Goal: Transaction & Acquisition: Purchase product/service

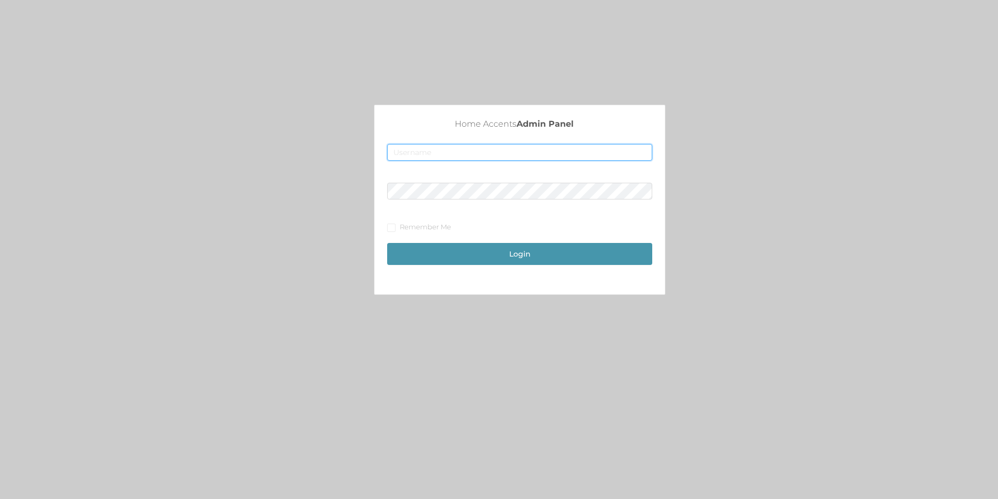
type input "merch2@accents.pw"
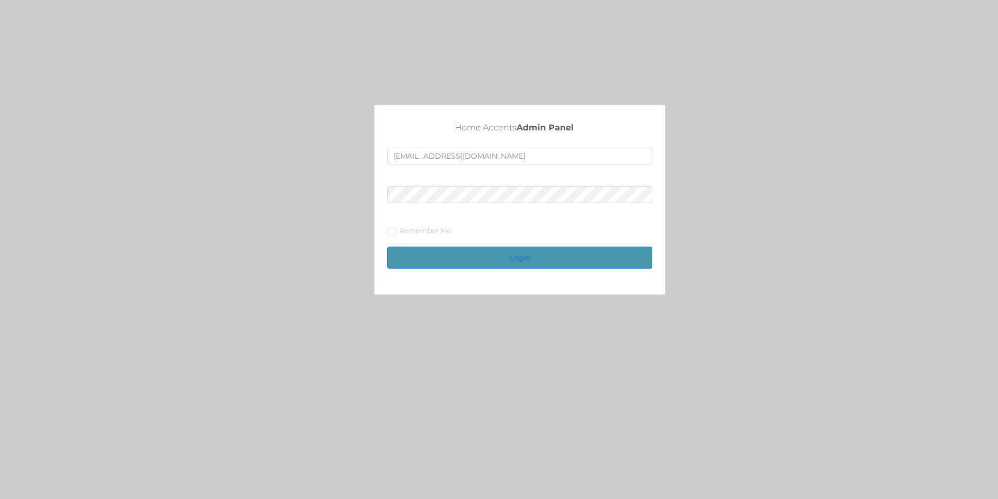
click at [536, 257] on button "Login" at bounding box center [519, 258] width 265 height 22
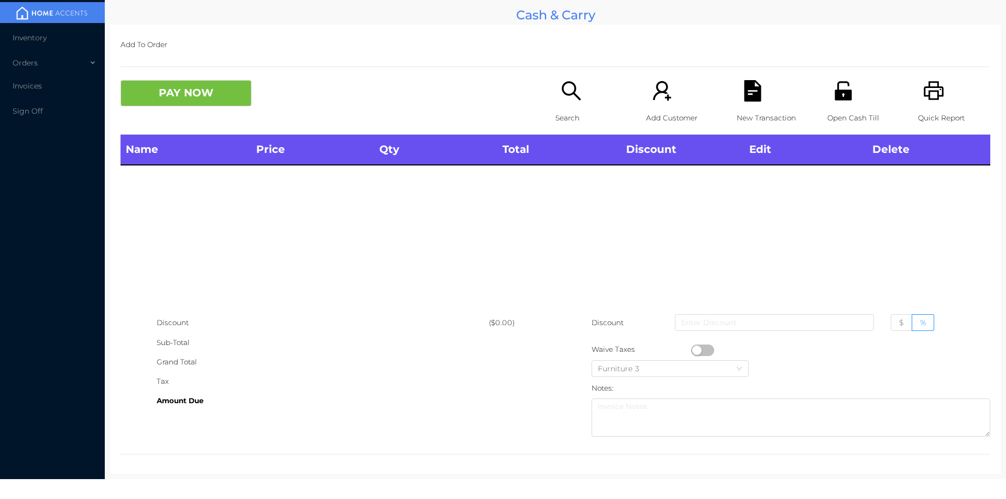
click at [562, 116] on p "Search" at bounding box center [592, 117] width 72 height 19
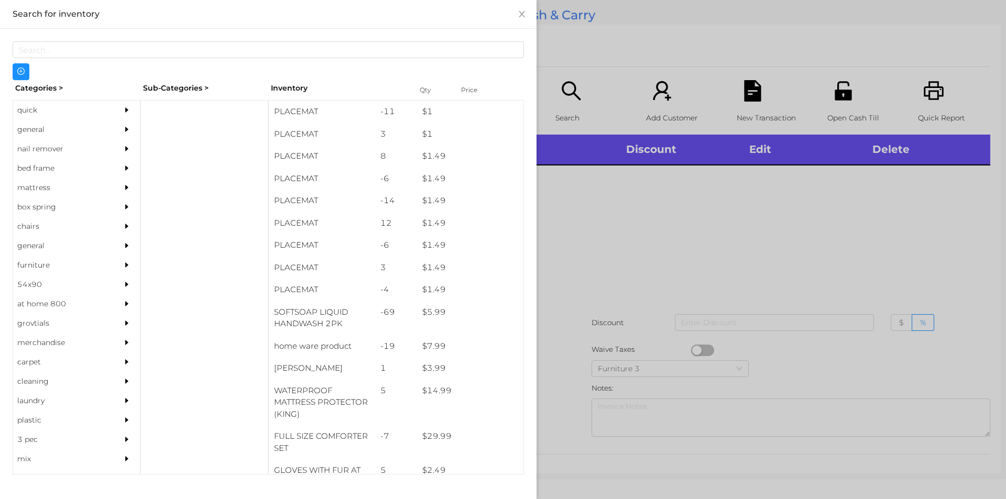
click at [43, 128] on div "general" at bounding box center [60, 129] width 95 height 19
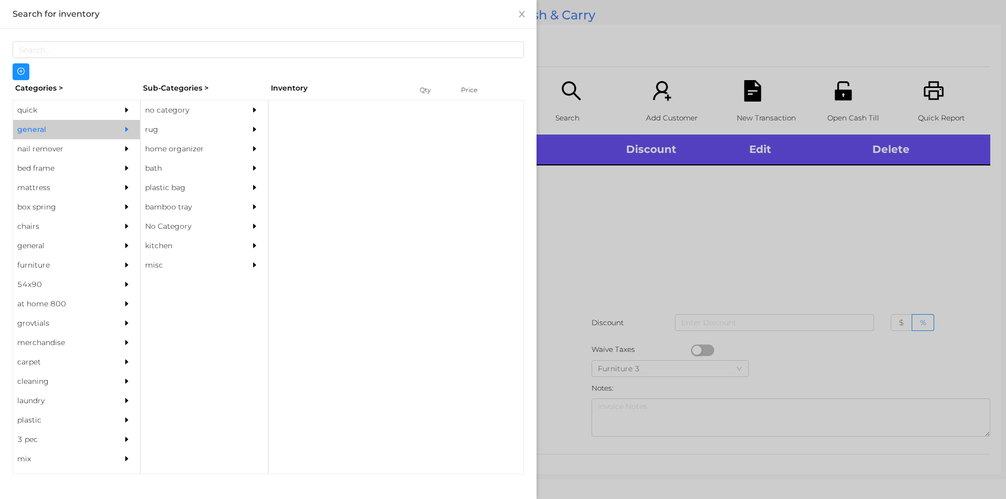
click at [181, 114] on div "no category" at bounding box center [188, 110] width 95 height 19
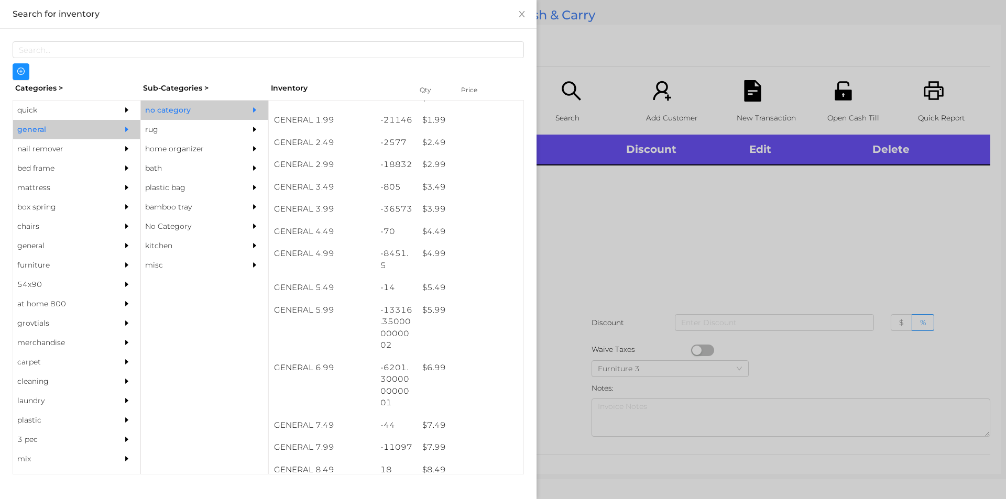
scroll to position [214, 0]
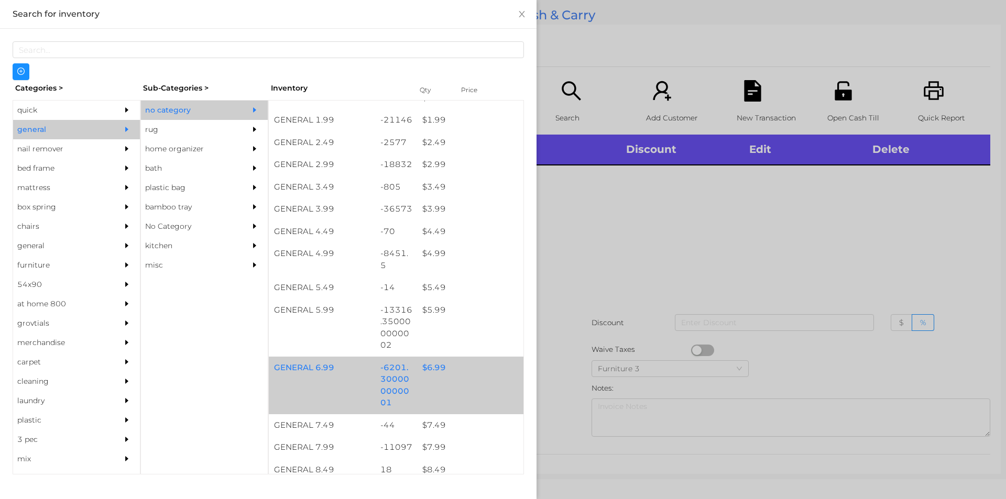
click at [434, 366] on div "$ 6.99" at bounding box center [470, 368] width 106 height 23
click at [422, 372] on div "$ 6.99" at bounding box center [470, 368] width 106 height 23
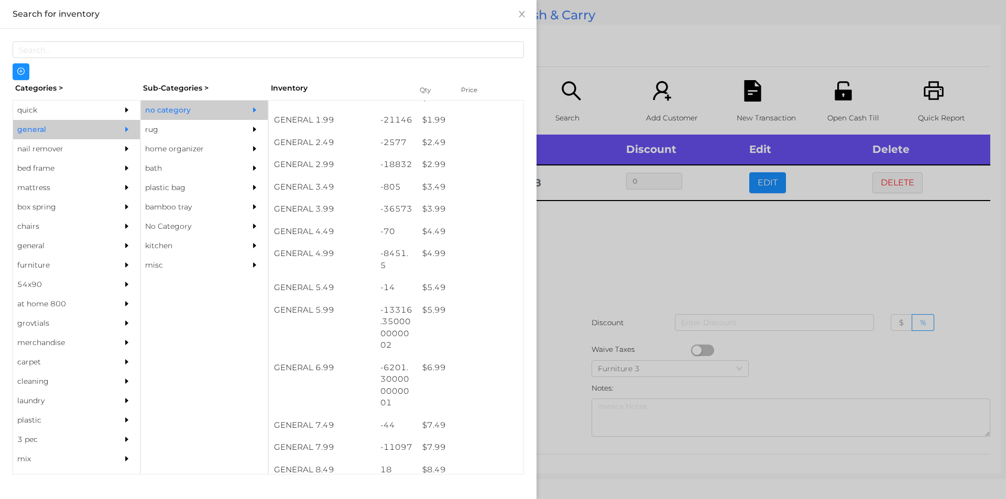
click at [574, 291] on div at bounding box center [503, 249] width 1006 height 499
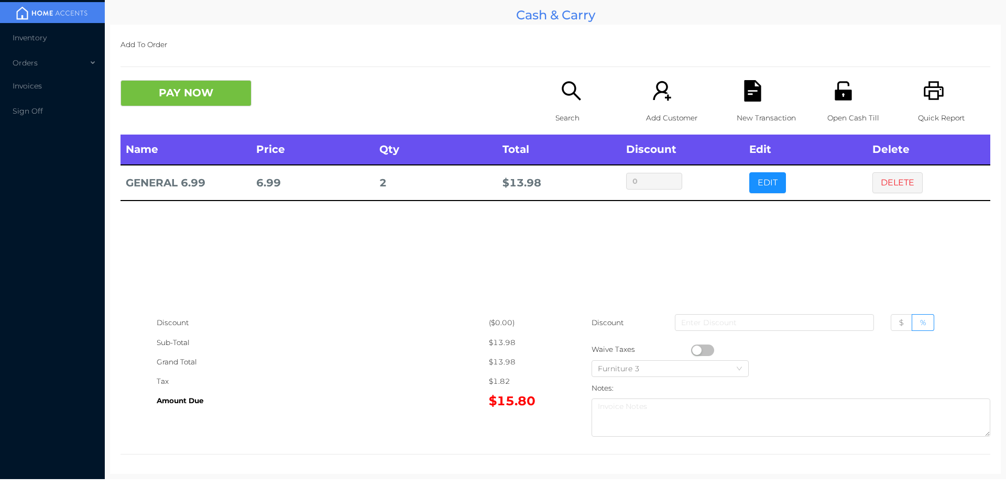
click at [172, 99] on button "PAY NOW" at bounding box center [186, 93] width 131 height 26
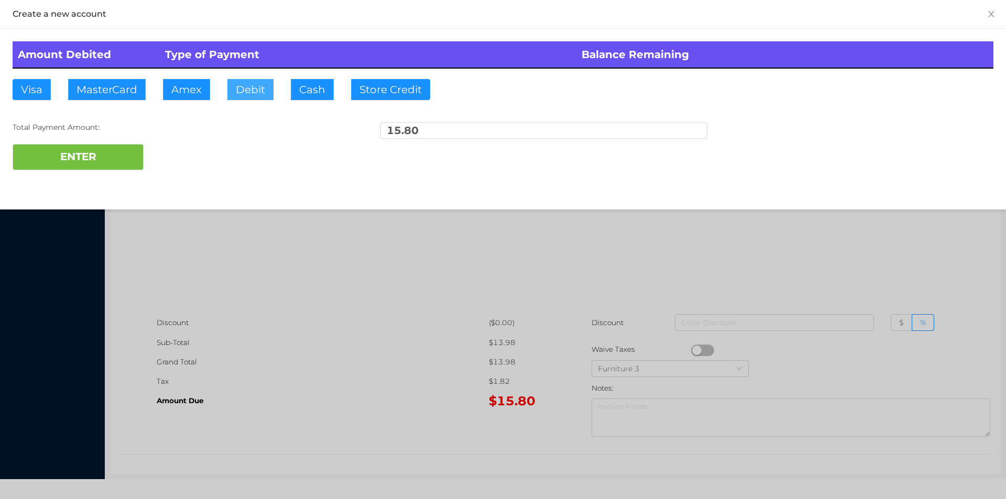
click at [249, 94] on button "Debit" at bounding box center [250, 89] width 46 height 21
click at [73, 156] on button "ENTER" at bounding box center [78, 157] width 131 height 26
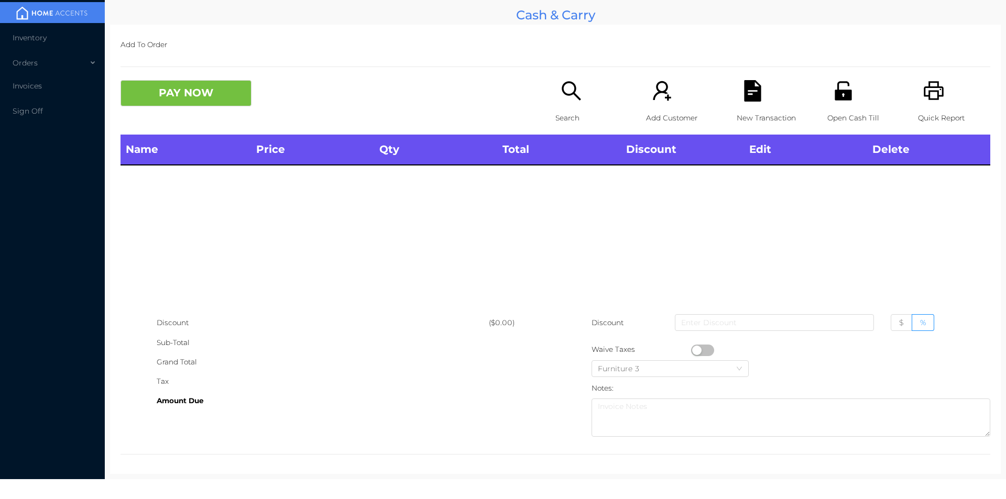
click at [571, 110] on p "Search" at bounding box center [592, 117] width 72 height 19
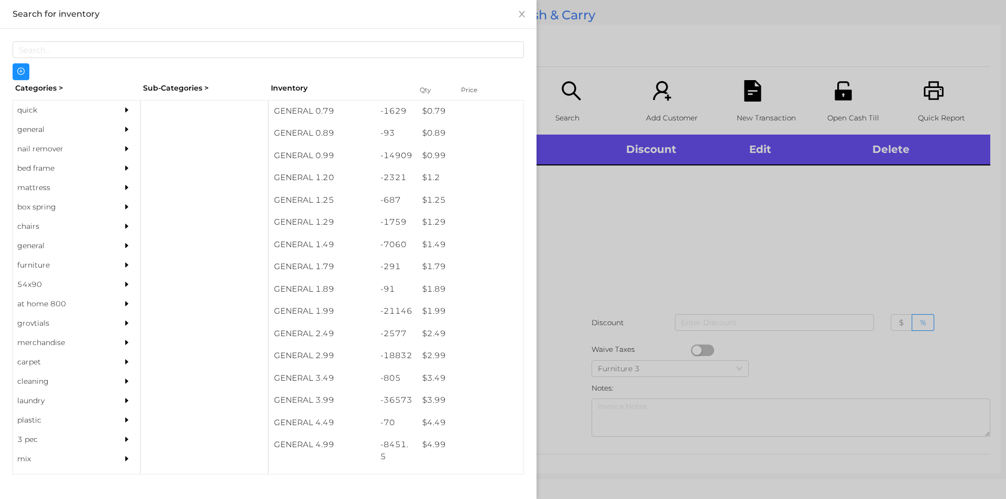
scroll to position [23, 0]
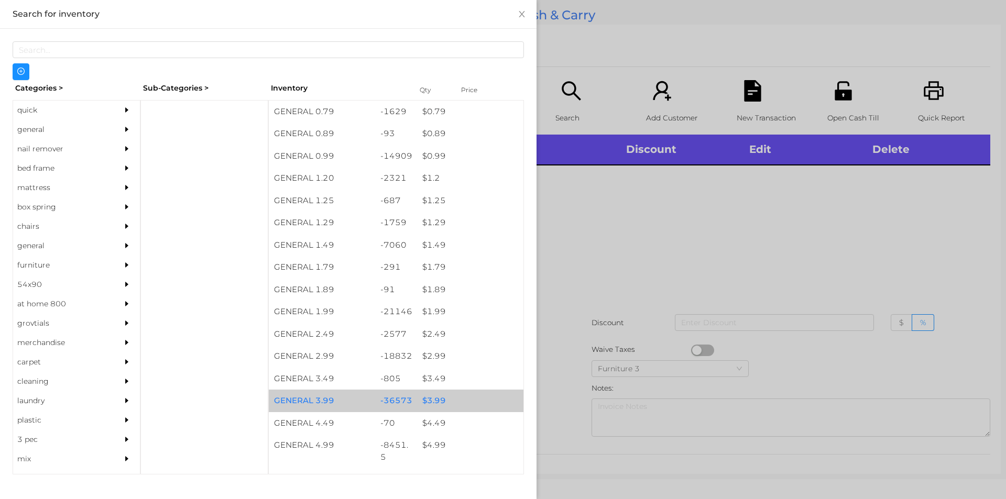
click at [426, 402] on div "$ 3.99" at bounding box center [470, 401] width 106 height 23
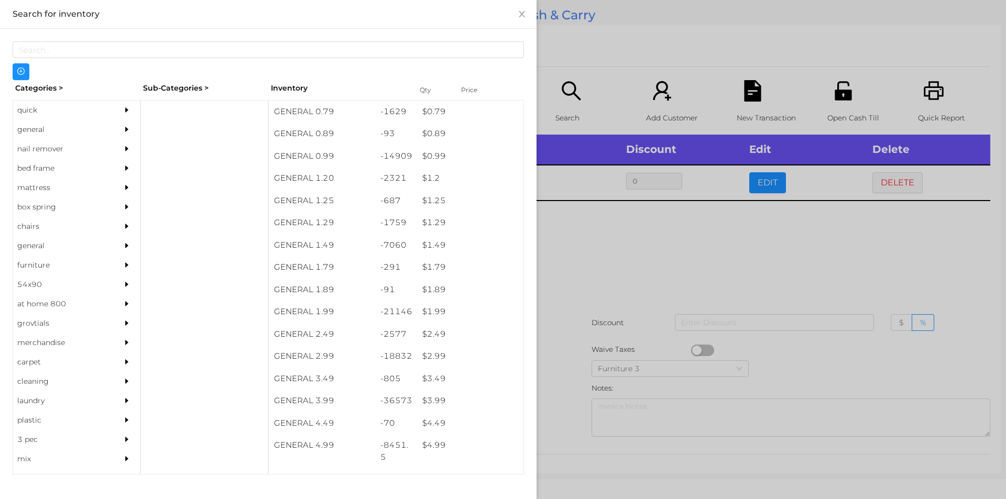
click at [563, 399] on div at bounding box center [503, 249] width 1006 height 499
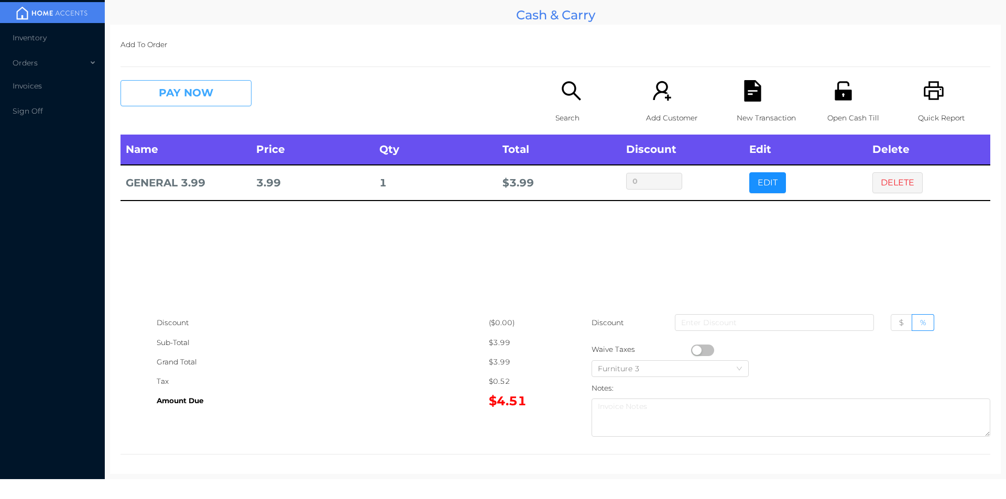
click at [180, 99] on button "PAY NOW" at bounding box center [186, 93] width 131 height 26
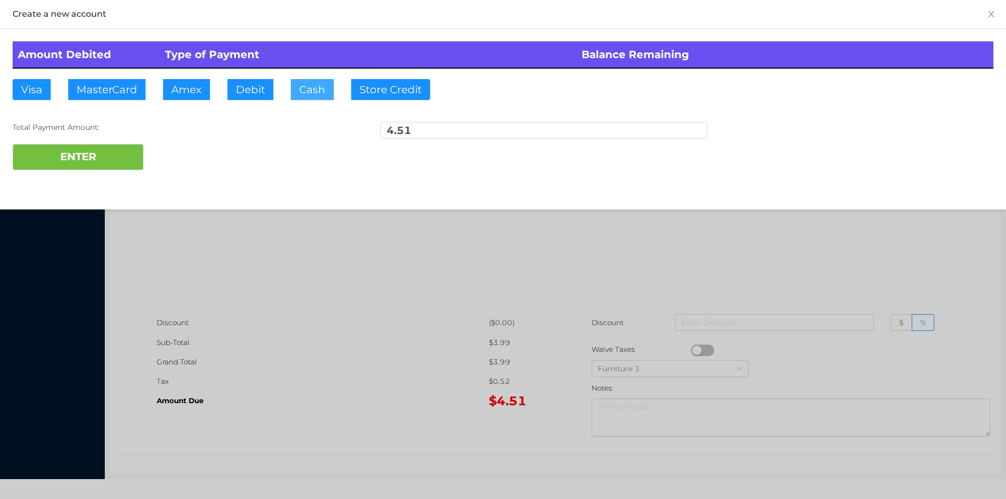
click at [304, 95] on button "Cash" at bounding box center [312, 89] width 43 height 21
type input "20."
click at [113, 168] on button "ENTER" at bounding box center [78, 157] width 131 height 26
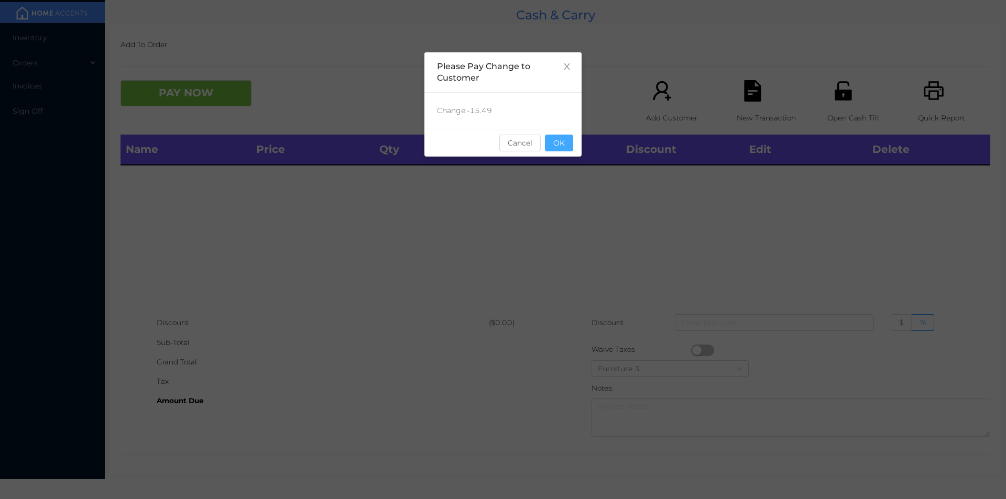
click at [562, 139] on button "OK" at bounding box center [559, 143] width 28 height 17
click at [590, 222] on div "Name Price Qty Total Discount Edit Delete" at bounding box center [556, 224] width 870 height 179
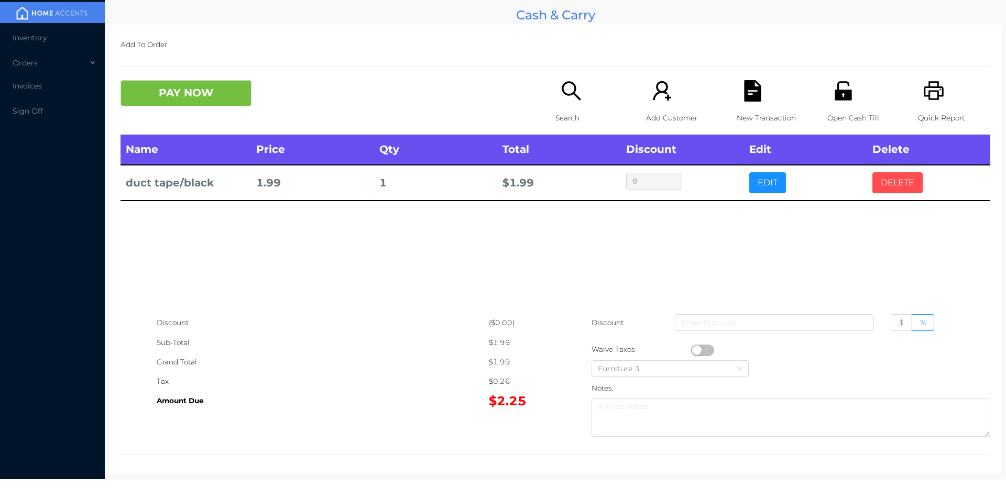
click at [890, 182] on button "DELETE" at bounding box center [898, 182] width 50 height 21
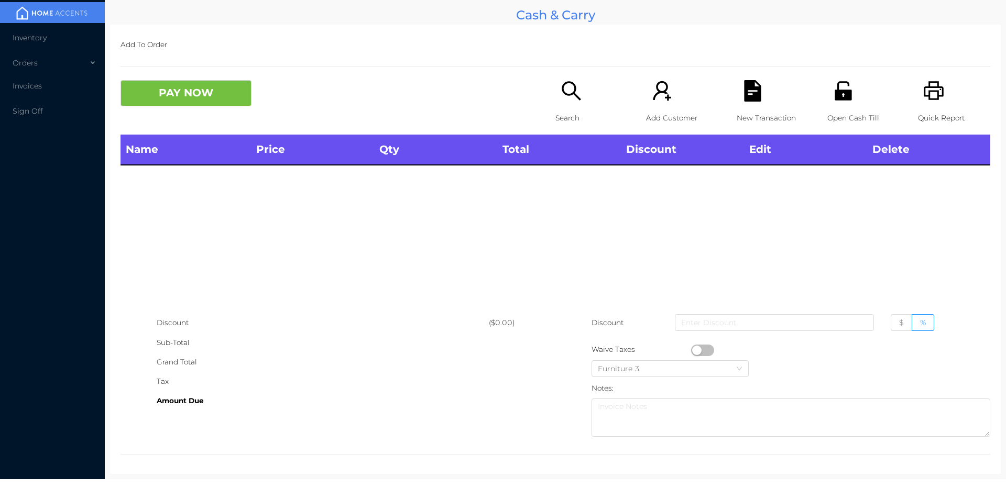
click at [933, 107] on div "Quick Report" at bounding box center [954, 107] width 72 height 55
click at [226, 93] on button "PAY NOW" at bounding box center [186, 93] width 131 height 26
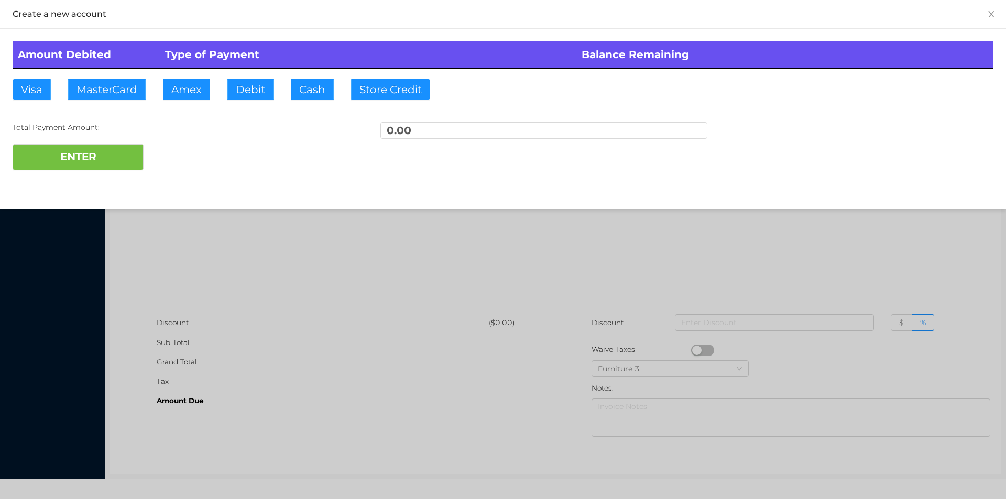
click at [232, 224] on div at bounding box center [503, 249] width 1006 height 499
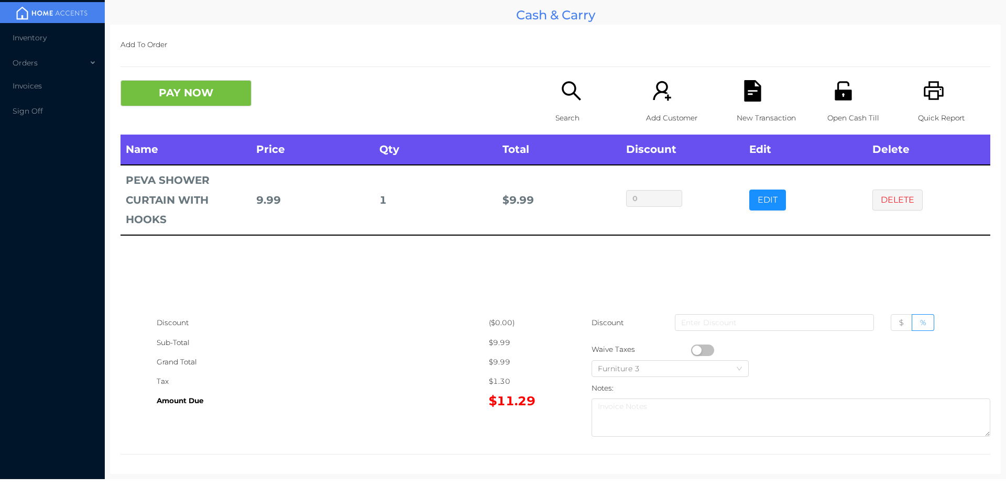
click at [562, 99] on icon "icon: search" at bounding box center [571, 90] width 21 height 21
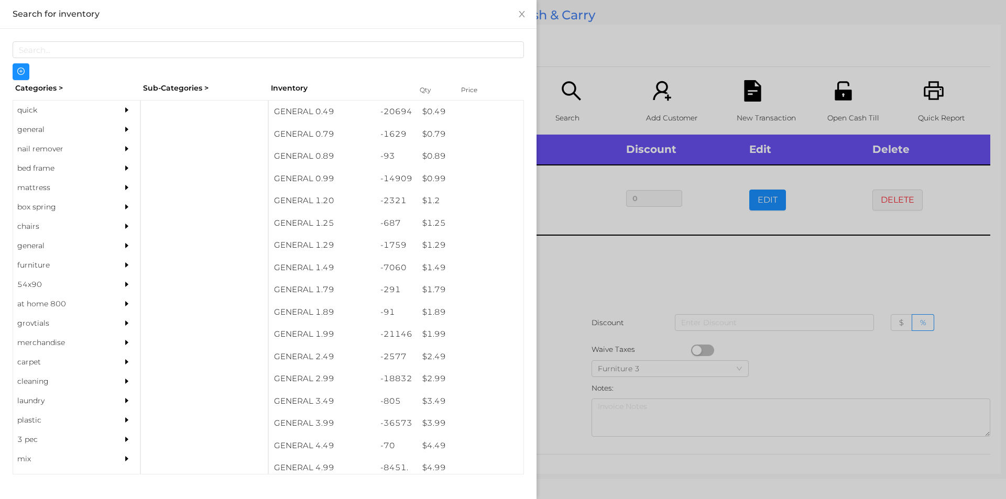
click at [649, 262] on div at bounding box center [503, 249] width 1006 height 499
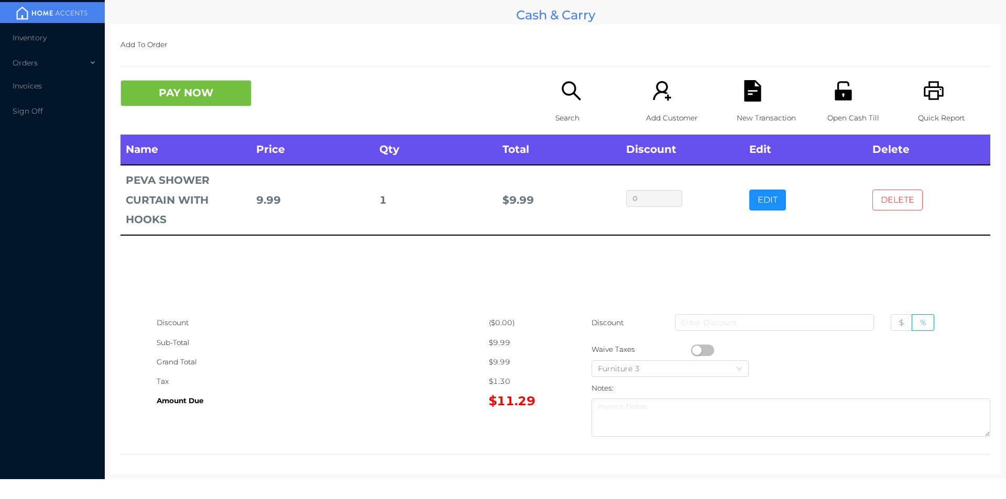
click at [890, 202] on button "DELETE" at bounding box center [898, 200] width 50 height 21
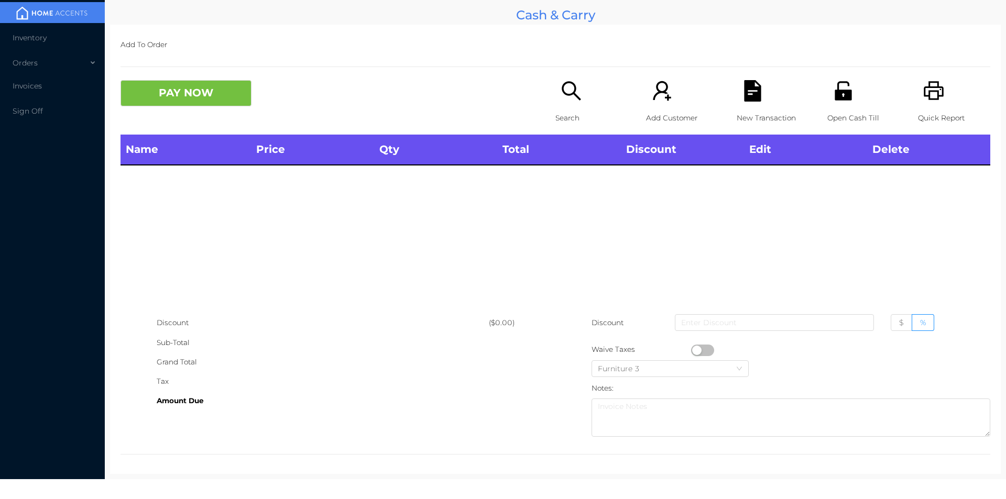
click at [572, 100] on icon "icon: search" at bounding box center [571, 90] width 21 height 21
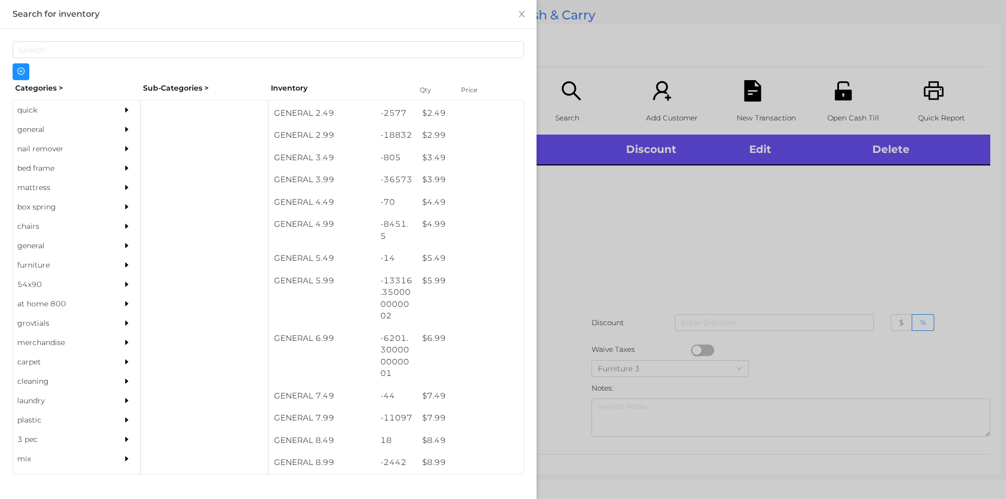
scroll to position [259, 0]
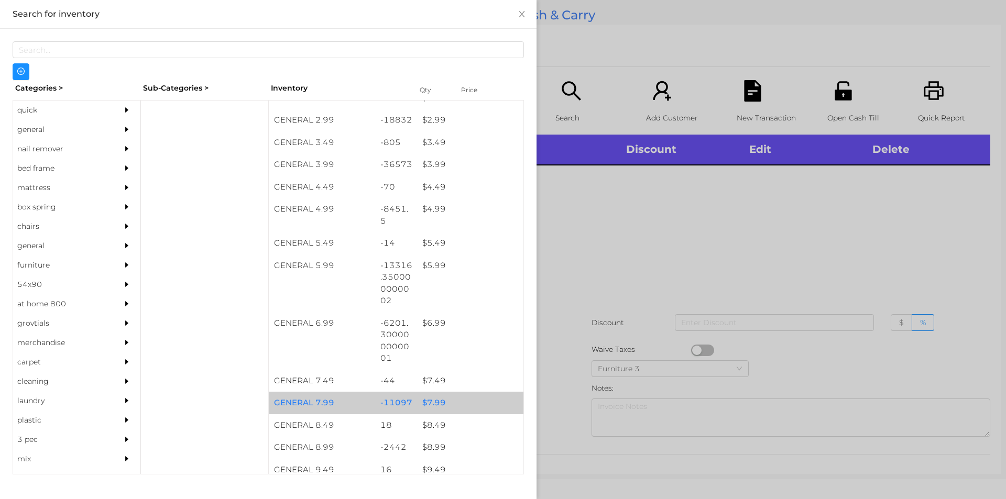
click at [432, 404] on div "$ 7.99" at bounding box center [470, 403] width 106 height 23
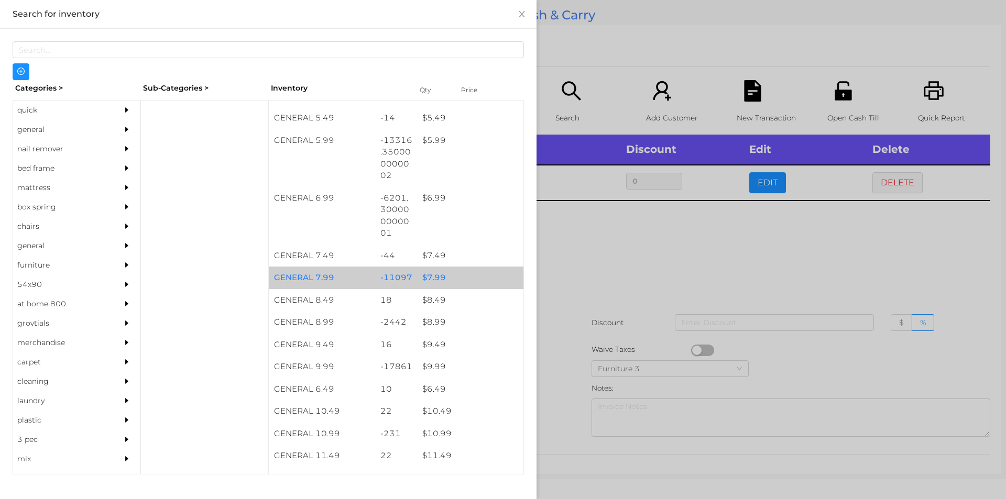
scroll to position [392, 0]
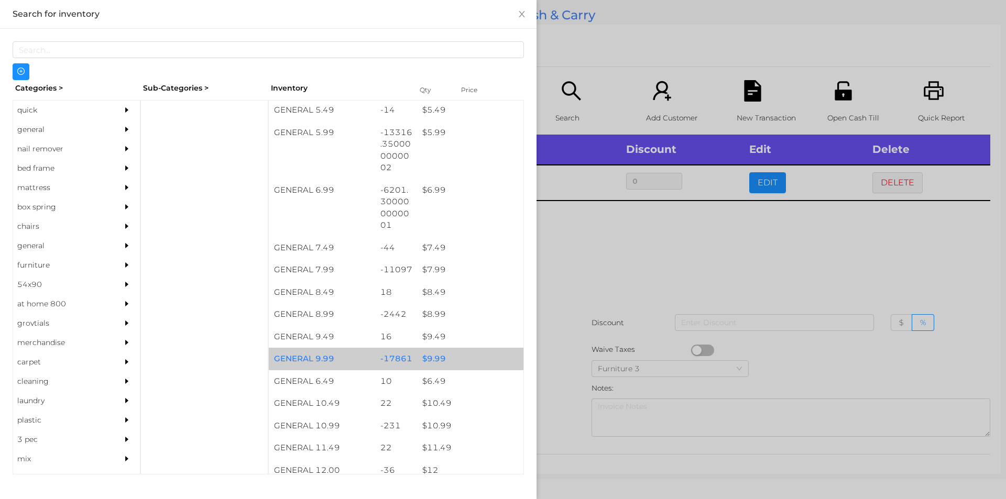
click at [429, 362] on div "$ 9.99" at bounding box center [470, 359] width 106 height 23
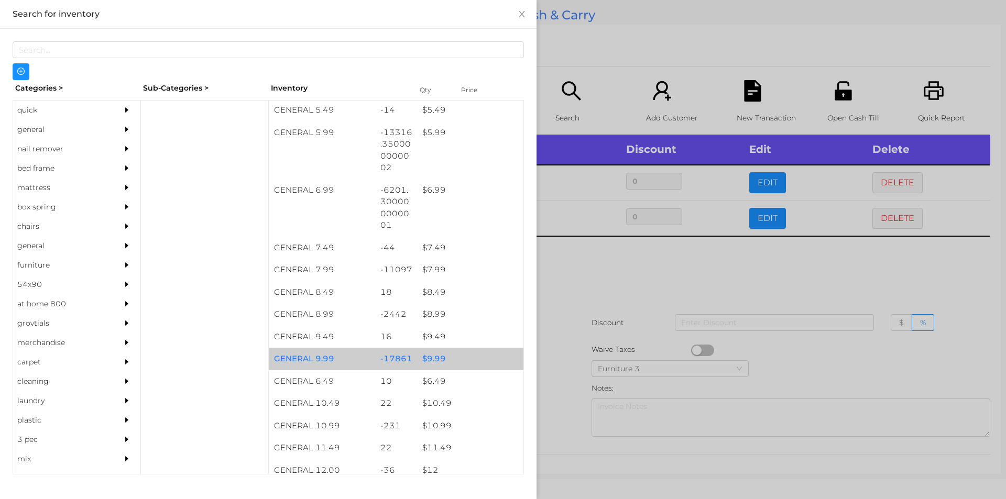
click at [420, 358] on div "$ 9.99" at bounding box center [470, 359] width 106 height 23
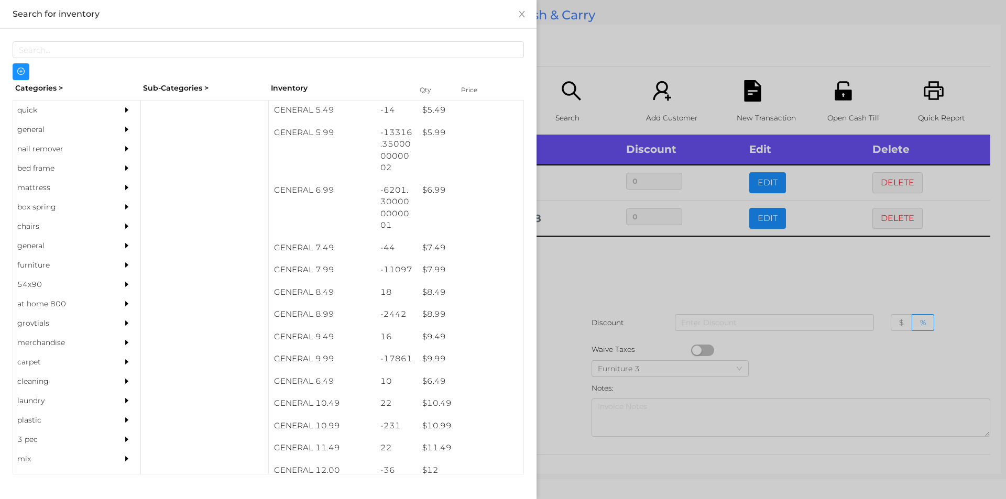
click at [577, 272] on div at bounding box center [503, 249] width 1006 height 499
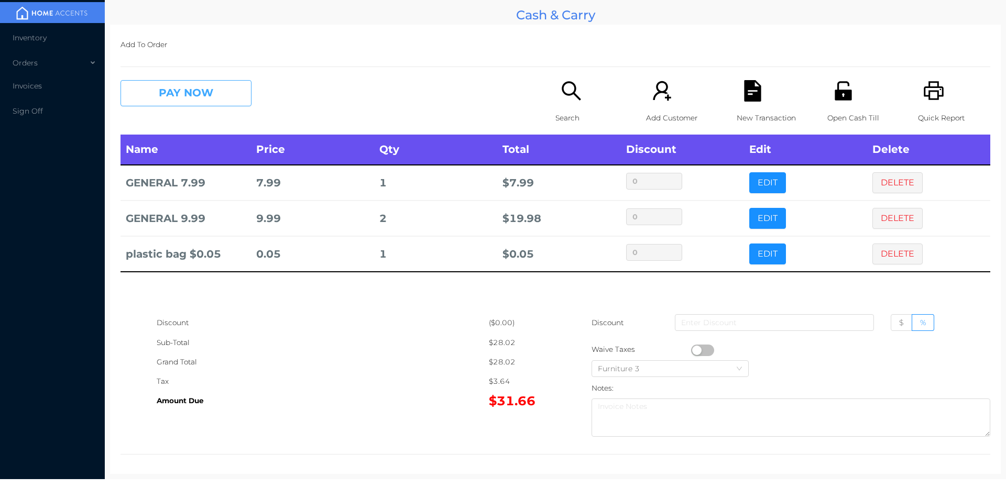
click at [164, 101] on button "PAY NOW" at bounding box center [186, 93] width 131 height 26
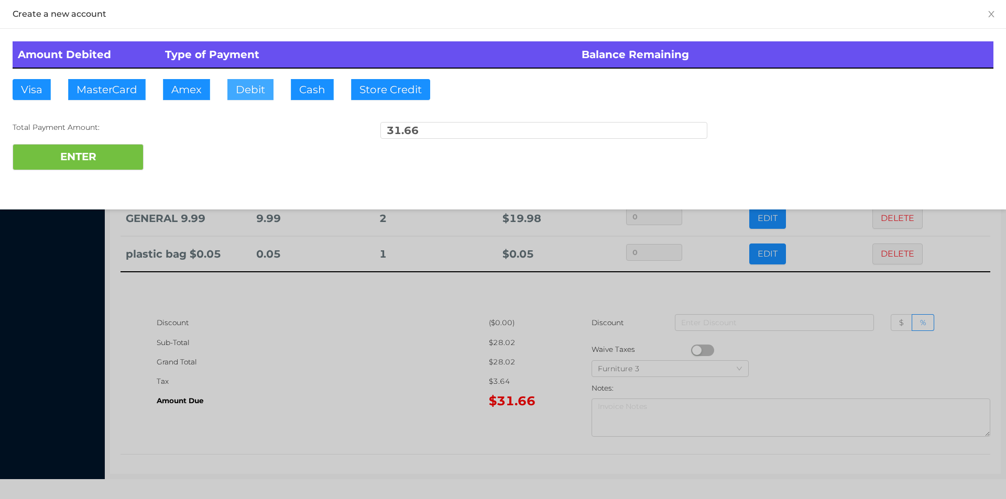
click at [245, 95] on button "Debit" at bounding box center [250, 89] width 46 height 21
click at [79, 150] on button "ENTER" at bounding box center [78, 157] width 131 height 26
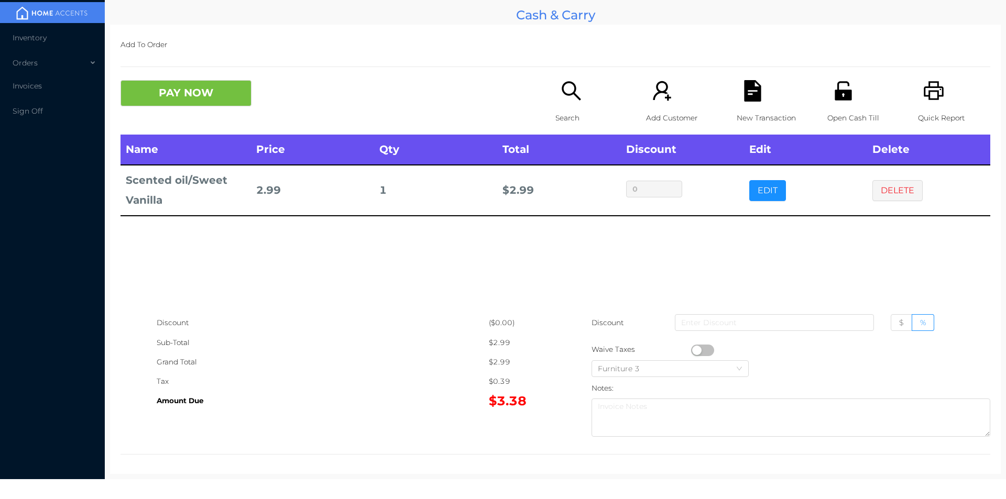
click at [568, 127] on p "Search" at bounding box center [592, 117] width 72 height 19
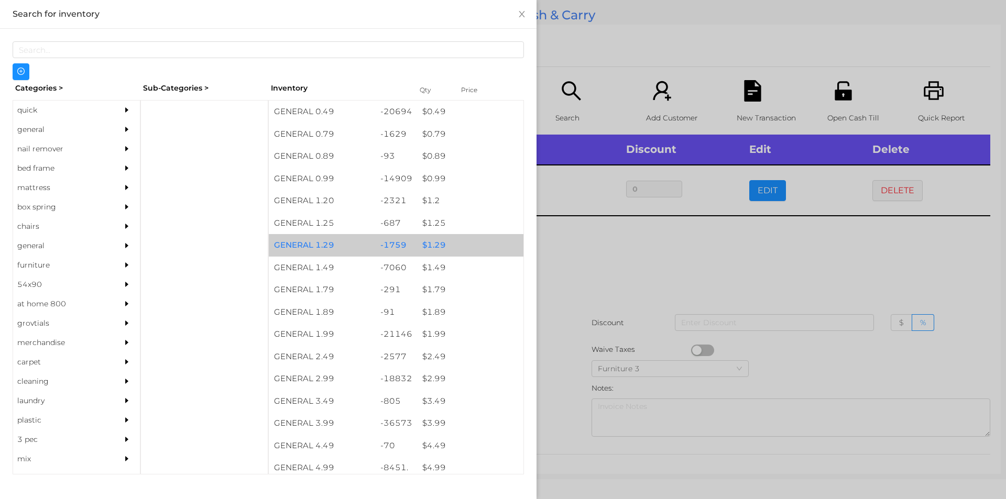
click at [444, 248] on div "$ 1.29" at bounding box center [470, 245] width 106 height 23
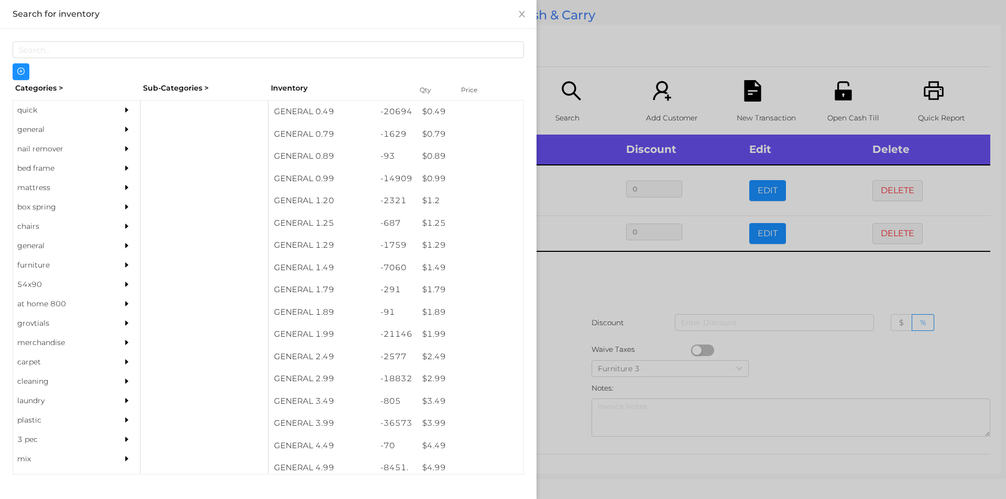
click at [576, 286] on div at bounding box center [503, 249] width 1006 height 499
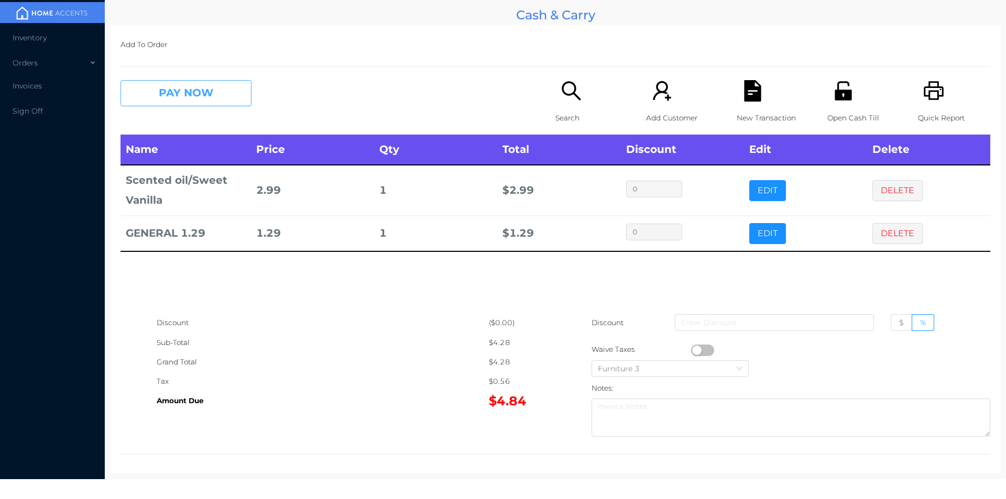
click at [168, 100] on button "PAY NOW" at bounding box center [186, 93] width 131 height 26
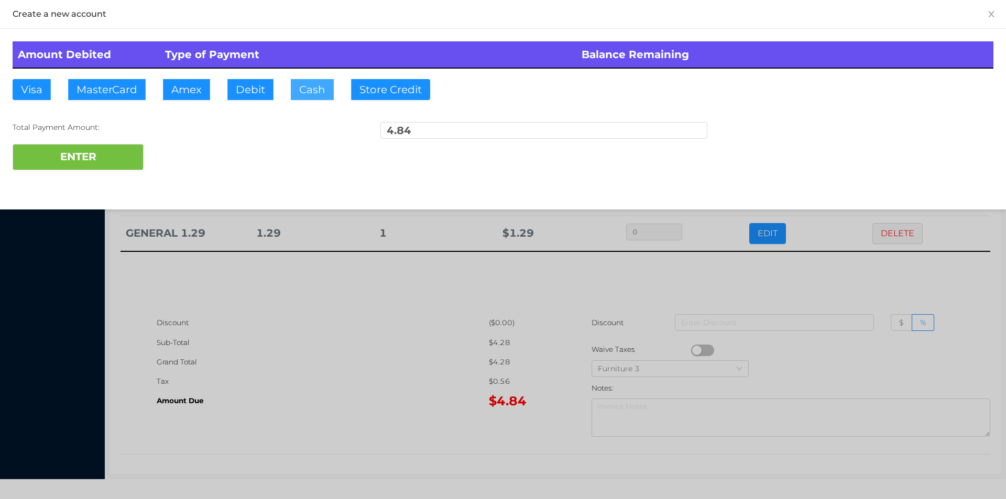
click at [311, 96] on button "Cash" at bounding box center [312, 89] width 43 height 21
type input "5."
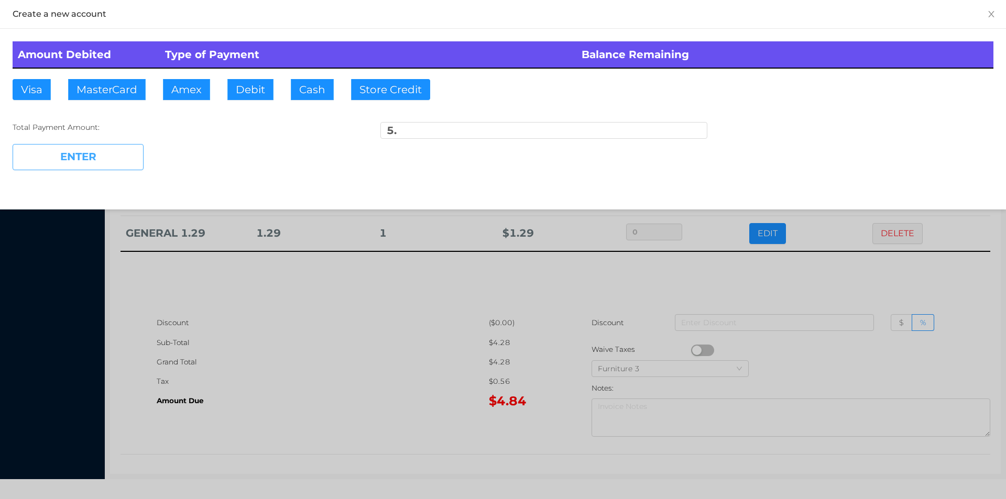
click at [115, 161] on button "ENTER" at bounding box center [78, 157] width 131 height 26
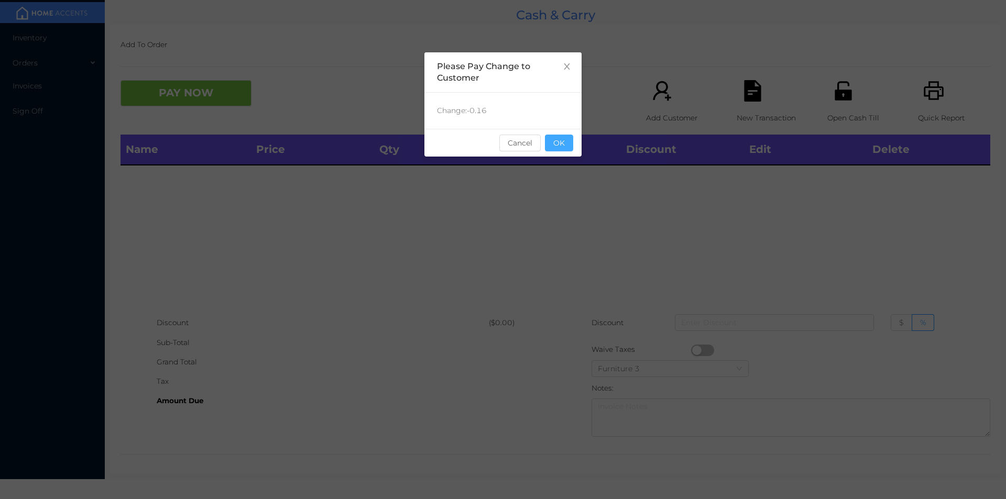
click at [555, 144] on button "OK" at bounding box center [559, 143] width 28 height 17
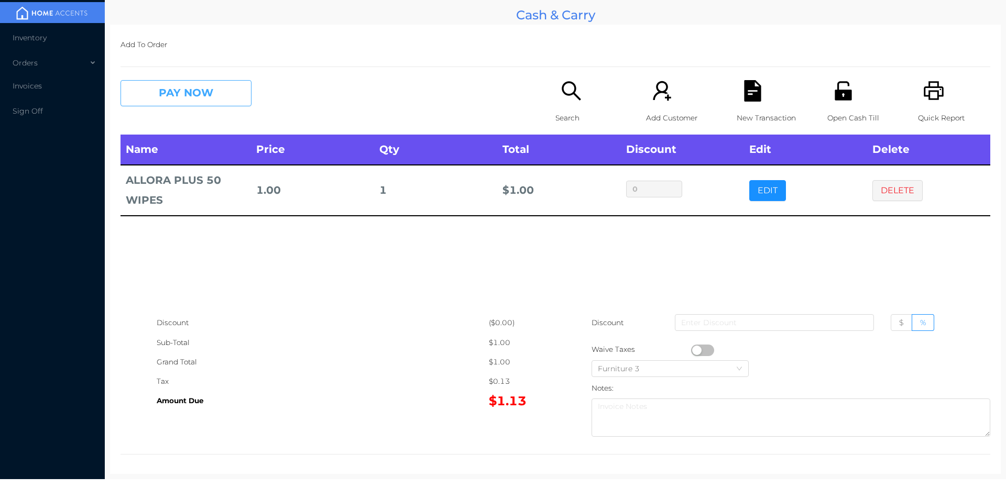
click at [170, 83] on button "PAY NOW" at bounding box center [186, 93] width 131 height 26
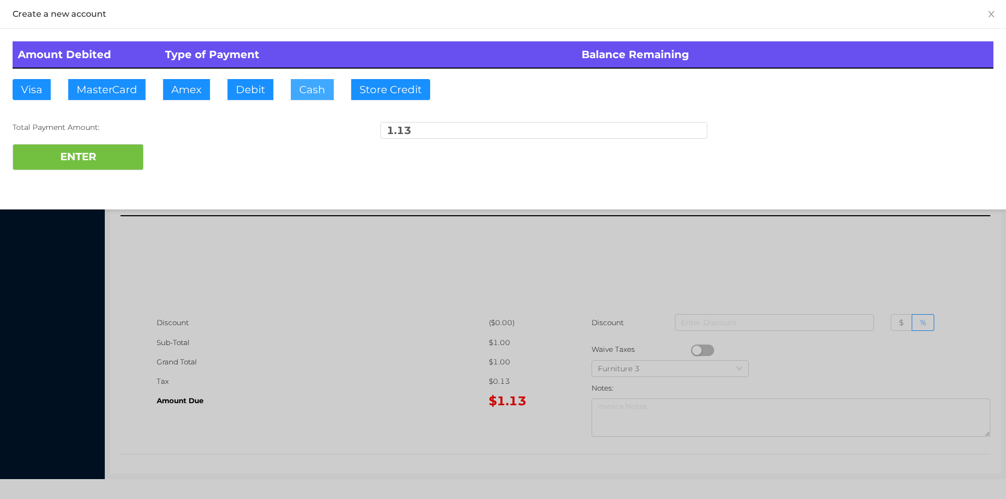
click at [311, 96] on button "Cash" at bounding box center [312, 89] width 43 height 21
click at [79, 161] on button "ENTER" at bounding box center [78, 157] width 131 height 26
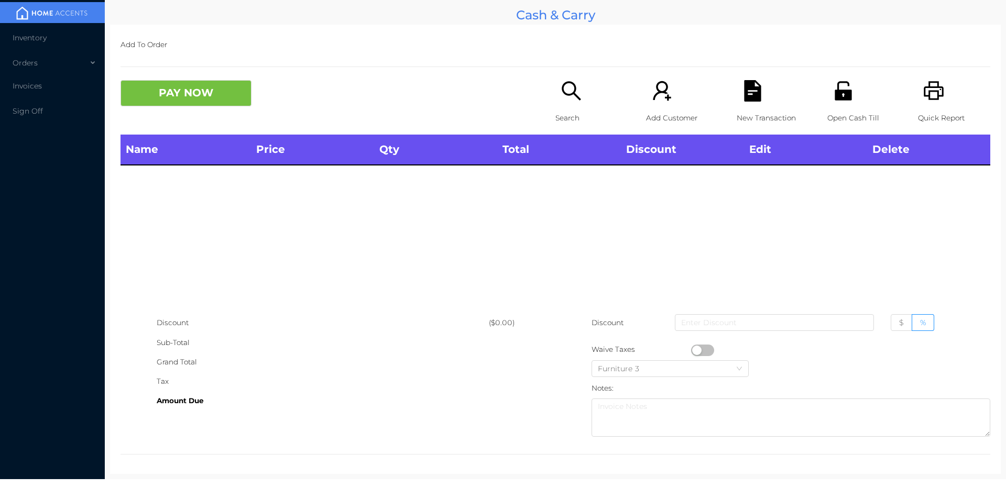
click at [572, 102] on div "Search" at bounding box center [592, 107] width 72 height 55
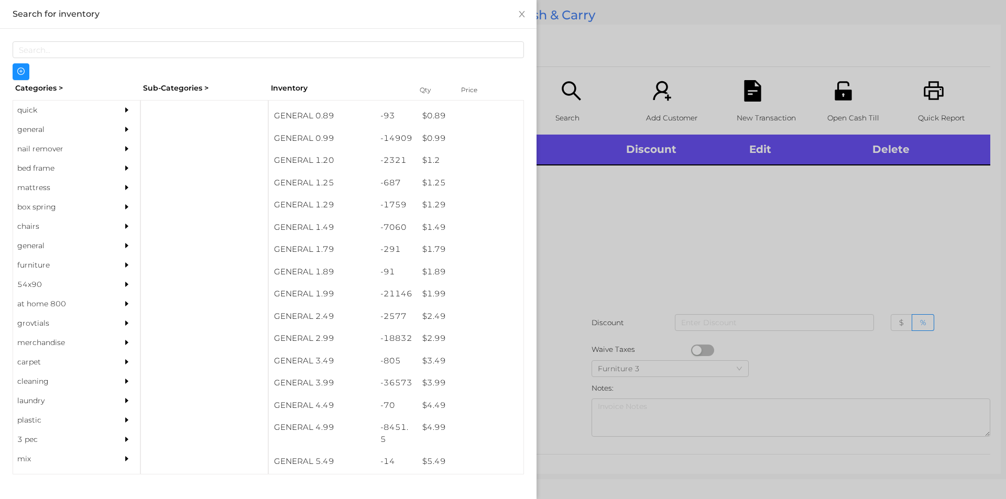
scroll to position [48, 0]
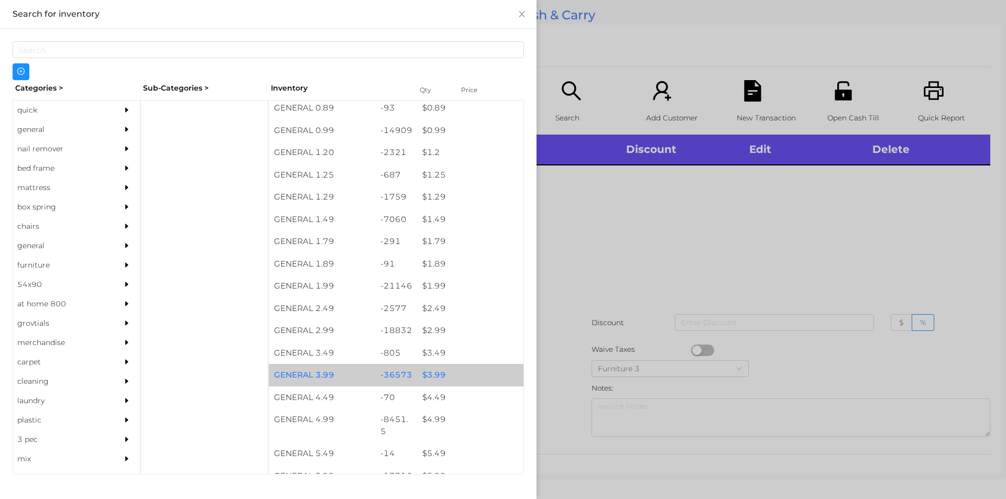
click at [428, 370] on div "$ 3.99" at bounding box center [470, 375] width 106 height 23
click at [430, 368] on div "$ 3.99" at bounding box center [470, 375] width 106 height 23
click at [429, 370] on div "$ 3.99" at bounding box center [470, 375] width 106 height 23
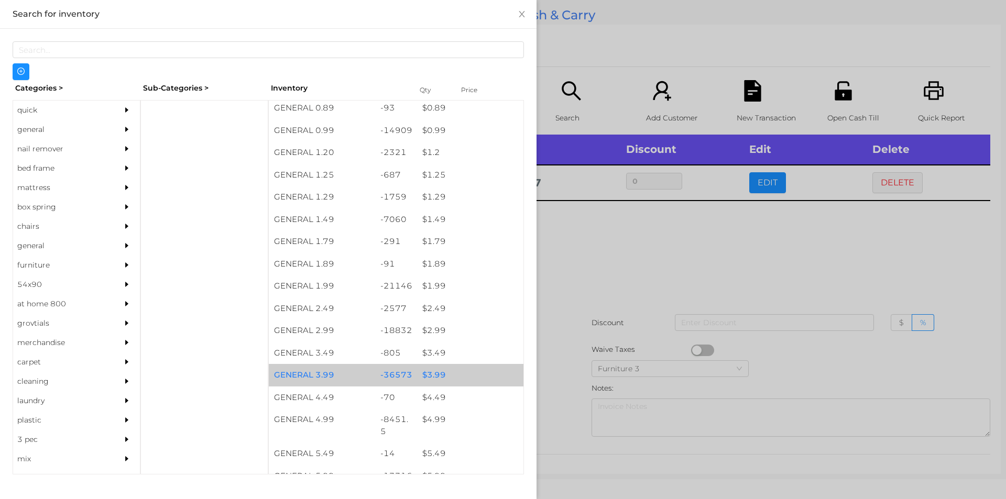
click at [429, 374] on div "$ 3.99" at bounding box center [470, 375] width 106 height 23
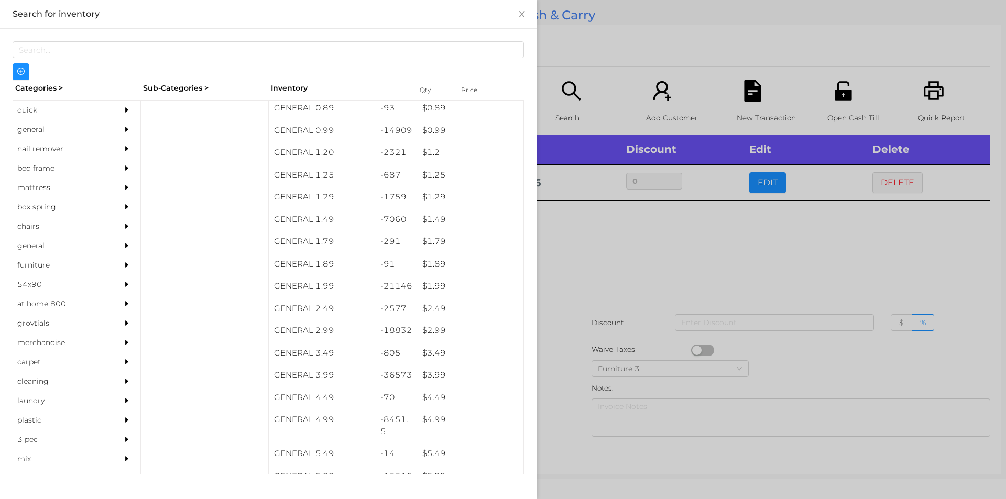
click at [575, 291] on div at bounding box center [503, 249] width 1006 height 499
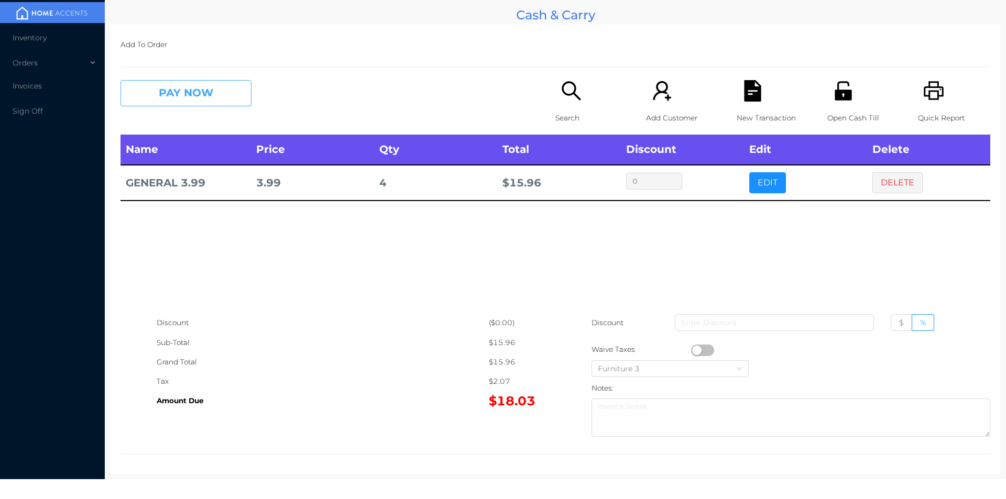
click at [195, 87] on button "PAY NOW" at bounding box center [186, 93] width 131 height 26
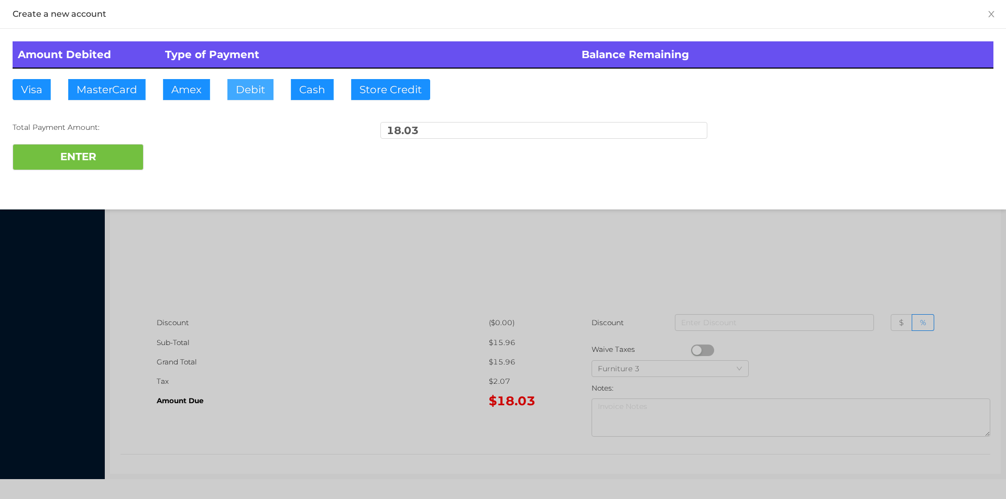
click at [244, 99] on button "Debit" at bounding box center [250, 89] width 46 height 21
click at [113, 157] on button "ENTER" at bounding box center [78, 157] width 131 height 26
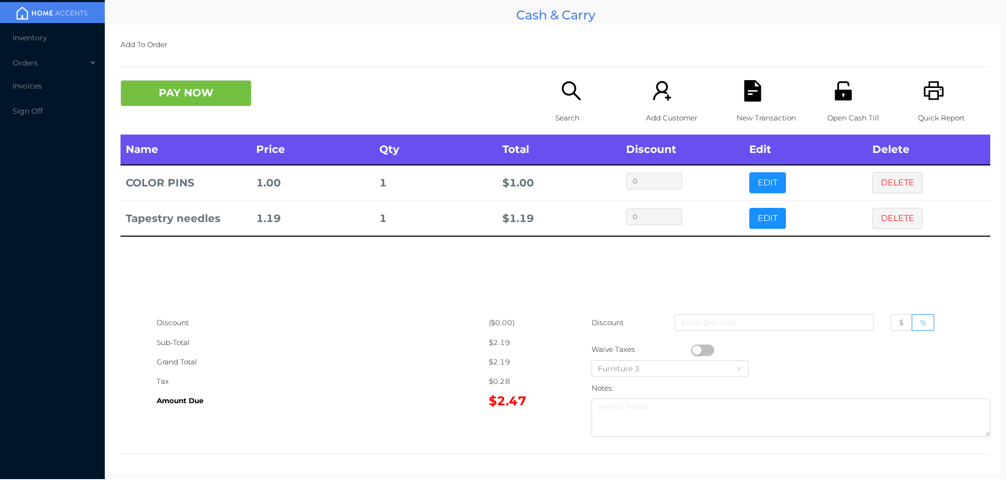
click at [568, 96] on icon "icon: search" at bounding box center [571, 90] width 21 height 21
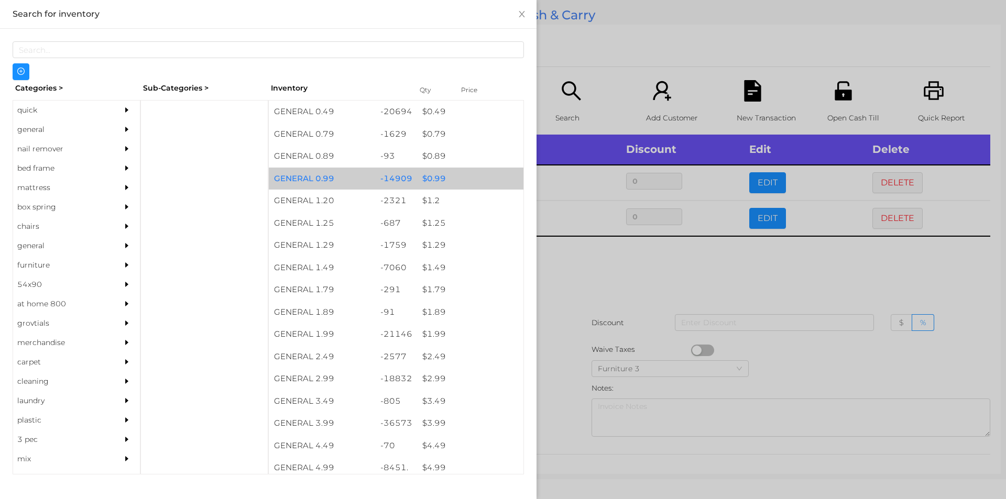
click at [431, 183] on div "$ 0.99" at bounding box center [470, 179] width 106 height 23
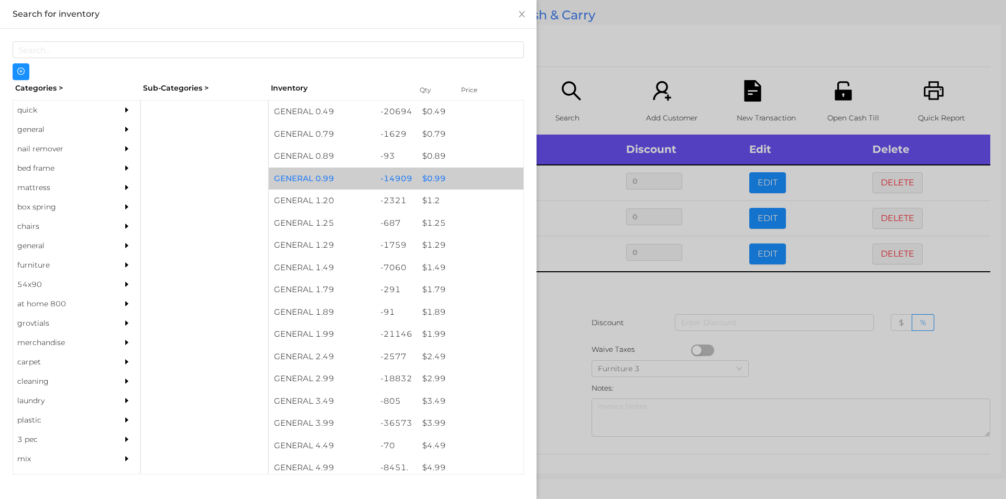
click at [435, 181] on div "$ 0.99" at bounding box center [470, 179] width 106 height 23
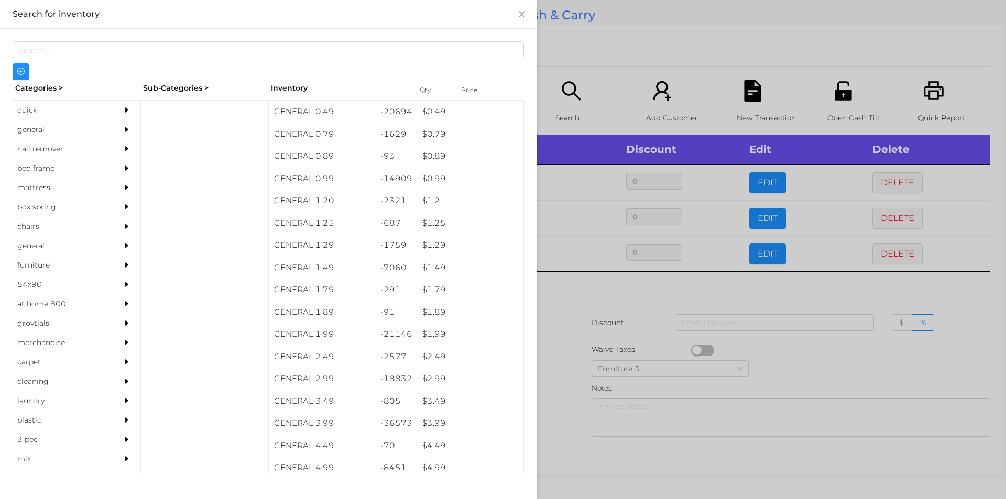
click at [554, 316] on div at bounding box center [503, 249] width 1006 height 499
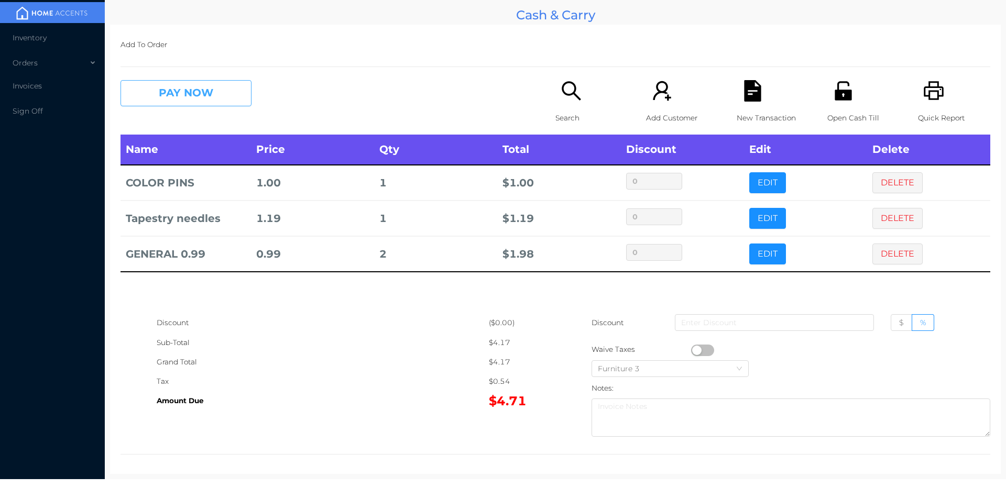
click at [170, 93] on button "PAY NOW" at bounding box center [186, 93] width 131 height 26
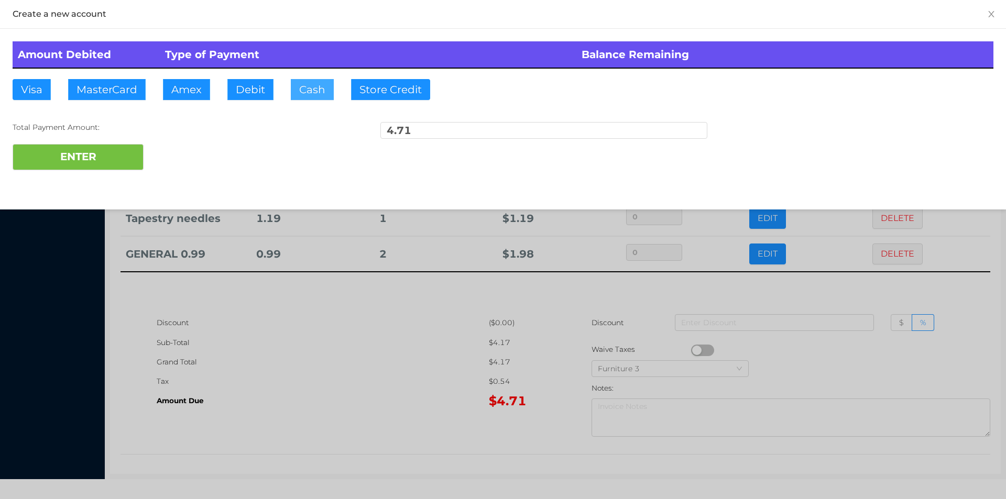
click at [310, 89] on button "Cash" at bounding box center [312, 89] width 43 height 21
click at [79, 157] on button "ENTER" at bounding box center [78, 157] width 131 height 26
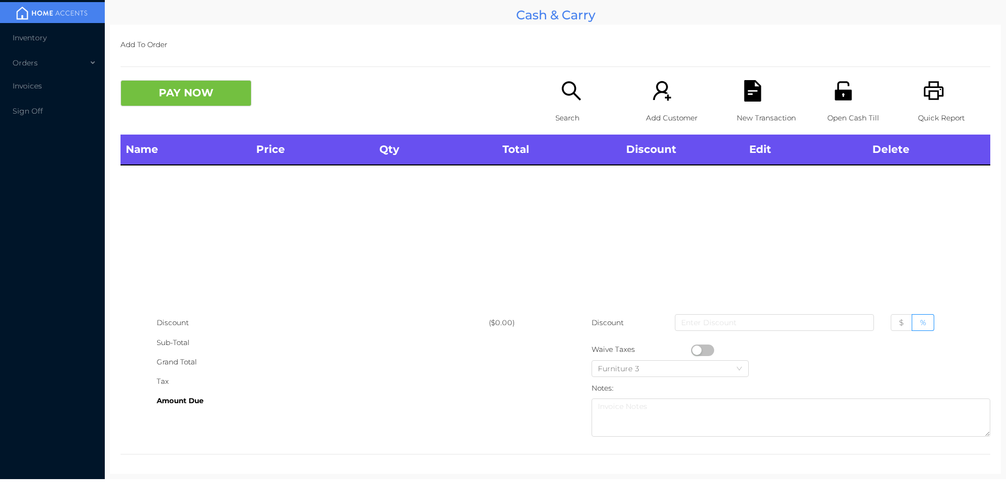
click at [575, 83] on icon "icon: search" at bounding box center [571, 90] width 21 height 21
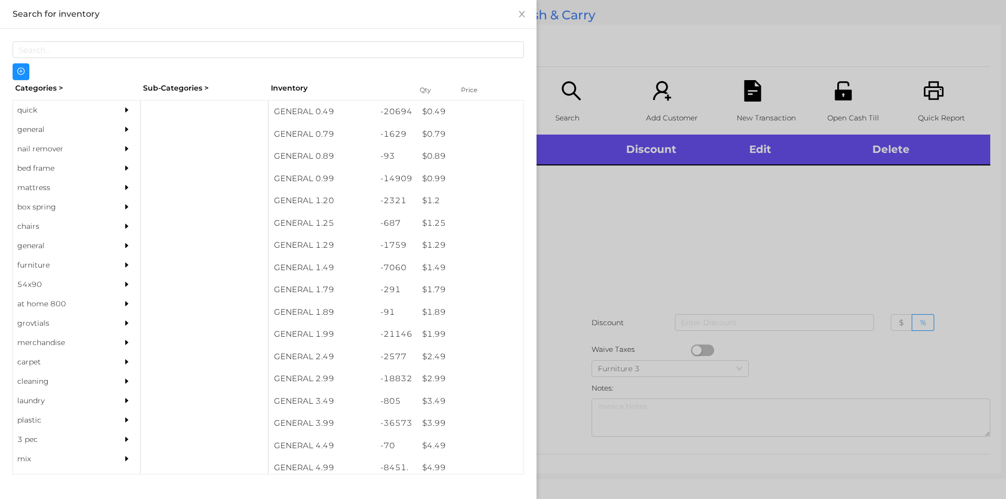
click at [36, 128] on div "general" at bounding box center [60, 129] width 95 height 19
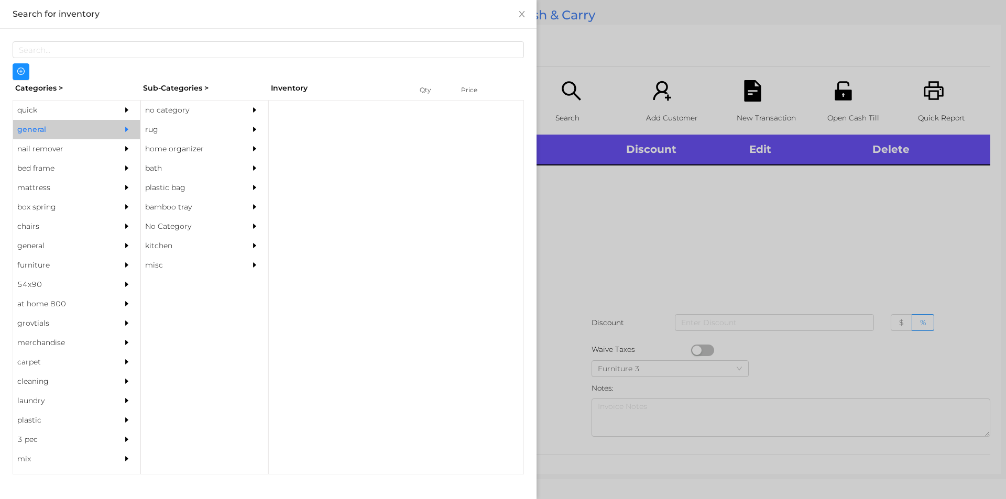
click at [173, 114] on div "no category" at bounding box center [188, 110] width 95 height 19
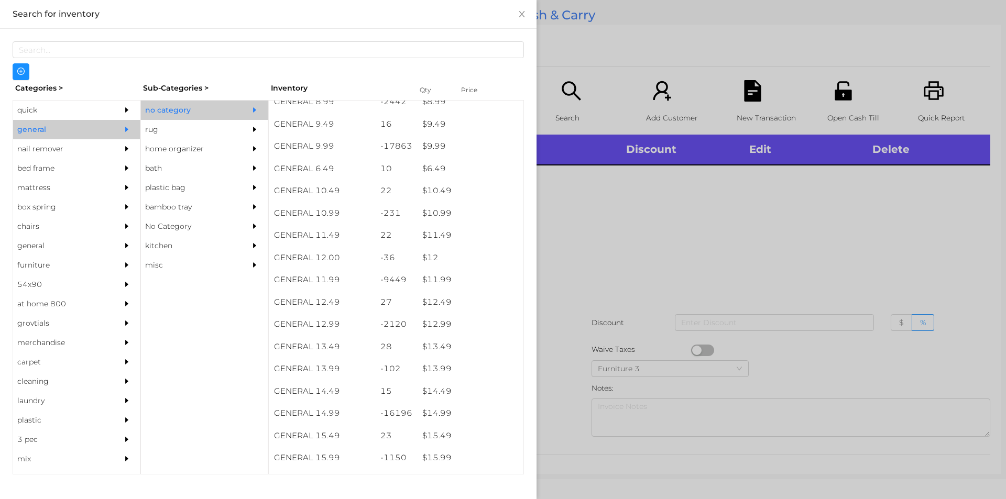
scroll to position [605, 0]
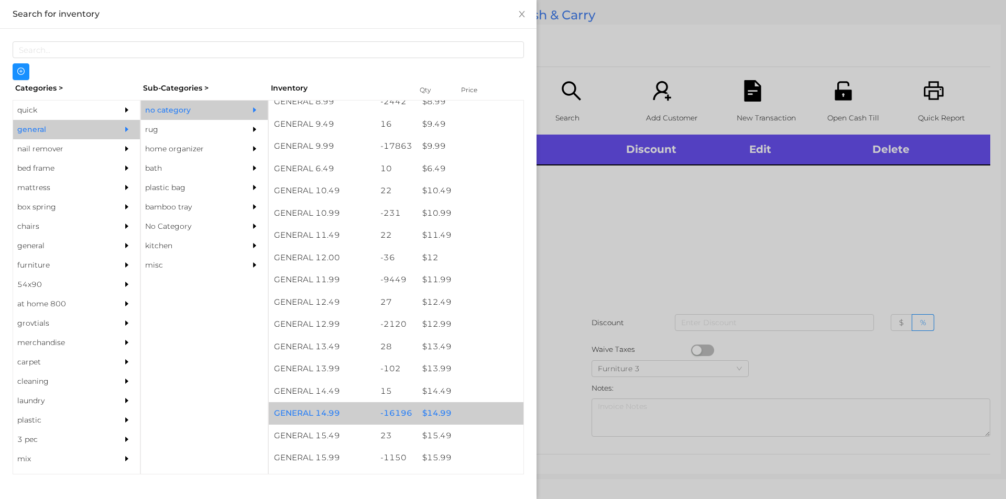
click at [442, 414] on div "$ 14.99" at bounding box center [470, 413] width 106 height 23
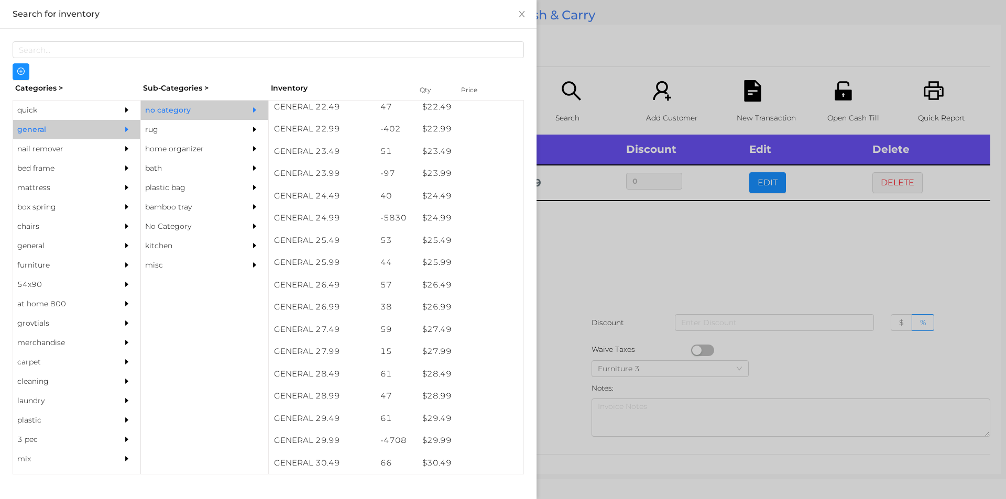
scroll to position [1246, 0]
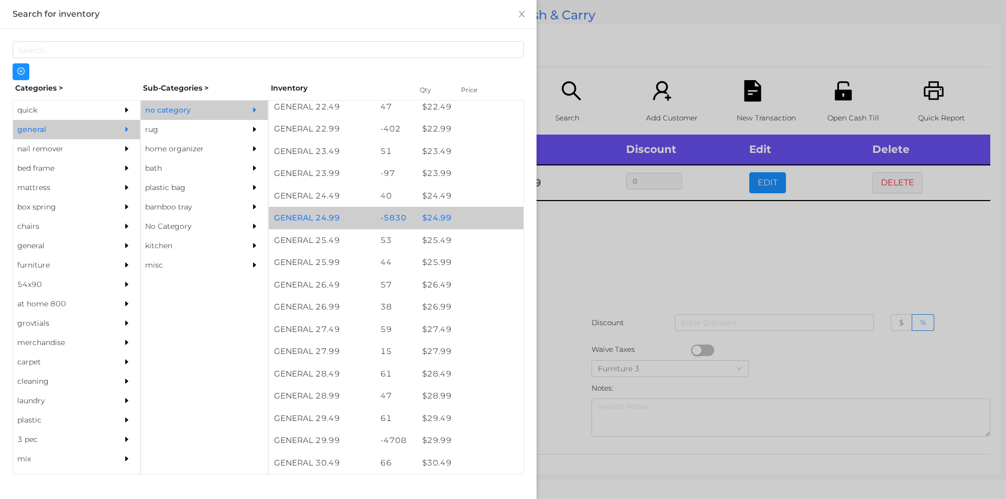
click at [437, 219] on div "$ 24.99" at bounding box center [470, 218] width 106 height 23
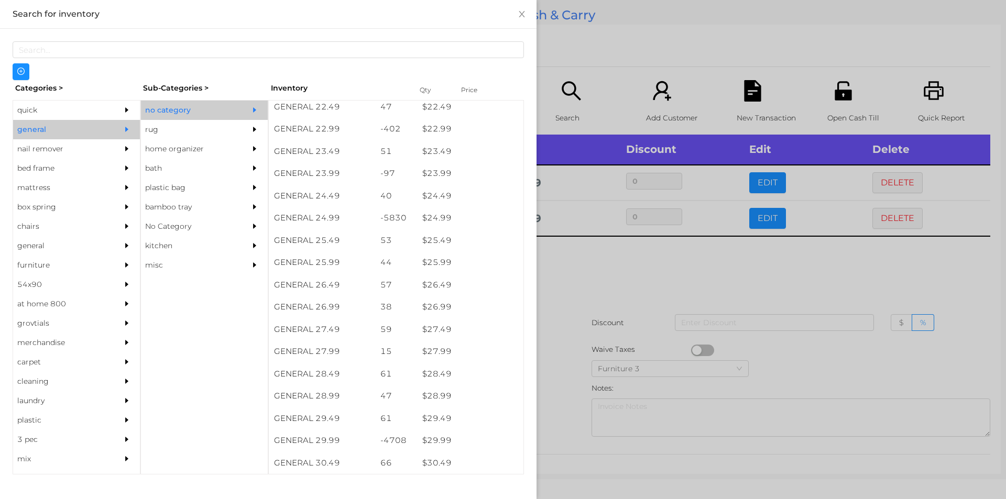
click at [561, 287] on div at bounding box center [503, 249] width 1006 height 499
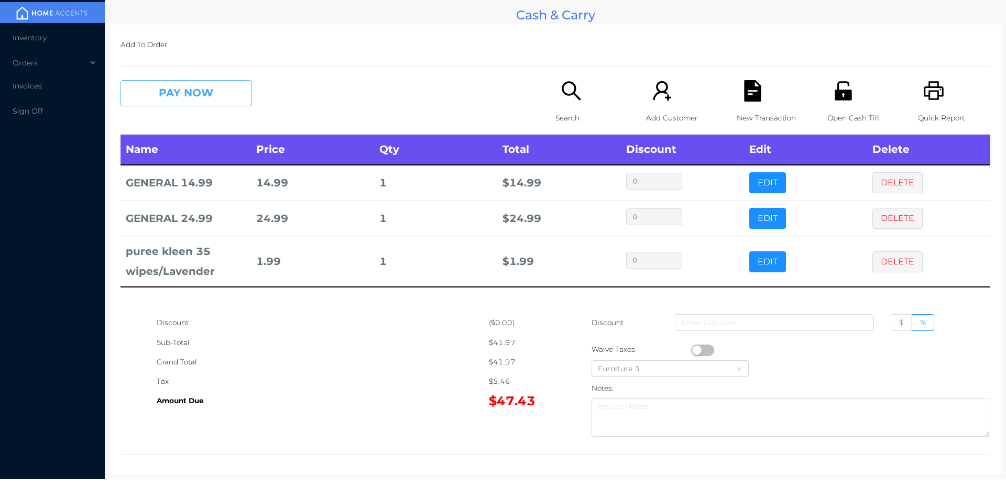
click at [211, 103] on button "PAY NOW" at bounding box center [186, 93] width 131 height 26
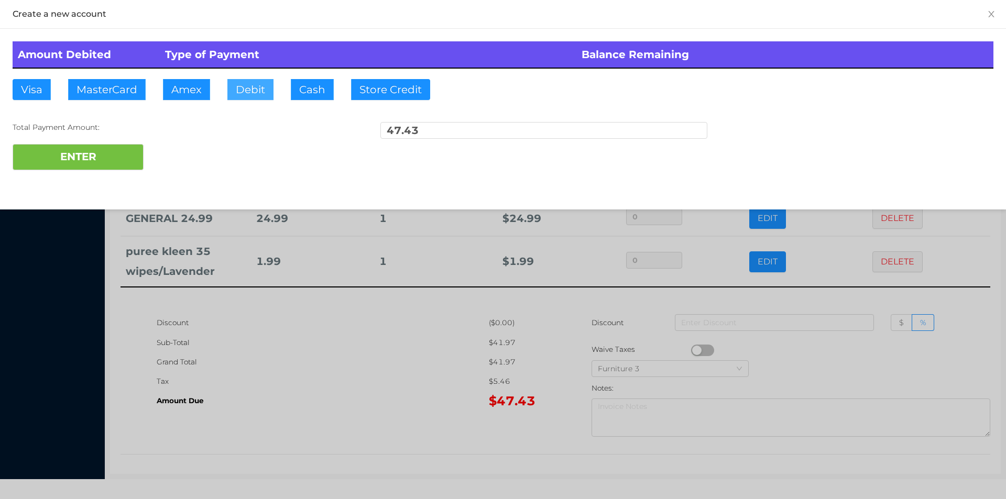
click at [241, 90] on button "Debit" at bounding box center [250, 89] width 46 height 21
click at [108, 162] on button "ENTER" at bounding box center [78, 157] width 131 height 26
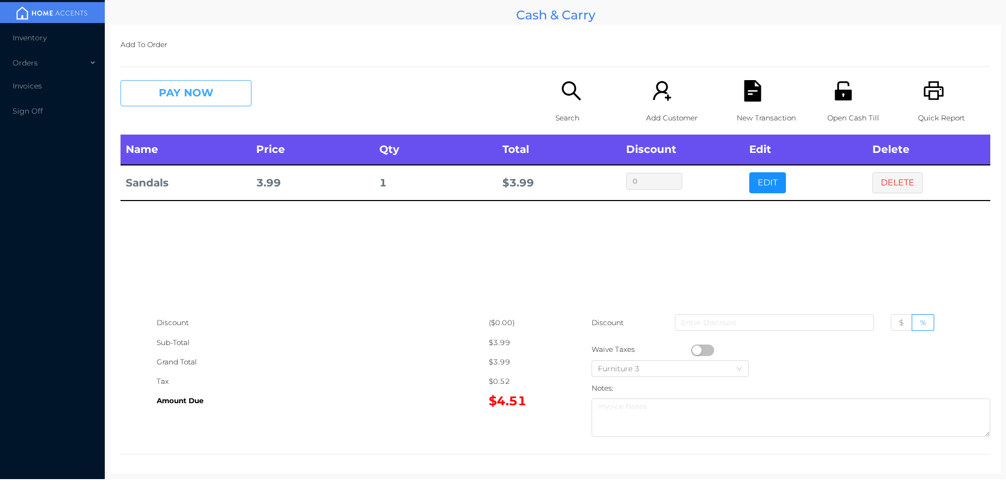
click at [169, 100] on button "PAY NOW" at bounding box center [186, 93] width 131 height 26
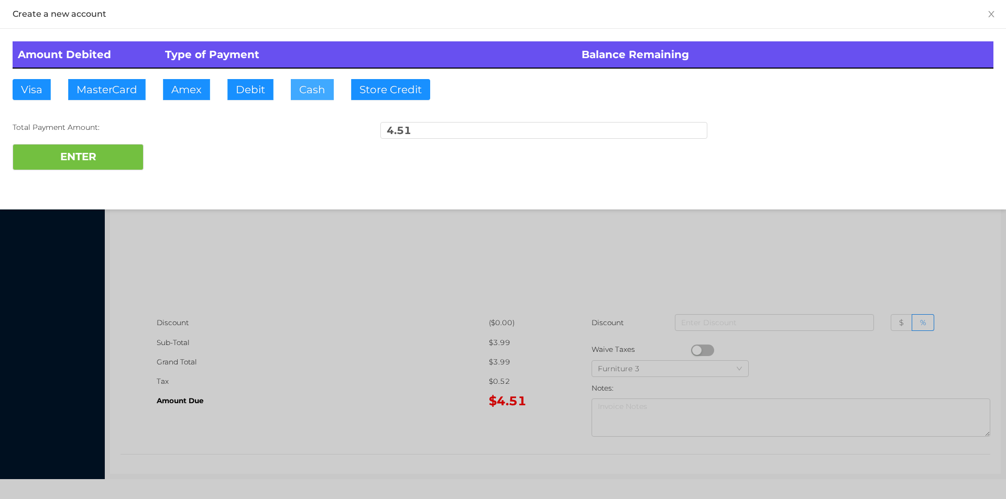
click at [307, 97] on button "Cash" at bounding box center [312, 89] width 43 height 21
click at [79, 167] on button "ENTER" at bounding box center [78, 157] width 131 height 26
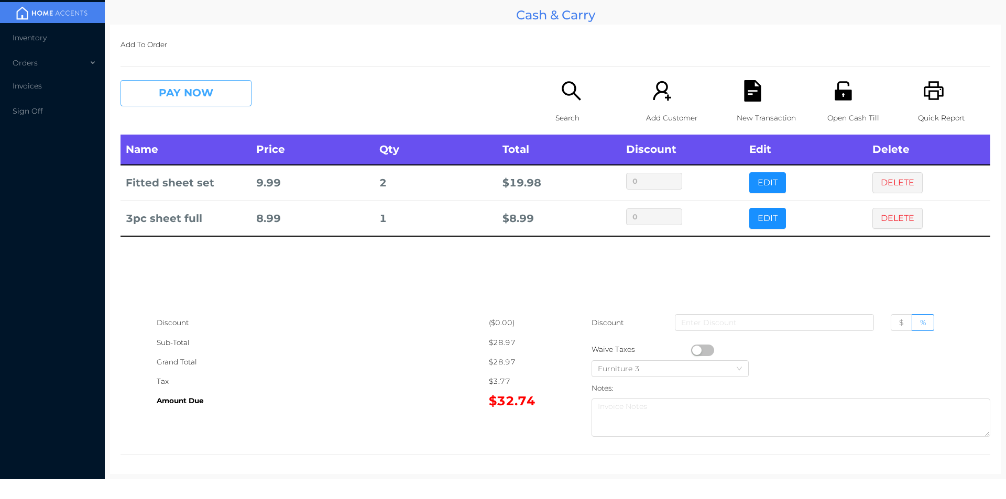
click at [189, 97] on button "PAY NOW" at bounding box center [186, 93] width 131 height 26
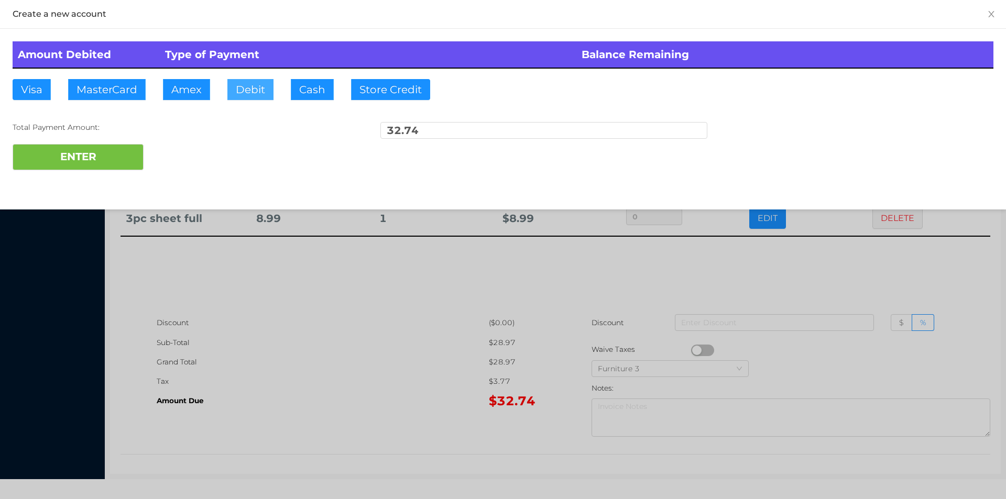
click at [230, 94] on button "Debit" at bounding box center [250, 89] width 46 height 21
click at [117, 168] on button "ENTER" at bounding box center [78, 157] width 131 height 26
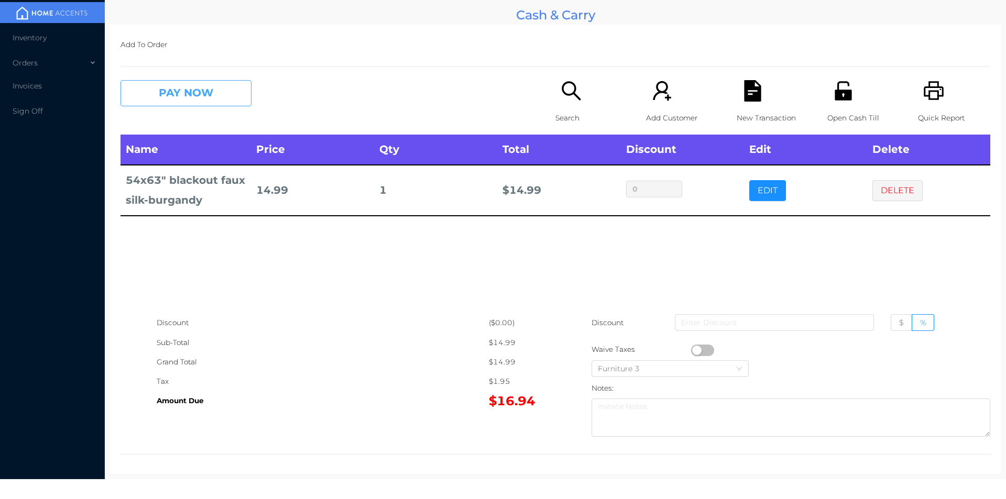
click at [172, 96] on button "PAY NOW" at bounding box center [186, 93] width 131 height 26
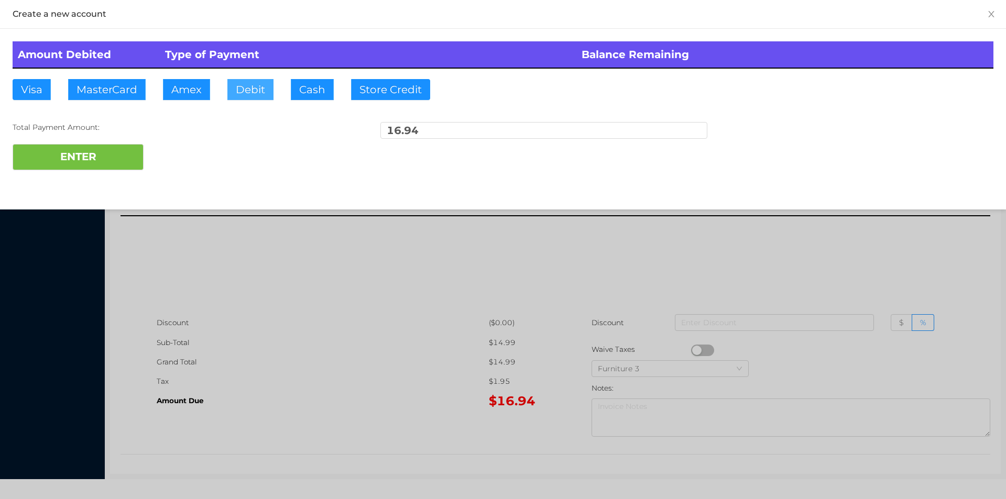
click at [244, 91] on button "Debit" at bounding box center [250, 89] width 46 height 21
click at [95, 161] on button "ENTER" at bounding box center [78, 157] width 131 height 26
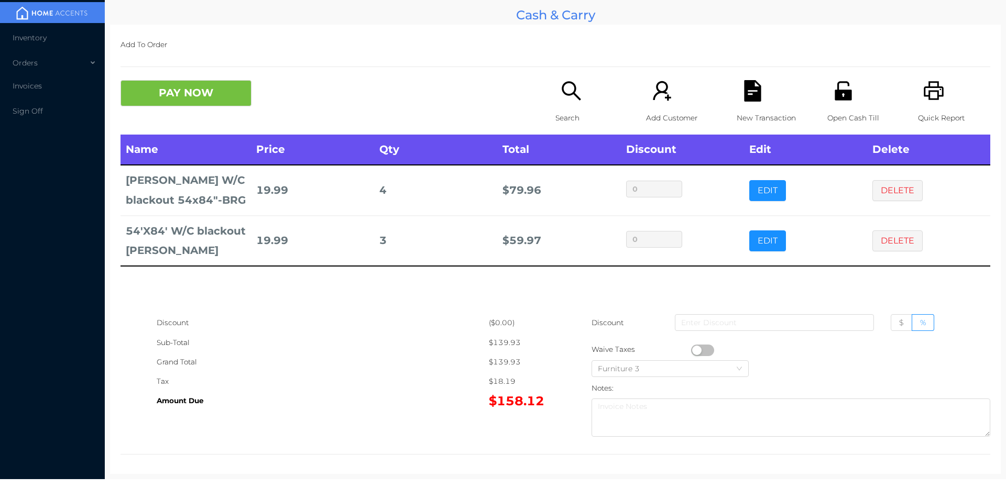
click at [562, 344] on div "Discount ($0.00) Sub-Total $139.93 Grand Total $139.93 Tax $18.19 Amount Due $1…" at bounding box center [556, 377] width 870 height 128
click at [744, 90] on icon "icon: file-text" at bounding box center [752, 90] width 17 height 21
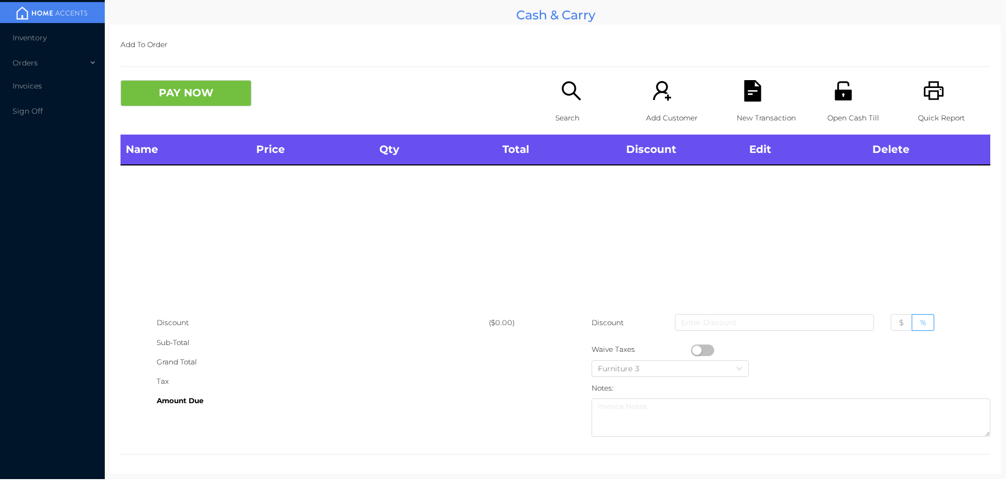
click at [835, 96] on icon "icon: unlock" at bounding box center [843, 90] width 17 height 19
click at [564, 92] on icon "icon: search" at bounding box center [571, 90] width 21 height 21
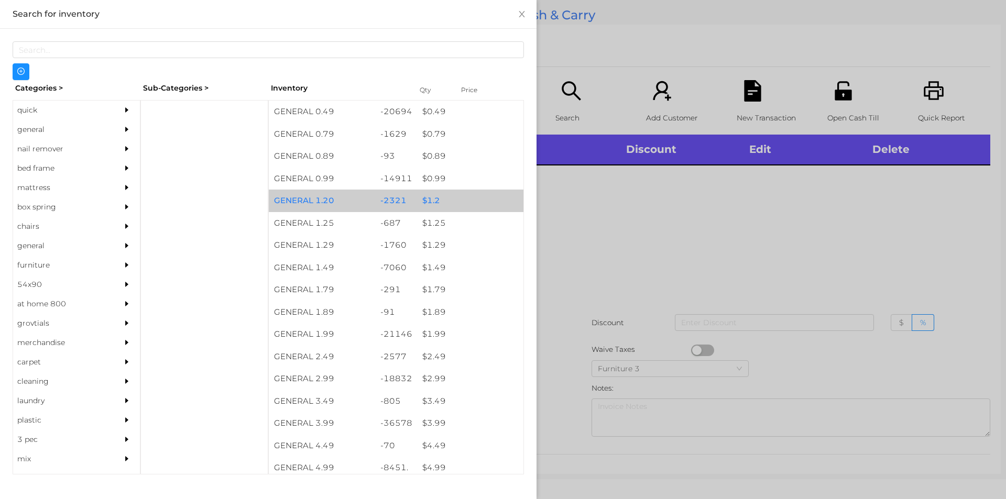
click at [456, 195] on div "$ 1.2" at bounding box center [470, 201] width 106 height 23
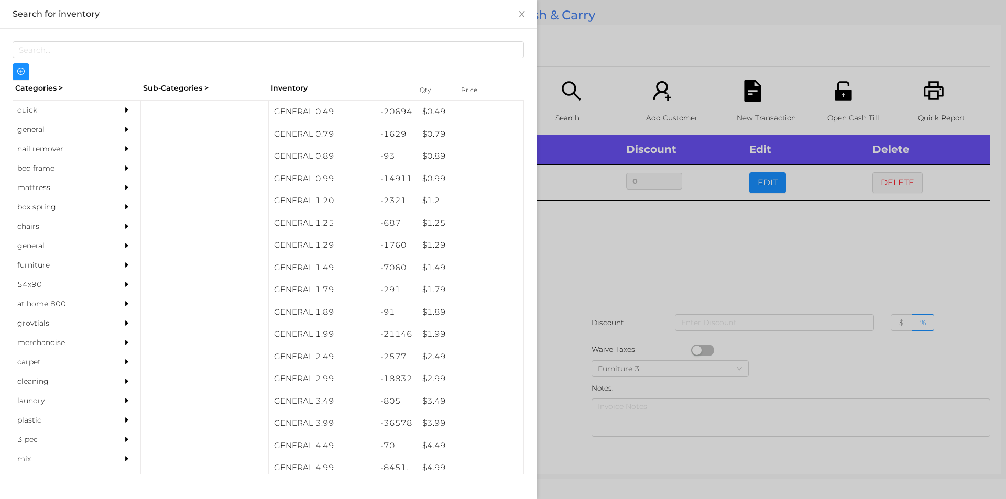
click at [574, 215] on div at bounding box center [503, 249] width 1006 height 499
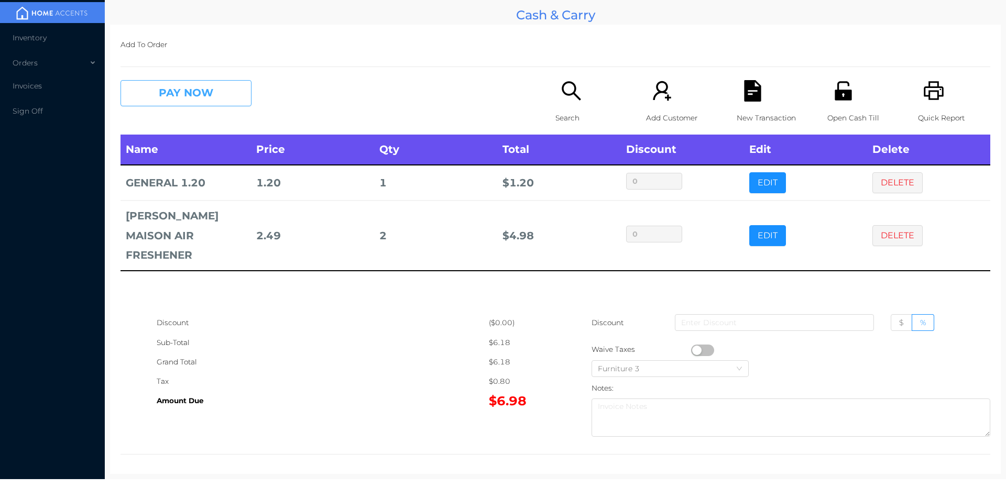
click at [208, 86] on button "PAY NOW" at bounding box center [186, 93] width 131 height 26
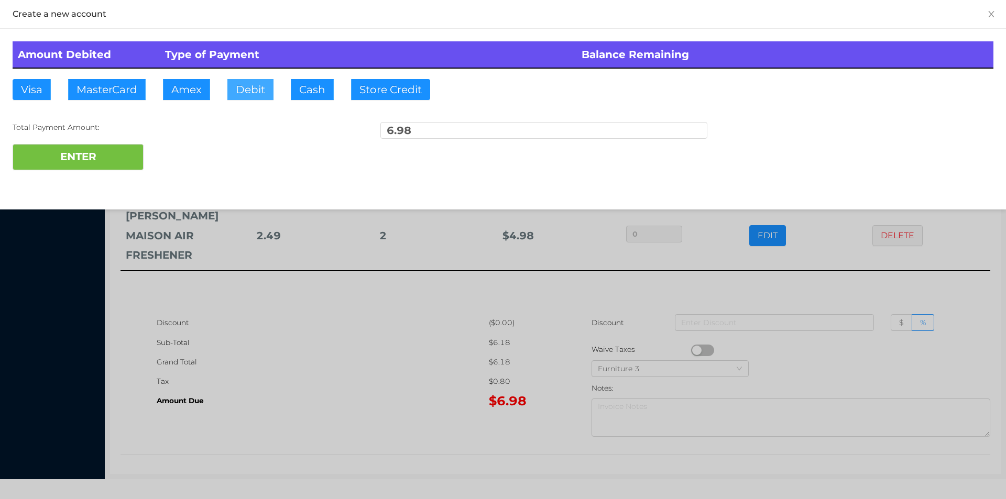
click at [255, 94] on button "Debit" at bounding box center [250, 89] width 46 height 21
click at [111, 155] on button "ENTER" at bounding box center [78, 157] width 131 height 26
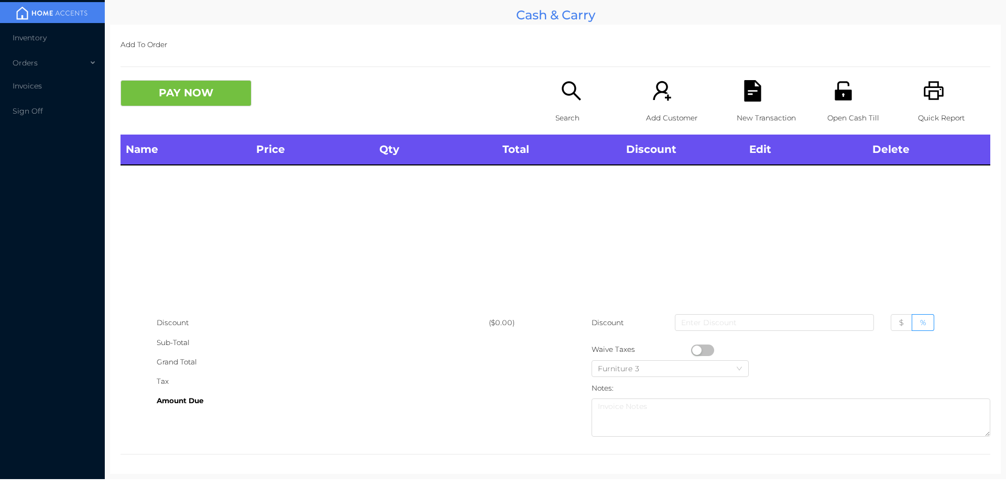
click at [574, 106] on div "Search" at bounding box center [592, 107] width 72 height 55
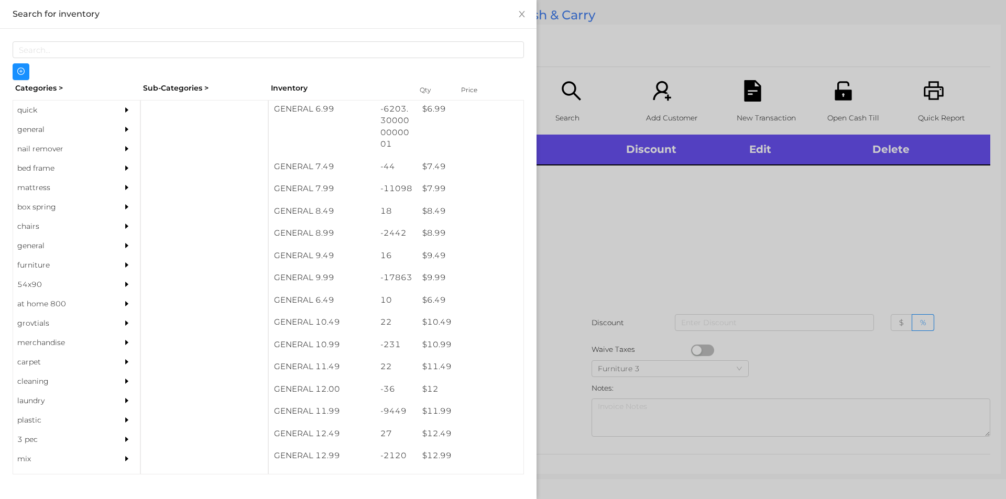
scroll to position [473, 0]
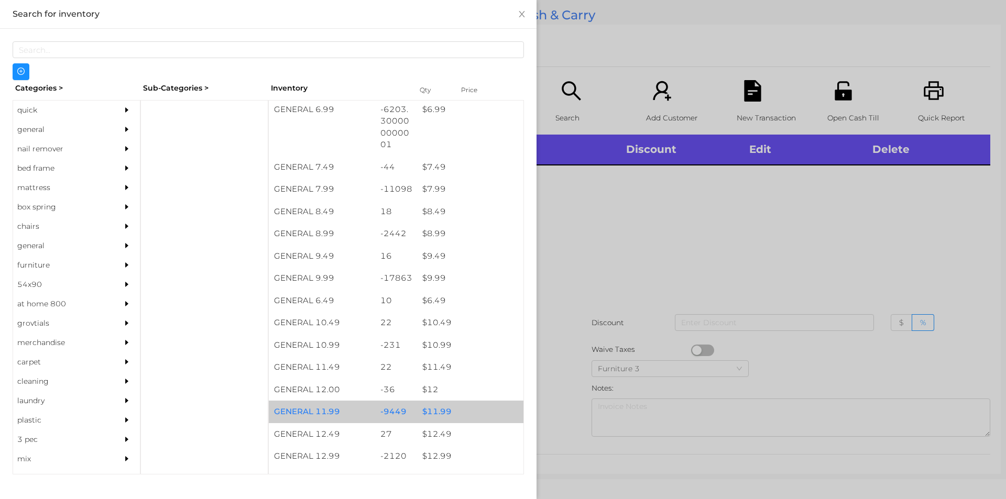
click at [465, 407] on div "$ 11.99" at bounding box center [470, 412] width 106 height 23
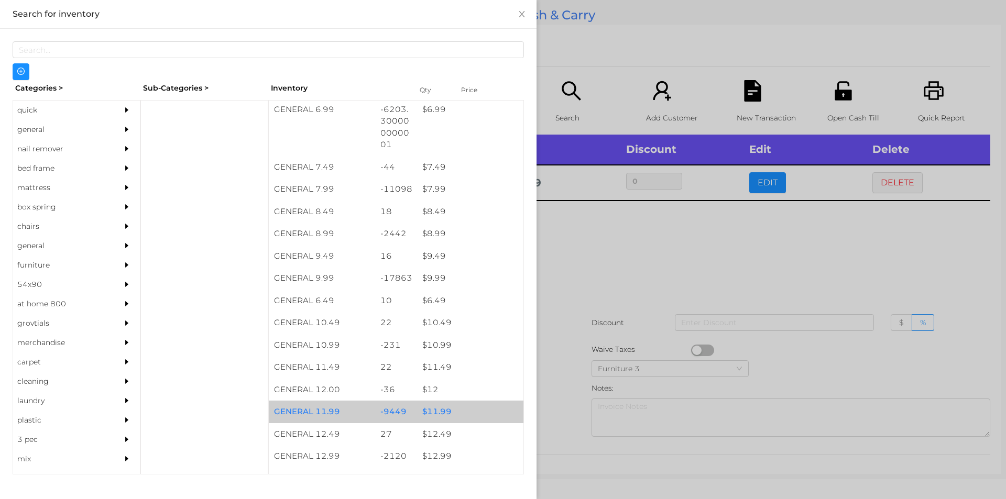
click at [465, 406] on div "$ 11.99" at bounding box center [470, 412] width 106 height 23
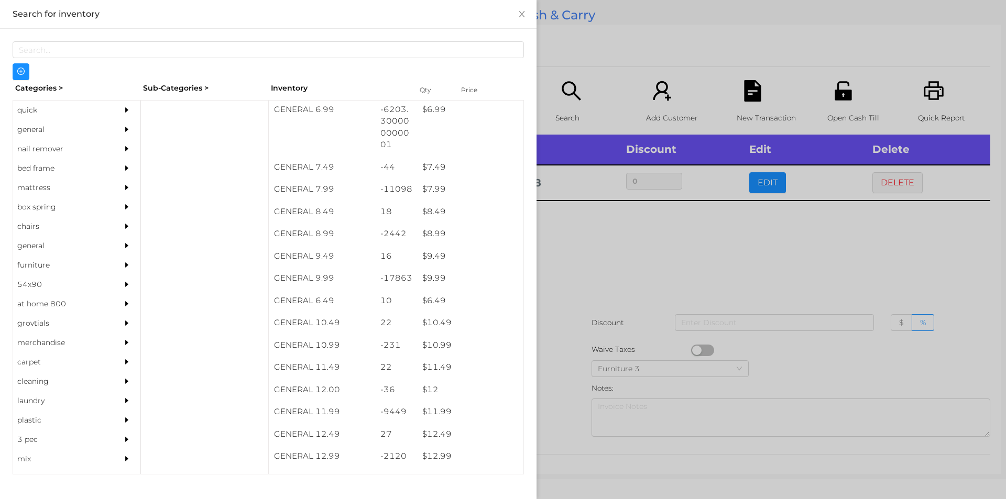
click at [553, 290] on div at bounding box center [503, 249] width 1006 height 499
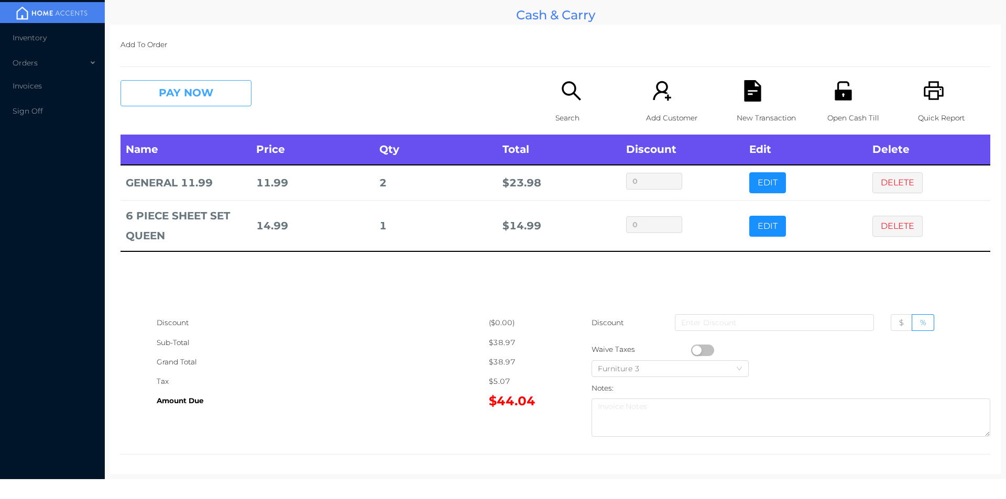
click at [201, 86] on button "PAY NOW" at bounding box center [186, 93] width 131 height 26
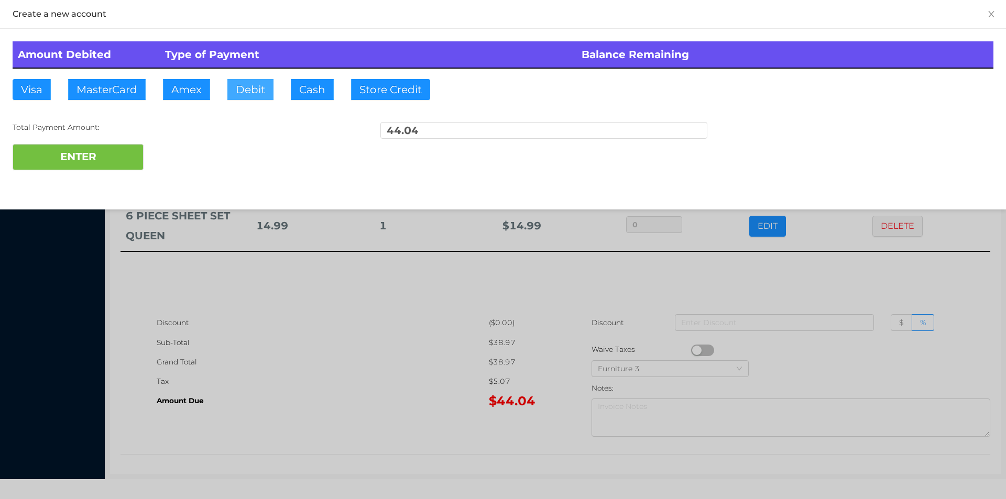
click at [244, 83] on button "Debit" at bounding box center [250, 89] width 46 height 21
click at [73, 158] on button "ENTER" at bounding box center [78, 157] width 131 height 26
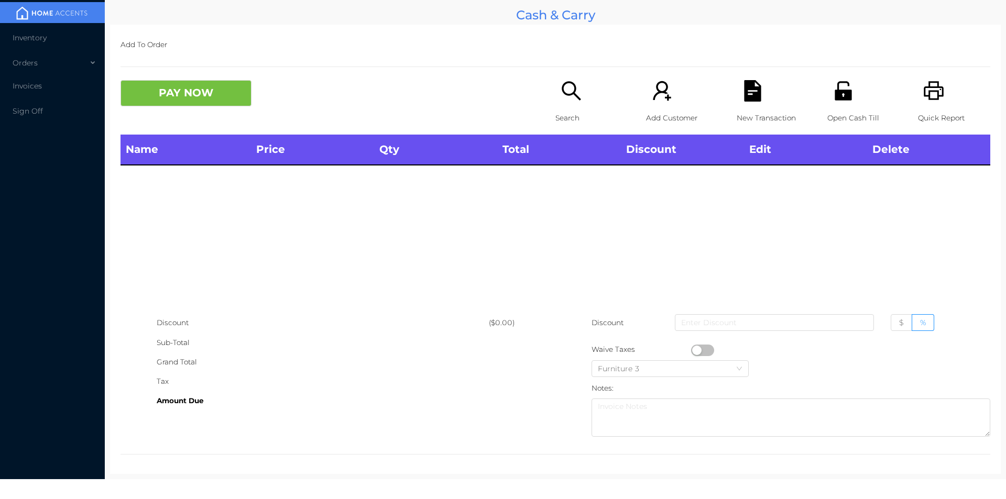
click at [561, 92] on icon "icon: search" at bounding box center [571, 90] width 21 height 21
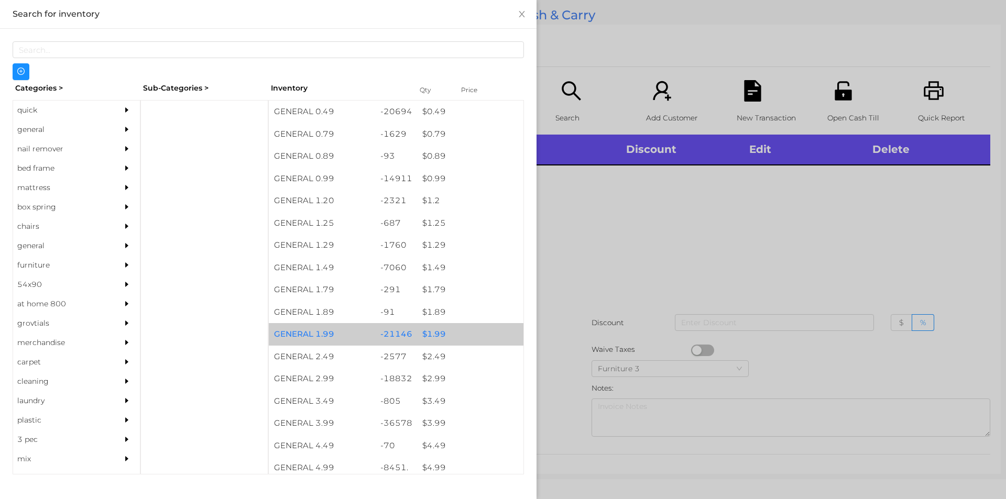
click at [441, 329] on div "$ 1.99" at bounding box center [470, 334] width 106 height 23
click at [442, 339] on div "$ 1.99" at bounding box center [470, 334] width 106 height 23
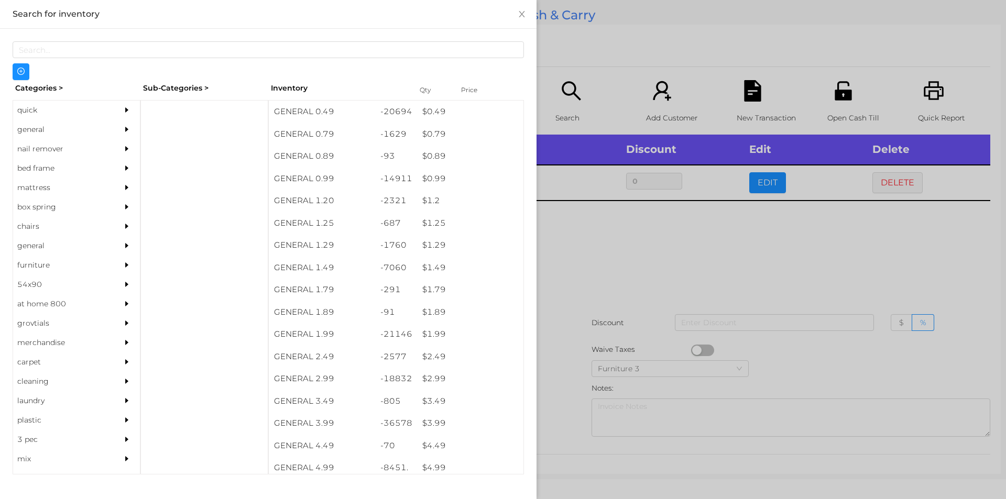
click at [660, 275] on div at bounding box center [503, 249] width 1006 height 499
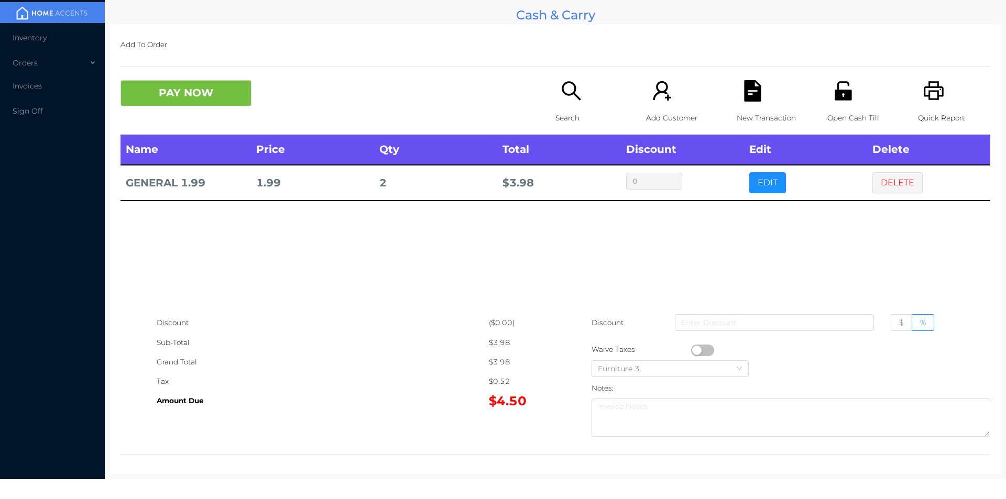
click at [755, 91] on icon "icon: file-text" at bounding box center [752, 90] width 17 height 21
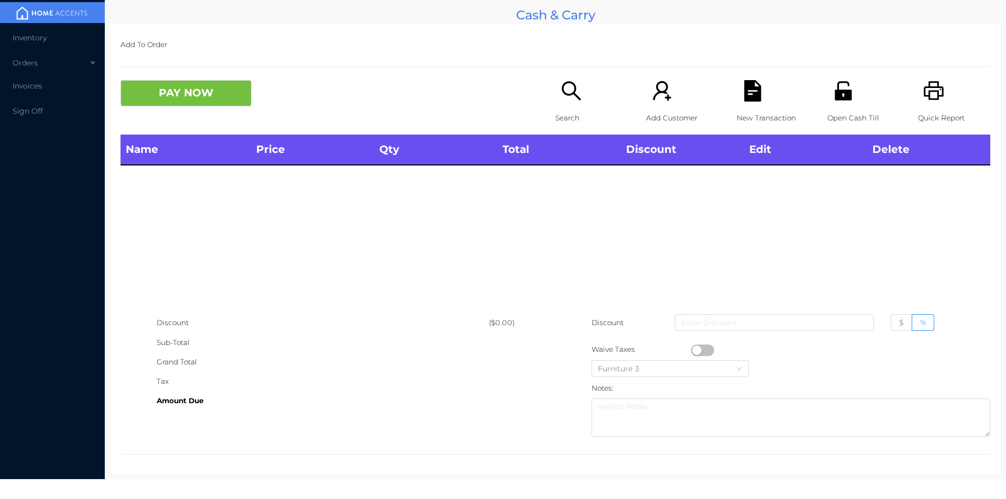
click at [924, 90] on icon "icon: printer" at bounding box center [934, 90] width 20 height 19
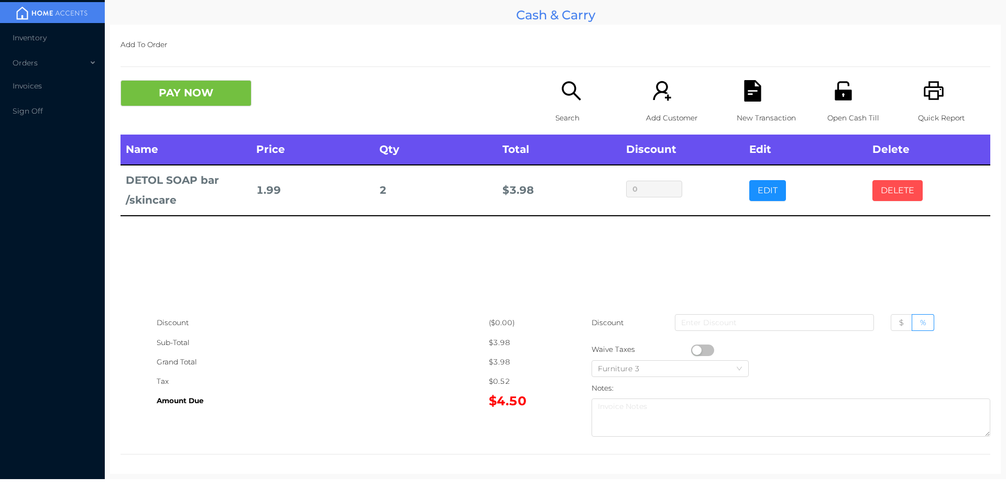
click at [887, 188] on button "DELETE" at bounding box center [898, 190] width 50 height 21
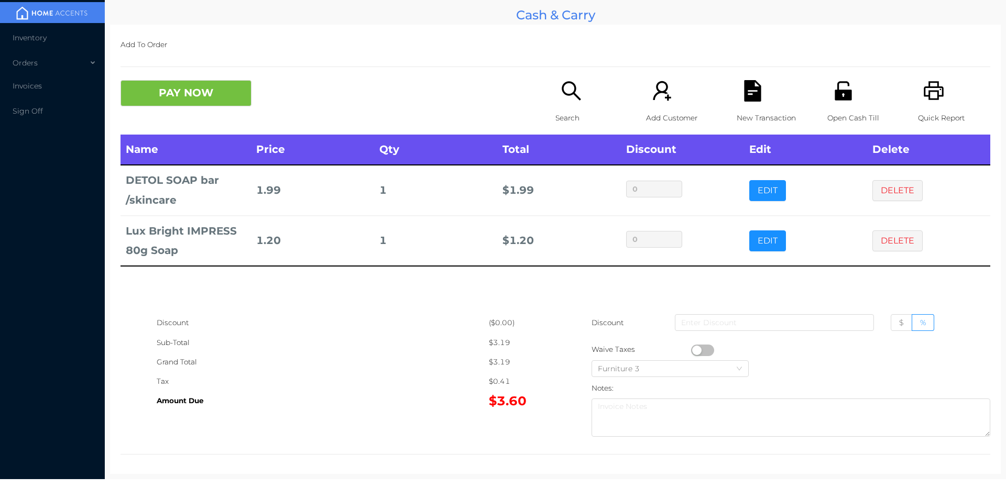
click at [570, 92] on icon "icon: search" at bounding box center [571, 90] width 19 height 19
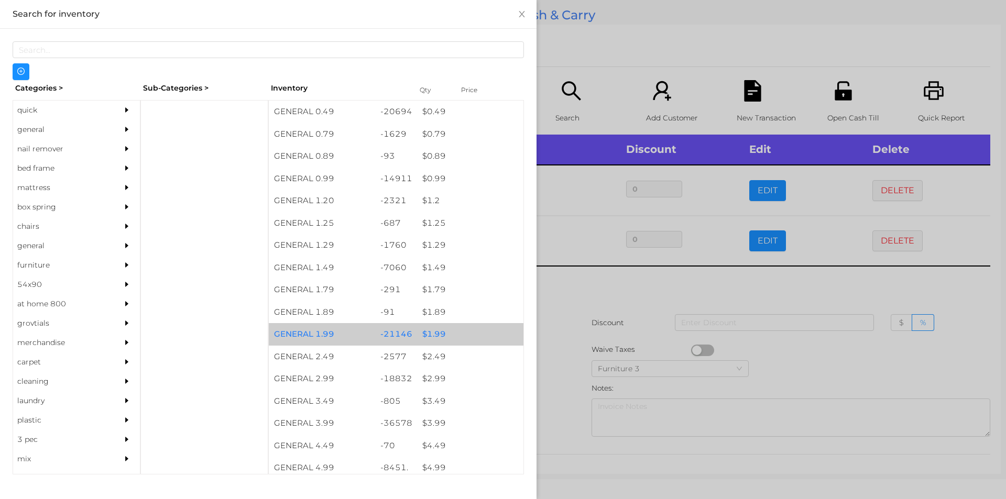
click at [437, 333] on div "$ 1.99" at bounding box center [470, 334] width 106 height 23
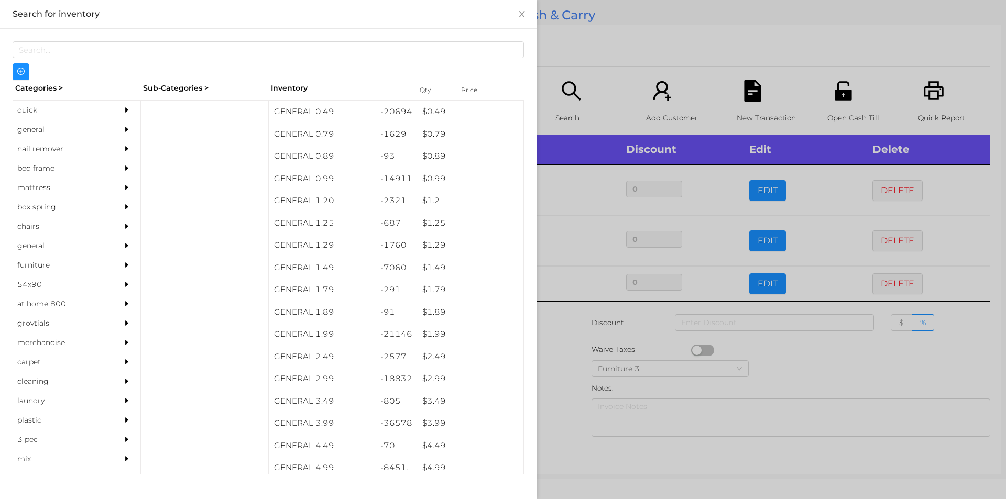
click at [575, 342] on div at bounding box center [503, 249] width 1006 height 499
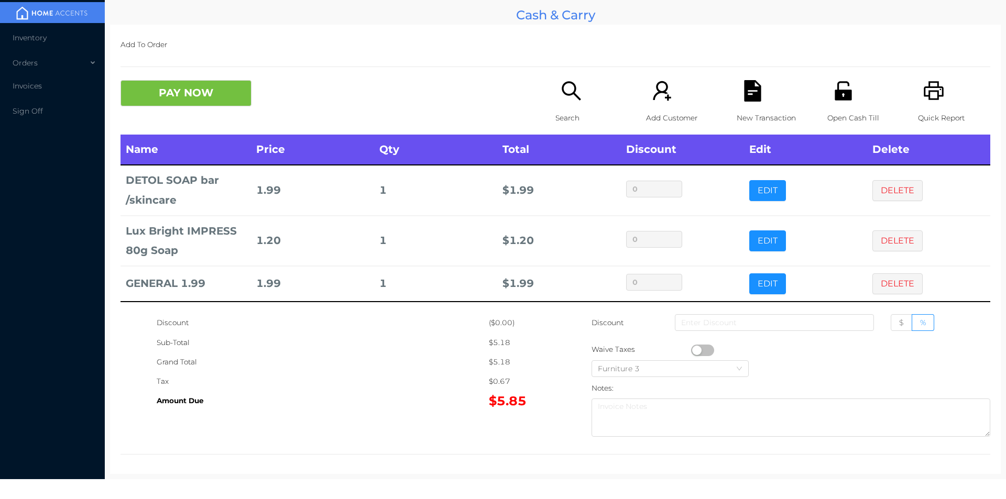
click at [569, 111] on p "Search" at bounding box center [592, 117] width 72 height 19
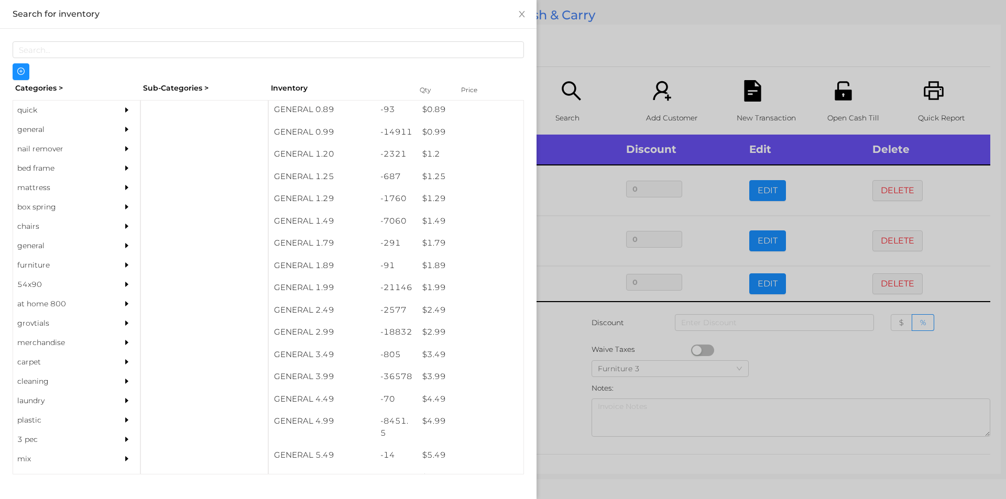
scroll to position [46, 0]
click at [428, 330] on div "$ 2.99" at bounding box center [470, 333] width 106 height 23
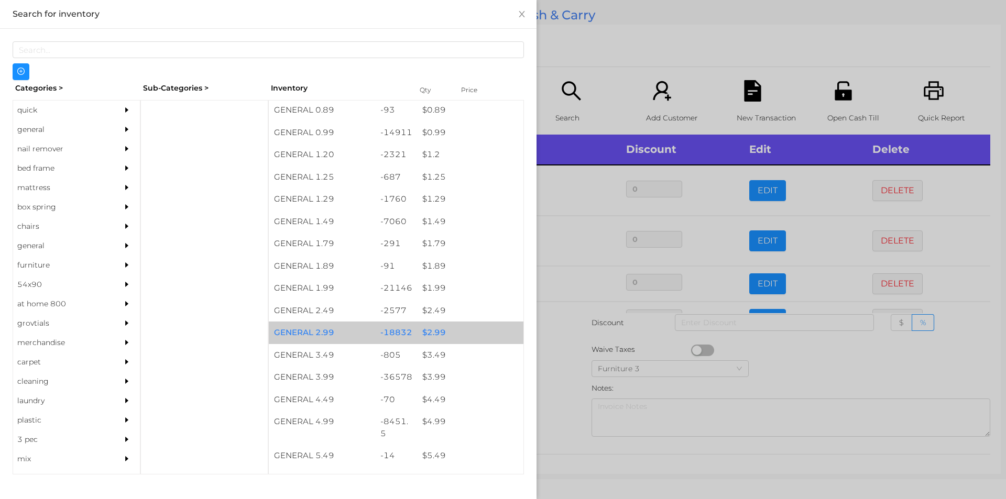
click at [431, 328] on div "$ 2.99" at bounding box center [470, 333] width 106 height 23
click at [565, 354] on div at bounding box center [503, 249] width 1006 height 499
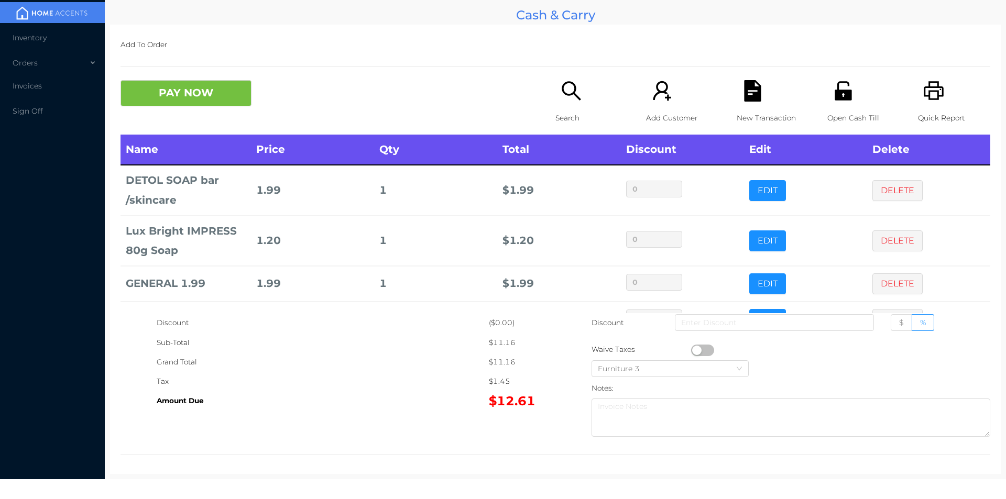
scroll to position [35, 0]
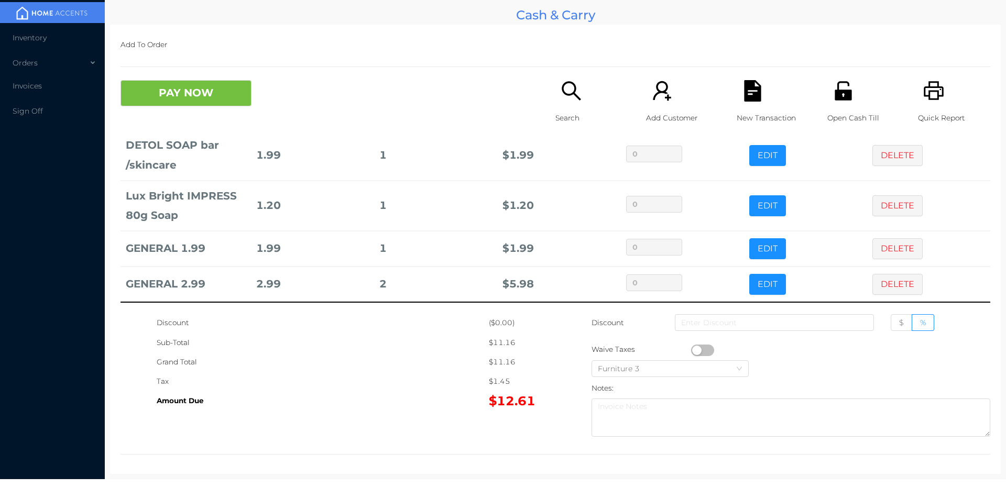
click at [561, 98] on icon "icon: search" at bounding box center [571, 90] width 21 height 21
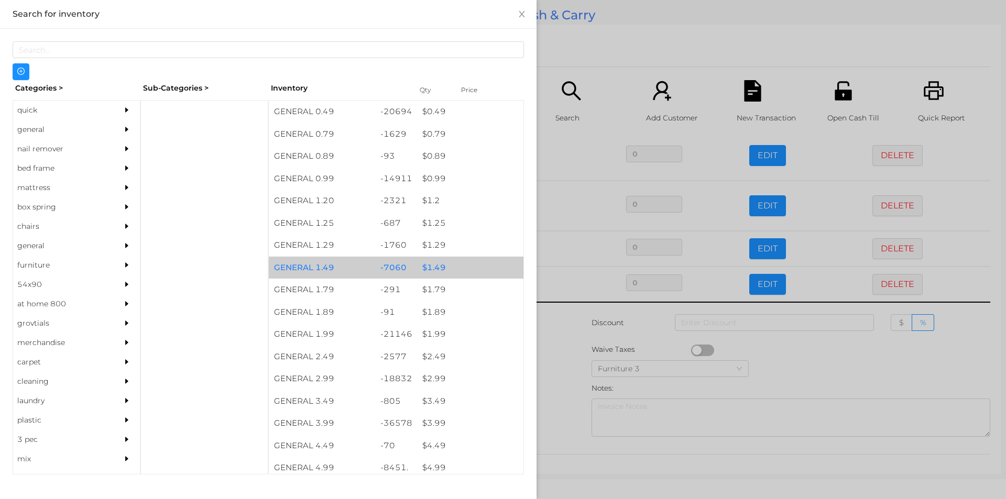
click at [439, 267] on div "$ 1.49" at bounding box center [470, 268] width 106 height 23
click at [440, 263] on div "$ 1.49" at bounding box center [470, 268] width 106 height 23
click at [438, 259] on div "$ 1.49" at bounding box center [470, 268] width 106 height 23
click at [436, 259] on div "$ 1.49" at bounding box center [470, 268] width 106 height 23
click at [440, 264] on div "$ 1.49" at bounding box center [470, 268] width 106 height 23
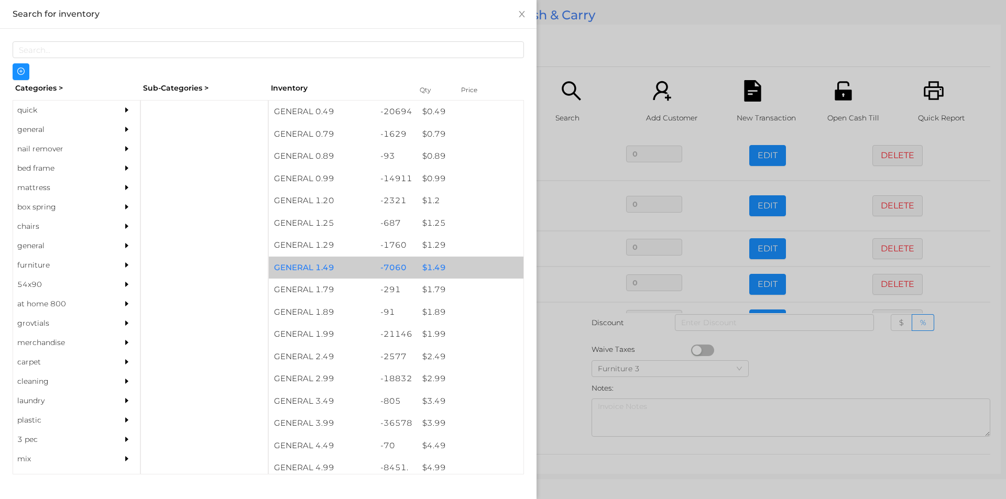
click at [418, 260] on div "$ 1.49" at bounding box center [470, 268] width 106 height 23
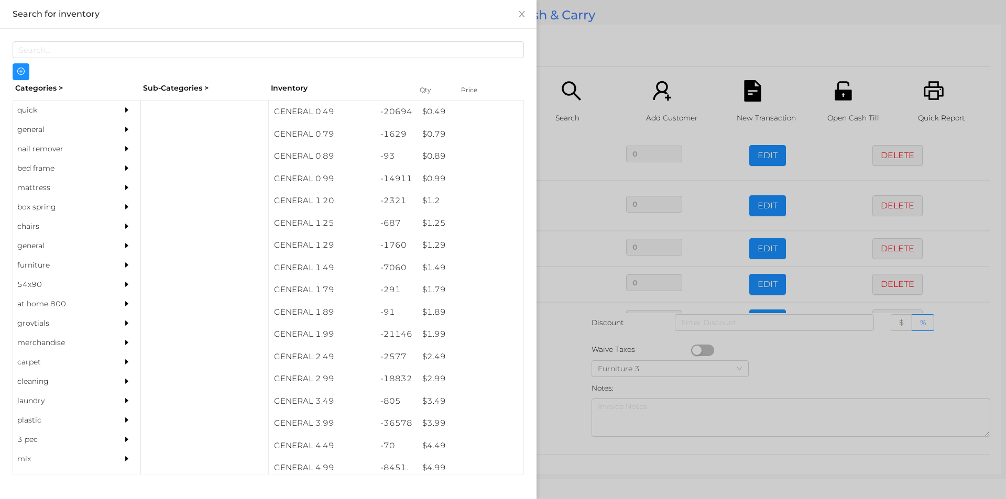
click at [568, 336] on div at bounding box center [503, 249] width 1006 height 499
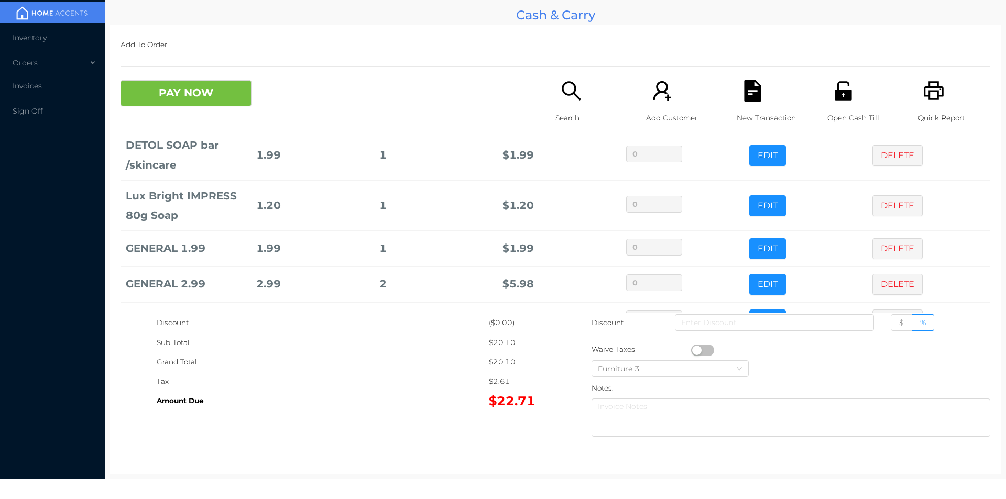
scroll to position [71, 0]
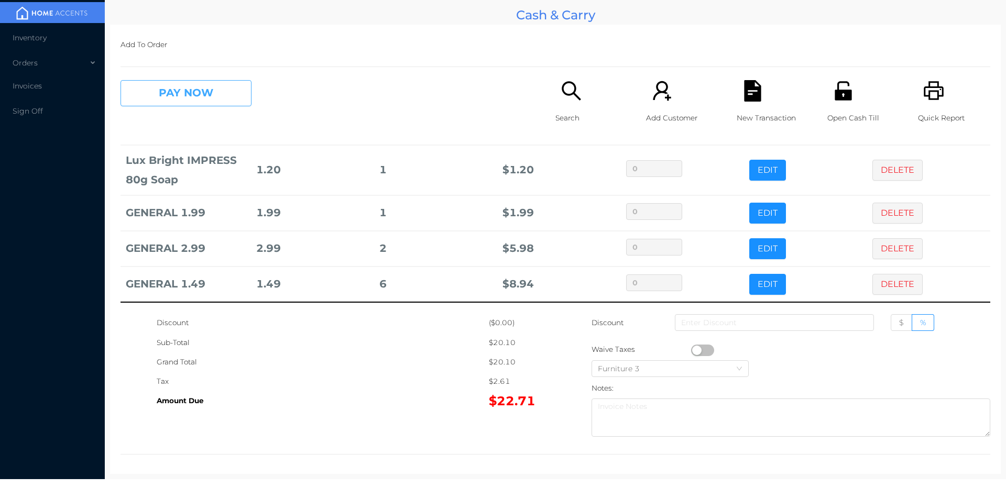
click at [228, 98] on button "PAY NOW" at bounding box center [186, 93] width 131 height 26
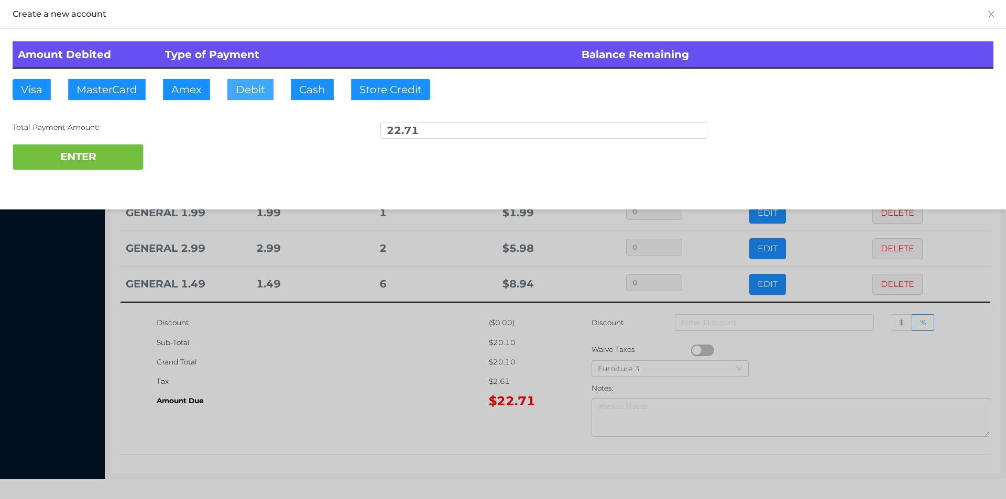
click at [248, 90] on button "Debit" at bounding box center [250, 89] width 46 height 21
click at [122, 155] on button "ENTER" at bounding box center [78, 157] width 131 height 26
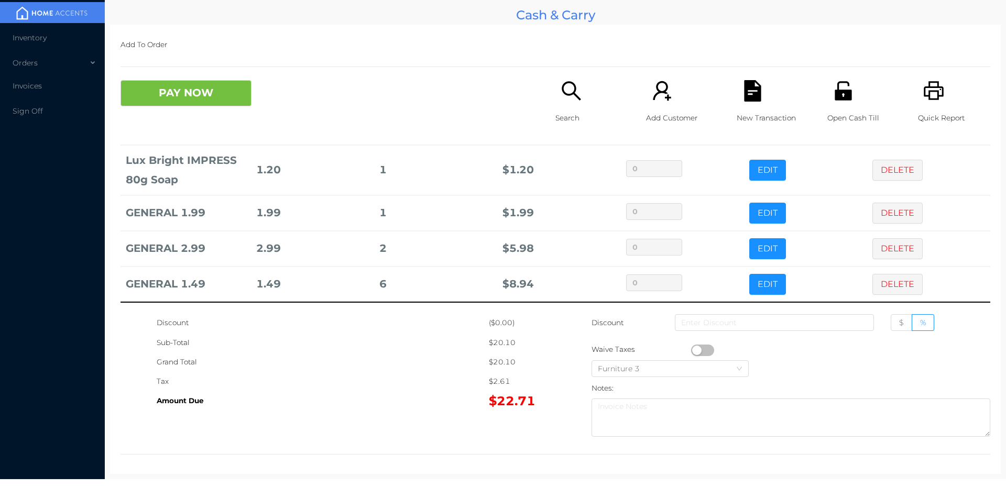
scroll to position [0, 0]
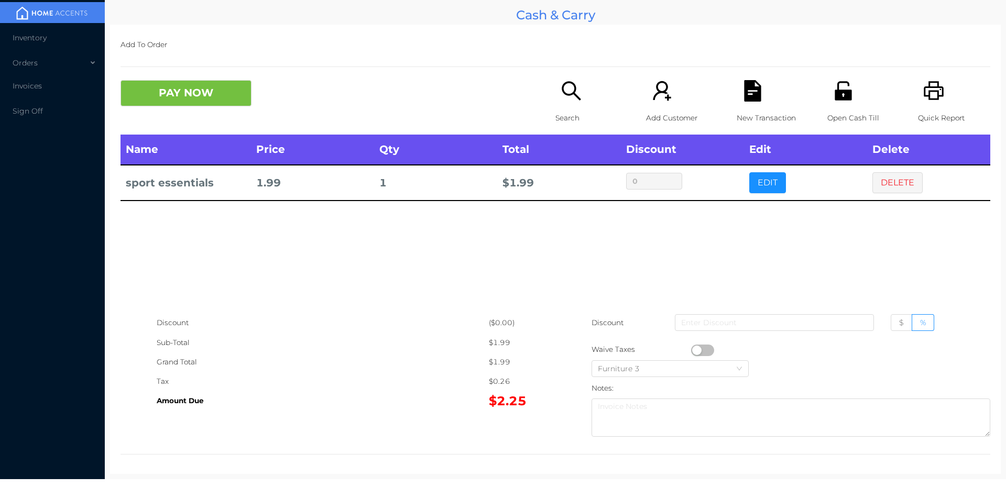
click at [574, 103] on div "Search" at bounding box center [592, 107] width 72 height 55
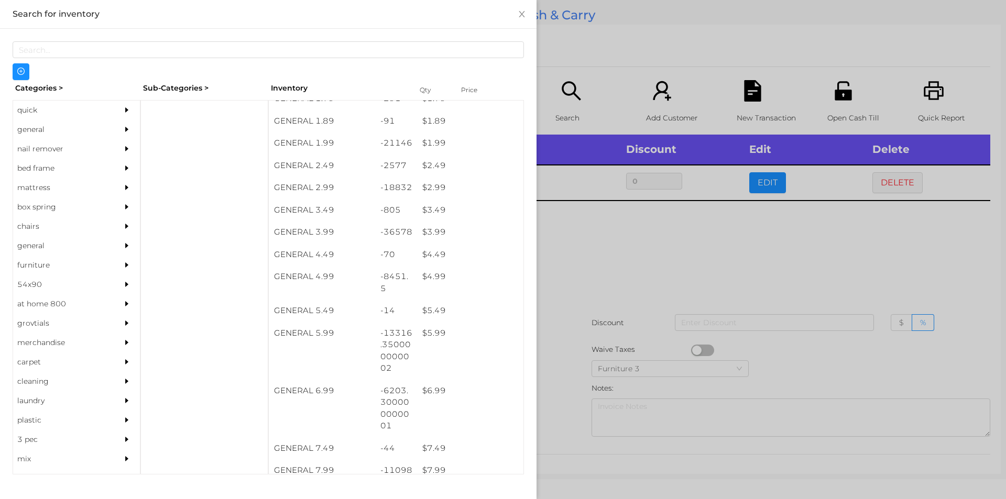
scroll to position [189, 0]
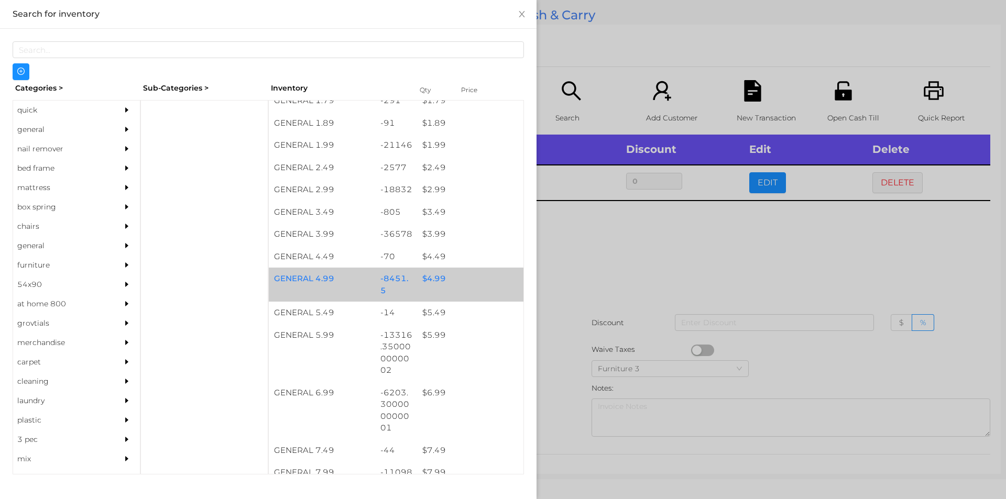
click at [439, 278] on div "$ 4.99" at bounding box center [470, 279] width 106 height 23
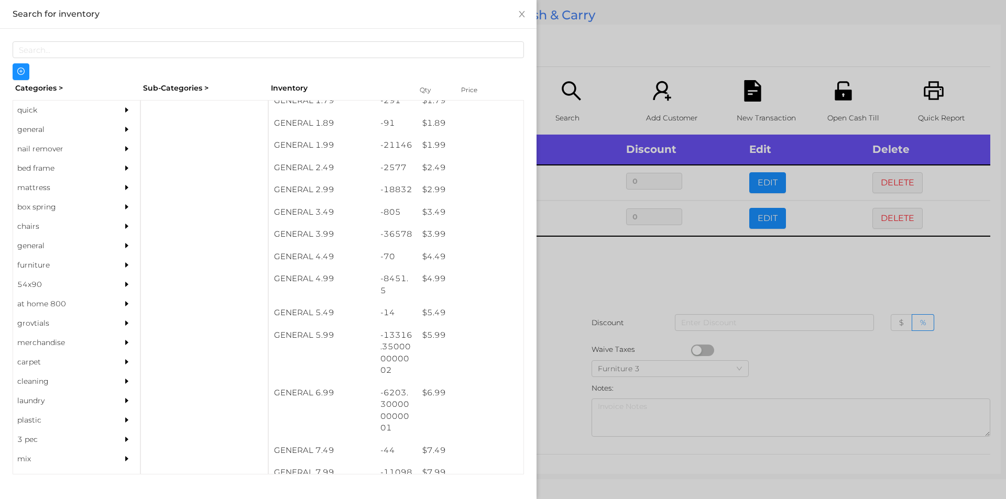
click at [572, 275] on div at bounding box center [503, 249] width 1006 height 499
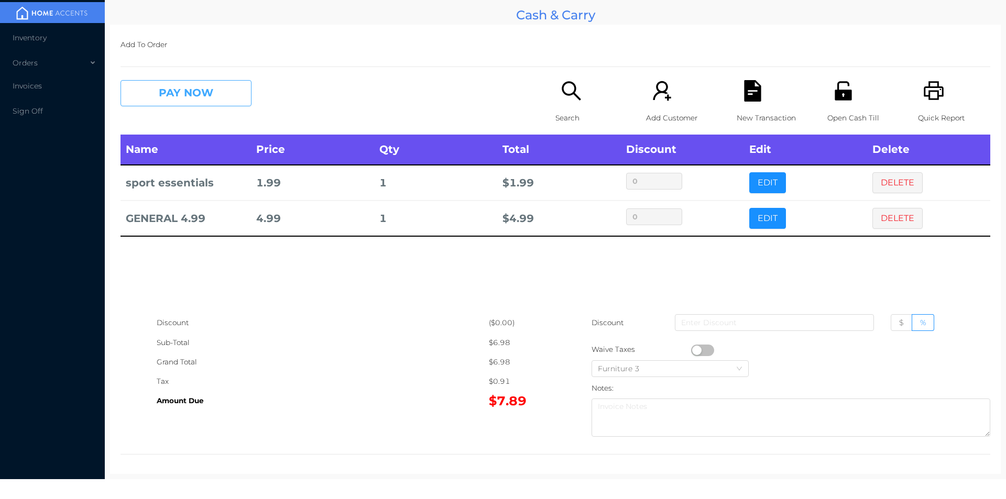
click at [168, 94] on button "PAY NOW" at bounding box center [186, 93] width 131 height 26
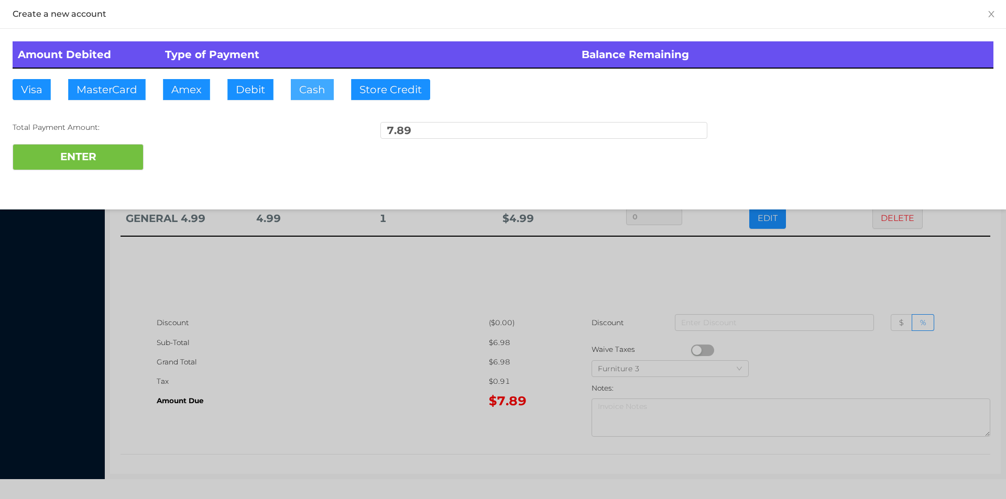
click at [312, 90] on button "Cash" at bounding box center [312, 89] width 43 height 21
type input "20."
click at [98, 167] on button "ENTER" at bounding box center [78, 157] width 131 height 26
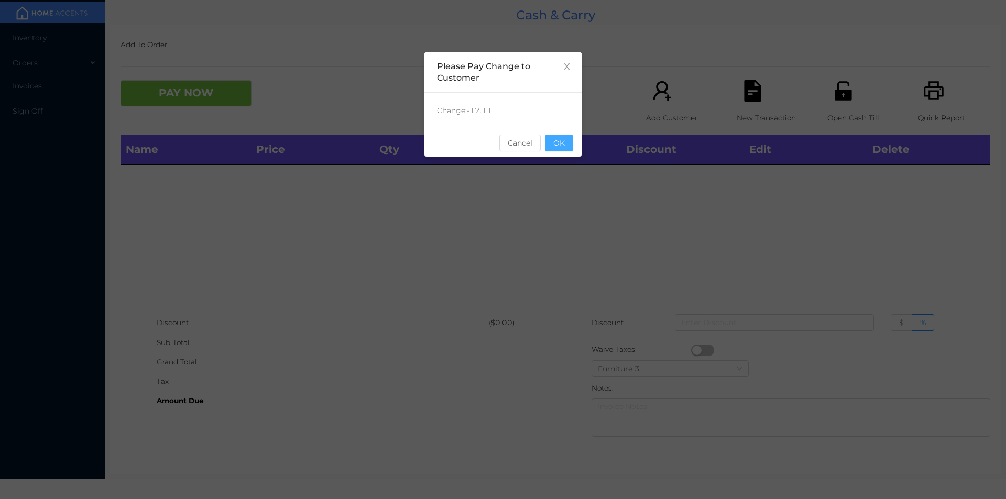
click at [560, 137] on button "OK" at bounding box center [559, 143] width 28 height 17
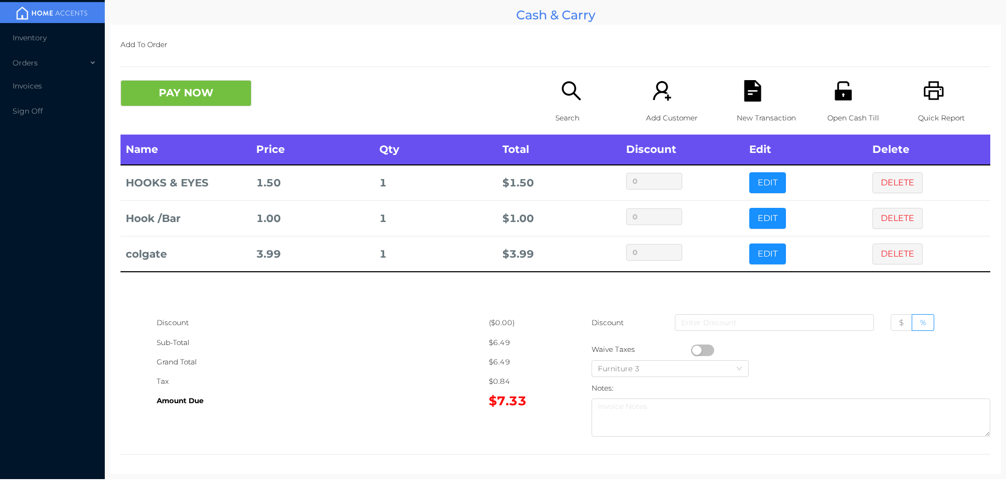
click at [556, 103] on div "Search" at bounding box center [592, 107] width 72 height 55
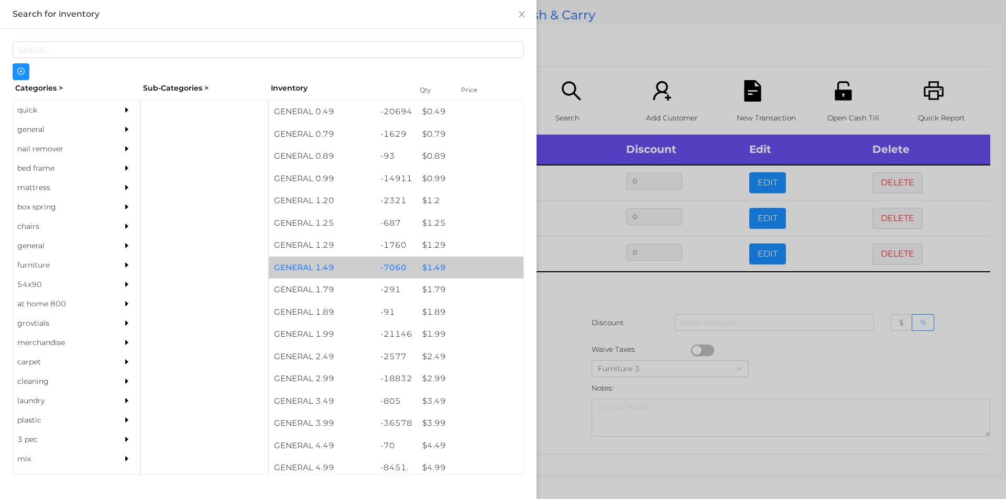
click at [433, 277] on div "$ 1.49" at bounding box center [470, 268] width 106 height 23
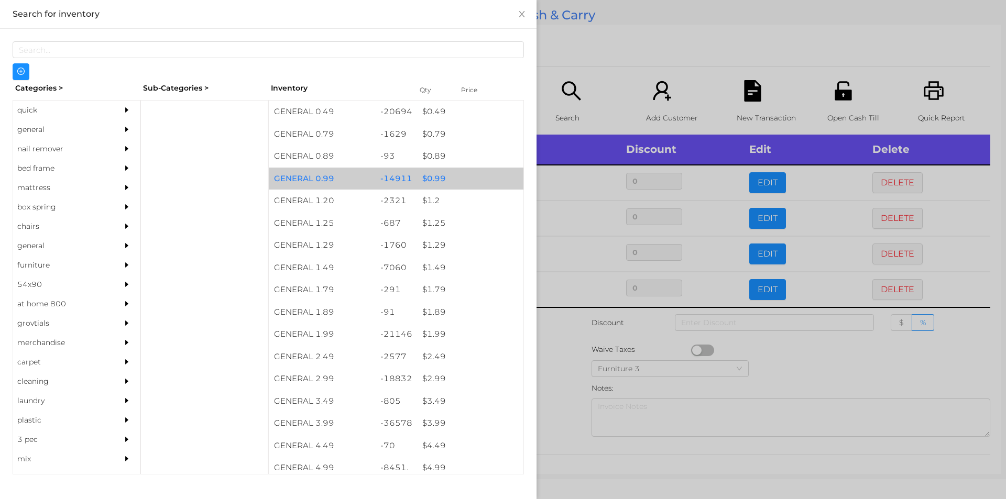
click at [434, 182] on div "$ 0.99" at bounding box center [470, 179] width 106 height 23
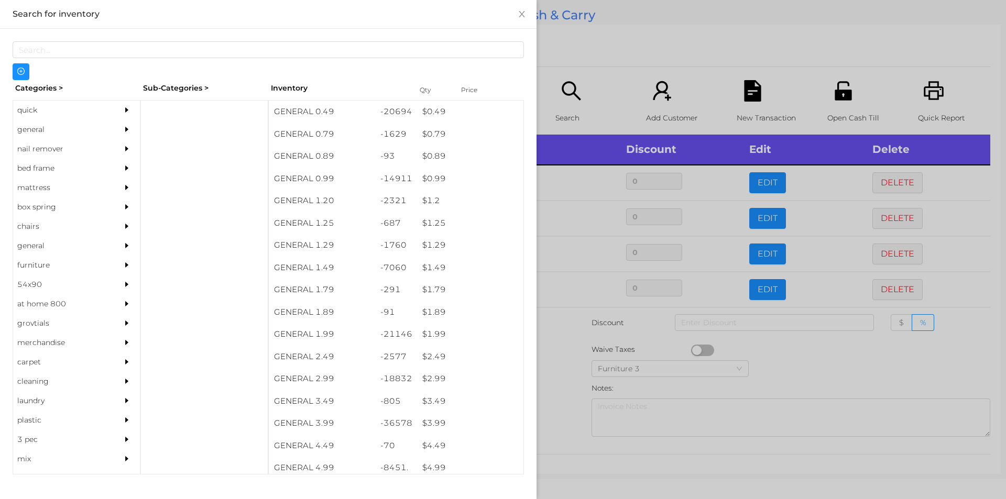
click at [556, 339] on div at bounding box center [503, 249] width 1006 height 499
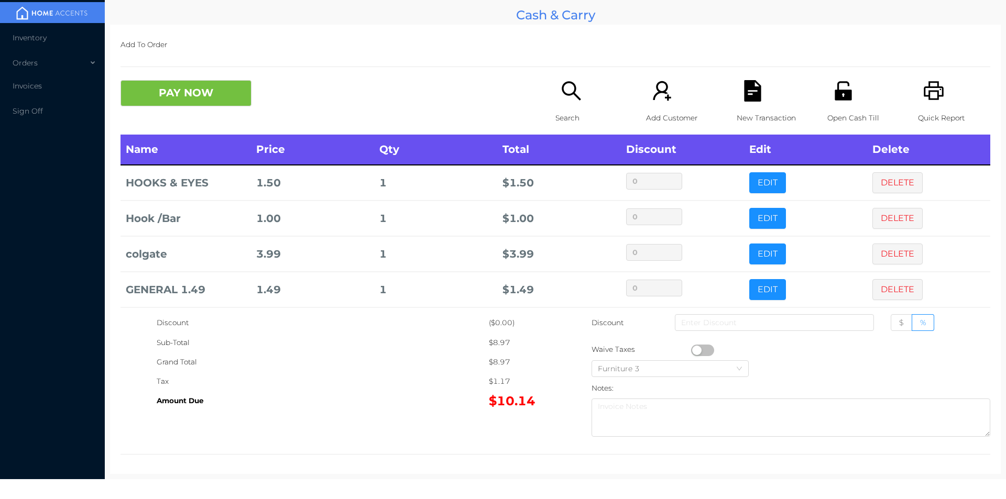
scroll to position [41, 0]
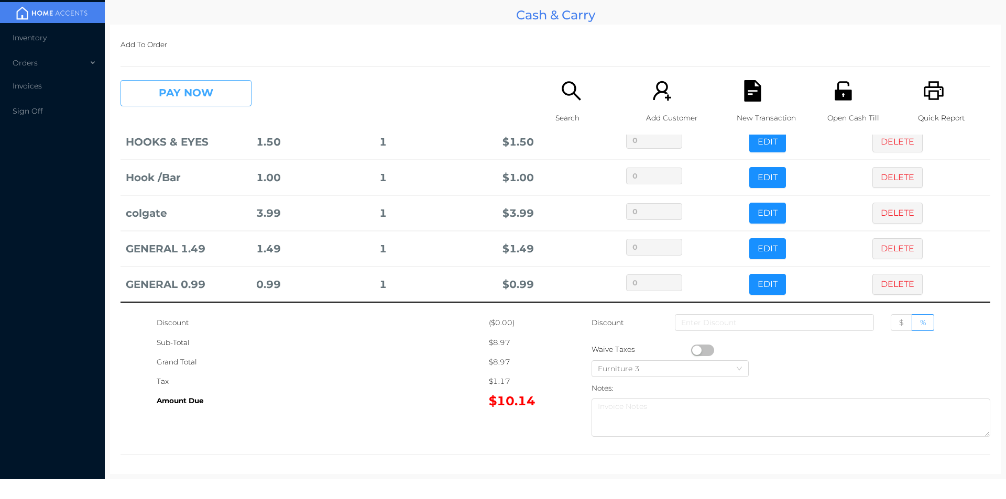
click at [179, 102] on button "PAY NOW" at bounding box center [186, 93] width 131 height 26
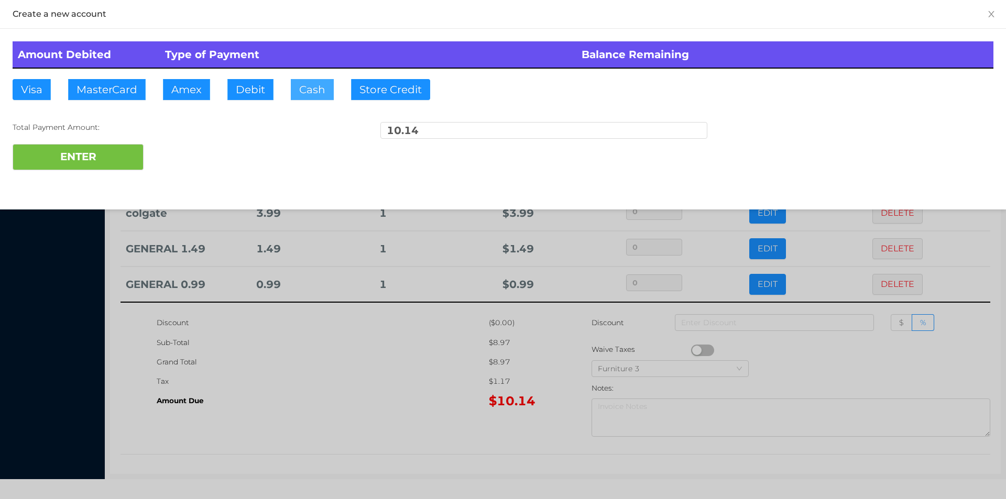
click at [297, 94] on button "Cash" at bounding box center [312, 89] width 43 height 21
click at [100, 155] on button "ENTER" at bounding box center [78, 157] width 131 height 26
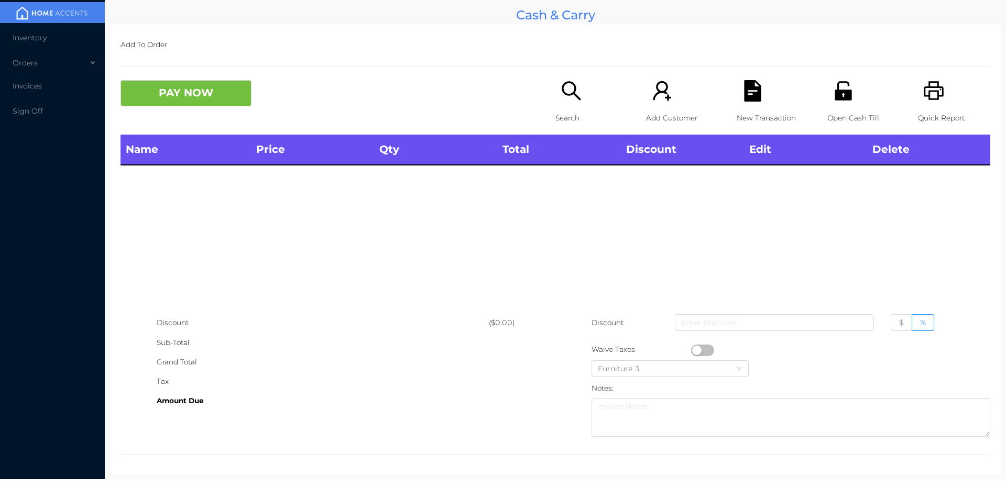
scroll to position [0, 0]
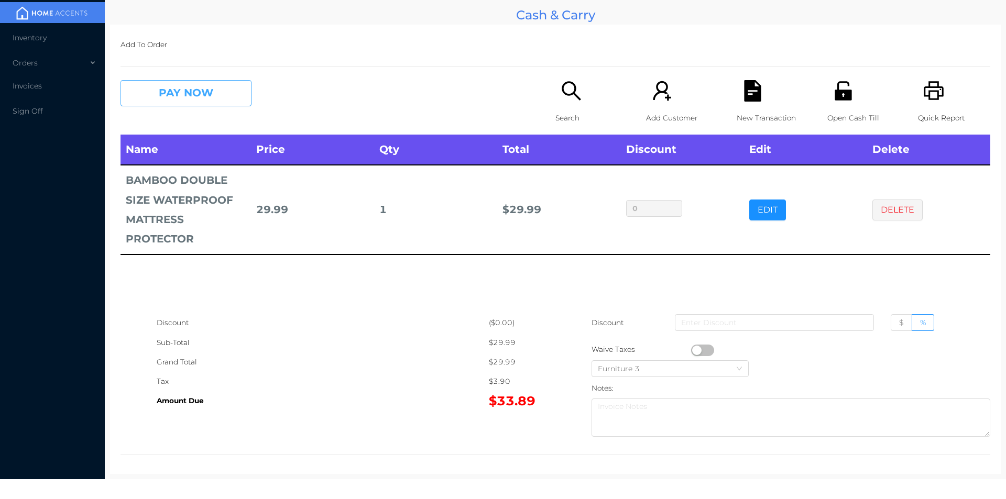
click at [213, 93] on button "PAY NOW" at bounding box center [186, 93] width 131 height 26
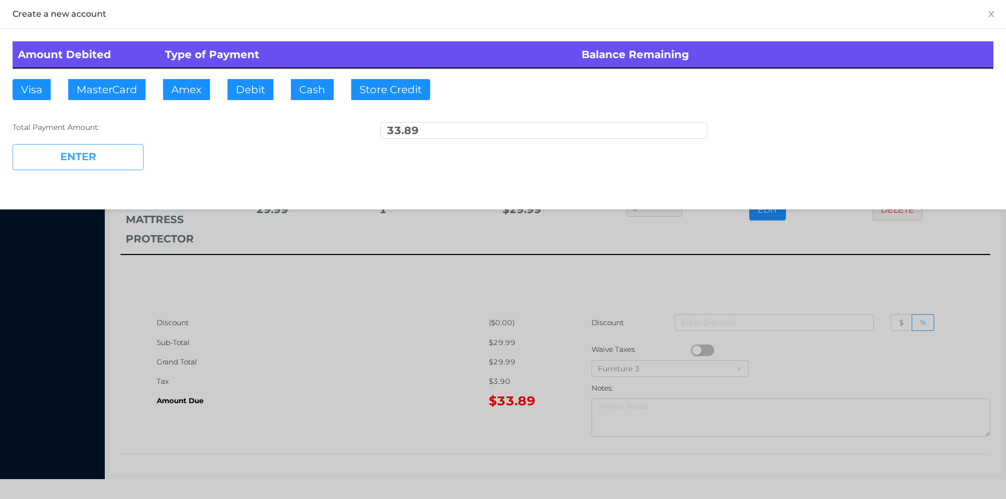
click at [100, 155] on button "ENTER" at bounding box center [78, 157] width 131 height 26
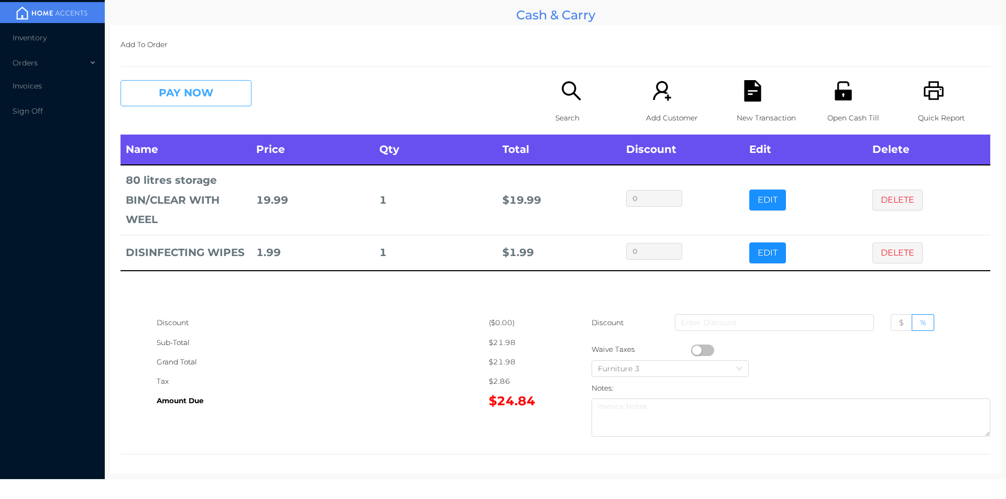
click at [210, 85] on button "PAY NOW" at bounding box center [186, 93] width 131 height 26
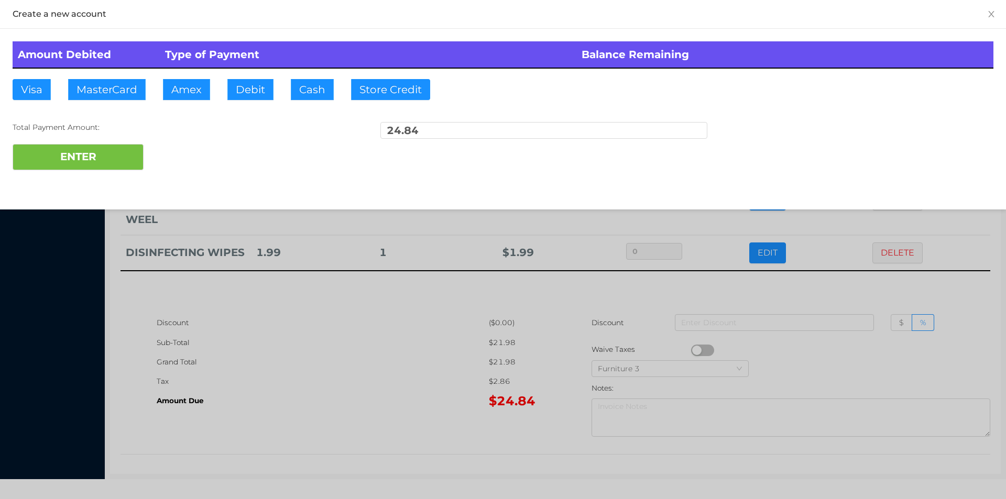
click at [179, 148] on div "ENTER" at bounding box center [503, 157] width 981 height 26
click at [313, 420] on div at bounding box center [503, 249] width 1006 height 499
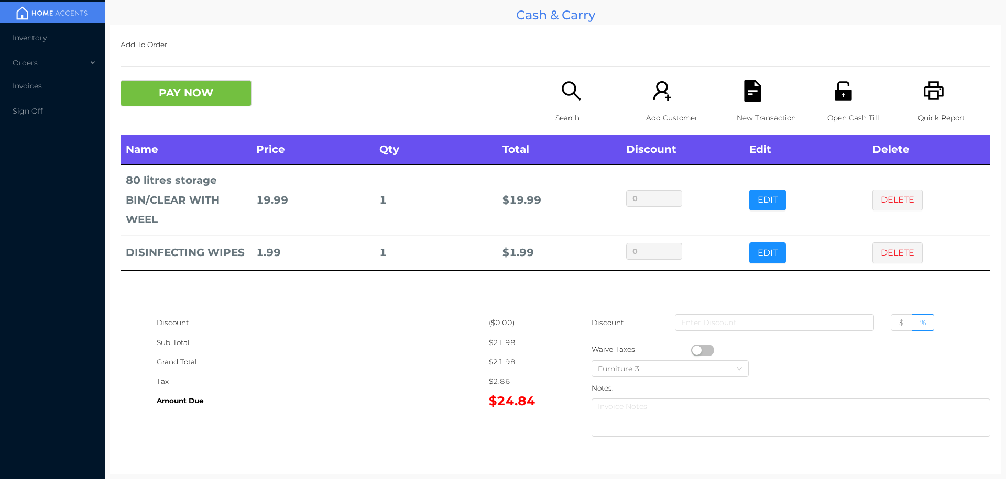
click at [842, 100] on icon "icon: unlock" at bounding box center [843, 90] width 17 height 19
click at [746, 105] on div "New Transaction" at bounding box center [773, 107] width 72 height 55
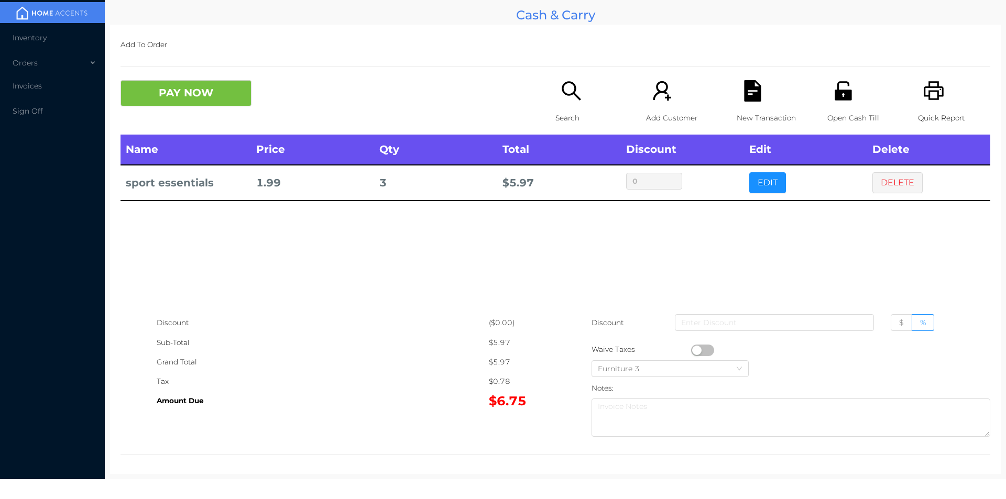
click at [751, 186] on button "EDIT" at bounding box center [767, 182] width 37 height 21
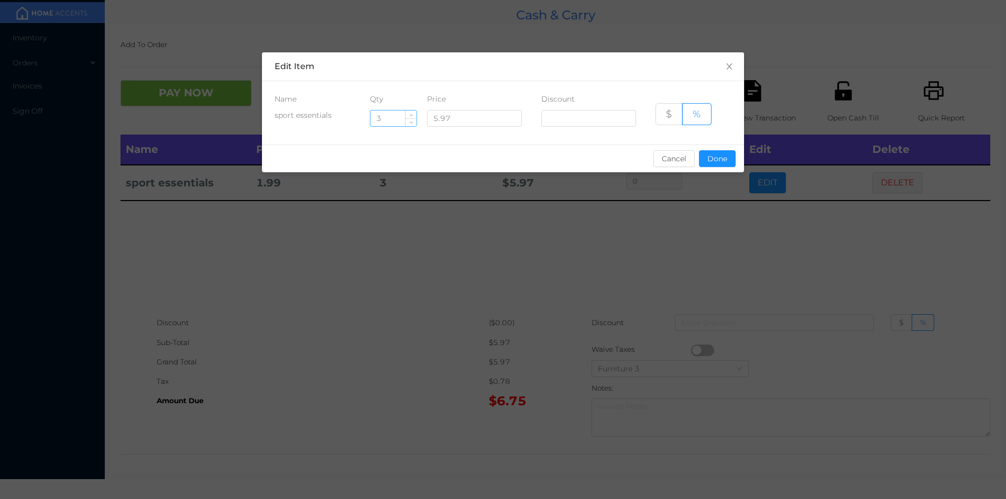
click at [400, 119] on input "3" at bounding box center [394, 119] width 46 height 16
type input "2"
click at [716, 164] on button "Done" at bounding box center [717, 158] width 37 height 17
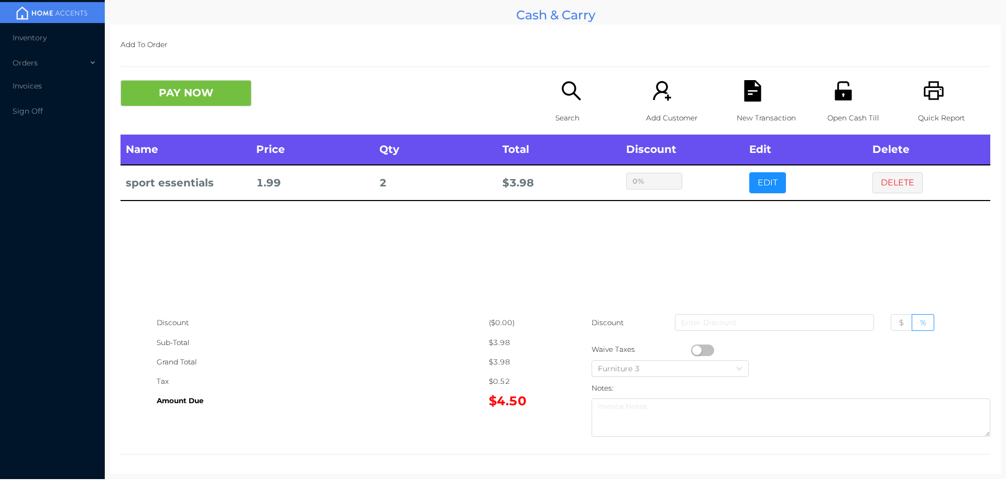
click at [713, 222] on div "sentinelStart Edit Item Name Qty Price Discount sport essentials 2 5.97 $ % Can…" at bounding box center [503, 249] width 1006 height 499
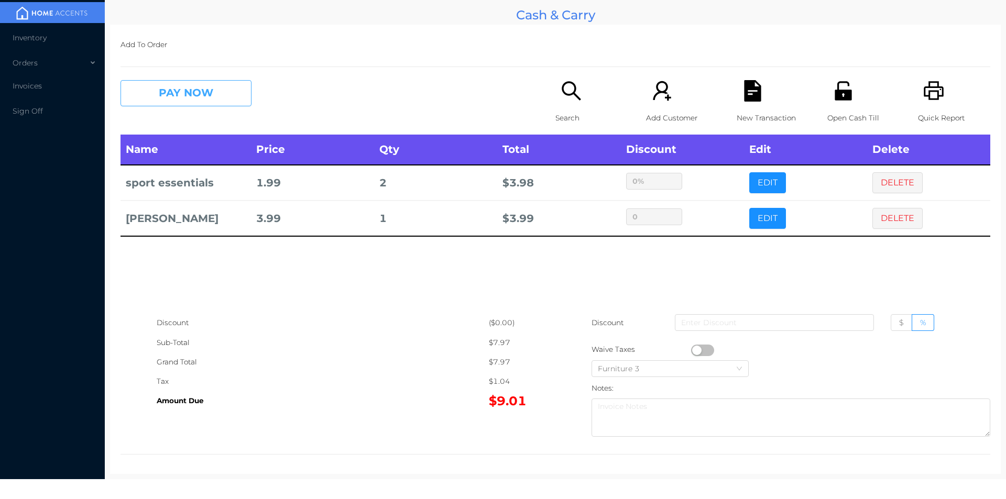
click at [211, 102] on button "PAY NOW" at bounding box center [186, 93] width 131 height 26
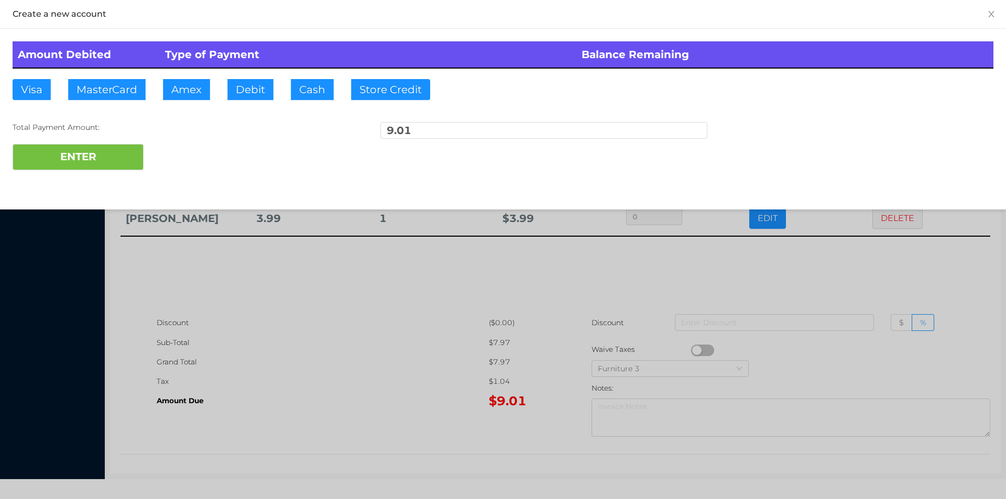
click at [172, 164] on div "ENTER" at bounding box center [503, 157] width 981 height 26
click at [243, 91] on button "Debit" at bounding box center [250, 89] width 46 height 21
click at [106, 165] on button "ENTER" at bounding box center [78, 157] width 131 height 26
type input "0"
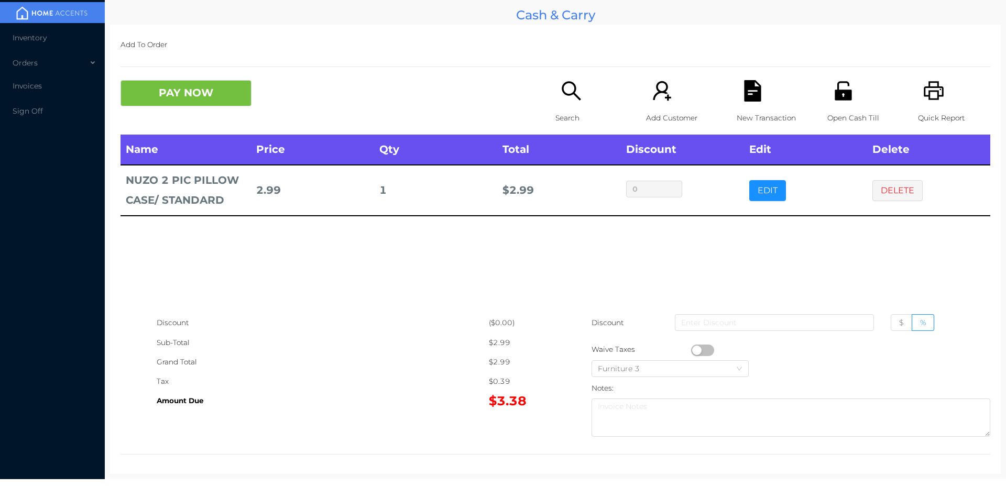
click at [563, 96] on icon "icon: search" at bounding box center [571, 90] width 21 height 21
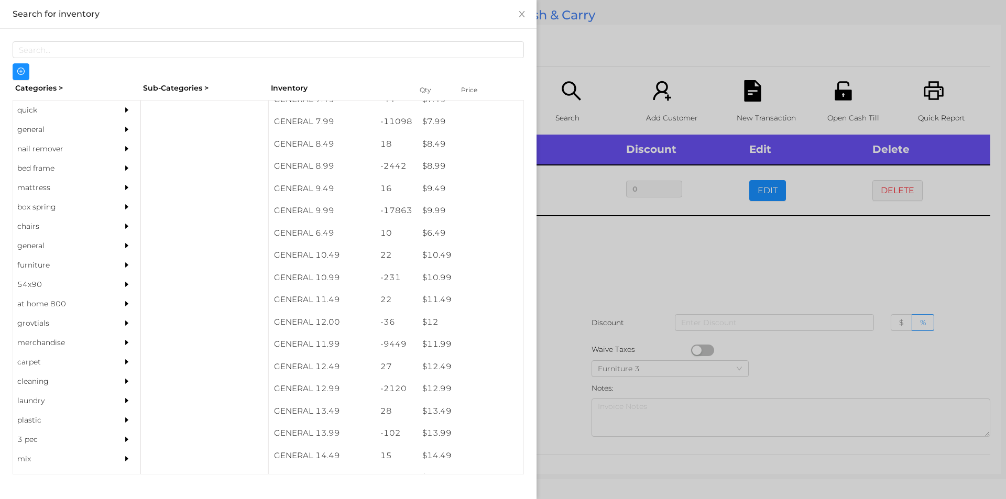
scroll to position [539, 0]
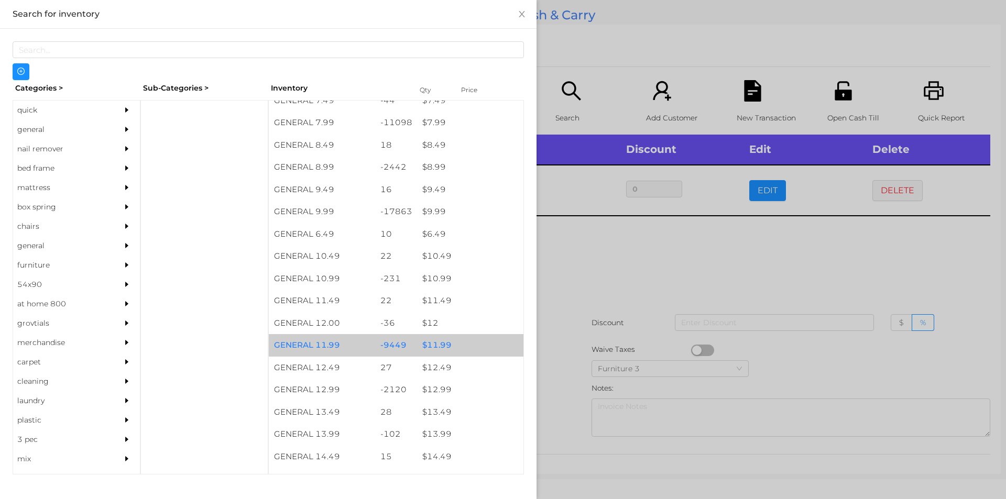
click at [443, 343] on div "$ 11.99" at bounding box center [470, 345] width 106 height 23
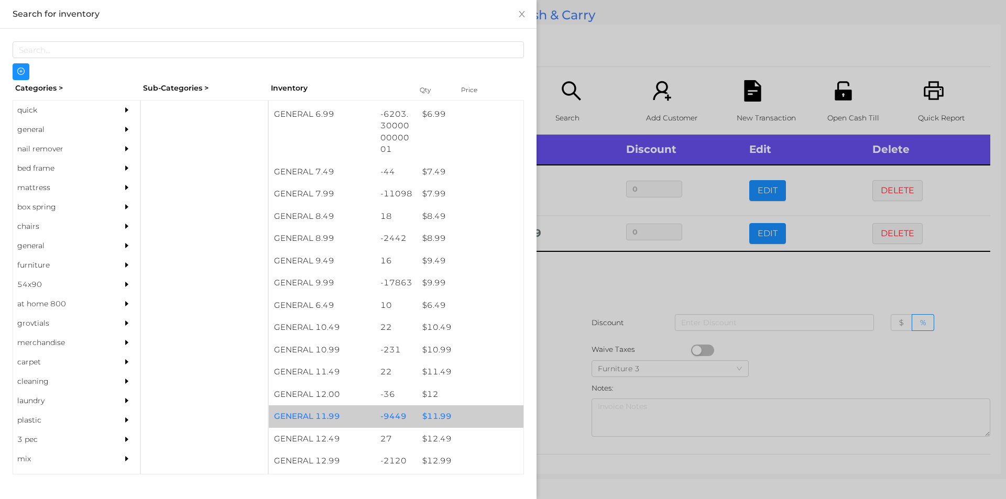
scroll to position [469, 0]
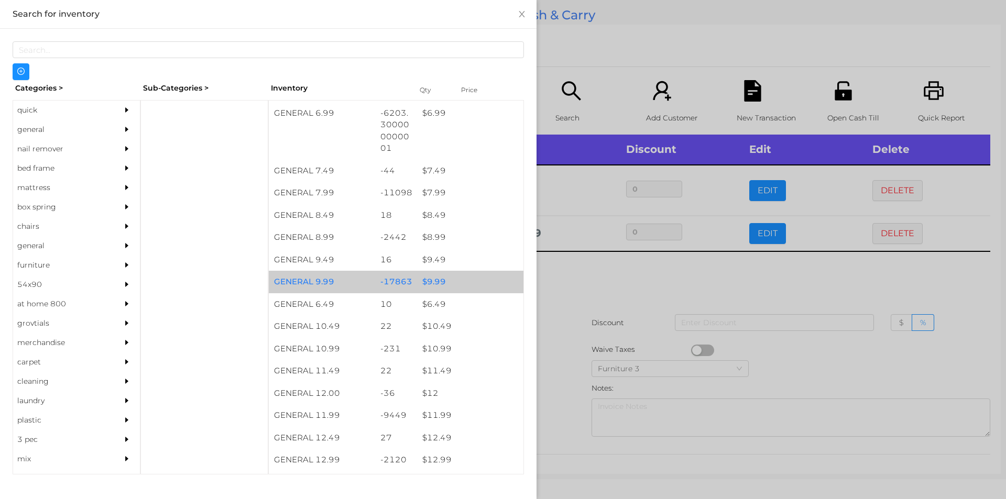
click at [432, 279] on div "$ 9.99" at bounding box center [470, 282] width 106 height 23
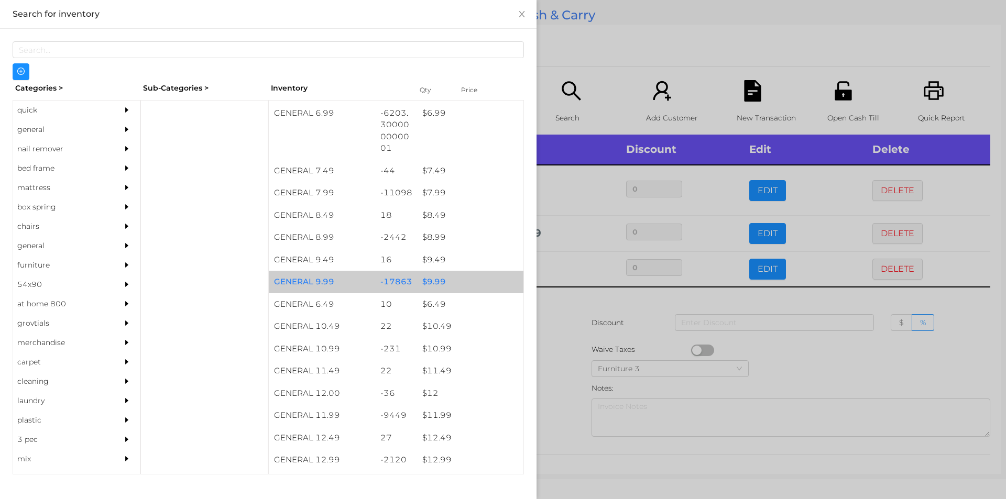
click at [430, 278] on div "$ 9.99" at bounding box center [470, 282] width 106 height 23
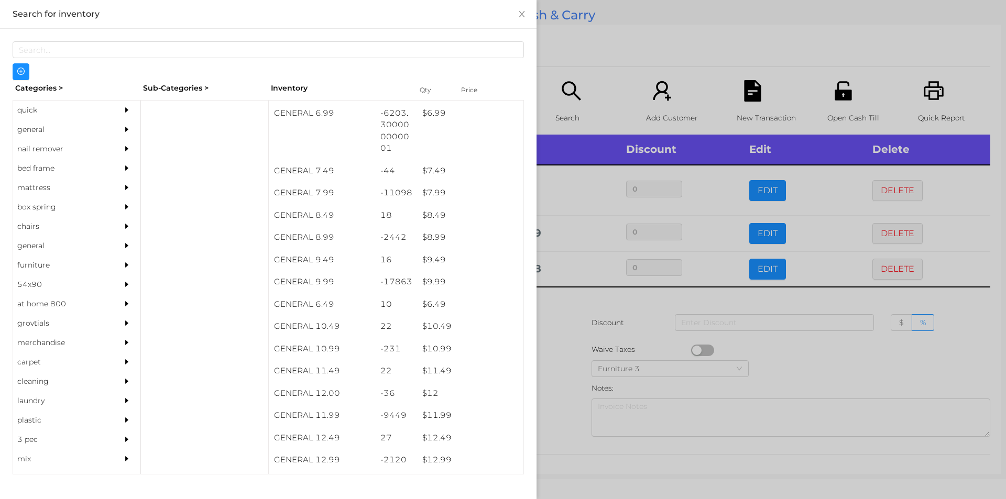
click at [563, 322] on div at bounding box center [503, 249] width 1006 height 499
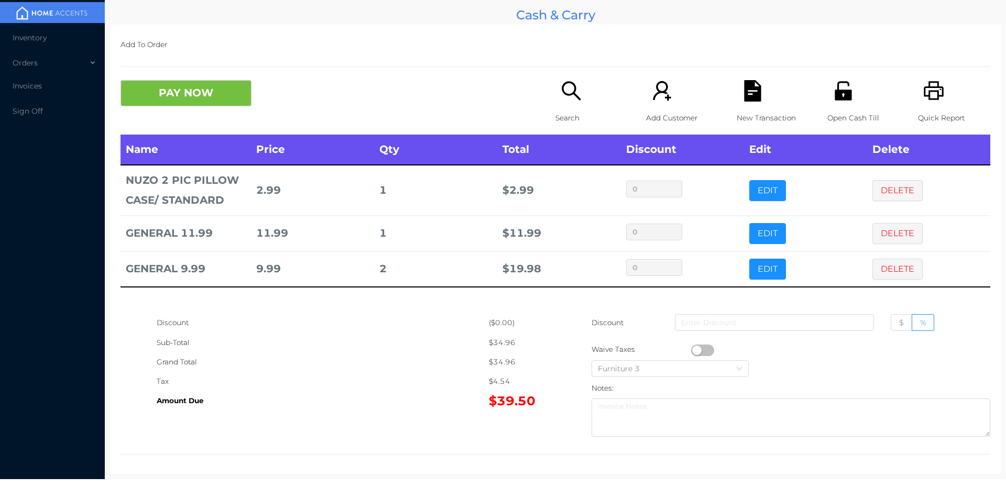
click at [763, 101] on div "New Transaction" at bounding box center [773, 107] width 72 height 55
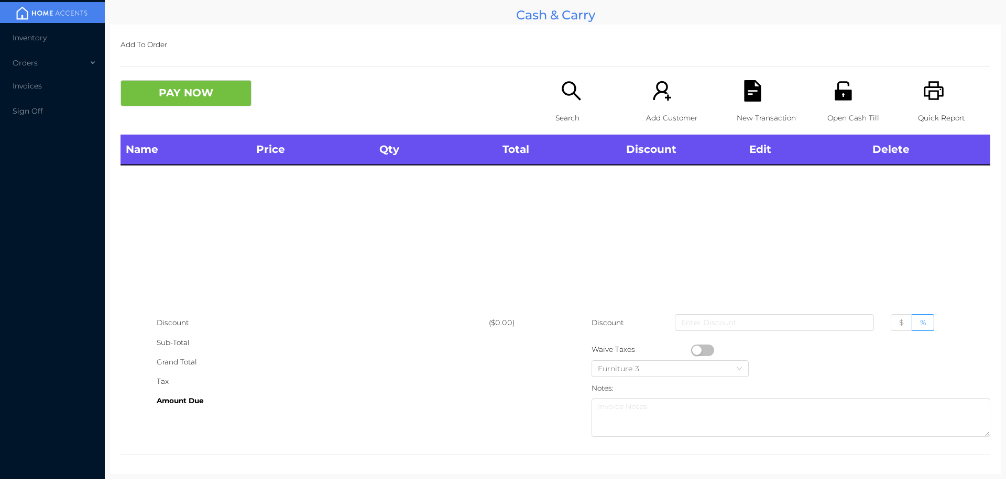
click at [839, 115] on p "Open Cash Till" at bounding box center [864, 117] width 72 height 19
click at [564, 95] on icon "icon: search" at bounding box center [571, 90] width 19 height 19
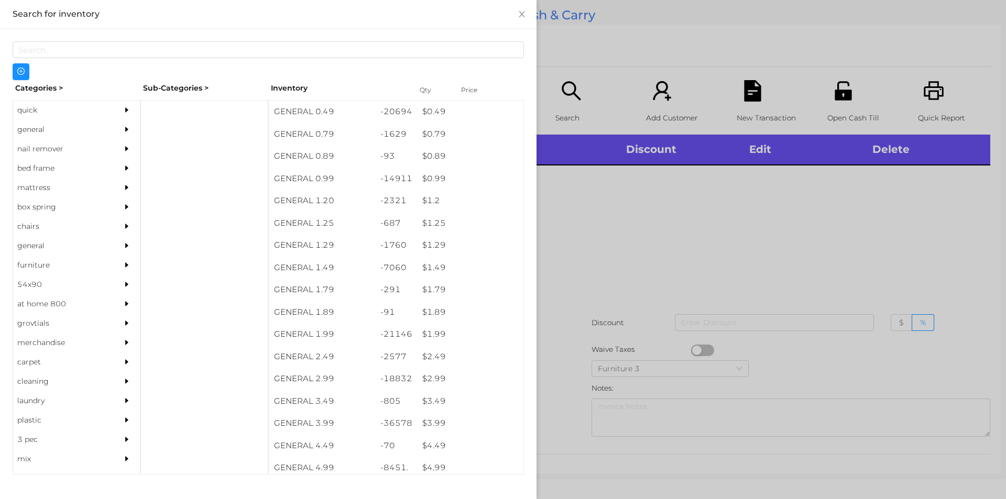
click at [28, 126] on div "general" at bounding box center [60, 129] width 95 height 19
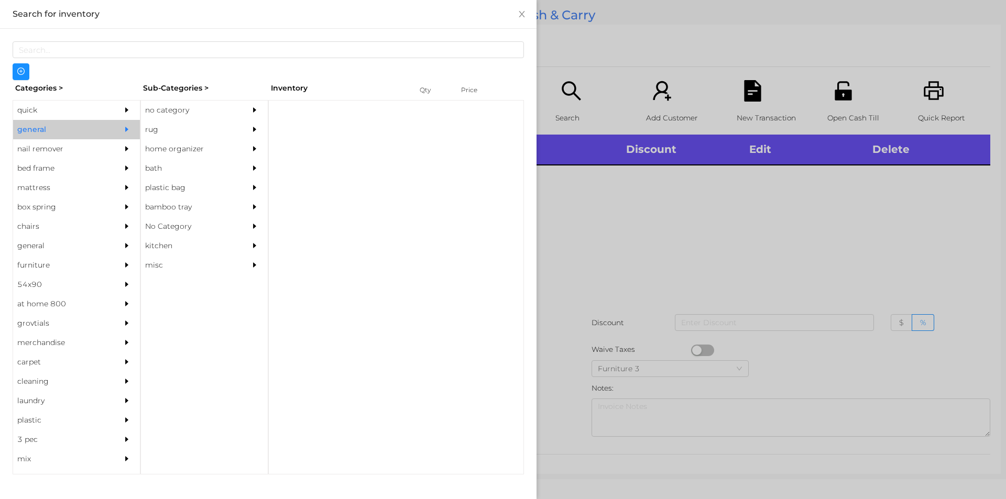
click at [173, 109] on div "no category" at bounding box center [188, 110] width 95 height 19
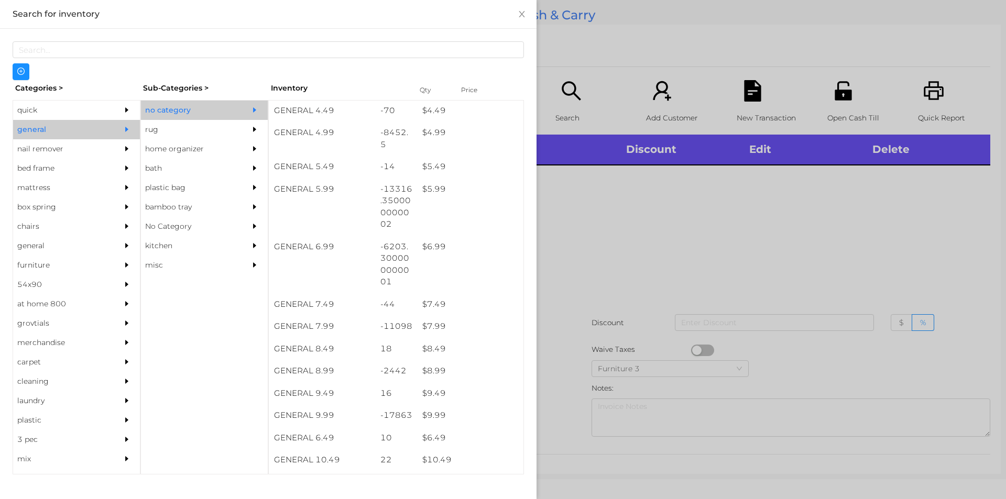
scroll to position [353, 0]
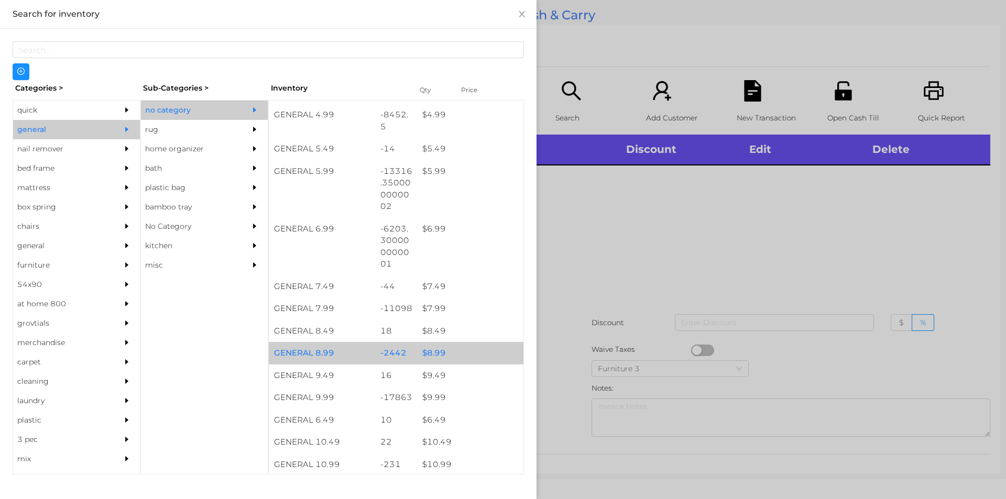
click at [420, 353] on div "$ 8.99" at bounding box center [470, 353] width 106 height 23
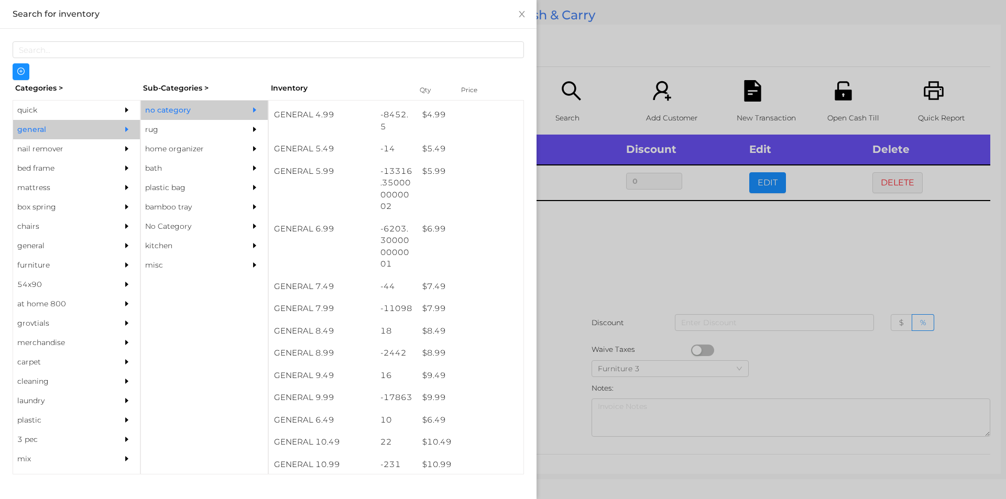
click at [570, 347] on div at bounding box center [503, 249] width 1006 height 499
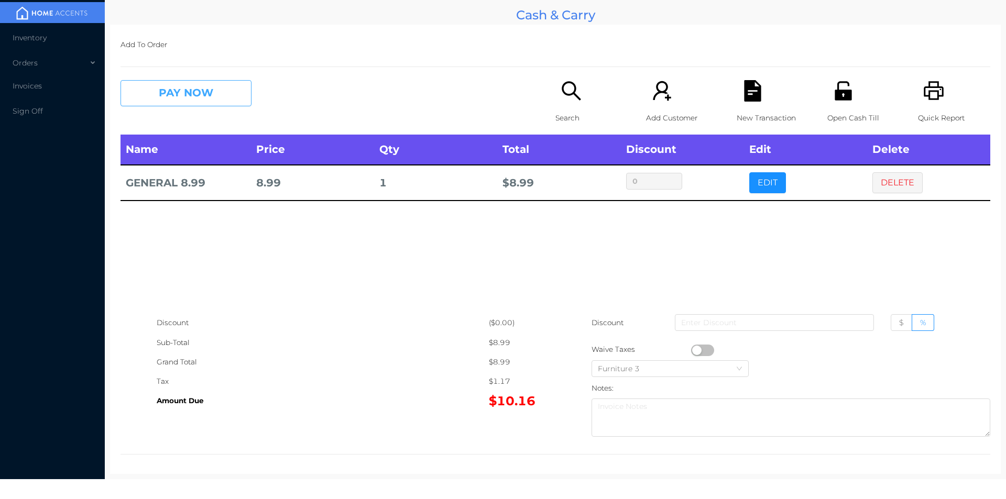
click at [185, 102] on button "PAY NOW" at bounding box center [186, 93] width 131 height 26
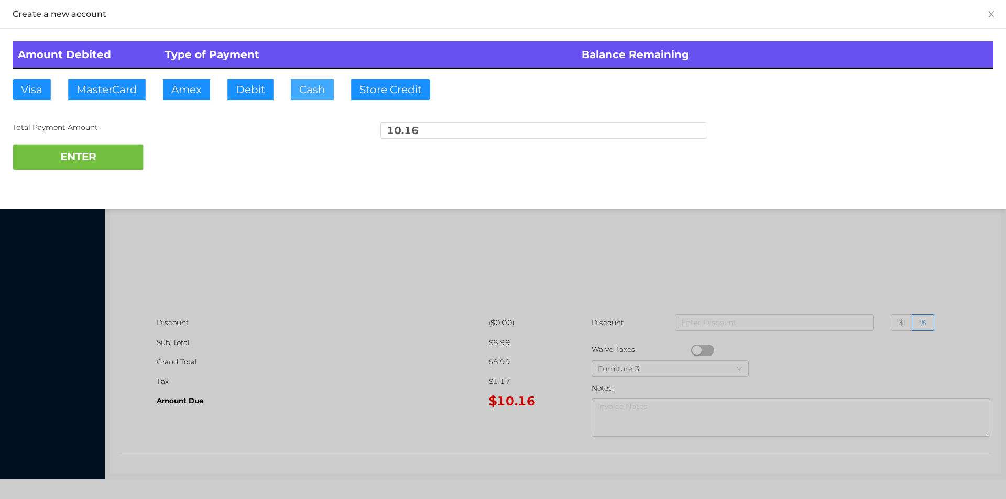
click at [300, 94] on button "Cash" at bounding box center [312, 89] width 43 height 21
click at [79, 155] on button "ENTER" at bounding box center [78, 157] width 131 height 26
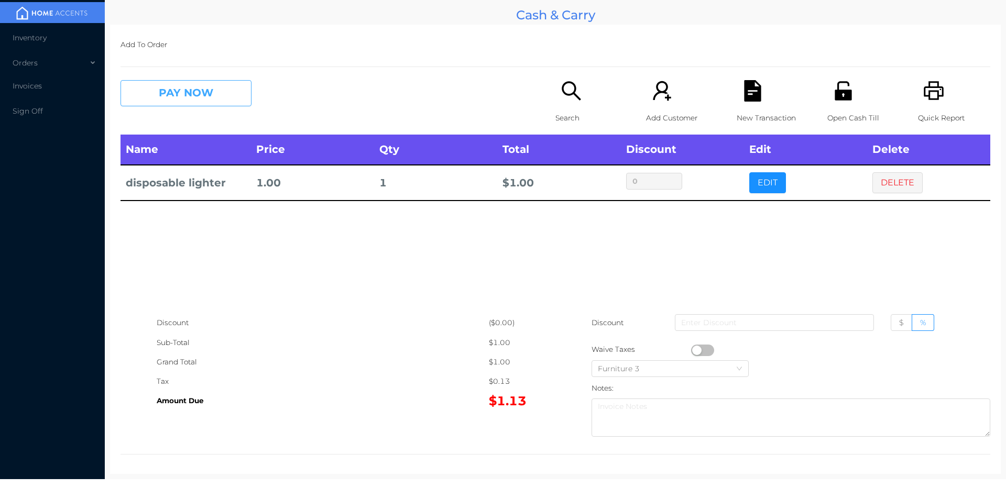
click at [188, 95] on button "PAY NOW" at bounding box center [186, 93] width 131 height 26
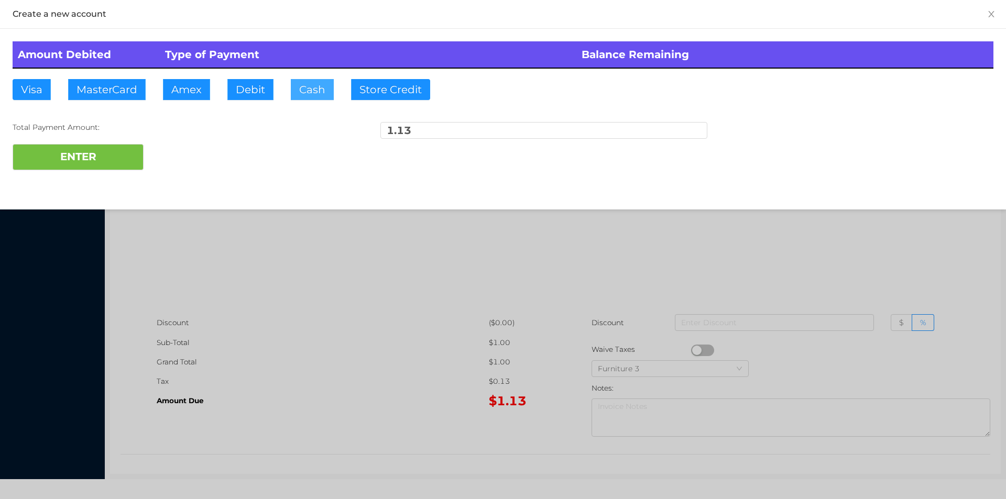
click at [309, 94] on button "Cash" at bounding box center [312, 89] width 43 height 21
click at [86, 148] on button "ENTER" at bounding box center [78, 157] width 131 height 26
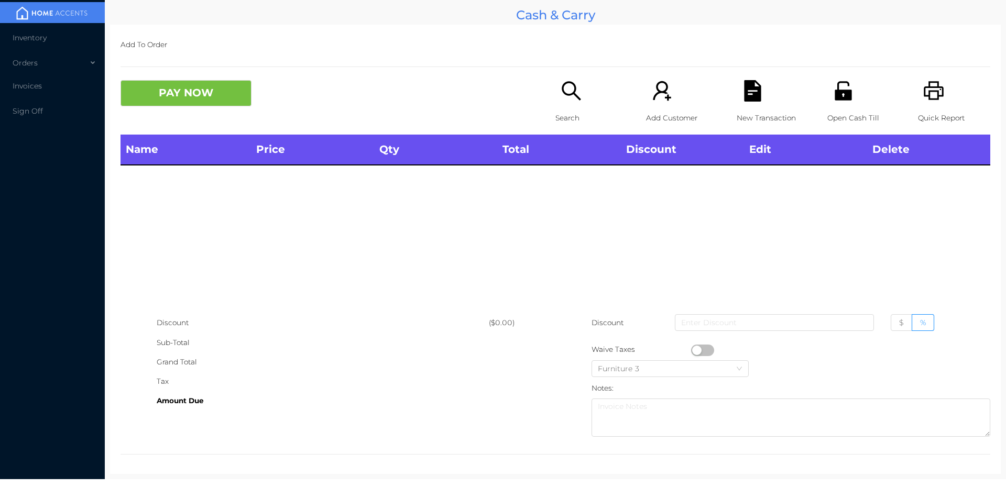
click at [570, 97] on icon "icon: search" at bounding box center [571, 90] width 21 height 21
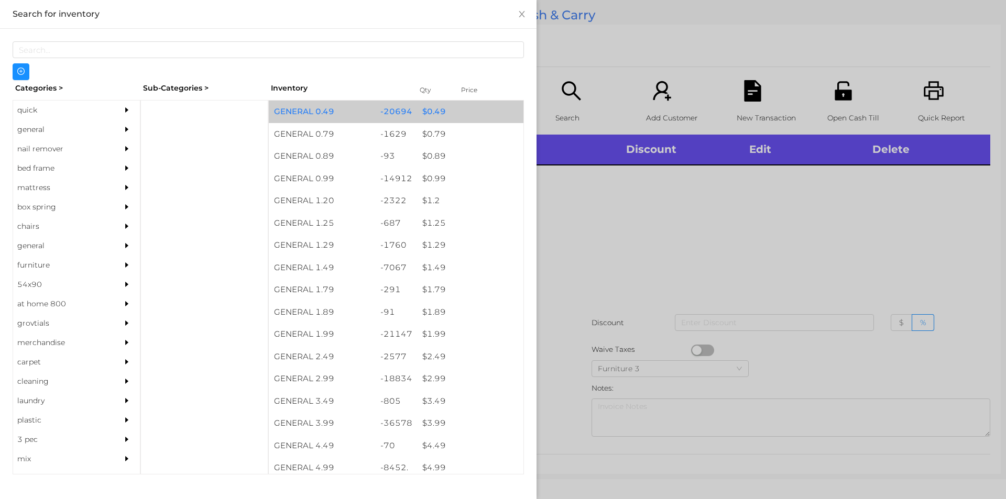
click at [428, 118] on div "$ 0.49" at bounding box center [470, 112] width 106 height 23
click at [437, 120] on div "$ 0.49" at bounding box center [470, 112] width 106 height 23
click at [433, 110] on div "$ 0.49" at bounding box center [470, 112] width 106 height 23
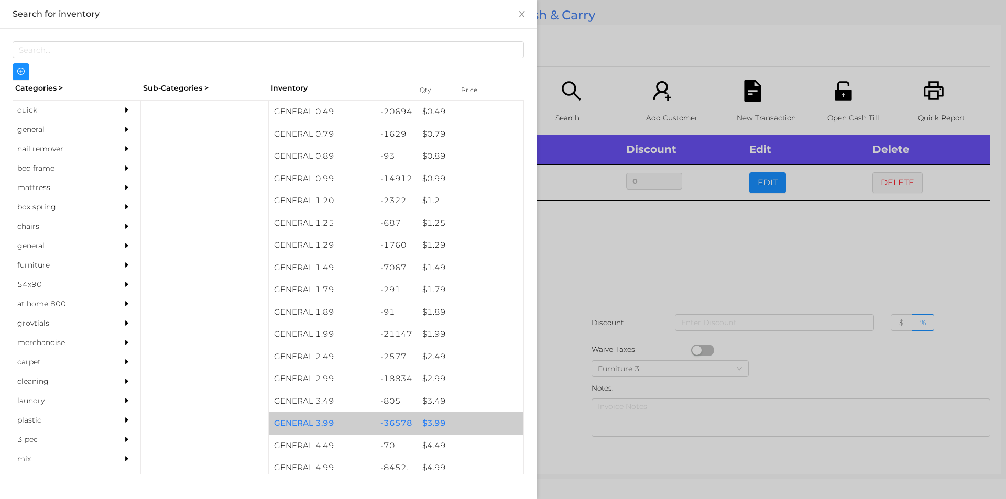
click at [428, 422] on div "$ 3.99" at bounding box center [470, 423] width 106 height 23
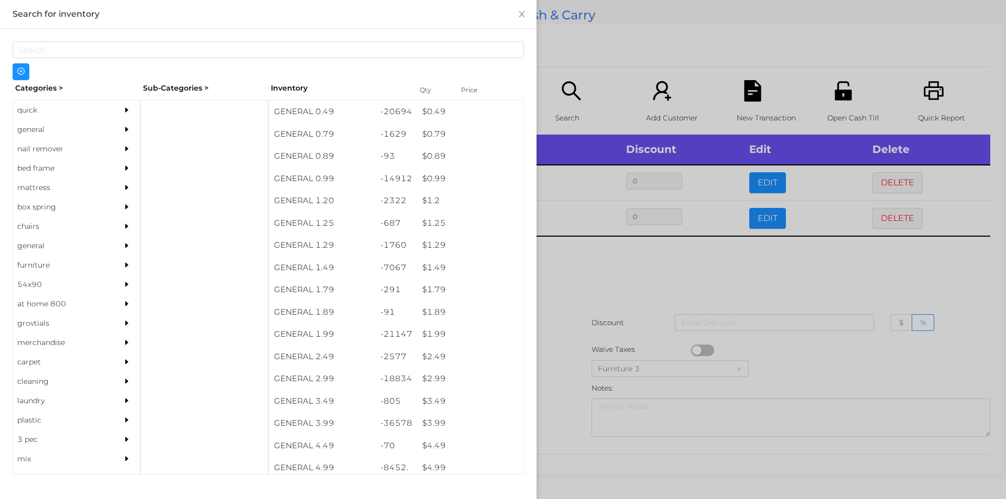
click at [557, 418] on div at bounding box center [503, 249] width 1006 height 499
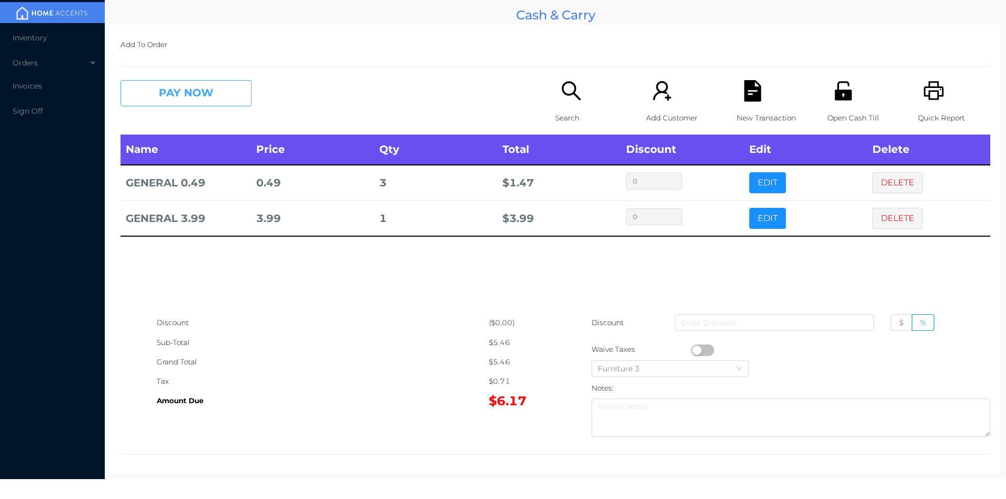
click at [175, 102] on button "PAY NOW" at bounding box center [186, 93] width 131 height 26
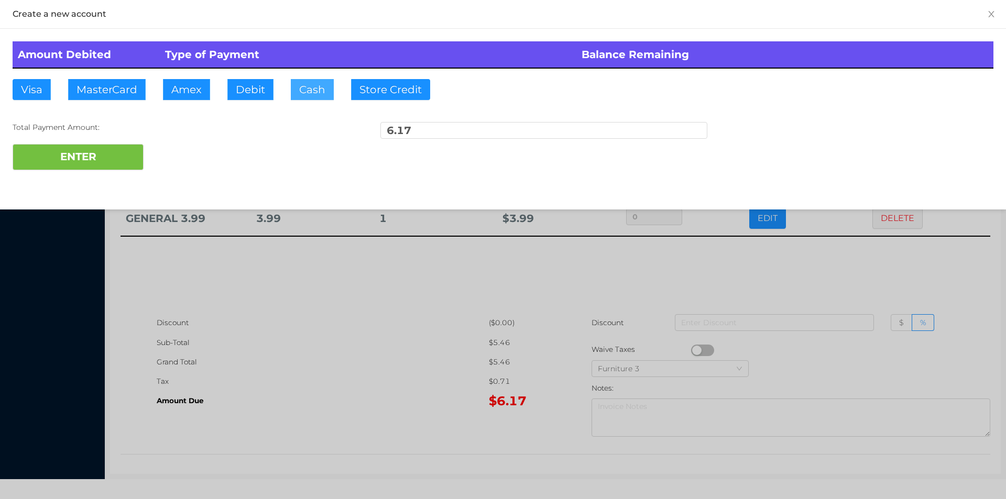
click at [332, 91] on button "Cash" at bounding box center [312, 89] width 43 height 21
type input "20."
click at [108, 154] on button "ENTER" at bounding box center [78, 157] width 131 height 26
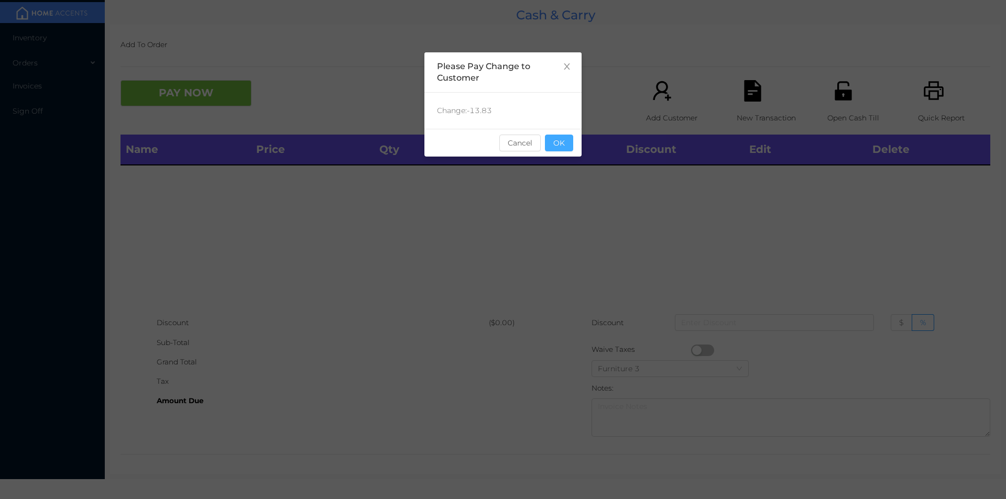
click at [559, 138] on button "OK" at bounding box center [559, 143] width 28 height 17
click at [551, 173] on div "Name Price Qty Total Discount Edit Delete" at bounding box center [556, 224] width 870 height 179
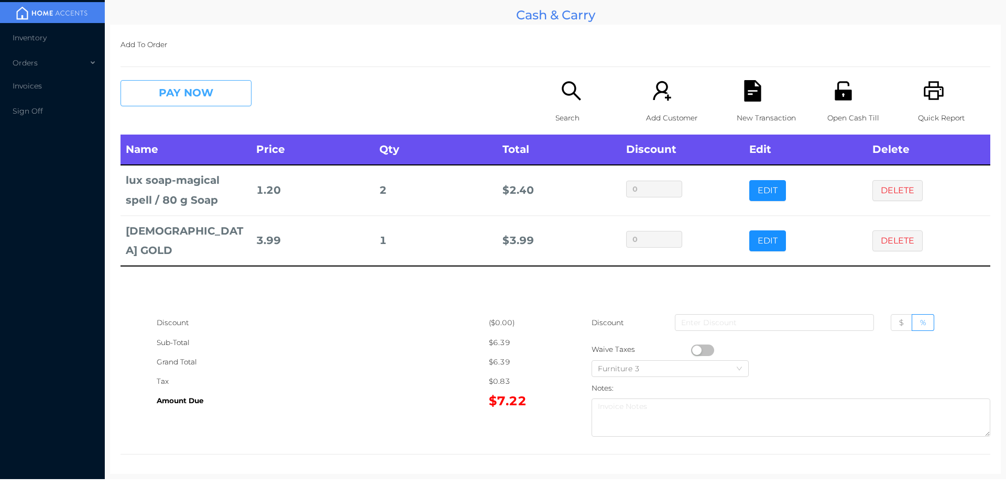
click at [166, 89] on button "PAY NOW" at bounding box center [186, 93] width 131 height 26
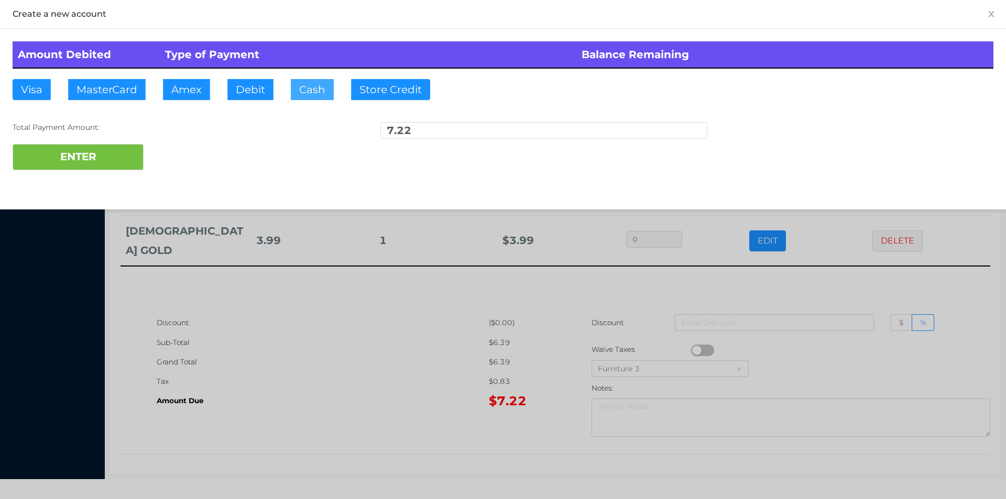
click at [299, 84] on button "Cash" at bounding box center [312, 89] width 43 height 21
type input "10."
click at [109, 161] on button "ENTER" at bounding box center [78, 157] width 131 height 26
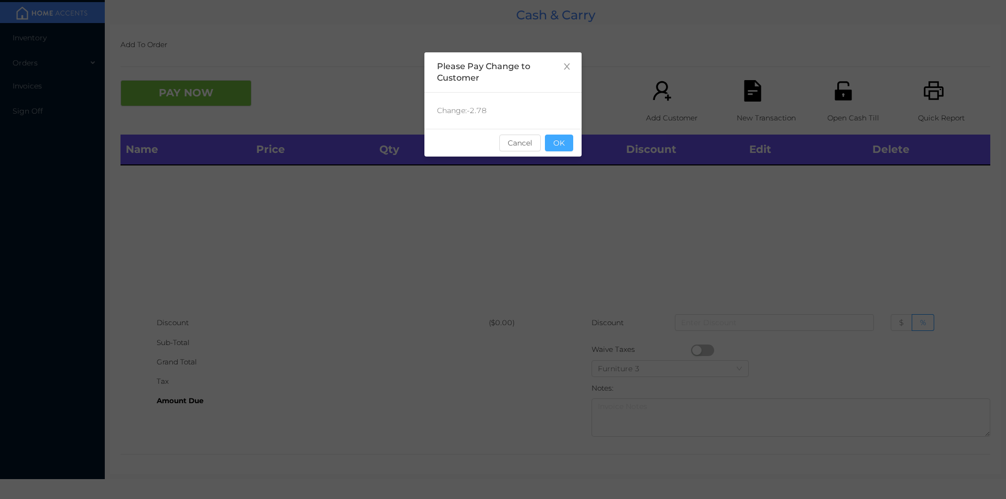
click at [563, 143] on button "OK" at bounding box center [559, 143] width 28 height 17
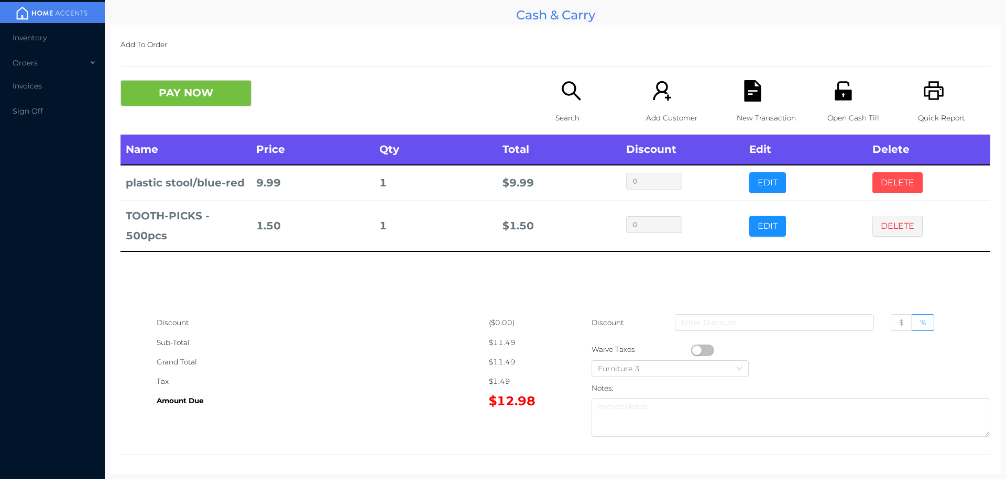
click at [873, 186] on button "DELETE" at bounding box center [898, 182] width 50 height 21
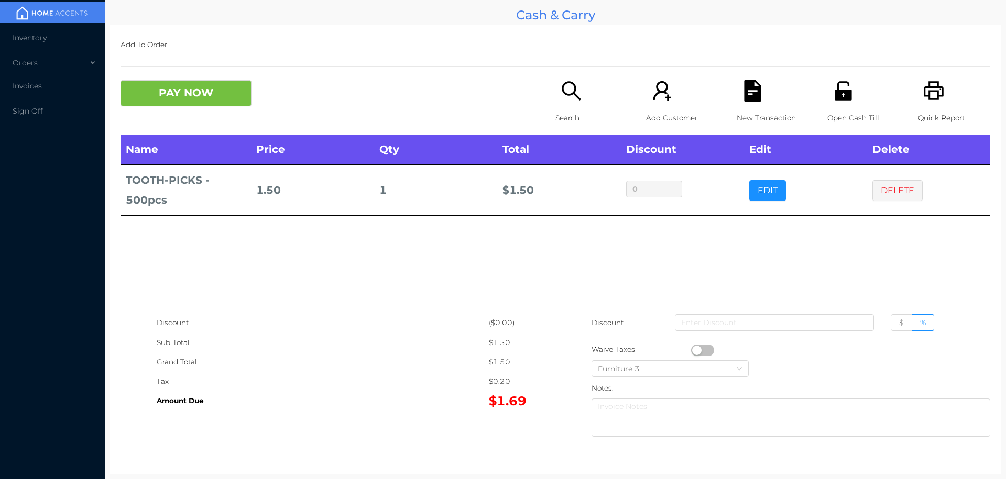
click at [569, 103] on div "Search" at bounding box center [592, 107] width 72 height 55
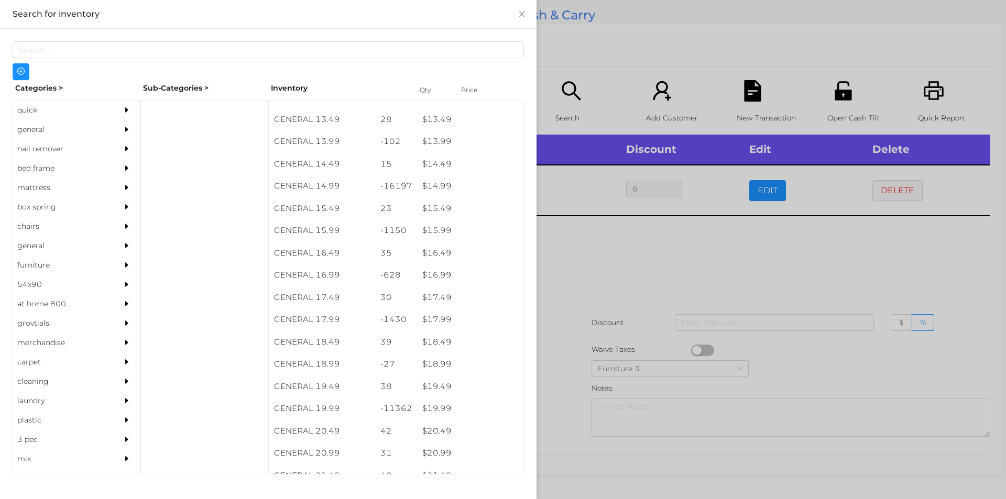
scroll to position [818, 0]
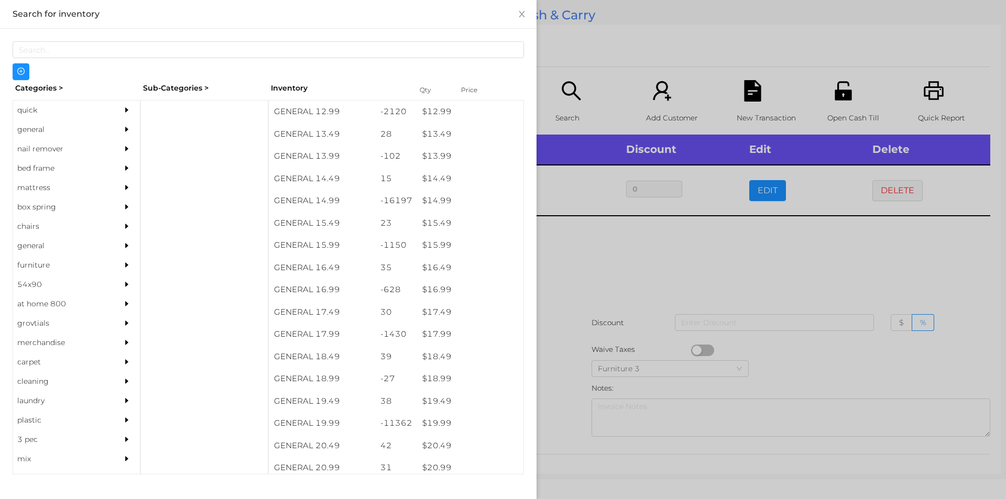
click at [440, 199] on div "$ 14.99" at bounding box center [470, 201] width 106 height 23
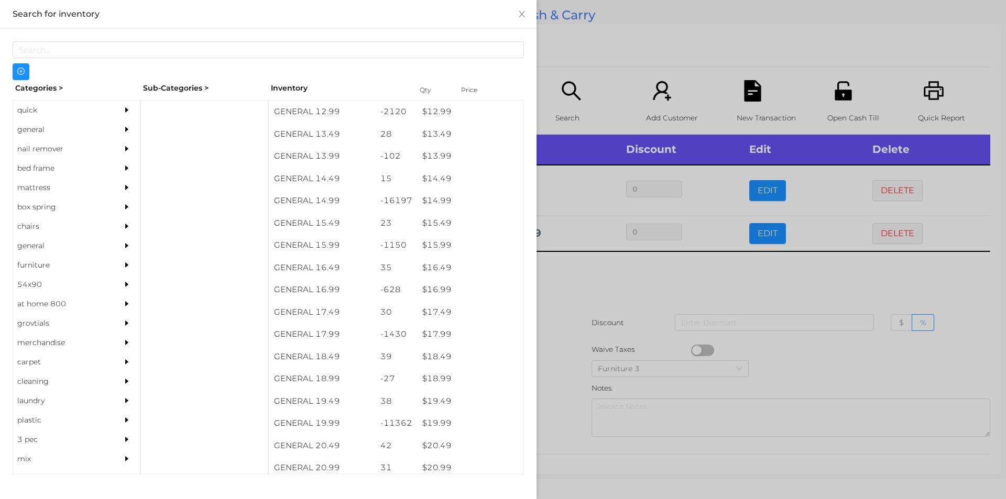
click at [577, 278] on div at bounding box center [503, 249] width 1006 height 499
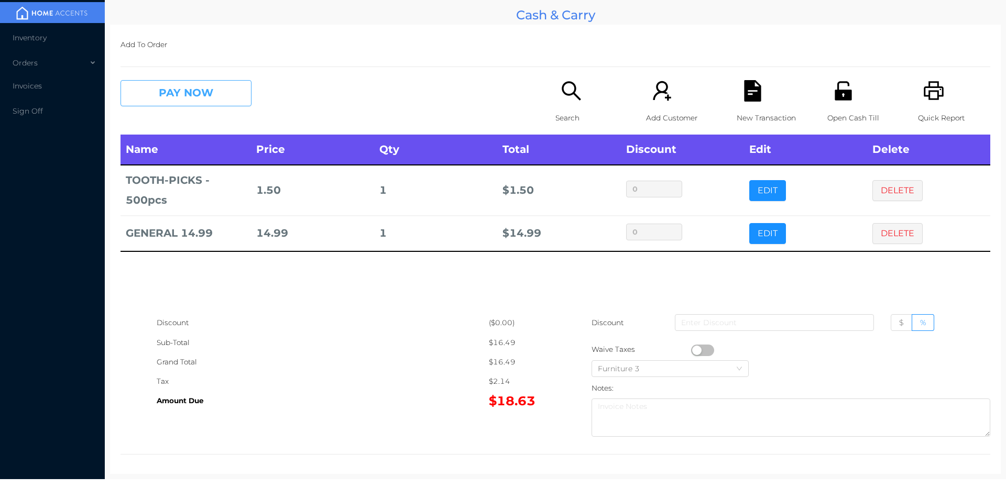
click at [216, 97] on button "PAY NOW" at bounding box center [186, 93] width 131 height 26
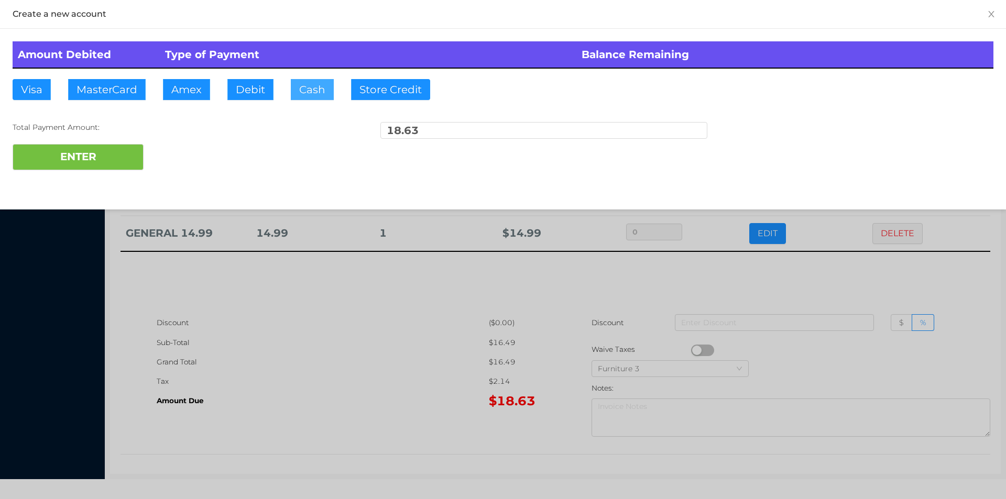
click at [302, 94] on button "Cash" at bounding box center [312, 89] width 43 height 21
type input "20."
click at [114, 167] on button "ENTER" at bounding box center [78, 157] width 131 height 26
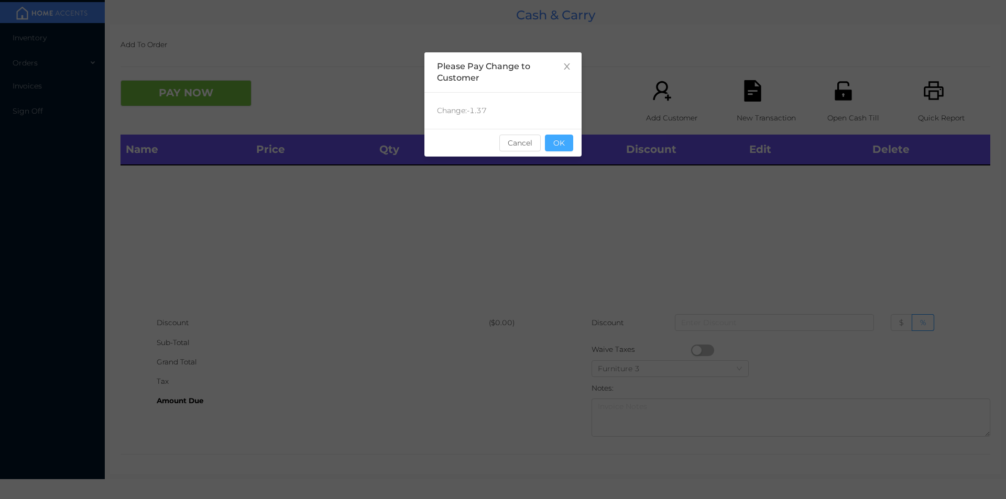
click at [563, 138] on button "OK" at bounding box center [559, 143] width 28 height 17
click at [564, 166] on table "Name Price Qty Total Discount Edit Delete" at bounding box center [556, 150] width 870 height 31
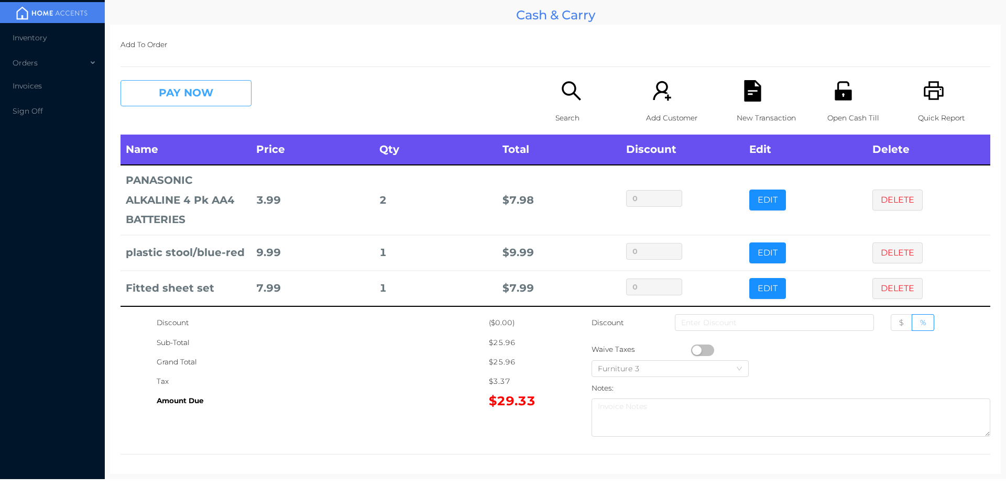
click at [207, 92] on button "PAY NOW" at bounding box center [186, 93] width 131 height 26
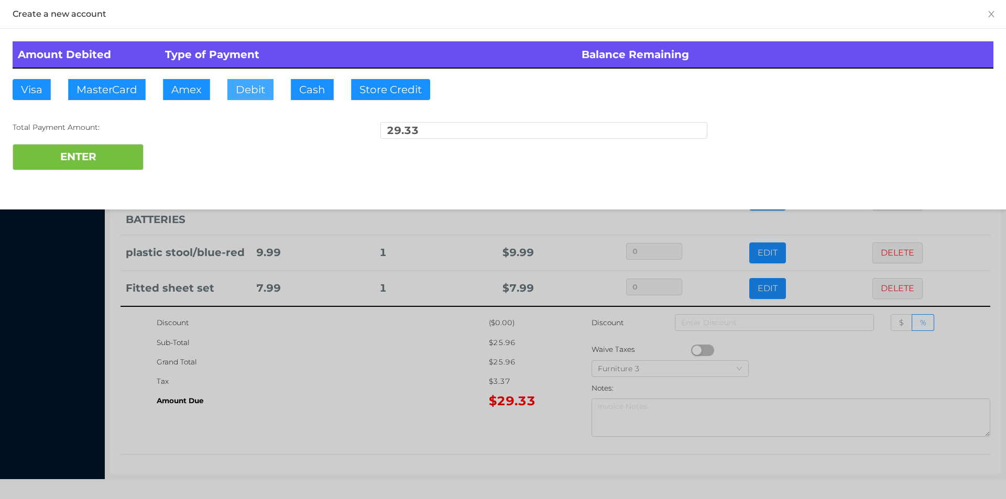
click at [248, 99] on button "Debit" at bounding box center [250, 89] width 46 height 21
click at [83, 167] on button "ENTER" at bounding box center [78, 157] width 131 height 26
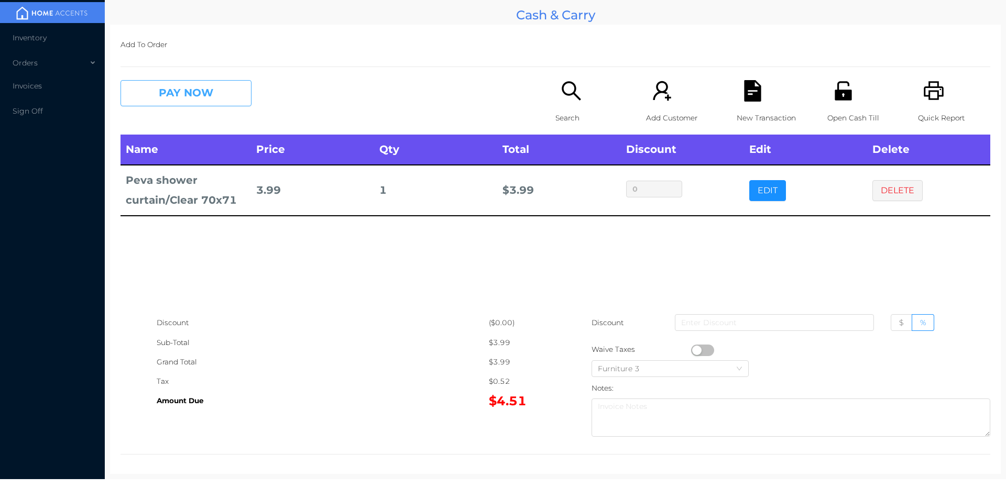
click at [219, 96] on button "PAY NOW" at bounding box center [186, 93] width 131 height 26
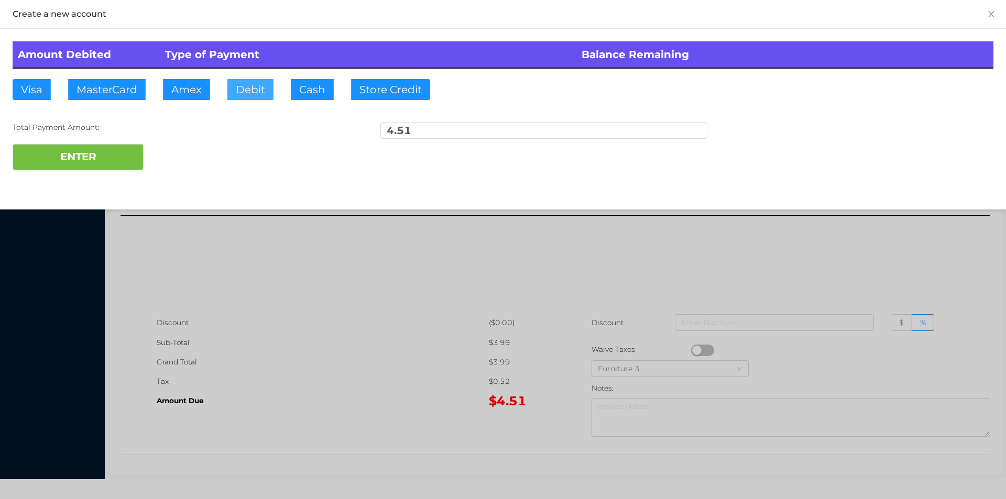
click at [249, 92] on button "Debit" at bounding box center [250, 89] width 46 height 21
click at [110, 146] on button "ENTER" at bounding box center [78, 157] width 131 height 26
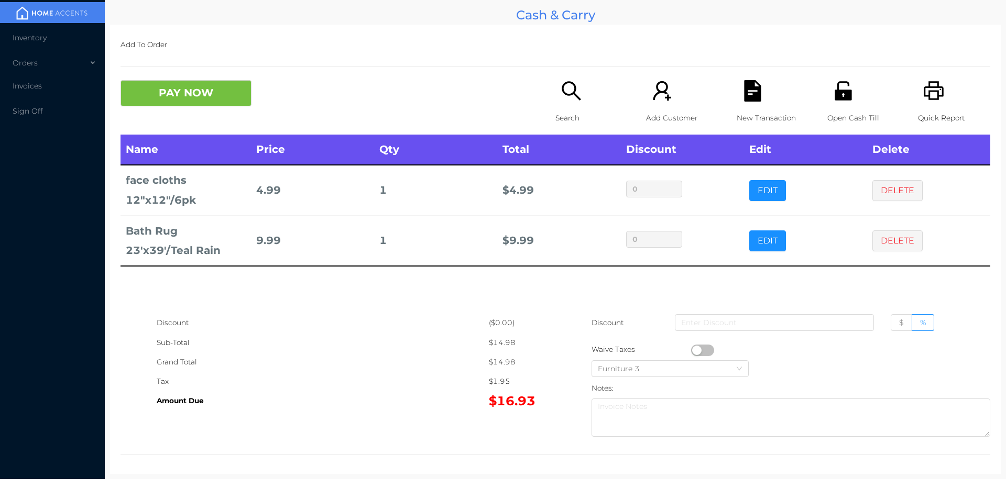
click at [181, 105] on button "PAY NOW" at bounding box center [186, 93] width 131 height 26
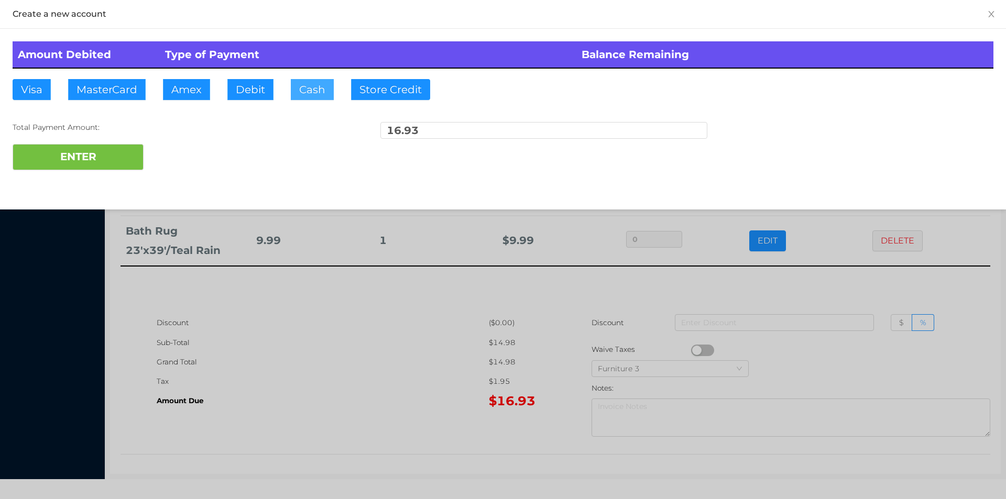
click at [295, 84] on button "Cash" at bounding box center [312, 89] width 43 height 21
type input "20."
click at [104, 152] on button "ENTER" at bounding box center [78, 157] width 131 height 26
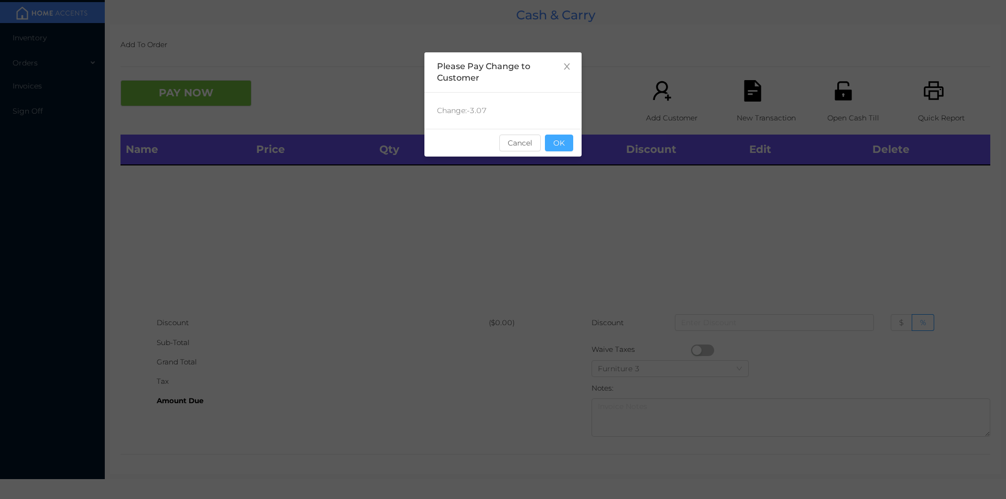
click at [563, 140] on button "OK" at bounding box center [559, 143] width 28 height 17
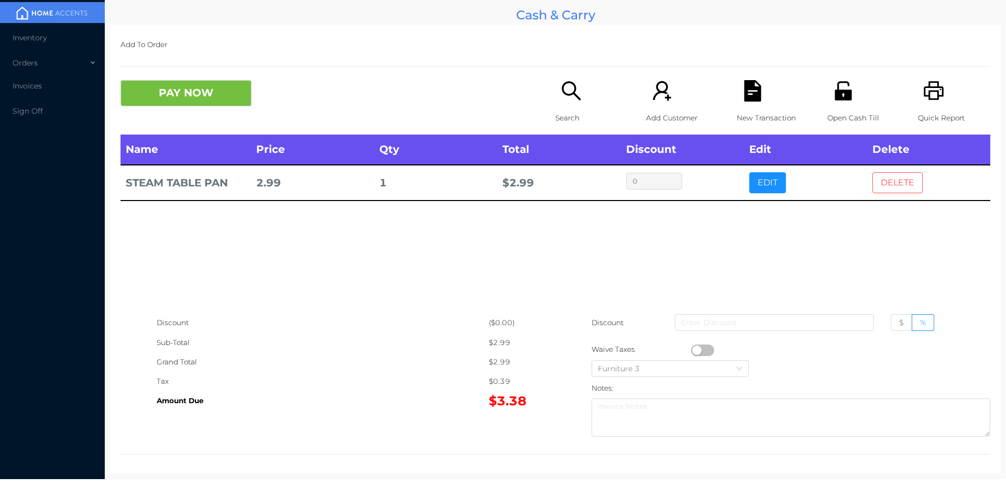
click at [882, 185] on button "DELETE" at bounding box center [898, 182] width 50 height 21
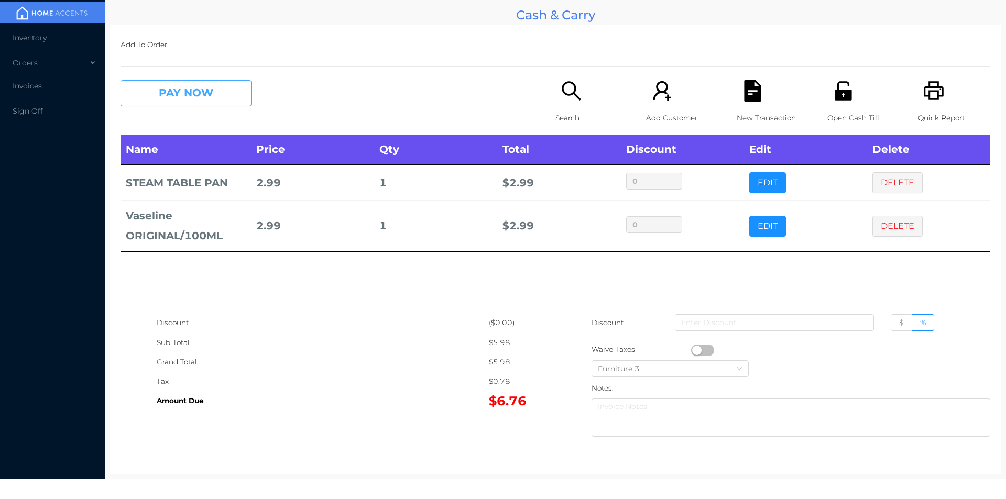
click at [214, 97] on button "PAY NOW" at bounding box center [186, 93] width 131 height 26
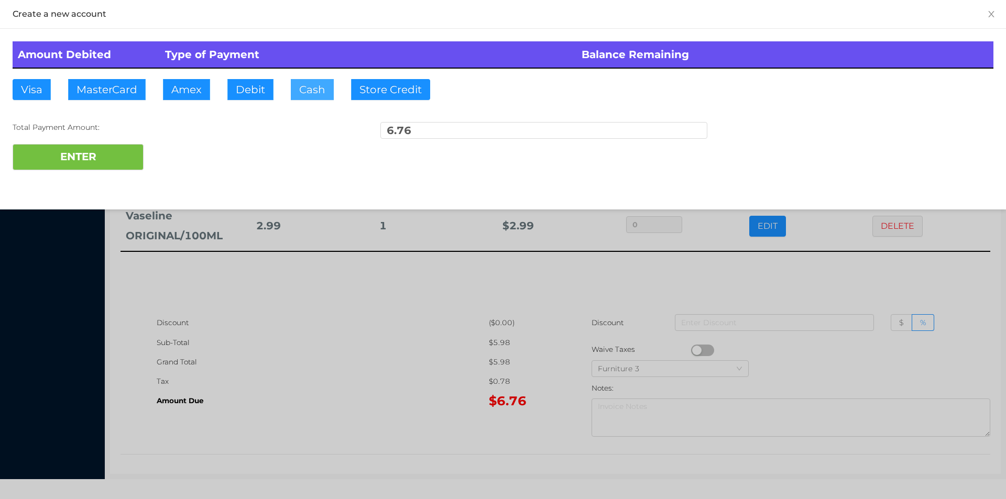
click at [299, 95] on button "Cash" at bounding box center [312, 89] width 43 height 21
click at [123, 153] on button "ENTER" at bounding box center [78, 157] width 131 height 26
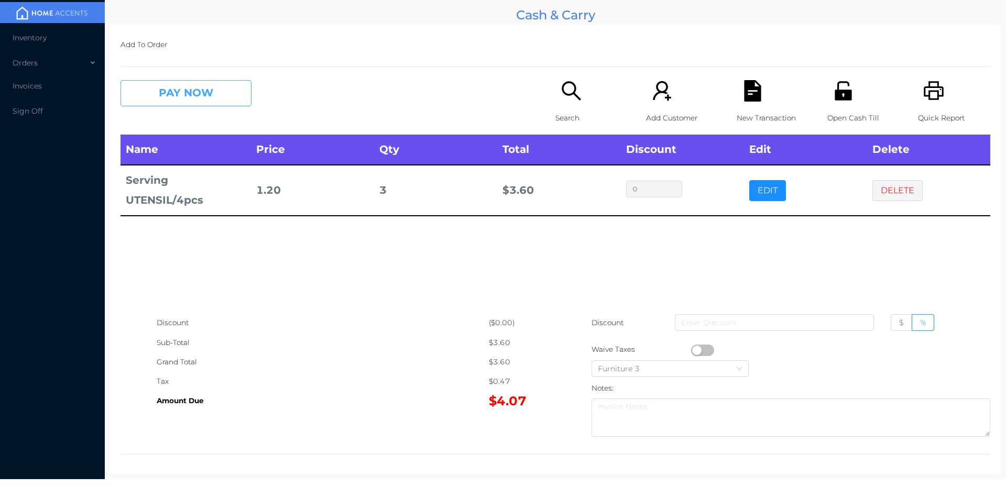
click at [166, 101] on button "PAY NOW" at bounding box center [186, 93] width 131 height 26
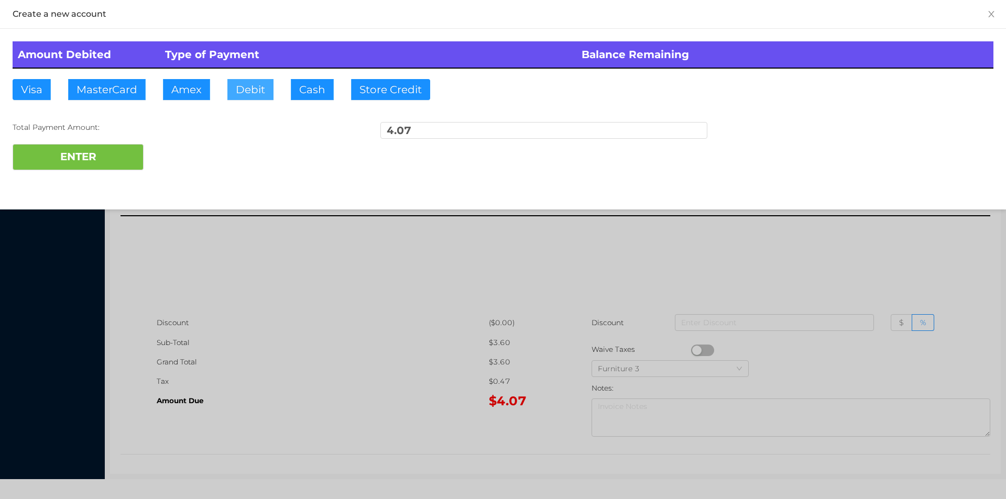
click at [246, 80] on button "Debit" at bounding box center [250, 89] width 46 height 21
type input "1"
type input "20"
click at [82, 167] on button "ENTER" at bounding box center [78, 157] width 131 height 26
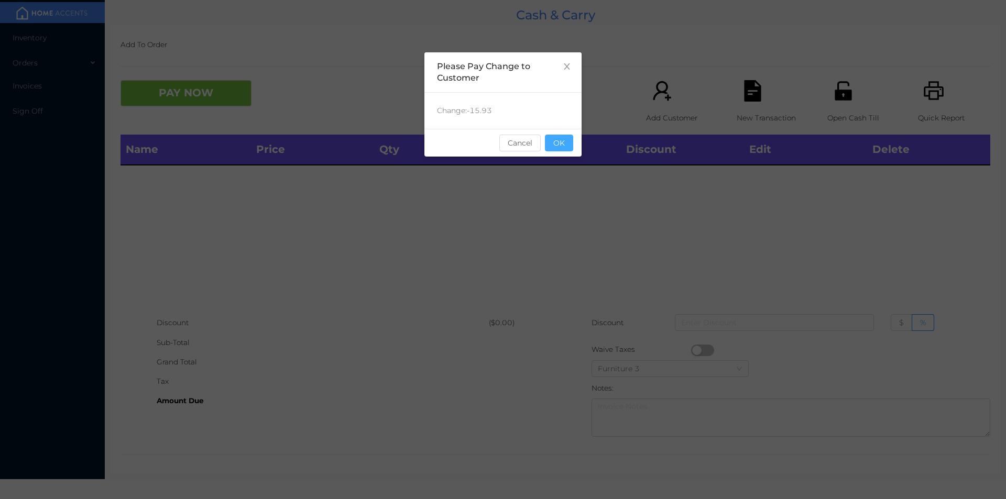
click at [567, 140] on button "OK" at bounding box center [559, 143] width 28 height 17
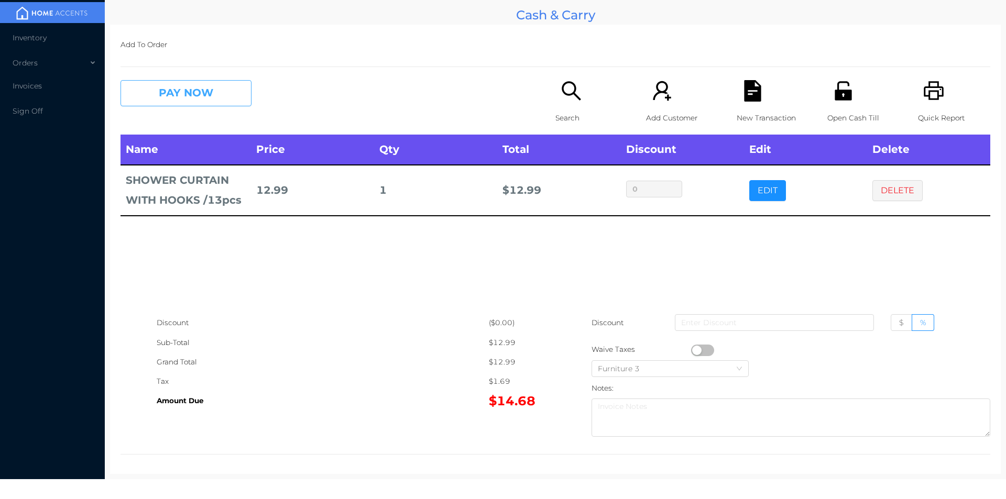
click at [172, 95] on button "PAY NOW" at bounding box center [186, 93] width 131 height 26
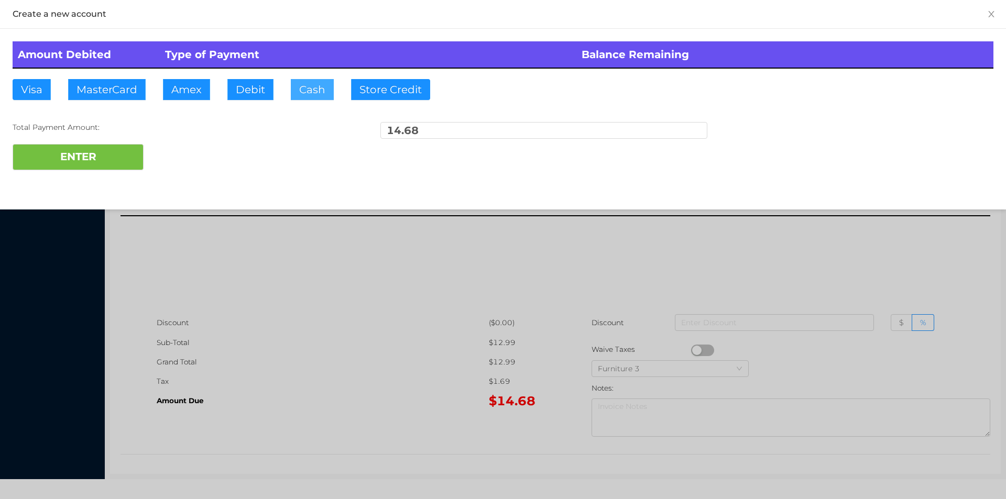
click at [319, 99] on button "Cash" at bounding box center [312, 89] width 43 height 21
type input "20."
click at [116, 159] on button "ENTER" at bounding box center [78, 157] width 131 height 26
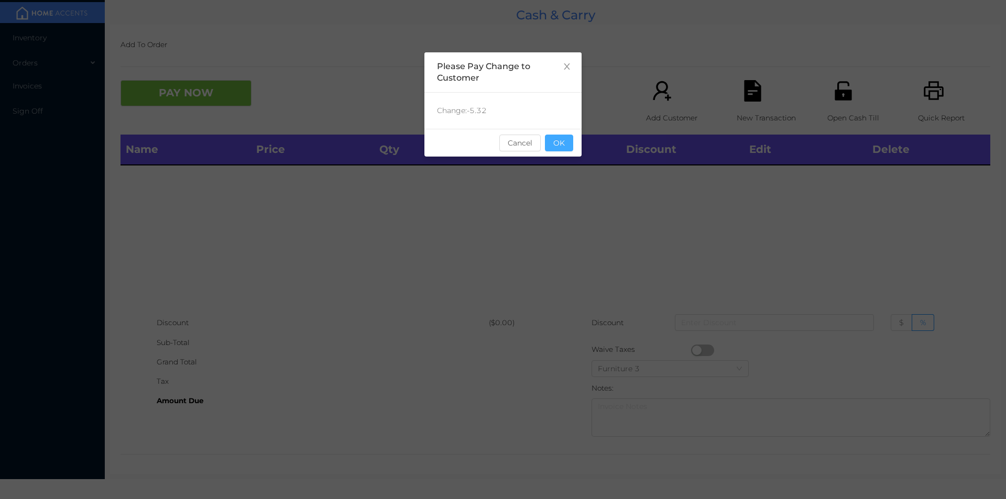
click at [569, 138] on button "OK" at bounding box center [559, 143] width 28 height 17
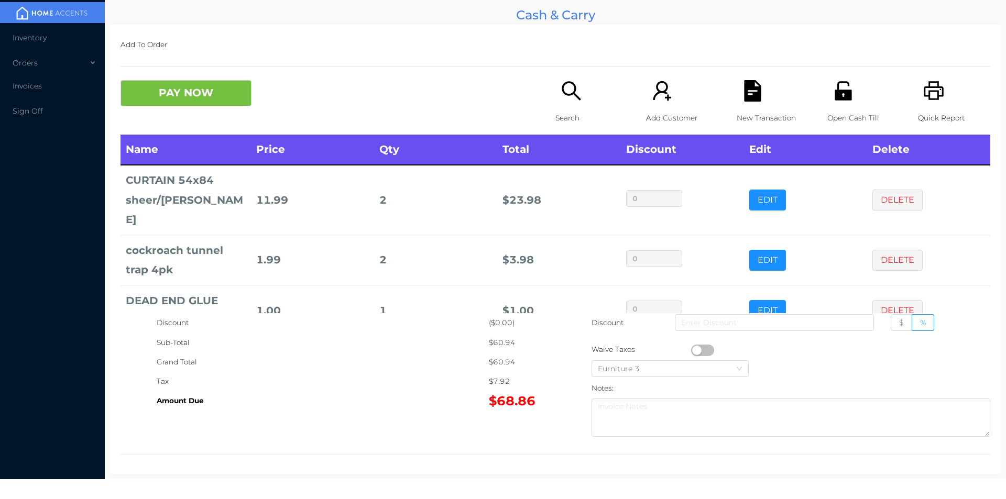
scroll to position [100, 0]
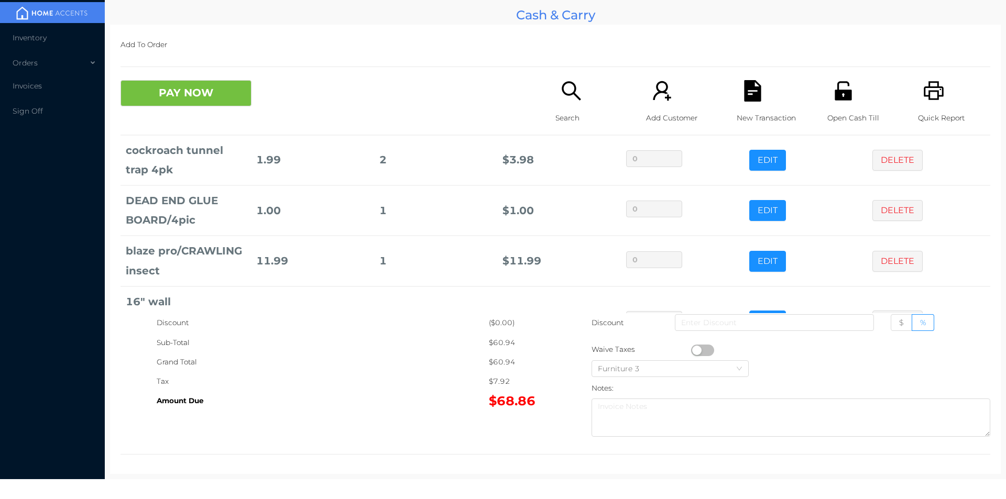
click at [562, 86] on icon "icon: search" at bounding box center [571, 90] width 19 height 19
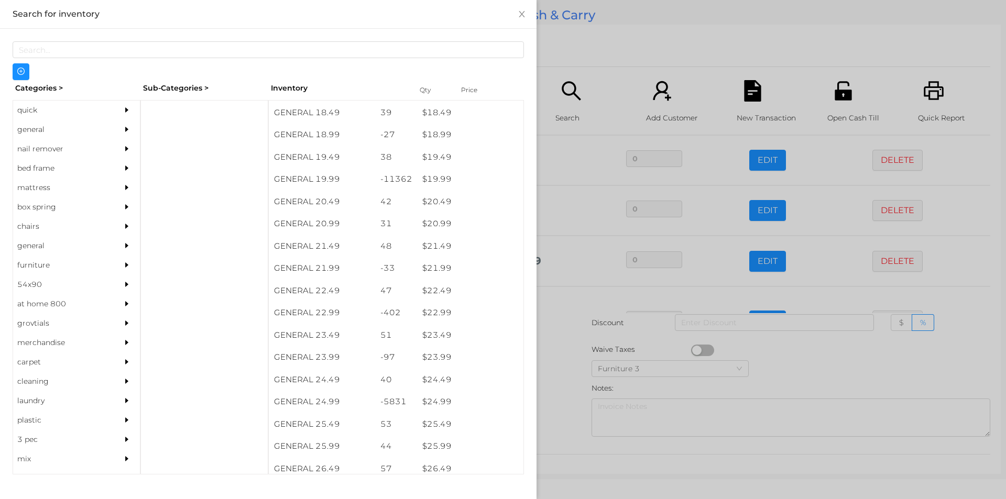
scroll to position [1080, 0]
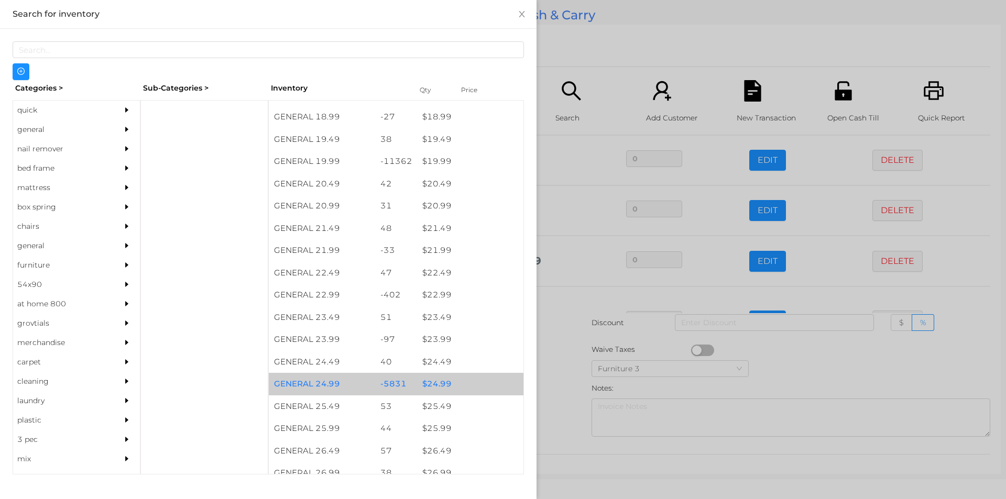
click at [437, 385] on div "$ 24.99" at bounding box center [470, 384] width 106 height 23
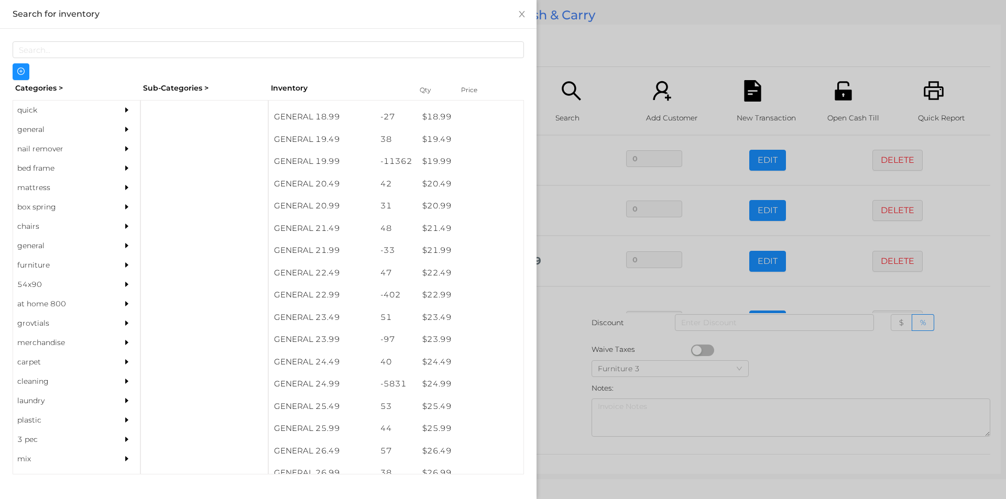
click at [560, 394] on div at bounding box center [503, 249] width 1006 height 499
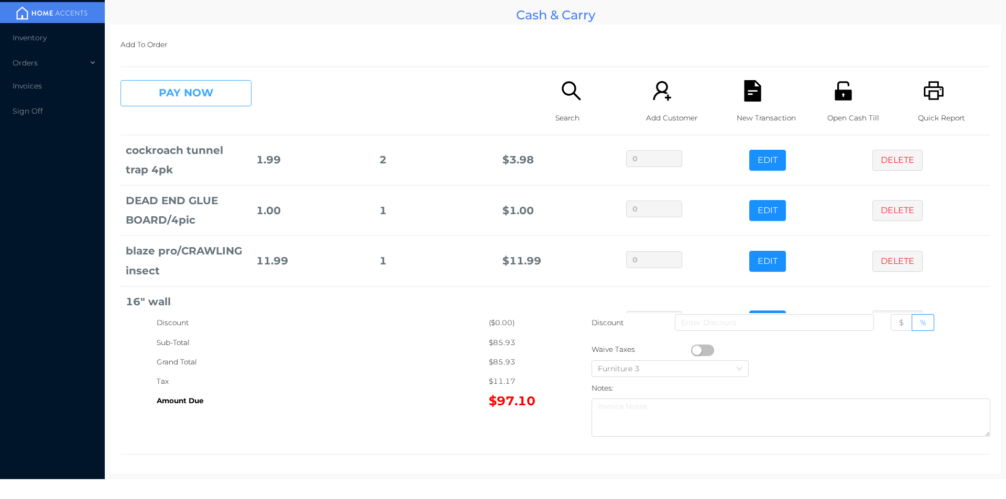
click at [182, 95] on button "PAY NOW" at bounding box center [186, 93] width 131 height 26
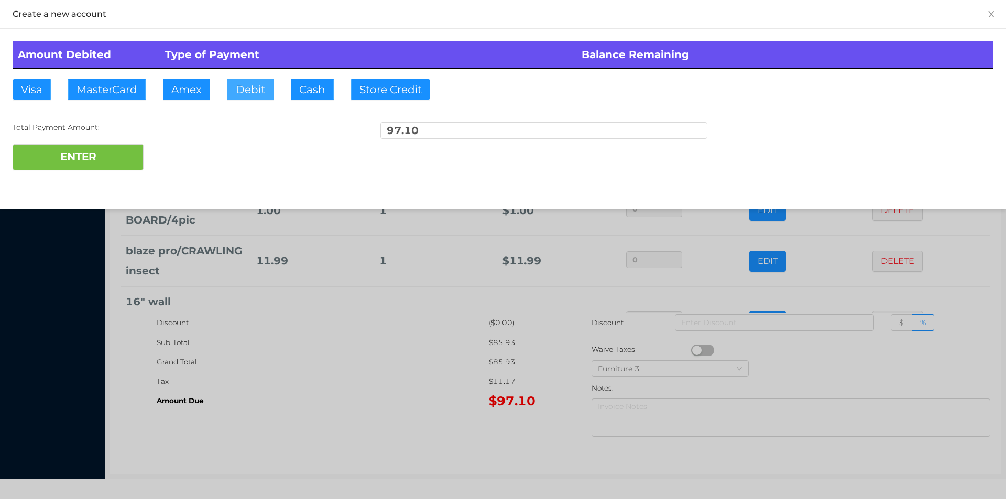
click at [235, 90] on button "Debit" at bounding box center [250, 89] width 46 height 21
click at [102, 157] on button "ENTER" at bounding box center [78, 157] width 131 height 26
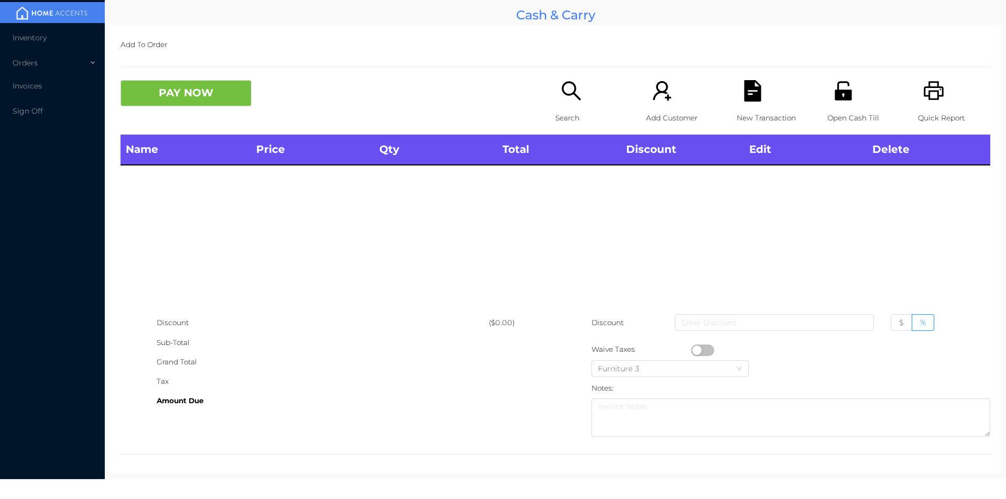
scroll to position [0, 0]
click at [574, 99] on icon "icon: search" at bounding box center [571, 90] width 21 height 21
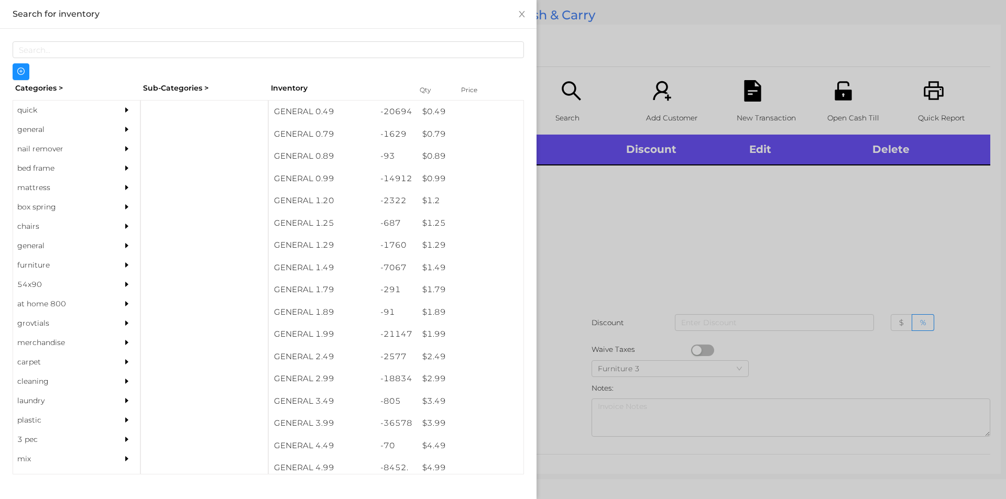
click at [44, 125] on div "general" at bounding box center [60, 129] width 95 height 19
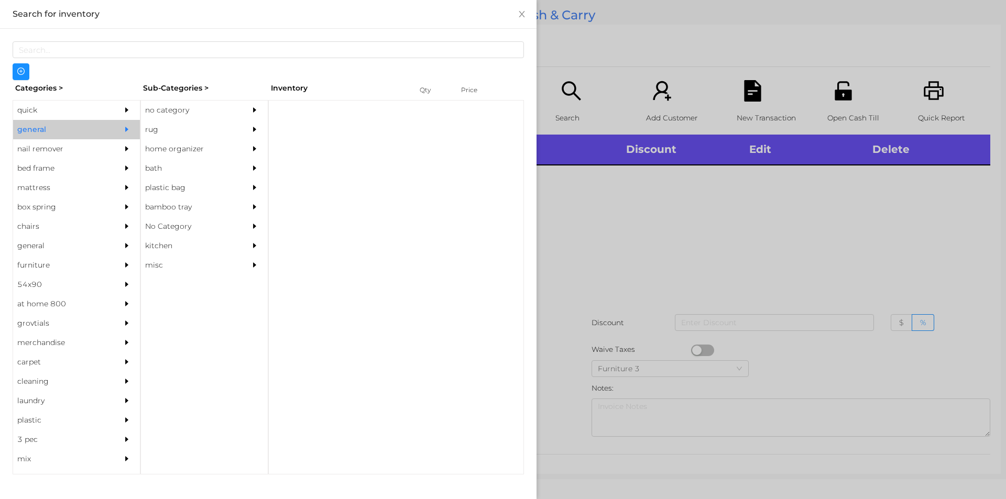
click at [164, 109] on div "no category" at bounding box center [188, 110] width 95 height 19
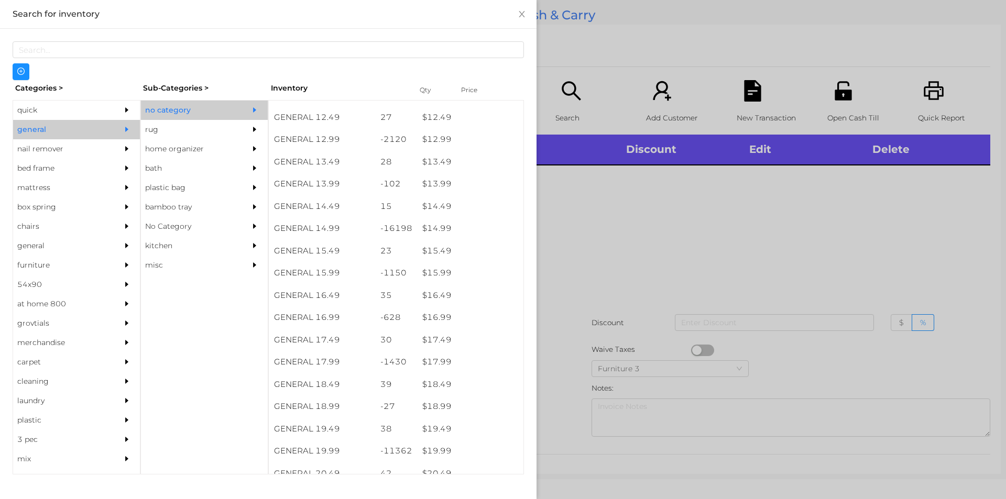
scroll to position [790, 0]
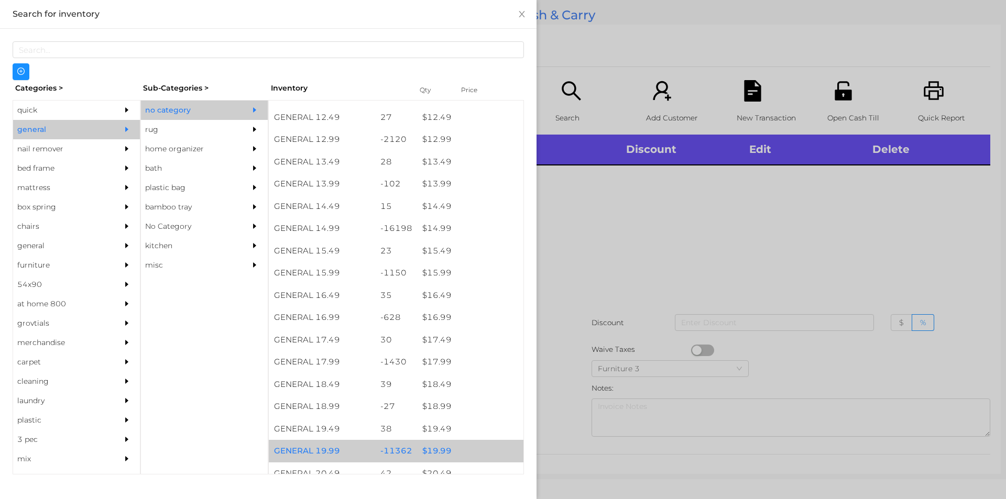
click at [437, 449] on div "$ 19.99" at bounding box center [470, 451] width 106 height 23
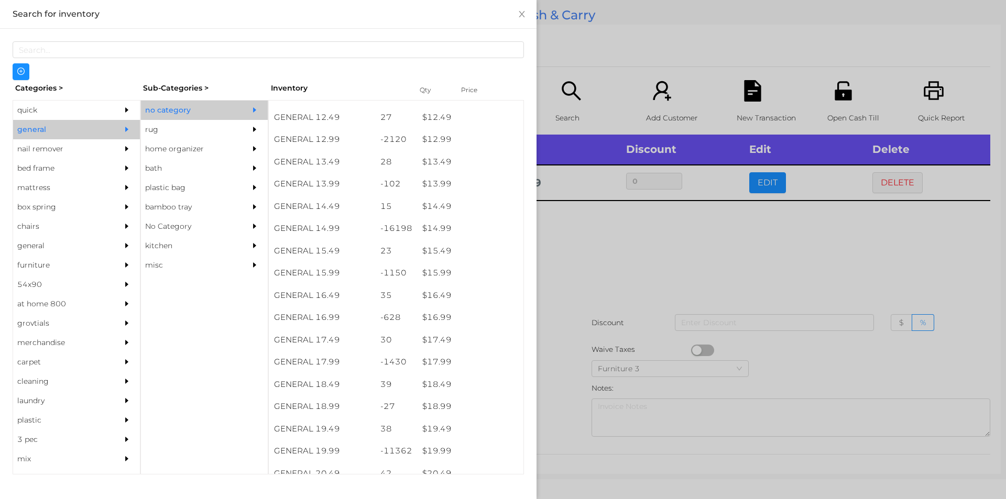
click at [597, 249] on div at bounding box center [503, 249] width 1006 height 499
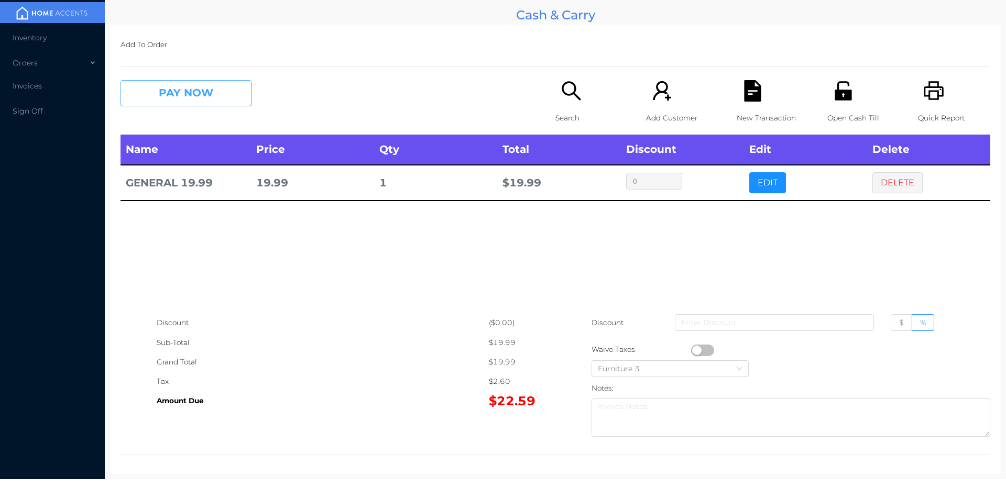
click at [168, 104] on button "PAY NOW" at bounding box center [186, 93] width 131 height 26
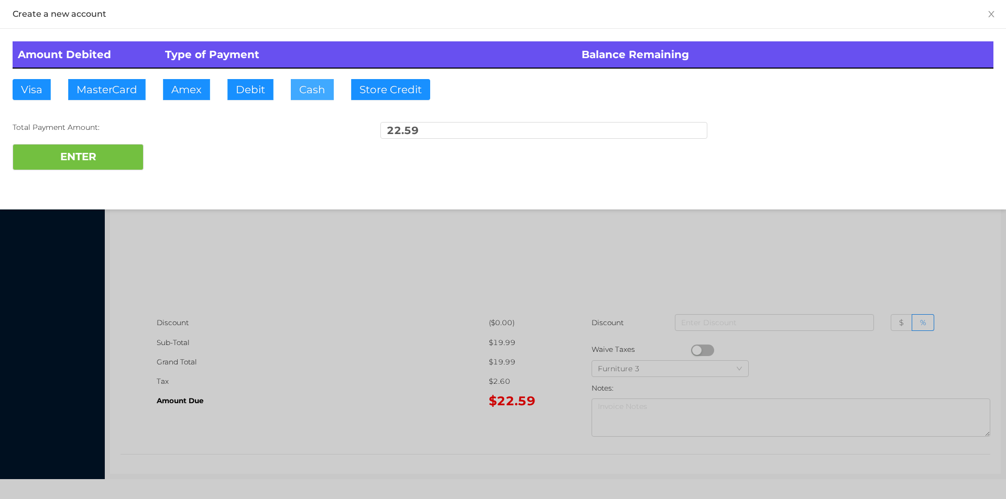
click at [303, 99] on button "Cash" at bounding box center [312, 89] width 43 height 21
click at [82, 161] on button "ENTER" at bounding box center [78, 157] width 131 height 26
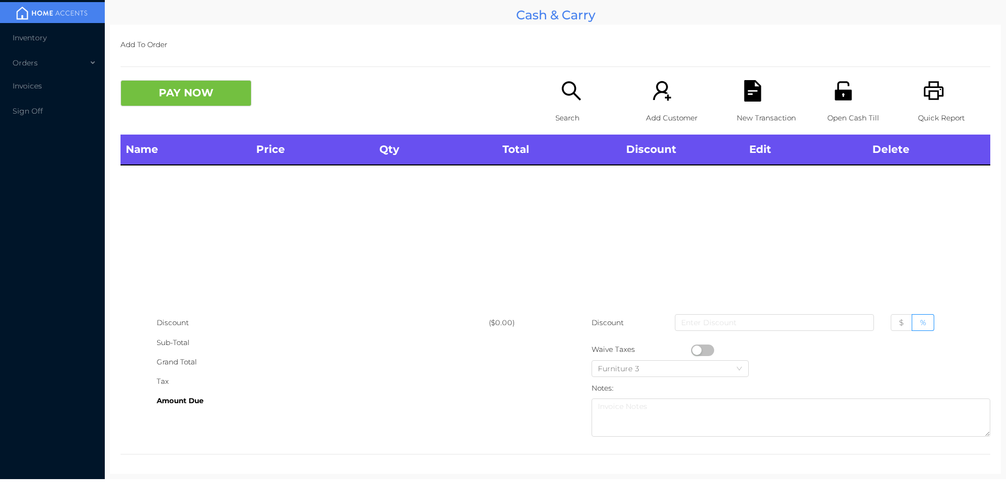
click at [563, 94] on icon "icon: search" at bounding box center [571, 90] width 19 height 19
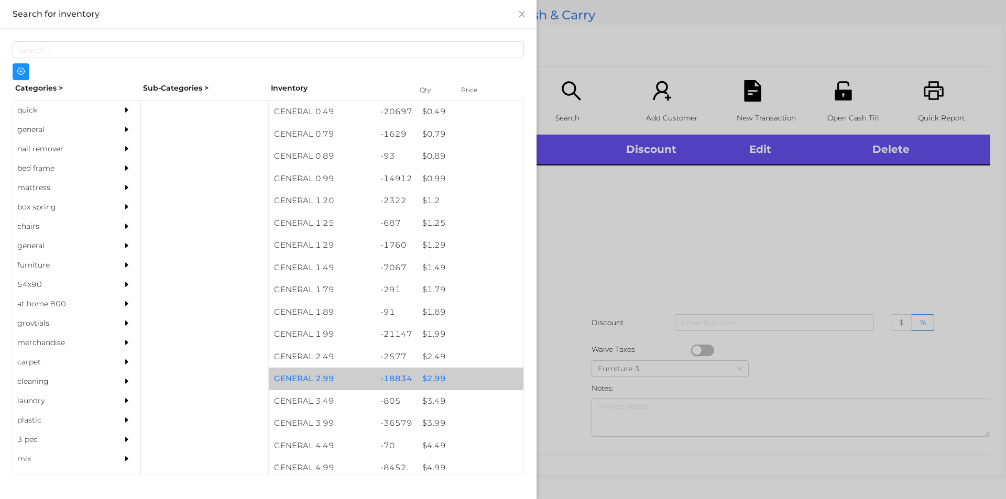
click at [429, 376] on div "$ 2.99" at bounding box center [470, 379] width 106 height 23
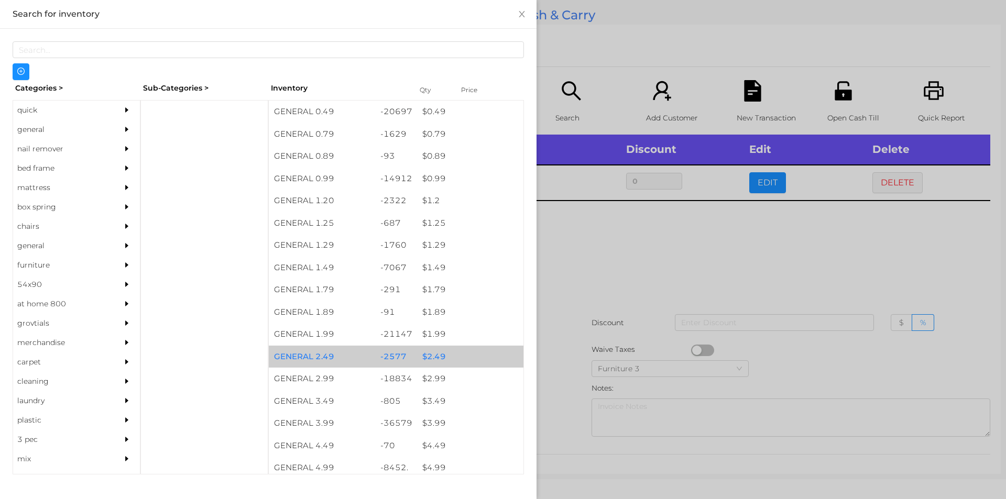
click at [427, 350] on div "$ 2.49" at bounding box center [470, 357] width 106 height 23
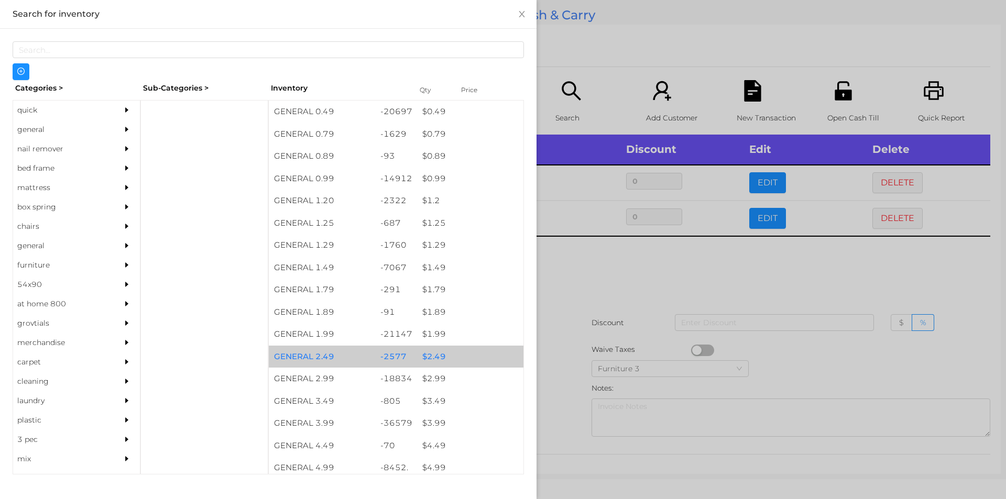
click at [431, 353] on div "$ 2.49" at bounding box center [470, 357] width 106 height 23
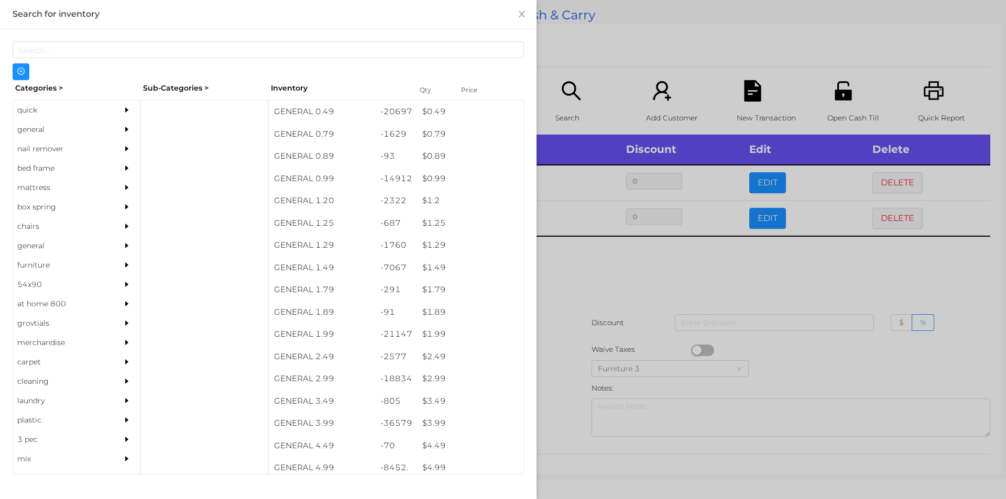
click at [547, 304] on div at bounding box center [503, 249] width 1006 height 499
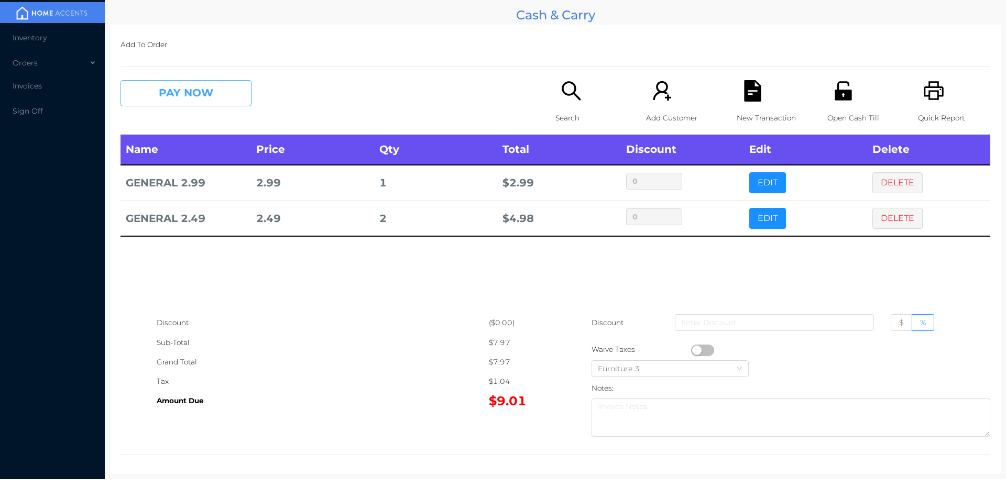
click at [176, 94] on button "PAY NOW" at bounding box center [186, 93] width 131 height 26
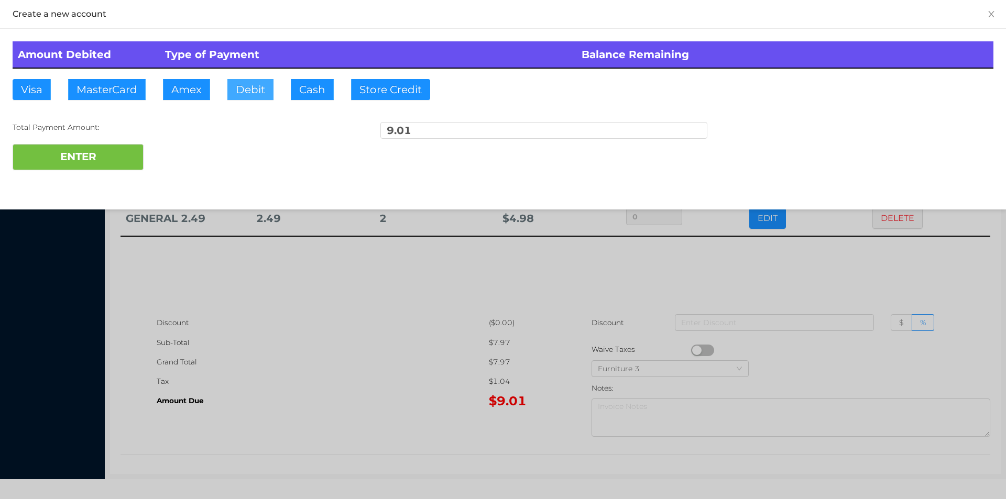
click at [247, 91] on button "Debit" at bounding box center [250, 89] width 46 height 21
type input "50."
click at [113, 168] on button "ENTER" at bounding box center [78, 157] width 131 height 26
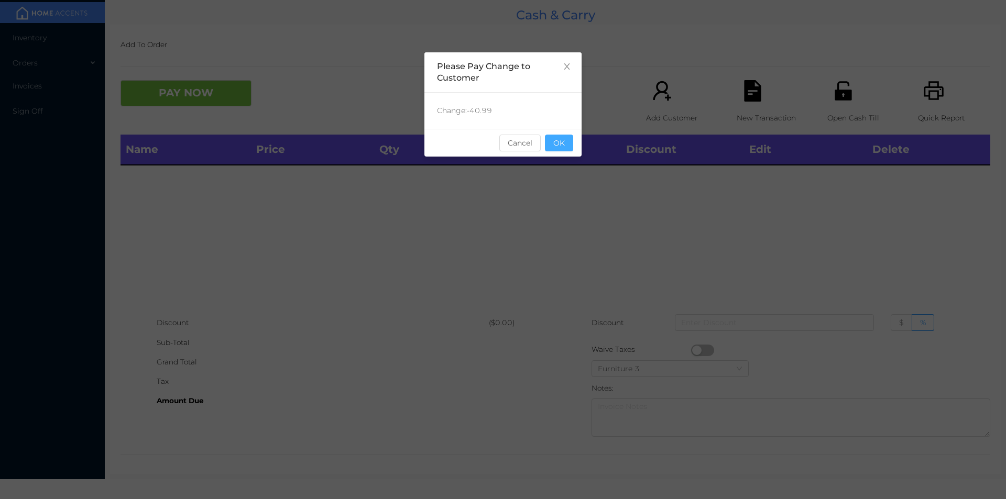
click at [556, 145] on button "OK" at bounding box center [559, 143] width 28 height 17
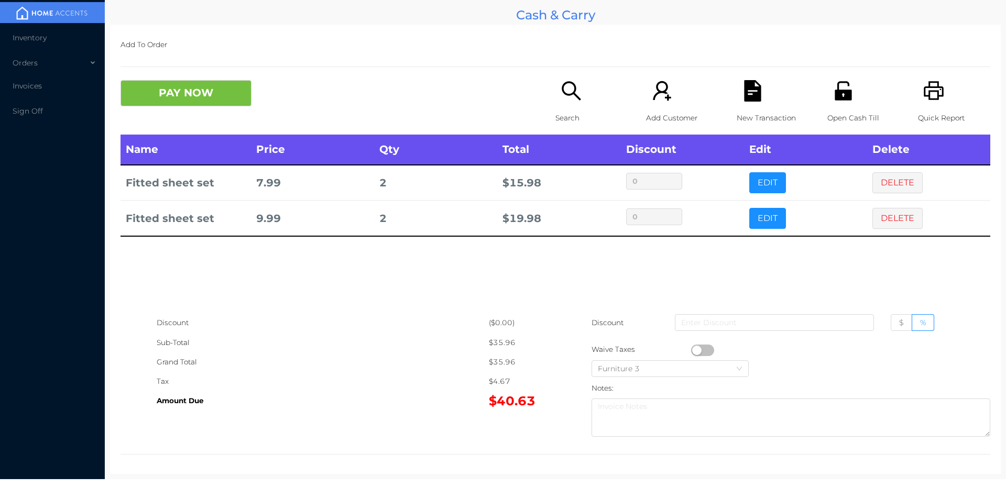
click at [760, 83] on div "New Transaction" at bounding box center [773, 107] width 72 height 55
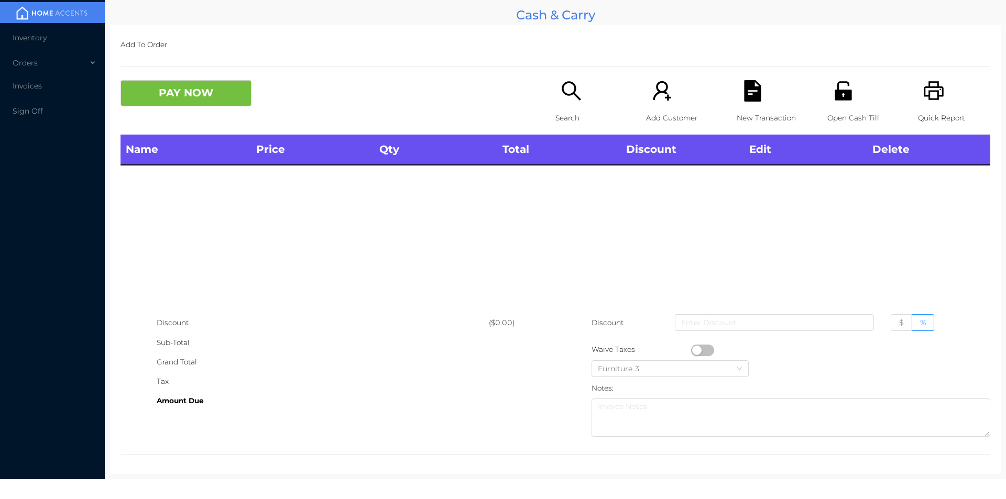
click at [952, 95] on div "Quick Report" at bounding box center [954, 107] width 72 height 55
click at [757, 89] on icon "icon: file-text" at bounding box center [752, 90] width 21 height 21
click at [184, 83] on button "PAY NOW" at bounding box center [186, 93] width 131 height 26
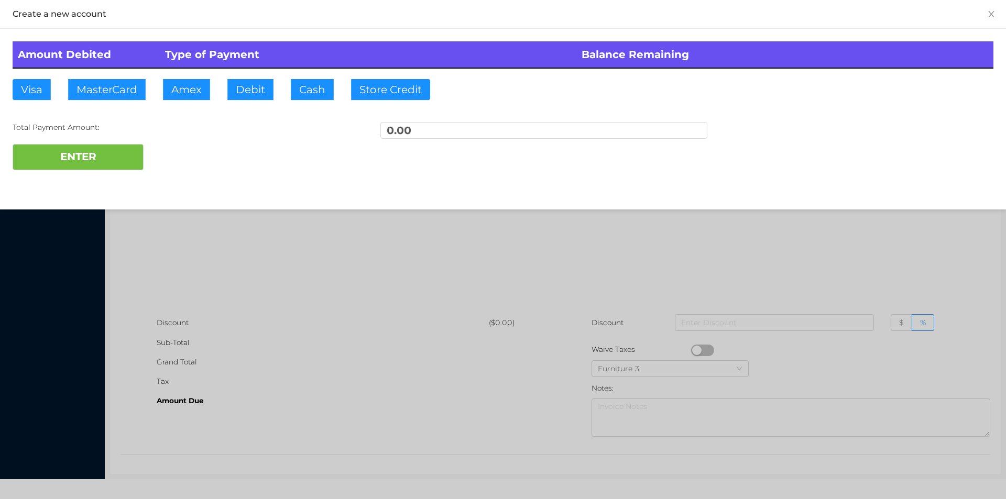
click at [236, 281] on div at bounding box center [503, 249] width 1006 height 499
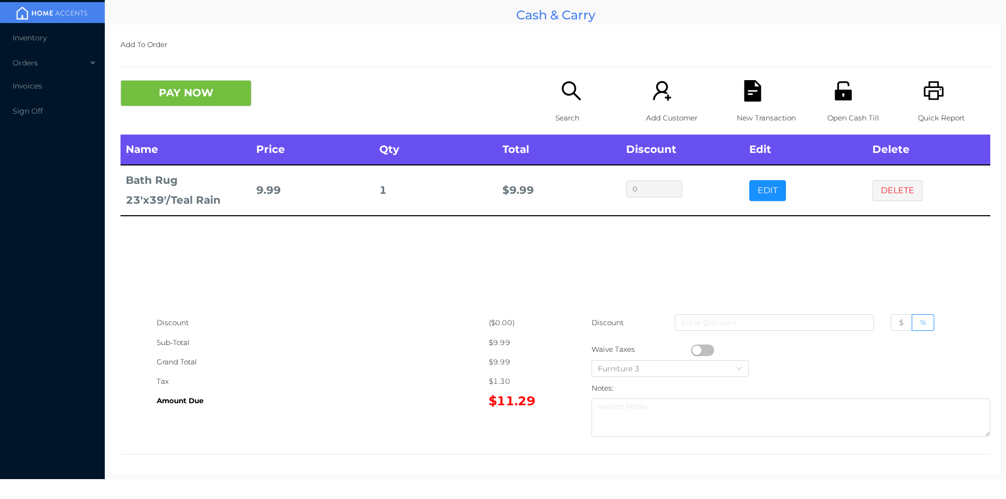
click at [574, 99] on icon "icon: search" at bounding box center [571, 90] width 19 height 19
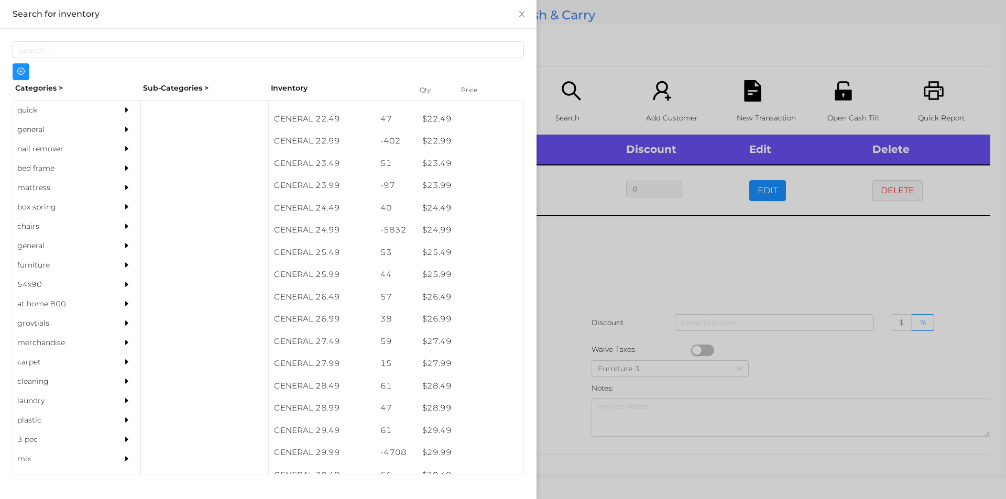
scroll to position [1236, 0]
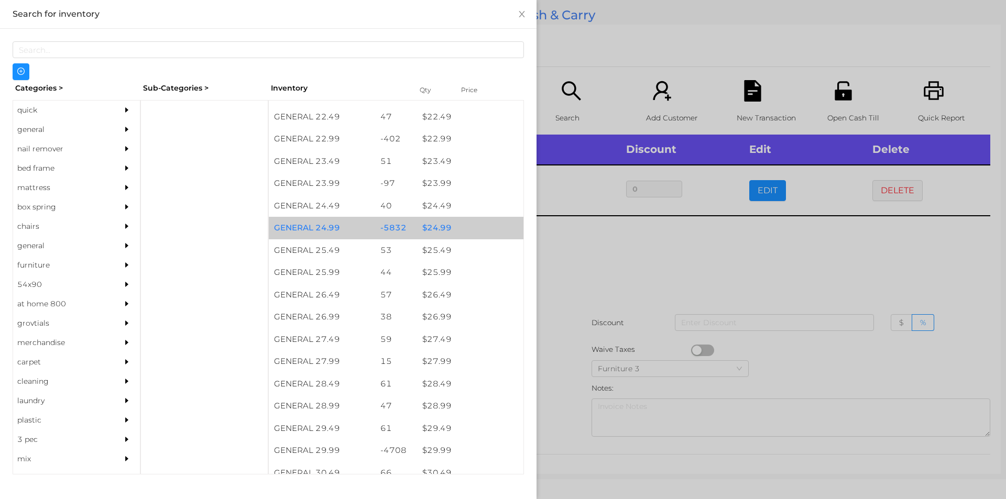
click at [432, 225] on div "$ 24.99" at bounding box center [470, 228] width 106 height 23
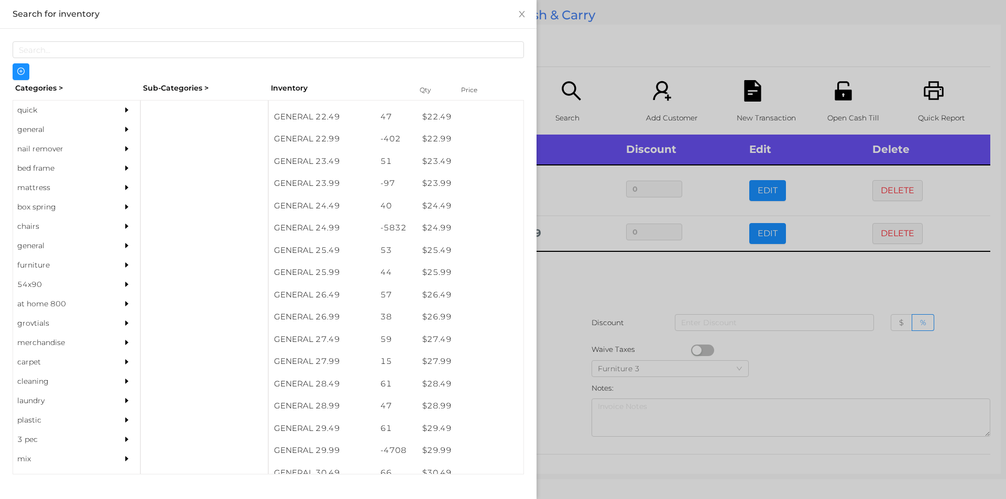
click at [574, 287] on div at bounding box center [503, 249] width 1006 height 499
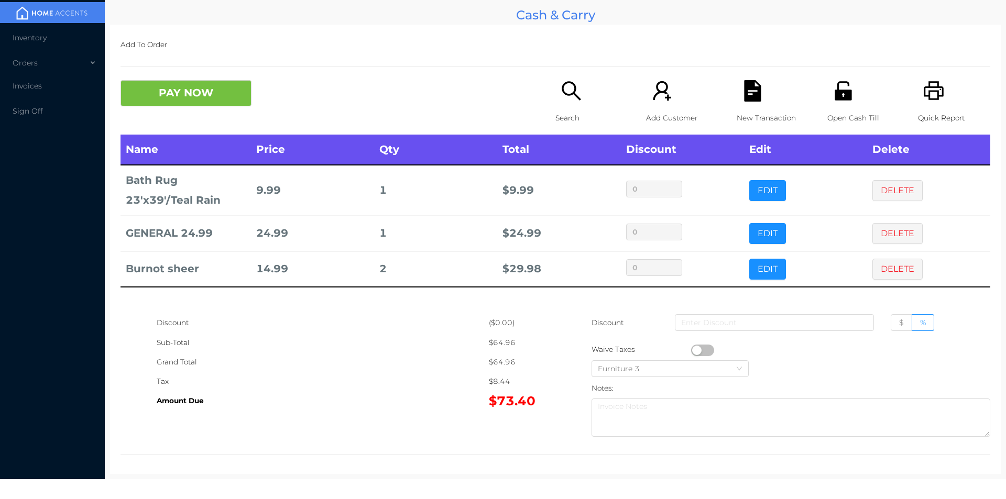
click at [205, 105] on button "PAY NOW" at bounding box center [186, 93] width 131 height 26
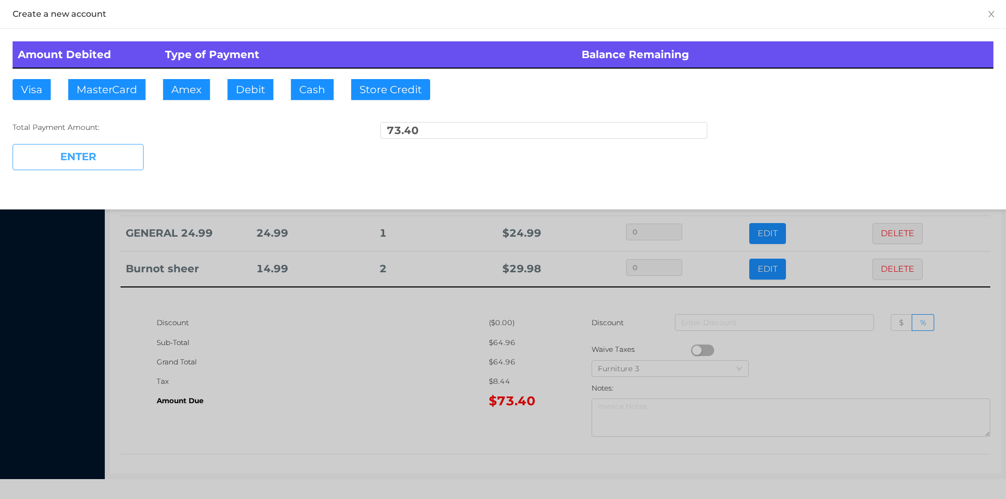
click at [248, 91] on button "Debit" at bounding box center [250, 89] width 46 height 21
click at [102, 161] on button "ENTER" at bounding box center [78, 157] width 131 height 26
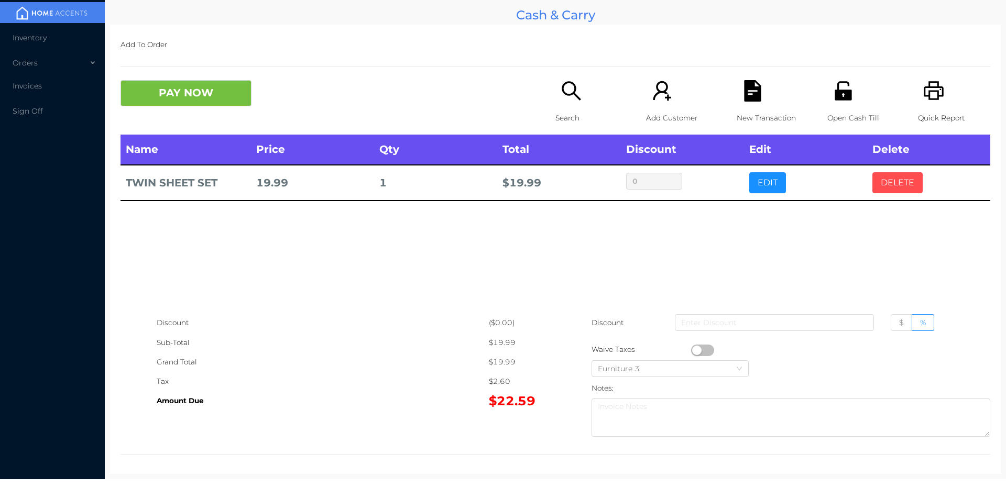
click at [903, 181] on button "DELETE" at bounding box center [898, 182] width 50 height 21
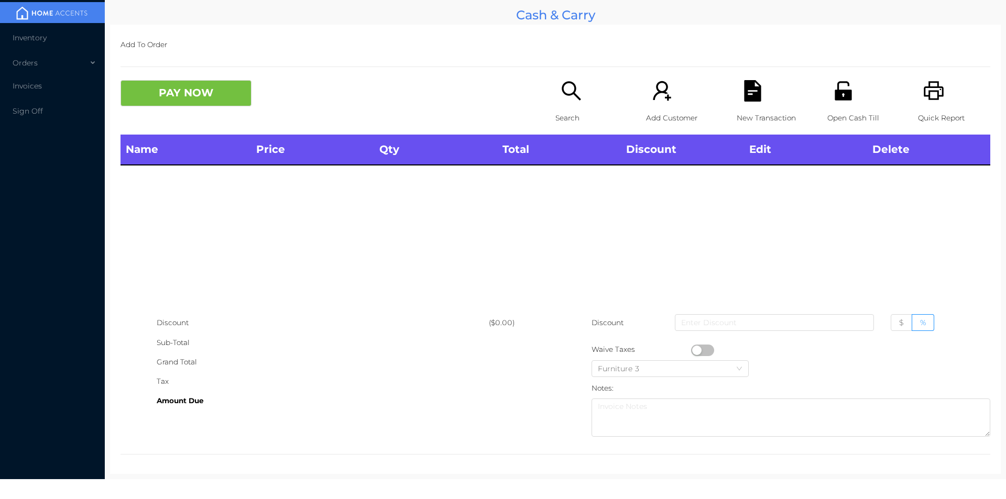
click at [939, 88] on div "Quick Report" at bounding box center [954, 107] width 72 height 55
click at [182, 83] on button "PAY NOW" at bounding box center [186, 93] width 131 height 26
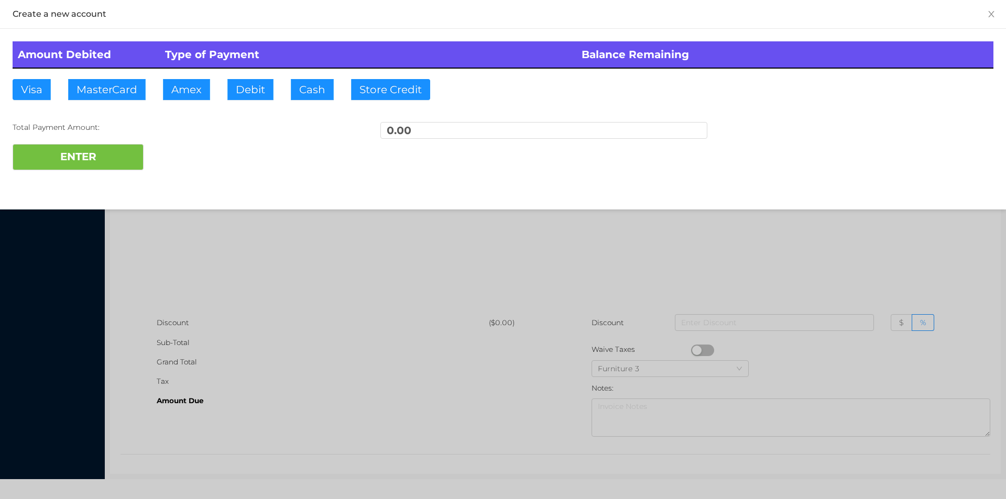
click at [241, 302] on div at bounding box center [503, 249] width 1006 height 499
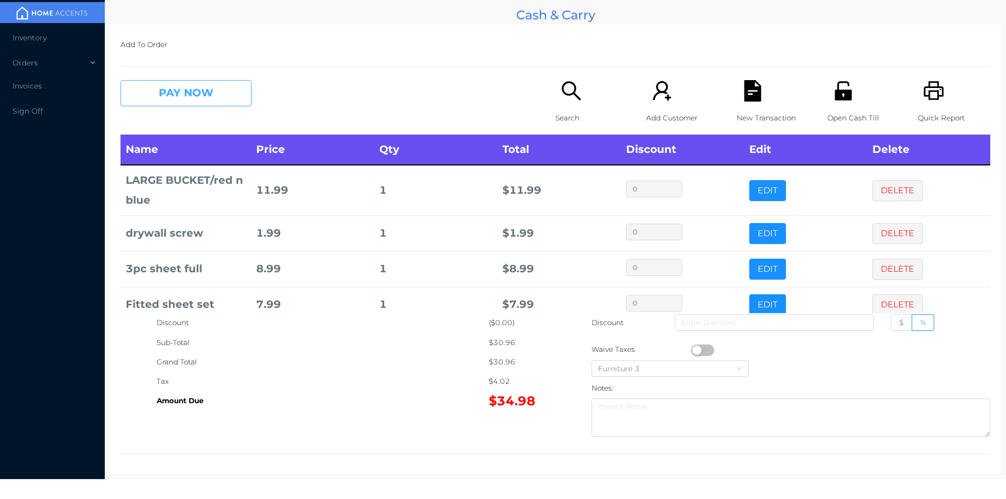
click at [209, 87] on button "PAY NOW" at bounding box center [186, 93] width 131 height 26
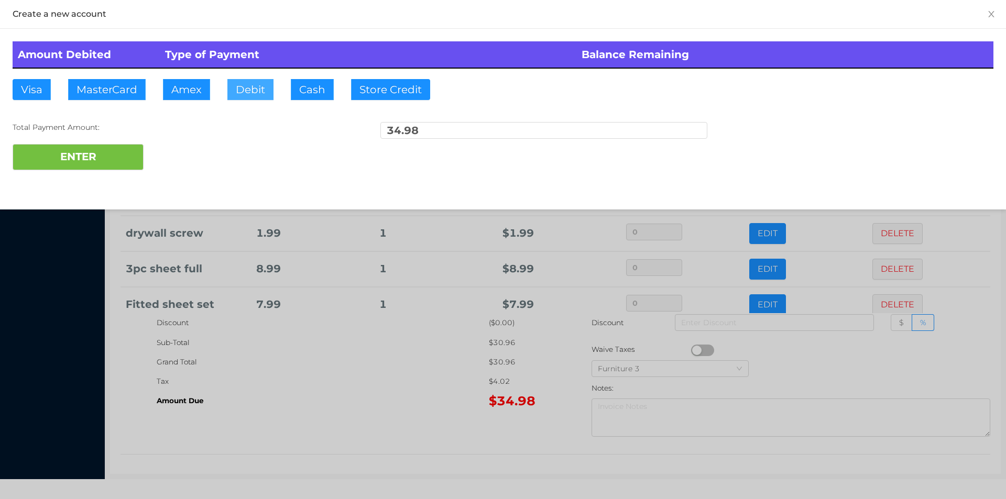
click at [241, 91] on button "Debit" at bounding box center [250, 89] width 46 height 21
click at [102, 149] on button "ENTER" at bounding box center [78, 157] width 131 height 26
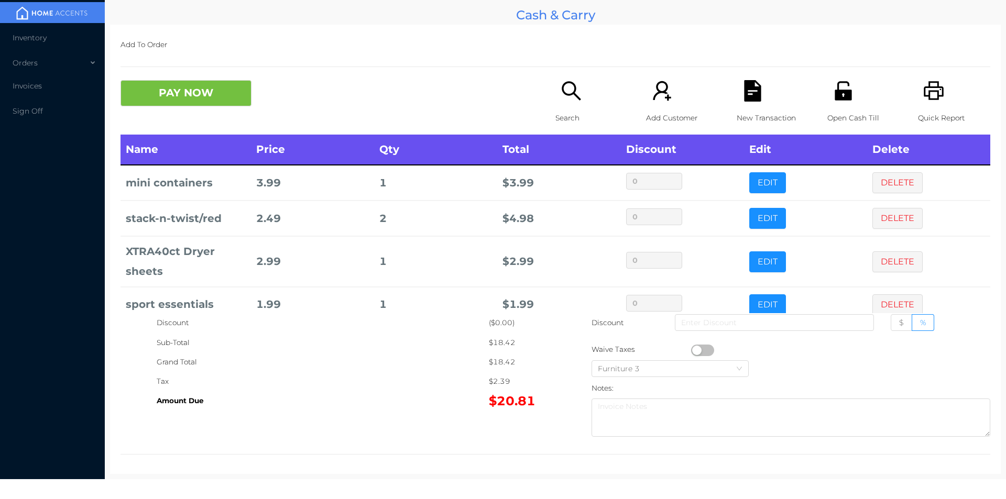
click at [567, 91] on icon "icon: search" at bounding box center [571, 90] width 21 height 21
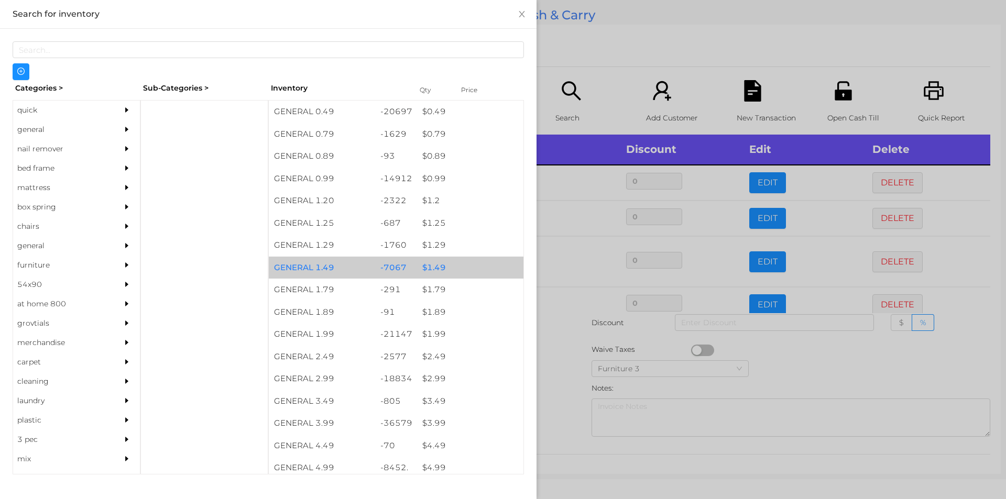
click at [435, 264] on div "$ 1.49" at bounding box center [470, 268] width 106 height 23
click at [440, 265] on div "$ 1.49" at bounding box center [470, 268] width 106 height 23
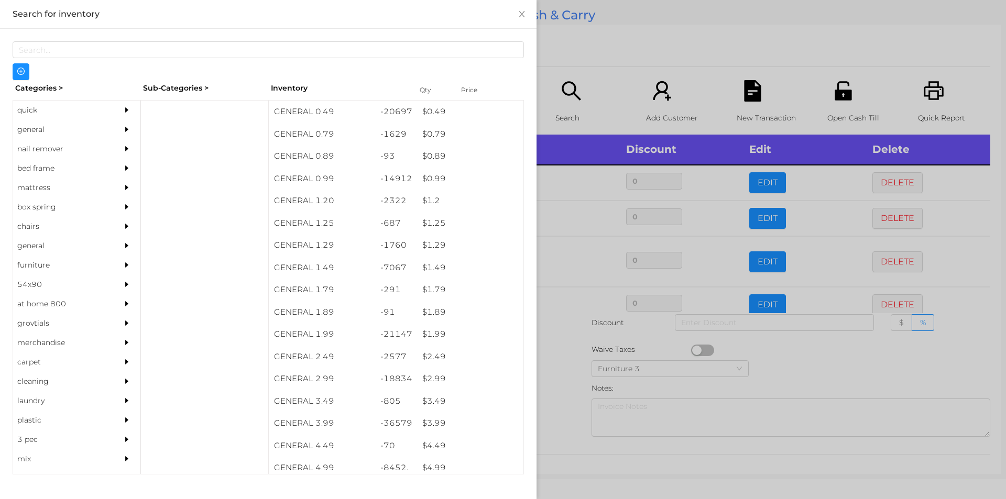
click at [553, 352] on div at bounding box center [503, 249] width 1006 height 499
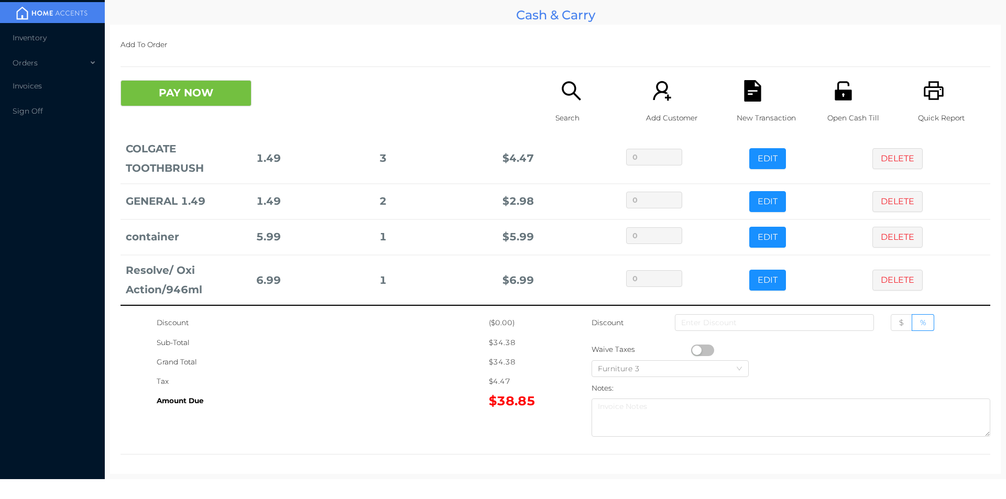
scroll to position [192, 0]
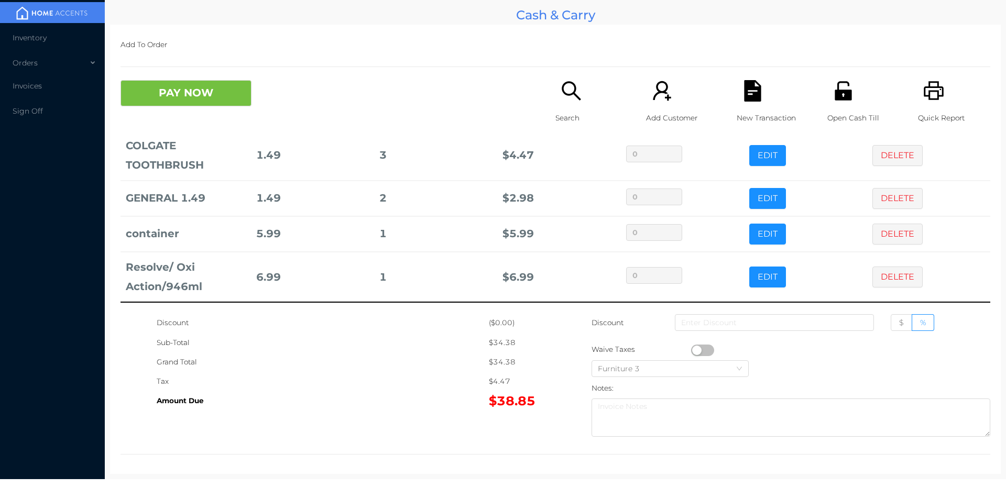
click at [171, 90] on button "PAY NOW" at bounding box center [186, 93] width 131 height 26
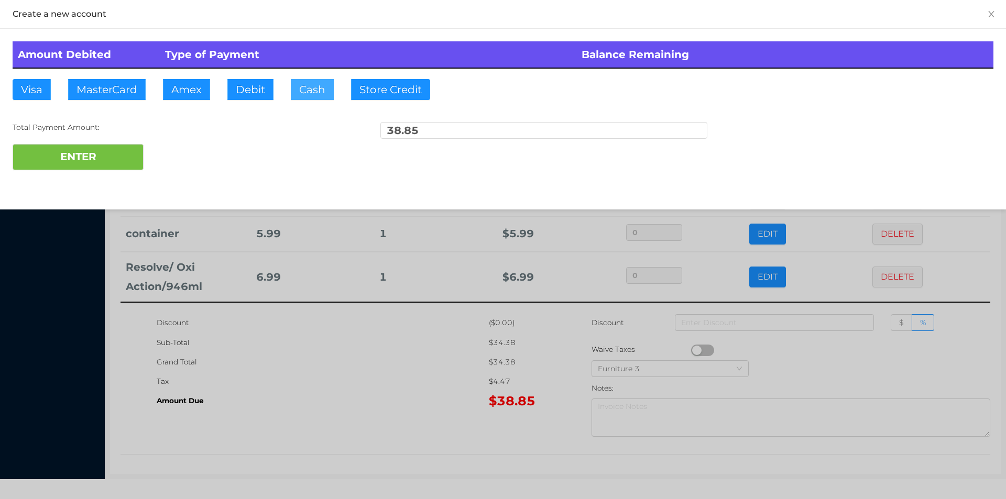
click at [293, 94] on button "Cash" at bounding box center [312, 89] width 43 height 21
type input "40."
click at [107, 168] on button "ENTER" at bounding box center [78, 157] width 131 height 26
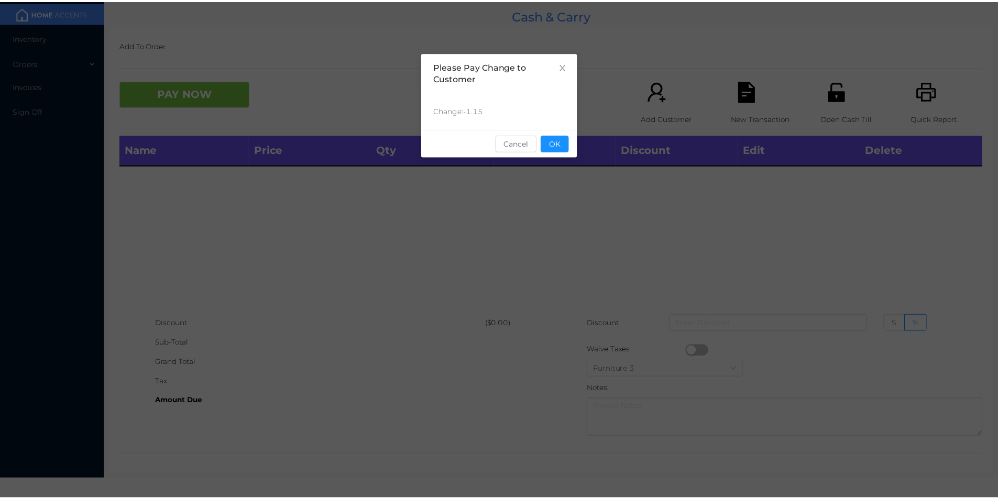
scroll to position [0, 0]
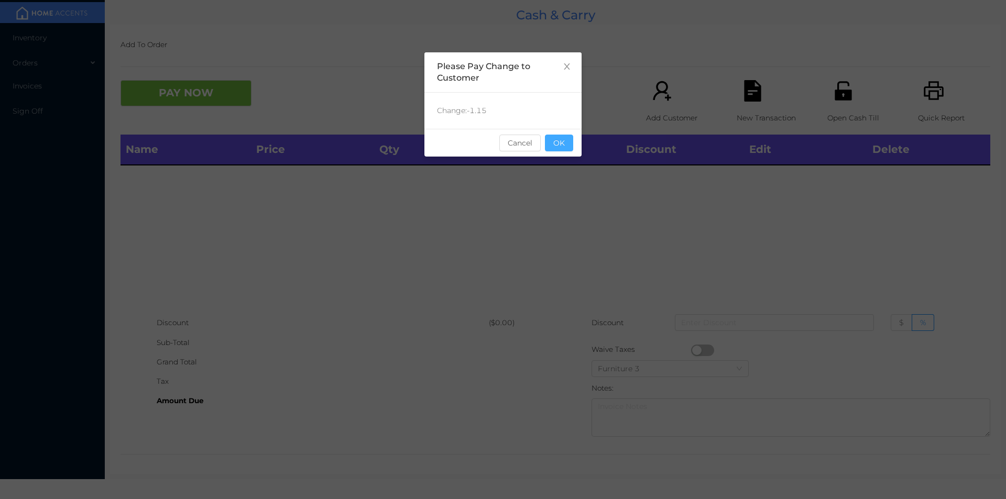
click at [557, 140] on button "OK" at bounding box center [559, 143] width 28 height 17
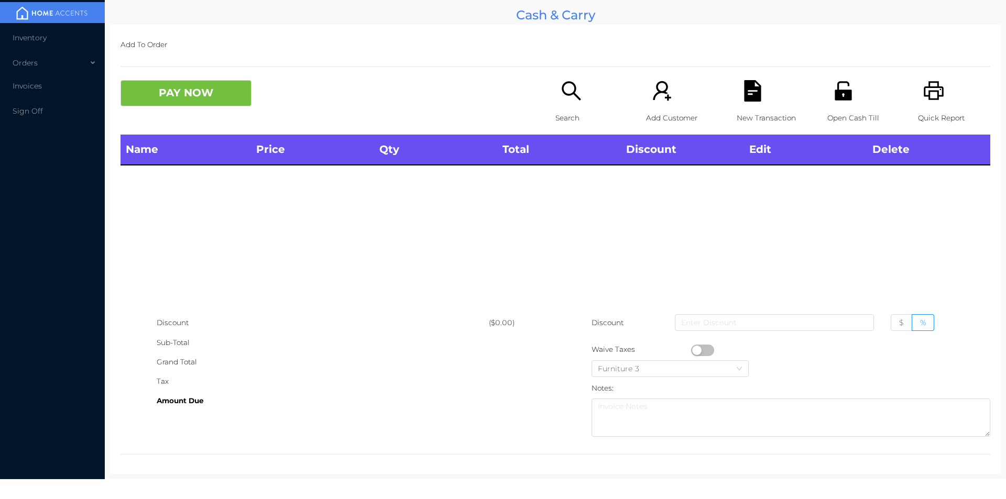
click at [842, 107] on div "Open Cash Till" at bounding box center [864, 107] width 72 height 55
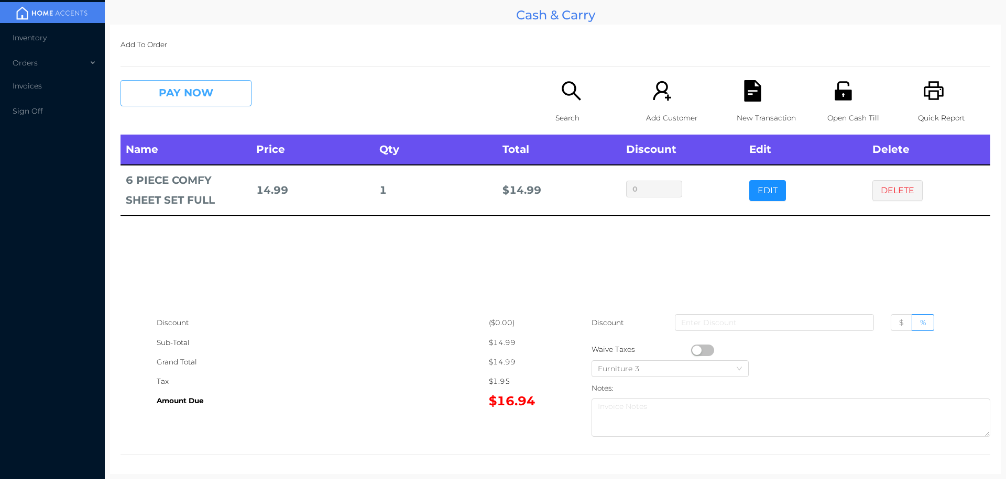
click at [181, 84] on button "PAY NOW" at bounding box center [186, 93] width 131 height 26
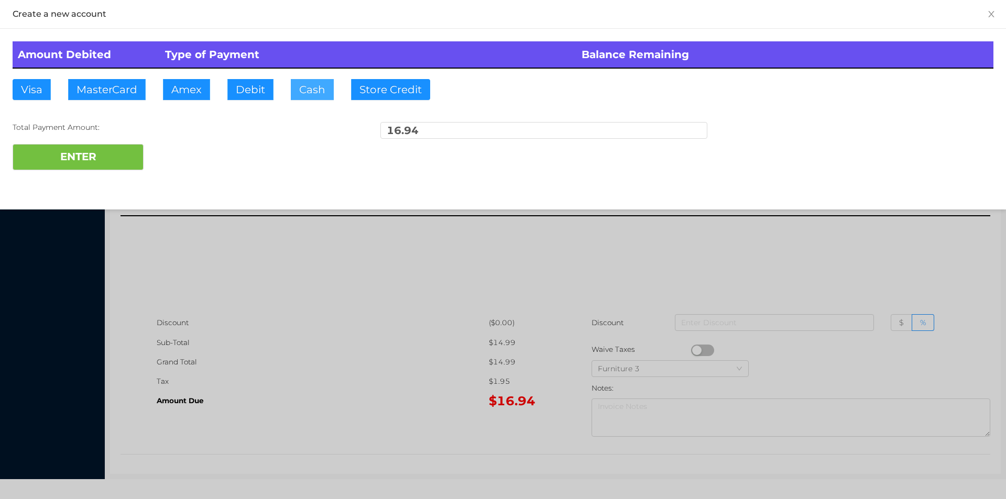
click at [314, 93] on button "Cash" at bounding box center [312, 89] width 43 height 21
click at [135, 149] on button "ENTER" at bounding box center [78, 157] width 131 height 26
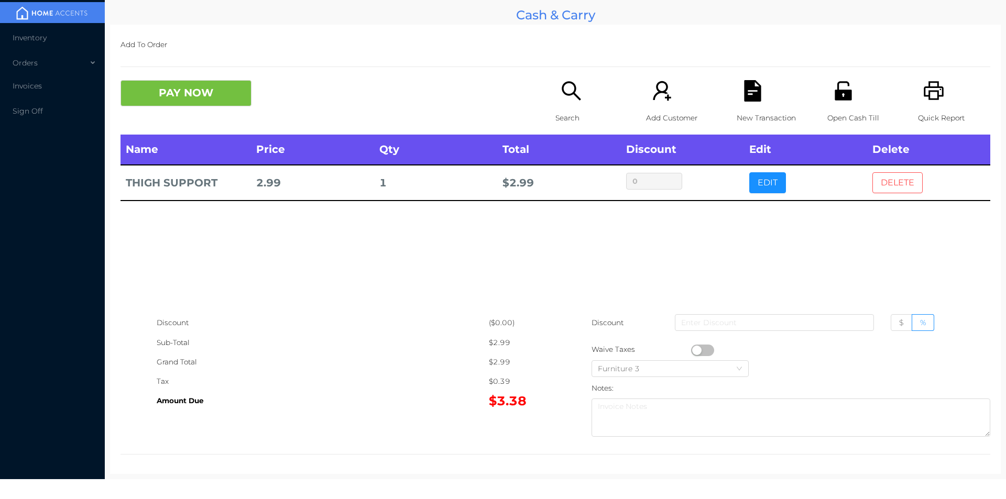
click at [907, 192] on button "DELETE" at bounding box center [898, 182] width 50 height 21
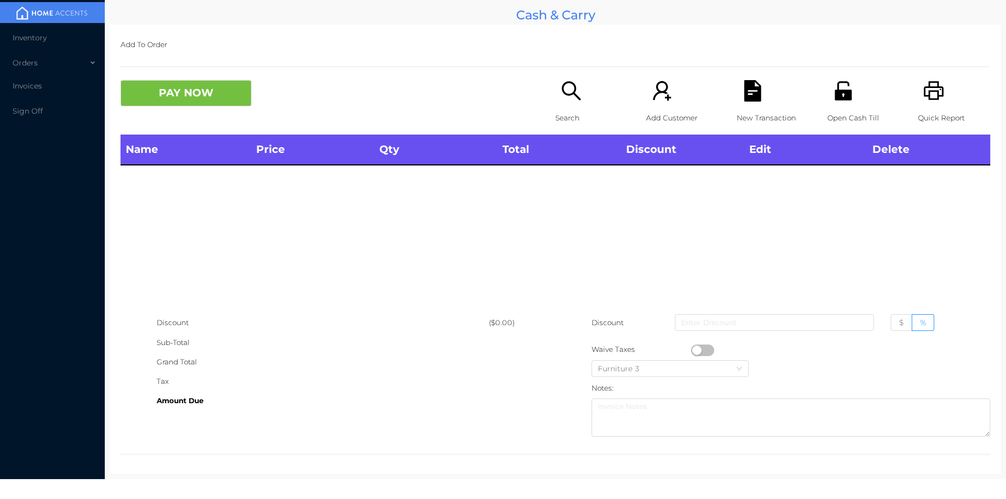
click at [564, 88] on icon "icon: search" at bounding box center [571, 90] width 21 height 21
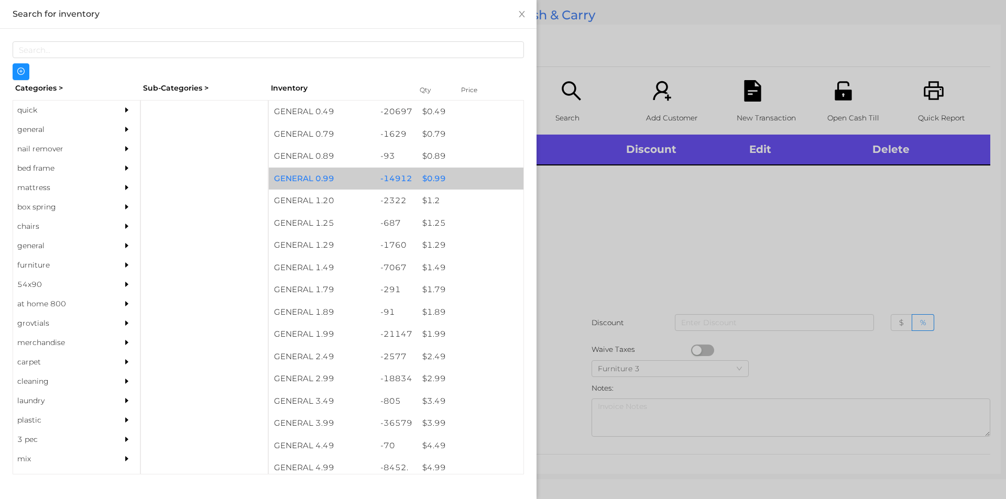
click at [466, 178] on div "$ 0.99" at bounding box center [470, 179] width 106 height 23
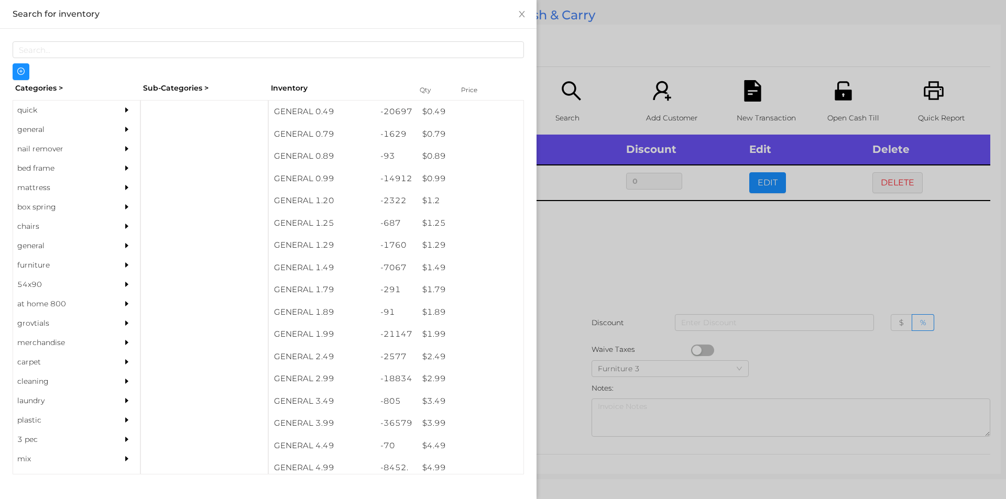
click at [629, 280] on div at bounding box center [503, 249] width 1006 height 499
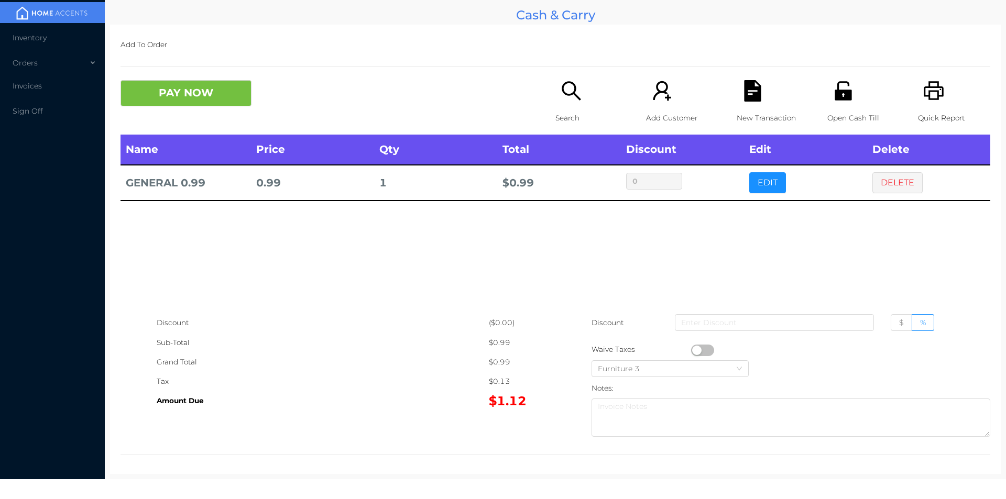
click at [738, 105] on div "New Transaction" at bounding box center [773, 107] width 72 height 55
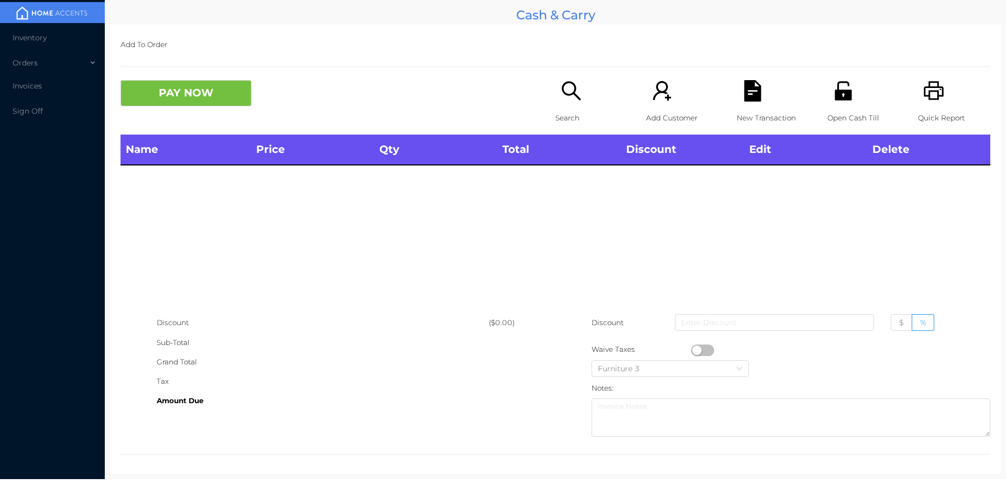
click at [556, 103] on div "Search" at bounding box center [592, 107] width 72 height 55
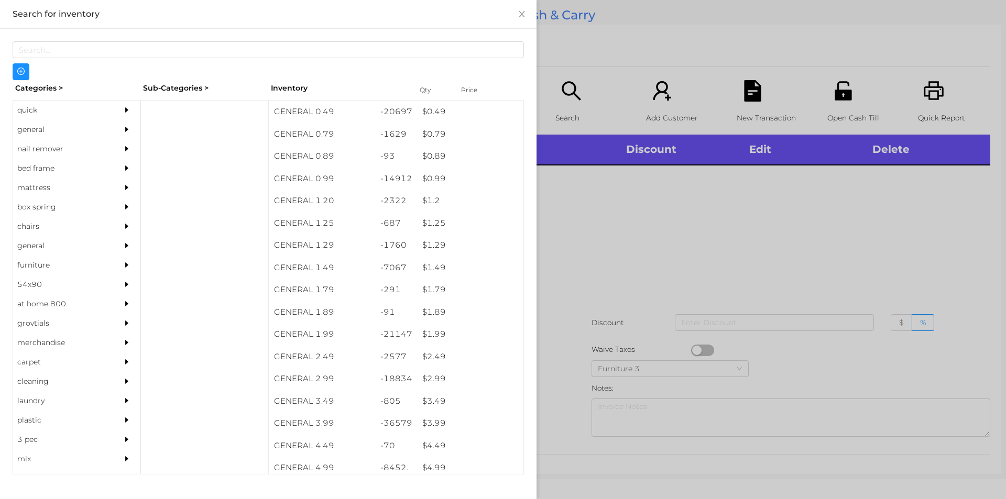
click at [215, 160] on div at bounding box center [204, 287] width 128 height 375
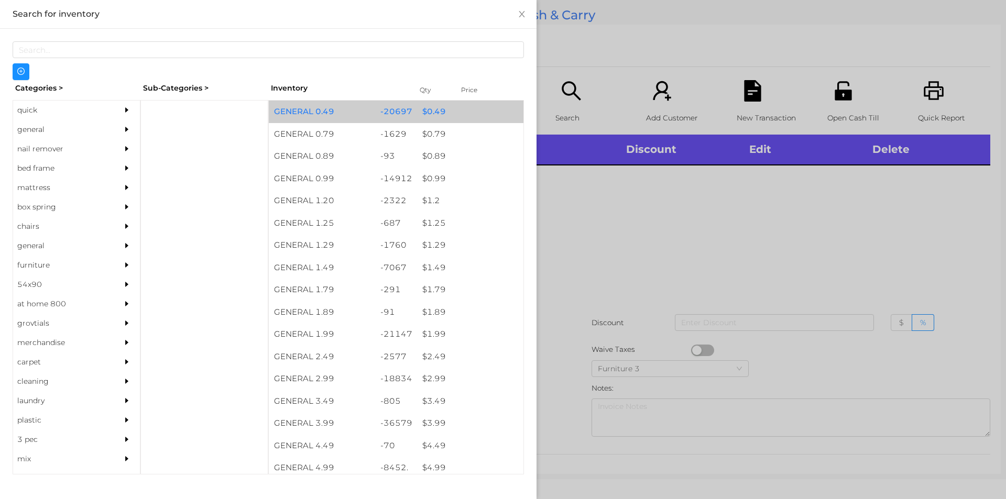
click at [405, 101] on div "-20697" at bounding box center [396, 112] width 42 height 23
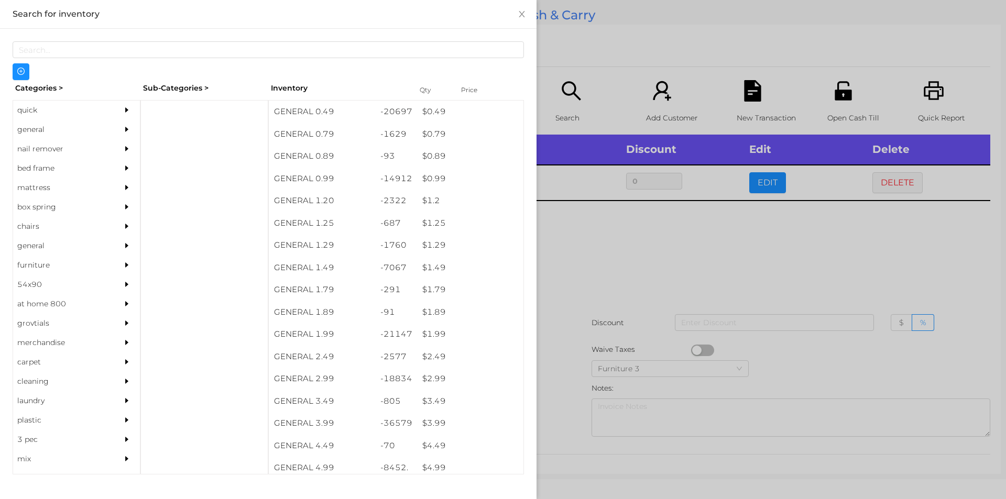
click at [628, 297] on div at bounding box center [503, 249] width 1006 height 499
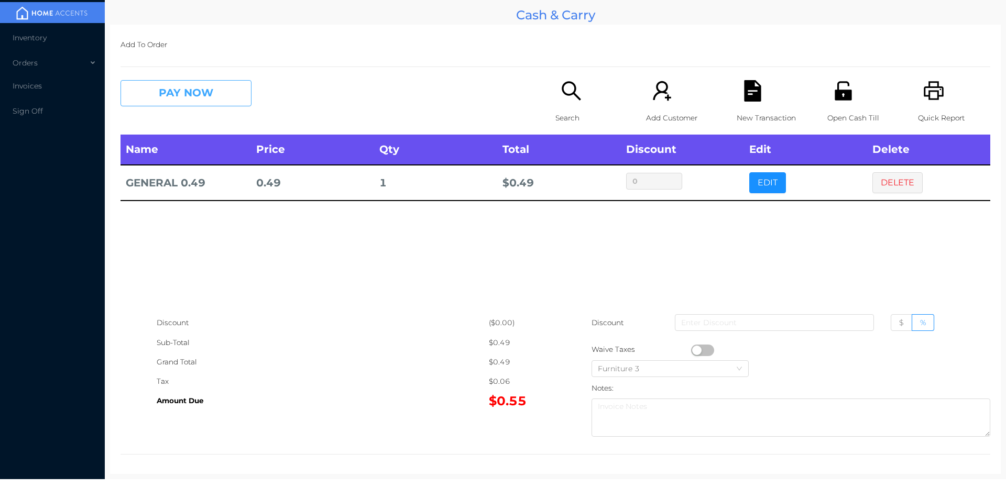
click at [167, 82] on button "PAY NOW" at bounding box center [186, 93] width 131 height 26
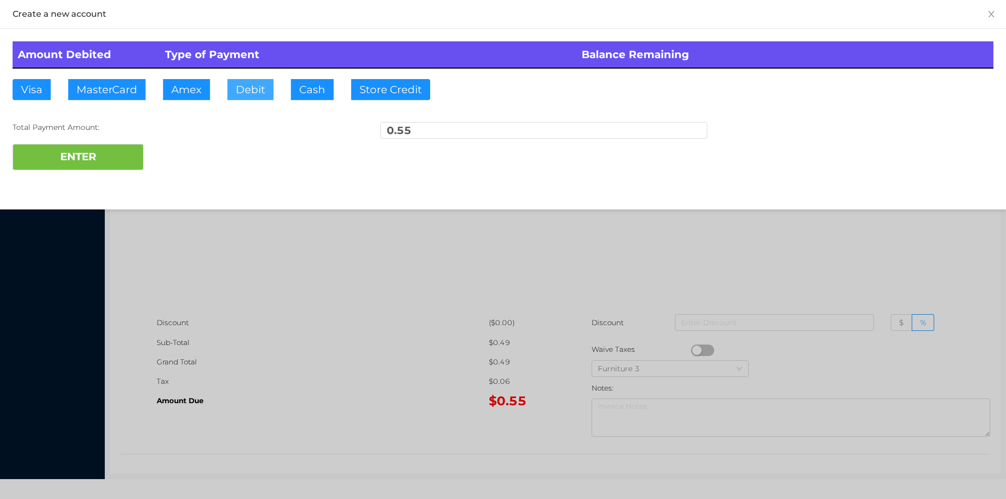
click at [273, 95] on button "Debit" at bounding box center [250, 89] width 46 height 21
click at [93, 147] on button "ENTER" at bounding box center [78, 157] width 131 height 26
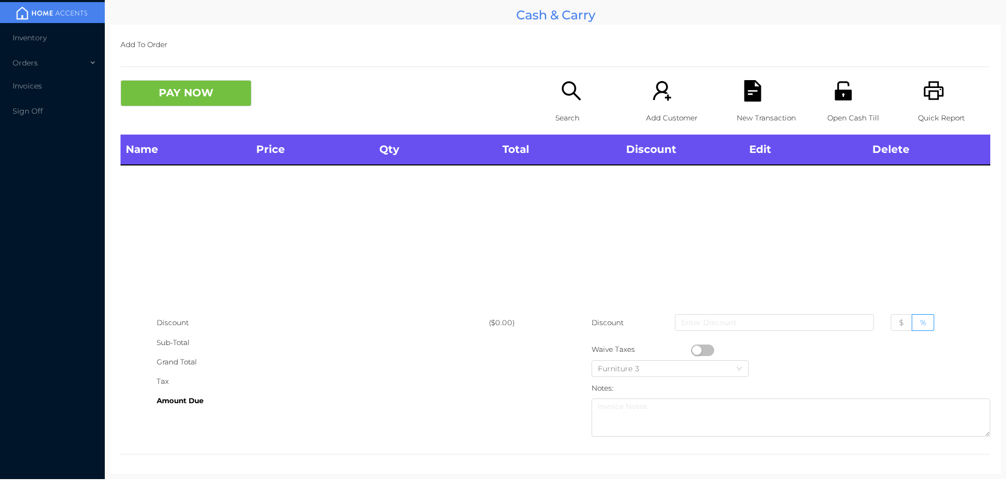
click at [835, 92] on icon "icon: unlock" at bounding box center [843, 90] width 17 height 19
click at [29, 32] on li "Inventory" at bounding box center [52, 37] width 105 height 21
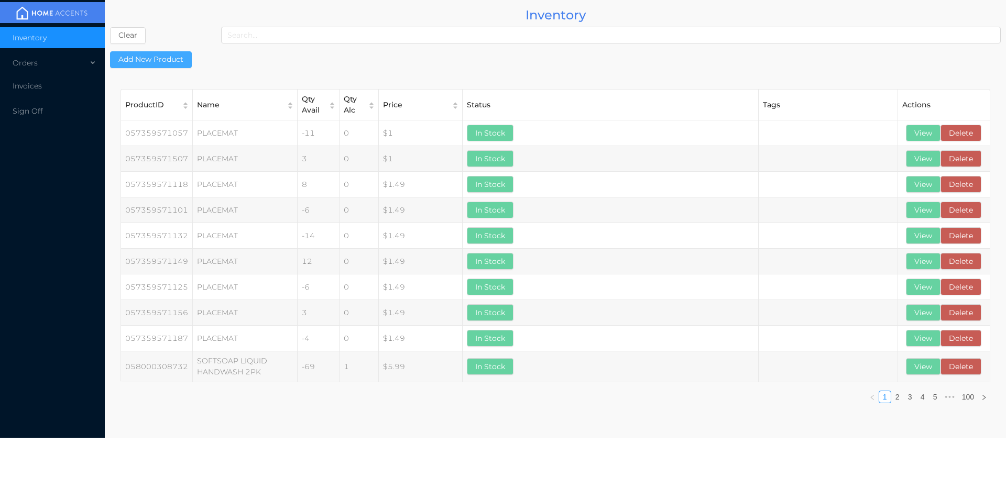
click at [147, 59] on button "Add New Product" at bounding box center [151, 59] width 82 height 17
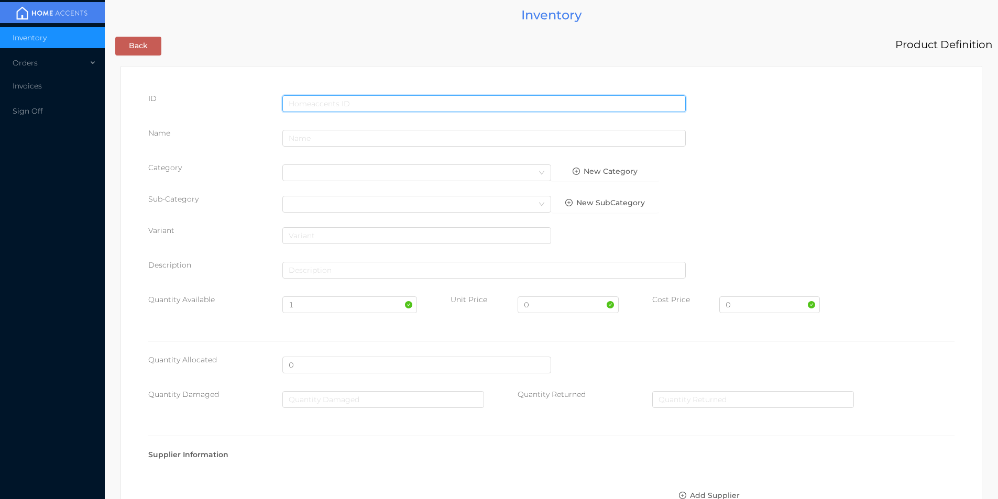
click at [314, 102] on input "text" at bounding box center [484, 103] width 404 height 17
type input "7791293048901"
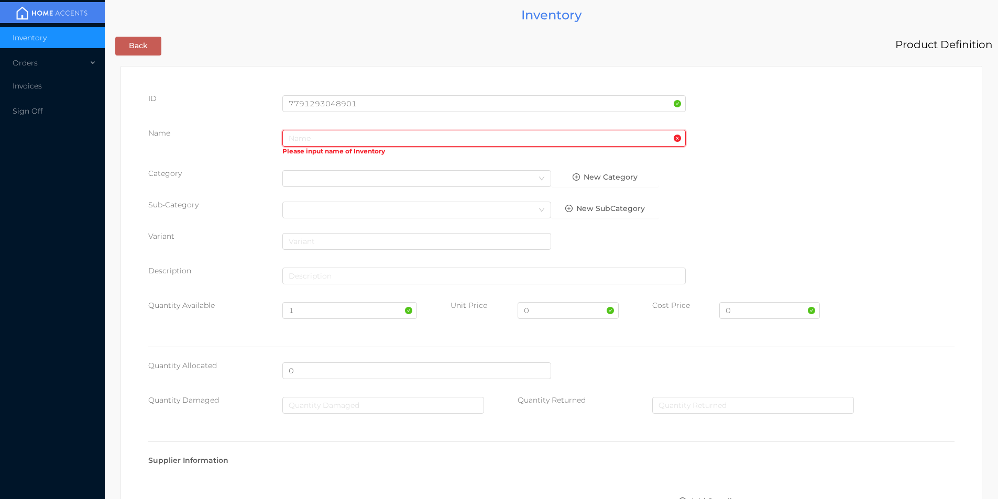
click at [298, 135] on input "text" at bounding box center [484, 138] width 404 height 17
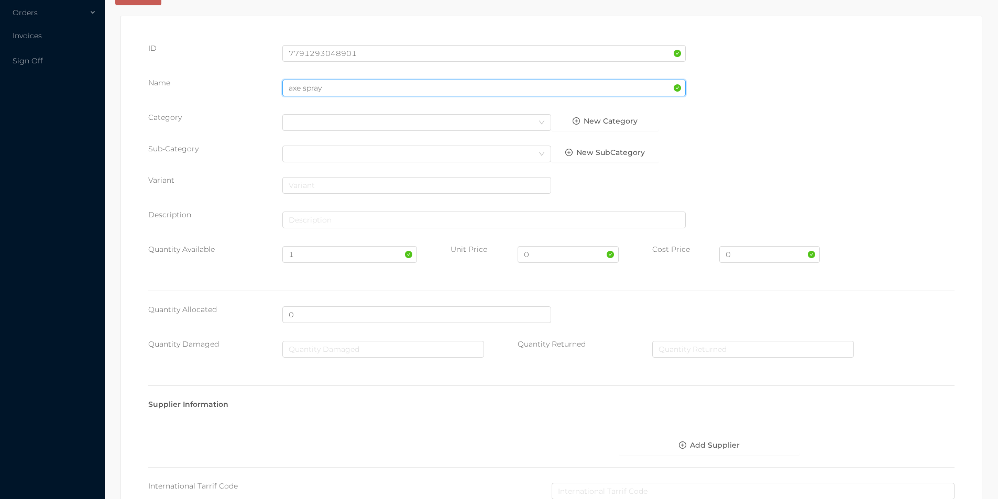
scroll to position [74, 0]
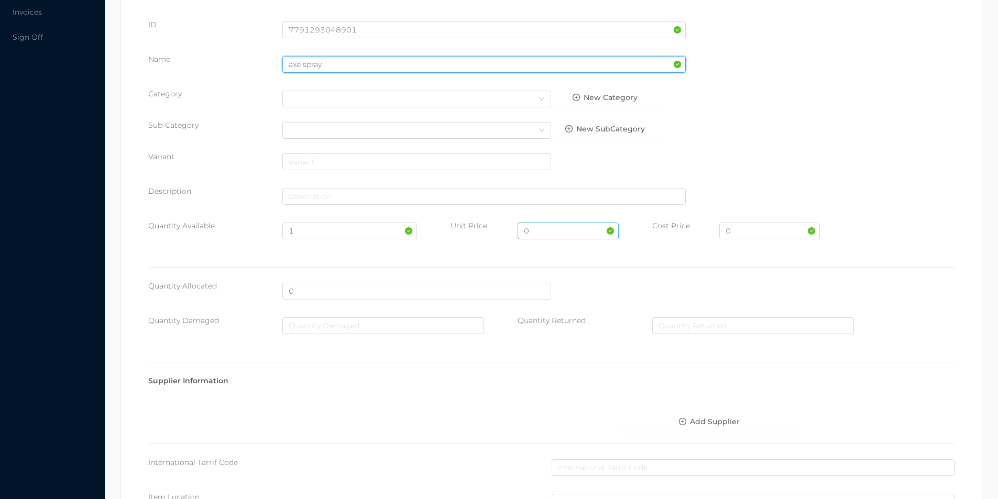
type input "axe spray"
click at [531, 232] on input "0" at bounding box center [568, 231] width 101 height 17
type input "5.99"
click at [741, 232] on input "0" at bounding box center [770, 231] width 101 height 17
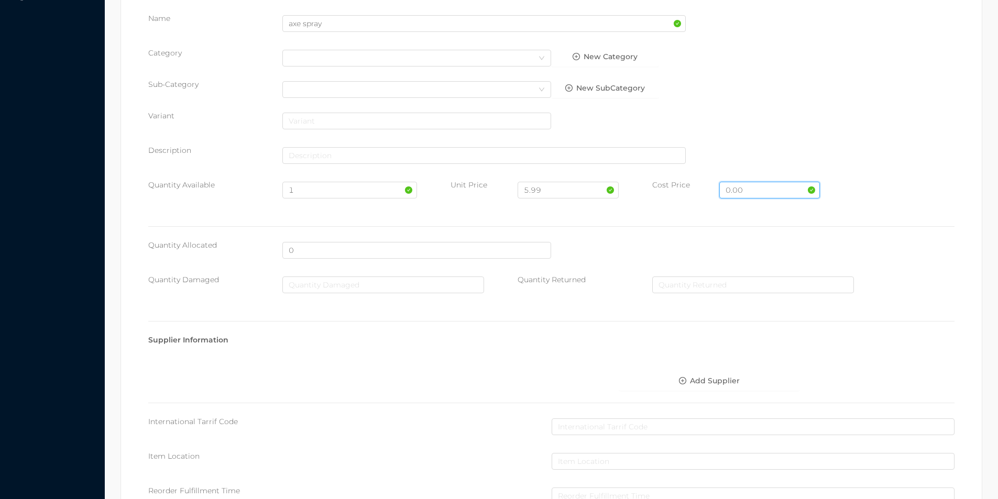
scroll to position [371, 0]
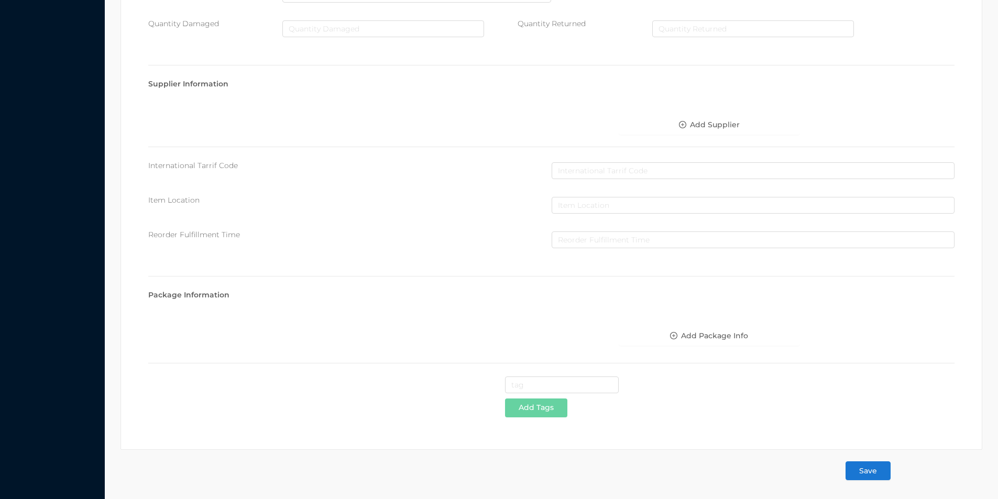
type input "0.00"
click at [868, 467] on button "Save" at bounding box center [868, 471] width 45 height 19
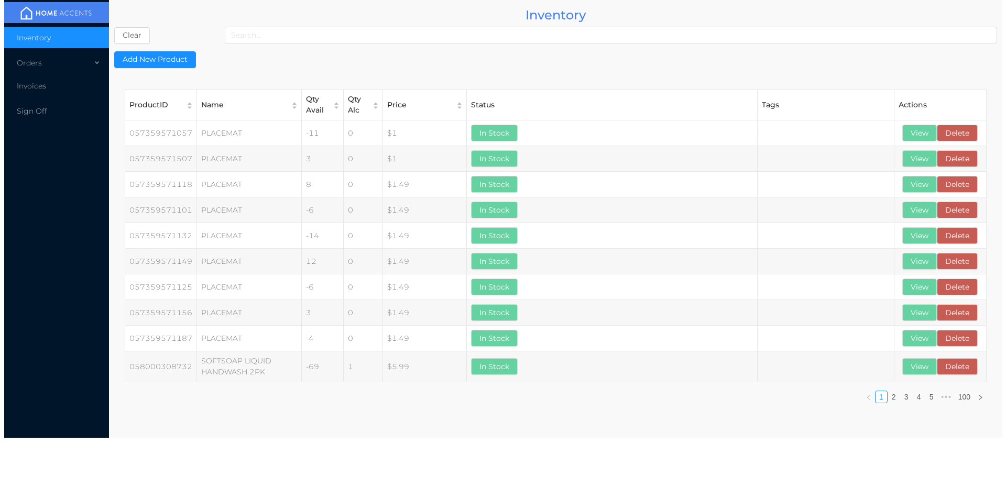
scroll to position [0, 0]
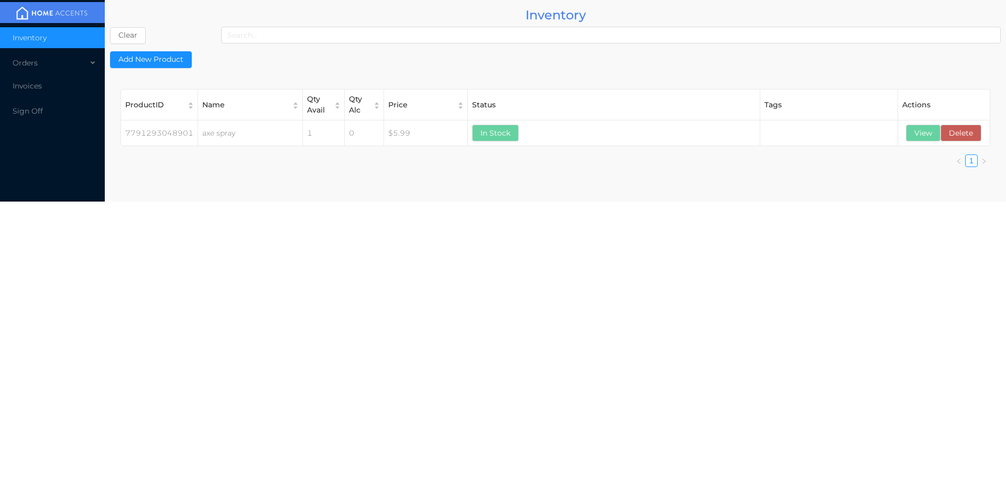
click at [910, 127] on button "View" at bounding box center [923, 133] width 35 height 17
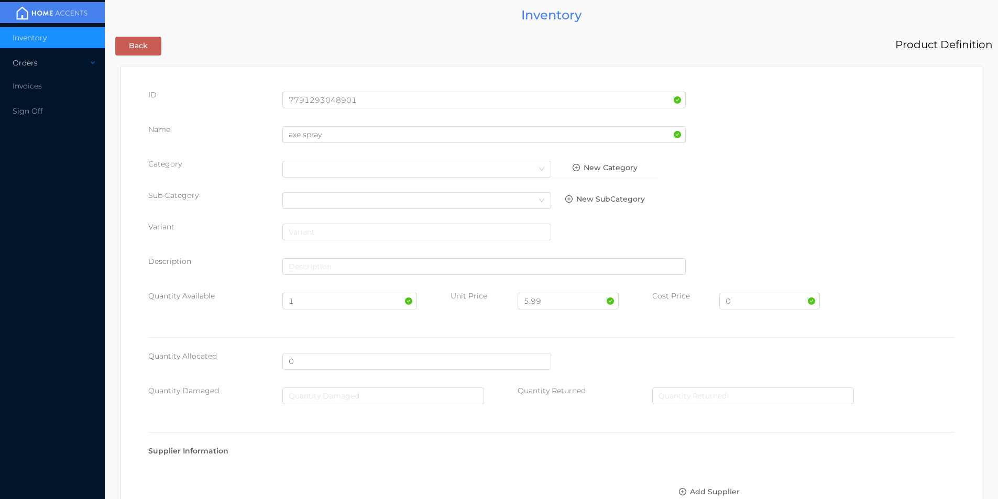
click at [24, 63] on div "Orders" at bounding box center [52, 62] width 105 height 21
click at [40, 92] on span "Cash & Carry" at bounding box center [48, 87] width 46 height 9
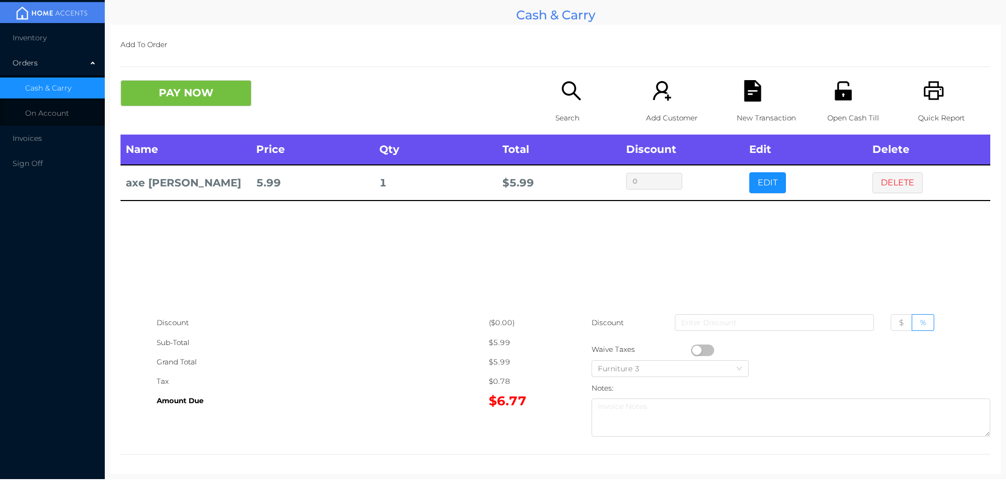
click at [744, 96] on icon "icon: file-text" at bounding box center [752, 90] width 17 height 21
click at [753, 96] on icon "icon: file-text" at bounding box center [752, 90] width 17 height 21
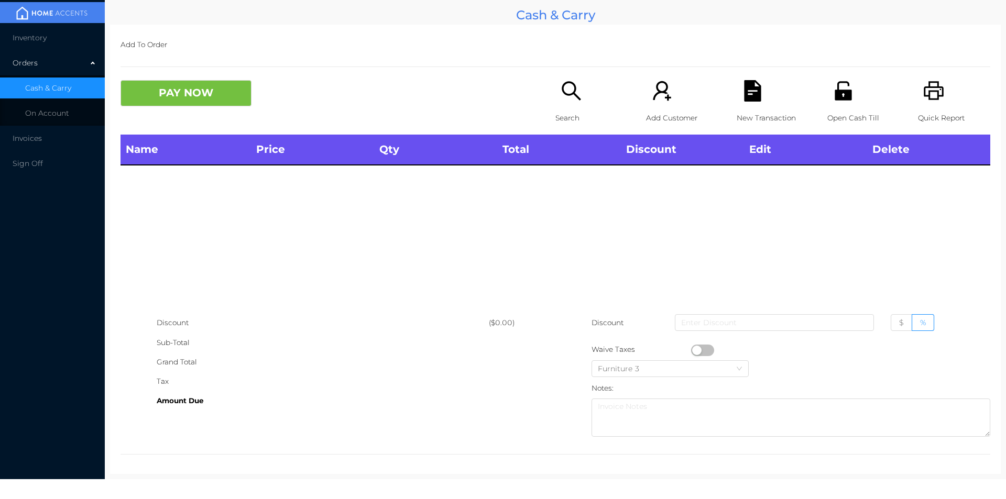
click at [927, 100] on icon "icon: printer" at bounding box center [934, 90] width 20 height 19
click at [837, 93] on icon "icon: unlock" at bounding box center [843, 90] width 17 height 19
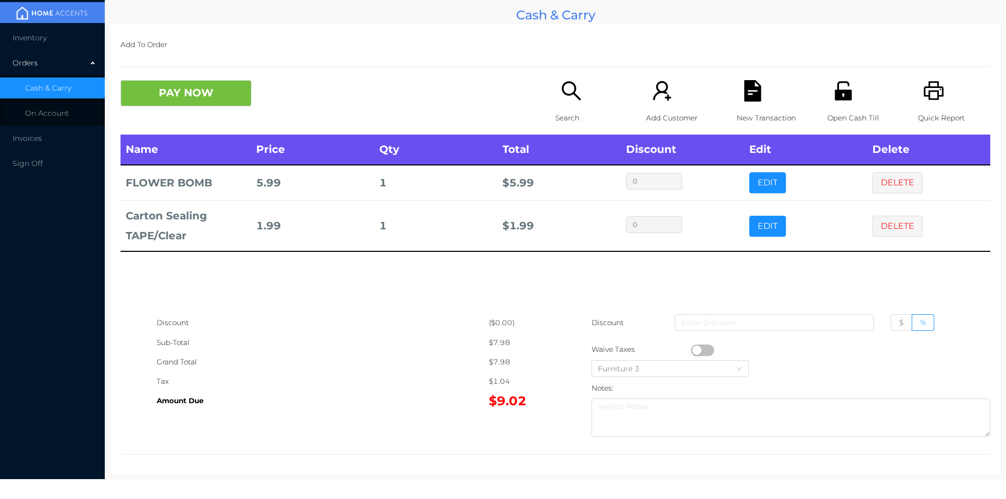
click at [835, 94] on icon "icon: unlock" at bounding box center [843, 90] width 17 height 19
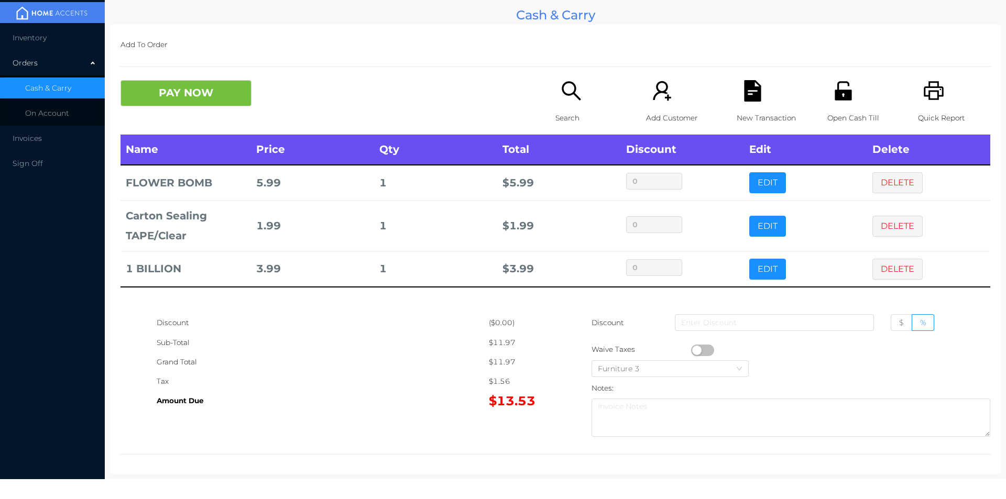
click at [563, 102] on div "Search" at bounding box center [592, 107] width 72 height 55
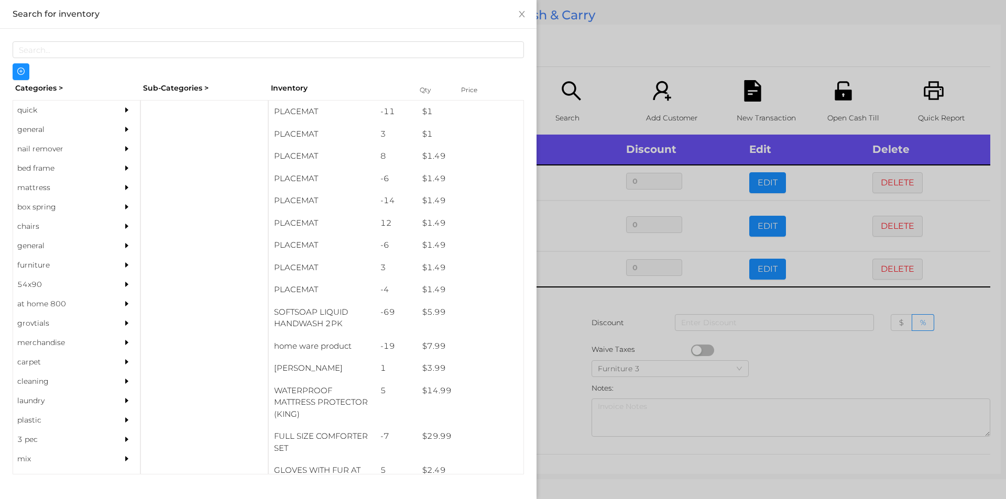
click at [85, 113] on div "quick" at bounding box center [60, 110] width 95 height 19
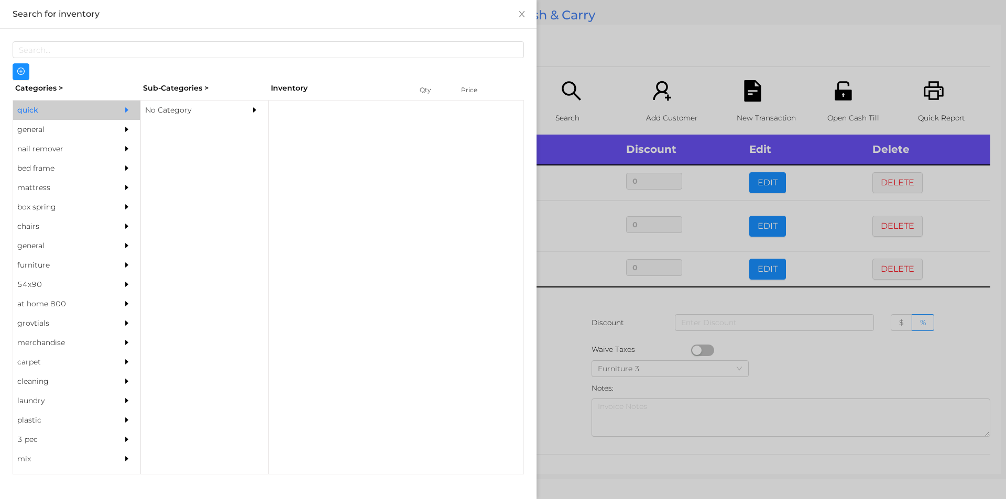
click at [193, 110] on div "No Category" at bounding box center [188, 110] width 95 height 19
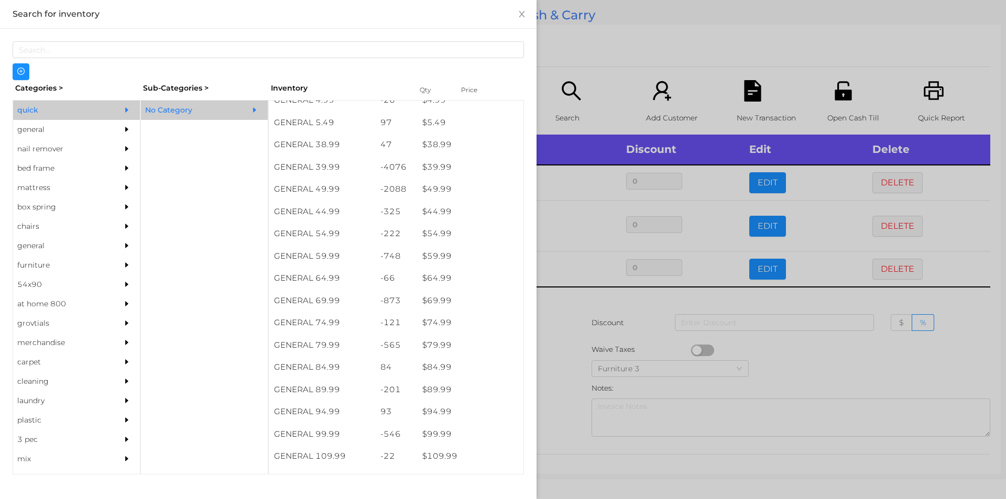
scroll to position [542, 0]
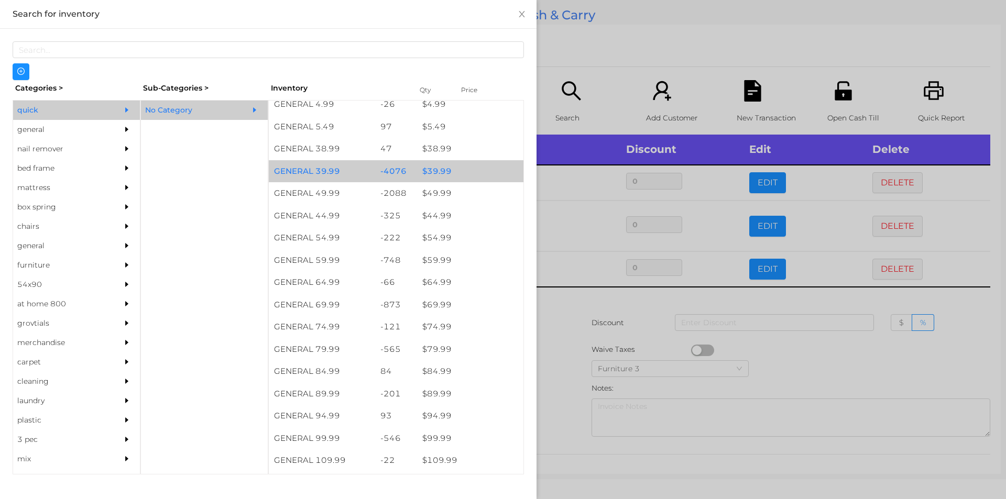
click at [452, 173] on div "$ 39.99" at bounding box center [470, 171] width 106 height 23
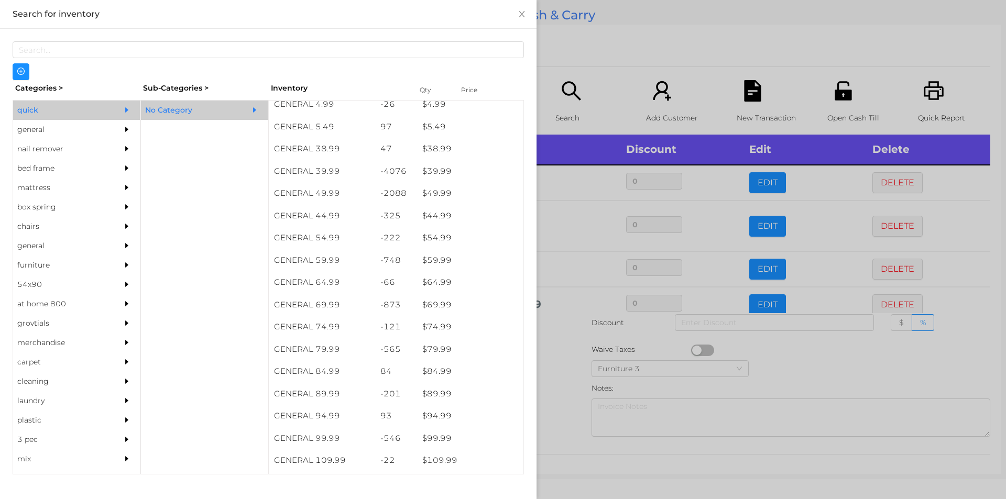
click at [590, 68] on div at bounding box center [503, 249] width 1006 height 499
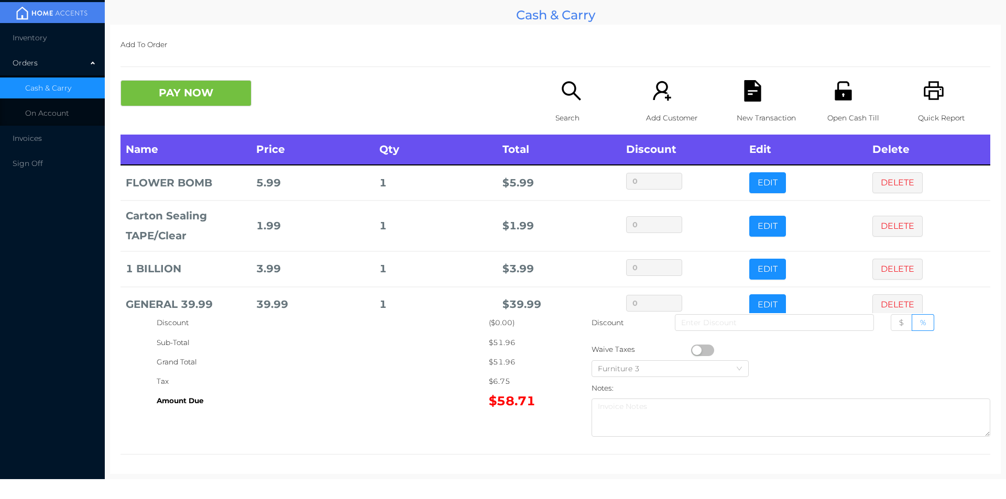
scroll to position [20, 0]
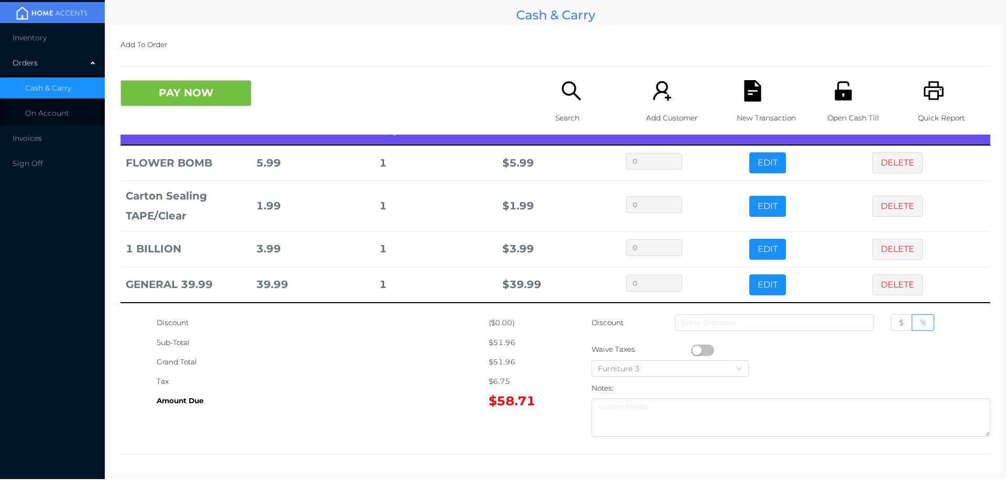
click at [744, 95] on icon "icon: file-text" at bounding box center [752, 90] width 17 height 21
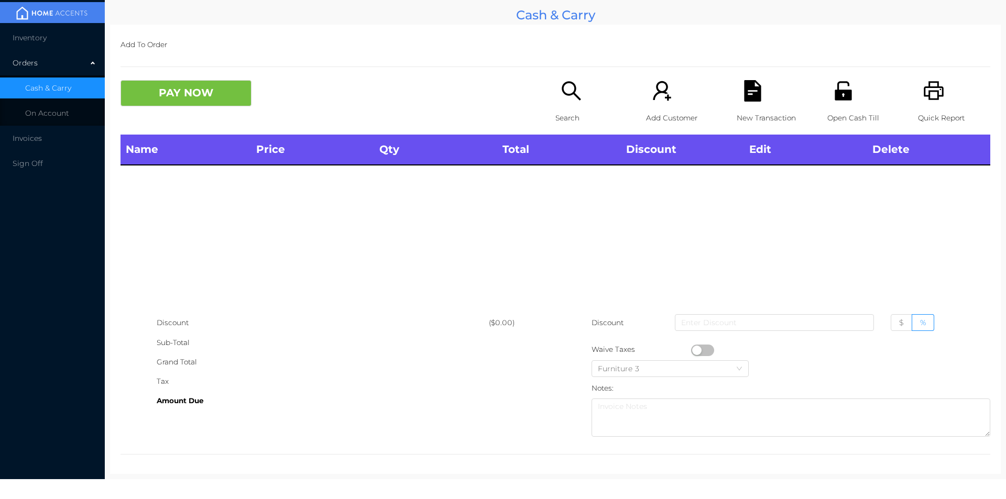
click at [833, 83] on icon "icon: unlock" at bounding box center [843, 90] width 21 height 21
click at [567, 91] on icon "icon: search" at bounding box center [571, 90] width 21 height 21
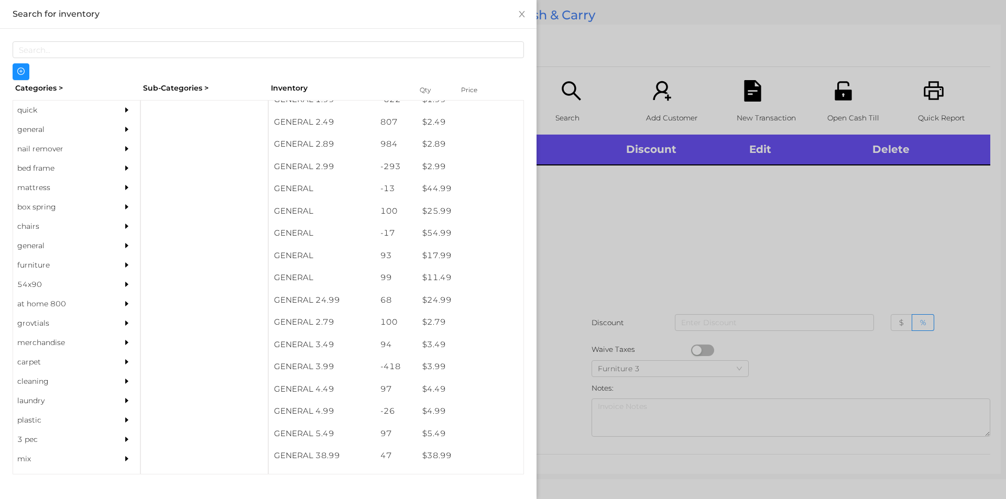
scroll to position [244, 0]
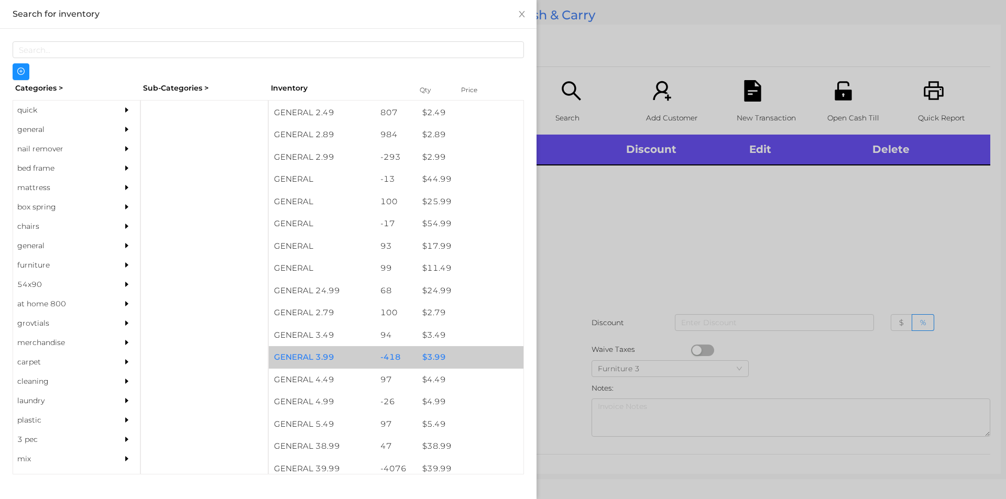
click at [458, 357] on div "$ 3.99" at bounding box center [470, 357] width 106 height 23
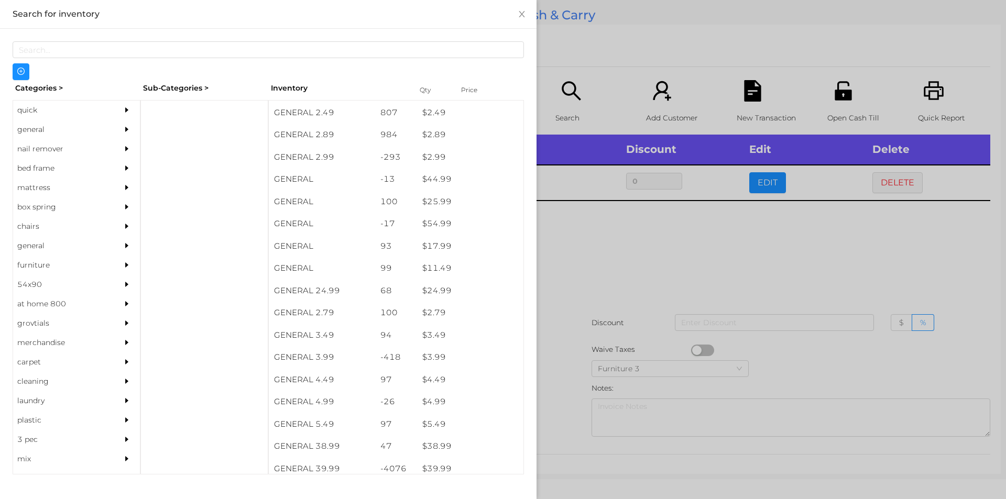
click at [571, 411] on div at bounding box center [503, 249] width 1006 height 499
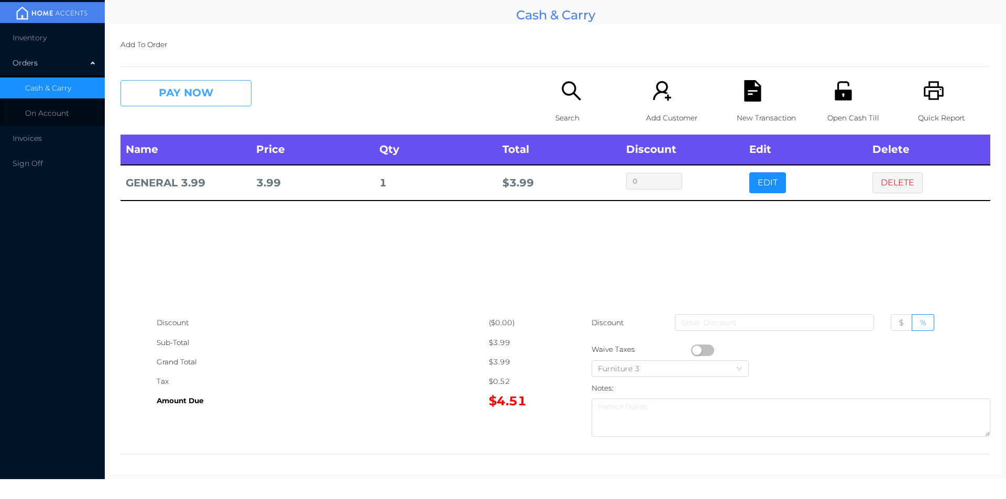
click at [173, 90] on button "PAY NOW" at bounding box center [186, 93] width 131 height 26
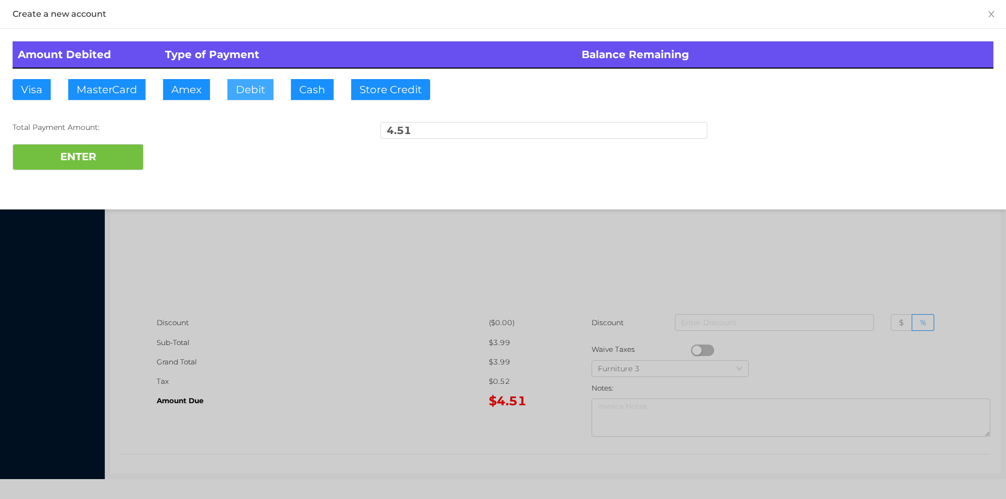
click at [254, 91] on button "Debit" at bounding box center [250, 89] width 46 height 21
click at [103, 164] on button "ENTER" at bounding box center [78, 157] width 131 height 26
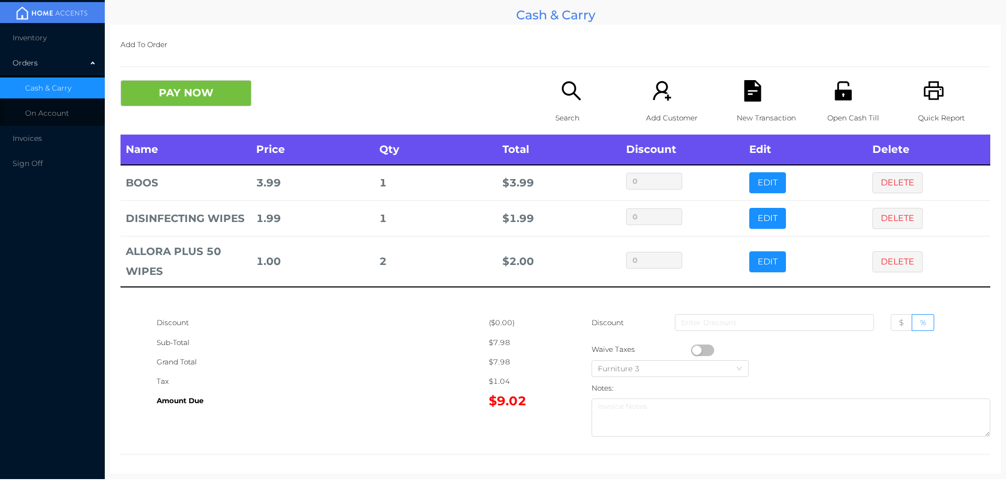
click at [570, 113] on p "Search" at bounding box center [592, 117] width 72 height 19
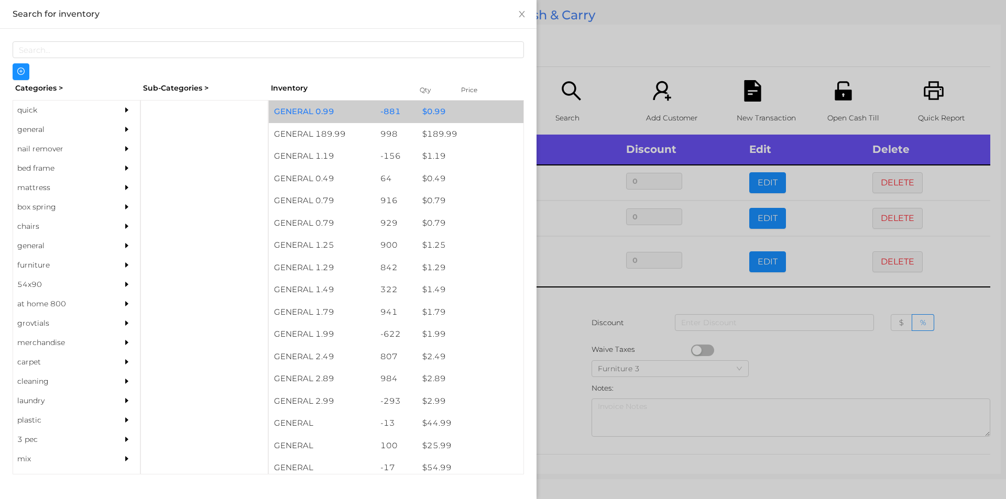
click at [428, 110] on div "$ 0.99" at bounding box center [470, 112] width 106 height 23
click at [430, 104] on div "$ 0.99" at bounding box center [470, 112] width 106 height 23
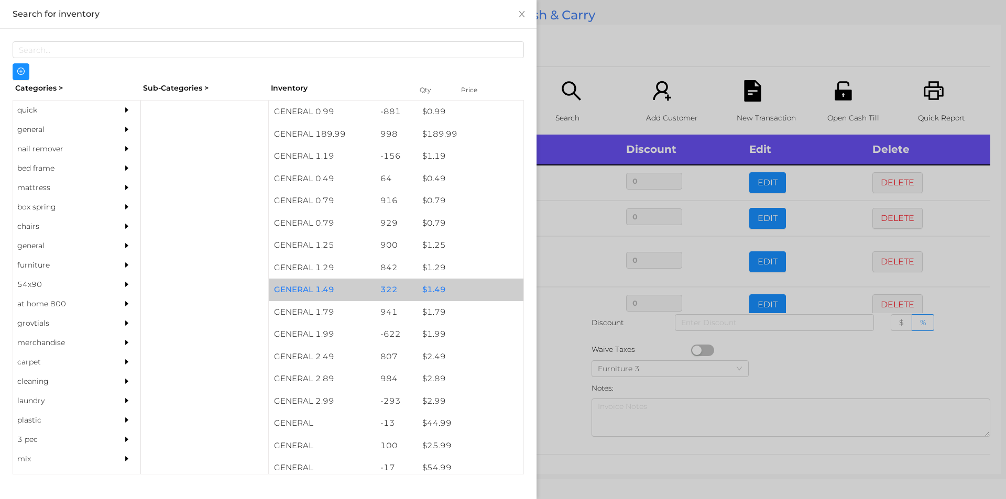
click at [440, 288] on div "$ 1.49" at bounding box center [470, 290] width 106 height 23
click at [430, 285] on div "$ 1.49" at bounding box center [470, 290] width 106 height 23
click at [428, 286] on div "$ 1.49" at bounding box center [470, 290] width 106 height 23
click at [420, 289] on div "$ 1.49" at bounding box center [470, 290] width 106 height 23
click at [433, 289] on div "$ 1.49" at bounding box center [470, 290] width 106 height 23
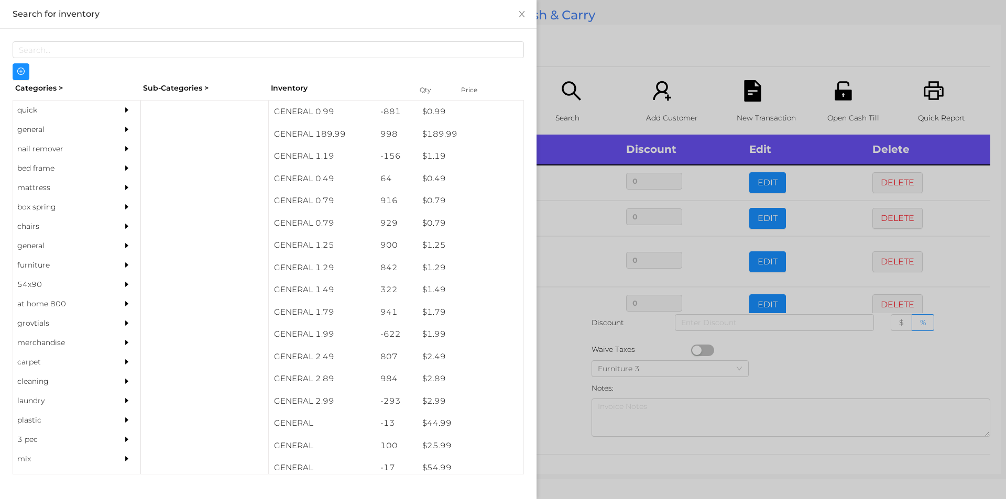
click at [560, 345] on div at bounding box center [503, 249] width 1006 height 499
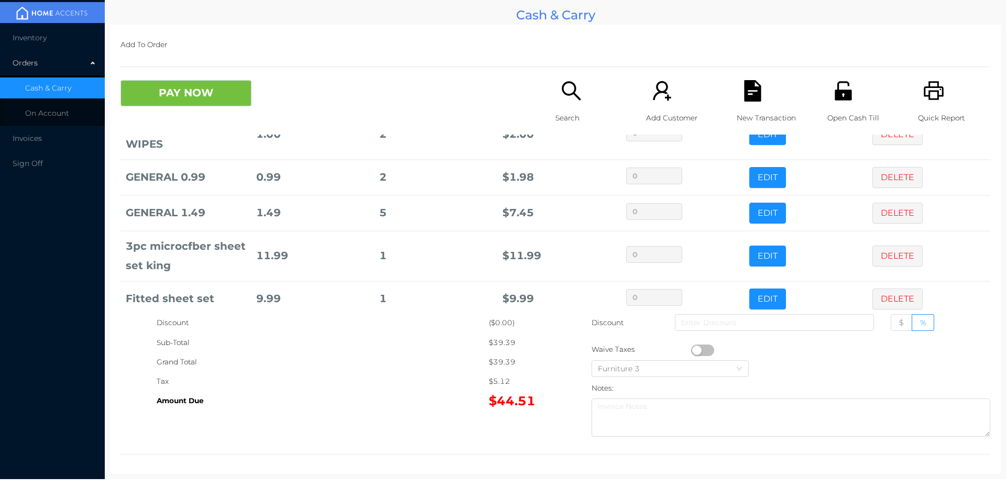
scroll to position [157, 0]
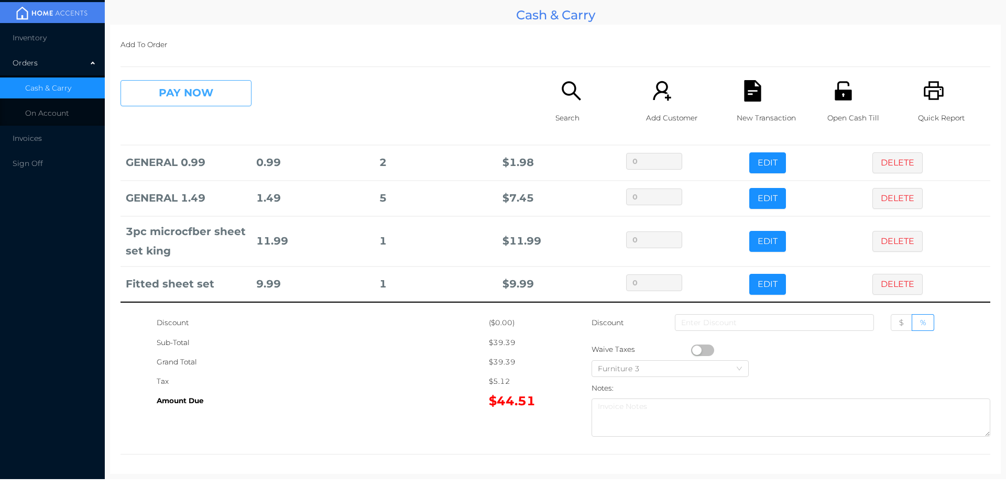
click at [210, 103] on button "PAY NOW" at bounding box center [186, 93] width 131 height 26
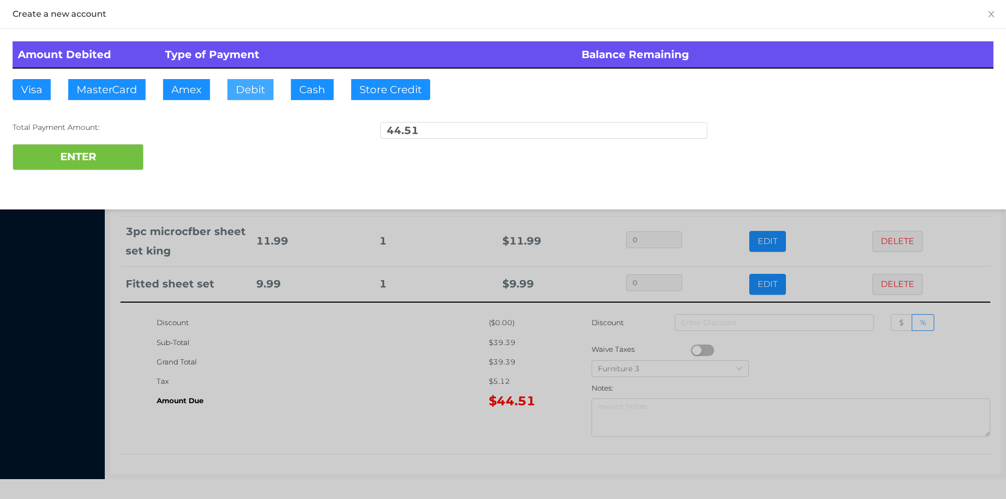
click at [248, 90] on button "Debit" at bounding box center [250, 89] width 46 height 21
click at [125, 159] on button "ENTER" at bounding box center [78, 157] width 131 height 26
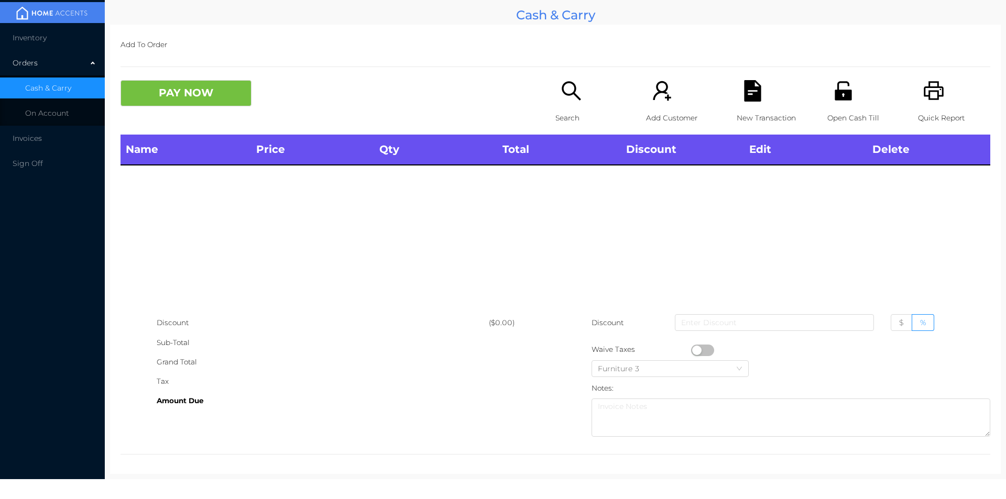
scroll to position [0, 0]
click at [575, 110] on p "Search" at bounding box center [592, 117] width 72 height 19
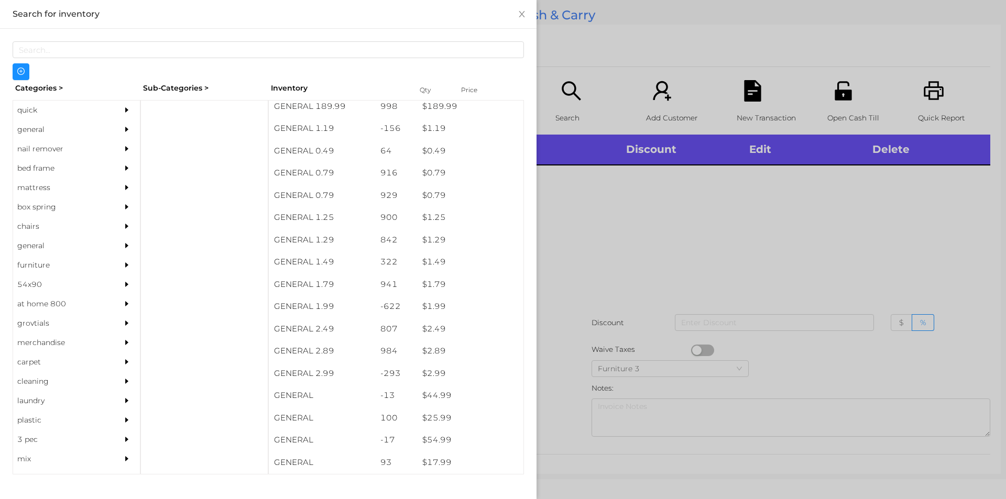
scroll to position [18, 0]
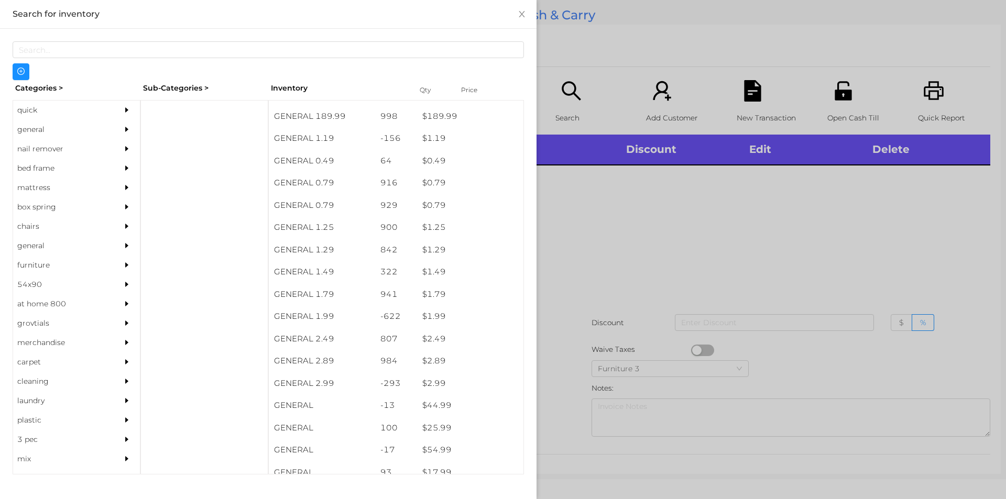
click at [42, 139] on div "general" at bounding box center [60, 129] width 95 height 19
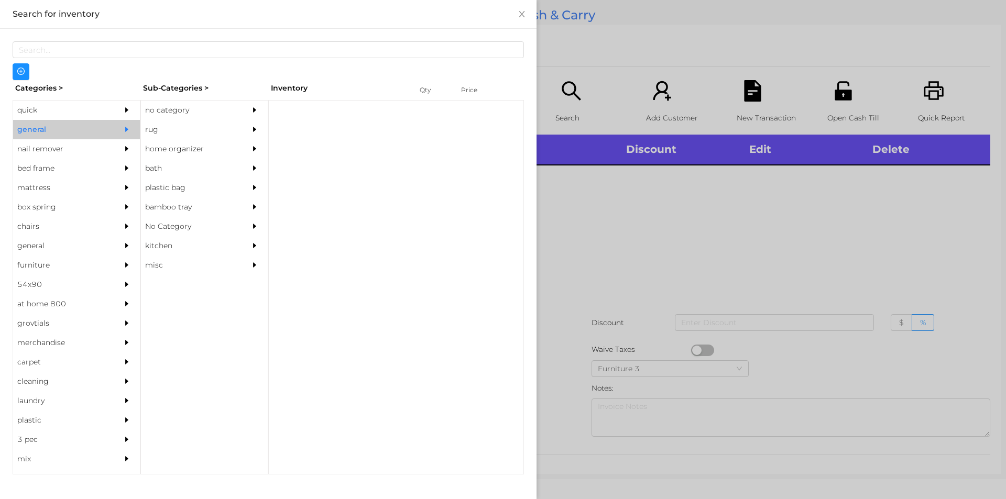
scroll to position [0, 0]
click at [181, 118] on div "no category" at bounding box center [188, 110] width 95 height 19
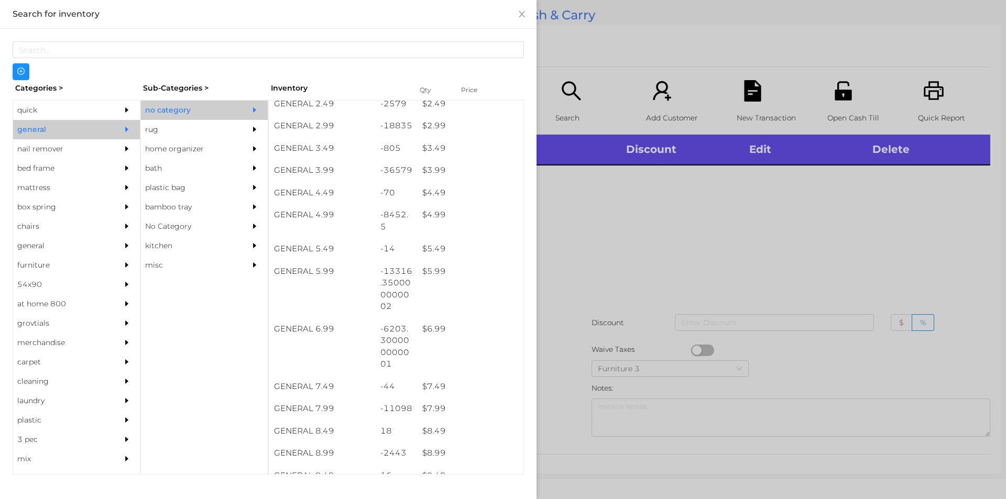
scroll to position [265, 0]
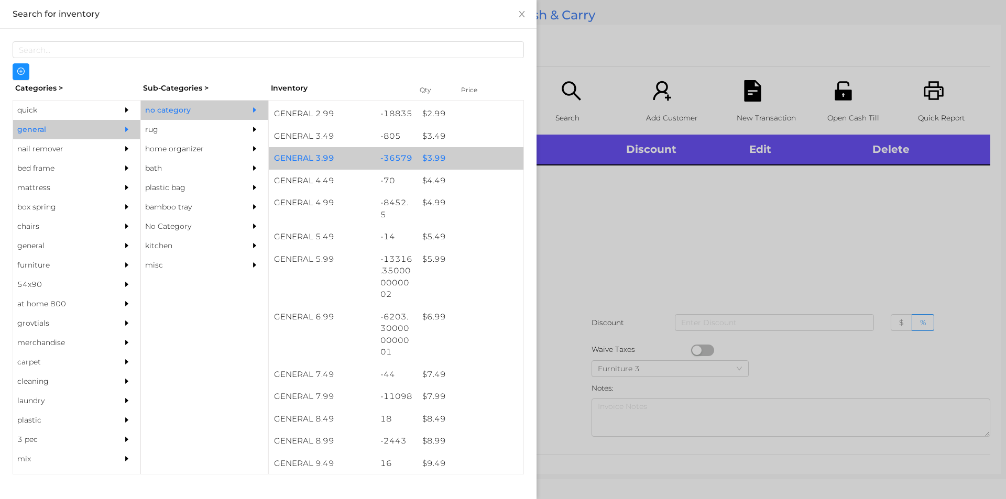
click at [432, 161] on div "$ 3.99" at bounding box center [470, 158] width 106 height 23
click at [433, 159] on div "$ 3.99" at bounding box center [470, 158] width 106 height 23
click at [431, 157] on div "$ 3.99" at bounding box center [470, 158] width 106 height 23
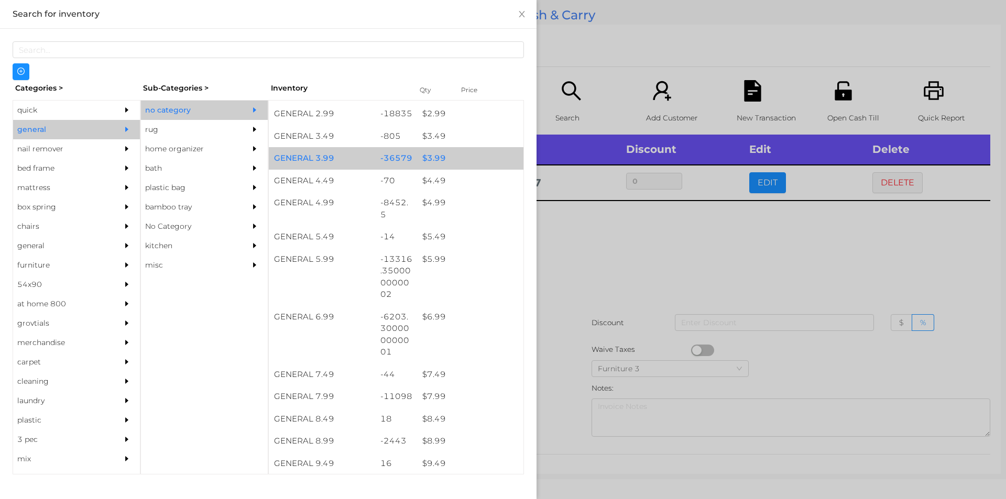
click at [430, 153] on div "$ 3.99" at bounding box center [470, 158] width 106 height 23
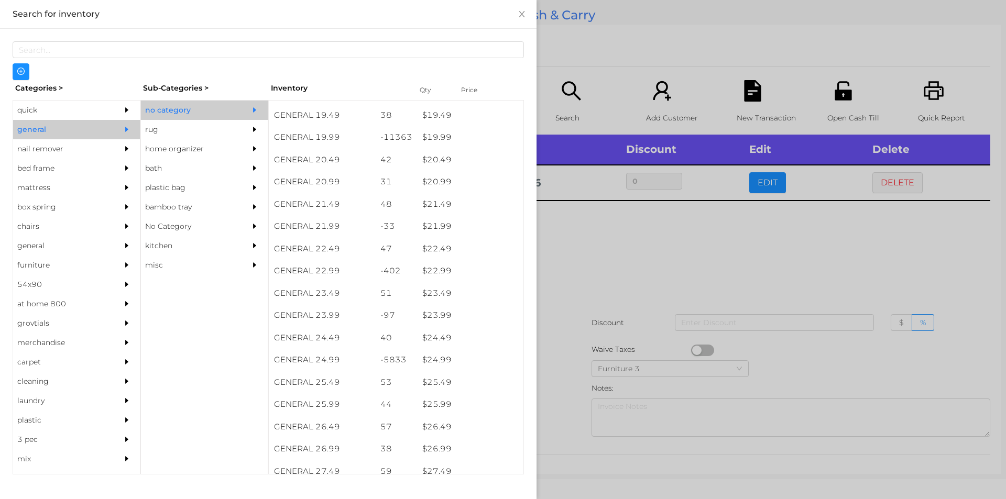
scroll to position [1104, 0]
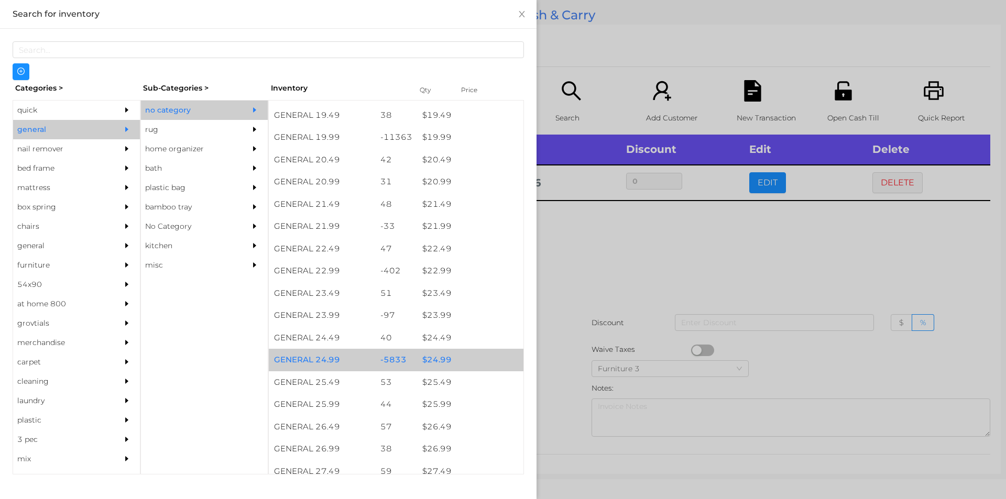
click at [430, 360] on div "$ 24.99" at bounding box center [470, 360] width 106 height 23
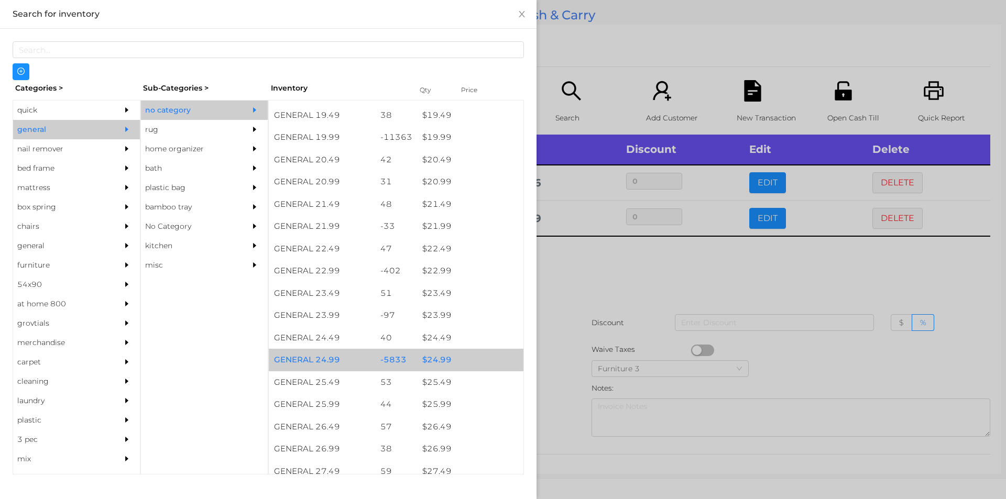
click at [431, 355] on div "$ 24.99" at bounding box center [470, 360] width 106 height 23
click at [438, 357] on div "$ 24.99" at bounding box center [470, 360] width 106 height 23
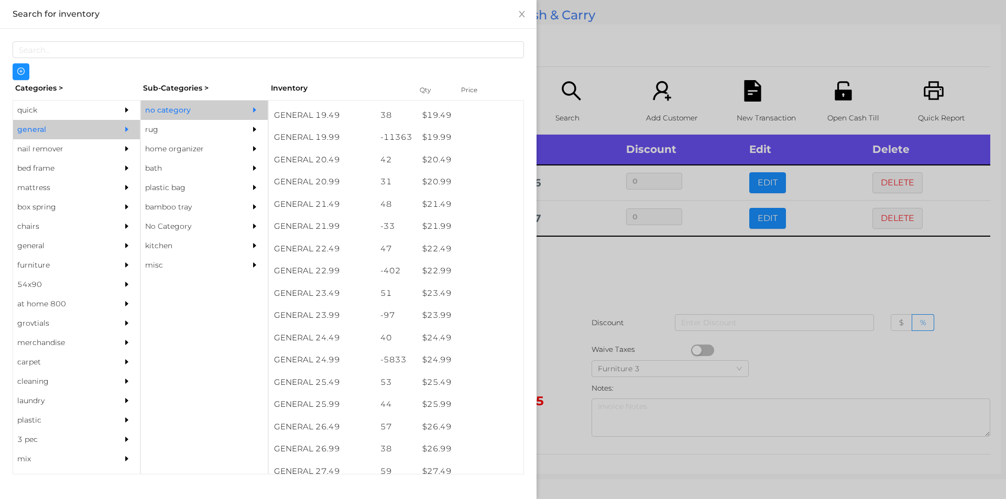
click at [581, 263] on div at bounding box center [503, 249] width 1006 height 499
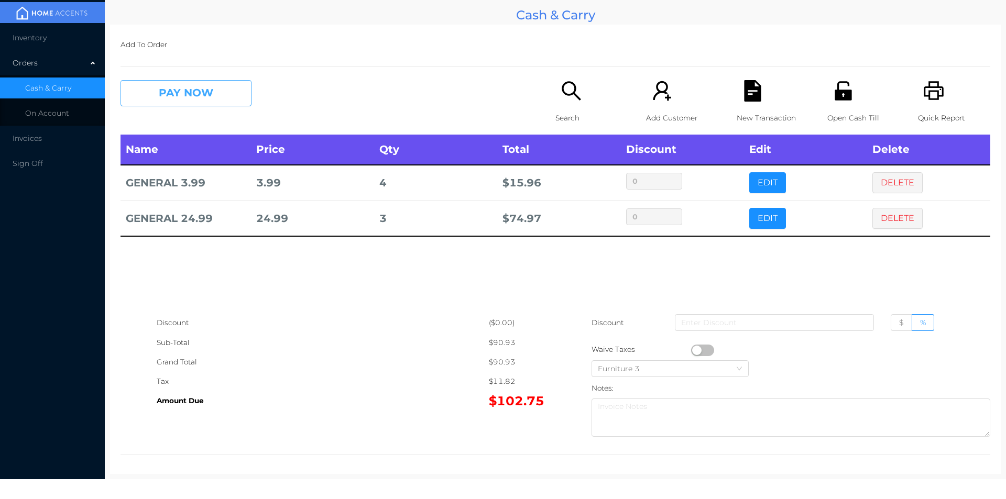
click at [210, 94] on button "PAY NOW" at bounding box center [186, 93] width 131 height 26
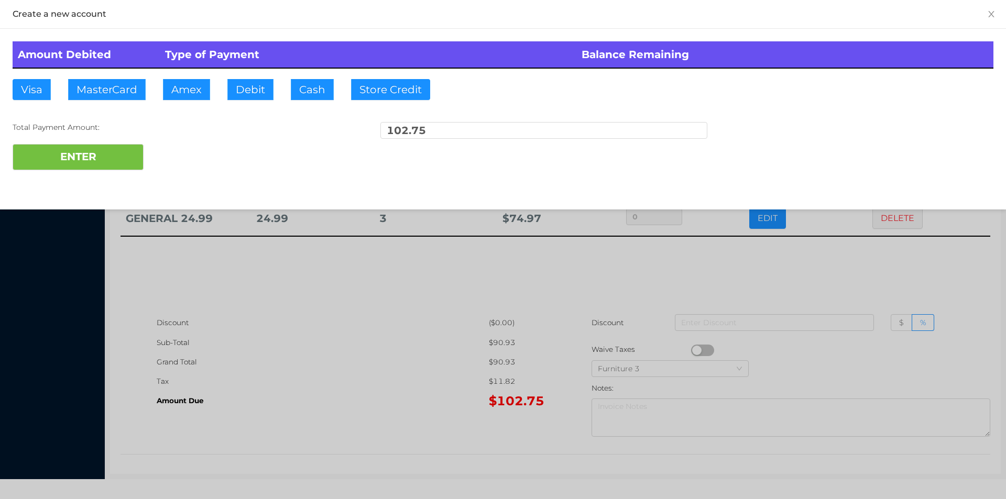
click at [179, 156] on div "ENTER" at bounding box center [503, 157] width 981 height 26
click at [821, 272] on div at bounding box center [503, 249] width 1006 height 499
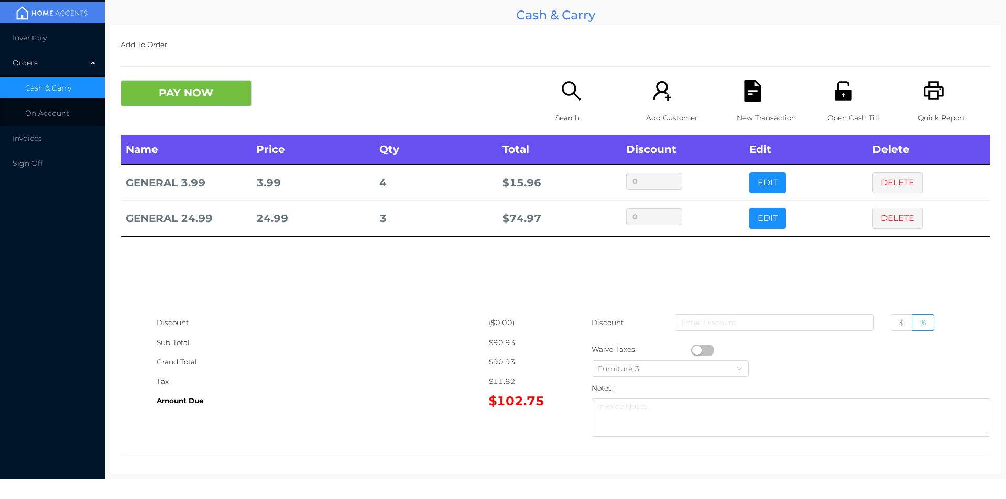
click at [763, 99] on div "New Transaction" at bounding box center [773, 107] width 72 height 55
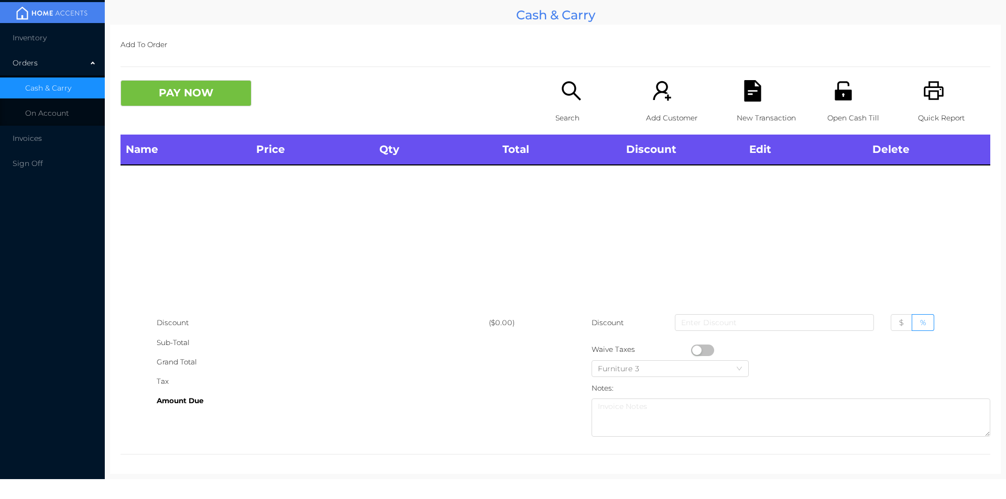
click at [932, 101] on icon "icon: printer" at bounding box center [933, 90] width 21 height 21
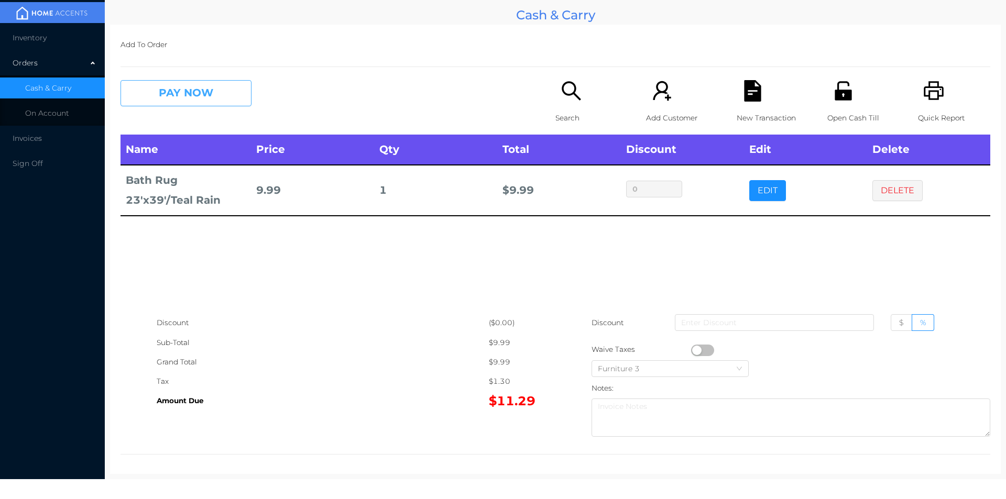
click at [164, 90] on button "PAY NOW" at bounding box center [186, 93] width 131 height 26
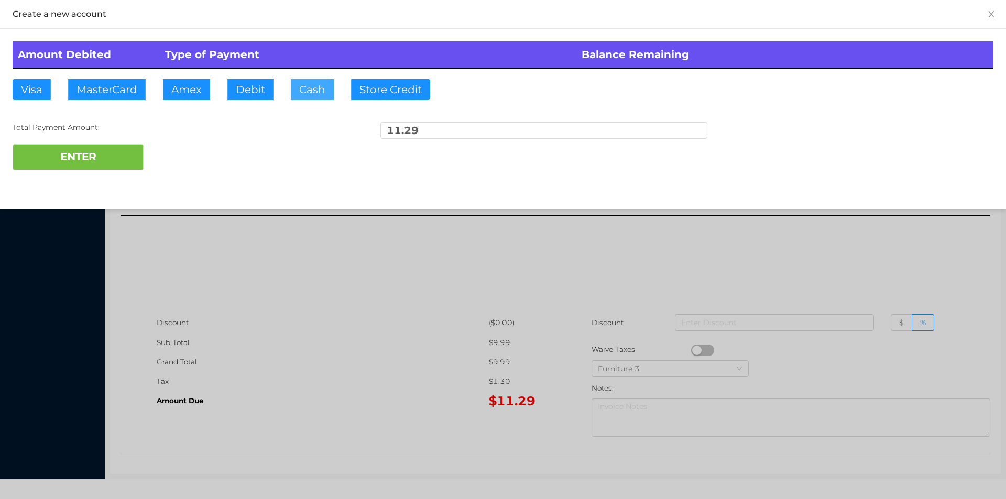
click at [303, 92] on button "Cash" at bounding box center [312, 89] width 43 height 21
click at [91, 148] on button "ENTER" at bounding box center [78, 157] width 131 height 26
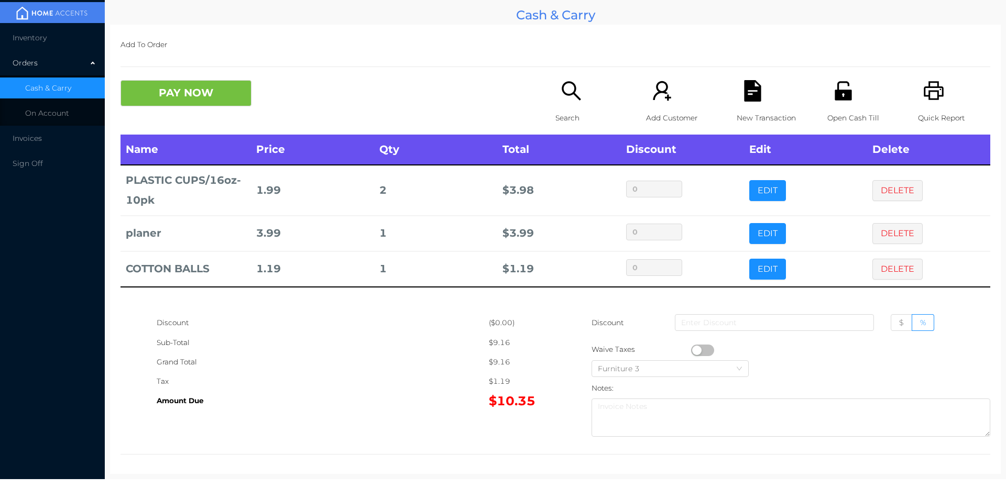
click at [695, 347] on button "button" at bounding box center [702, 351] width 23 height 12
click at [749, 197] on button "EDIT" at bounding box center [767, 190] width 37 height 21
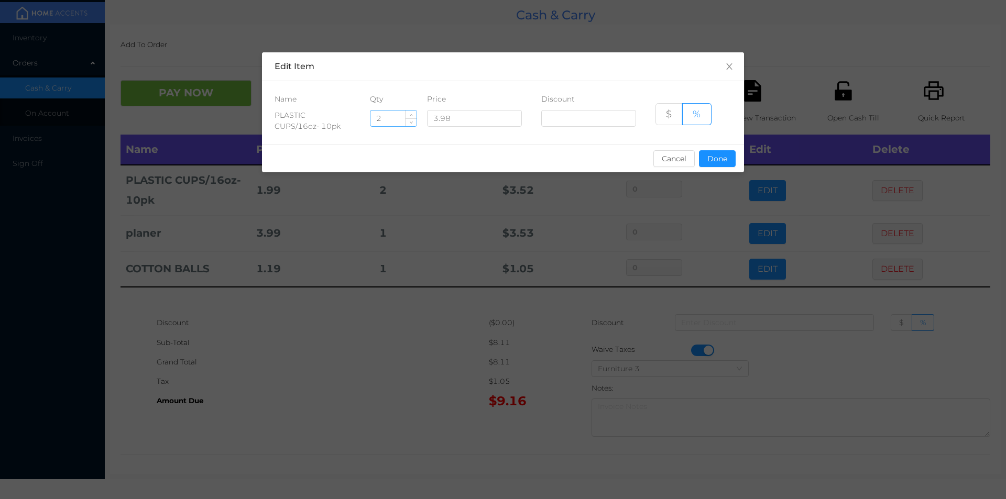
click at [393, 121] on input "2" at bounding box center [394, 119] width 46 height 16
type input "1"
click at [721, 157] on button "Done" at bounding box center [717, 158] width 37 height 17
type input "0%"
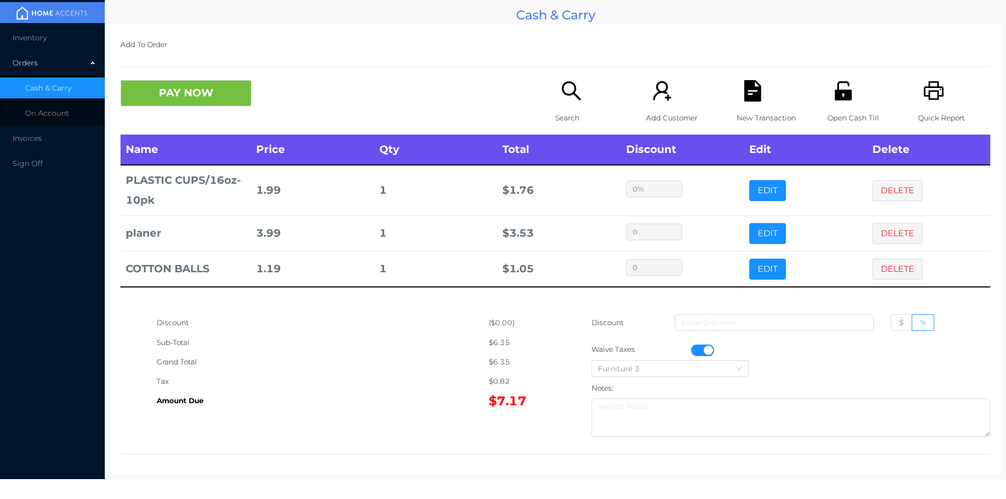
click at [428, 339] on div "Sub-Total" at bounding box center [323, 342] width 332 height 19
click at [899, 323] on span "$" at bounding box center [901, 322] width 5 height 9
click at [899, 325] on input "$" at bounding box center [899, 325] width 0 height 0
click at [797, 321] on input at bounding box center [774, 322] width 199 height 17
type input "1"
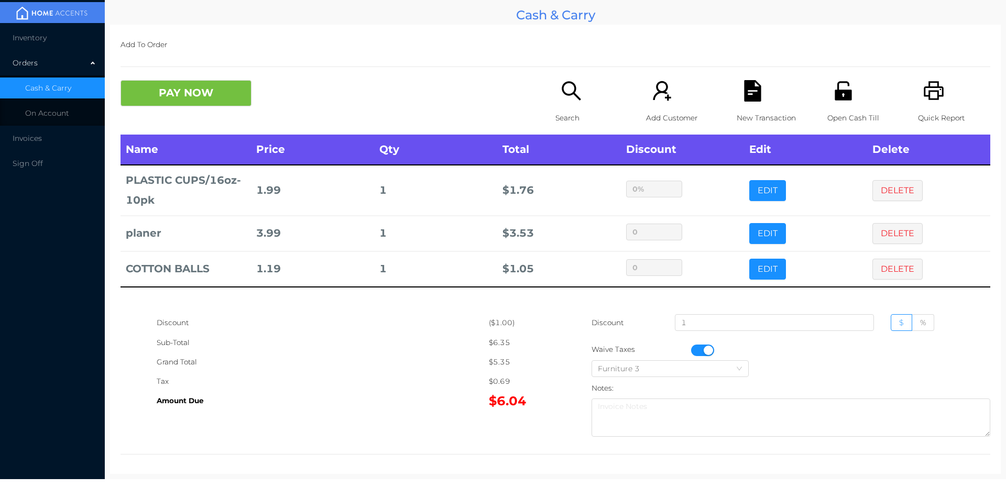
click at [843, 95] on icon "icon: unlock" at bounding box center [843, 90] width 17 height 19
click at [200, 98] on button "PAY NOW" at bounding box center [186, 93] width 131 height 26
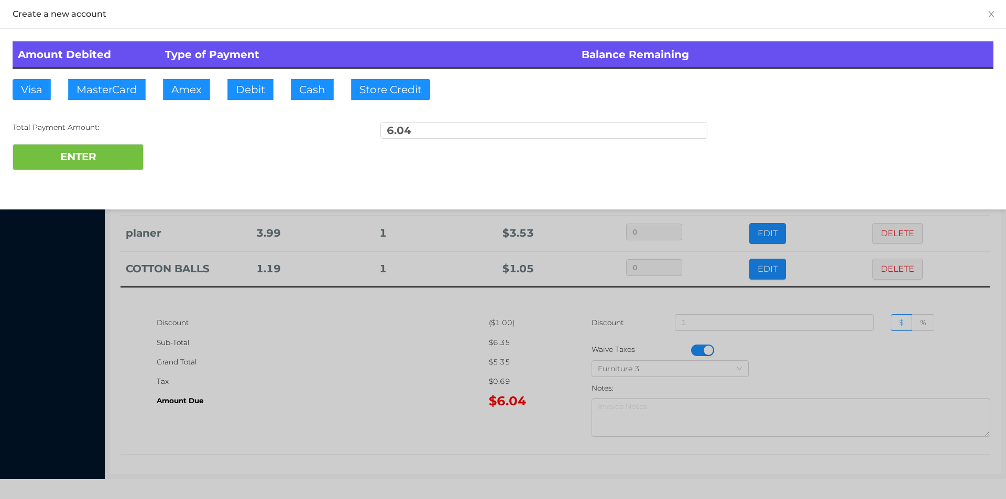
click at [804, 377] on div at bounding box center [503, 249] width 1006 height 499
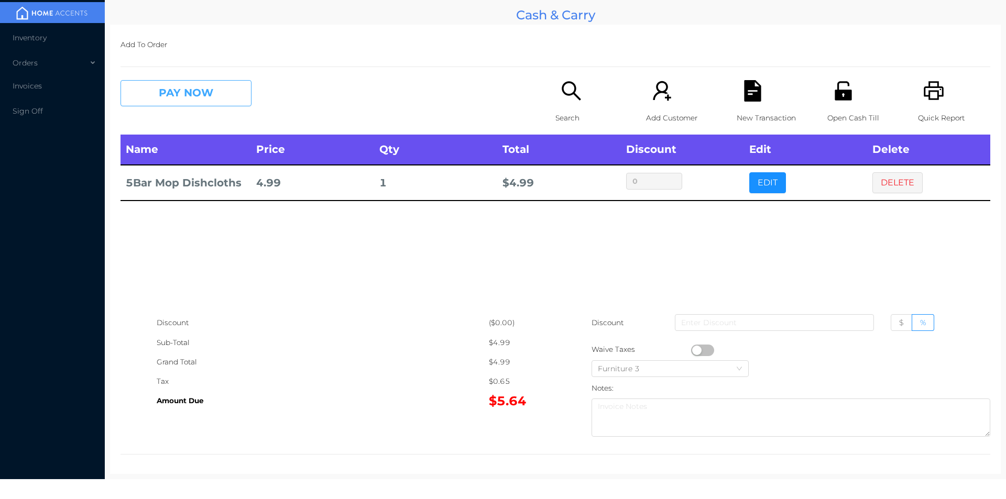
click at [194, 93] on button "PAY NOW" at bounding box center [186, 93] width 131 height 26
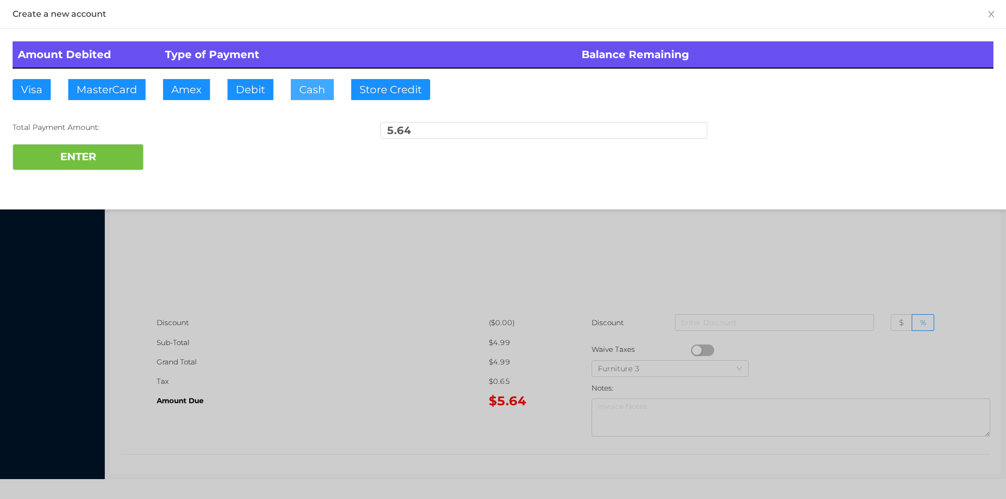
click at [316, 90] on button "Cash" at bounding box center [312, 89] width 43 height 21
click at [108, 156] on button "ENTER" at bounding box center [78, 157] width 131 height 26
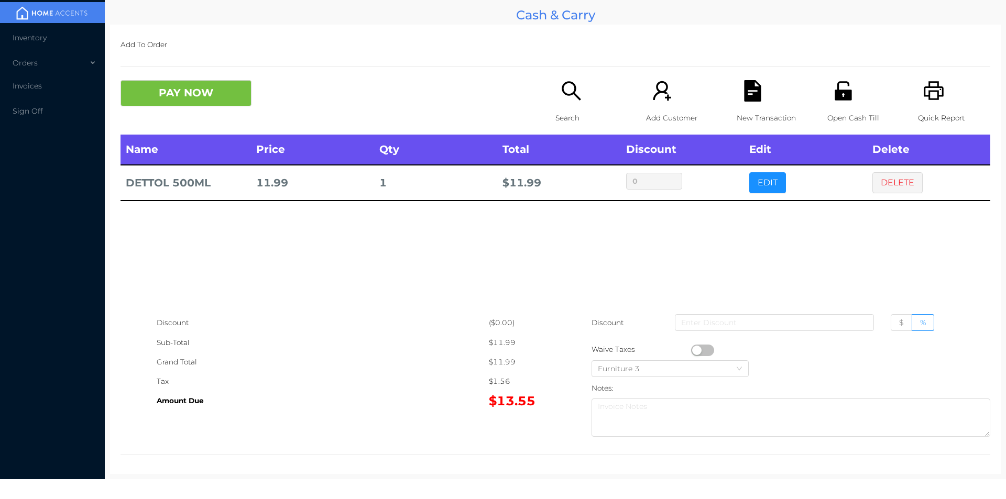
click at [893, 188] on button "DELETE" at bounding box center [898, 182] width 50 height 21
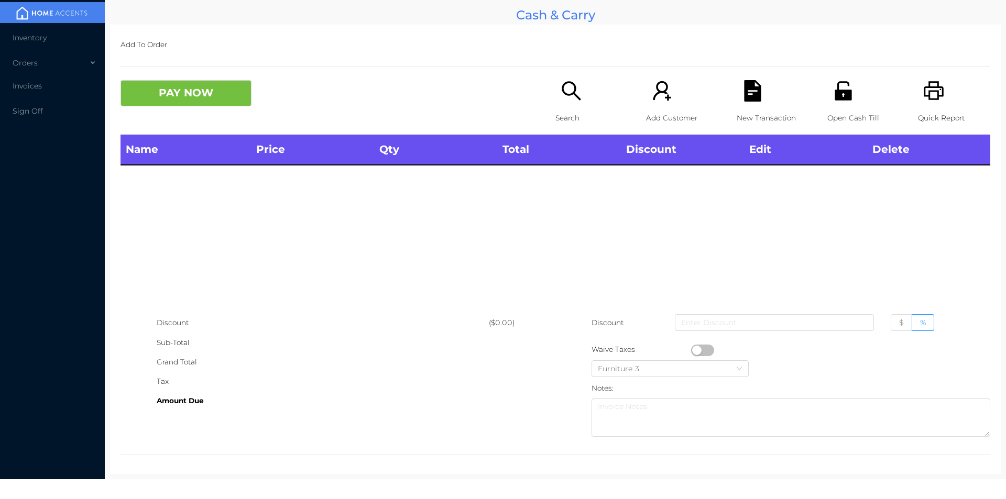
click at [932, 101] on icon "icon: printer" at bounding box center [933, 90] width 21 height 21
click at [208, 90] on button "PAY NOW" at bounding box center [186, 93] width 131 height 26
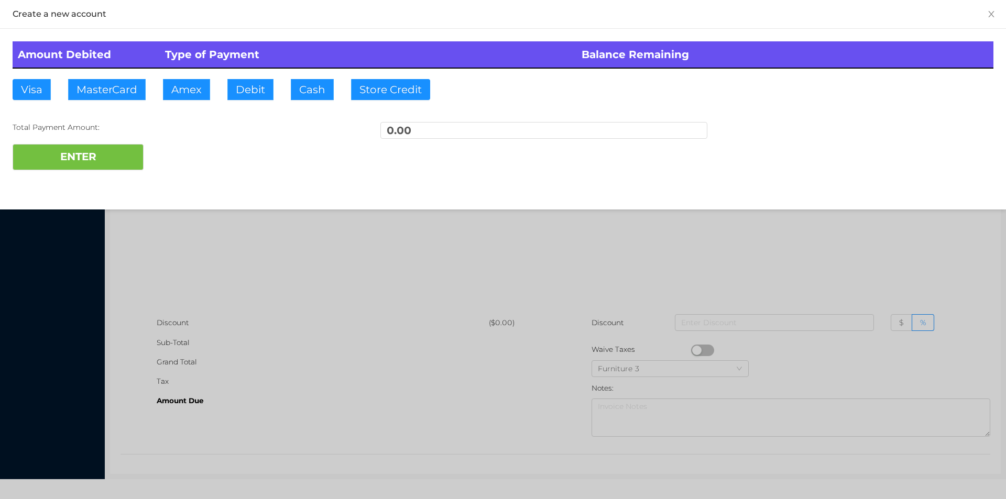
click at [281, 249] on div at bounding box center [503, 249] width 1006 height 499
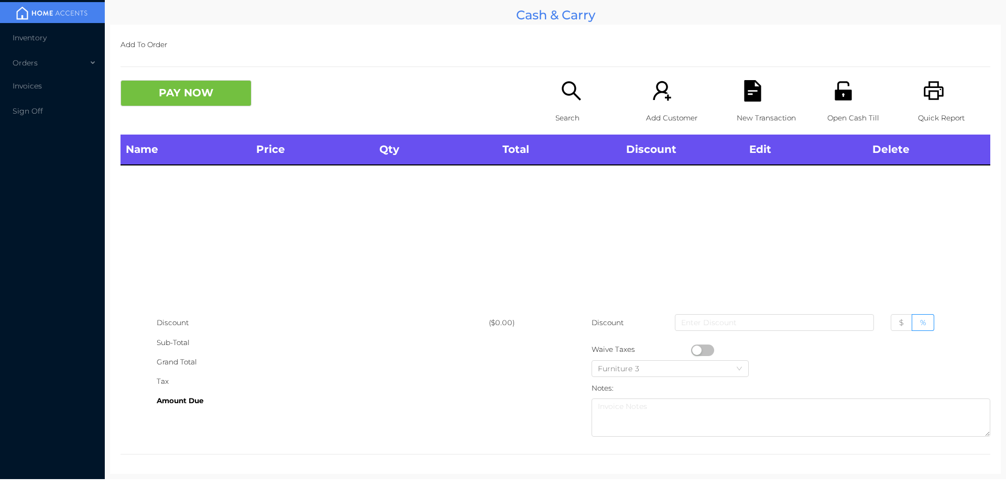
click at [563, 96] on icon "icon: search" at bounding box center [571, 90] width 21 height 21
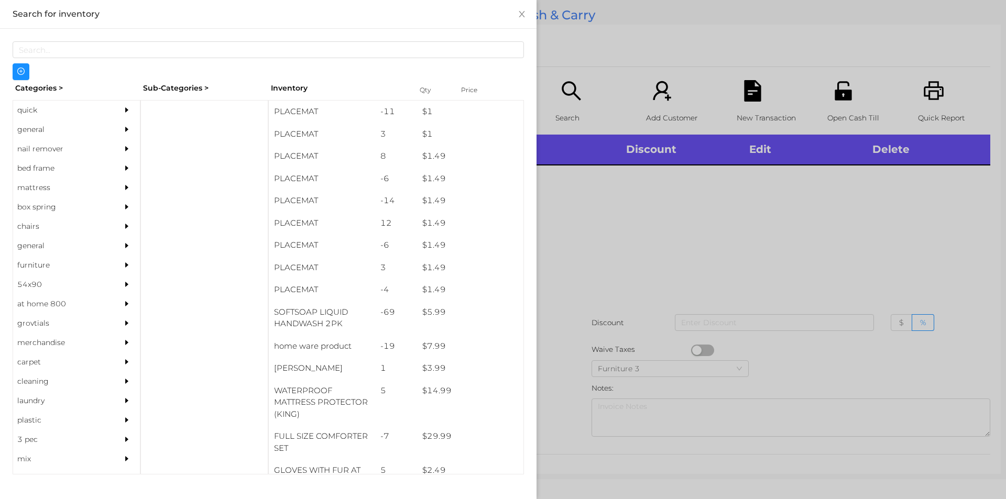
click at [41, 129] on div "general" at bounding box center [60, 129] width 95 height 19
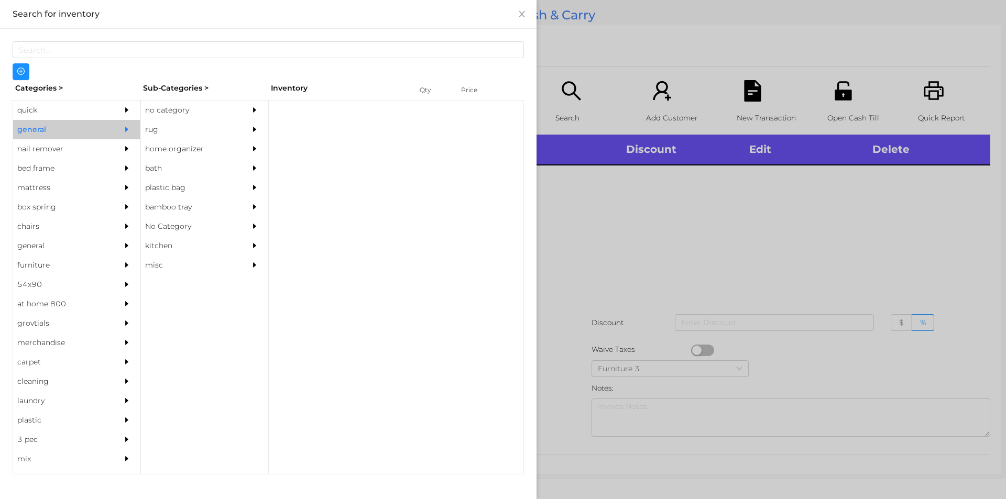
click at [155, 117] on div "no category" at bounding box center [188, 110] width 95 height 19
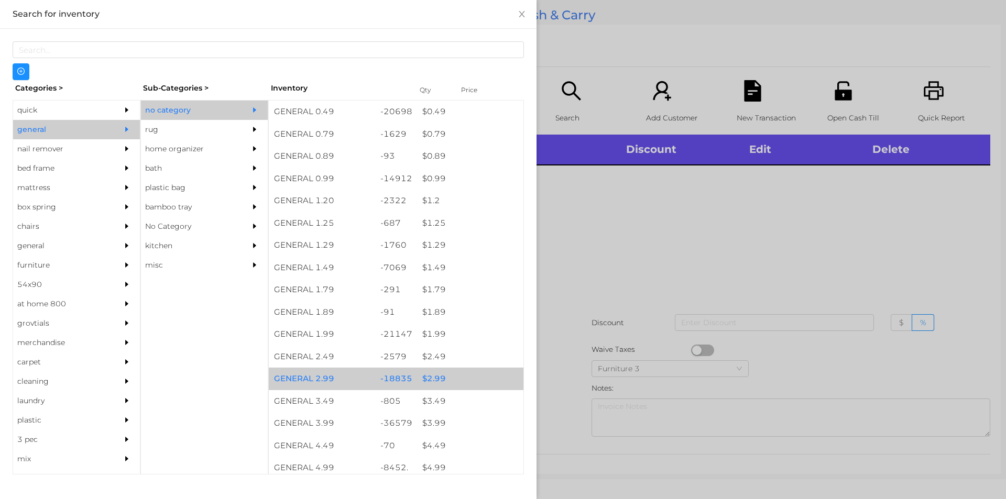
click at [434, 376] on div "$ 2.99" at bounding box center [470, 379] width 106 height 23
click at [432, 376] on div "$ 2.99" at bounding box center [470, 379] width 106 height 23
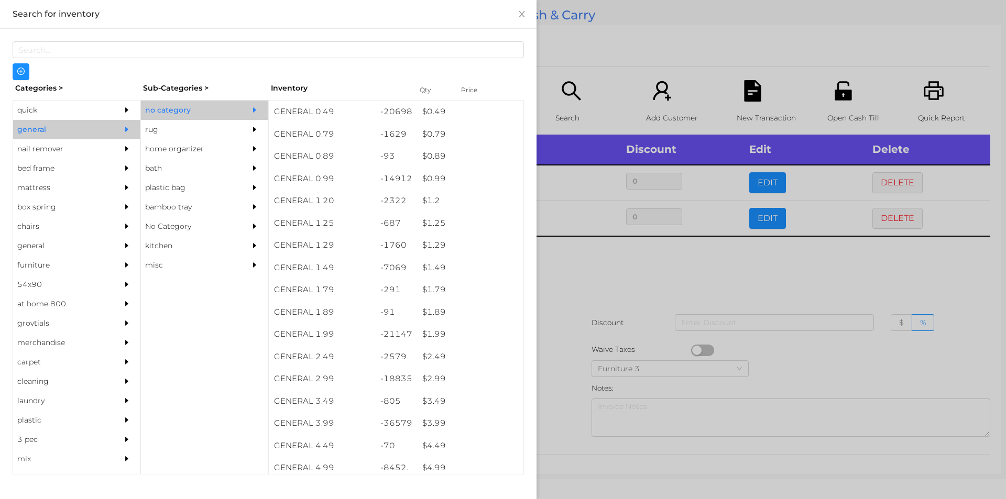
click at [643, 284] on div at bounding box center [503, 249] width 1006 height 499
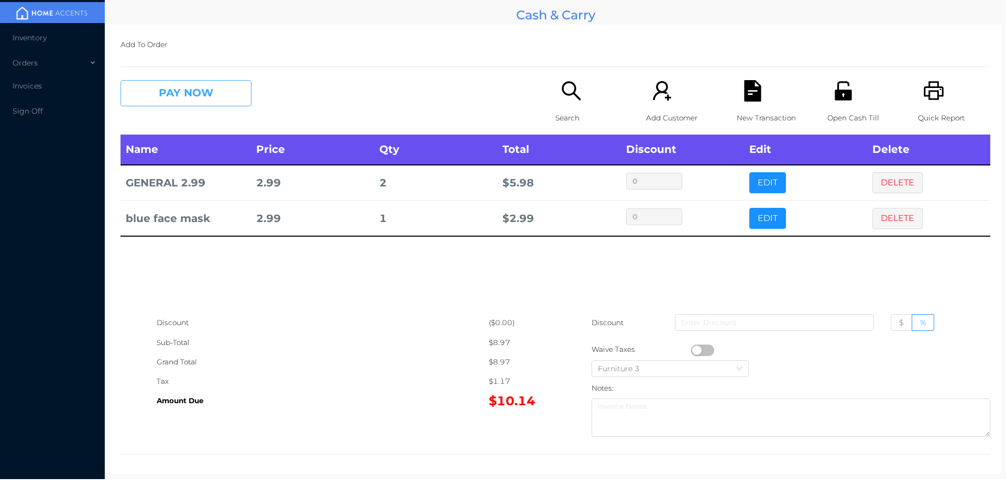
click at [173, 86] on button "PAY NOW" at bounding box center [186, 93] width 131 height 26
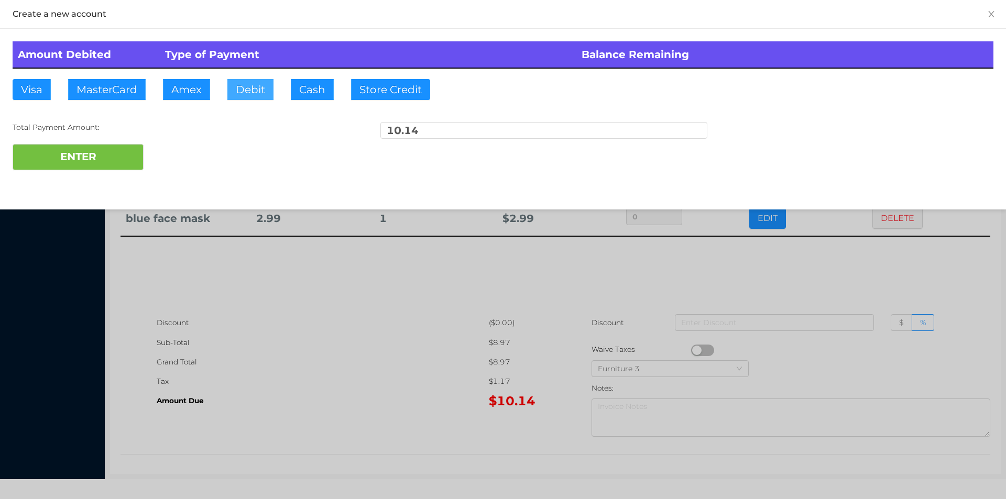
click at [242, 83] on button "Debit" at bounding box center [250, 89] width 46 height 21
click at [97, 148] on button "ENTER" at bounding box center [78, 157] width 131 height 26
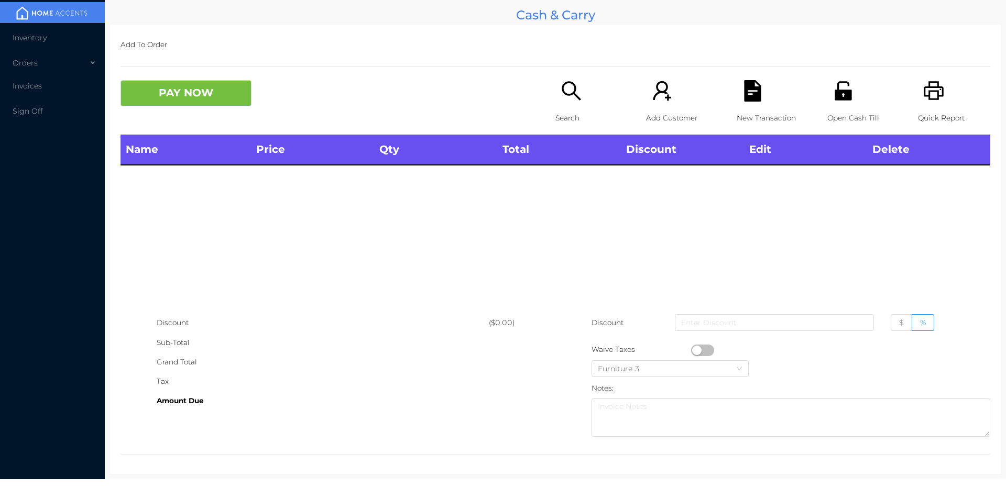
click at [560, 105] on div "Search" at bounding box center [592, 107] width 72 height 55
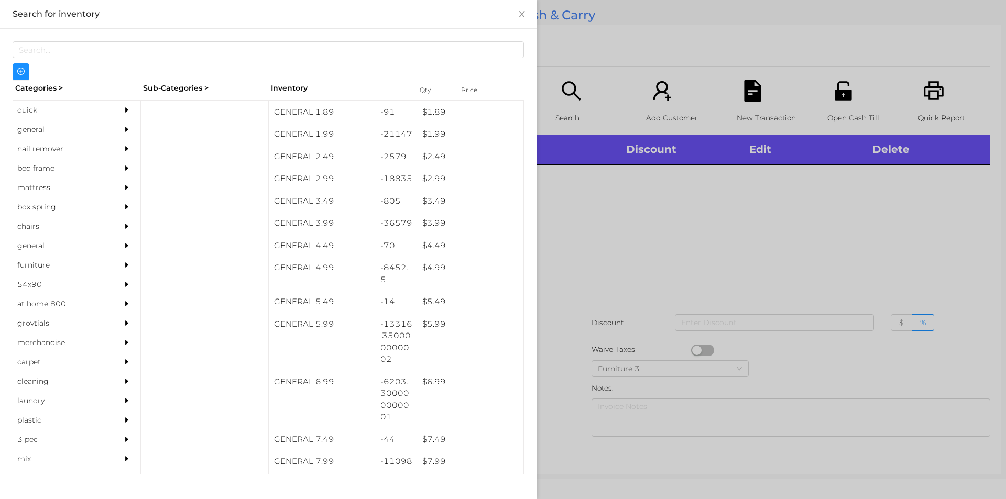
scroll to position [195, 0]
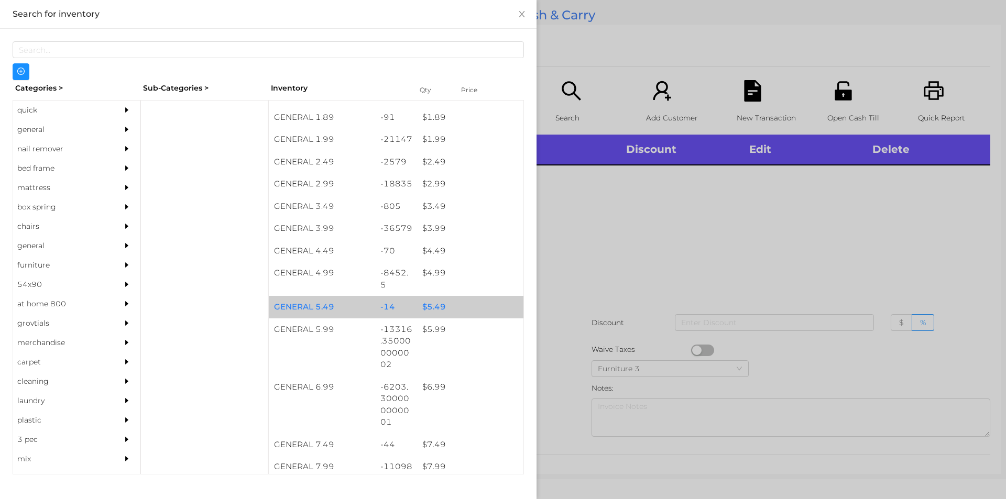
click at [423, 317] on div "$ 5.49" at bounding box center [470, 307] width 106 height 23
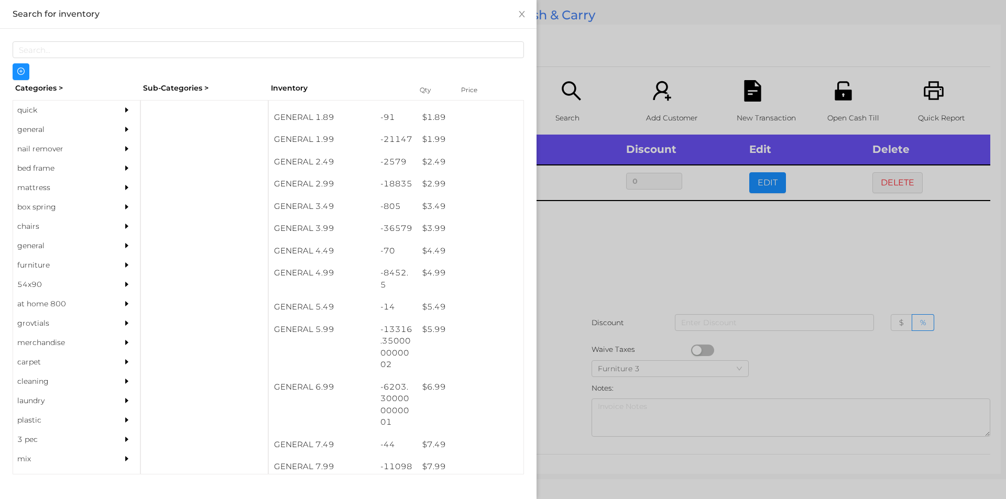
click at [896, 254] on div at bounding box center [503, 249] width 1006 height 499
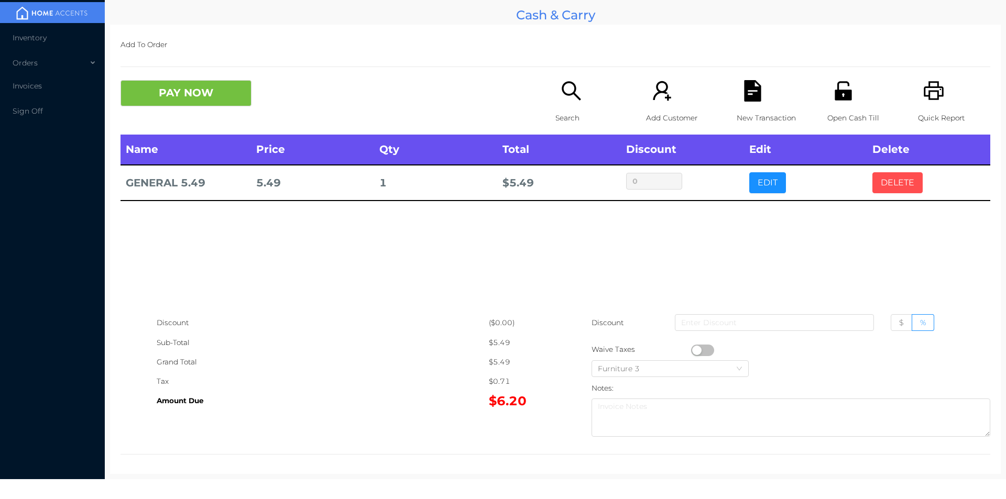
click at [890, 188] on button "DELETE" at bounding box center [898, 182] width 50 height 21
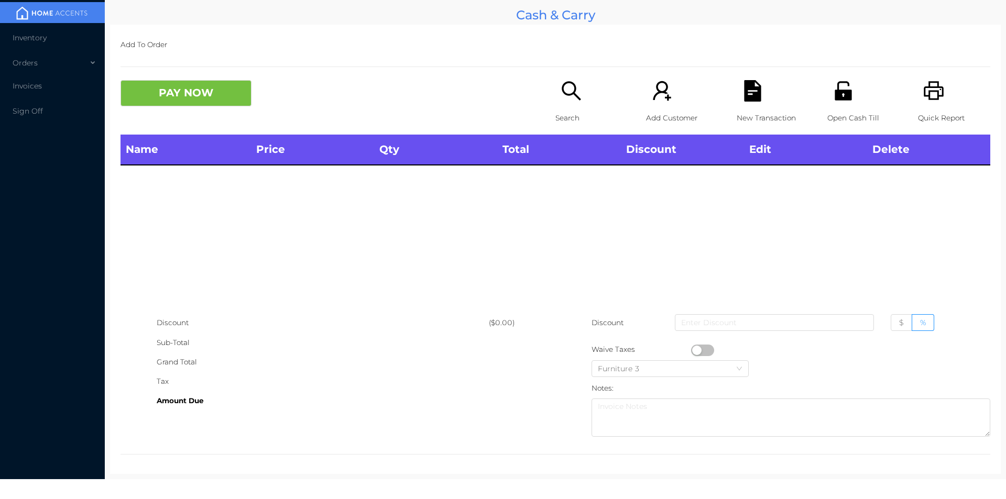
click at [930, 113] on p "Quick Report" at bounding box center [954, 117] width 72 height 19
click at [843, 270] on div "Name Price Qty Total Discount Edit Delete" at bounding box center [556, 224] width 870 height 179
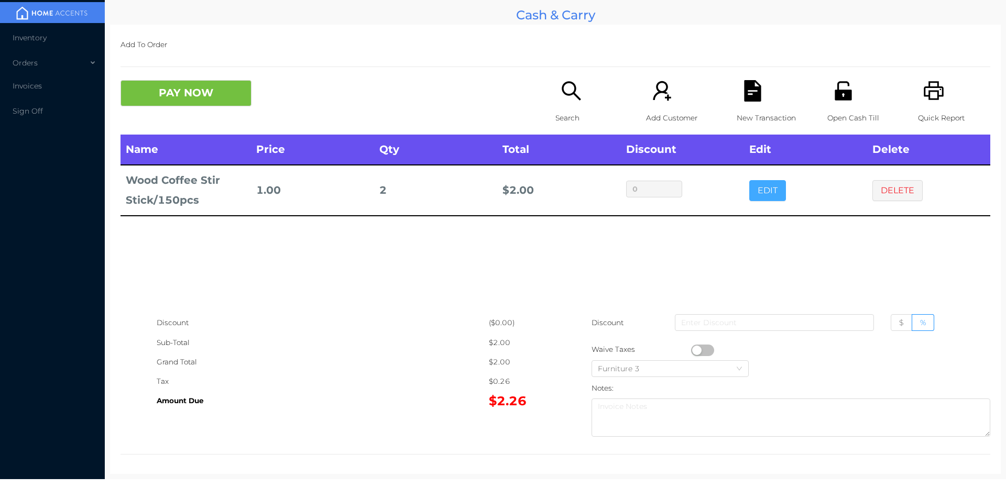
click at [773, 189] on button "EDIT" at bounding box center [767, 190] width 37 height 21
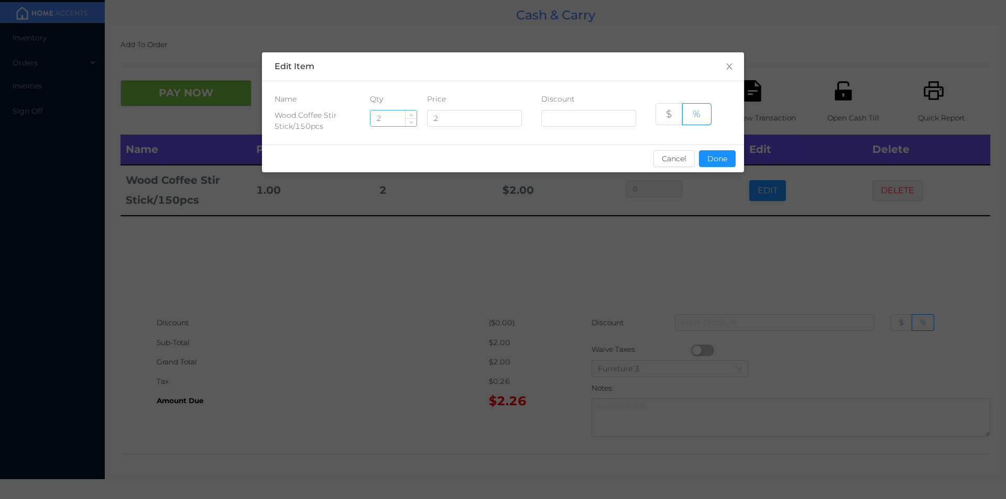
click at [386, 120] on input "2" at bounding box center [394, 119] width 46 height 16
type input "8"
click at [725, 176] on div "sentinelStart Edit Item Name Qty Price Discount Wood Coffee Stir Stick/150pcs 8…" at bounding box center [503, 118] width 482 height 133
click at [729, 161] on button "Done" at bounding box center [717, 158] width 37 height 17
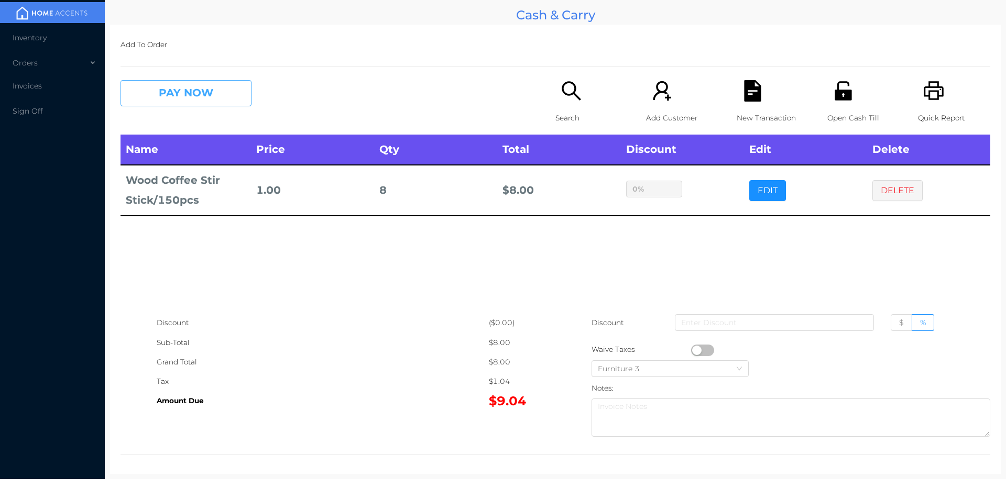
click at [187, 85] on button "PAY NOW" at bounding box center [186, 93] width 131 height 26
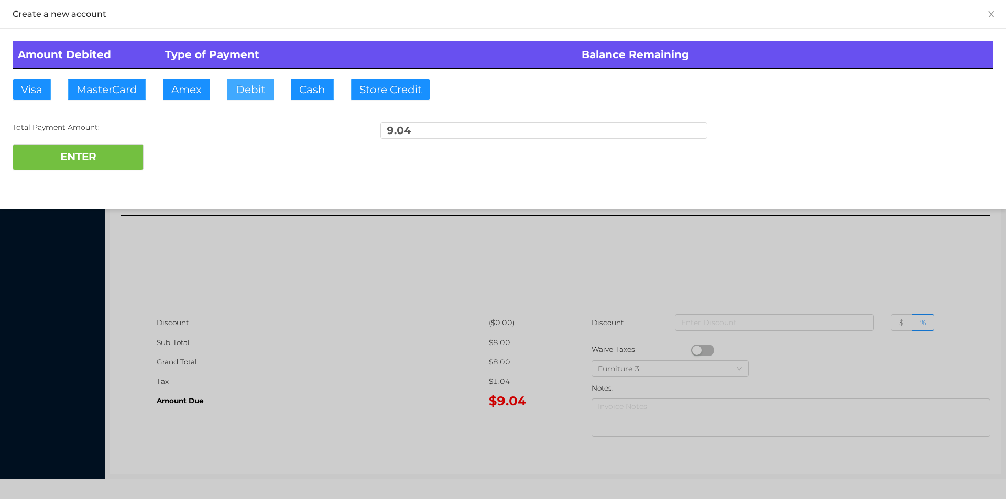
click at [273, 94] on button "Debit" at bounding box center [250, 89] width 46 height 21
click at [121, 160] on button "ENTER" at bounding box center [78, 157] width 131 height 26
type input "0"
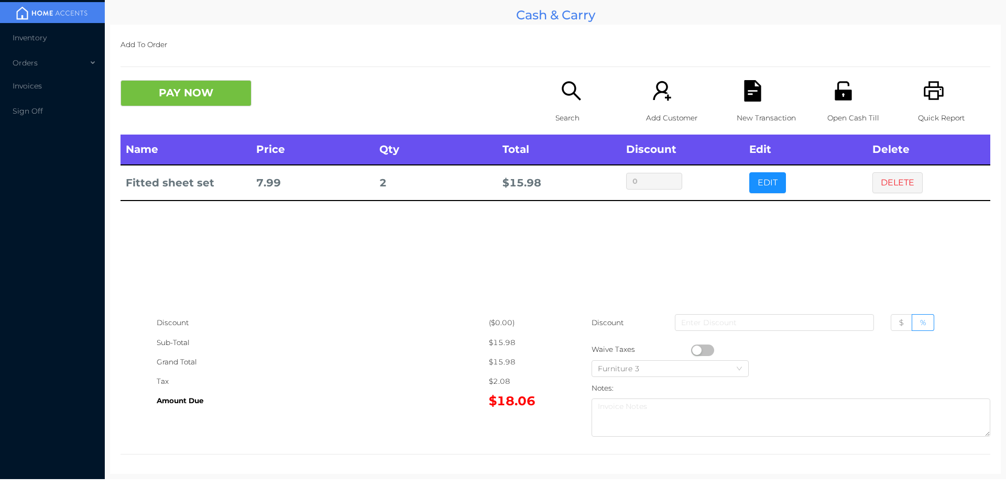
click at [693, 350] on button "button" at bounding box center [702, 351] width 23 height 12
click at [445, 415] on div "Discount ($0.00) Sub-Total $14.14 Grand Total $14.14 Tax $1.84 Amount Due $15.9…" at bounding box center [556, 377] width 870 height 128
click at [748, 96] on icon "icon: file-text" at bounding box center [752, 90] width 17 height 21
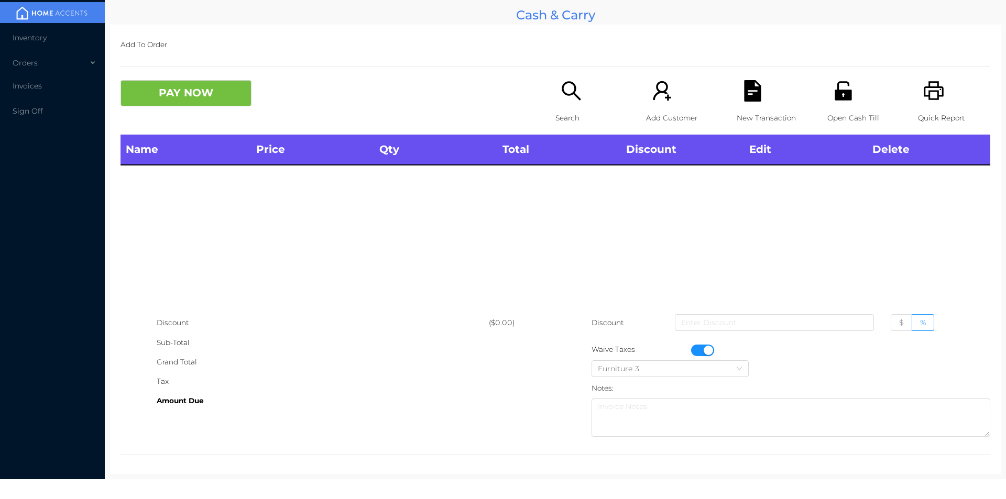
click at [833, 99] on icon "icon: unlock" at bounding box center [843, 90] width 21 height 21
click at [705, 350] on button "button" at bounding box center [702, 351] width 23 height 12
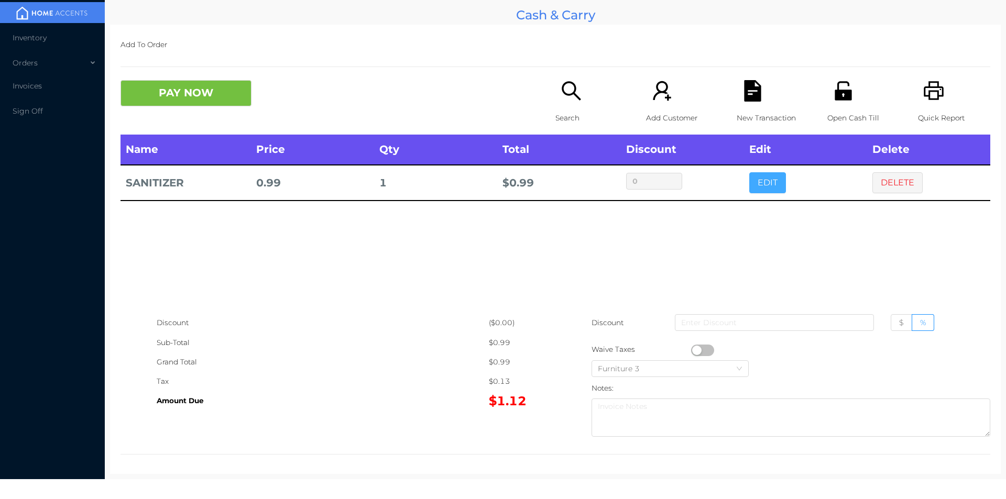
click at [749, 179] on button "EDIT" at bounding box center [767, 182] width 37 height 21
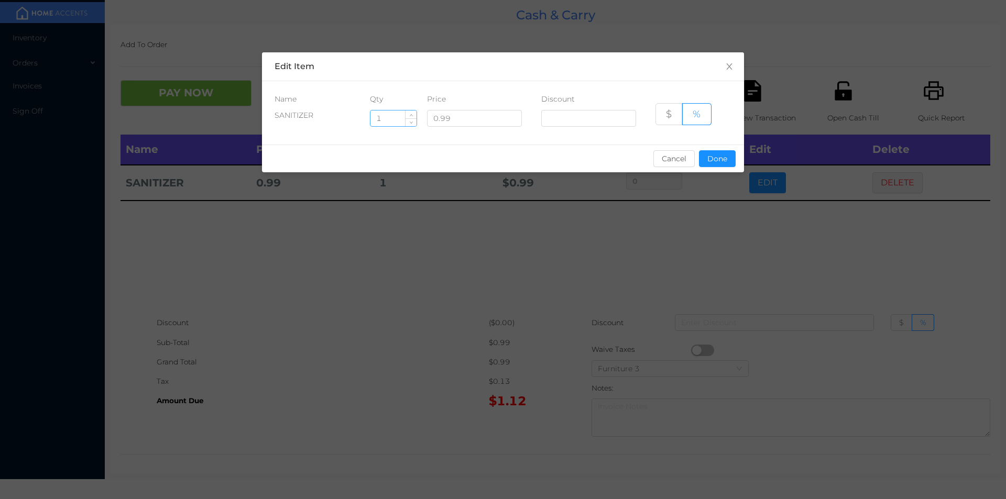
click at [388, 122] on input "1" at bounding box center [394, 119] width 46 height 16
type input "5"
click at [727, 164] on button "Done" at bounding box center [717, 158] width 37 height 17
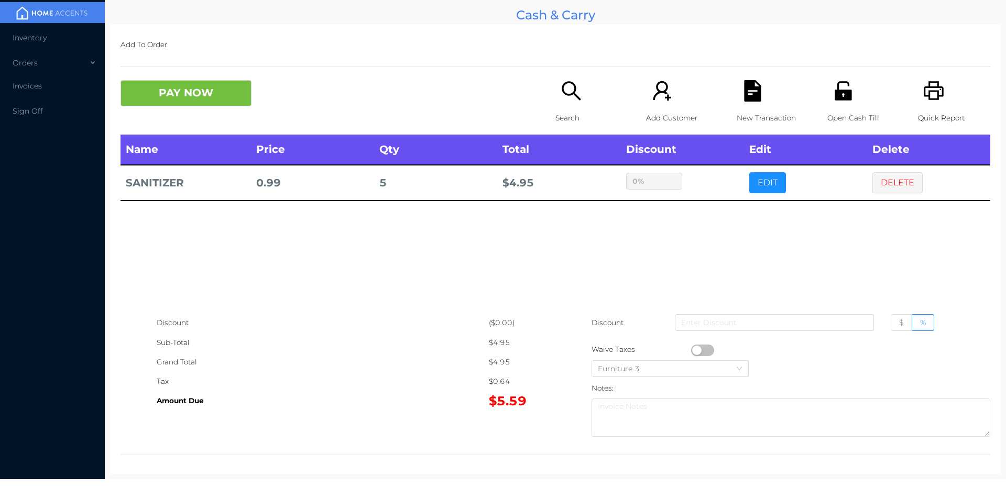
click at [454, 477] on main "Cash & Carry Add To Order PAY NOW Search Add Customer New Transaction Open Cash…" at bounding box center [555, 240] width 901 height 480
click at [505, 422] on div "Discount ($0.00) Sub-Total $4.95 Grand Total $4.95 Tax $0.64 Amount Due $5.59 D…" at bounding box center [556, 377] width 870 height 128
click at [185, 95] on button "PAY NOW" at bounding box center [186, 93] width 131 height 26
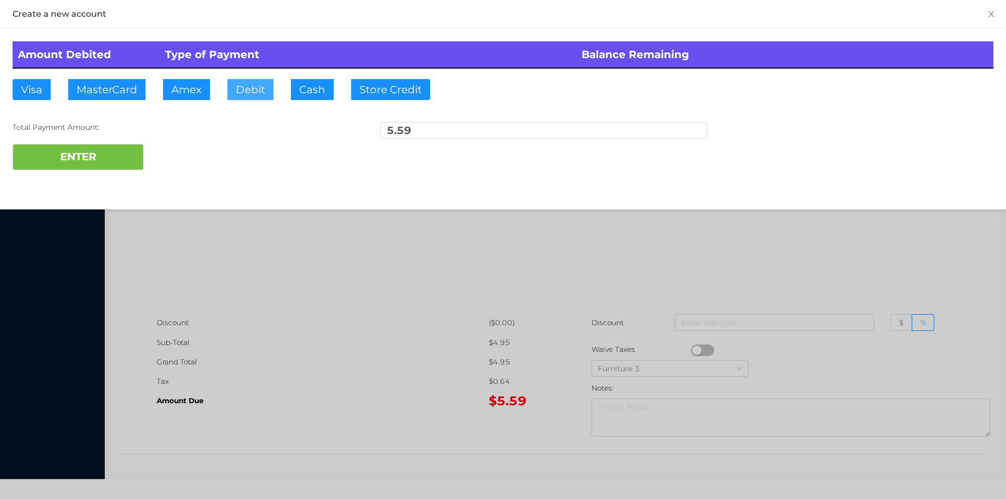
click at [254, 99] on button "Debit" at bounding box center [250, 89] width 46 height 21
click at [124, 167] on button "ENTER" at bounding box center [78, 157] width 131 height 26
type input "0"
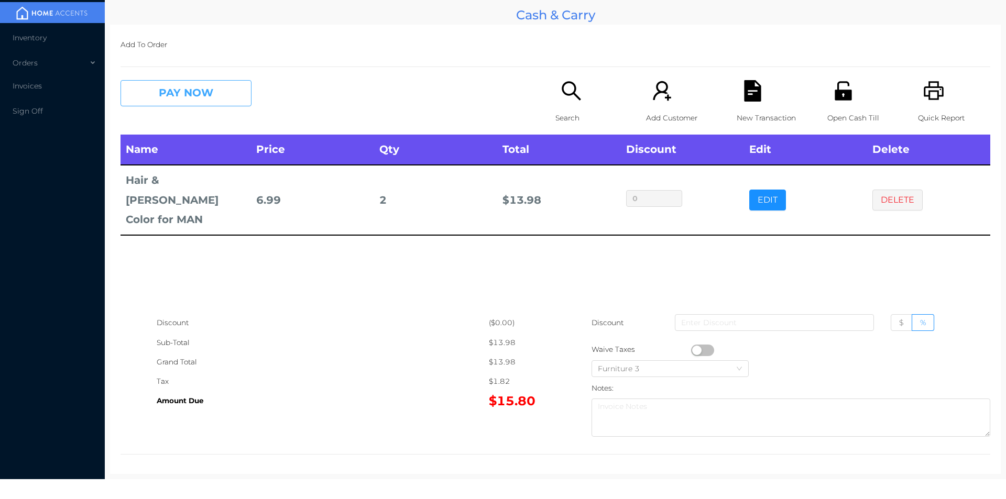
click at [198, 83] on button "PAY NOW" at bounding box center [186, 93] width 131 height 26
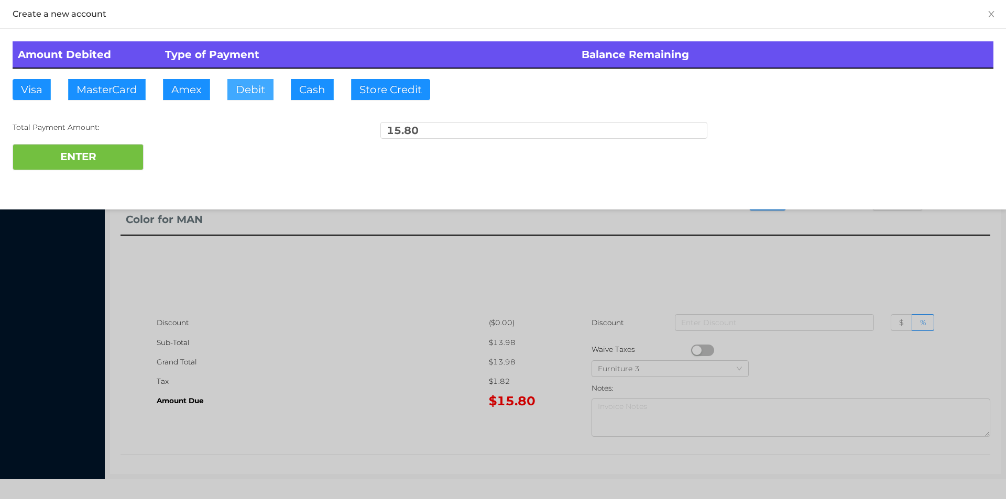
click at [252, 85] on button "Debit" at bounding box center [250, 89] width 46 height 21
type input "20"
click at [96, 168] on button "ENTER" at bounding box center [78, 157] width 131 height 26
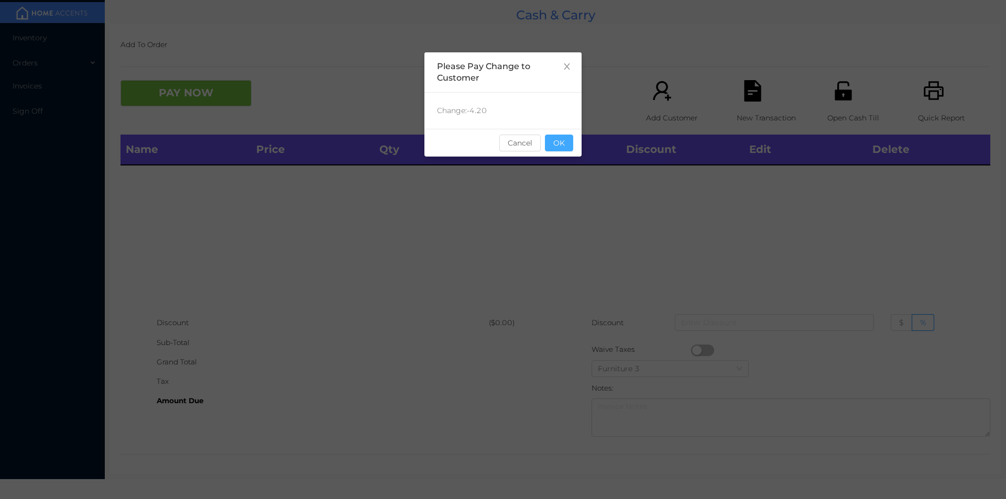
click at [554, 149] on button "OK" at bounding box center [559, 143] width 28 height 17
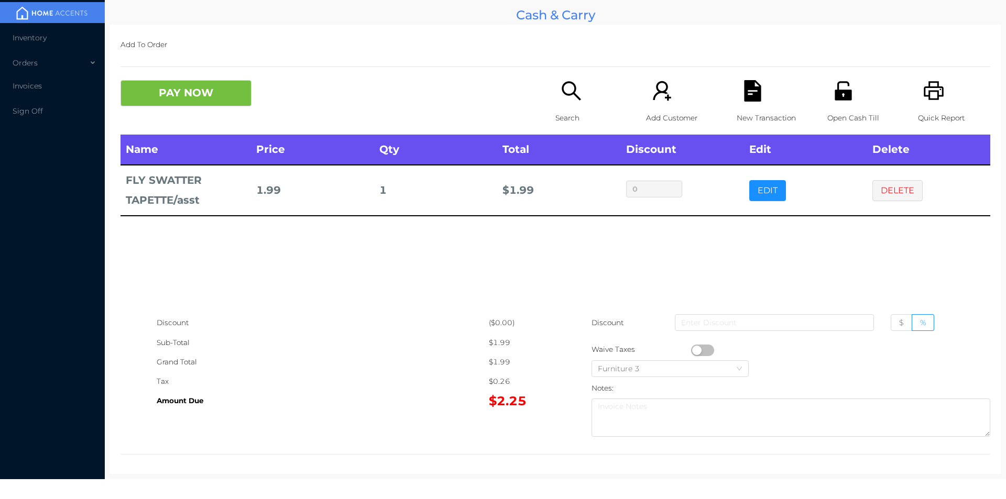
click at [886, 193] on button "DELETE" at bounding box center [898, 190] width 50 height 21
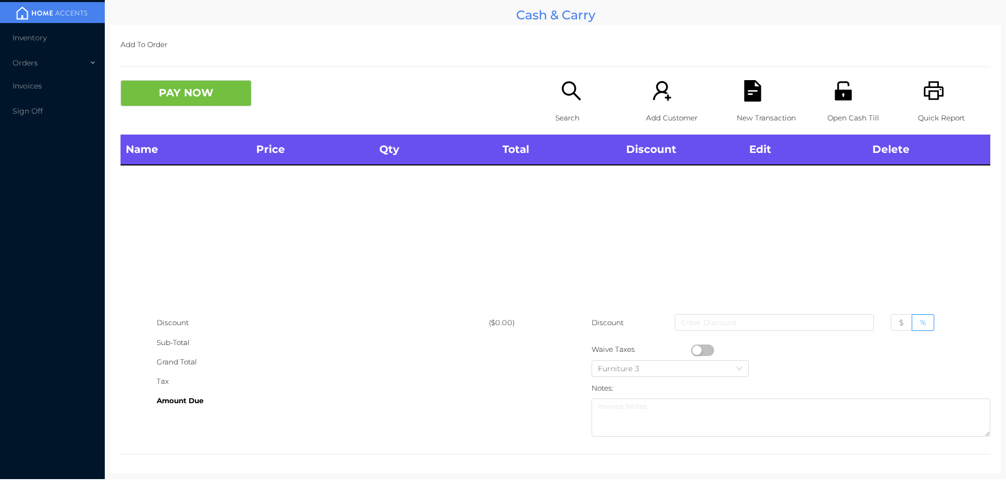
click at [573, 89] on icon "icon: search" at bounding box center [571, 90] width 21 height 21
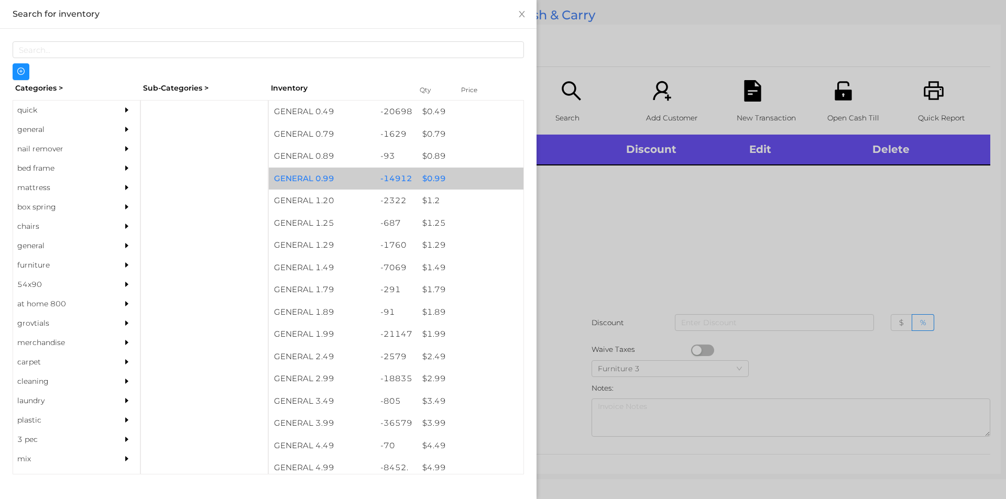
click at [445, 174] on div "$ 0.99" at bounding box center [470, 179] width 106 height 23
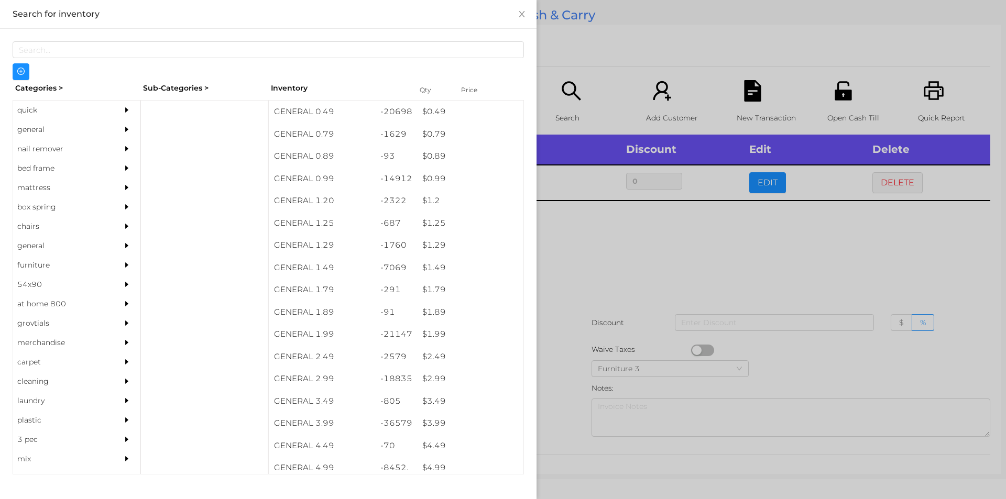
click at [638, 298] on div at bounding box center [503, 249] width 1006 height 499
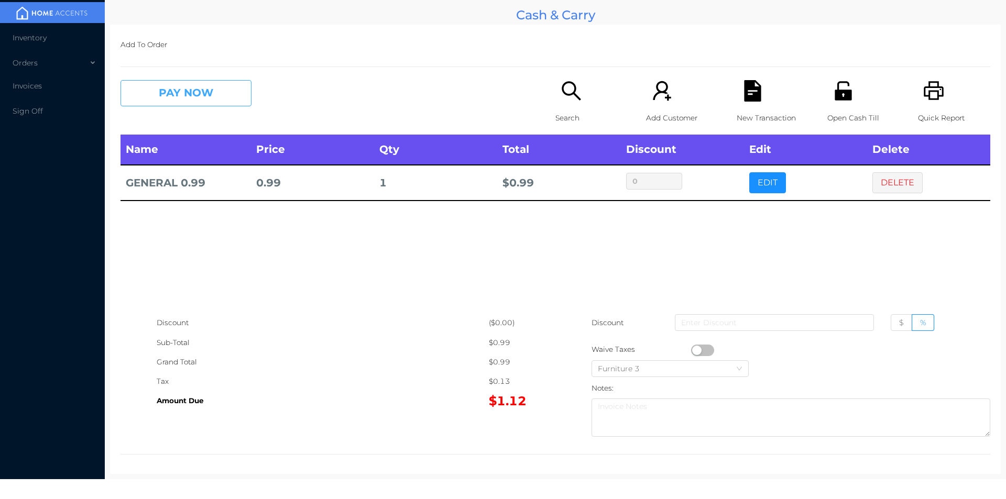
click at [180, 97] on button "PAY NOW" at bounding box center [186, 93] width 131 height 26
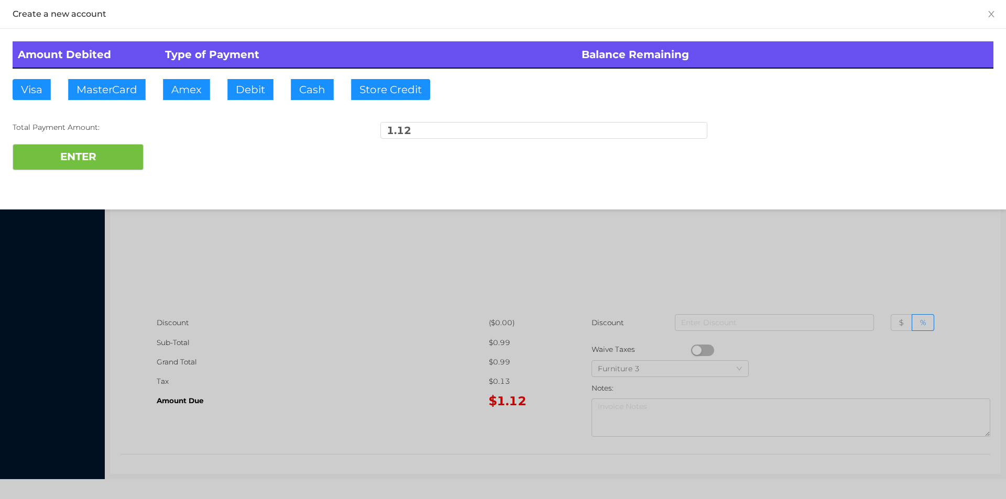
click at [430, 438] on div at bounding box center [503, 249] width 1006 height 499
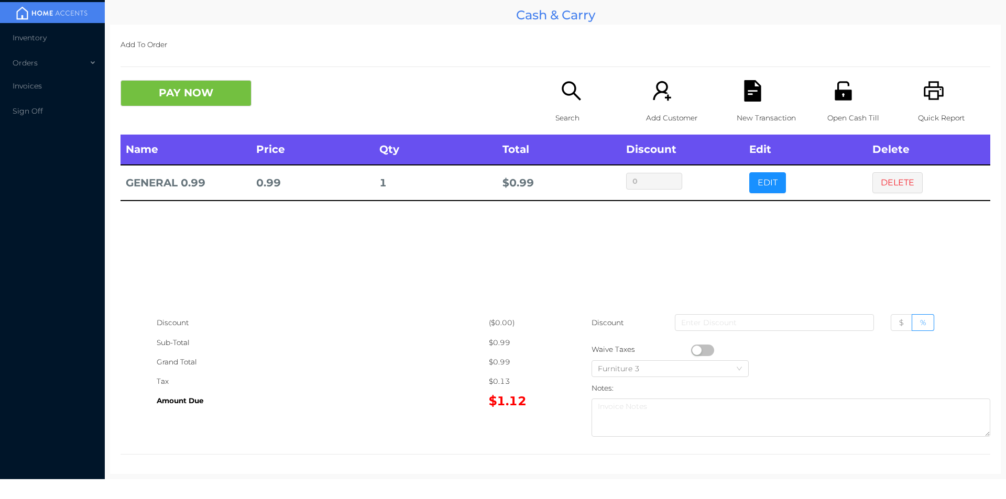
click at [695, 350] on button "button" at bounding box center [702, 351] width 23 height 12
click at [187, 103] on button "PAY NOW" at bounding box center [186, 93] width 131 height 26
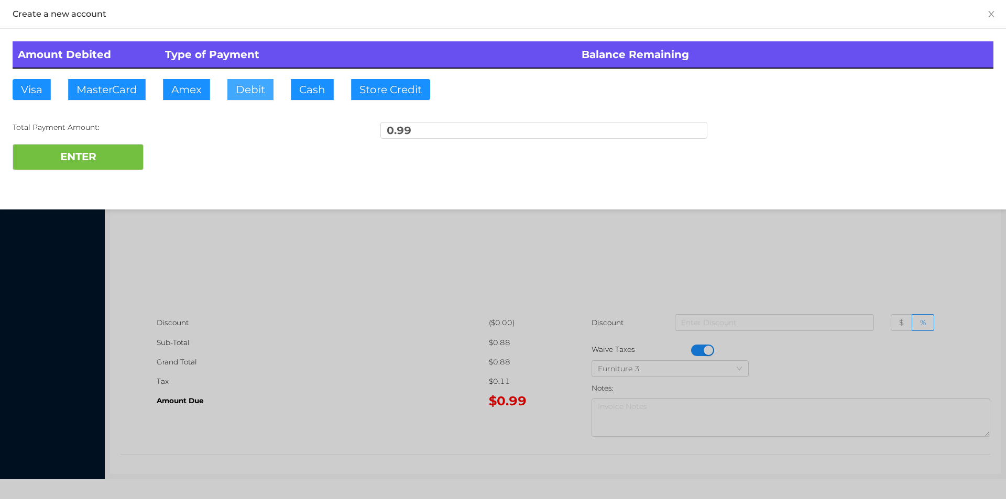
click at [255, 86] on button "Debit" at bounding box center [250, 89] width 46 height 21
click at [123, 156] on button "ENTER" at bounding box center [78, 157] width 131 height 26
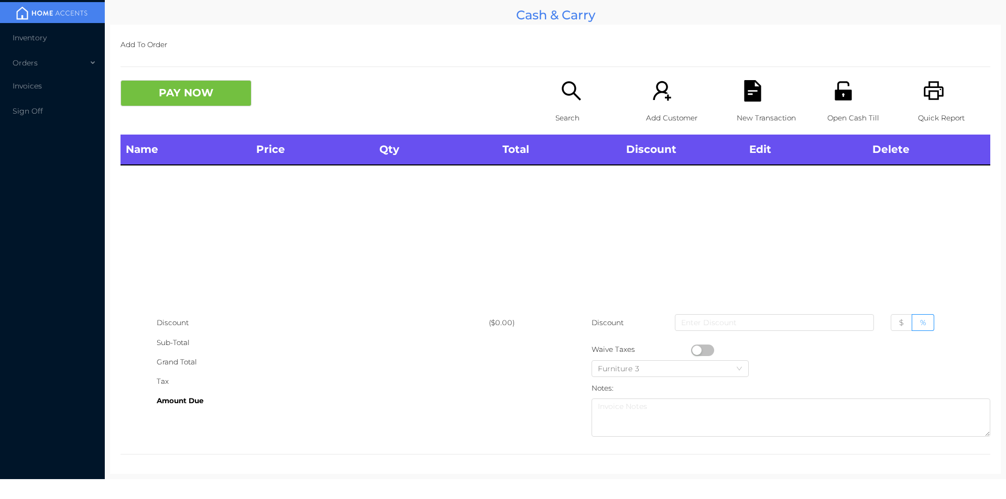
click at [563, 90] on icon "icon: search" at bounding box center [571, 90] width 21 height 21
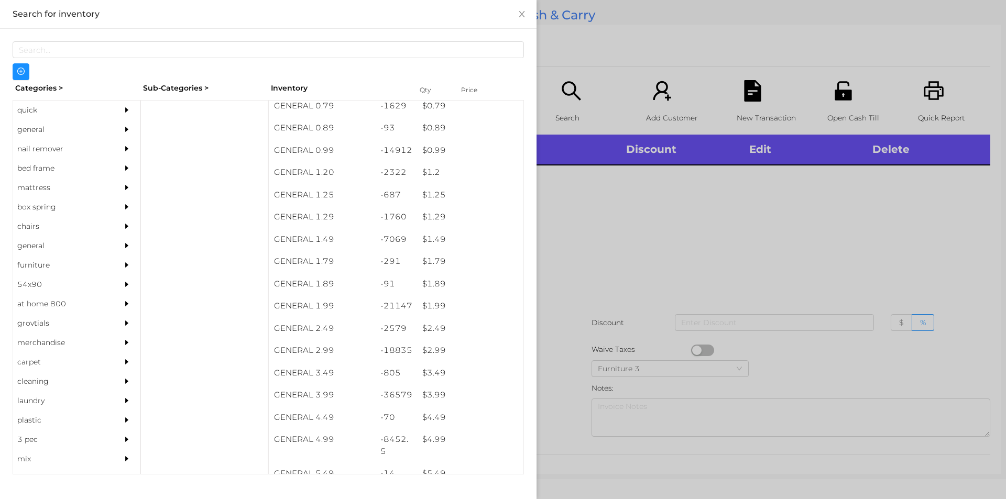
scroll to position [24, 0]
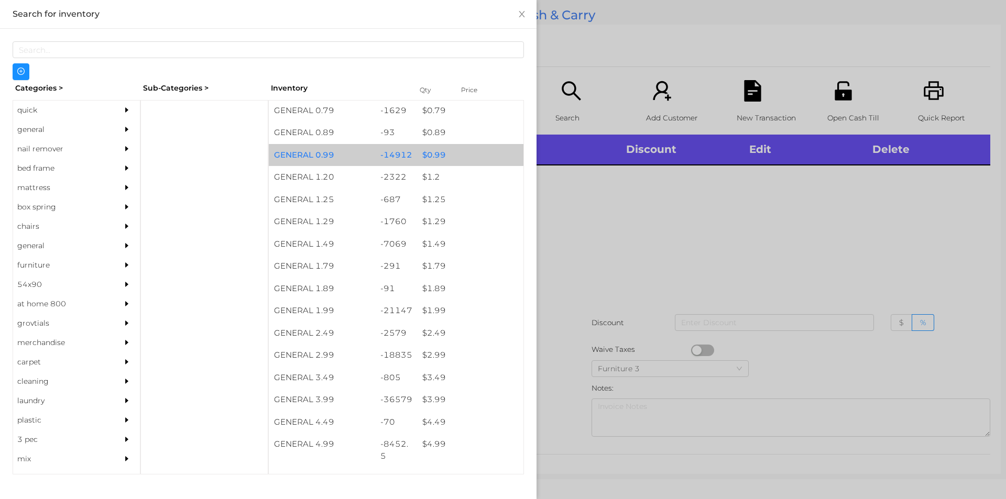
click at [450, 145] on div "$ 0.99" at bounding box center [470, 155] width 106 height 23
click at [466, 159] on div "$ 0.99" at bounding box center [470, 155] width 106 height 23
click at [475, 155] on div "$ 0.99" at bounding box center [470, 155] width 106 height 23
click at [483, 147] on div "$ 0.99" at bounding box center [470, 155] width 106 height 23
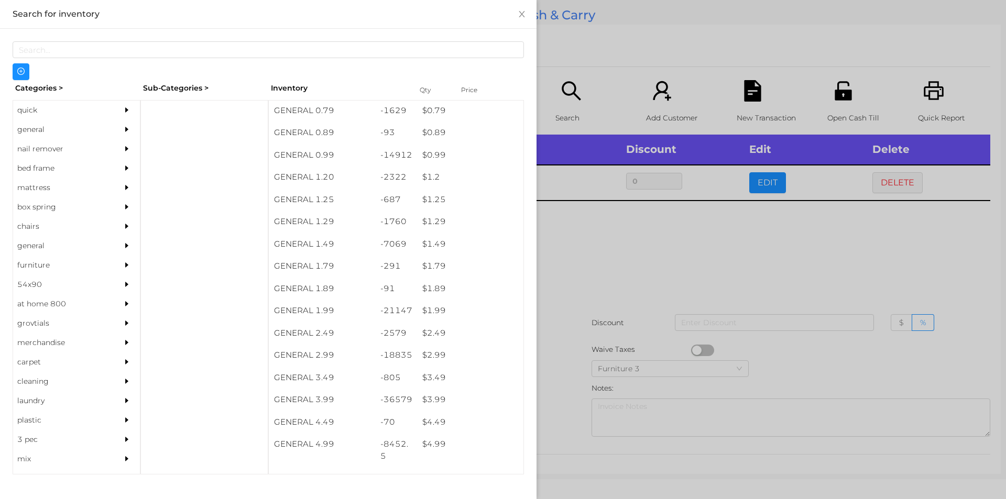
click at [582, 72] on div at bounding box center [503, 249] width 1006 height 499
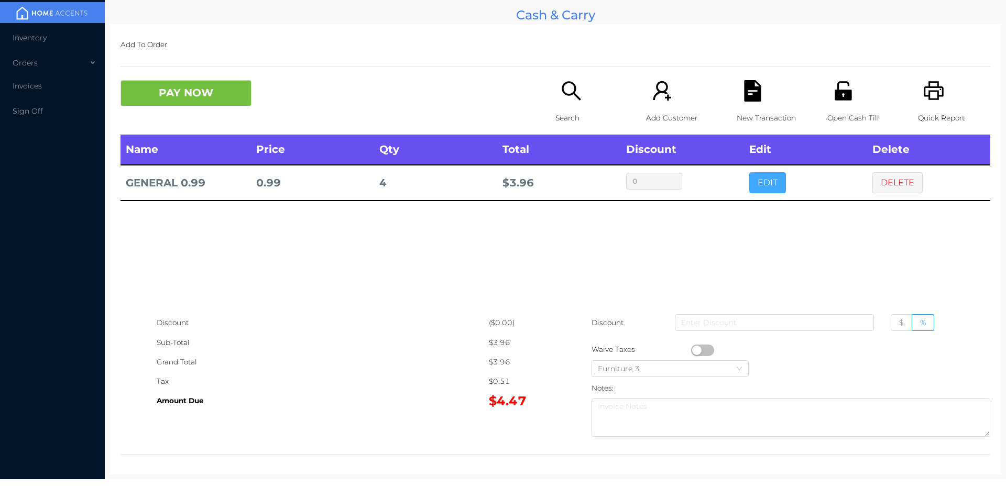
click at [749, 184] on button "EDIT" at bounding box center [767, 182] width 37 height 21
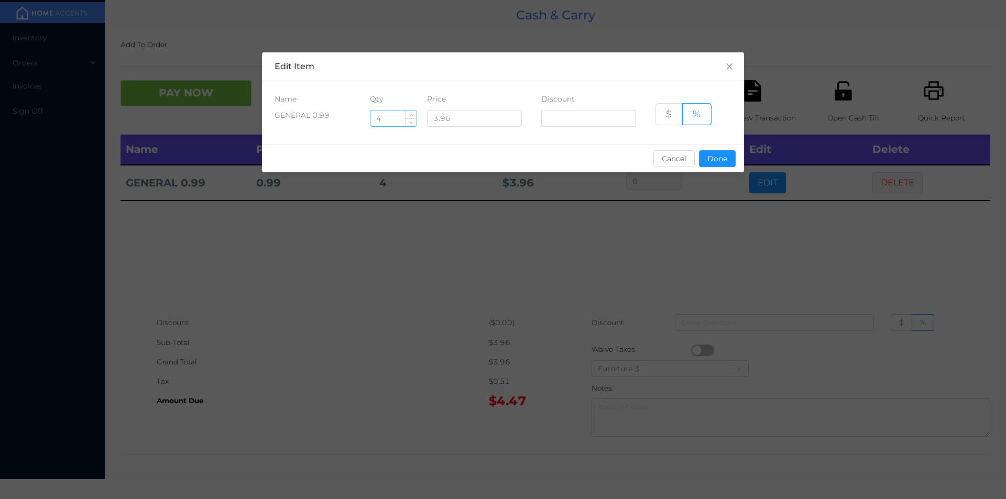
click at [396, 115] on input "4" at bounding box center [394, 119] width 46 height 16
type input "5"
click at [701, 176] on div "sentinelStart Edit Item Name Qty Price Discount GENERAL 0.99 5 3.96 $ % Cancel …" at bounding box center [503, 118] width 482 height 133
click at [709, 154] on button "Done" at bounding box center [717, 158] width 37 height 17
type input "0%"
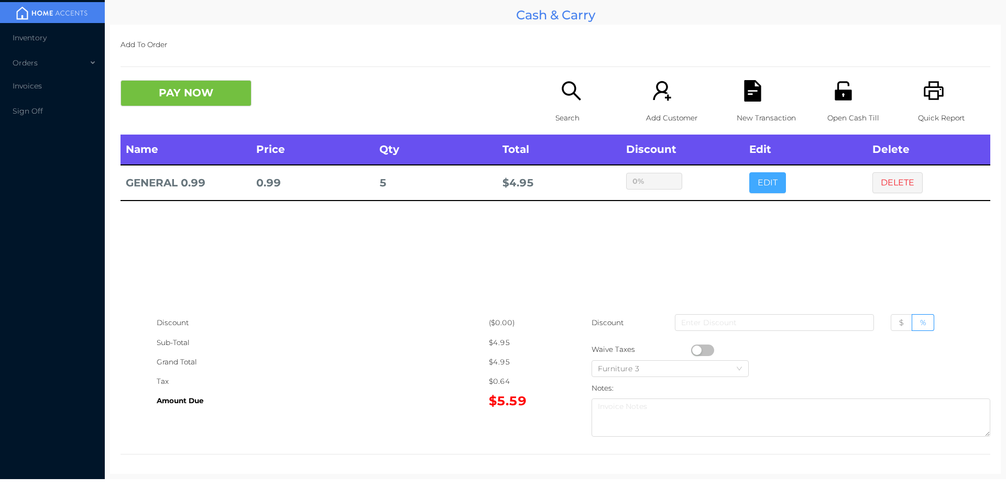
scroll to position [4, 0]
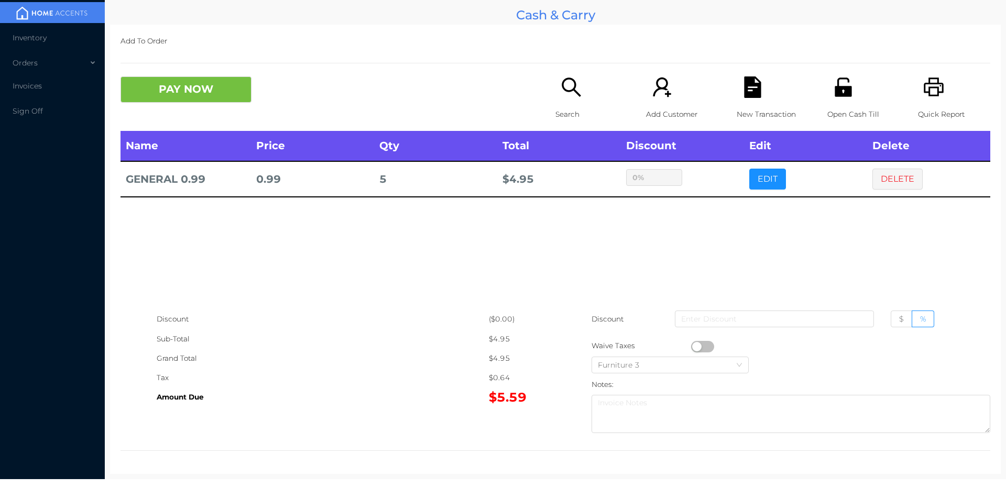
click at [737, 100] on div "New Transaction" at bounding box center [773, 104] width 72 height 55
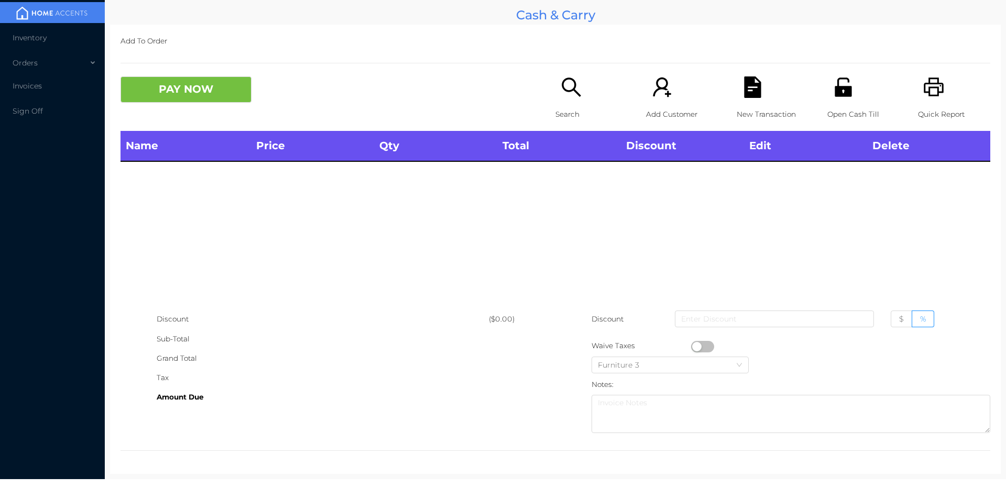
click at [930, 80] on icon "icon: printer" at bounding box center [933, 87] width 21 height 21
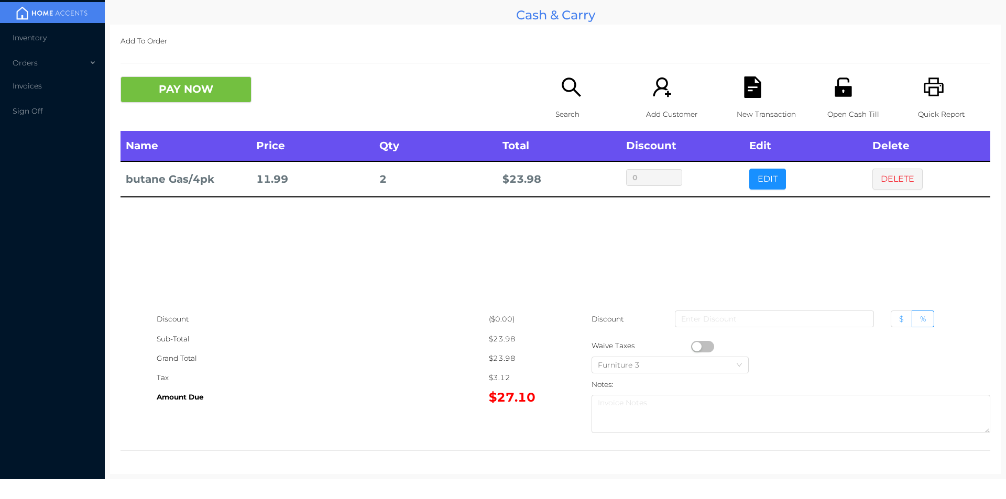
click at [899, 315] on span "$" at bounding box center [901, 318] width 5 height 9
click at [899, 322] on input "$" at bounding box center [899, 322] width 0 height 0
click at [781, 317] on input at bounding box center [774, 319] width 199 height 17
type input "5"
click at [887, 186] on button "DELETE" at bounding box center [898, 179] width 50 height 21
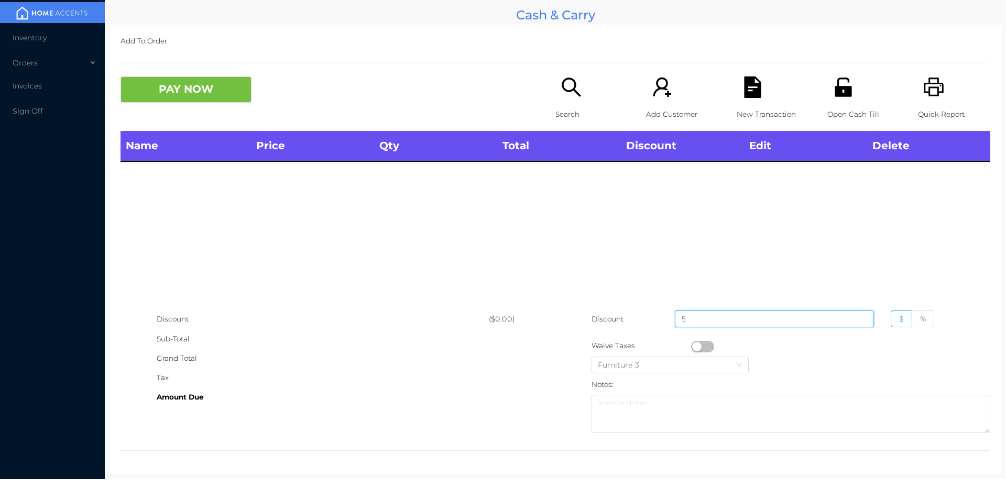
click at [743, 317] on input "5" at bounding box center [774, 319] width 199 height 17
type input "0"
click at [579, 93] on div "Search" at bounding box center [592, 104] width 72 height 55
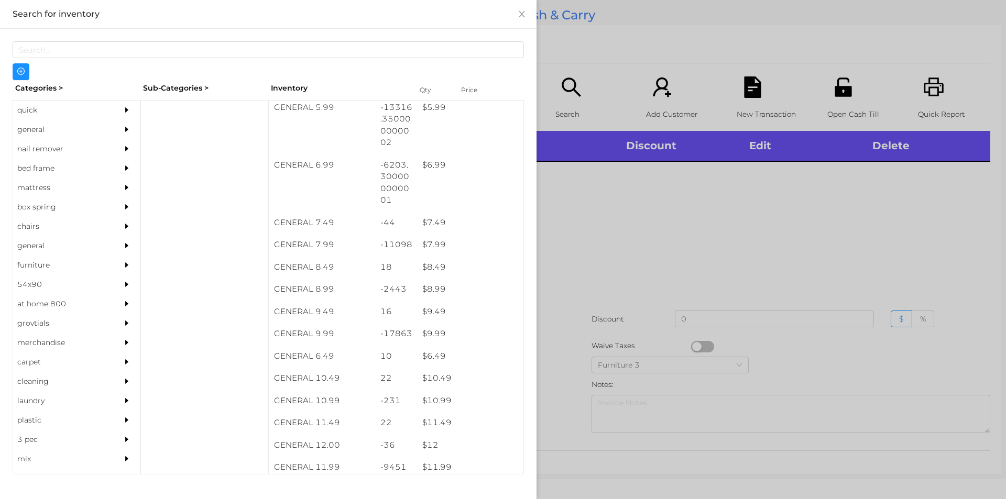
scroll to position [429, 0]
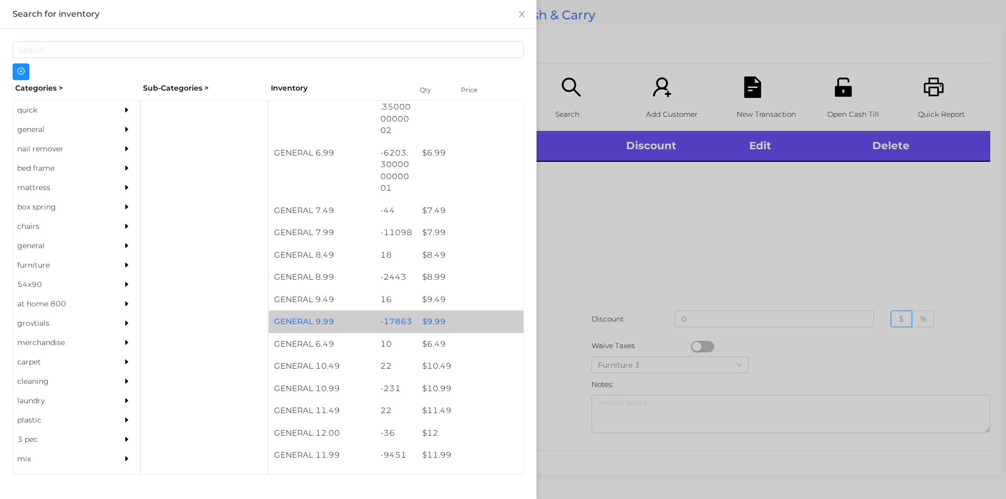
click at [402, 324] on div "-17863" at bounding box center [396, 322] width 42 height 23
click at [417, 324] on div "$ 9.99" at bounding box center [470, 322] width 106 height 23
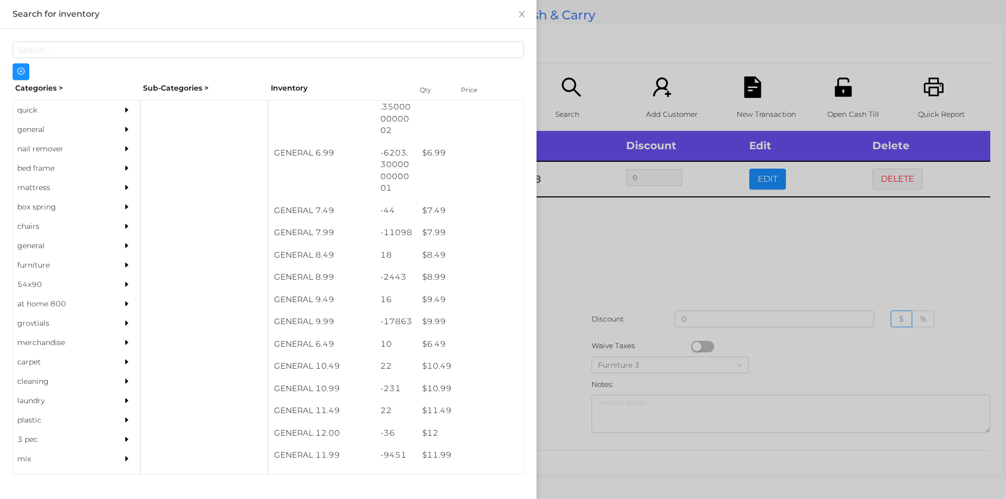
click at [654, 270] on div at bounding box center [503, 249] width 1006 height 499
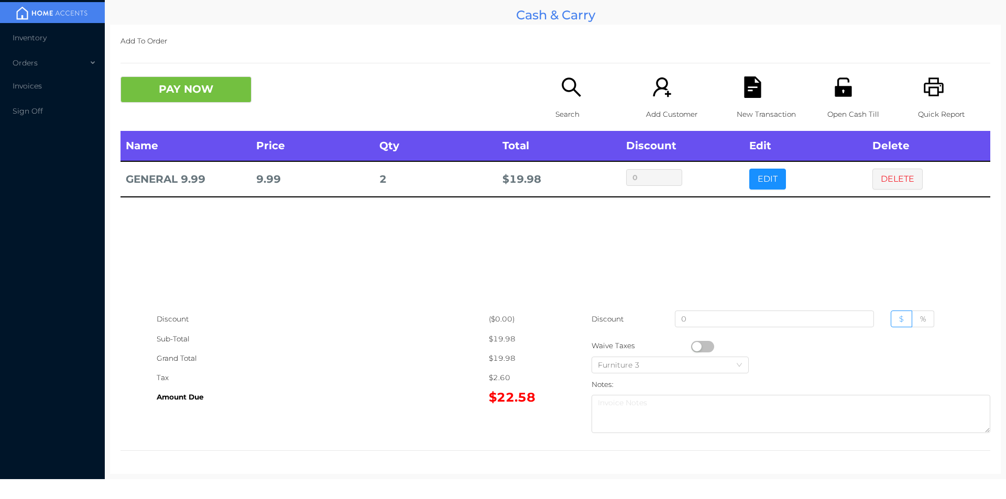
click at [742, 98] on icon "icon: file-text" at bounding box center [752, 87] width 21 height 21
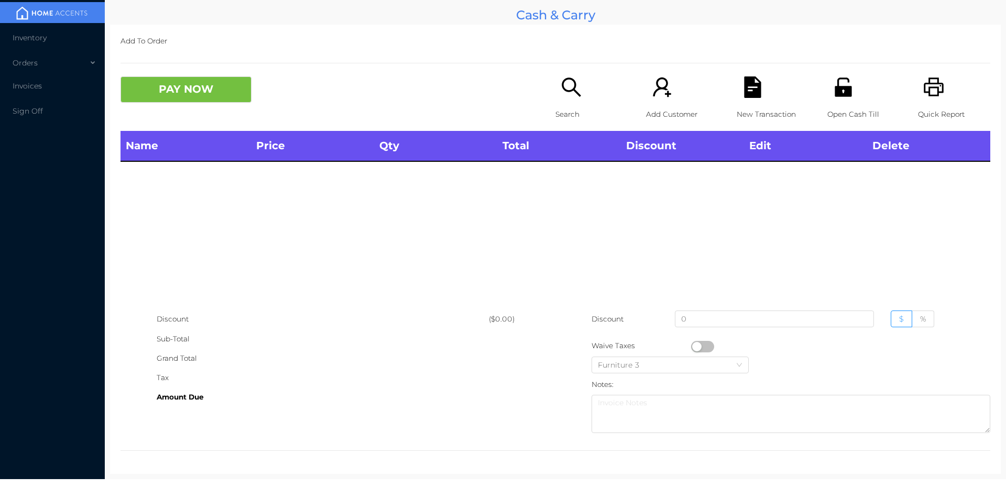
click at [695, 345] on button "button" at bounding box center [702, 347] width 23 height 12
click at [704, 318] on input "0" at bounding box center [774, 319] width 199 height 17
click at [461, 323] on div "Discount" at bounding box center [323, 319] width 332 height 19
click at [713, 360] on div "Furniture 3" at bounding box center [670, 365] width 145 height 16
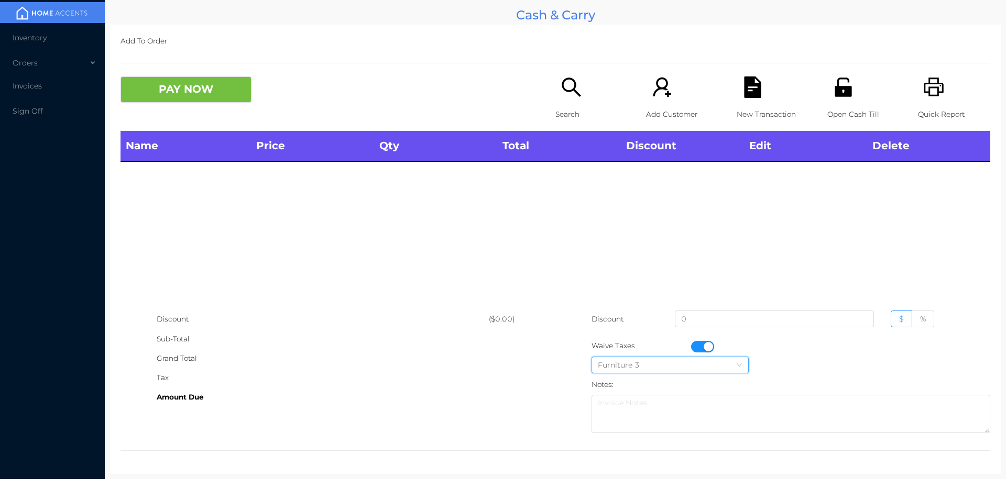
click at [765, 365] on div "Furniture 3" at bounding box center [758, 365] width 332 height 19
click at [701, 346] on button "button" at bounding box center [702, 347] width 23 height 12
click at [615, 244] on div "Name Price Qty Total Discount Edit Delete" at bounding box center [556, 220] width 870 height 179
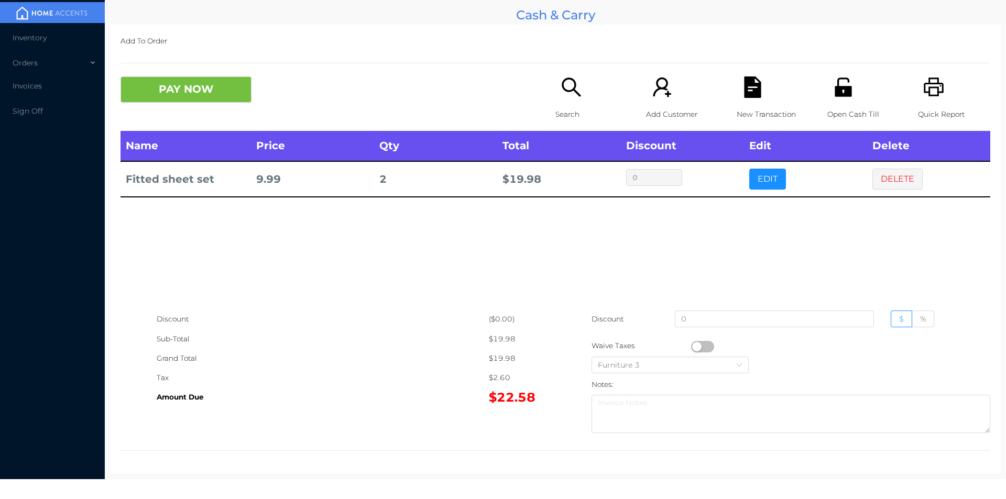
click at [742, 90] on icon "icon: file-text" at bounding box center [752, 87] width 21 height 21
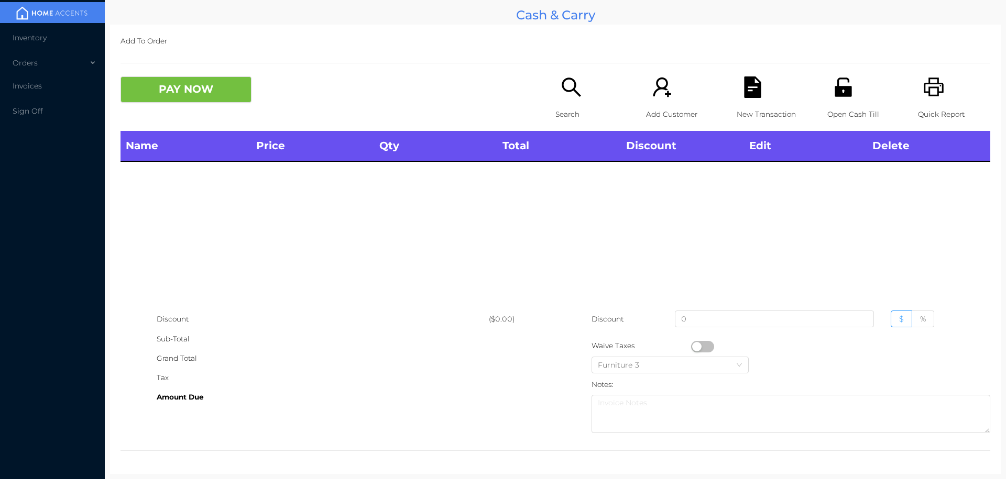
click at [835, 92] on icon "icon: unlock" at bounding box center [843, 87] width 17 height 19
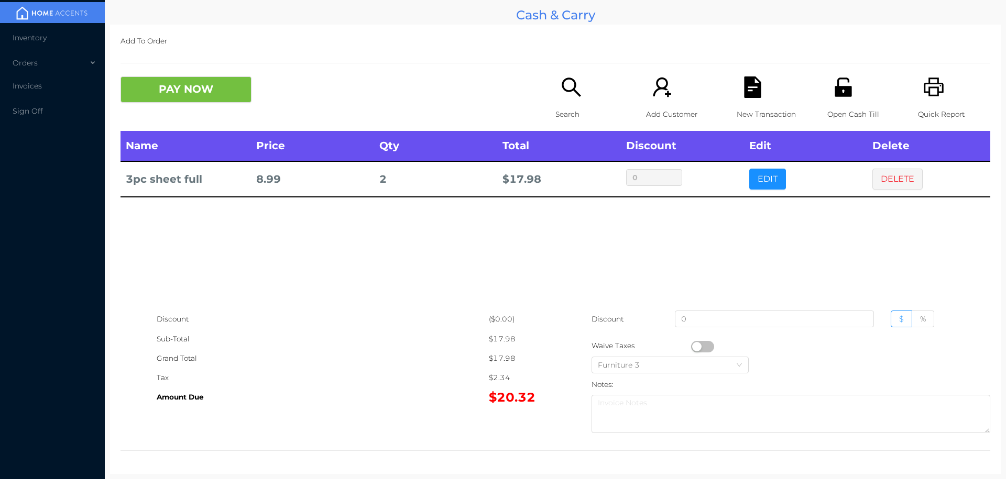
click at [742, 79] on icon "icon: file-text" at bounding box center [752, 87] width 21 height 21
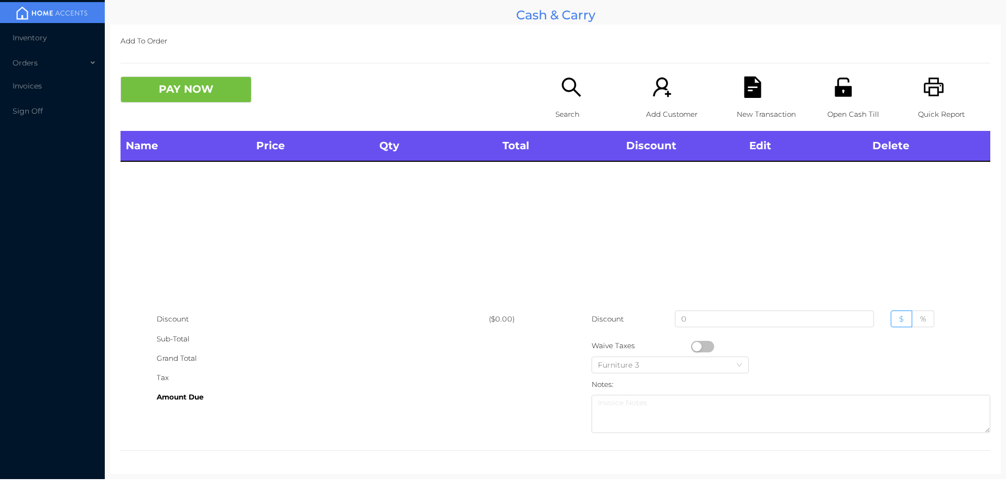
click at [923, 90] on icon "icon: printer" at bounding box center [933, 87] width 21 height 21
click at [692, 320] on input "0" at bounding box center [774, 319] width 199 height 17
type input "0"
click at [412, 264] on div "Name Price Qty Total Discount Edit Delete" at bounding box center [556, 220] width 870 height 179
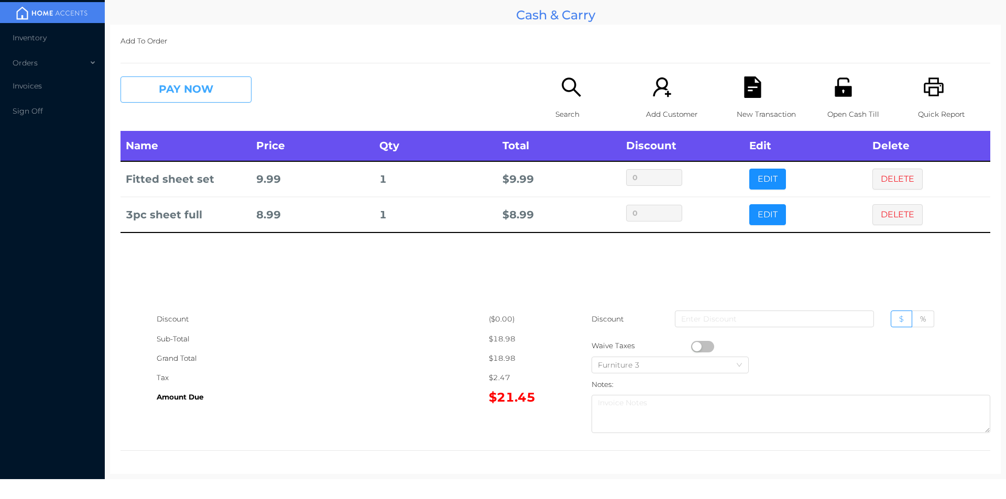
click at [178, 92] on button "PAY NOW" at bounding box center [186, 90] width 131 height 26
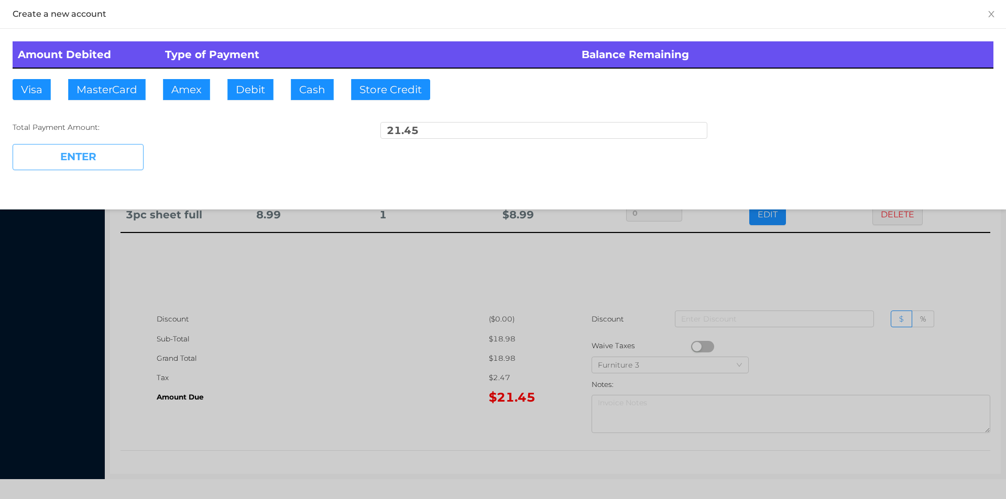
click at [102, 146] on button "ENTER" at bounding box center [78, 157] width 131 height 26
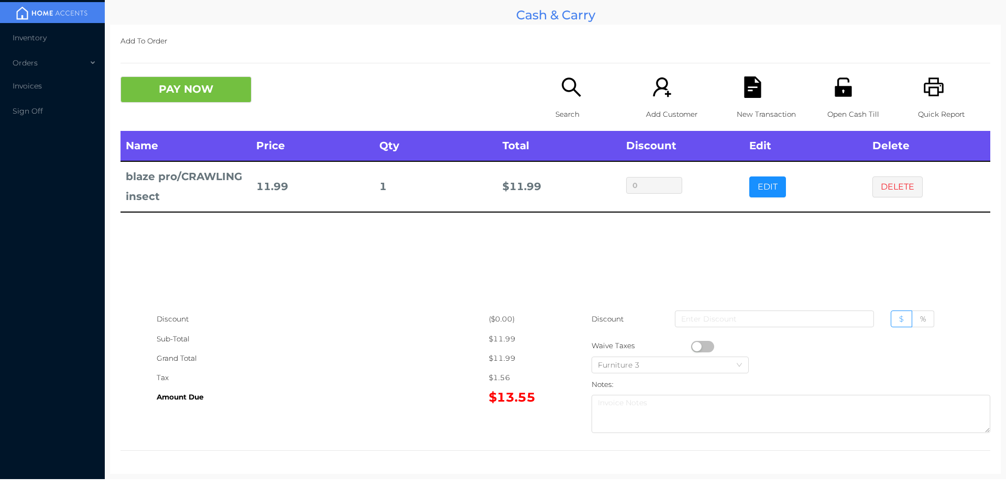
click at [742, 89] on icon "icon: file-text" at bounding box center [752, 87] width 21 height 21
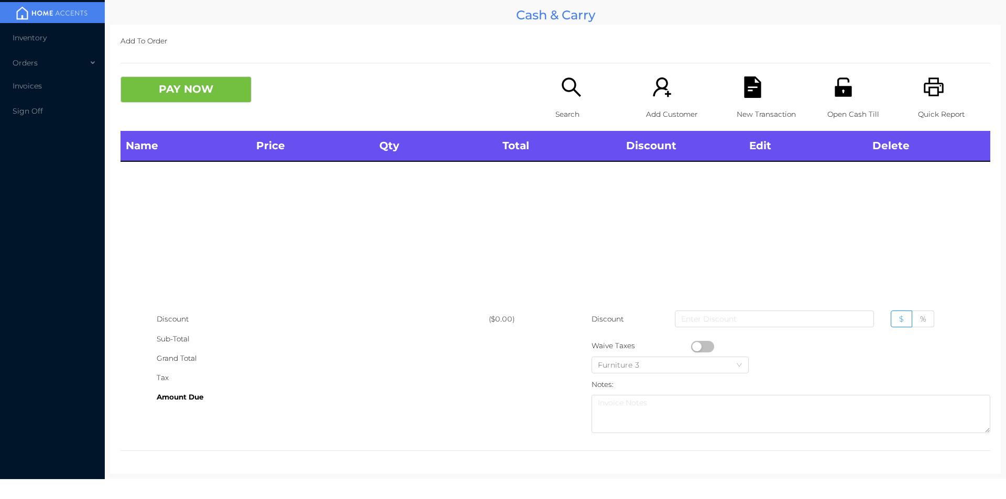
click at [843, 91] on icon "icon: unlock" at bounding box center [843, 87] width 17 height 19
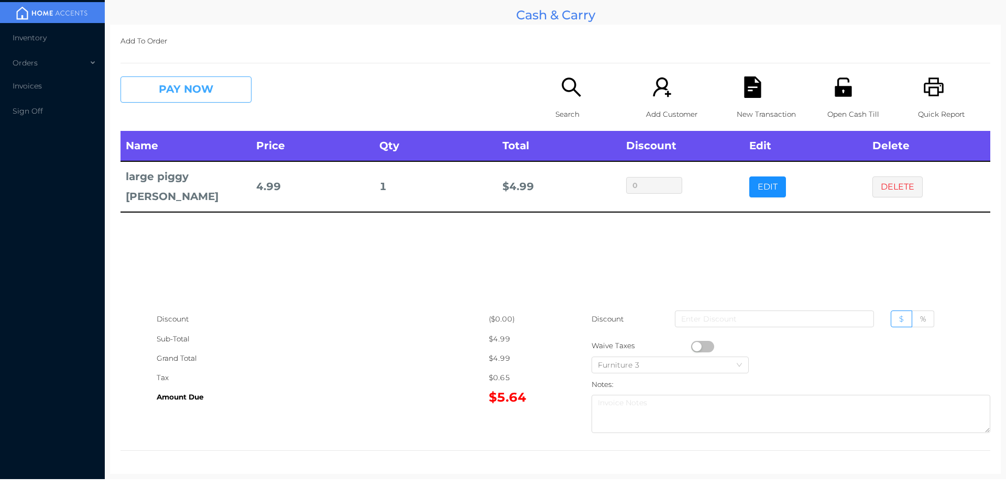
click at [250, 97] on button "PAY NOW" at bounding box center [186, 90] width 131 height 26
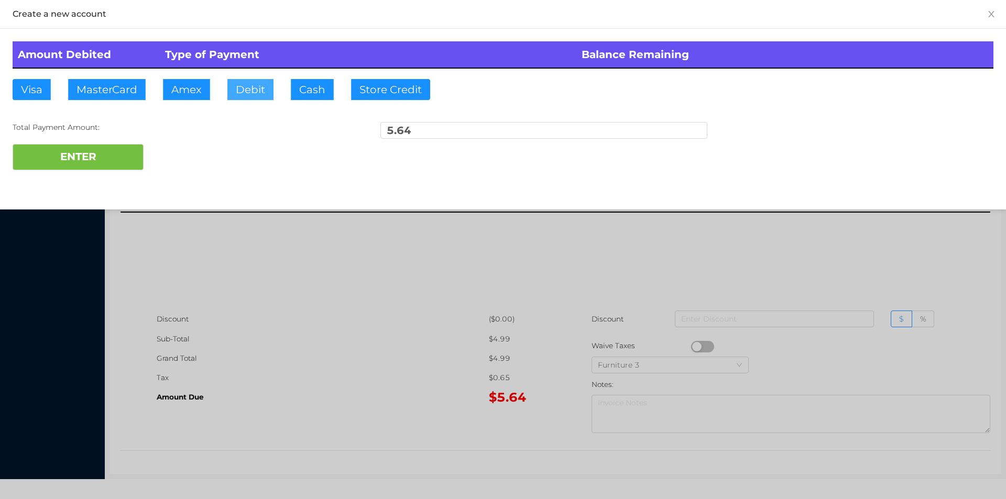
click at [254, 94] on button "Debit" at bounding box center [250, 89] width 46 height 21
click at [118, 150] on button "ENTER" at bounding box center [78, 157] width 131 height 26
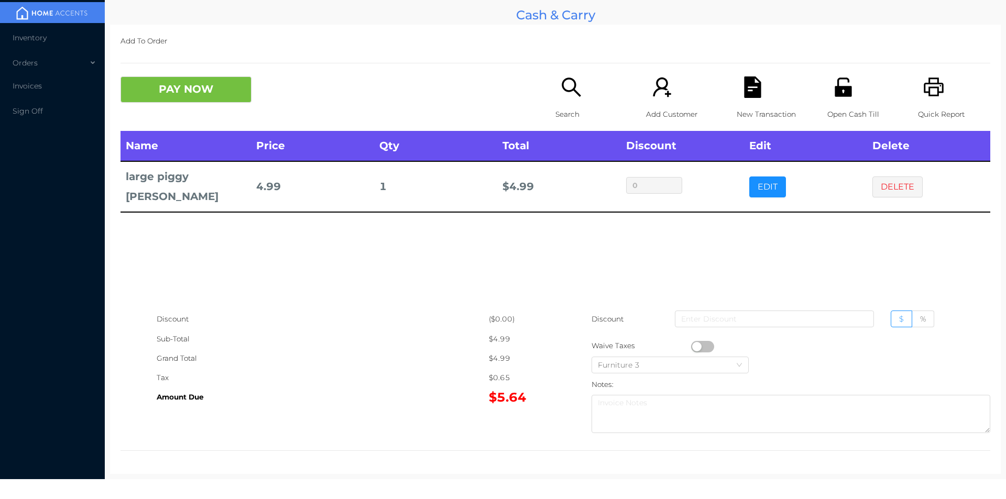
click at [39, 93] on li "Invoices" at bounding box center [52, 85] width 105 height 21
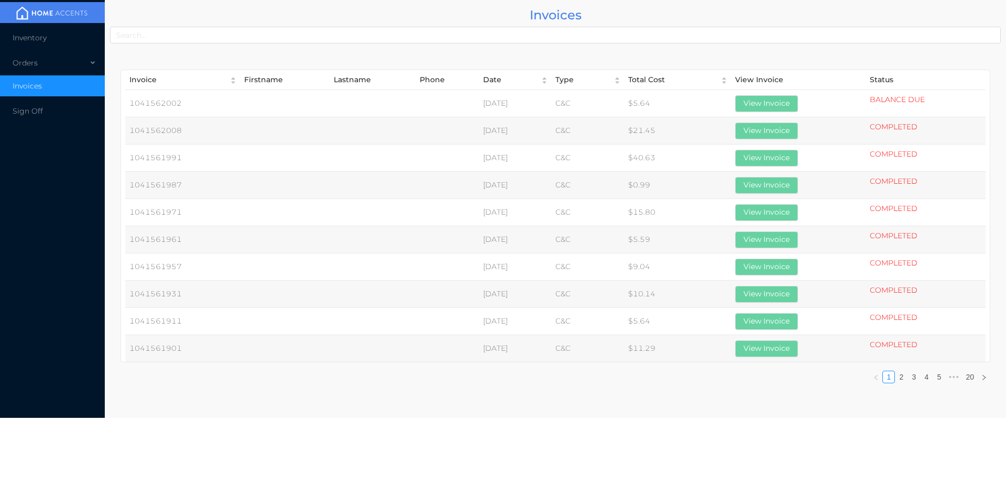
click at [778, 102] on button "View Invoice" at bounding box center [766, 103] width 63 height 17
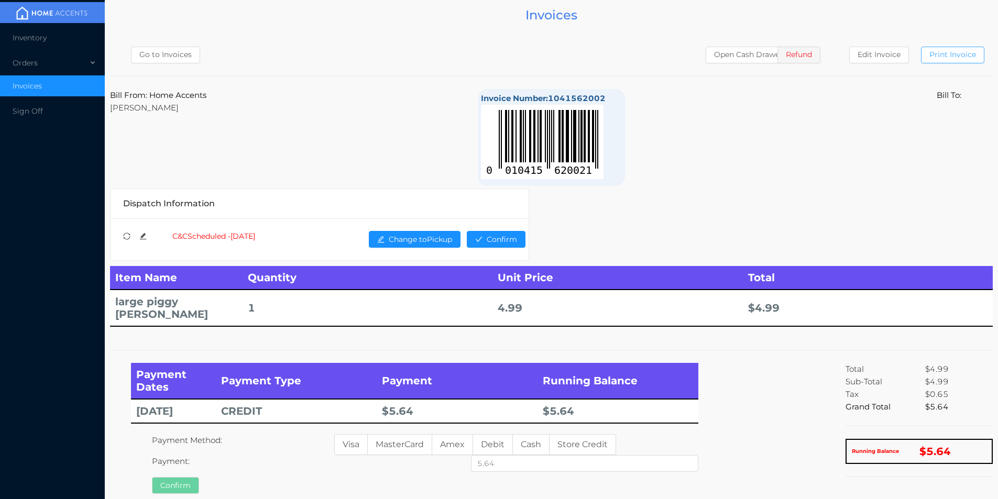
click at [959, 48] on button "Print Invoice" at bounding box center [952, 55] width 63 height 17
click at [23, 66] on div "Orders" at bounding box center [52, 62] width 105 height 21
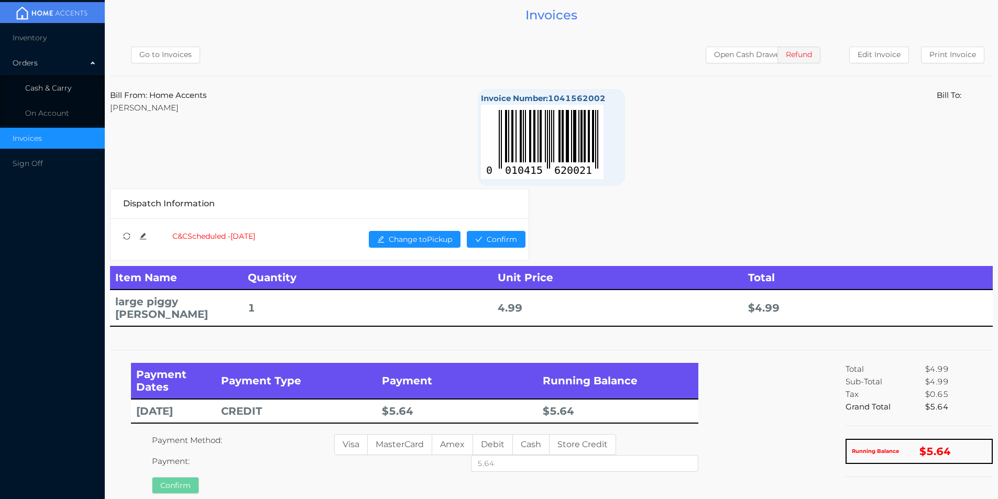
click at [55, 89] on span "Cash & Carry" at bounding box center [48, 87] width 46 height 9
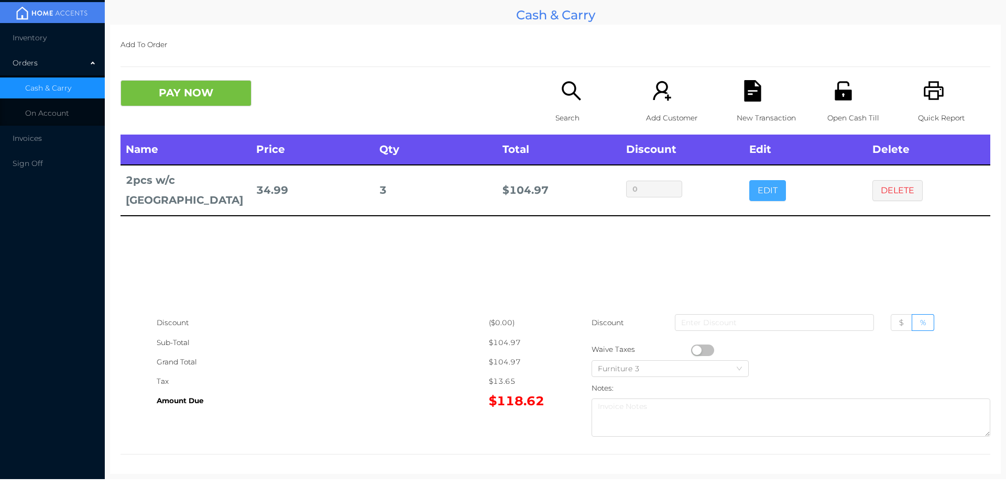
click at [761, 184] on button "EDIT" at bounding box center [767, 190] width 37 height 21
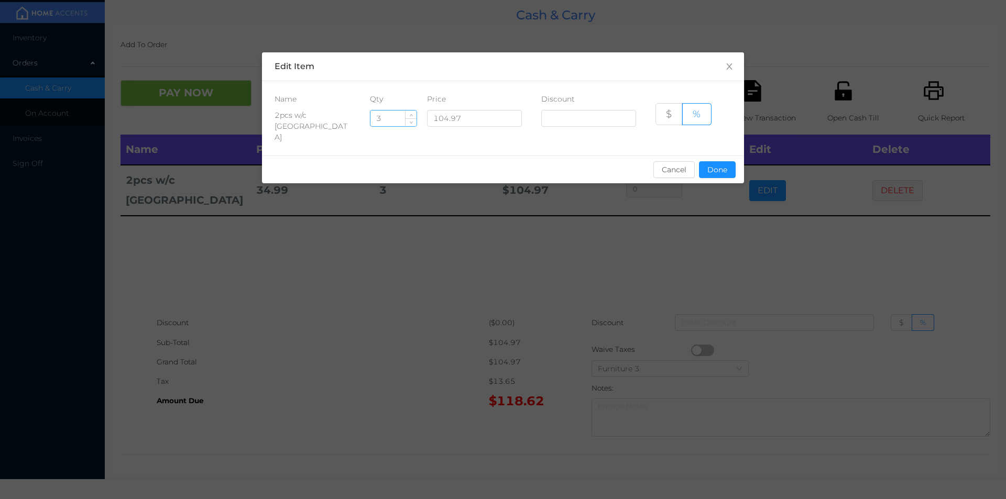
click at [390, 115] on input "3" at bounding box center [394, 119] width 46 height 16
type input "7"
click at [708, 161] on button "Done" at bounding box center [717, 169] width 37 height 17
type input "0%"
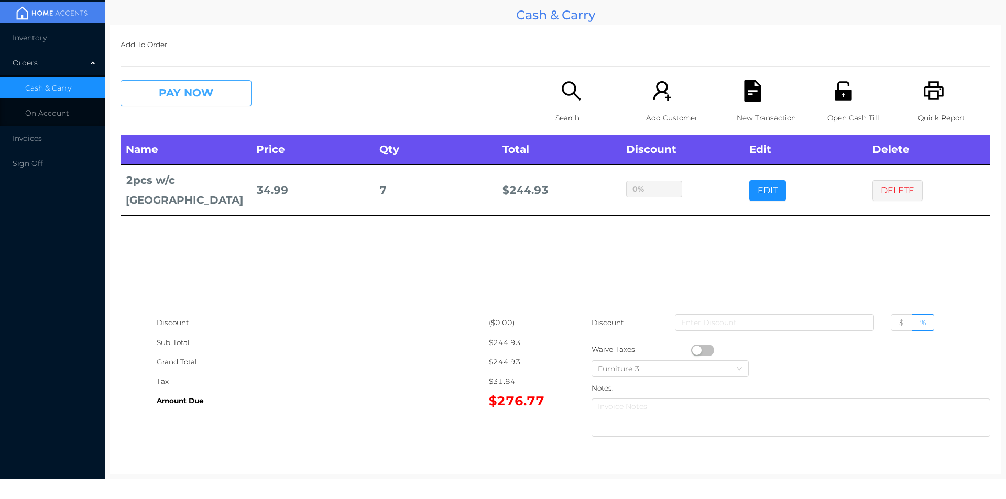
click at [190, 94] on button "PAY NOW" at bounding box center [186, 93] width 131 height 26
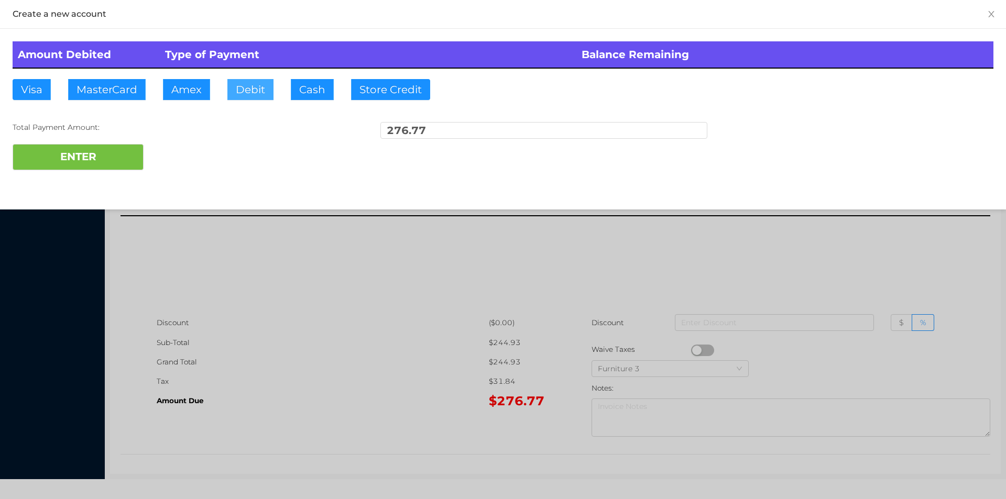
click at [247, 89] on button "Debit" at bounding box center [250, 89] width 46 height 21
type input "300"
click at [82, 169] on button "ENTER" at bounding box center [78, 157] width 131 height 26
type input "0"
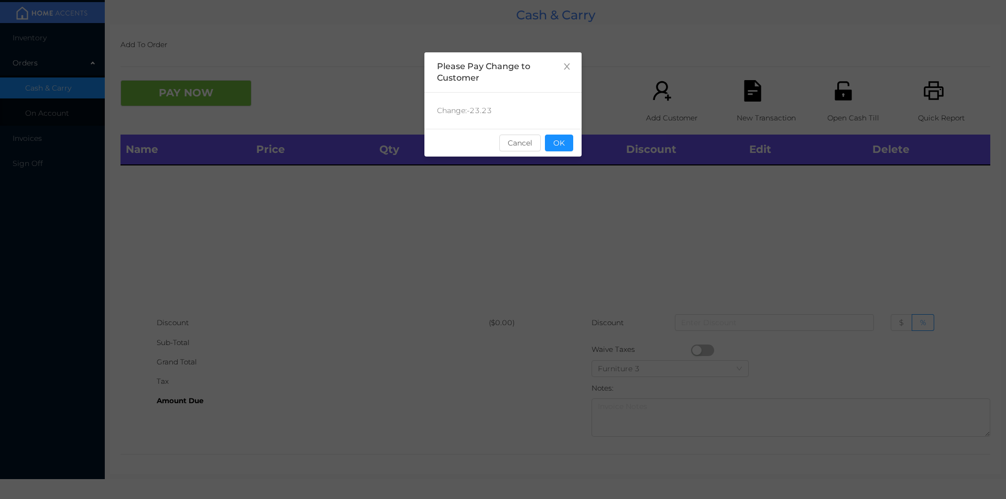
click at [566, 141] on button "OK" at bounding box center [559, 143] width 28 height 17
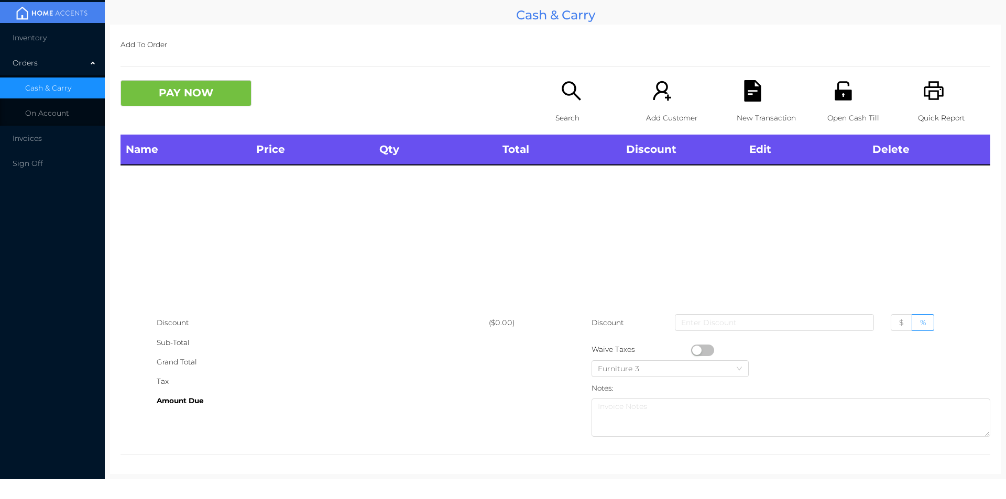
click at [561, 85] on icon "icon: search" at bounding box center [571, 90] width 21 height 21
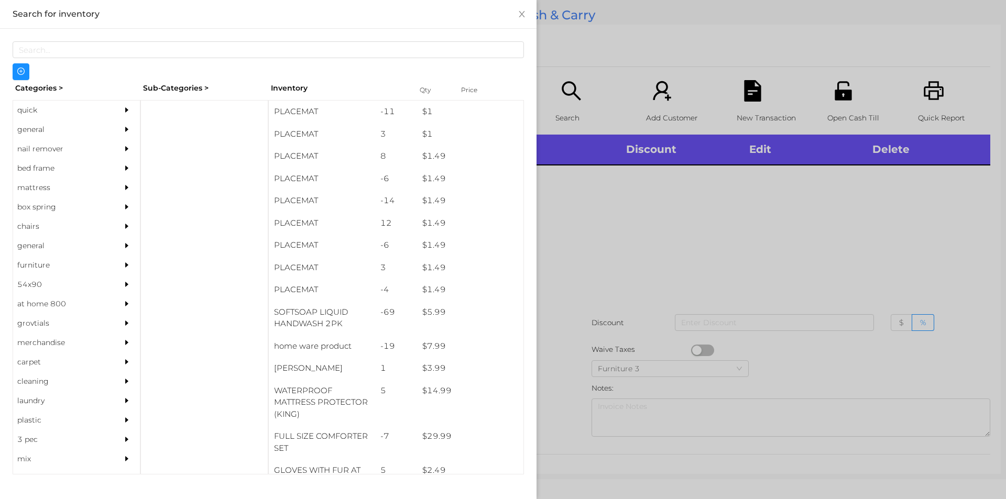
click at [31, 122] on div "general" at bounding box center [60, 129] width 95 height 19
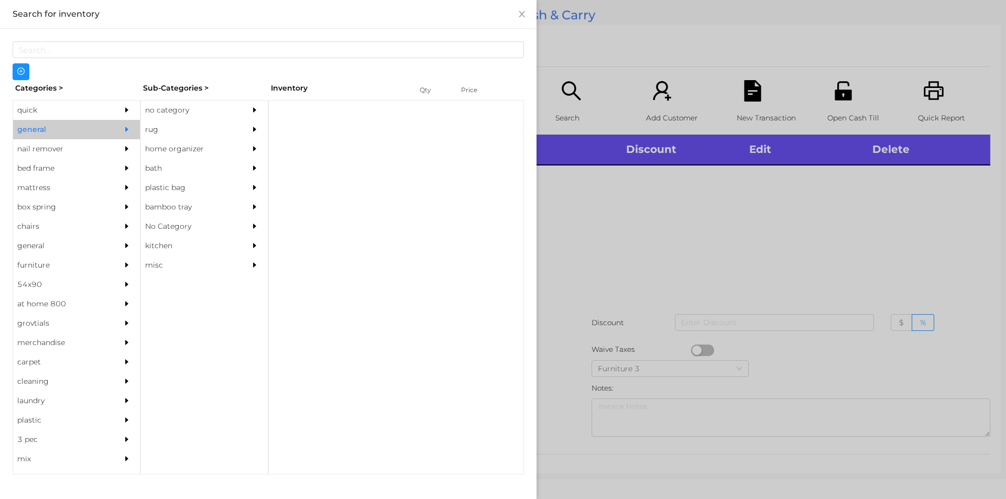
click at [185, 107] on div "no category" at bounding box center [188, 110] width 95 height 19
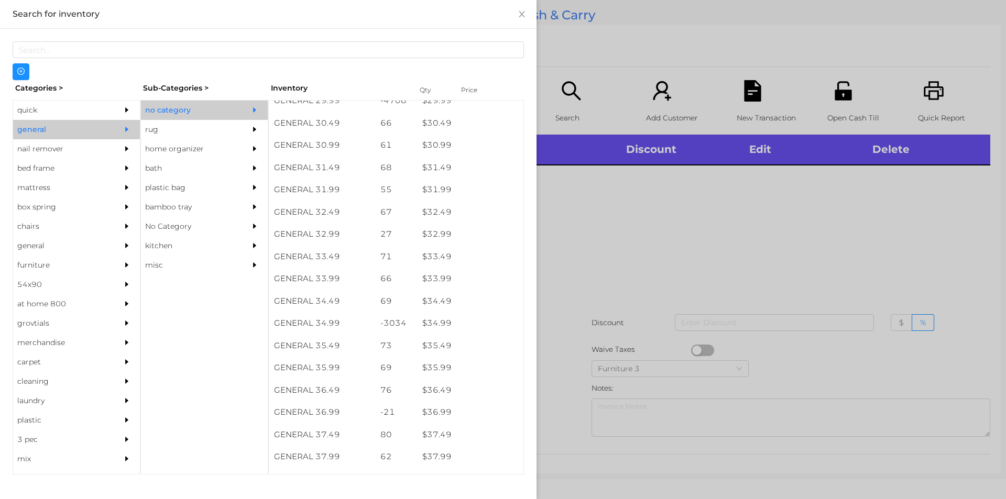
scroll to position [1579, 0]
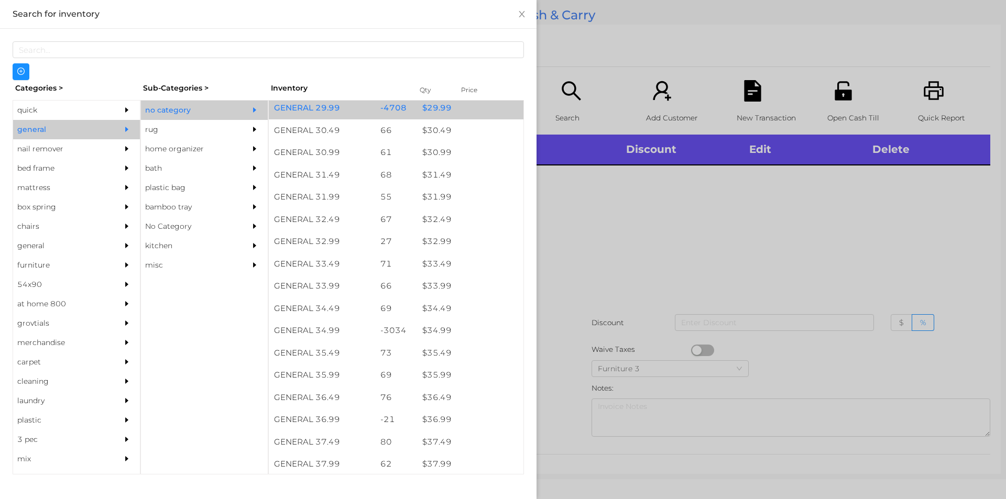
click at [426, 113] on div "$ 29.99" at bounding box center [470, 108] width 106 height 23
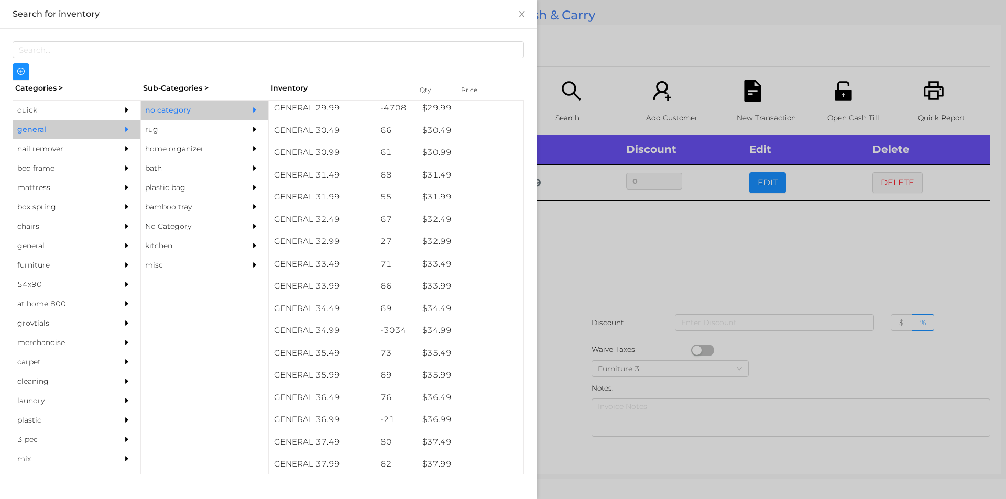
click at [581, 260] on div at bounding box center [503, 249] width 1006 height 499
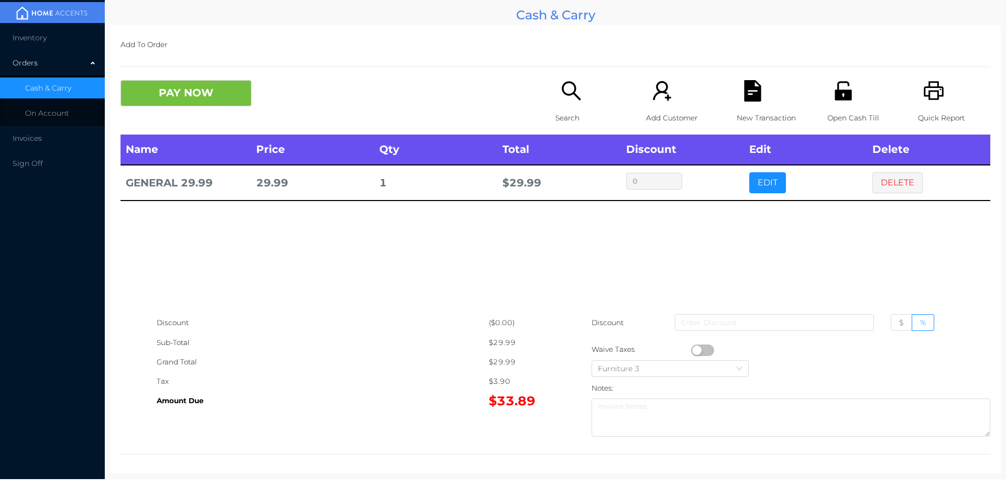
click at [744, 99] on icon "icon: file-text" at bounding box center [752, 90] width 17 height 21
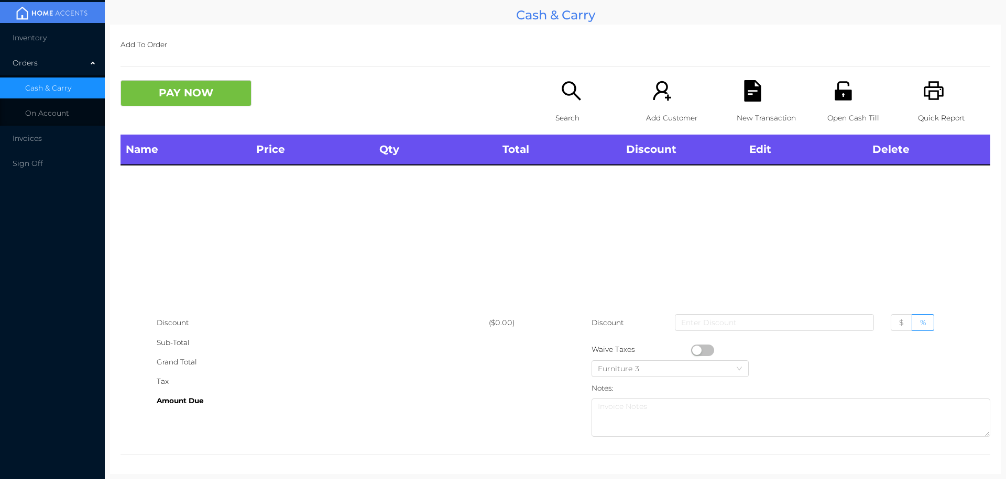
click at [942, 88] on div "Quick Report" at bounding box center [954, 107] width 72 height 55
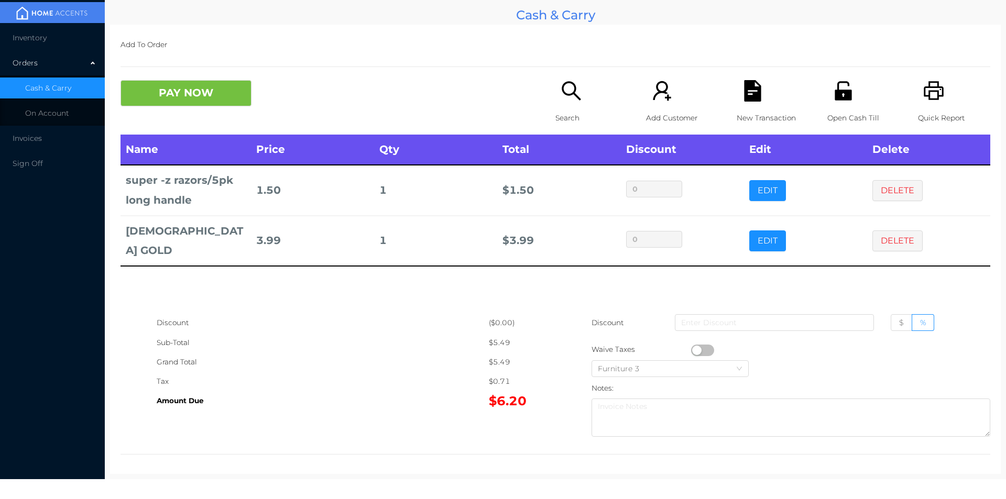
click at [750, 86] on icon "icon: file-text" at bounding box center [752, 90] width 21 height 21
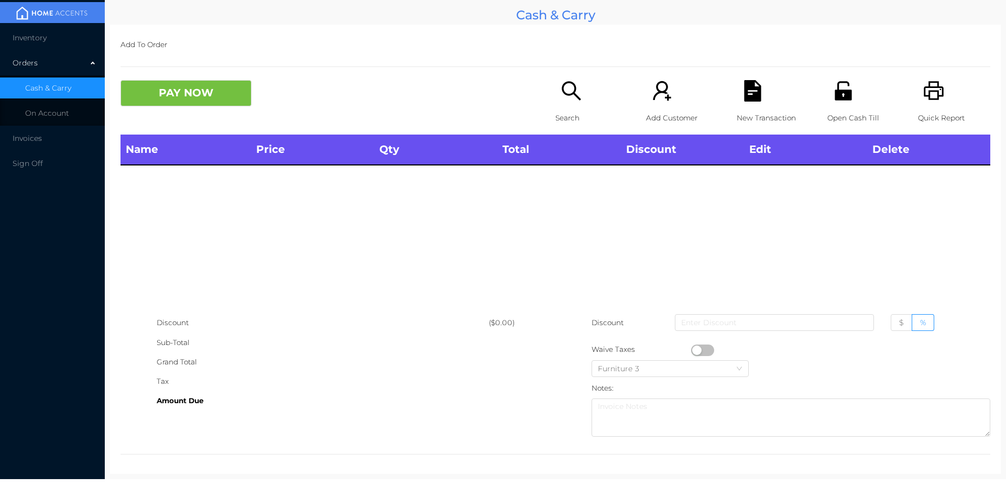
click at [833, 81] on icon "icon: unlock" at bounding box center [843, 90] width 21 height 21
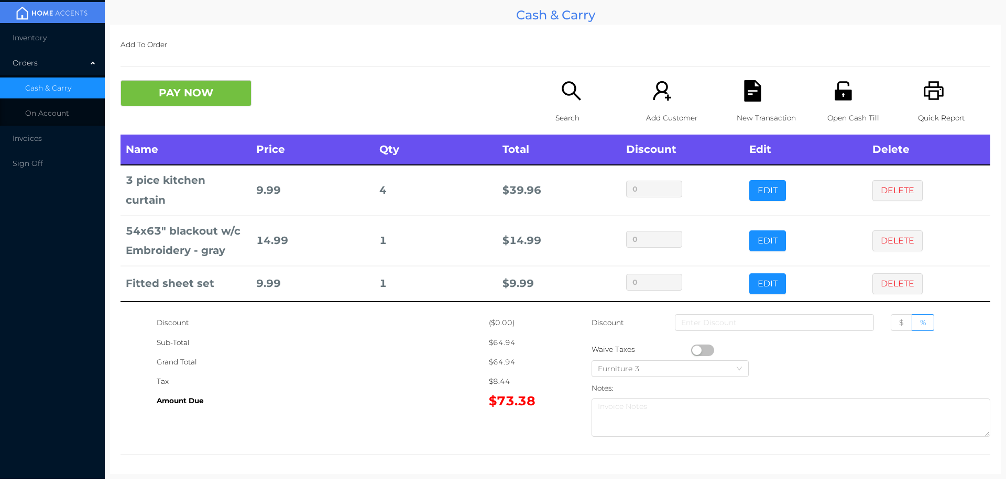
click at [742, 95] on icon "icon: file-text" at bounding box center [752, 90] width 21 height 21
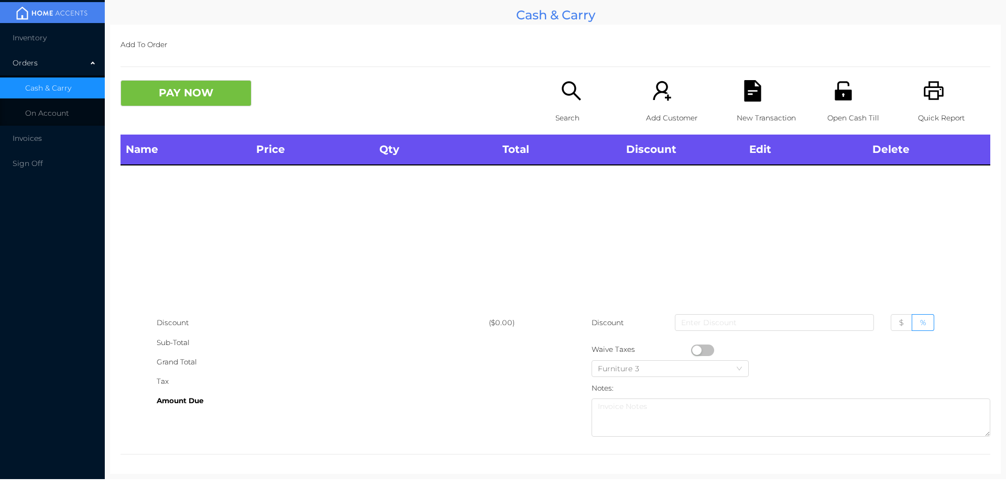
click at [930, 82] on icon "icon: printer" at bounding box center [934, 90] width 20 height 19
click at [925, 94] on icon "icon: printer" at bounding box center [933, 90] width 21 height 21
click at [569, 94] on icon "icon: search" at bounding box center [571, 90] width 19 height 19
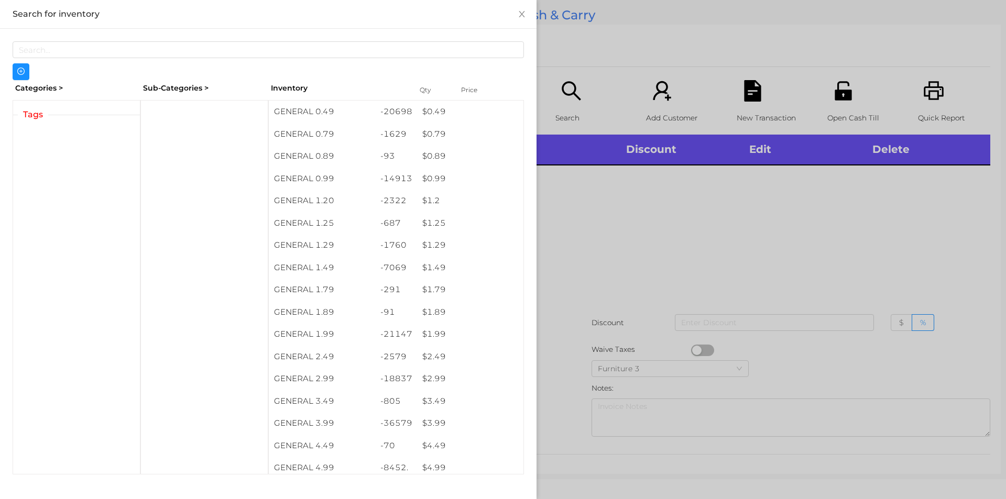
click at [617, 220] on div at bounding box center [503, 249] width 1006 height 499
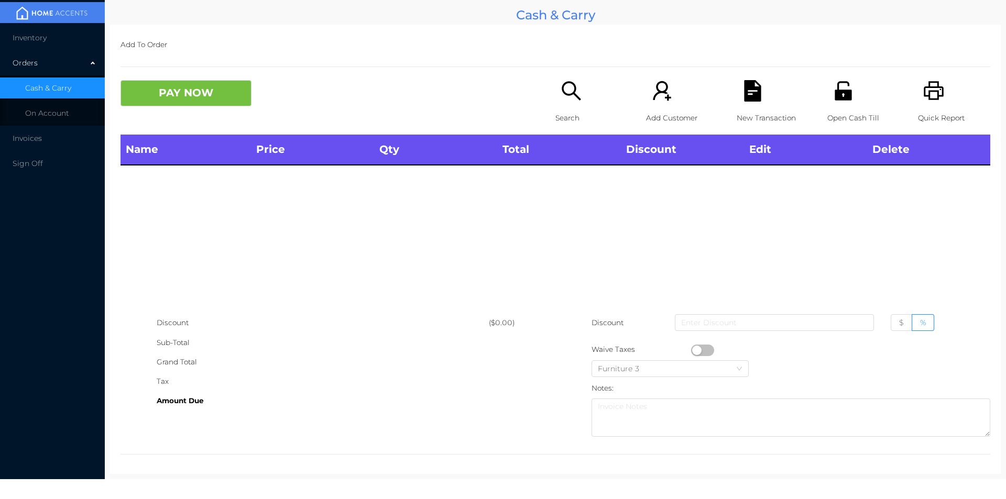
click at [561, 85] on icon "icon: search" at bounding box center [571, 90] width 21 height 21
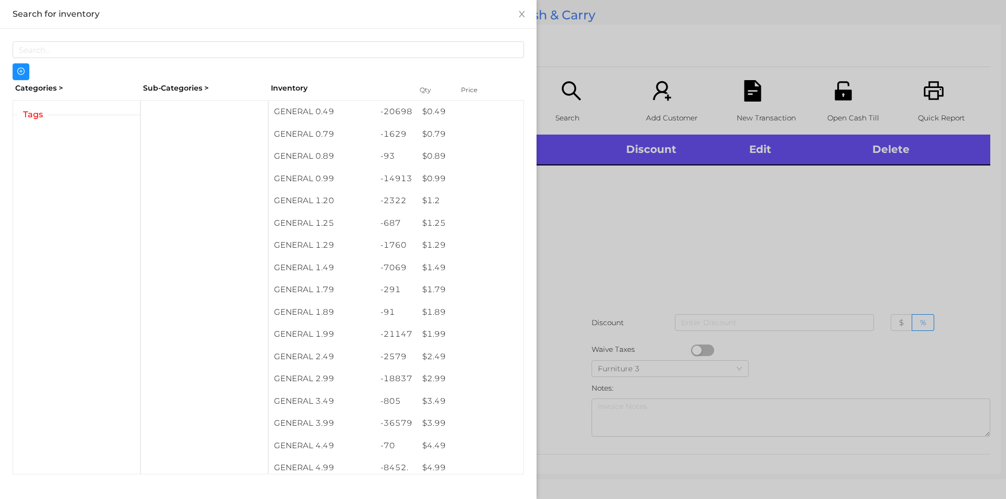
click at [655, 235] on div at bounding box center [503, 249] width 1006 height 499
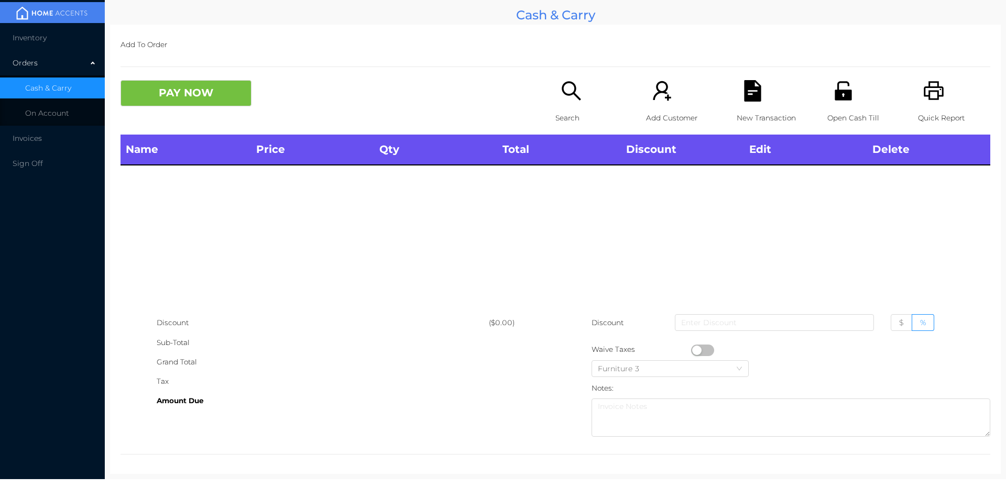
click at [570, 93] on icon "icon: search" at bounding box center [571, 90] width 19 height 19
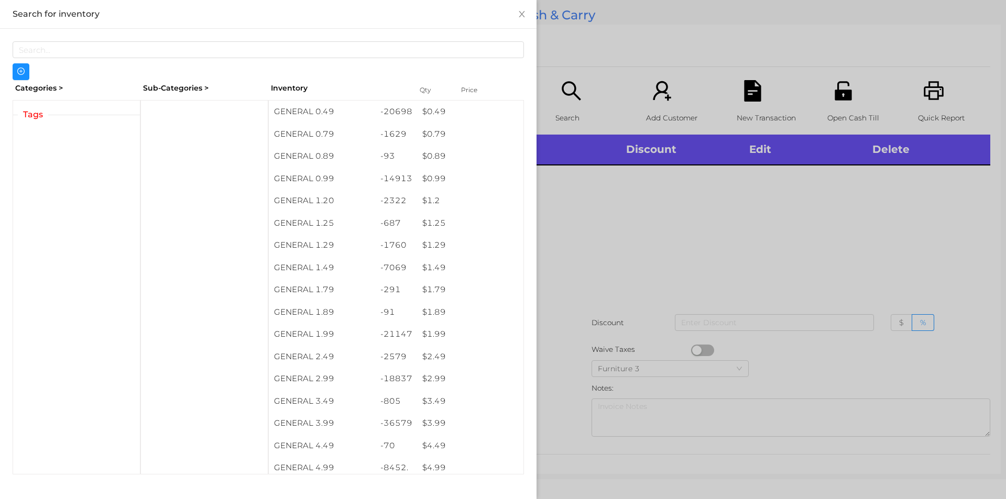
click at [732, 224] on div at bounding box center [503, 249] width 1006 height 499
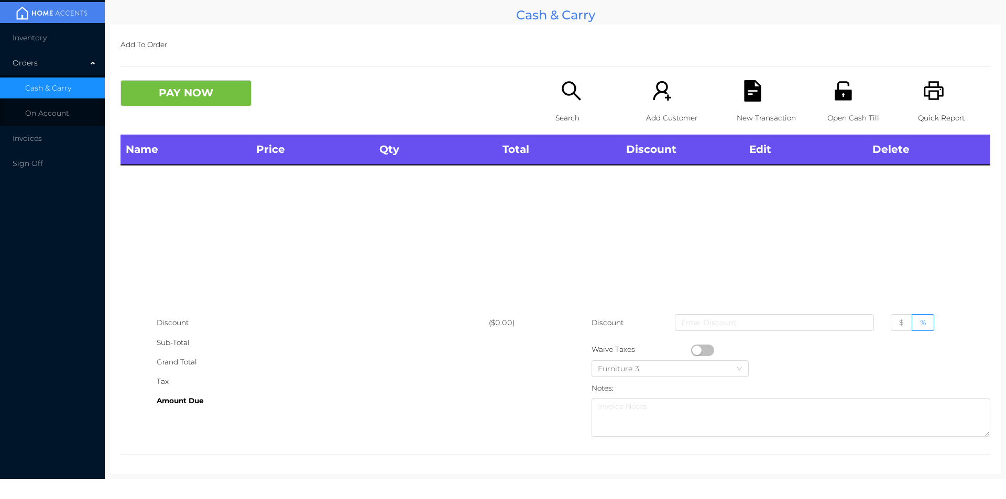
click at [562, 87] on icon "icon: search" at bounding box center [571, 90] width 19 height 19
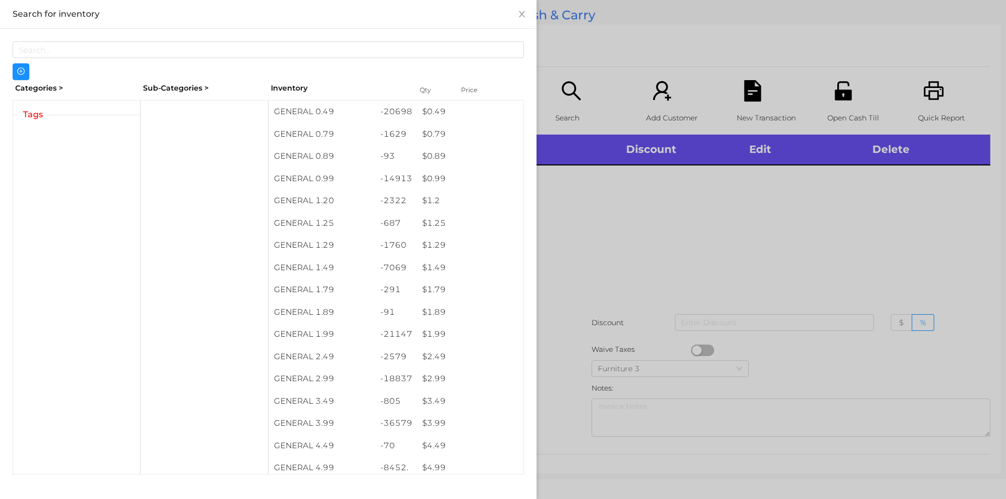
click at [566, 77] on div at bounding box center [503, 249] width 1006 height 499
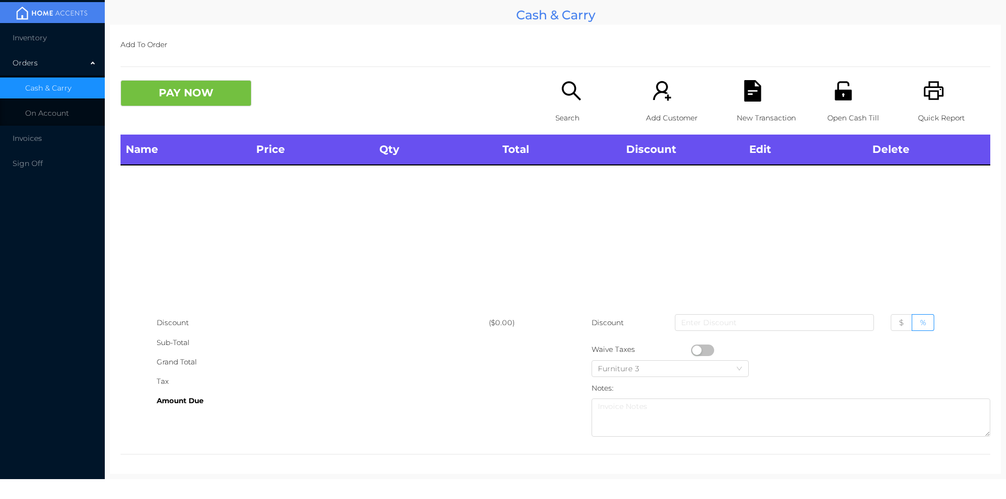
click at [556, 106] on div "Search" at bounding box center [592, 107] width 72 height 55
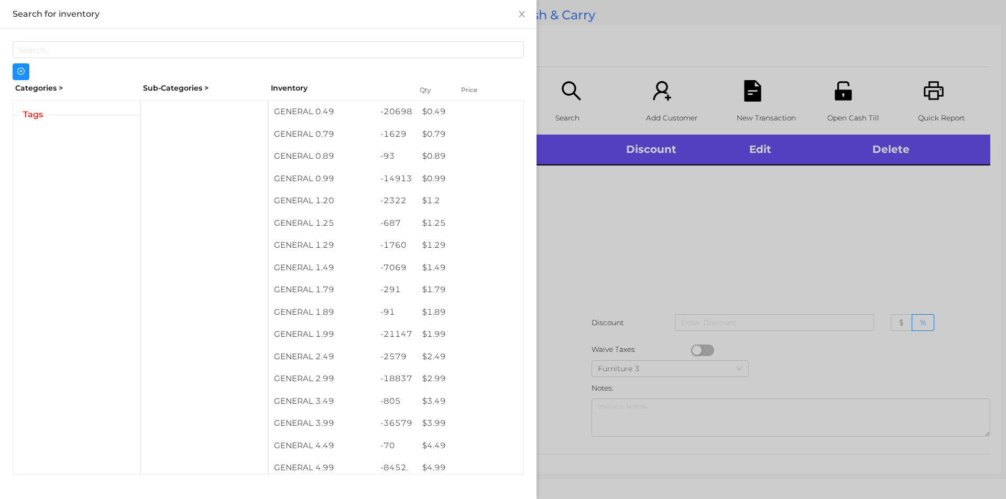
click at [653, 253] on div at bounding box center [503, 249] width 1006 height 499
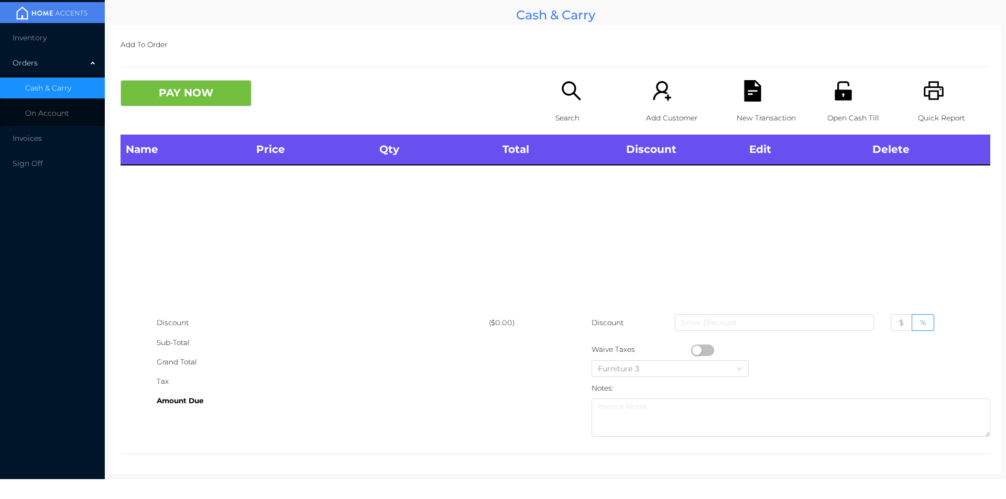
click at [562, 88] on icon "icon: search" at bounding box center [571, 90] width 19 height 19
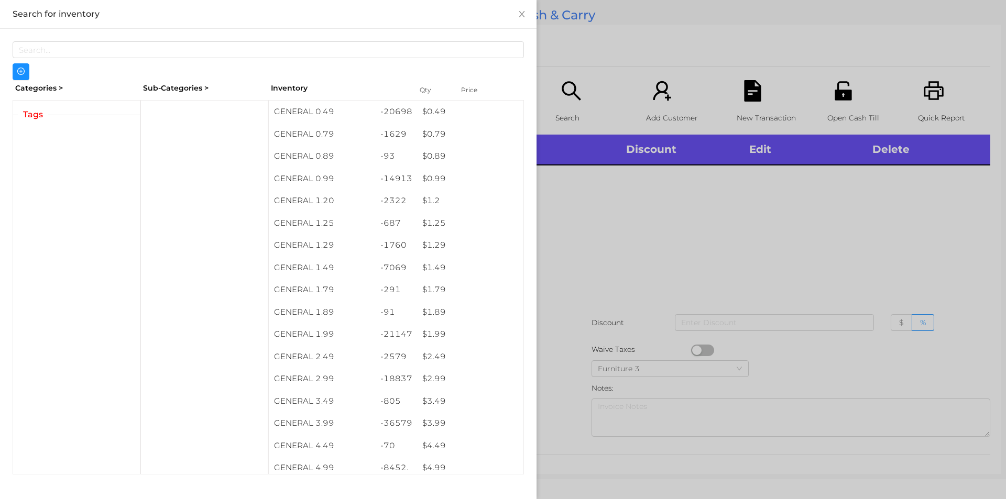
click at [605, 228] on div at bounding box center [503, 249] width 1006 height 499
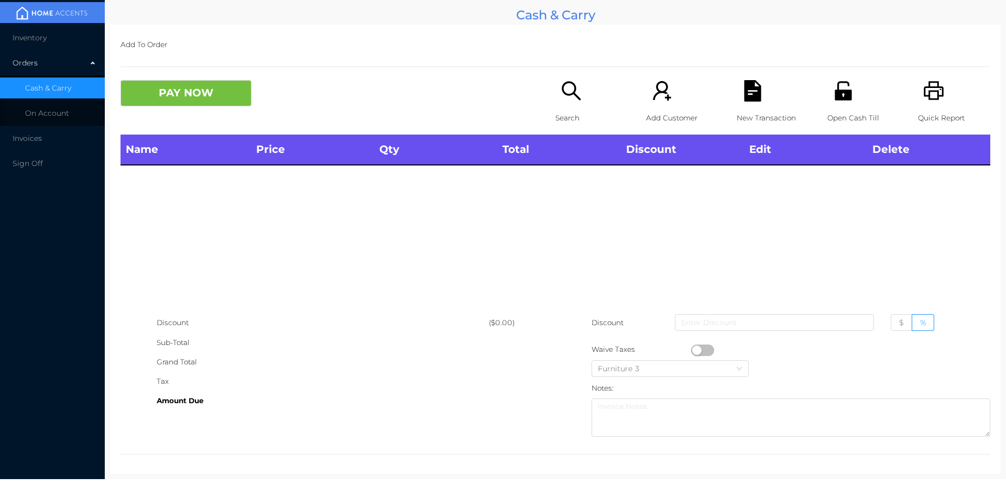
click at [562, 96] on icon "icon: search" at bounding box center [571, 90] width 21 height 21
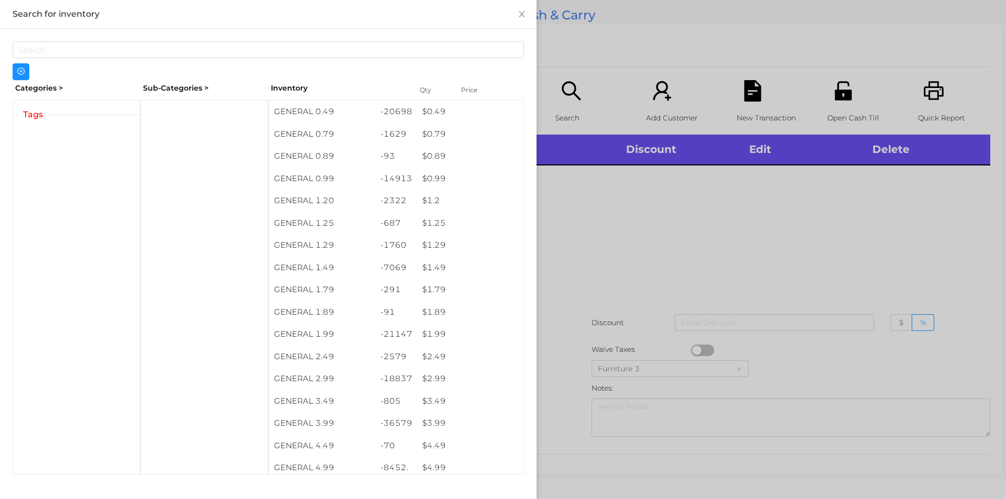
click at [601, 279] on div at bounding box center [503, 249] width 1006 height 499
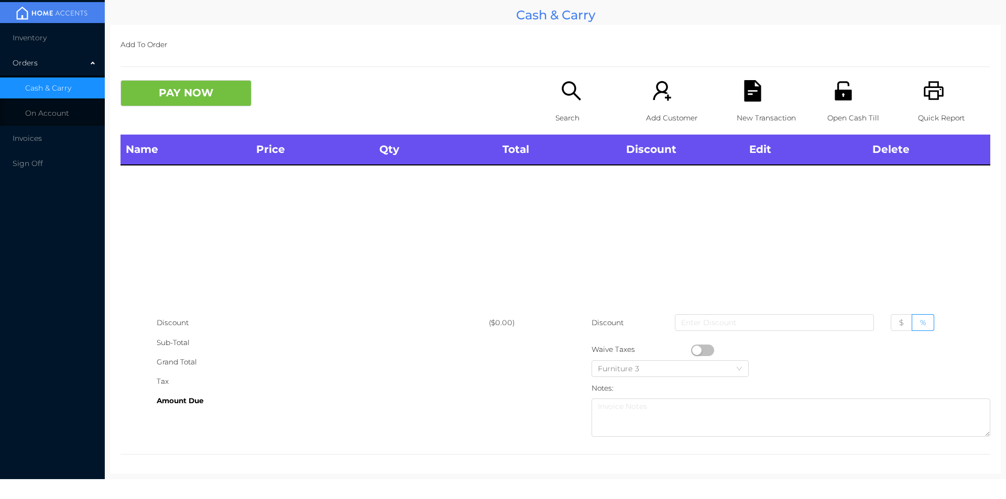
click at [572, 112] on p "Search" at bounding box center [592, 117] width 72 height 19
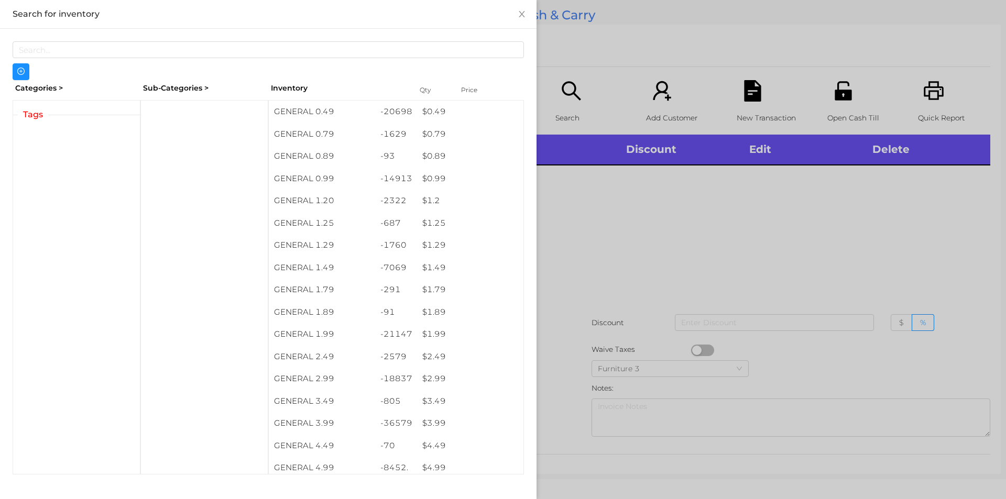
click at [617, 228] on div at bounding box center [503, 249] width 1006 height 499
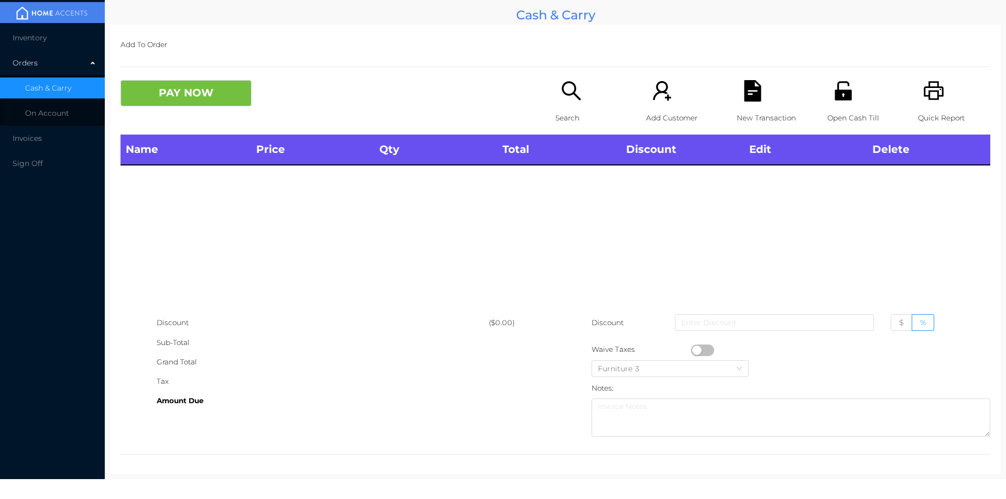
click at [542, 100] on div "PAY NOW" at bounding box center [338, 93] width 435 height 26
click at [556, 97] on div "Search" at bounding box center [592, 107] width 72 height 55
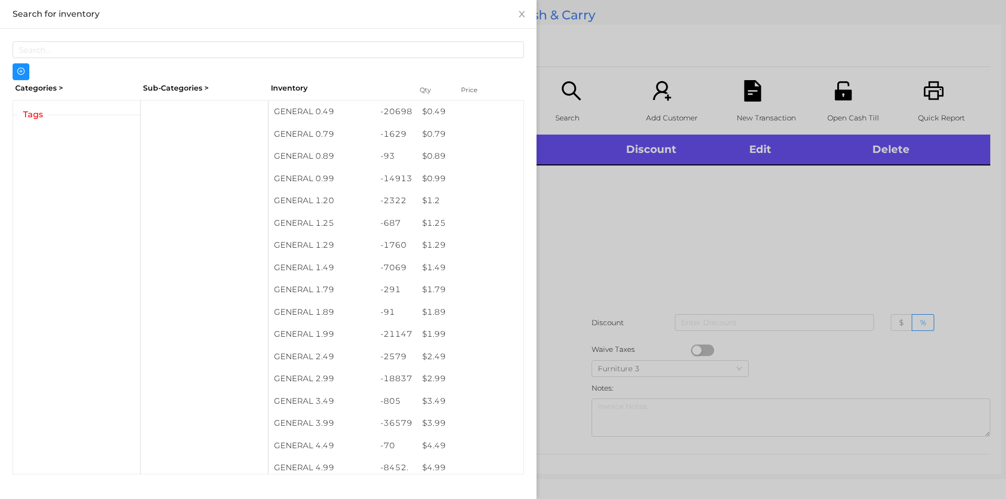
click at [629, 241] on div at bounding box center [503, 249] width 1006 height 499
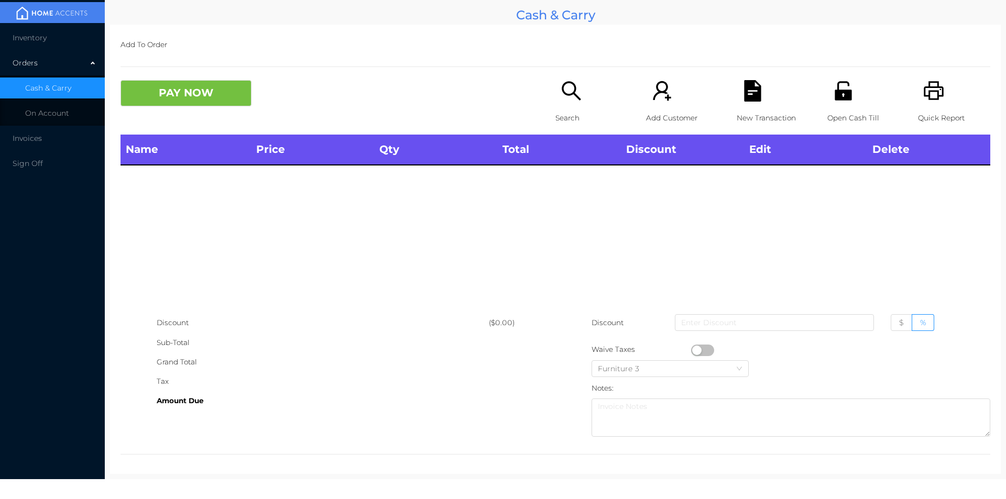
click at [576, 100] on icon "icon: search" at bounding box center [571, 90] width 21 height 21
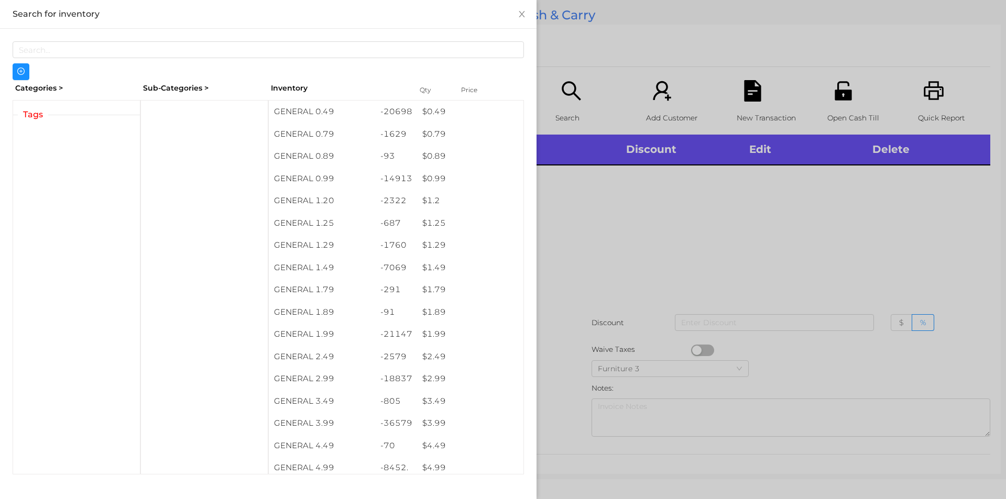
click at [623, 256] on div at bounding box center [503, 249] width 1006 height 499
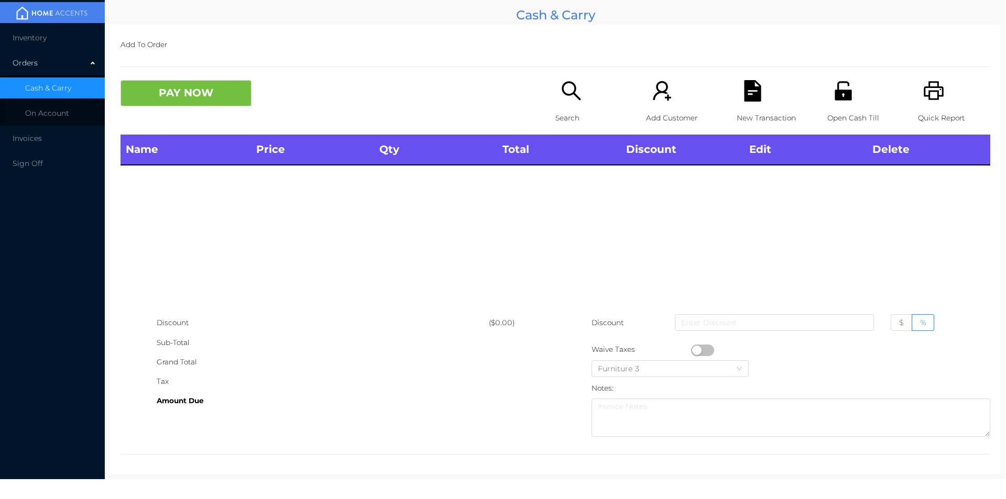
click at [565, 93] on icon "icon: search" at bounding box center [571, 90] width 21 height 21
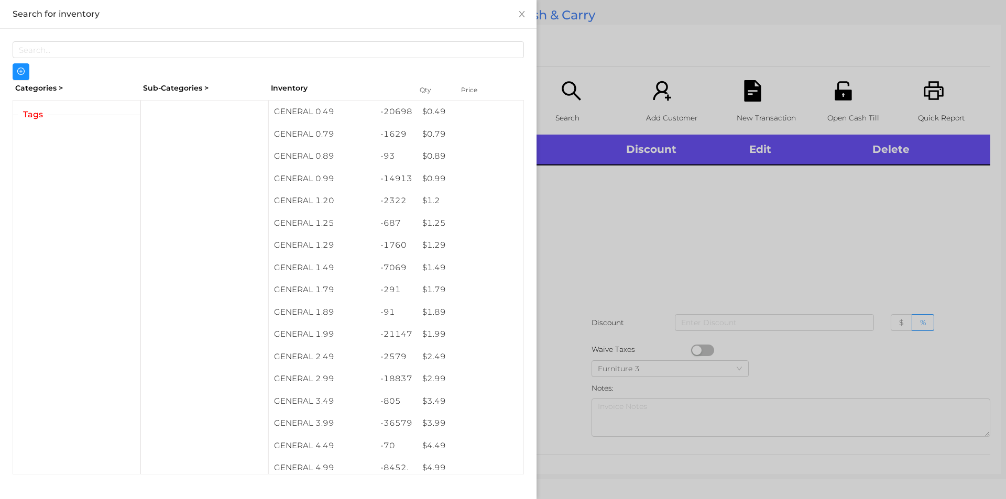
click at [615, 252] on div at bounding box center [503, 249] width 1006 height 499
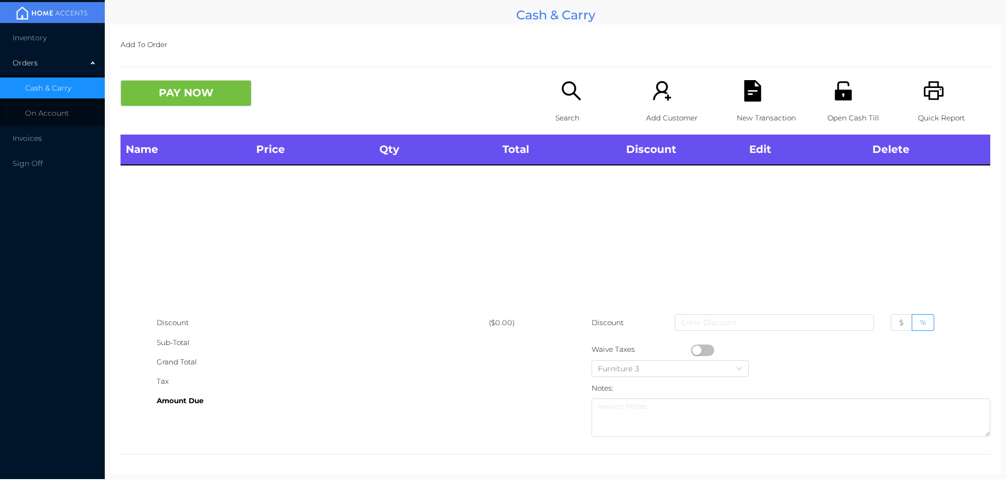
click at [569, 104] on div "Search" at bounding box center [592, 107] width 72 height 55
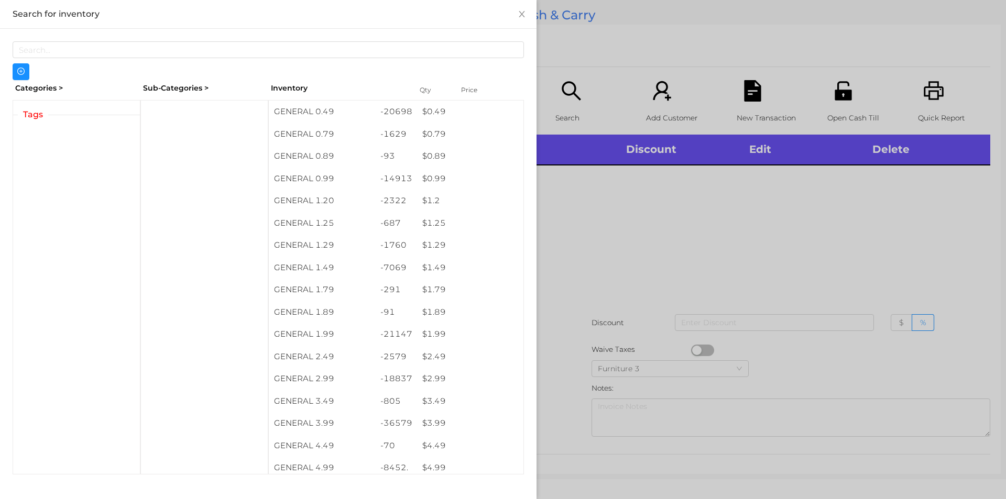
click at [559, 107] on div at bounding box center [503, 249] width 1006 height 499
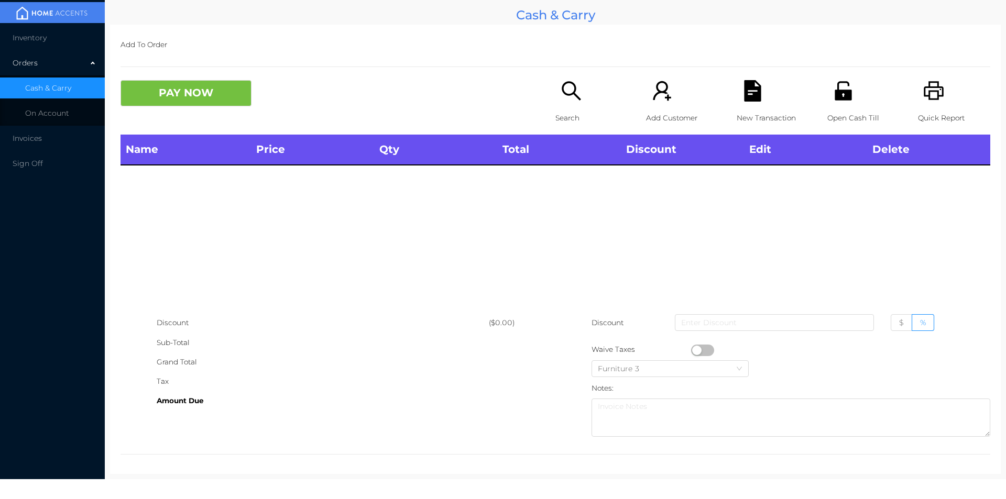
click at [556, 87] on div "Search" at bounding box center [592, 107] width 72 height 55
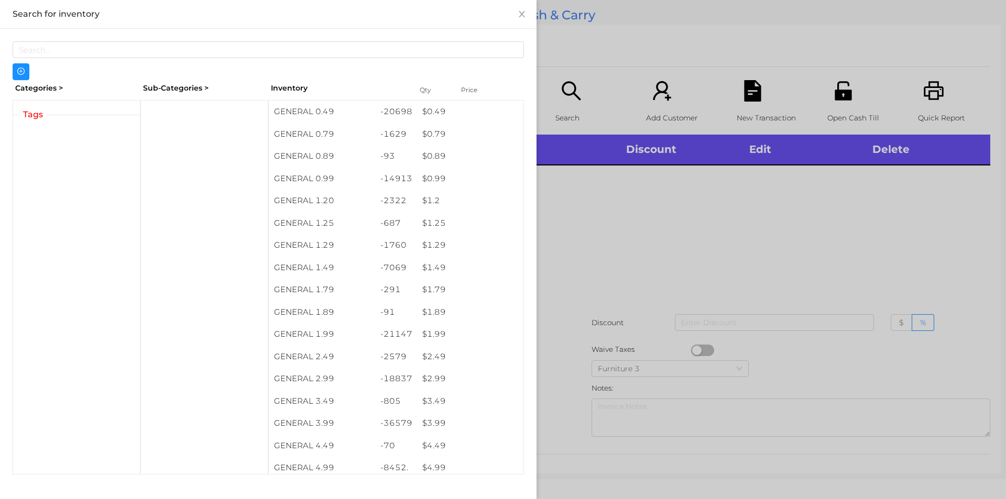
click at [644, 244] on div at bounding box center [503, 249] width 1006 height 499
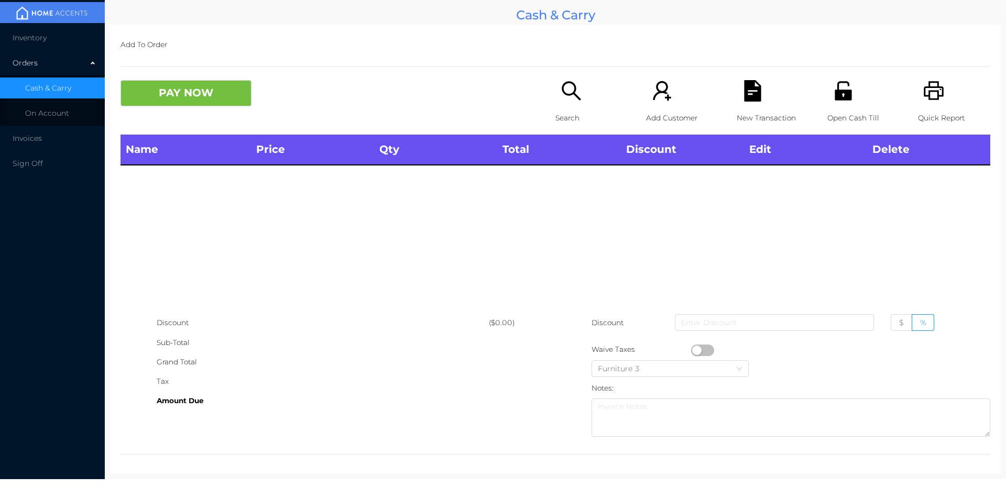
click at [575, 95] on icon "icon: search" at bounding box center [571, 90] width 21 height 21
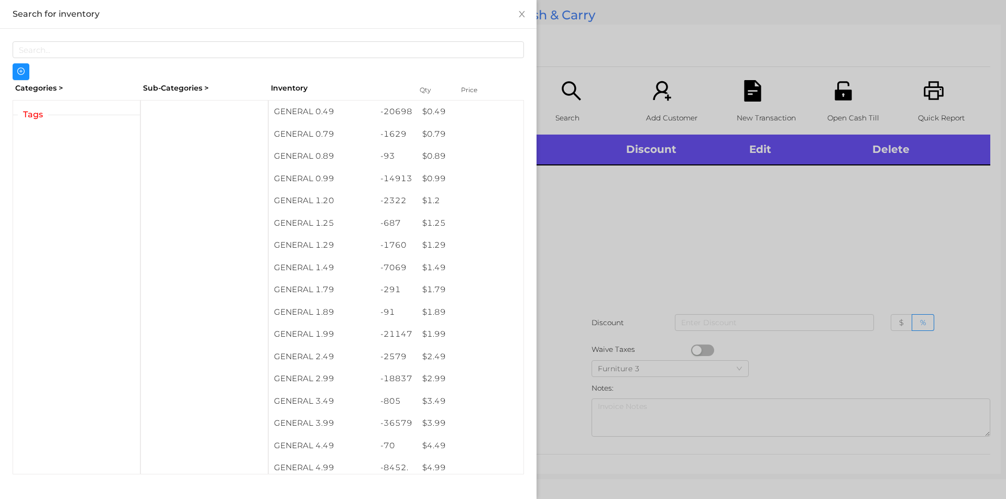
click at [601, 236] on div at bounding box center [503, 249] width 1006 height 499
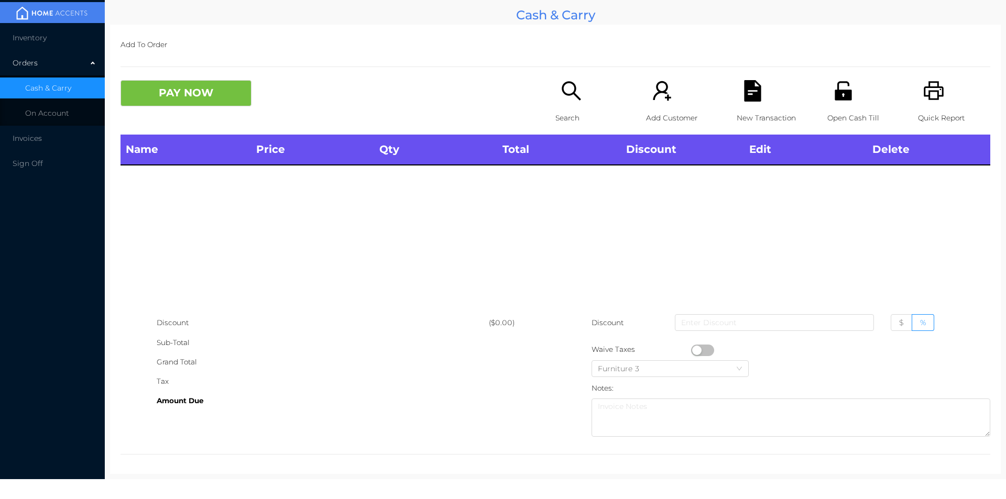
click at [562, 91] on icon "icon: search" at bounding box center [571, 90] width 21 height 21
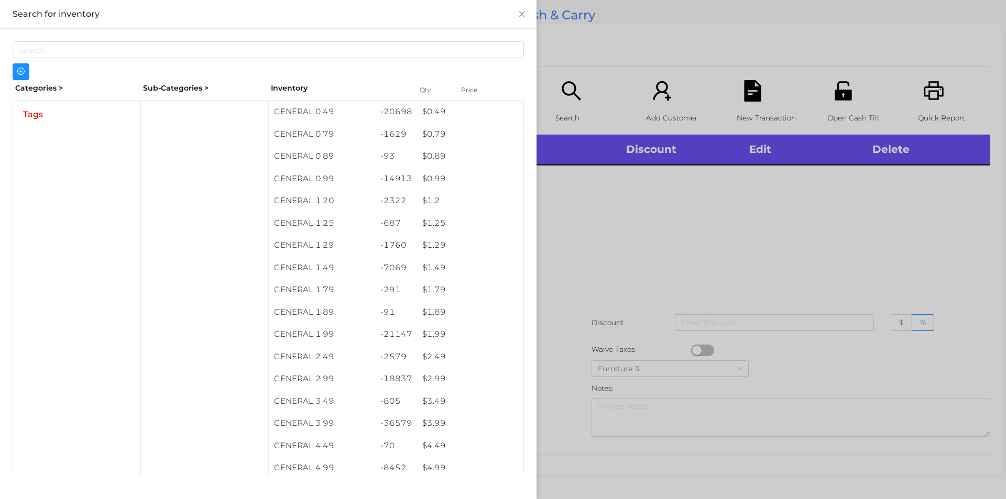
click at [596, 199] on div at bounding box center [503, 249] width 1006 height 499
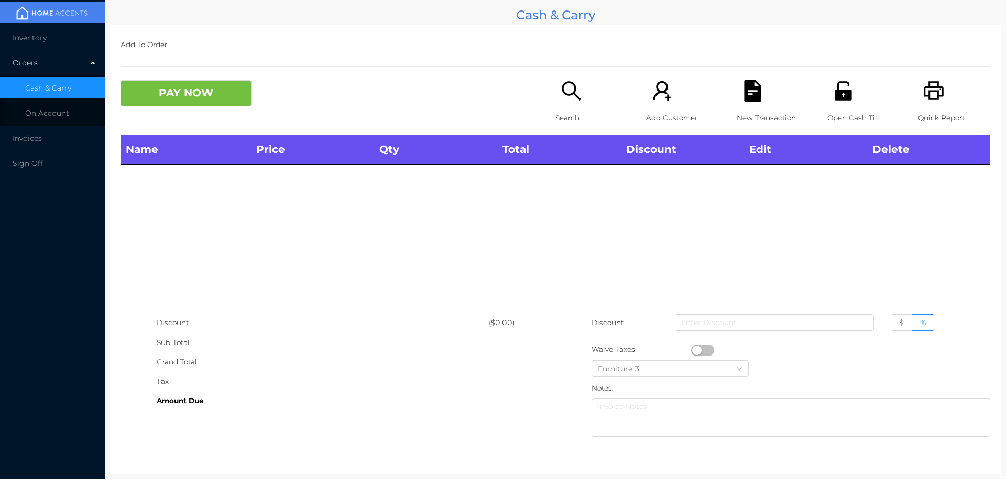
click at [562, 67] on div at bounding box center [556, 67] width 870 height 1
click at [568, 123] on p "Search" at bounding box center [592, 117] width 72 height 19
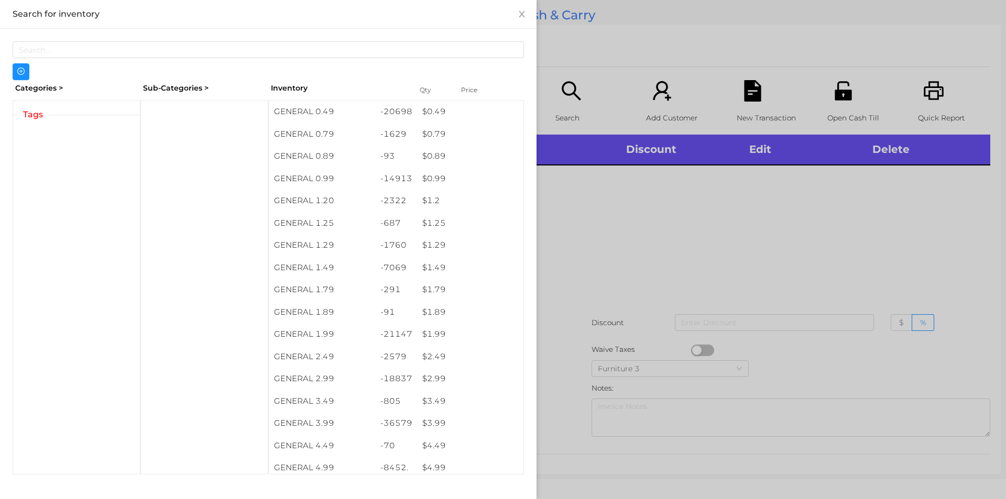
click at [698, 246] on div at bounding box center [503, 249] width 1006 height 499
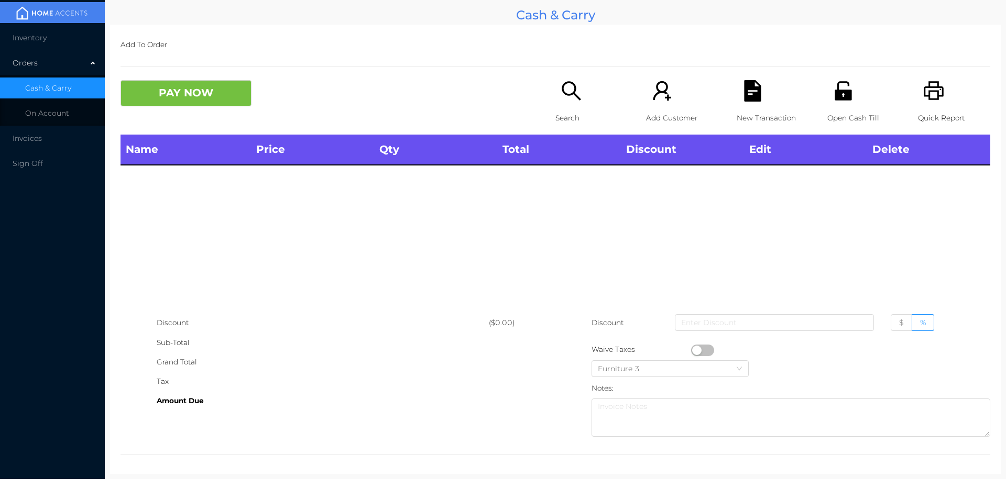
click at [567, 112] on p "Search" at bounding box center [592, 117] width 72 height 19
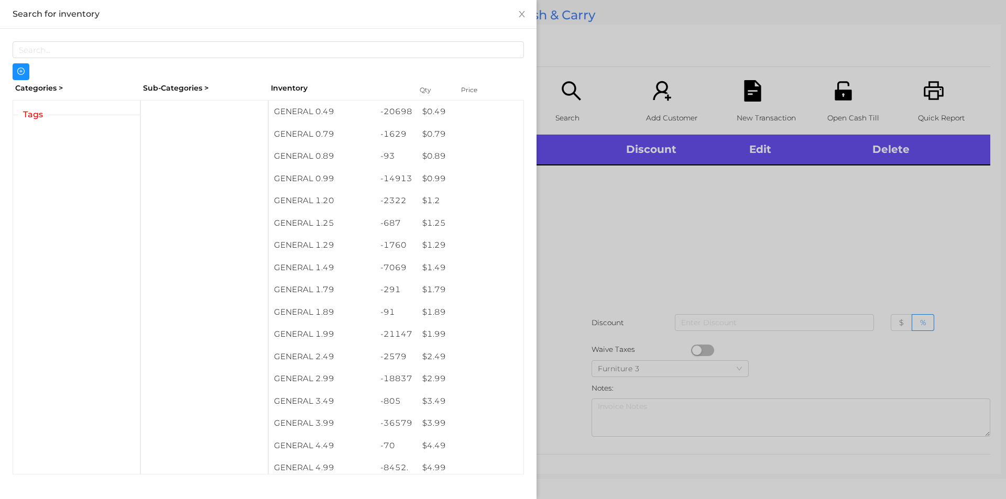
click at [608, 209] on div at bounding box center [503, 249] width 1006 height 499
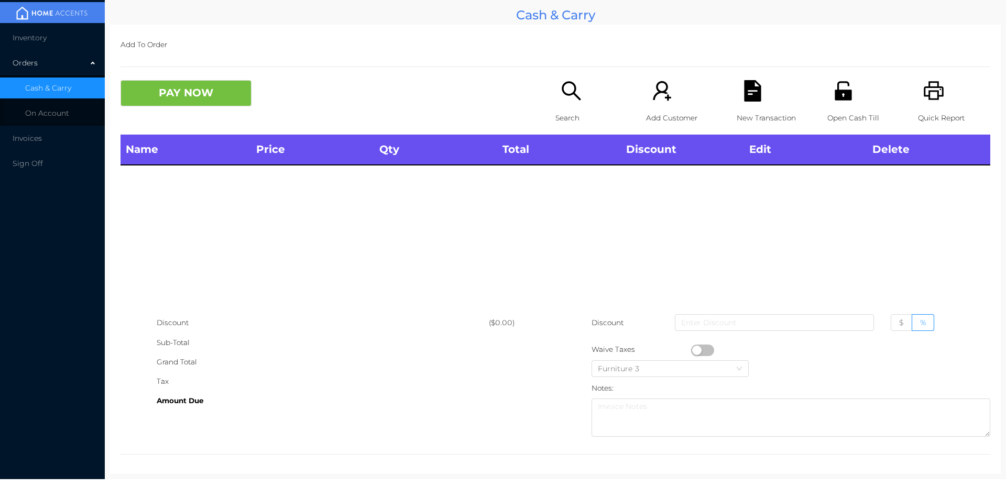
click at [582, 101] on div "Search" at bounding box center [592, 107] width 72 height 55
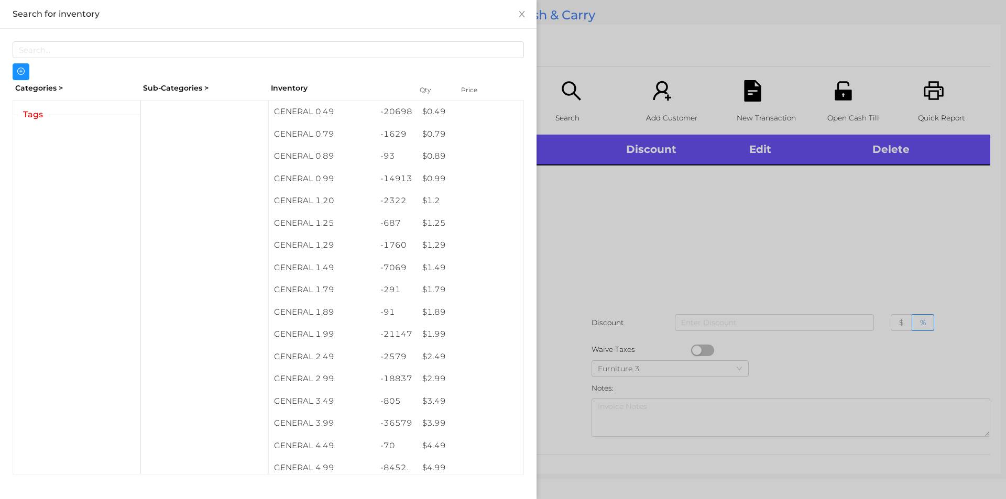
click at [637, 222] on div at bounding box center [503, 249] width 1006 height 499
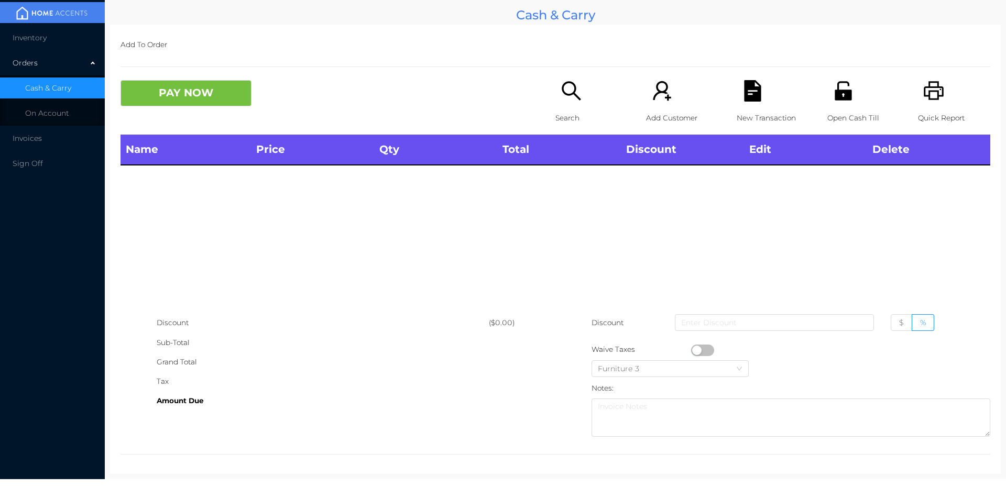
click at [578, 110] on p "Search" at bounding box center [592, 117] width 72 height 19
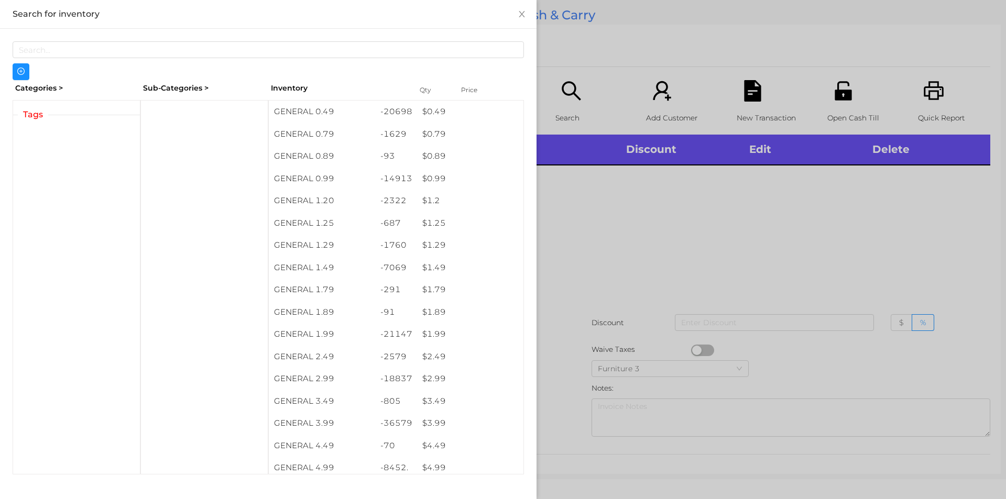
click at [666, 232] on div at bounding box center [503, 249] width 1006 height 499
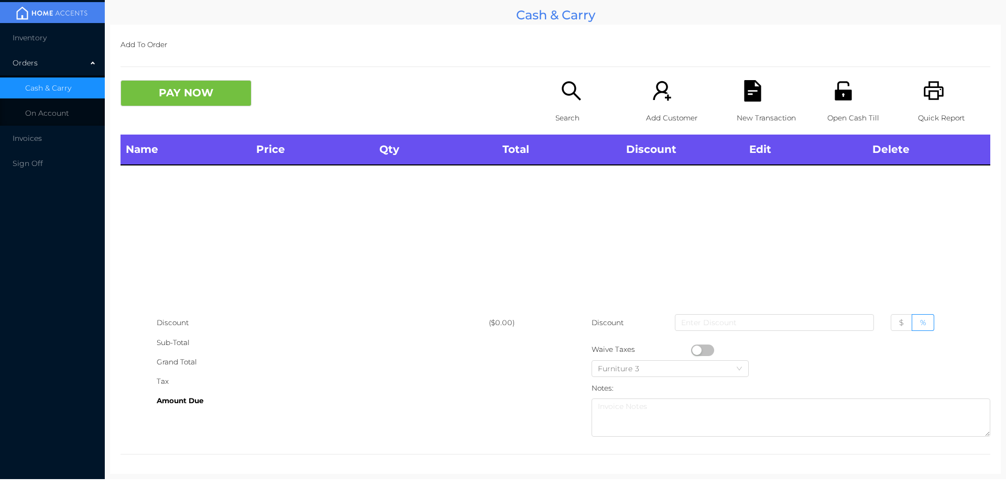
click at [578, 90] on icon "icon: search" at bounding box center [571, 90] width 21 height 21
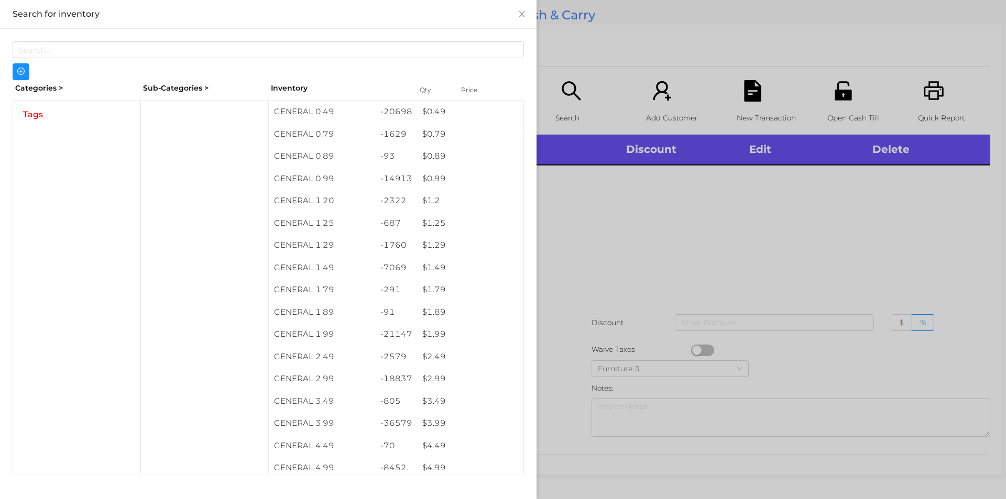
click at [640, 266] on div at bounding box center [503, 249] width 1006 height 499
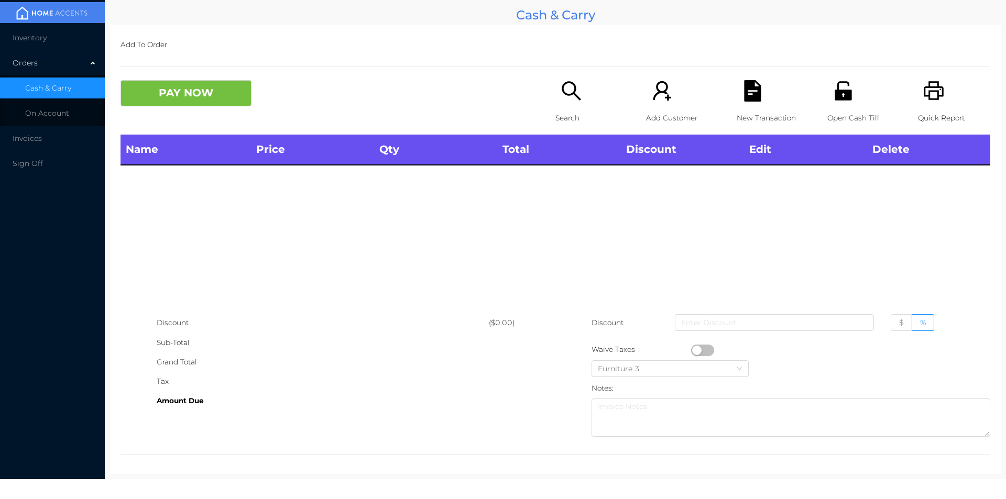
click at [575, 105] on div "Search" at bounding box center [592, 107] width 72 height 55
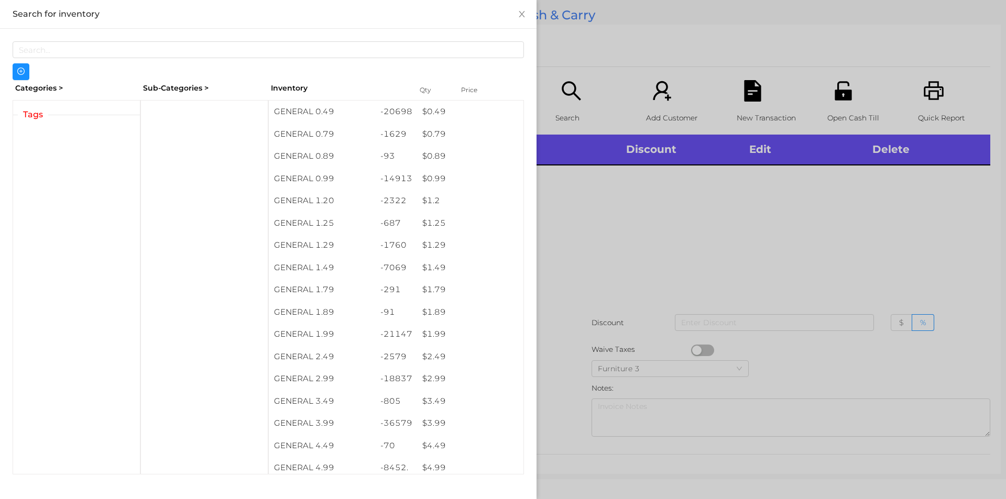
click at [604, 263] on div at bounding box center [503, 249] width 1006 height 499
click at [565, 108] on p "Search" at bounding box center [592, 117] width 72 height 19
click at [565, 104] on div at bounding box center [503, 249] width 1006 height 499
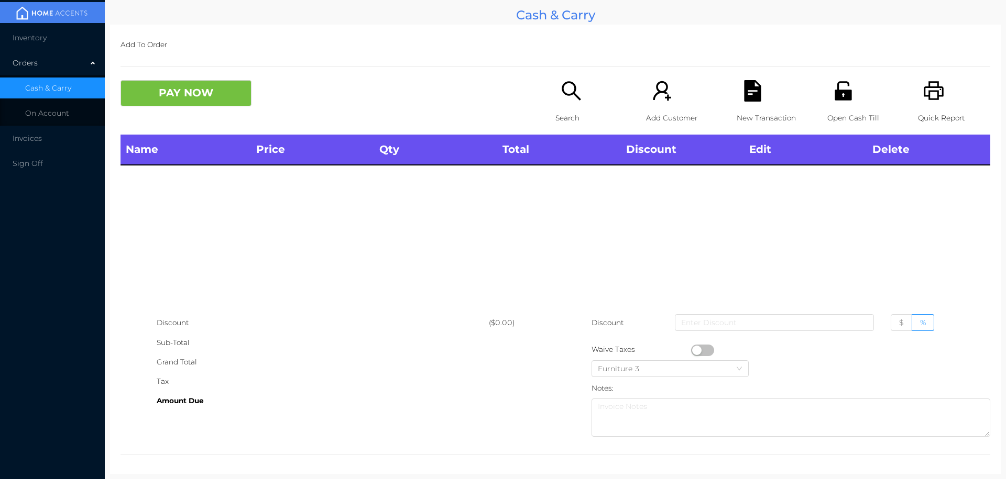
click at [568, 90] on icon "icon: search" at bounding box center [571, 90] width 21 height 21
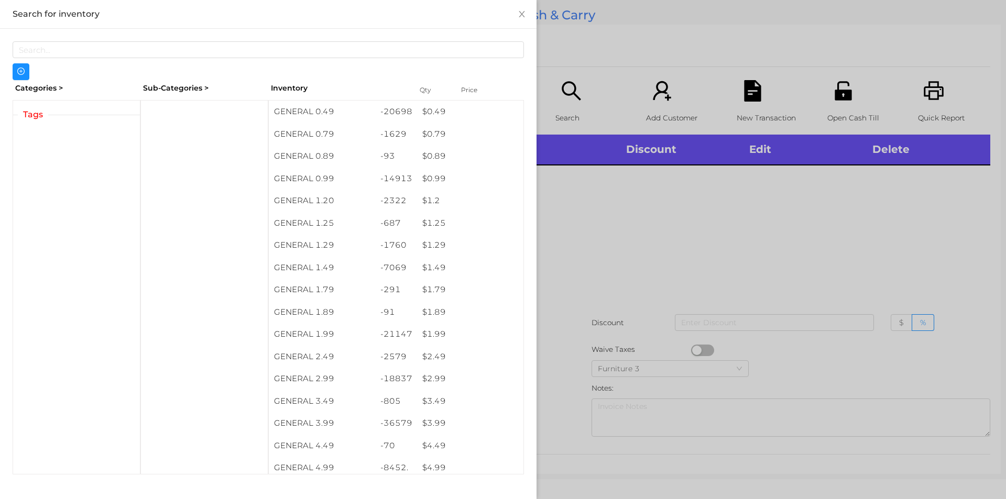
click at [690, 272] on div at bounding box center [503, 249] width 1006 height 499
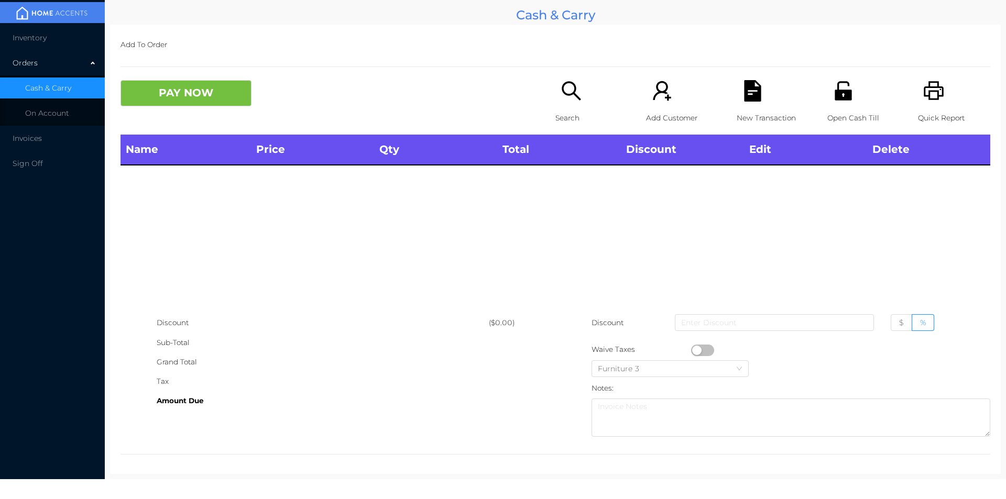
click at [580, 107] on div "Search" at bounding box center [592, 107] width 72 height 55
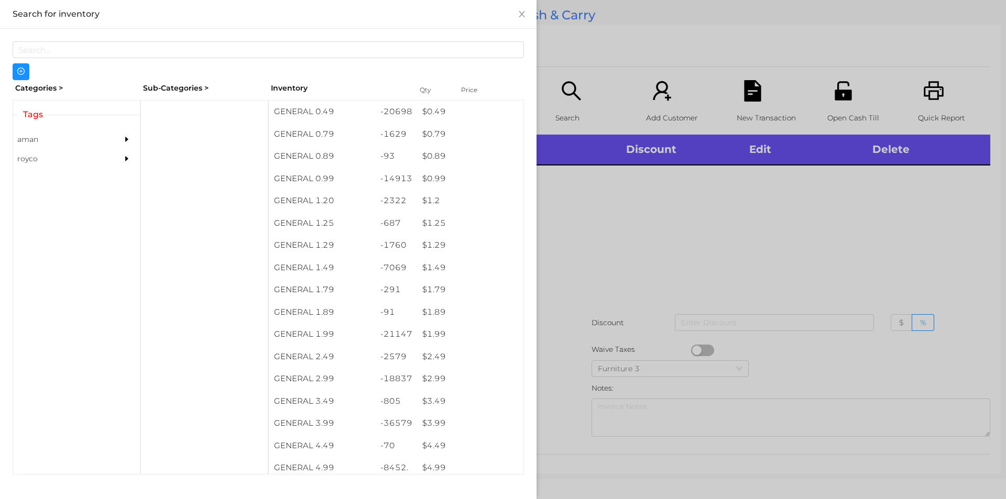
click at [627, 224] on div at bounding box center [503, 249] width 1006 height 499
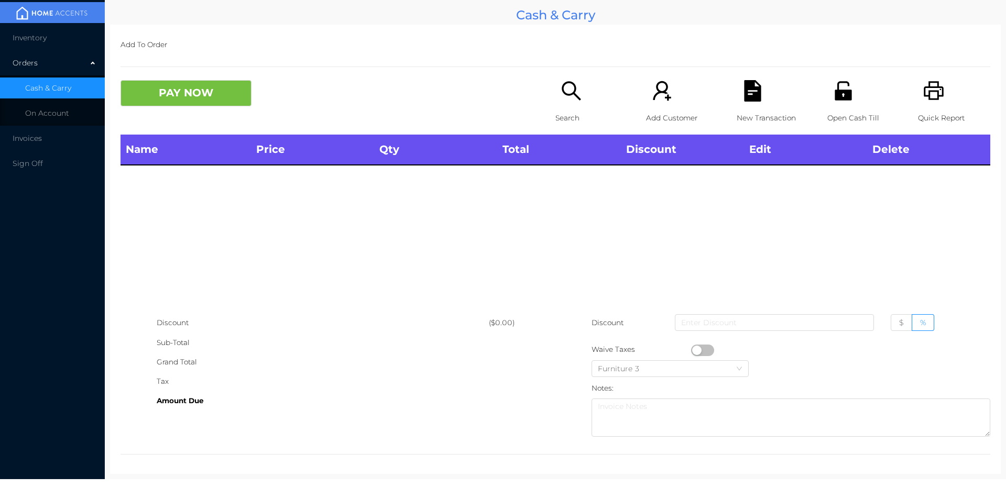
click at [564, 84] on icon "icon: search" at bounding box center [571, 90] width 21 height 21
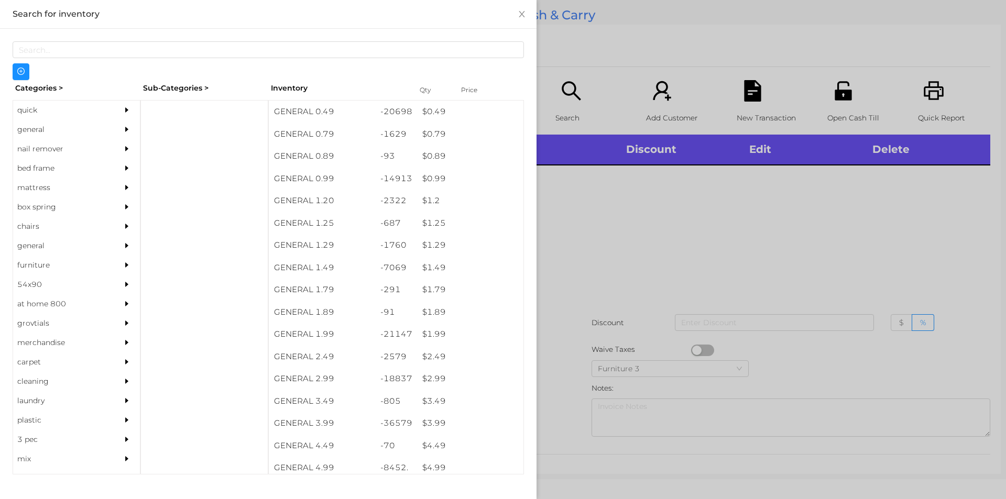
click at [633, 217] on div at bounding box center [503, 249] width 1006 height 499
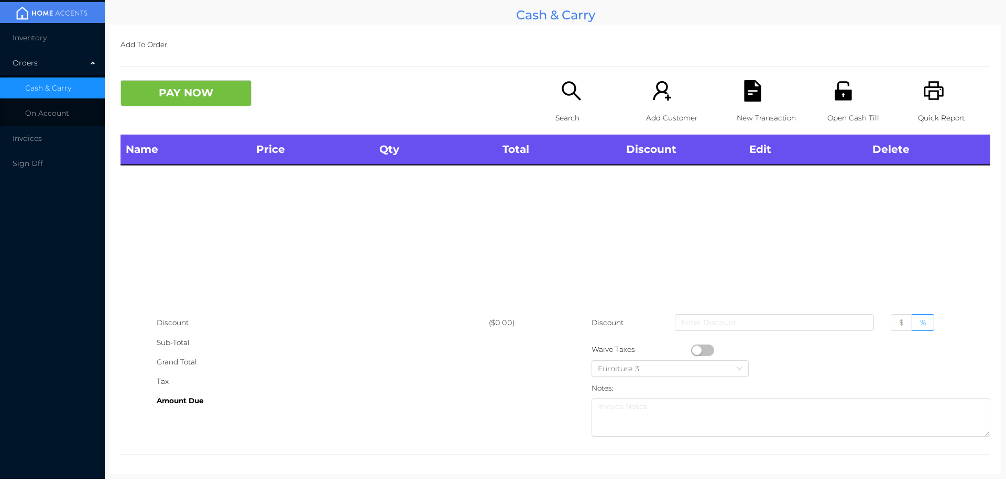
click at [556, 92] on div "Search" at bounding box center [592, 107] width 72 height 55
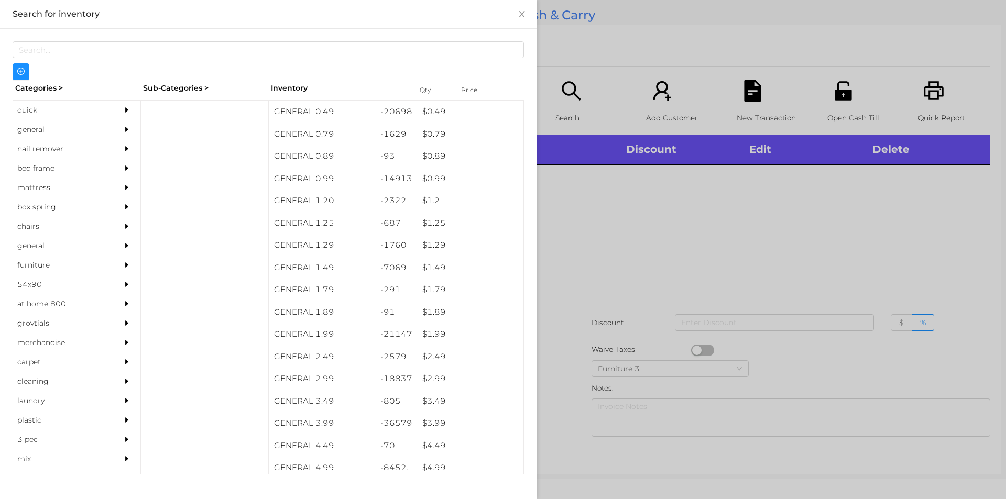
click at [66, 102] on div "quick" at bounding box center [60, 110] width 95 height 19
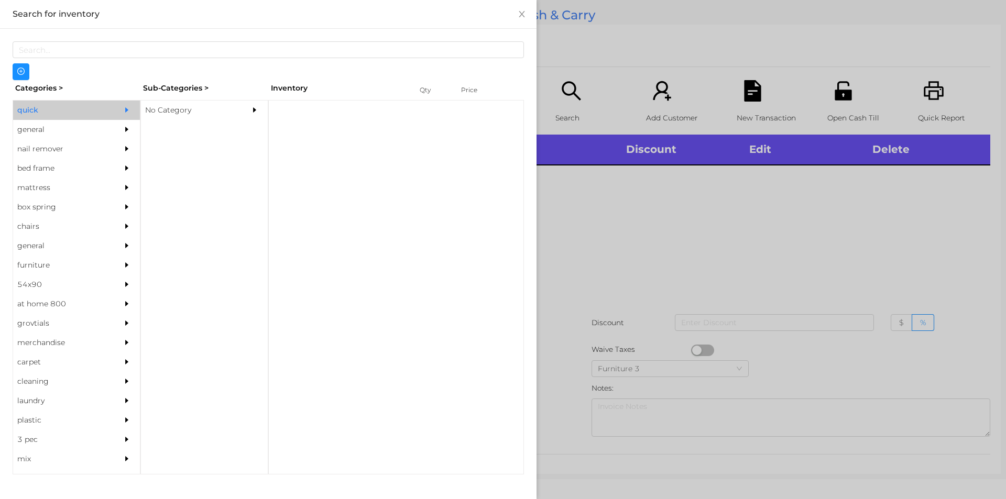
click at [186, 106] on div "No Category" at bounding box center [188, 110] width 95 height 19
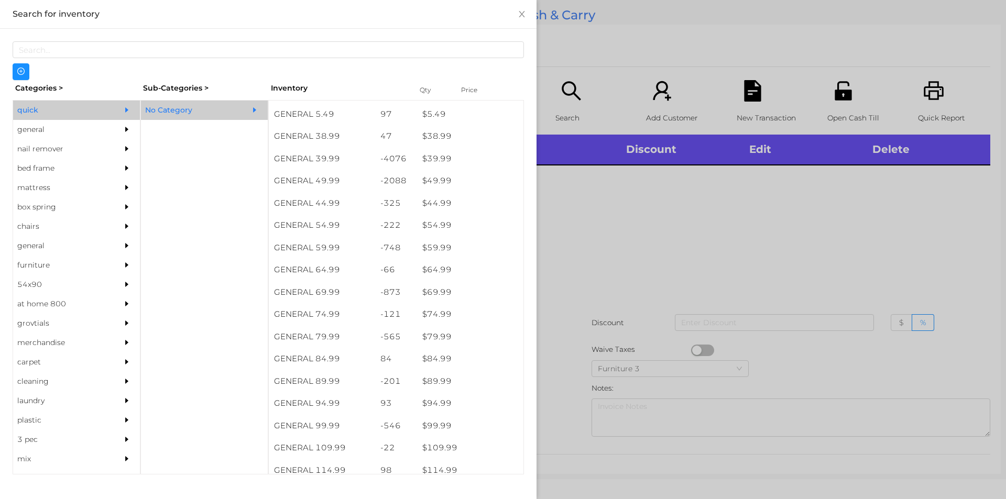
scroll to position [554, 0]
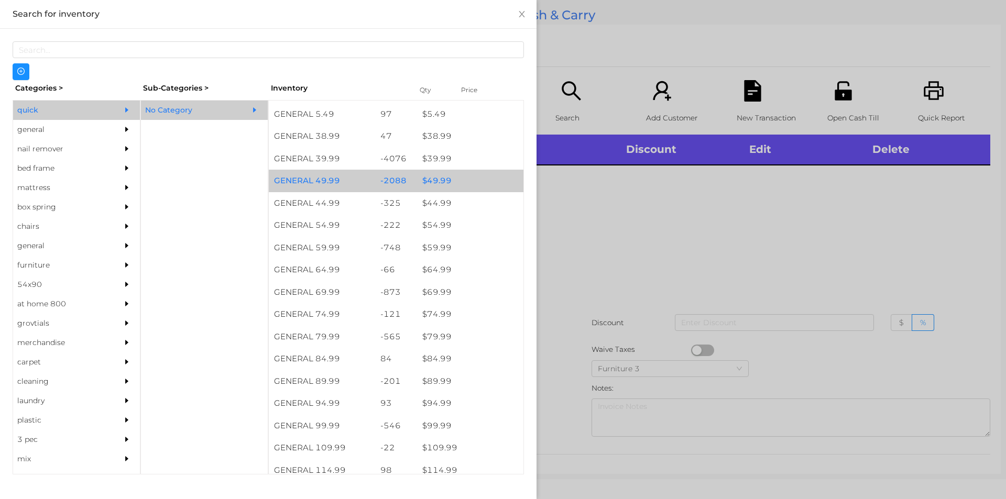
click at [444, 180] on div "$ 49.99" at bounding box center [470, 181] width 106 height 23
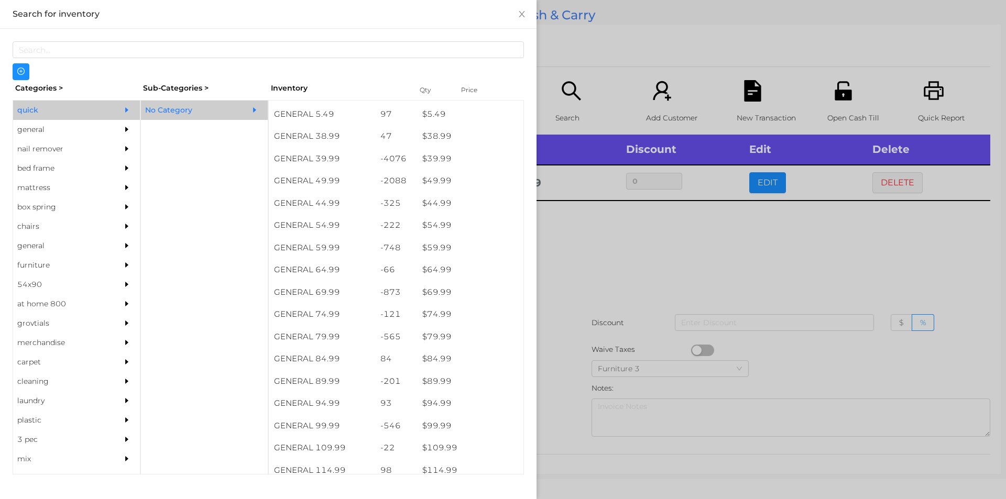
click at [582, 299] on div at bounding box center [503, 249] width 1006 height 499
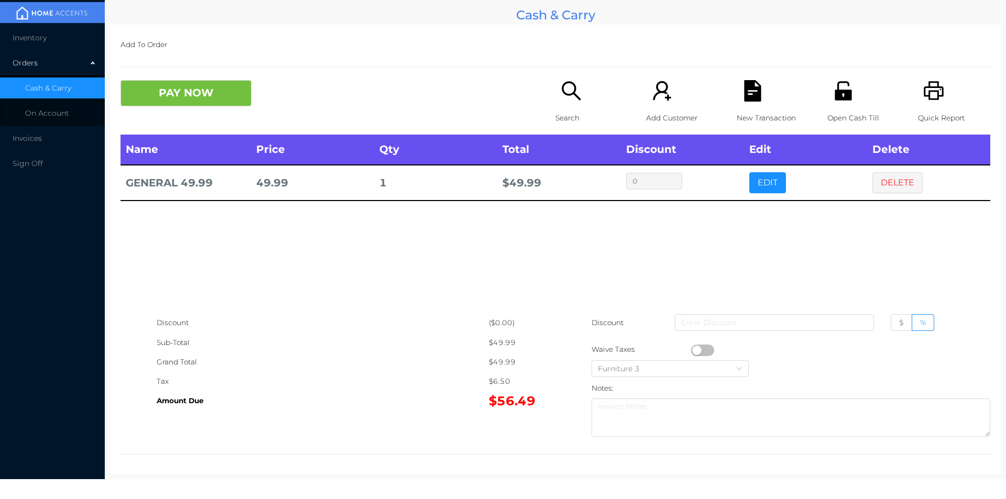
click at [745, 104] on div "New Transaction" at bounding box center [773, 107] width 72 height 55
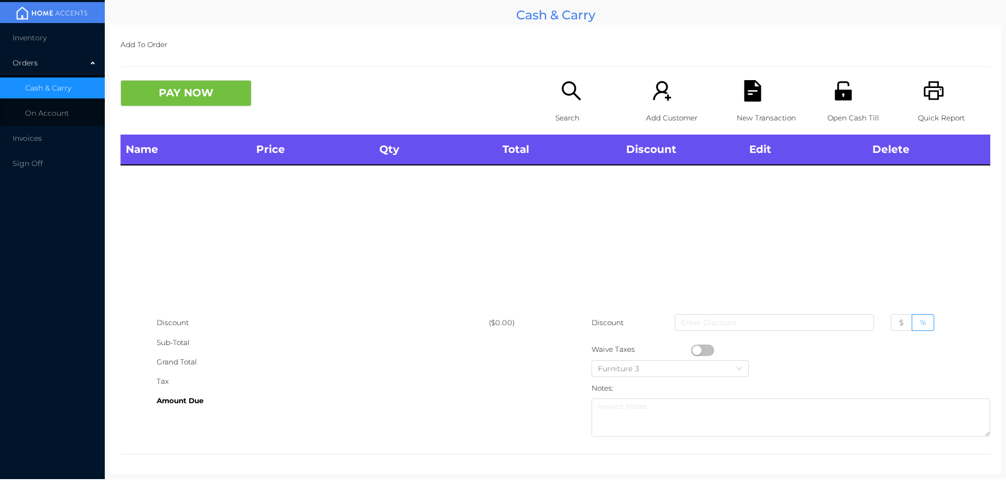
click at [926, 83] on icon "icon: printer" at bounding box center [934, 90] width 20 height 19
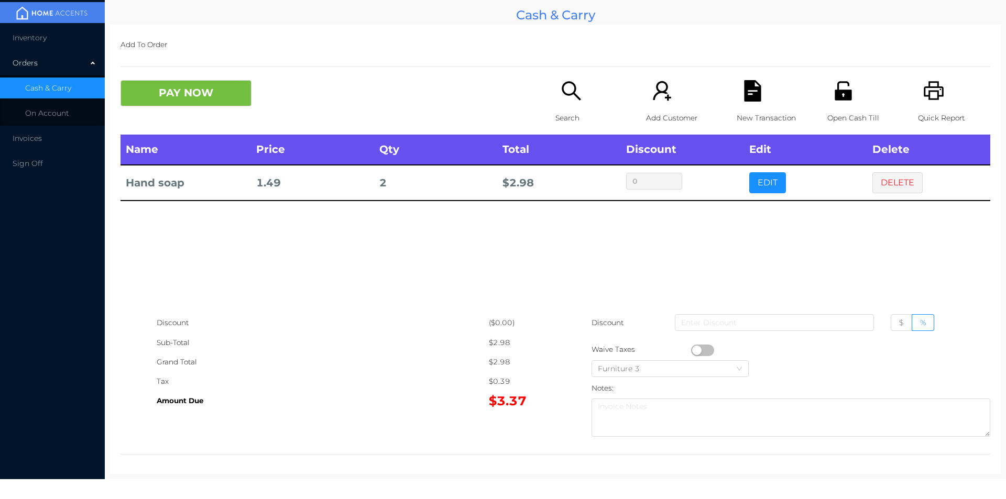
click at [565, 107] on div "Search" at bounding box center [592, 107] width 72 height 55
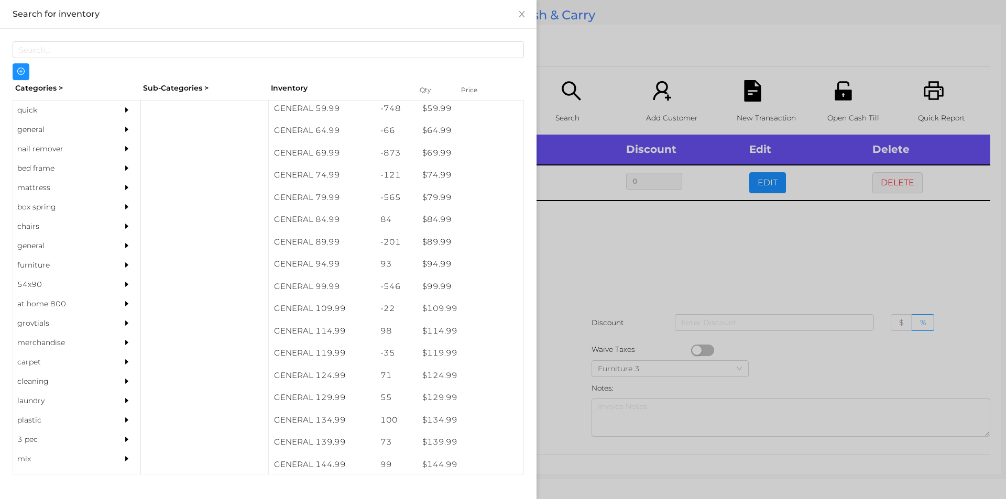
scroll to position [696, 0]
click at [47, 120] on div "general" at bounding box center [60, 129] width 95 height 19
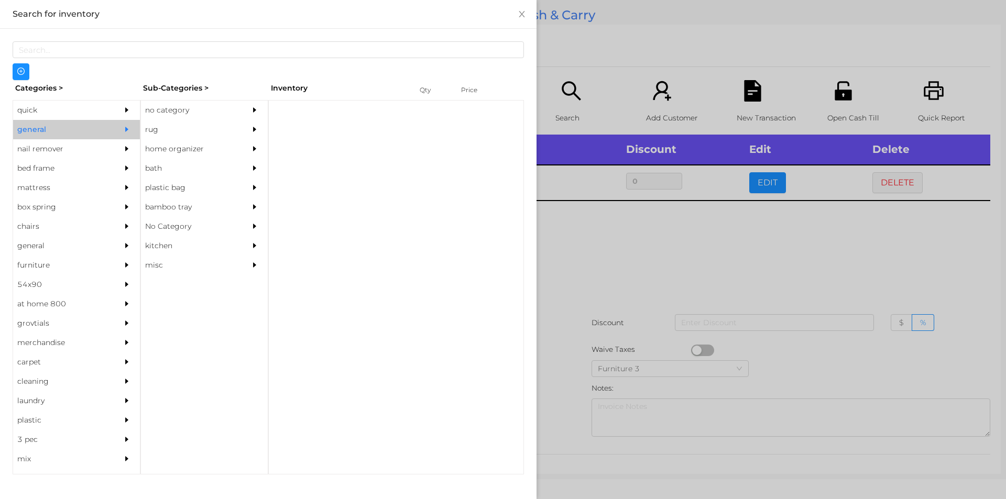
scroll to position [0, 0]
click at [193, 104] on div "no category" at bounding box center [188, 110] width 95 height 19
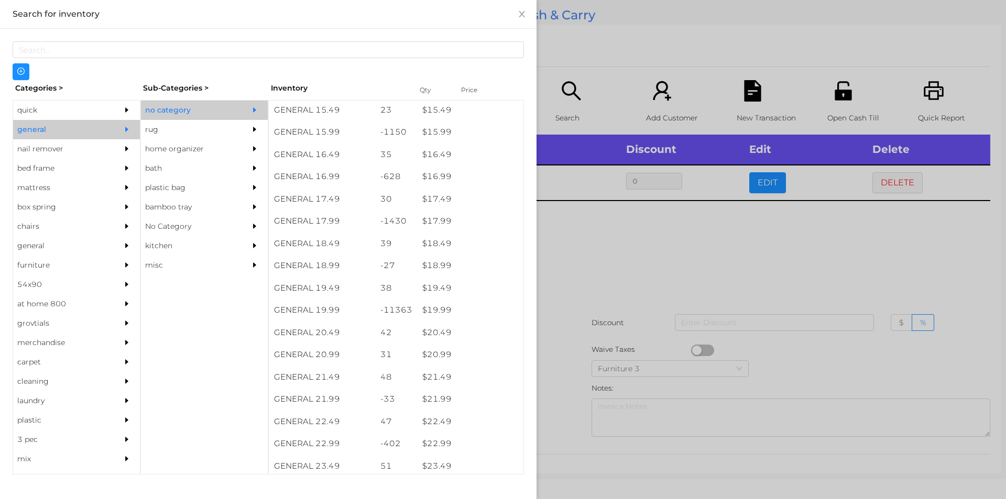
scroll to position [931, 0]
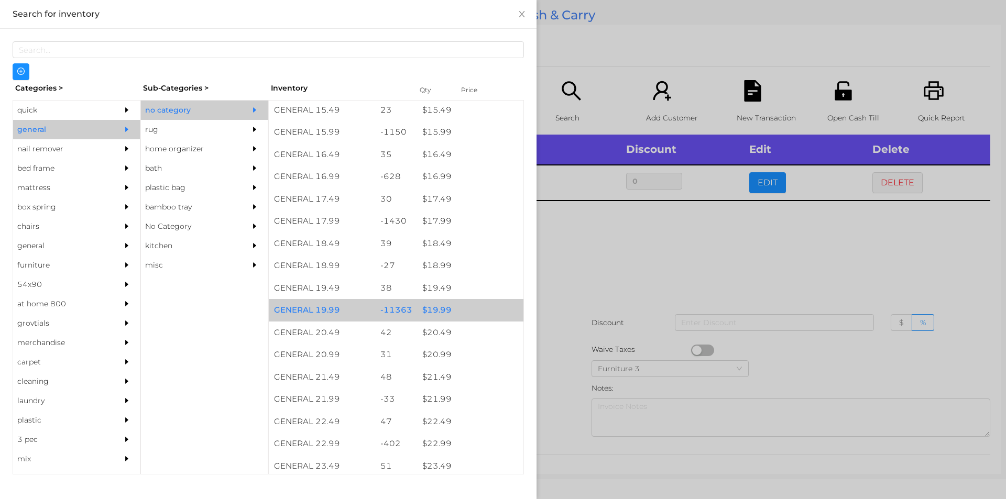
click at [465, 303] on div "$ 19.99" at bounding box center [470, 310] width 106 height 23
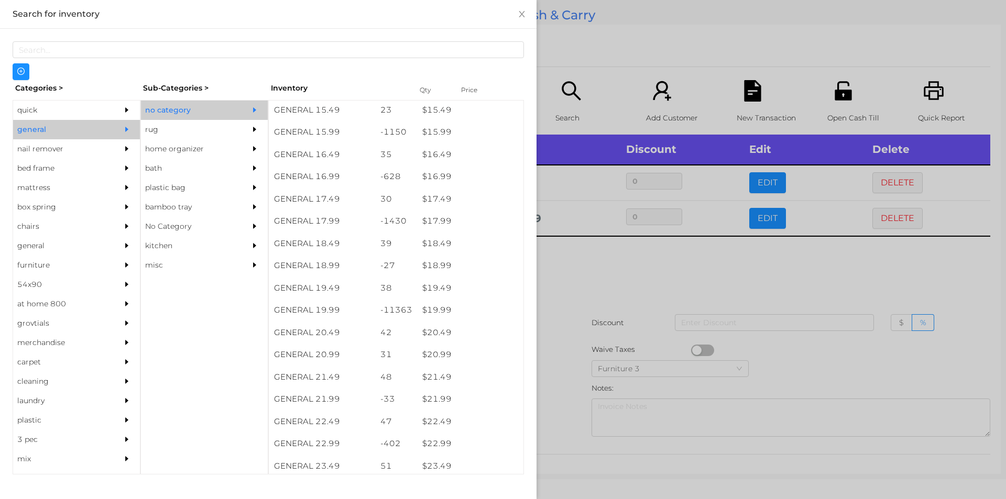
click at [593, 322] on div at bounding box center [503, 249] width 1006 height 499
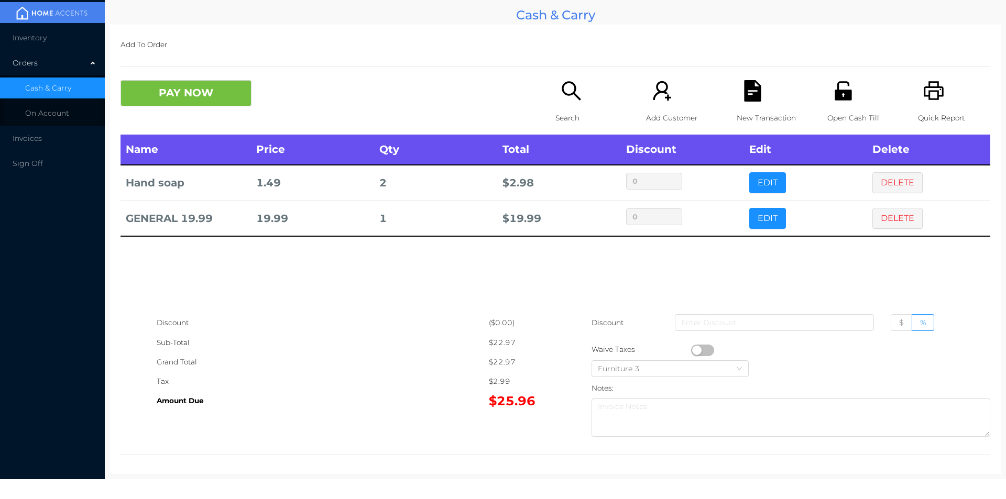
click at [856, 108] on p "Open Cash Till" at bounding box center [864, 117] width 72 height 19
click at [208, 90] on button "PAY NOW" at bounding box center [186, 93] width 131 height 26
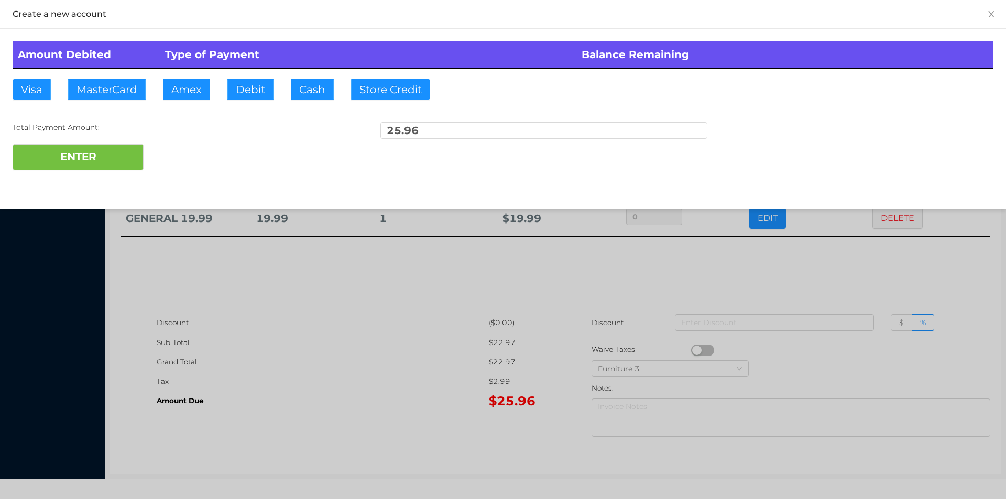
click at [259, 361] on div at bounding box center [503, 249] width 1006 height 499
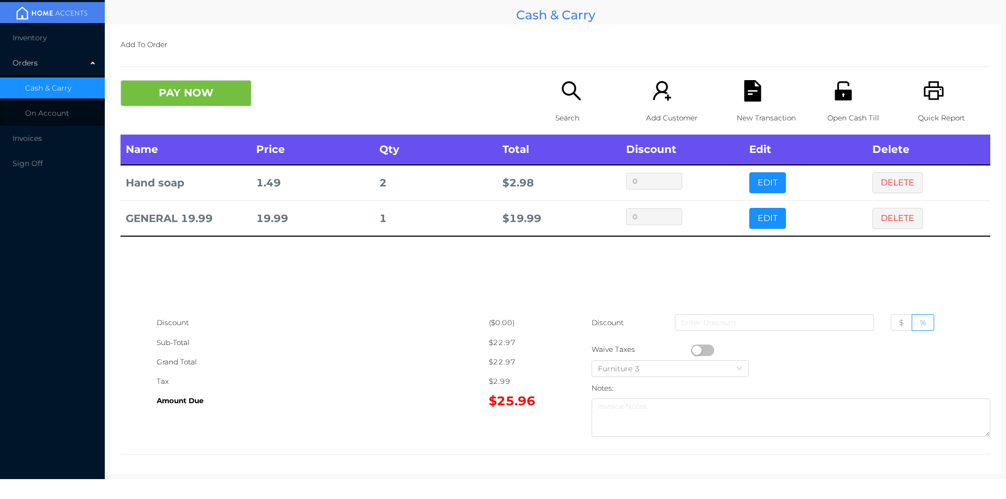
click at [744, 91] on icon "icon: file-text" at bounding box center [752, 90] width 21 height 21
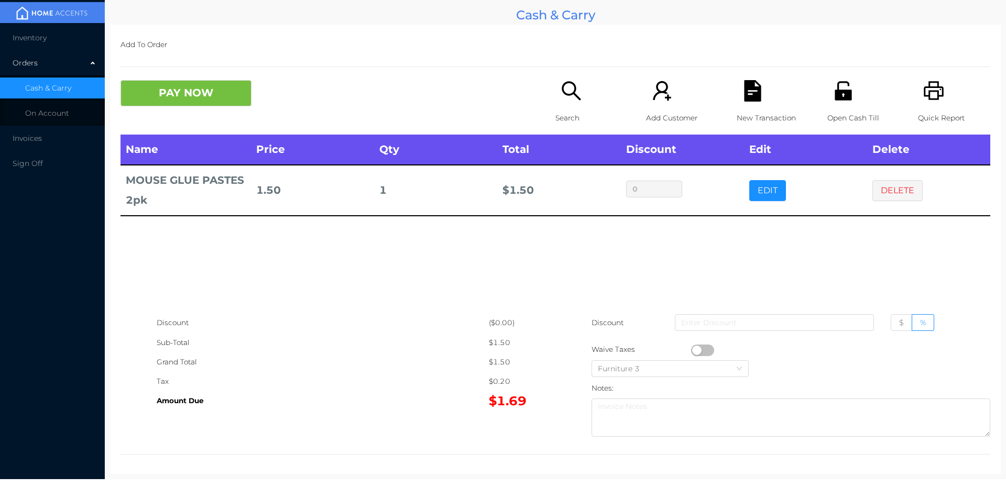
click at [833, 90] on icon "icon: unlock" at bounding box center [843, 90] width 21 height 21
click at [303, 434] on div "Discount ($0.00) Sub-Total $1.50 Grand Total $1.50 Tax $0.20 Amount Due $1.69 D…" at bounding box center [556, 377] width 870 height 128
click at [188, 102] on button "PAY NOW" at bounding box center [186, 93] width 131 height 26
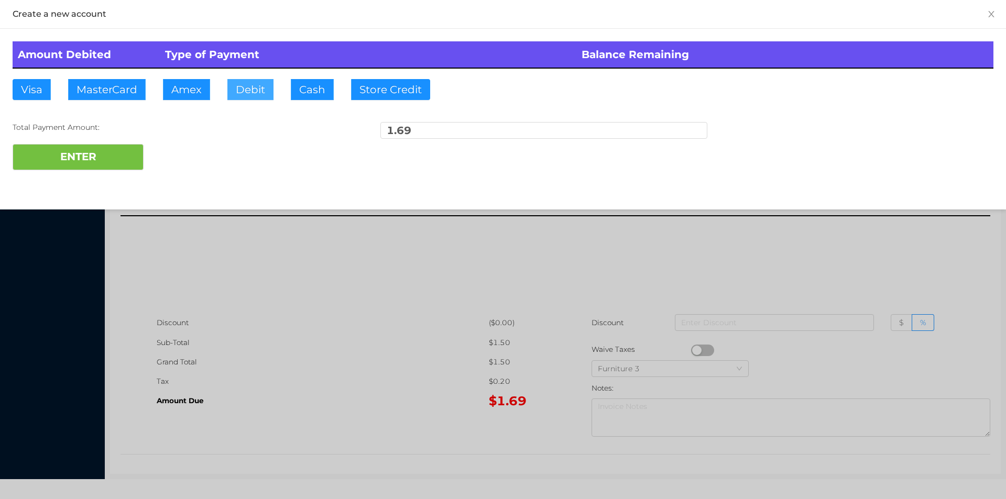
click at [246, 89] on button "Debit" at bounding box center [250, 89] width 46 height 21
click at [130, 163] on button "ENTER" at bounding box center [78, 157] width 131 height 26
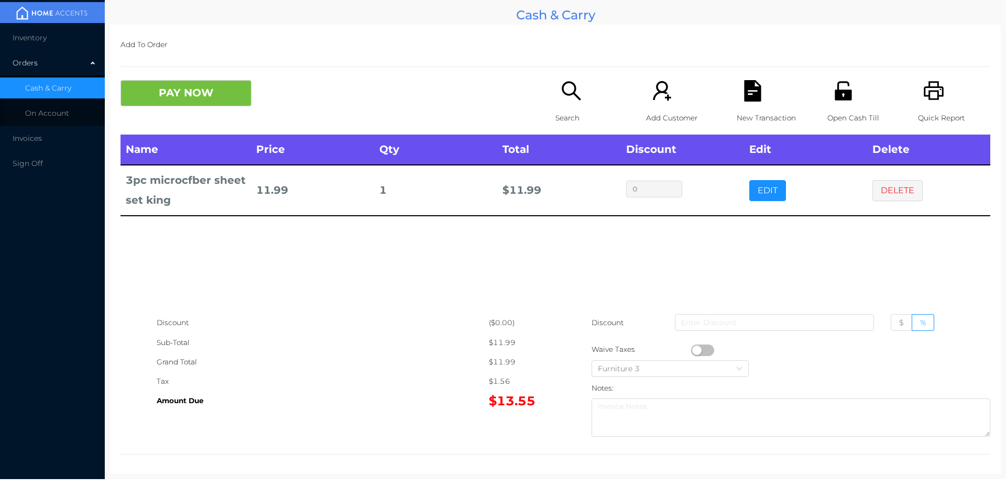
click at [780, 265] on div "Name Price Qty Total Discount Edit Delete 3pc microcfber sheet set king 11.99 1…" at bounding box center [556, 224] width 870 height 179
click at [747, 94] on icon "icon: file-text" at bounding box center [752, 90] width 17 height 21
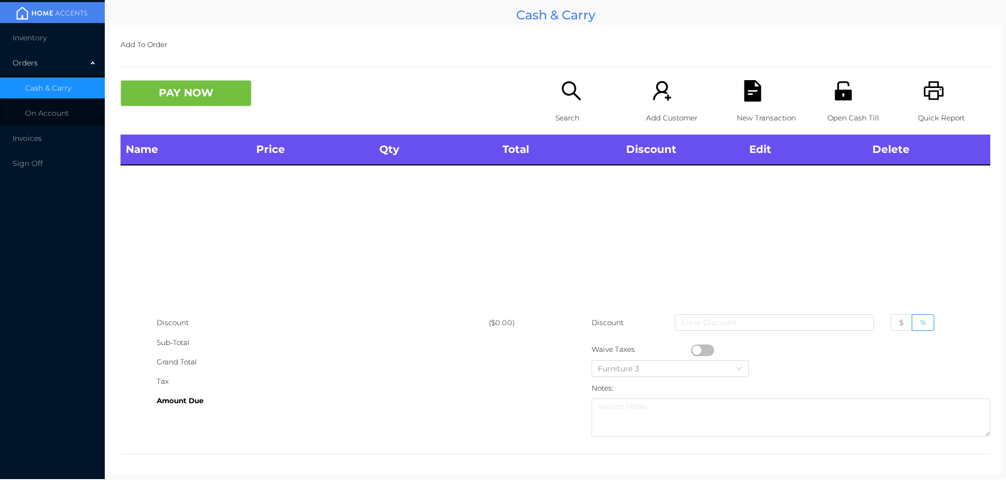
click at [847, 91] on icon "icon: unlock" at bounding box center [843, 90] width 21 height 21
click at [568, 105] on div "Search" at bounding box center [592, 107] width 72 height 55
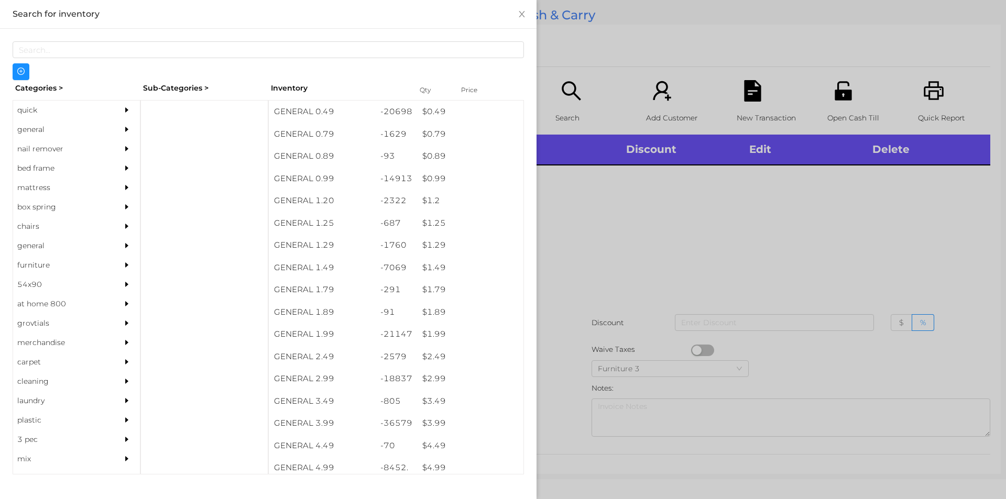
click at [49, 126] on div "general" at bounding box center [60, 129] width 95 height 19
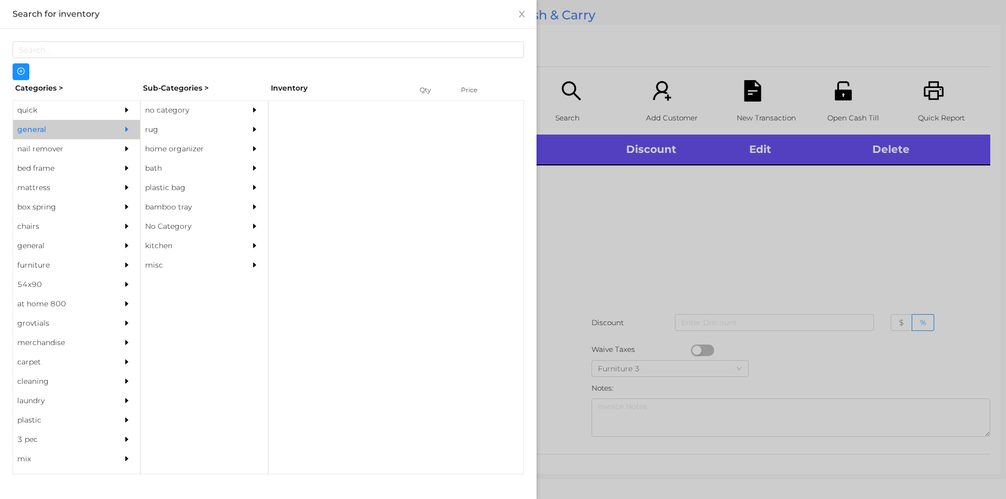
click at [175, 91] on div "Sub-Categories >" at bounding box center [204, 88] width 128 height 16
click at [205, 110] on div "no category" at bounding box center [188, 110] width 95 height 19
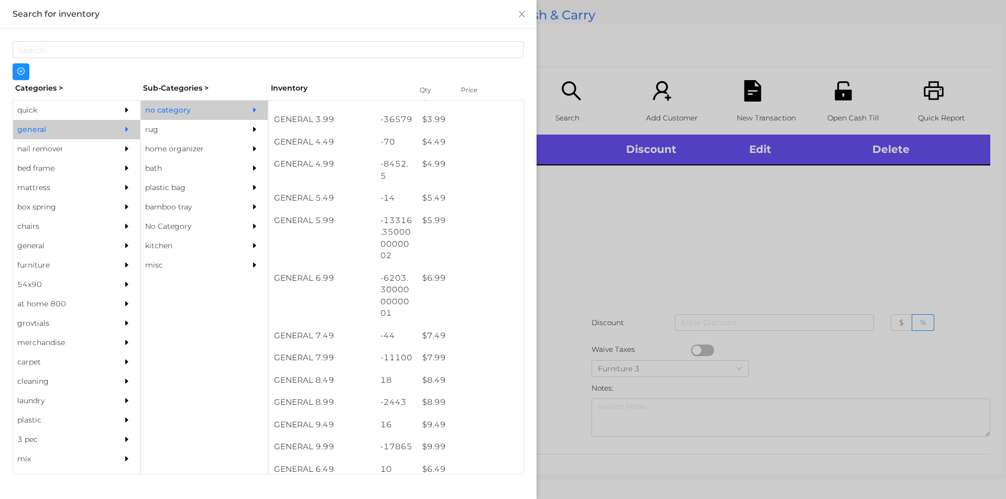
scroll to position [304, 0]
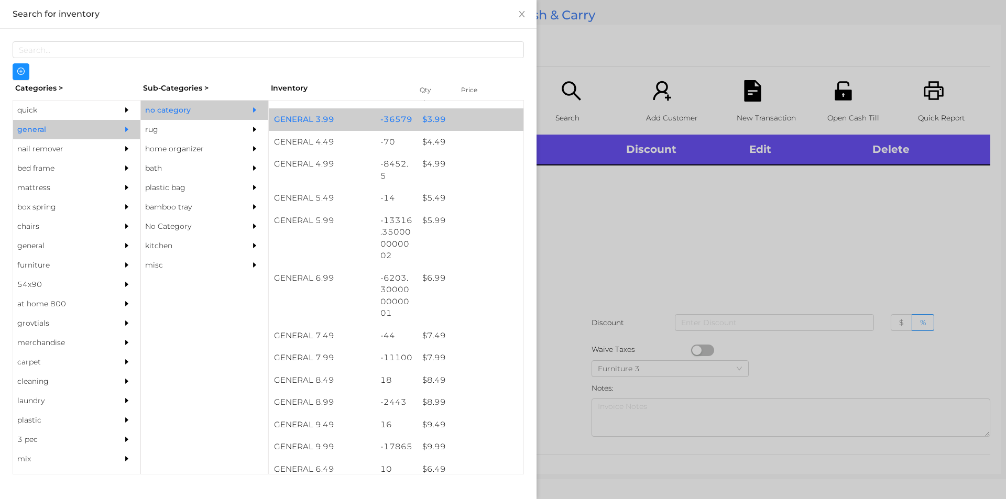
click at [448, 115] on div "$ 3.99" at bounding box center [470, 119] width 106 height 23
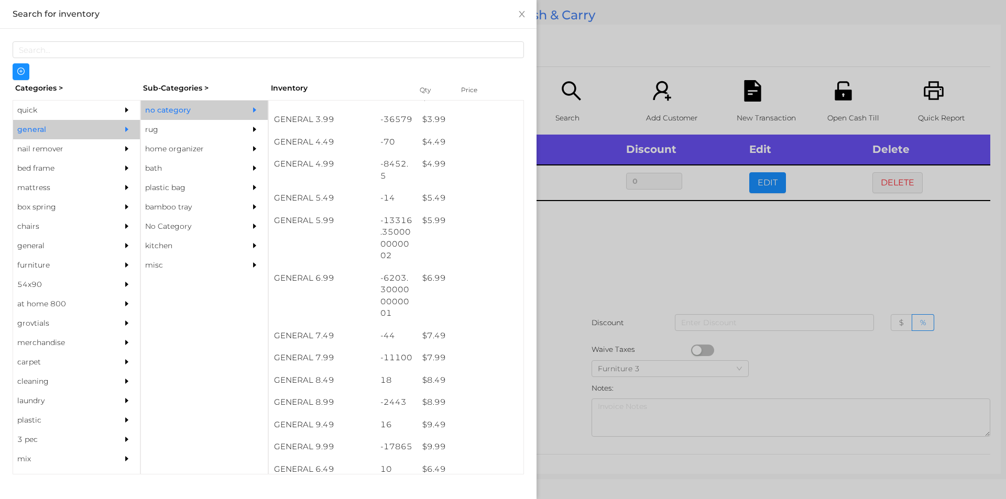
click at [611, 234] on div at bounding box center [503, 249] width 1006 height 499
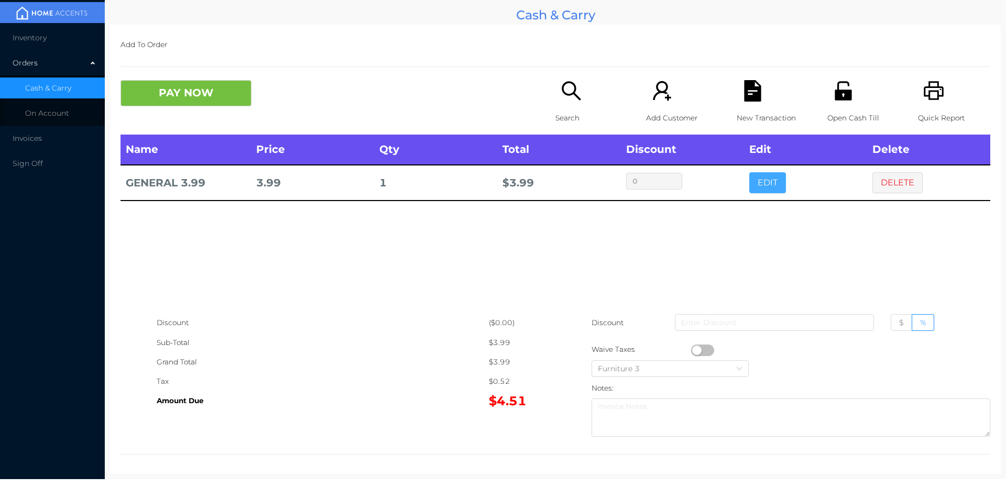
click at [749, 192] on button "EDIT" at bounding box center [767, 182] width 37 height 21
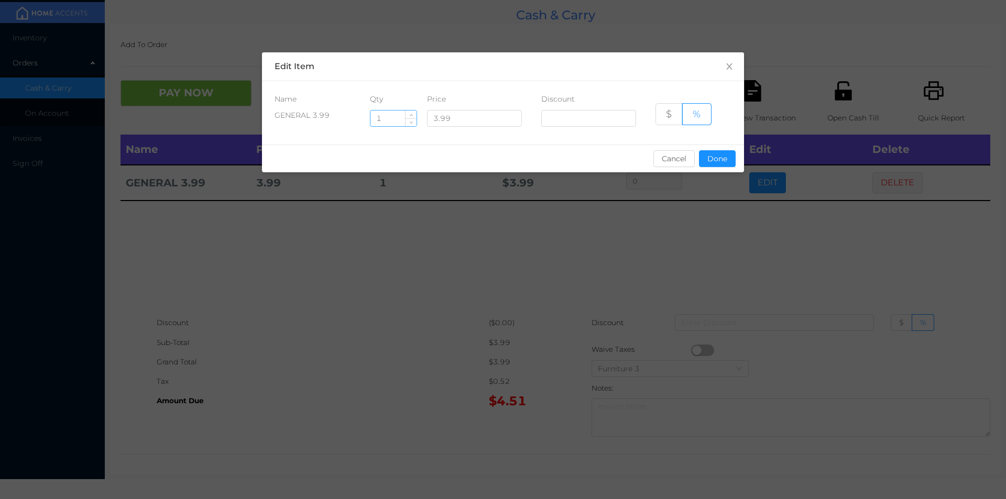
click at [390, 118] on input "1" at bounding box center [394, 119] width 46 height 16
type input "4"
click at [721, 160] on button "Done" at bounding box center [717, 158] width 37 height 17
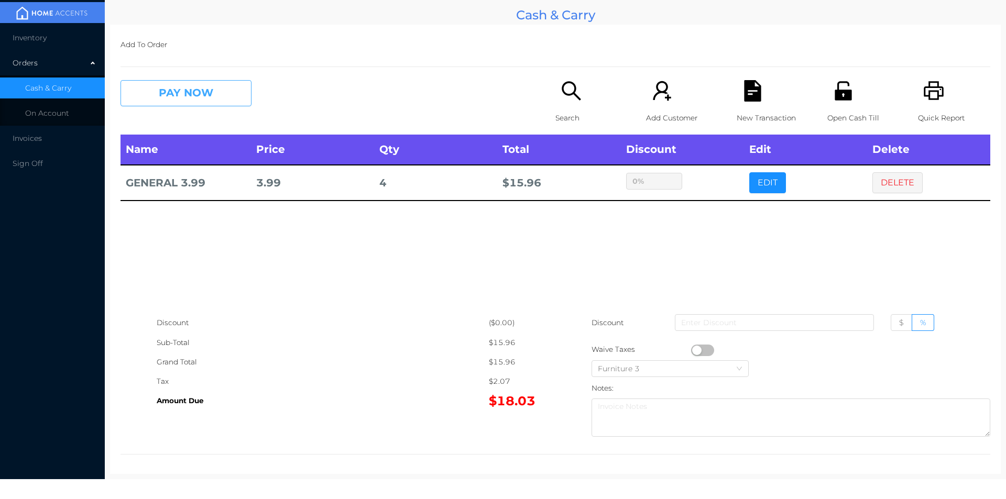
click at [198, 91] on button "PAY NOW" at bounding box center [186, 93] width 131 height 26
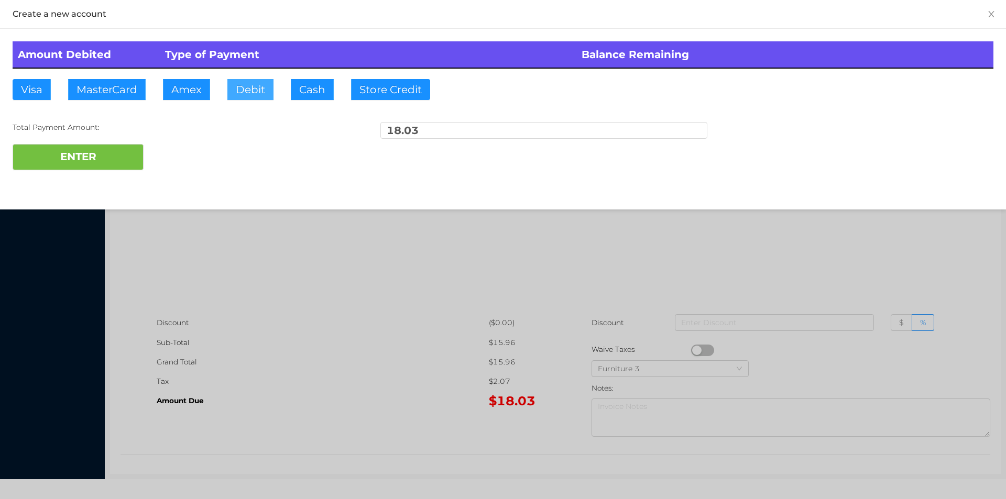
click at [240, 93] on button "Debit" at bounding box center [250, 89] width 46 height 21
click at [62, 159] on button "ENTER" at bounding box center [78, 157] width 131 height 26
type input "0"
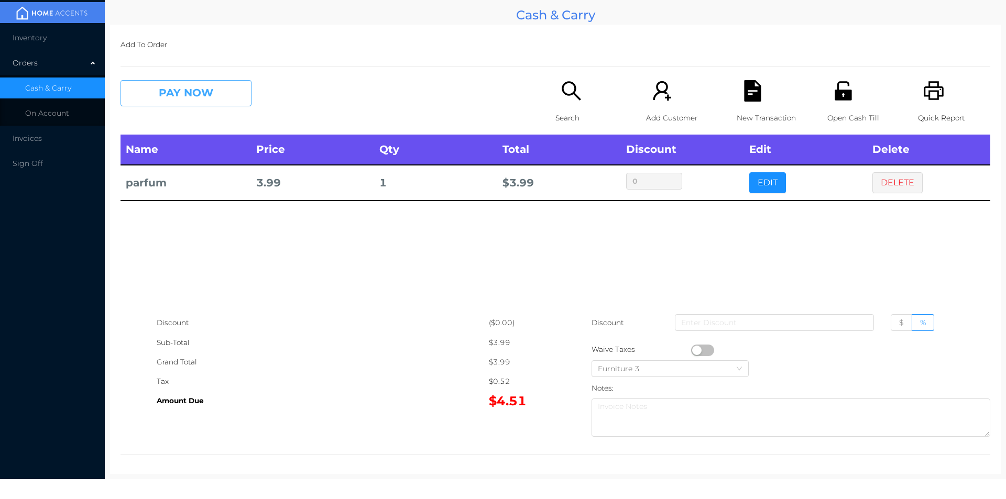
click at [180, 82] on button "PAY NOW" at bounding box center [186, 93] width 131 height 26
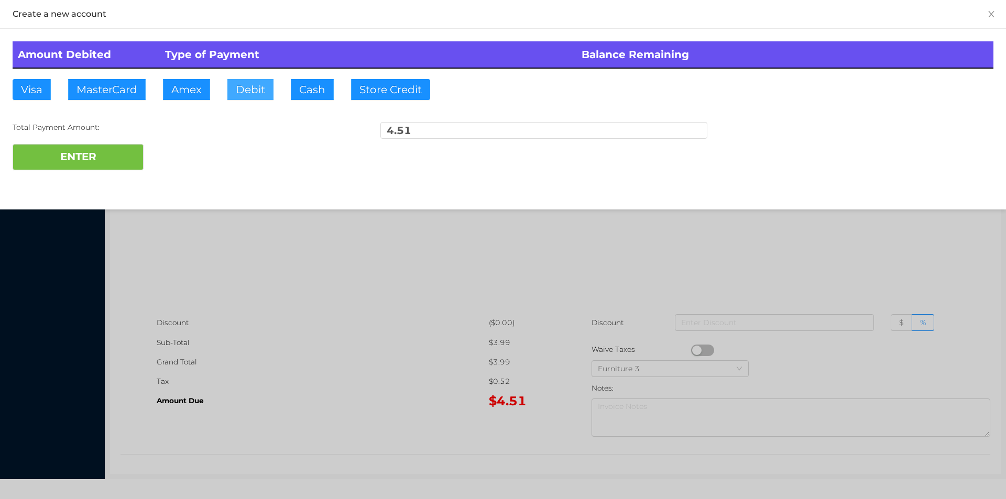
click at [245, 86] on button "Debit" at bounding box center [250, 89] width 46 height 21
type input "20"
click at [98, 153] on button "ENTER" at bounding box center [78, 157] width 131 height 26
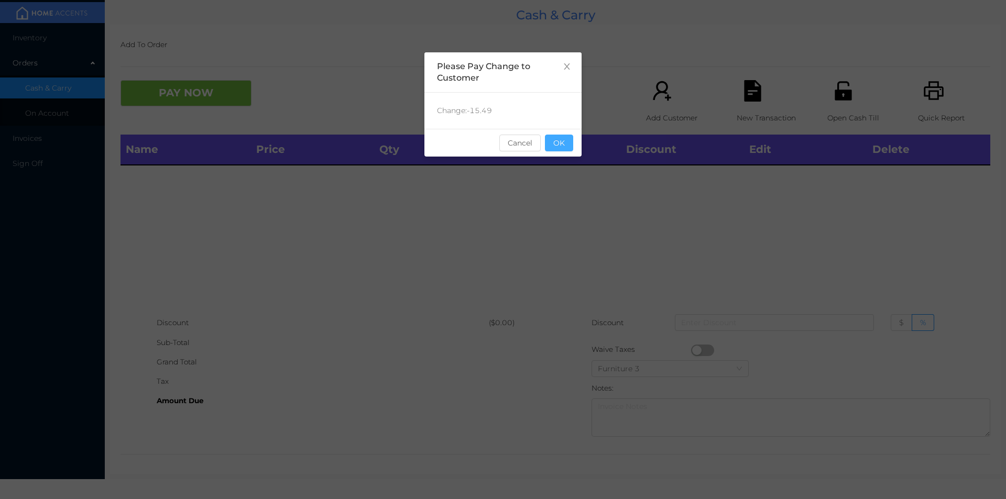
click at [553, 137] on button "OK" at bounding box center [559, 143] width 28 height 17
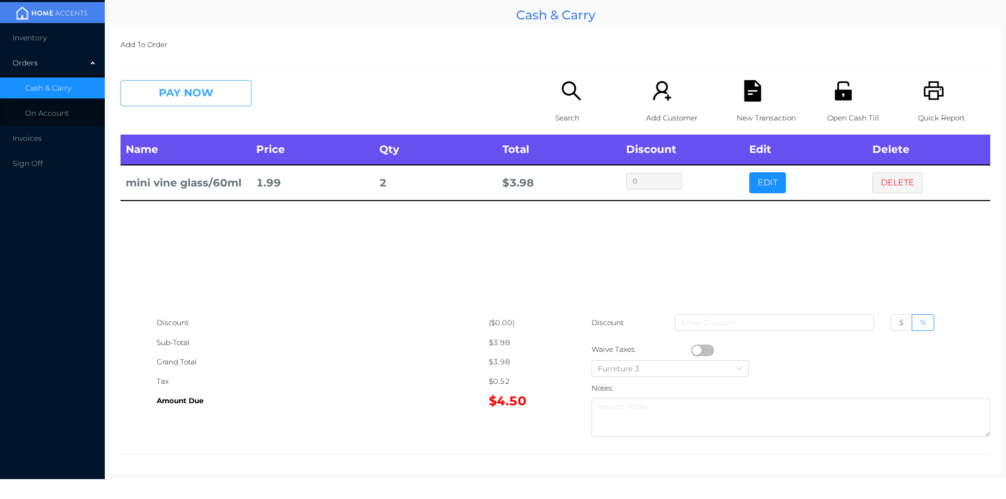
click at [251, 93] on button "PAY NOW" at bounding box center [186, 93] width 131 height 26
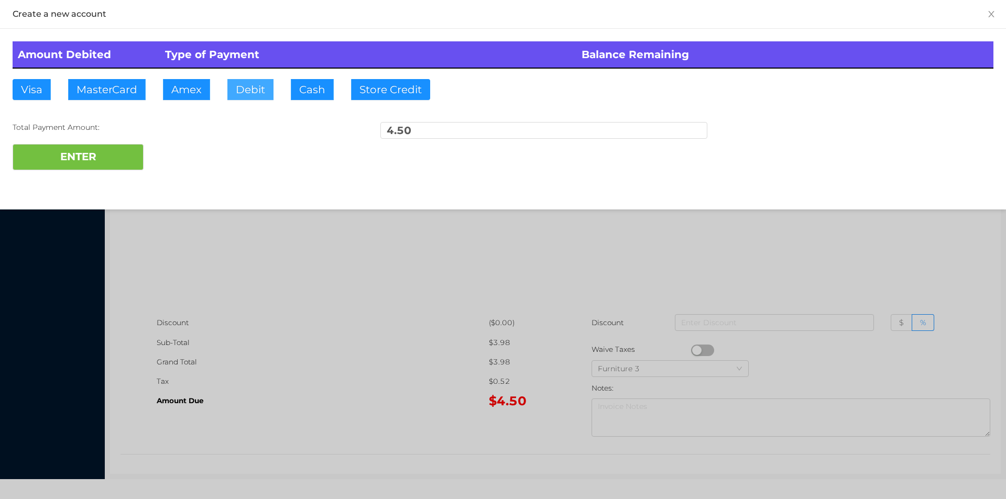
click at [244, 97] on button "Debit" at bounding box center [250, 89] width 46 height 21
click at [120, 148] on button "ENTER" at bounding box center [78, 157] width 131 height 26
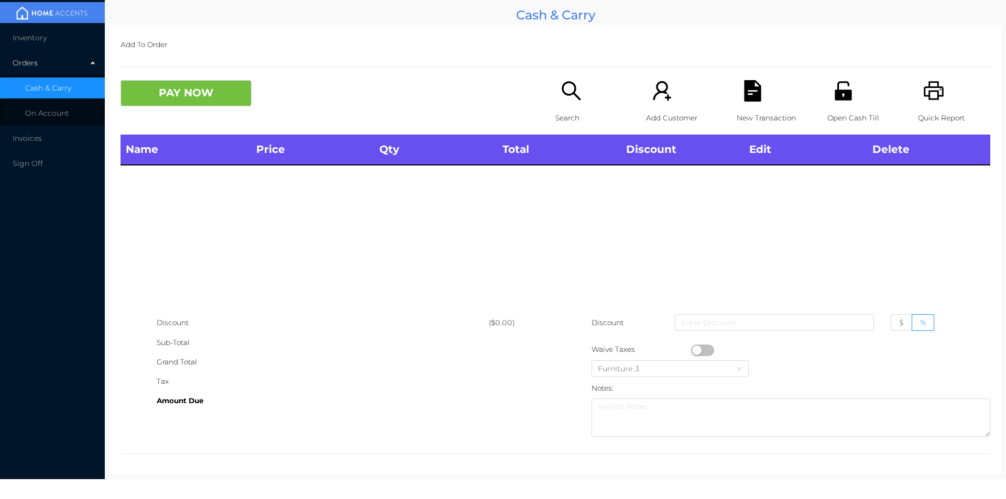
click at [832, 127] on p "Open Cash Till" at bounding box center [864, 117] width 72 height 19
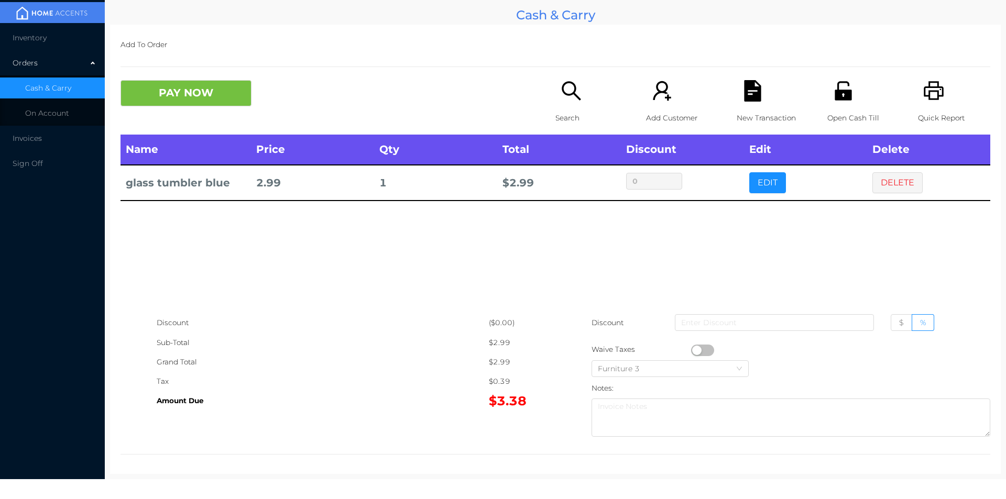
click at [695, 350] on button "button" at bounding box center [702, 351] width 23 height 12
click at [158, 96] on button "PAY NOW" at bounding box center [186, 93] width 131 height 26
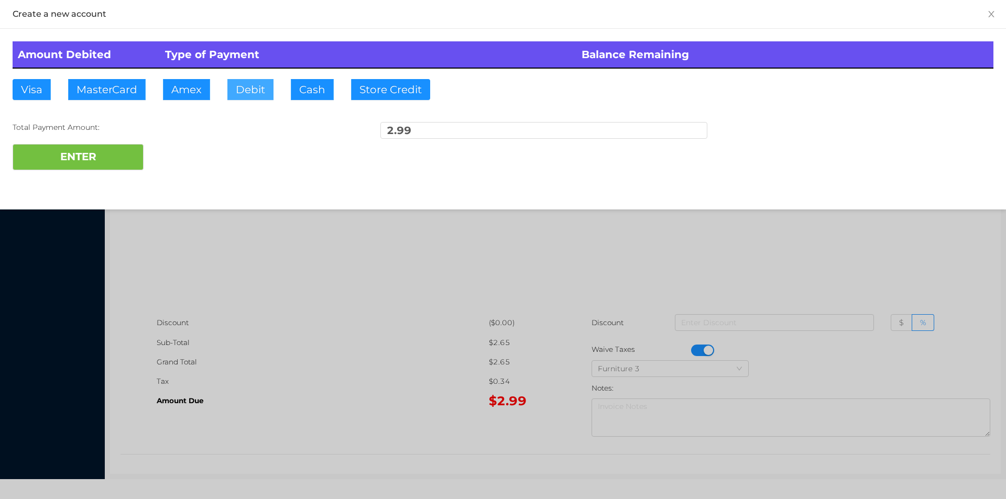
click at [259, 85] on button "Debit" at bounding box center [250, 89] width 46 height 21
click at [74, 180] on div "Amount Debited Type of Payment Balance Remaining Visa MasterCard Amex Debit Cas…" at bounding box center [503, 106] width 1006 height 154
click at [123, 156] on button "ENTER" at bounding box center [78, 157] width 131 height 26
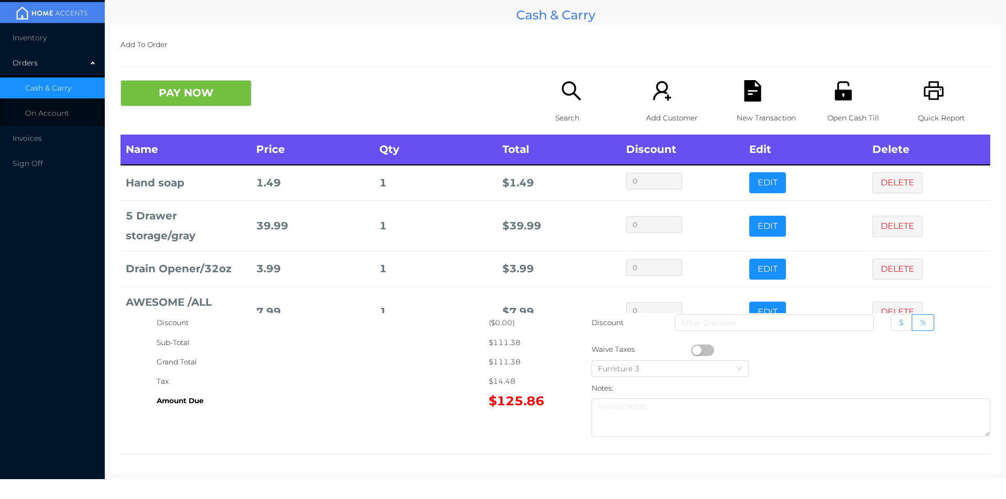
click at [891, 325] on label "$" at bounding box center [901, 322] width 21 height 17
click at [899, 325] on input "$" at bounding box center [899, 325] width 0 height 0
click at [772, 324] on input at bounding box center [774, 322] width 199 height 17
type input "4"
click at [845, 102] on icon "icon: unlock" at bounding box center [843, 90] width 21 height 21
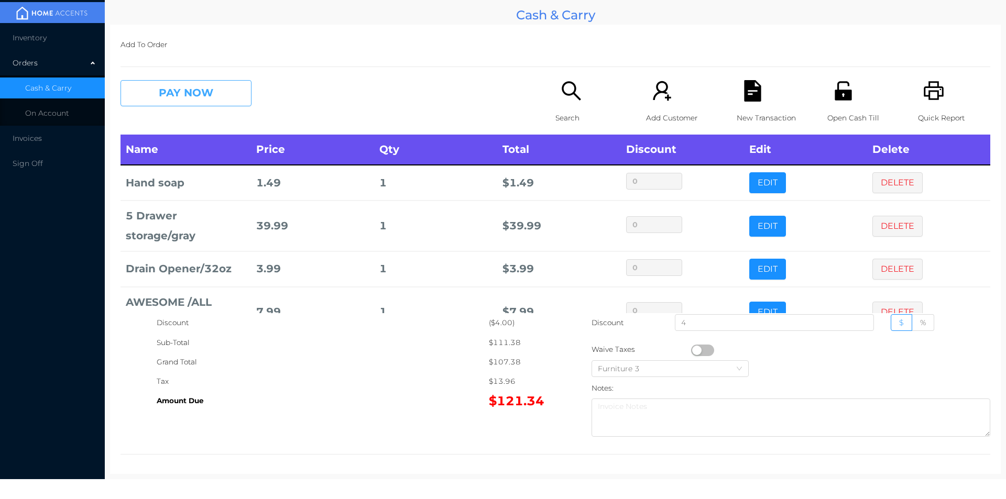
click at [203, 90] on button "PAY NOW" at bounding box center [186, 93] width 131 height 26
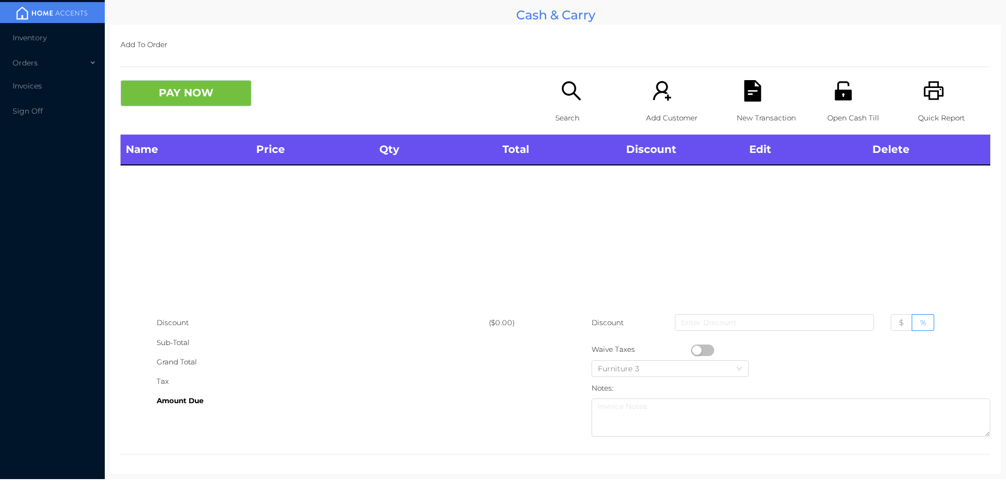
scroll to position [4, 0]
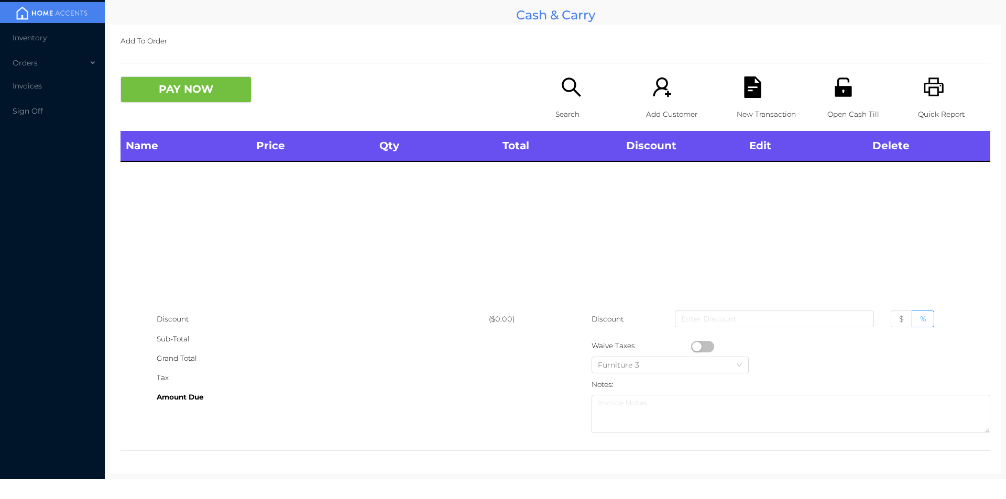
click at [562, 82] on icon "icon: search" at bounding box center [571, 87] width 21 height 21
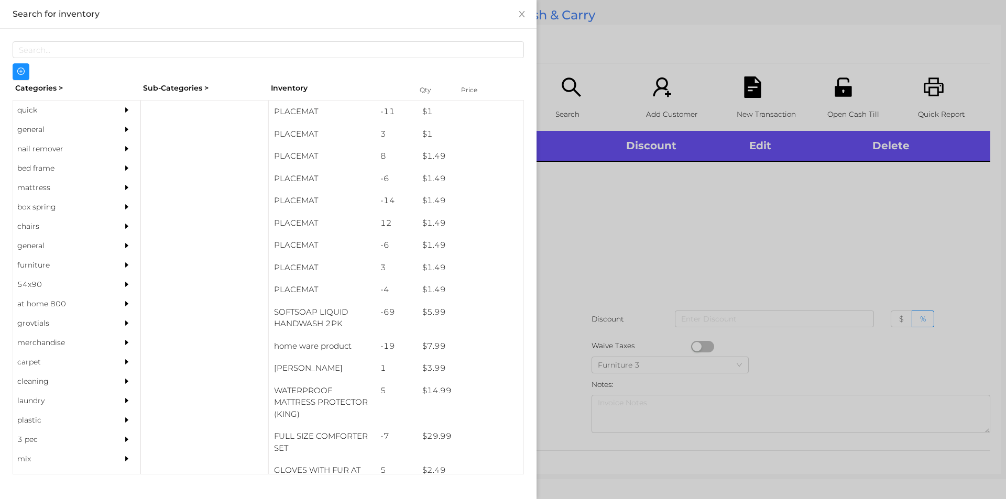
click at [41, 133] on div "general" at bounding box center [60, 129] width 95 height 19
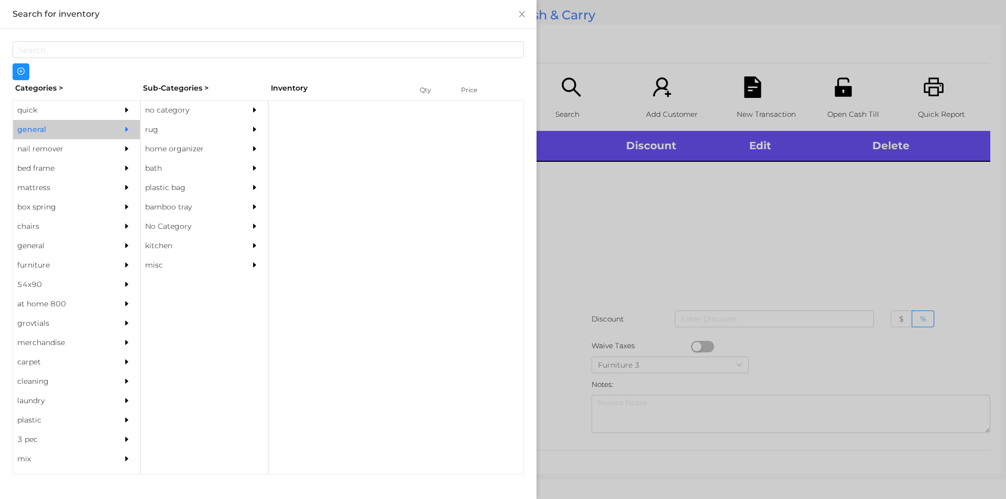
click at [181, 103] on div "no category" at bounding box center [188, 110] width 95 height 19
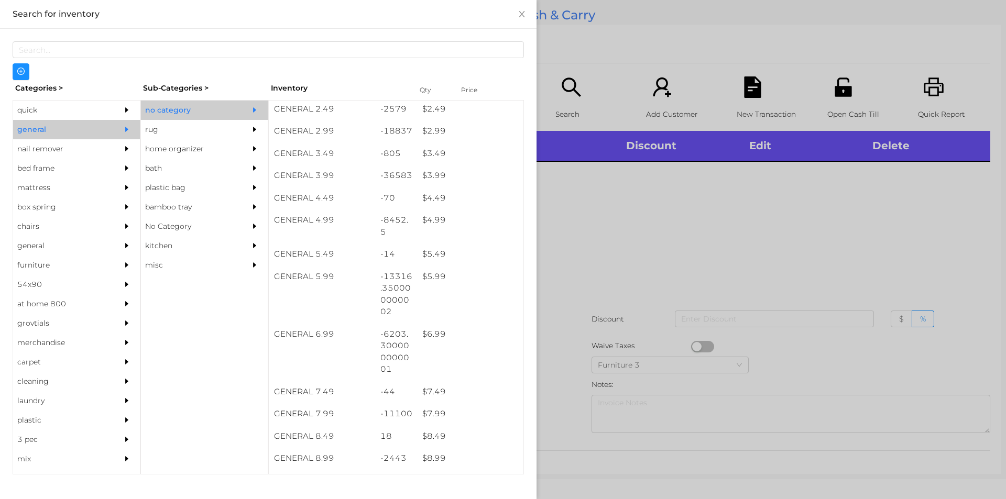
scroll to position [252, 0]
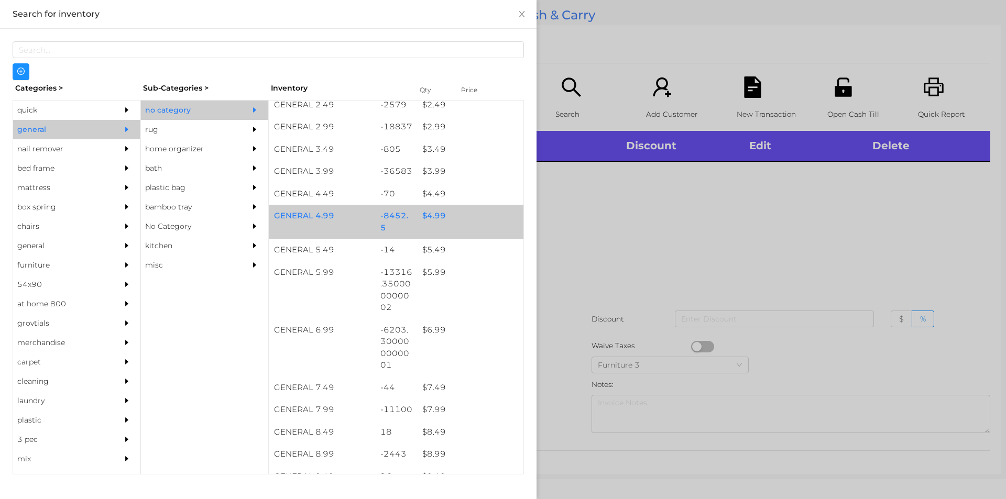
click at [422, 216] on div "$ 4.99" at bounding box center [470, 216] width 106 height 23
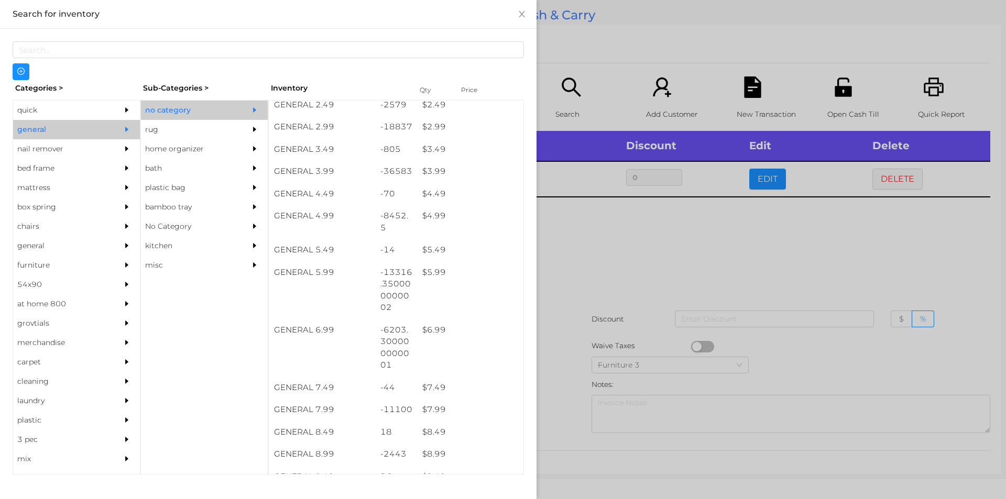
click at [566, 284] on div at bounding box center [503, 249] width 1006 height 499
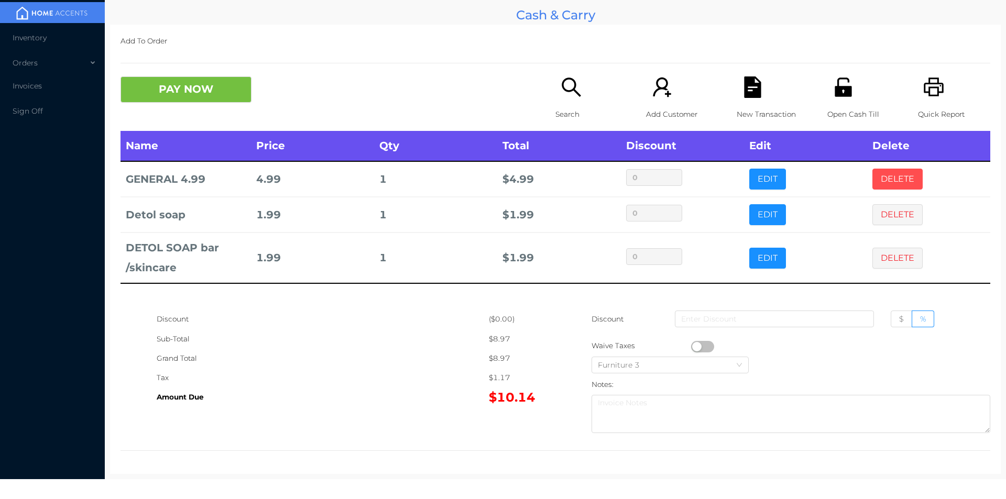
click at [879, 182] on button "DELETE" at bounding box center [898, 179] width 50 height 21
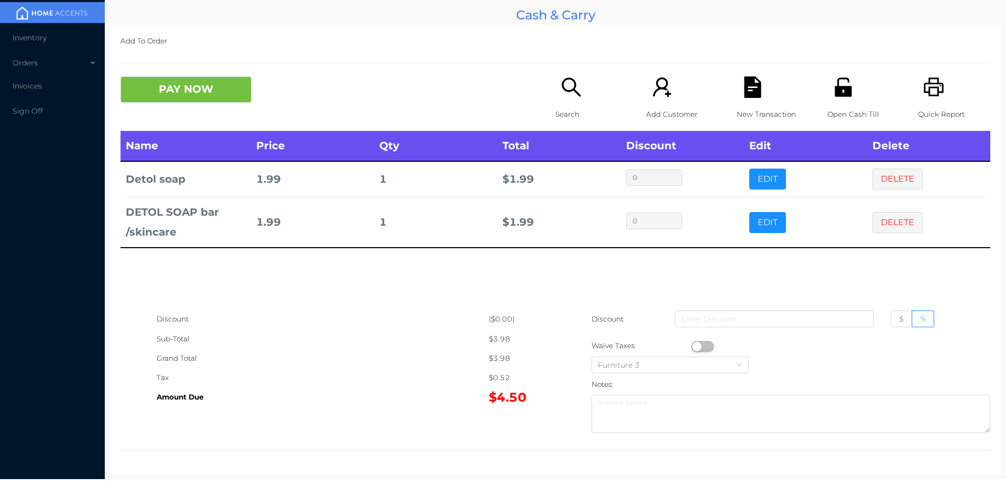
click at [581, 101] on div "Search" at bounding box center [592, 104] width 72 height 55
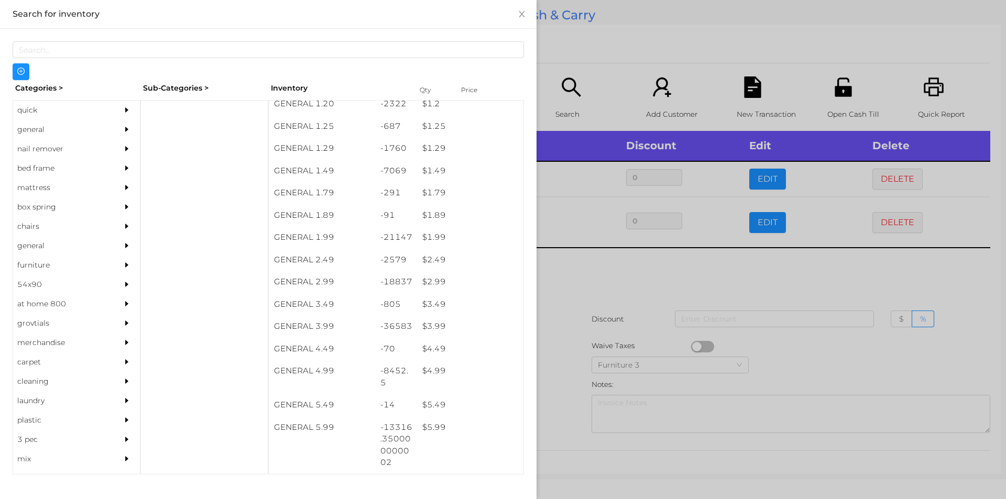
scroll to position [99, 0]
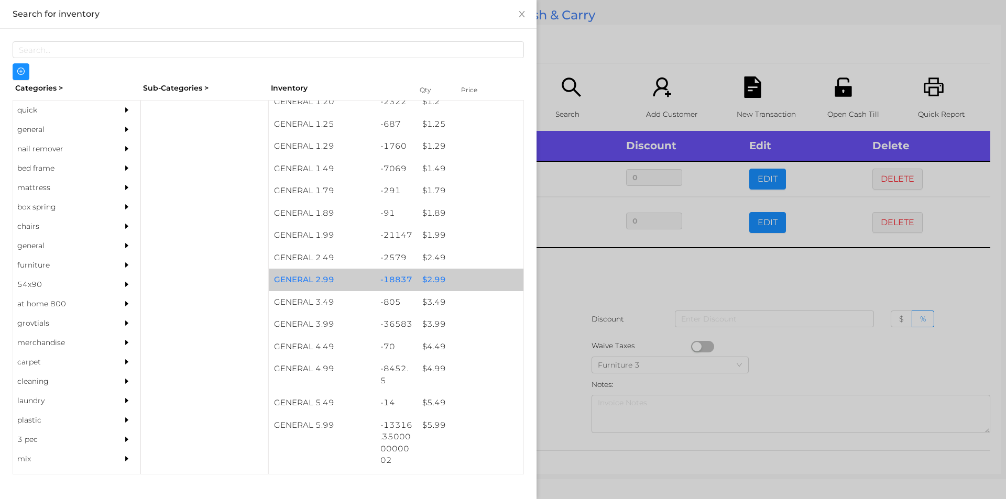
click at [445, 279] on div "$ 2.99" at bounding box center [470, 280] width 106 height 23
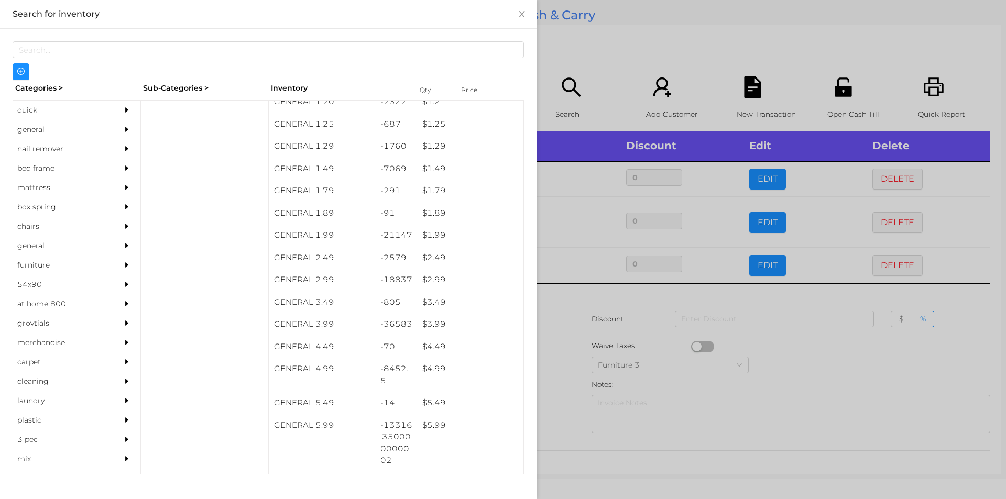
click at [607, 369] on div at bounding box center [503, 249] width 1006 height 499
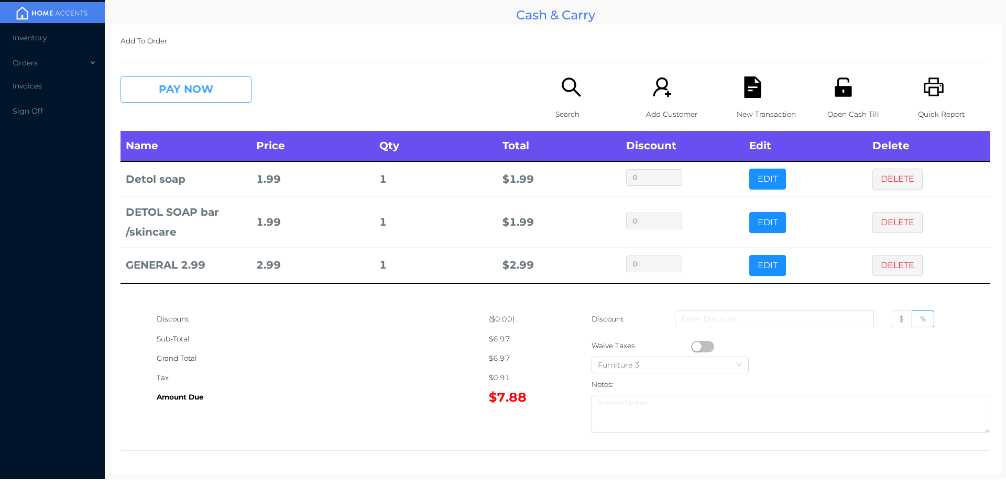
click at [164, 84] on button "PAY NOW" at bounding box center [186, 90] width 131 height 26
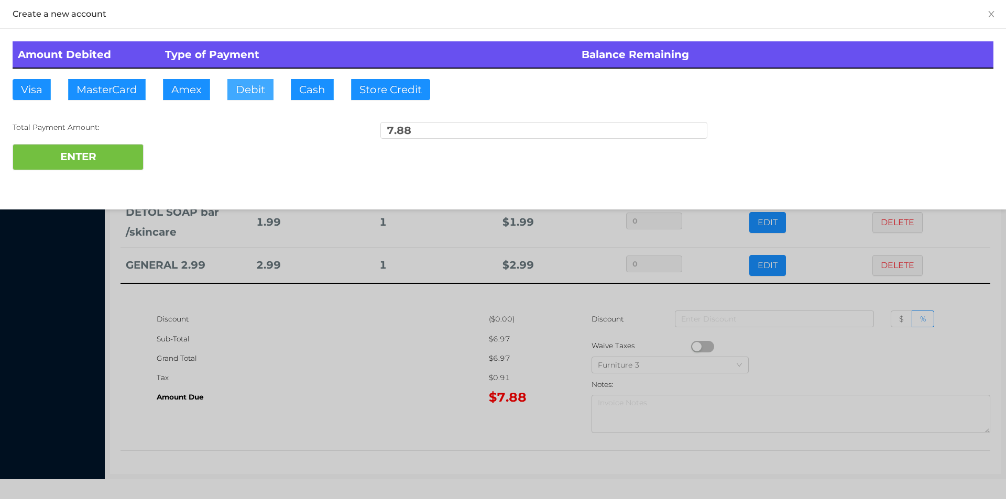
click at [249, 84] on button "Debit" at bounding box center [250, 89] width 46 height 21
type input "20"
click at [69, 147] on button "ENTER" at bounding box center [78, 157] width 131 height 26
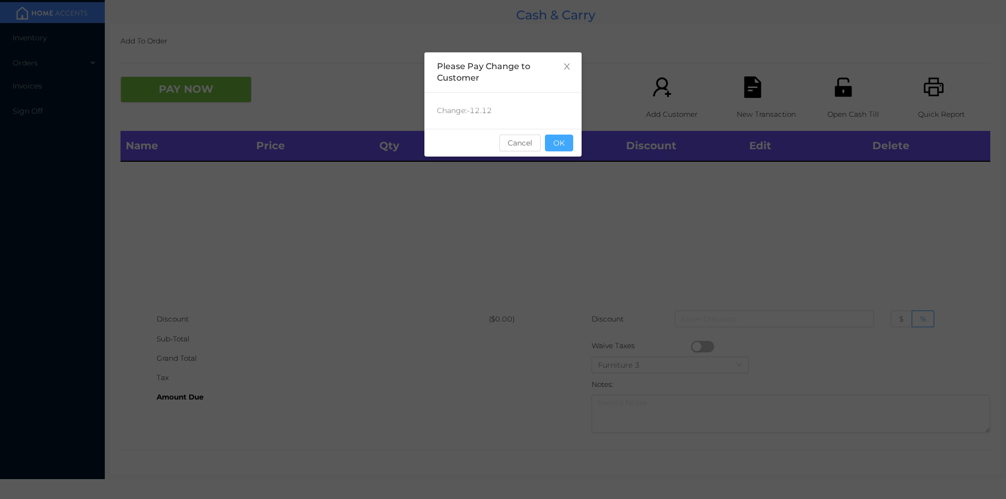
click at [549, 150] on button "OK" at bounding box center [559, 143] width 28 height 17
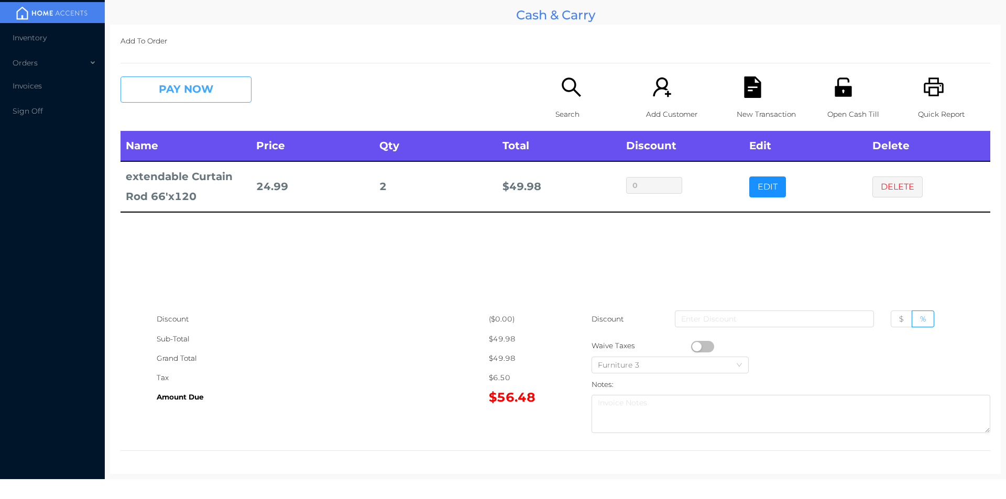
click at [197, 100] on button "PAY NOW" at bounding box center [186, 90] width 131 height 26
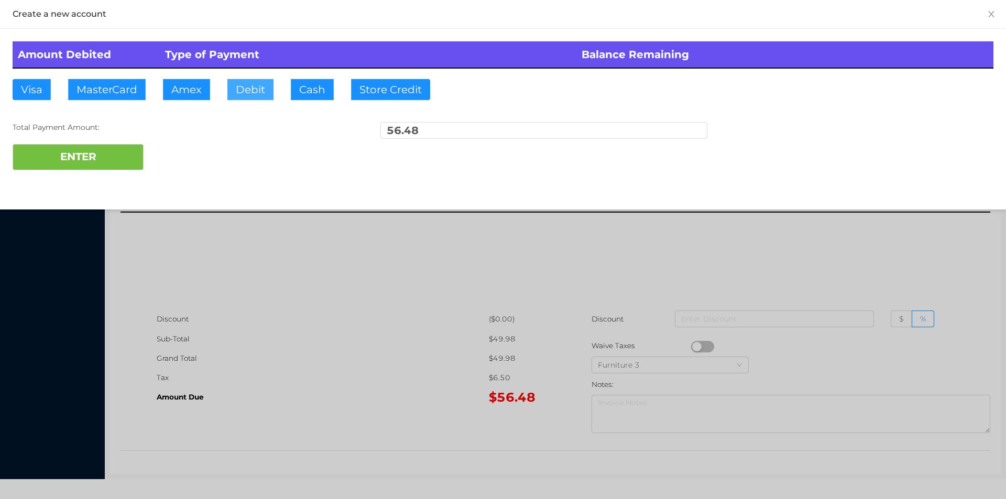
click at [254, 92] on button "Debit" at bounding box center [250, 89] width 46 height 21
click at [89, 166] on button "ENTER" at bounding box center [78, 157] width 131 height 26
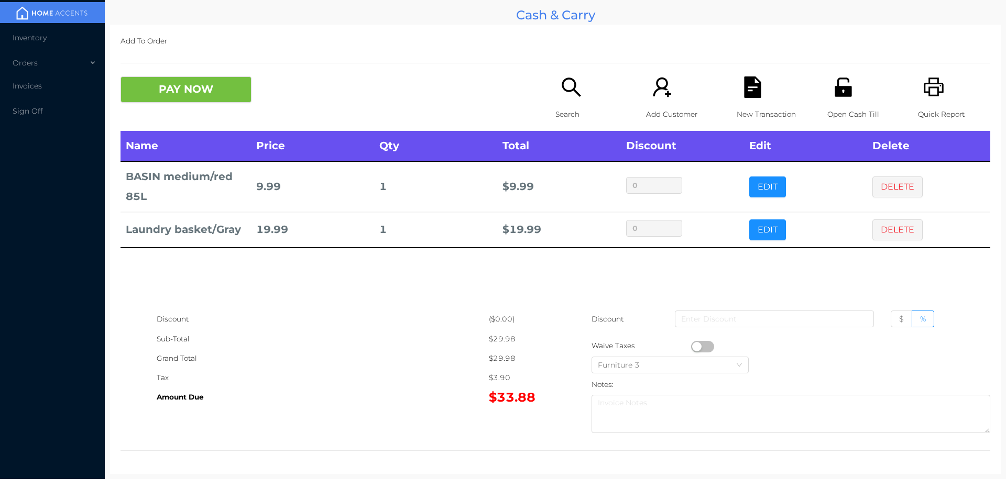
click at [754, 91] on icon "icon: file-text" at bounding box center [752, 87] width 17 height 21
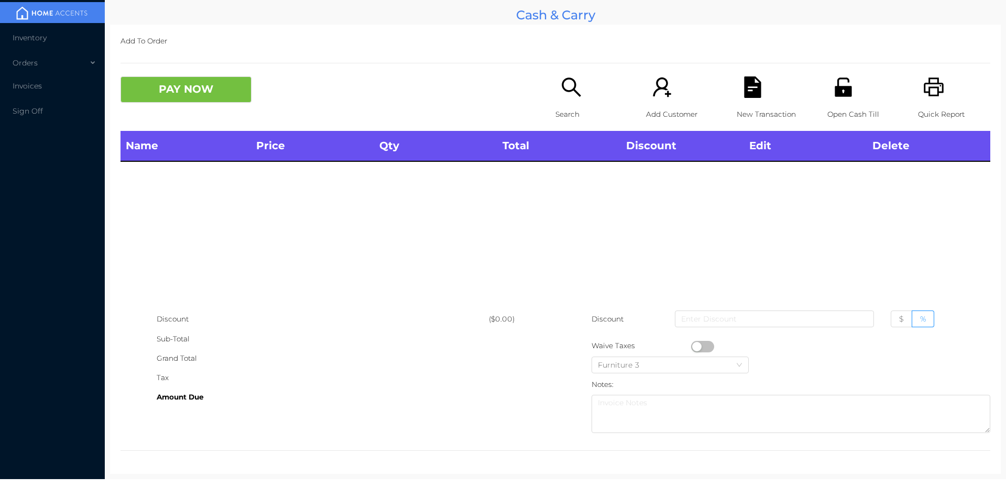
click at [928, 83] on icon "icon: printer" at bounding box center [933, 87] width 21 height 21
click at [576, 78] on icon "icon: search" at bounding box center [571, 87] width 21 height 21
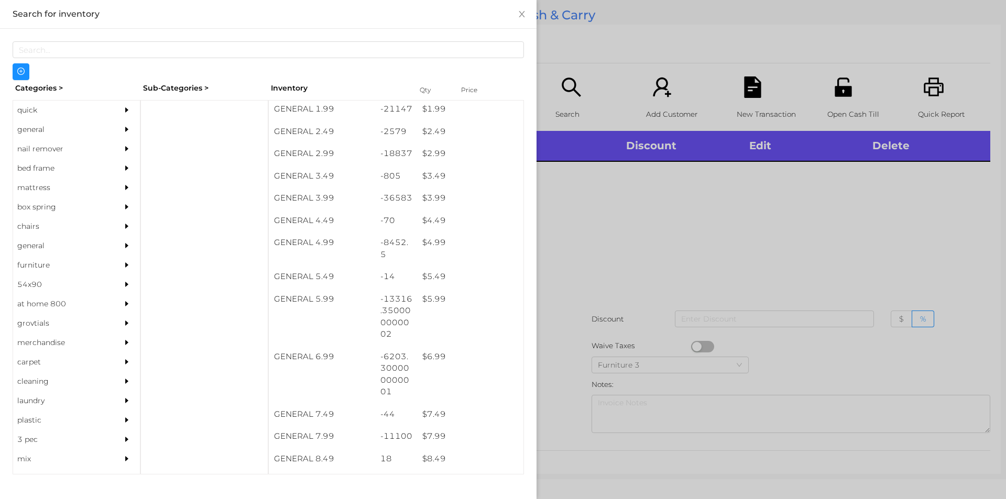
scroll to position [229, 0]
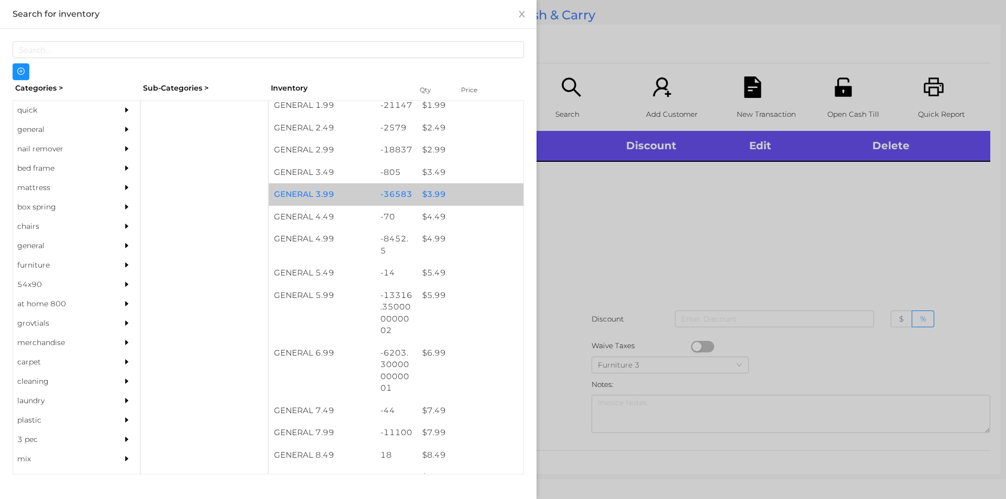
click at [434, 198] on div "$ 3.99" at bounding box center [470, 194] width 106 height 23
click at [435, 199] on div "$ 3.99" at bounding box center [470, 194] width 106 height 23
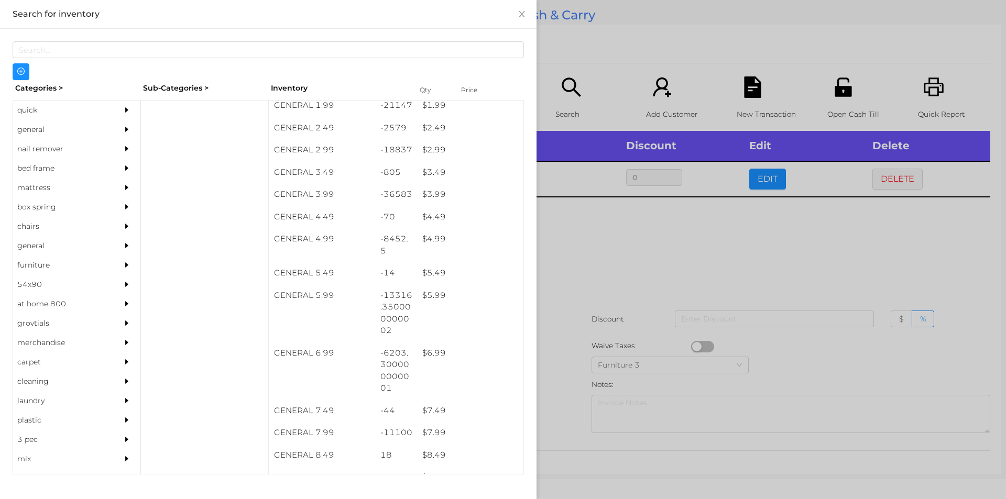
click at [526, 226] on div "Categories > Sub-Categories > Inventory Qty Price quick general nail remover be…" at bounding box center [268, 258] width 537 height 459
click at [594, 330] on div at bounding box center [503, 249] width 1006 height 499
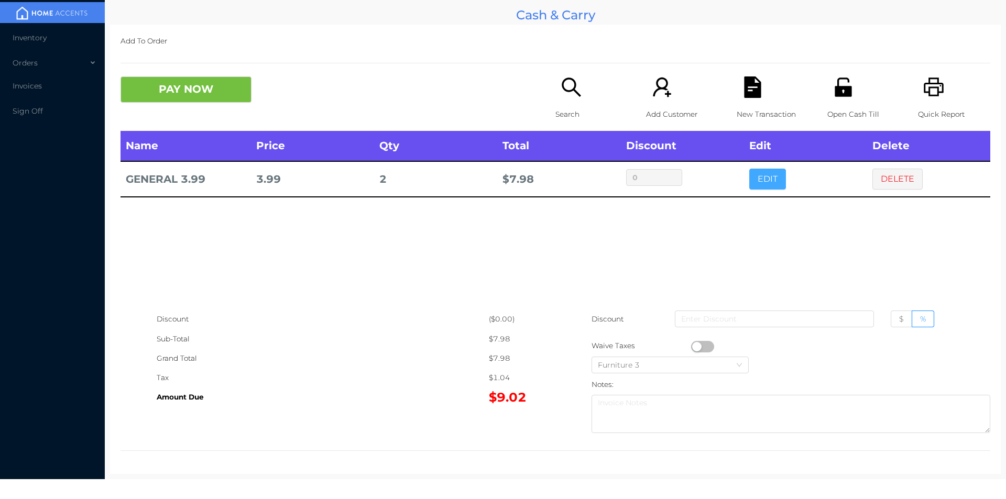
click at [767, 174] on button "EDIT" at bounding box center [767, 179] width 37 height 21
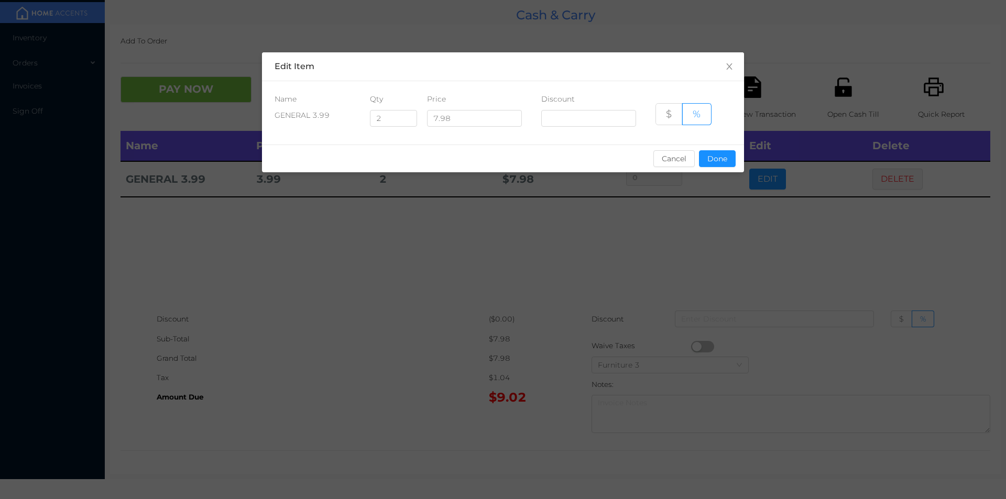
click at [412, 315] on div "sentinelStart Edit Item Name Qty Price Discount GENERAL 3.99 2 7.98 $ % Cancel …" at bounding box center [503, 249] width 1006 height 499
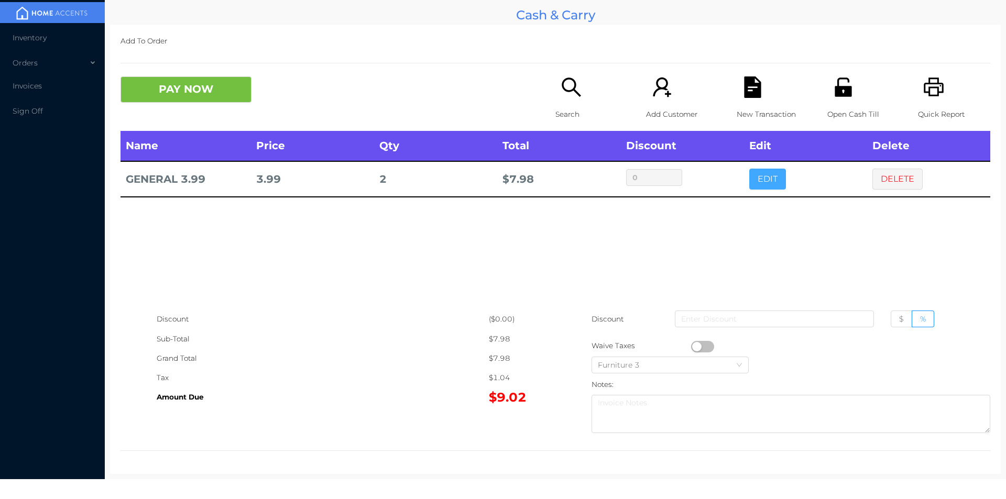
click at [749, 172] on button "EDIT" at bounding box center [767, 179] width 37 height 21
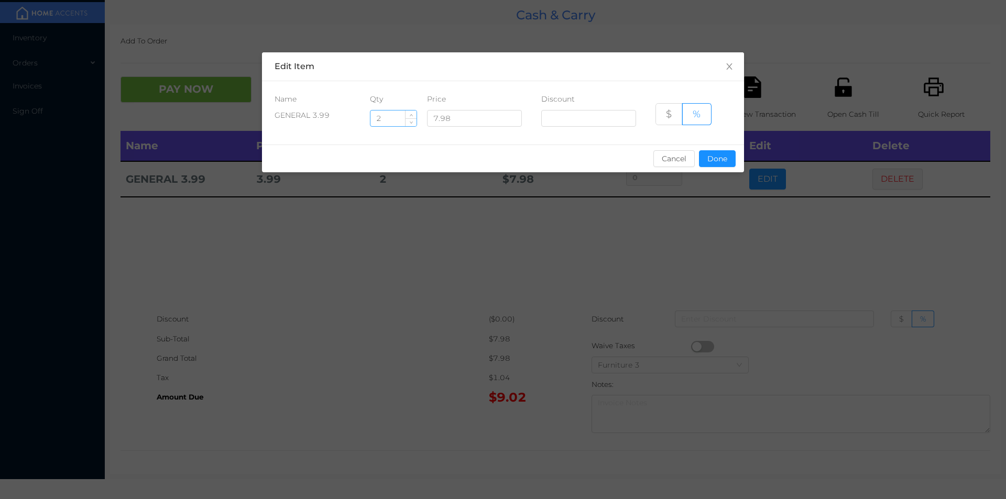
click at [388, 119] on input "2" at bounding box center [394, 119] width 46 height 16
type input "5"
click at [720, 158] on button "Done" at bounding box center [717, 158] width 37 height 17
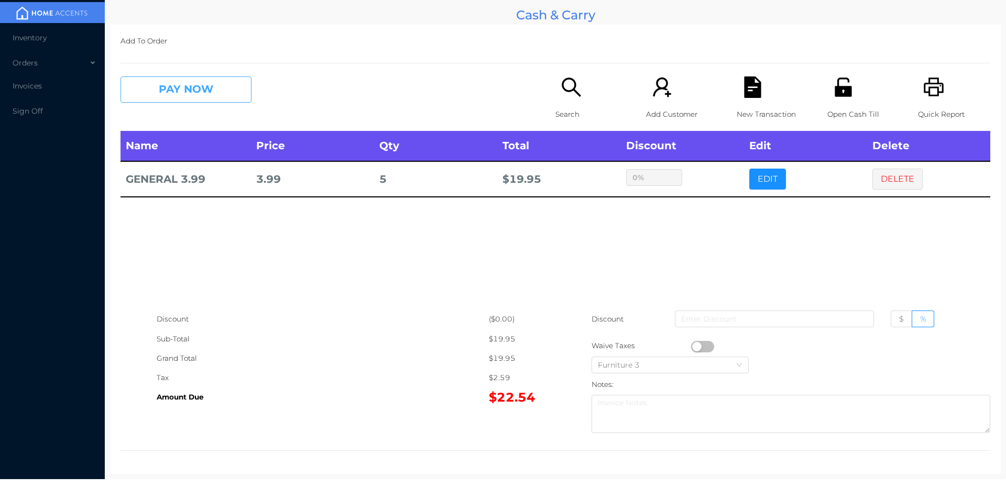
click at [200, 95] on button "PAY NOW" at bounding box center [186, 90] width 131 height 26
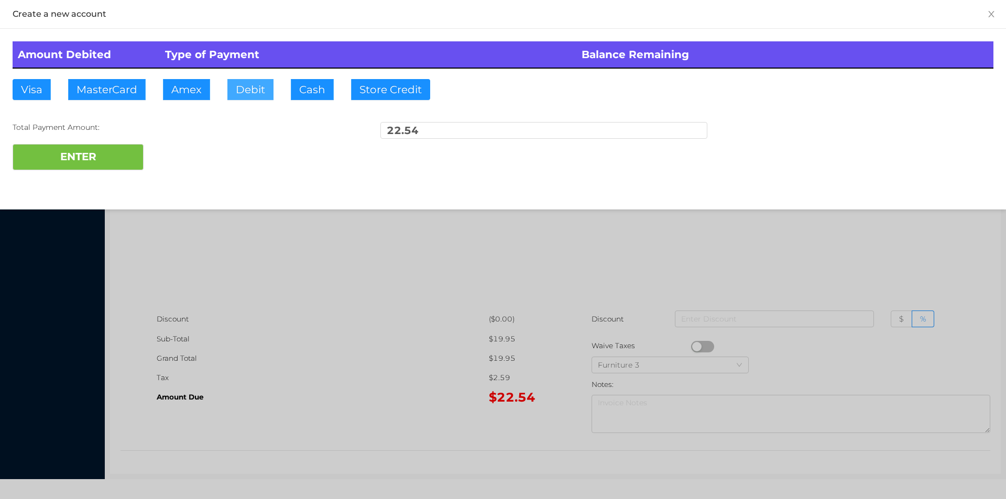
click at [253, 81] on button "Debit" at bounding box center [250, 89] width 46 height 21
click at [112, 160] on button "ENTER" at bounding box center [78, 157] width 131 height 26
type input "0"
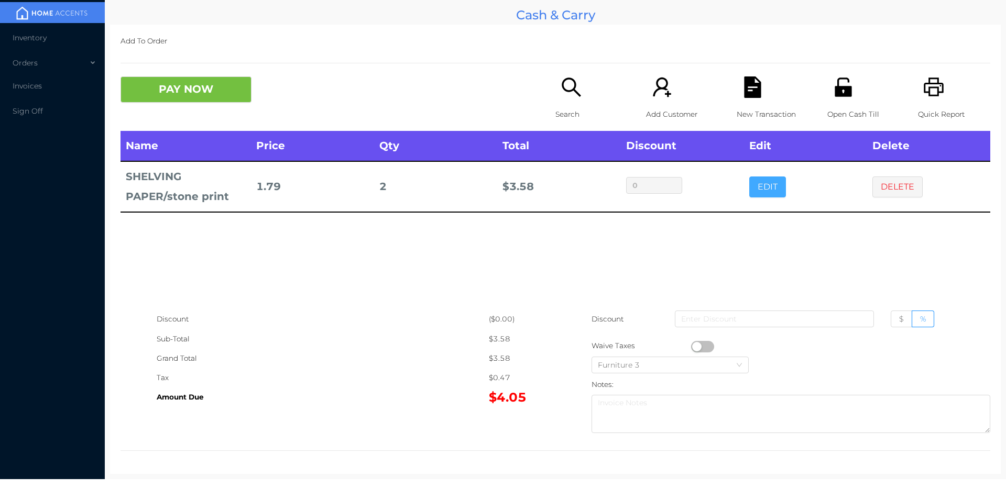
click at [754, 181] on button "EDIT" at bounding box center [767, 187] width 37 height 21
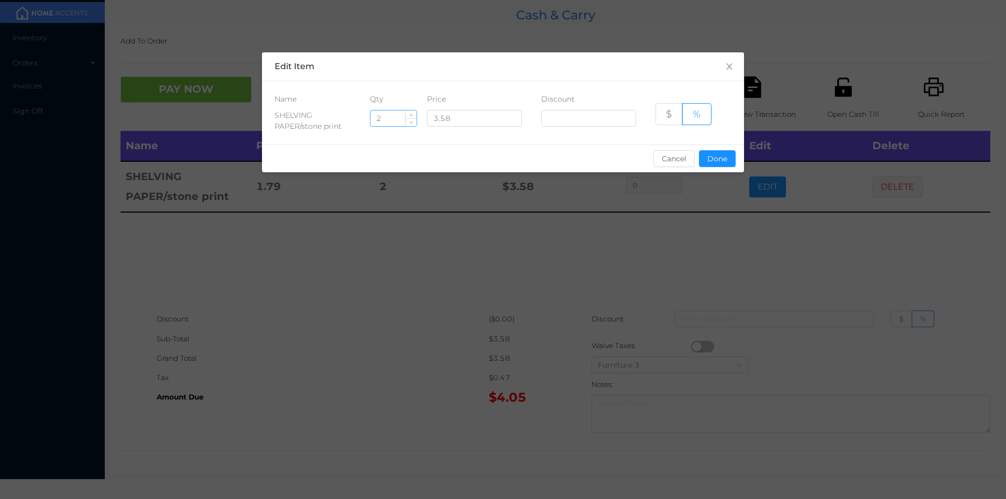
click at [387, 120] on input "2" at bounding box center [394, 119] width 46 height 16
type input "6"
click at [709, 162] on button "Done" at bounding box center [717, 158] width 37 height 17
type input "0%"
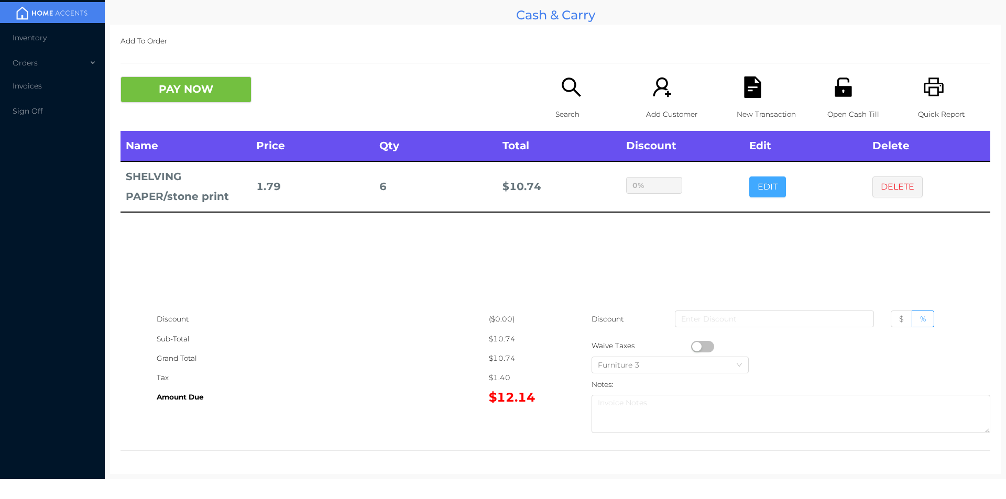
click at [749, 177] on button "EDIT" at bounding box center [767, 187] width 37 height 21
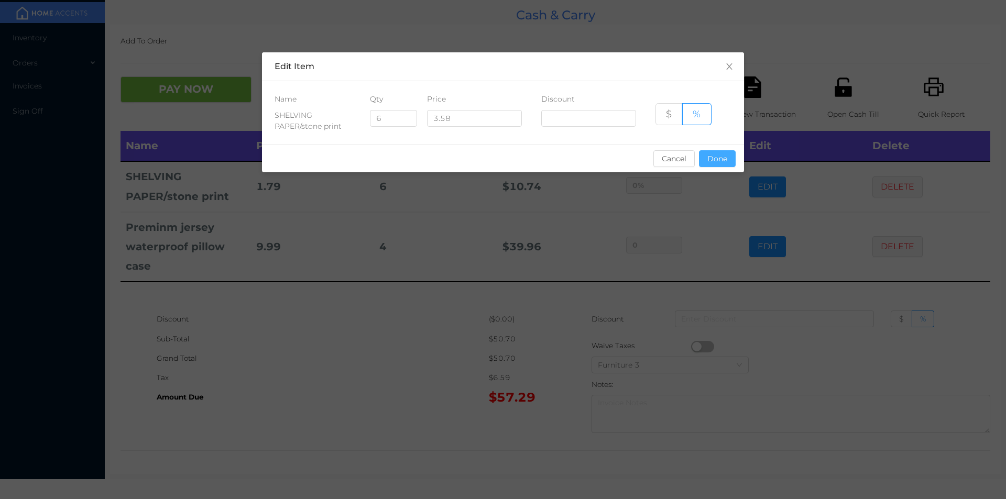
click at [726, 157] on button "Done" at bounding box center [717, 158] width 37 height 17
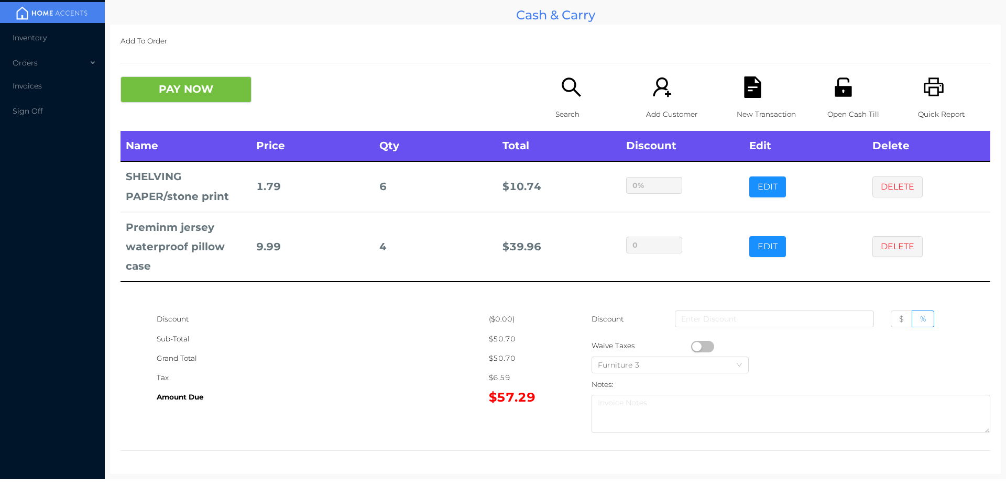
click at [575, 115] on p "Search" at bounding box center [592, 114] width 72 height 19
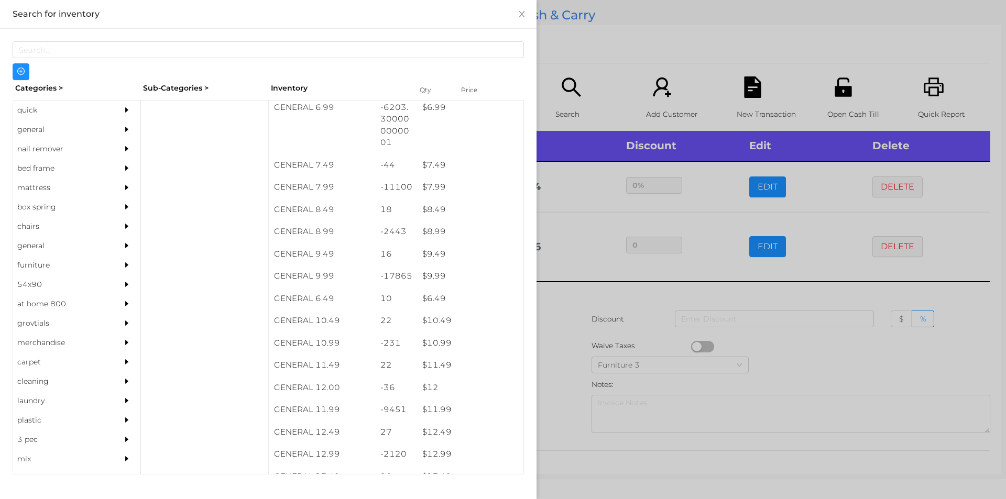
scroll to position [492, 0]
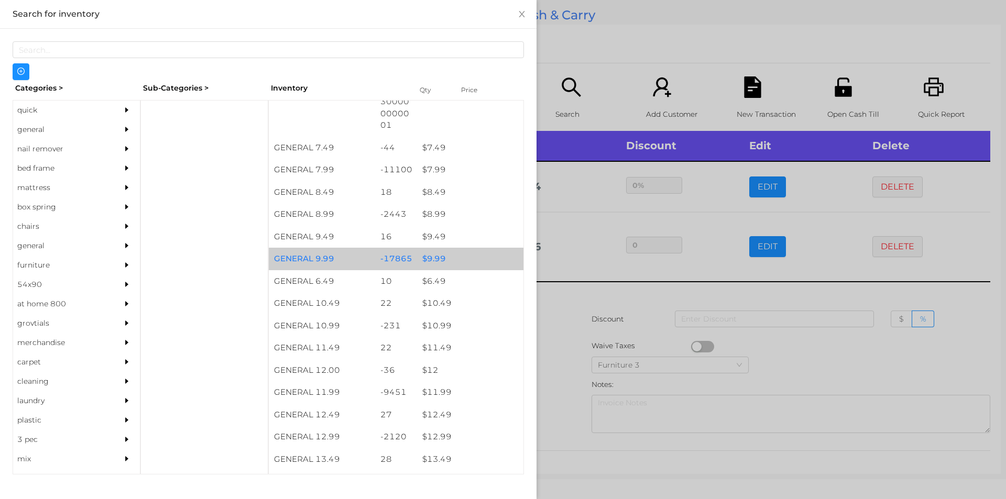
click at [451, 256] on div "$ 9.99" at bounding box center [470, 259] width 106 height 23
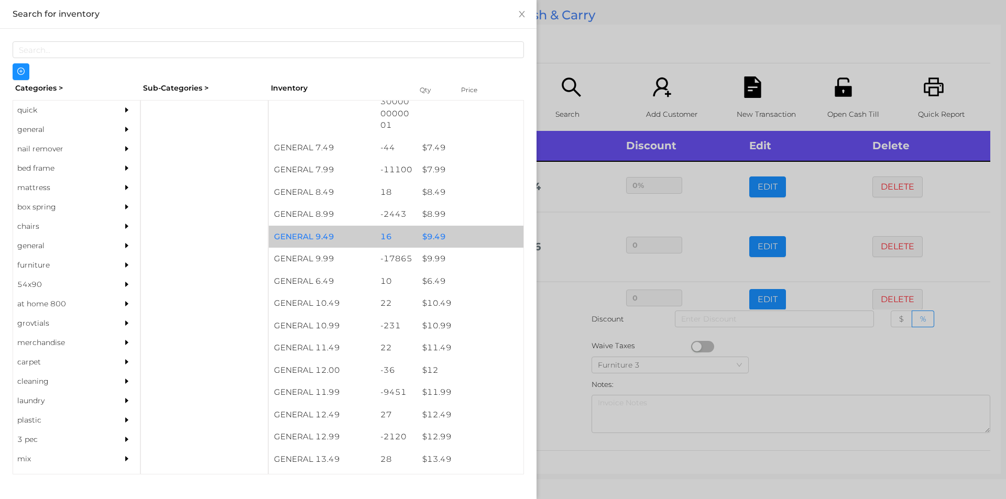
click at [449, 245] on div "$ 9.49" at bounding box center [470, 237] width 106 height 23
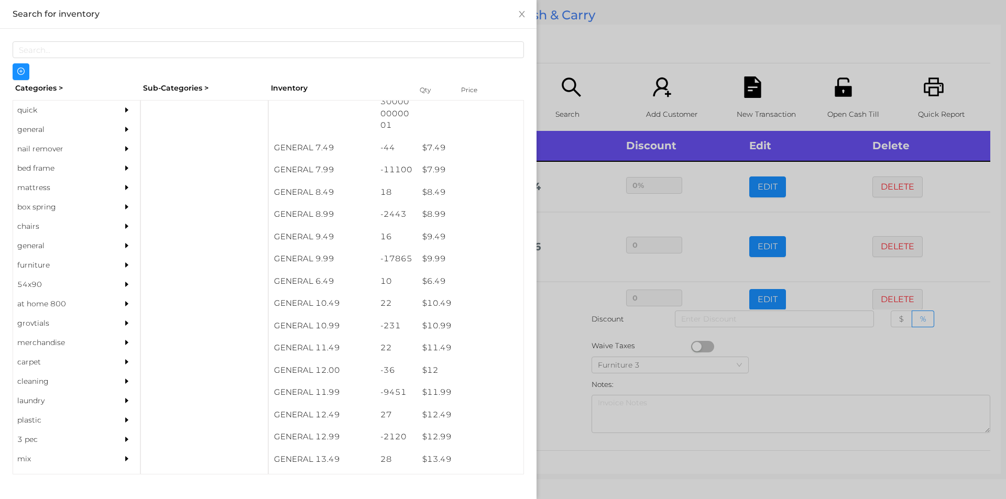
click at [607, 66] on div at bounding box center [503, 249] width 1006 height 499
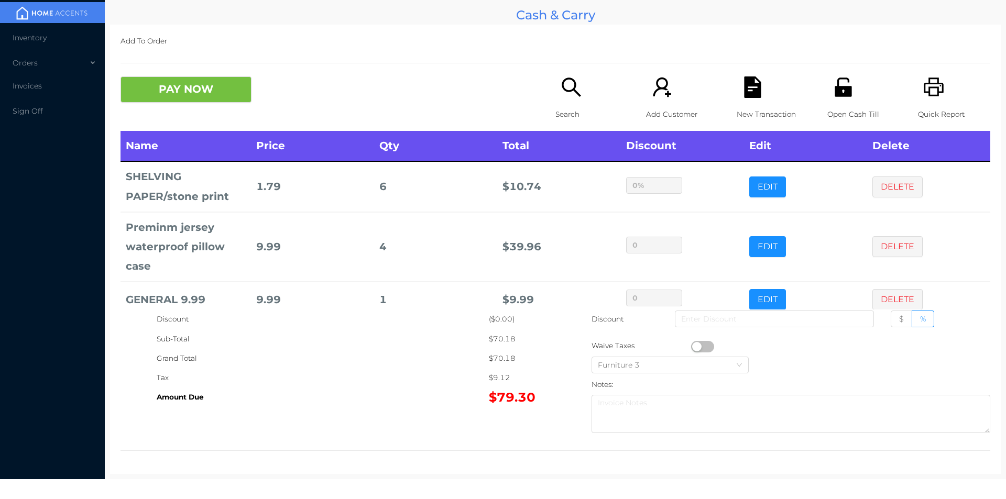
click at [693, 346] on button "button" at bounding box center [702, 347] width 23 height 12
click at [703, 343] on button "button" at bounding box center [702, 347] width 23 height 12
click at [746, 94] on icon "icon: file-text" at bounding box center [752, 87] width 17 height 21
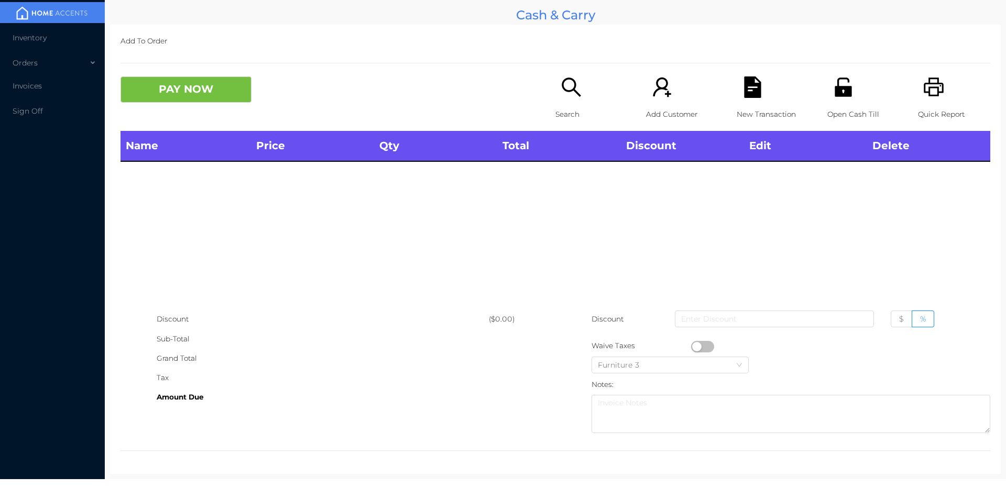
click at [563, 123] on p "Search" at bounding box center [592, 114] width 72 height 19
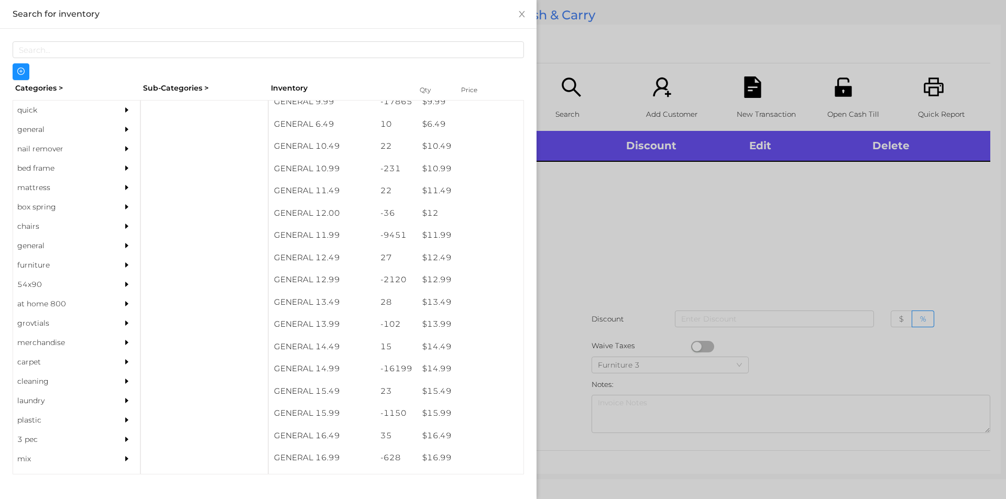
scroll to position [695, 0]
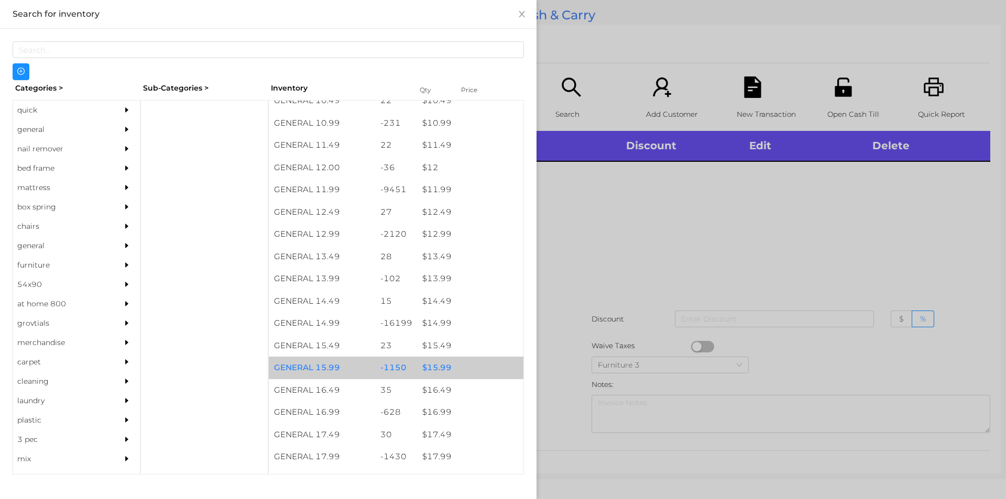
click at [461, 365] on div "$ 15.99" at bounding box center [470, 368] width 106 height 23
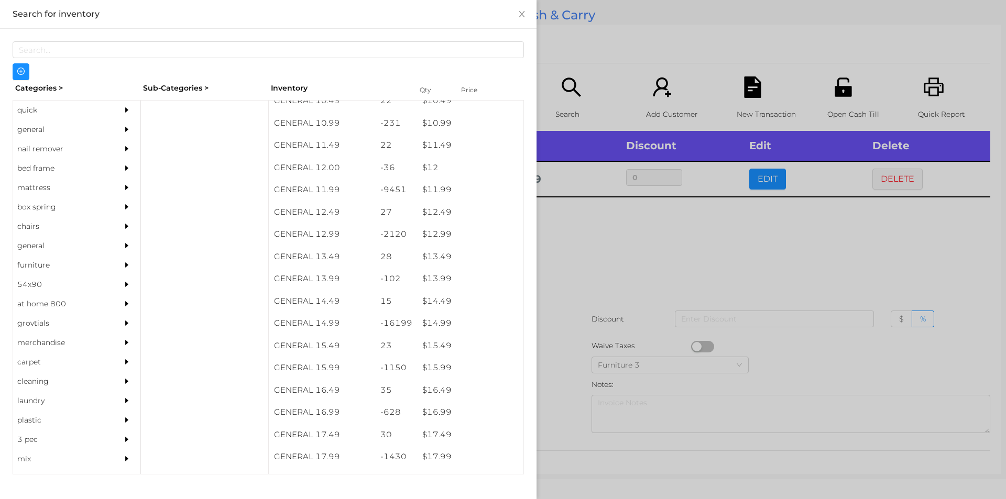
click at [584, 301] on div at bounding box center [503, 249] width 1006 height 499
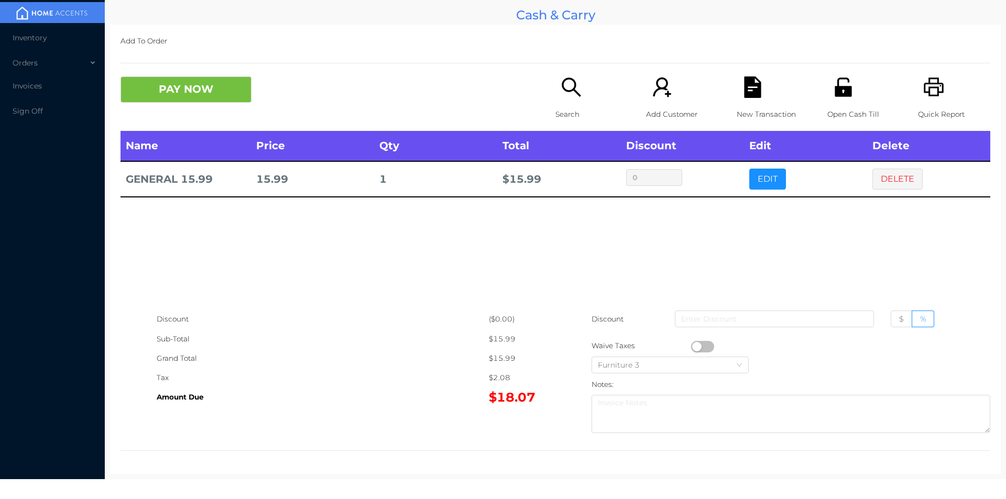
click at [556, 85] on div "Search" at bounding box center [592, 104] width 72 height 55
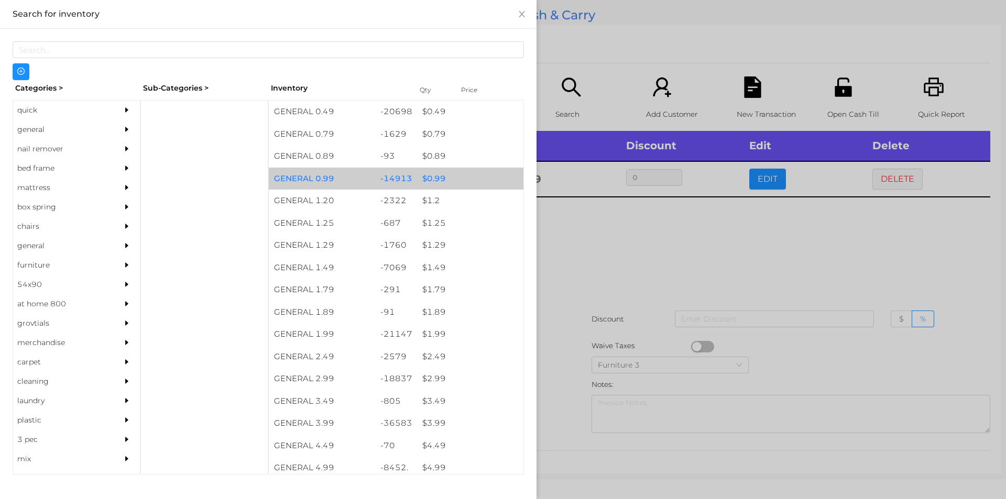
click at [465, 183] on div "$ 0.99" at bounding box center [470, 179] width 106 height 23
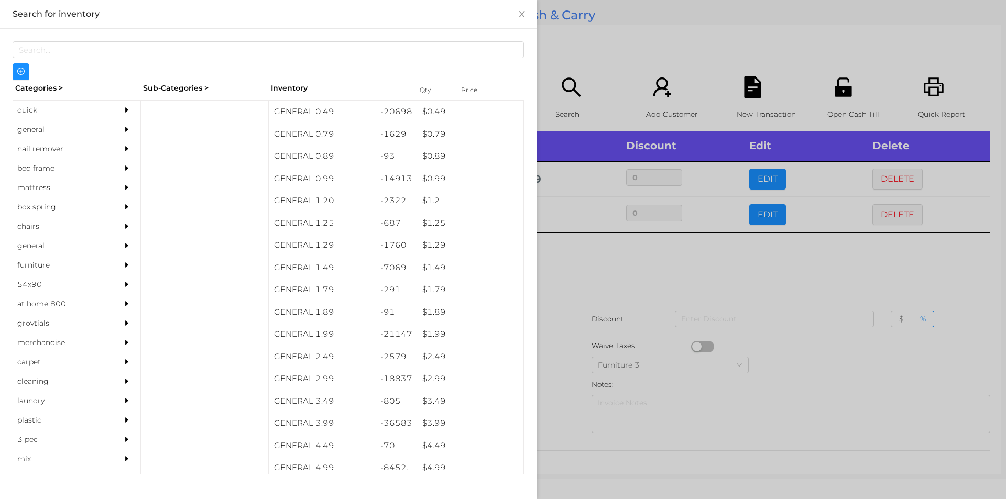
click at [615, 292] on div at bounding box center [503, 249] width 1006 height 499
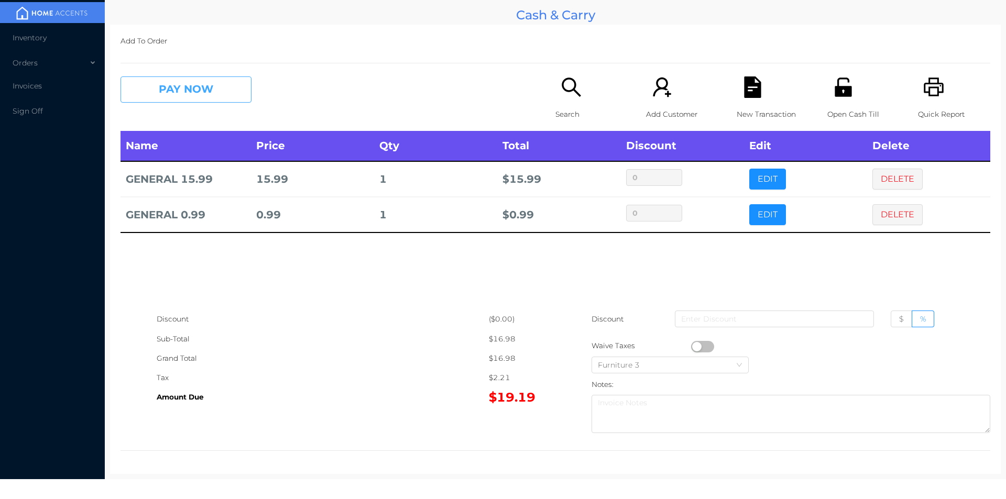
click at [204, 100] on button "PAY NOW" at bounding box center [186, 90] width 131 height 26
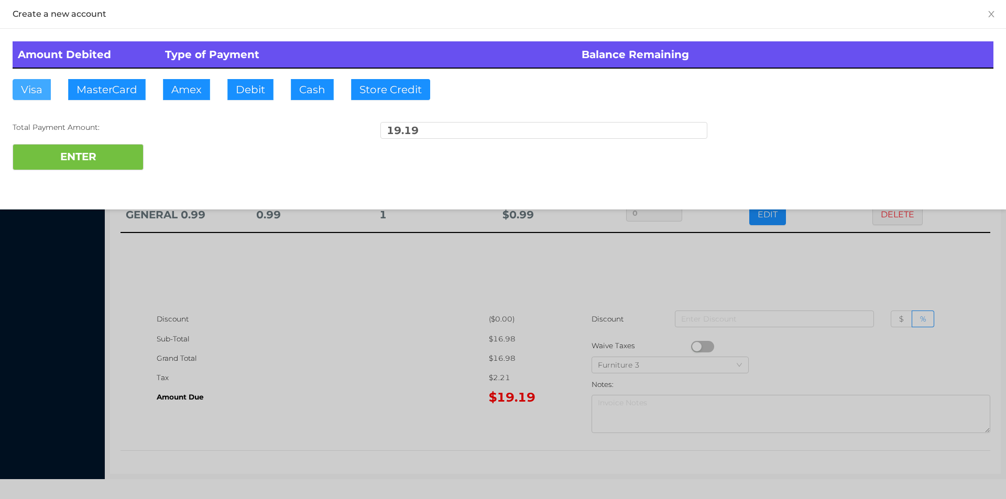
click at [43, 91] on button "Visa" at bounding box center [32, 89] width 38 height 21
click at [66, 148] on button "ENTER" at bounding box center [78, 157] width 131 height 26
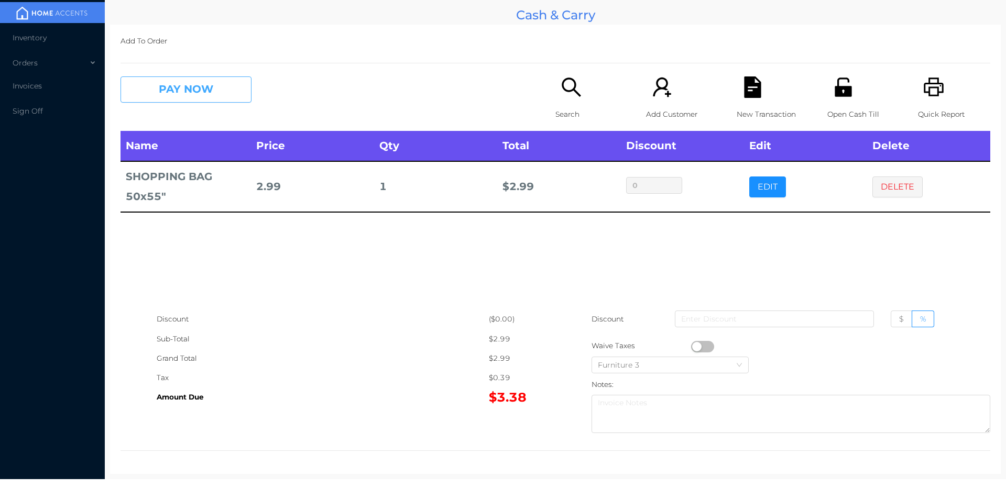
click at [201, 101] on button "PAY NOW" at bounding box center [186, 90] width 131 height 26
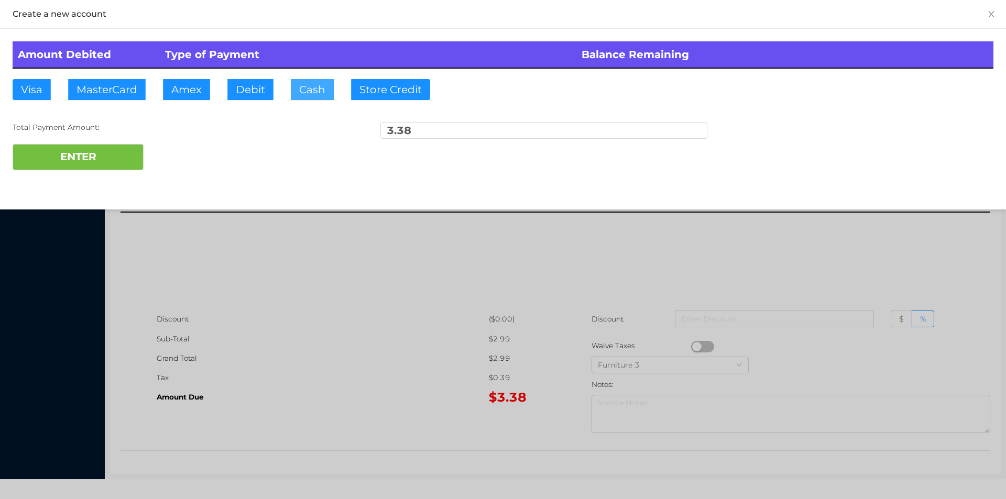
click at [314, 92] on button "Cash" at bounding box center [312, 89] width 43 height 21
type input "5"
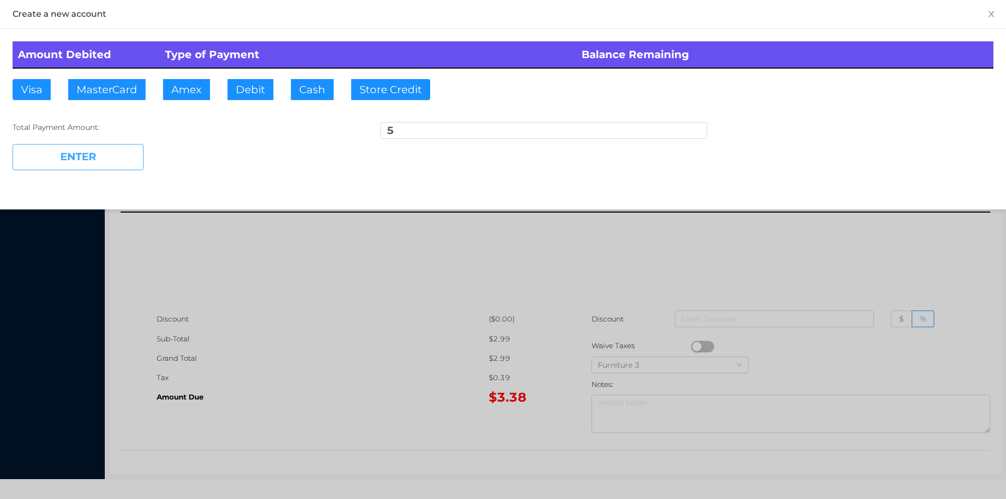
click at [67, 152] on button "ENTER" at bounding box center [78, 157] width 131 height 26
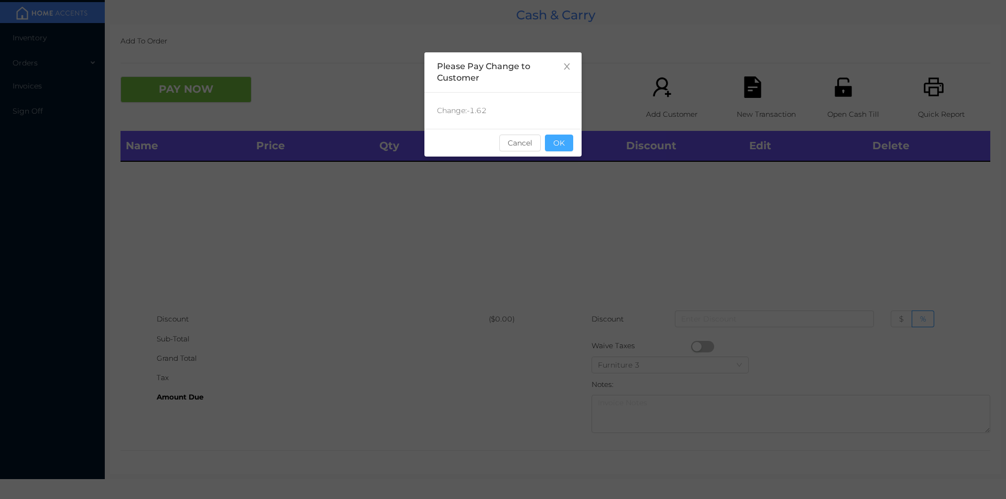
click at [568, 138] on button "OK" at bounding box center [559, 143] width 28 height 17
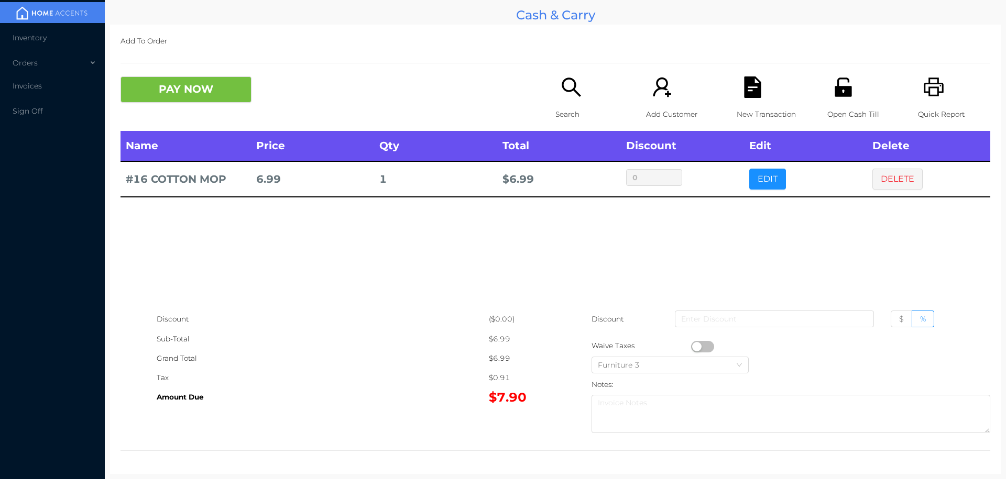
click at [755, 89] on icon "icon: file-text" at bounding box center [752, 87] width 17 height 21
click at [835, 80] on icon "icon: unlock" at bounding box center [843, 87] width 17 height 19
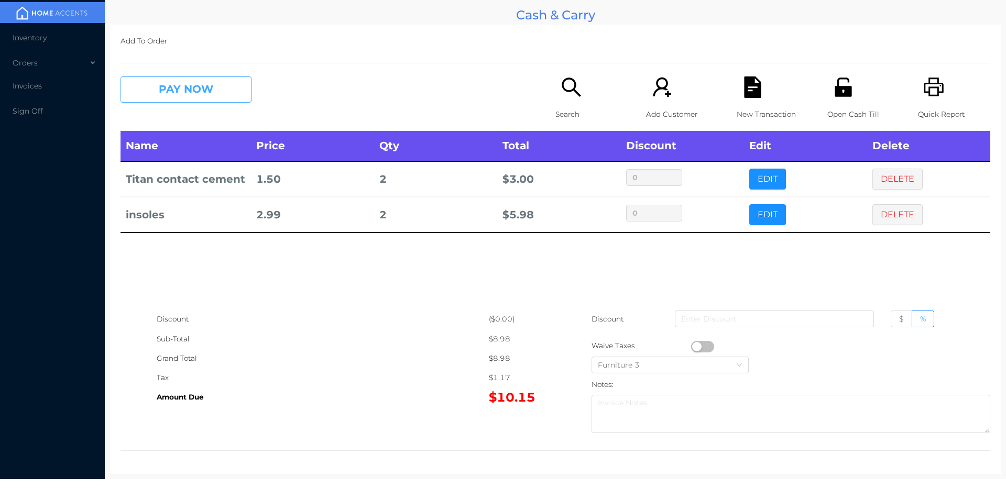
click at [163, 84] on button "PAY NOW" at bounding box center [186, 90] width 131 height 26
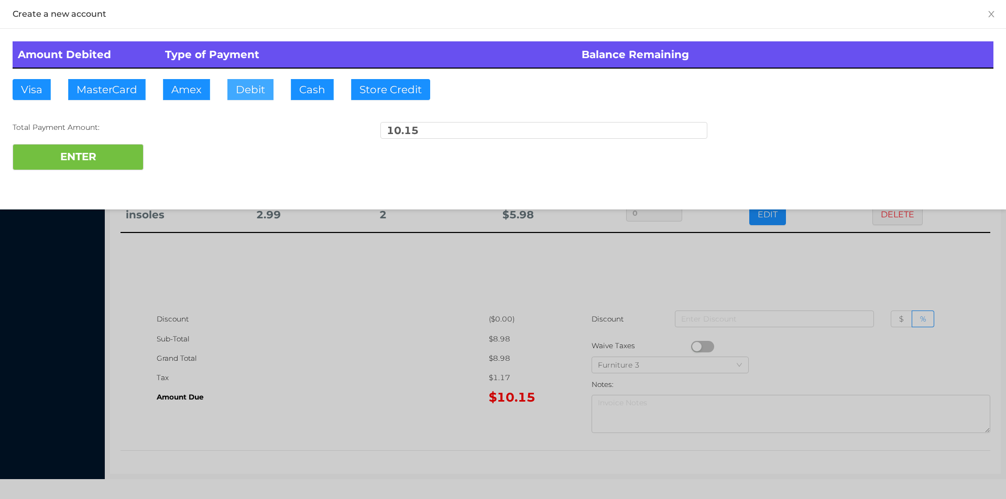
click at [246, 87] on button "Debit" at bounding box center [250, 89] width 46 height 21
click at [80, 161] on button "ENTER" at bounding box center [78, 157] width 131 height 26
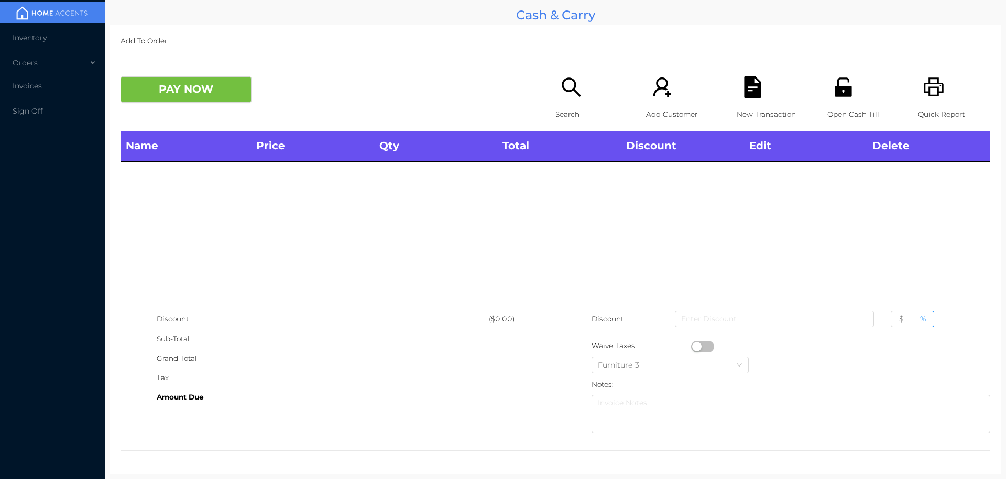
click at [828, 86] on div "Open Cash Till" at bounding box center [864, 104] width 72 height 55
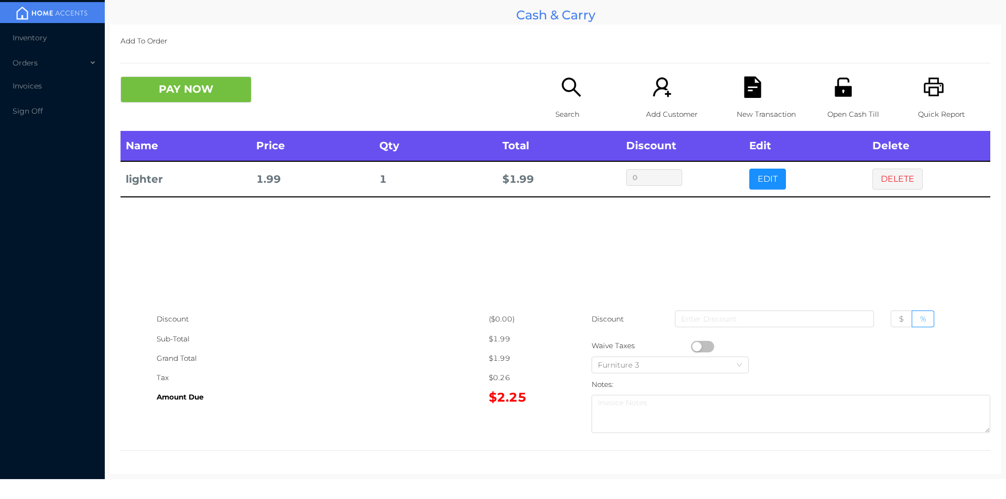
click at [674, 343] on div "Waive Taxes" at bounding box center [642, 345] width 100 height 19
click at [188, 102] on button "PAY NOW" at bounding box center [186, 90] width 131 height 26
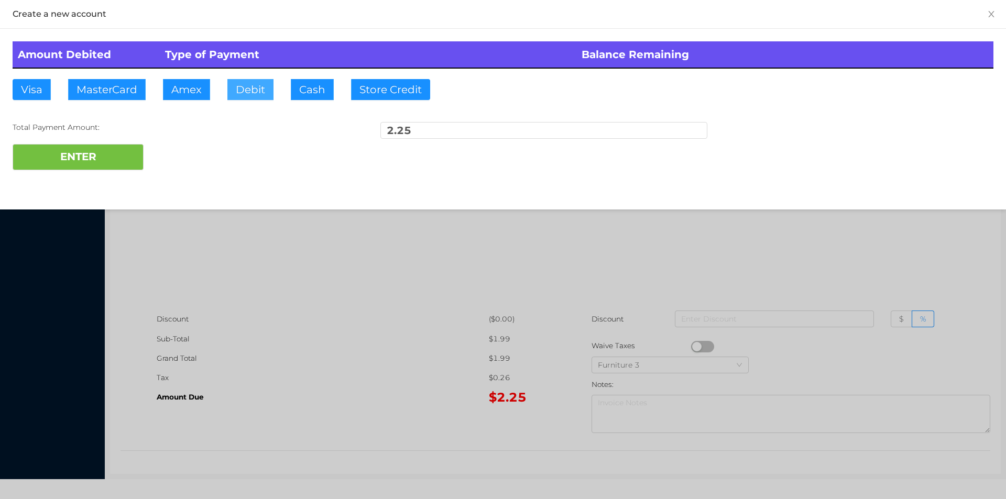
click at [235, 79] on button "Debit" at bounding box center [250, 89] width 46 height 21
click at [124, 145] on button "ENTER" at bounding box center [78, 157] width 131 height 26
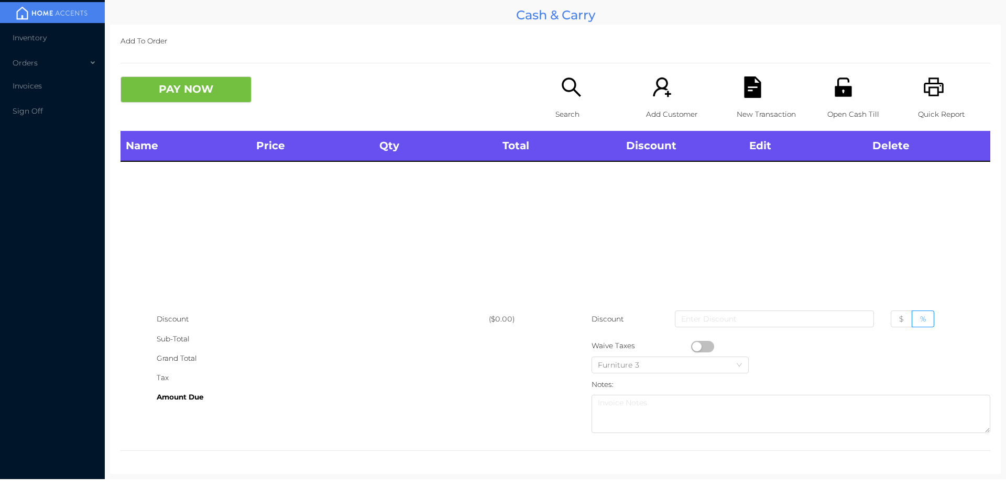
click at [570, 84] on icon "icon: search" at bounding box center [571, 87] width 21 height 21
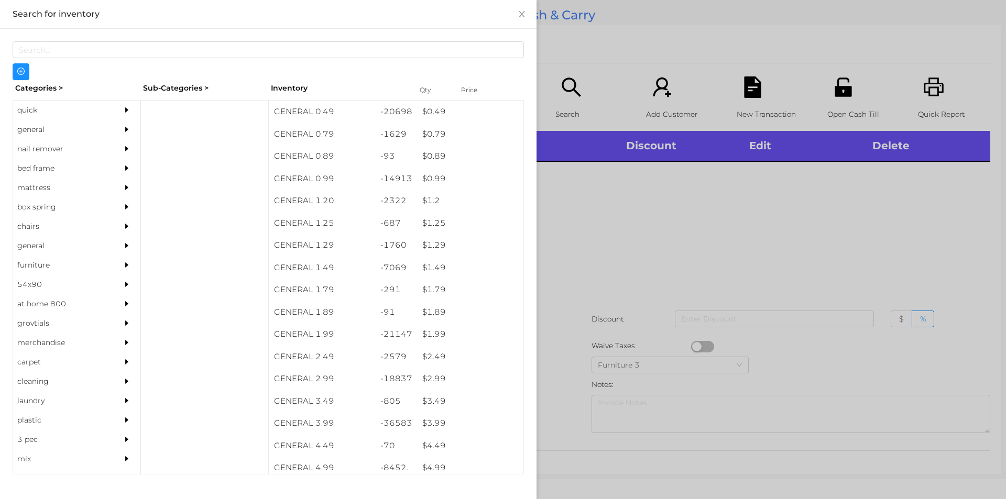
click at [62, 129] on div "general" at bounding box center [60, 129] width 95 height 19
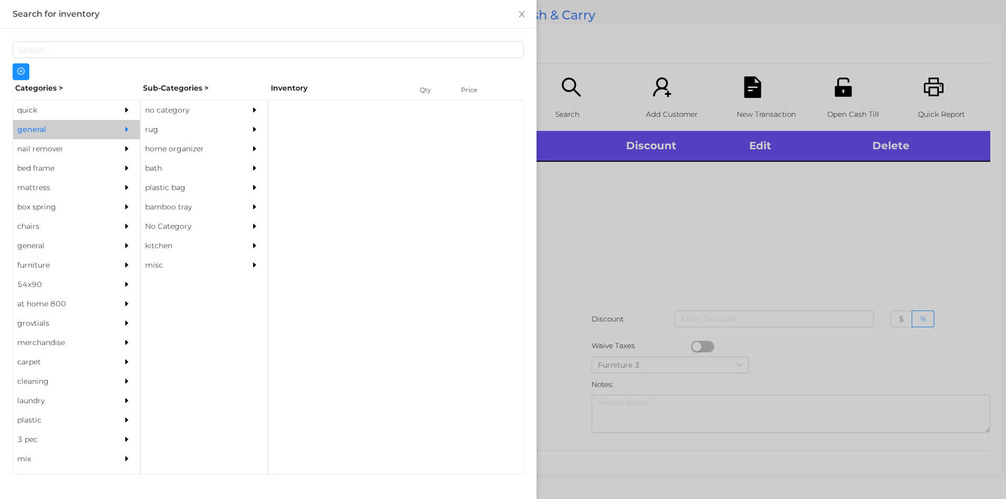
click at [197, 111] on div "no category" at bounding box center [188, 110] width 95 height 19
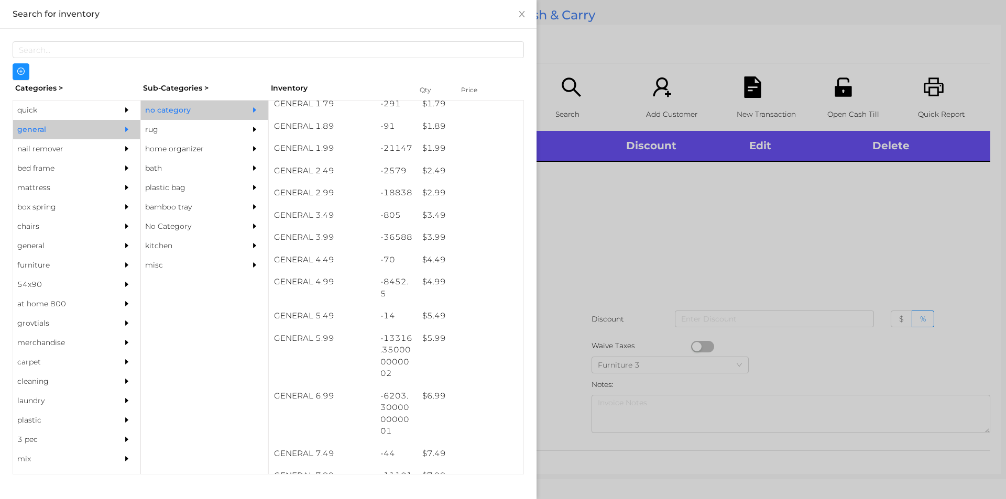
scroll to position [186, 0]
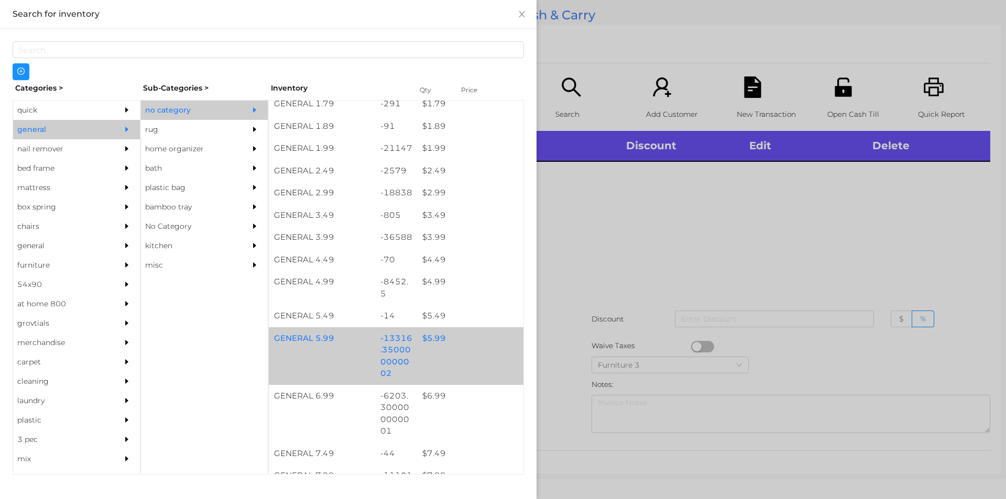
click at [473, 356] on div "GENERAL 5.99 -13316.350000000002 $ 5.99" at bounding box center [396, 357] width 255 height 58
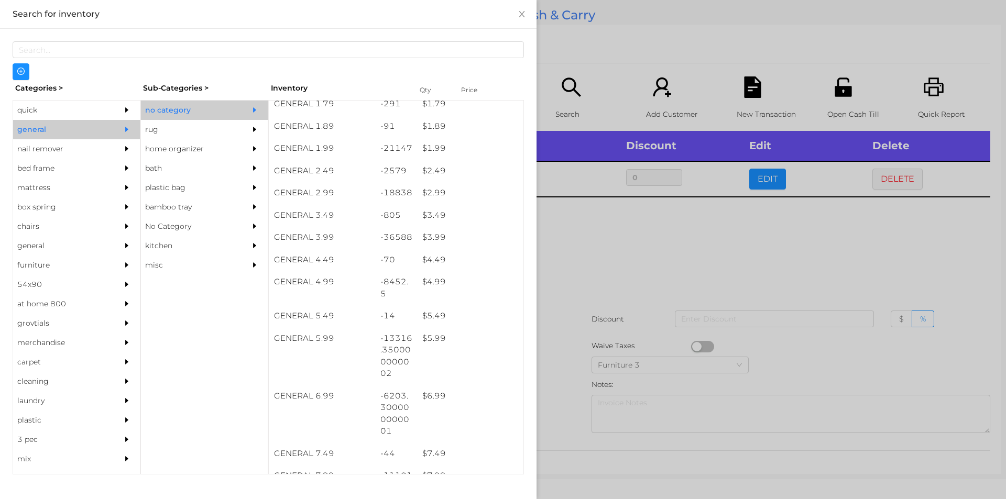
click at [636, 288] on div at bounding box center [503, 249] width 1006 height 499
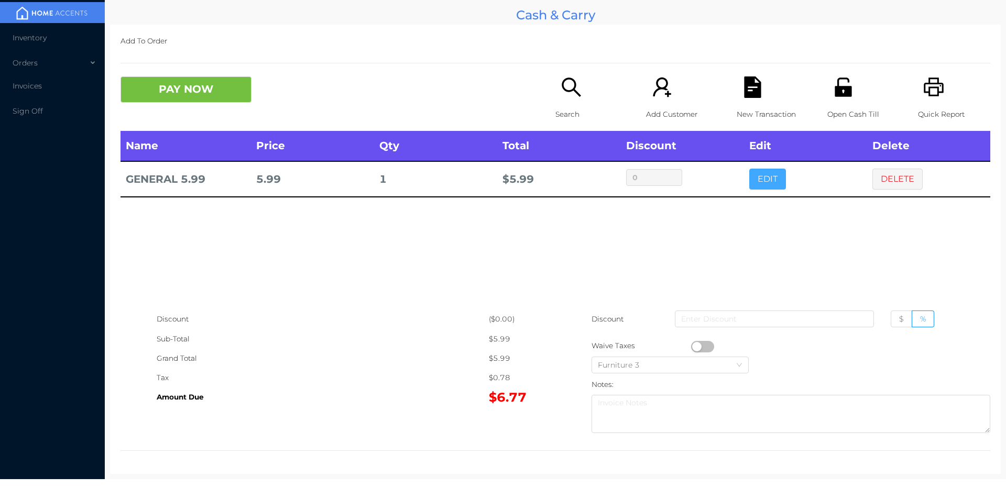
click at [764, 177] on button "EDIT" at bounding box center [767, 179] width 37 height 21
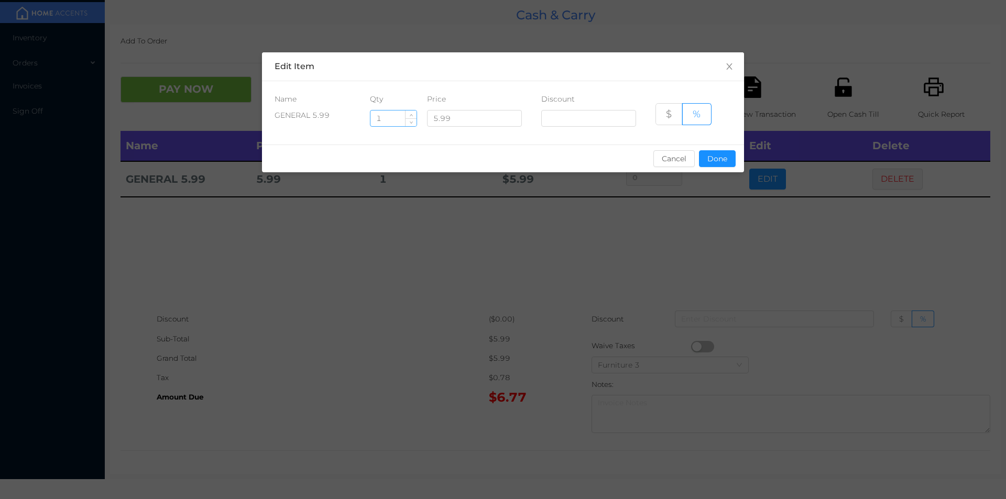
click at [381, 114] on input "1" at bounding box center [394, 119] width 46 height 16
type input "6"
click at [733, 162] on button "Done" at bounding box center [717, 158] width 37 height 17
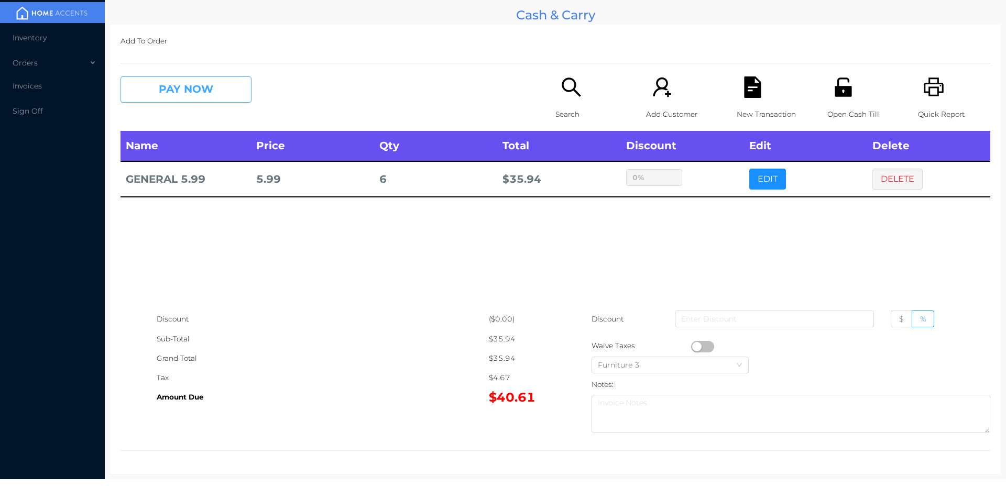
click at [193, 102] on button "PAY NOW" at bounding box center [186, 90] width 131 height 26
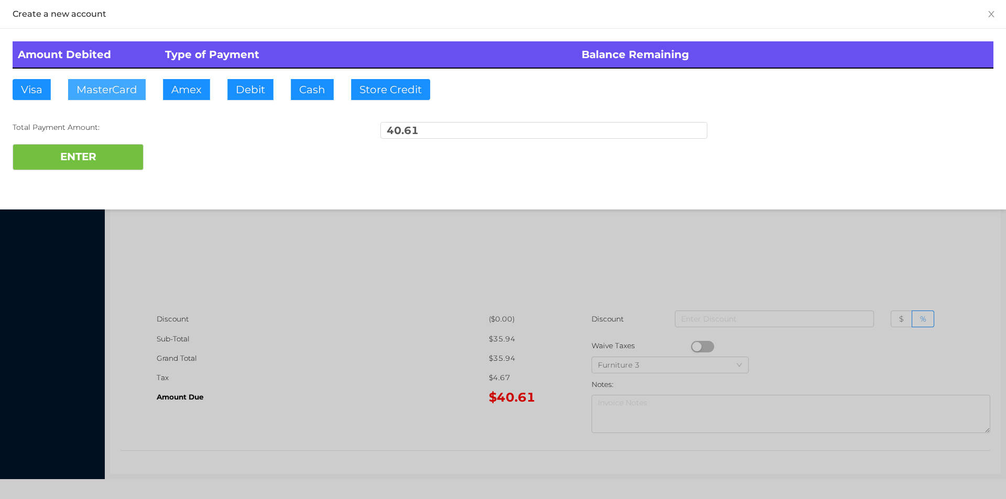
click at [123, 87] on button "MasterCard" at bounding box center [107, 89] width 78 height 21
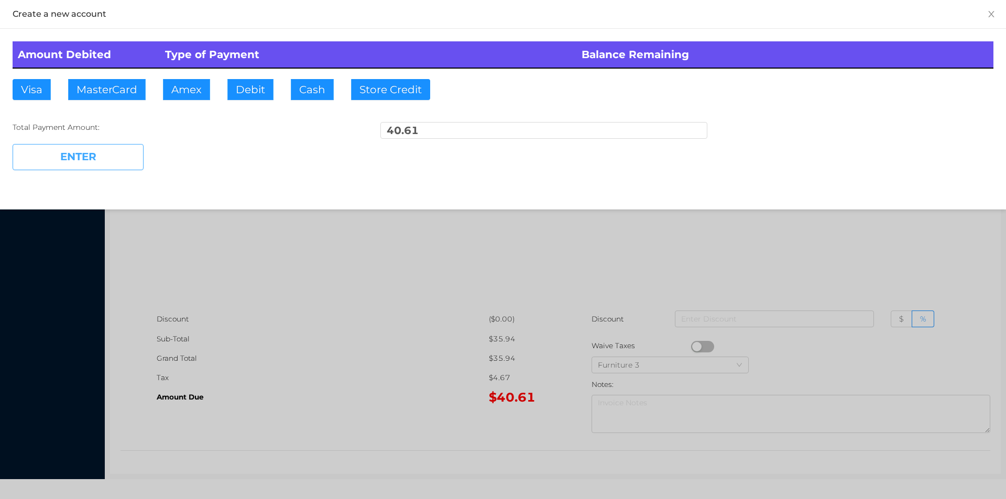
click at [102, 154] on button "ENTER" at bounding box center [78, 157] width 131 height 26
type input "0"
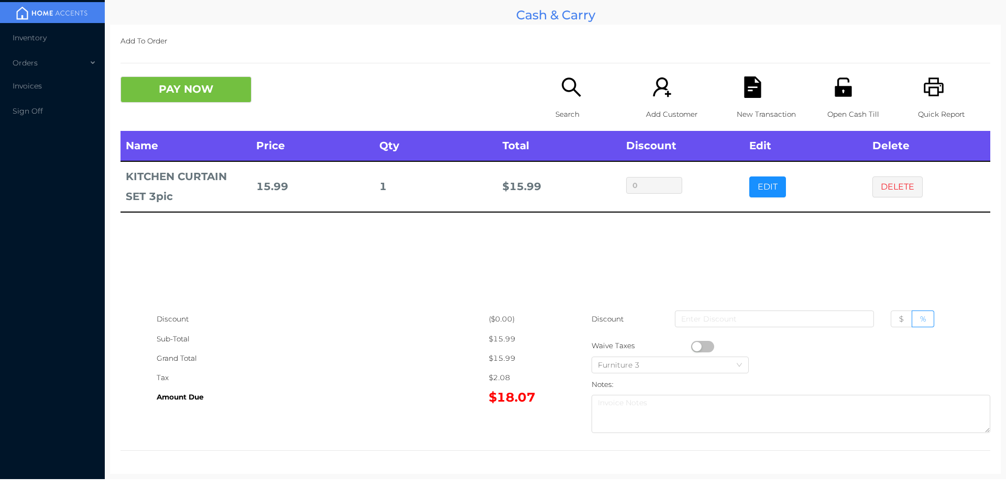
click at [755, 88] on icon "icon: file-text" at bounding box center [752, 87] width 17 height 21
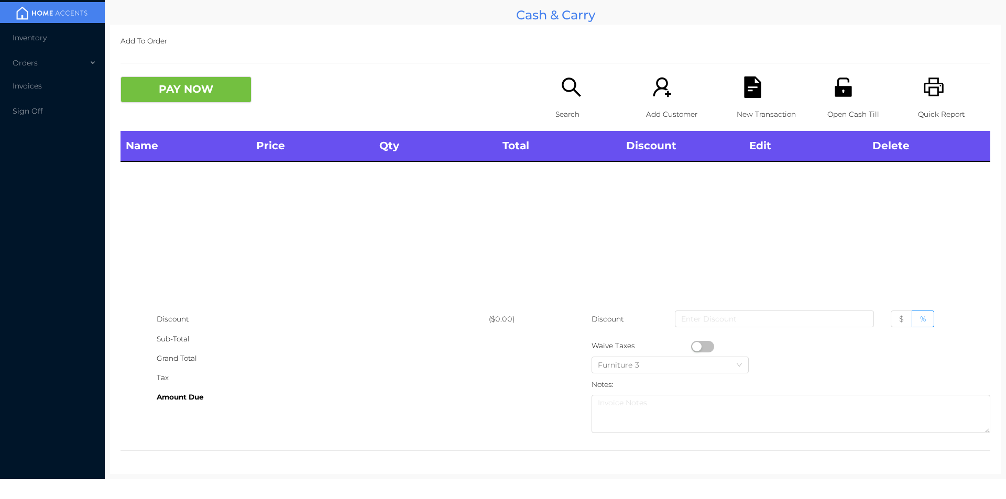
click at [923, 80] on icon "icon: printer" at bounding box center [933, 87] width 21 height 21
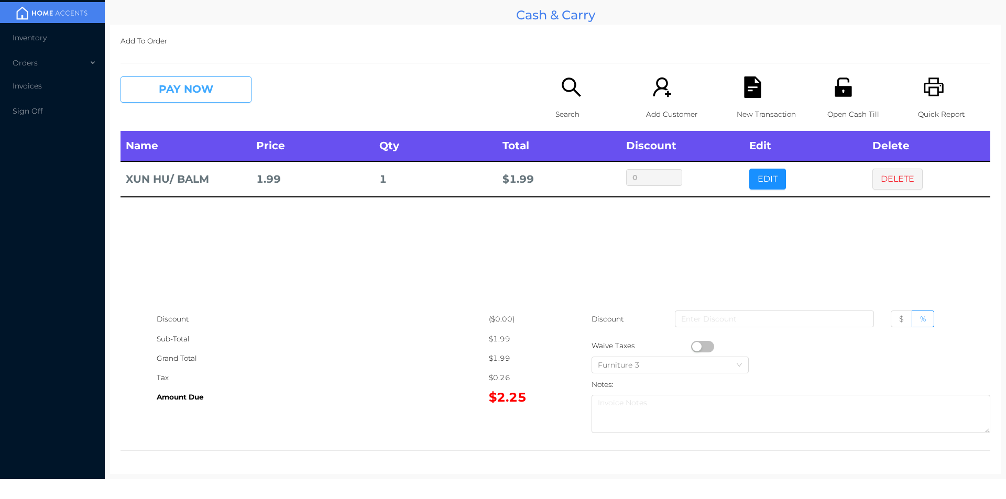
click at [214, 88] on button "PAY NOW" at bounding box center [186, 90] width 131 height 26
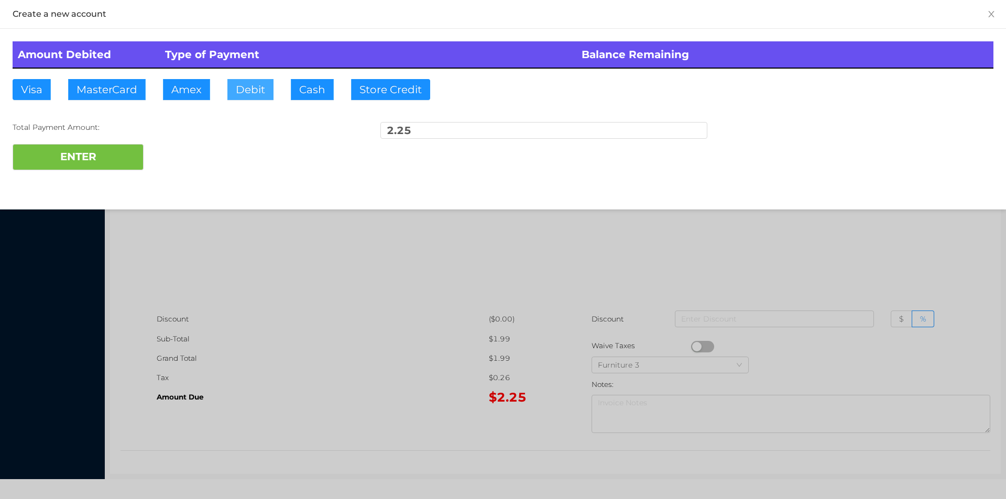
click at [267, 98] on button "Debit" at bounding box center [250, 89] width 46 height 21
click at [121, 165] on button "ENTER" at bounding box center [78, 157] width 131 height 26
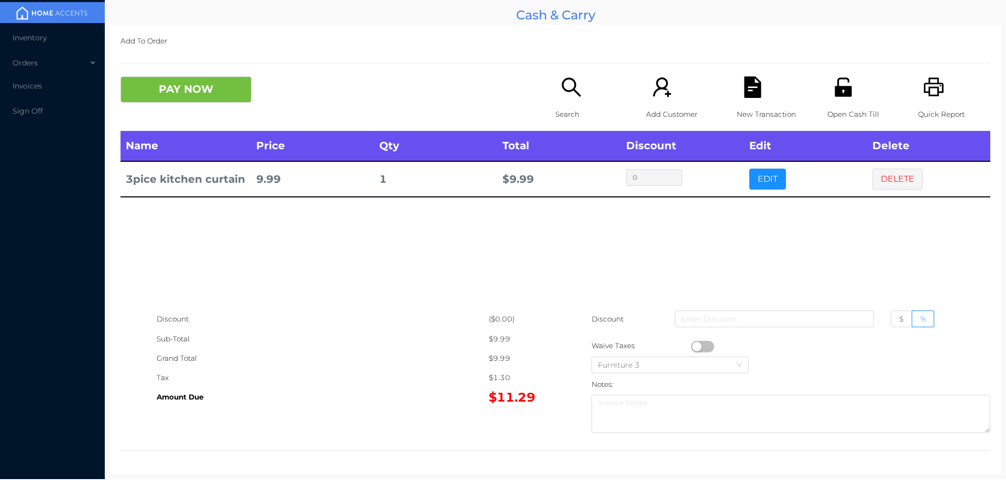
click at [572, 94] on icon "icon: search" at bounding box center [571, 87] width 21 height 21
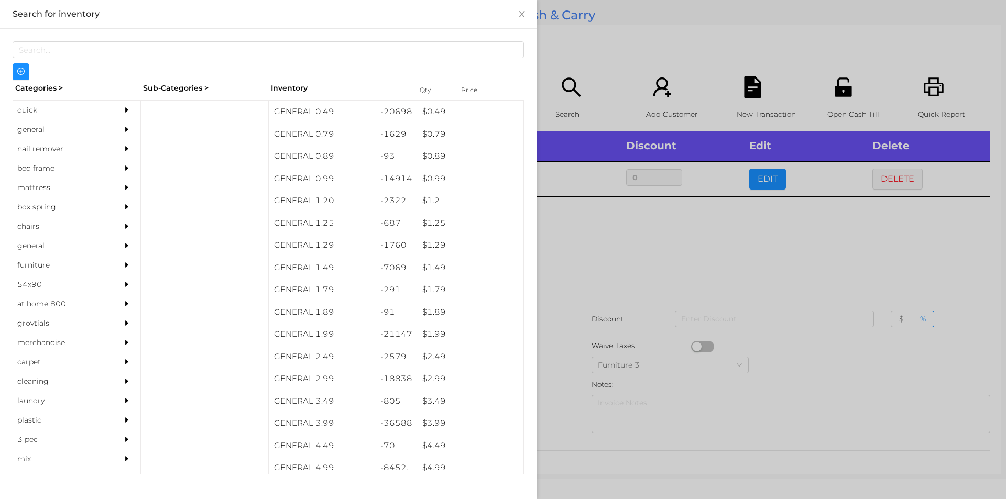
click at [42, 126] on div "general" at bounding box center [60, 129] width 95 height 19
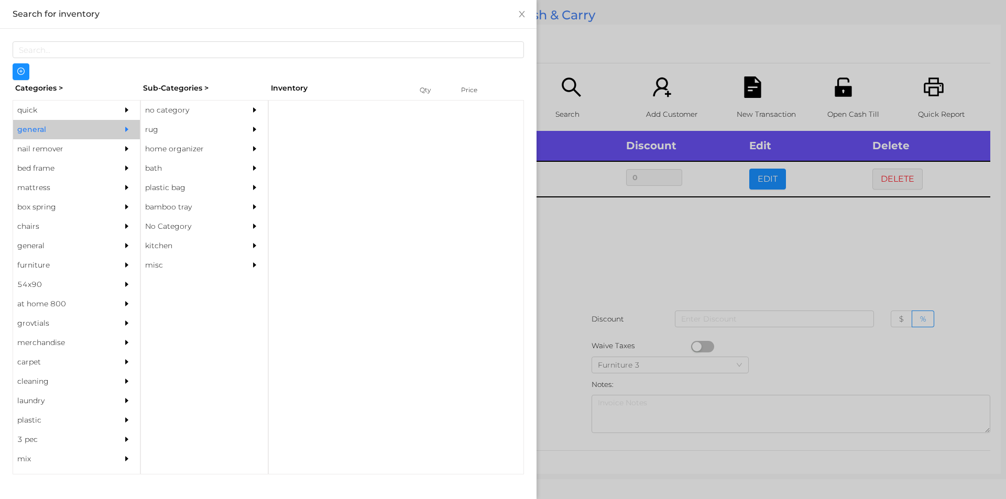
click at [173, 107] on div "no category" at bounding box center [188, 110] width 95 height 19
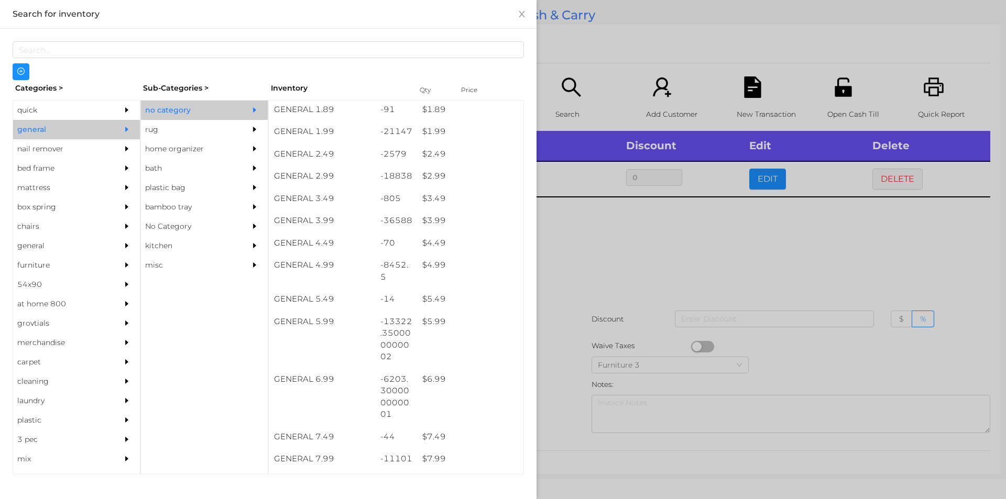
scroll to position [208, 0]
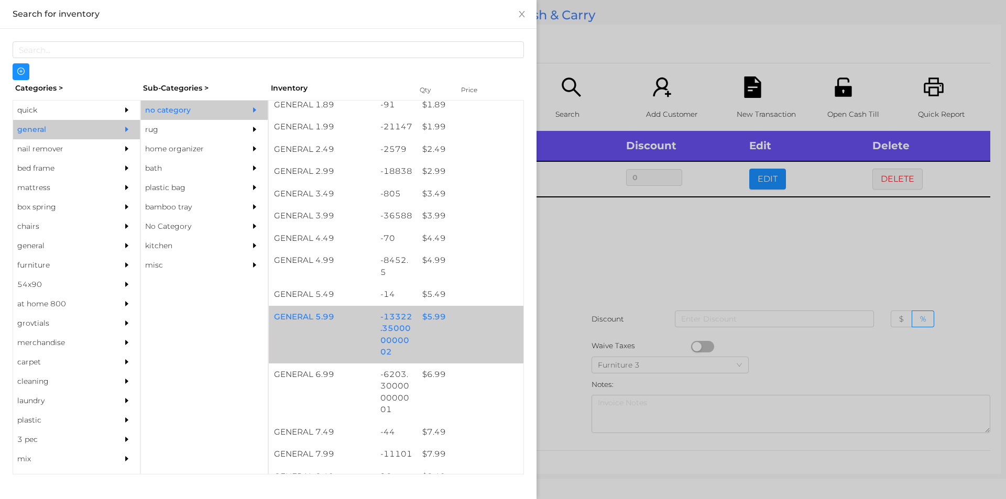
click at [436, 314] on div "$ 5.99" at bounding box center [470, 317] width 106 height 23
click at [436, 313] on div "$ 5.99" at bounding box center [470, 317] width 106 height 23
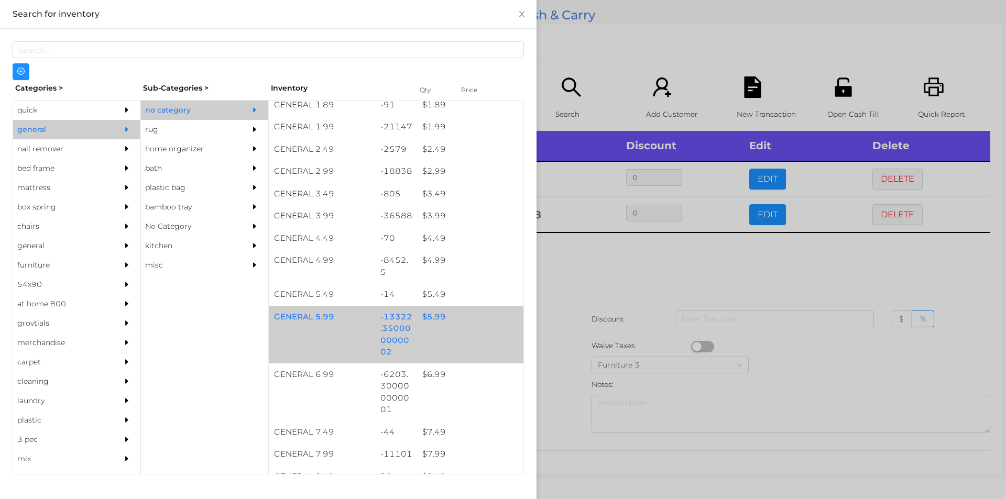
click at [441, 318] on div "$ 5.99" at bounding box center [470, 317] width 106 height 23
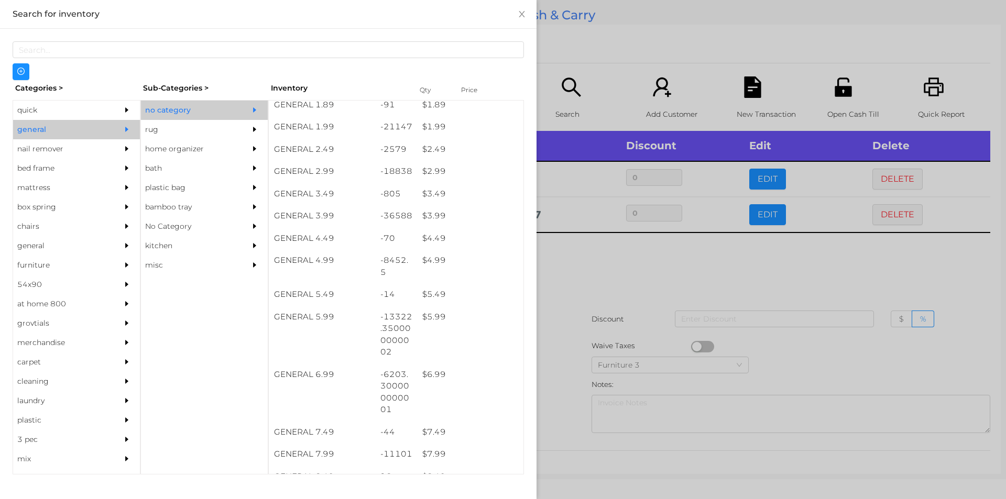
click at [602, 271] on div at bounding box center [503, 249] width 1006 height 499
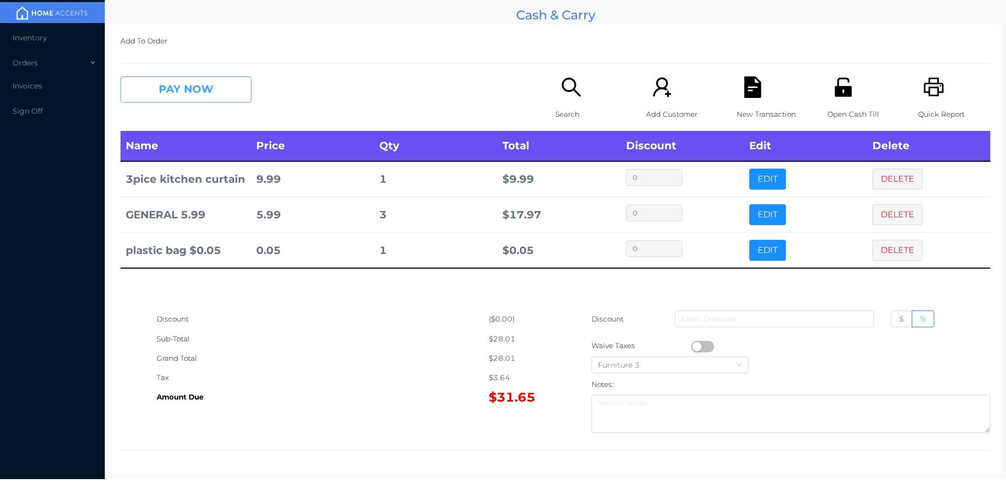
click at [197, 83] on button "PAY NOW" at bounding box center [186, 90] width 131 height 26
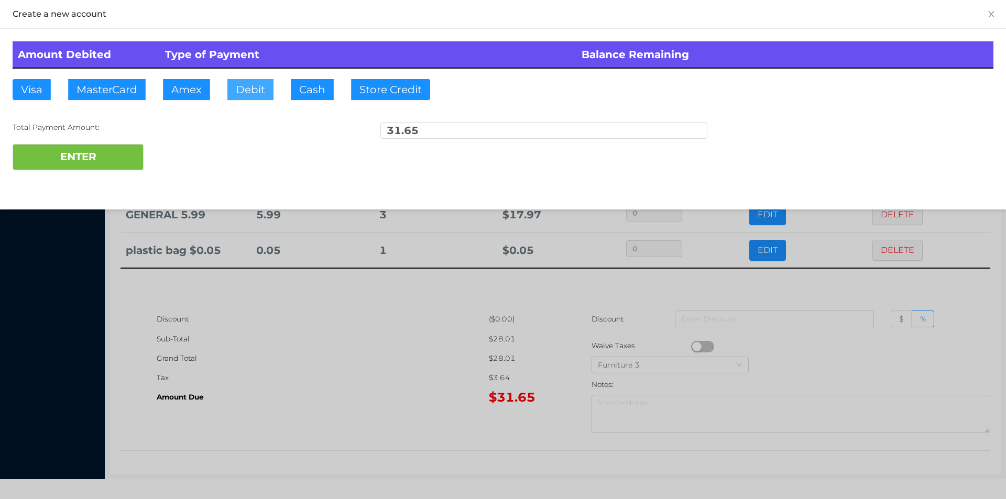
click at [244, 93] on button "Debit" at bounding box center [250, 89] width 46 height 21
click at [96, 153] on button "ENTER" at bounding box center [78, 157] width 131 height 26
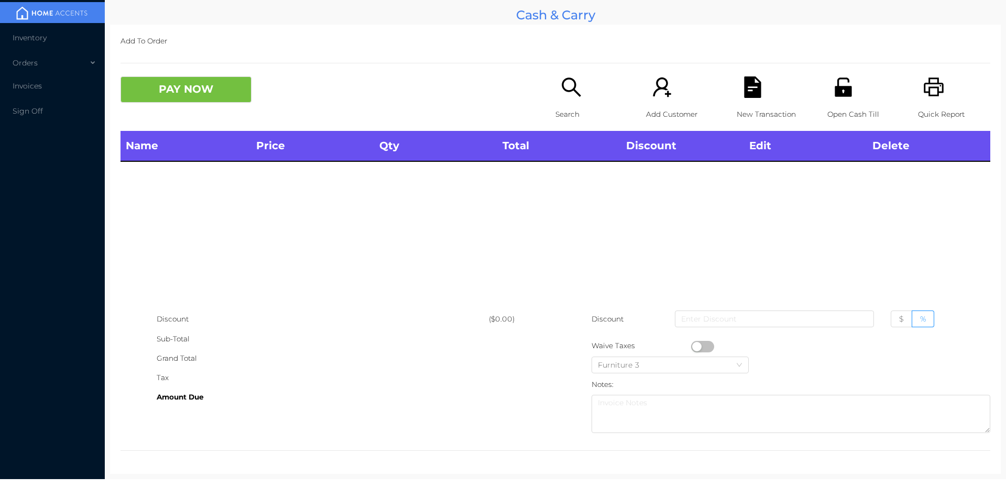
click at [563, 110] on p "Search" at bounding box center [592, 114] width 72 height 19
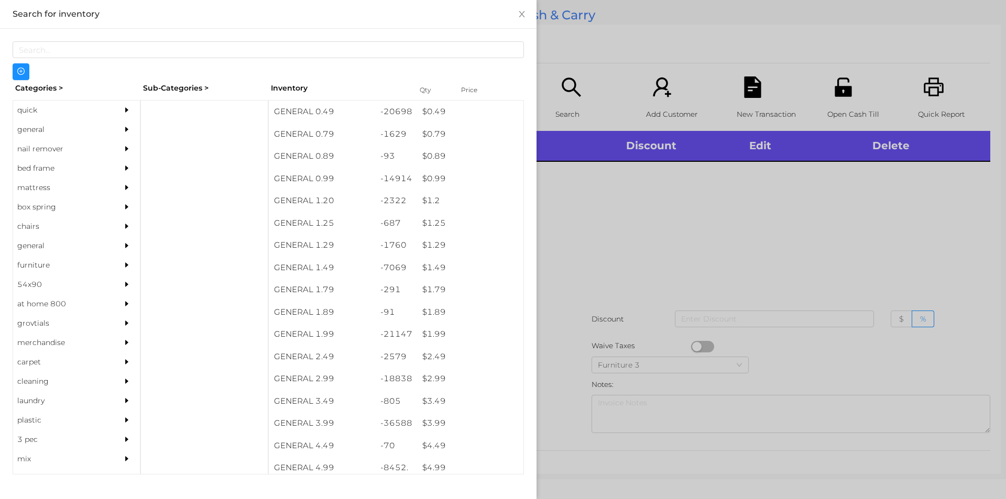
click at [30, 109] on div "quick" at bounding box center [60, 110] width 95 height 19
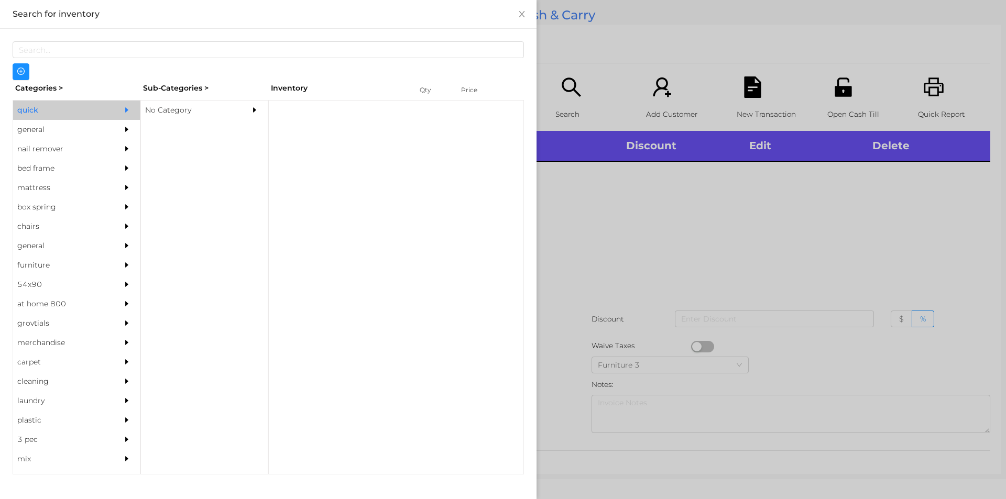
click at [178, 108] on div "No Category" at bounding box center [188, 110] width 95 height 19
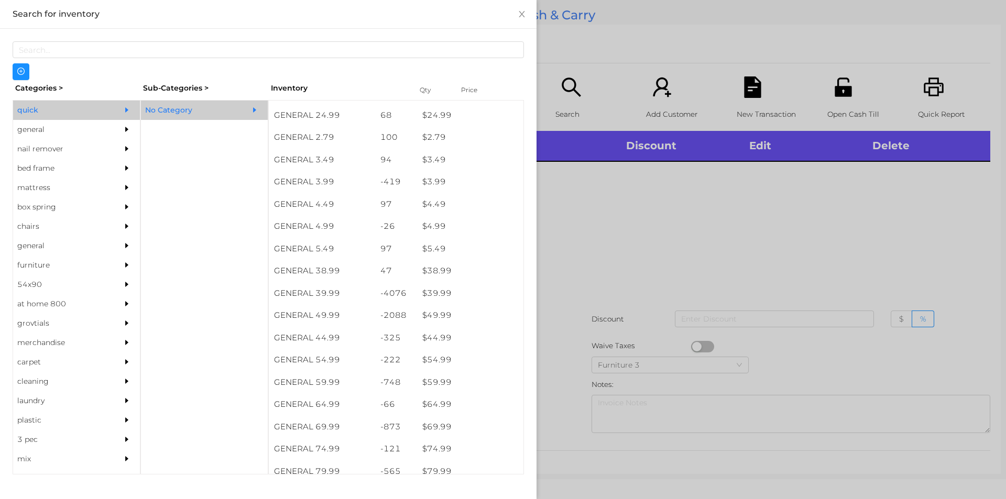
scroll to position [419, 0]
click at [432, 431] on div "$ 69.99" at bounding box center [470, 428] width 106 height 23
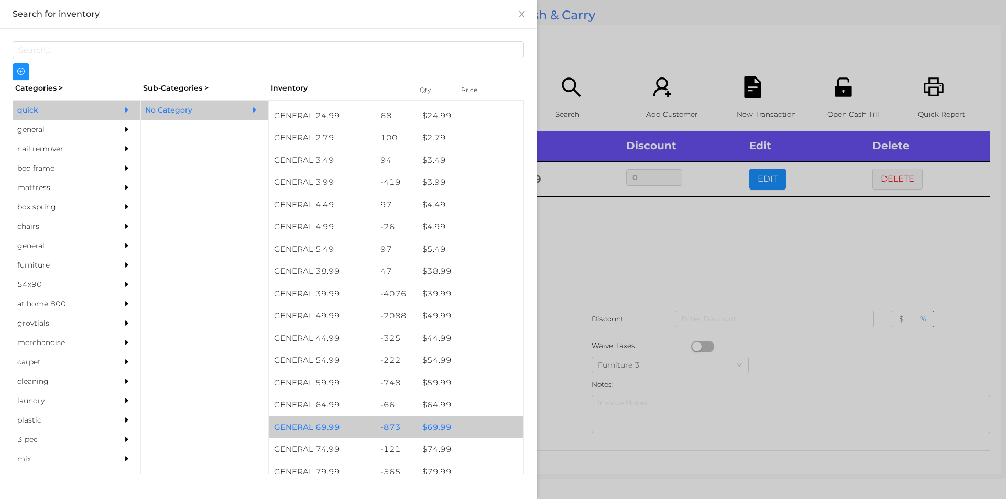
click at [430, 298] on div "$ 39.99" at bounding box center [470, 294] width 106 height 23
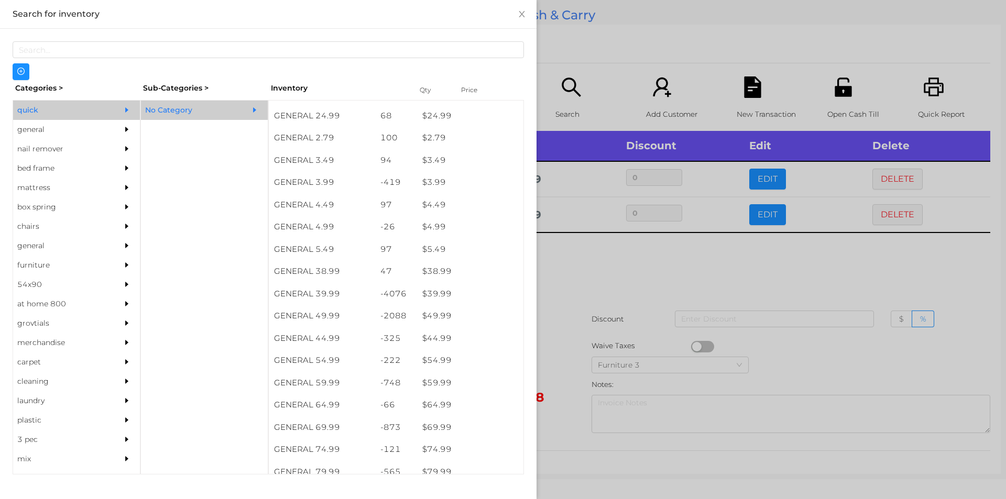
click at [580, 295] on div at bounding box center [503, 249] width 1006 height 499
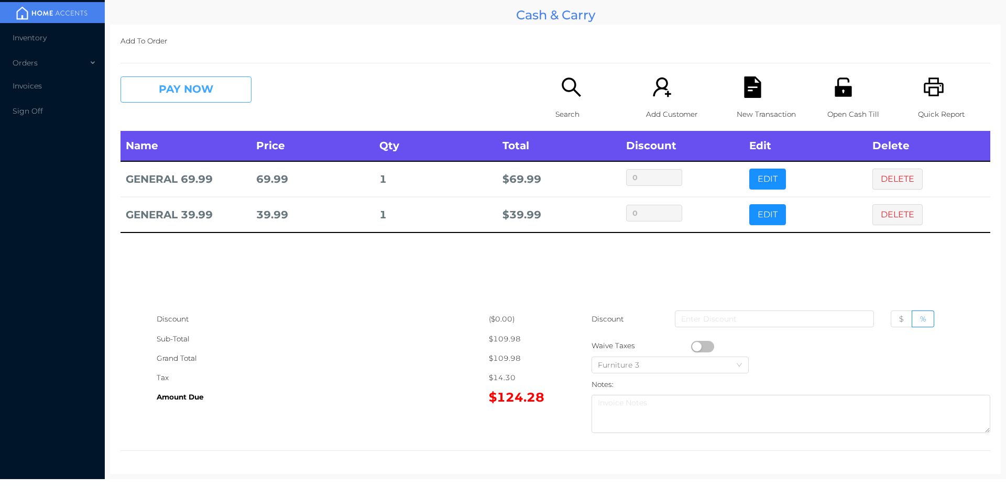
click at [241, 93] on button "PAY NOW" at bounding box center [186, 90] width 131 height 26
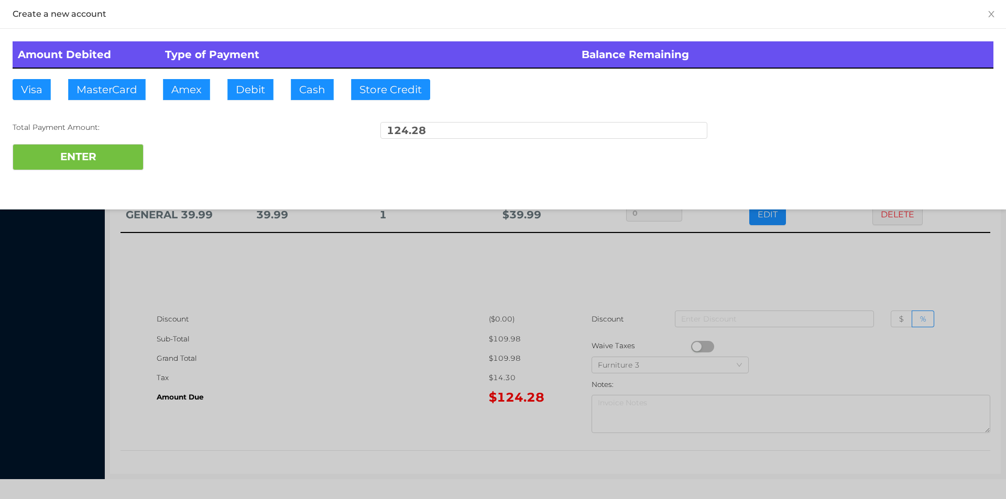
click at [190, 155] on div "ENTER" at bounding box center [503, 157] width 981 height 26
click at [874, 262] on div at bounding box center [503, 249] width 1006 height 499
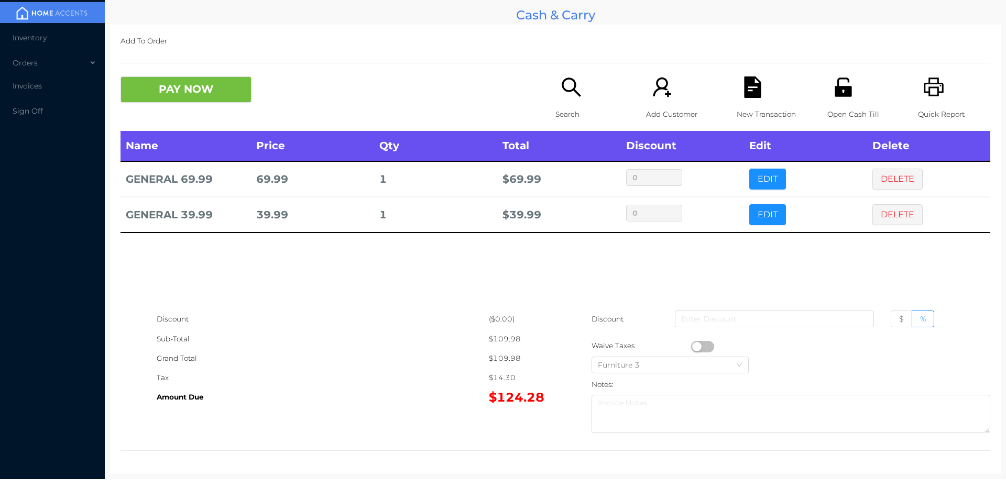
click at [284, 92] on div "PAY NOW" at bounding box center [229, 90] width 217 height 26
click at [845, 94] on icon "icon: unlock" at bounding box center [843, 87] width 21 height 21
click at [176, 99] on button "PAY NOW" at bounding box center [186, 90] width 131 height 26
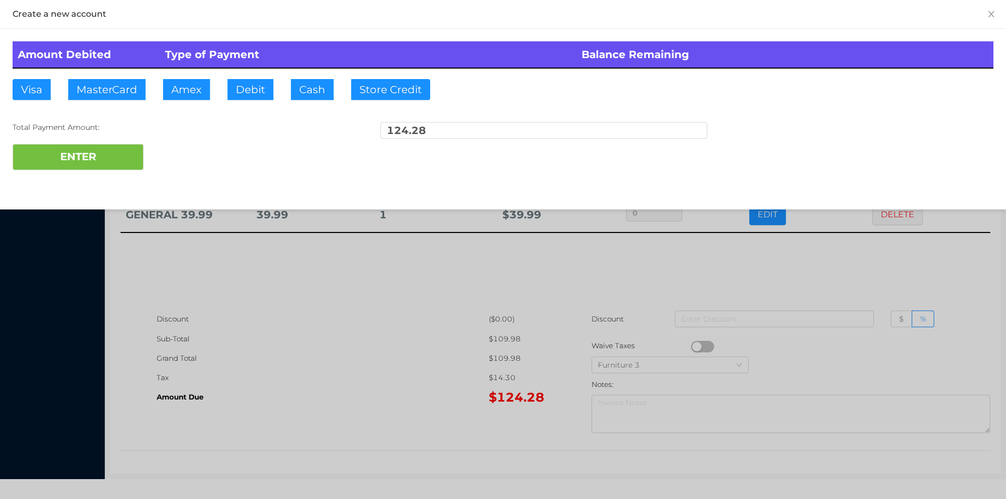
click at [368, 363] on div at bounding box center [503, 249] width 1006 height 499
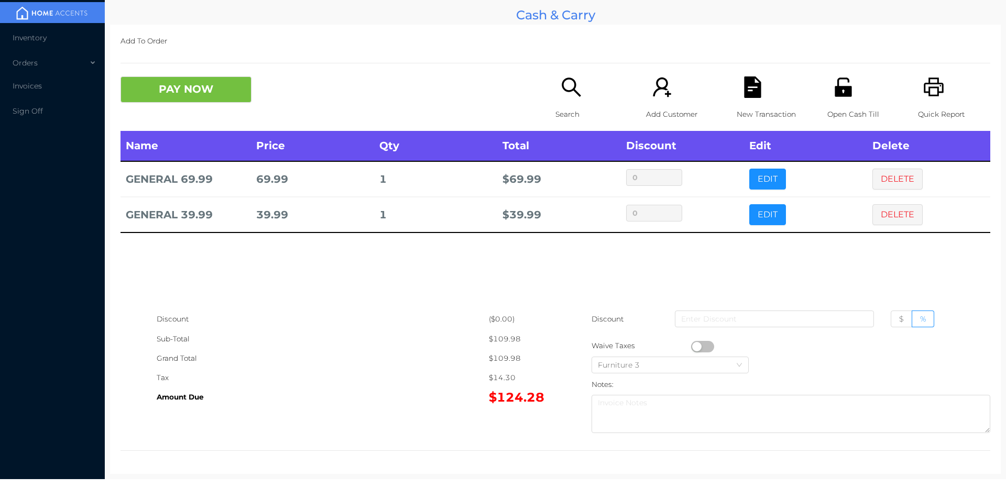
click at [747, 92] on icon "icon: file-text" at bounding box center [752, 87] width 17 height 21
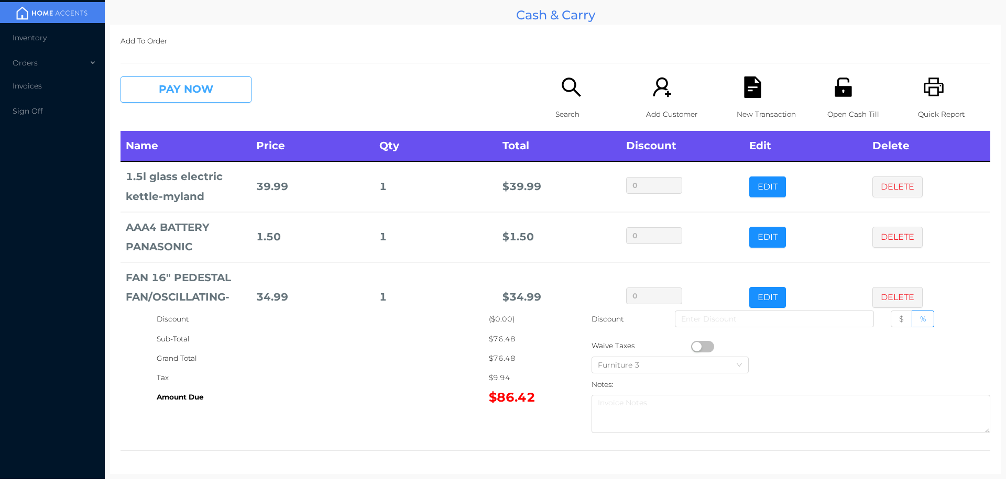
click at [197, 92] on button "PAY NOW" at bounding box center [186, 90] width 131 height 26
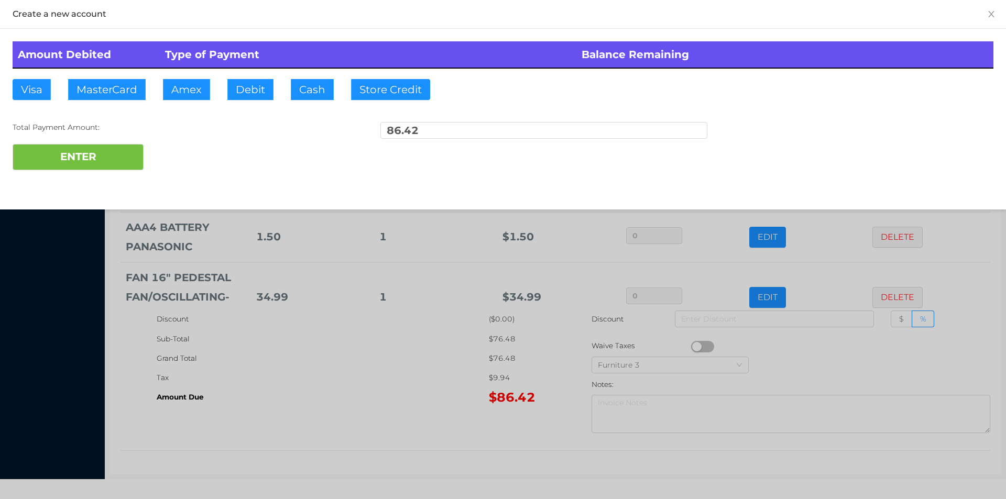
click at [165, 152] on div "ENTER" at bounding box center [503, 157] width 981 height 26
click at [887, 379] on div at bounding box center [503, 249] width 1006 height 499
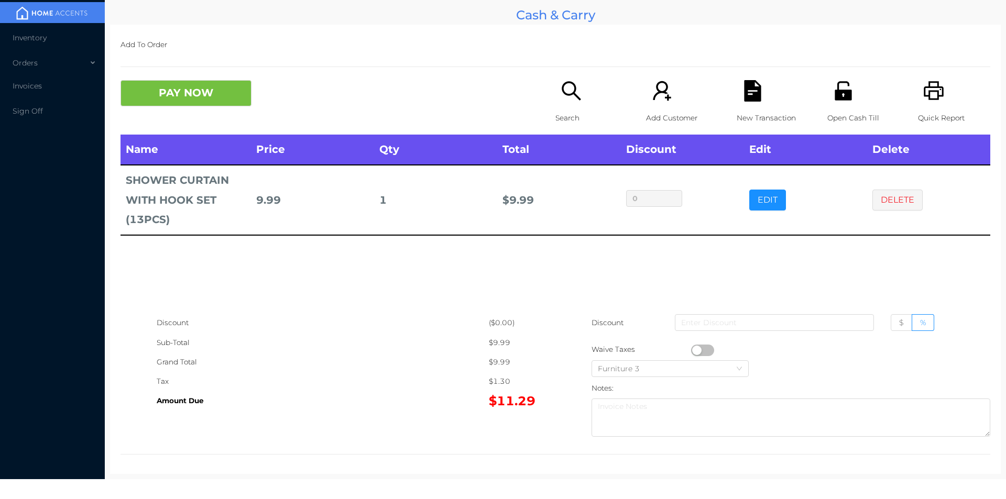
click at [944, 98] on div "Quick Report" at bounding box center [954, 107] width 72 height 55
click at [226, 96] on button "PAY NOW" at bounding box center [186, 93] width 131 height 26
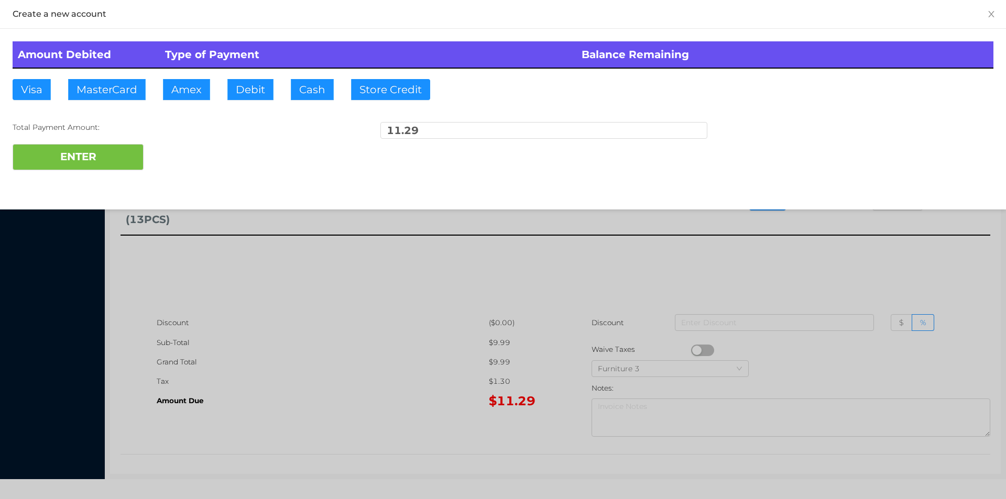
click at [890, 317] on div at bounding box center [503, 249] width 1006 height 499
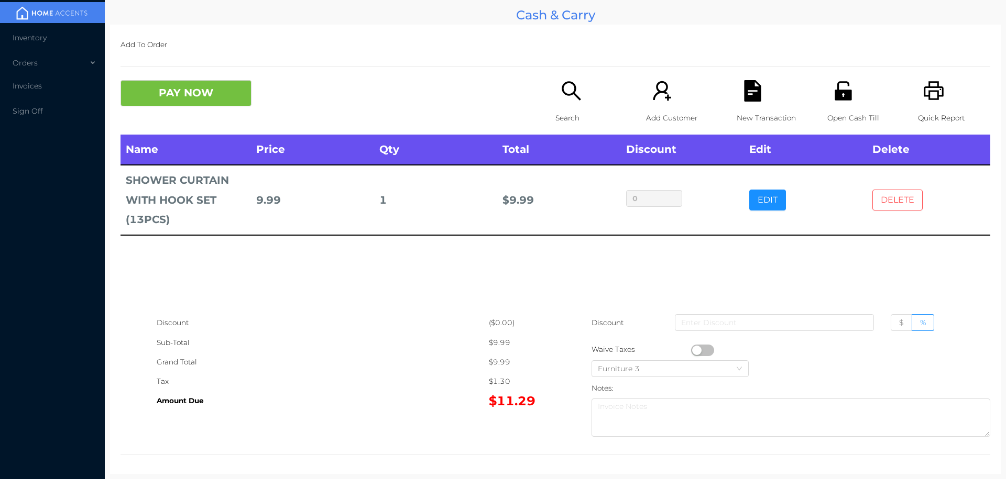
click at [893, 208] on button "DELETE" at bounding box center [898, 200] width 50 height 21
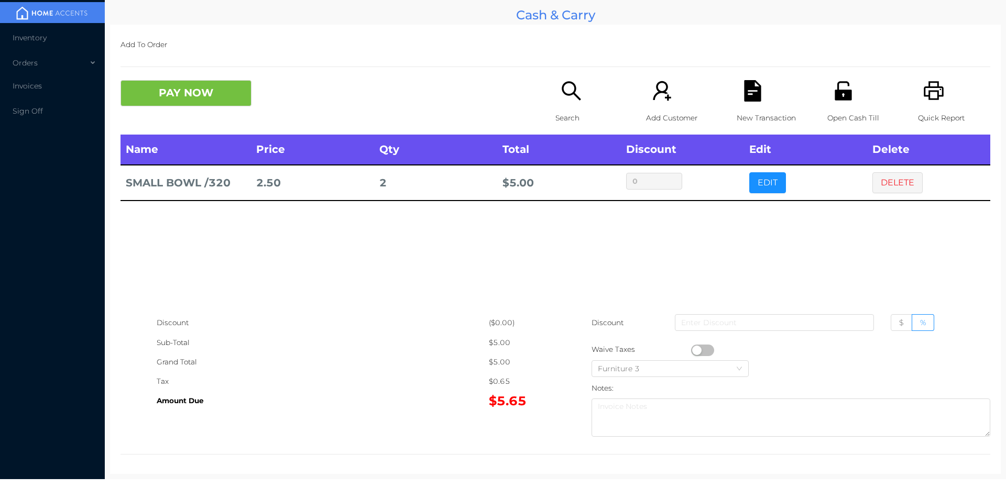
click at [574, 97] on icon "icon: search" at bounding box center [571, 90] width 19 height 19
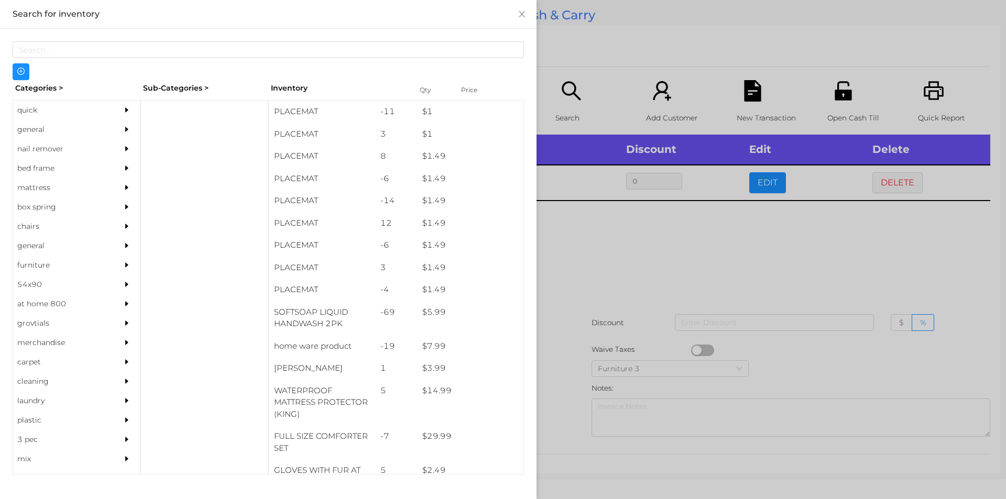
click at [45, 129] on div "general" at bounding box center [60, 129] width 95 height 19
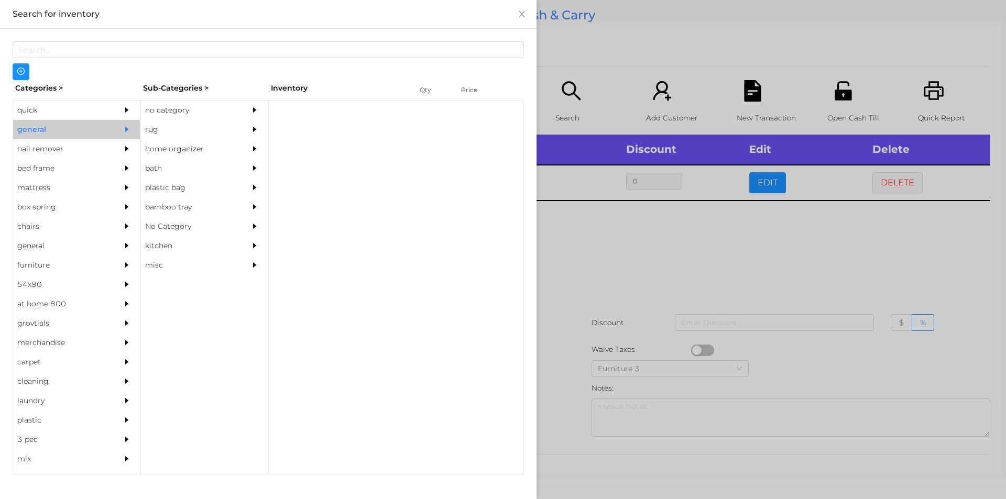
click at [174, 110] on div "no category" at bounding box center [188, 110] width 95 height 19
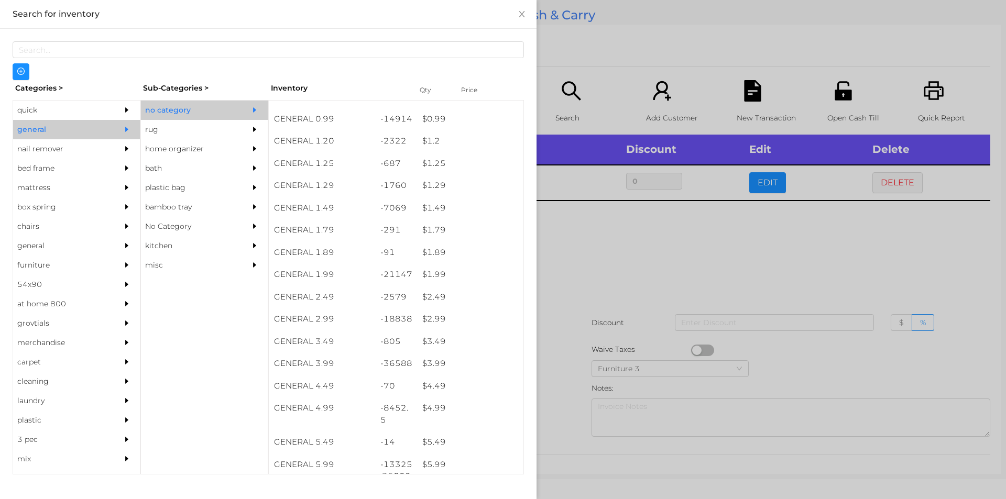
scroll to position [80, 0]
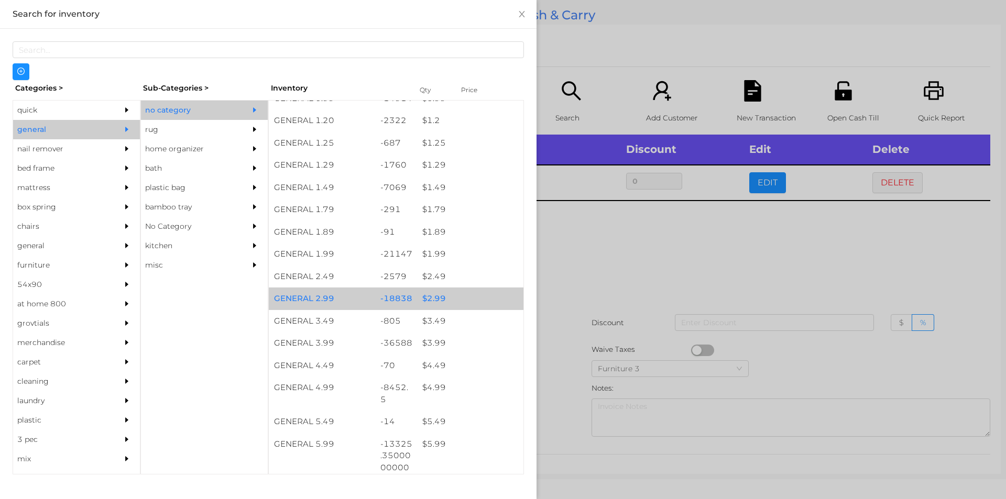
click at [447, 301] on div "$ 2.99" at bounding box center [470, 299] width 106 height 23
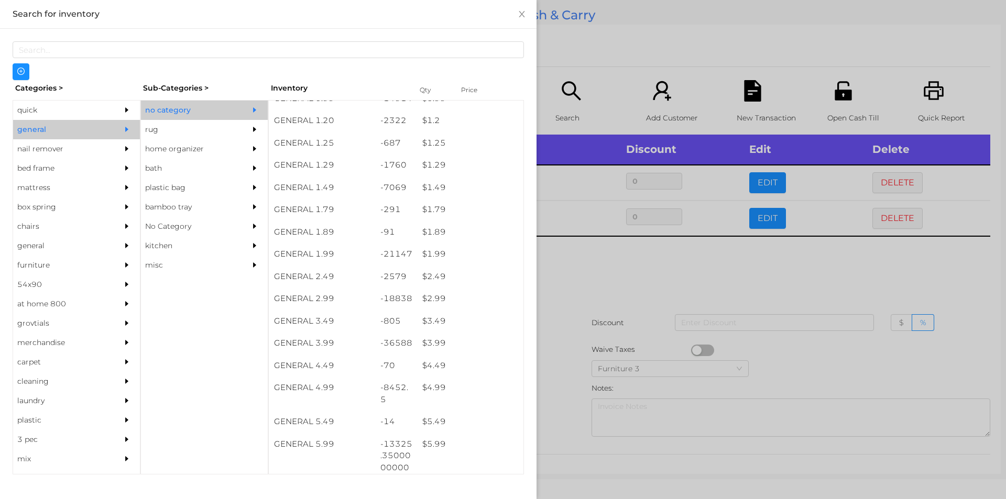
click at [617, 285] on div at bounding box center [503, 249] width 1006 height 499
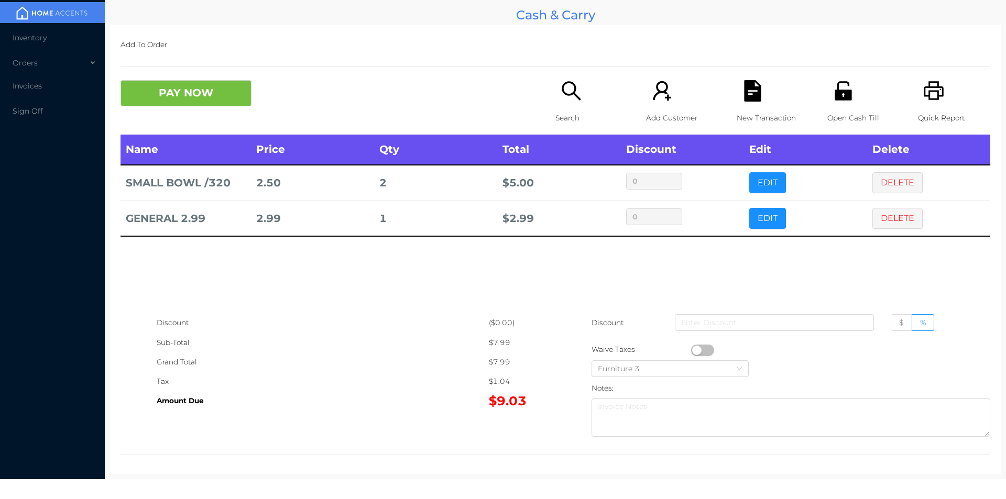
click at [572, 106] on div "Search" at bounding box center [592, 107] width 72 height 55
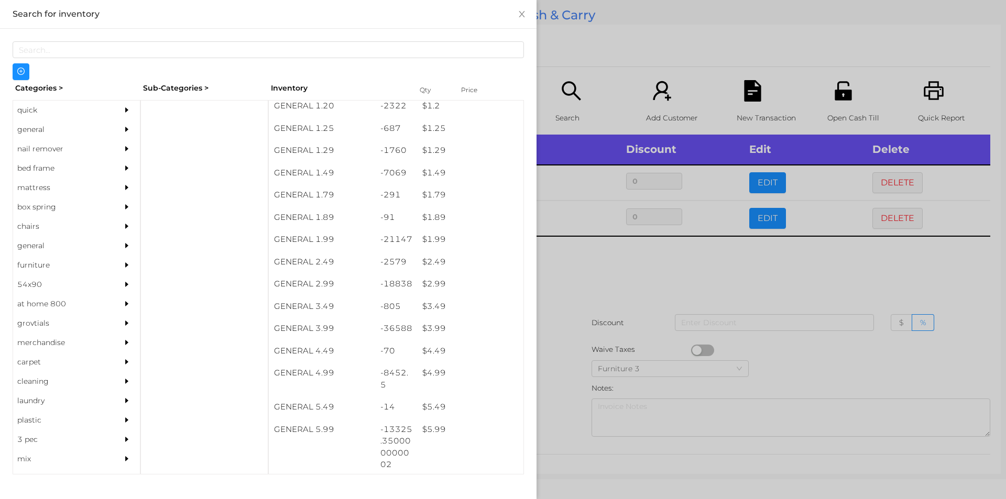
scroll to position [103, 0]
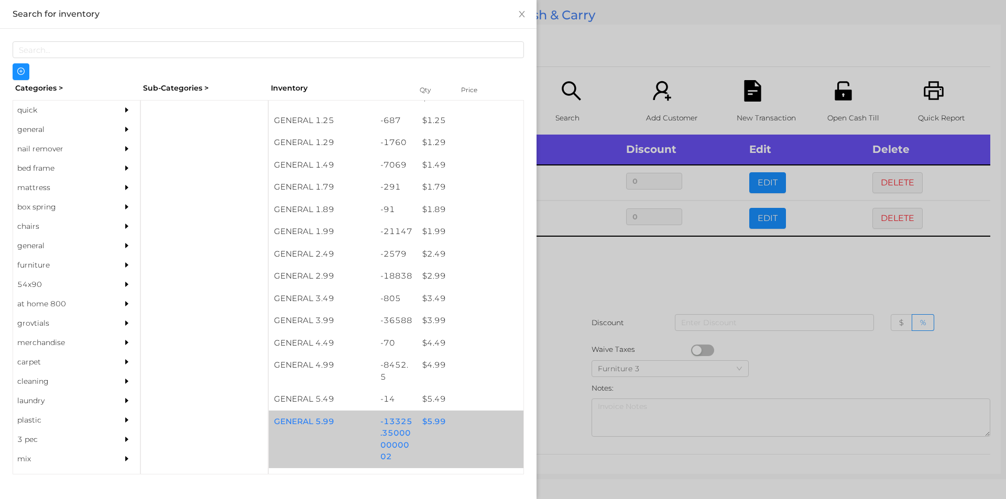
click at [447, 422] on div "$ 5.99" at bounding box center [470, 422] width 106 height 23
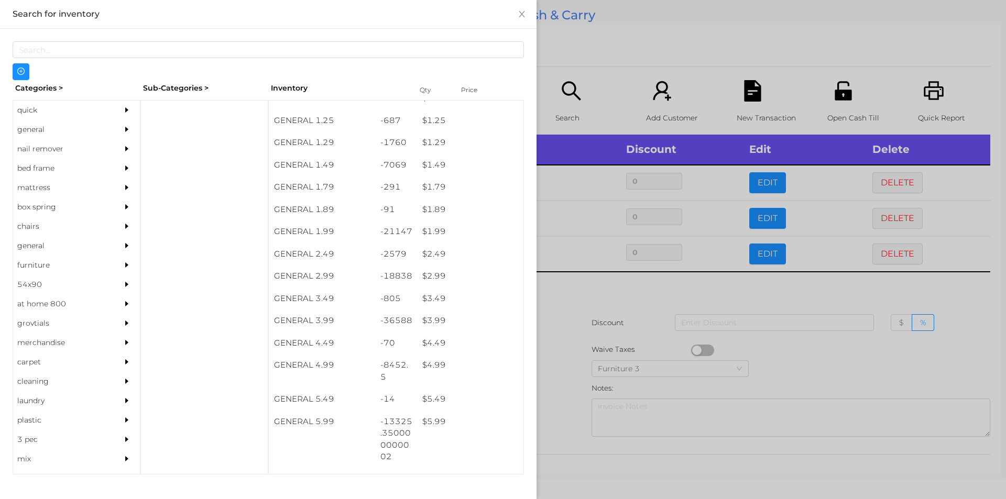
click at [596, 338] on div at bounding box center [503, 249] width 1006 height 499
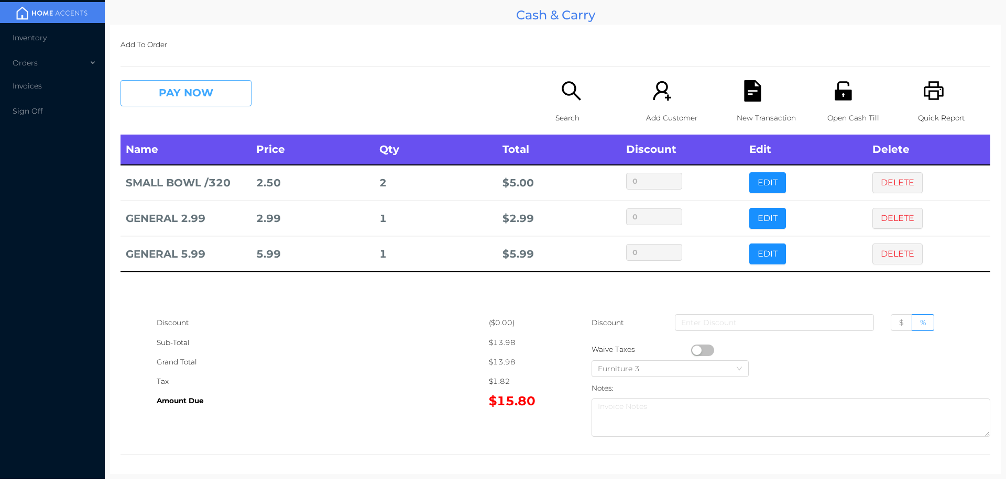
click at [201, 100] on button "PAY NOW" at bounding box center [186, 93] width 131 height 26
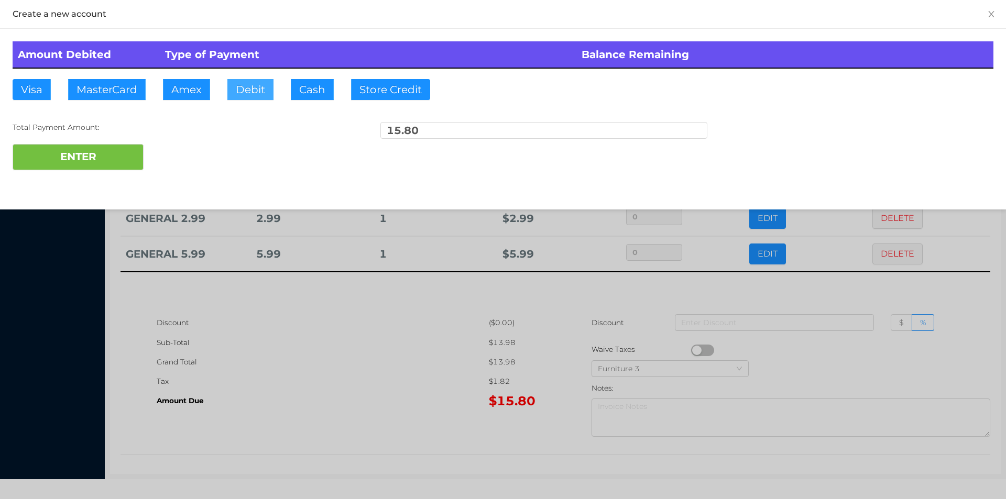
click at [242, 92] on button "Debit" at bounding box center [250, 89] width 46 height 21
type input "100"
click at [71, 169] on button "ENTER" at bounding box center [78, 157] width 131 height 26
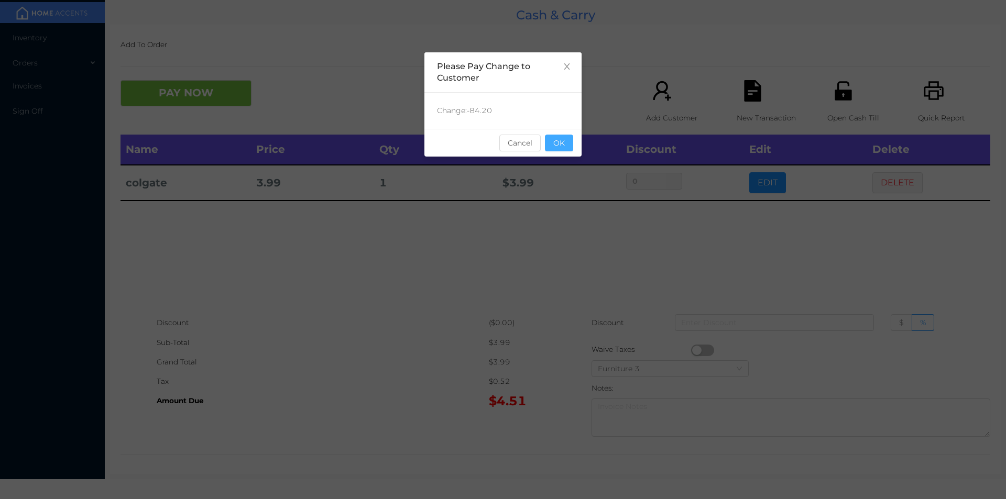
click at [567, 147] on button "OK" at bounding box center [559, 143] width 28 height 17
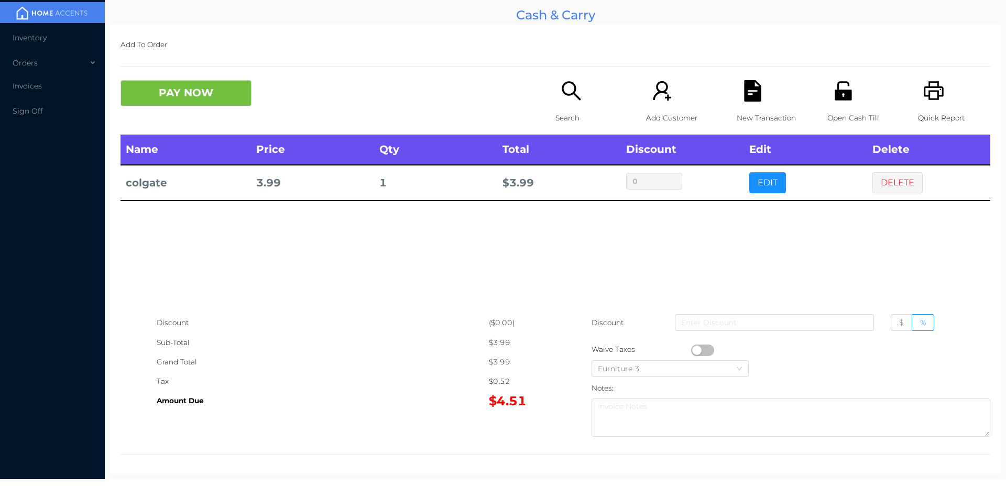
click at [755, 95] on icon "icon: file-text" at bounding box center [752, 90] width 17 height 21
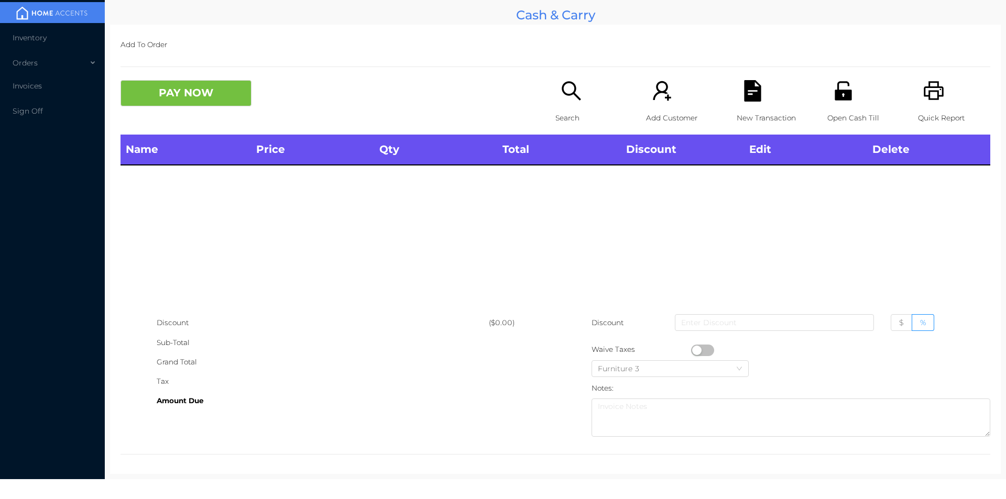
click at [929, 90] on icon "icon: printer" at bounding box center [933, 90] width 21 height 21
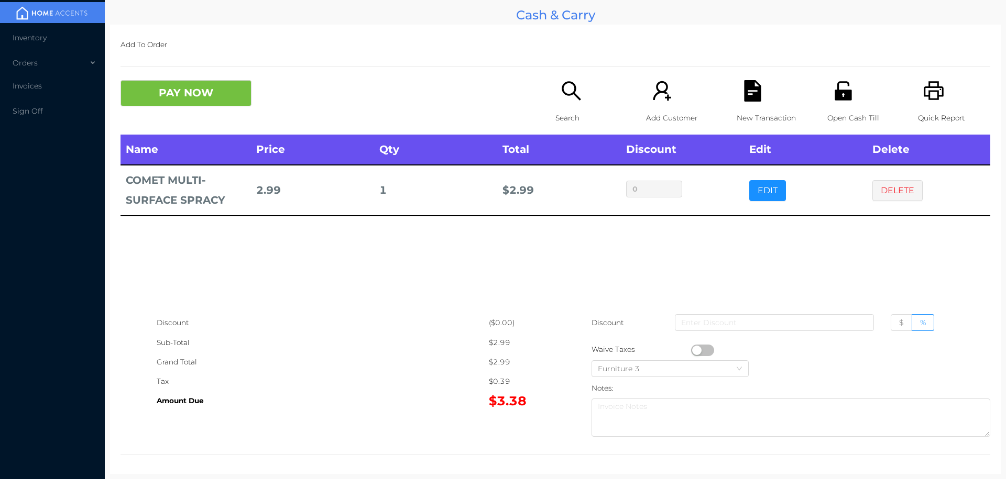
click at [692, 347] on button "button" at bounding box center [702, 351] width 23 height 12
click at [186, 93] on button "PAY NOW" at bounding box center [186, 93] width 131 height 26
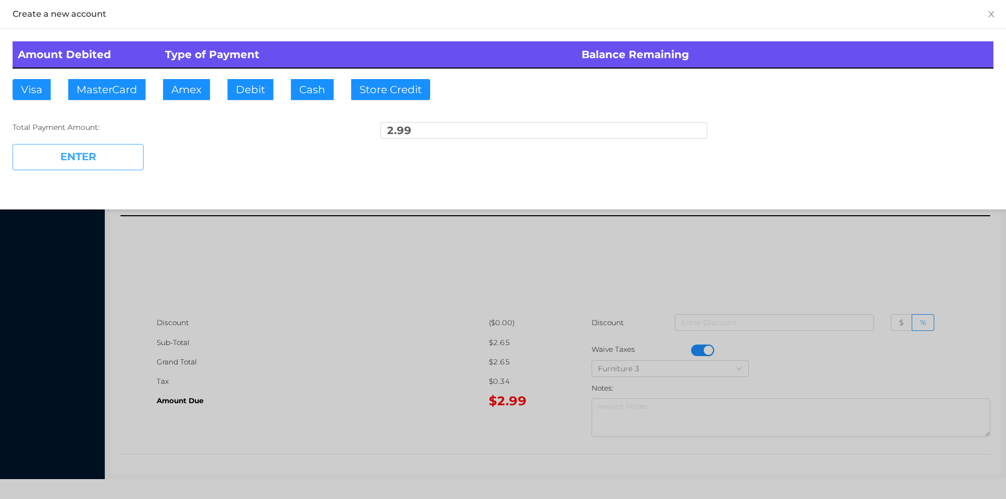
click at [89, 155] on button "ENTER" at bounding box center [78, 157] width 131 height 26
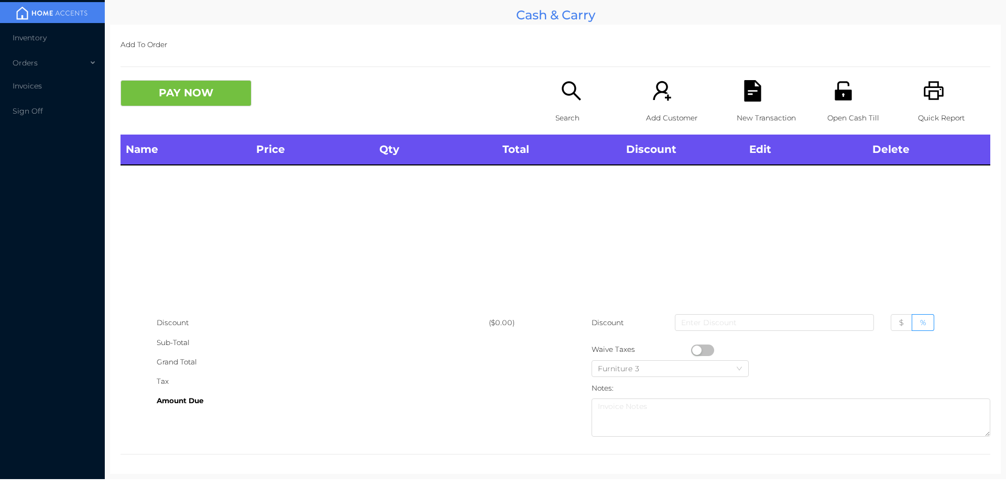
click at [566, 104] on div "Search" at bounding box center [592, 107] width 72 height 55
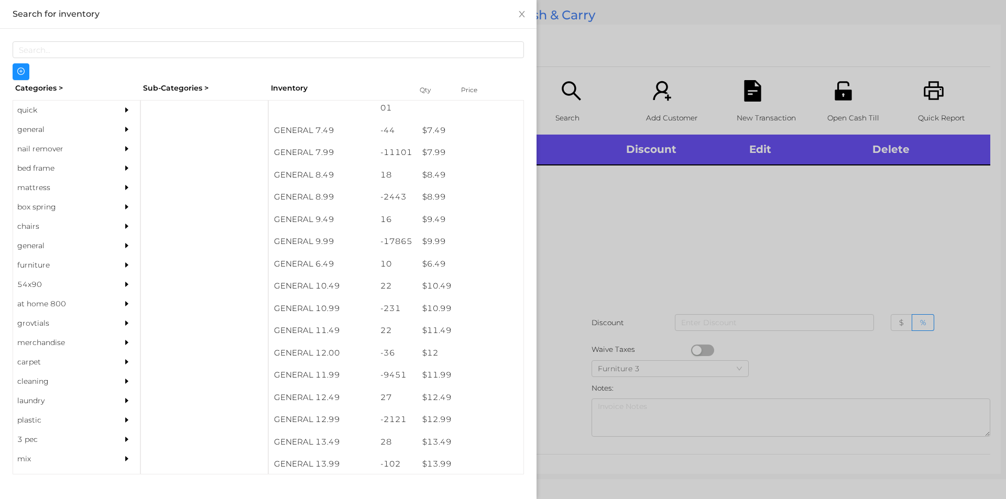
scroll to position [513, 0]
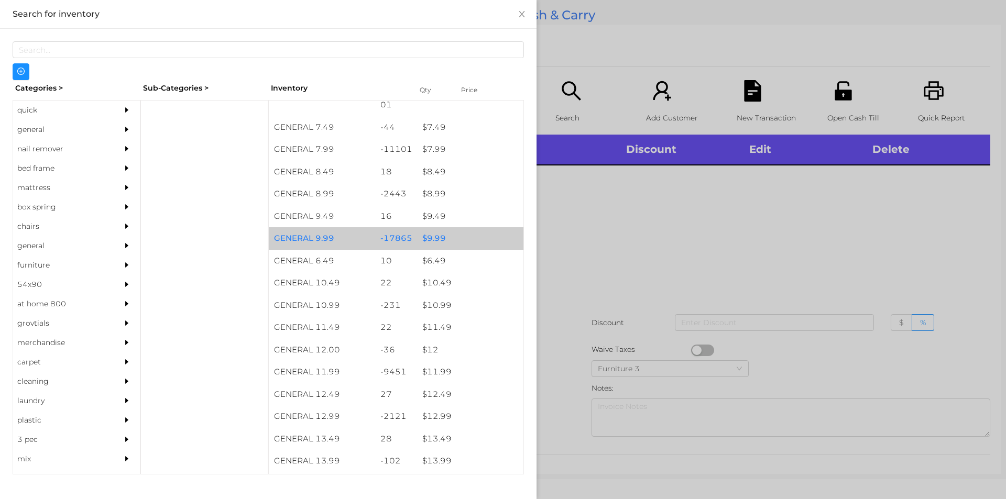
click at [419, 244] on div "$ 9.99" at bounding box center [470, 238] width 106 height 23
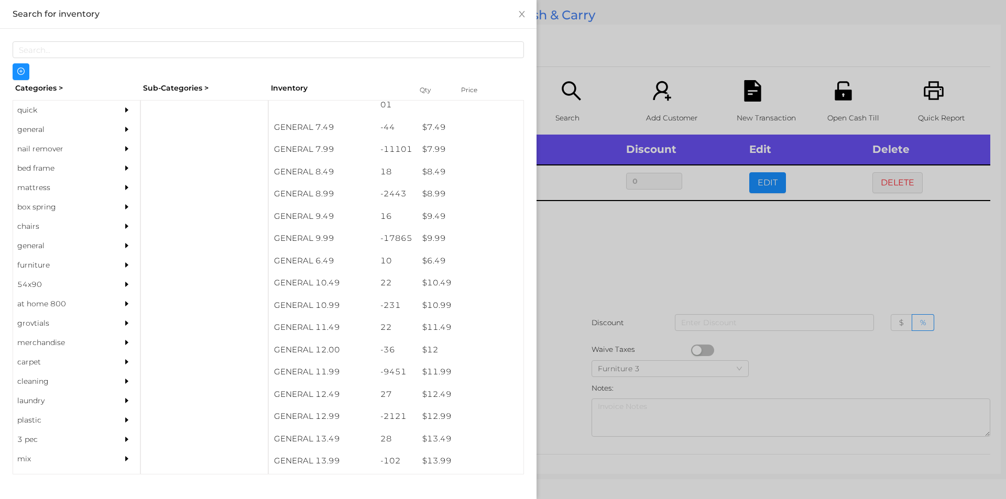
click at [591, 302] on div at bounding box center [503, 249] width 1006 height 499
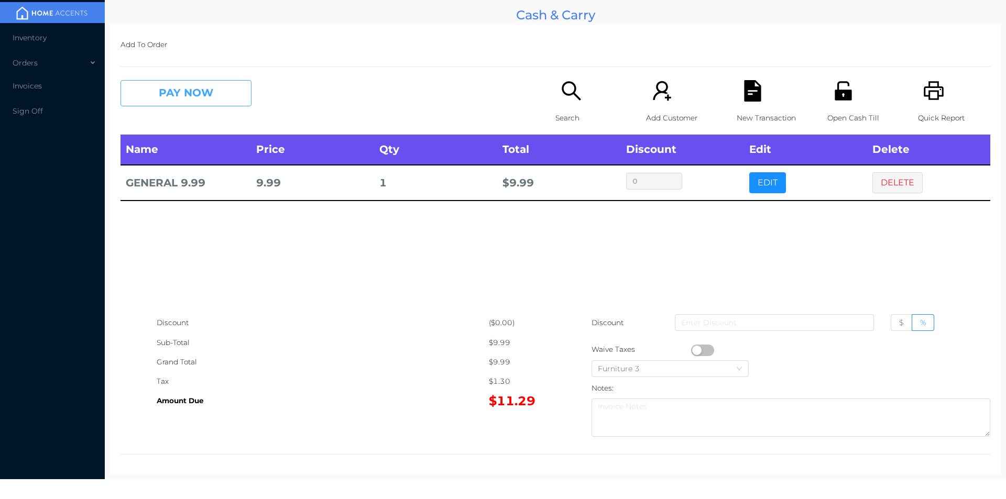
click at [166, 83] on button "PAY NOW" at bounding box center [186, 93] width 131 height 26
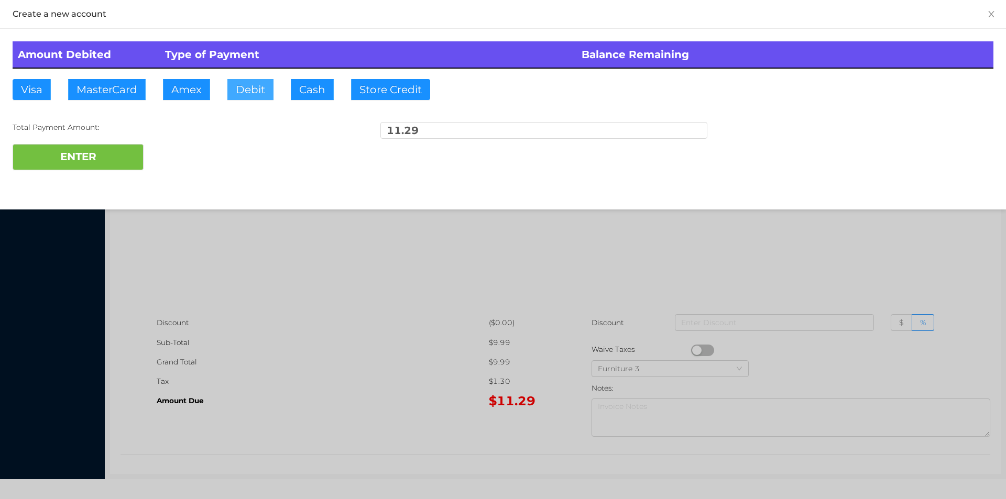
click at [241, 91] on button "Debit" at bounding box center [250, 89] width 46 height 21
type input "20"
click at [75, 155] on button "ENTER" at bounding box center [78, 157] width 131 height 26
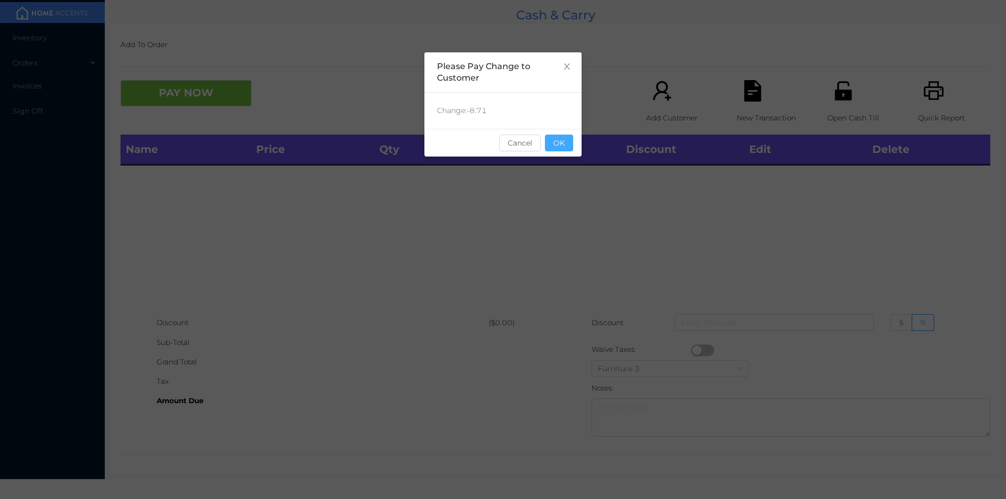
click at [559, 149] on button "OK" at bounding box center [559, 143] width 28 height 17
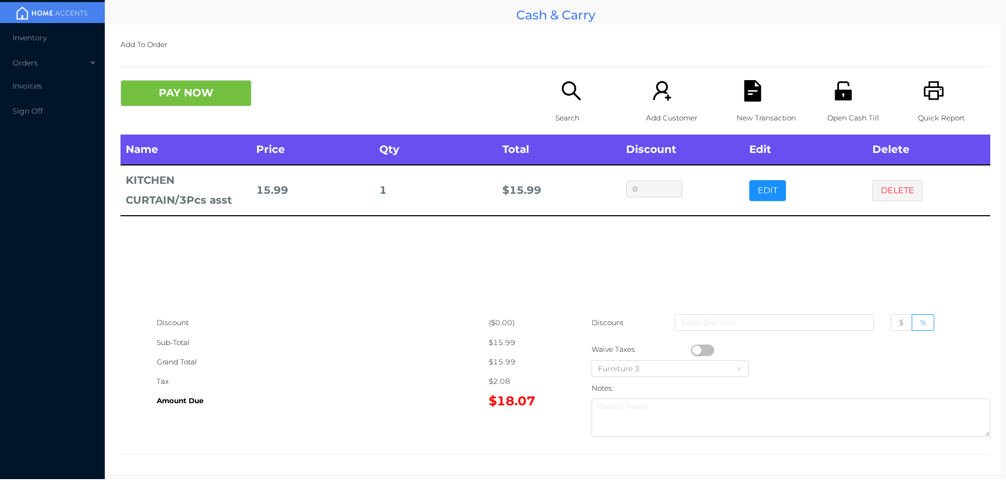
click at [556, 121] on p "Search" at bounding box center [592, 117] width 72 height 19
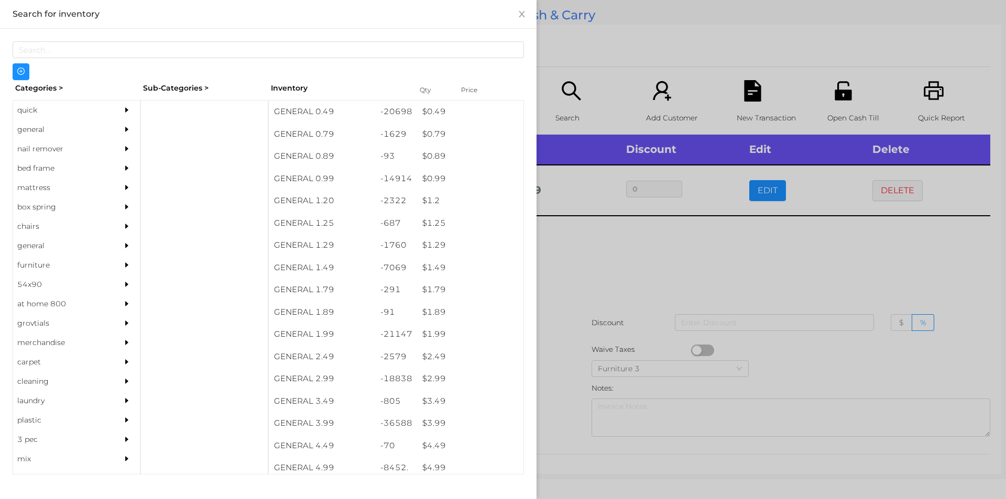
click at [436, 337] on div "$ 1.99" at bounding box center [470, 334] width 106 height 23
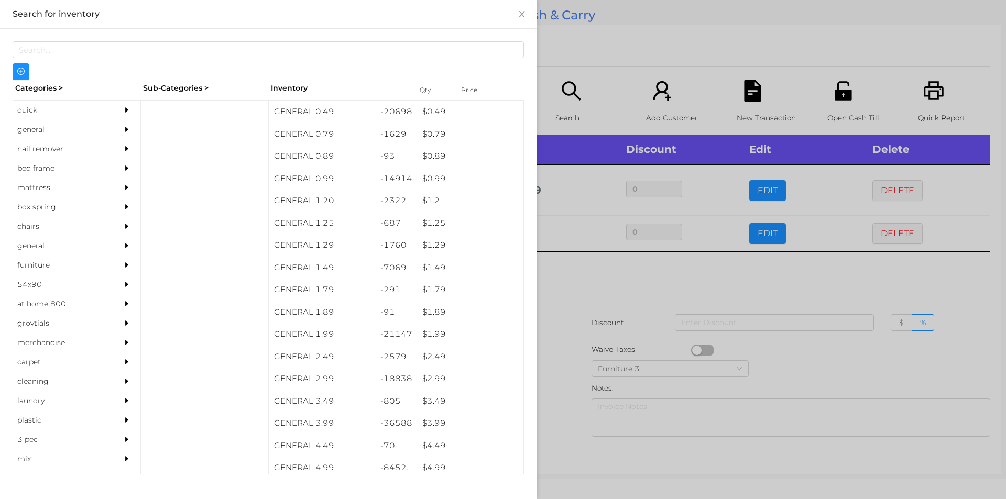
click at [601, 319] on div at bounding box center [503, 249] width 1006 height 499
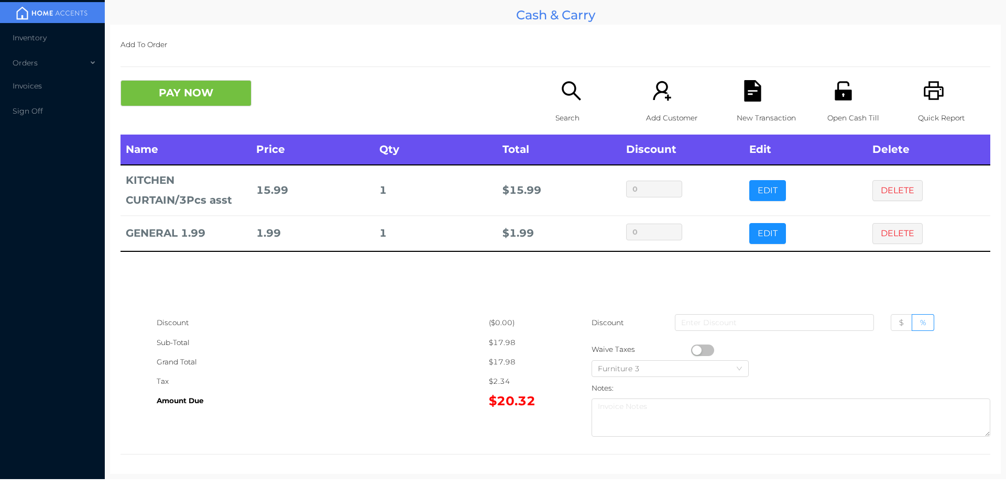
click at [923, 99] on icon "icon: printer" at bounding box center [933, 90] width 21 height 21
click at [169, 96] on button "PAY NOW" at bounding box center [186, 93] width 131 height 26
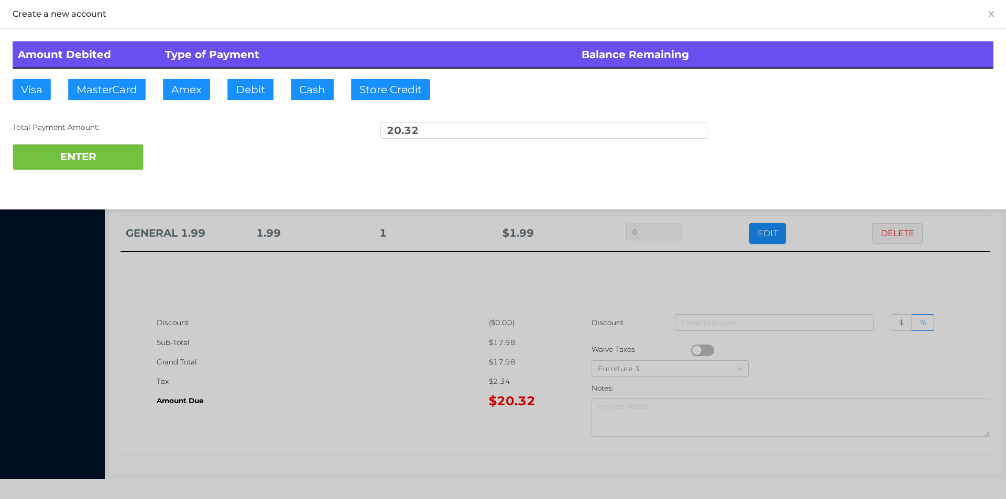
click at [258, 408] on div at bounding box center [503, 249] width 1006 height 499
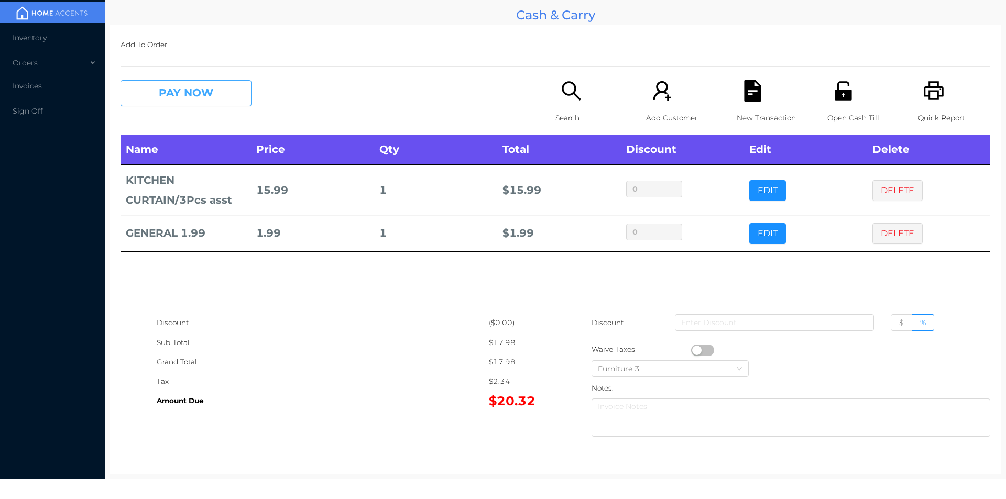
click at [187, 93] on button "PAY NOW" at bounding box center [186, 93] width 131 height 26
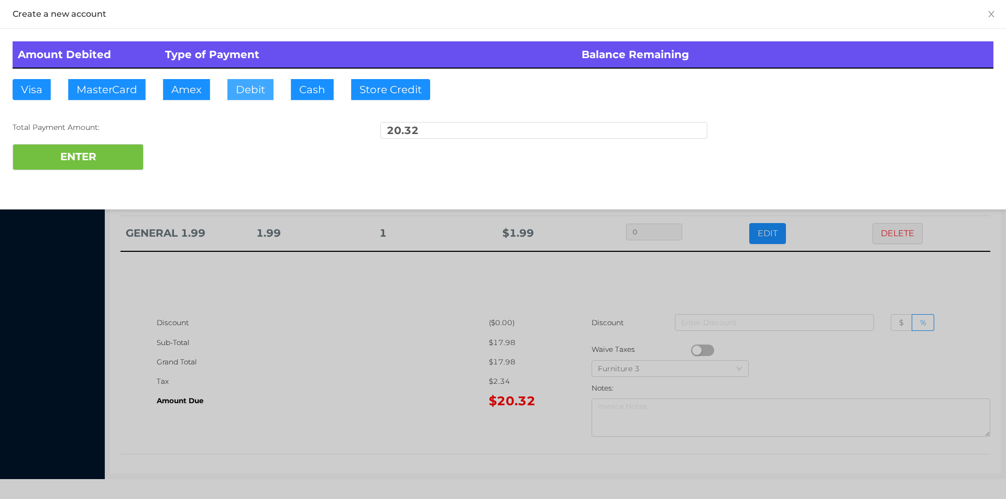
click at [236, 100] on button "Debit" at bounding box center [250, 89] width 46 height 21
click at [115, 169] on button "ENTER" at bounding box center [78, 157] width 131 height 26
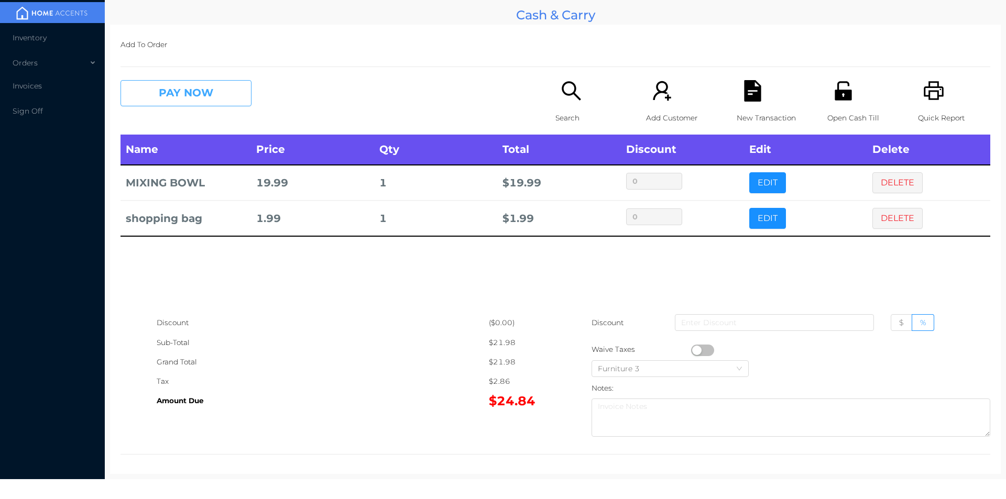
click at [212, 95] on button "PAY NOW" at bounding box center [186, 93] width 131 height 26
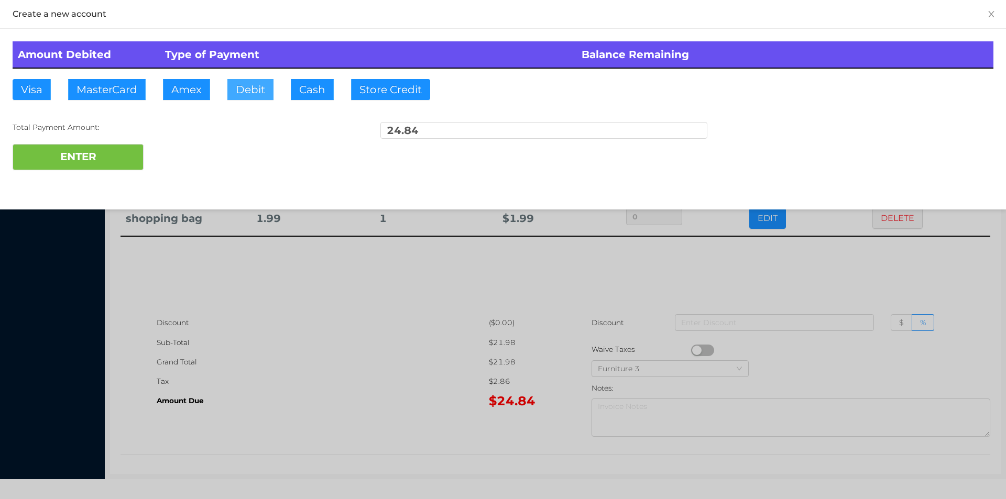
click at [245, 91] on button "Debit" at bounding box center [250, 89] width 46 height 21
click at [173, 149] on div "ENTER" at bounding box center [503, 157] width 981 height 26
click at [370, 346] on div at bounding box center [503, 249] width 1006 height 499
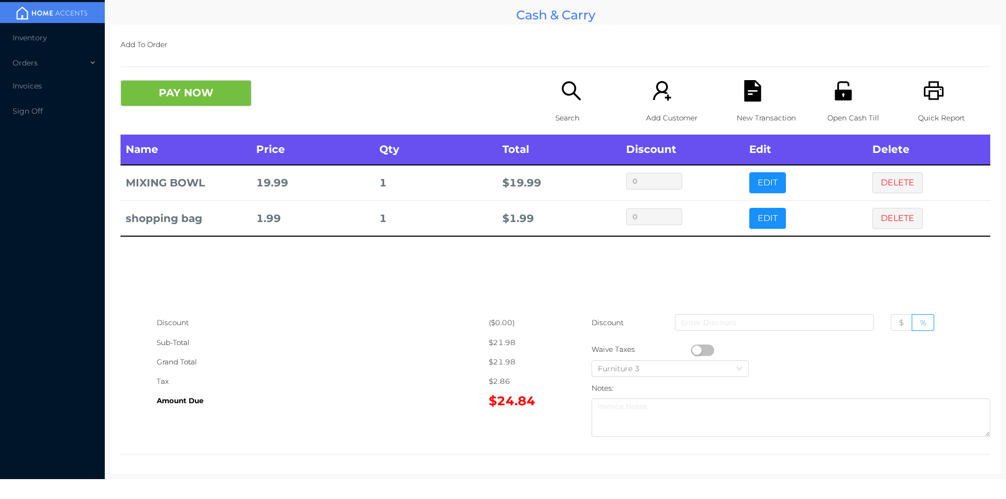
click at [754, 99] on icon "icon: file-text" at bounding box center [752, 90] width 17 height 21
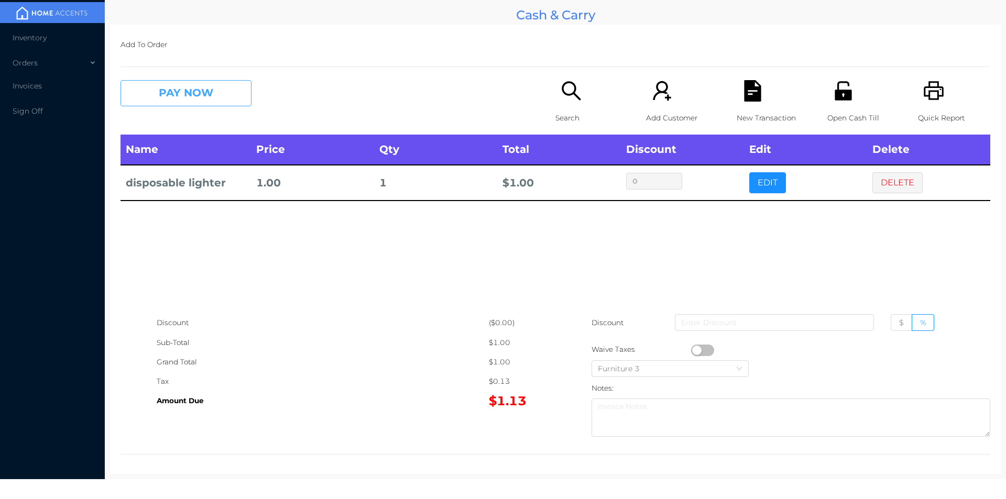
click at [204, 88] on button "PAY NOW" at bounding box center [186, 93] width 131 height 26
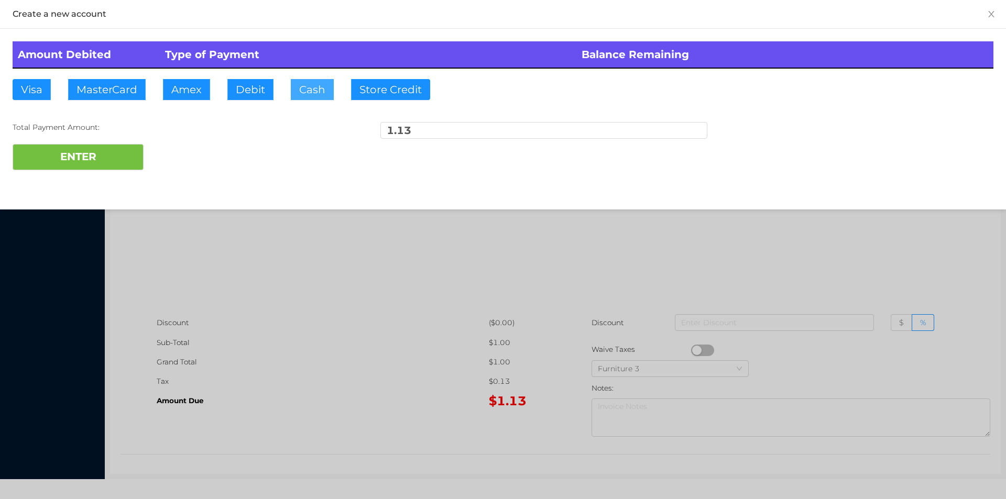
click at [312, 99] on button "Cash" at bounding box center [312, 89] width 43 height 21
click at [82, 161] on button "ENTER" at bounding box center [78, 157] width 131 height 26
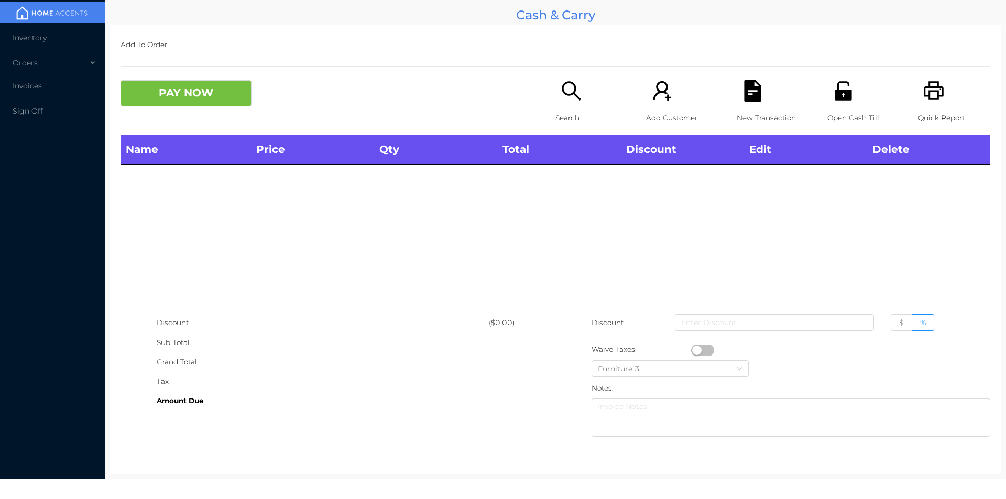
click at [835, 95] on icon "icon: unlock" at bounding box center [843, 90] width 17 height 19
click at [838, 110] on p "Open Cash Till" at bounding box center [864, 117] width 72 height 19
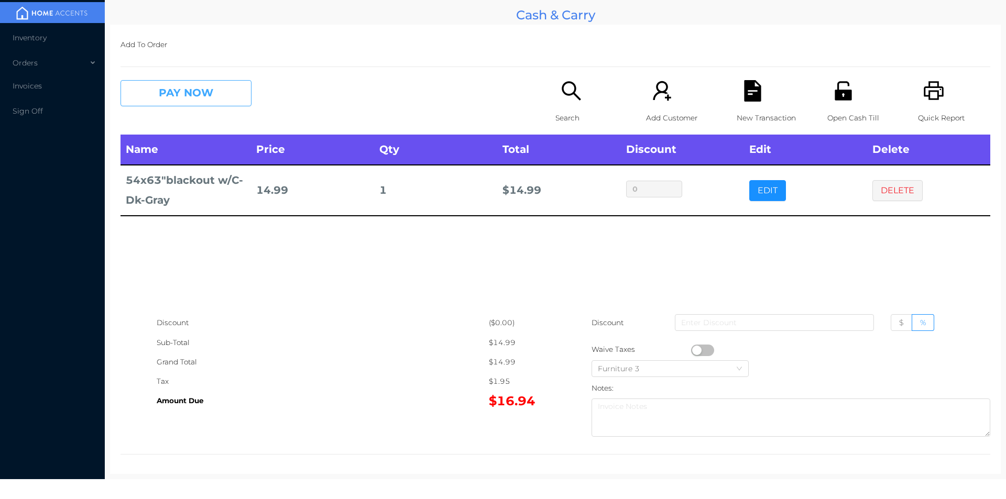
click at [180, 103] on button "PAY NOW" at bounding box center [186, 93] width 131 height 26
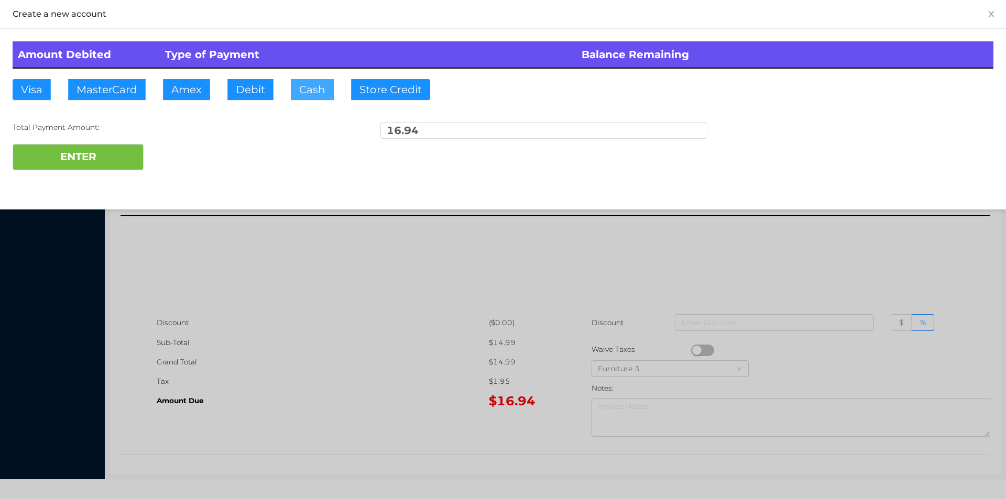
click at [314, 92] on button "Cash" at bounding box center [312, 89] width 43 height 21
type input "20."
click at [876, 249] on div at bounding box center [503, 249] width 1006 height 499
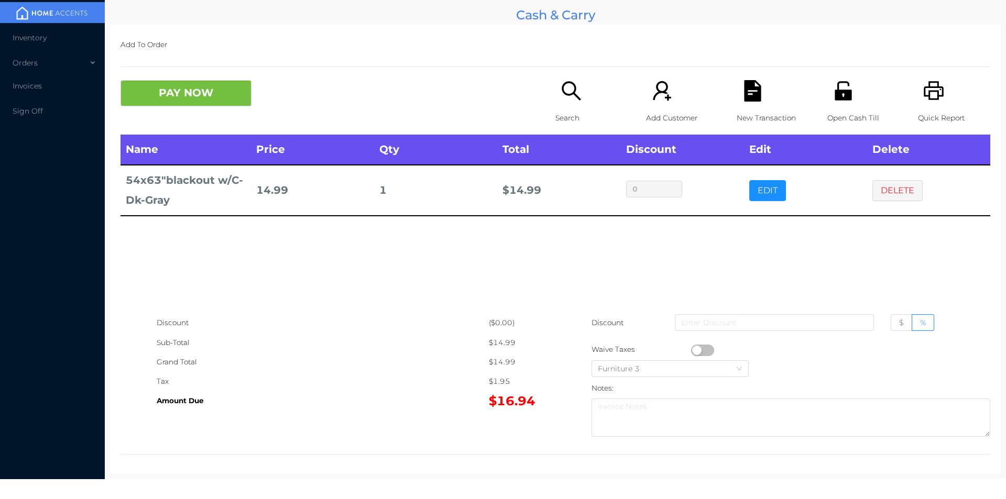
click at [828, 94] on div "Open Cash Till" at bounding box center [864, 107] width 72 height 55
click at [903, 187] on button "DELETE" at bounding box center [898, 190] width 50 height 21
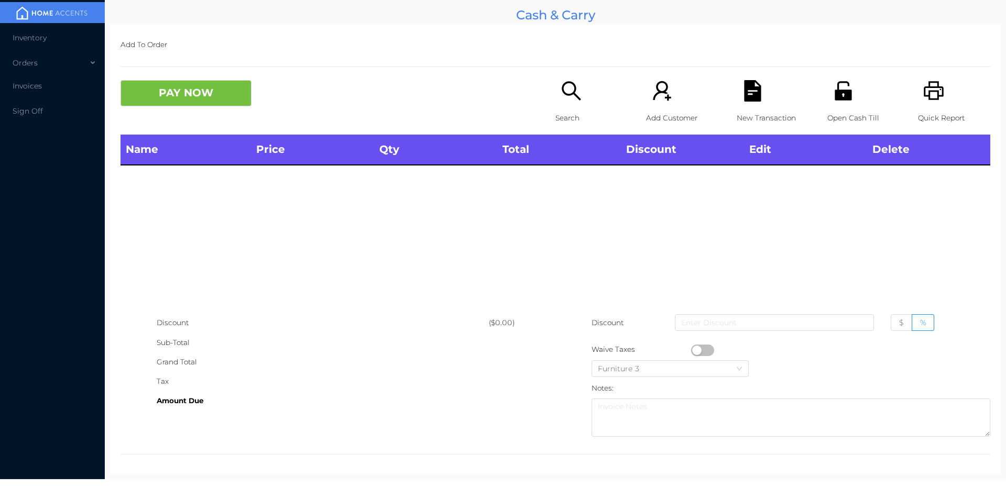
click at [920, 112] on p "Quick Report" at bounding box center [954, 117] width 72 height 19
click at [895, 219] on div "Name Price Qty Total Discount Edit Delete" at bounding box center [556, 224] width 870 height 179
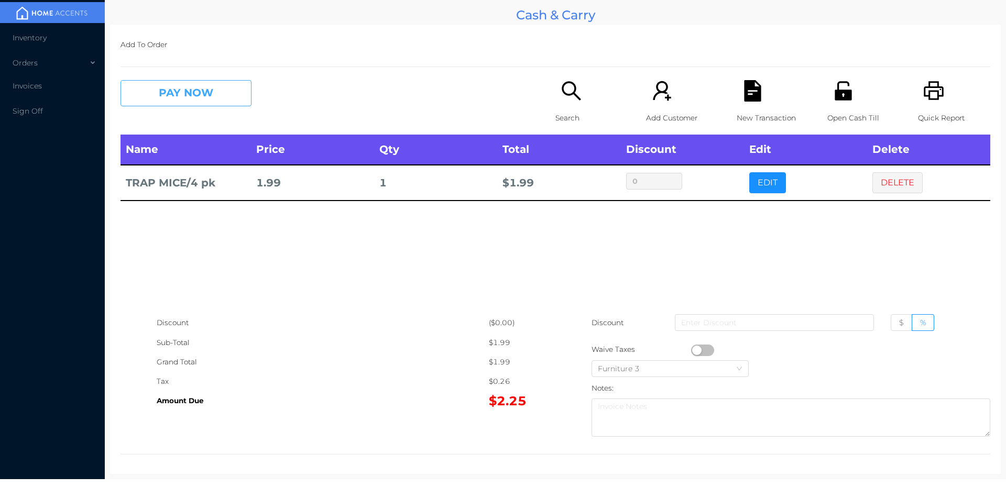
click at [188, 93] on button "PAY NOW" at bounding box center [186, 93] width 131 height 26
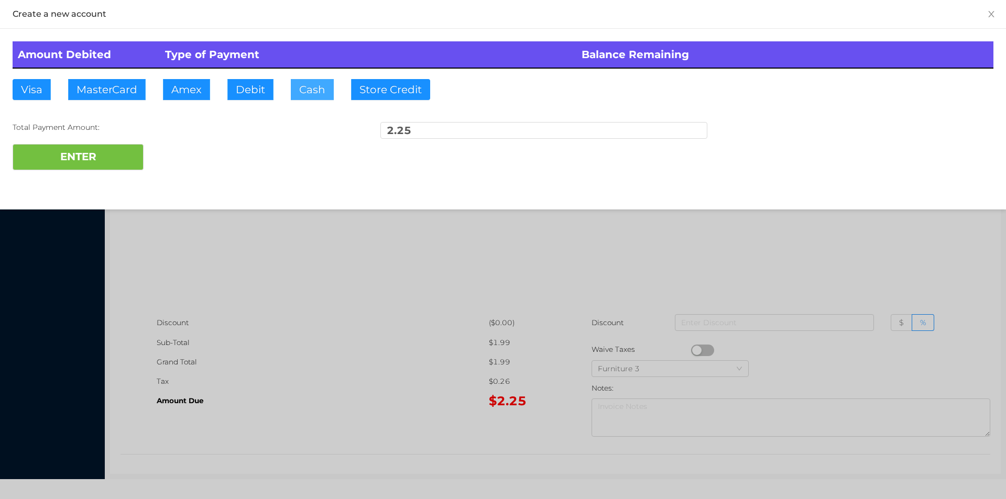
click at [304, 94] on button "Cash" at bounding box center [312, 89] width 43 height 21
click at [96, 156] on button "ENTER" at bounding box center [78, 157] width 131 height 26
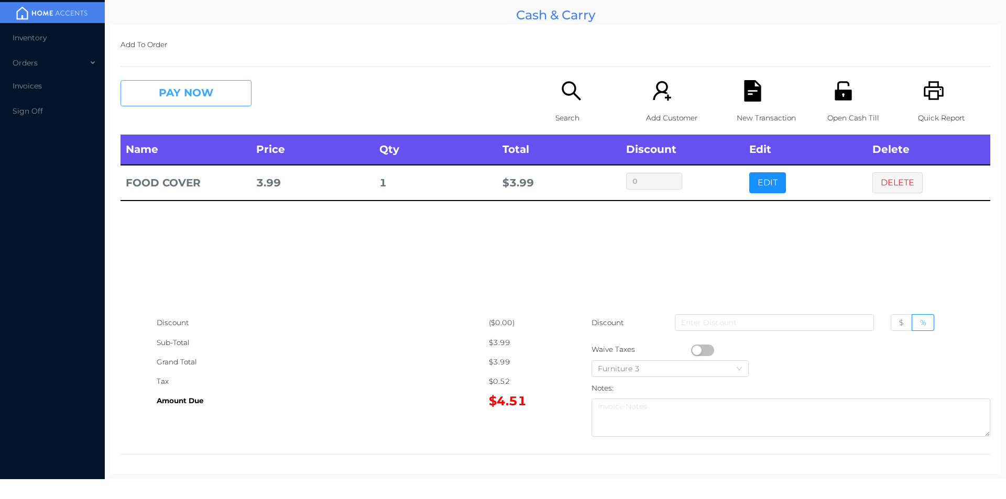
click at [181, 85] on button "PAY NOW" at bounding box center [186, 93] width 131 height 26
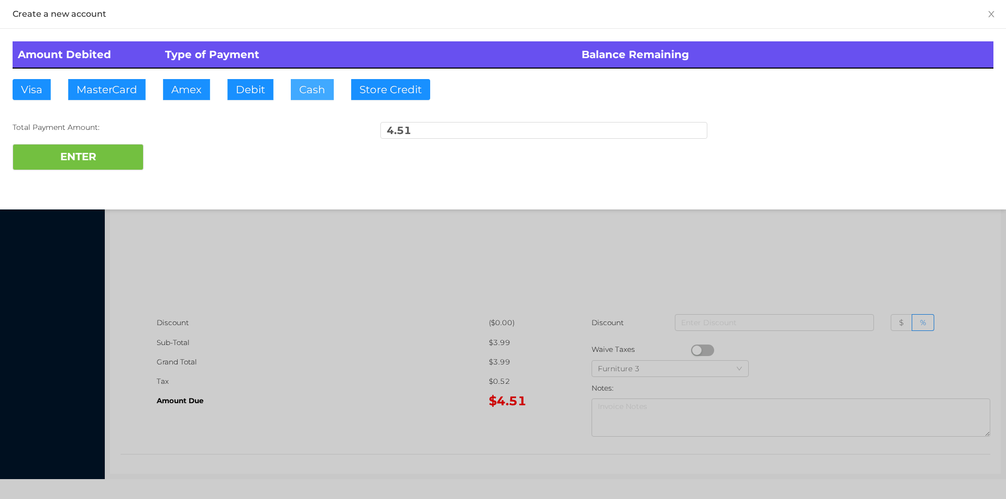
click at [297, 93] on button "Cash" at bounding box center [312, 89] width 43 height 21
type input "5."
click at [118, 159] on button "ENTER" at bounding box center [78, 157] width 131 height 26
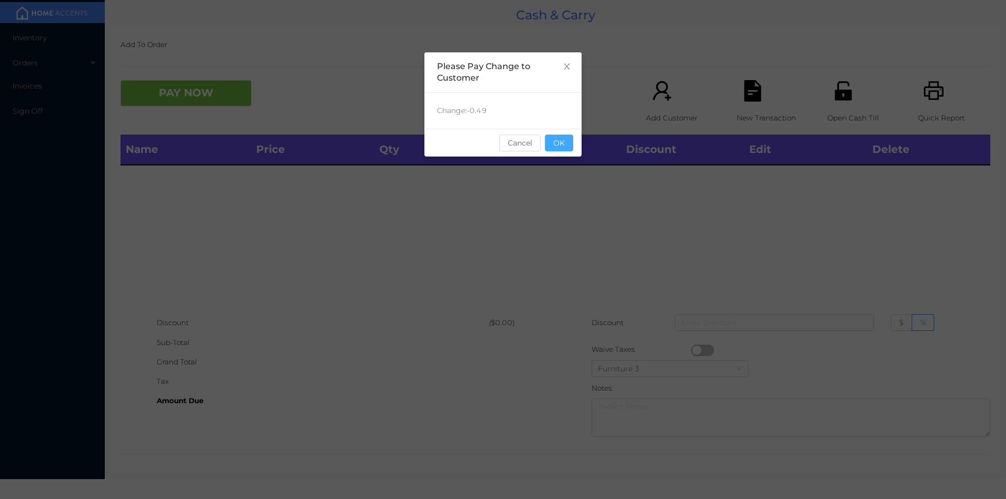
click at [559, 146] on button "OK" at bounding box center [559, 143] width 28 height 17
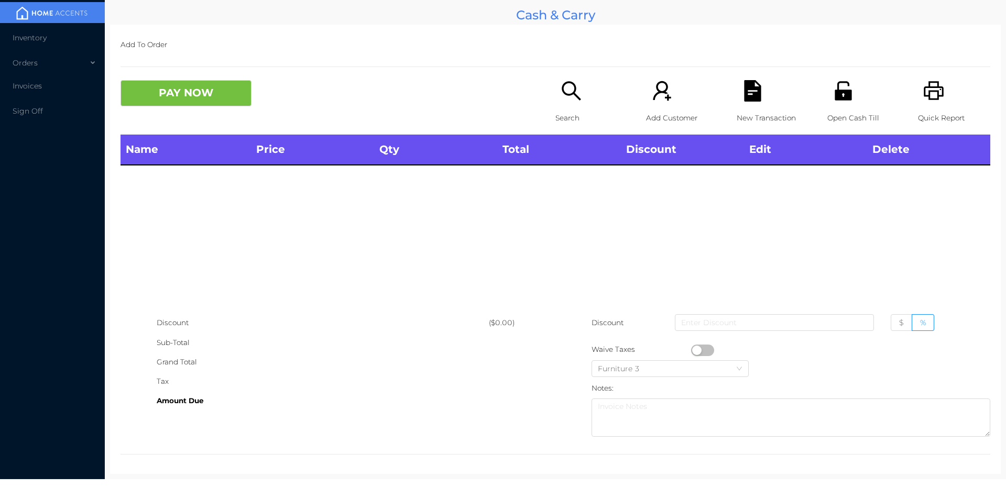
click at [556, 104] on div "Search" at bounding box center [592, 107] width 72 height 55
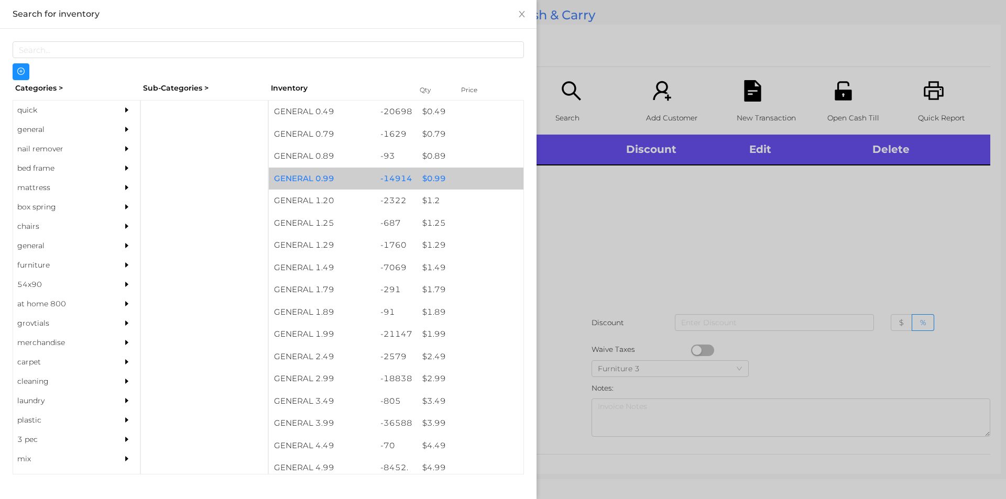
click at [433, 175] on div "$ 0.99" at bounding box center [470, 179] width 106 height 23
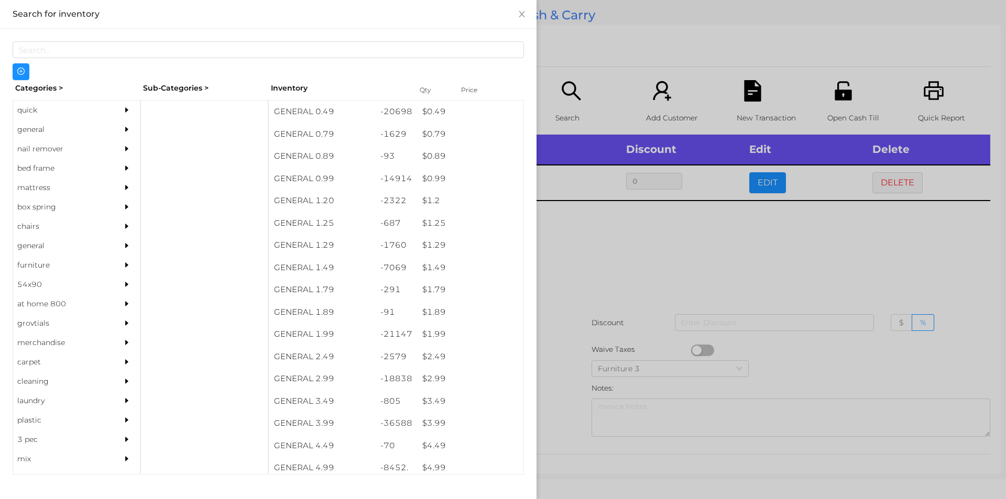
click at [585, 231] on div at bounding box center [503, 249] width 1006 height 499
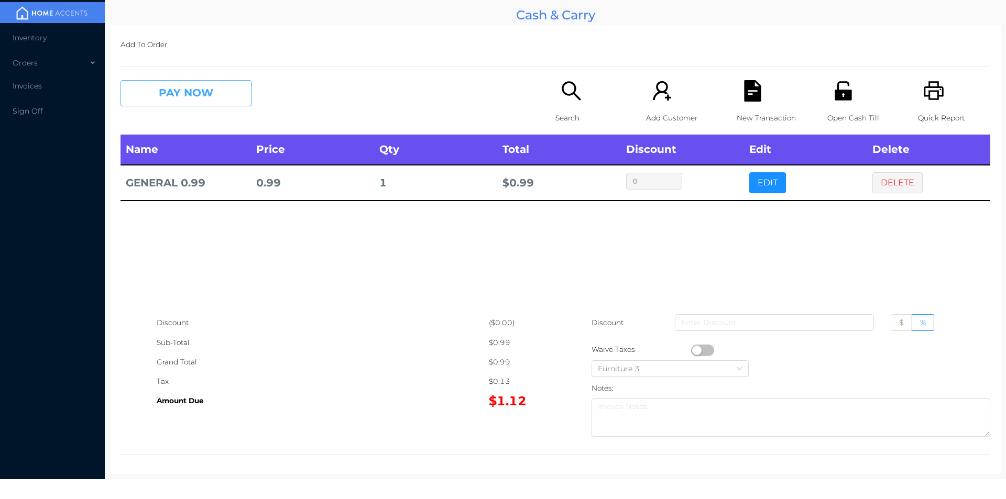
click at [188, 94] on button "PAY NOW" at bounding box center [186, 93] width 131 height 26
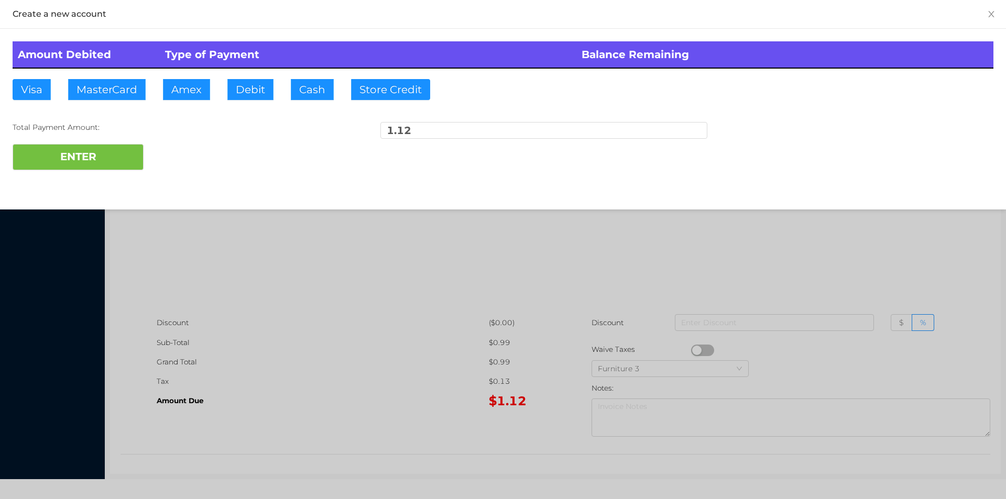
click at [417, 279] on div at bounding box center [503, 249] width 1006 height 499
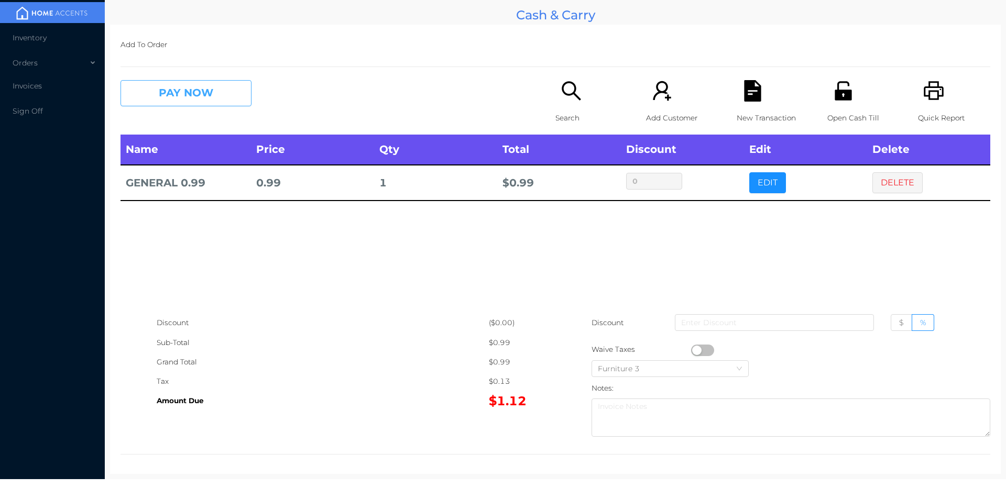
click at [221, 93] on button "PAY NOW" at bounding box center [186, 93] width 131 height 26
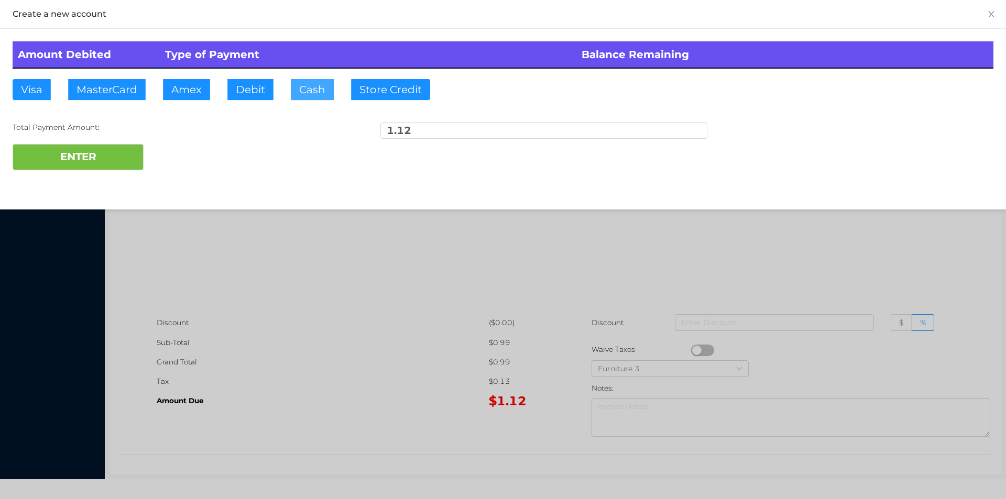
click at [302, 96] on button "Cash" at bounding box center [312, 89] width 43 height 21
click at [101, 162] on button "ENTER" at bounding box center [78, 157] width 131 height 26
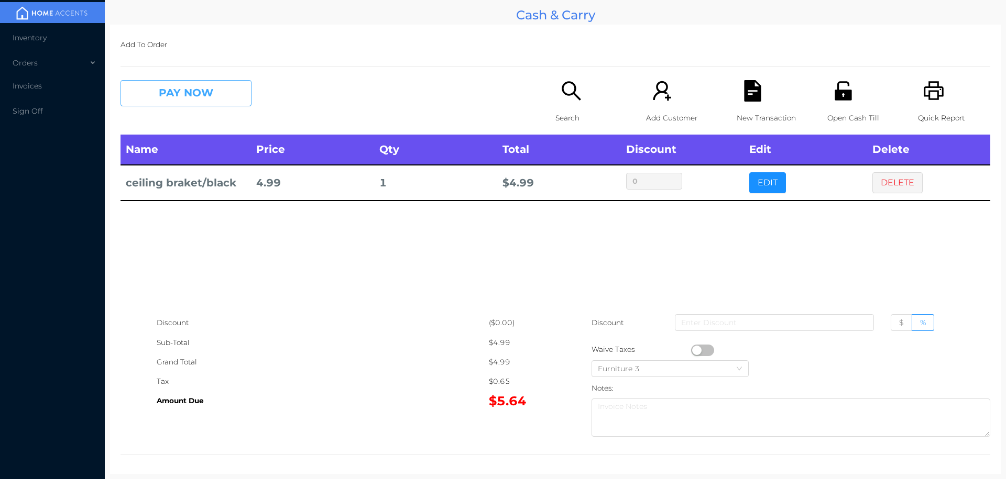
click at [202, 92] on button "PAY NOW" at bounding box center [186, 93] width 131 height 26
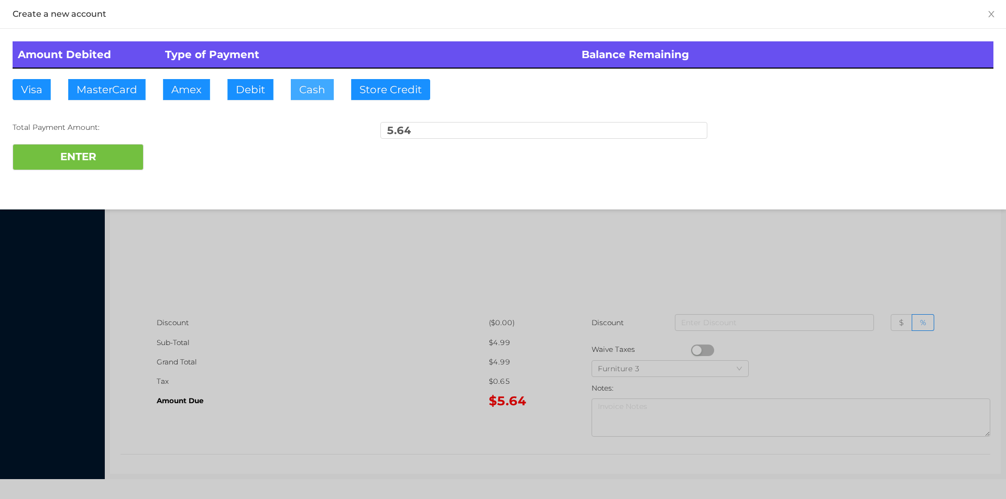
click at [301, 93] on button "Cash" at bounding box center [312, 89] width 43 height 21
click at [118, 159] on button "ENTER" at bounding box center [78, 157] width 131 height 26
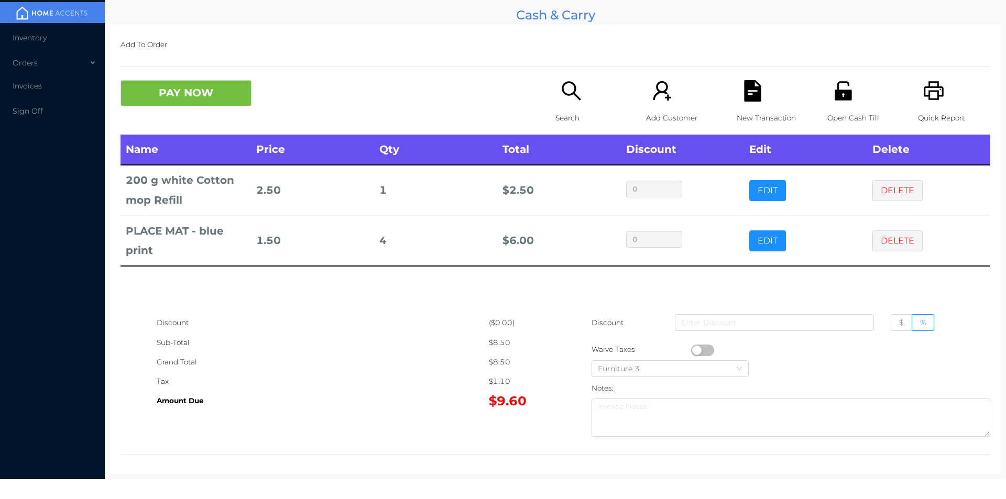
click at [939, 94] on div "Quick Report" at bounding box center [954, 107] width 72 height 55
click at [755, 97] on icon "icon: file-text" at bounding box center [752, 90] width 17 height 21
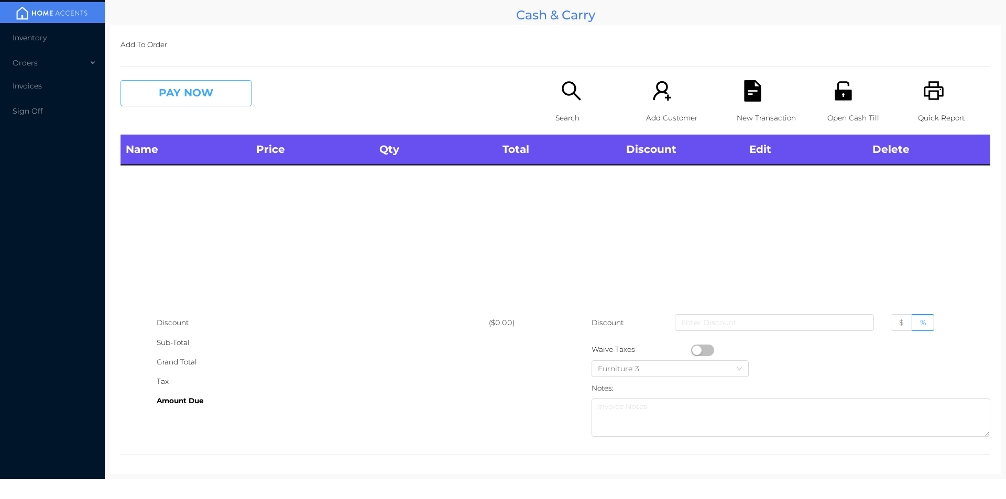
click at [189, 86] on button "PAY NOW" at bounding box center [186, 93] width 131 height 26
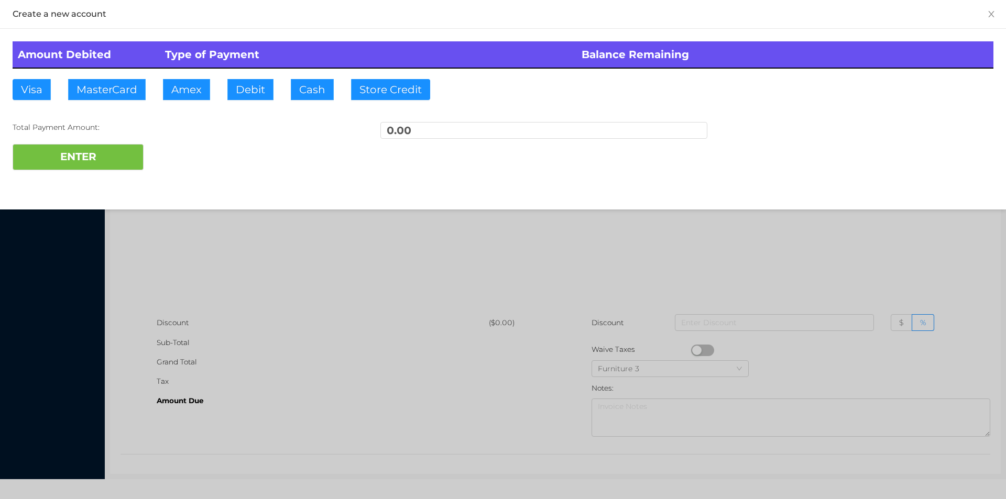
click at [271, 295] on div at bounding box center [503, 249] width 1006 height 499
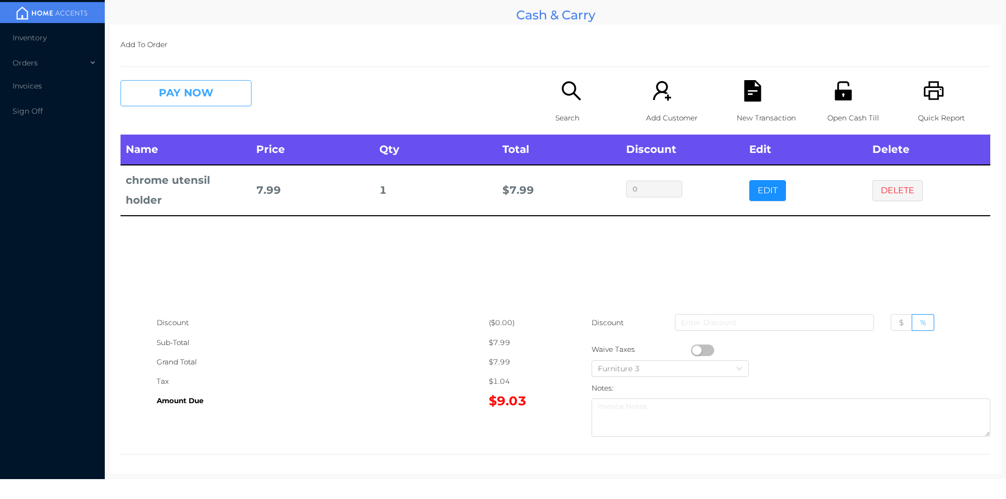
click at [177, 81] on button "PAY NOW" at bounding box center [186, 93] width 131 height 26
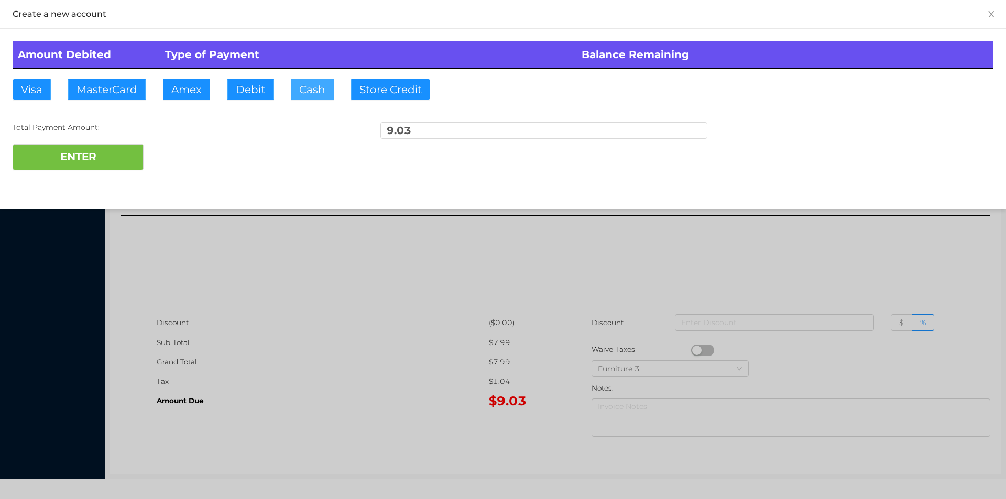
click at [316, 88] on button "Cash" at bounding box center [312, 89] width 43 height 21
click at [106, 157] on button "ENTER" at bounding box center [78, 157] width 131 height 26
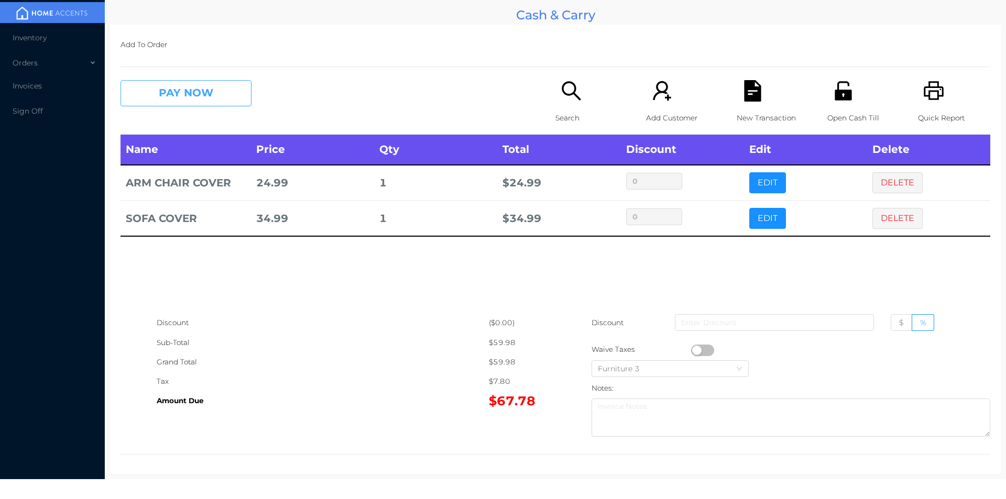
click at [219, 104] on button "PAY NOW" at bounding box center [186, 93] width 131 height 26
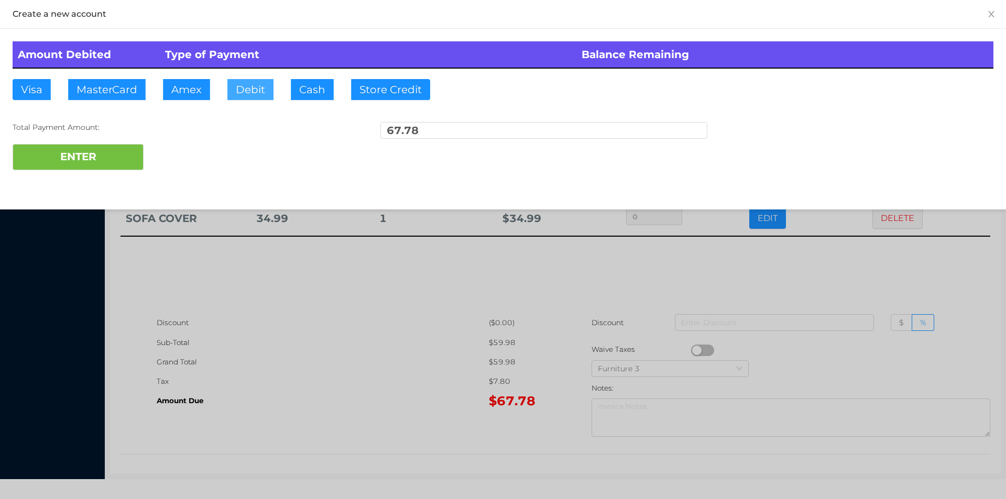
click at [273, 93] on button "Debit" at bounding box center [250, 89] width 46 height 21
click at [122, 153] on button "ENTER" at bounding box center [78, 157] width 131 height 26
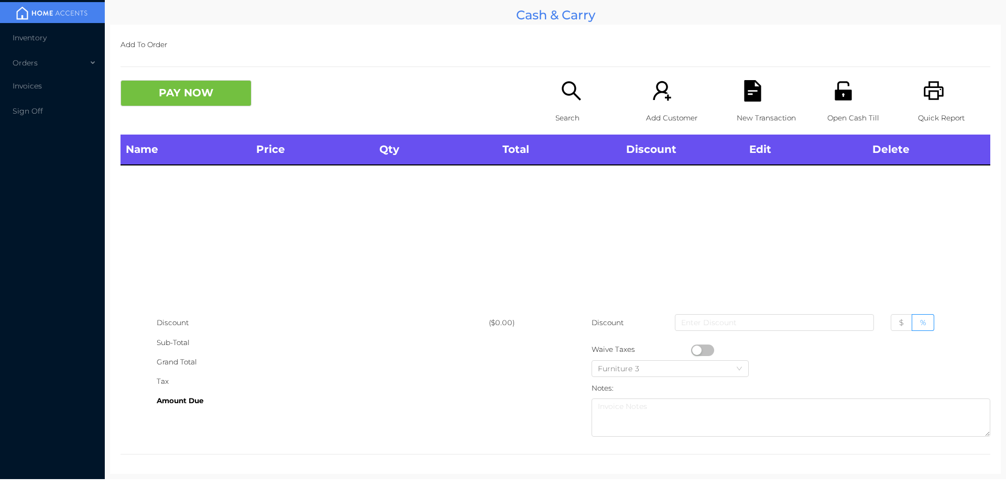
click at [843, 96] on icon "icon: unlock" at bounding box center [843, 90] width 17 height 19
click at [579, 106] on div "Search" at bounding box center [592, 107] width 72 height 55
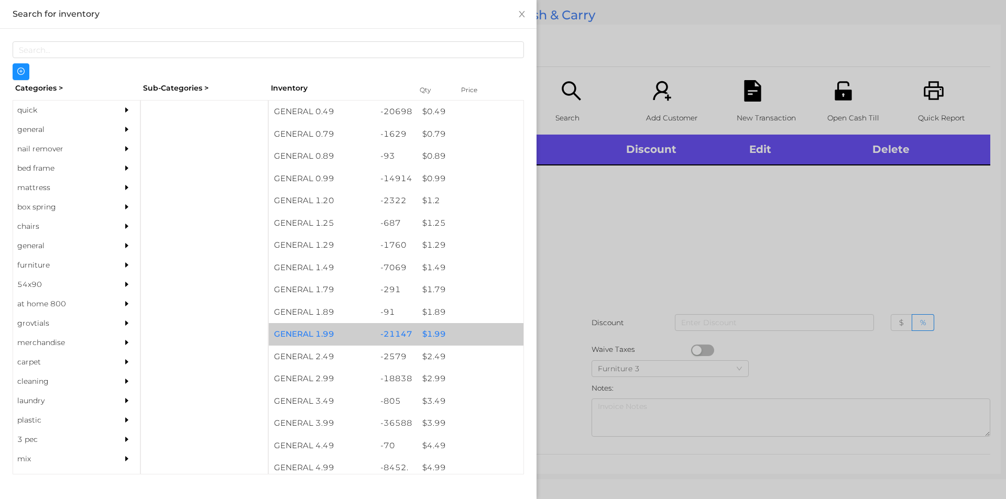
click at [433, 344] on div "$ 1.99" at bounding box center [470, 334] width 106 height 23
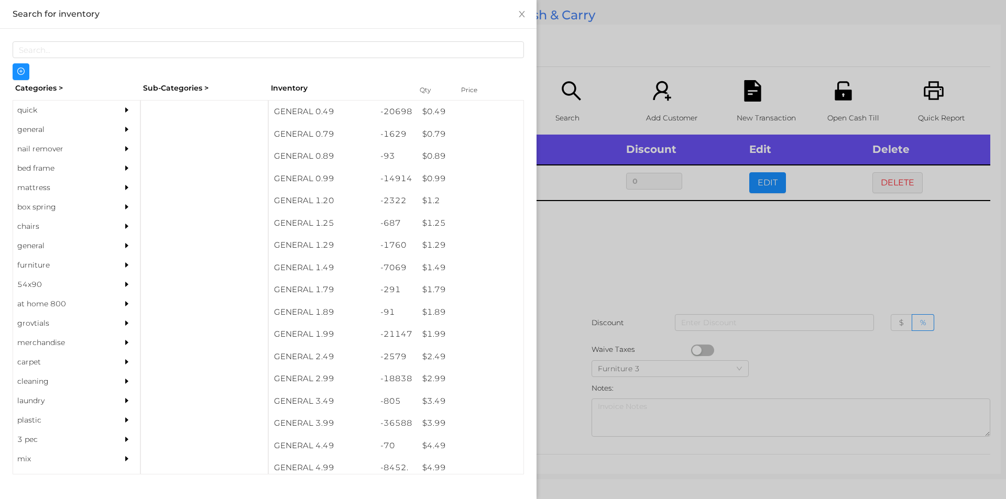
click at [592, 271] on div at bounding box center [503, 249] width 1006 height 499
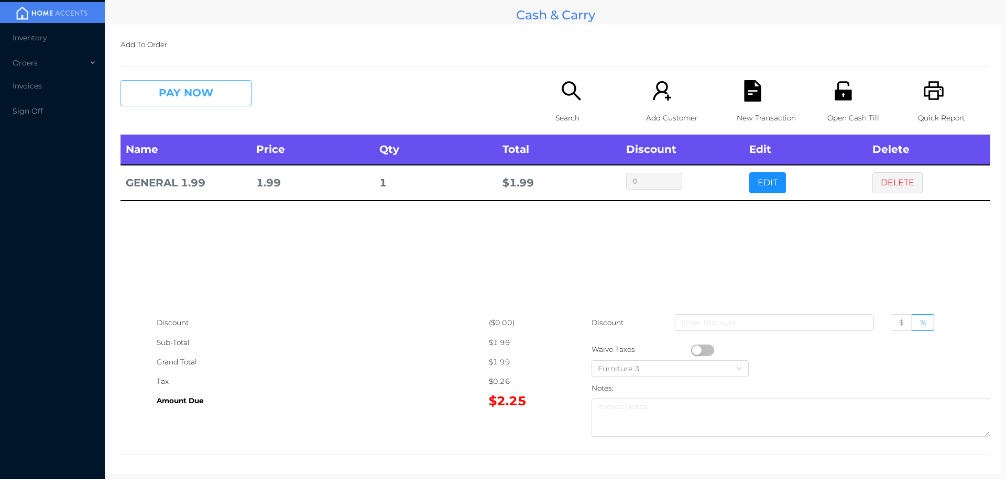
click at [221, 95] on button "PAY NOW" at bounding box center [186, 93] width 131 height 26
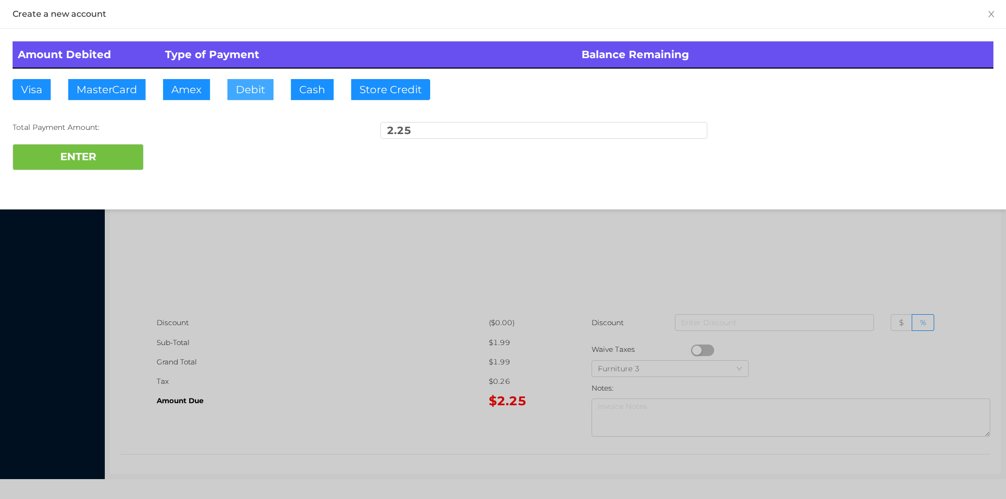
click at [252, 97] on button "Debit" at bounding box center [250, 89] width 46 height 21
click at [136, 151] on button "ENTER" at bounding box center [78, 157] width 131 height 26
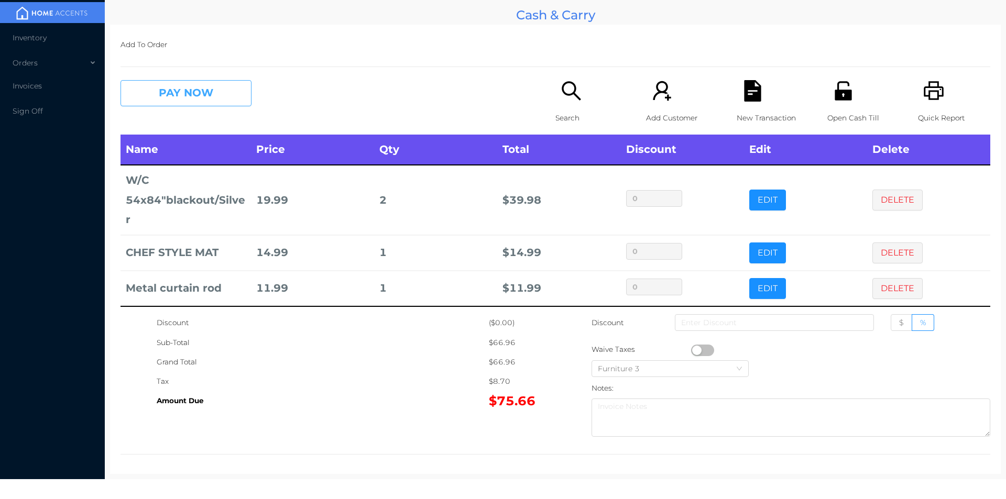
click at [218, 101] on button "PAY NOW" at bounding box center [186, 93] width 131 height 26
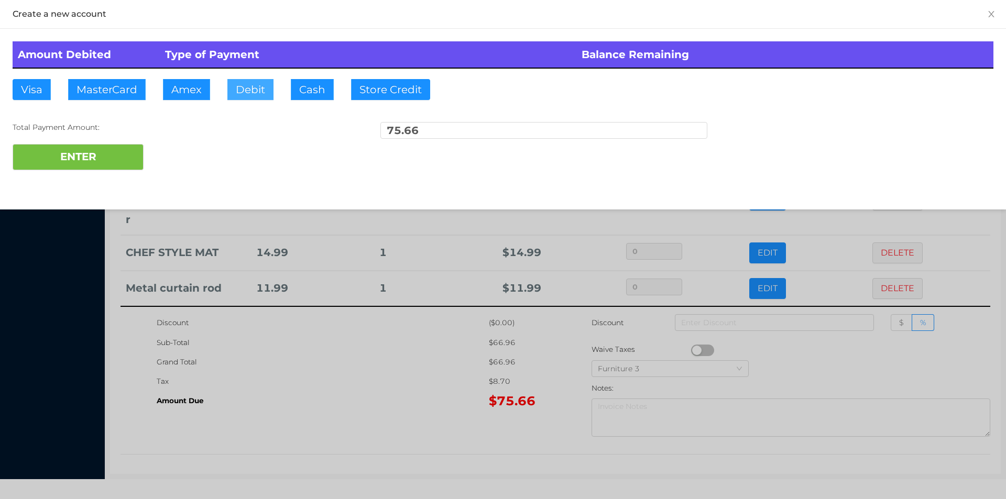
click at [255, 94] on button "Debit" at bounding box center [250, 89] width 46 height 21
click at [132, 147] on button "ENTER" at bounding box center [78, 157] width 131 height 26
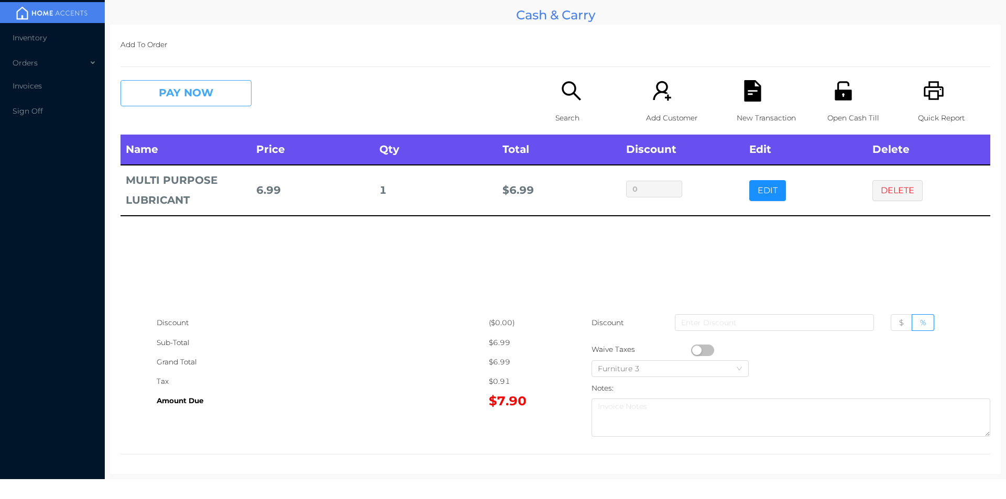
click at [216, 101] on button "PAY NOW" at bounding box center [186, 93] width 131 height 26
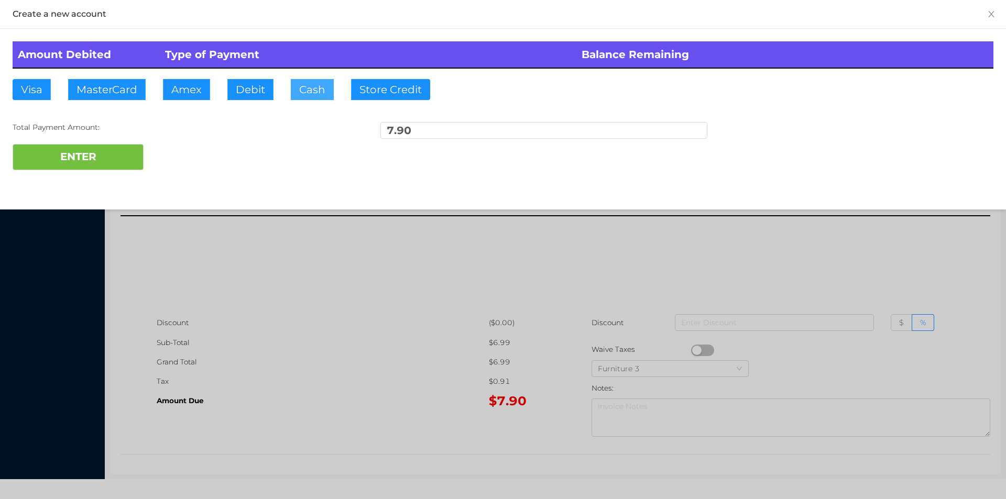
click at [309, 85] on button "Cash" at bounding box center [312, 89] width 43 height 21
click at [336, 297] on div at bounding box center [503, 249] width 1006 height 499
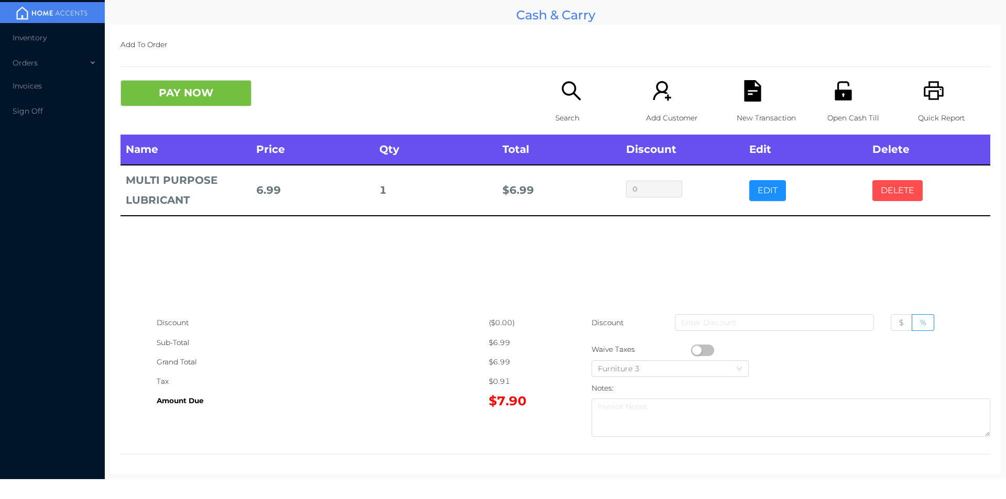
click at [904, 200] on button "DELETE" at bounding box center [898, 190] width 50 height 21
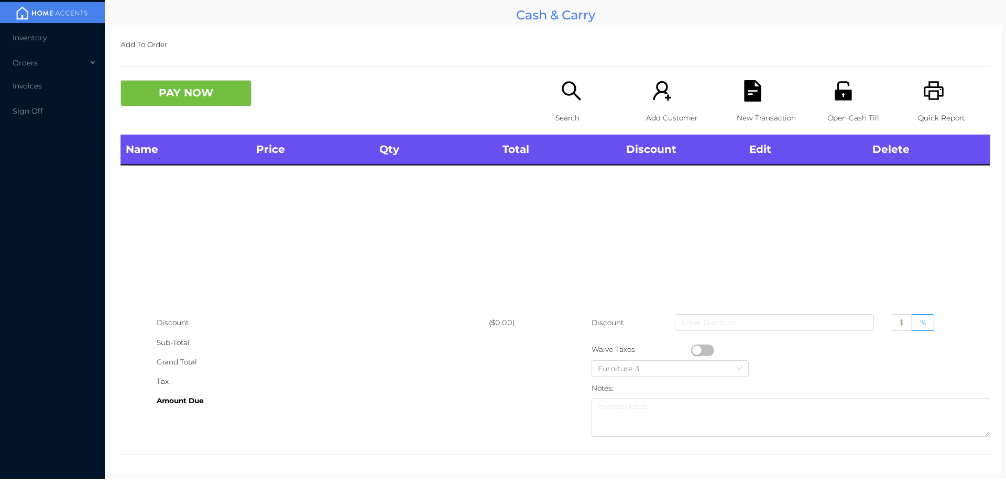
click at [926, 97] on icon "icon: printer" at bounding box center [933, 90] width 21 height 21
click at [198, 116] on div "PAY NOW Search Add Customer New Transaction Open Cash Till Quick Report" at bounding box center [556, 107] width 870 height 55
click at [373, 246] on div "Name Price Qty Total Discount Edit Delete" at bounding box center [556, 224] width 870 height 179
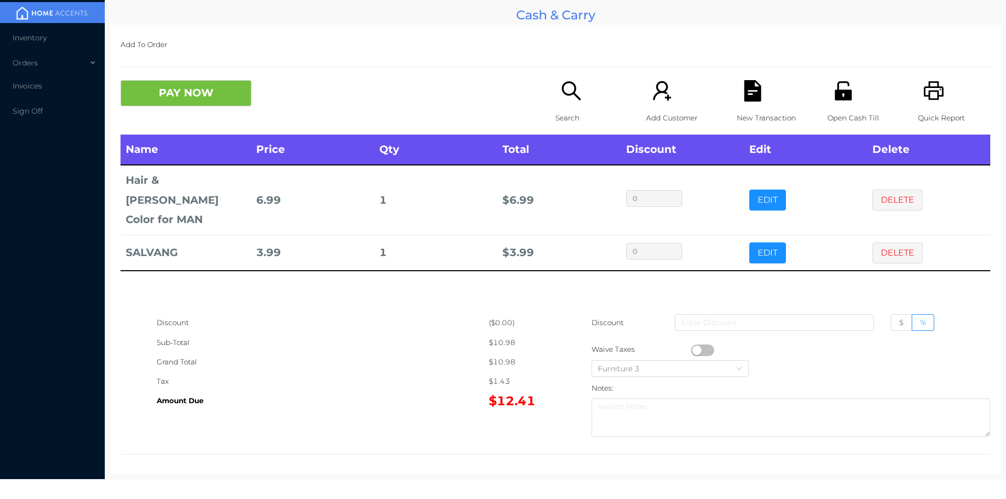
click at [839, 97] on icon "icon: unlock" at bounding box center [843, 90] width 17 height 19
click at [205, 105] on button "PAY NOW" at bounding box center [186, 93] width 131 height 26
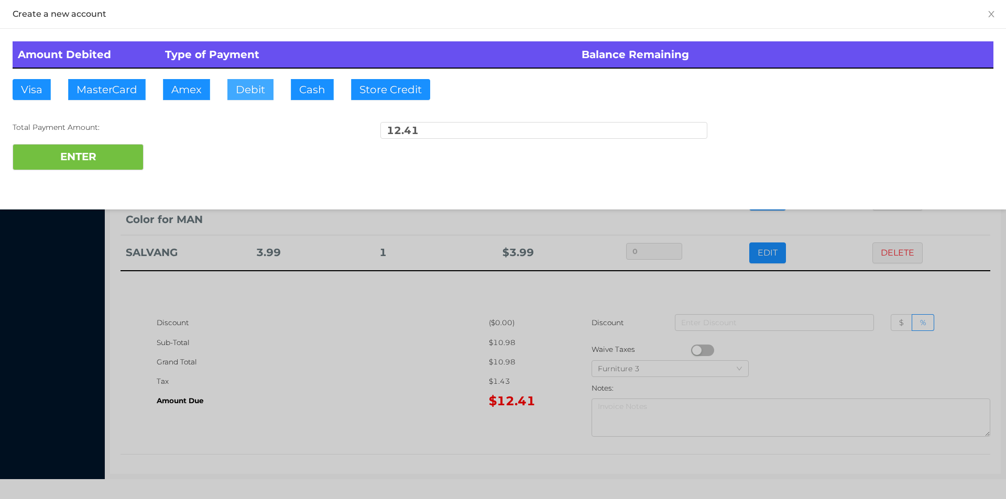
click at [258, 84] on button "Debit" at bounding box center [250, 89] width 46 height 21
click at [111, 154] on button "ENTER" at bounding box center [78, 157] width 131 height 26
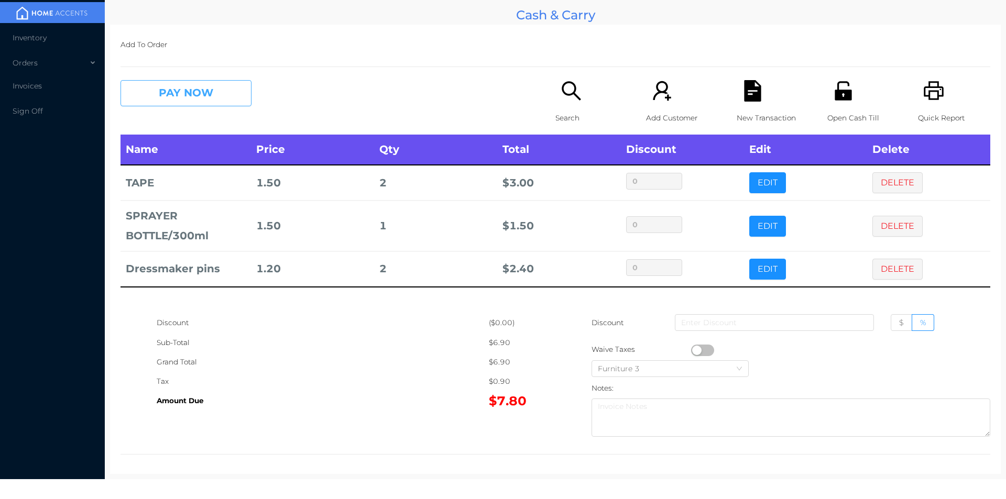
click at [227, 97] on button "PAY NOW" at bounding box center [186, 93] width 131 height 26
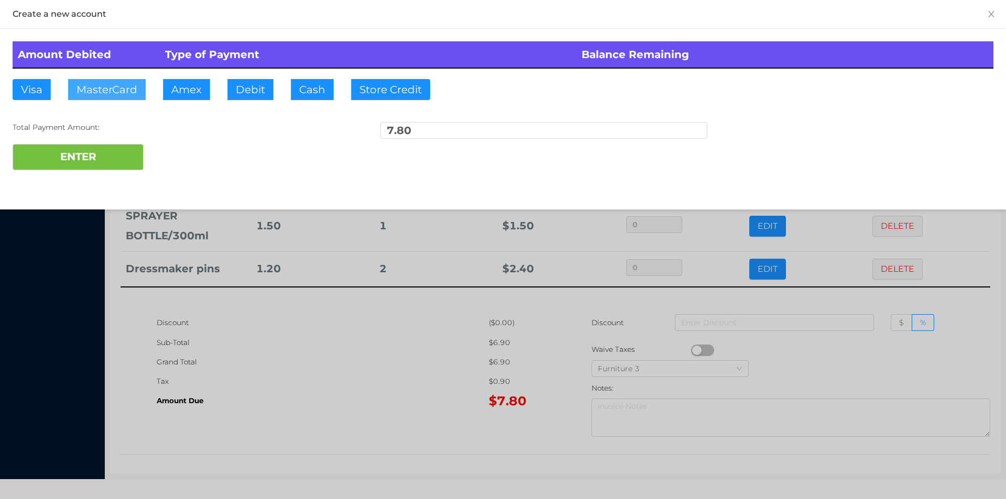
click at [115, 94] on button "MasterCard" at bounding box center [107, 89] width 78 height 21
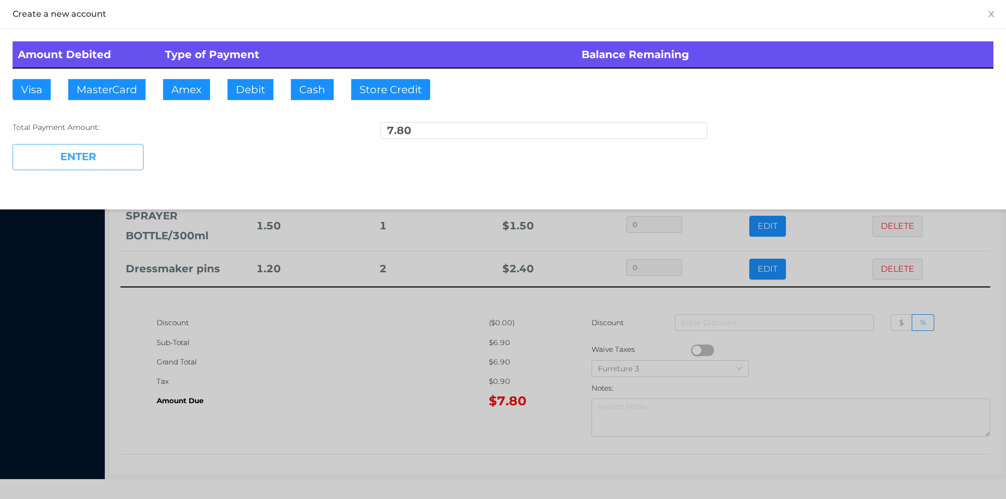
click at [101, 160] on button "ENTER" at bounding box center [78, 157] width 131 height 26
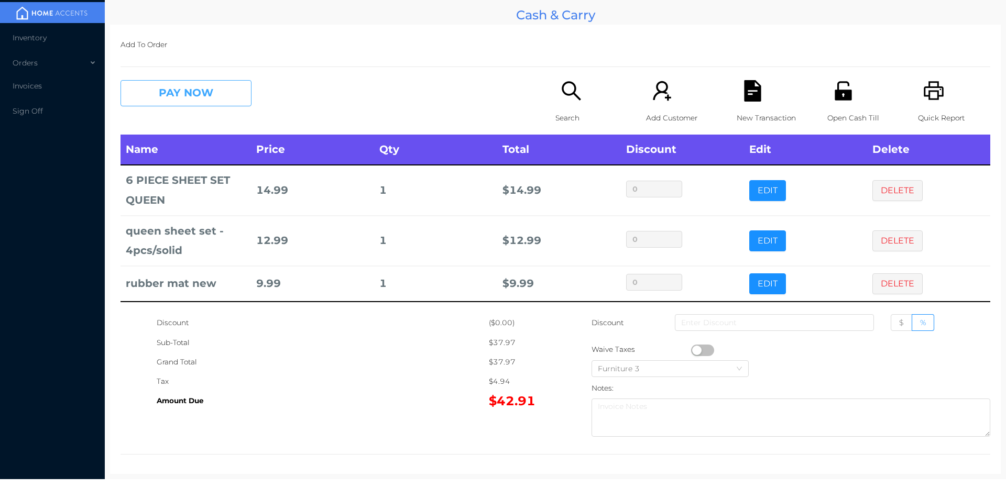
click at [166, 94] on button "PAY NOW" at bounding box center [186, 93] width 131 height 26
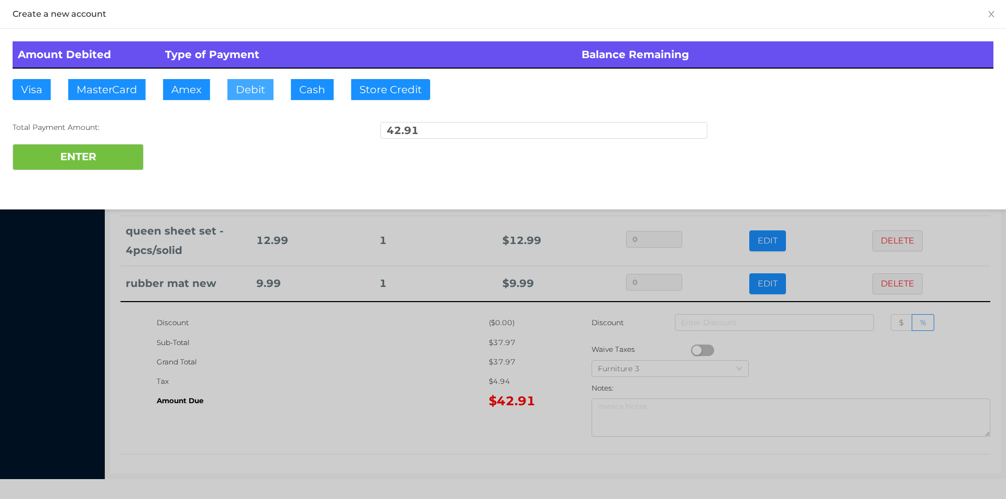
click at [242, 90] on button "Debit" at bounding box center [250, 89] width 46 height 21
click at [127, 160] on button "ENTER" at bounding box center [78, 157] width 131 height 26
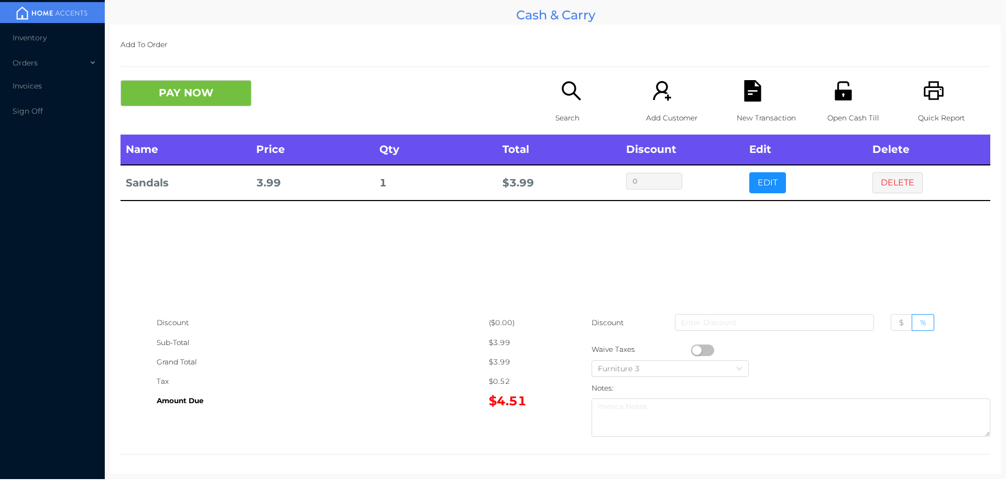
click at [563, 104] on div "Search" at bounding box center [592, 107] width 72 height 55
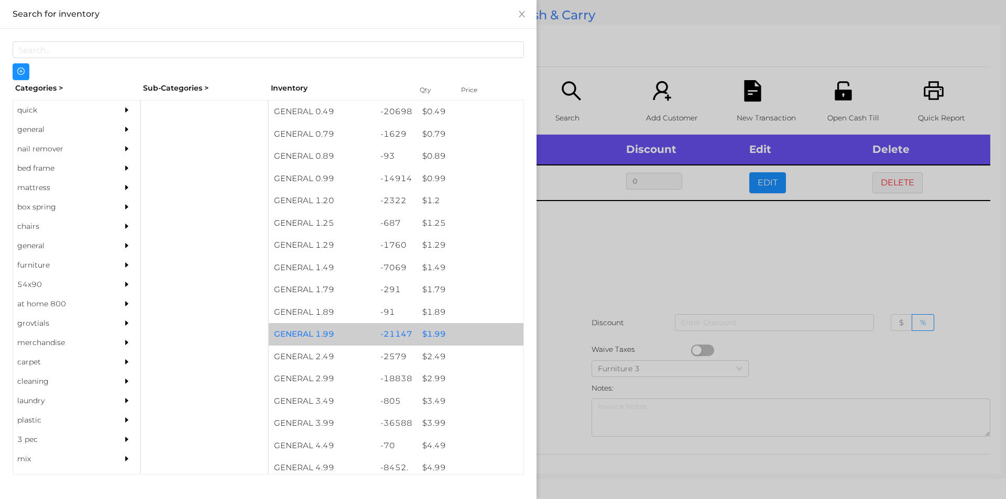
click at [425, 324] on div "$ 1.99" at bounding box center [470, 334] width 106 height 23
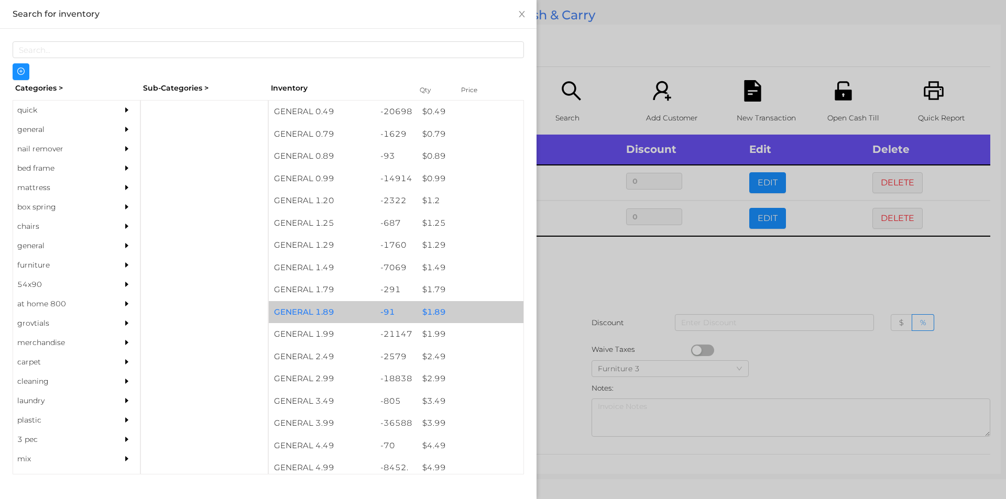
click at [429, 309] on div "$ 1.89" at bounding box center [470, 312] width 106 height 23
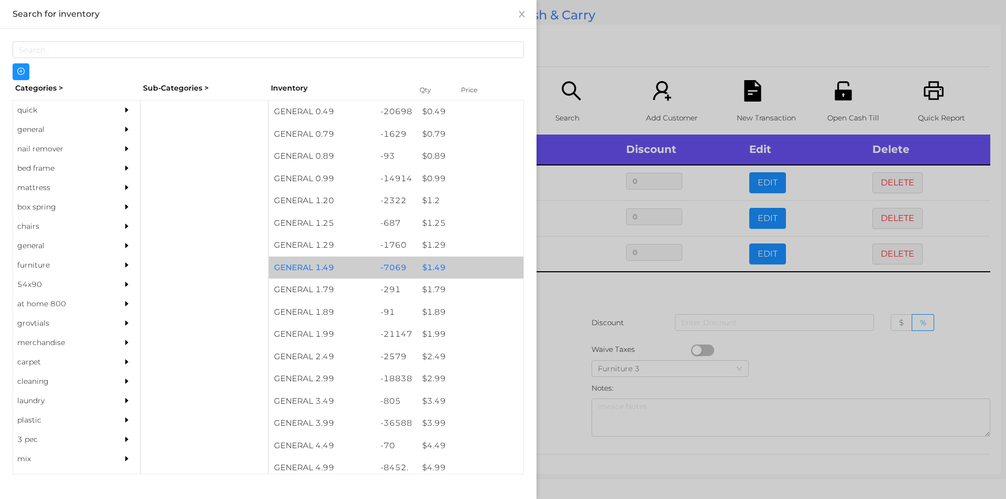
click at [438, 266] on div "$ 1.49" at bounding box center [470, 268] width 106 height 23
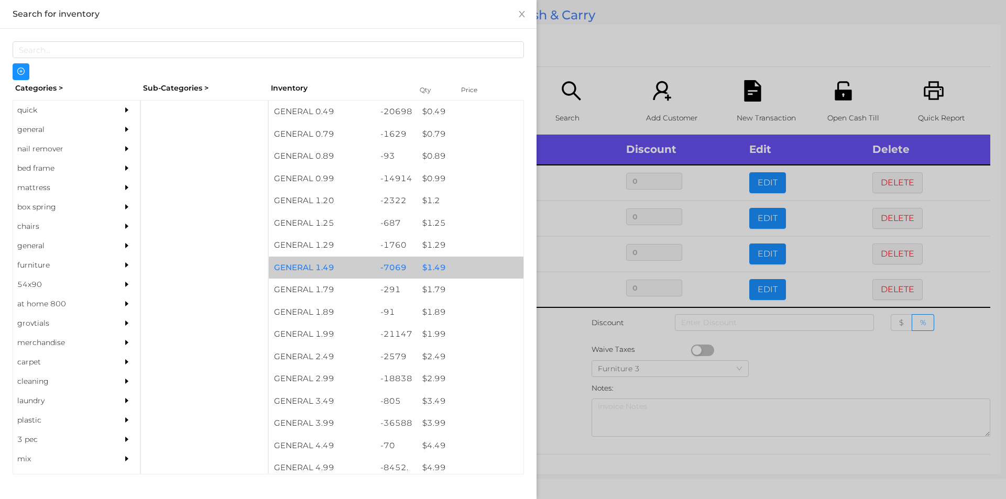
click at [437, 260] on div "$ 1.49" at bounding box center [470, 268] width 106 height 23
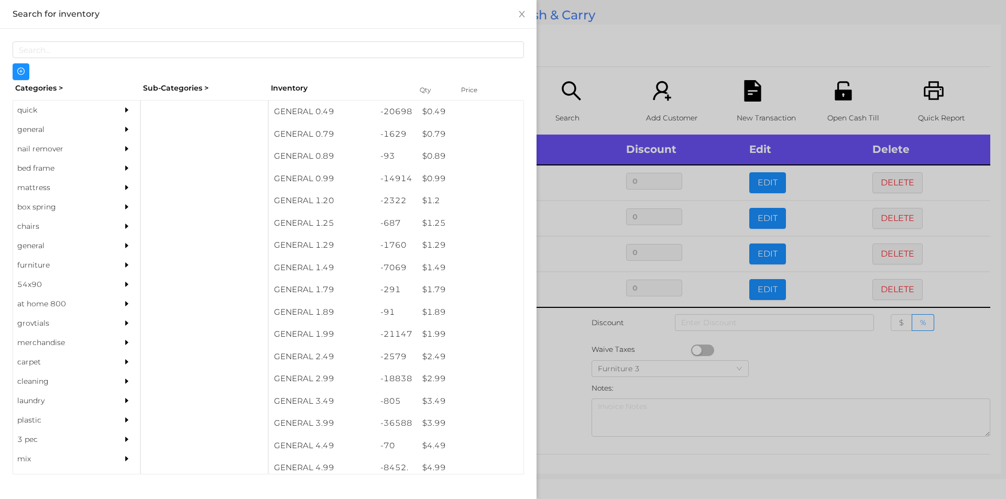
click at [570, 342] on div at bounding box center [503, 249] width 1006 height 499
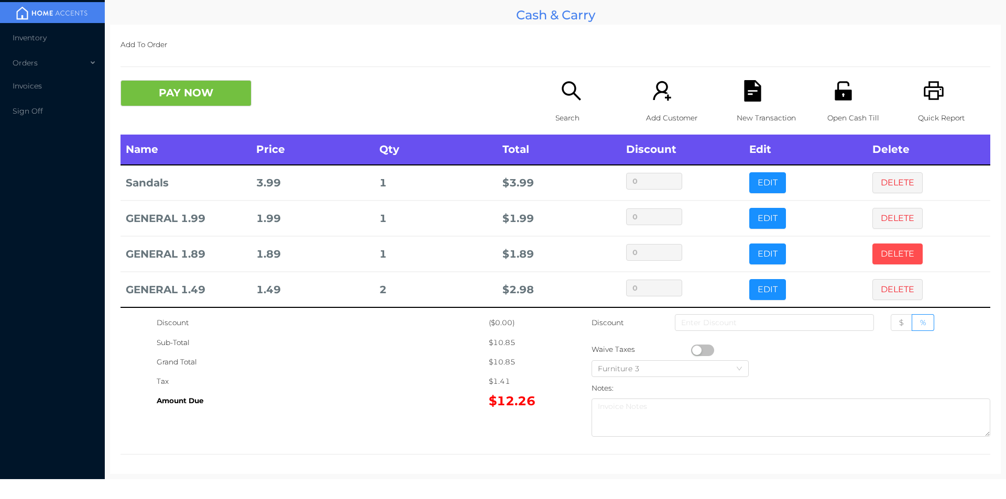
click at [886, 254] on button "DELETE" at bounding box center [898, 254] width 50 height 21
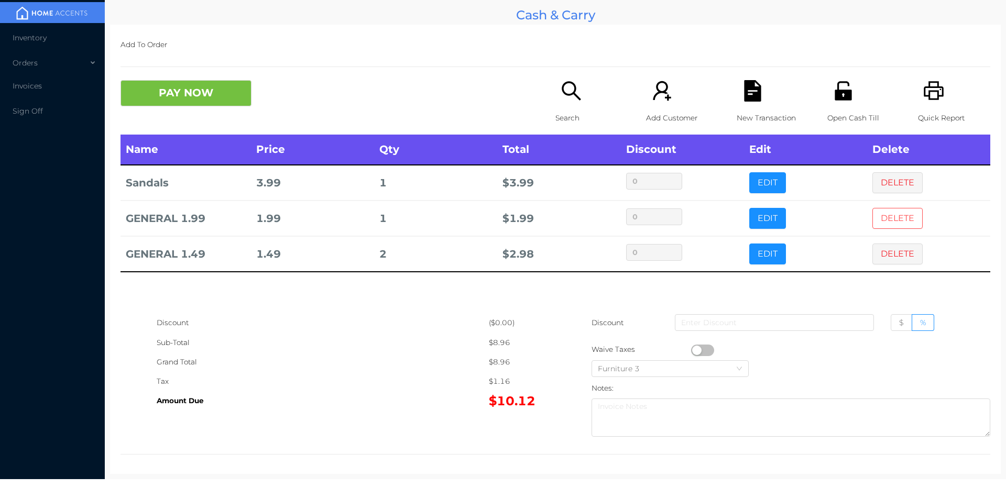
click at [888, 224] on button "DELETE" at bounding box center [898, 218] width 50 height 21
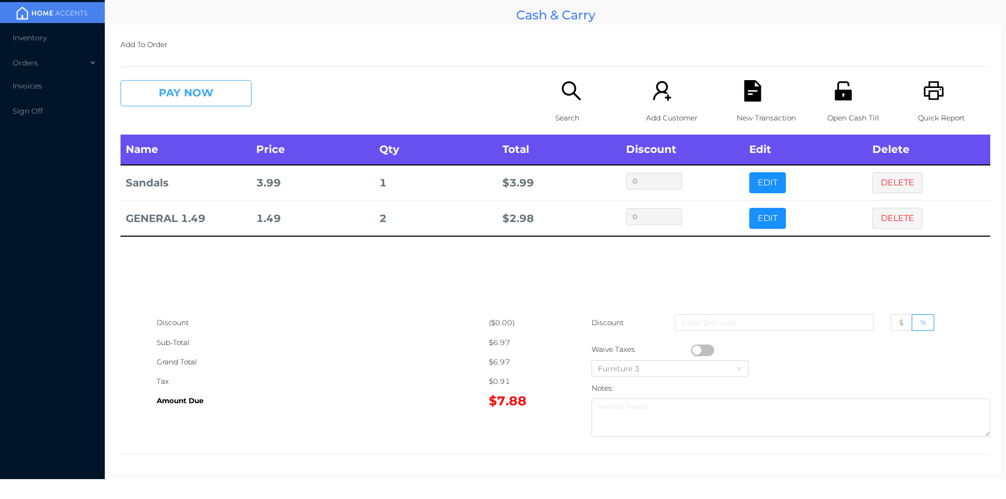
click at [141, 92] on button "PAY NOW" at bounding box center [186, 93] width 131 height 26
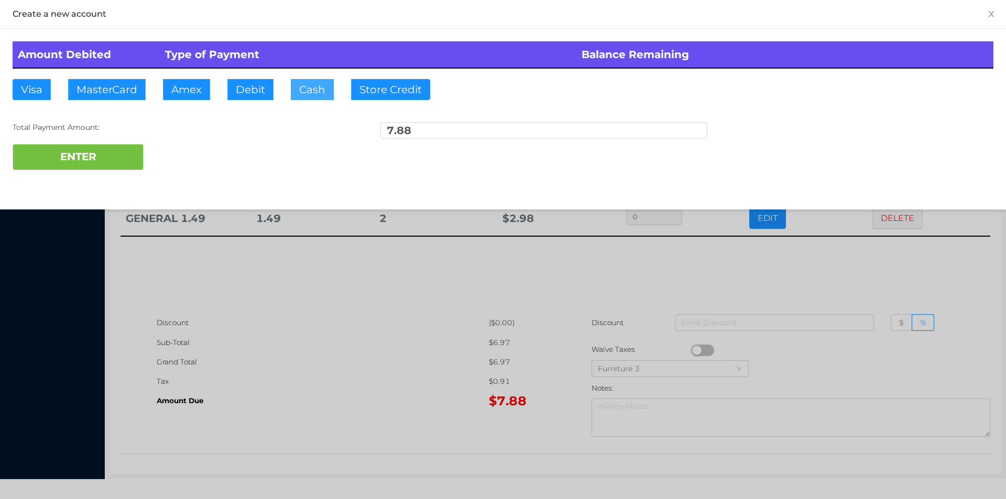
click at [318, 94] on button "Cash" at bounding box center [312, 89] width 43 height 21
type input "20."
click at [110, 164] on button "ENTER" at bounding box center [78, 157] width 131 height 26
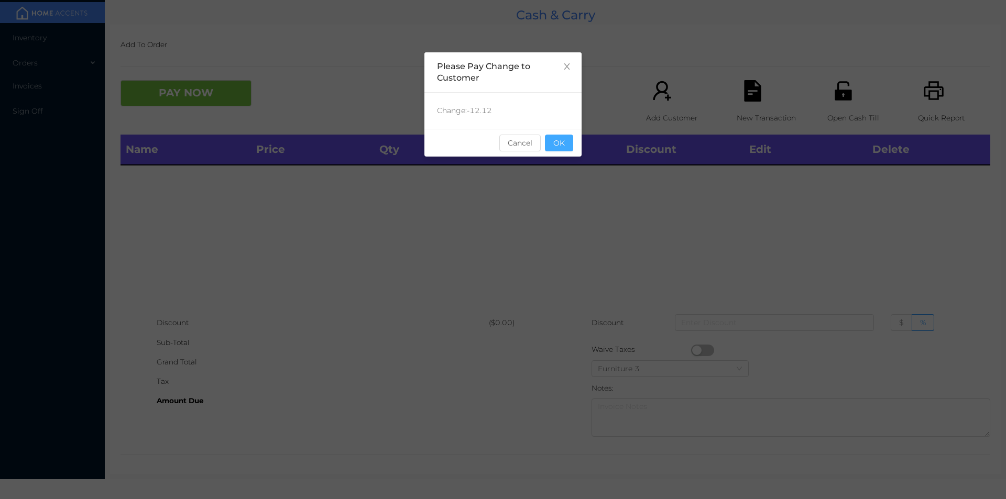
click at [567, 145] on button "OK" at bounding box center [559, 143] width 28 height 17
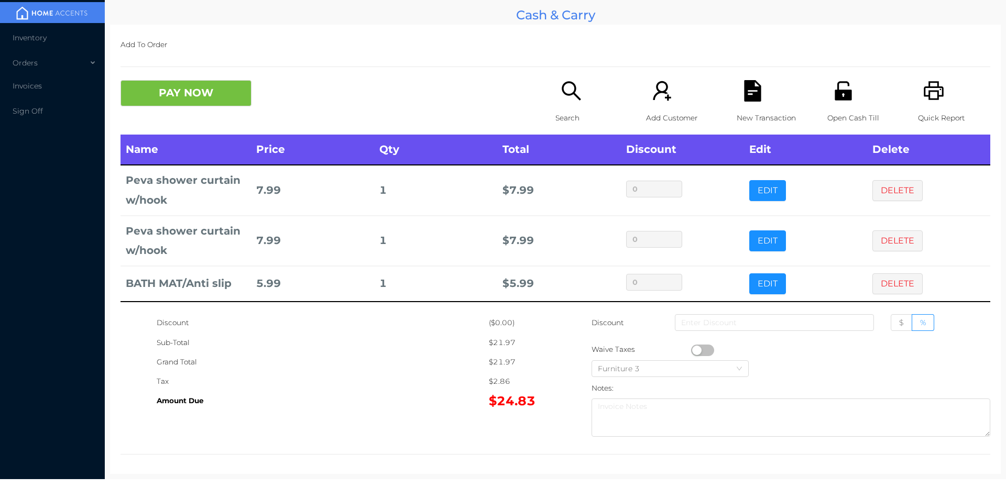
click at [556, 107] on div "Search" at bounding box center [592, 107] width 72 height 55
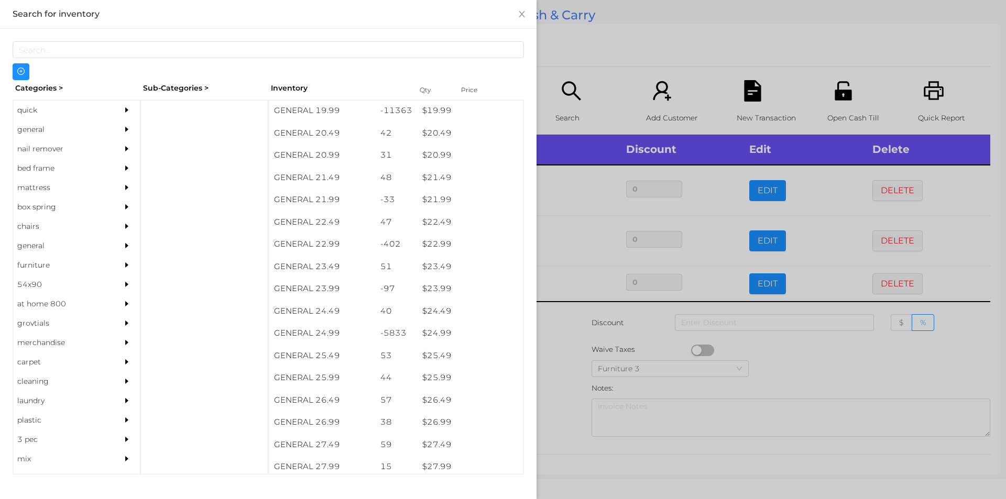
scroll to position [1151, 0]
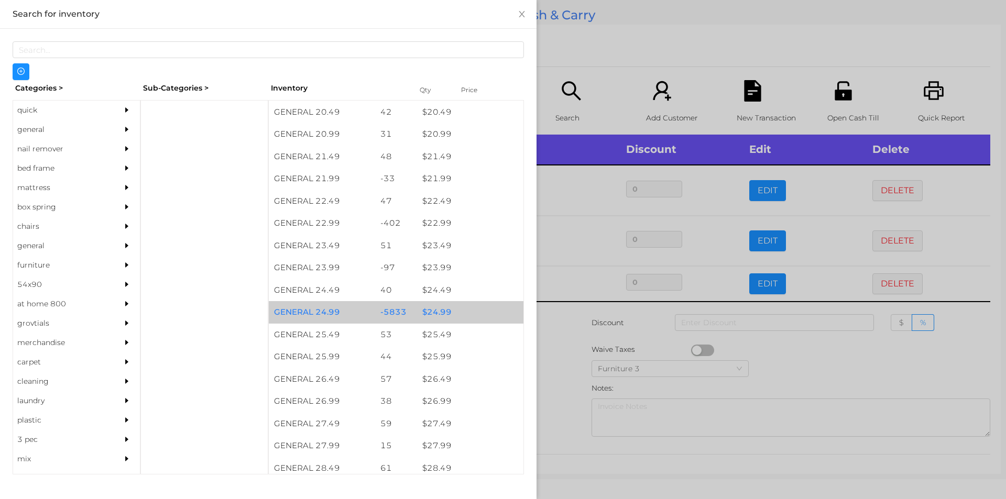
click at [433, 313] on div "$ 24.99" at bounding box center [470, 312] width 106 height 23
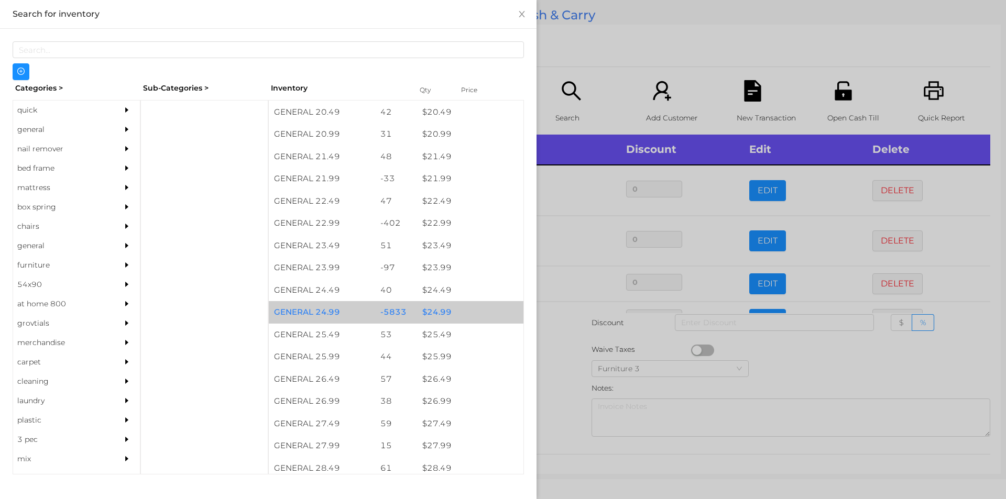
click at [427, 314] on div "$ 24.99" at bounding box center [470, 312] width 106 height 23
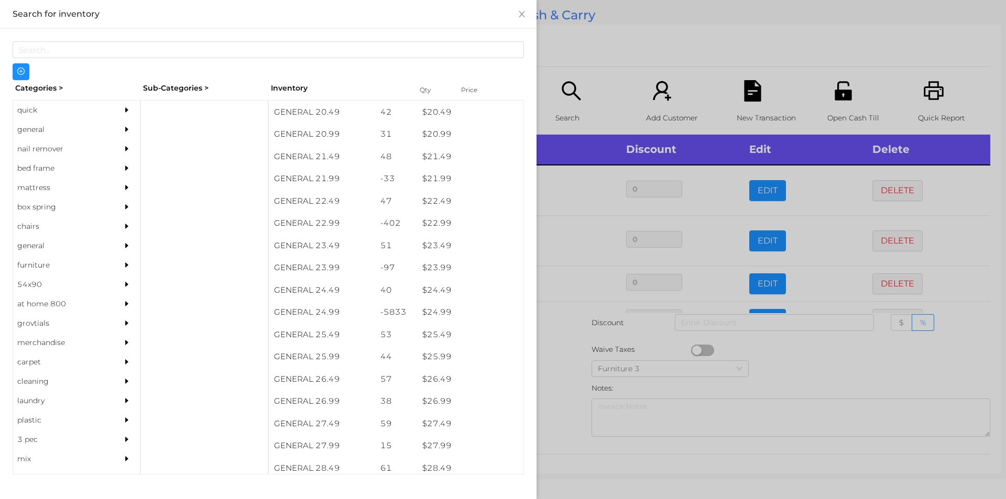
click at [557, 363] on div at bounding box center [503, 249] width 1006 height 499
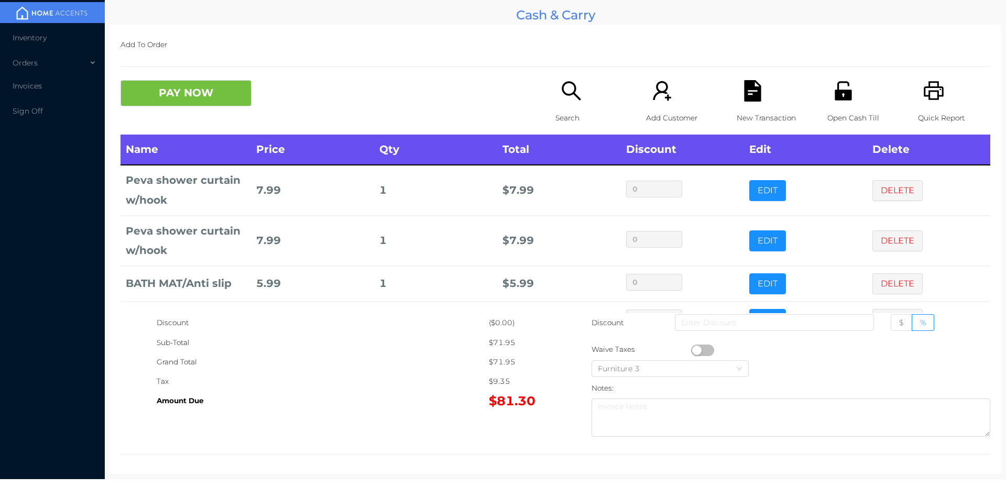
scroll to position [35, 0]
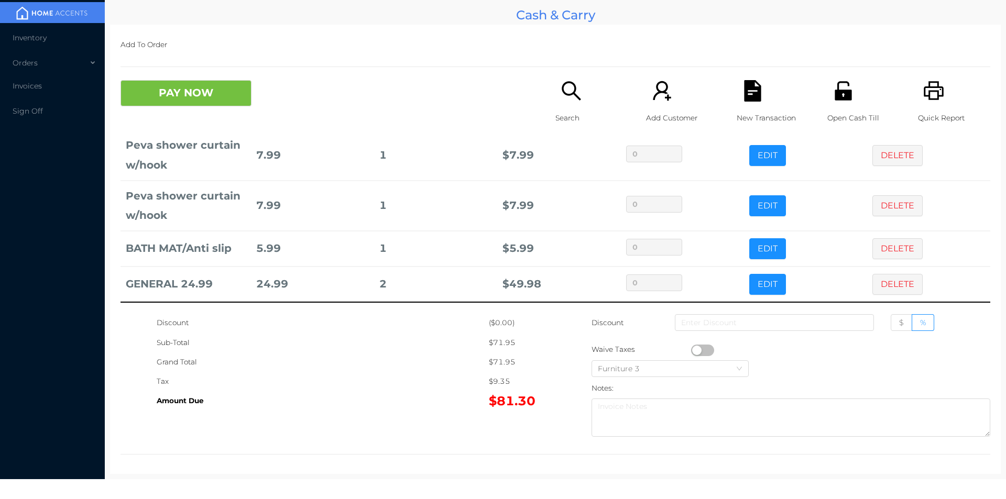
click at [582, 99] on div "Search" at bounding box center [592, 107] width 72 height 55
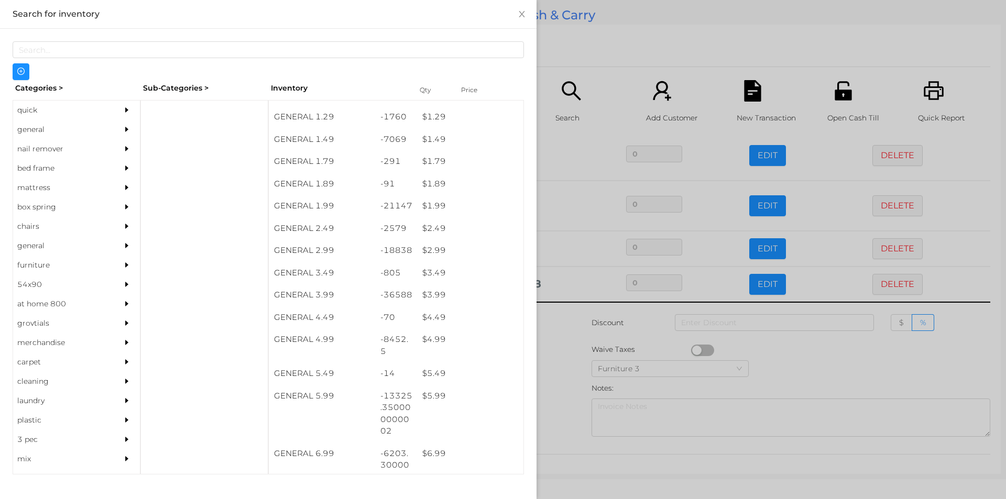
scroll to position [128, 0]
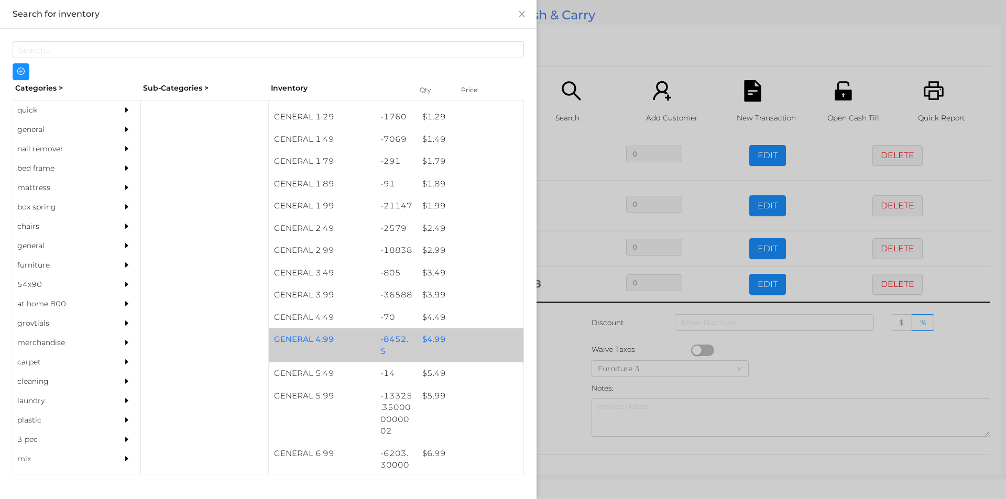
click at [420, 344] on div "$ 4.99" at bounding box center [470, 340] width 106 height 23
click at [421, 342] on div "$ 4.99" at bounding box center [470, 340] width 106 height 23
click at [423, 393] on div "$ 5.99" at bounding box center [470, 396] width 106 height 23
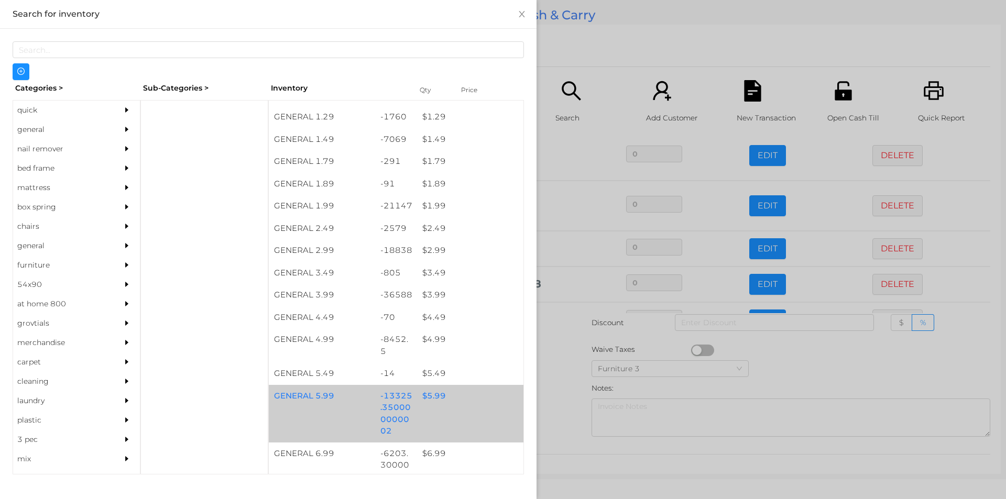
click at [429, 399] on div "$ 5.99" at bounding box center [470, 396] width 106 height 23
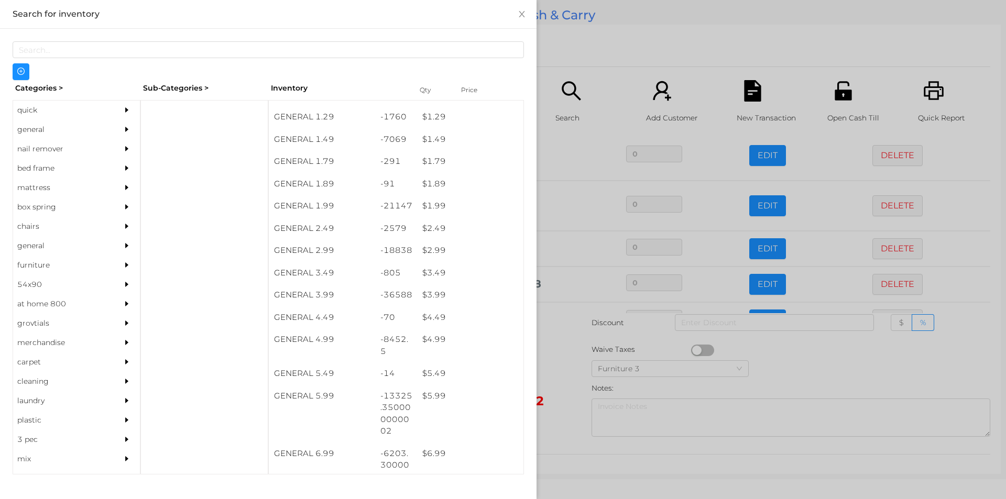
click at [558, 376] on div at bounding box center [503, 249] width 1006 height 499
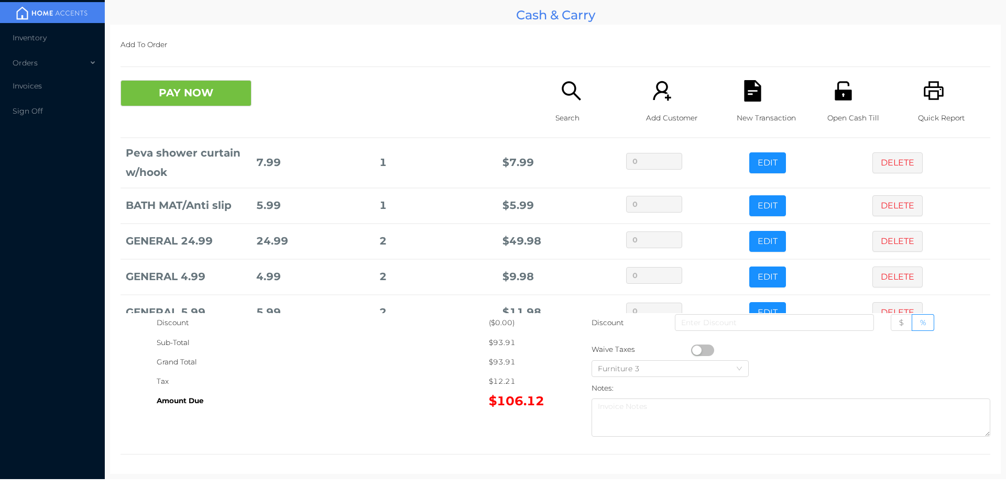
scroll to position [106, 0]
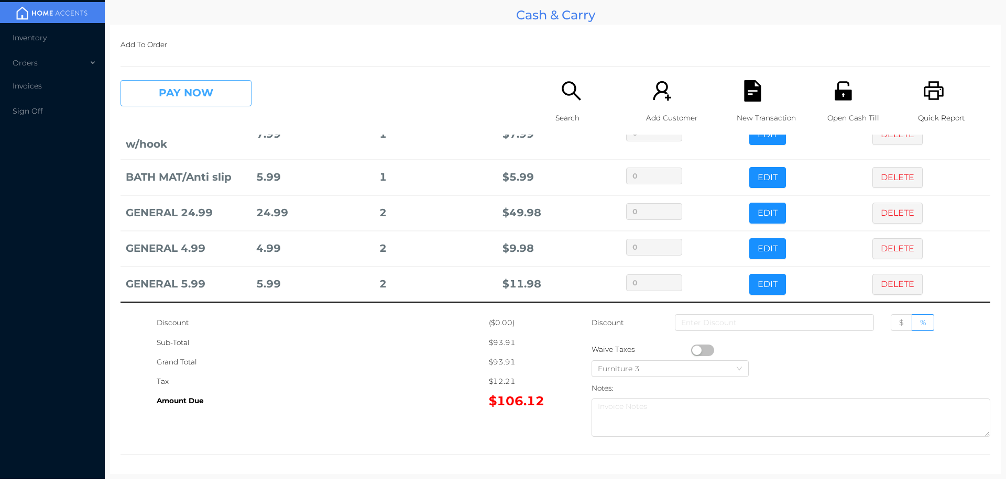
click at [176, 95] on button "PAY NOW" at bounding box center [186, 93] width 131 height 26
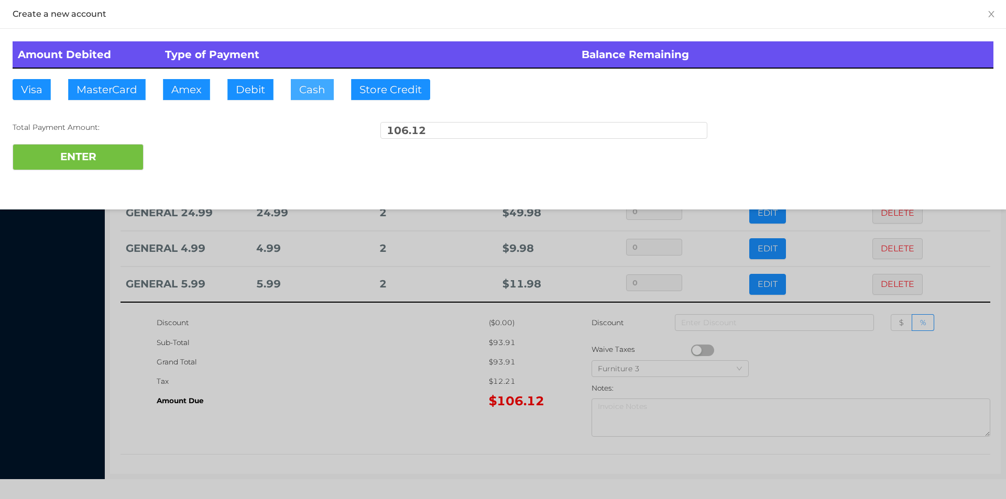
click at [306, 93] on button "Cash" at bounding box center [312, 89] width 43 height 21
click at [328, 398] on div at bounding box center [503, 249] width 1006 height 499
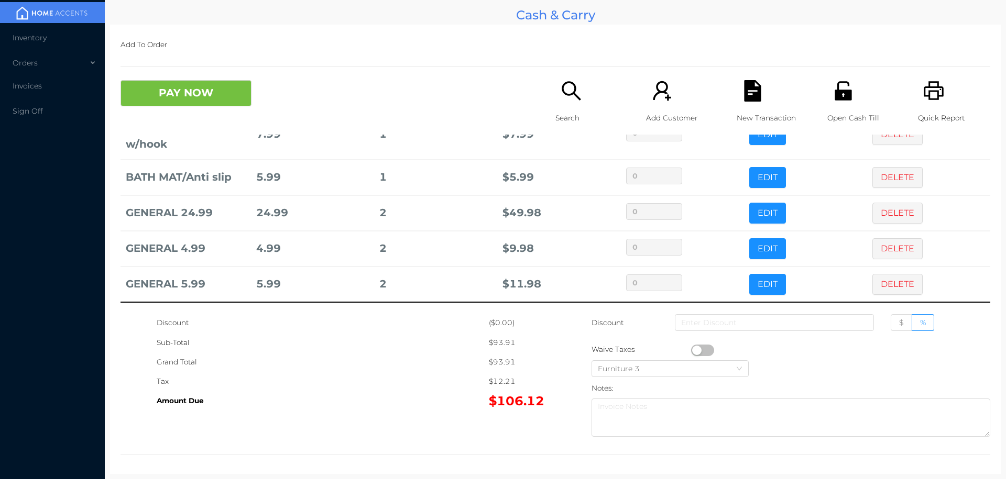
click at [835, 99] on icon "icon: unlock" at bounding box center [843, 90] width 17 height 19
click at [194, 104] on button "PAY NOW" at bounding box center [186, 93] width 131 height 26
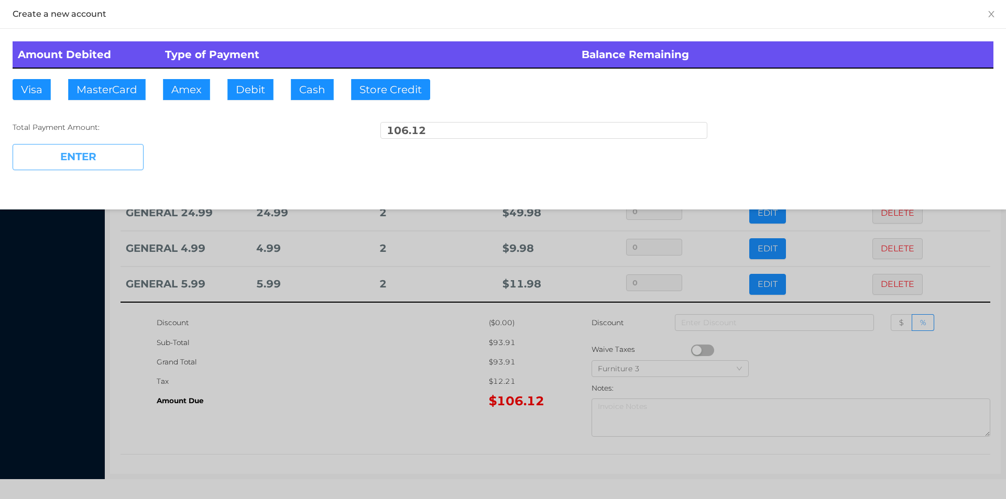
click at [122, 150] on button "ENTER" at bounding box center [78, 157] width 131 height 26
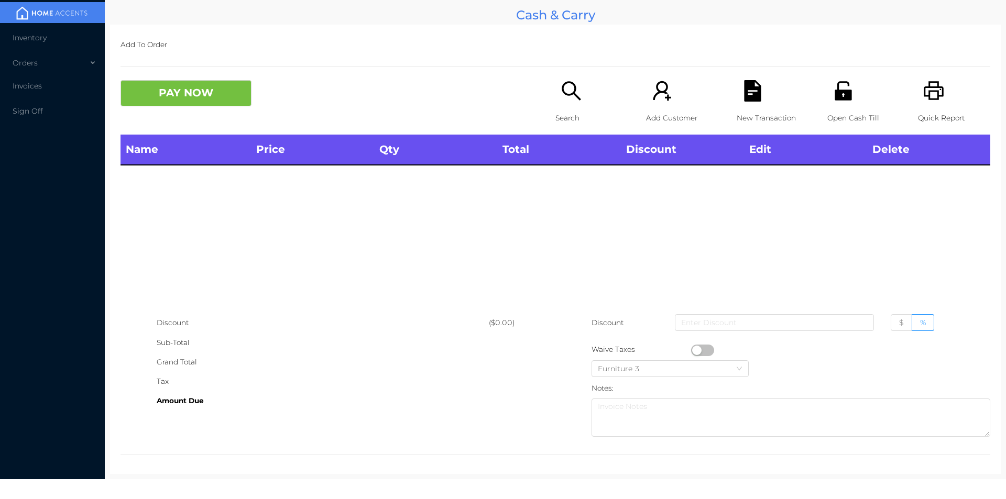
scroll to position [0, 0]
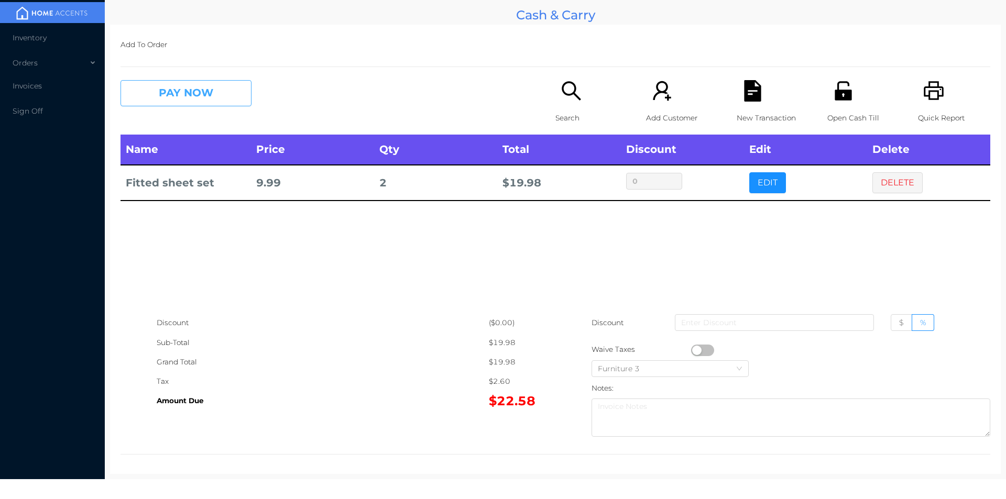
click at [178, 100] on button "PAY NOW" at bounding box center [186, 93] width 131 height 26
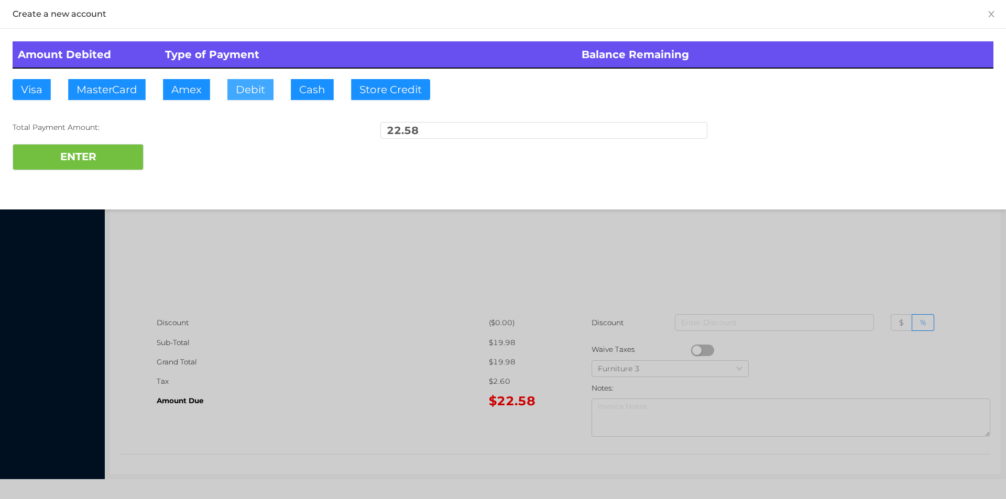
click at [253, 93] on button "Debit" at bounding box center [250, 89] width 46 height 21
click at [110, 148] on button "ENTER" at bounding box center [78, 157] width 131 height 26
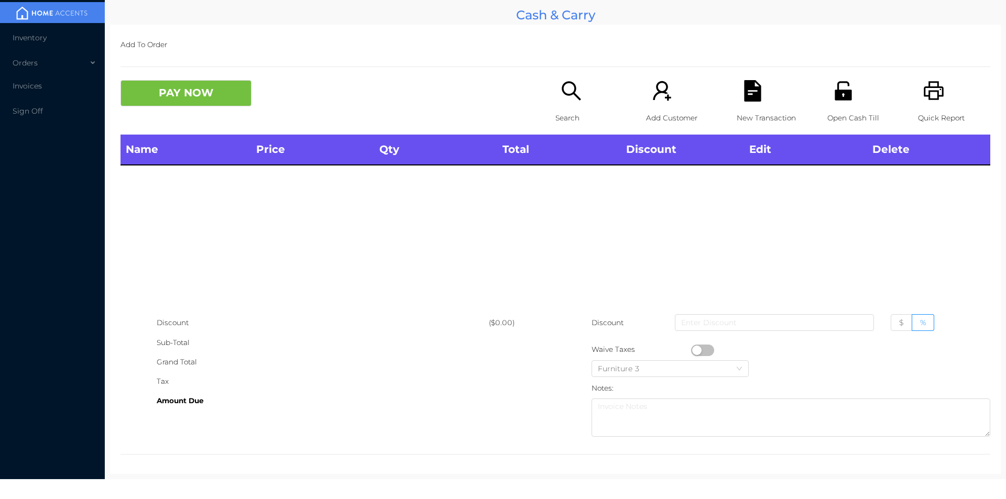
click at [850, 111] on p "Open Cash Till" at bounding box center [864, 117] width 72 height 19
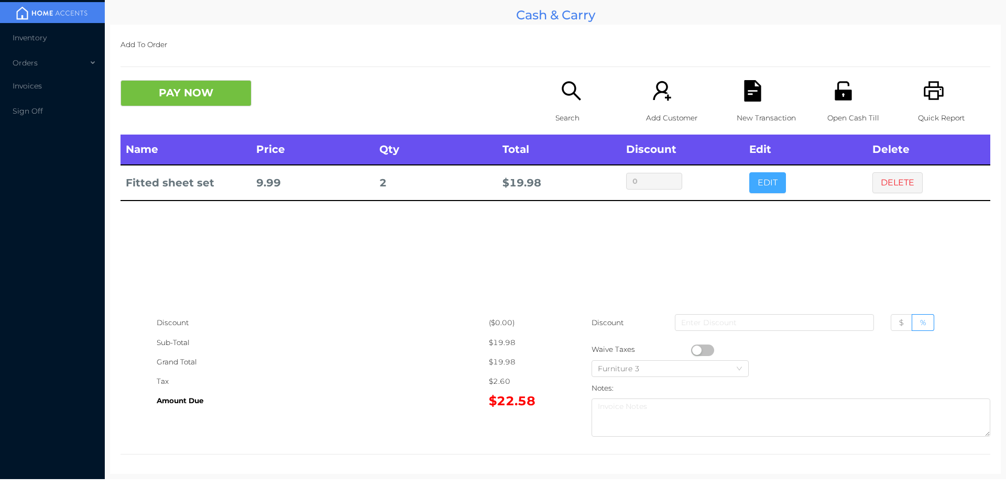
click at [760, 179] on button "EDIT" at bounding box center [767, 182] width 37 height 21
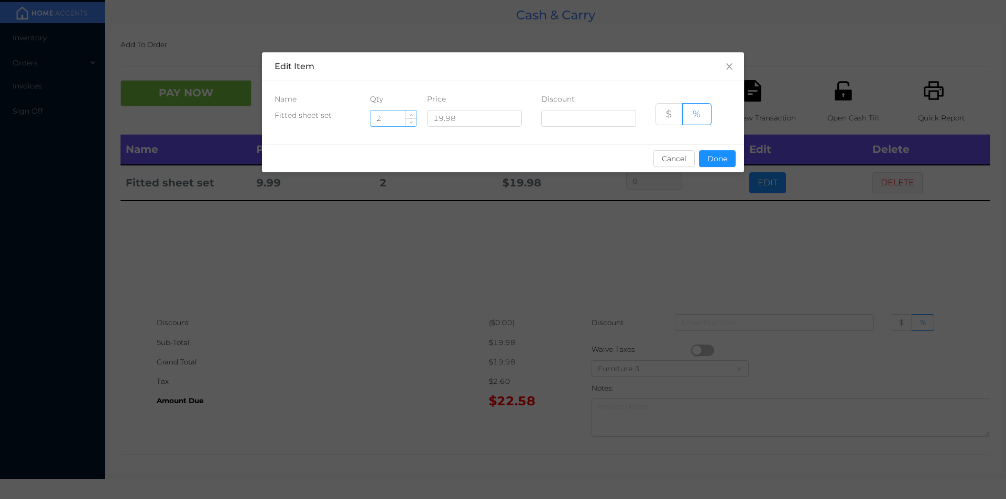
click at [393, 120] on input "2" at bounding box center [394, 119] width 46 height 16
type input "1"
click at [719, 153] on button "Done" at bounding box center [717, 158] width 37 height 17
type input "0%"
click at [702, 209] on div "sentinelStart Edit Item Name Qty Price Discount Fitted sheet set 1 19.98 $ % Ca…" at bounding box center [503, 249] width 1006 height 499
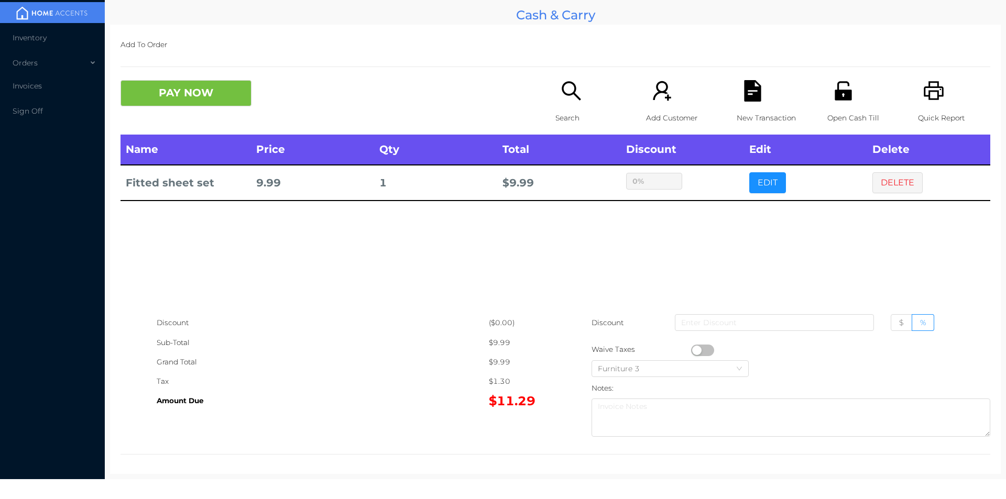
click at [835, 89] on icon "icon: unlock" at bounding box center [843, 90] width 21 height 21
click at [835, 99] on icon "icon: unlock" at bounding box center [843, 90] width 17 height 19
click at [898, 174] on button "DELETE" at bounding box center [898, 182] width 50 height 21
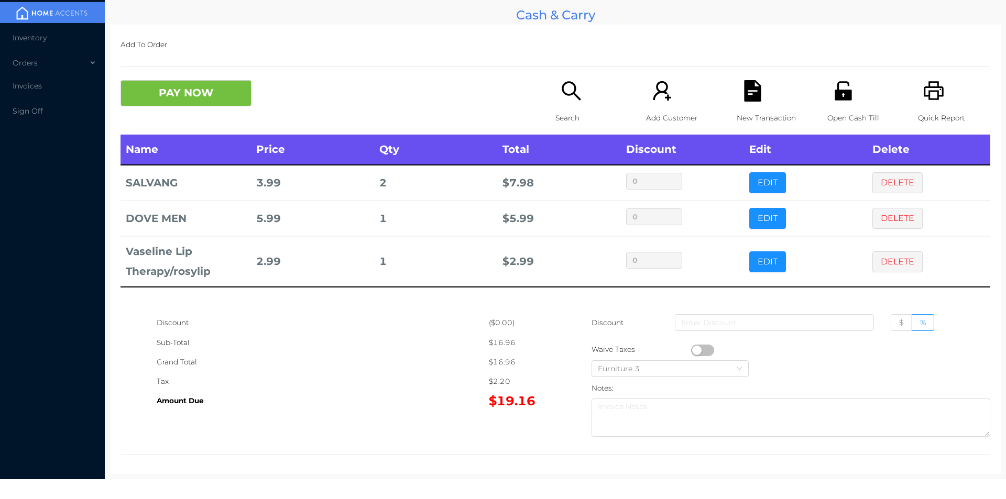
click at [556, 104] on div "Search" at bounding box center [592, 107] width 72 height 55
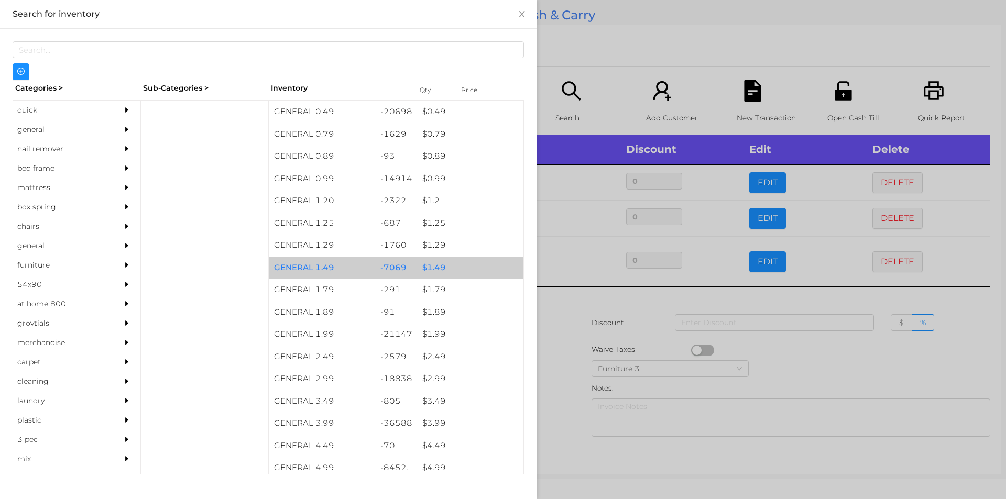
click at [429, 266] on div "$ 1.49" at bounding box center [470, 268] width 106 height 23
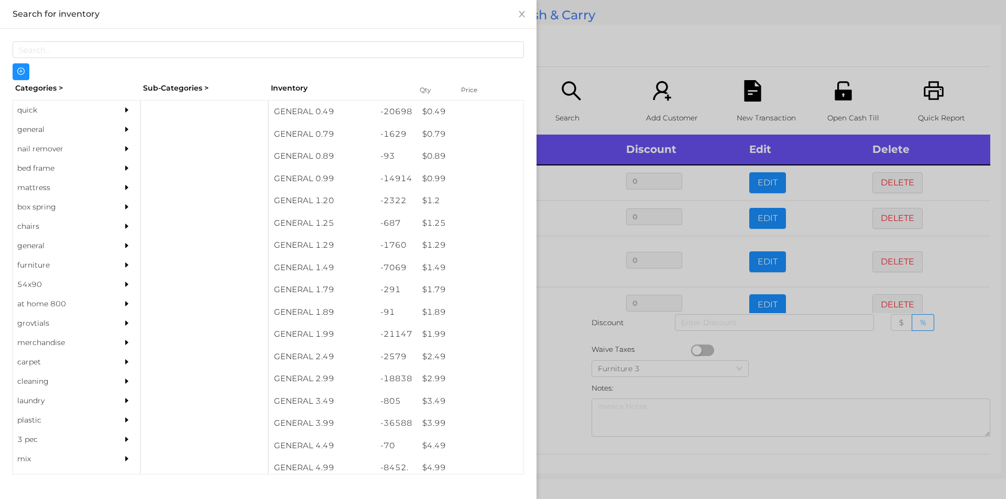
click at [558, 330] on div at bounding box center [503, 249] width 1006 height 499
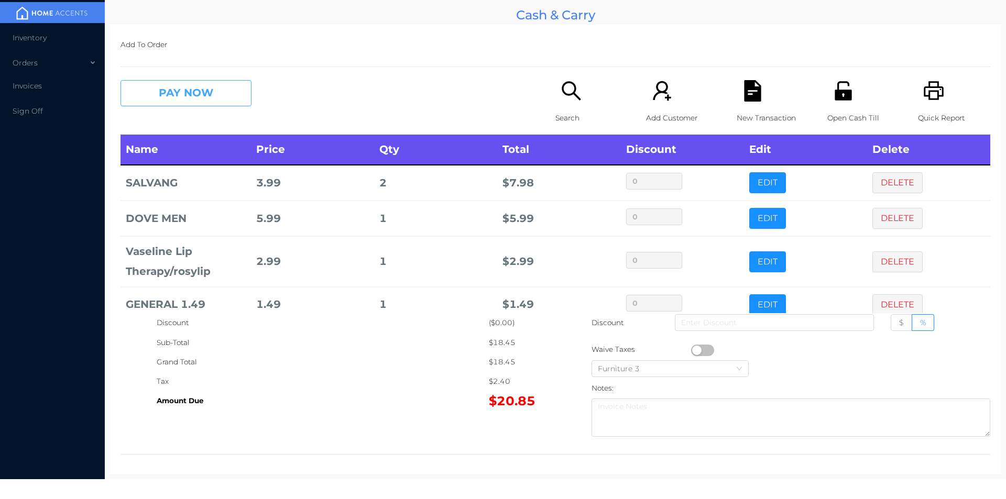
click at [190, 99] on button "PAY NOW" at bounding box center [186, 93] width 131 height 26
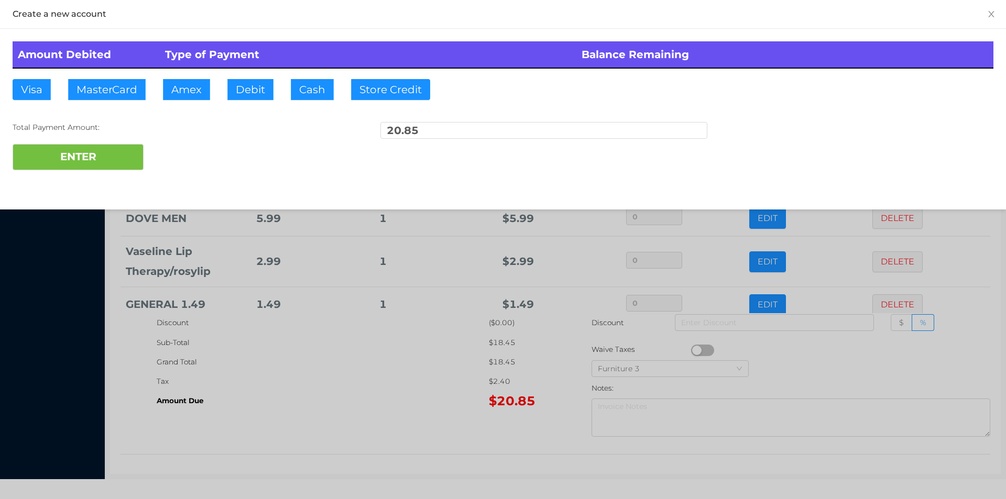
click at [375, 388] on div at bounding box center [503, 249] width 1006 height 499
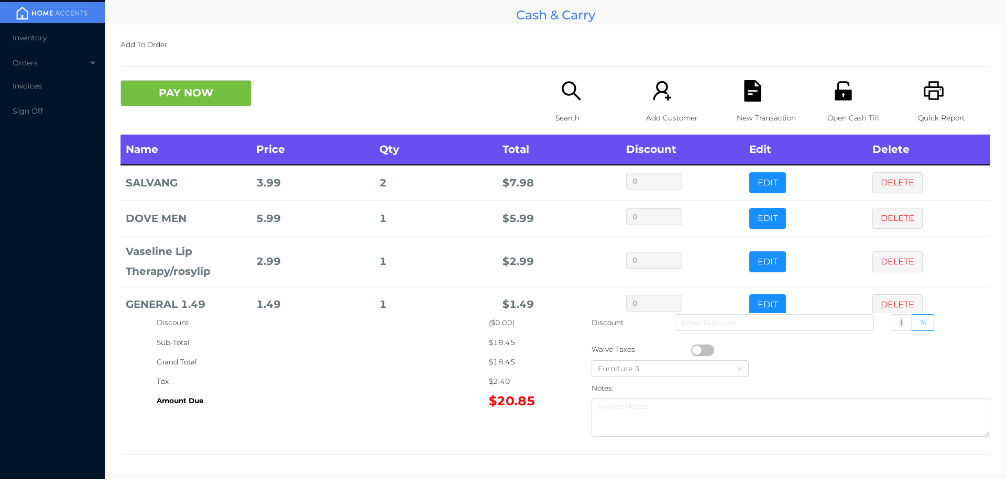
click at [744, 99] on icon "icon: file-text" at bounding box center [752, 90] width 17 height 21
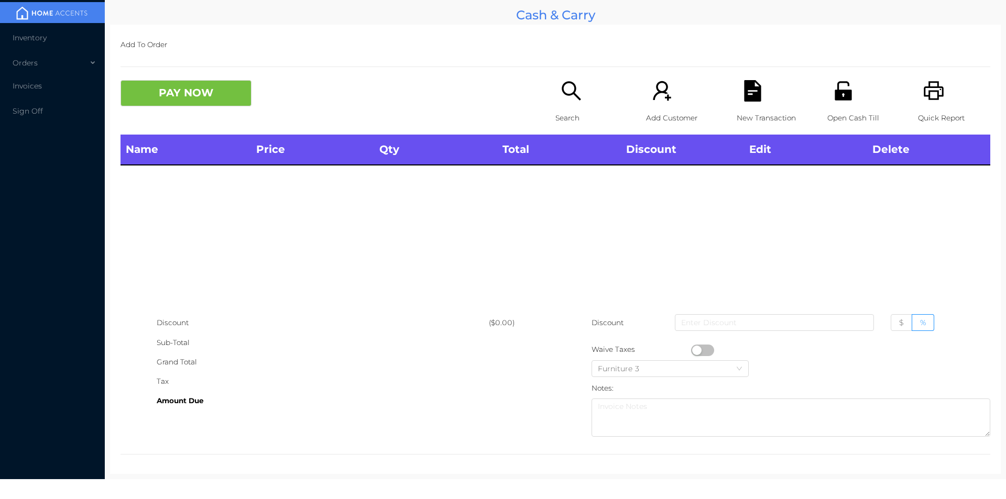
click at [830, 108] on p "Open Cash Till" at bounding box center [864, 117] width 72 height 19
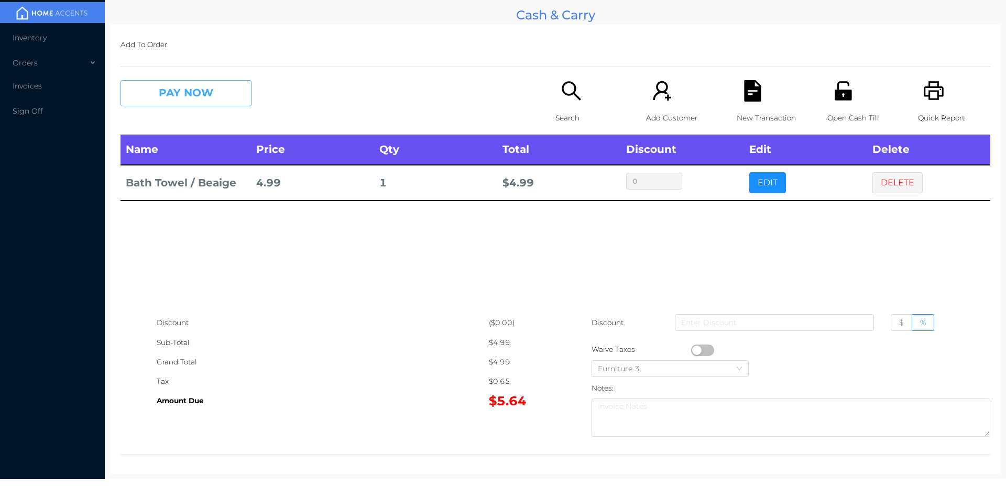
click at [186, 94] on button "PAY NOW" at bounding box center [186, 93] width 131 height 26
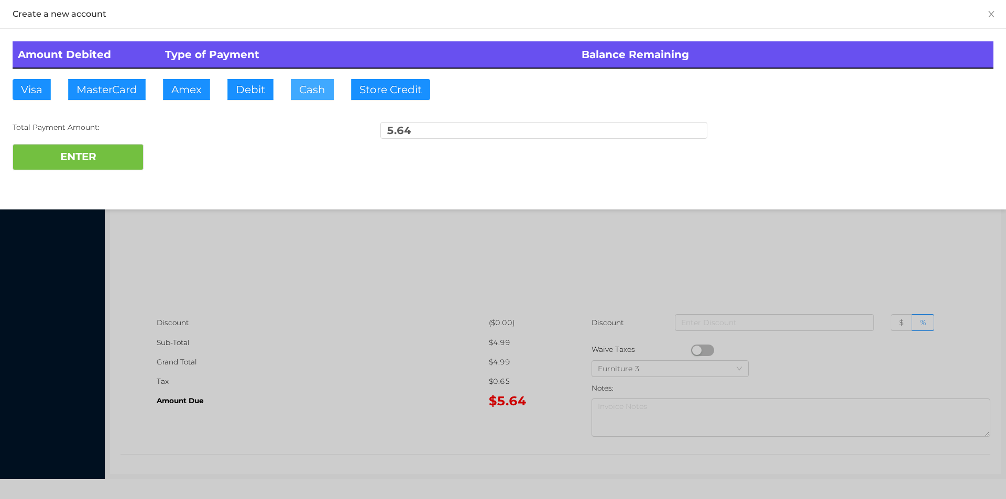
click at [314, 97] on button "Cash" at bounding box center [312, 89] width 43 height 21
click at [108, 152] on button "ENTER" at bounding box center [78, 157] width 131 height 26
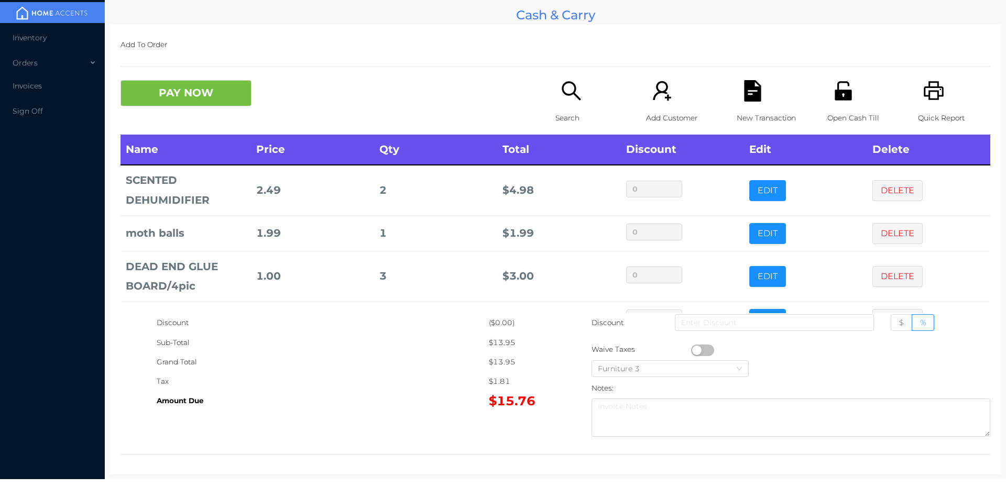
scroll to position [35, 0]
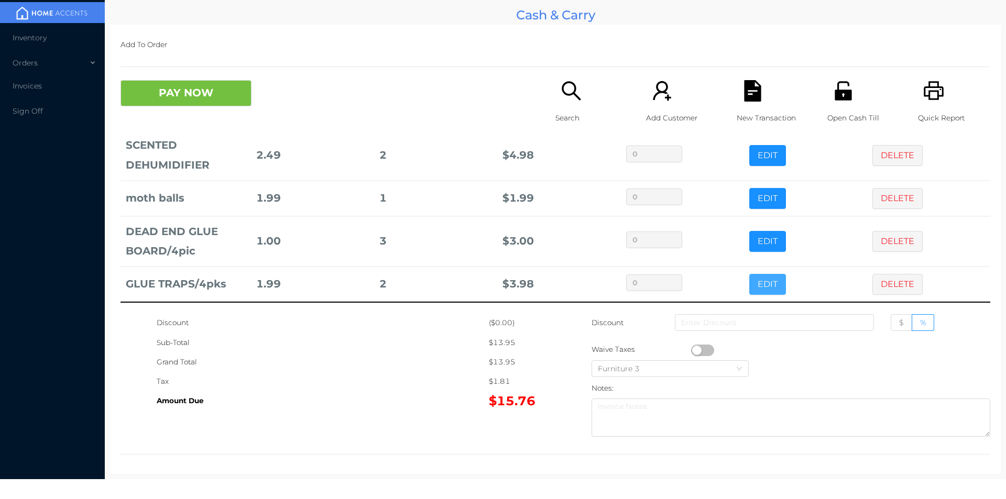
click at [753, 282] on button "EDIT" at bounding box center [767, 284] width 37 height 21
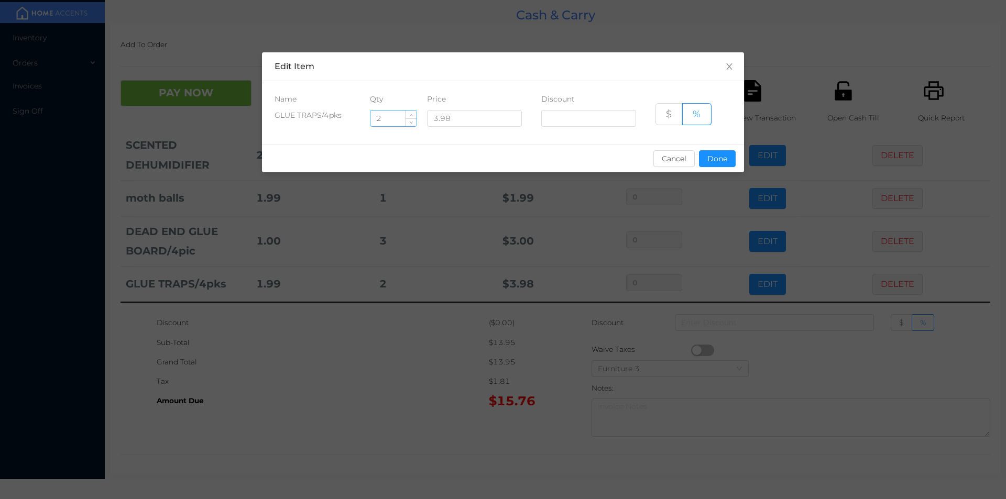
click at [390, 118] on input "2" at bounding box center [394, 119] width 46 height 16
type input "1"
click at [719, 158] on button "Done" at bounding box center [717, 158] width 37 height 17
type input "0%"
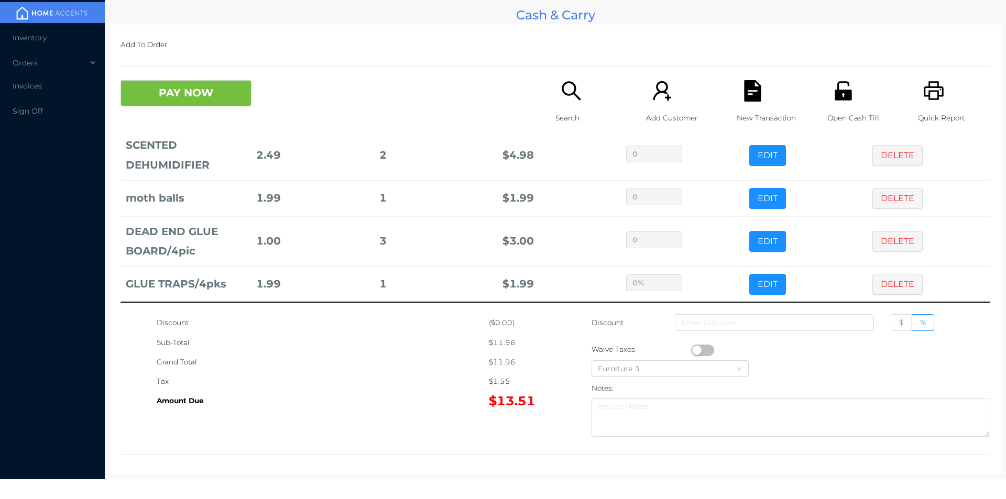
click at [445, 343] on div "Sub-Total" at bounding box center [323, 342] width 332 height 19
click at [166, 94] on button "PAY NOW" at bounding box center [186, 93] width 131 height 26
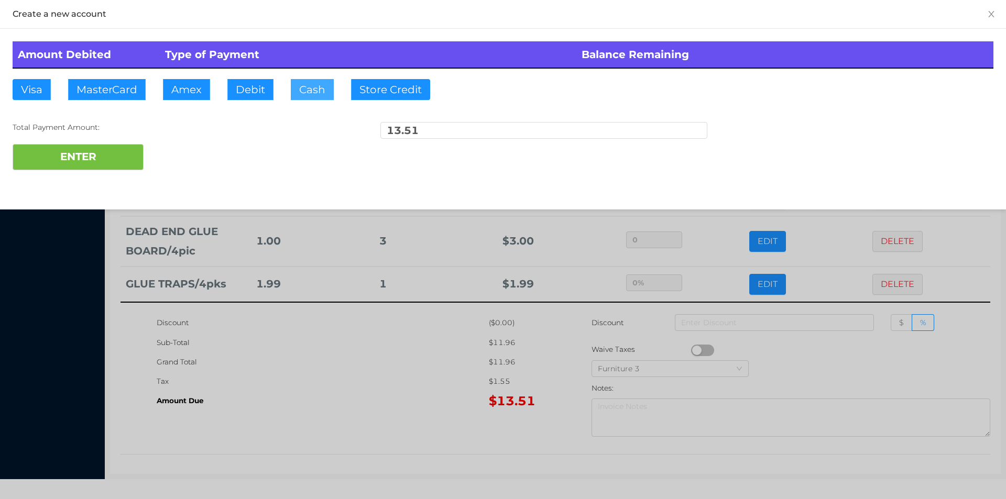
click at [314, 91] on button "Cash" at bounding box center [312, 89] width 43 height 21
type input "50."
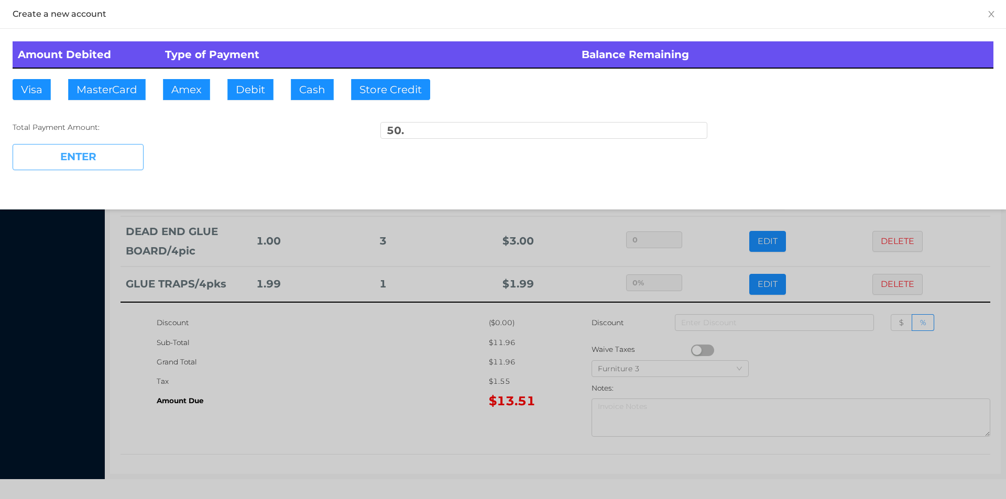
click at [107, 149] on button "ENTER" at bounding box center [78, 157] width 131 height 26
type input "0"
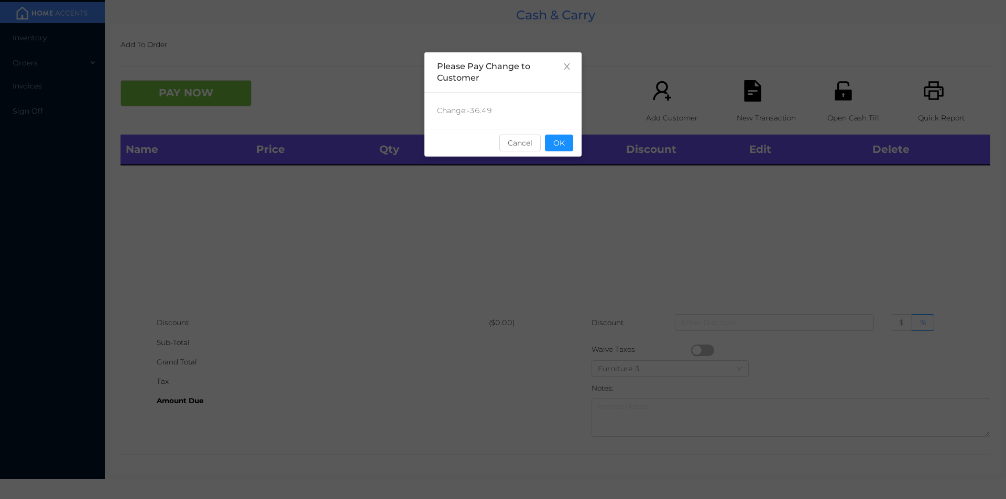
scroll to position [0, 0]
click at [563, 149] on button "OK" at bounding box center [559, 143] width 28 height 17
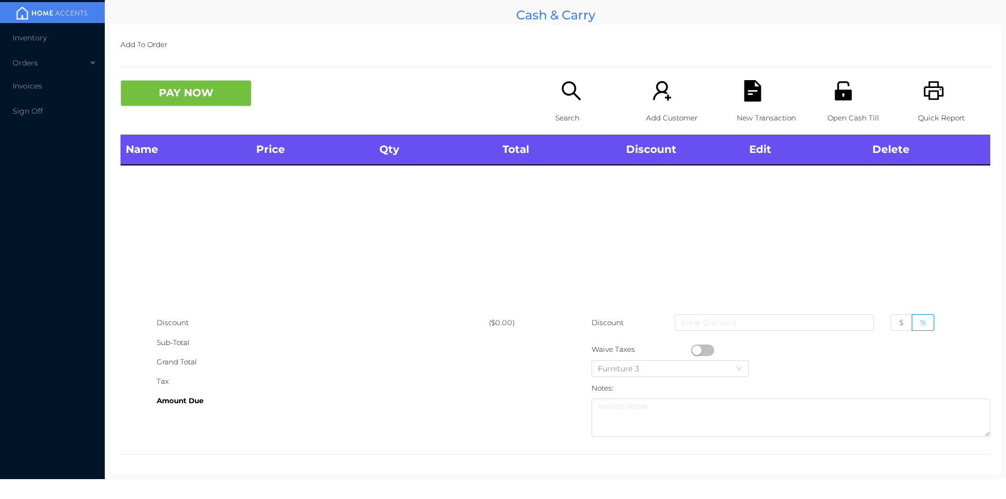
click at [845, 99] on icon "icon: unlock" at bounding box center [843, 90] width 21 height 21
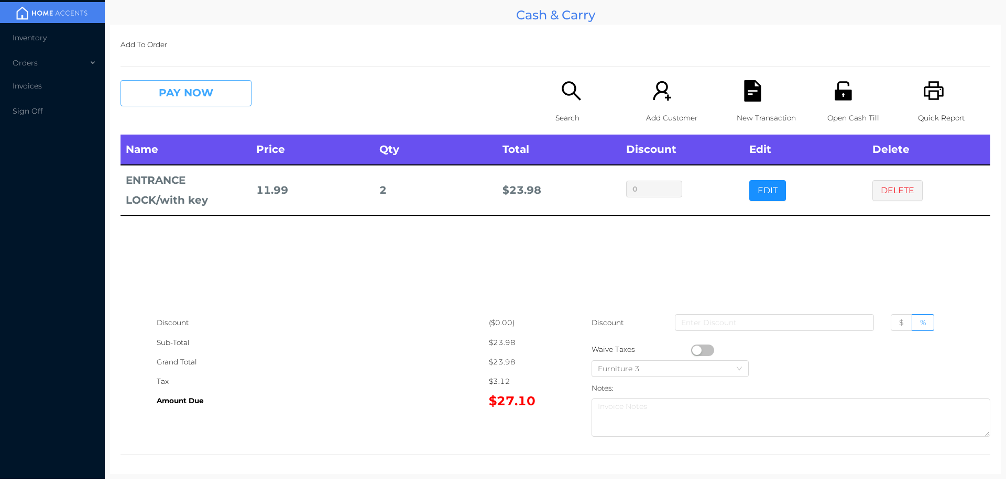
click at [186, 90] on button "PAY NOW" at bounding box center [186, 93] width 131 height 26
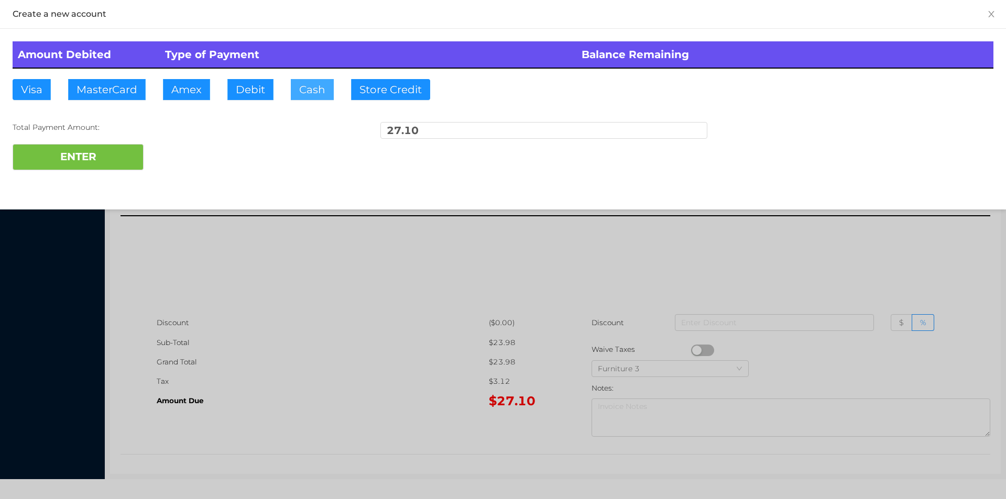
click at [303, 91] on button "Cash" at bounding box center [312, 89] width 43 height 21
type input "100."
click at [122, 161] on button "ENTER" at bounding box center [78, 157] width 131 height 26
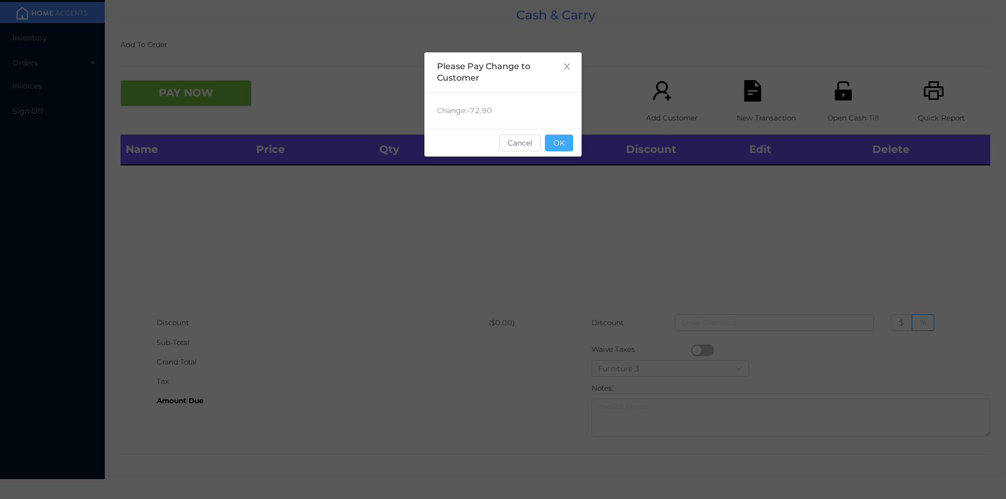
click at [559, 148] on button "OK" at bounding box center [559, 143] width 28 height 17
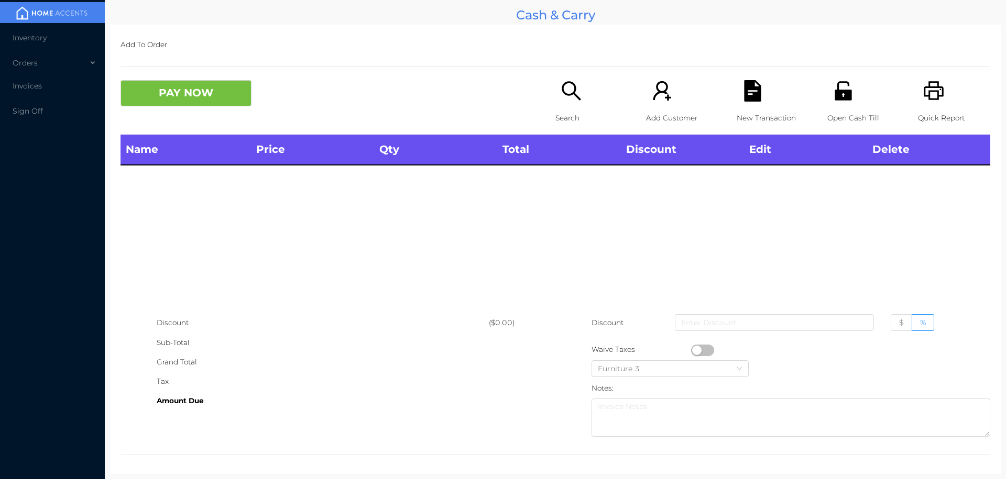
click at [567, 91] on icon "icon: search" at bounding box center [571, 90] width 21 height 21
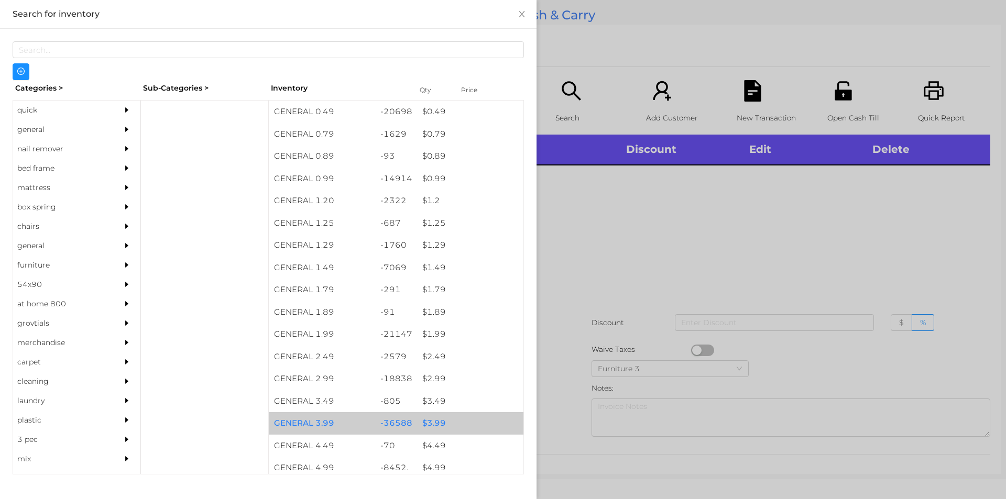
click at [427, 429] on div "$ 3.99" at bounding box center [470, 423] width 106 height 23
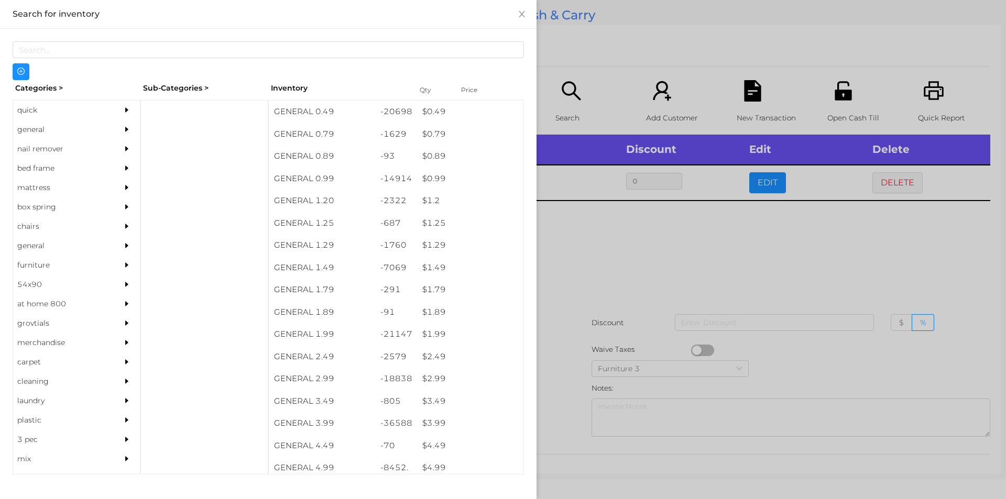
click at [555, 407] on div at bounding box center [503, 249] width 1006 height 499
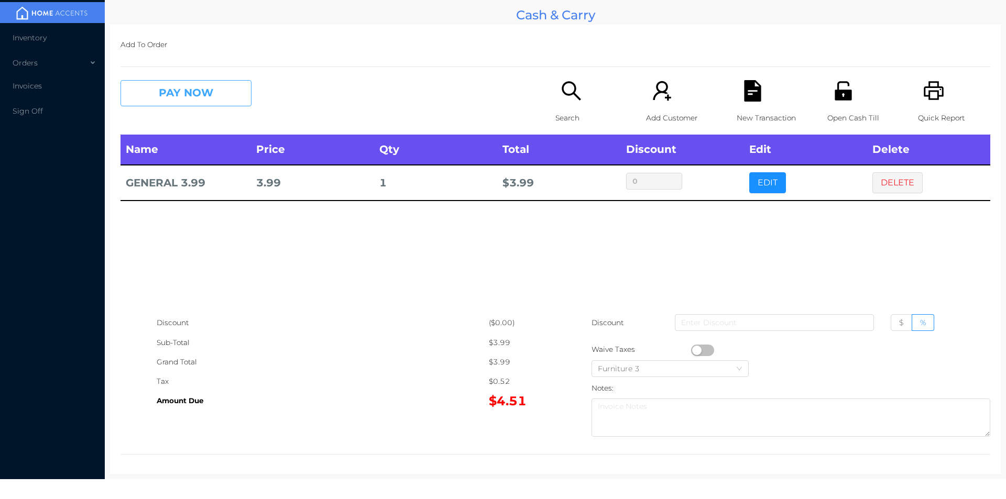
click at [216, 94] on button "PAY NOW" at bounding box center [186, 93] width 131 height 26
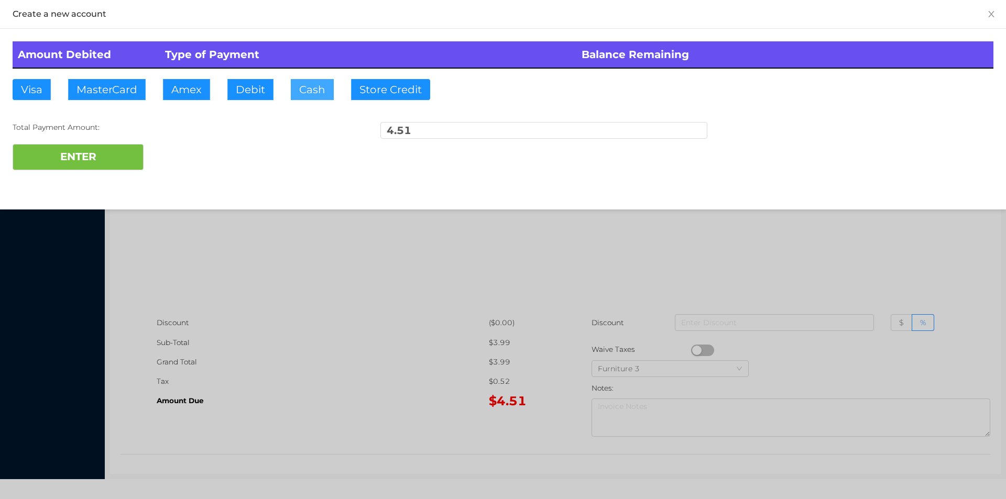
click at [304, 92] on button "Cash" at bounding box center [312, 89] width 43 height 21
click at [132, 167] on button "ENTER" at bounding box center [78, 157] width 131 height 26
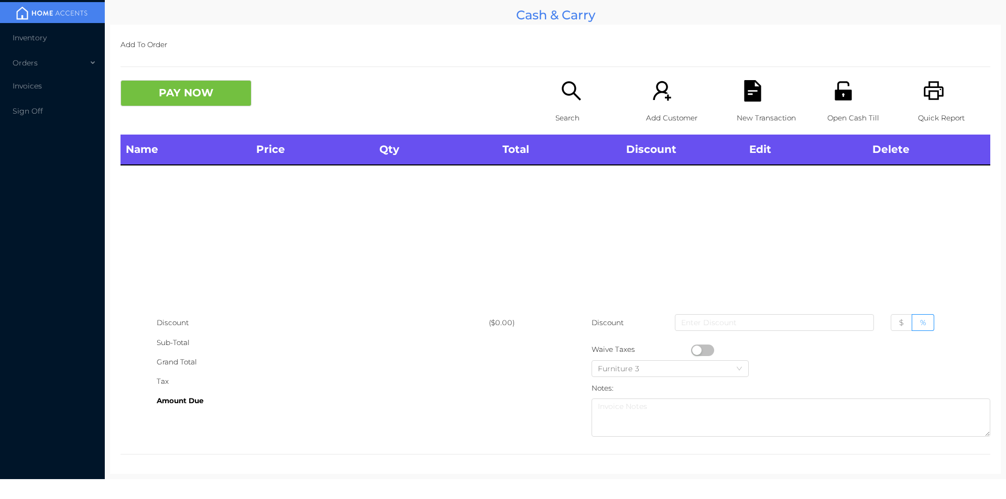
click at [569, 102] on icon "icon: search" at bounding box center [571, 90] width 21 height 21
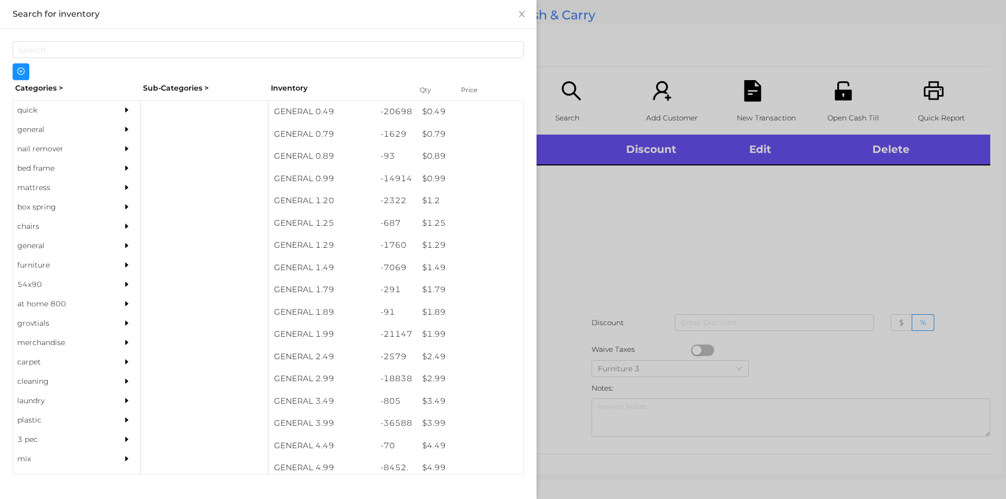
click at [34, 130] on div "general" at bounding box center [60, 129] width 95 height 19
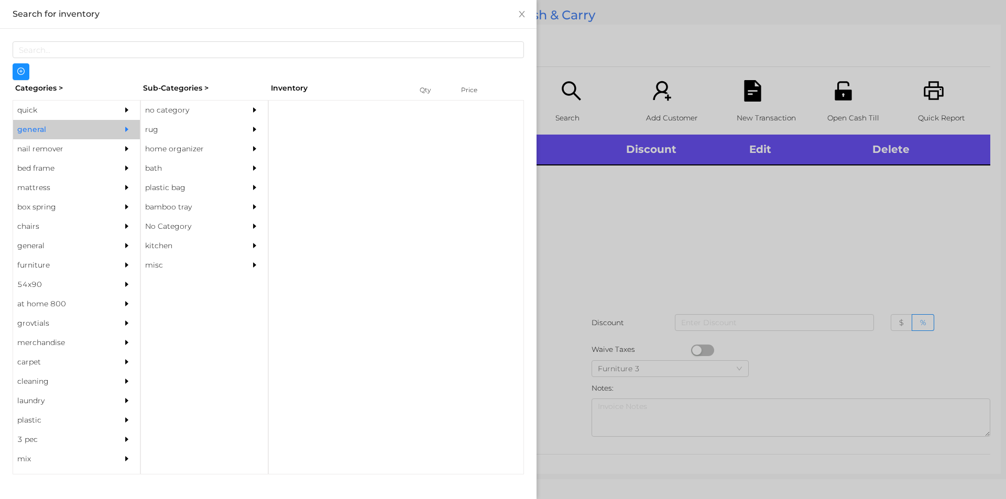
click at [153, 114] on div "no category" at bounding box center [188, 110] width 95 height 19
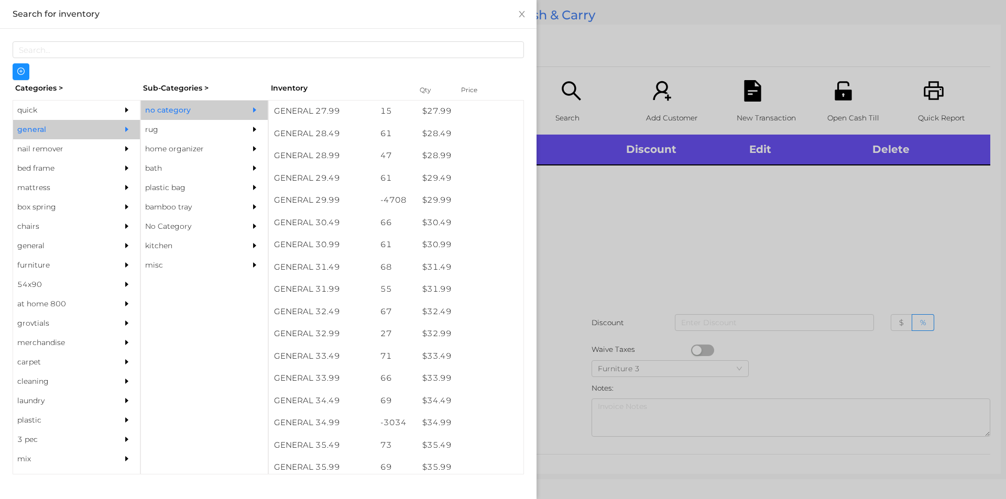
scroll to position [1488, 0]
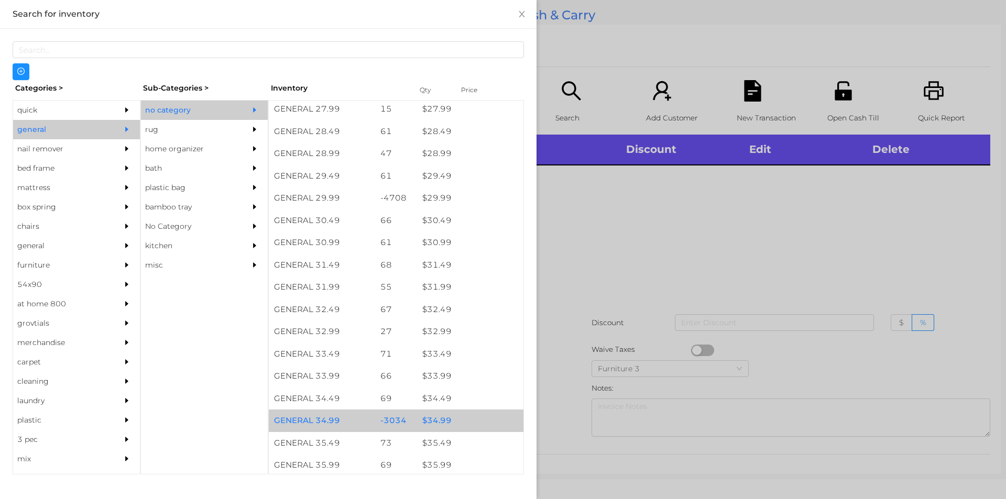
click at [428, 426] on div "$ 34.99" at bounding box center [470, 421] width 106 height 23
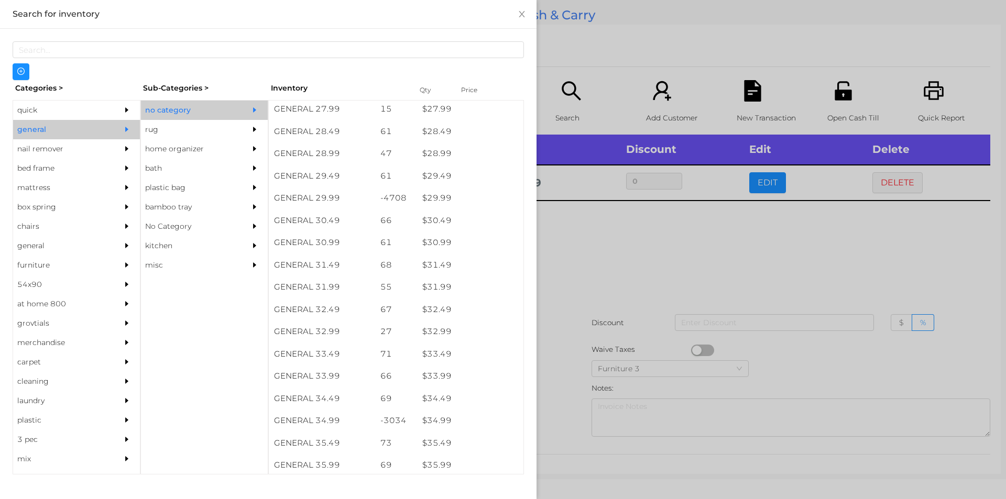
click at [553, 397] on div at bounding box center [503, 249] width 1006 height 499
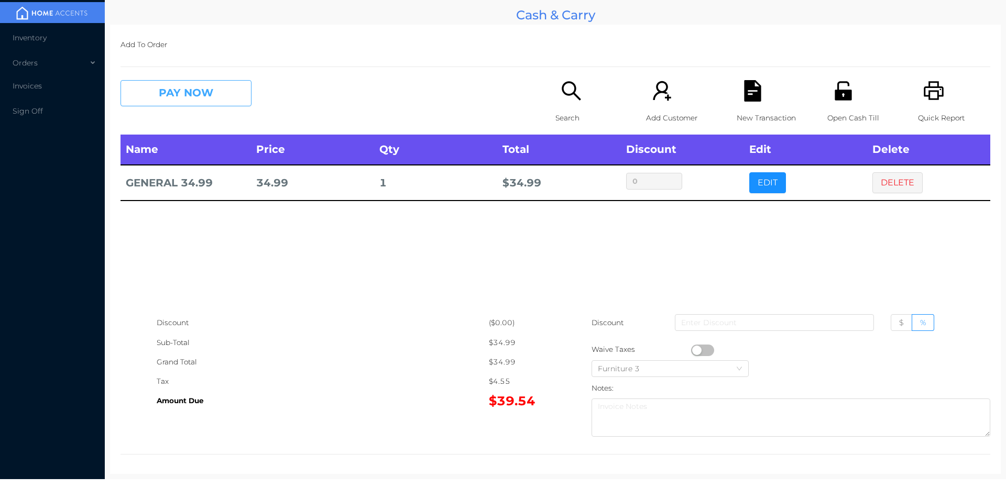
click at [185, 88] on button "PAY NOW" at bounding box center [186, 93] width 131 height 26
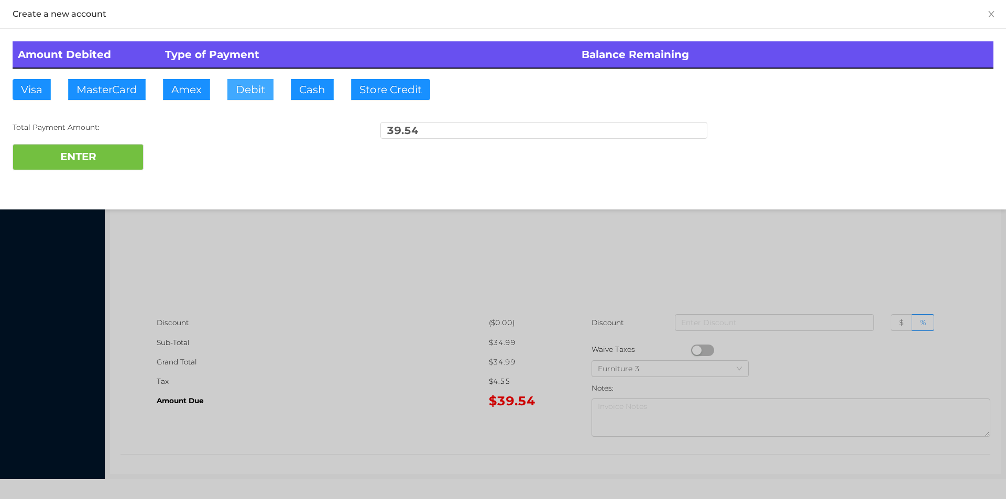
click at [237, 95] on button "Debit" at bounding box center [250, 89] width 46 height 21
click at [94, 148] on button "ENTER" at bounding box center [78, 157] width 131 height 26
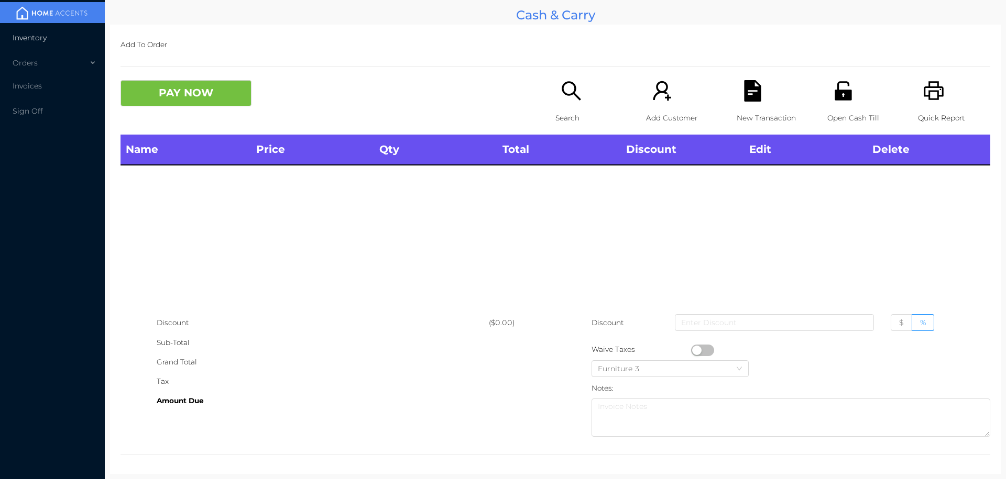
click at [31, 38] on span "Inventory" at bounding box center [30, 37] width 34 height 9
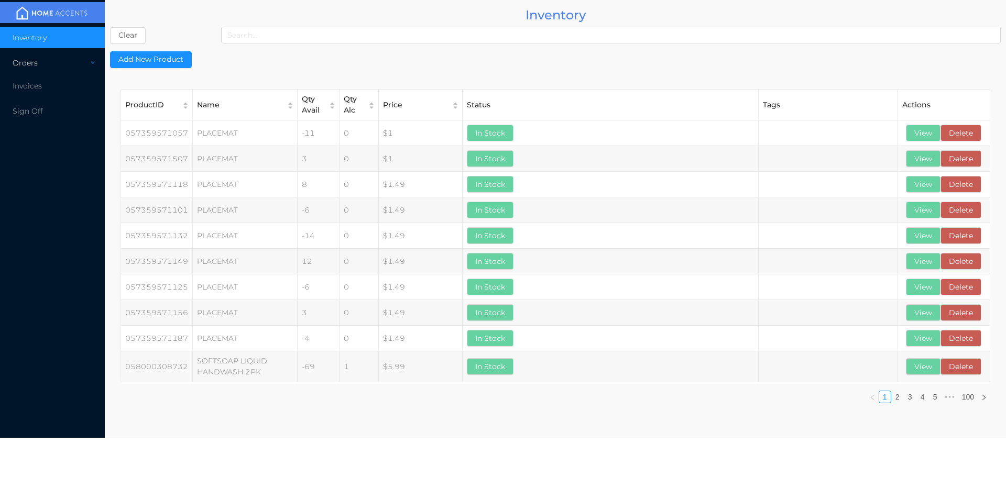
click at [25, 60] on div "Orders" at bounding box center [52, 62] width 105 height 21
click at [48, 91] on span "Cash & Carry" at bounding box center [48, 87] width 46 height 9
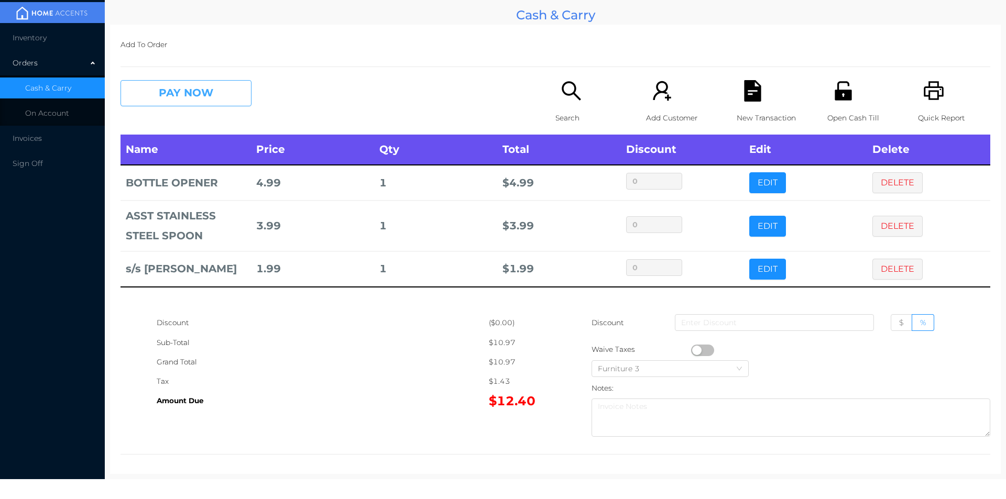
click at [226, 98] on button "PAY NOW" at bounding box center [186, 93] width 131 height 26
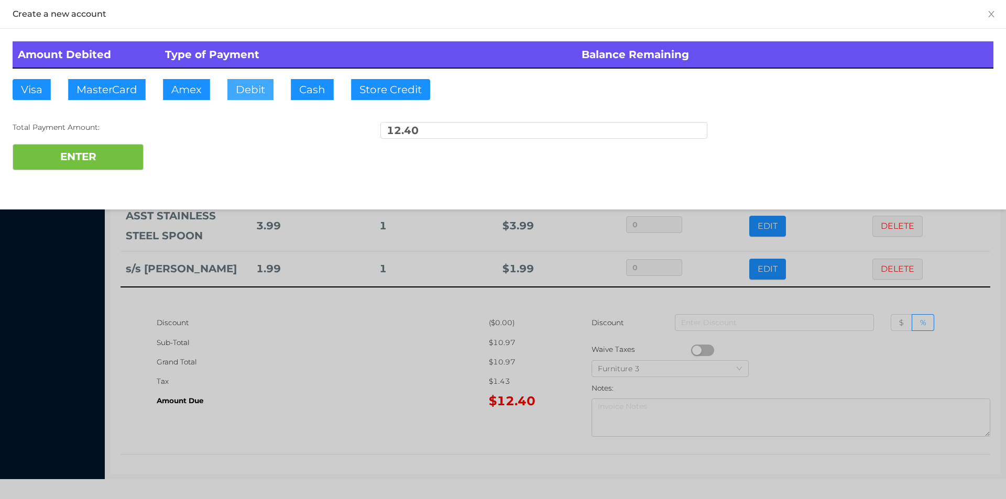
click at [247, 93] on button "Debit" at bounding box center [250, 89] width 46 height 21
click at [114, 147] on button "ENTER" at bounding box center [78, 157] width 131 height 26
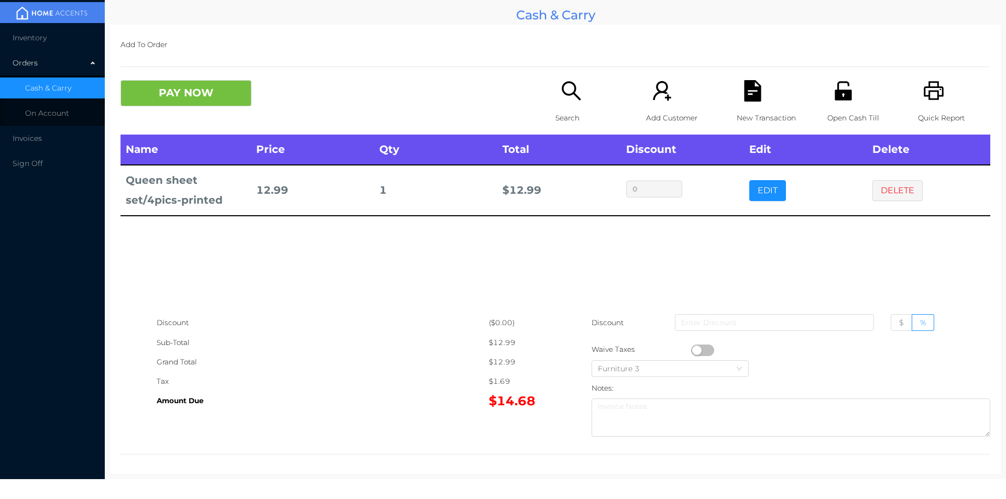
click at [561, 97] on icon "icon: search" at bounding box center [571, 90] width 21 height 21
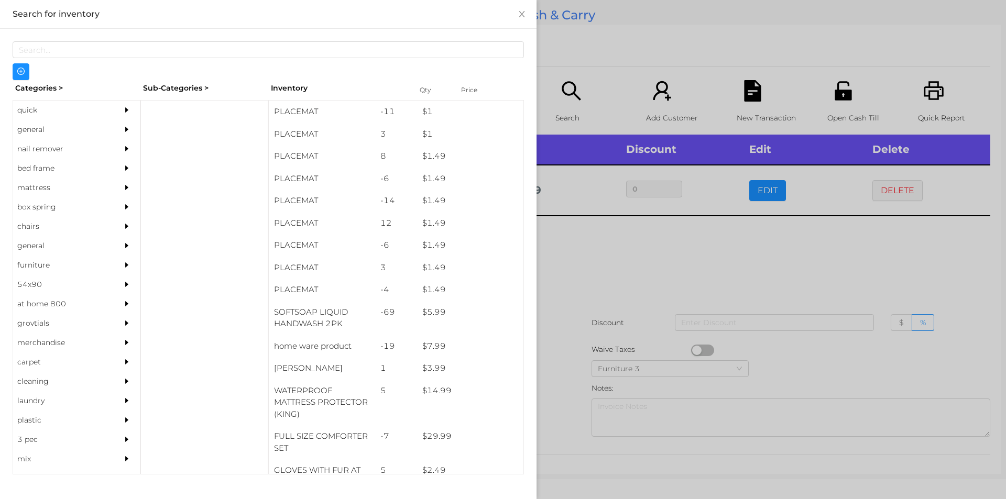
click at [43, 129] on div "general" at bounding box center [60, 129] width 95 height 19
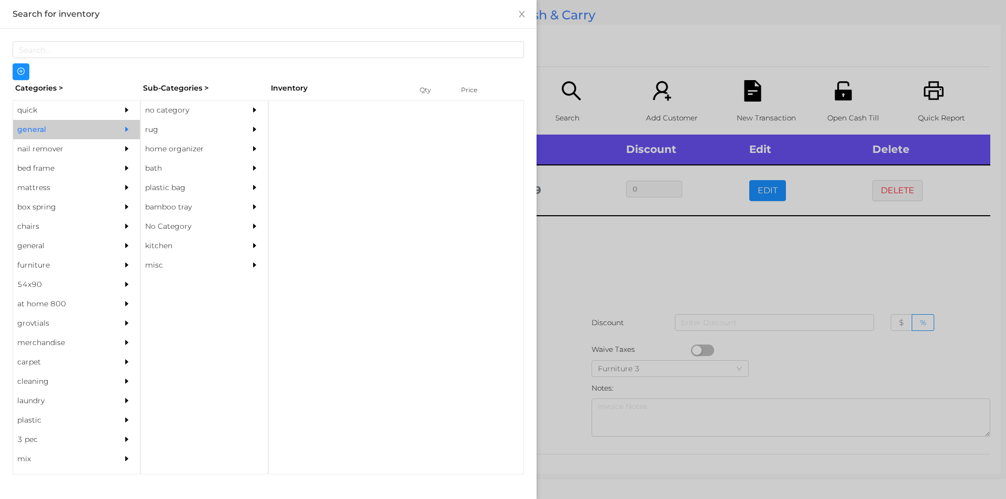
click at [159, 112] on div "no category" at bounding box center [188, 110] width 95 height 19
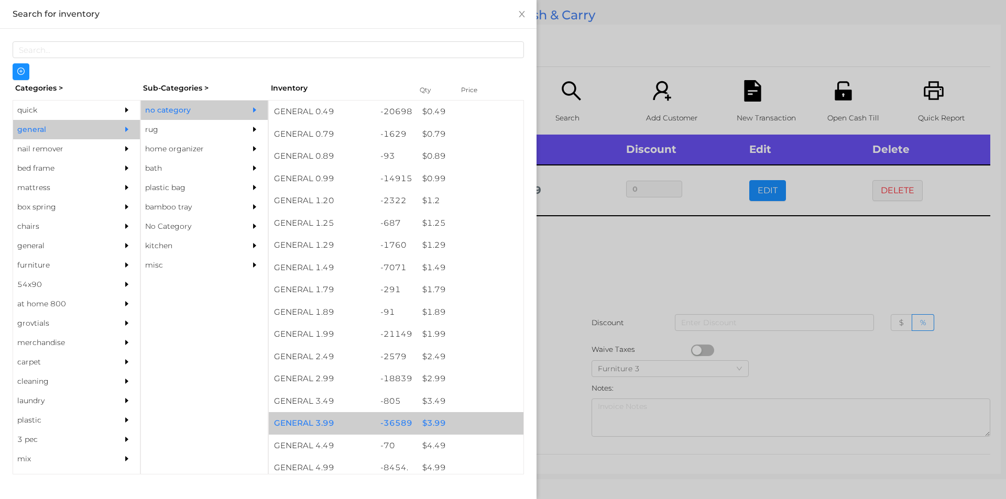
click at [421, 422] on div "$ 3.99" at bounding box center [470, 423] width 106 height 23
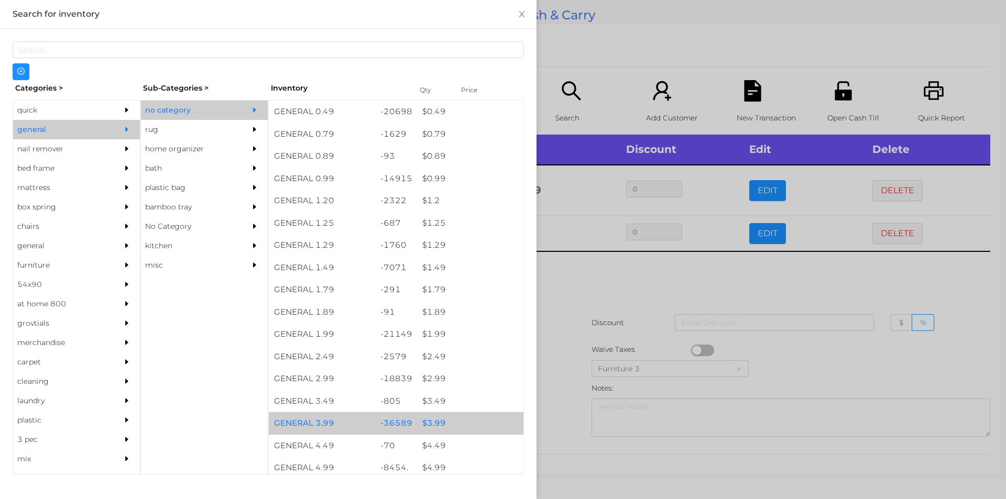
click at [427, 421] on div "$ 3.99" at bounding box center [470, 423] width 106 height 23
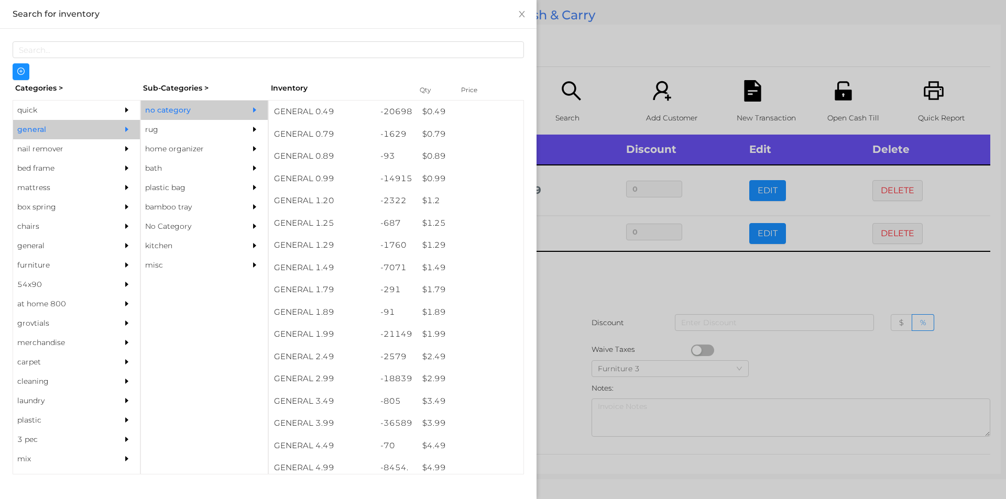
click at [571, 394] on div at bounding box center [503, 249] width 1006 height 499
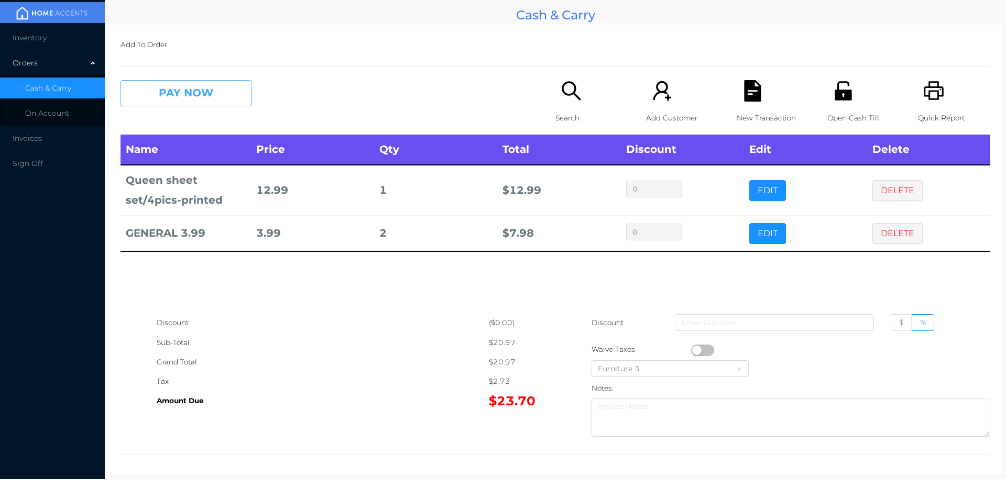
click at [180, 103] on button "PAY NOW" at bounding box center [186, 93] width 131 height 26
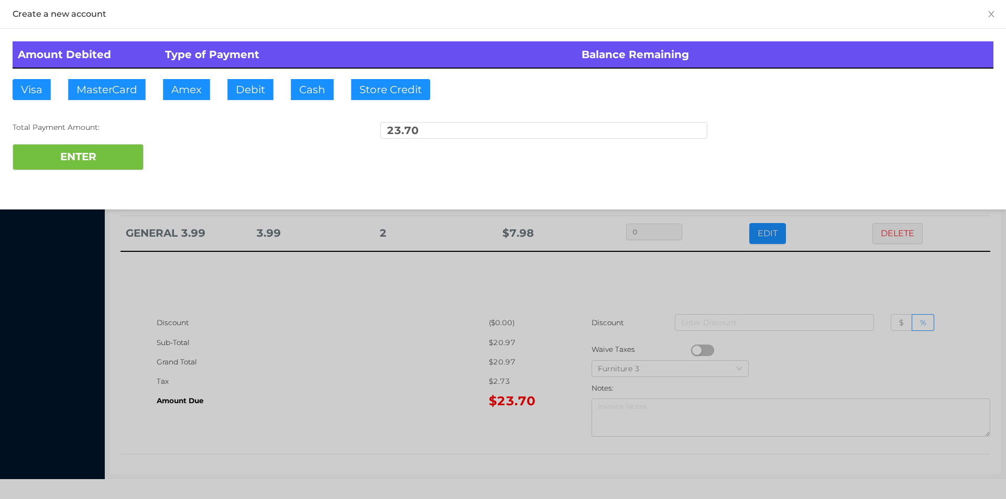
click at [200, 160] on div "ENTER" at bounding box center [503, 157] width 981 height 26
click at [332, 356] on div at bounding box center [503, 249] width 1006 height 499
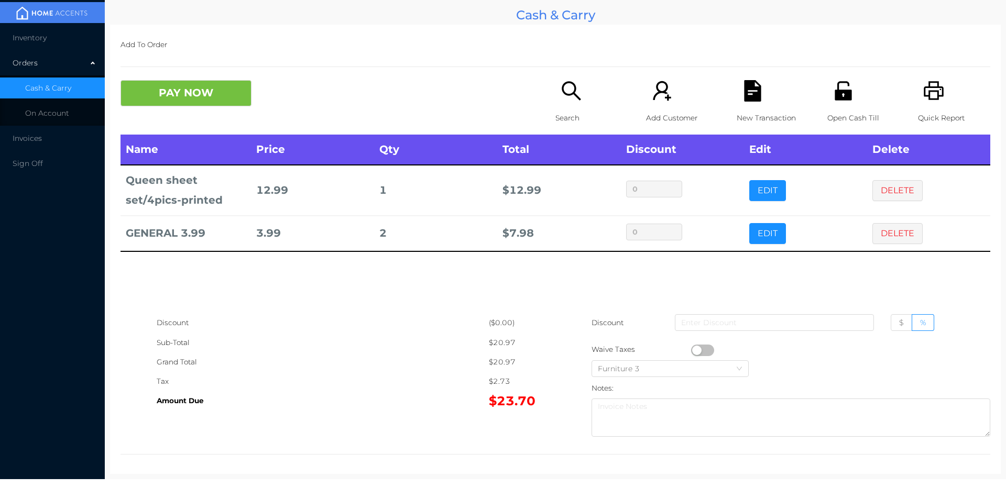
click at [749, 82] on icon "icon: file-text" at bounding box center [752, 90] width 17 height 21
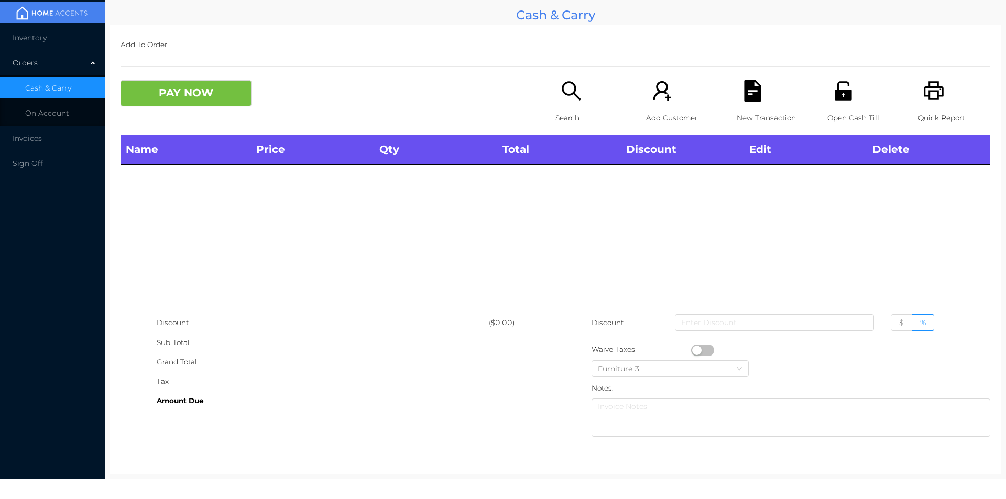
click at [840, 103] on div "Open Cash Till" at bounding box center [864, 107] width 72 height 55
click at [563, 104] on div "Search" at bounding box center [592, 107] width 72 height 55
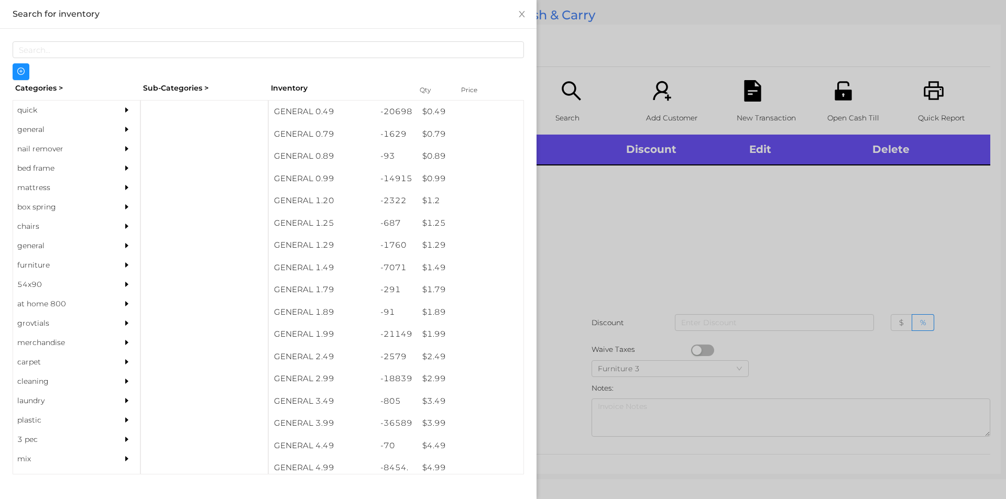
click at [28, 130] on div "general" at bounding box center [60, 129] width 95 height 19
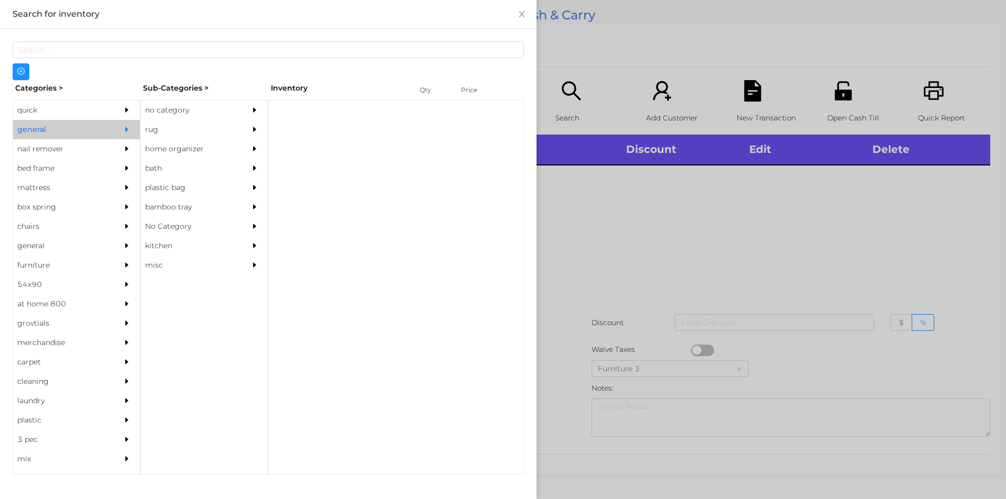
click at [182, 108] on div "no category" at bounding box center [188, 110] width 95 height 19
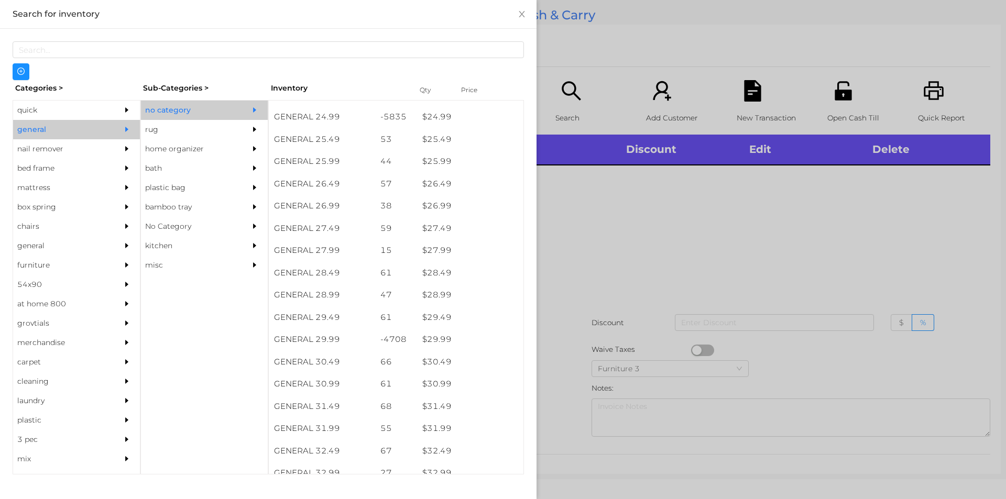
scroll to position [1350, 0]
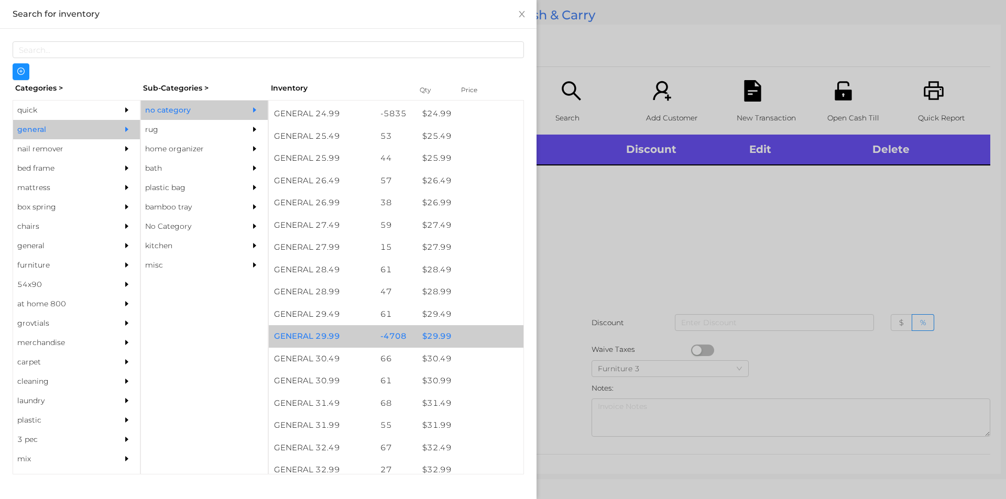
click at [426, 335] on div "$ 29.99" at bounding box center [470, 336] width 106 height 23
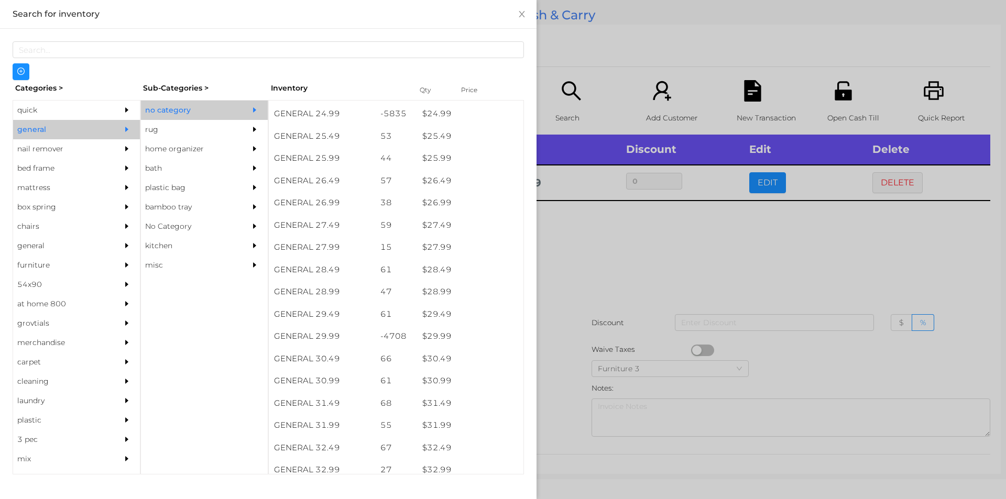
click at [578, 284] on div at bounding box center [503, 249] width 1006 height 499
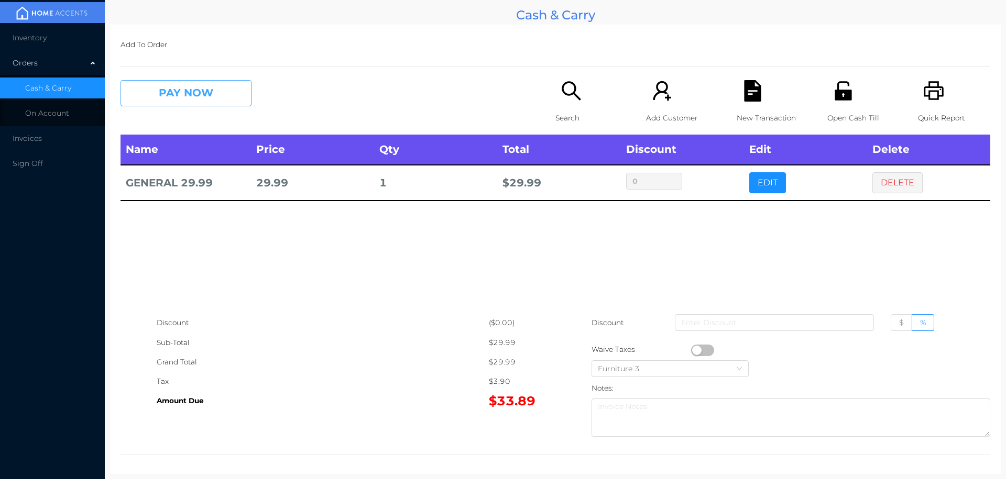
click at [227, 103] on button "PAY NOW" at bounding box center [186, 93] width 131 height 26
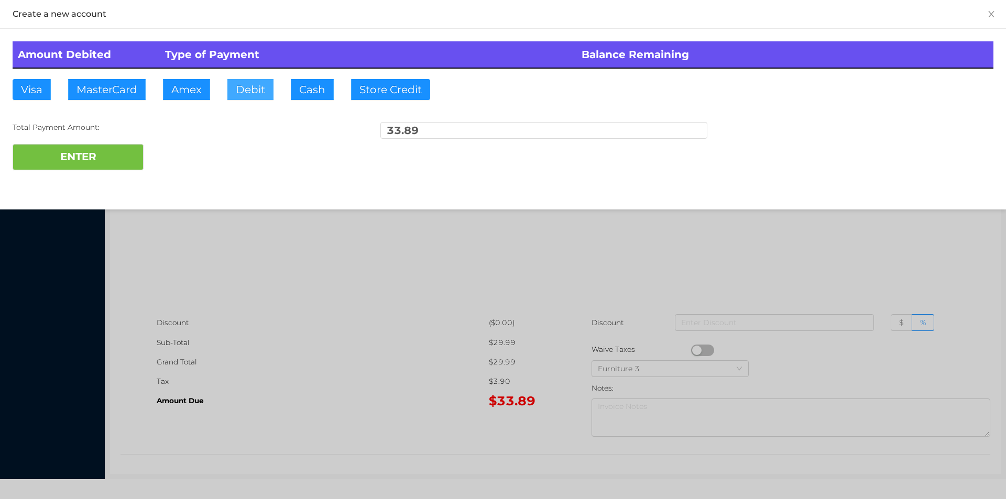
click at [243, 94] on button "Debit" at bounding box center [250, 89] width 46 height 21
click at [129, 156] on button "ENTER" at bounding box center [78, 157] width 131 height 26
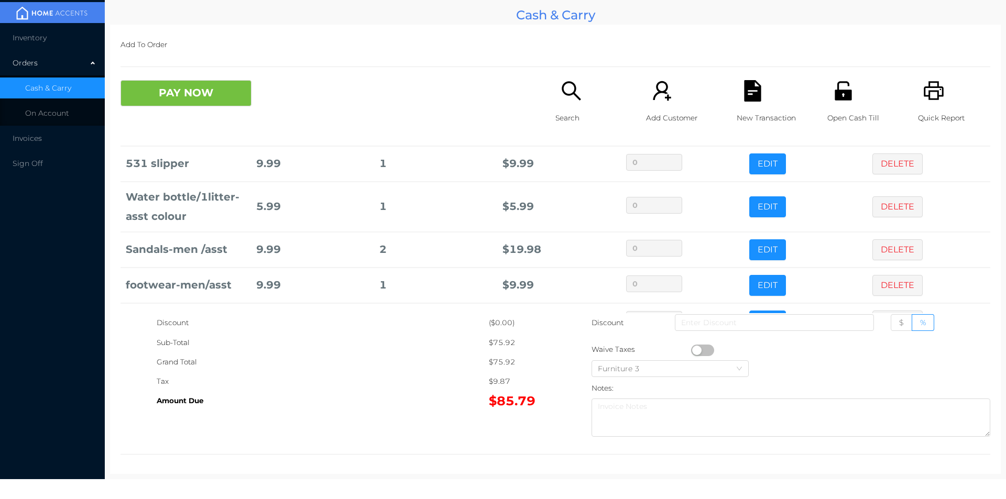
scroll to position [106, 0]
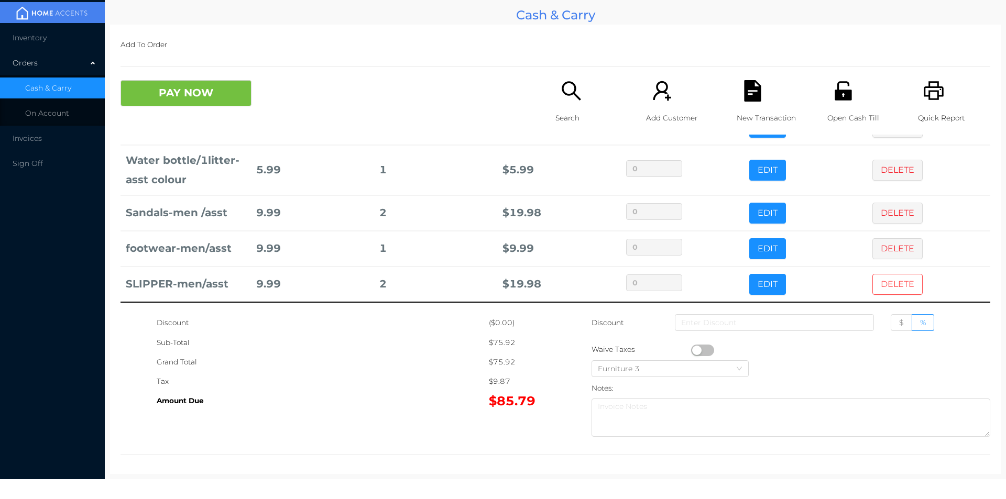
click at [895, 288] on button "DELETE" at bounding box center [898, 284] width 50 height 21
click at [565, 96] on icon "icon: search" at bounding box center [571, 90] width 21 height 21
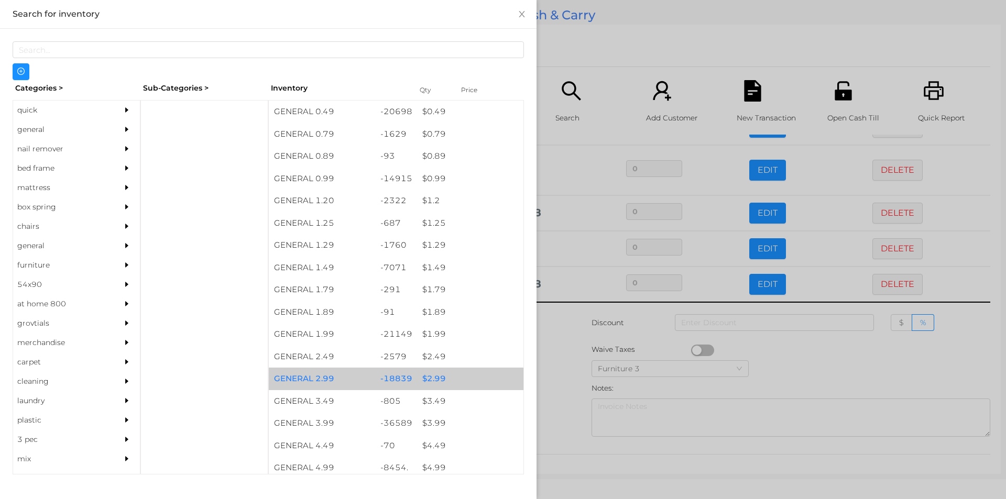
click at [434, 376] on div "$ 2.99" at bounding box center [470, 379] width 106 height 23
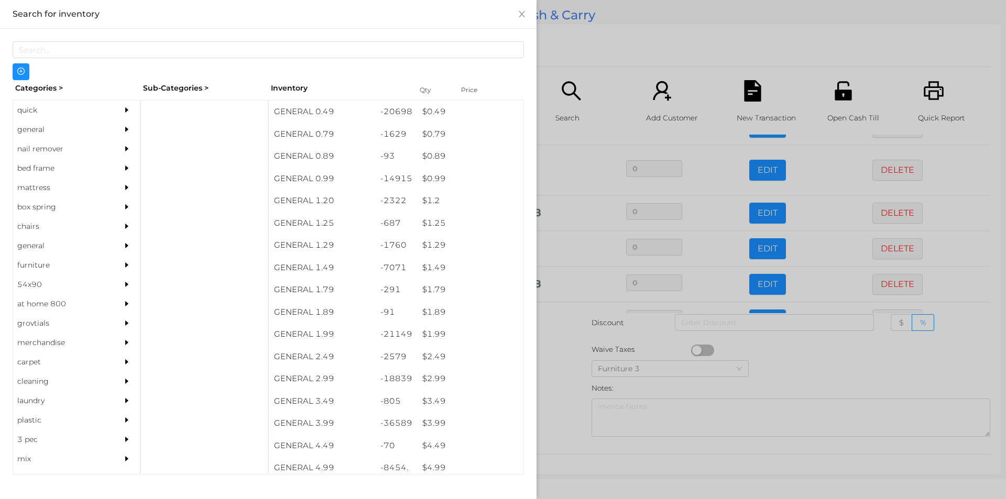
click at [562, 393] on div at bounding box center [503, 249] width 1006 height 499
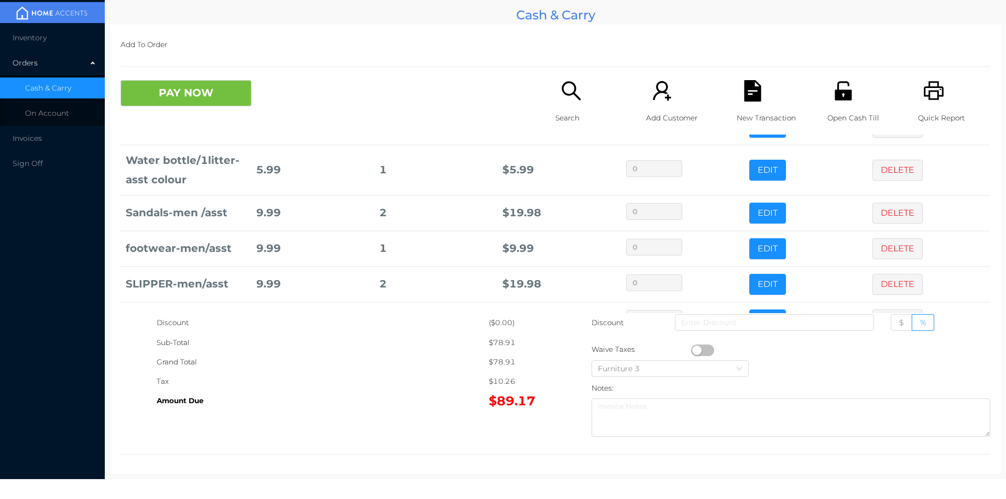
scroll to position [142, 0]
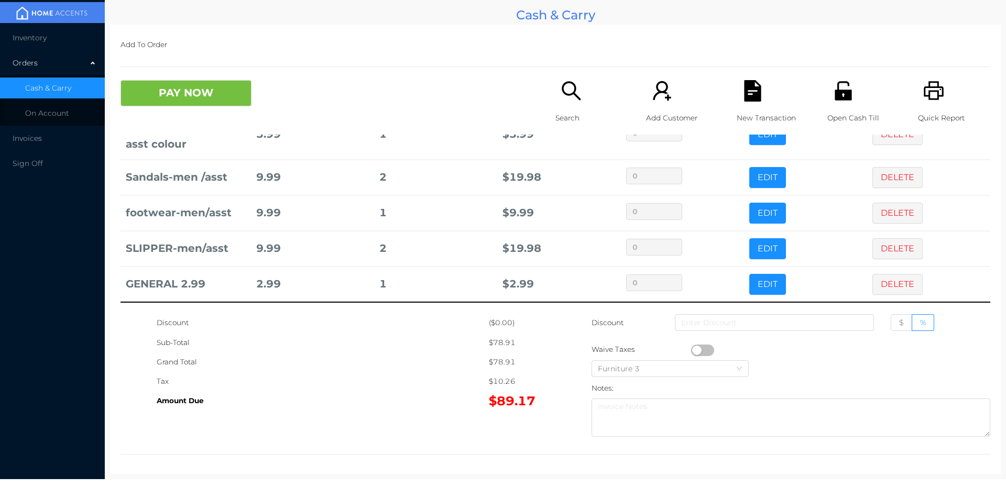
click at [561, 95] on icon "icon: search" at bounding box center [571, 90] width 21 height 21
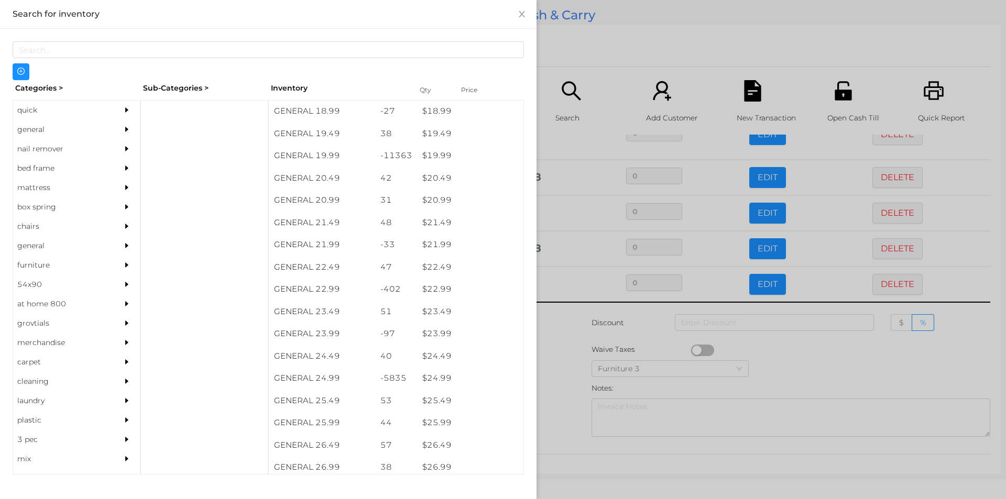
scroll to position [1124, 0]
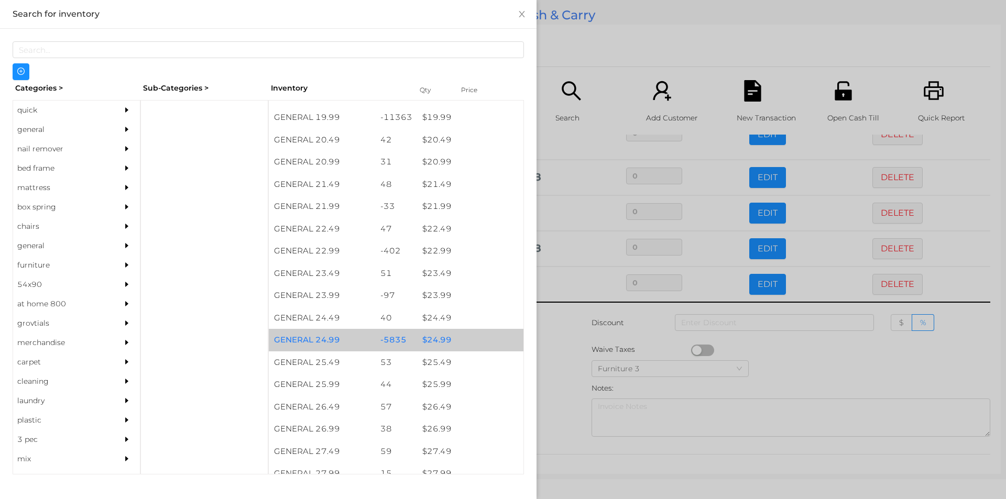
click at [429, 339] on div "$ 24.99" at bounding box center [470, 340] width 106 height 23
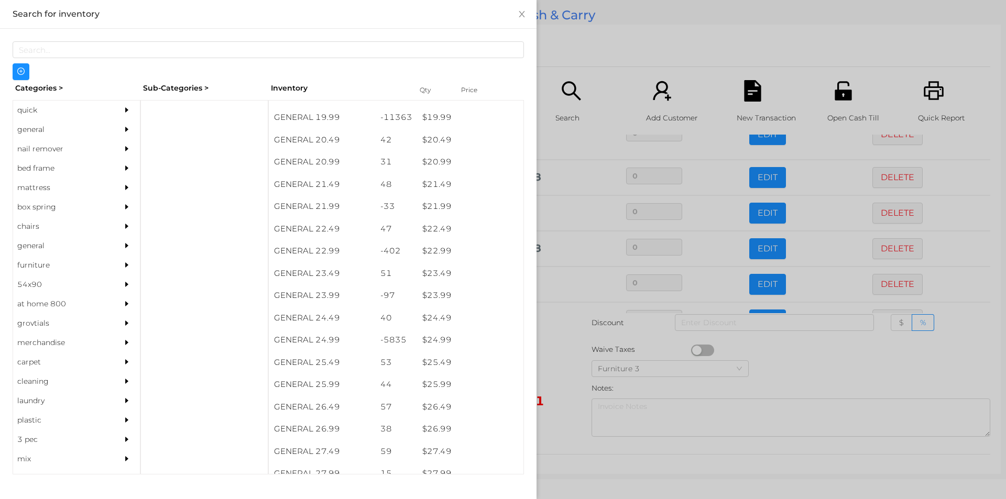
click at [561, 362] on div at bounding box center [503, 249] width 1006 height 499
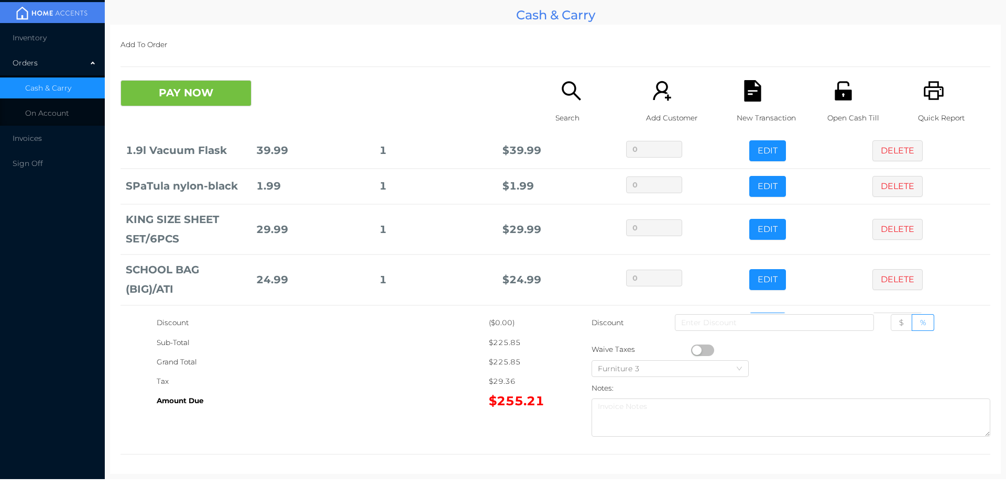
scroll to position [385, 0]
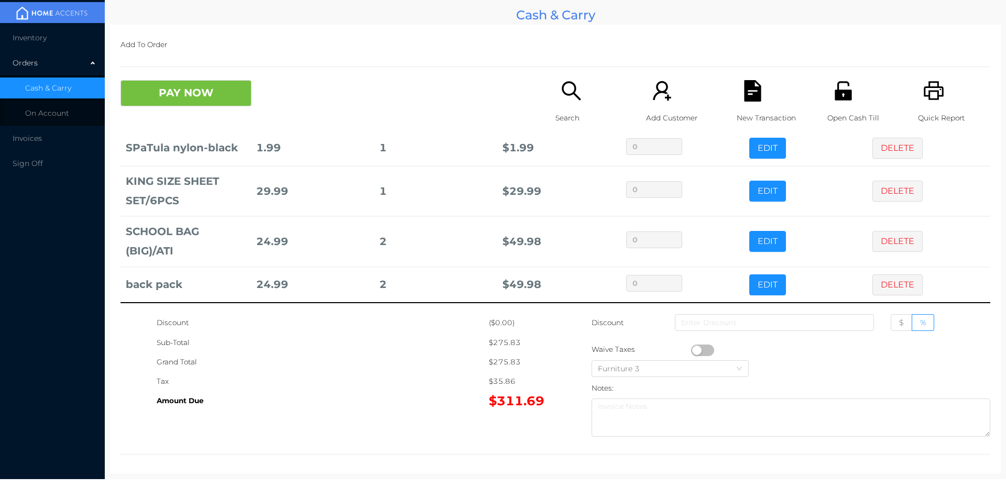
click at [570, 95] on icon "icon: search" at bounding box center [571, 90] width 21 height 21
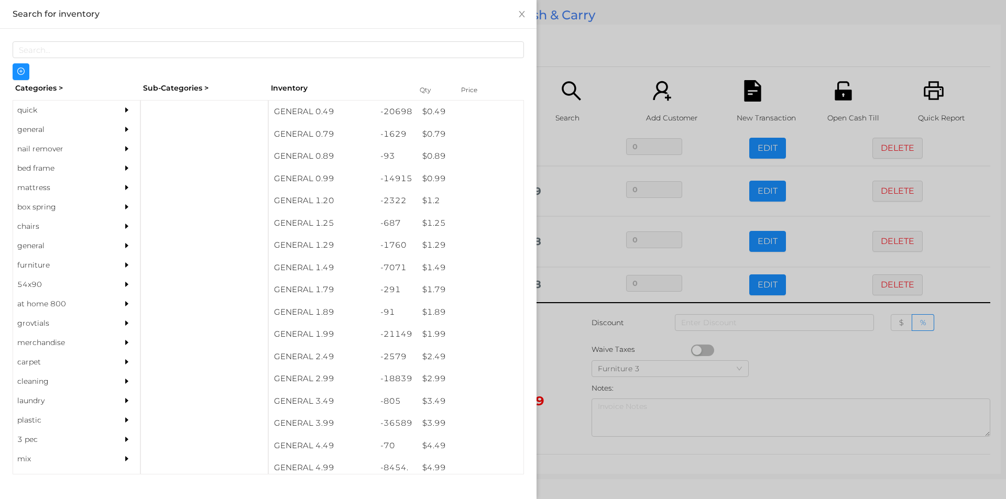
click at [43, 128] on div "general" at bounding box center [60, 129] width 95 height 19
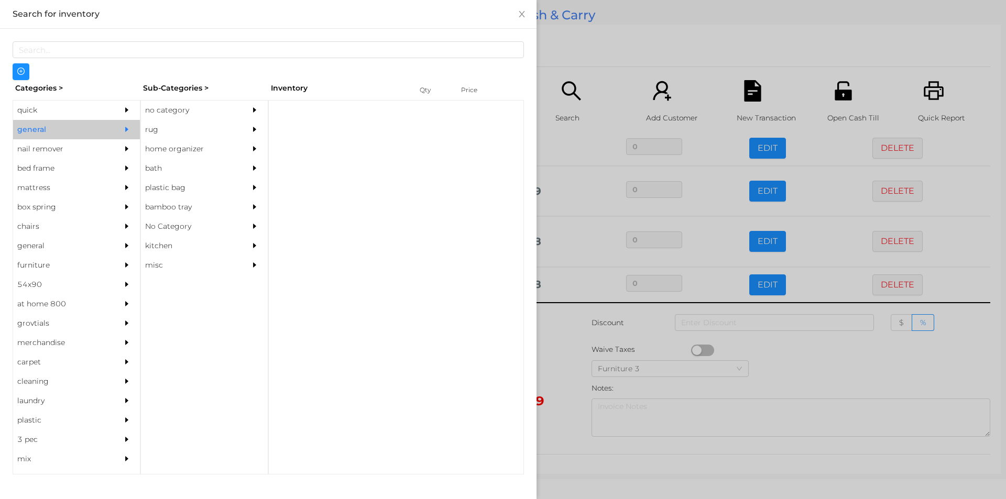
click at [164, 112] on div "no category" at bounding box center [188, 110] width 95 height 19
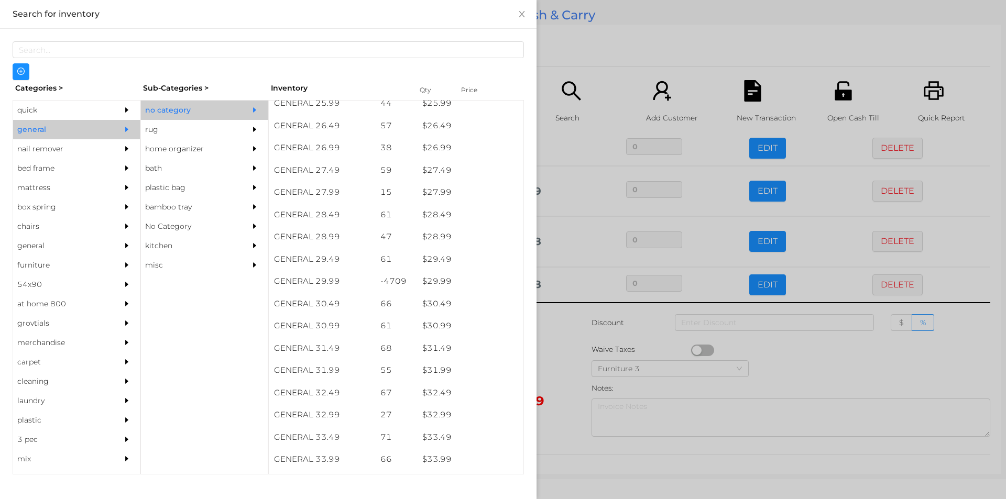
scroll to position [1405, 0]
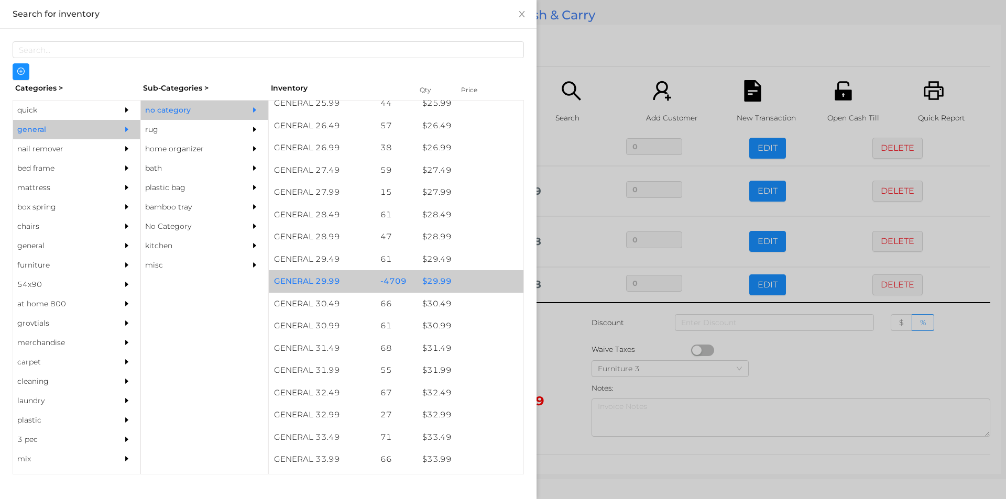
click at [432, 281] on div "$ 29.99" at bounding box center [470, 281] width 106 height 23
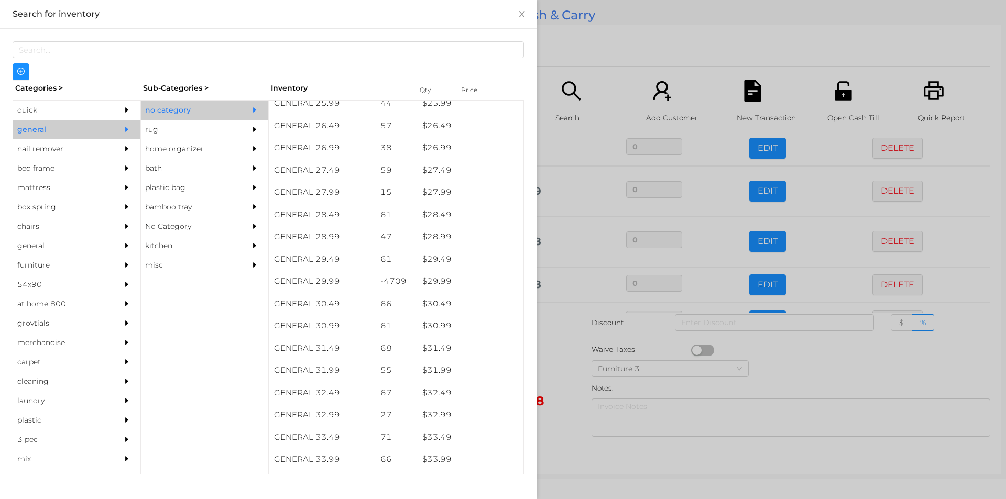
click at [561, 358] on div at bounding box center [503, 249] width 1006 height 499
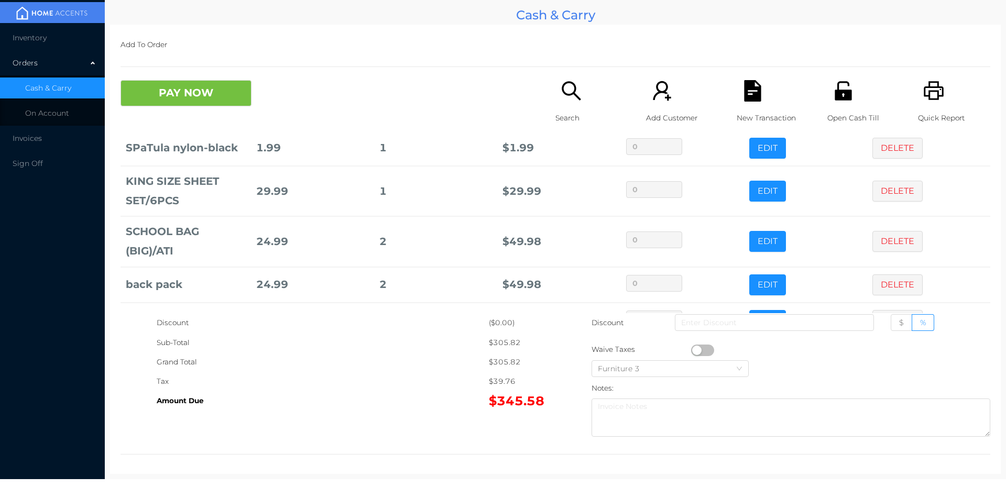
scroll to position [421, 0]
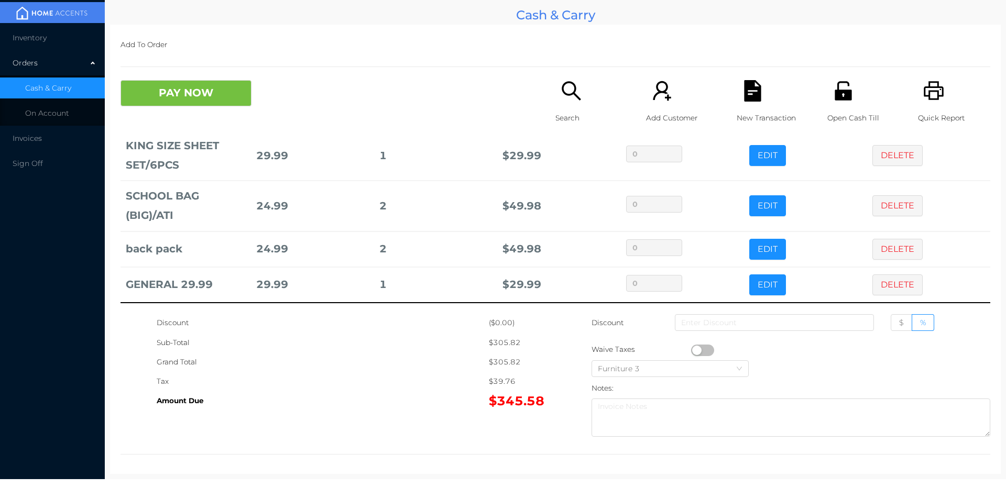
click at [920, 103] on div "Quick Report" at bounding box center [954, 107] width 72 height 55
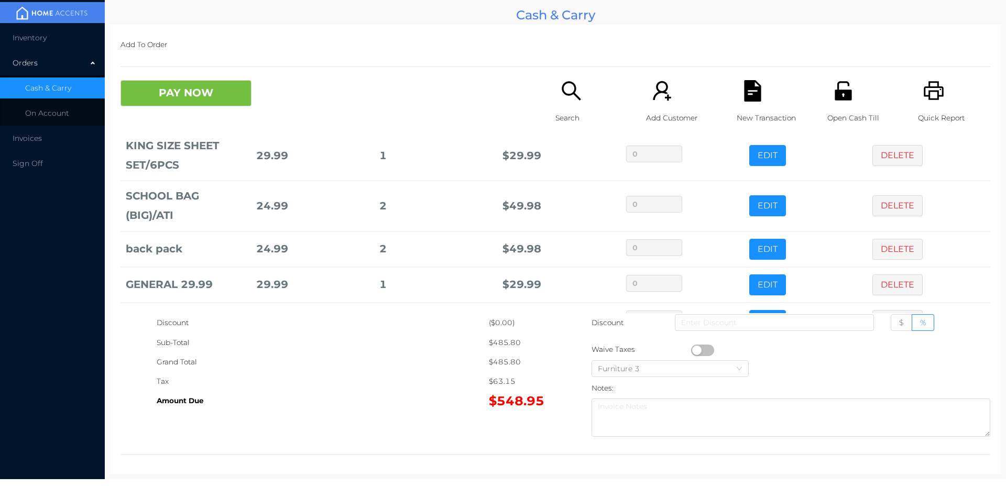
scroll to position [456, 0]
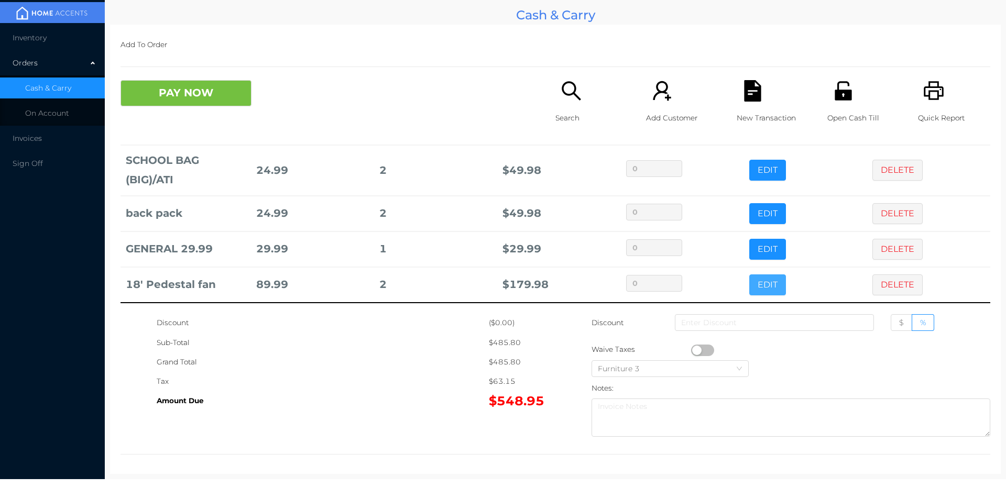
click at [757, 288] on button "EDIT" at bounding box center [767, 285] width 37 height 21
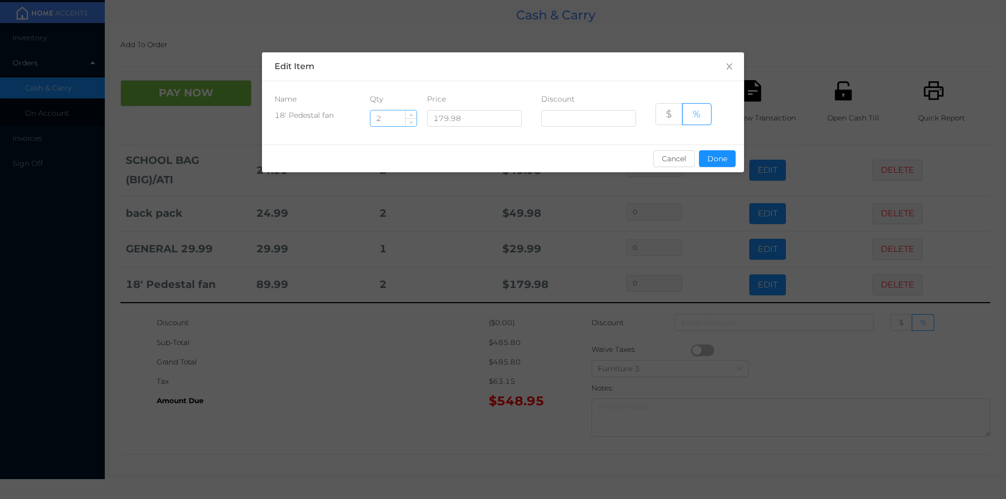
click at [395, 117] on input "2" at bounding box center [394, 119] width 46 height 16
type input "1"
click at [724, 153] on button "Done" at bounding box center [717, 158] width 37 height 17
type input "0%"
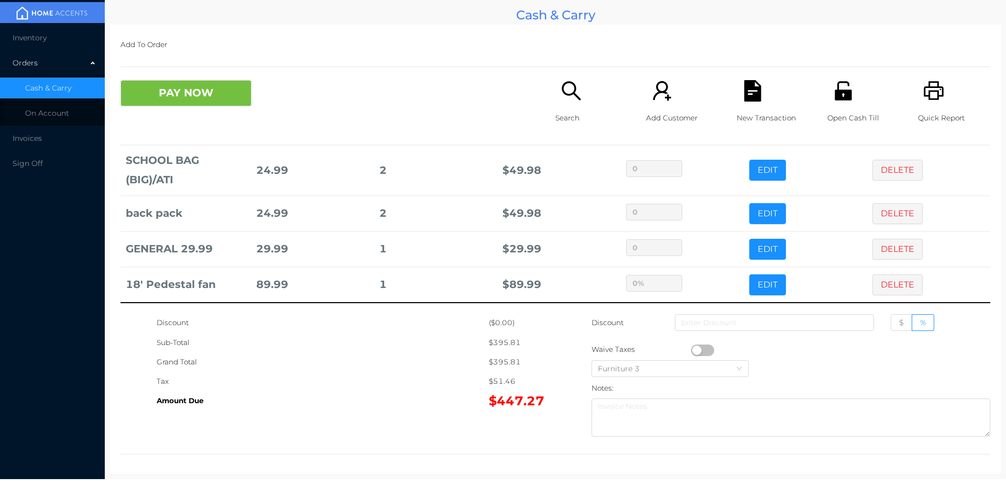
click at [413, 371] on div "Grand Total" at bounding box center [323, 362] width 332 height 19
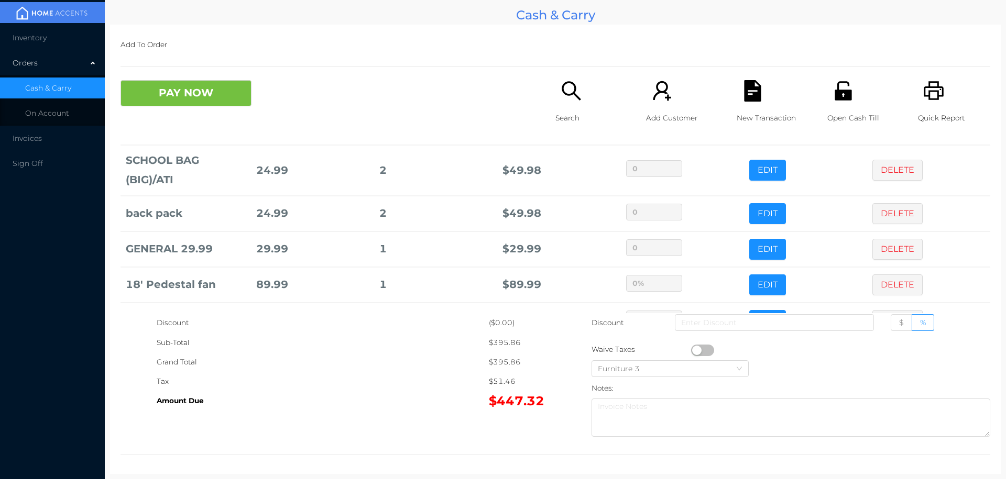
scroll to position [492, 0]
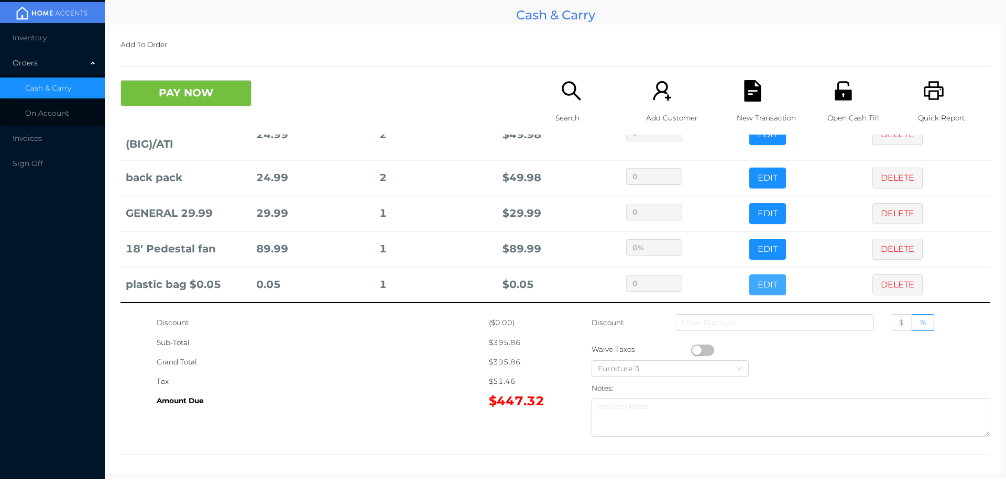
click at [763, 289] on button "EDIT" at bounding box center [767, 285] width 37 height 21
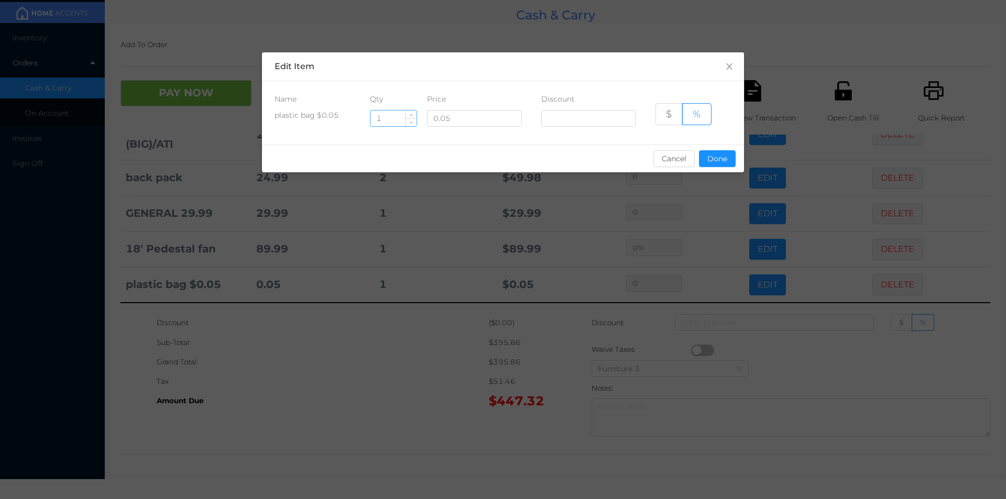
click at [394, 118] on input "1" at bounding box center [394, 119] width 46 height 16
type input "2"
click at [717, 165] on button "Done" at bounding box center [717, 158] width 37 height 17
type input "0%"
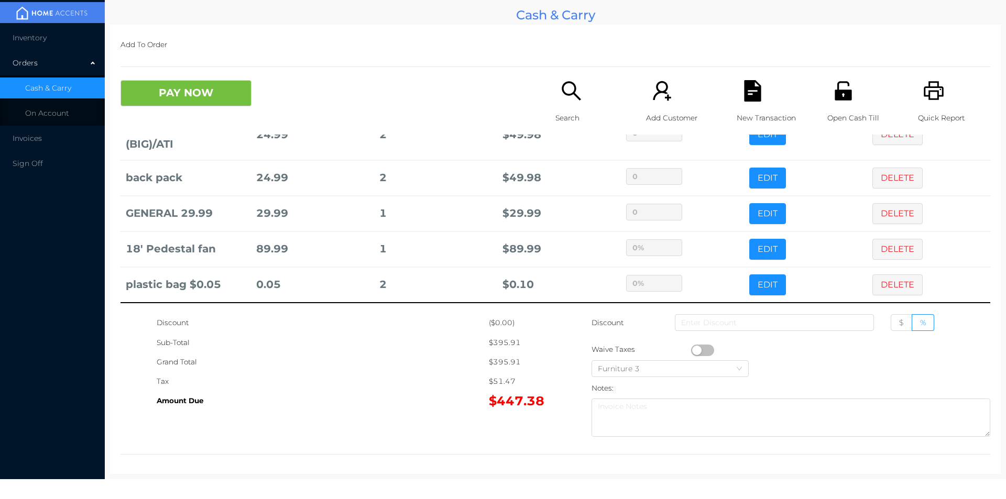
click at [444, 366] on div "Grand Total" at bounding box center [323, 362] width 332 height 19
click at [159, 98] on button "PAY NOW" at bounding box center [186, 93] width 131 height 26
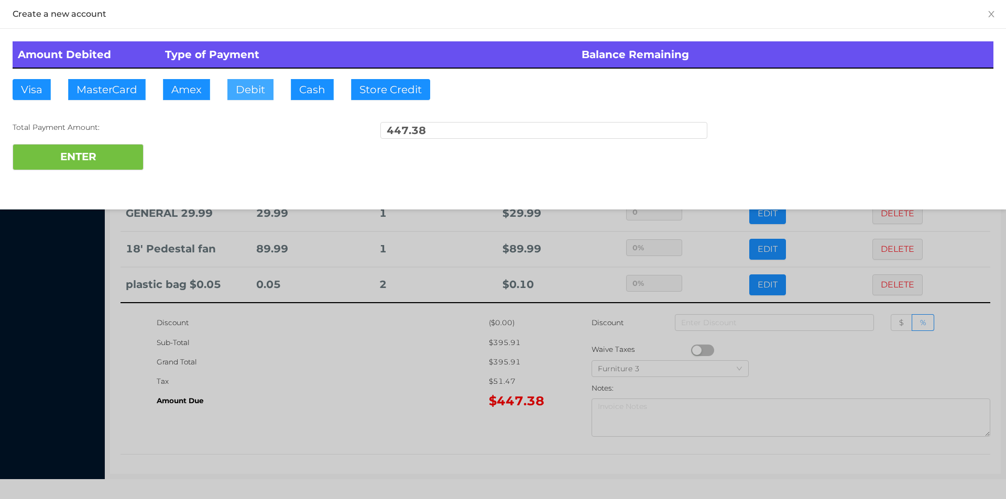
click at [260, 97] on button "Debit" at bounding box center [250, 89] width 46 height 21
type input "500."
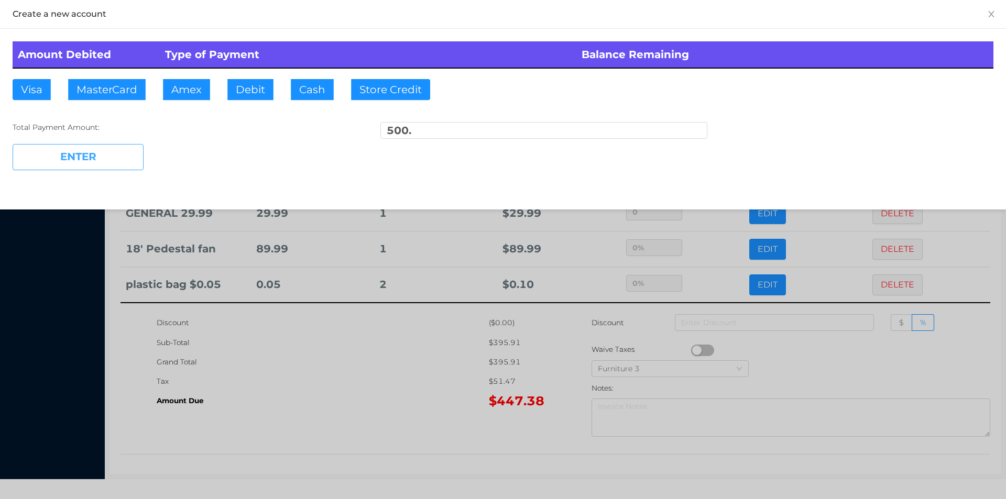
click at [78, 151] on button "ENTER" at bounding box center [78, 157] width 131 height 26
type input "0"
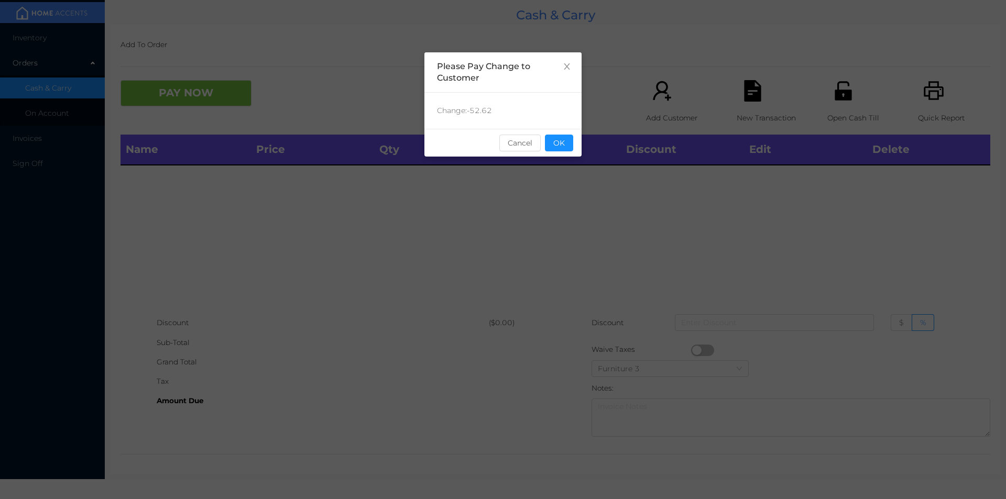
scroll to position [0, 0]
click at [558, 147] on button "OK" at bounding box center [559, 143] width 28 height 17
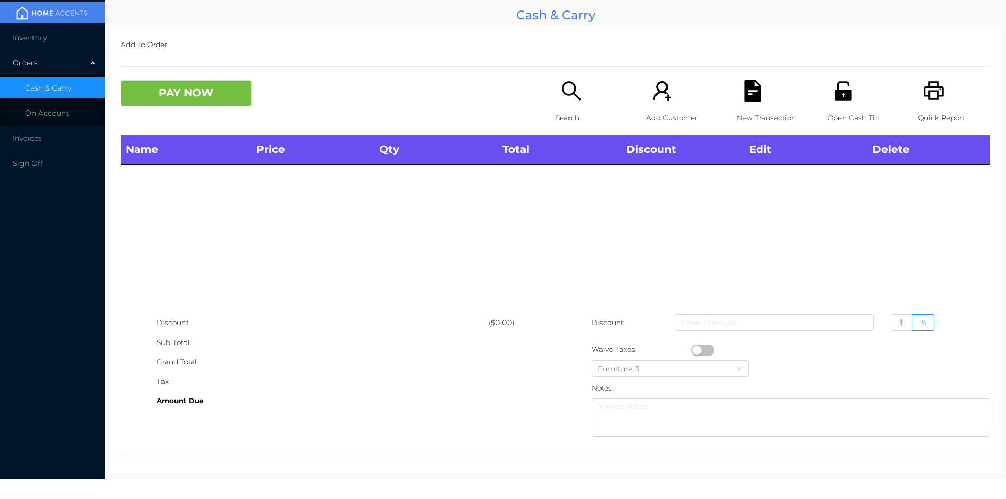
click at [601, 217] on div "Name Price Qty Total Discount Edit Delete" at bounding box center [556, 224] width 870 height 179
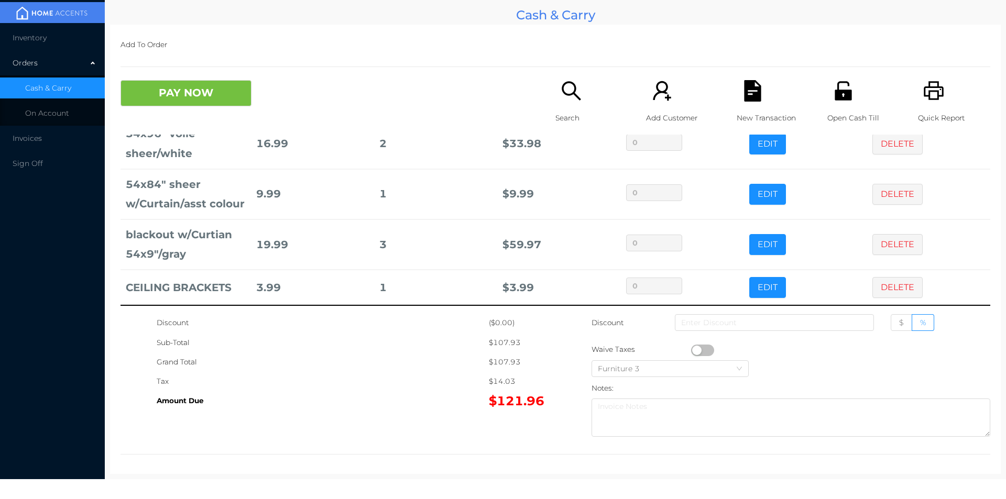
scroll to position [50, 0]
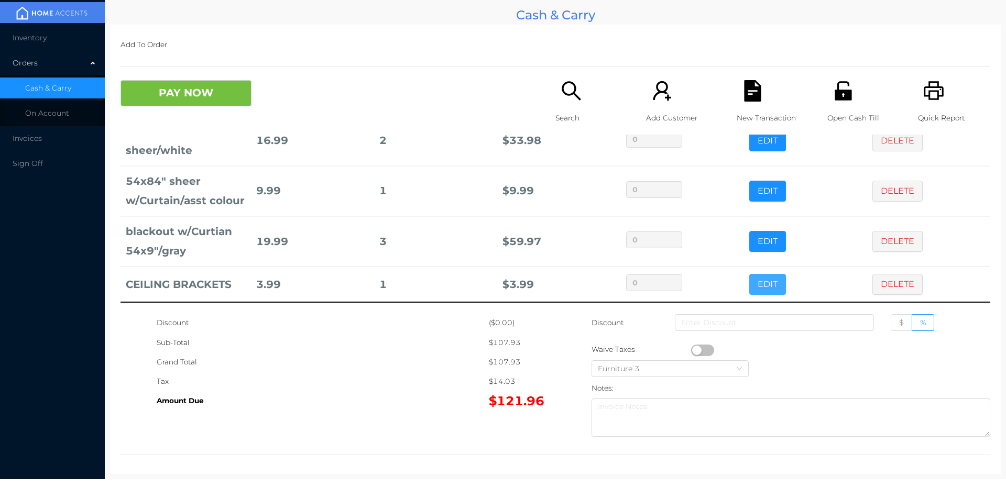
click at [760, 283] on button "EDIT" at bounding box center [767, 284] width 37 height 21
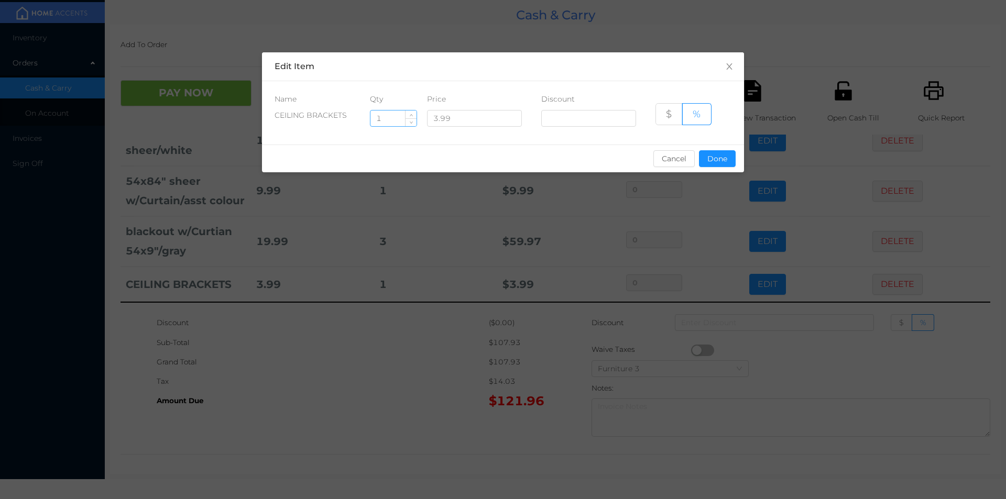
click at [395, 119] on input "1" at bounding box center [394, 119] width 46 height 16
type input "4"
click at [724, 155] on button "Done" at bounding box center [717, 158] width 37 height 17
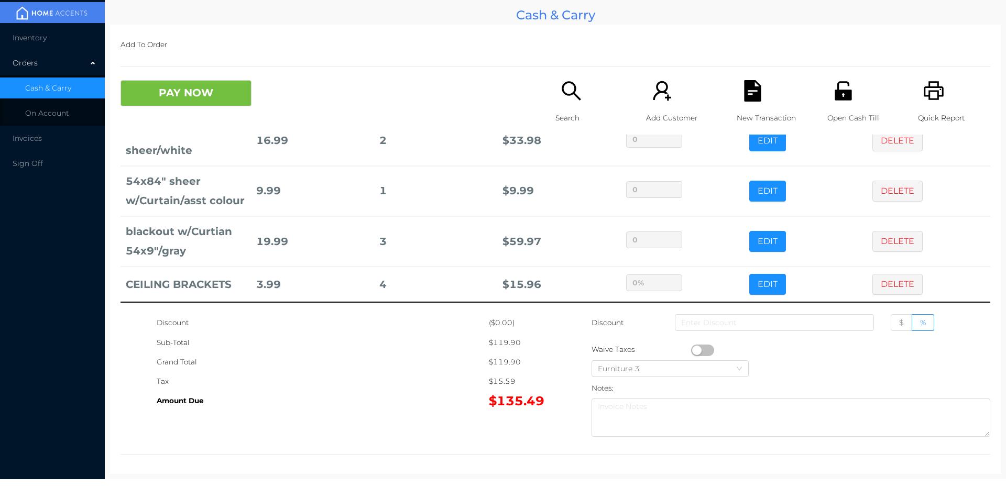
click at [393, 365] on div "Grand Total" at bounding box center [323, 362] width 332 height 19
click at [209, 97] on button "PAY NOW" at bounding box center [186, 93] width 131 height 26
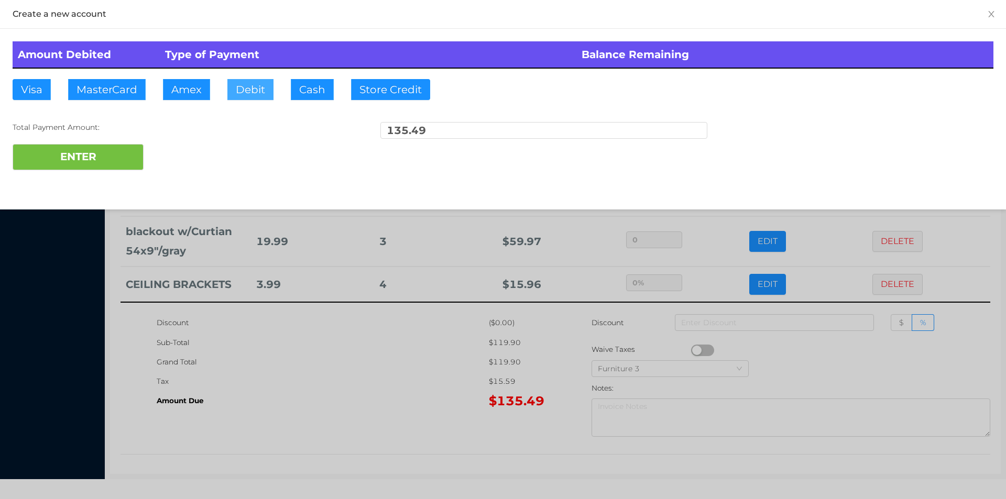
click at [252, 91] on button "Debit" at bounding box center [250, 89] width 46 height 21
click at [112, 159] on button "ENTER" at bounding box center [78, 157] width 131 height 26
type input "0"
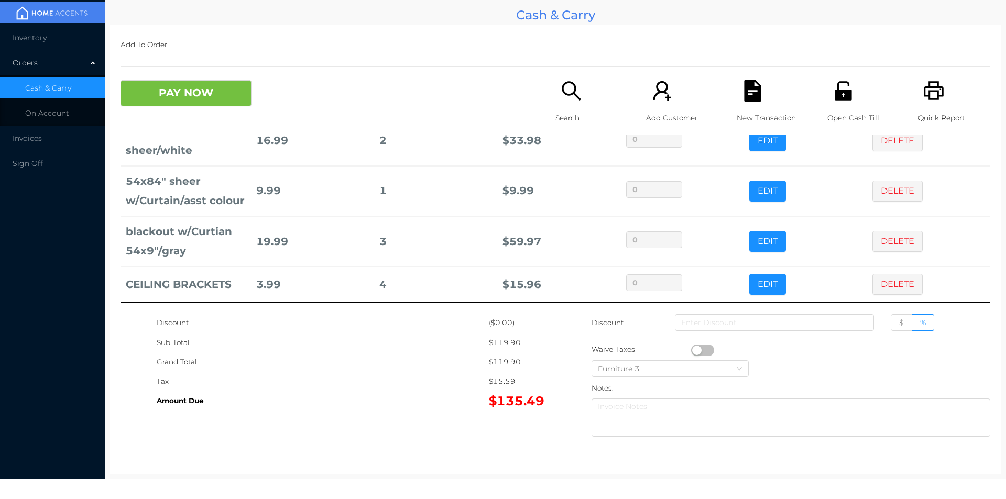
scroll to position [0, 0]
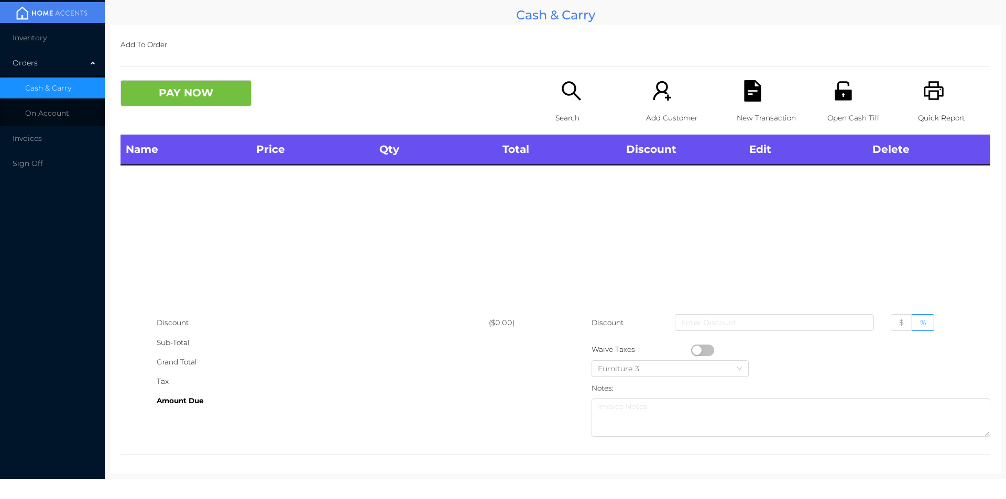
click at [835, 100] on icon "icon: unlock" at bounding box center [843, 90] width 17 height 19
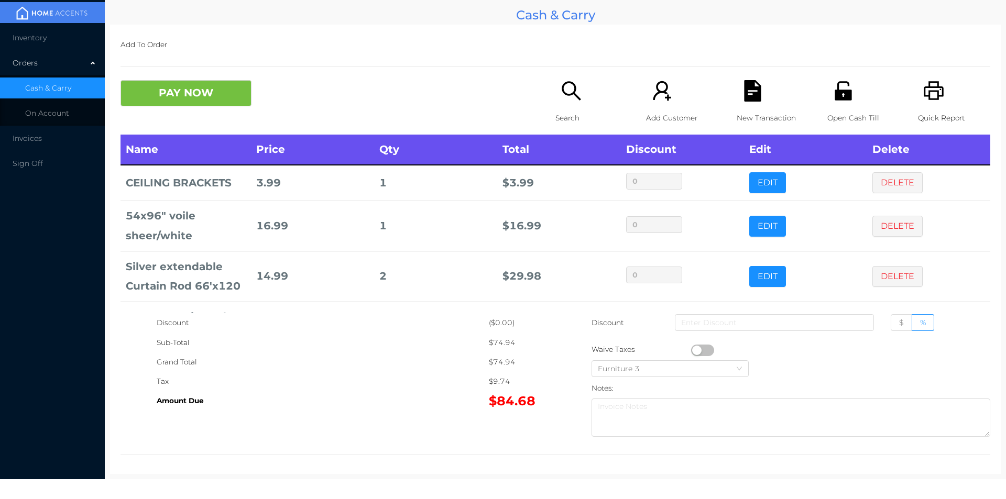
scroll to position [50, 0]
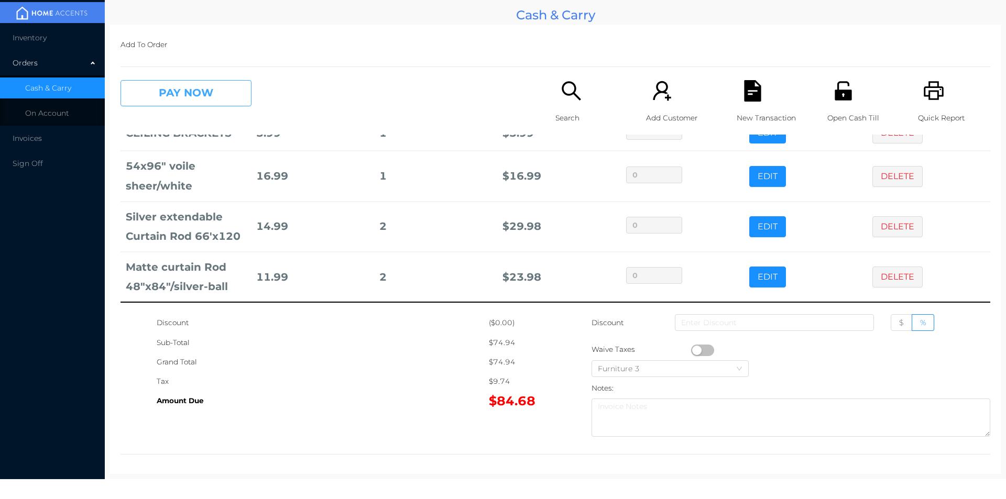
click at [186, 95] on button "PAY NOW" at bounding box center [186, 93] width 131 height 26
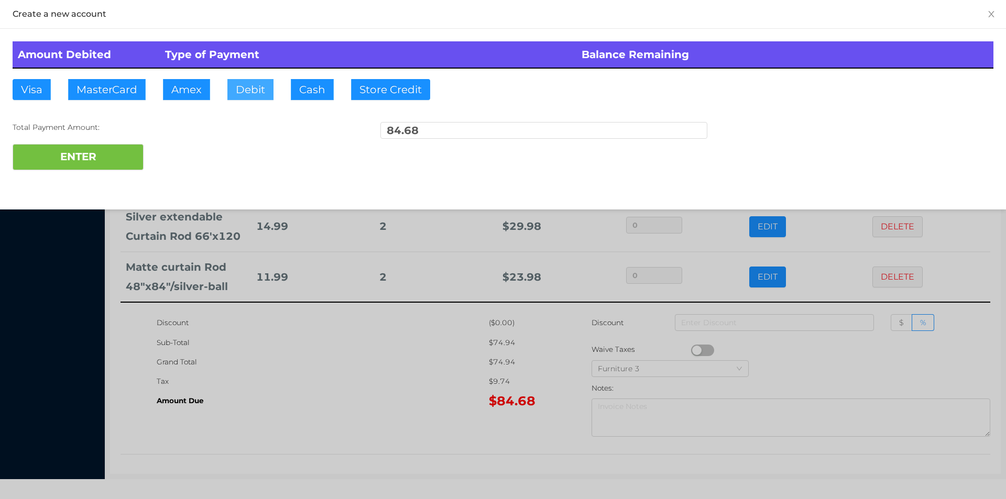
click at [252, 93] on button "Debit" at bounding box center [250, 89] width 46 height 21
type input "100."
click at [132, 166] on button "ENTER" at bounding box center [78, 157] width 131 height 26
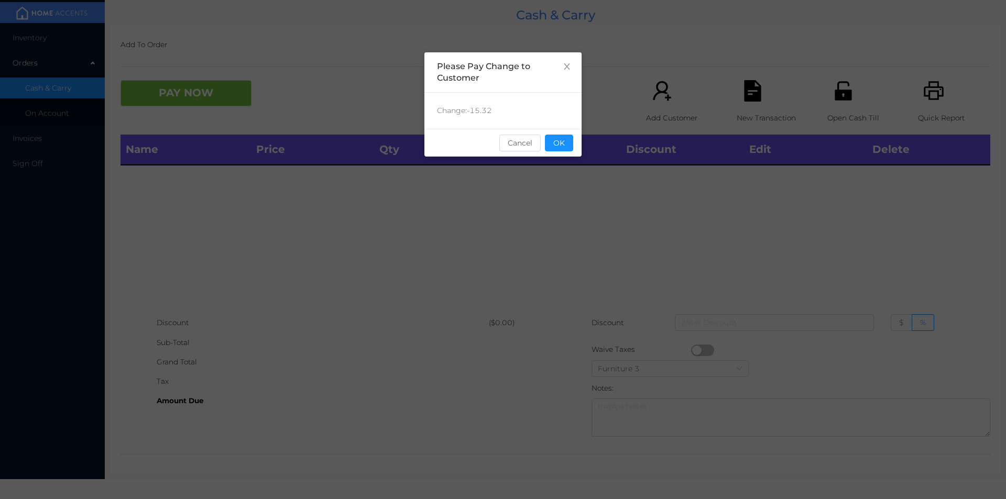
scroll to position [0, 0]
click at [565, 148] on button "OK" at bounding box center [559, 143] width 28 height 17
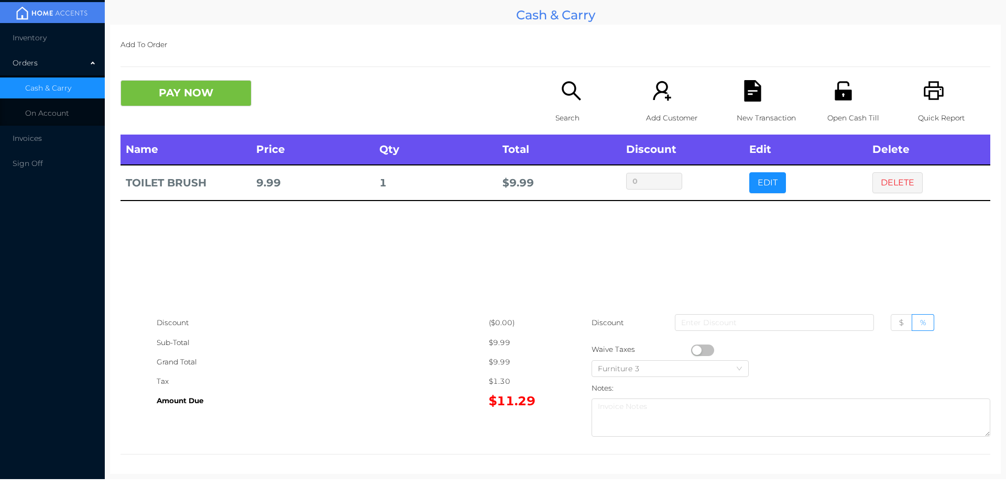
click at [566, 104] on div "Search" at bounding box center [592, 107] width 72 height 55
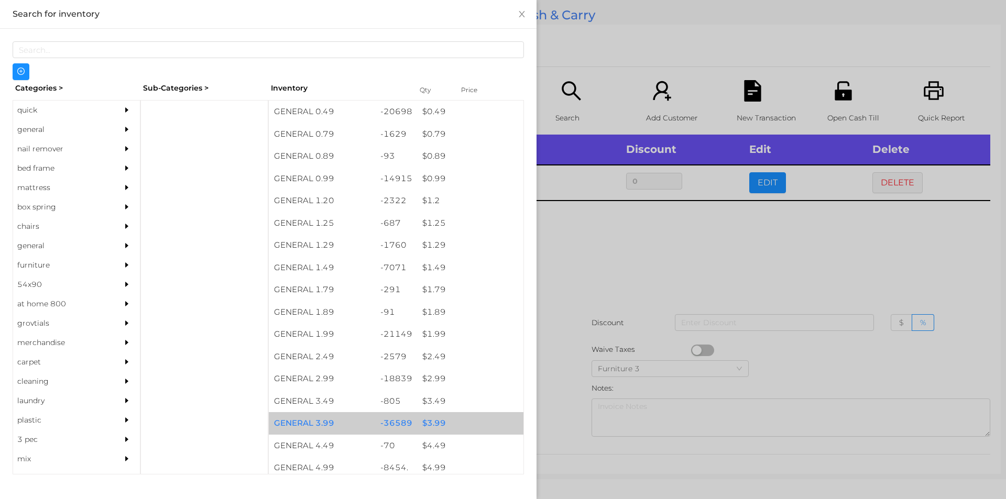
click at [439, 419] on div "$ 3.99" at bounding box center [470, 423] width 106 height 23
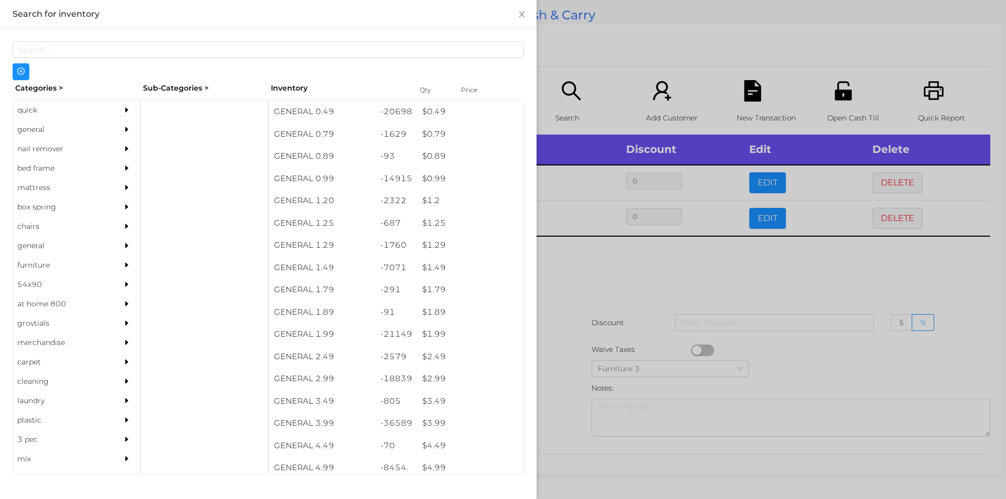
click at [608, 282] on div at bounding box center [503, 249] width 1006 height 499
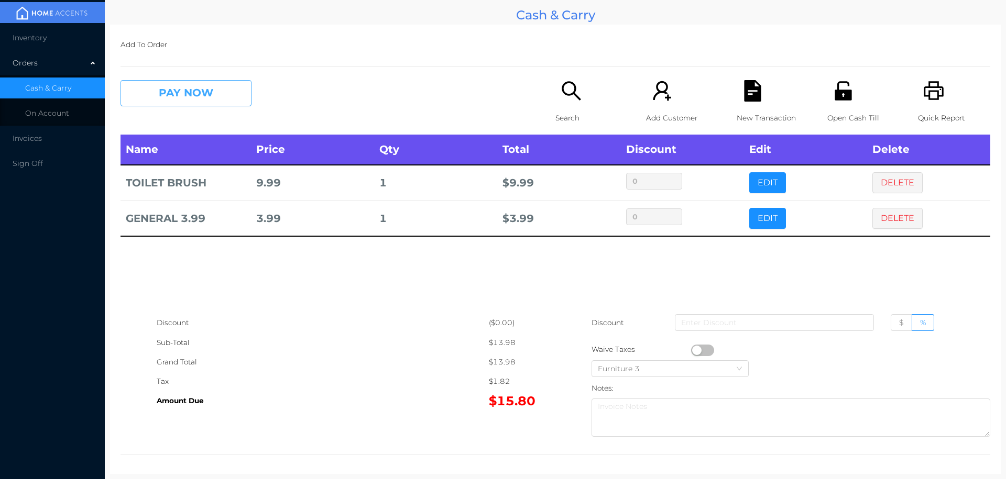
click at [193, 83] on button "PAY NOW" at bounding box center [186, 93] width 131 height 26
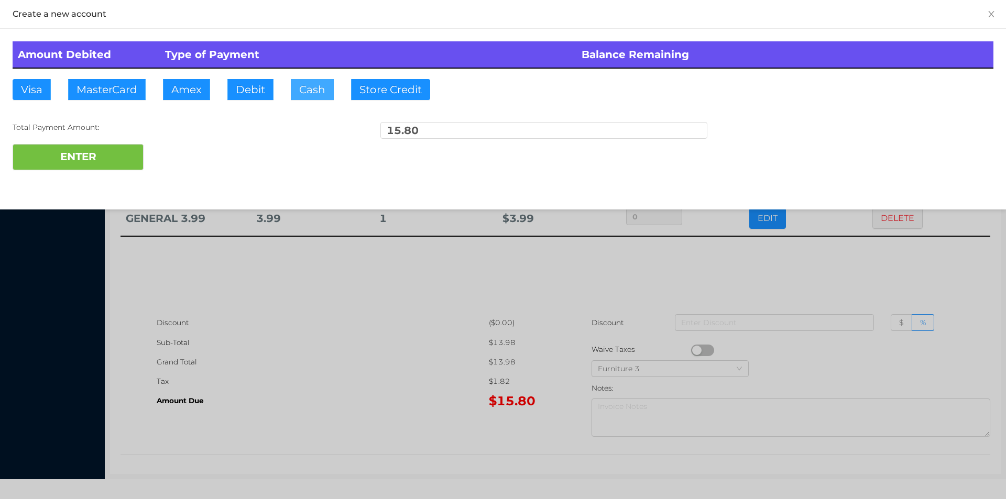
click at [323, 97] on button "Cash" at bounding box center [312, 89] width 43 height 21
type input "20."
click at [105, 157] on button "ENTER" at bounding box center [78, 157] width 131 height 26
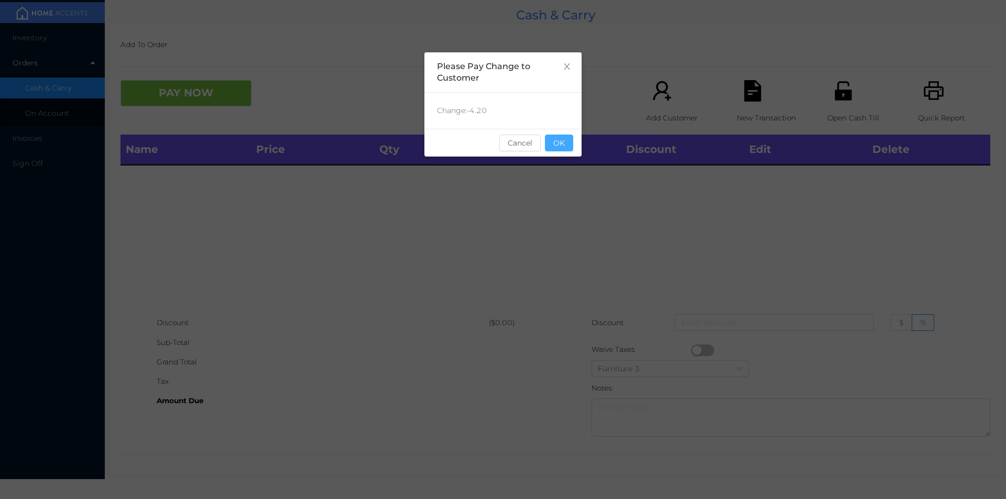
click at [567, 145] on button "OK" at bounding box center [559, 143] width 28 height 17
click at [565, 208] on div "Name Price Qty Total Discount Edit Delete" at bounding box center [556, 224] width 870 height 179
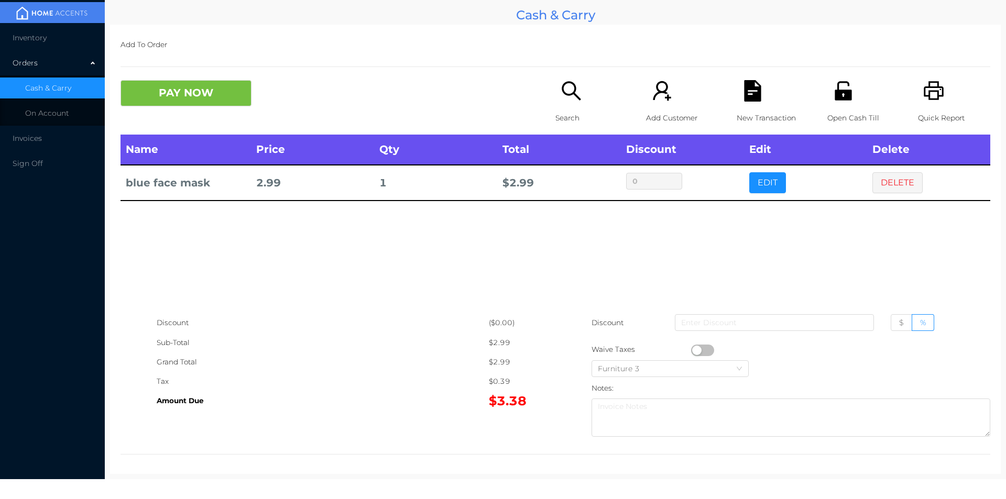
click at [556, 101] on div "Search" at bounding box center [592, 107] width 72 height 55
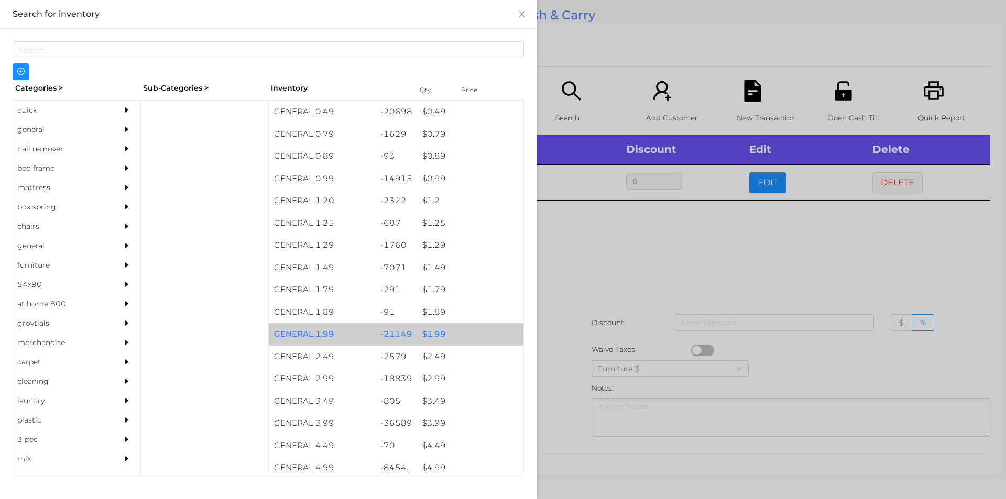
click at [435, 332] on div "$ 1.99" at bounding box center [470, 334] width 106 height 23
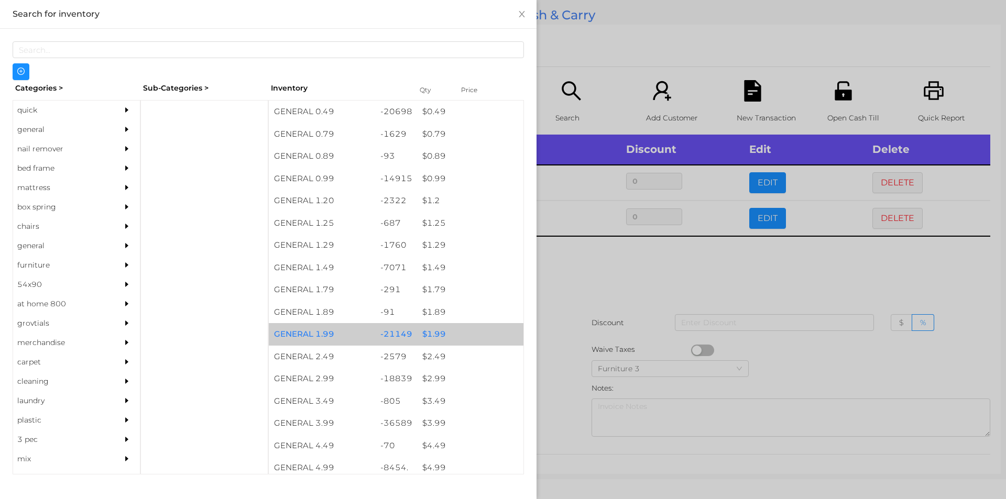
click at [433, 327] on div "$ 1.99" at bounding box center [470, 334] width 106 height 23
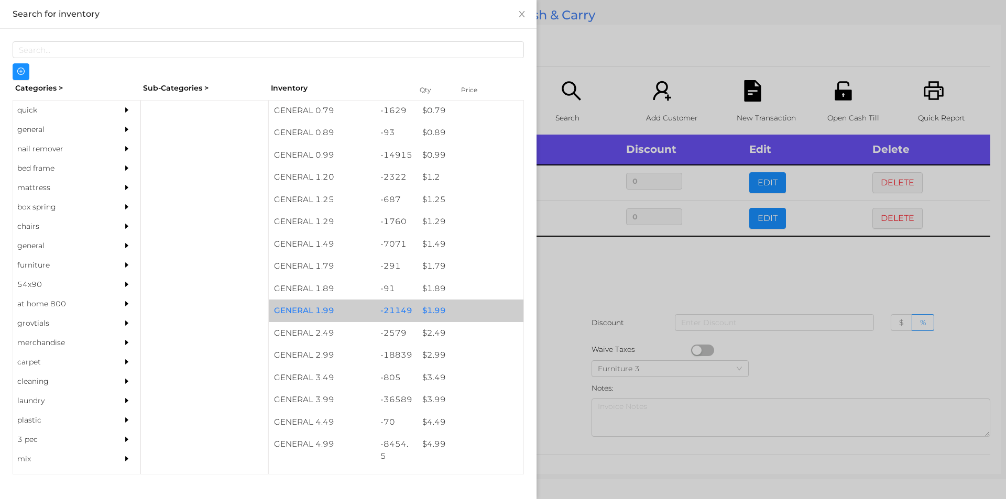
scroll to position [40, 0]
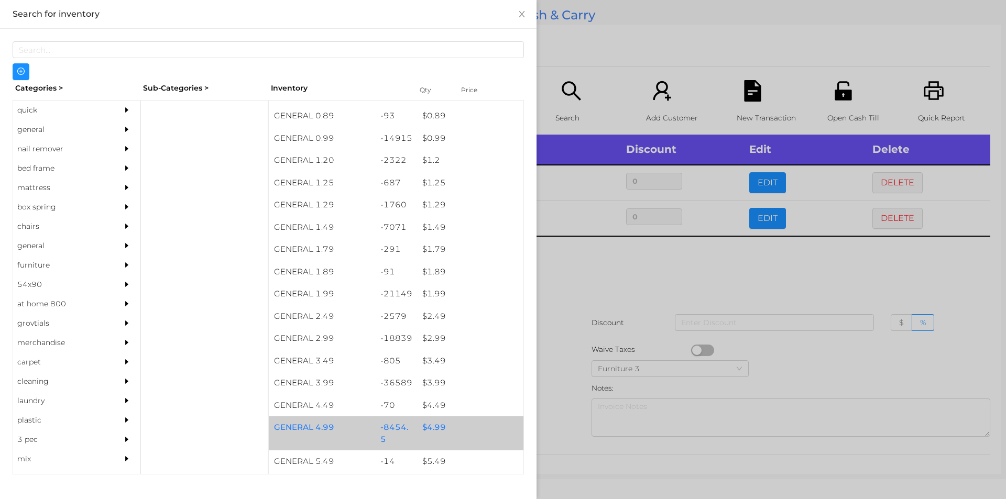
click at [433, 431] on div "$ 4.99" at bounding box center [470, 428] width 106 height 23
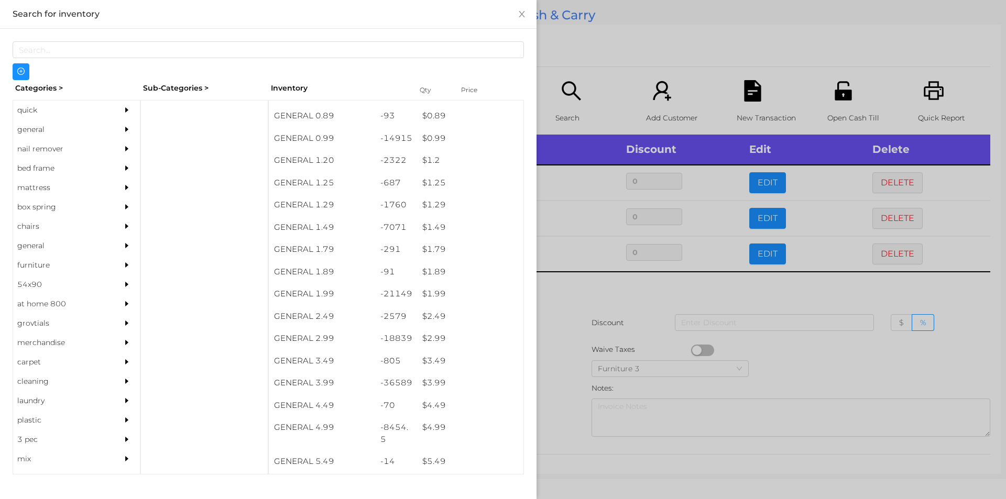
click at [562, 418] on div at bounding box center [503, 249] width 1006 height 499
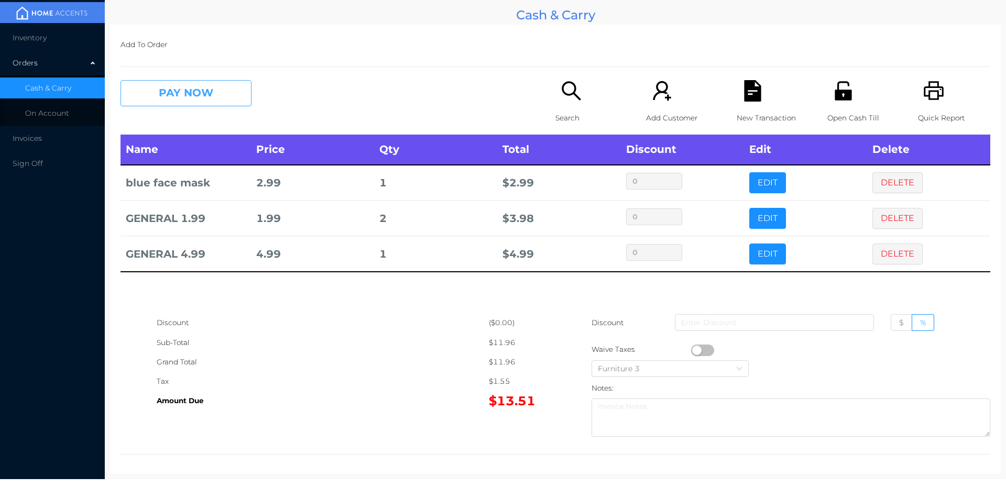
click at [218, 95] on button "PAY NOW" at bounding box center [186, 93] width 131 height 26
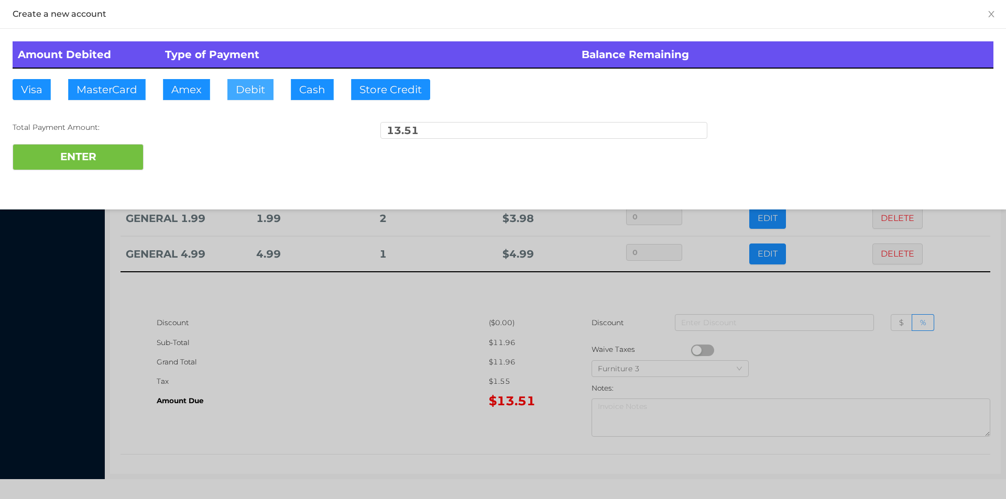
click at [247, 97] on button "Debit" at bounding box center [250, 89] width 46 height 21
click at [119, 158] on button "ENTER" at bounding box center [78, 157] width 131 height 26
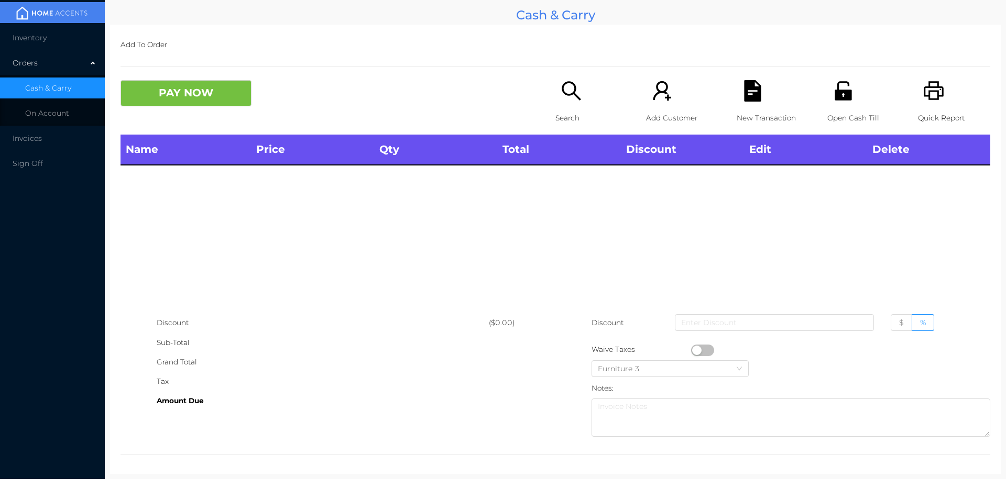
click at [571, 106] on div "Search" at bounding box center [592, 107] width 72 height 55
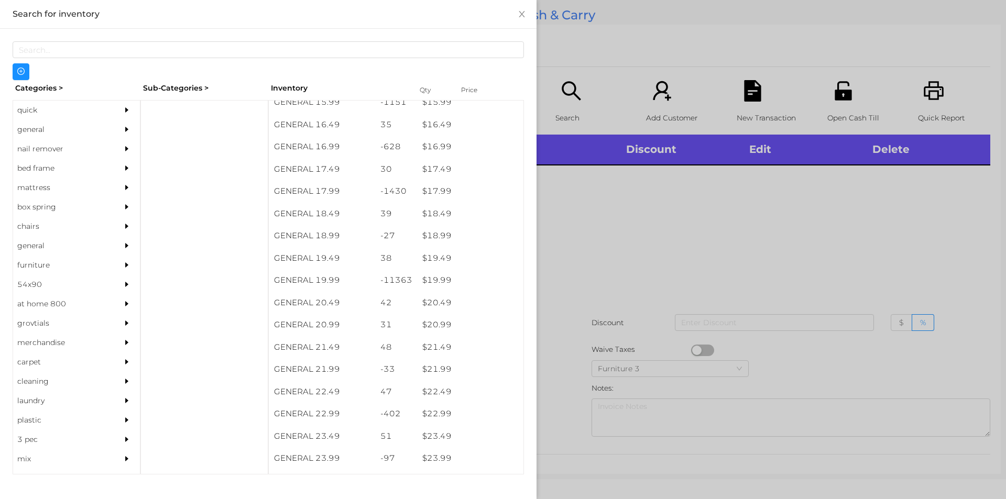
scroll to position [964, 0]
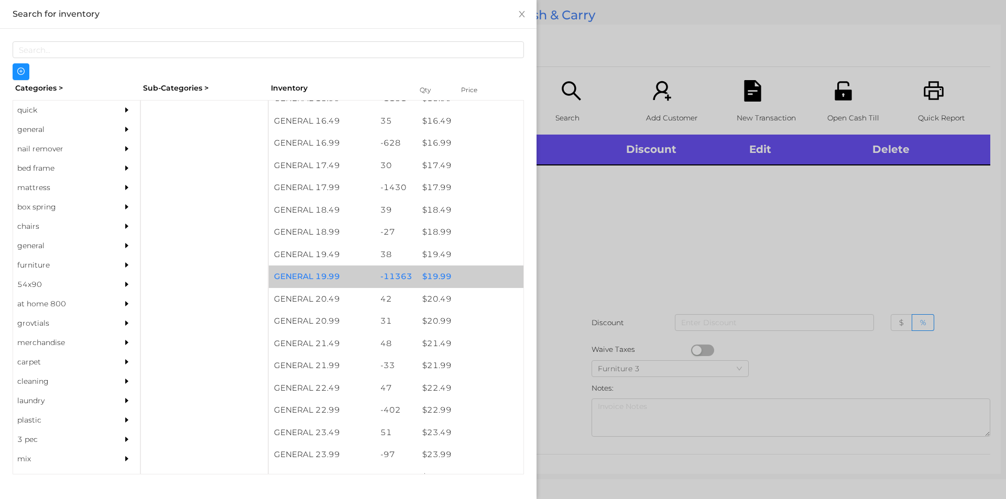
click at [430, 273] on div "$ 19.99" at bounding box center [470, 277] width 106 height 23
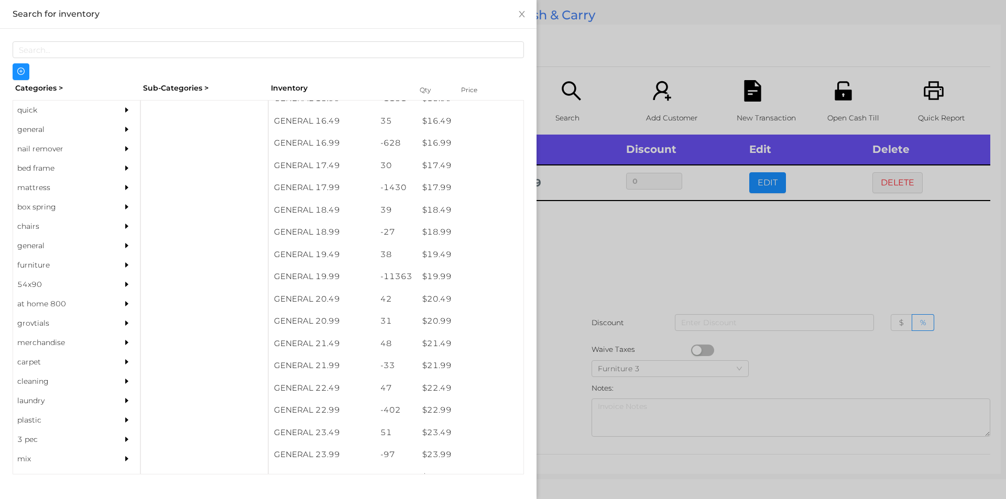
click at [581, 279] on div at bounding box center [503, 249] width 1006 height 499
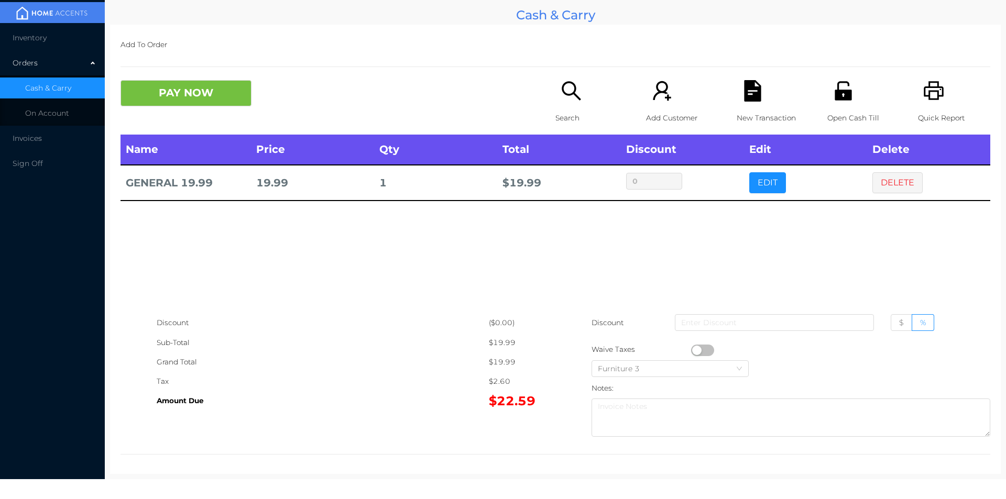
click at [200, 101] on button "PAY NOW" at bounding box center [186, 93] width 131 height 26
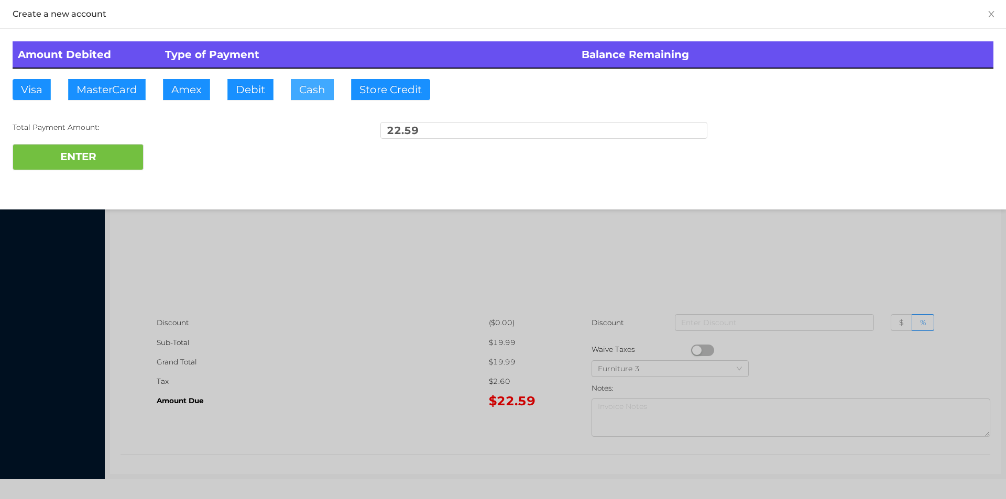
click at [310, 92] on button "Cash" at bounding box center [312, 89] width 43 height 21
type input "24."
click at [97, 165] on button "ENTER" at bounding box center [78, 157] width 131 height 26
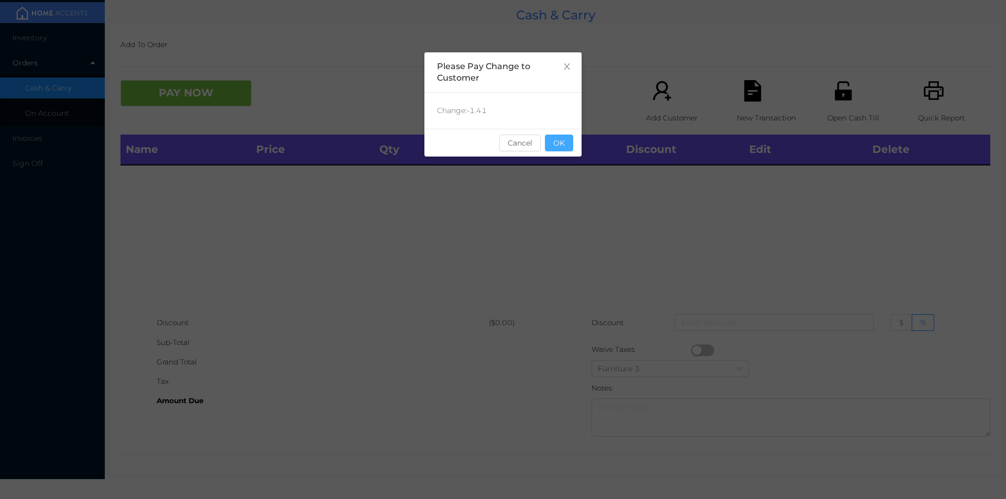
click at [558, 138] on button "OK" at bounding box center [559, 143] width 28 height 17
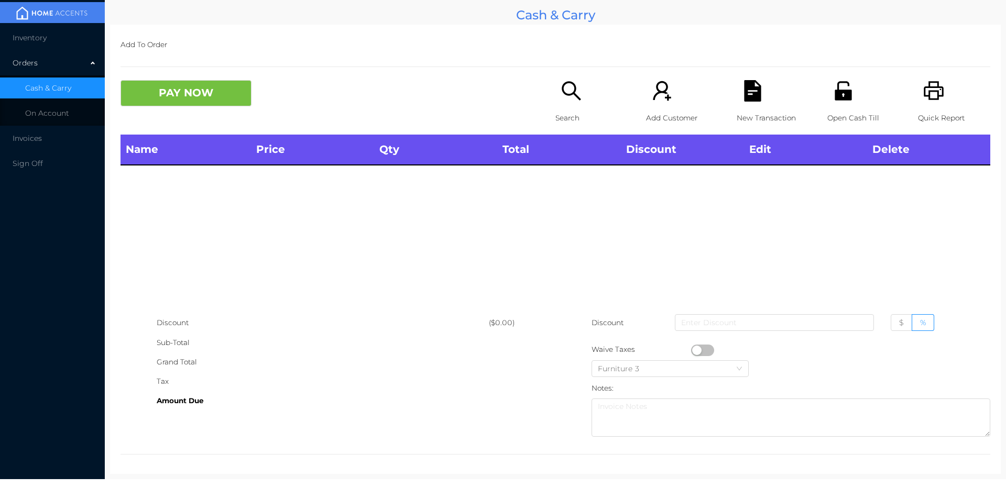
click at [594, 176] on div "Name Price Qty Total Discount Edit Delete" at bounding box center [556, 224] width 870 height 179
click at [931, 102] on div "Quick Report" at bounding box center [954, 107] width 72 height 55
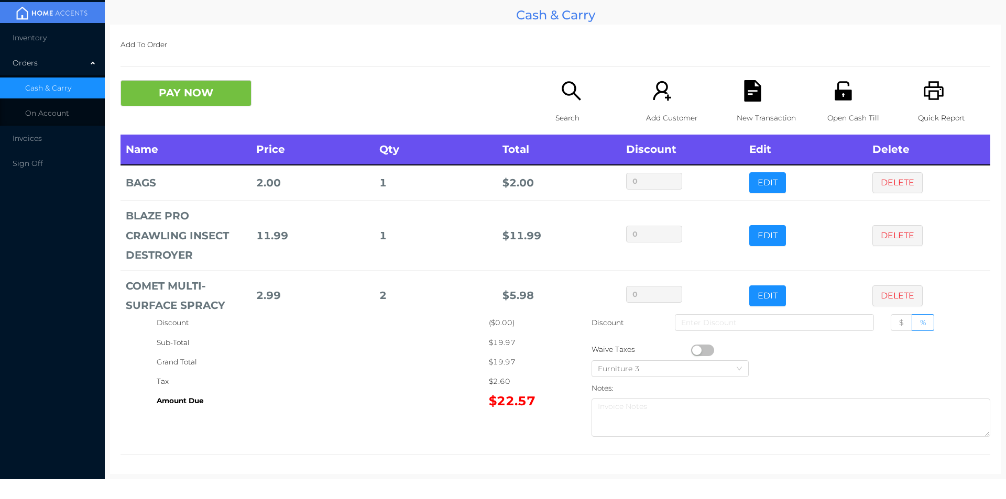
scroll to position [19, 0]
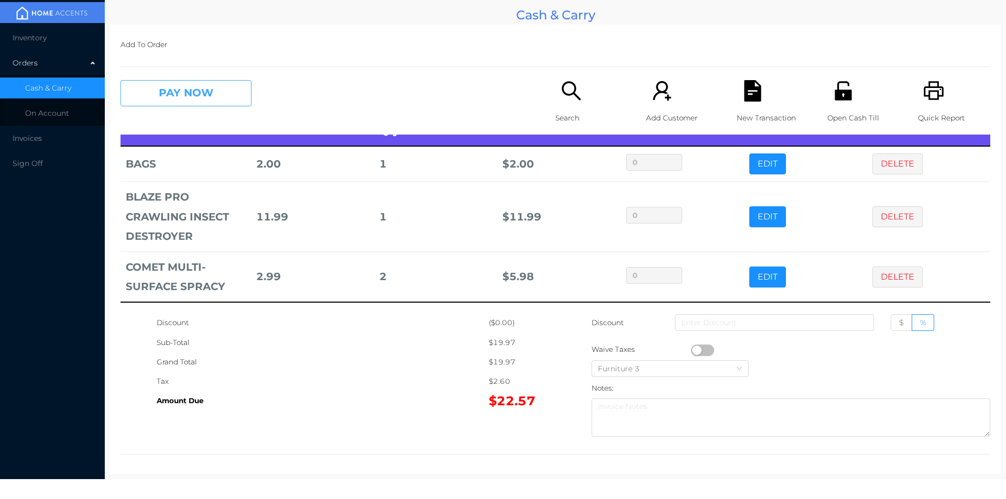
click at [168, 98] on button "PAY NOW" at bounding box center [186, 93] width 131 height 26
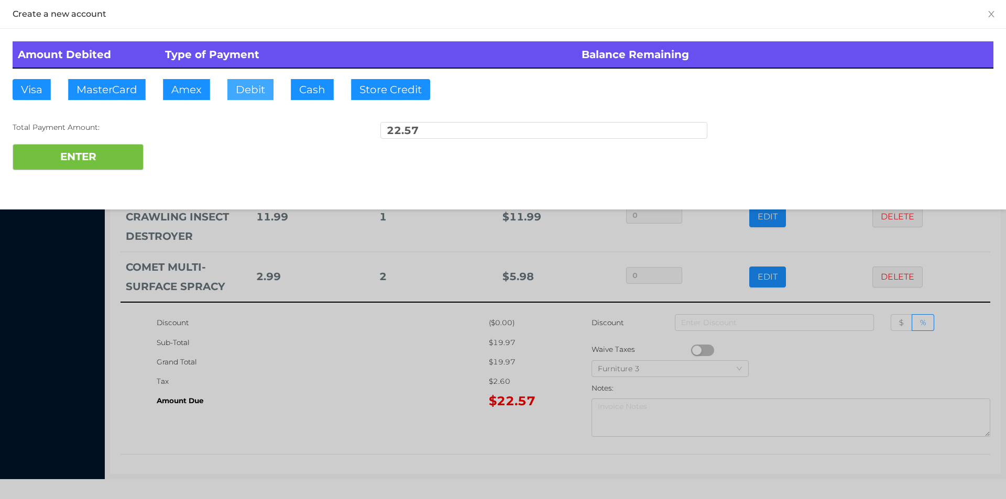
click at [251, 88] on button "Debit" at bounding box center [250, 89] width 46 height 21
click at [100, 156] on button "ENTER" at bounding box center [78, 157] width 131 height 26
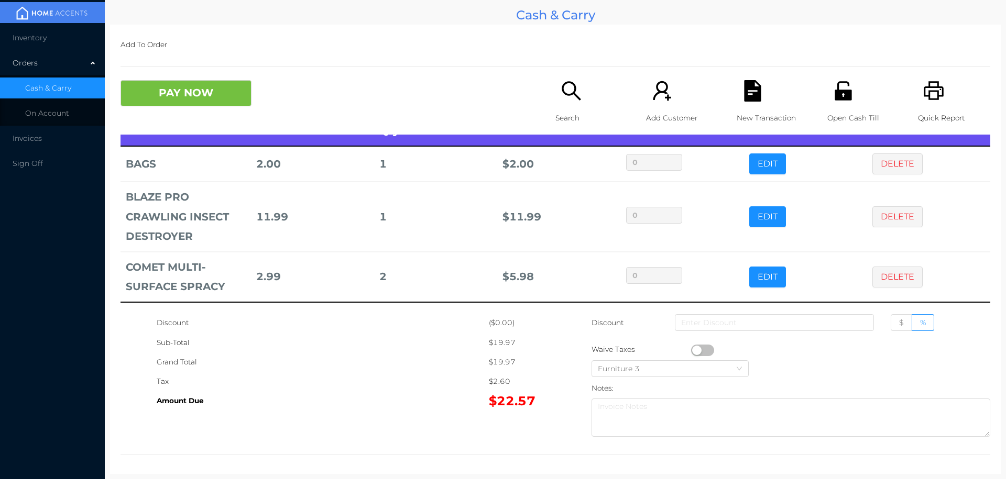
scroll to position [0, 0]
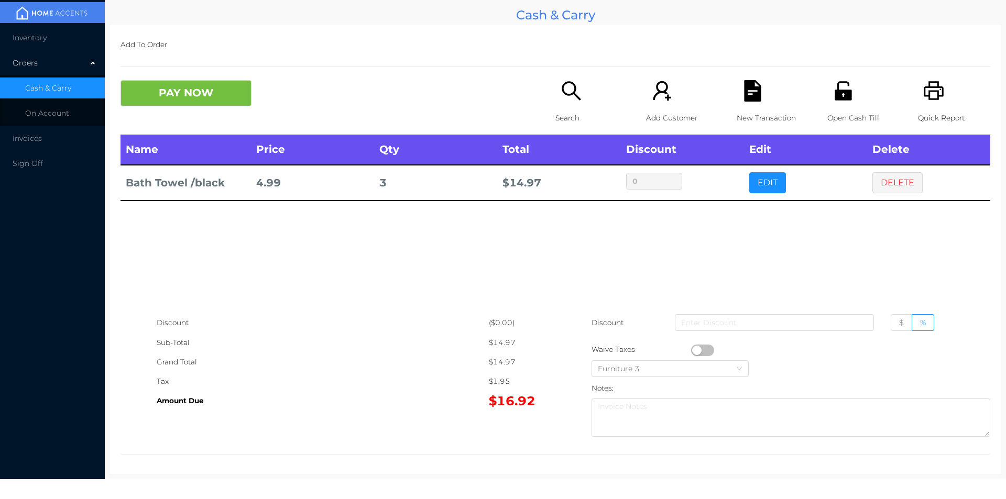
click at [898, 175] on button "DELETE" at bounding box center [898, 182] width 50 height 21
click at [935, 93] on icon "icon: printer" at bounding box center [933, 90] width 21 height 21
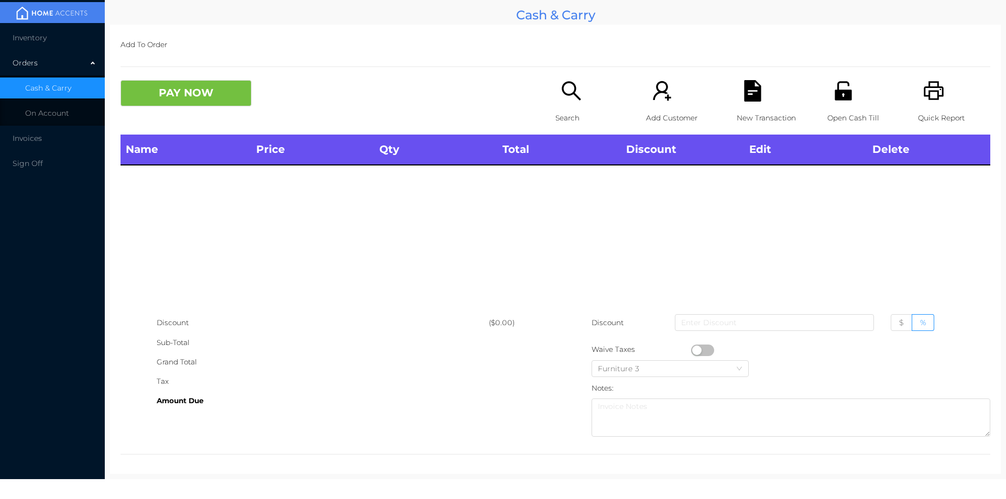
click at [888, 244] on div "Name Price Qty Total Discount Edit Delete" at bounding box center [556, 224] width 870 height 179
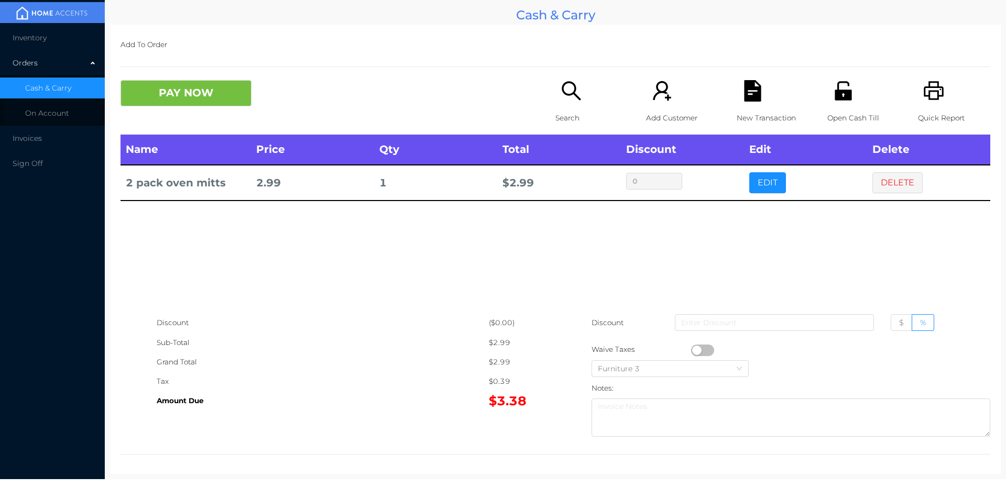
click at [567, 108] on p "Search" at bounding box center [592, 117] width 72 height 19
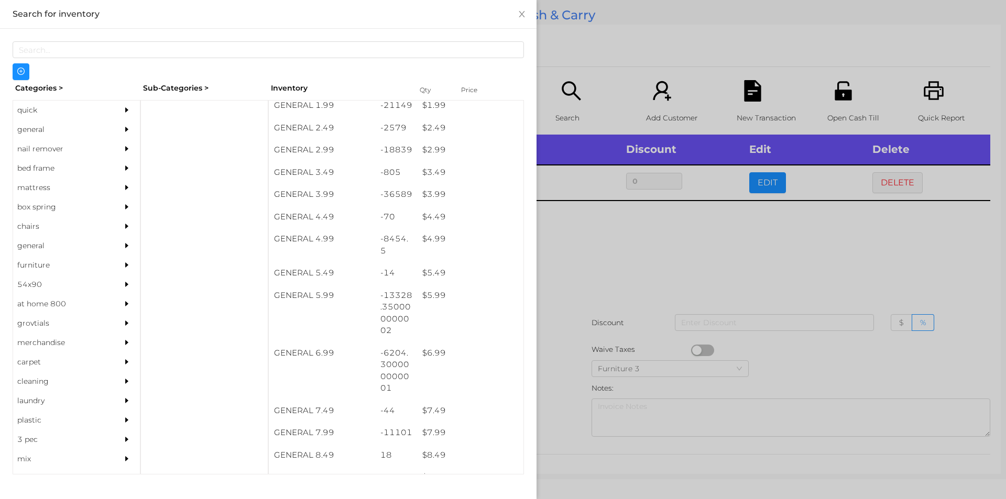
scroll to position [228, 0]
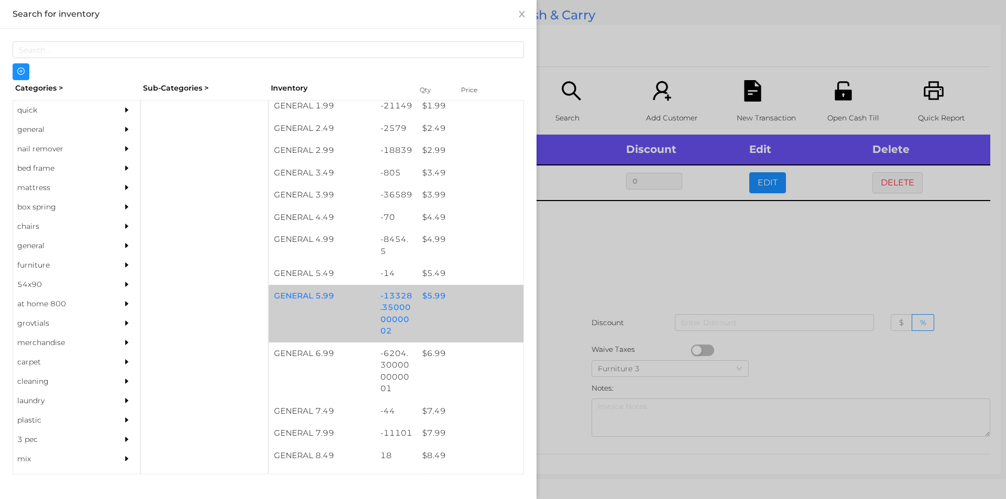
click at [430, 292] on div "$ 5.99" at bounding box center [470, 296] width 106 height 23
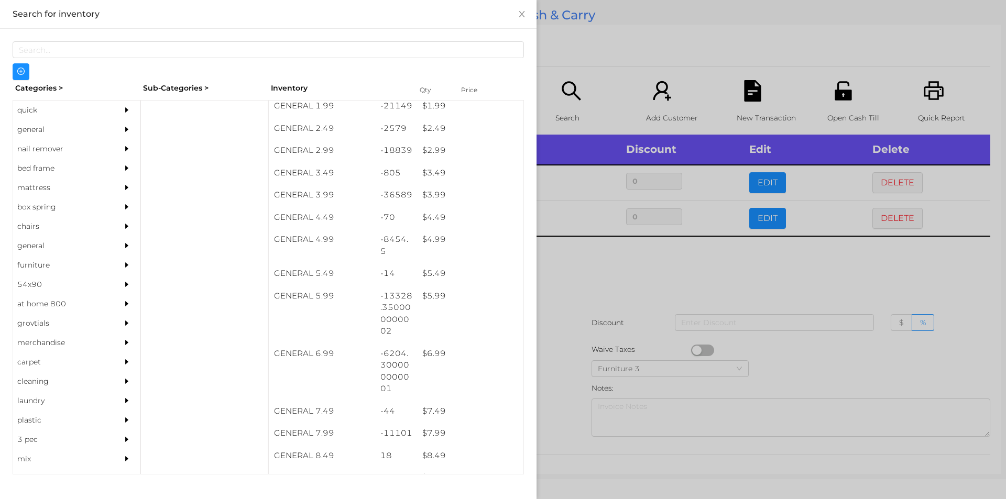
click at [580, 275] on div at bounding box center [503, 249] width 1006 height 499
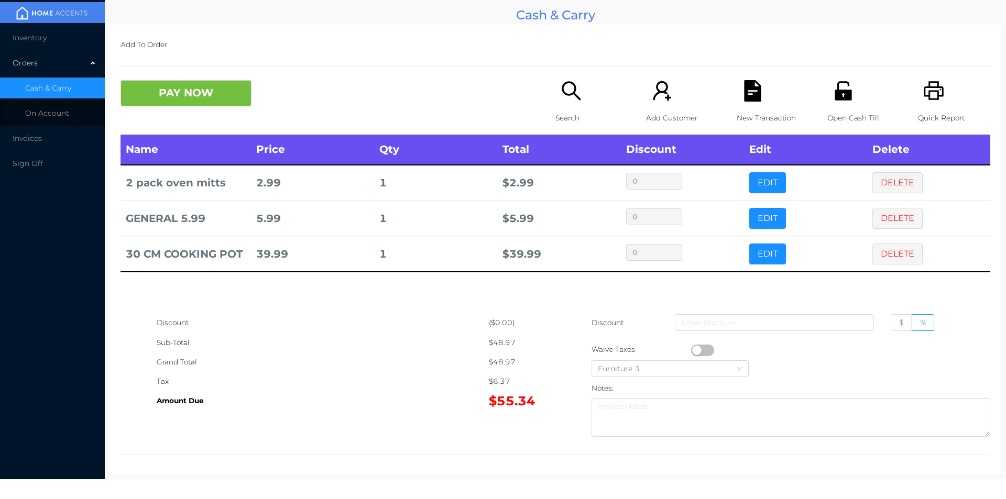
click at [938, 91] on div "Quick Report" at bounding box center [954, 107] width 72 height 55
click at [766, 95] on div "New Transaction" at bounding box center [773, 107] width 72 height 55
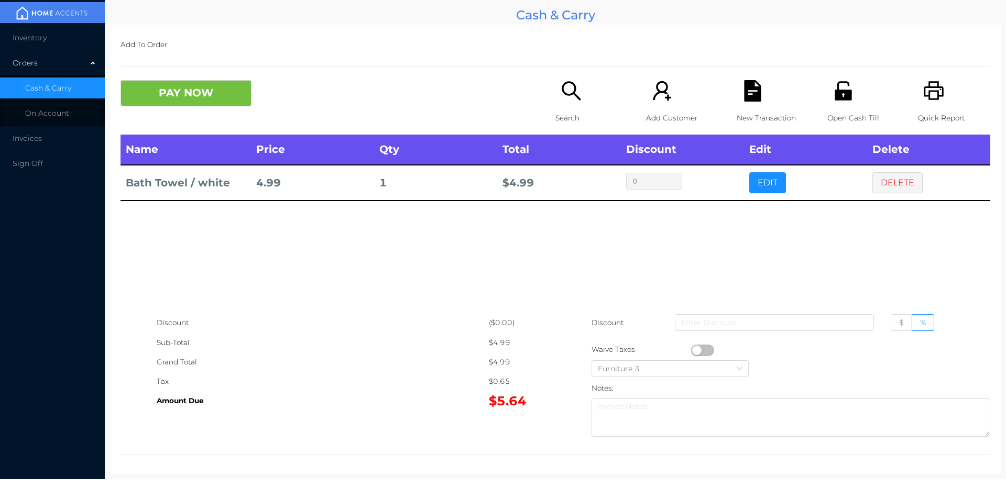
click at [752, 181] on button "EDIT" at bounding box center [767, 182] width 37 height 21
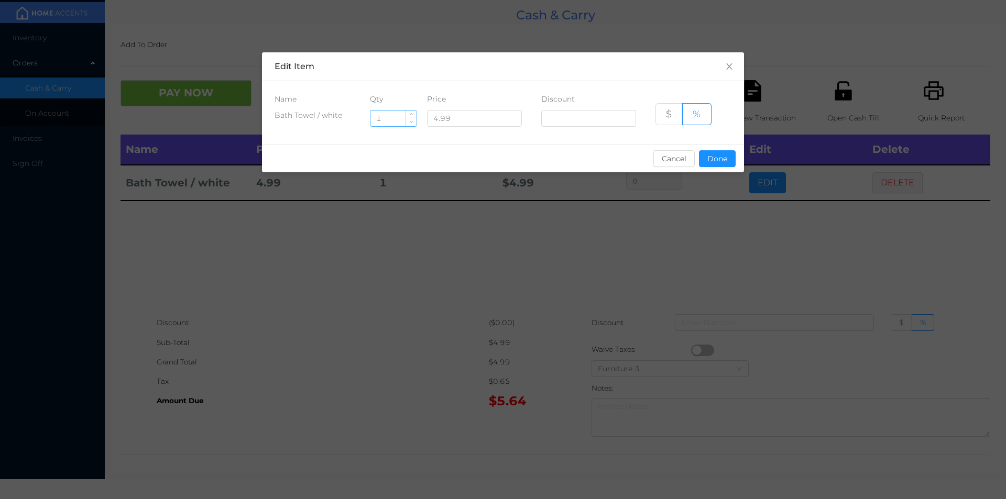
click at [407, 124] on span "Decrease Value" at bounding box center [411, 121] width 11 height 9
type input "0"
type input "5"
click at [714, 162] on button "Done" at bounding box center [717, 158] width 37 height 17
click at [720, 219] on div "sentinelStart Edit Item Name Qty Price Discount Bath Towel / white 5 4.99 $ % C…" at bounding box center [503, 249] width 1006 height 499
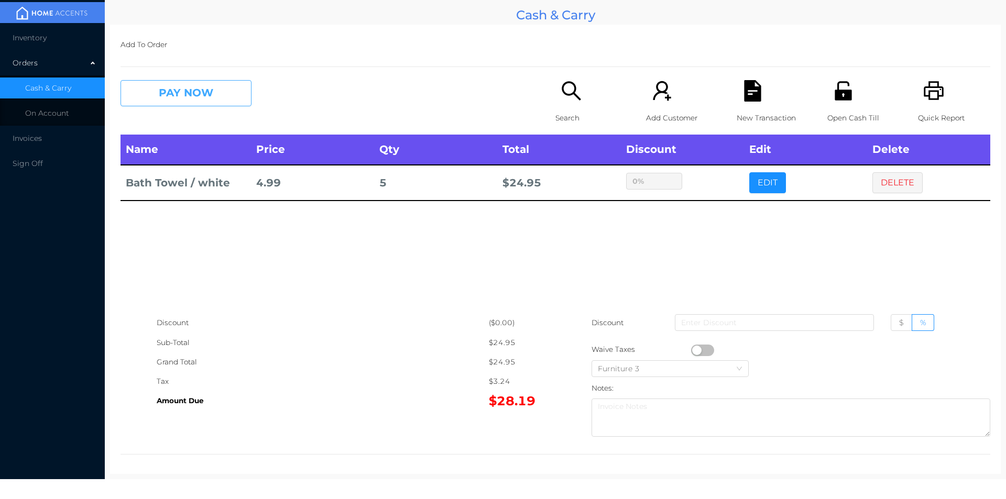
click at [199, 95] on button "PAY NOW" at bounding box center [186, 93] width 131 height 26
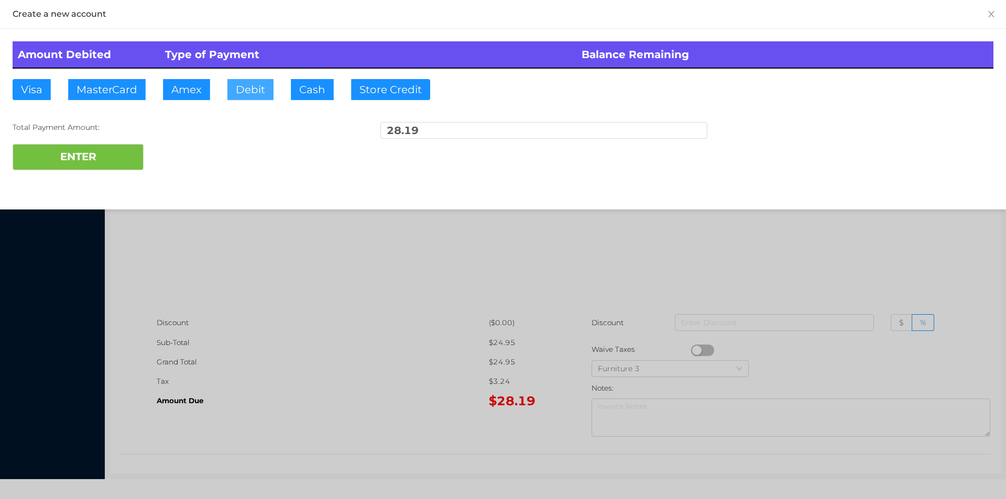
click at [255, 87] on button "Debit" at bounding box center [250, 89] width 46 height 21
click at [112, 151] on button "ENTER" at bounding box center [78, 157] width 131 height 26
type input "0"
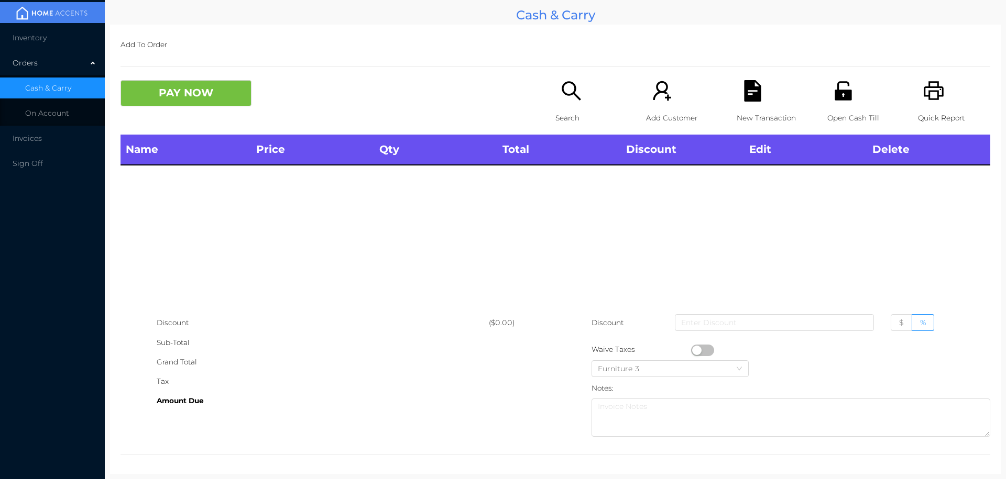
click at [575, 94] on icon "icon: search" at bounding box center [571, 90] width 21 height 21
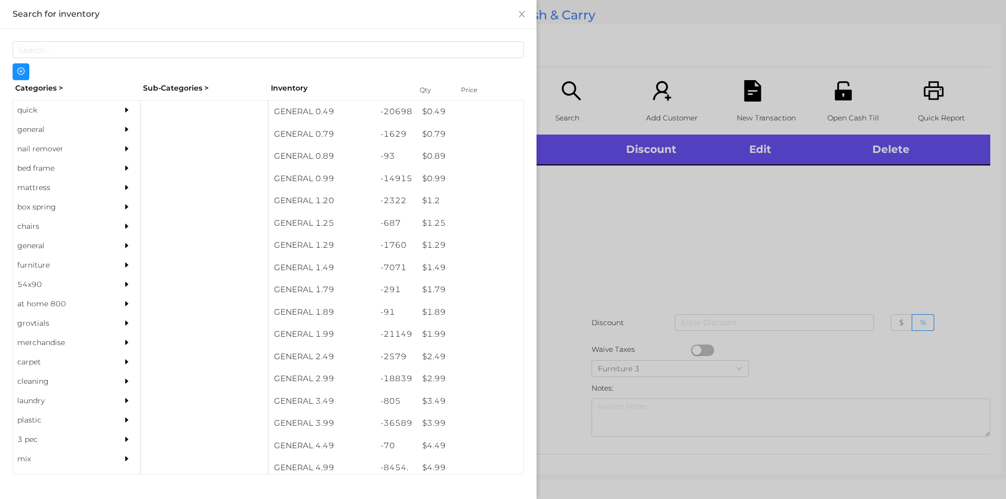
click at [40, 127] on div "general" at bounding box center [60, 129] width 95 height 19
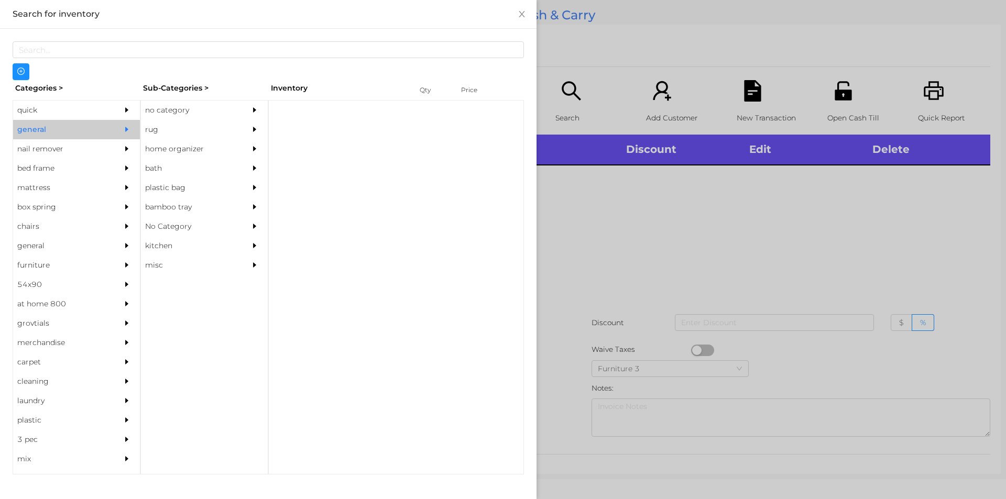
click at [164, 107] on div "no category" at bounding box center [188, 110] width 95 height 19
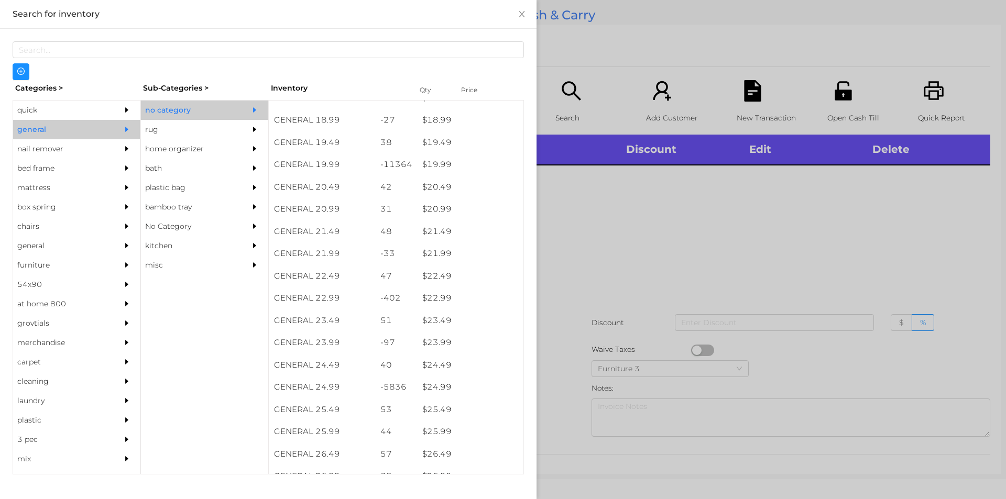
scroll to position [1081, 0]
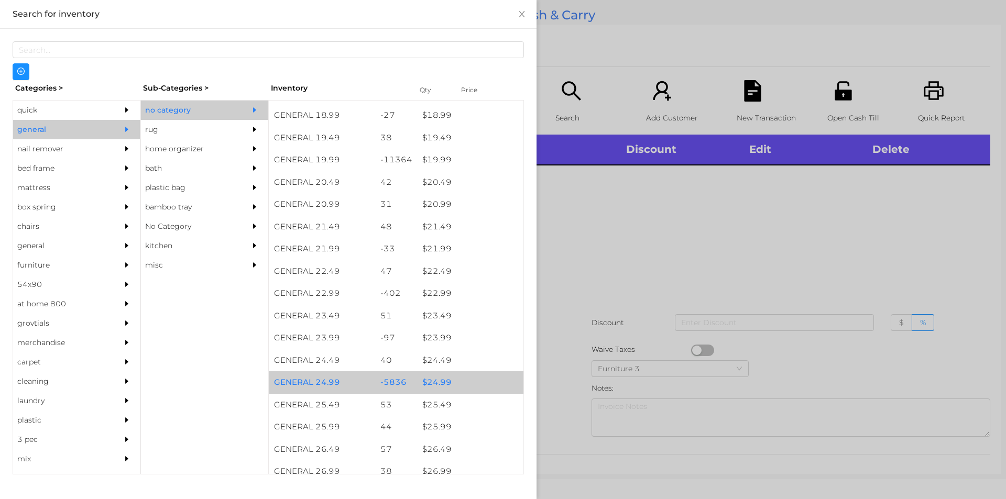
click at [426, 378] on div "$ 24.99" at bounding box center [470, 383] width 106 height 23
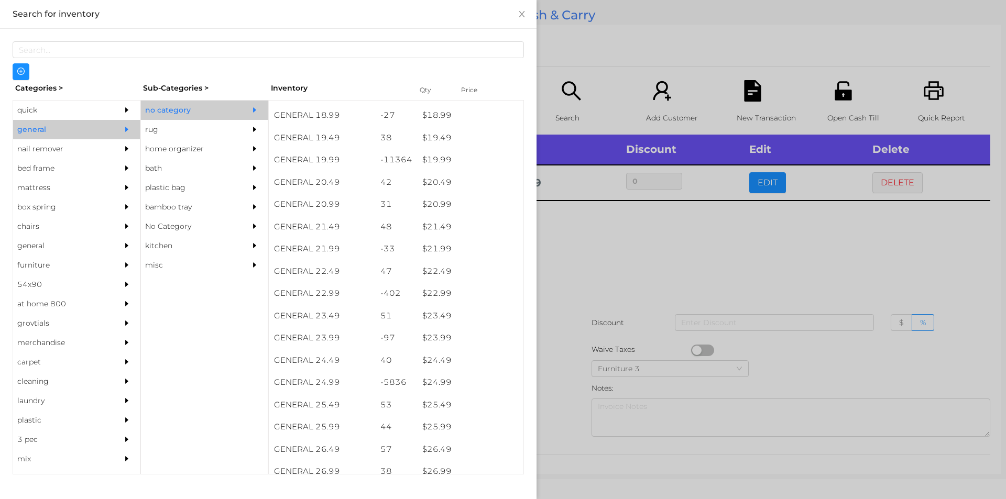
click at [589, 244] on div at bounding box center [503, 249] width 1006 height 499
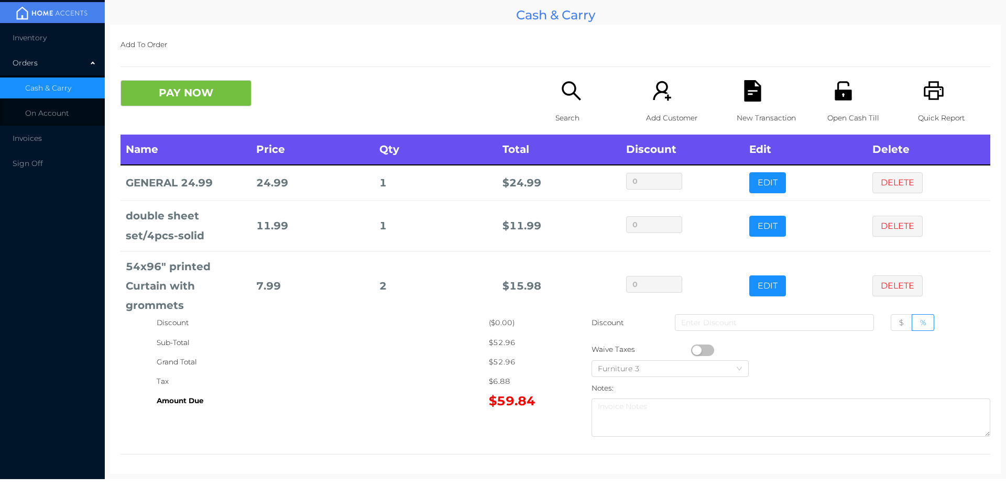
scroll to position [19, 0]
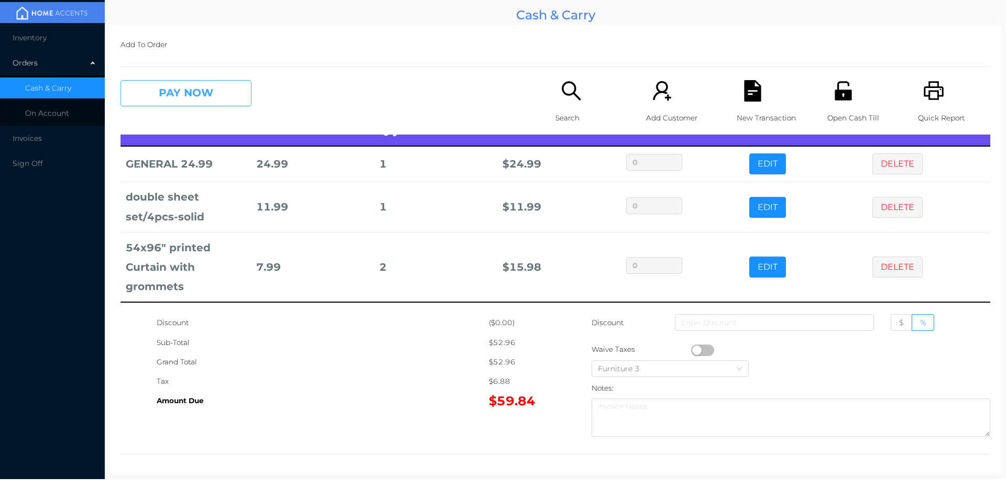
click at [181, 82] on button "PAY NOW" at bounding box center [186, 93] width 131 height 26
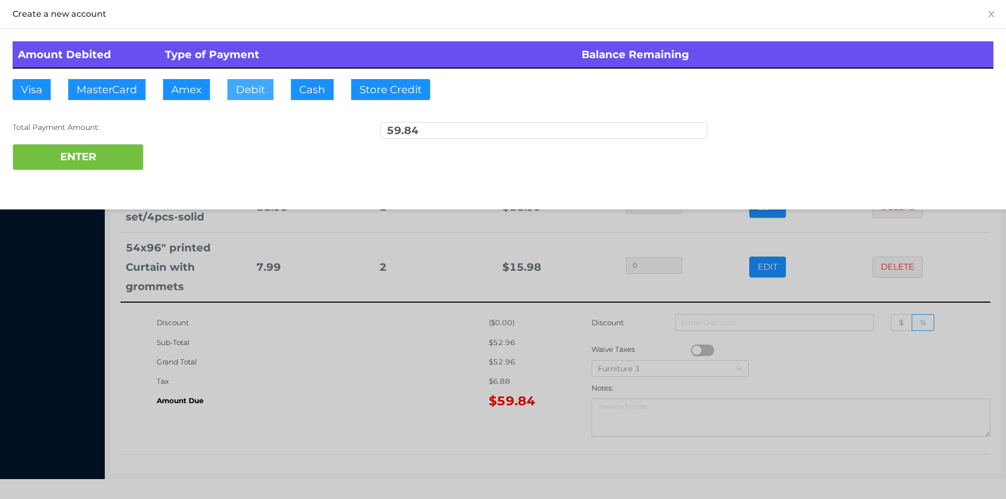
click at [250, 94] on button "Debit" at bounding box center [250, 89] width 46 height 21
click at [117, 149] on button "ENTER" at bounding box center [78, 157] width 131 height 26
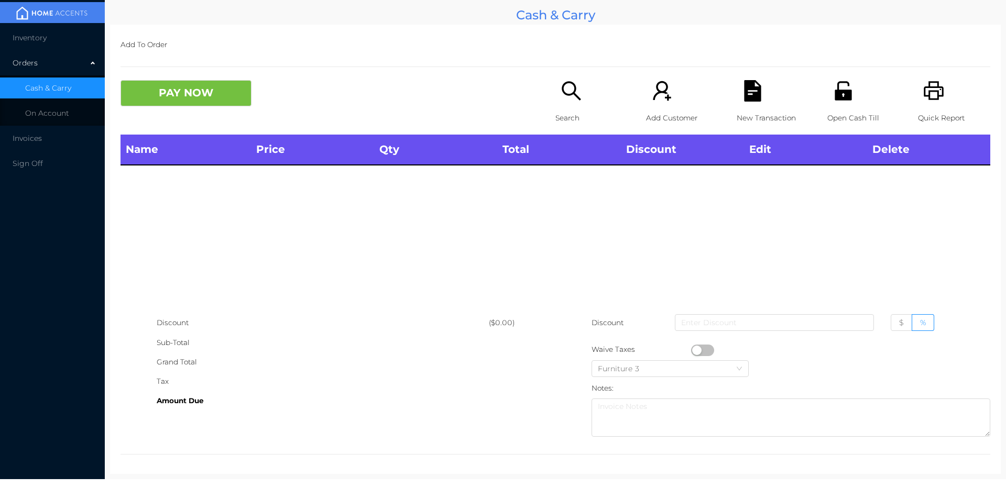
scroll to position [0, 0]
click at [559, 105] on div "Search" at bounding box center [592, 107] width 72 height 55
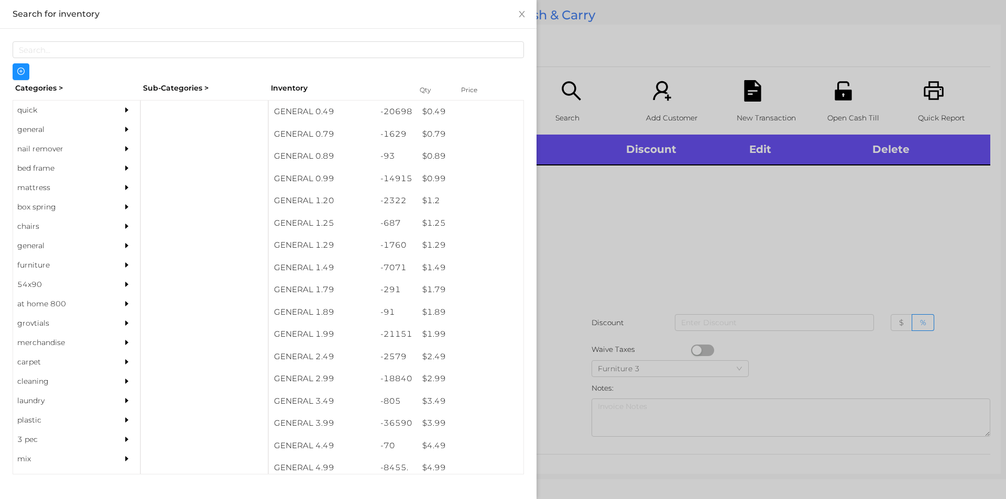
click at [43, 129] on div "general" at bounding box center [60, 129] width 95 height 19
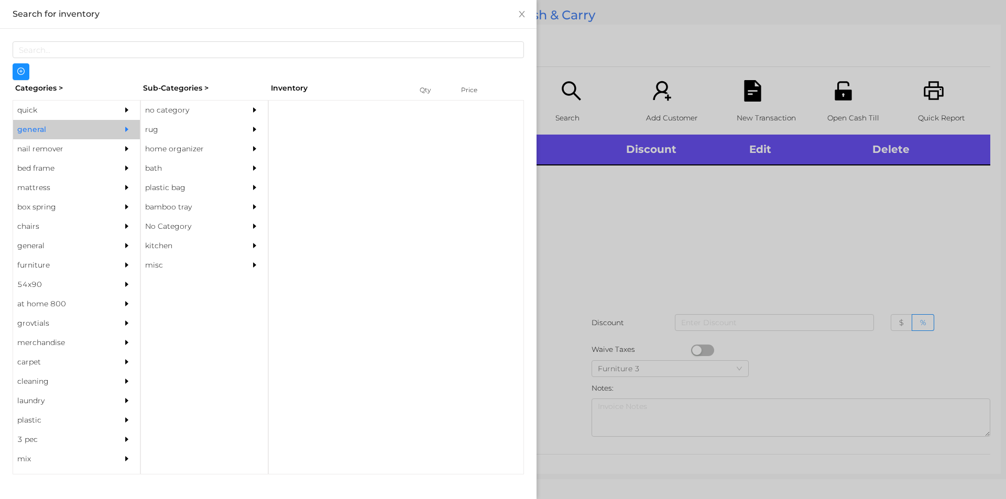
click at [181, 107] on div "no category" at bounding box center [188, 110] width 95 height 19
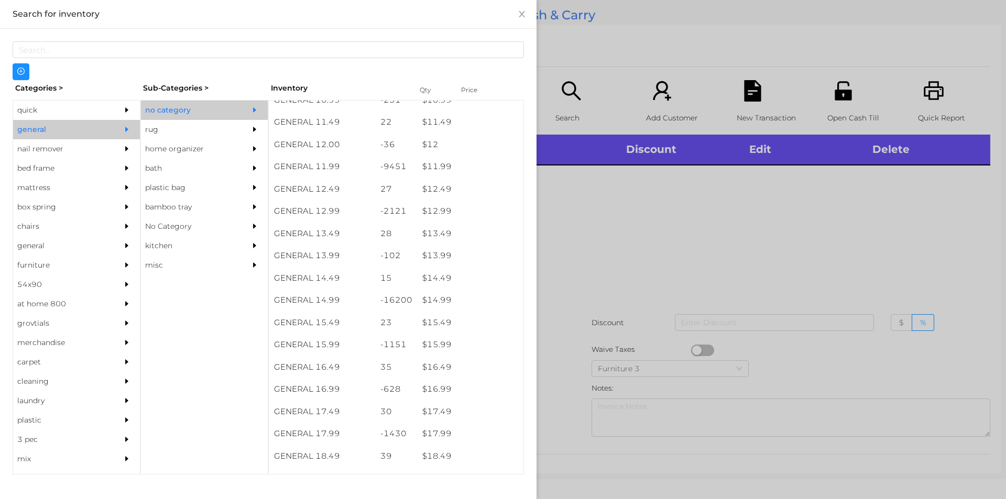
scroll to position [742, 0]
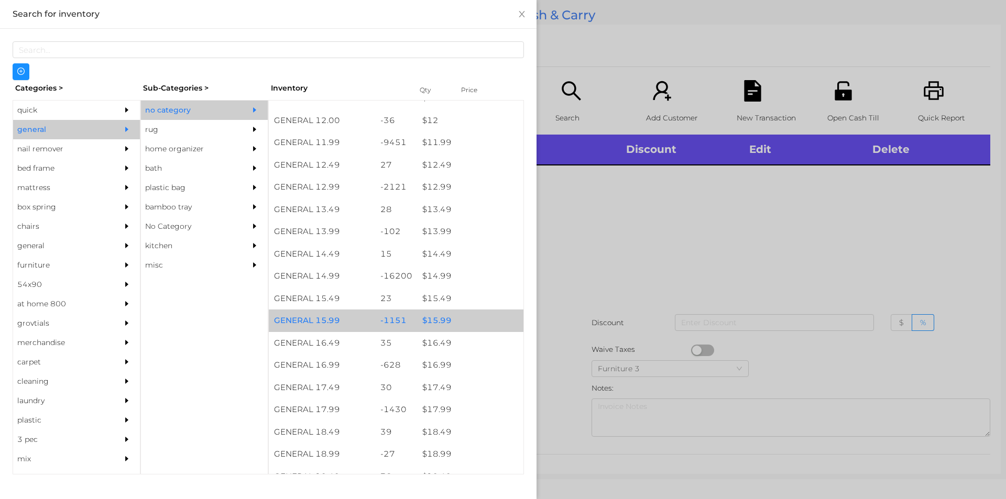
click at [432, 321] on div "$ 15.99" at bounding box center [470, 321] width 106 height 23
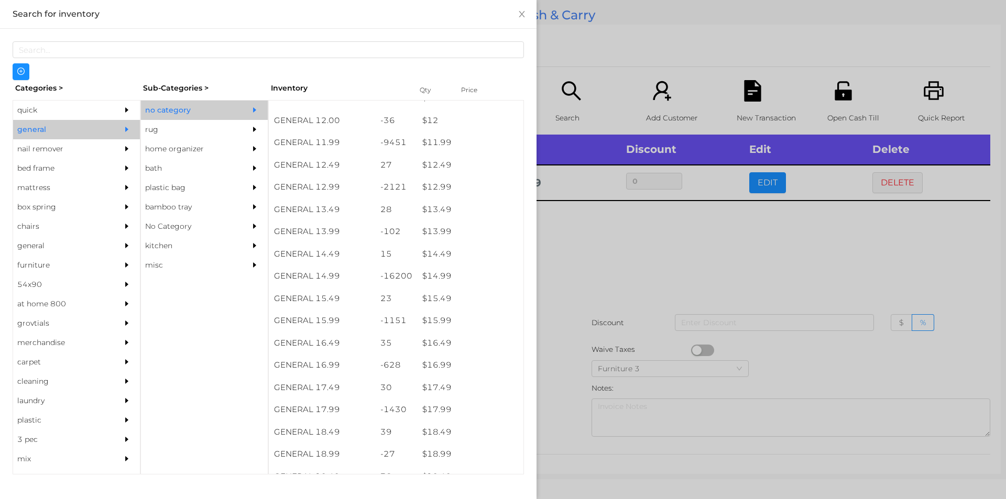
click at [567, 312] on div at bounding box center [503, 249] width 1006 height 499
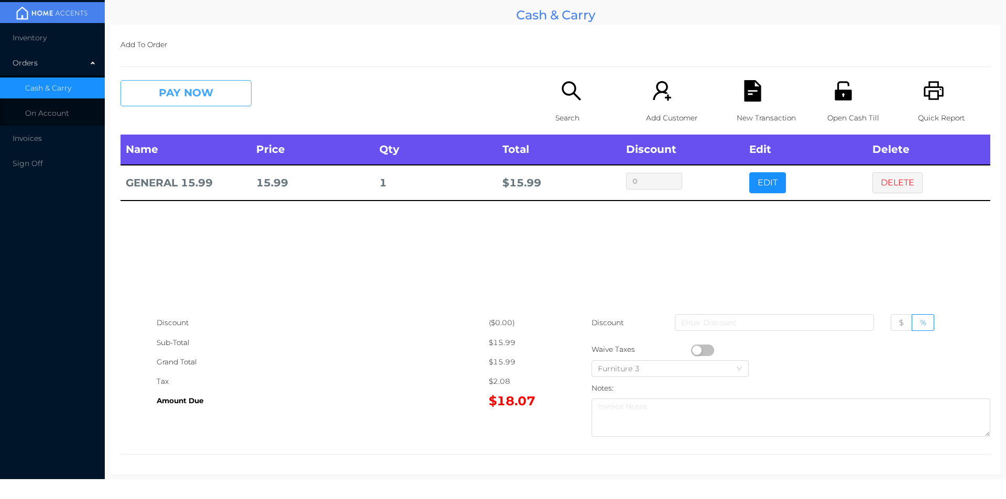
click at [154, 81] on button "PAY NOW" at bounding box center [186, 93] width 131 height 26
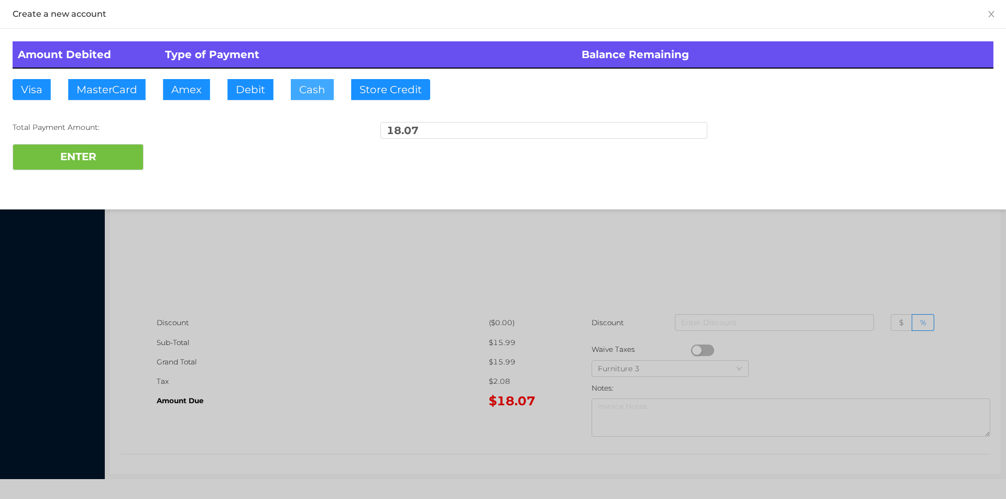
click at [306, 89] on button "Cash" at bounding box center [312, 89] width 43 height 21
type input "20."
click at [95, 169] on button "ENTER" at bounding box center [78, 157] width 131 height 26
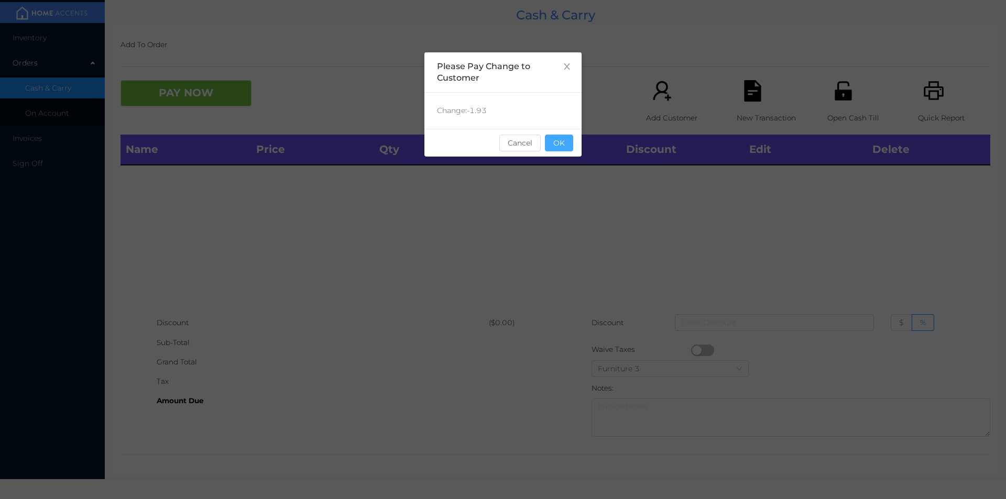
click at [562, 150] on button "OK" at bounding box center [559, 143] width 28 height 17
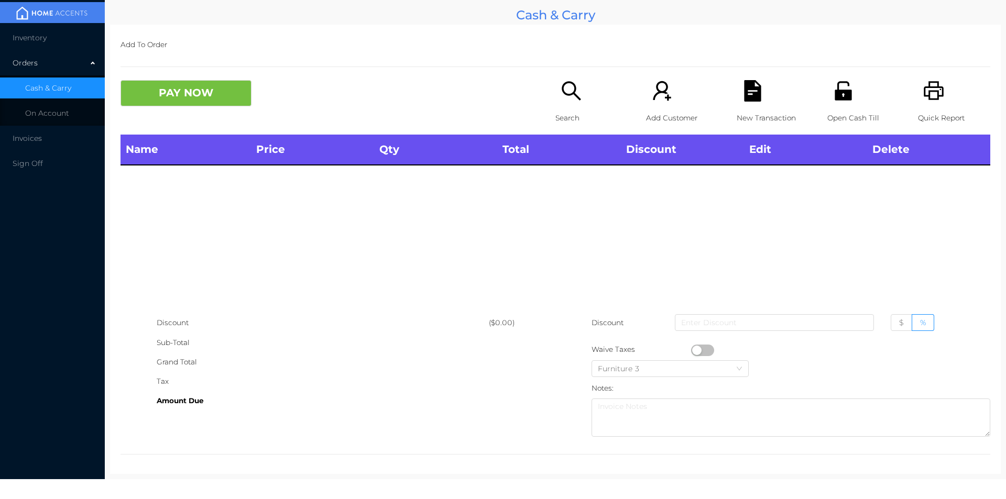
click at [569, 92] on icon "icon: search" at bounding box center [571, 90] width 21 height 21
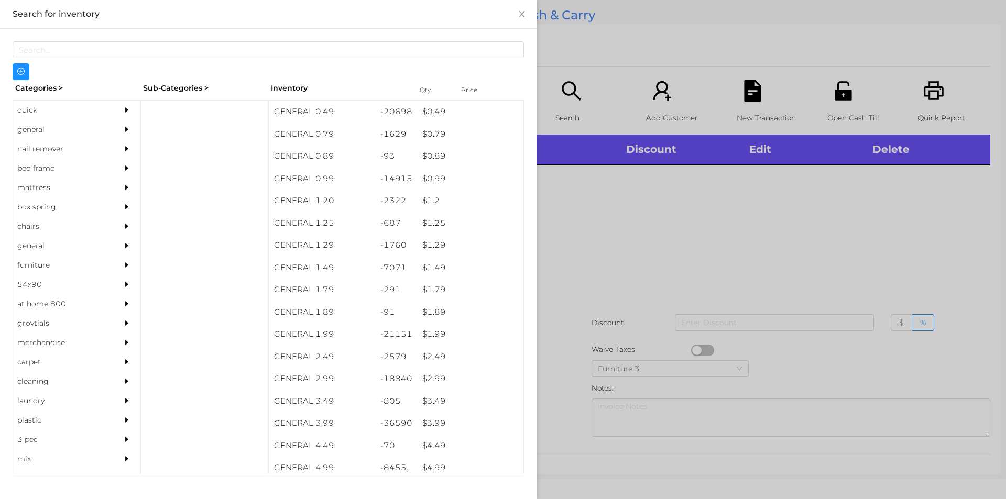
click at [897, 217] on div at bounding box center [503, 249] width 1006 height 499
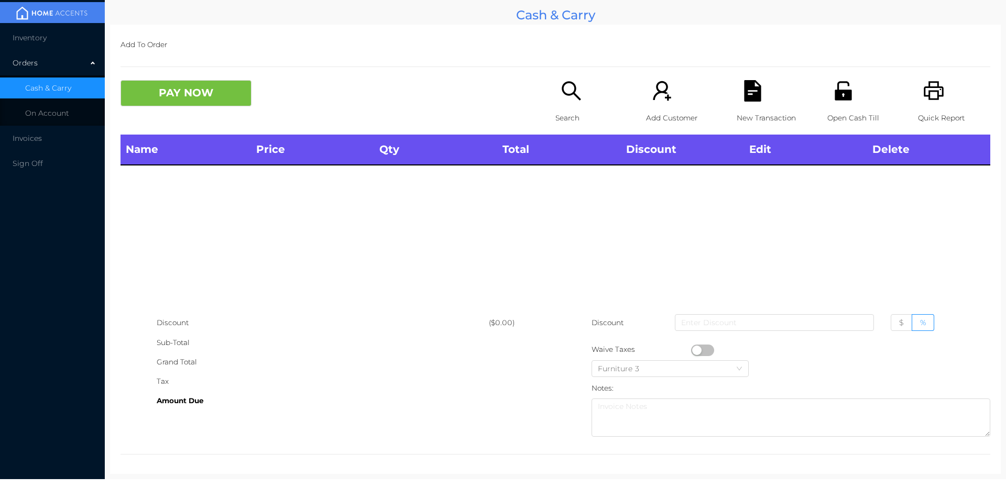
click at [935, 101] on icon "icon: printer" at bounding box center [933, 90] width 21 height 21
click at [212, 84] on button "PAY NOW" at bounding box center [186, 93] width 131 height 26
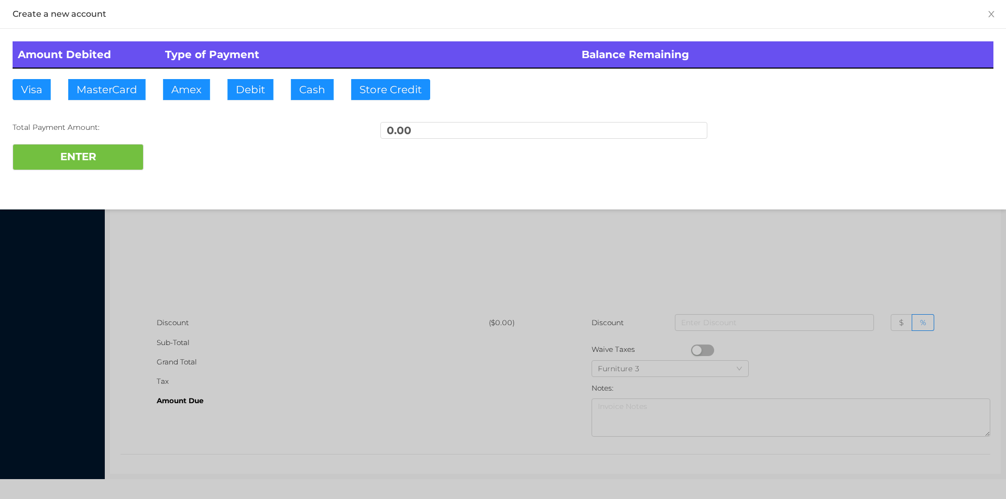
click at [842, 236] on div at bounding box center [503, 249] width 1006 height 499
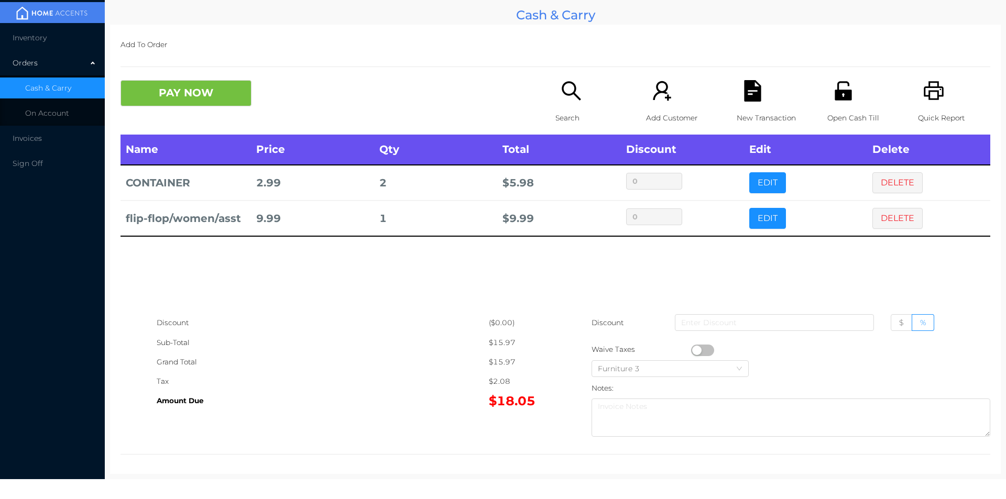
click at [563, 96] on icon "icon: search" at bounding box center [571, 90] width 21 height 21
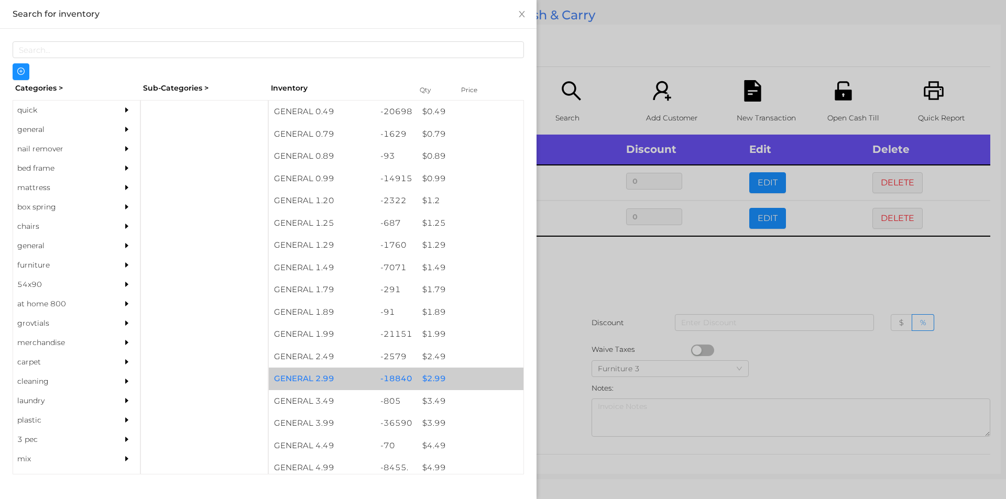
click at [435, 378] on div "$ 2.99" at bounding box center [470, 379] width 106 height 23
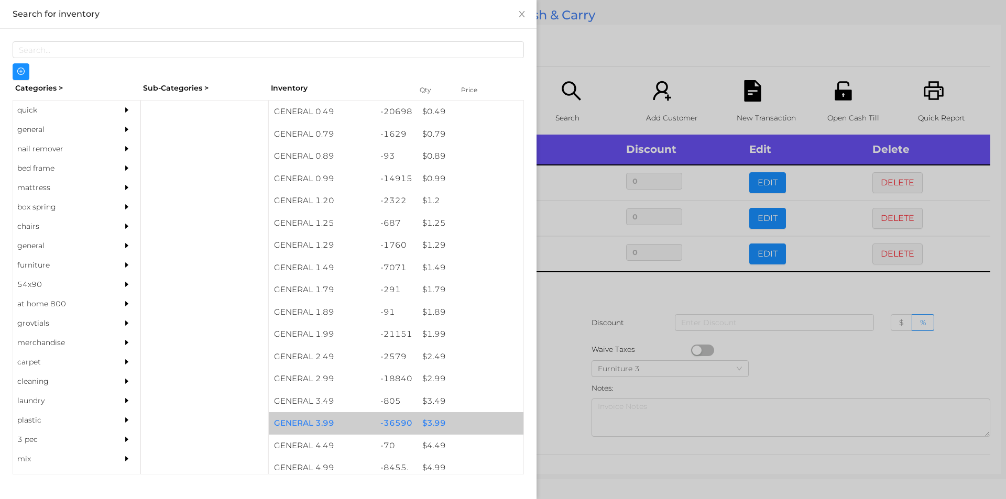
click at [433, 424] on div "$ 3.99" at bounding box center [470, 423] width 106 height 23
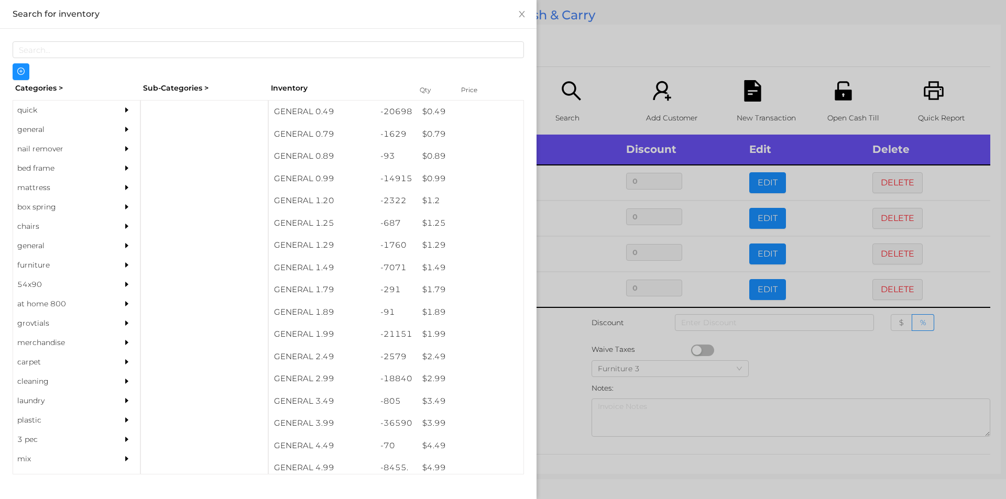
click at [564, 410] on div at bounding box center [503, 249] width 1006 height 499
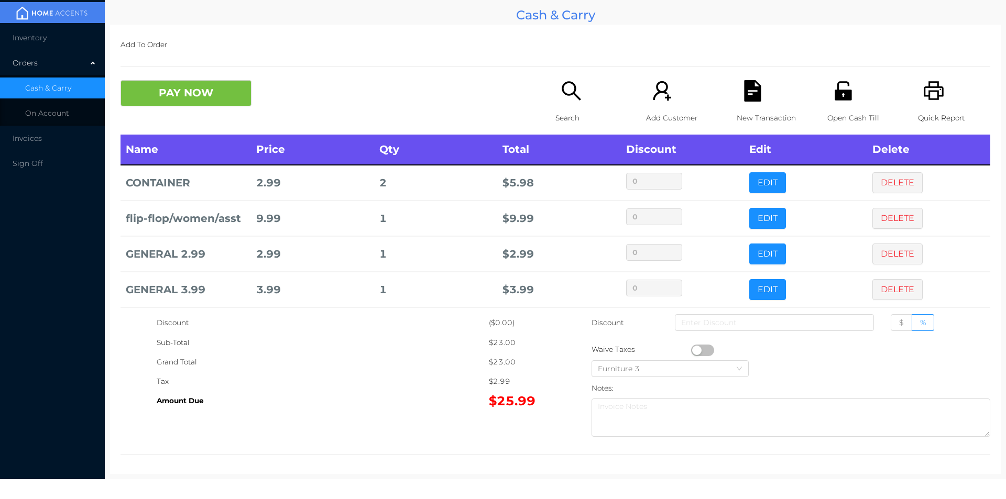
scroll to position [41, 0]
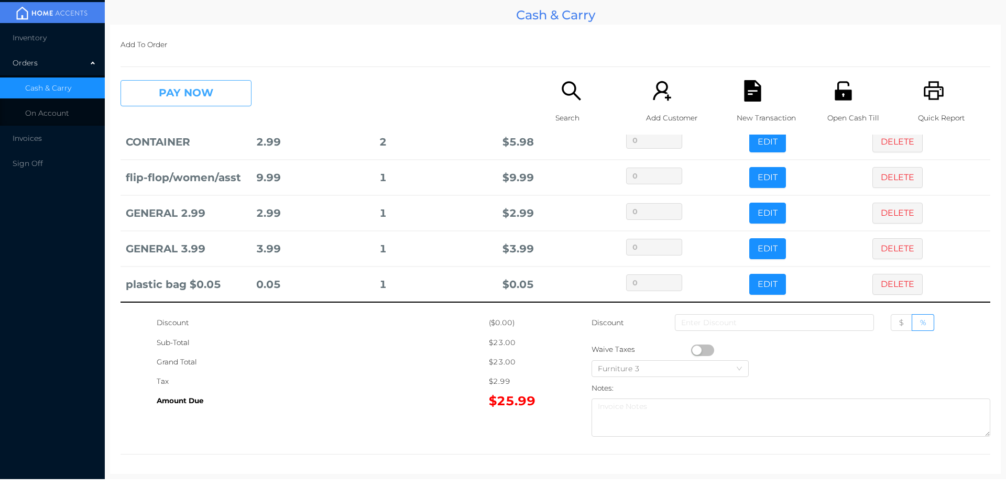
click at [210, 87] on button "PAY NOW" at bounding box center [186, 93] width 131 height 26
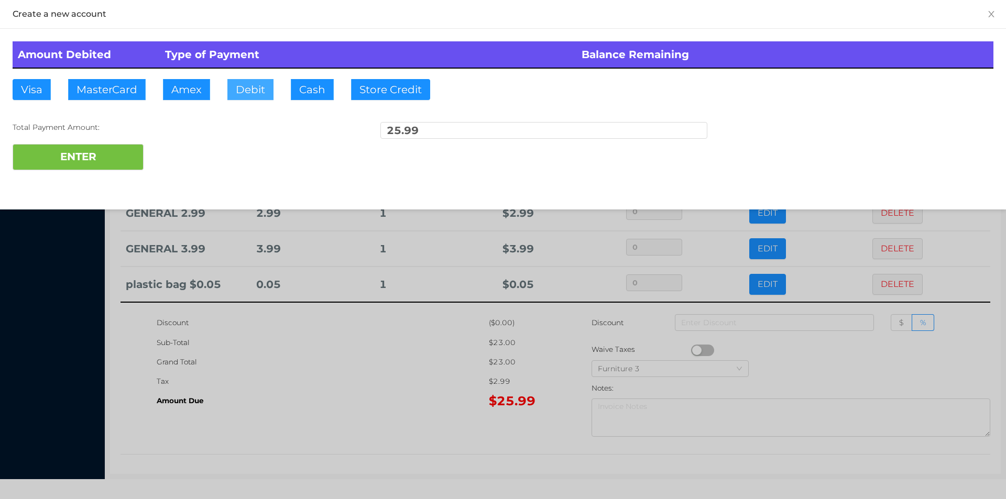
click at [248, 83] on button "Debit" at bounding box center [250, 89] width 46 height 21
click at [122, 155] on button "ENTER" at bounding box center [78, 157] width 131 height 26
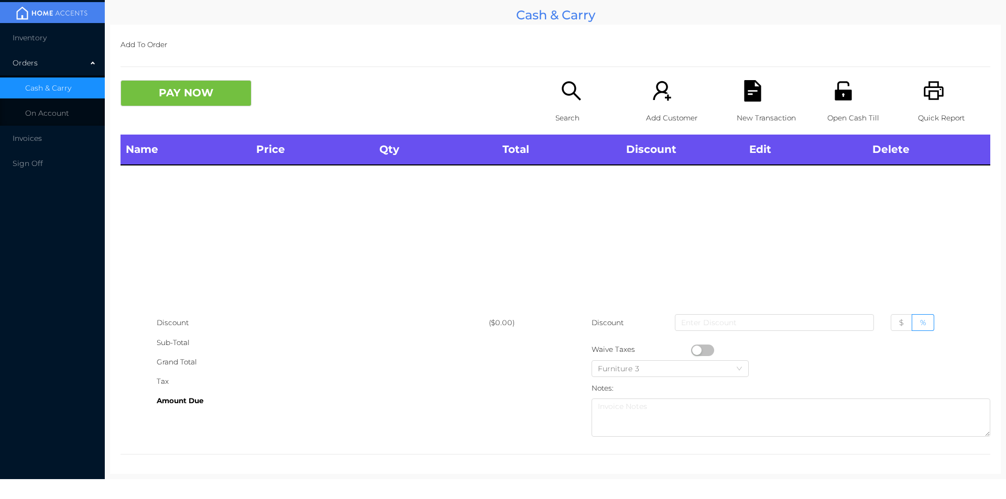
scroll to position [0, 0]
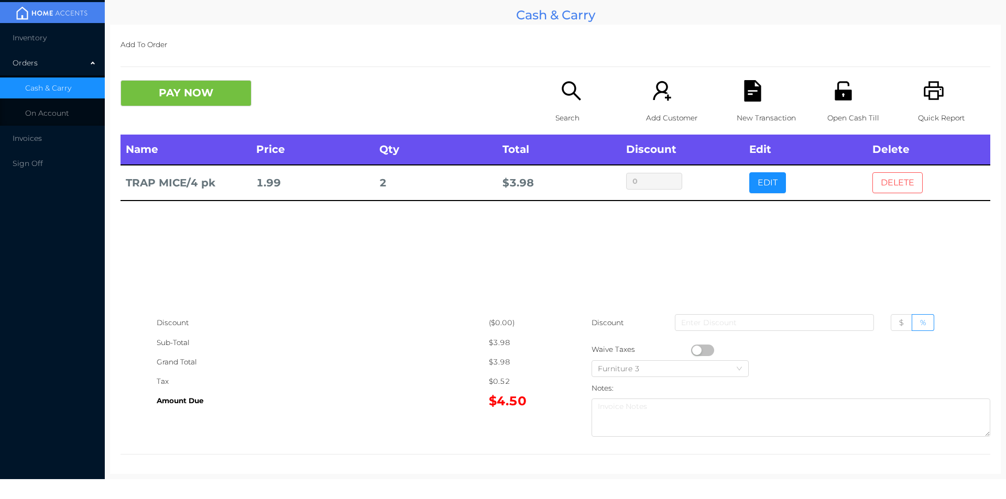
click at [914, 184] on button "DELETE" at bounding box center [898, 182] width 50 height 21
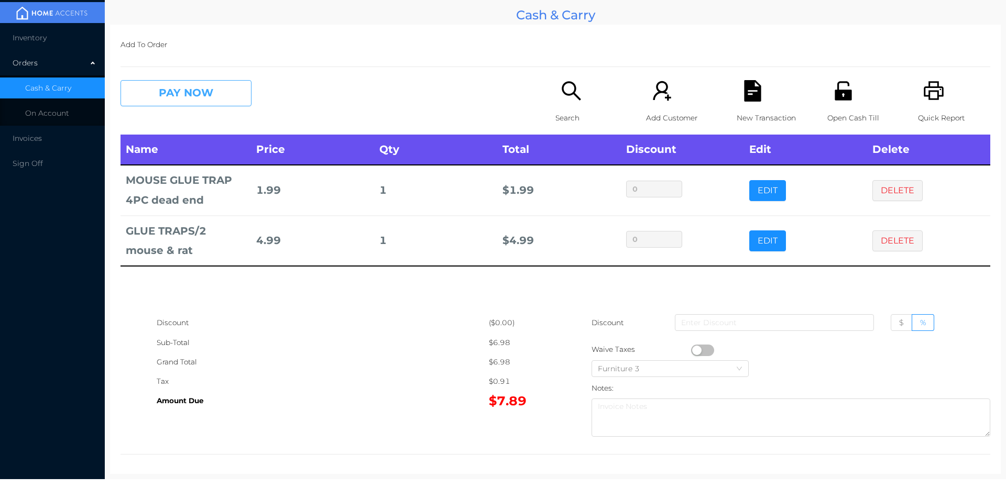
click at [225, 93] on button "PAY NOW" at bounding box center [186, 93] width 131 height 26
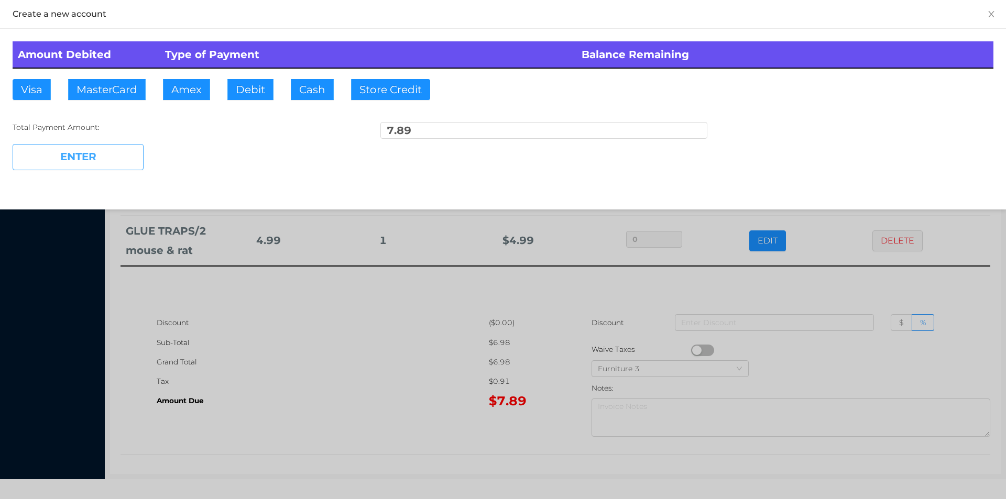
click at [123, 159] on button "ENTER" at bounding box center [78, 157] width 131 height 26
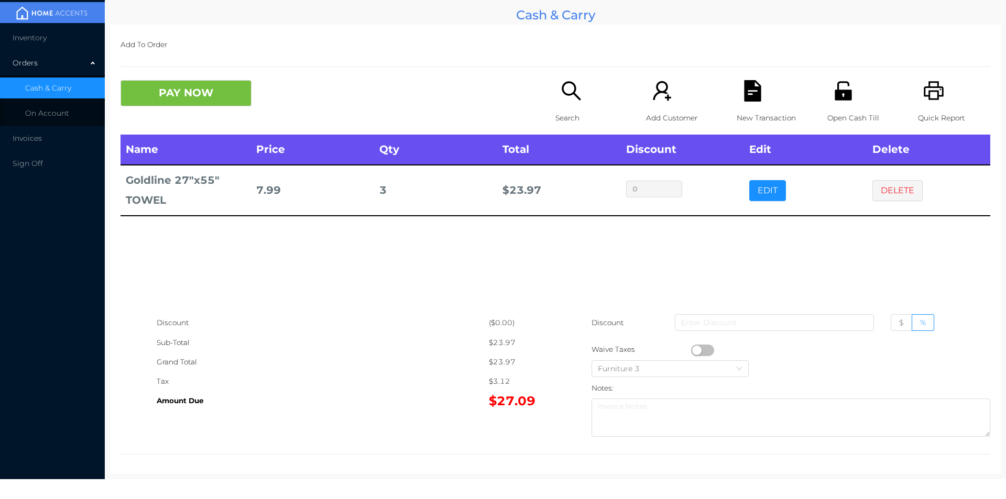
click at [930, 107] on div "Quick Report" at bounding box center [954, 107] width 72 height 55
click at [208, 100] on button "PAY NOW" at bounding box center [186, 93] width 131 height 26
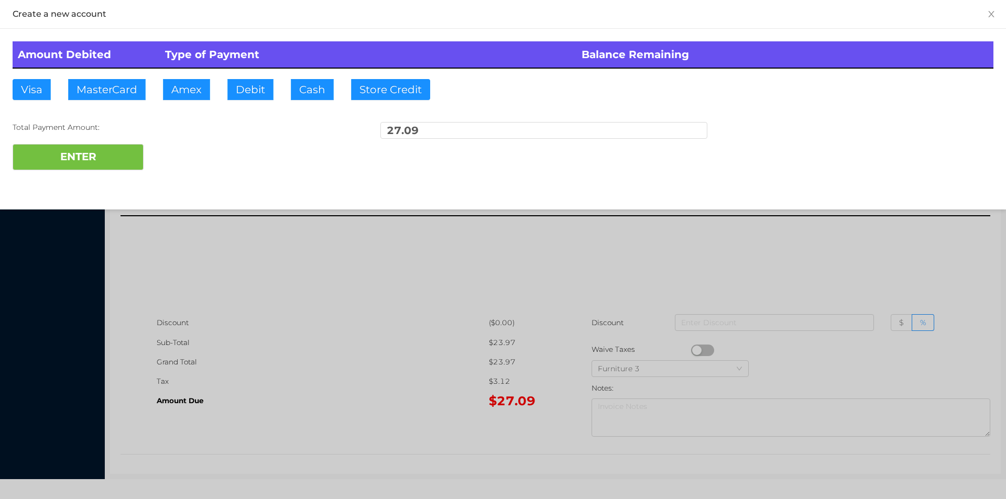
click at [832, 265] on div at bounding box center [503, 249] width 1006 height 499
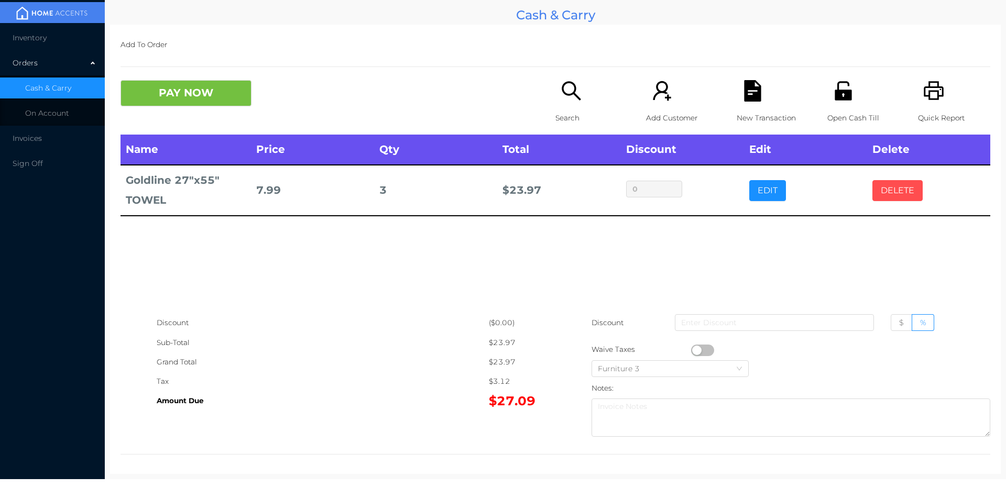
click at [904, 194] on button "DELETE" at bounding box center [898, 190] width 50 height 21
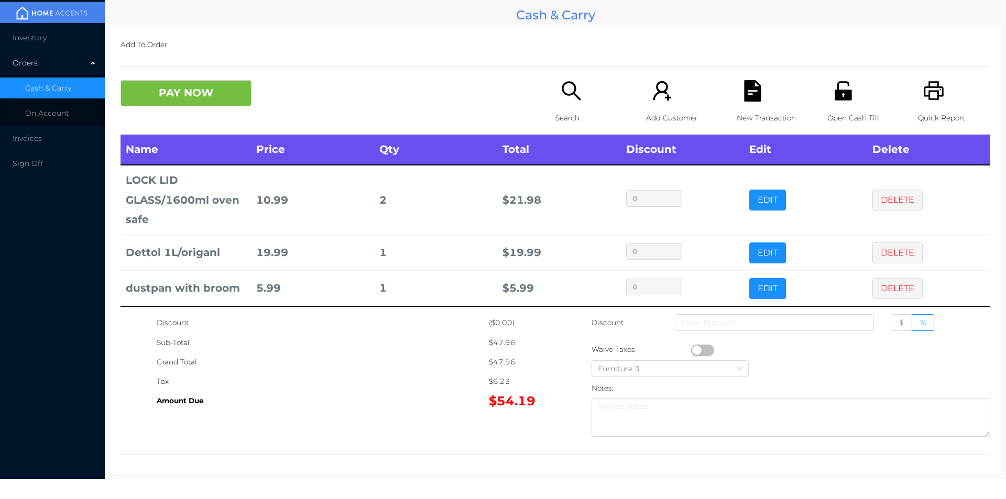
scroll to position [4, 0]
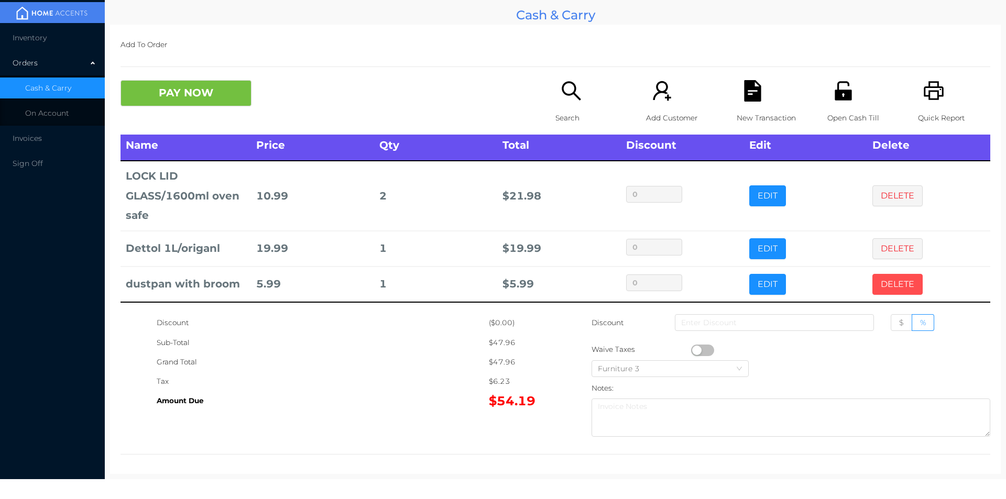
click at [878, 289] on button "DELETE" at bounding box center [898, 284] width 50 height 21
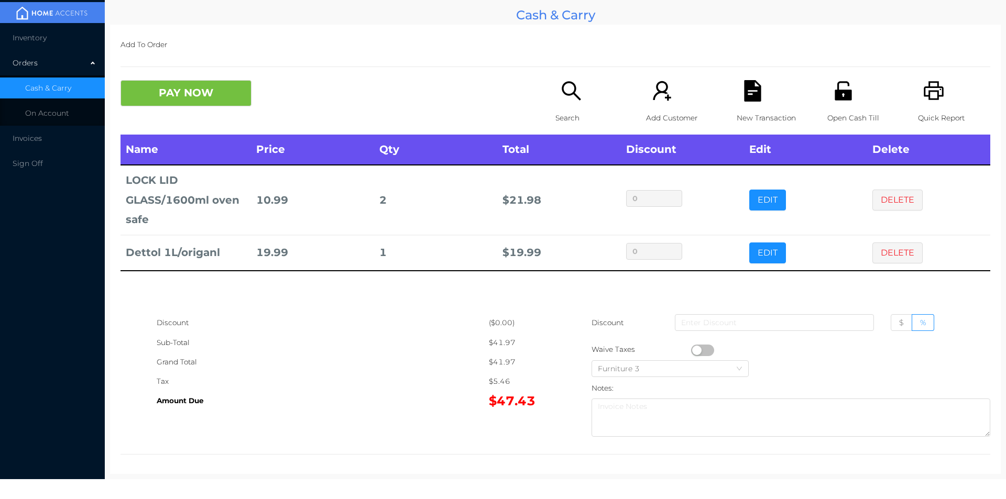
click at [563, 101] on icon "icon: search" at bounding box center [571, 90] width 21 height 21
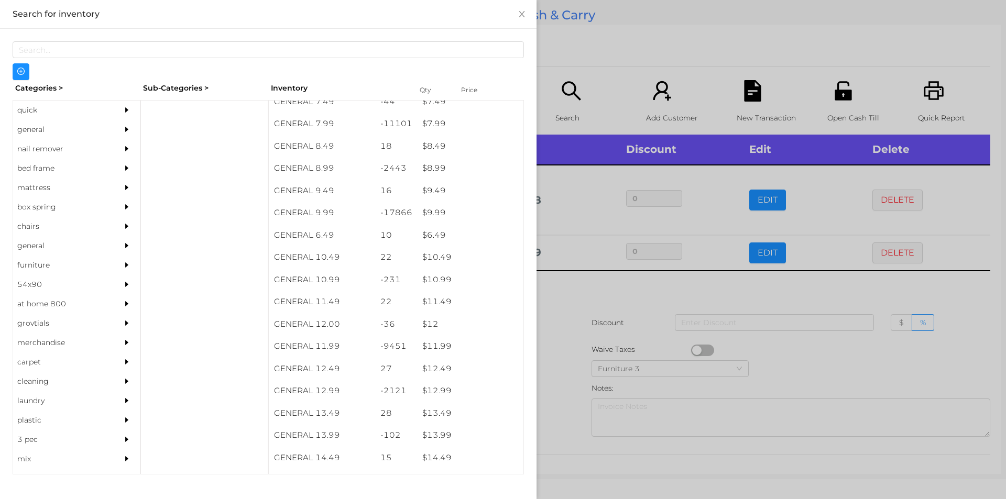
scroll to position [540, 0]
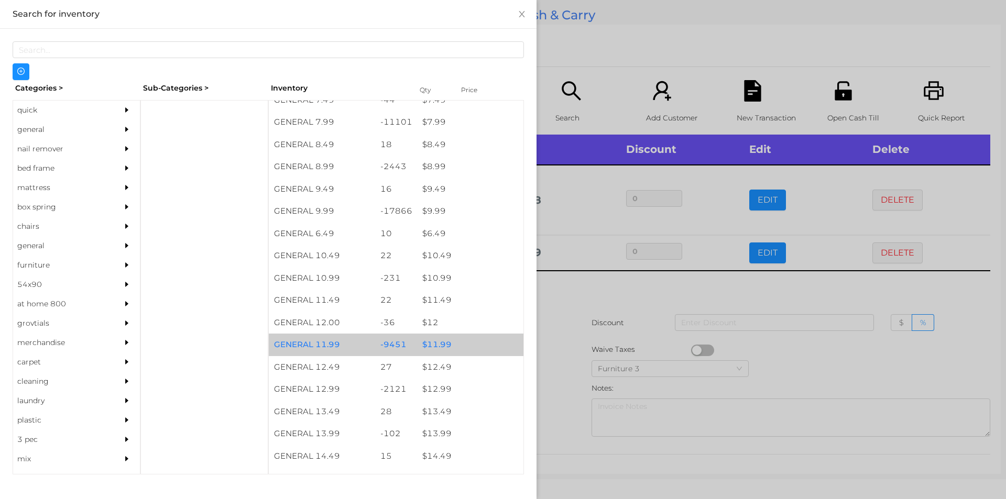
click at [441, 346] on div "$ 11.99" at bounding box center [470, 345] width 106 height 23
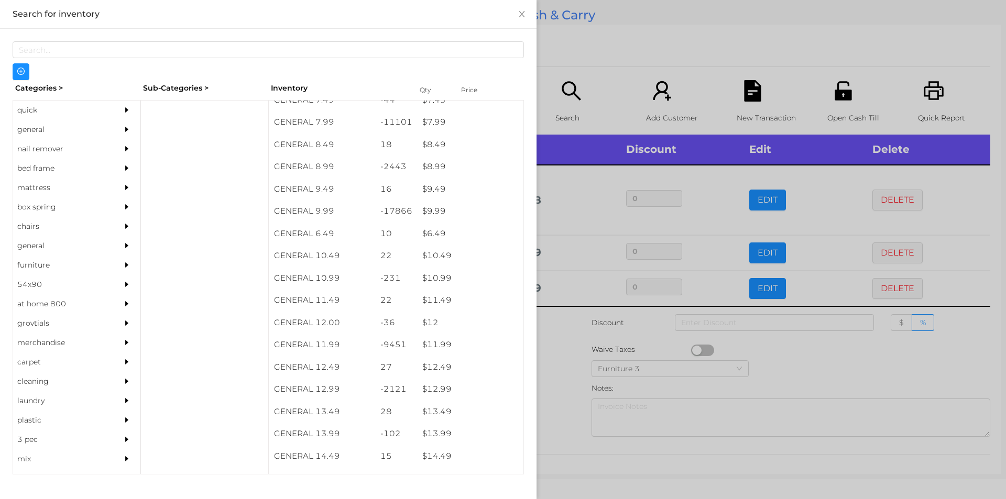
click at [568, 372] on div at bounding box center [503, 249] width 1006 height 499
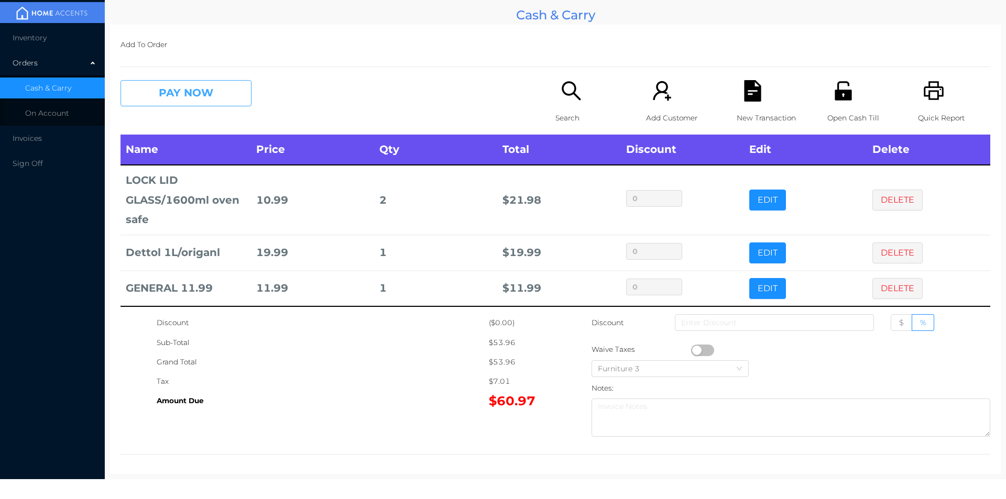
click at [209, 104] on button "PAY NOW" at bounding box center [186, 93] width 131 height 26
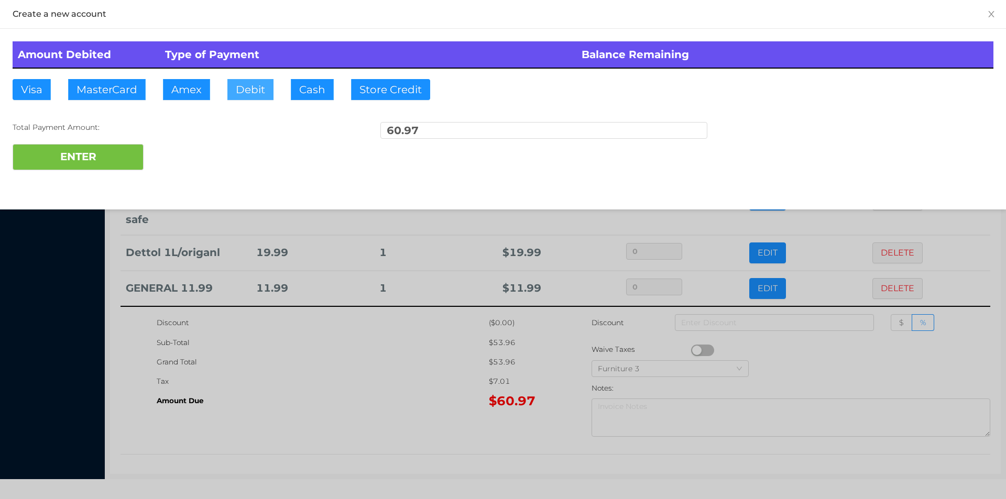
click at [243, 91] on button "Debit" at bounding box center [250, 89] width 46 height 21
click at [104, 162] on button "ENTER" at bounding box center [78, 157] width 131 height 26
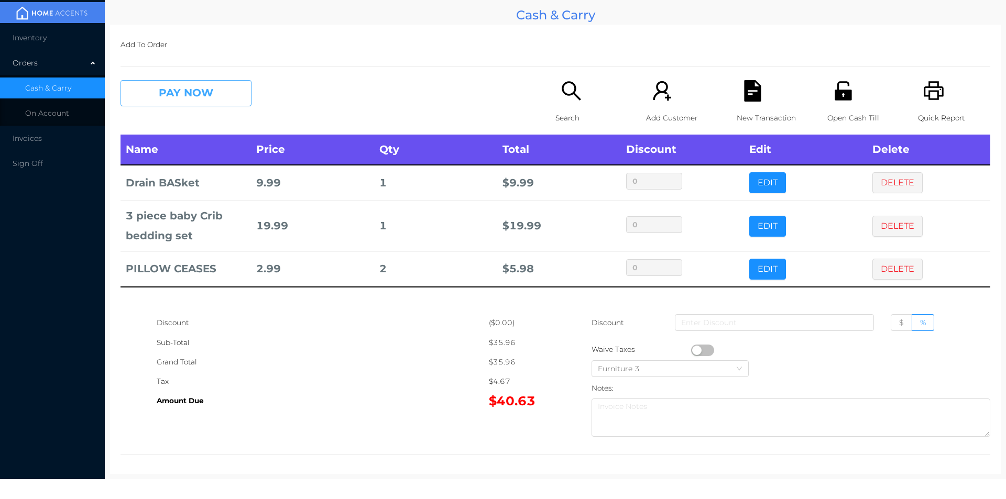
click at [213, 96] on button "PAY NOW" at bounding box center [186, 93] width 131 height 26
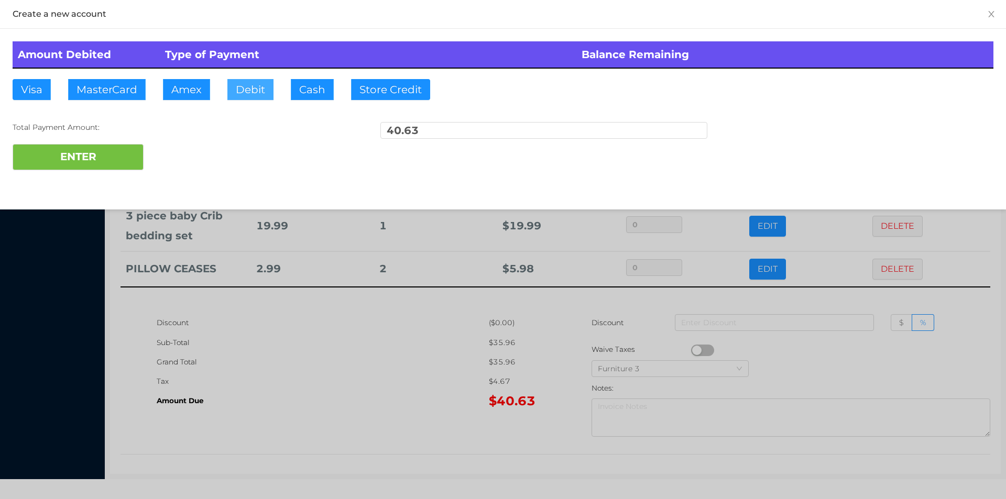
click at [237, 85] on button "Debit" at bounding box center [250, 89] width 46 height 21
click at [132, 156] on button "ENTER" at bounding box center [78, 157] width 131 height 26
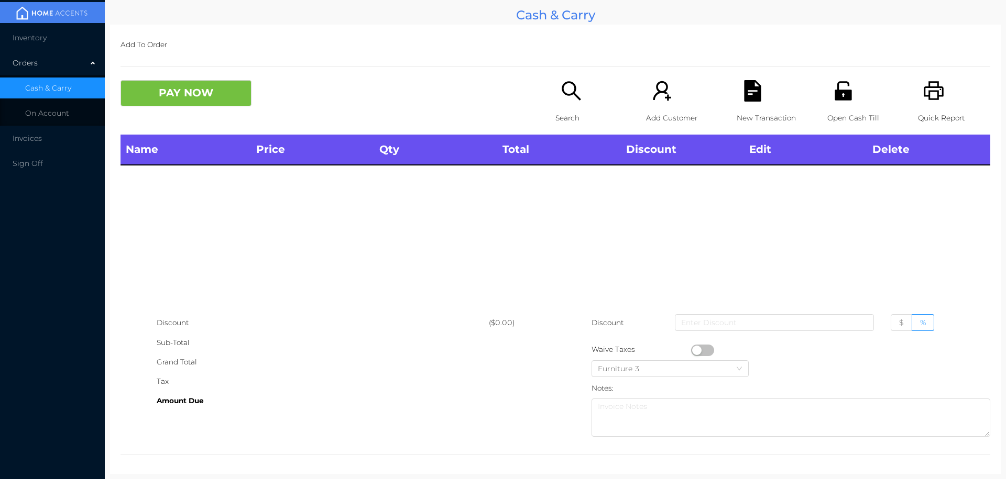
click at [576, 109] on p "Search" at bounding box center [592, 117] width 72 height 19
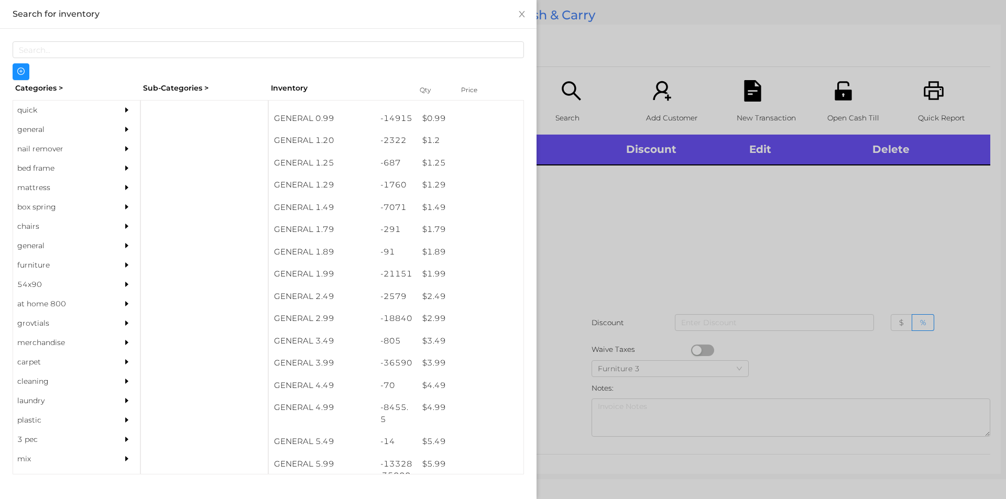
scroll to position [69, 0]
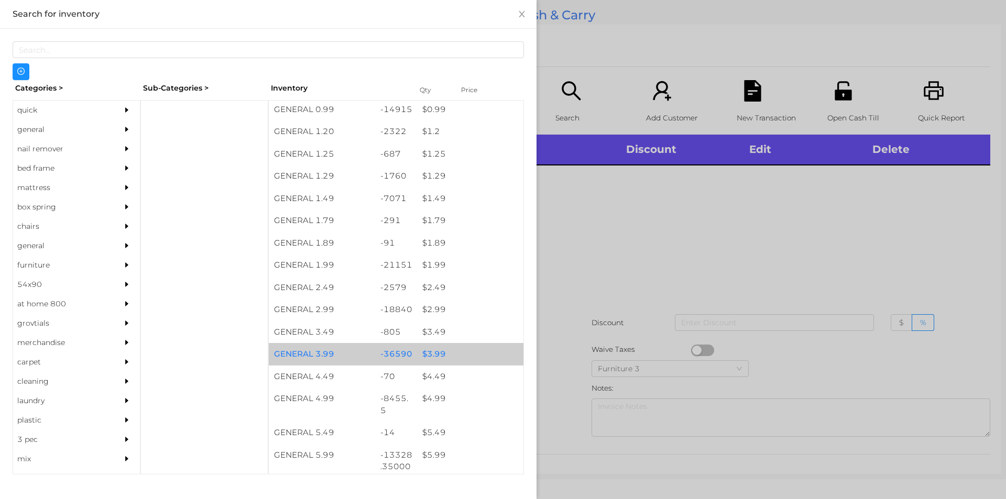
click at [425, 355] on div "$ 3.99" at bounding box center [470, 354] width 106 height 23
click at [428, 350] on div "$ 3.99" at bounding box center [470, 354] width 106 height 23
click at [420, 354] on div "$ 3.99" at bounding box center [470, 354] width 106 height 23
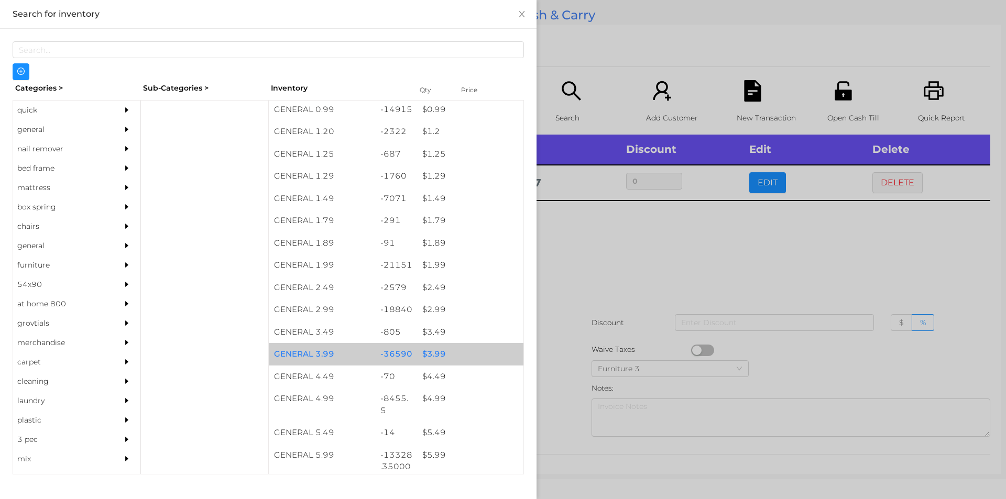
click at [434, 353] on div "$ 3.99" at bounding box center [470, 354] width 106 height 23
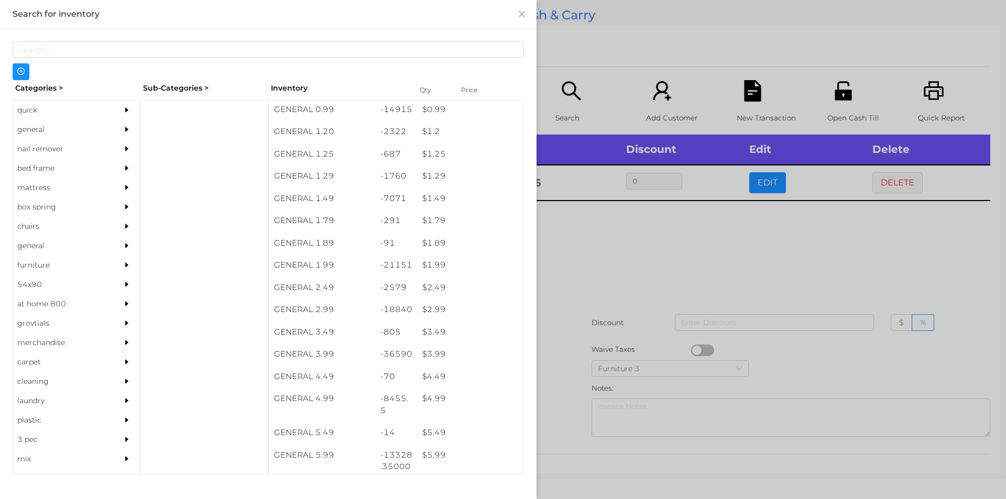
click at [567, 278] on div at bounding box center [503, 249] width 1006 height 499
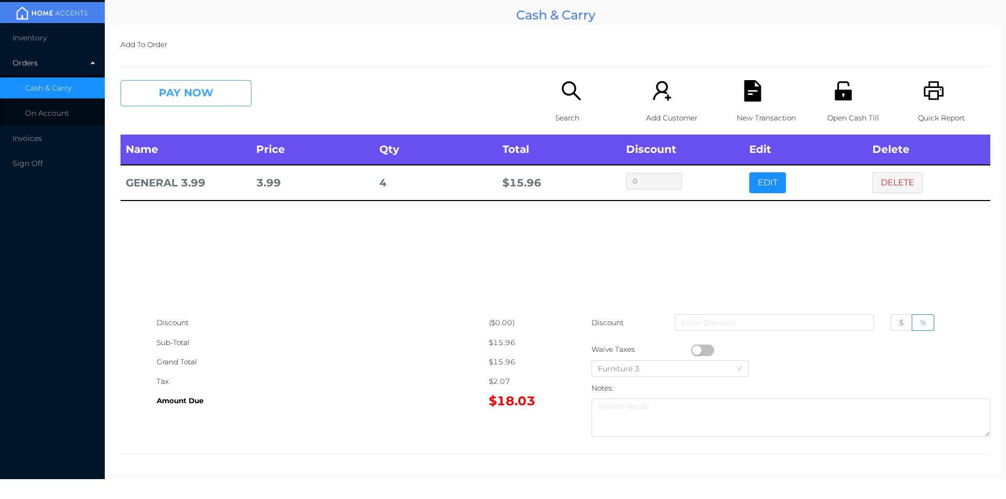
click at [173, 91] on button "PAY NOW" at bounding box center [186, 93] width 131 height 26
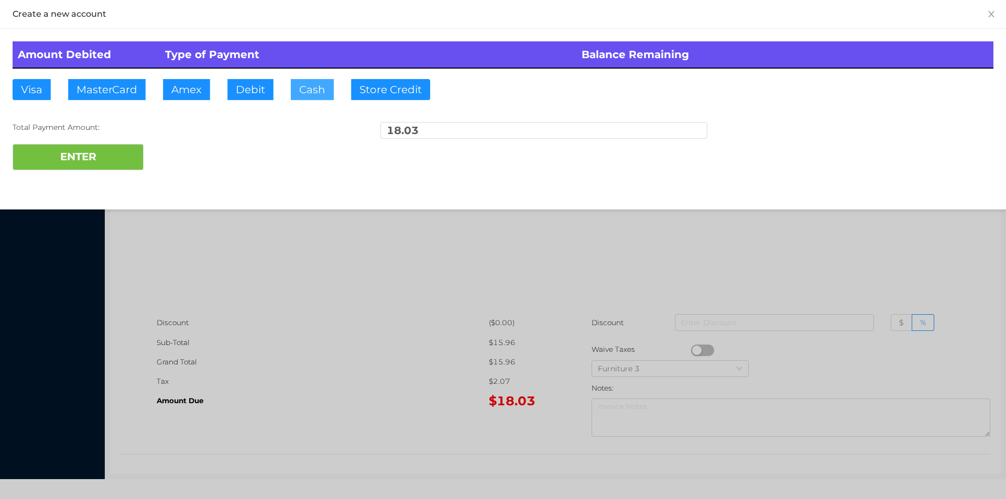
click at [298, 89] on button "Cash" at bounding box center [312, 89] width 43 height 21
click at [69, 164] on button "ENTER" at bounding box center [78, 157] width 131 height 26
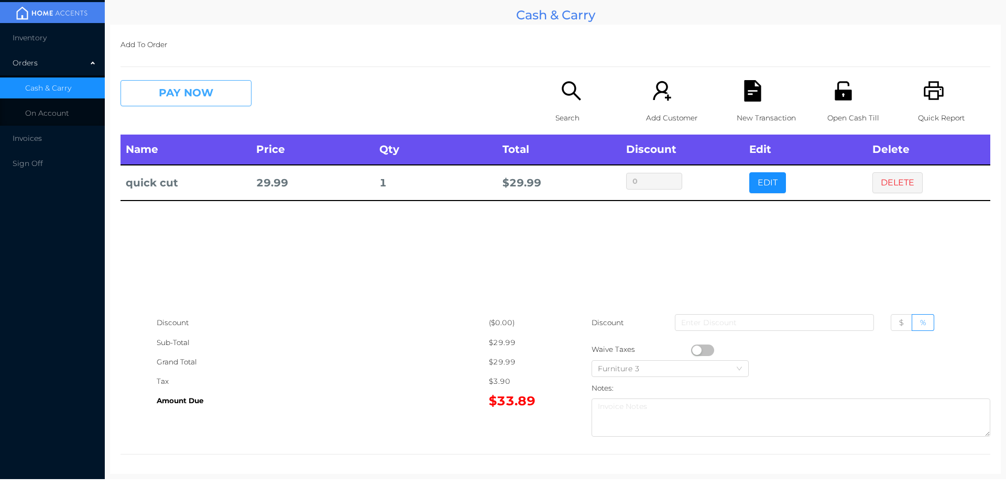
click at [168, 90] on button "PAY NOW" at bounding box center [186, 93] width 131 height 26
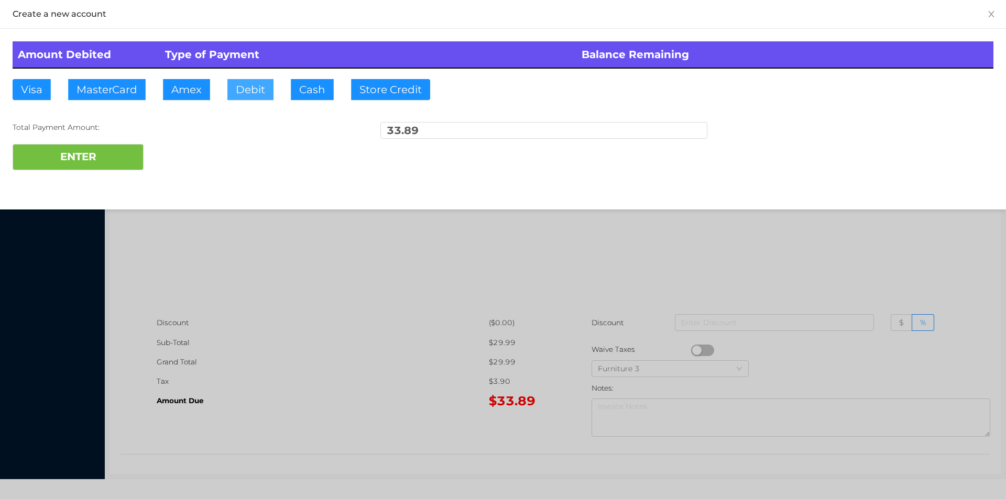
click at [246, 86] on button "Debit" at bounding box center [250, 89] width 46 height 21
click at [100, 166] on button "ENTER" at bounding box center [78, 157] width 131 height 26
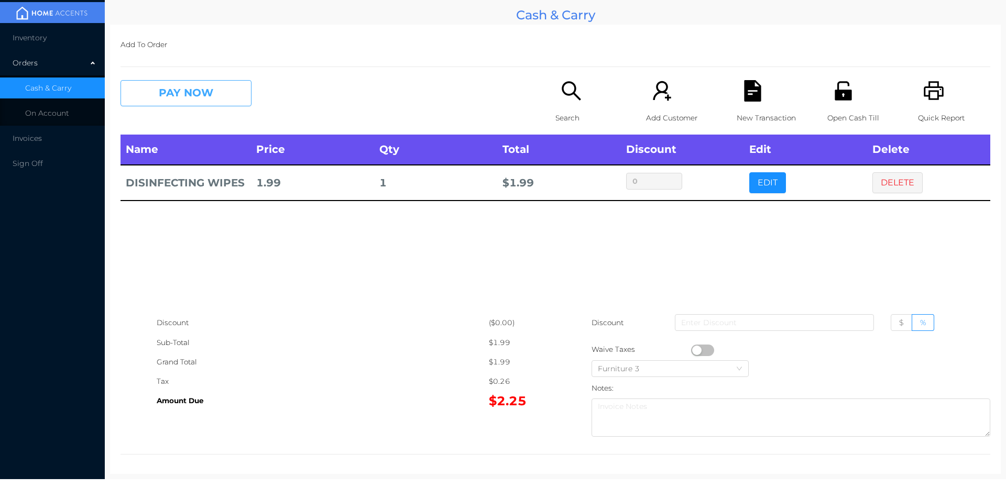
click at [165, 92] on button "PAY NOW" at bounding box center [186, 93] width 131 height 26
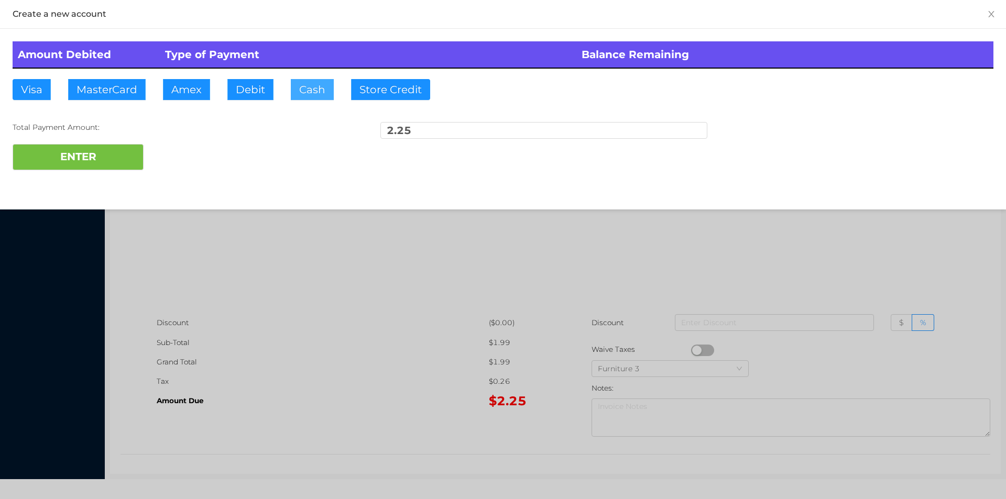
click at [303, 100] on button "Cash" at bounding box center [312, 89] width 43 height 21
type input "5."
click at [107, 160] on button "ENTER" at bounding box center [78, 157] width 131 height 26
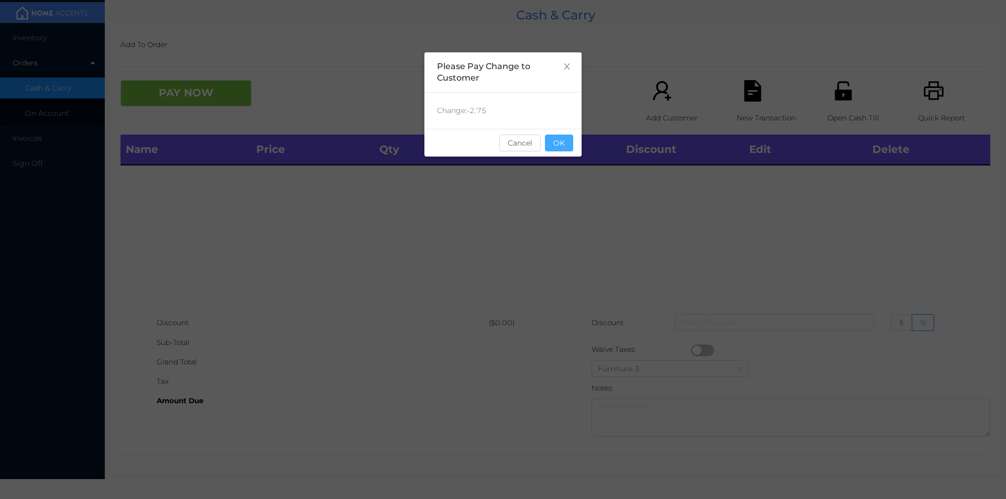
click at [562, 148] on button "OK" at bounding box center [559, 143] width 28 height 17
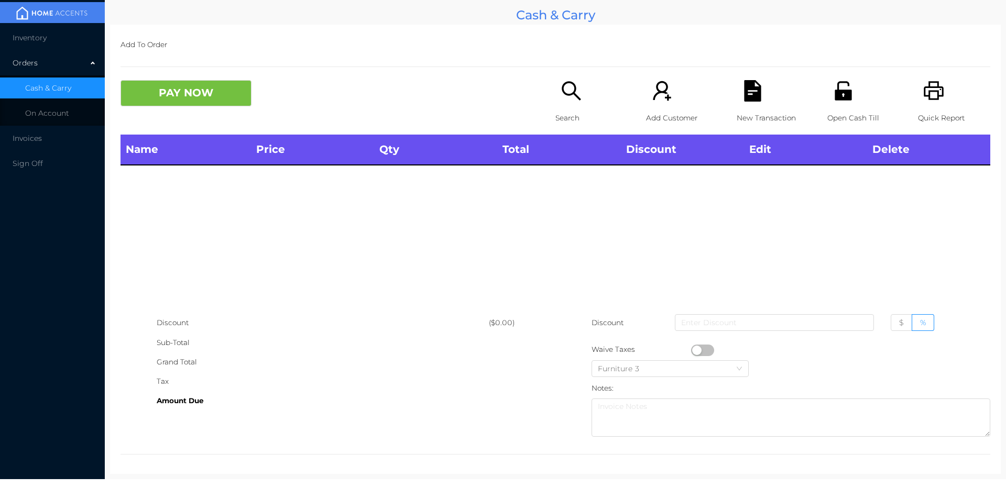
click at [558, 169] on div "Name Price Qty Total Discount Edit Delete" at bounding box center [556, 224] width 870 height 179
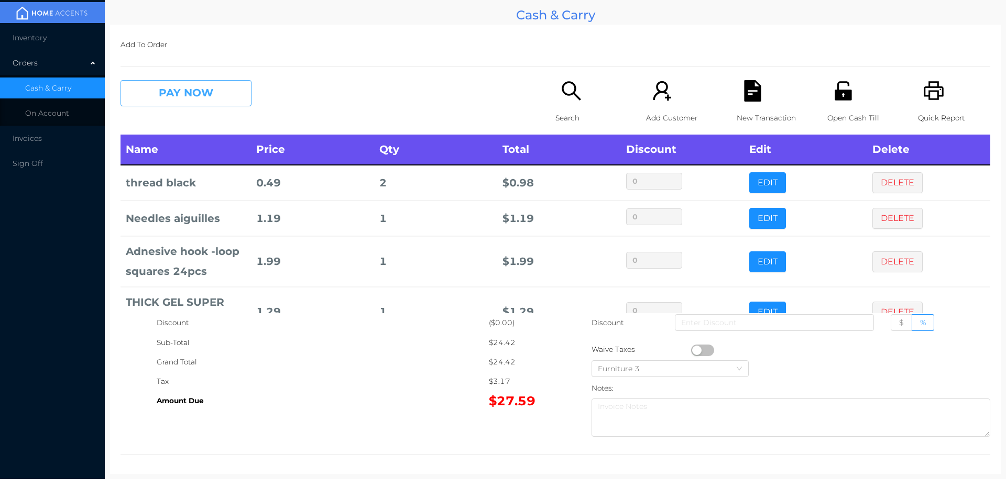
click at [183, 98] on button "PAY NOW" at bounding box center [186, 93] width 131 height 26
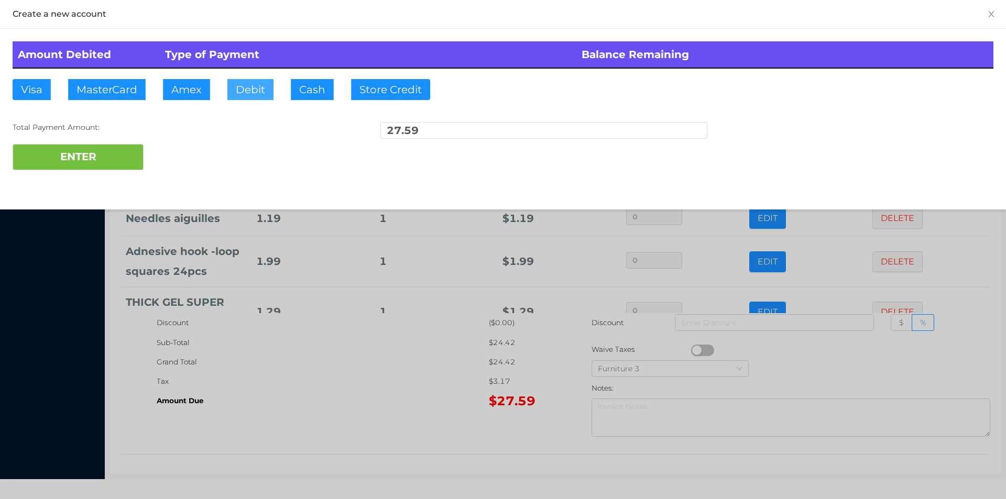
click at [245, 99] on button "Debit" at bounding box center [250, 89] width 46 height 21
type input "40."
click at [105, 166] on button "ENTER" at bounding box center [78, 157] width 131 height 26
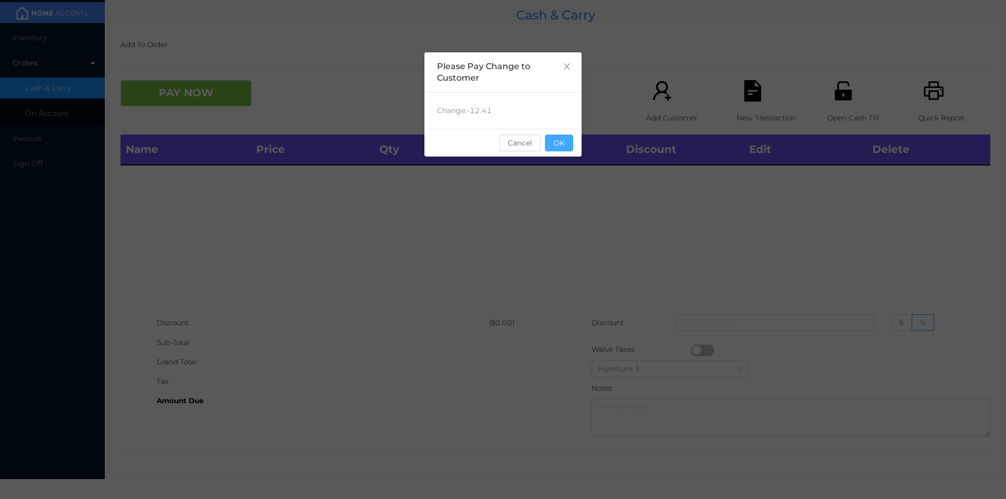
click at [563, 147] on button "OK" at bounding box center [559, 143] width 28 height 17
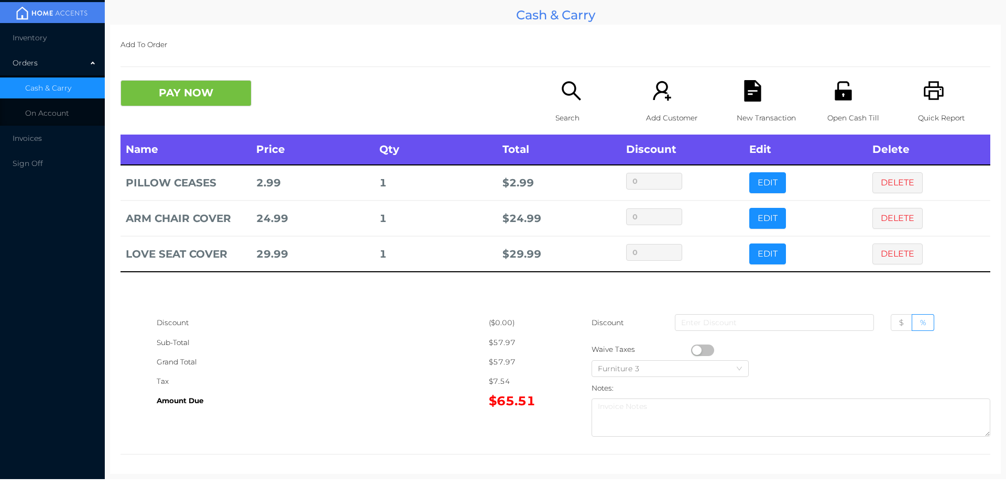
click at [561, 98] on icon "icon: search" at bounding box center [571, 90] width 21 height 21
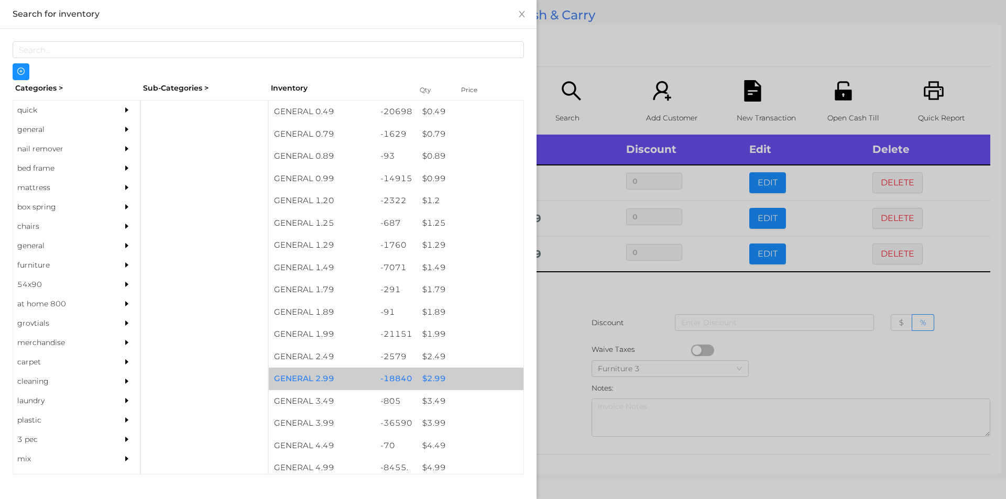
click at [433, 377] on div "$ 2.99" at bounding box center [470, 379] width 106 height 23
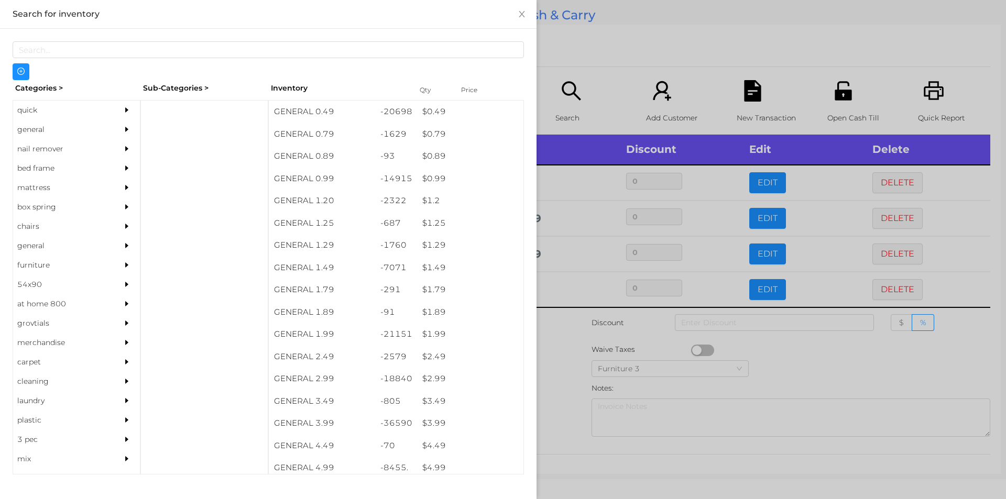
click at [557, 353] on div at bounding box center [503, 249] width 1006 height 499
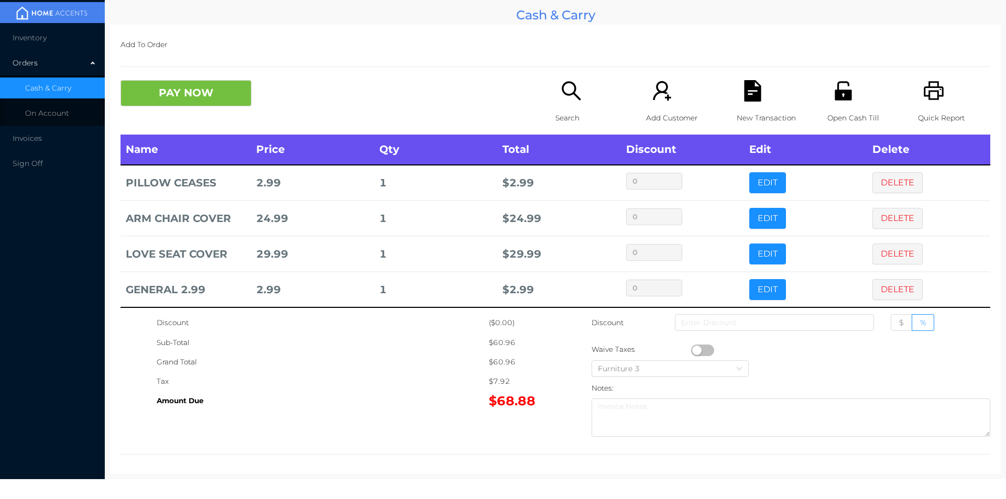
click at [758, 94] on div "New Transaction" at bounding box center [773, 107] width 72 height 55
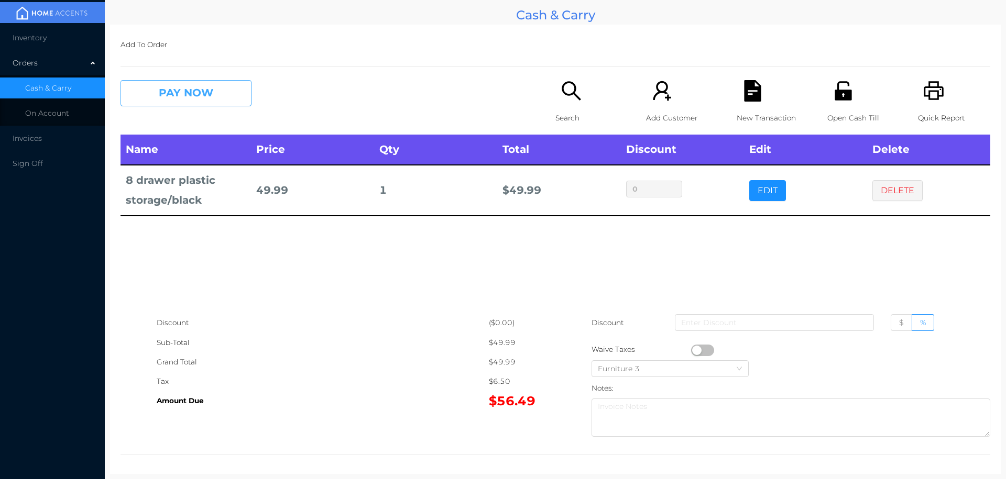
click at [233, 99] on button "PAY NOW" at bounding box center [186, 93] width 131 height 26
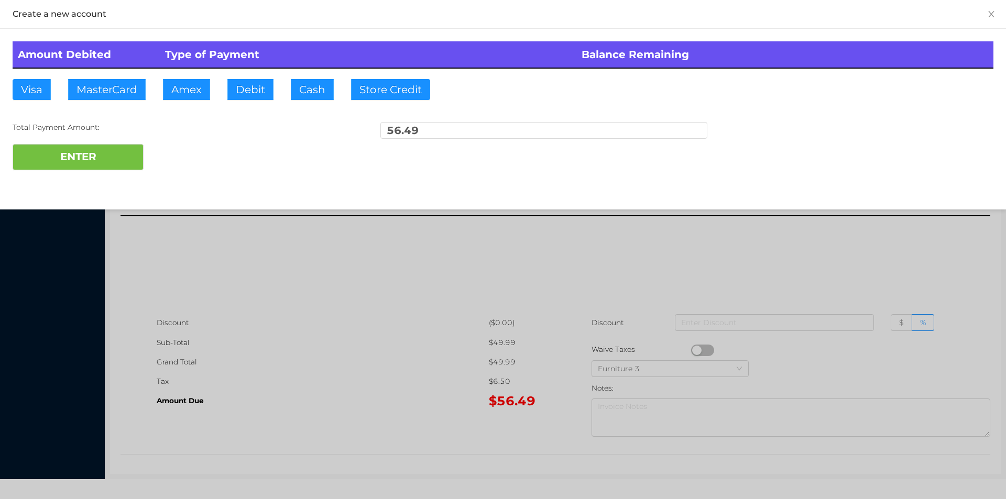
click at [194, 162] on div "ENTER" at bounding box center [503, 157] width 981 height 26
click at [796, 270] on div at bounding box center [503, 249] width 1006 height 499
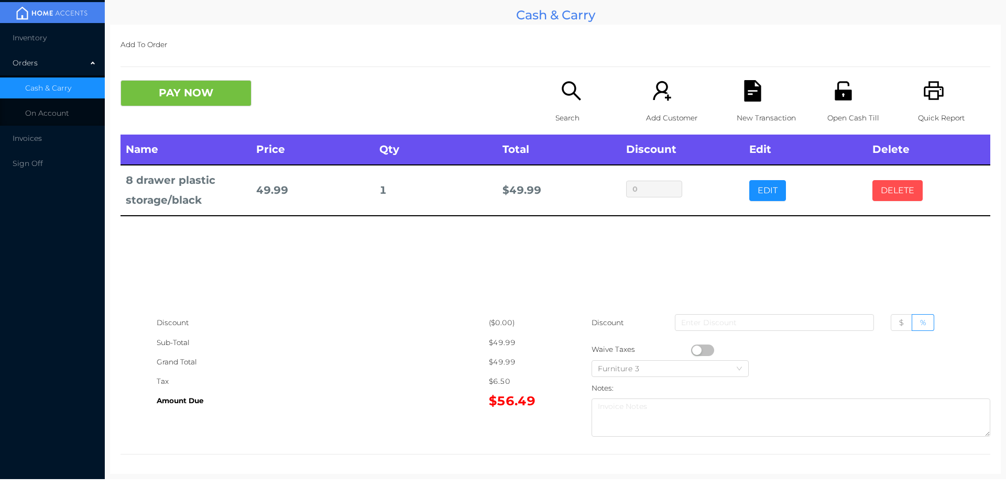
click at [877, 195] on button "DELETE" at bounding box center [898, 190] width 50 height 21
click at [923, 97] on icon "icon: printer" at bounding box center [933, 90] width 21 height 21
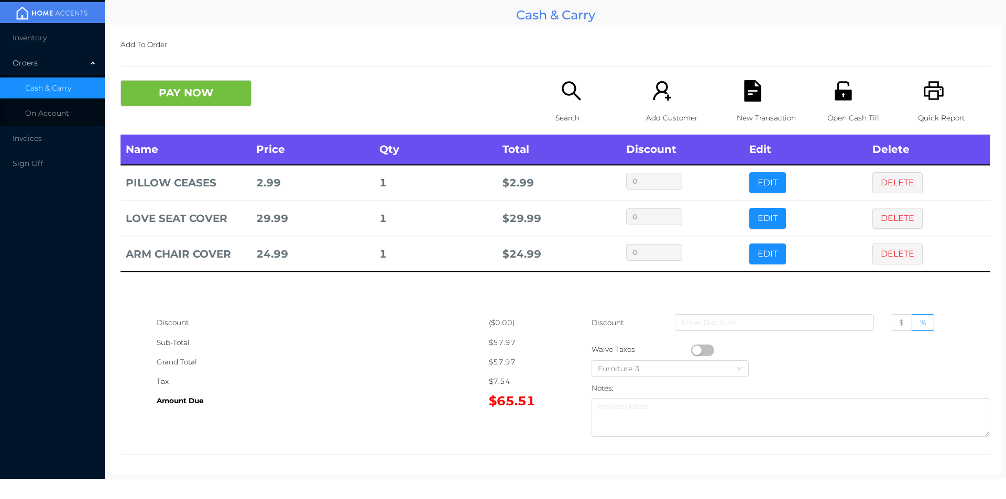
click at [579, 105] on div "Search" at bounding box center [592, 107] width 72 height 55
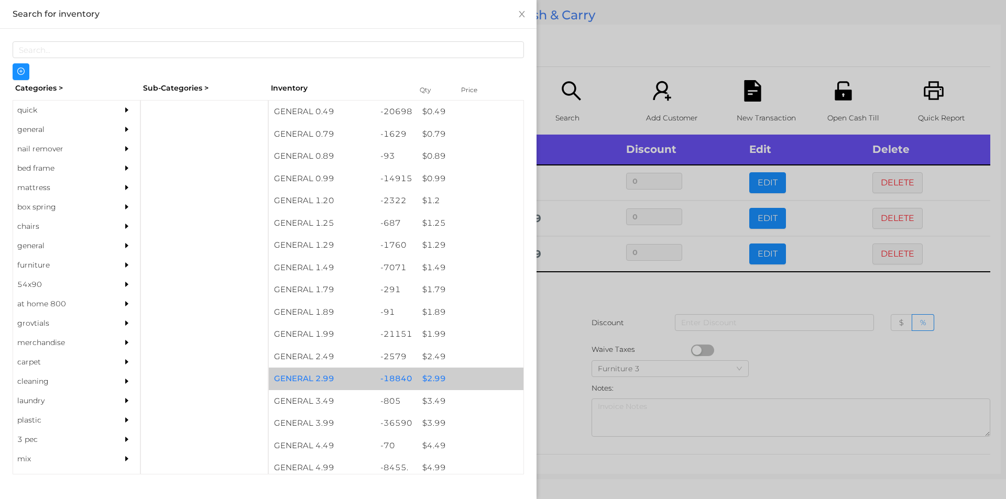
click at [432, 379] on div "$ 2.99" at bounding box center [470, 379] width 106 height 23
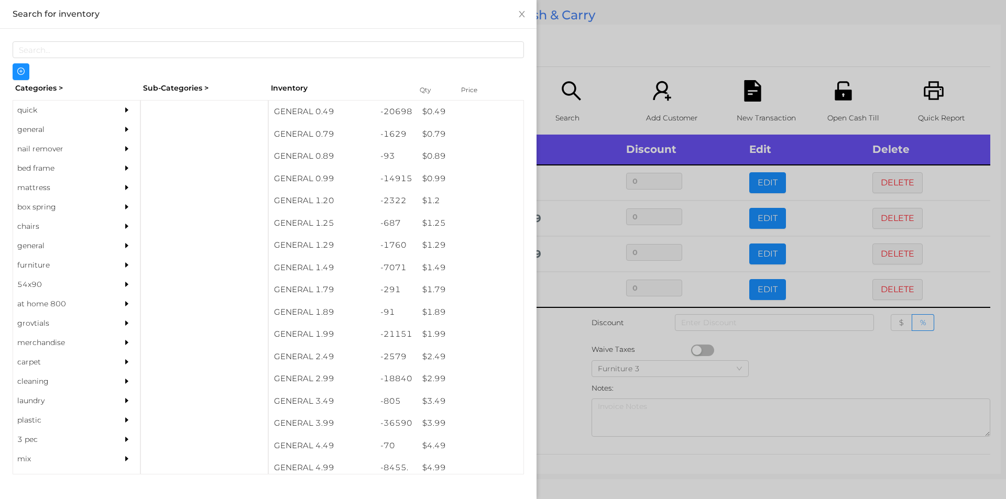
click at [565, 378] on div at bounding box center [503, 249] width 1006 height 499
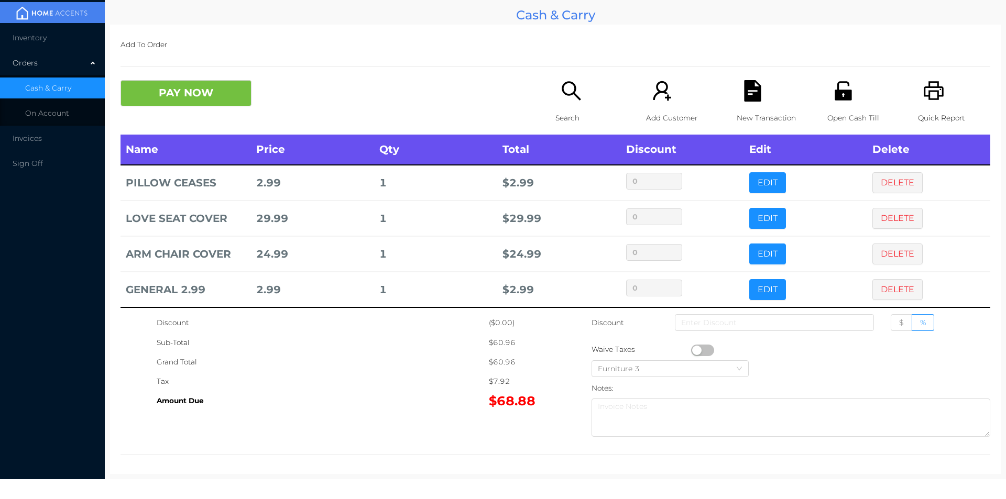
scroll to position [5, 0]
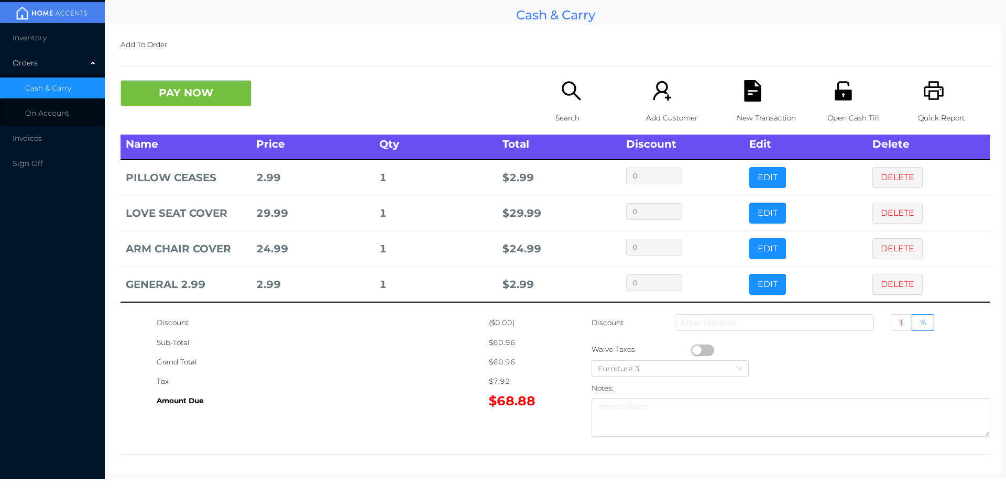
click at [563, 112] on p "Search" at bounding box center [592, 117] width 72 height 19
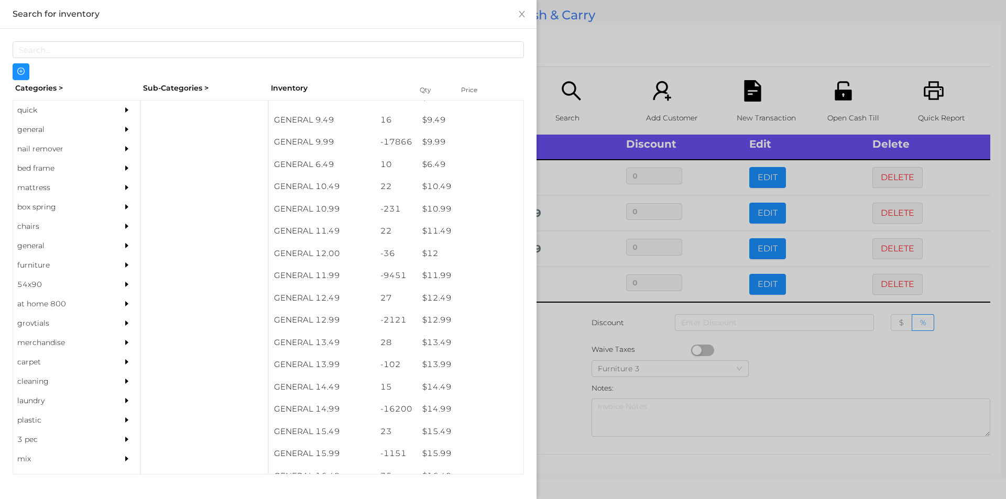
scroll to position [622, 0]
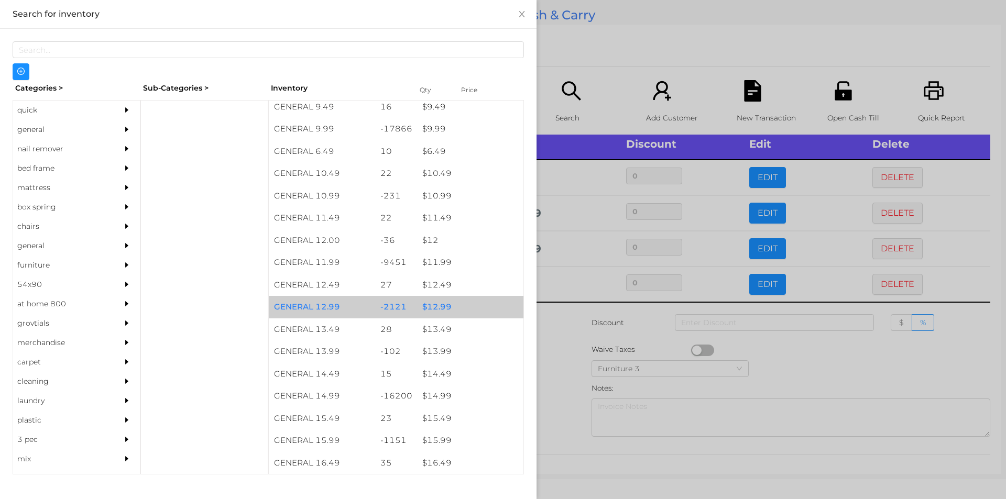
click at [426, 313] on div "$ 12.99" at bounding box center [470, 307] width 106 height 23
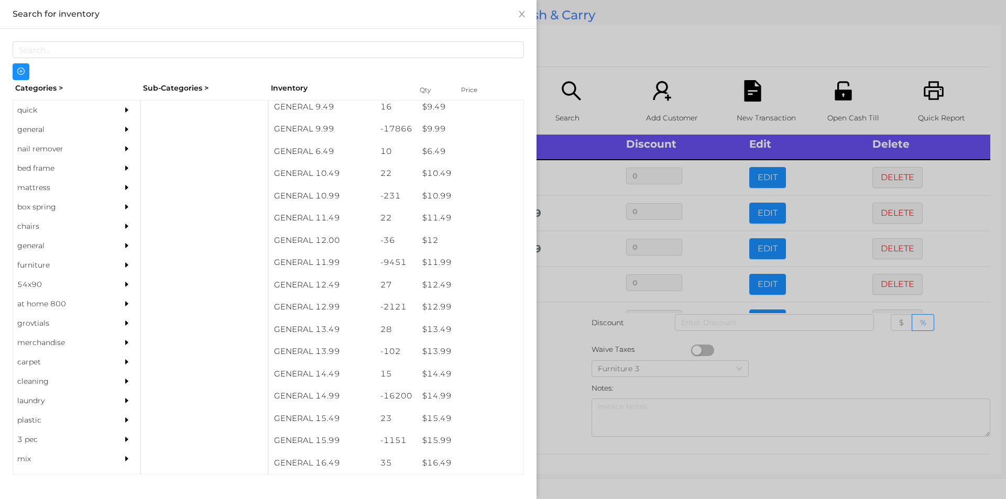
click at [561, 371] on div at bounding box center [503, 249] width 1006 height 499
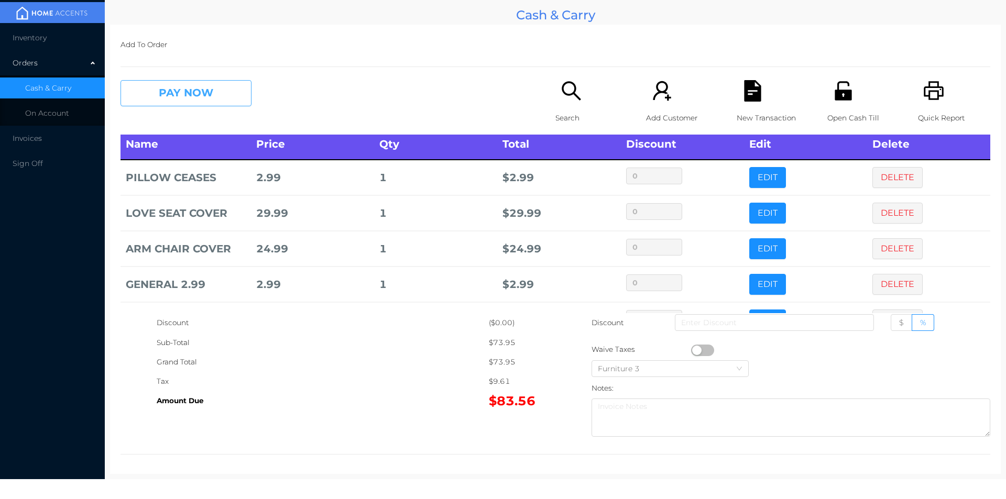
click at [221, 97] on button "PAY NOW" at bounding box center [186, 93] width 131 height 26
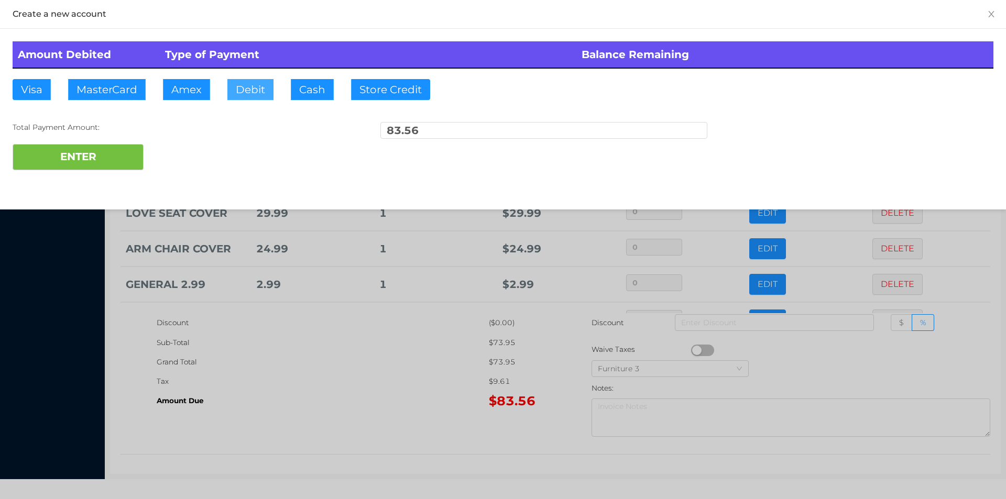
click at [246, 89] on button "Debit" at bounding box center [250, 89] width 46 height 21
click at [104, 156] on button "ENTER" at bounding box center [78, 157] width 131 height 26
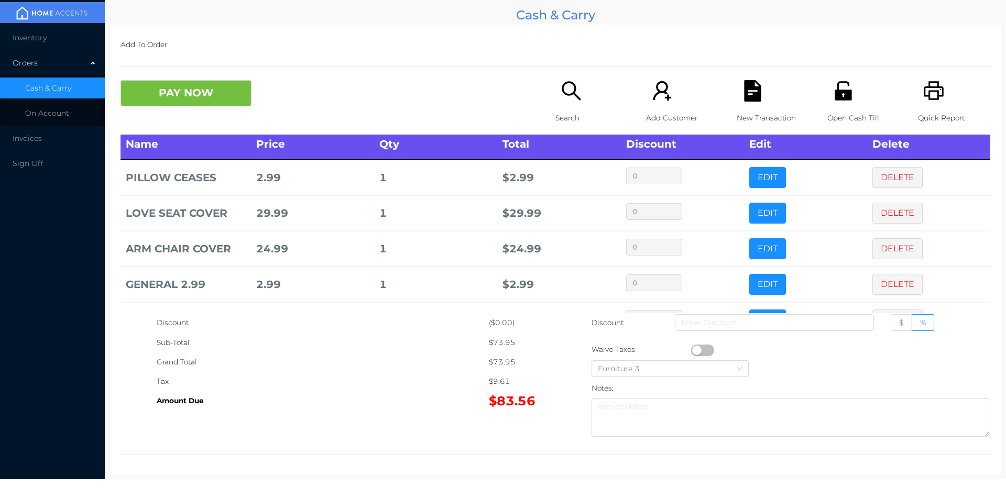
scroll to position [0, 0]
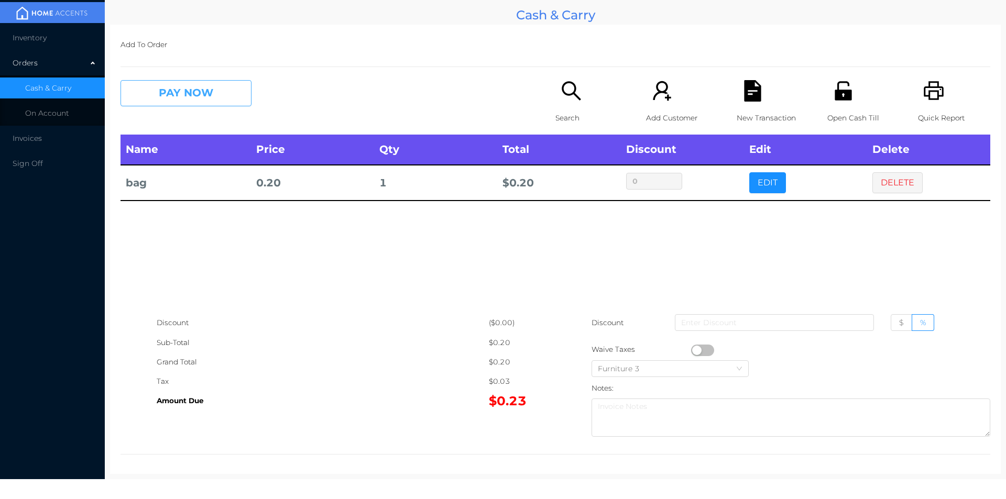
click at [209, 86] on button "PAY NOW" at bounding box center [186, 93] width 131 height 26
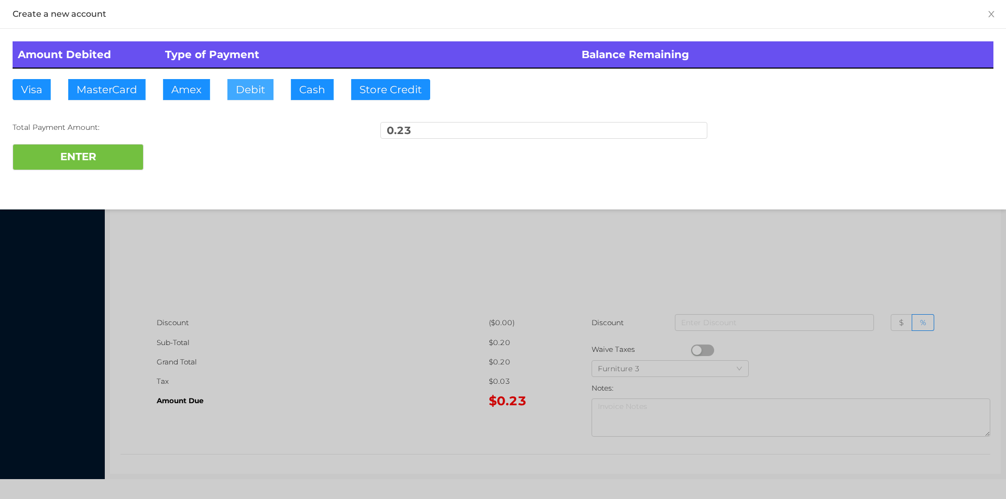
click at [252, 88] on button "Debit" at bounding box center [250, 89] width 46 height 21
click at [128, 159] on button "ENTER" at bounding box center [78, 157] width 131 height 26
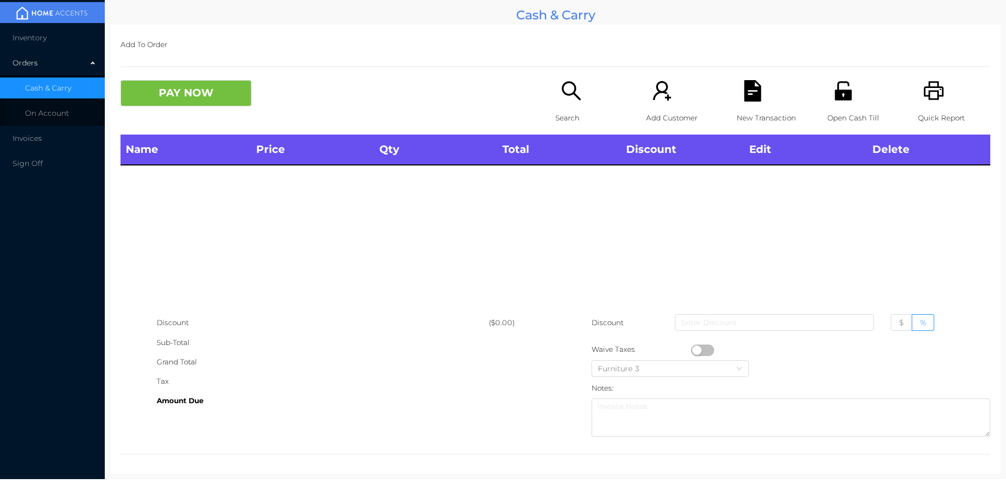
click at [566, 107] on div "Search" at bounding box center [592, 107] width 72 height 55
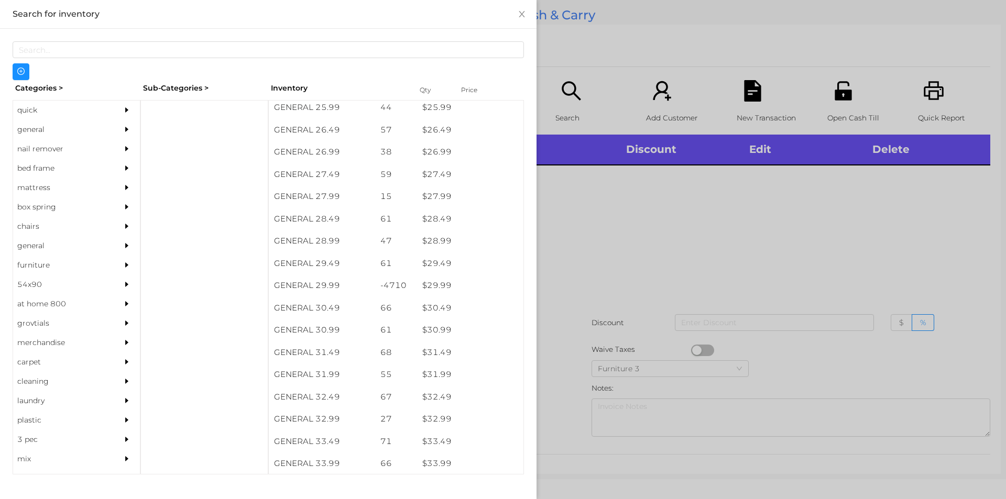
scroll to position [1400, 0]
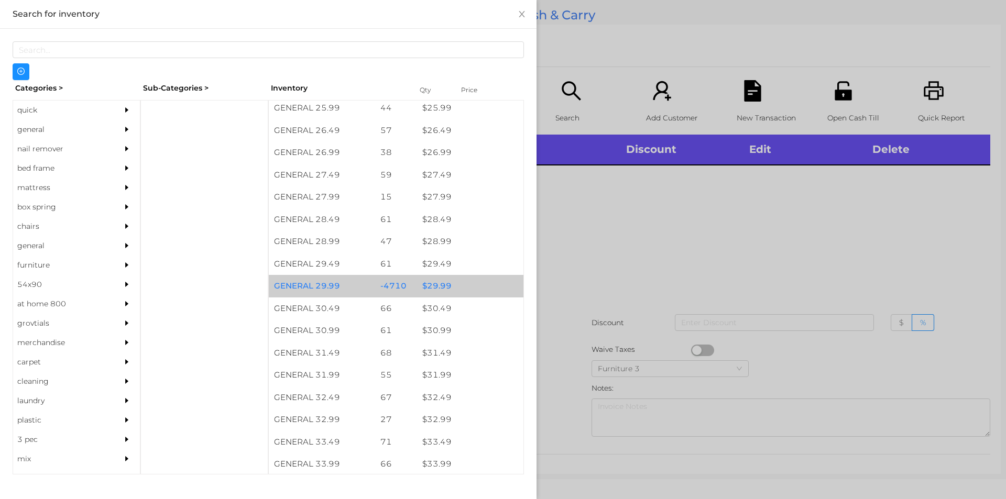
click at [430, 281] on div "$ 29.99" at bounding box center [470, 286] width 106 height 23
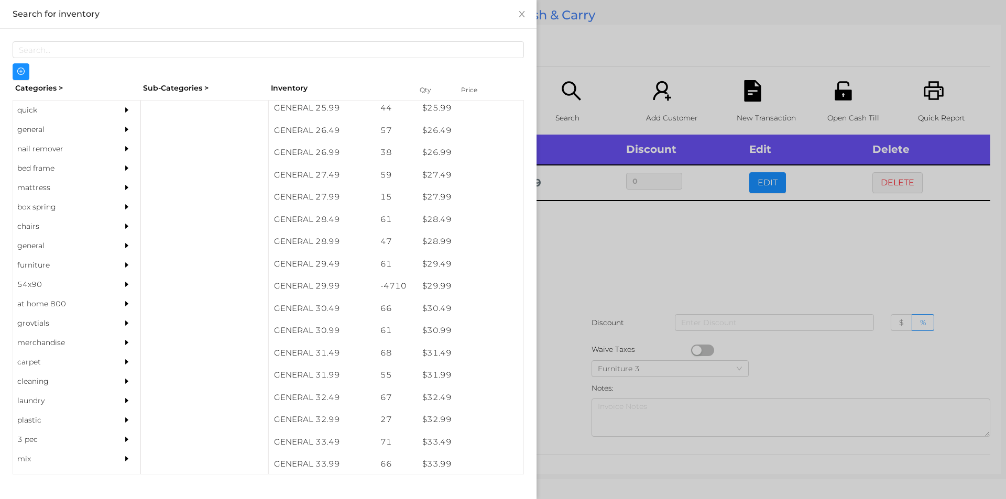
click at [575, 262] on div at bounding box center [503, 249] width 1006 height 499
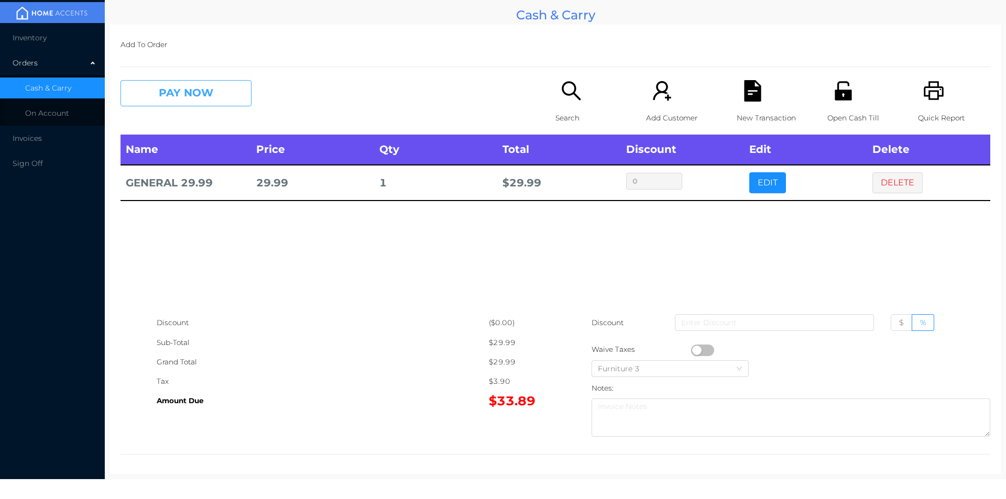
click at [214, 91] on button "PAY NOW" at bounding box center [186, 93] width 131 height 26
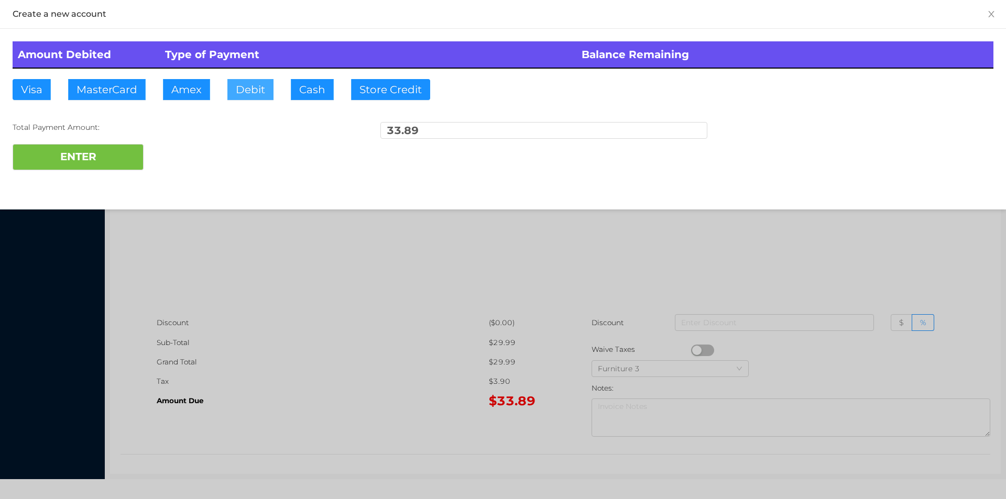
click at [254, 97] on button "Debit" at bounding box center [250, 89] width 46 height 21
click at [112, 162] on button "ENTER" at bounding box center [78, 157] width 131 height 26
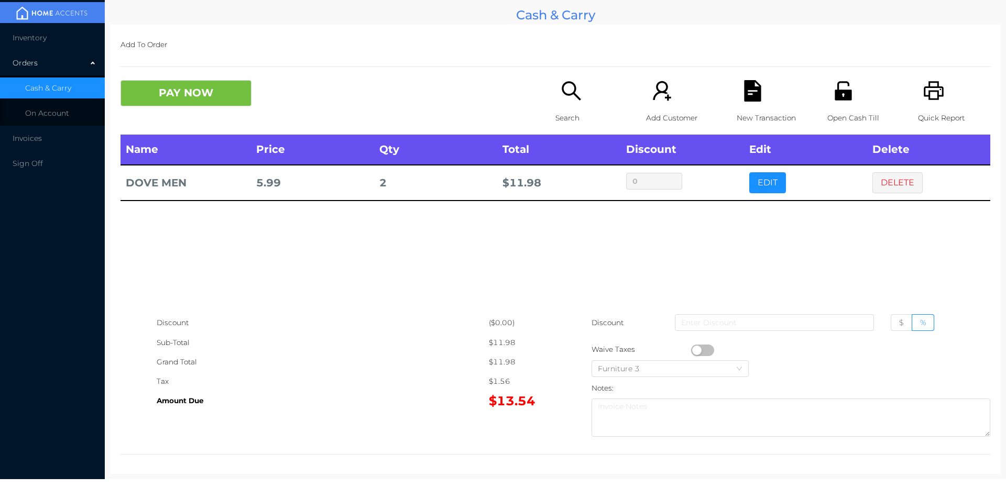
click at [568, 107] on div "Search" at bounding box center [592, 107] width 72 height 55
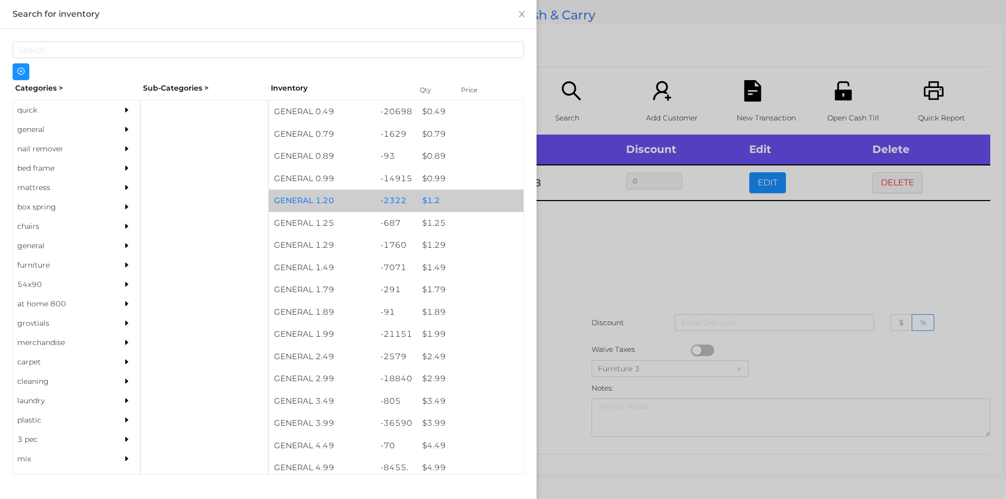
click at [429, 199] on div "$ 1.2" at bounding box center [470, 201] width 106 height 23
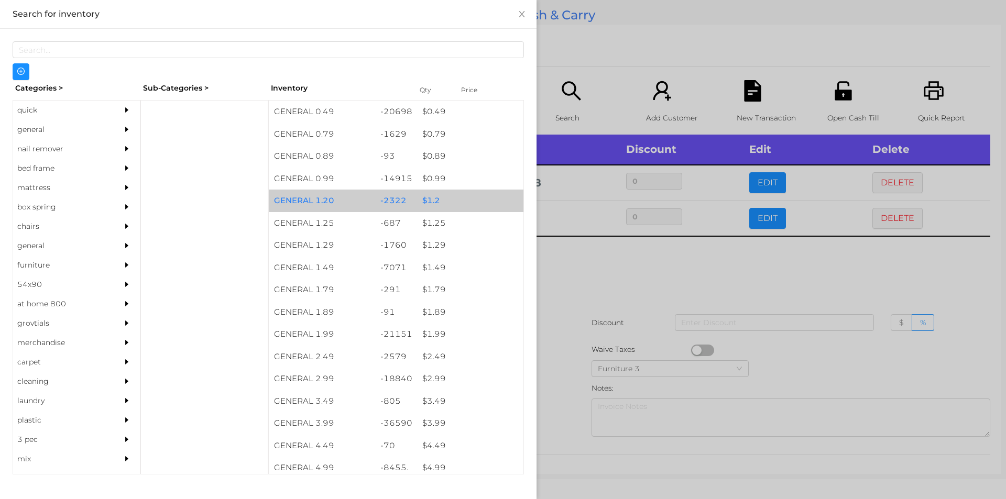
click at [433, 198] on div "$ 1.2" at bounding box center [470, 201] width 106 height 23
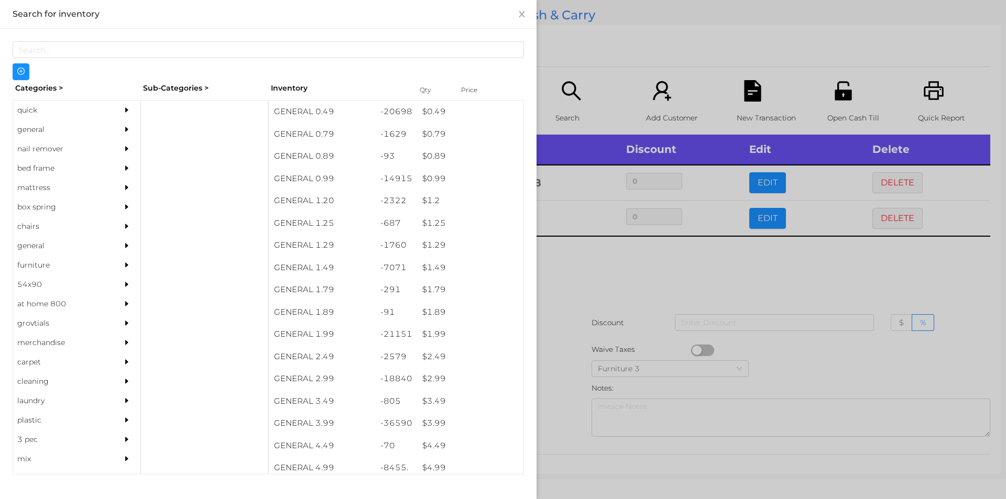
click at [589, 276] on div at bounding box center [503, 249] width 1006 height 499
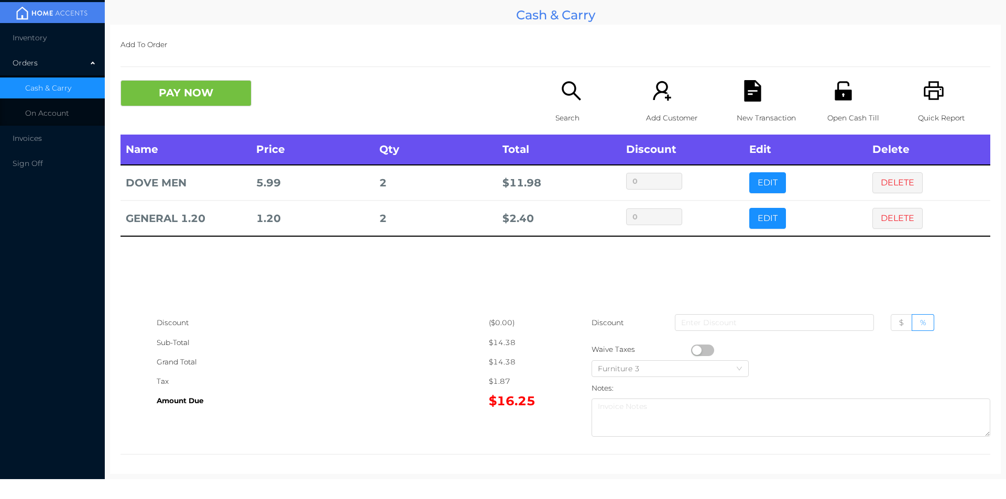
click at [935, 113] on p "Quick Report" at bounding box center [954, 117] width 72 height 19
click at [753, 107] on div "New Transaction" at bounding box center [773, 107] width 72 height 55
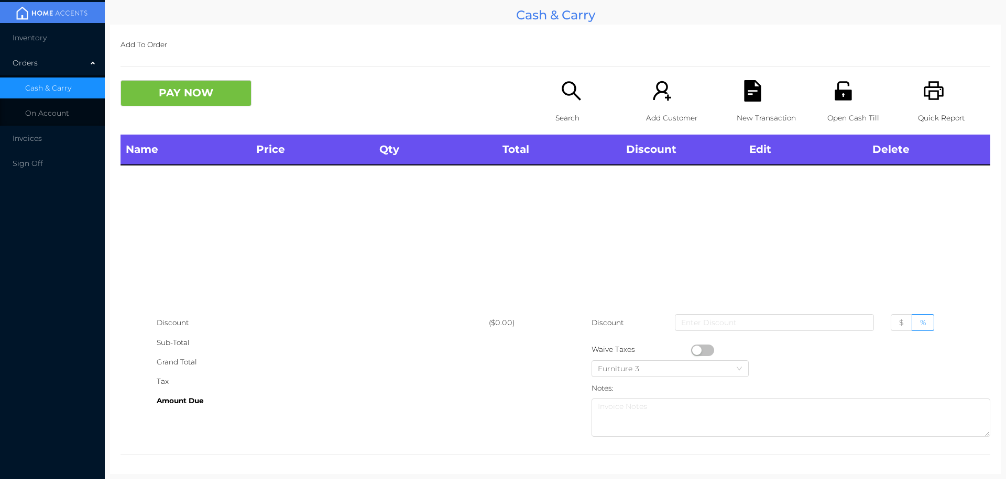
click at [905, 217] on div "Name Price Qty Total Discount Edit Delete" at bounding box center [556, 224] width 870 height 179
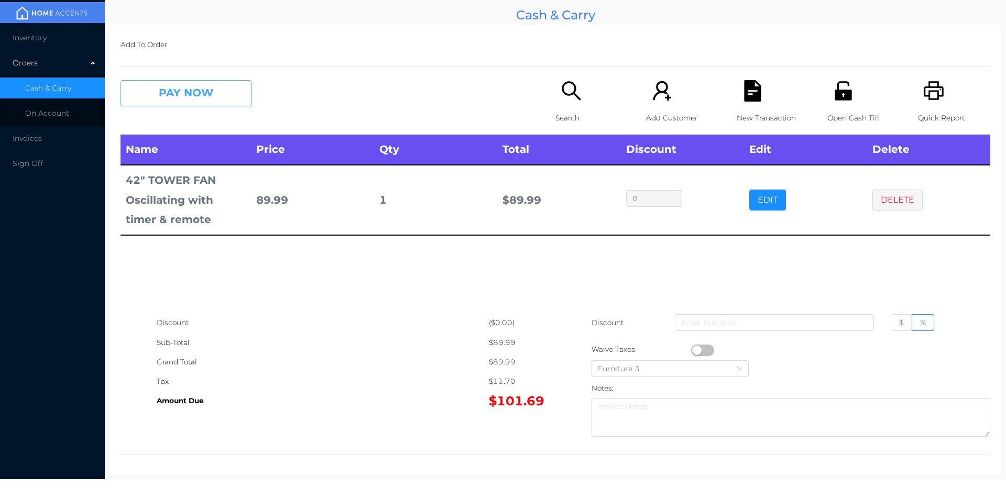
click at [206, 83] on button "PAY NOW" at bounding box center [186, 93] width 131 height 26
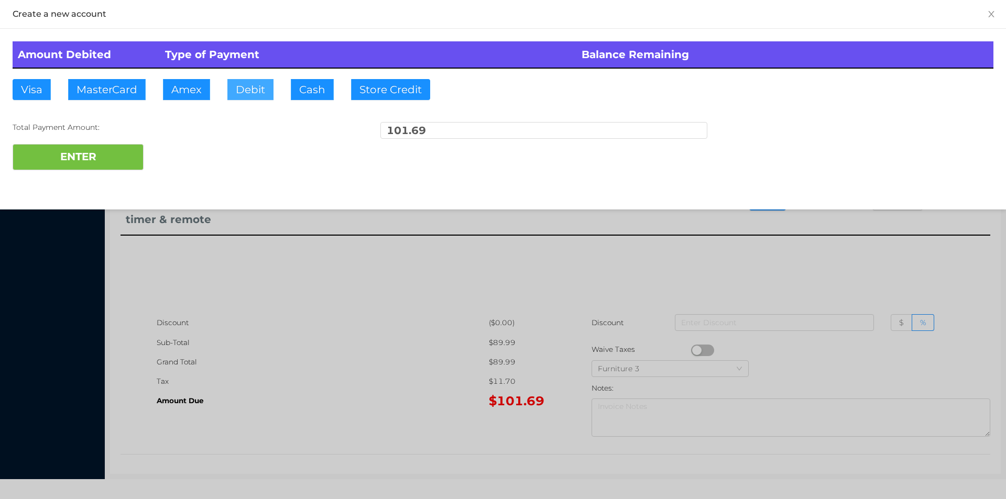
click at [244, 90] on button "Debit" at bounding box center [250, 89] width 46 height 21
click at [124, 162] on button "ENTER" at bounding box center [78, 157] width 131 height 26
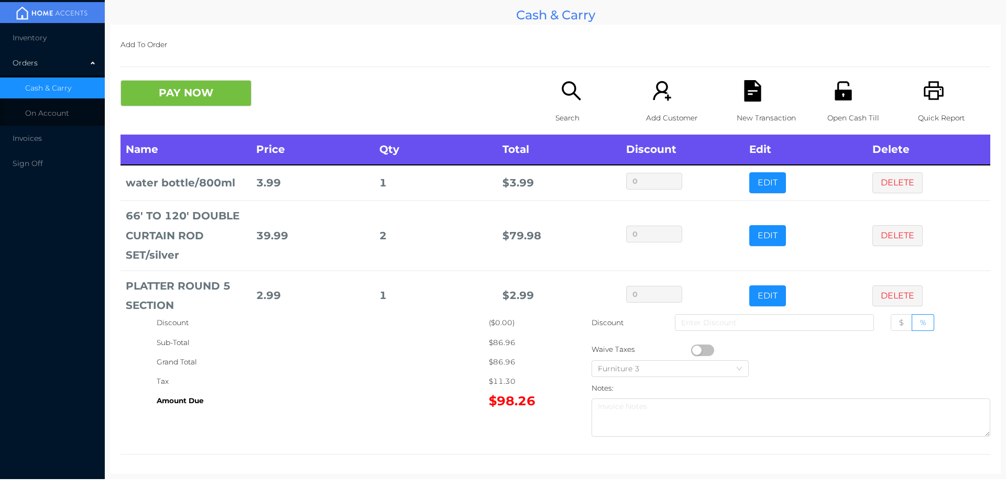
scroll to position [19, 0]
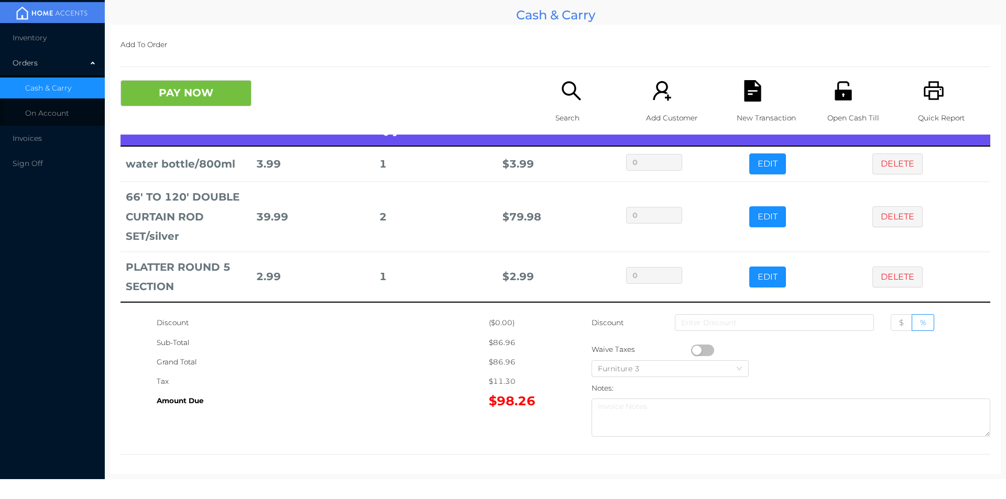
click at [584, 110] on p "Search" at bounding box center [592, 117] width 72 height 19
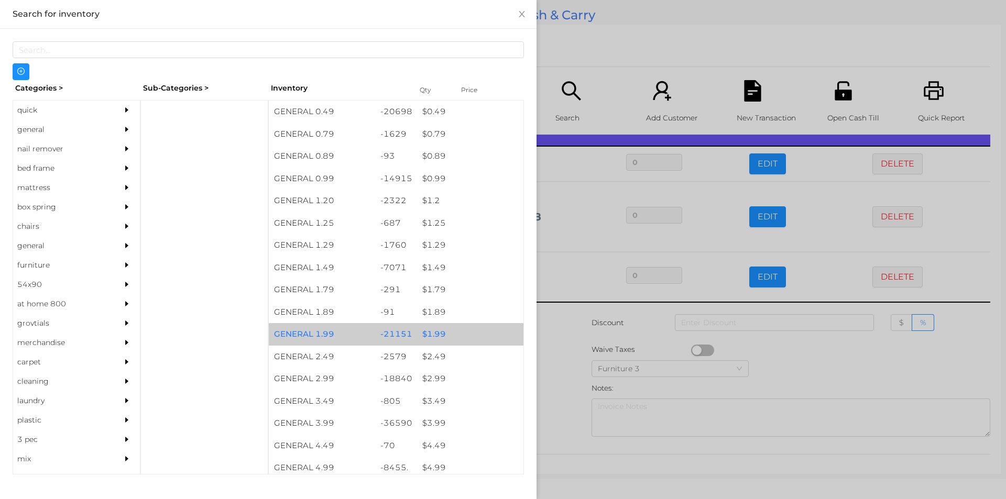
click at [427, 333] on div "$ 1.99" at bounding box center [470, 334] width 106 height 23
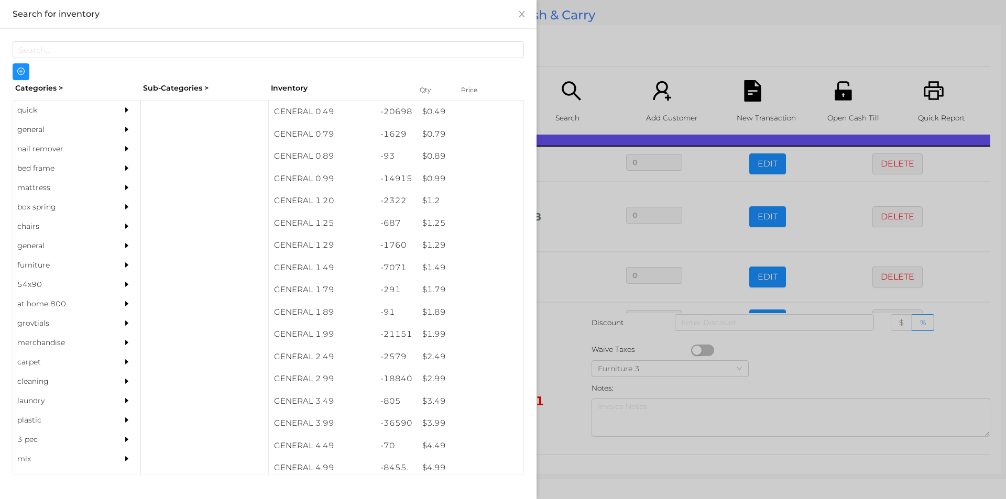
click at [557, 382] on div at bounding box center [503, 249] width 1006 height 499
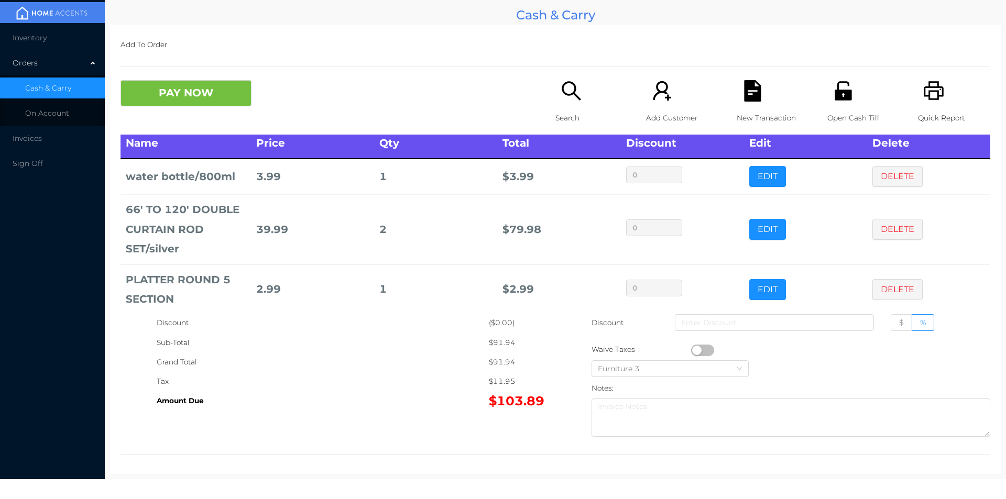
scroll to position [0, 0]
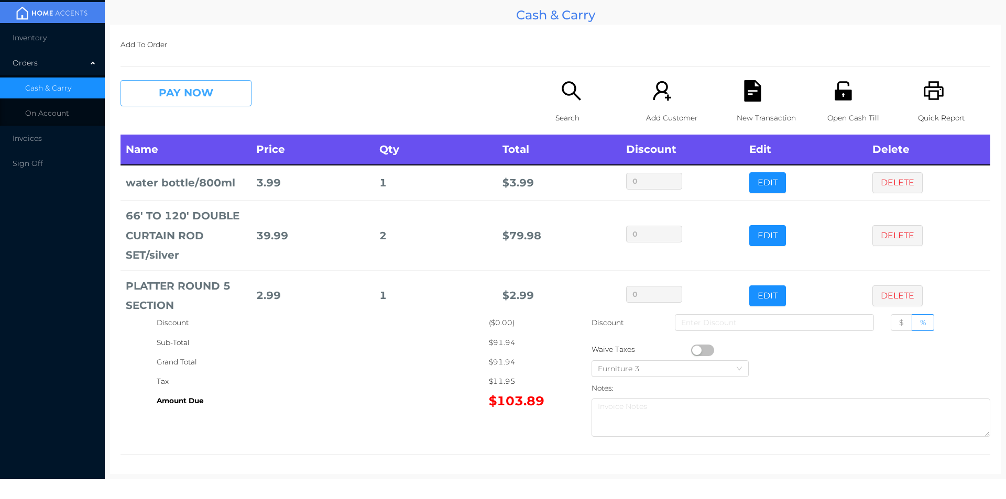
click at [215, 97] on button "PAY NOW" at bounding box center [186, 93] width 131 height 26
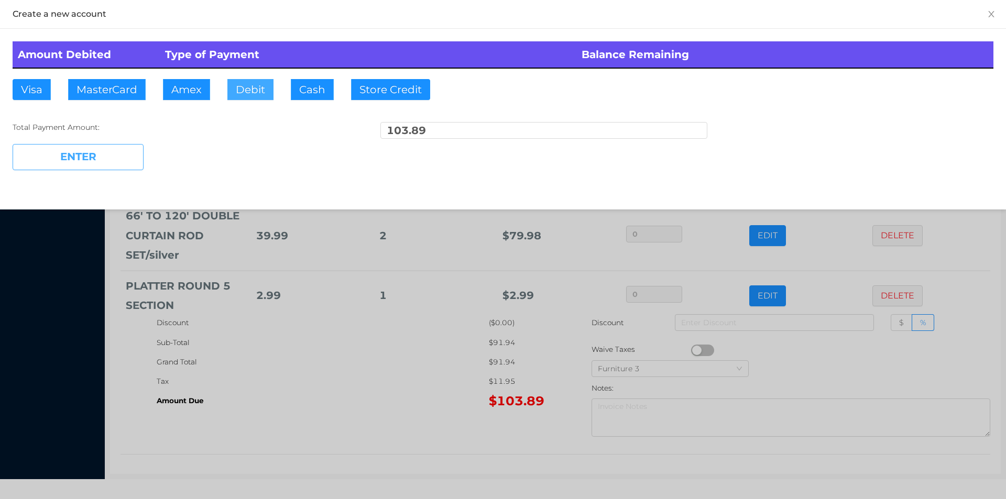
click at [242, 93] on button "Debit" at bounding box center [250, 89] width 46 height 21
click at [102, 169] on button "ENTER" at bounding box center [78, 157] width 131 height 26
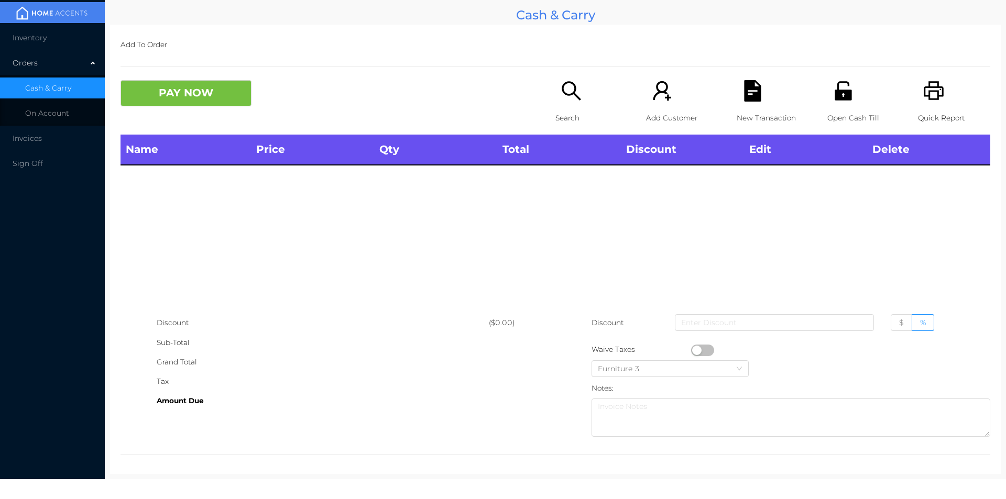
click at [556, 105] on div "Search" at bounding box center [592, 107] width 72 height 55
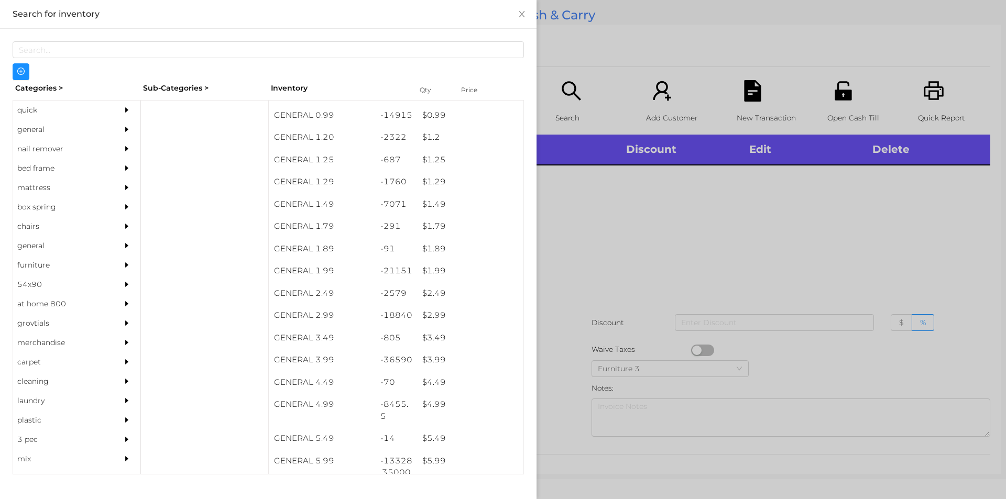
scroll to position [63, 0]
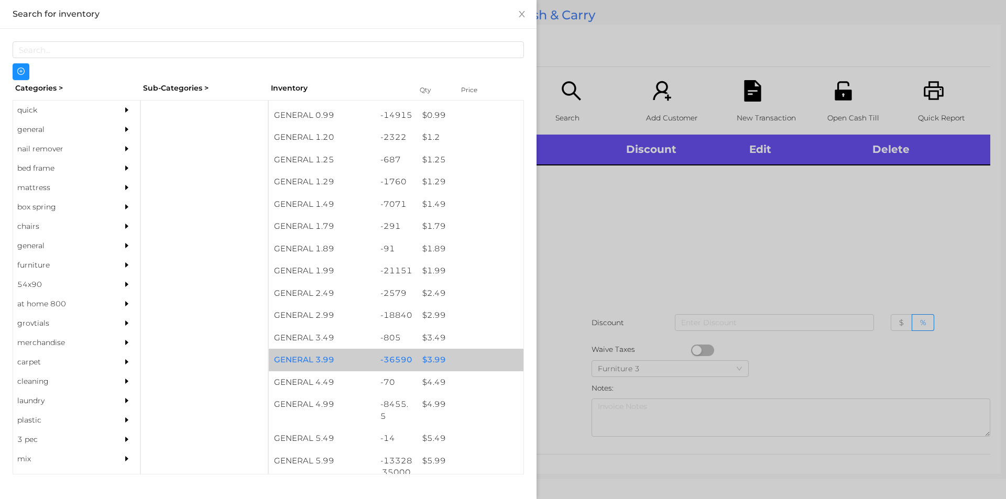
click at [426, 360] on div "$ 3.99" at bounding box center [470, 360] width 106 height 23
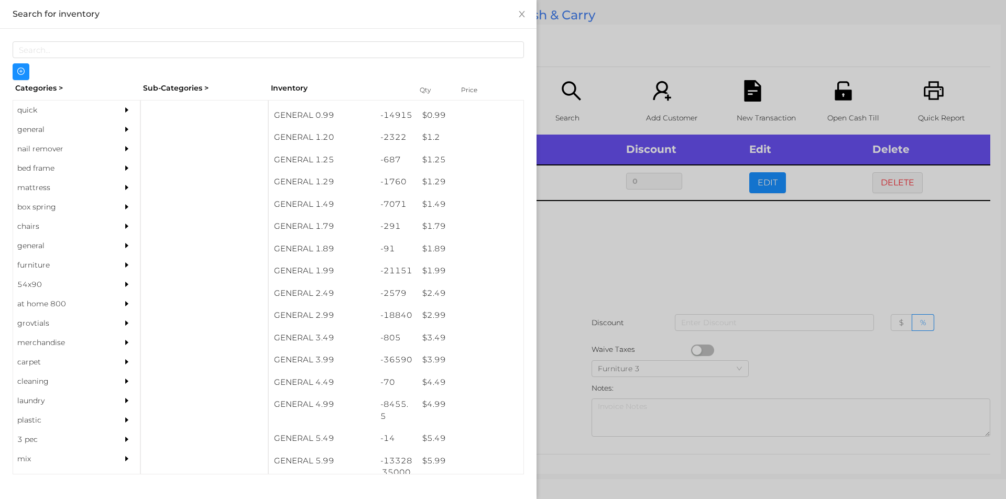
click at [582, 245] on div at bounding box center [503, 249] width 1006 height 499
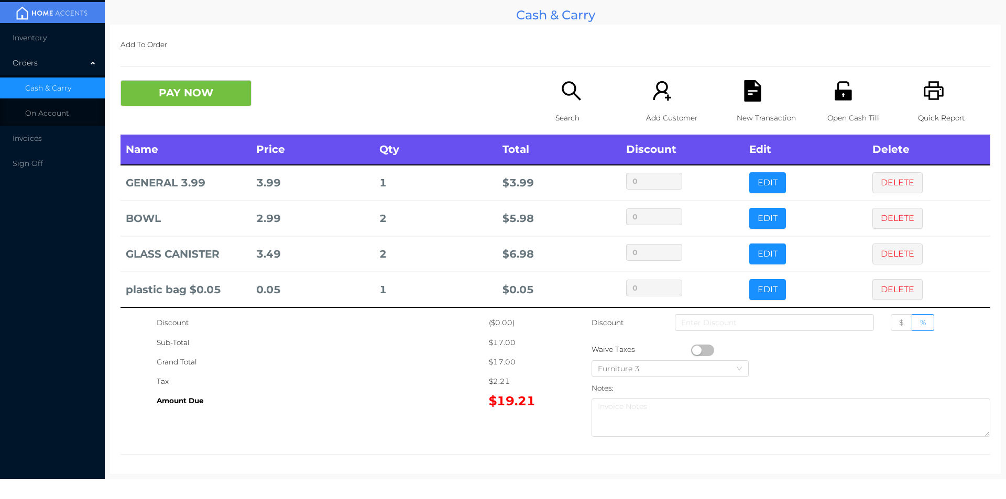
click at [207, 93] on button "PAY NOW" at bounding box center [186, 93] width 131 height 26
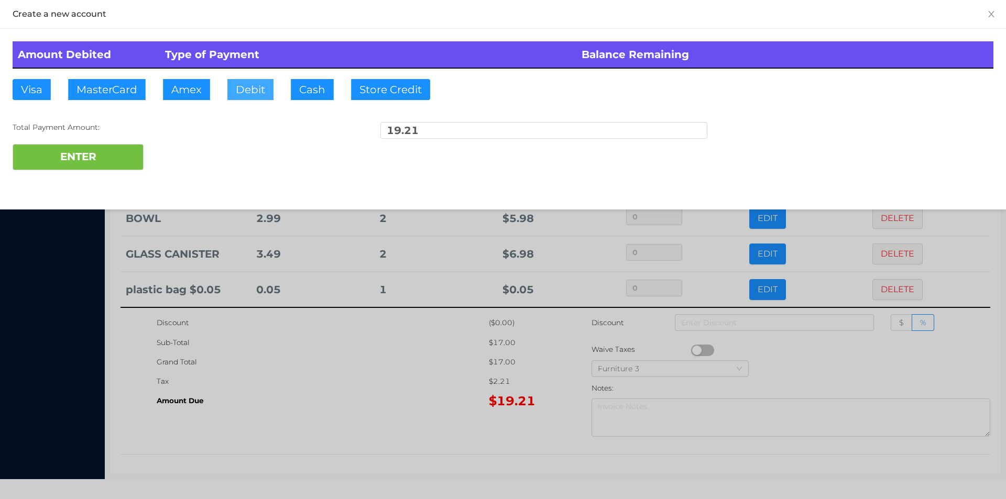
click at [249, 92] on button "Debit" at bounding box center [250, 89] width 46 height 21
click at [122, 161] on button "ENTER" at bounding box center [78, 157] width 131 height 26
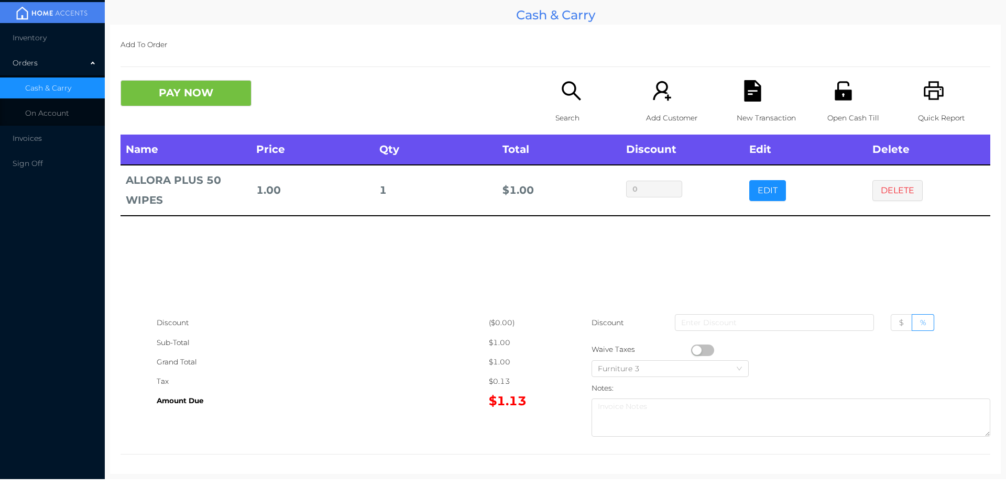
click at [570, 109] on p "Search" at bounding box center [592, 117] width 72 height 19
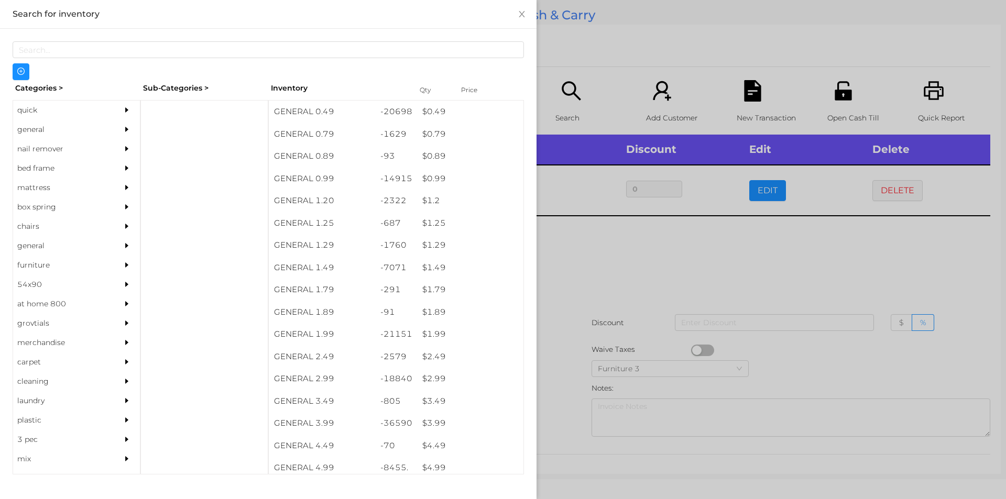
click at [34, 129] on div "general" at bounding box center [60, 129] width 95 height 19
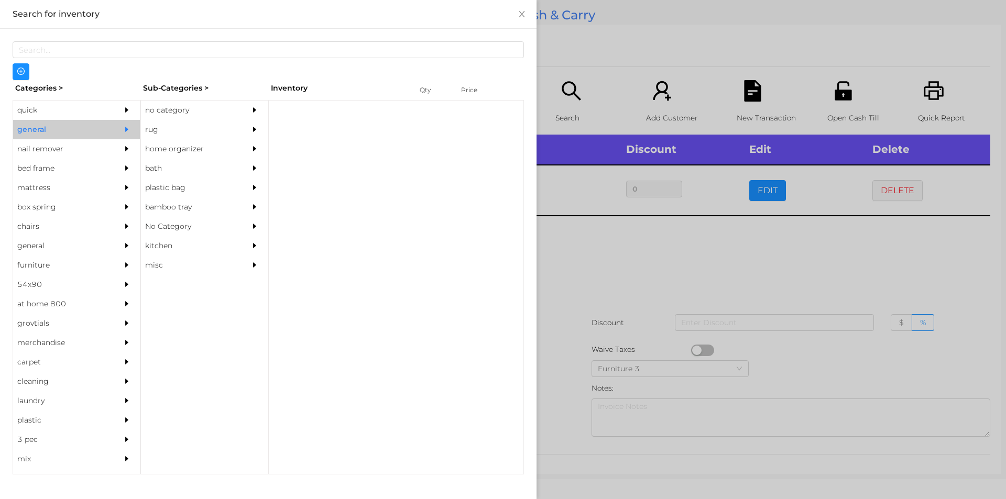
click at [175, 108] on div "no category" at bounding box center [188, 110] width 95 height 19
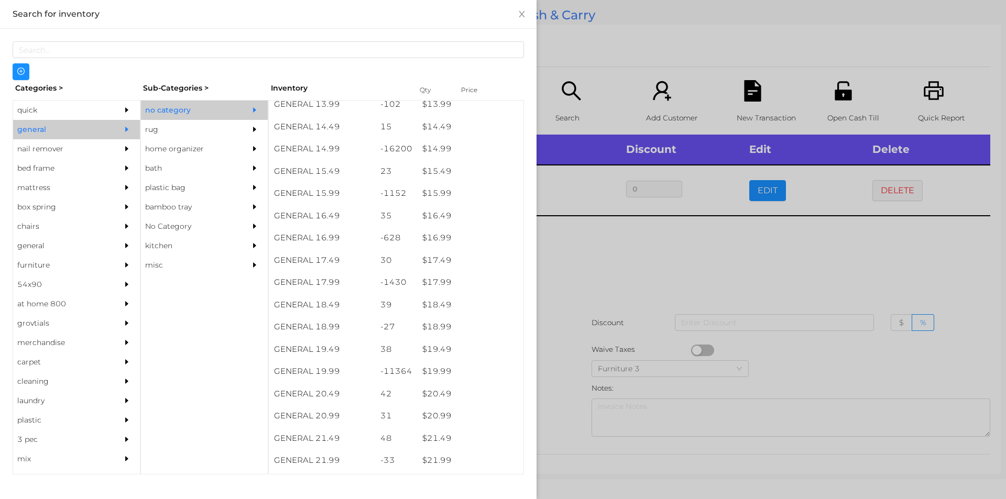
scroll to position [870, 0]
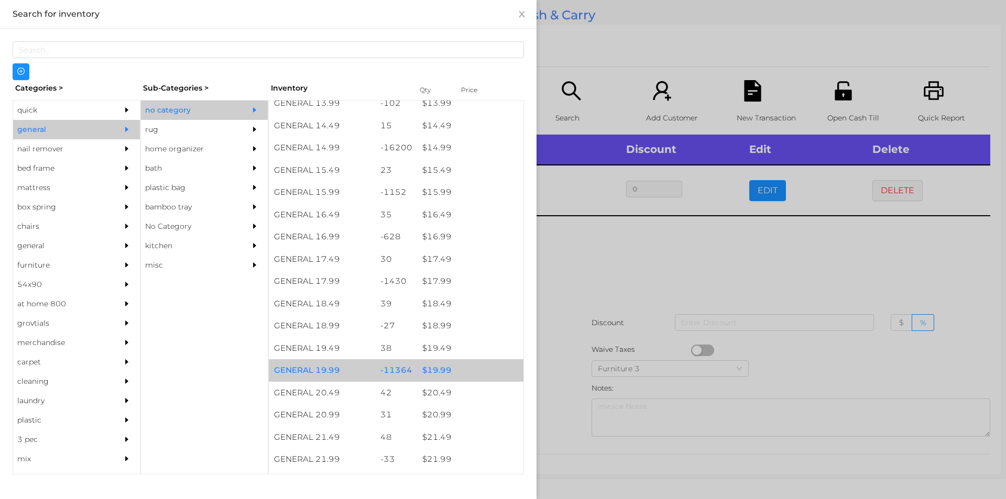
click at [433, 367] on div "$ 19.99" at bounding box center [470, 371] width 106 height 23
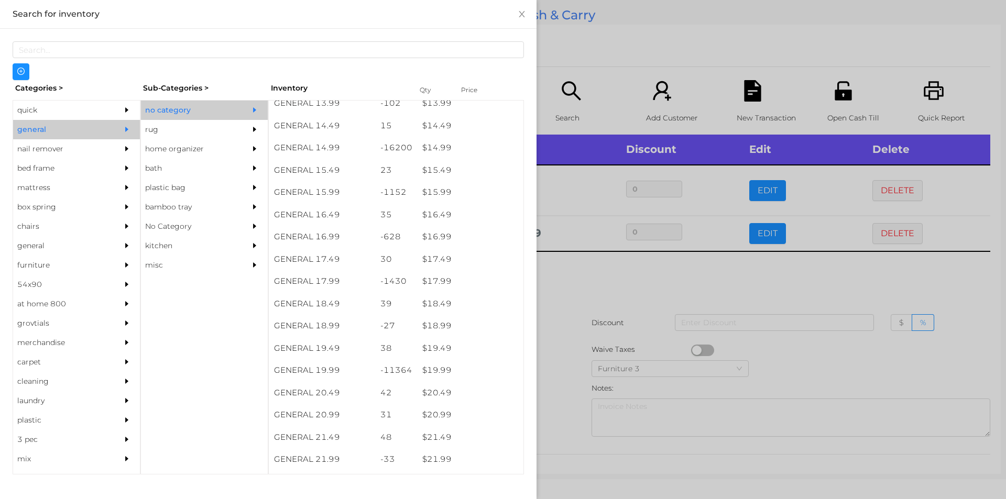
click at [564, 295] on div at bounding box center [503, 249] width 1006 height 499
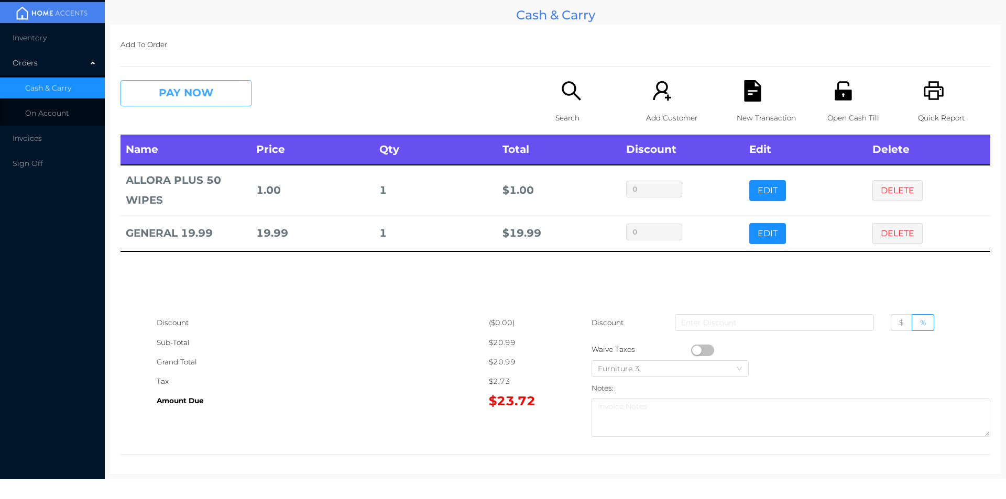
click at [185, 106] on button "PAY NOW" at bounding box center [186, 93] width 131 height 26
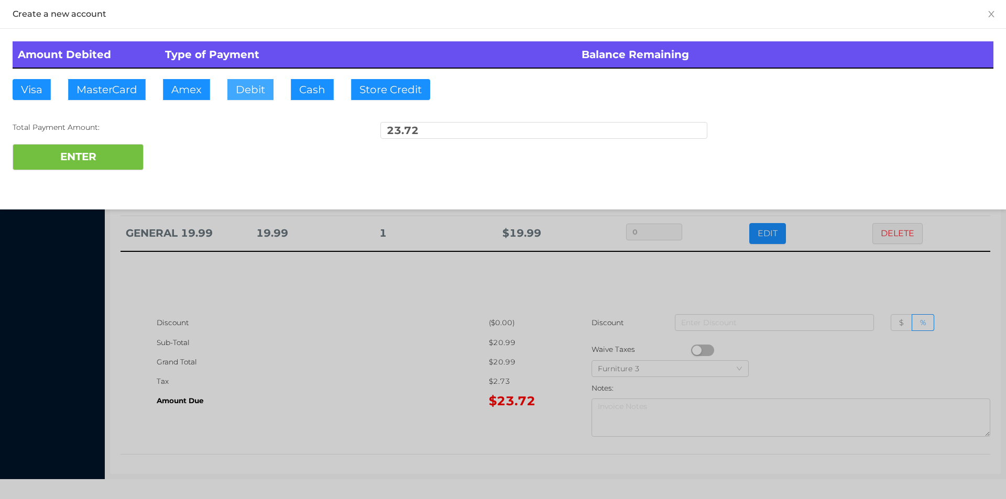
click at [248, 94] on button "Debit" at bounding box center [250, 89] width 46 height 21
click at [126, 147] on button "ENTER" at bounding box center [78, 157] width 131 height 26
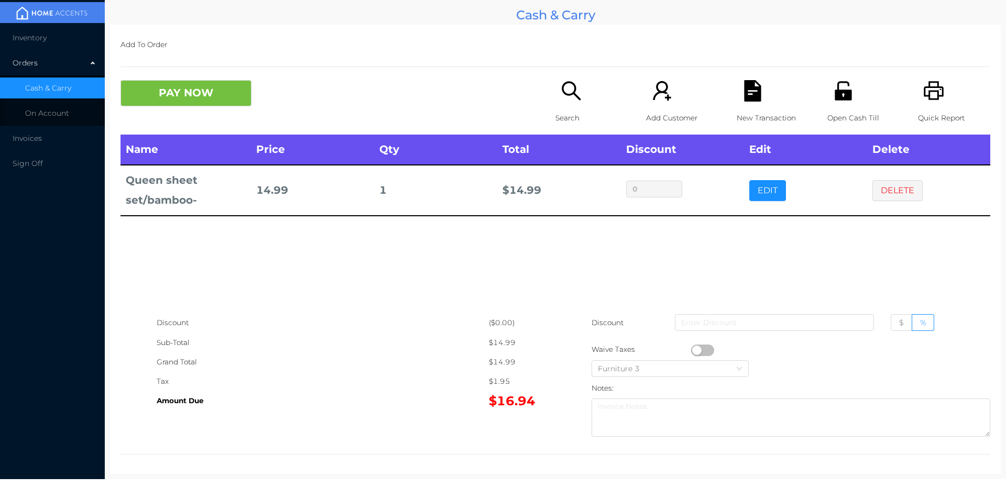
click at [564, 95] on icon "icon: search" at bounding box center [571, 90] width 19 height 19
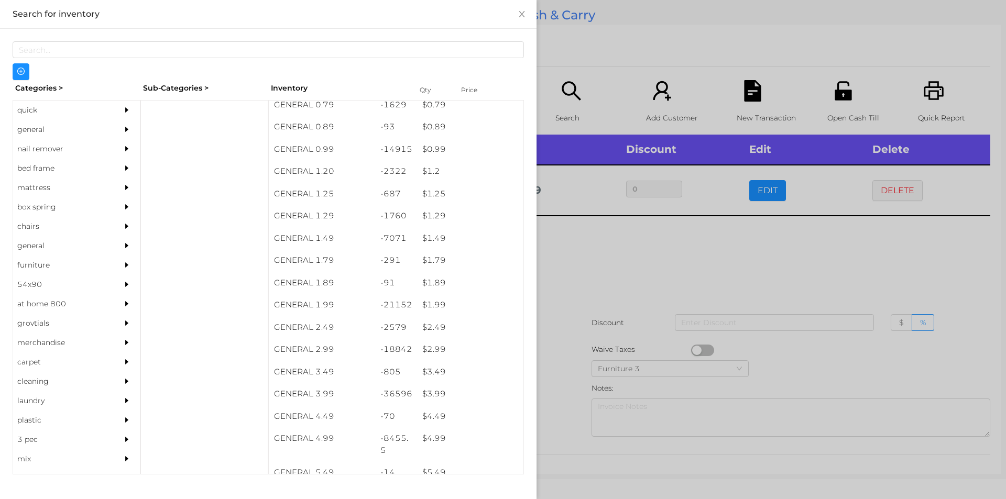
scroll to position [39, 0]
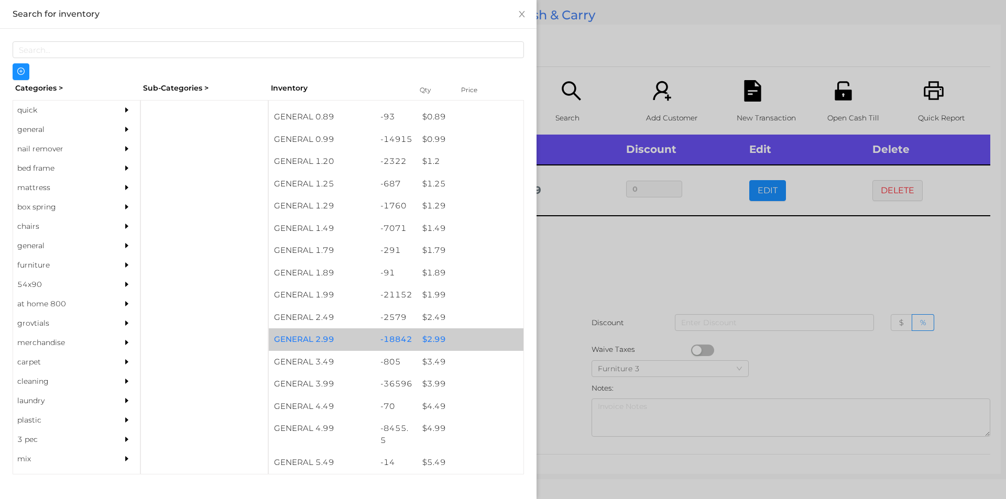
click at [430, 338] on div "$ 2.99" at bounding box center [470, 340] width 106 height 23
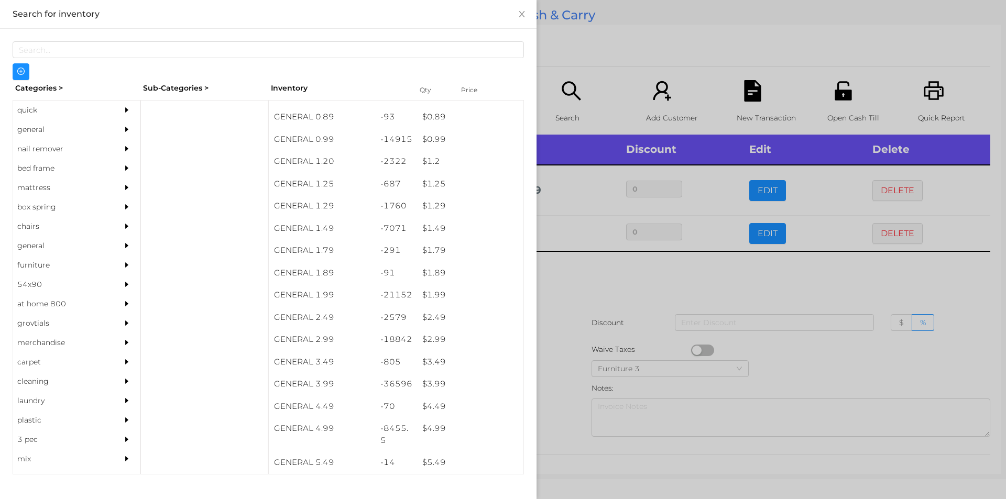
click at [579, 279] on div at bounding box center [503, 249] width 1006 height 499
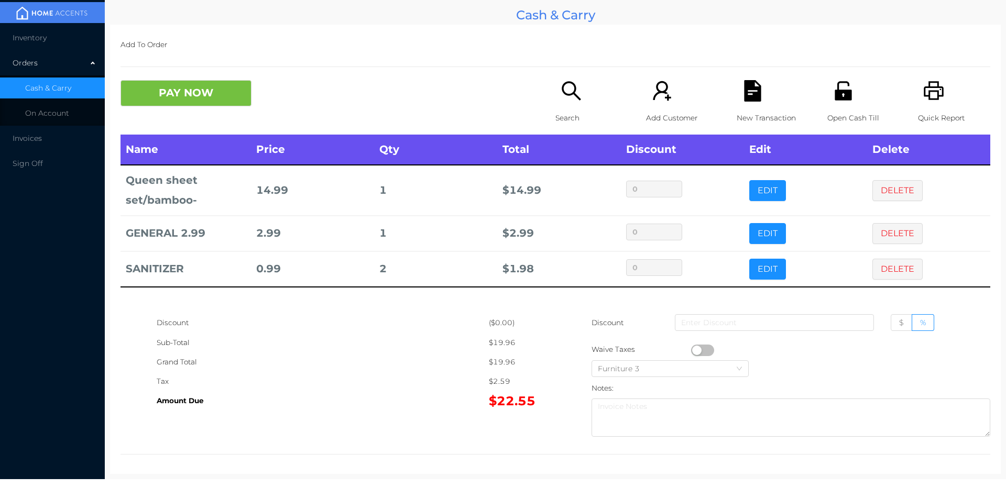
click at [556, 105] on div "Search" at bounding box center [592, 107] width 72 height 55
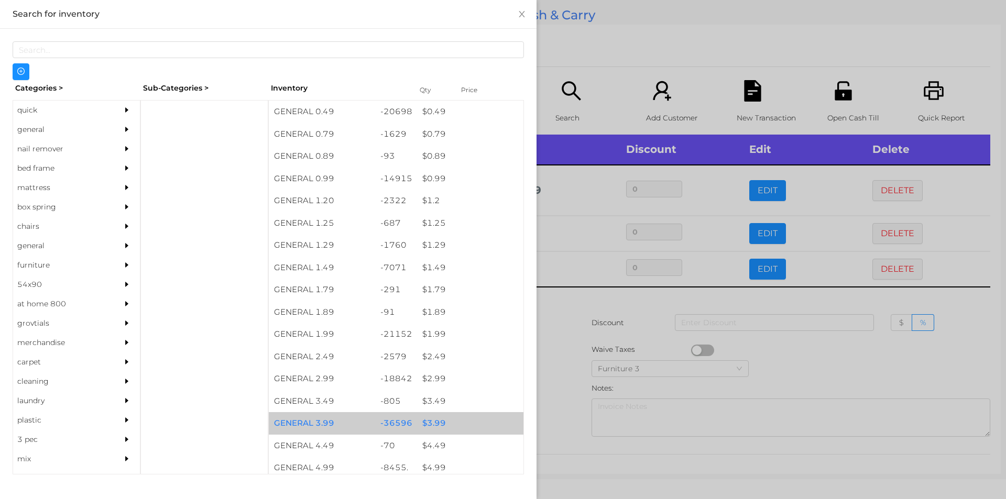
click at [430, 420] on div "$ 3.99" at bounding box center [470, 423] width 106 height 23
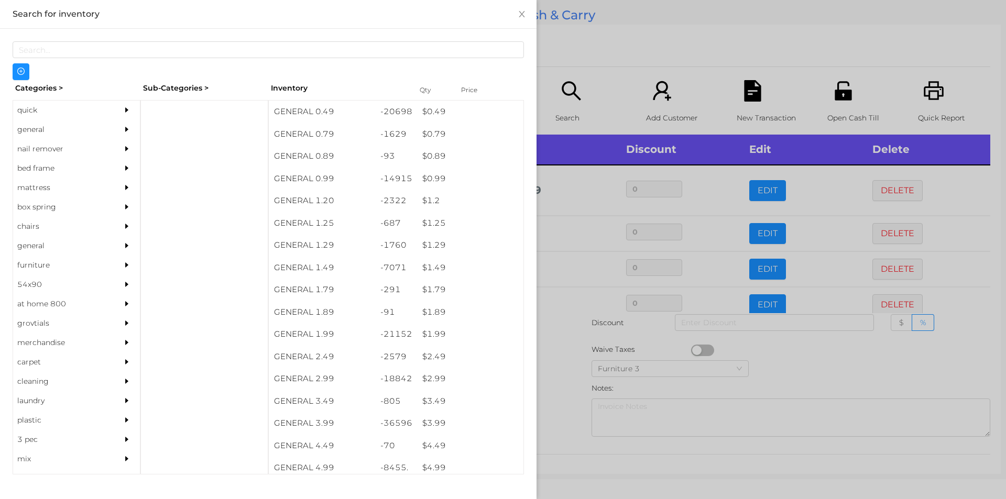
click at [568, 404] on div at bounding box center [503, 249] width 1006 height 499
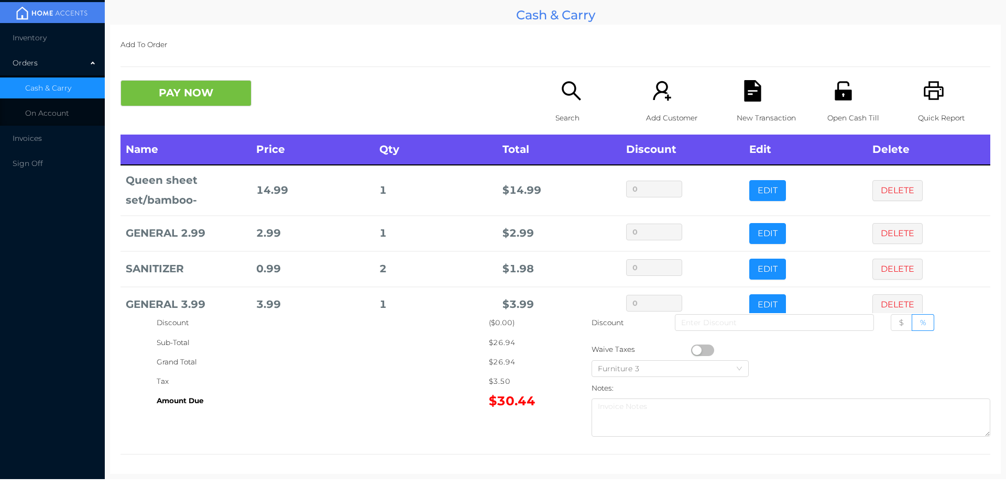
click at [569, 113] on p "Search" at bounding box center [592, 117] width 72 height 19
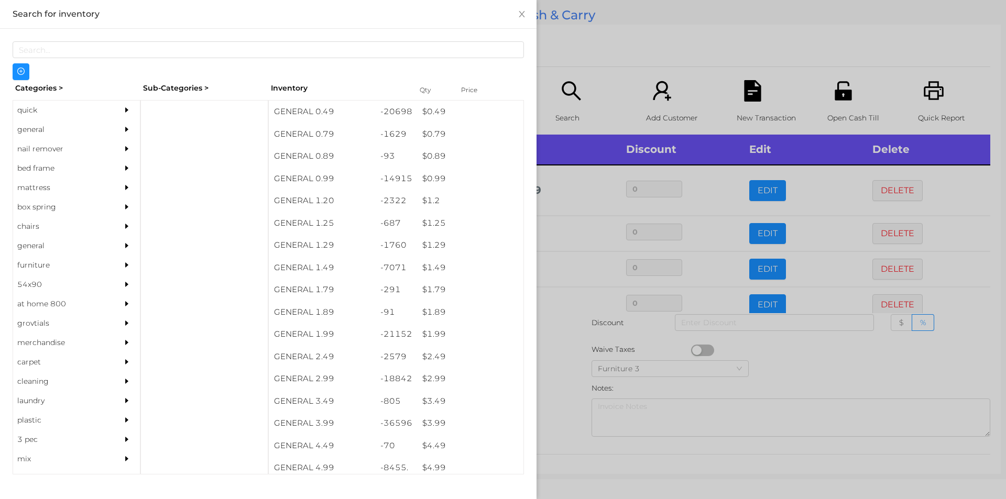
click at [783, 350] on div at bounding box center [503, 249] width 1006 height 499
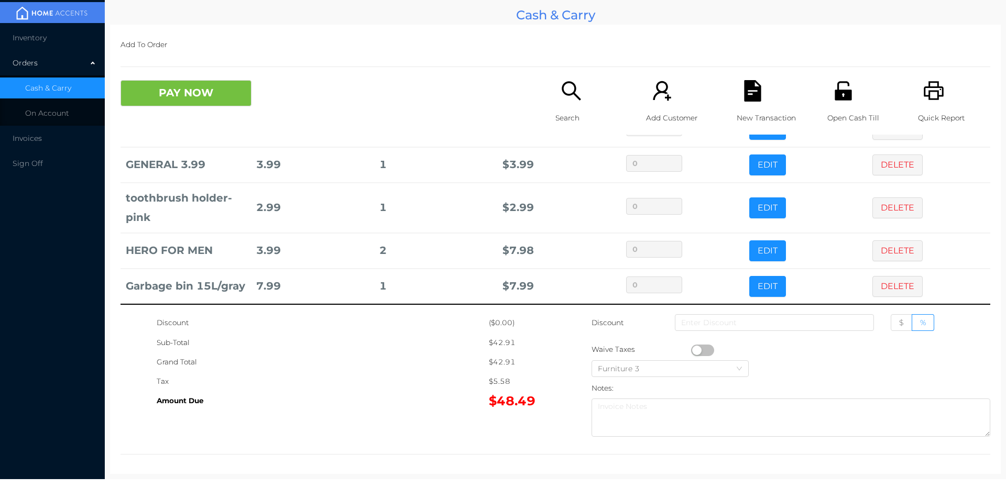
scroll to position [157, 0]
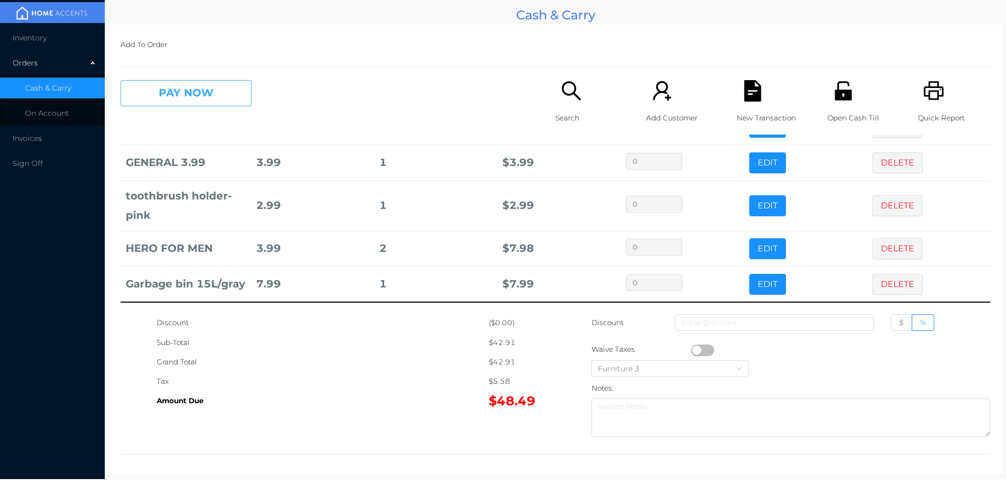
click at [156, 101] on button "PAY NOW" at bounding box center [186, 93] width 131 height 26
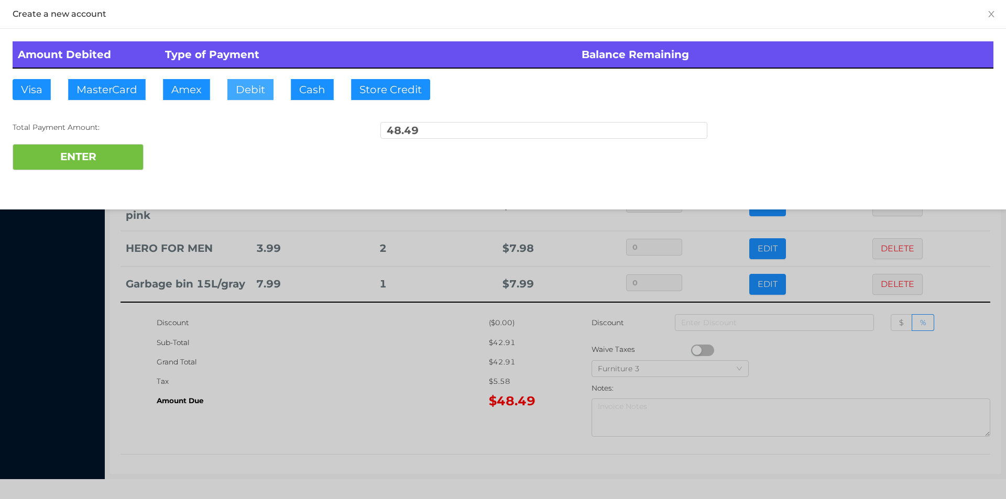
click at [250, 91] on button "Debit" at bounding box center [250, 89] width 46 height 21
type input "100."
click at [66, 166] on button "ENTER" at bounding box center [78, 157] width 131 height 26
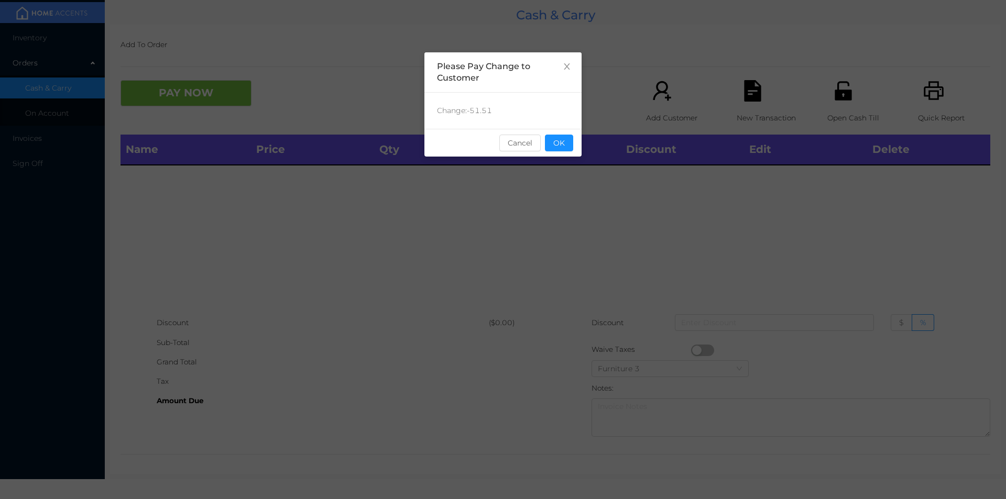
scroll to position [0, 0]
click at [558, 145] on button "OK" at bounding box center [559, 143] width 28 height 17
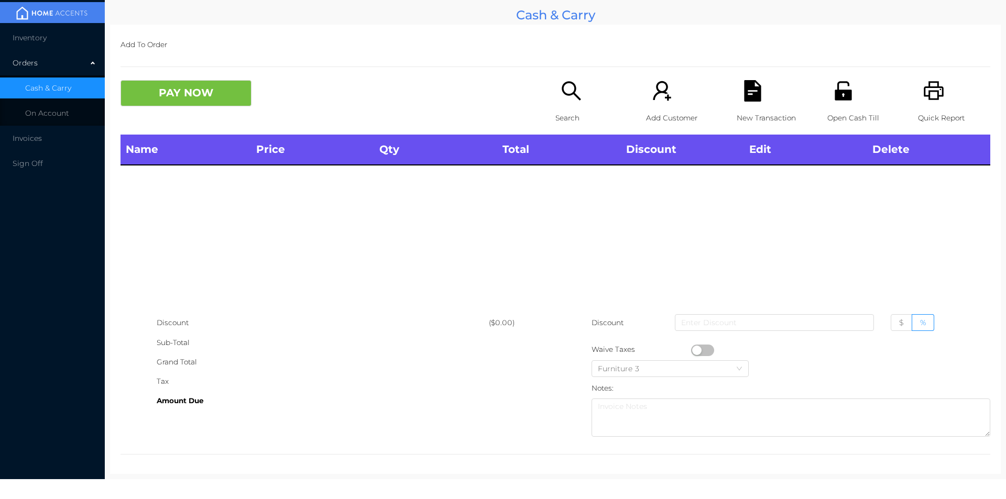
click at [561, 168] on div "Name Price Qty Total Discount Edit Delete" at bounding box center [556, 224] width 870 height 179
click at [576, 103] on div "Search" at bounding box center [592, 107] width 72 height 55
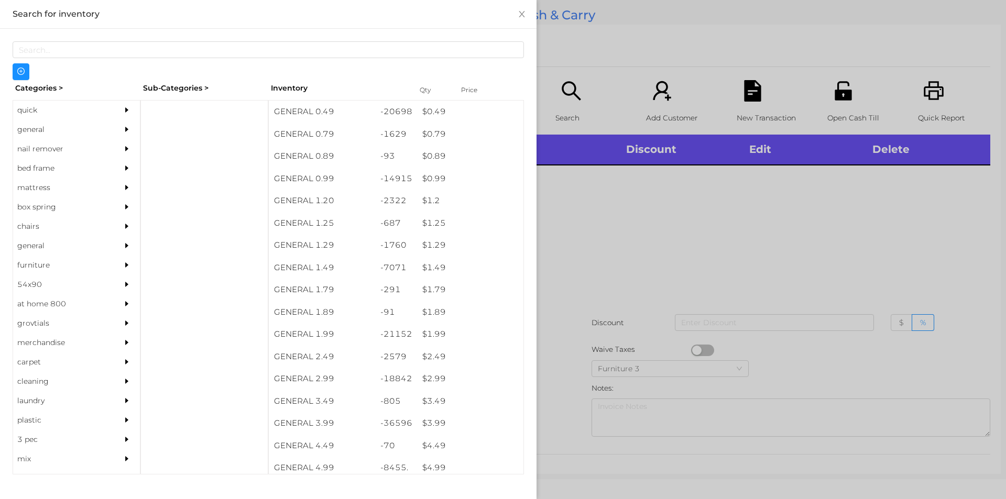
click at [40, 131] on div "general" at bounding box center [60, 129] width 95 height 19
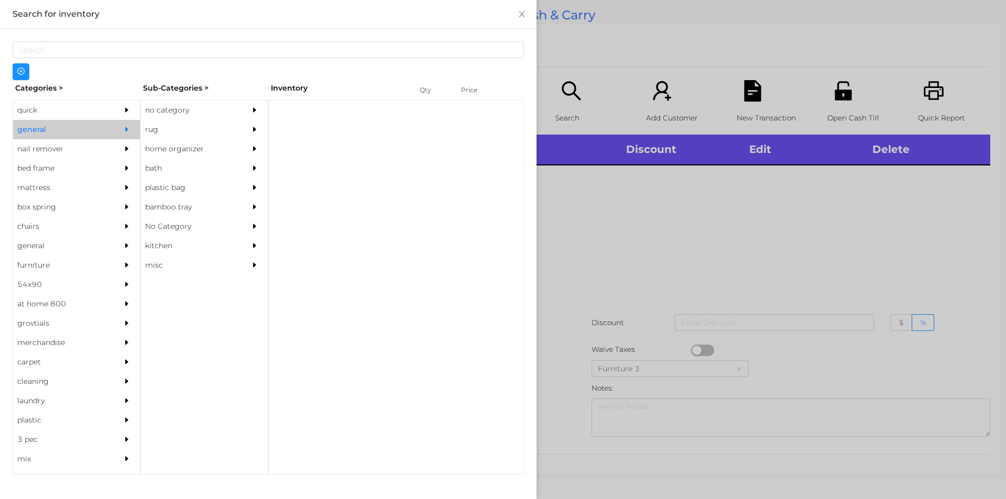
click at [166, 107] on div "no category" at bounding box center [188, 110] width 95 height 19
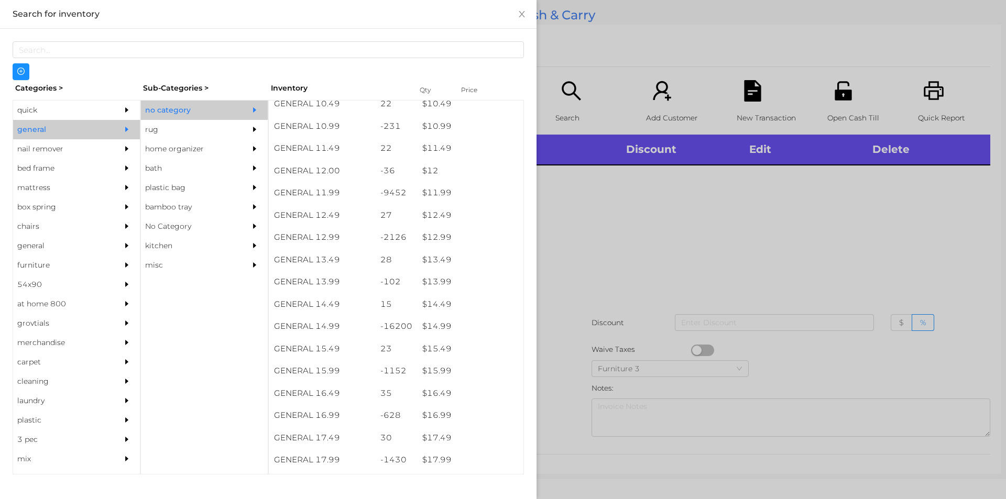
scroll to position [700, 0]
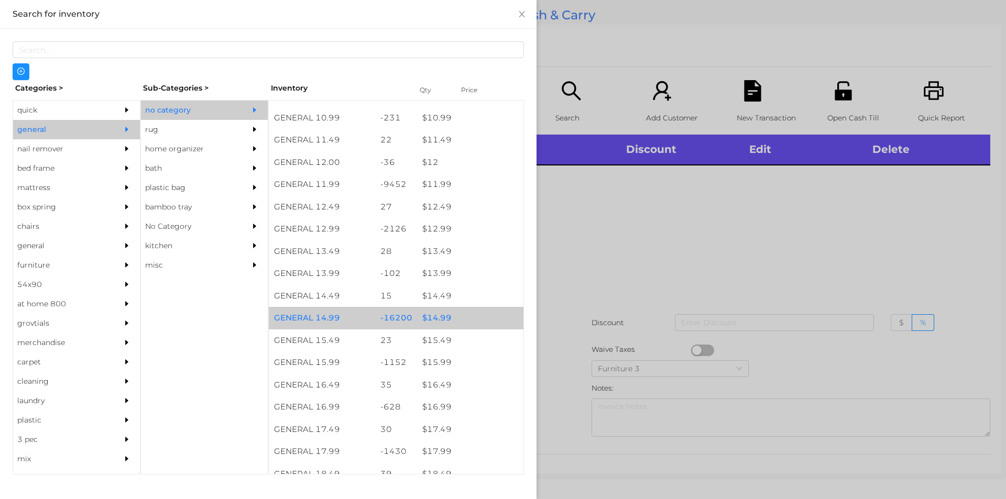
click at [437, 321] on div "$ 14.99" at bounding box center [470, 318] width 106 height 23
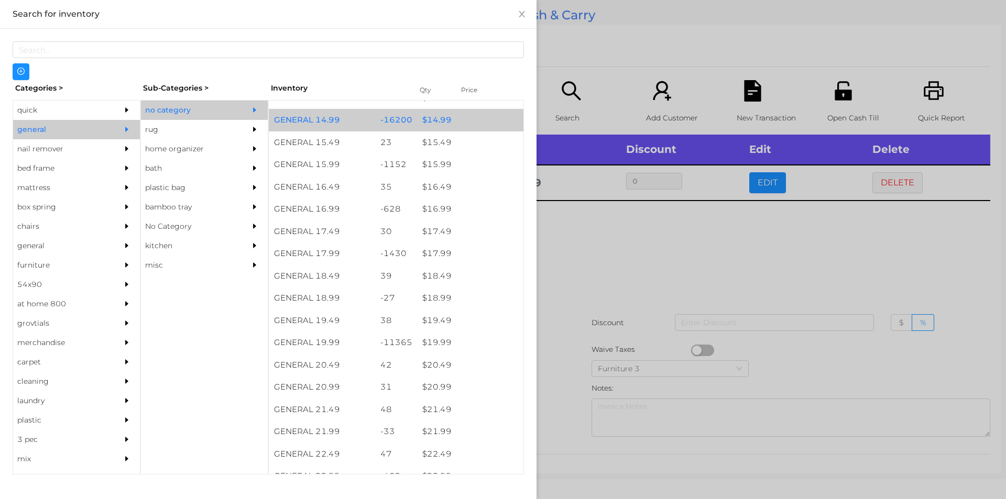
scroll to position [901, 0]
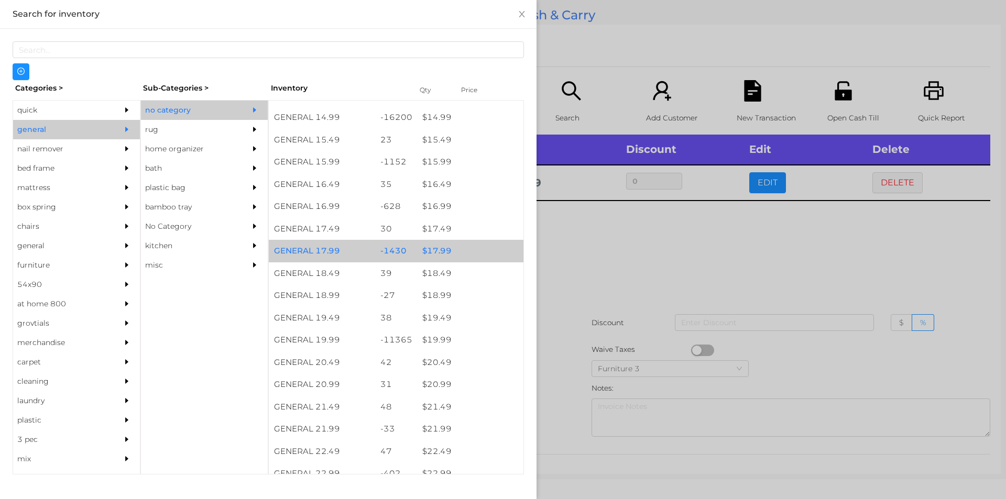
click at [437, 249] on div "$ 17.99" at bounding box center [470, 251] width 106 height 23
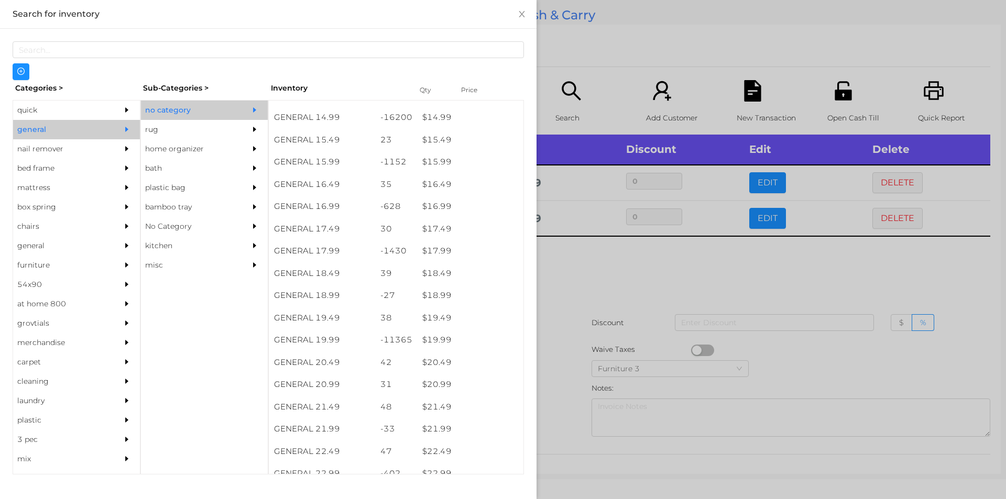
click at [581, 269] on div at bounding box center [503, 249] width 1006 height 499
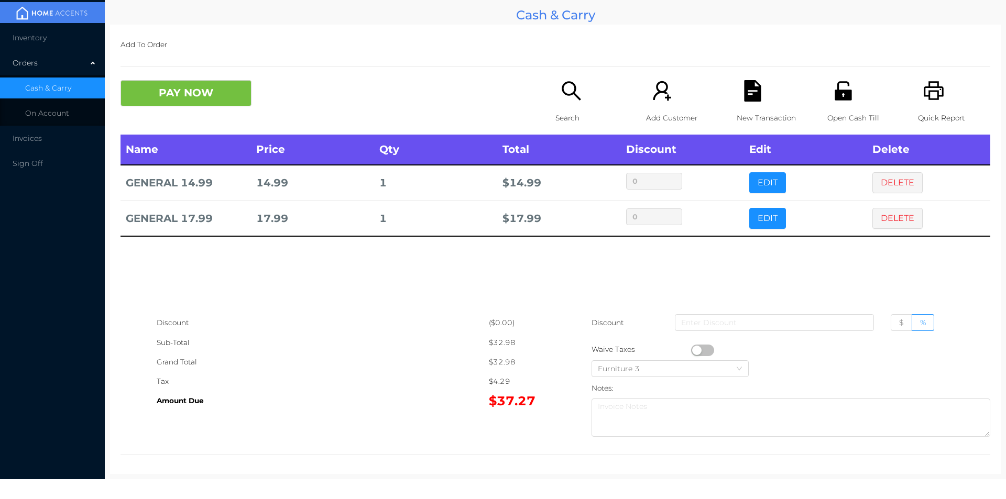
click at [923, 101] on icon "icon: printer" at bounding box center [933, 90] width 21 height 21
click at [742, 104] on div "New Transaction" at bounding box center [773, 107] width 72 height 55
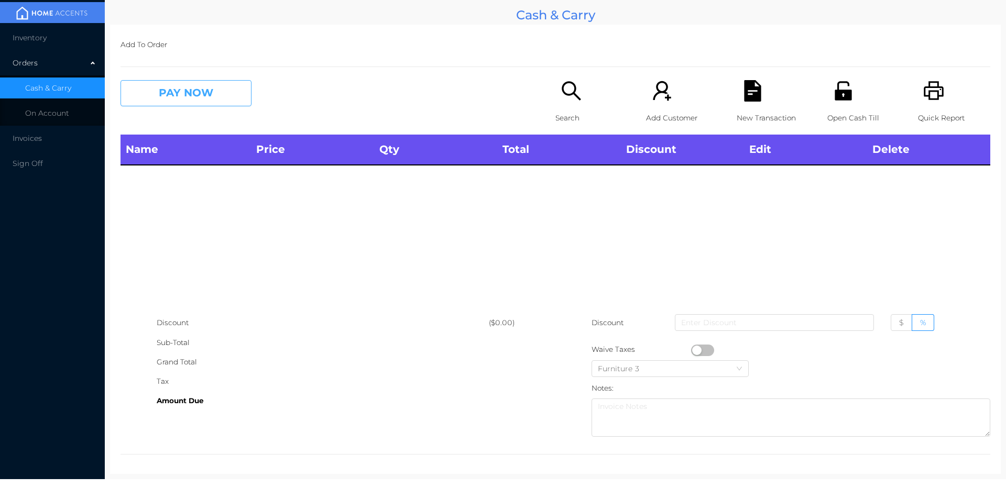
click at [251, 105] on button "PAY NOW" at bounding box center [186, 93] width 131 height 26
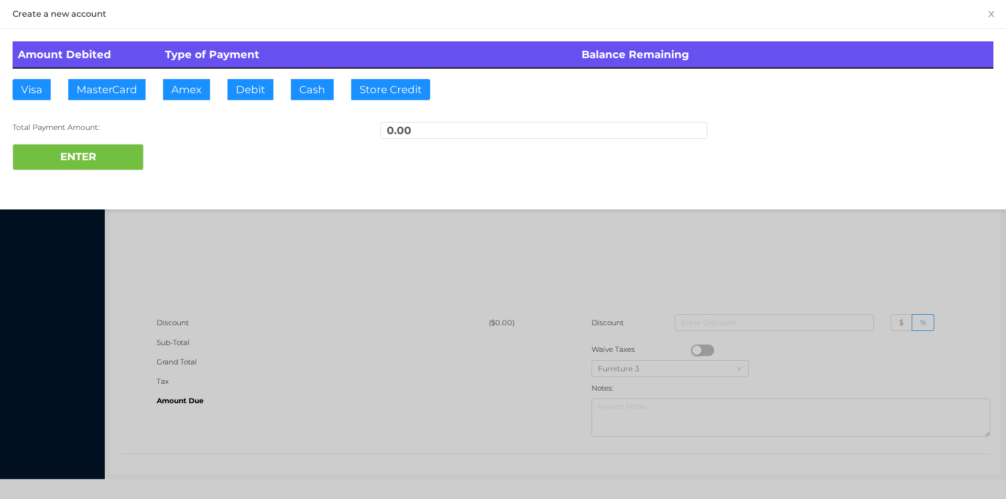
click at [907, 223] on div at bounding box center [503, 249] width 1006 height 499
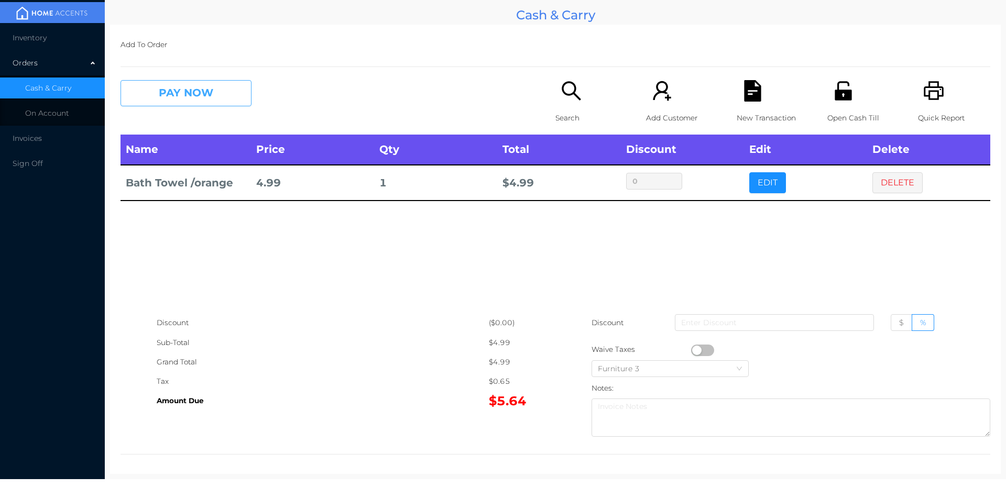
click at [184, 90] on button "PAY NOW" at bounding box center [186, 93] width 131 height 26
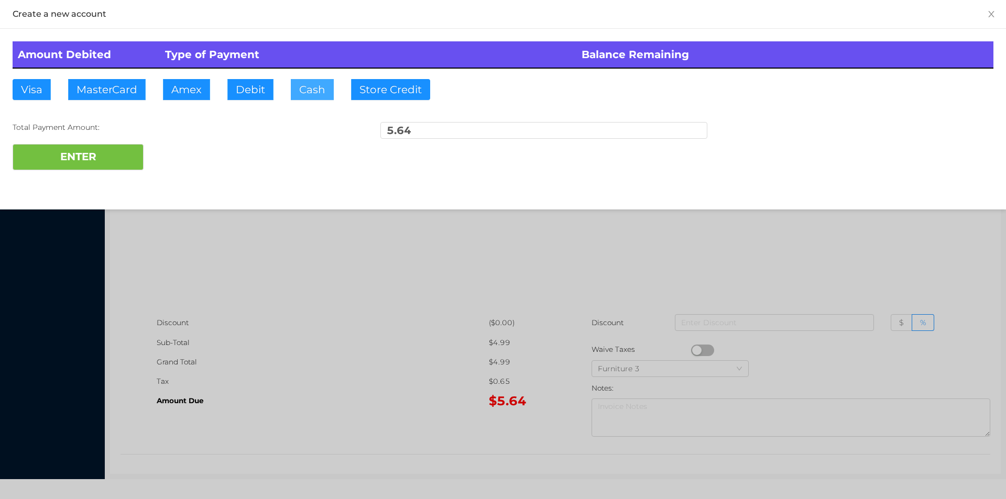
click at [309, 90] on button "Cash" at bounding box center [312, 89] width 43 height 21
type input "6."
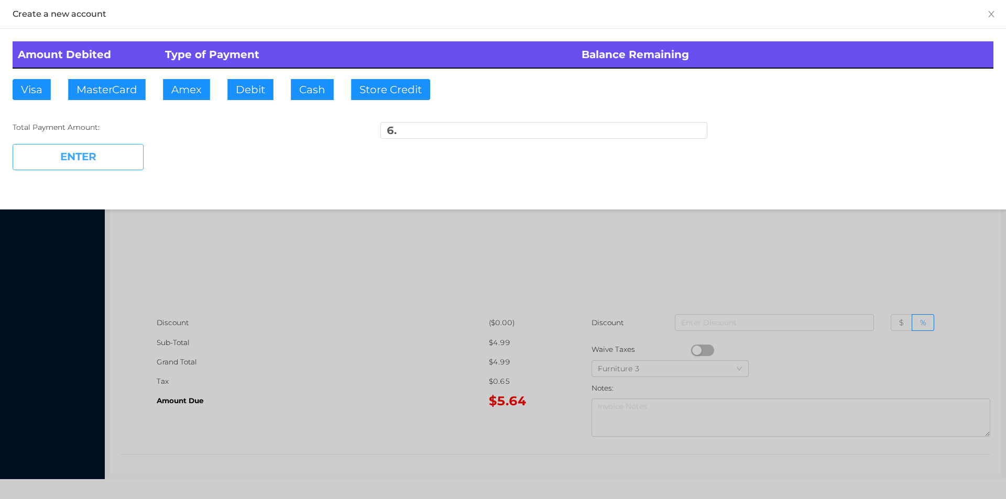
click at [91, 155] on button "ENTER" at bounding box center [78, 157] width 131 height 26
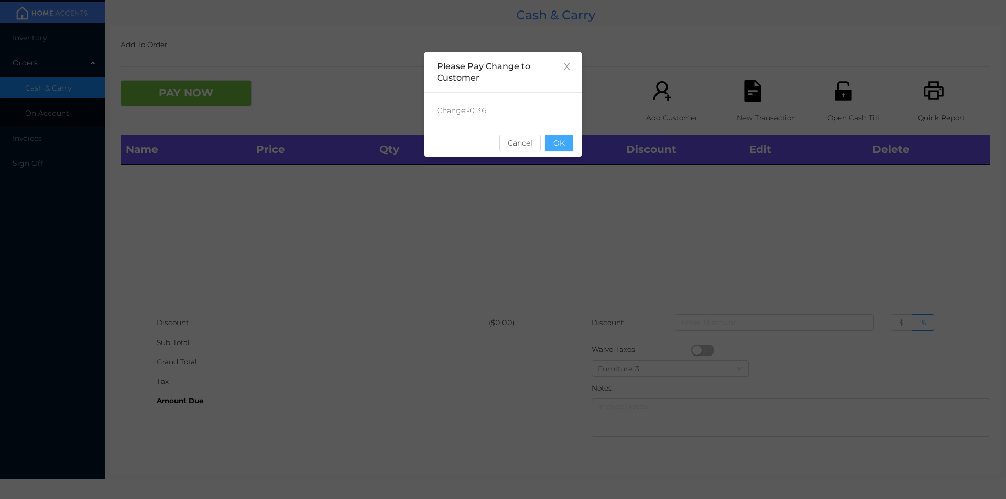
click at [565, 141] on button "OK" at bounding box center [559, 143] width 28 height 17
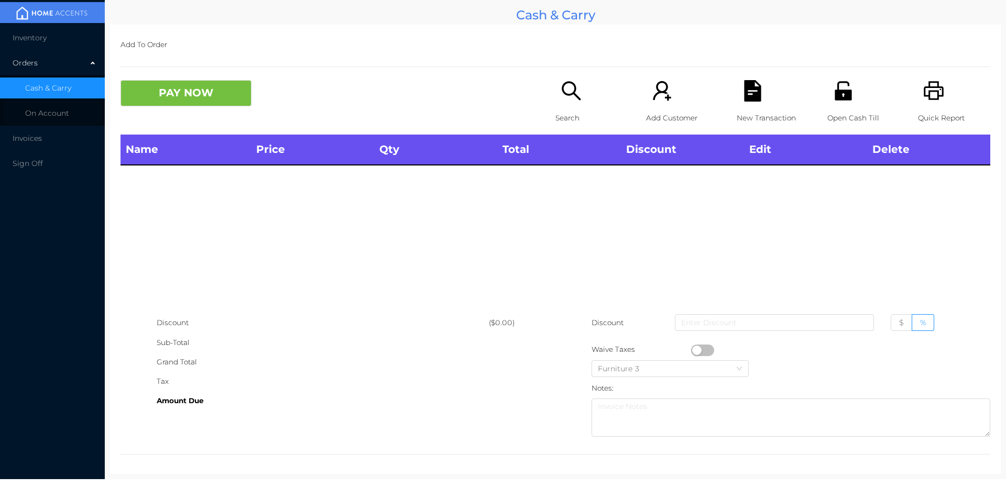
click at [835, 98] on icon "icon: unlock" at bounding box center [843, 90] width 17 height 19
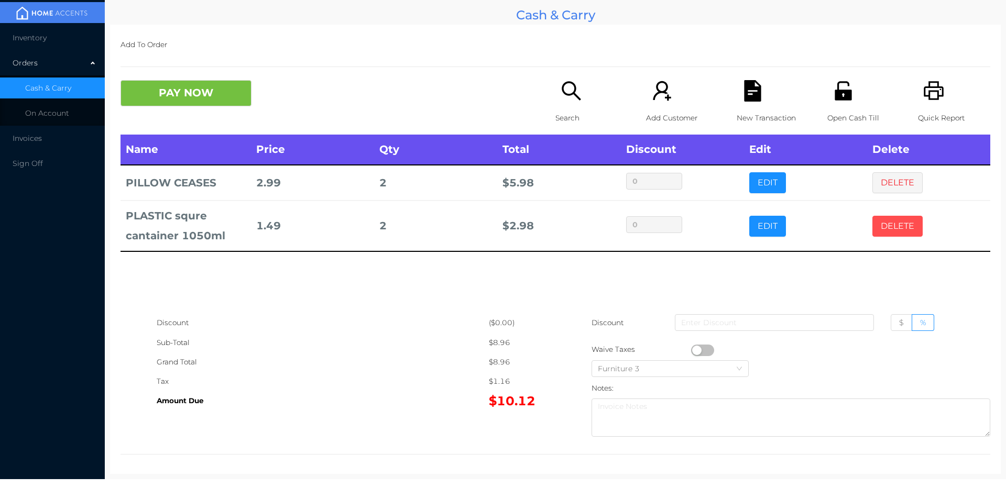
click at [879, 225] on button "DELETE" at bounding box center [898, 226] width 50 height 21
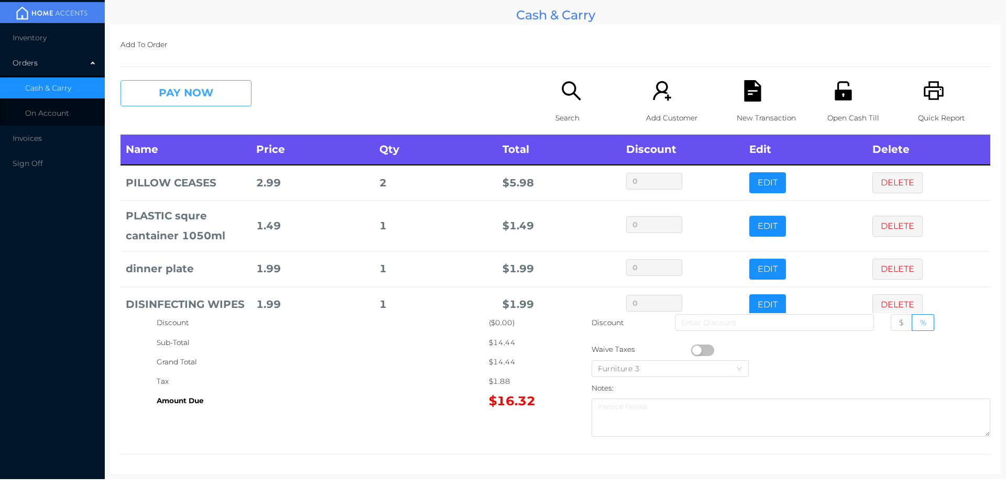
click at [213, 105] on button "PAY NOW" at bounding box center [186, 93] width 131 height 26
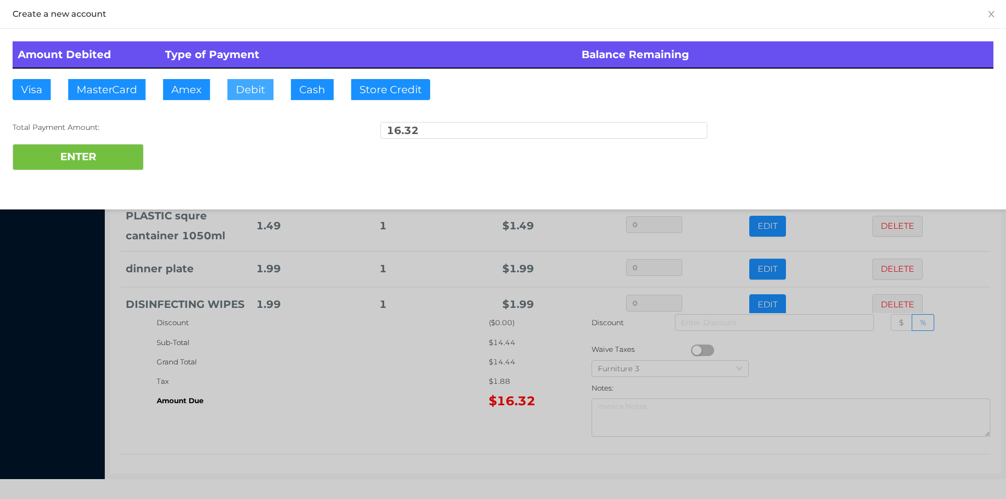
click at [245, 90] on button "Debit" at bounding box center [250, 89] width 46 height 21
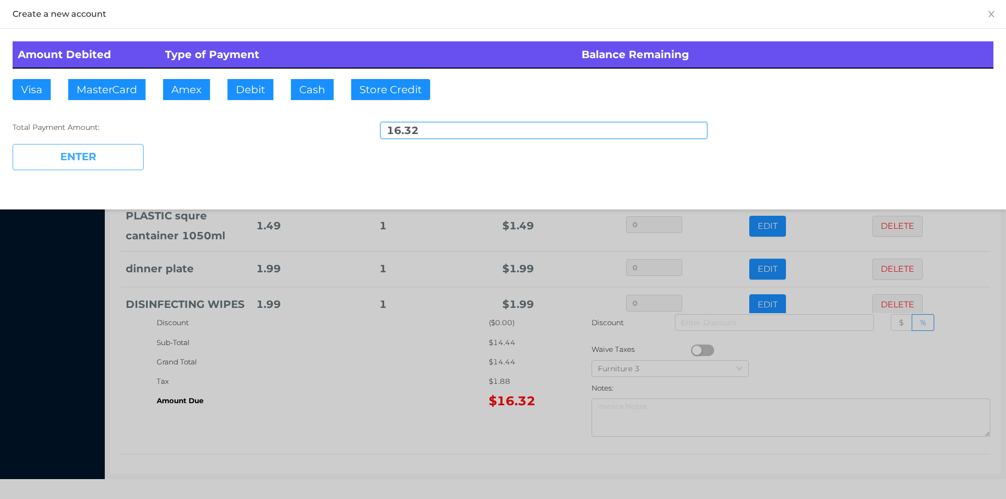
click at [117, 158] on button "ENTER" at bounding box center [78, 157] width 131 height 26
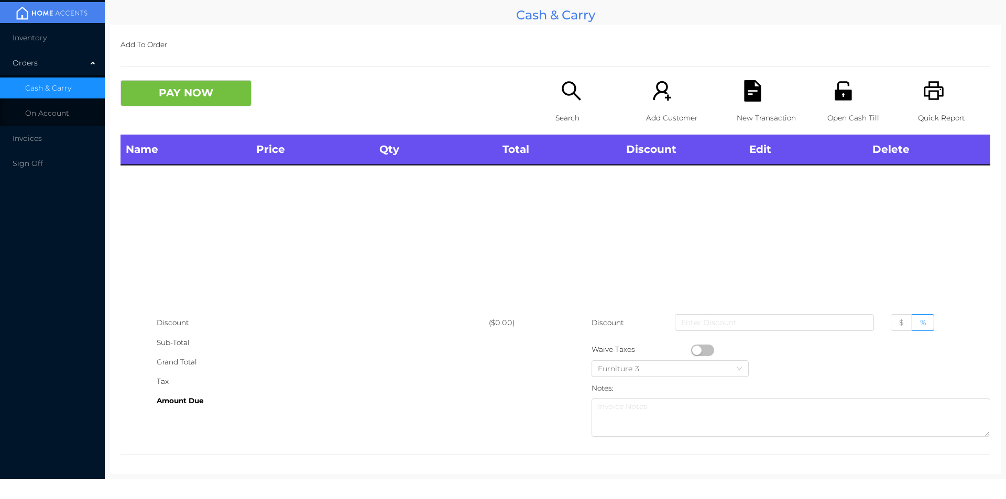
click at [558, 116] on p "Search" at bounding box center [592, 117] width 72 height 19
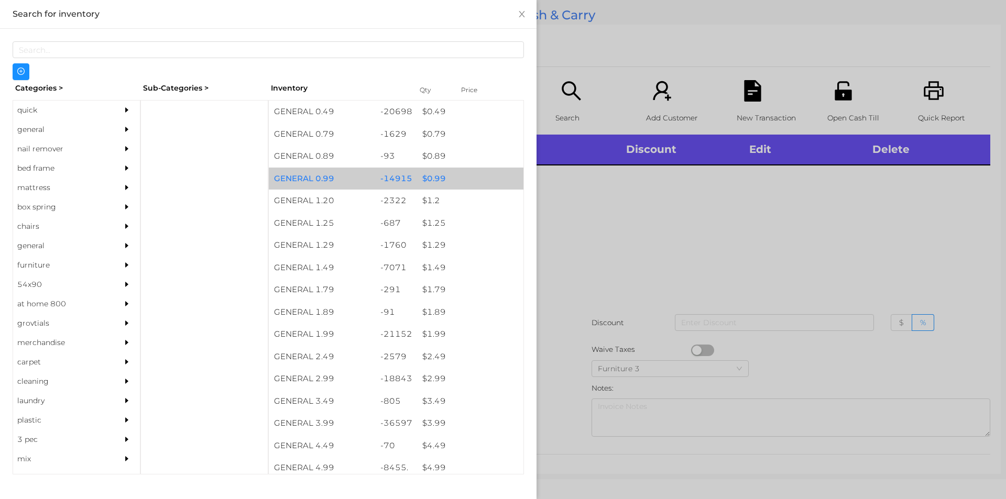
click at [431, 178] on div "$ 0.99" at bounding box center [470, 179] width 106 height 23
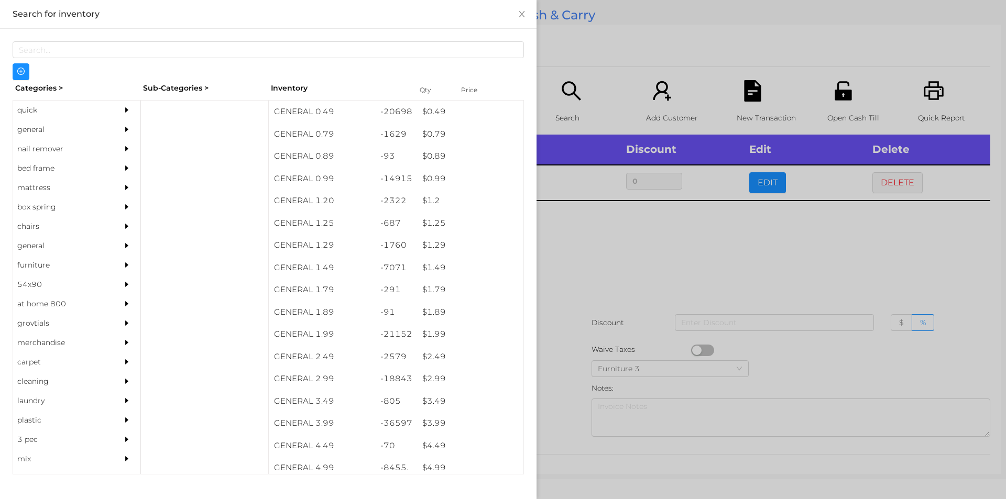
click at [582, 258] on div at bounding box center [503, 249] width 1006 height 499
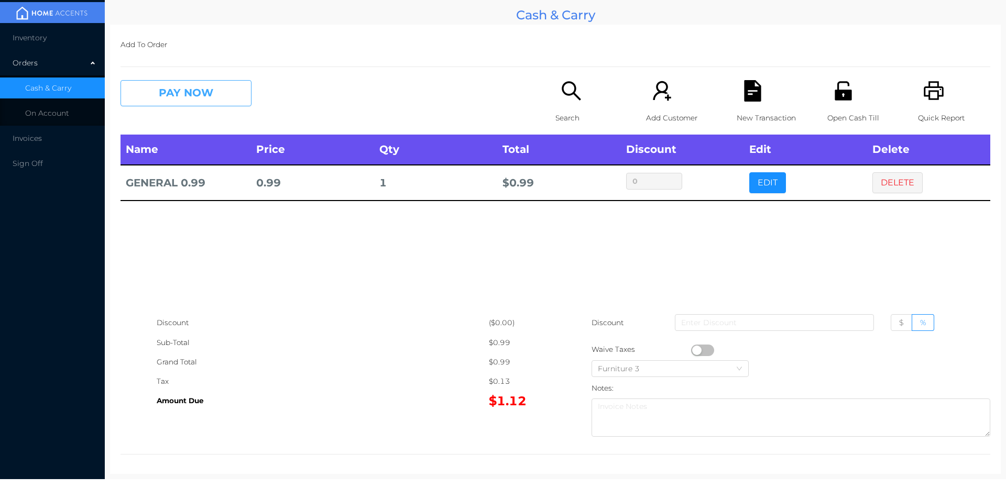
click at [200, 102] on button "PAY NOW" at bounding box center [186, 93] width 131 height 26
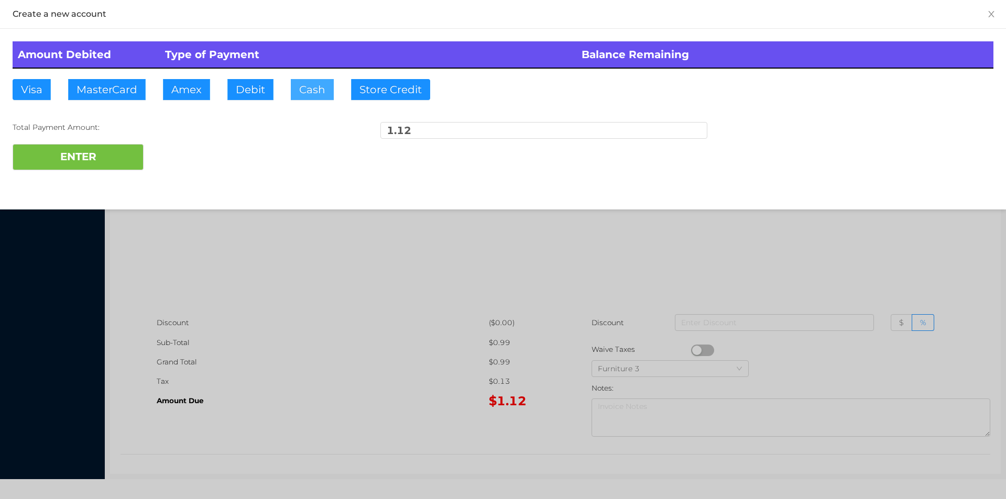
click at [308, 91] on button "Cash" at bounding box center [312, 89] width 43 height 21
click at [95, 163] on button "ENTER" at bounding box center [78, 157] width 131 height 26
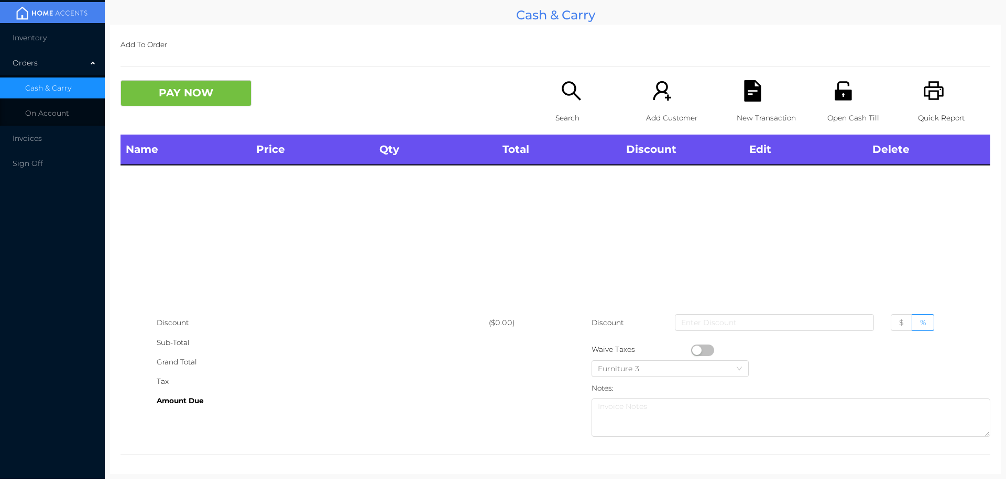
click at [832, 108] on p "Open Cash Till" at bounding box center [864, 117] width 72 height 19
click at [833, 88] on icon "icon: unlock" at bounding box center [843, 90] width 21 height 21
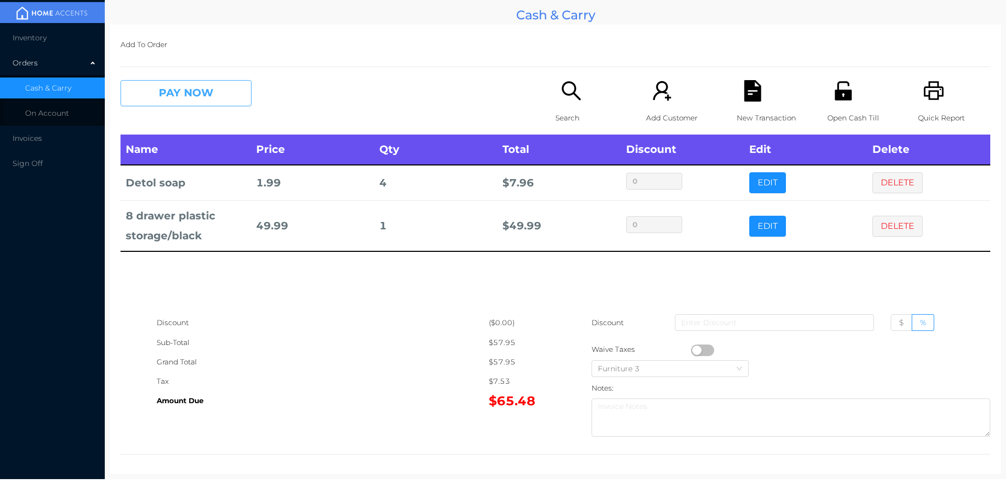
click at [172, 94] on button "PAY NOW" at bounding box center [186, 93] width 131 height 26
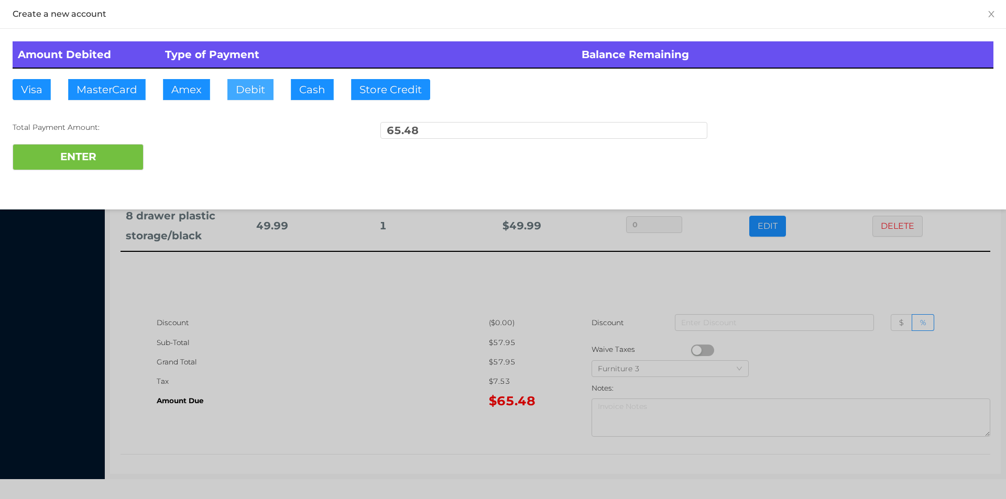
click at [245, 92] on button "Debit" at bounding box center [250, 89] width 46 height 21
click at [108, 160] on button "ENTER" at bounding box center [78, 157] width 131 height 26
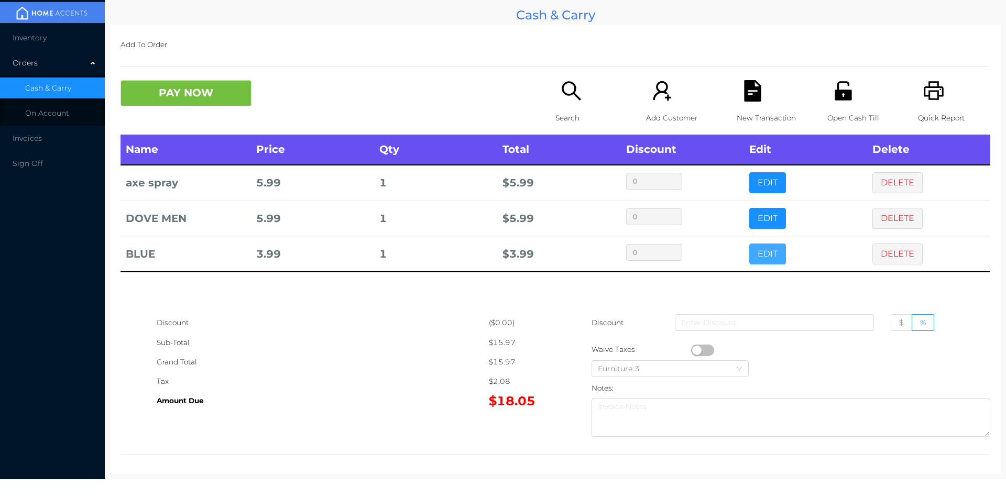
click at [754, 249] on button "EDIT" at bounding box center [767, 254] width 37 height 21
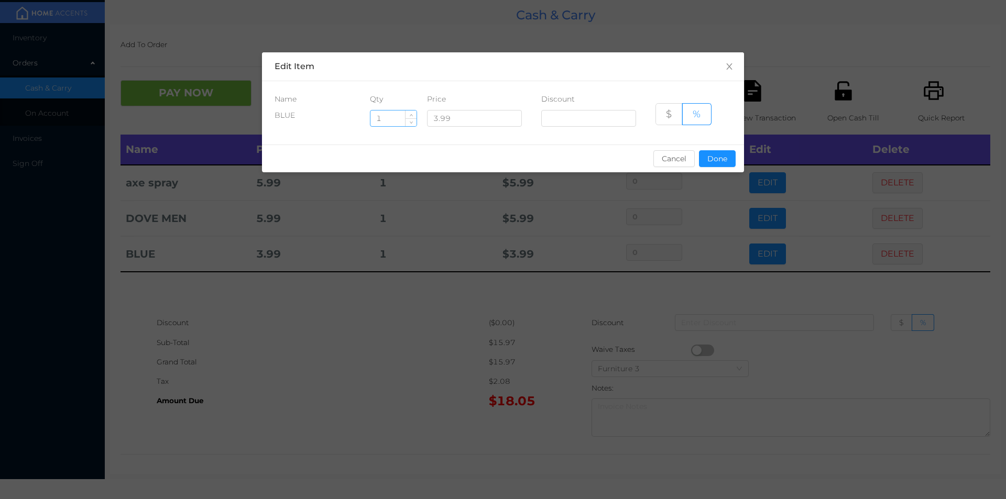
click at [398, 121] on input "1" at bounding box center [394, 119] width 46 height 16
type input "3"
click at [715, 156] on button "Done" at bounding box center [717, 158] width 37 height 17
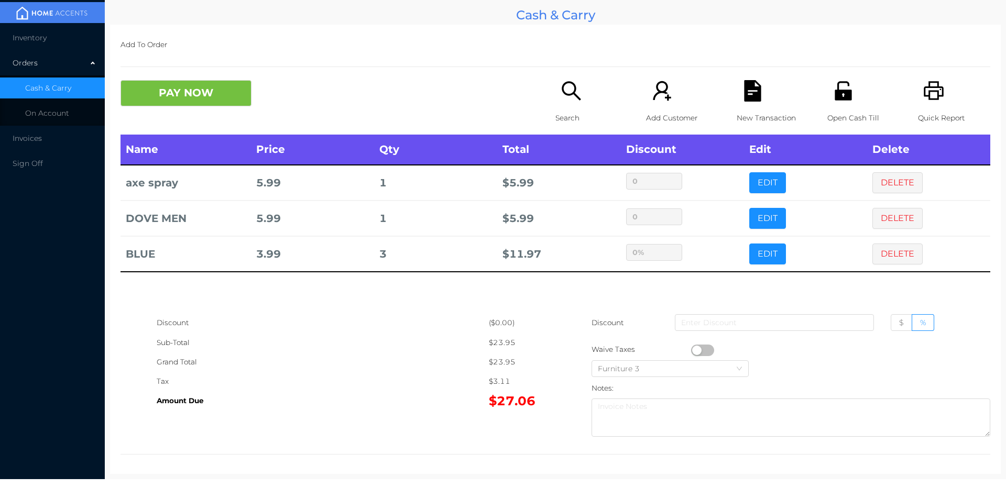
click at [441, 321] on div "Discount" at bounding box center [323, 322] width 332 height 19
click at [216, 103] on button "PAY NOW" at bounding box center [186, 93] width 131 height 26
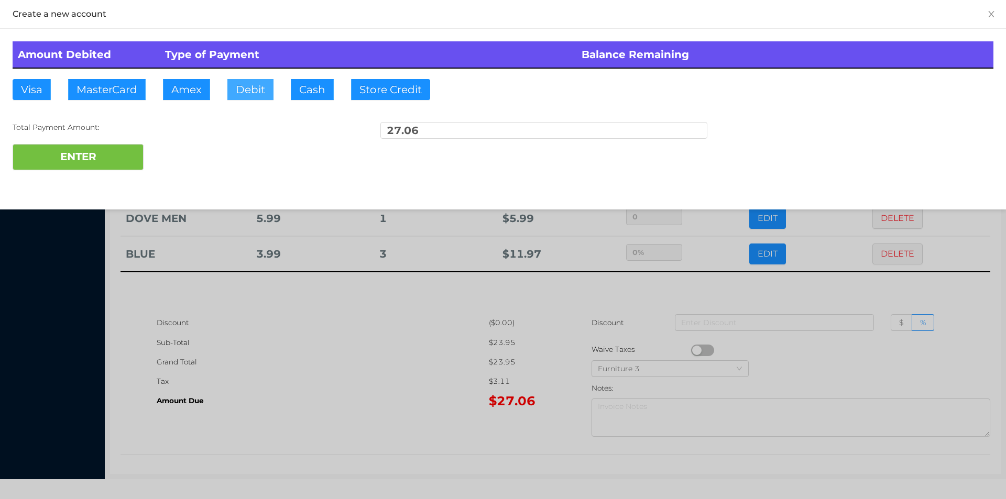
click at [249, 96] on button "Debit" at bounding box center [250, 89] width 46 height 21
click at [112, 166] on button "ENTER" at bounding box center [78, 157] width 131 height 26
type input "0"
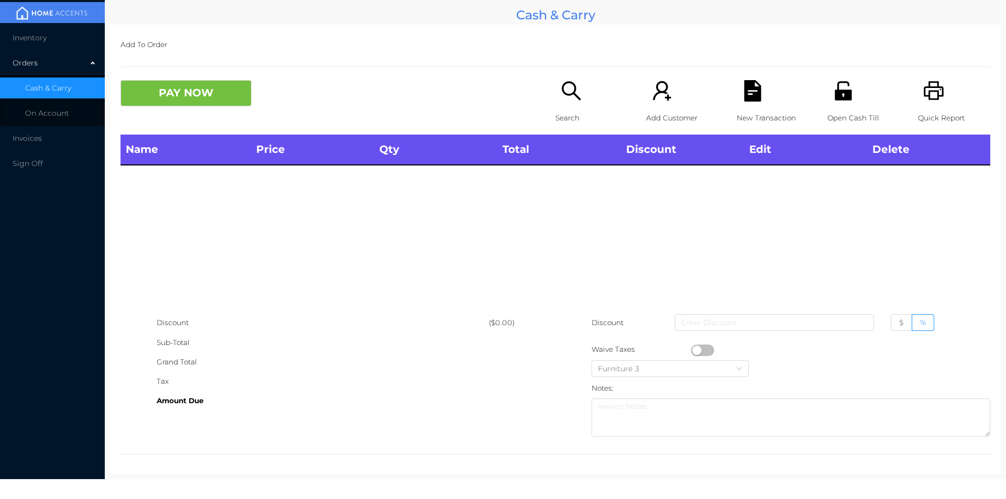
click at [562, 118] on p "Search" at bounding box center [592, 117] width 72 height 19
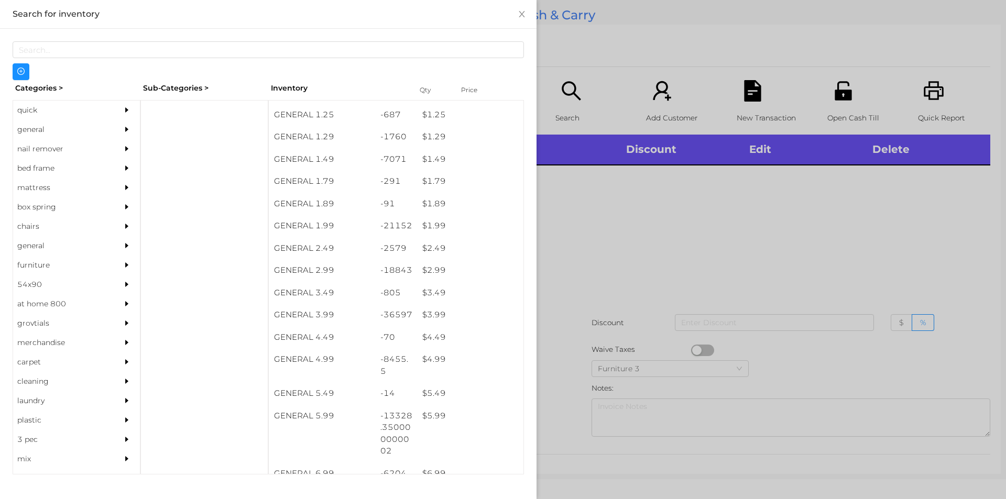
scroll to position [108, 0]
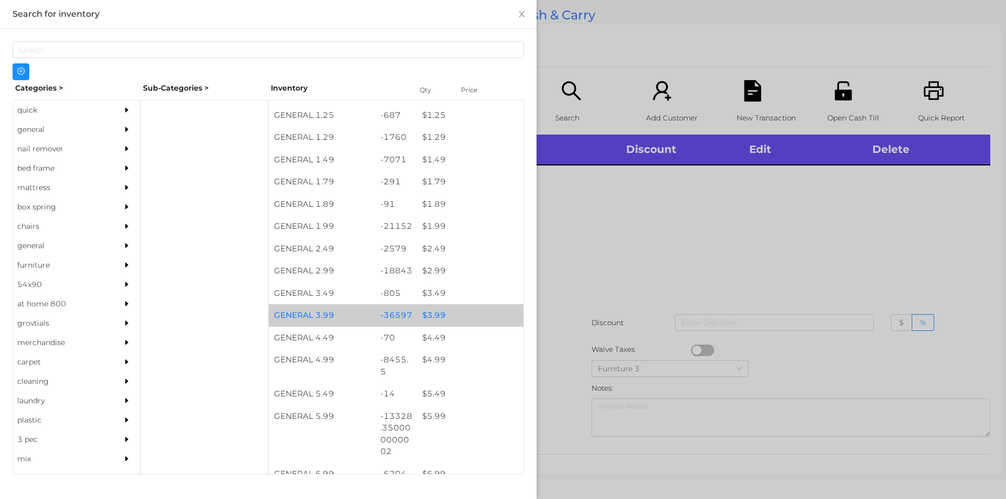
click at [432, 314] on div "$ 3.99" at bounding box center [470, 315] width 106 height 23
click at [439, 311] on div "$ 3.99" at bounding box center [470, 315] width 106 height 23
click at [438, 309] on div "$ 3.99" at bounding box center [470, 315] width 106 height 23
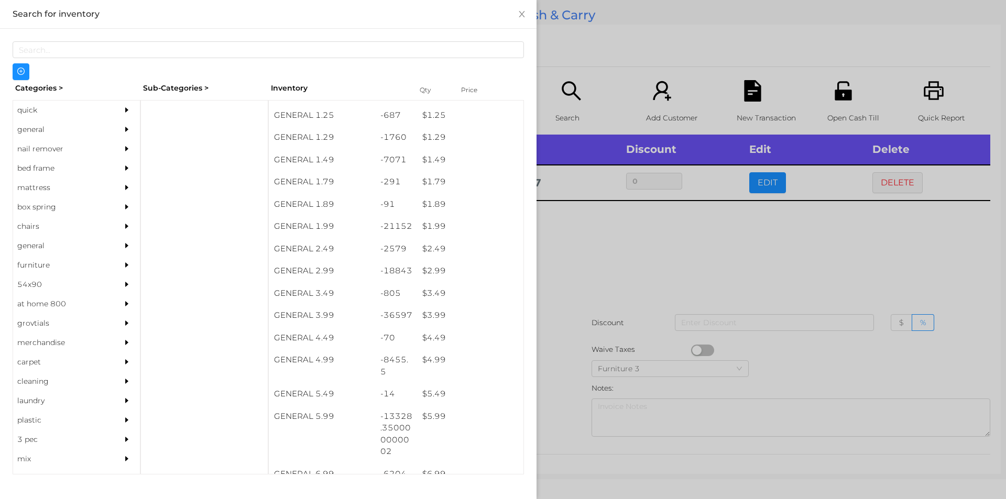
click at [583, 250] on div at bounding box center [503, 249] width 1006 height 499
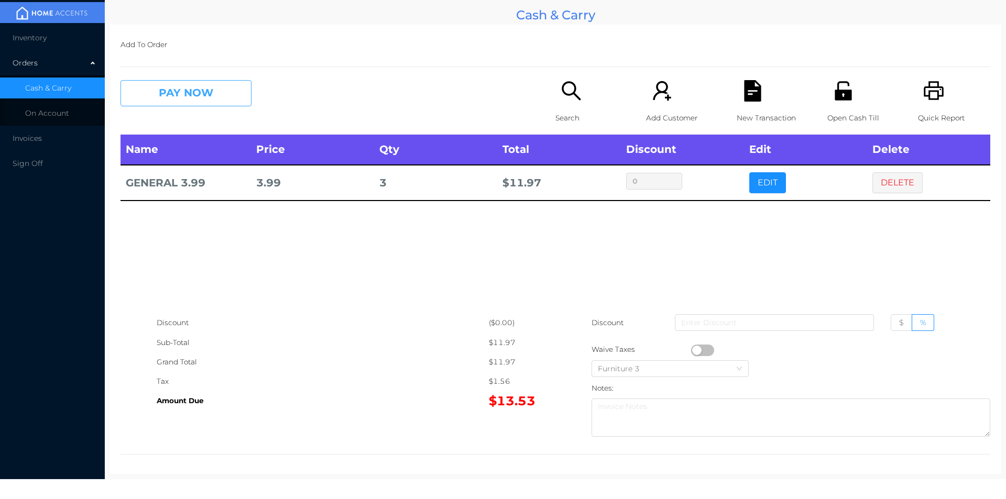
click at [161, 90] on button "PAY NOW" at bounding box center [186, 93] width 131 height 26
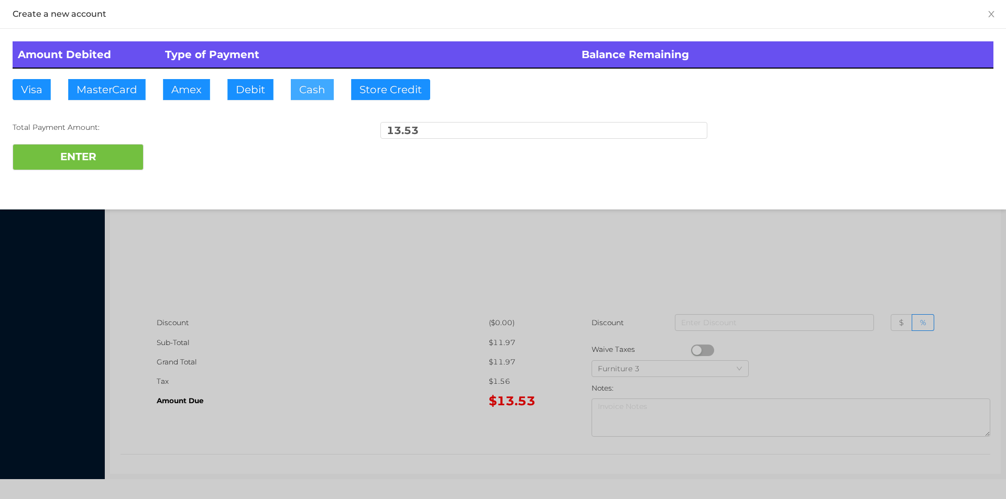
click at [303, 89] on button "Cash" at bounding box center [312, 89] width 43 height 21
type input "20."
click at [89, 169] on button "ENTER" at bounding box center [78, 157] width 131 height 26
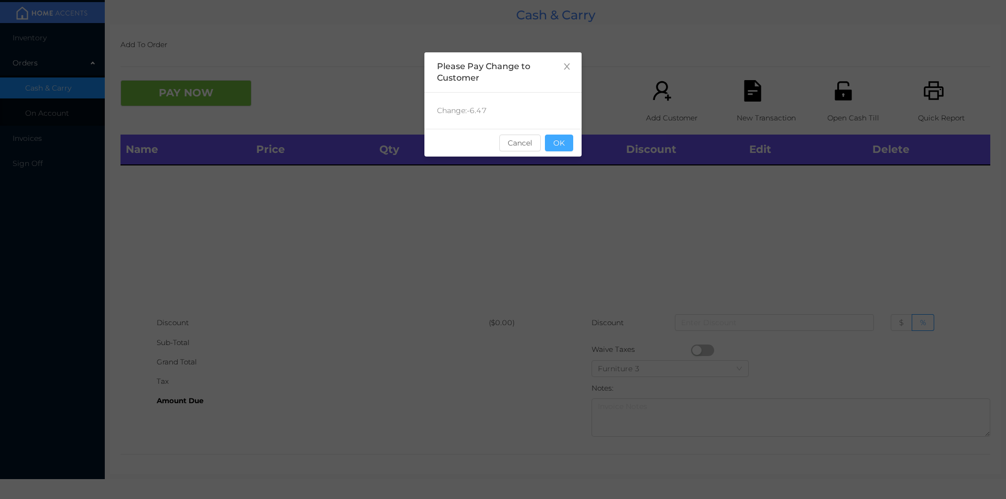
click at [558, 142] on button "OK" at bounding box center [559, 143] width 28 height 17
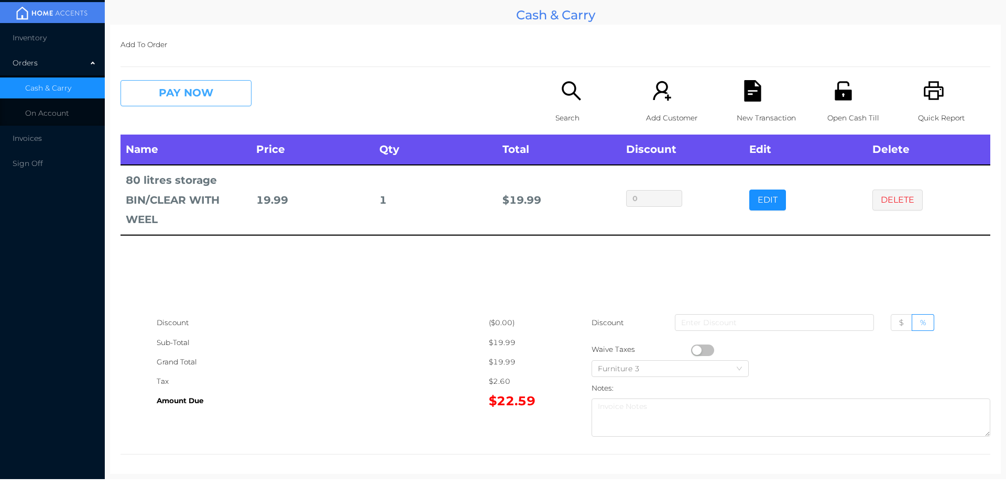
click at [238, 103] on button "PAY NOW" at bounding box center [186, 93] width 131 height 26
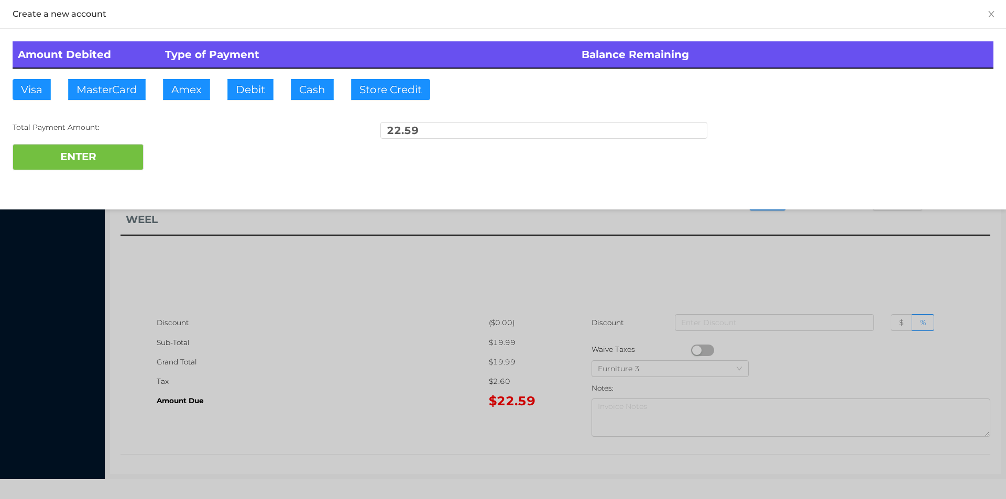
click at [881, 279] on div at bounding box center [503, 249] width 1006 height 499
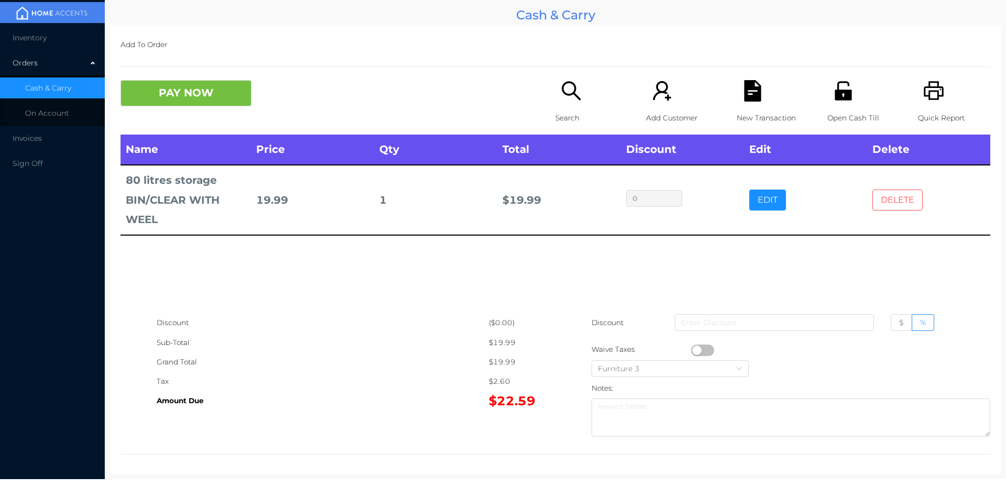
click at [880, 202] on button "DELETE" at bounding box center [898, 200] width 50 height 21
click at [928, 121] on p "Quick Report" at bounding box center [954, 117] width 72 height 19
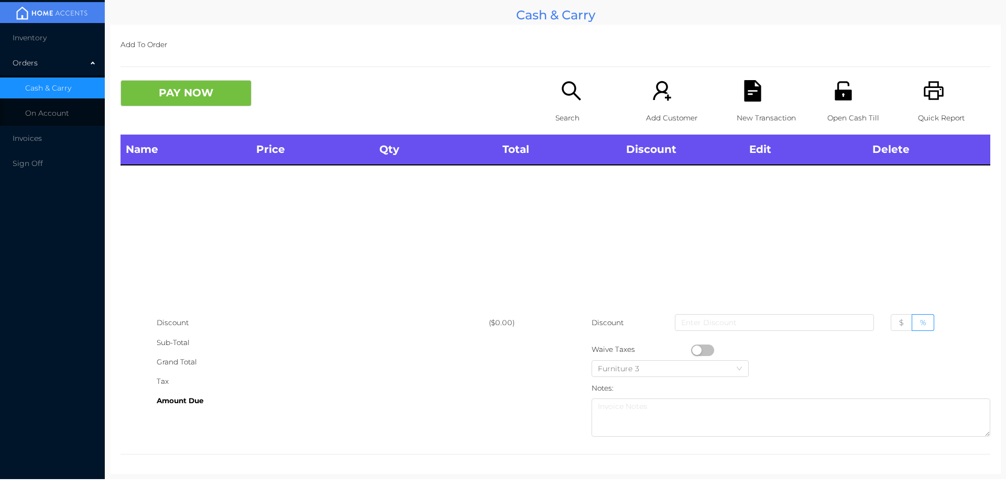
click at [929, 220] on div "Name Price Qty Total Discount Edit Delete" at bounding box center [556, 224] width 870 height 179
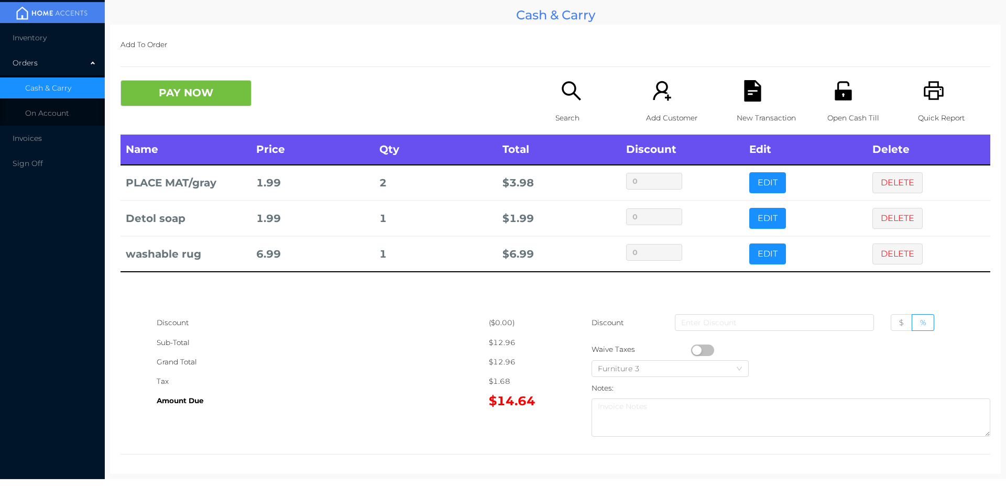
click at [564, 125] on p "Search" at bounding box center [592, 117] width 72 height 19
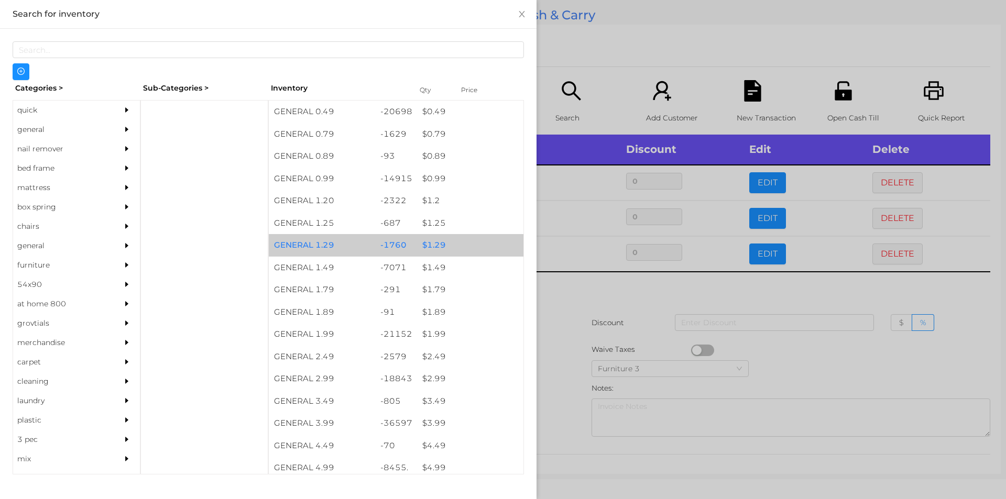
click at [429, 244] on div "$ 1.29" at bounding box center [470, 245] width 106 height 23
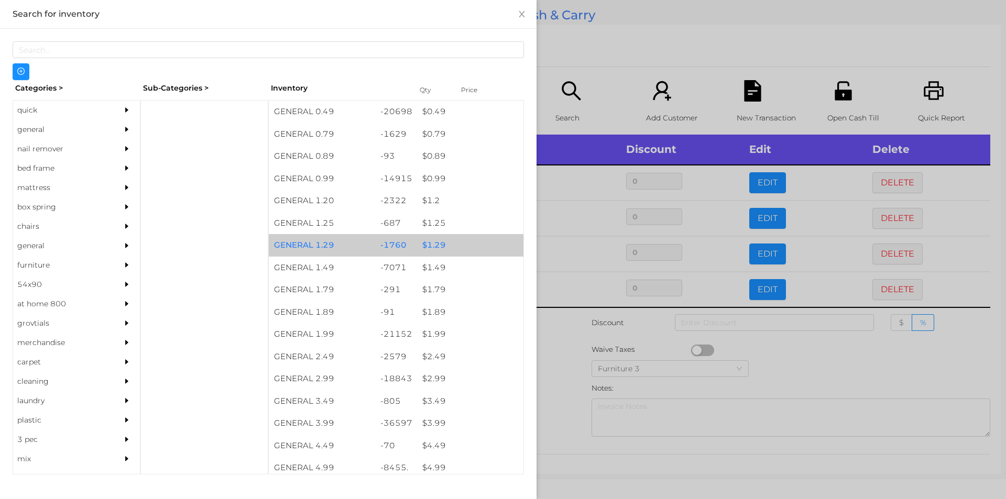
click at [436, 244] on div "$ 1.29" at bounding box center [470, 245] width 106 height 23
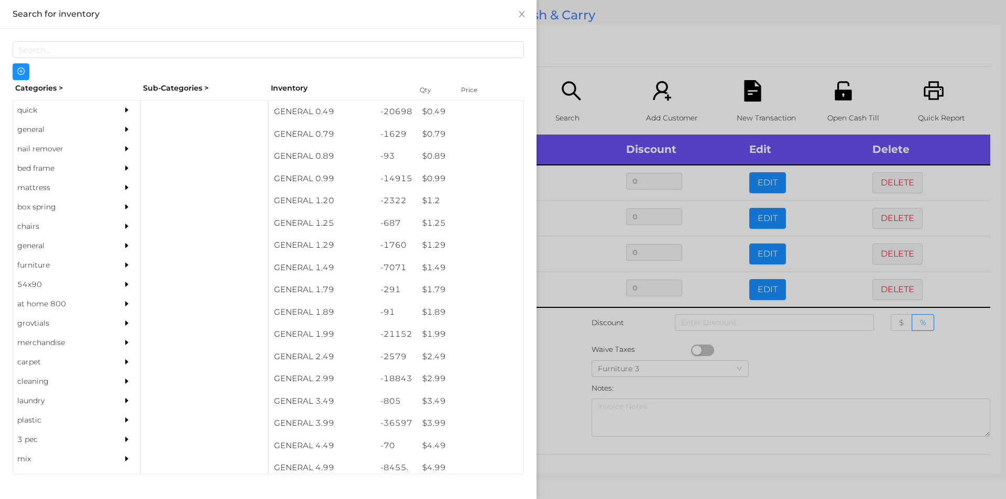
click at [551, 336] on div at bounding box center [503, 249] width 1006 height 499
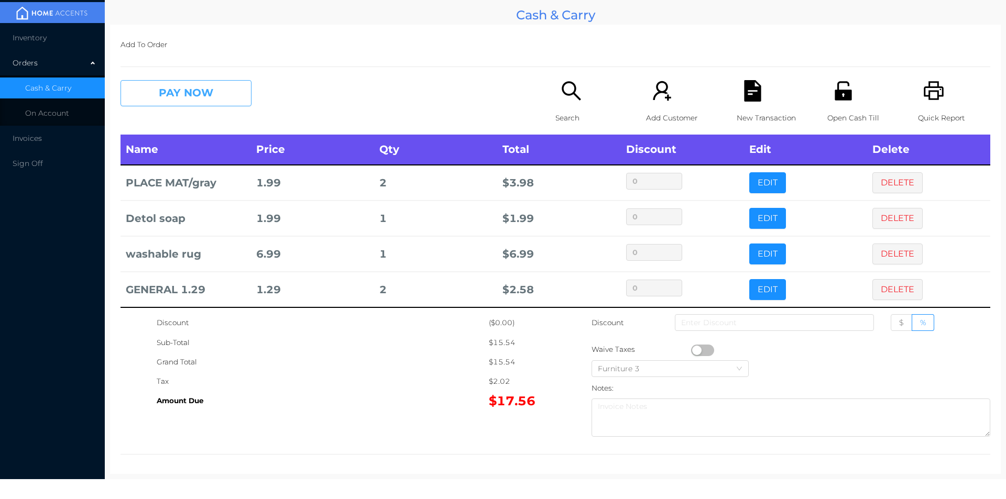
click at [191, 103] on button "PAY NOW" at bounding box center [186, 93] width 131 height 26
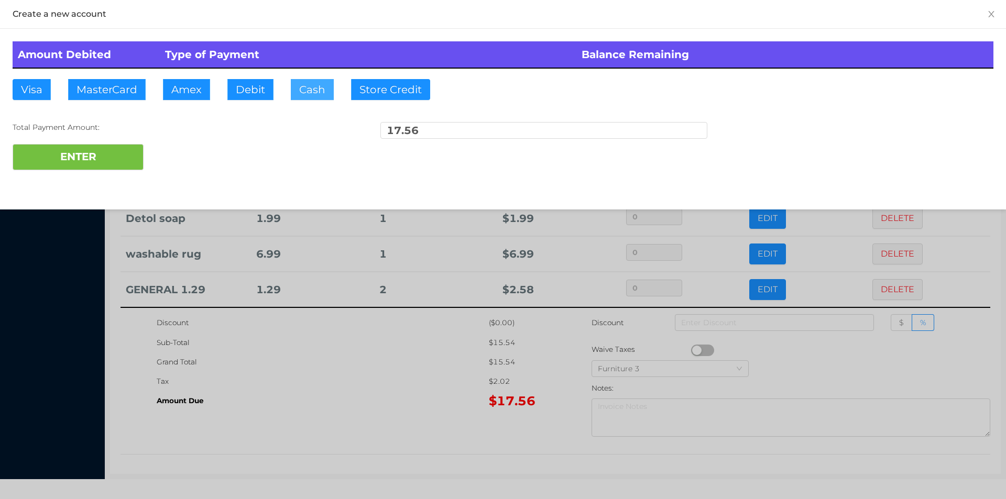
click at [308, 89] on button "Cash" at bounding box center [312, 89] width 43 height 21
click at [328, 386] on div at bounding box center [503, 249] width 1006 height 499
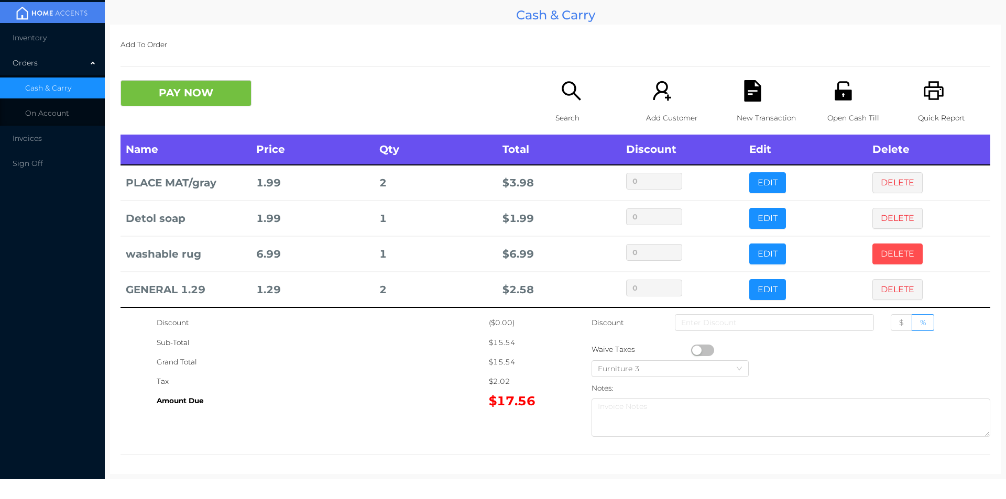
click at [883, 257] on button "DELETE" at bounding box center [898, 254] width 50 height 21
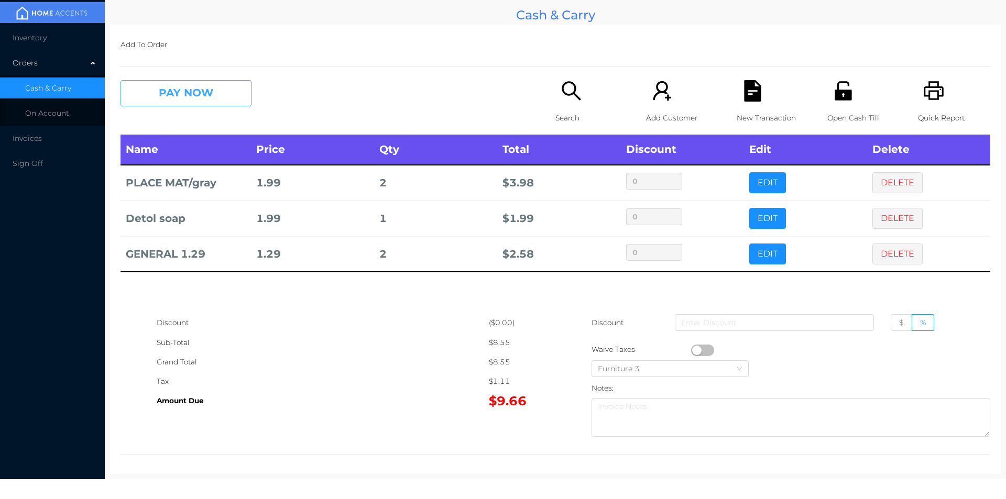
click at [185, 99] on button "PAY NOW" at bounding box center [186, 93] width 131 height 26
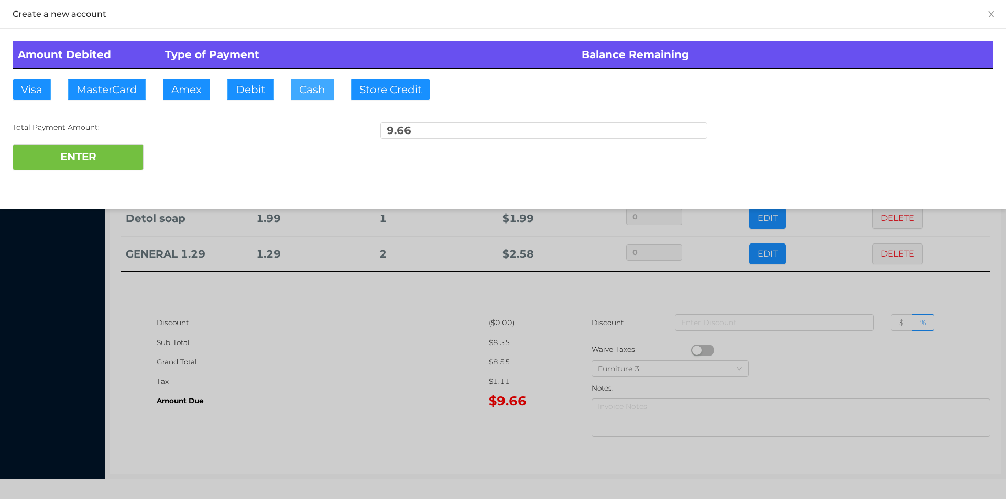
click at [313, 95] on button "Cash" at bounding box center [312, 89] width 43 height 21
type input "10."
click at [106, 161] on button "ENTER" at bounding box center [78, 157] width 131 height 26
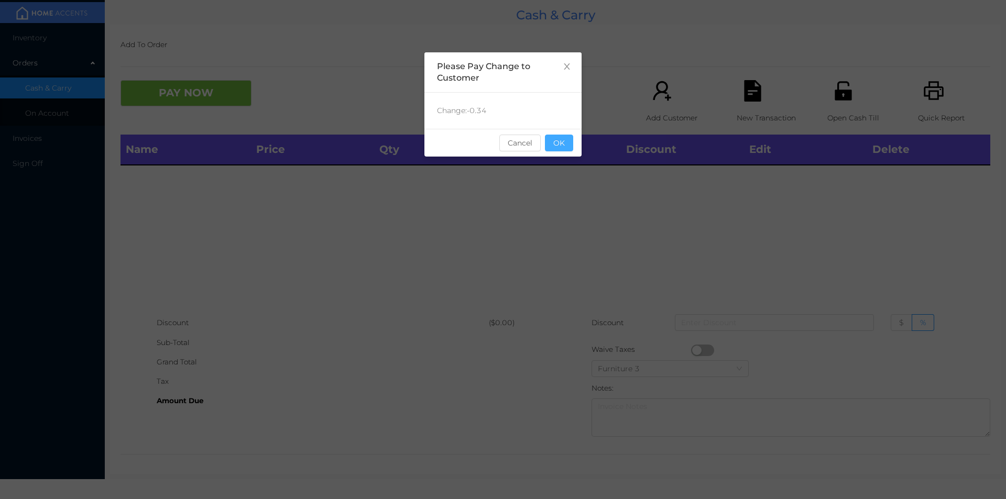
click at [556, 150] on button "OK" at bounding box center [559, 143] width 28 height 17
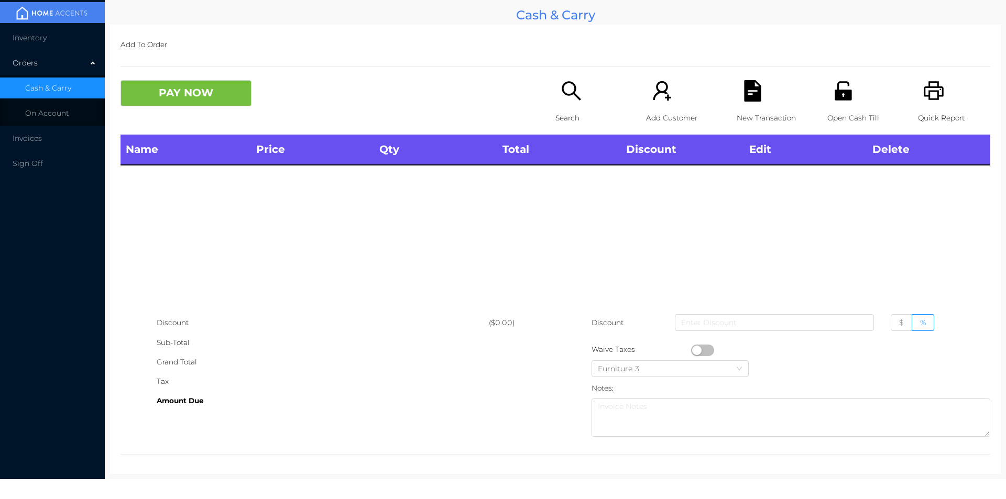
click at [559, 175] on div "Name Price Qty Total Discount Edit Delete" at bounding box center [556, 224] width 870 height 179
click at [559, 116] on p "Search" at bounding box center [592, 117] width 72 height 19
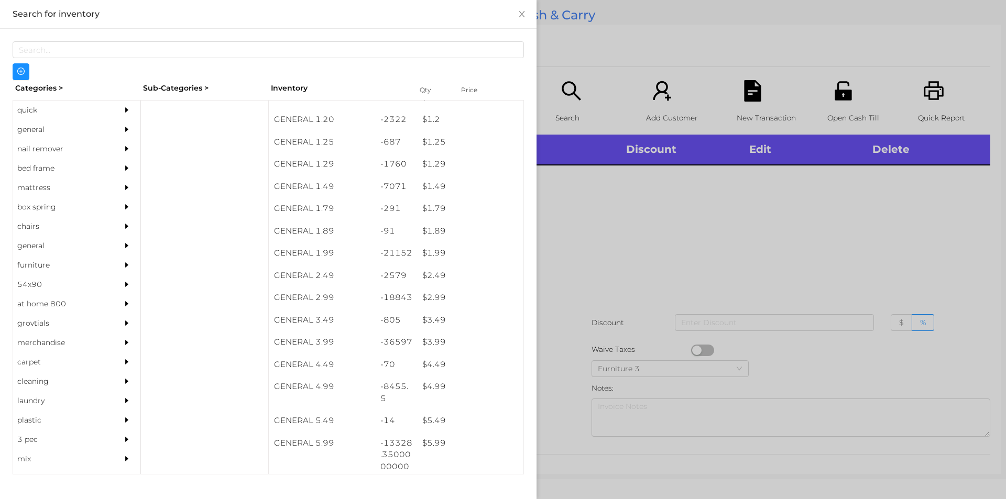
scroll to position [82, 0]
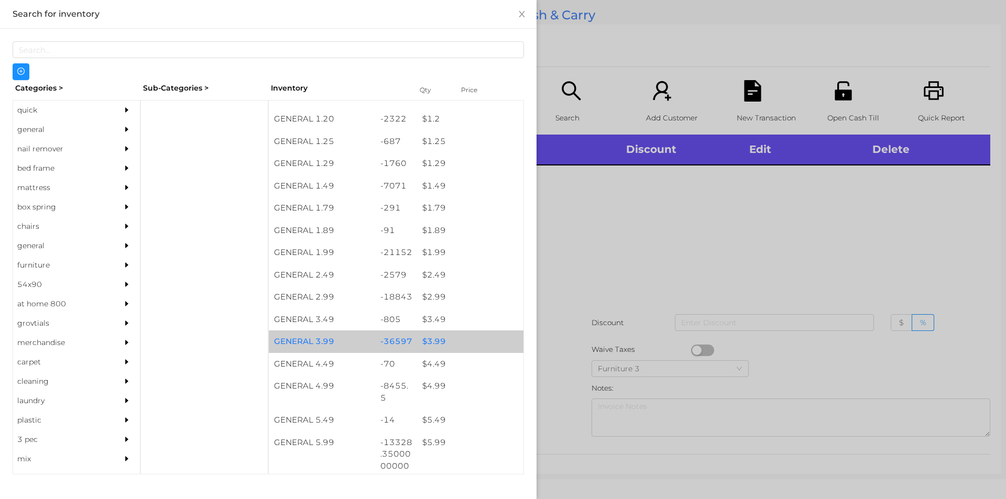
click at [427, 344] on div "$ 3.99" at bounding box center [470, 342] width 106 height 23
click at [432, 341] on div "$ 3.99" at bounding box center [470, 342] width 106 height 23
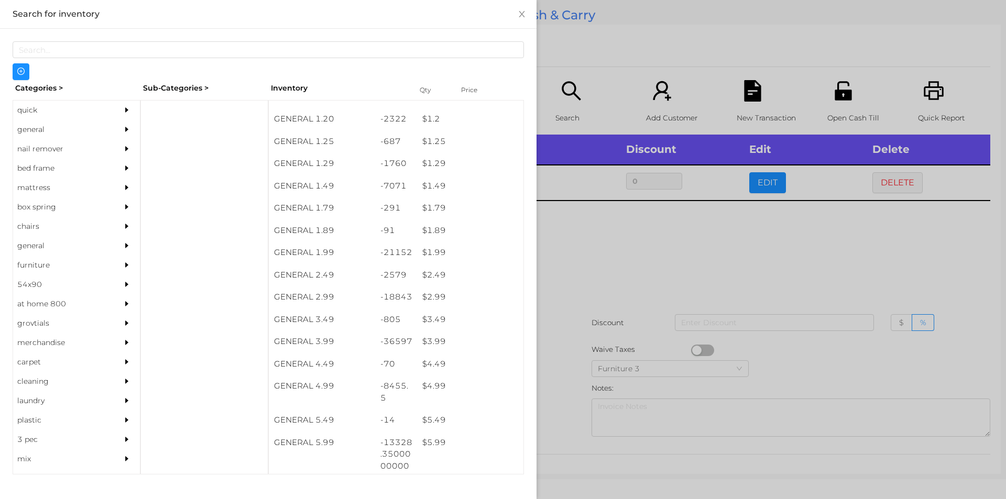
click at [574, 318] on div at bounding box center [503, 249] width 1006 height 499
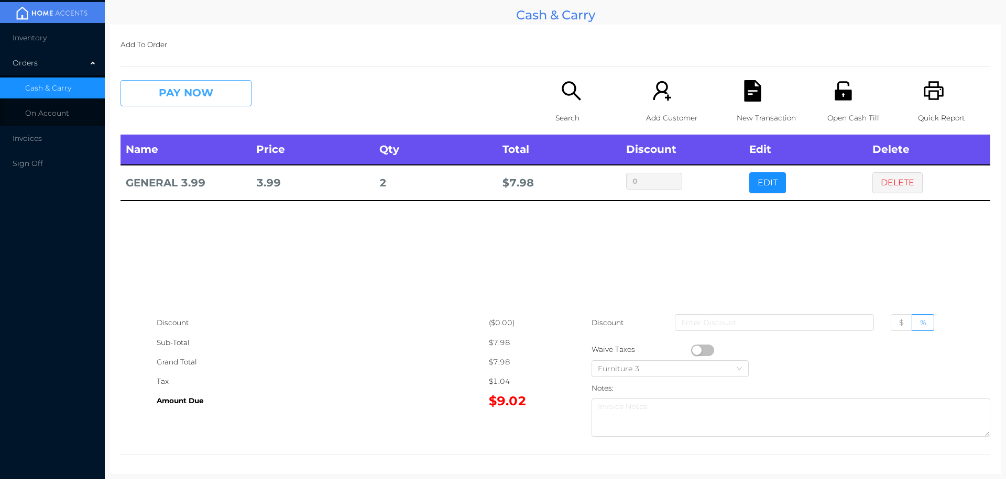
click at [190, 100] on button "PAY NOW" at bounding box center [186, 93] width 131 height 26
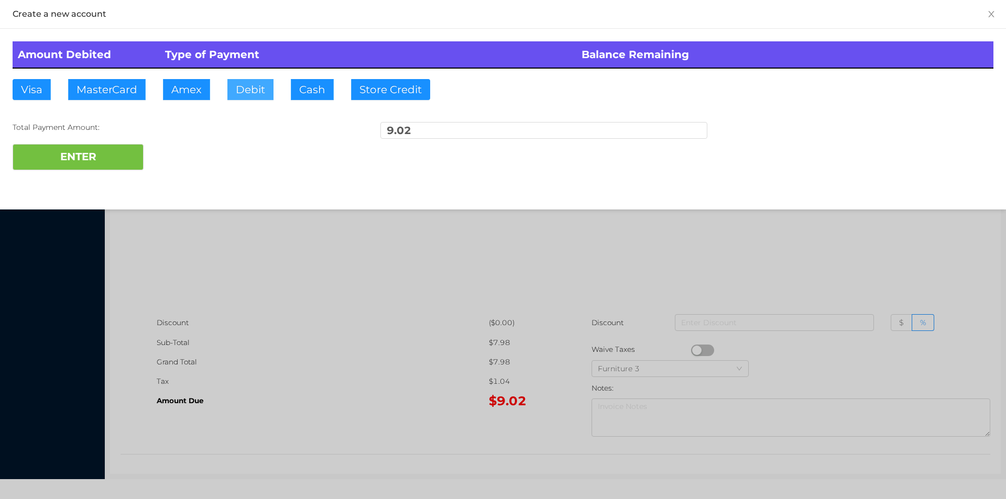
click at [244, 92] on button "Debit" at bounding box center [250, 89] width 46 height 21
click at [82, 165] on button "ENTER" at bounding box center [78, 157] width 131 height 26
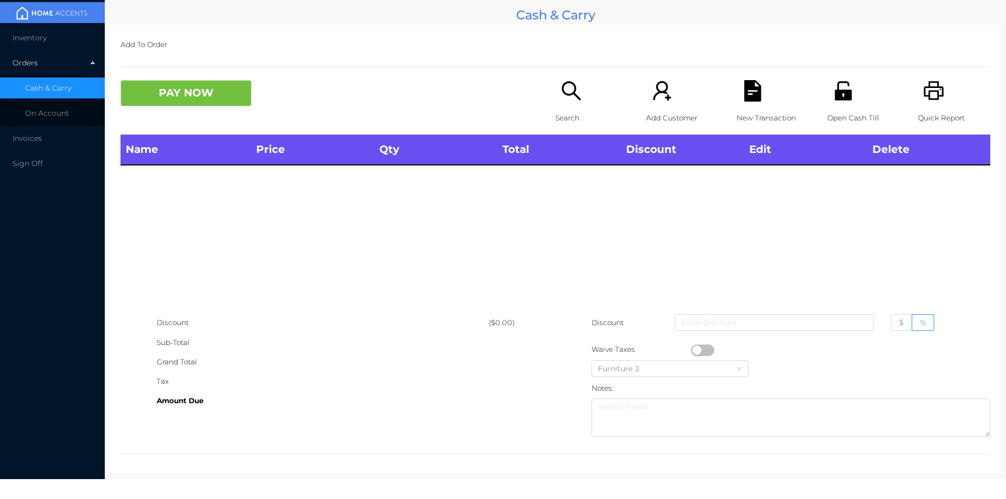
click at [567, 103] on div "Search" at bounding box center [592, 107] width 72 height 55
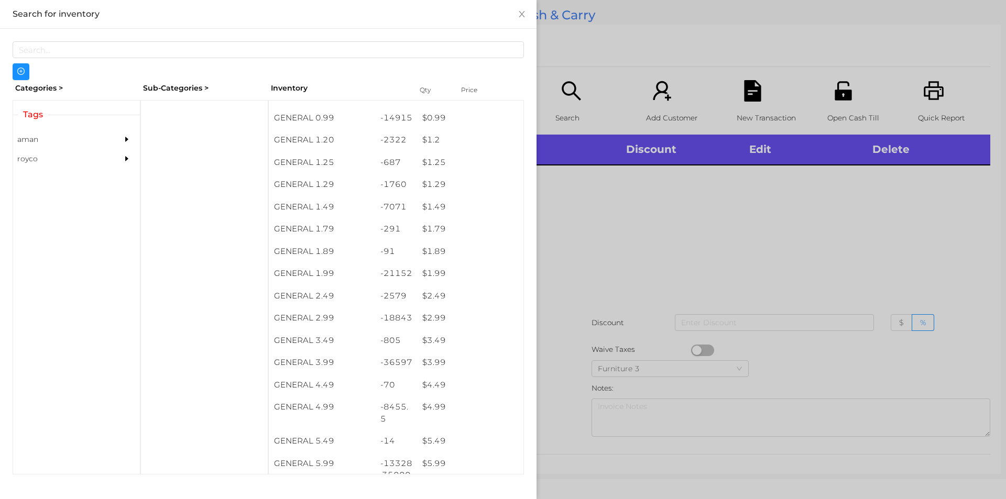
scroll to position [61, 0]
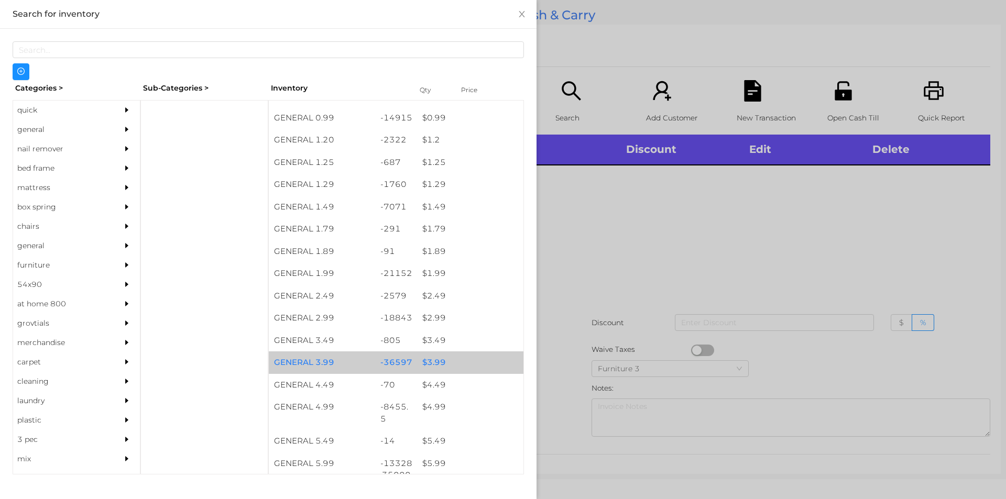
click at [432, 360] on div "$ 3.99" at bounding box center [470, 363] width 106 height 23
click at [431, 361] on div "$ 3.99" at bounding box center [470, 363] width 106 height 23
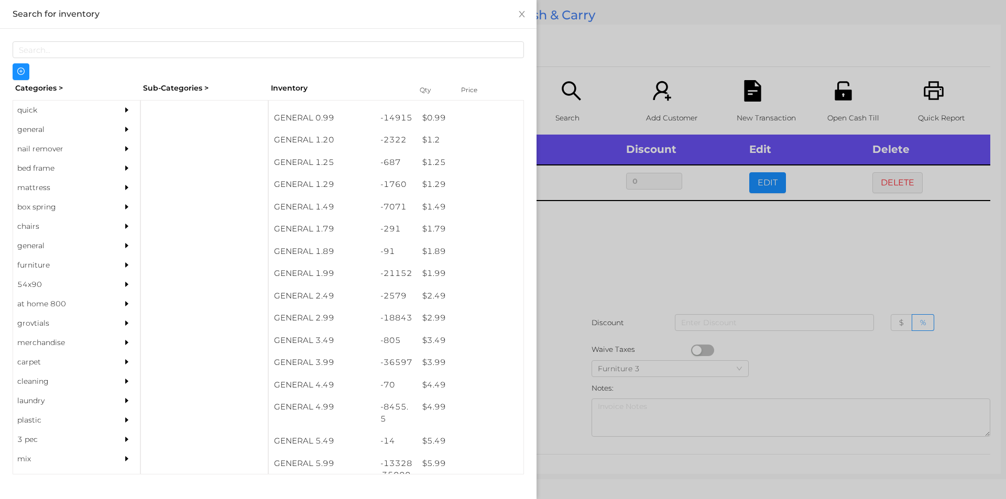
click at [569, 293] on div at bounding box center [503, 249] width 1006 height 499
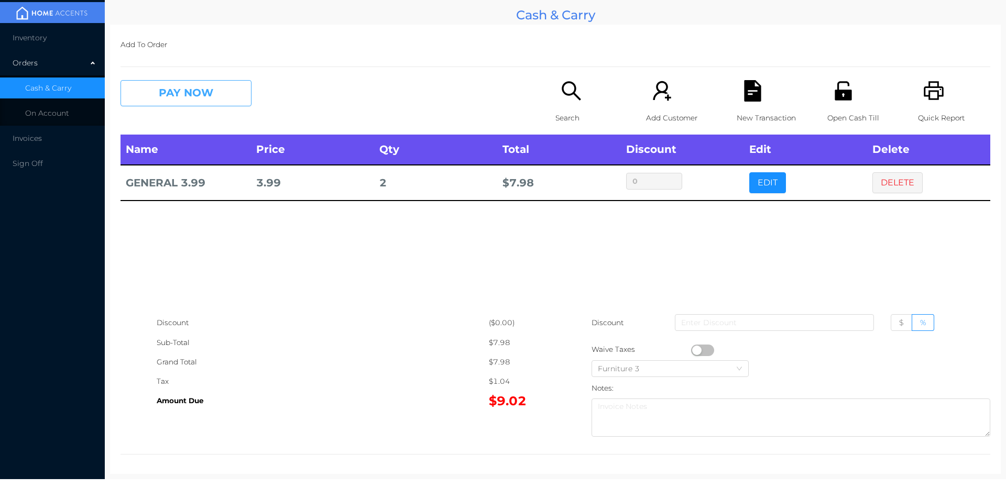
click at [182, 104] on button "PAY NOW" at bounding box center [186, 93] width 131 height 26
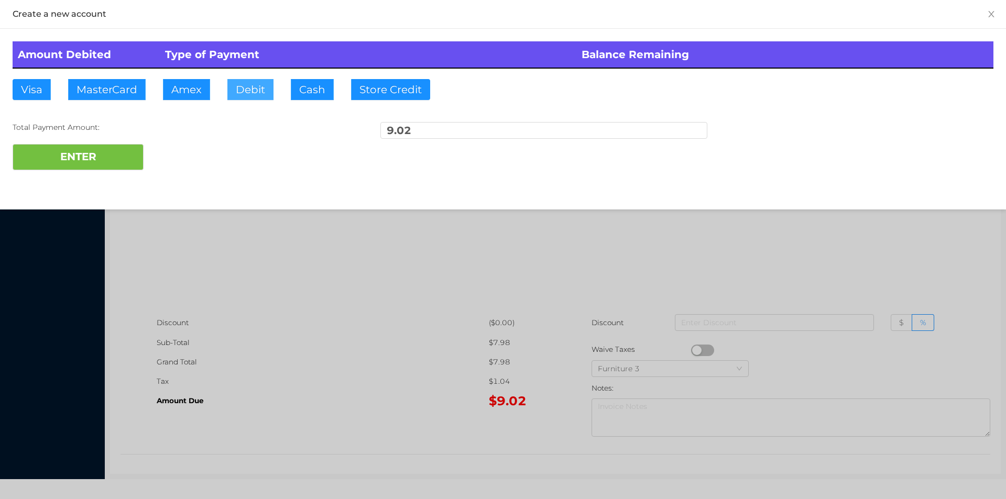
click at [247, 99] on button "Debit" at bounding box center [250, 89] width 46 height 21
click at [83, 168] on button "ENTER" at bounding box center [78, 157] width 131 height 26
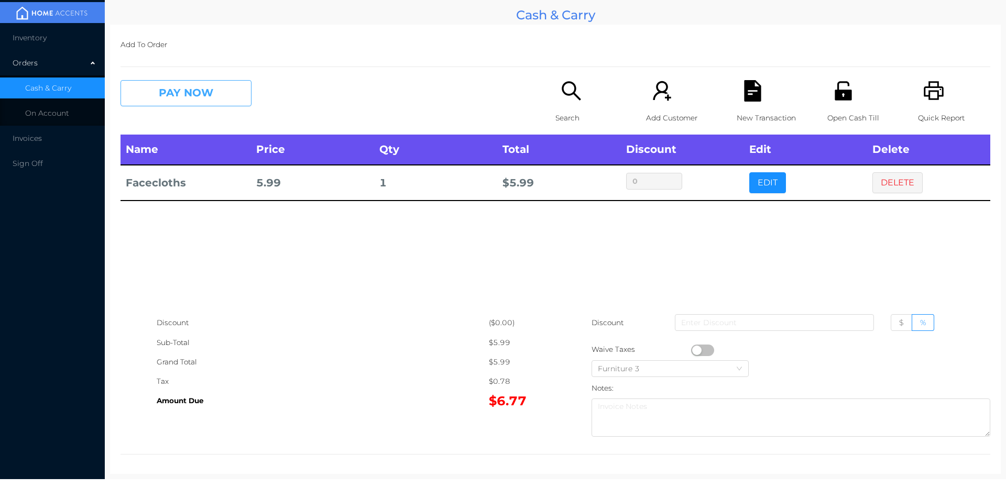
click at [161, 85] on button "PAY NOW" at bounding box center [186, 93] width 131 height 26
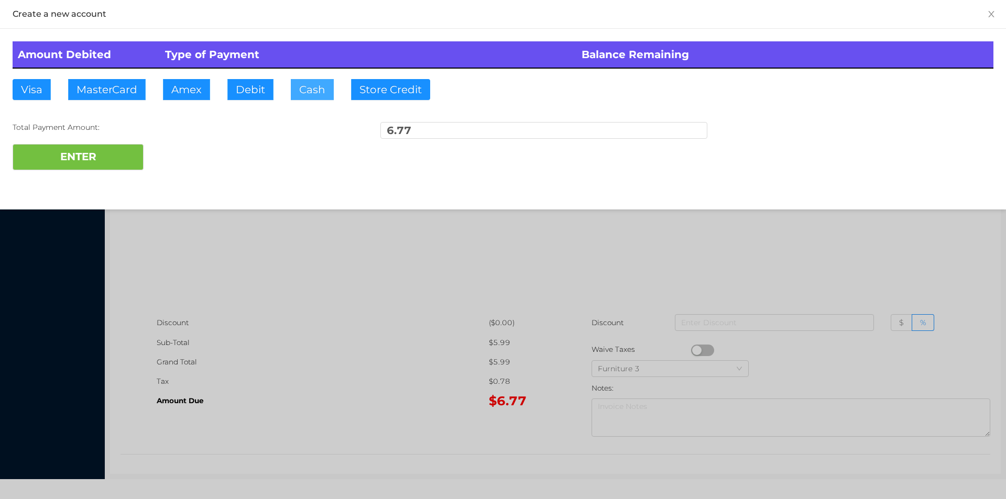
click at [313, 94] on button "Cash" at bounding box center [312, 89] width 43 height 21
type input "20."
click at [100, 166] on button "ENTER" at bounding box center [78, 157] width 131 height 26
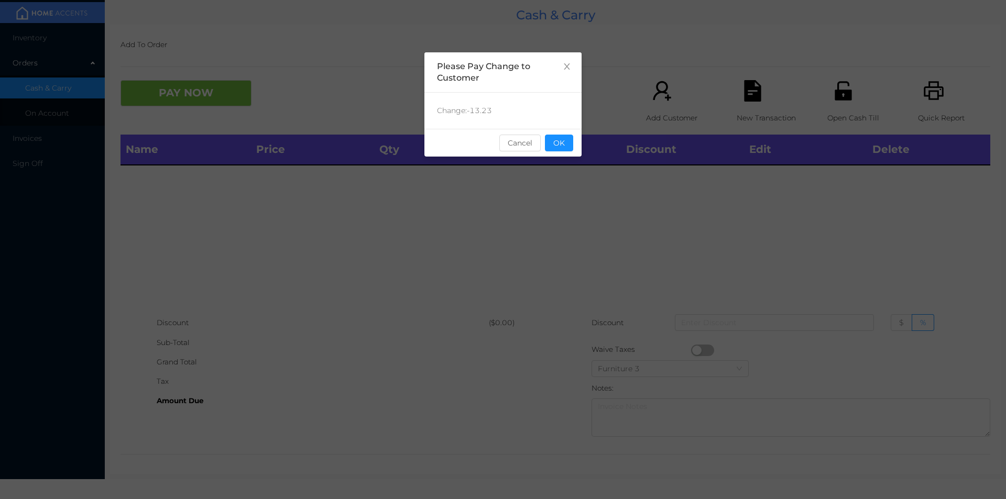
click at [572, 245] on div "sentinelStart Please Pay Change to Customer Change: -13.23 Cancel OK sentinelEnd" at bounding box center [503, 157] width 157 height 210
click at [554, 144] on button "OK" at bounding box center [559, 143] width 28 height 17
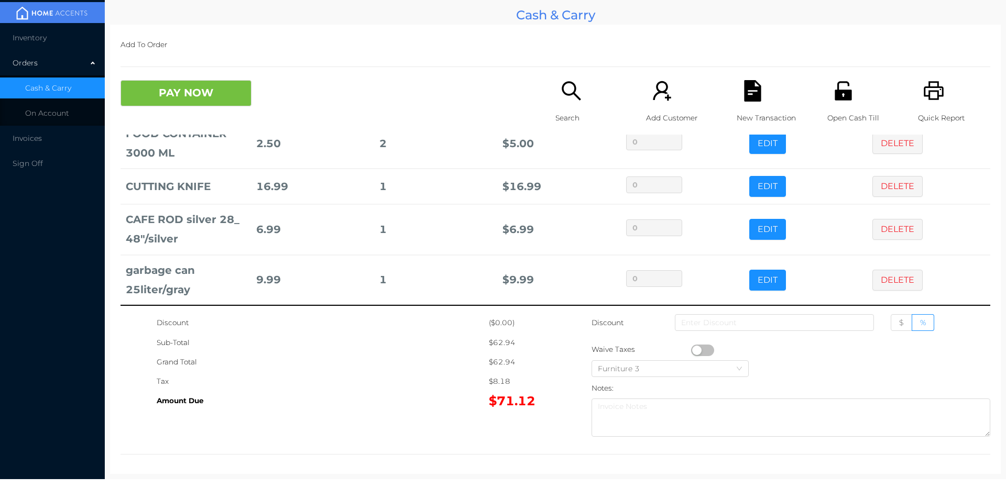
scroll to position [187, 0]
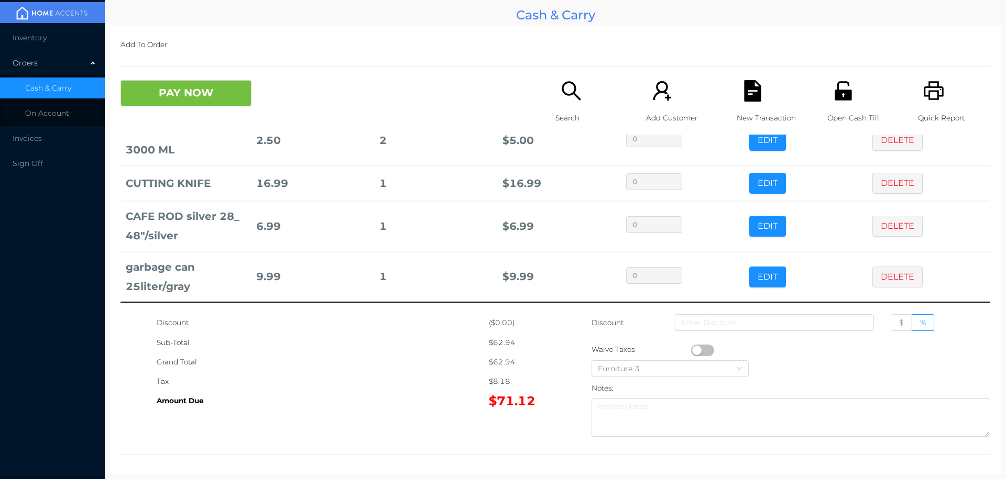
click at [557, 115] on p "Search" at bounding box center [592, 117] width 72 height 19
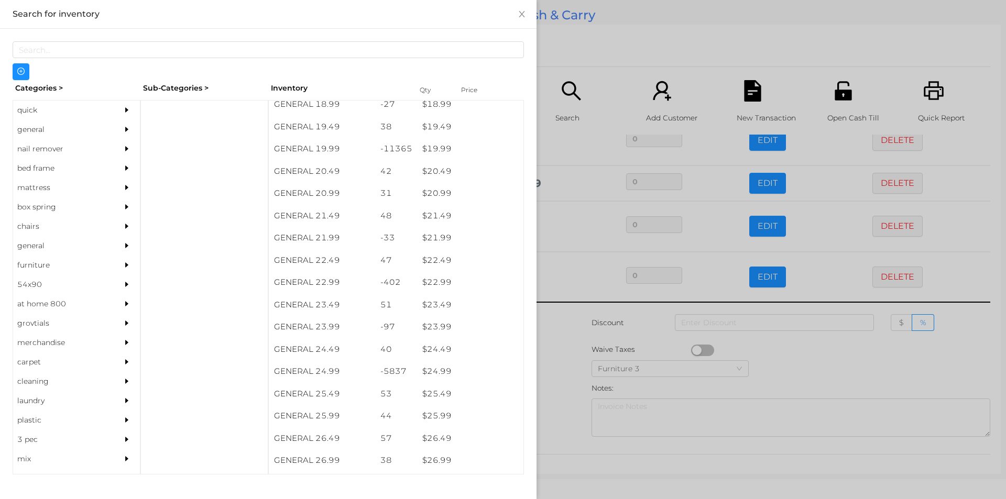
scroll to position [1100, 0]
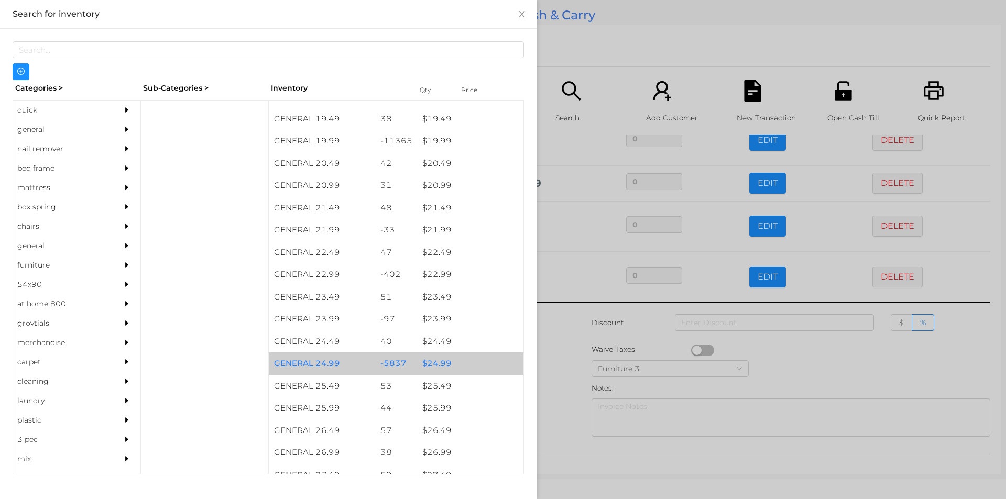
click at [434, 371] on div "$ 24.99" at bounding box center [470, 364] width 106 height 23
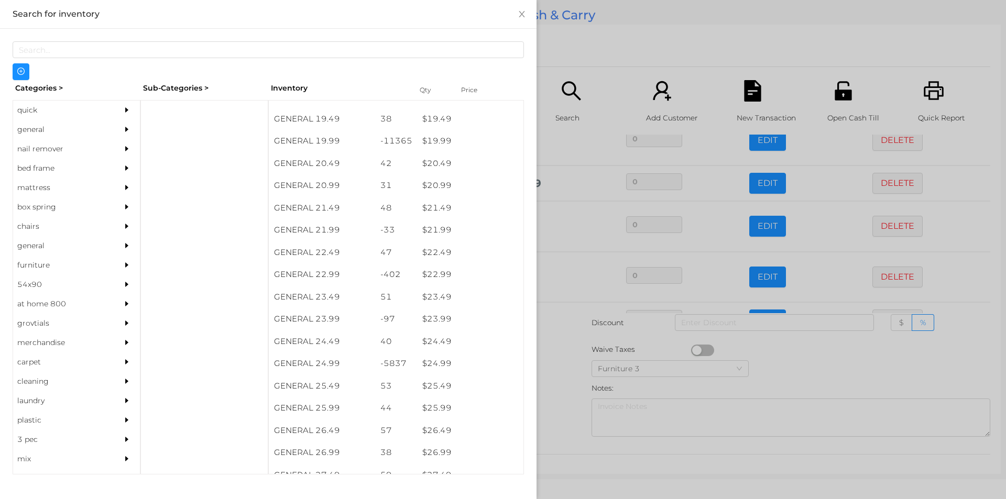
click at [559, 389] on div at bounding box center [503, 249] width 1006 height 499
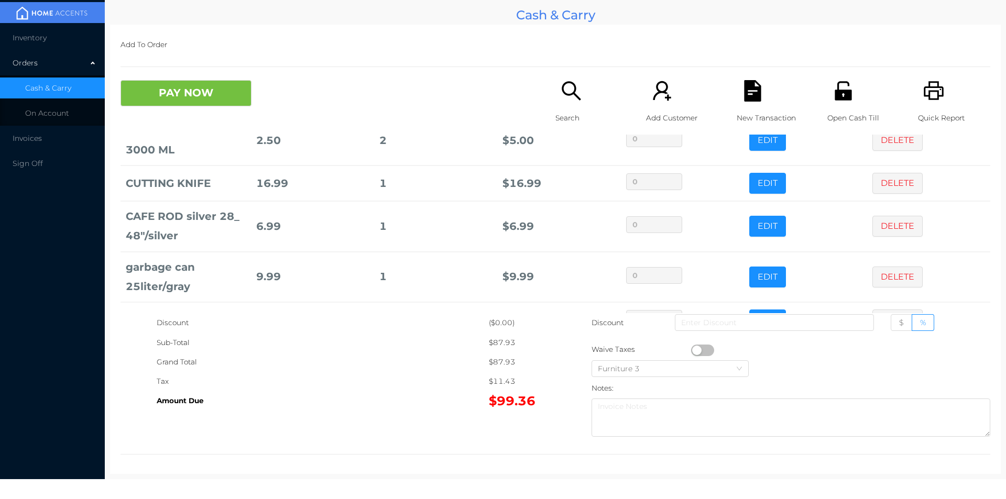
scroll to position [222, 0]
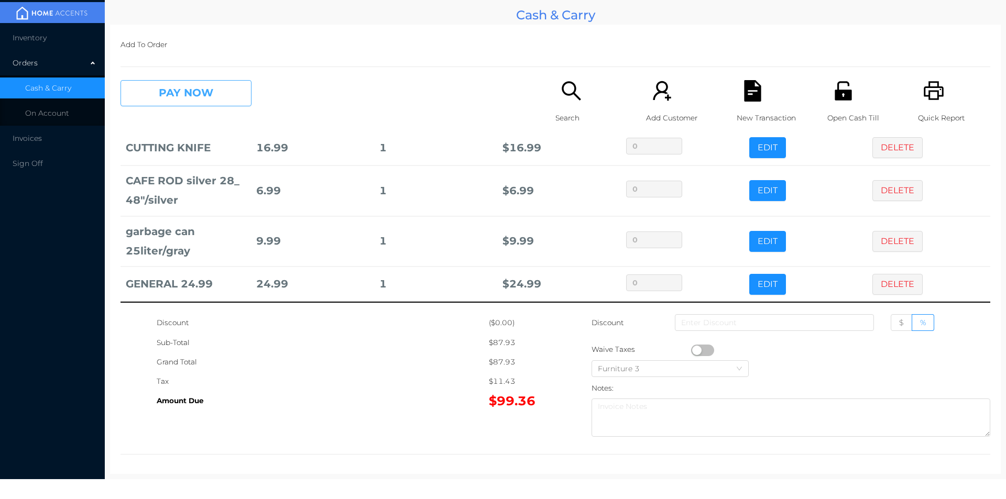
click at [189, 88] on button "PAY NOW" at bounding box center [186, 93] width 131 height 26
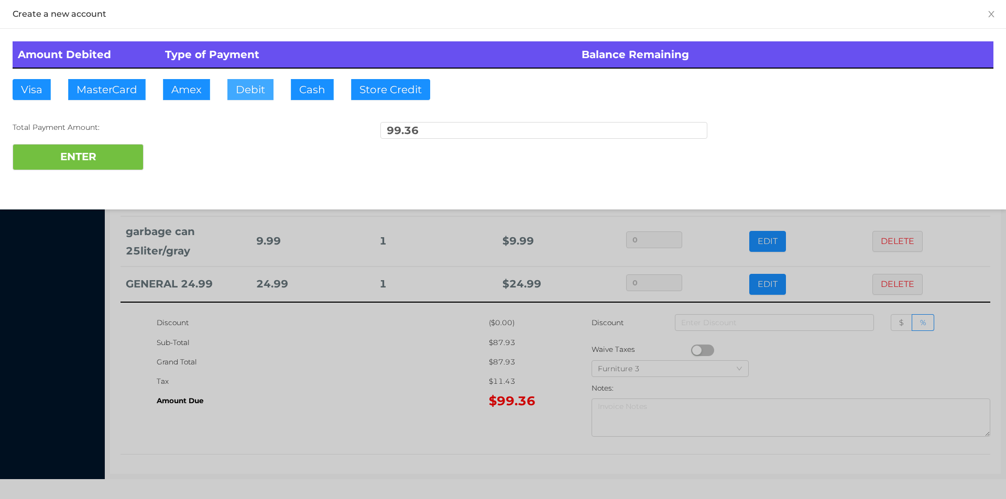
click at [248, 87] on button "Debit" at bounding box center [250, 89] width 46 height 21
type input "100."
click at [103, 168] on button "ENTER" at bounding box center [78, 157] width 131 height 26
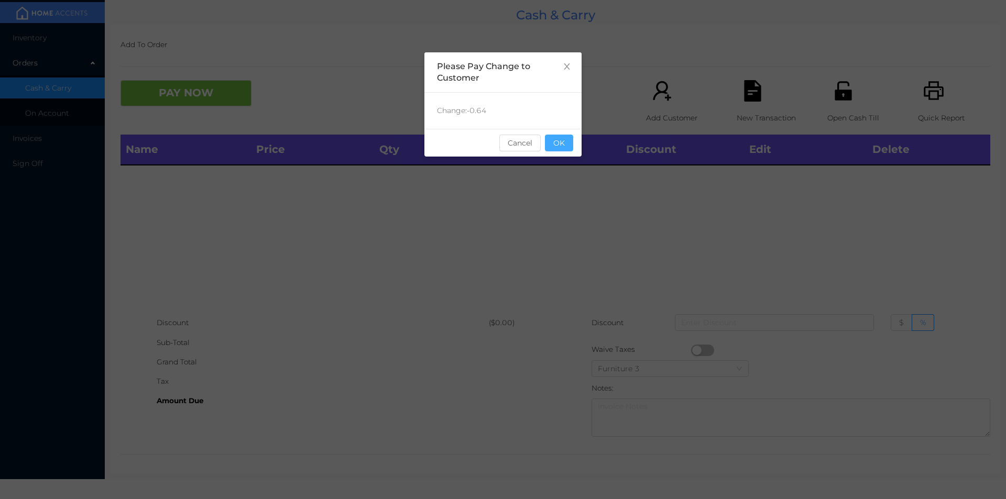
click at [569, 151] on button "OK" at bounding box center [559, 143] width 28 height 17
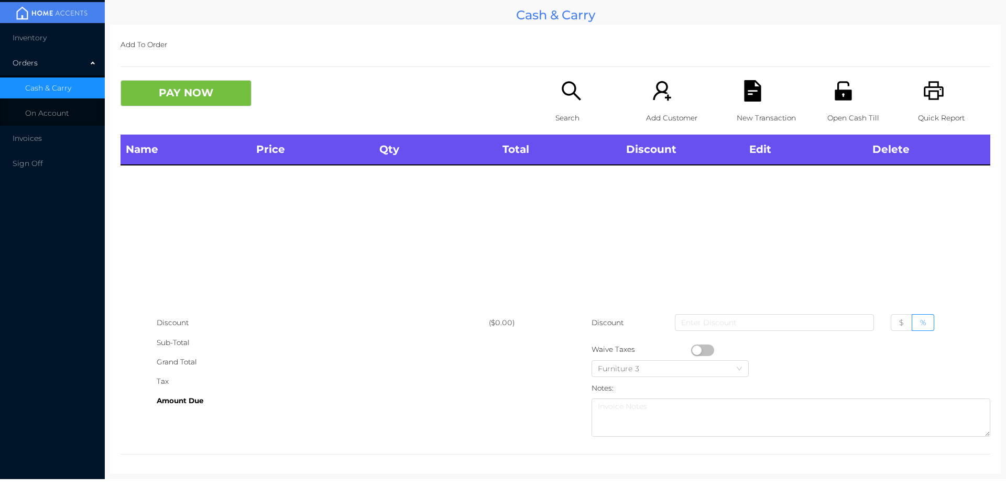
click at [573, 220] on div "Name Price Qty Total Discount Edit Delete" at bounding box center [556, 224] width 870 height 179
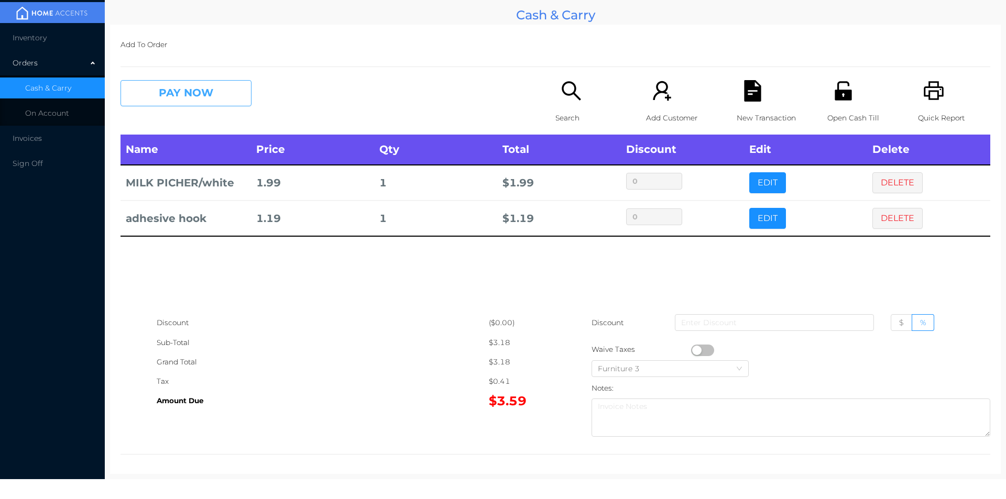
click at [193, 90] on button "PAY NOW" at bounding box center [186, 93] width 131 height 26
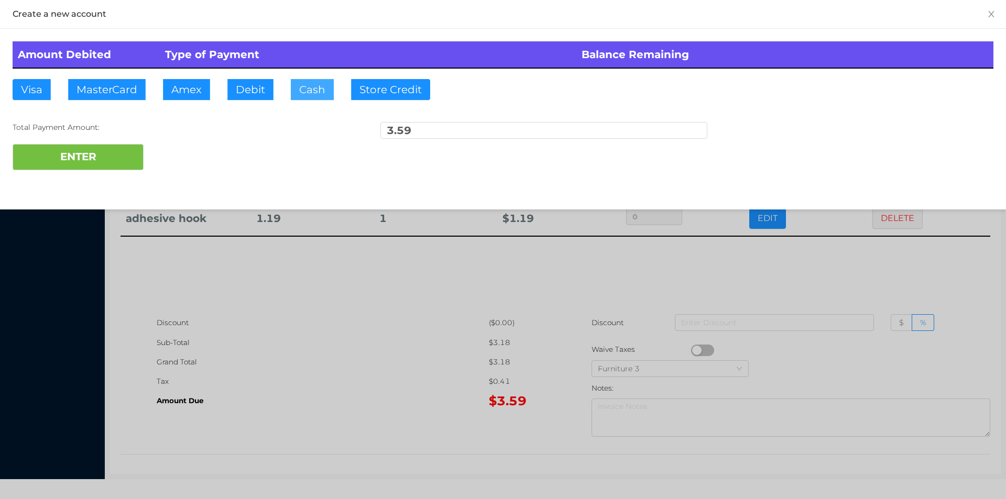
click at [302, 83] on button "Cash" at bounding box center [312, 89] width 43 height 21
type input "5."
click at [111, 147] on button "ENTER" at bounding box center [78, 157] width 131 height 26
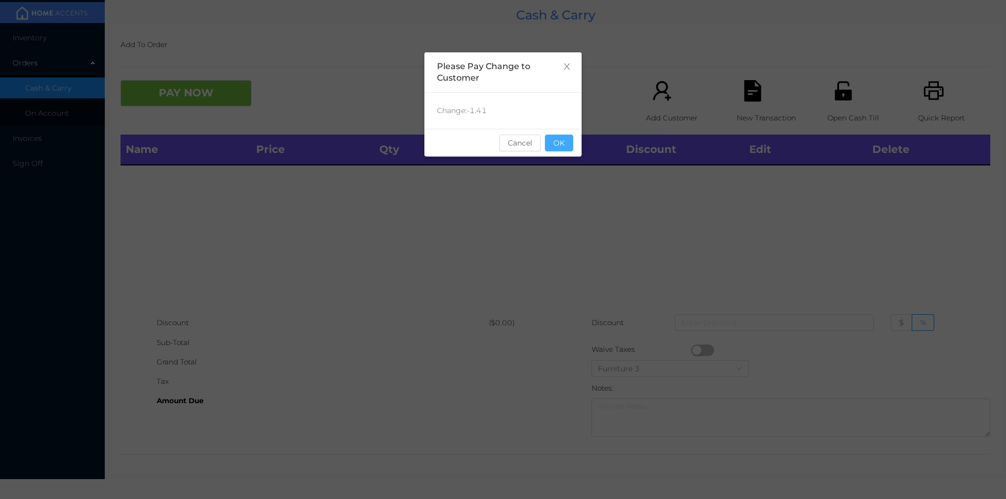
click at [554, 141] on button "OK" at bounding box center [559, 143] width 28 height 17
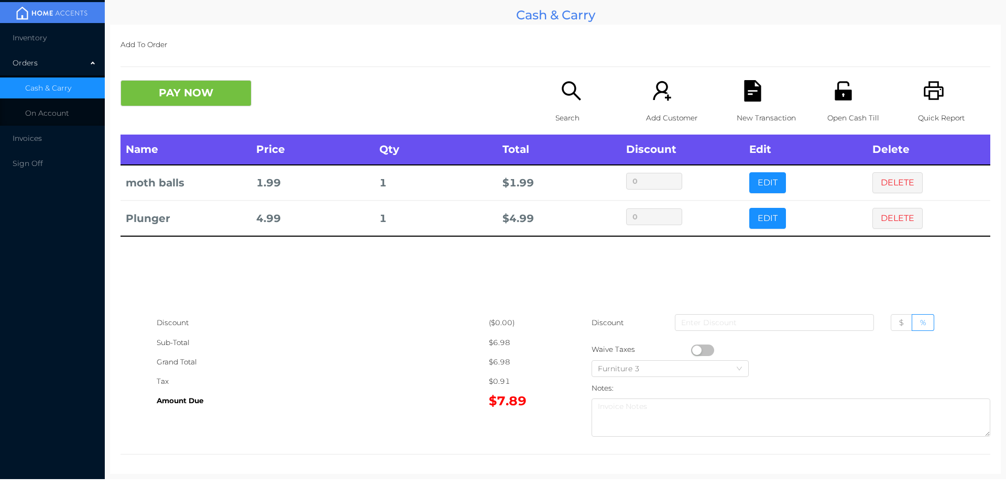
click at [775, 82] on div "New Transaction" at bounding box center [773, 107] width 72 height 55
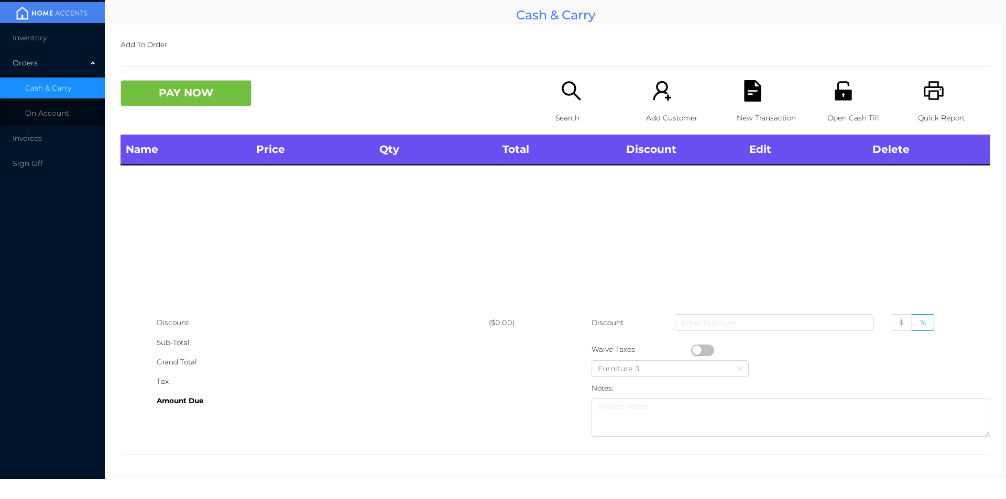
click at [923, 100] on icon "icon: printer" at bounding box center [933, 90] width 21 height 21
click at [745, 100] on icon "icon: file-text" at bounding box center [752, 90] width 17 height 21
click at [221, 103] on button "PAY NOW" at bounding box center [186, 93] width 131 height 26
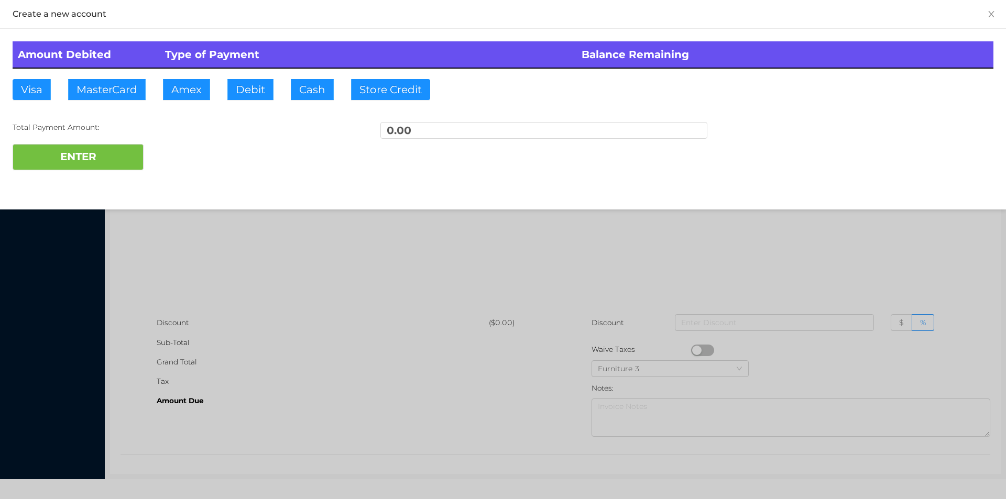
click at [505, 208] on div at bounding box center [503, 249] width 1006 height 499
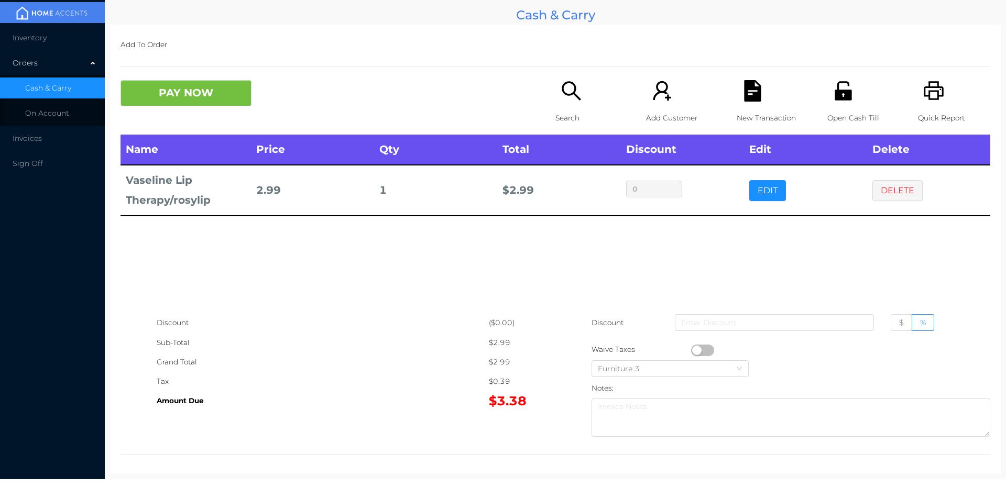
click at [569, 103] on div "Search" at bounding box center [592, 107] width 72 height 55
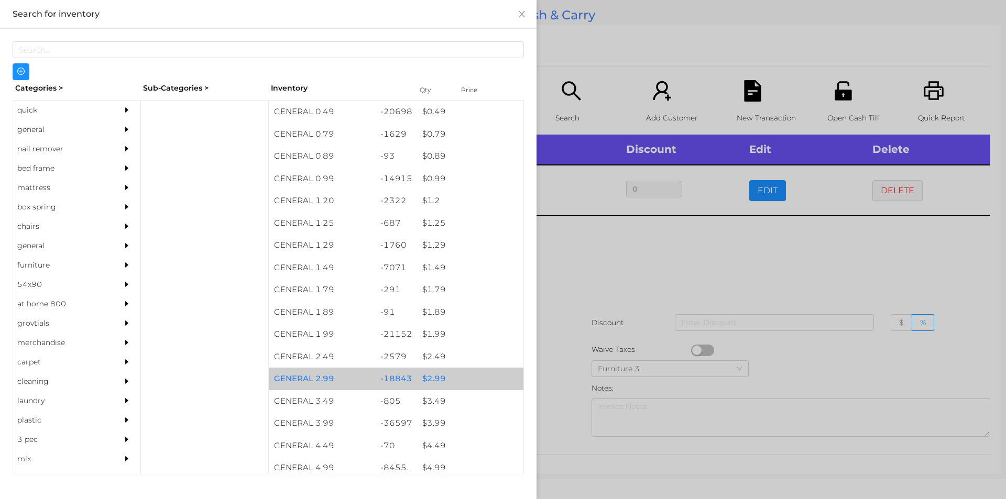
click at [425, 374] on div "$ 2.99" at bounding box center [470, 379] width 106 height 23
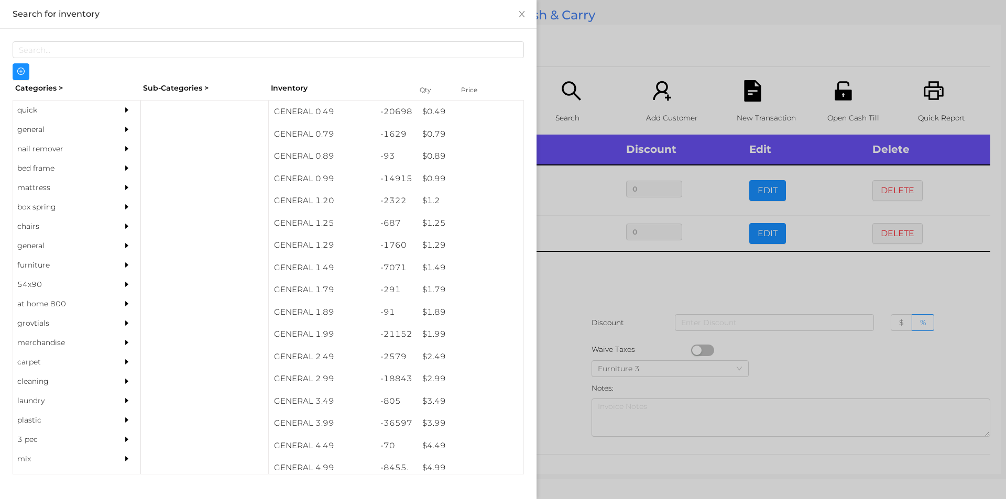
click at [576, 285] on div at bounding box center [503, 249] width 1006 height 499
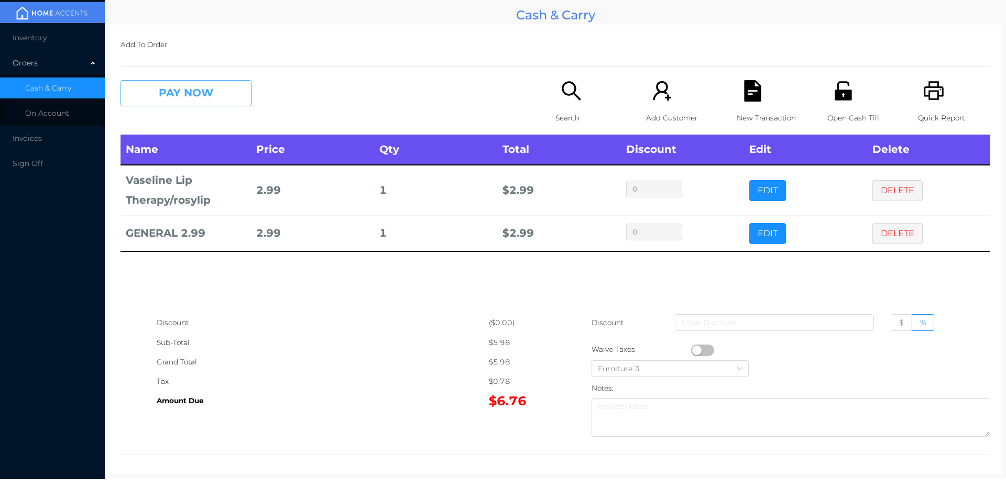
click at [176, 106] on button "PAY NOW" at bounding box center [186, 93] width 131 height 26
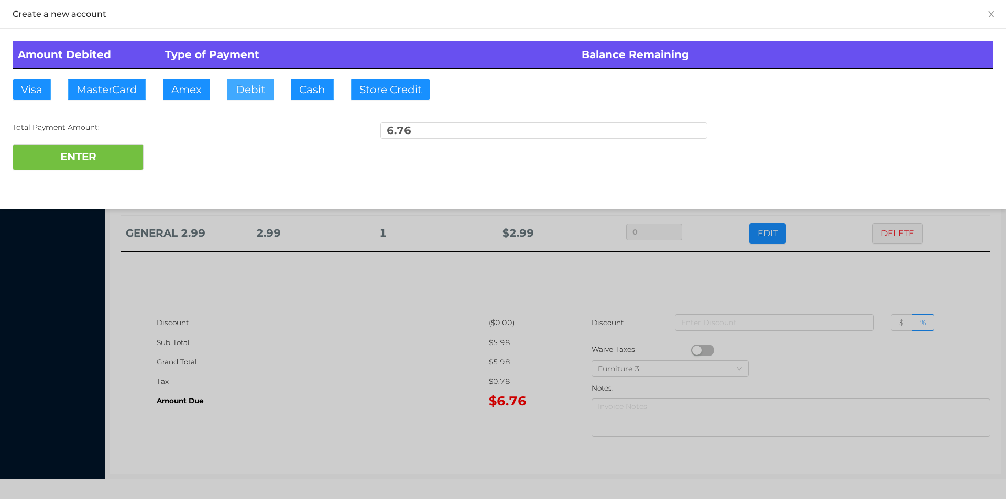
click at [256, 92] on button "Debit" at bounding box center [250, 89] width 46 height 21
click at [78, 160] on button "ENTER" at bounding box center [78, 157] width 131 height 26
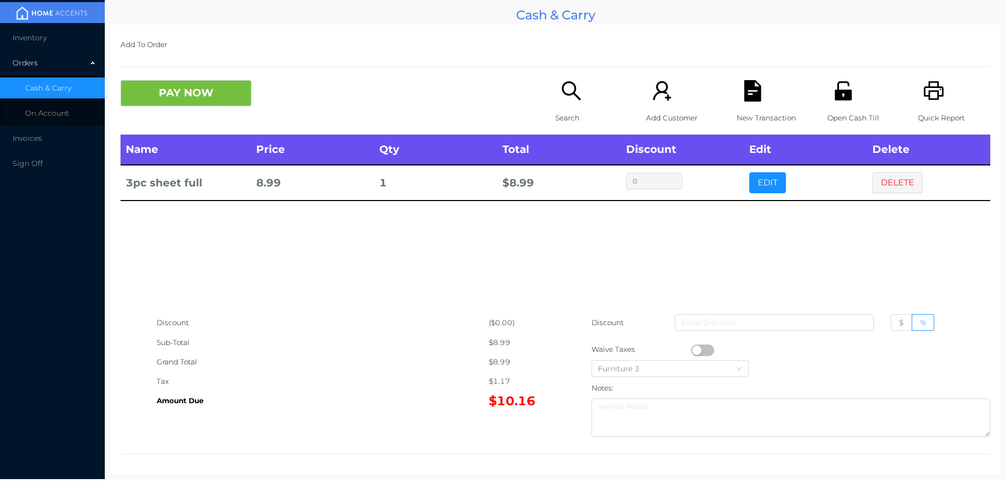
click at [567, 96] on icon "icon: search" at bounding box center [571, 90] width 21 height 21
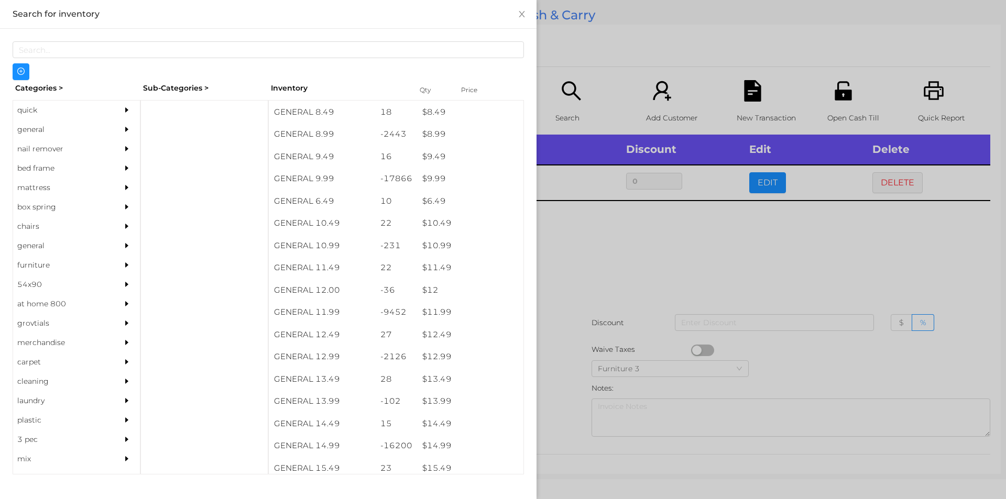
scroll to position [575, 0]
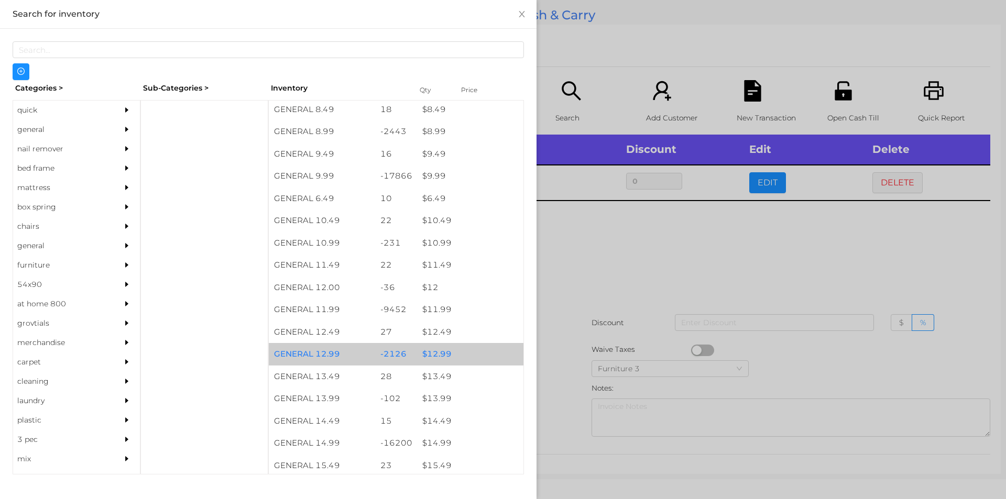
click at [441, 356] on div "$ 12.99" at bounding box center [470, 354] width 106 height 23
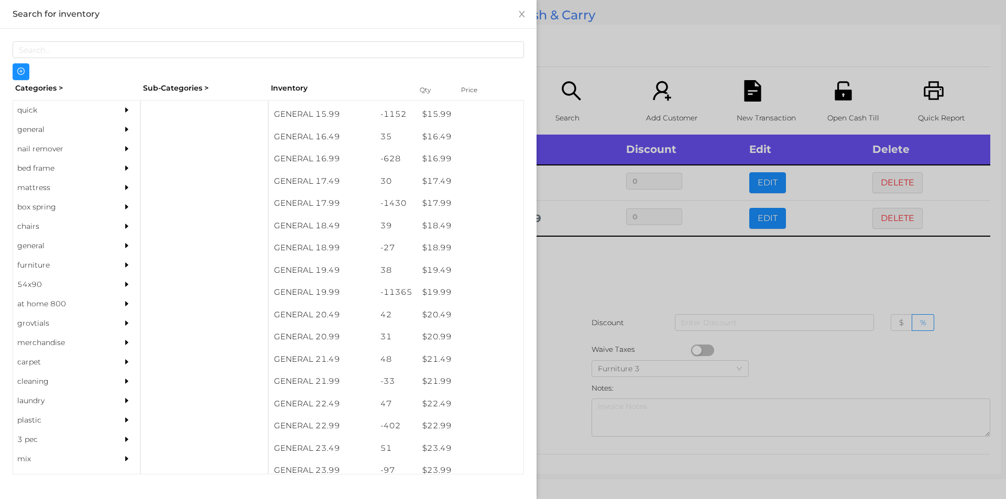
scroll to position [952, 0]
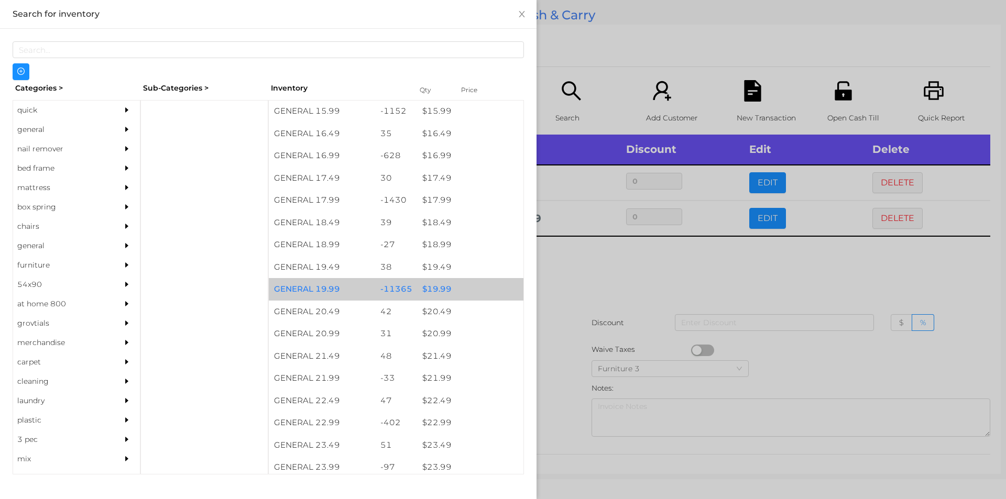
click at [440, 285] on div "$ 19.99" at bounding box center [470, 289] width 106 height 23
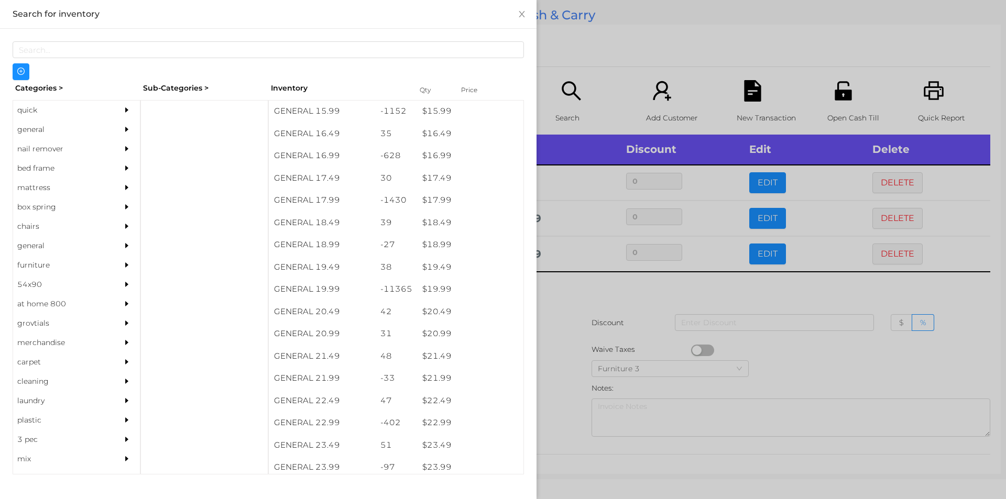
click at [567, 286] on div at bounding box center [503, 249] width 1006 height 499
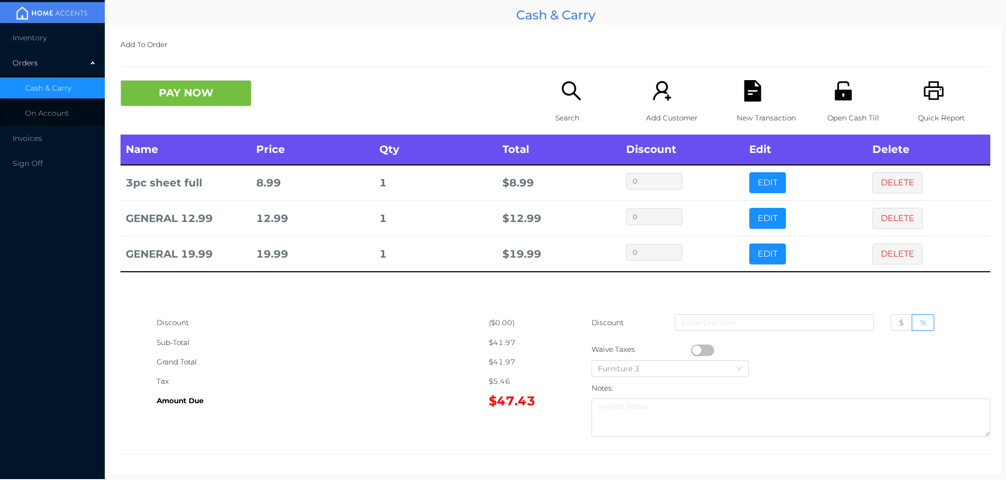
click at [693, 346] on button "button" at bounding box center [702, 351] width 23 height 12
click at [159, 95] on button "PAY NOW" at bounding box center [186, 93] width 131 height 26
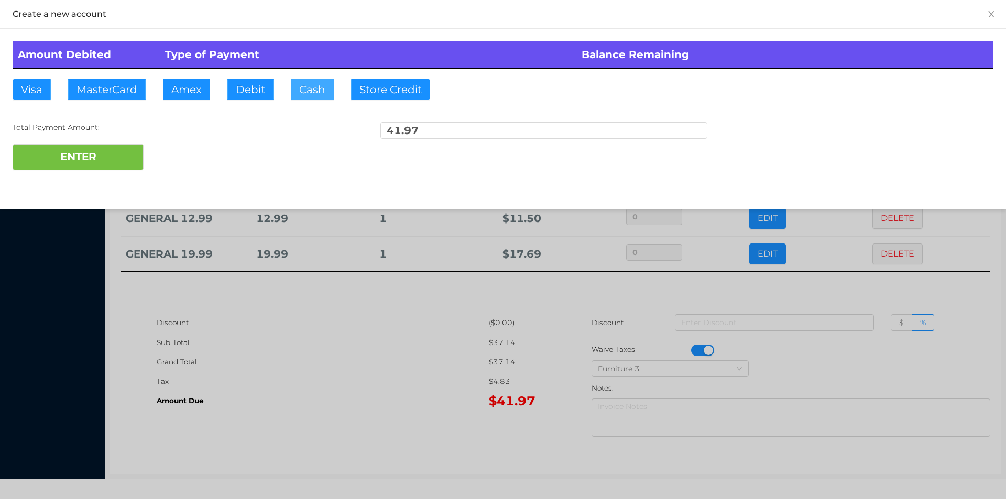
click at [300, 92] on button "Cash" at bounding box center [312, 89] width 43 height 21
click at [100, 160] on button "ENTER" at bounding box center [78, 157] width 131 height 26
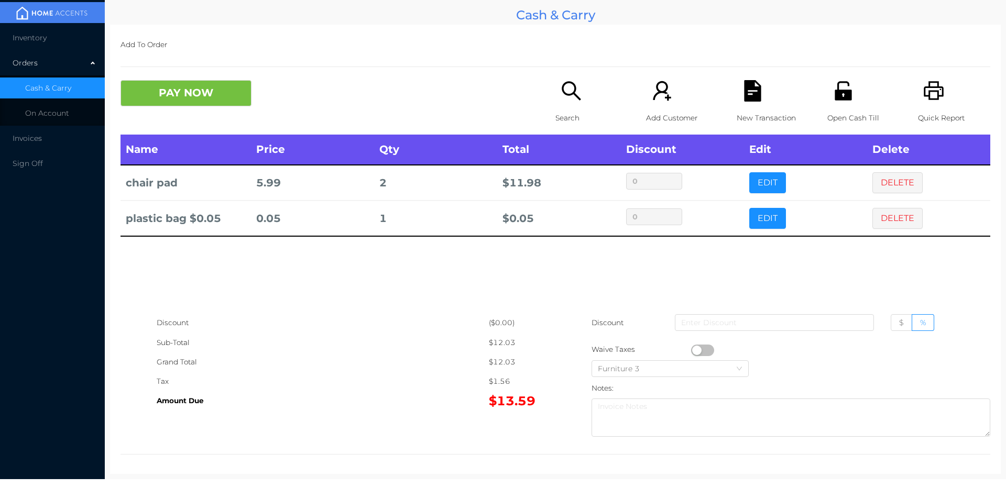
click at [204, 96] on button "PAY NOW" at bounding box center [186, 93] width 131 height 26
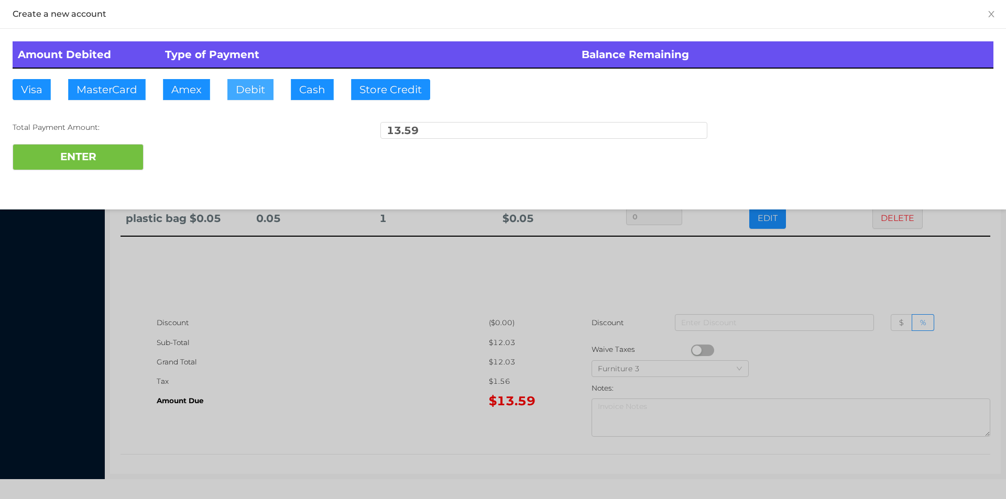
click at [259, 100] on button "Debit" at bounding box center [250, 89] width 46 height 21
click at [93, 166] on button "ENTER" at bounding box center [78, 157] width 131 height 26
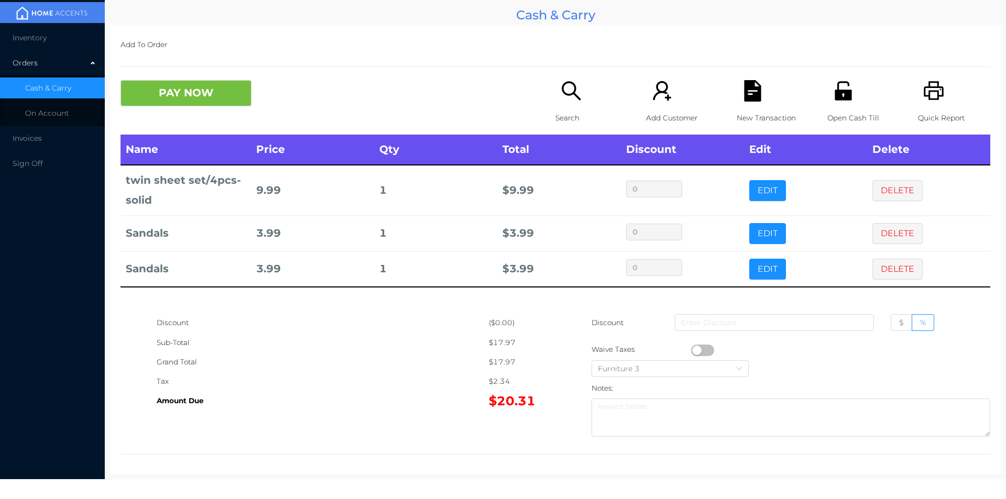
click at [565, 100] on icon "icon: search" at bounding box center [571, 90] width 21 height 21
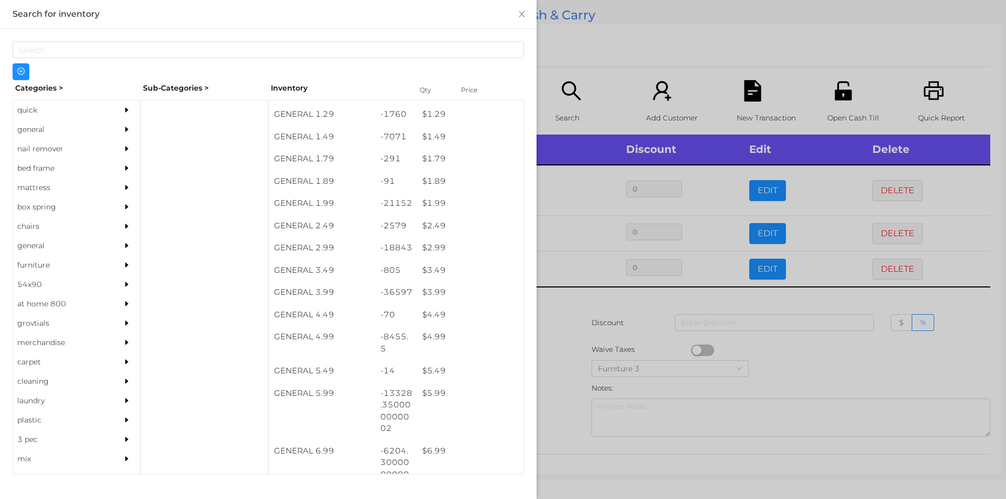
scroll to position [131, 0]
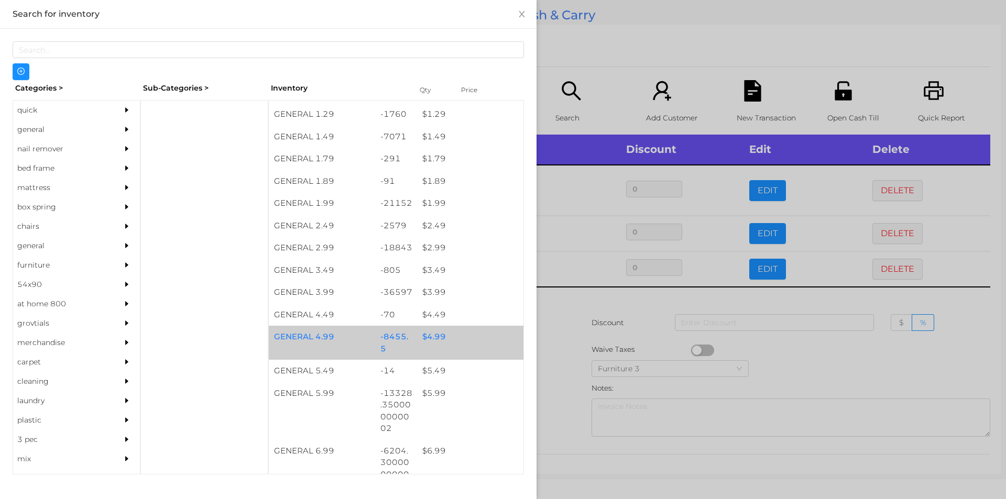
click at [432, 343] on div "$ 4.99" at bounding box center [470, 337] width 106 height 23
click at [426, 340] on div "$ 4.99" at bounding box center [470, 337] width 106 height 23
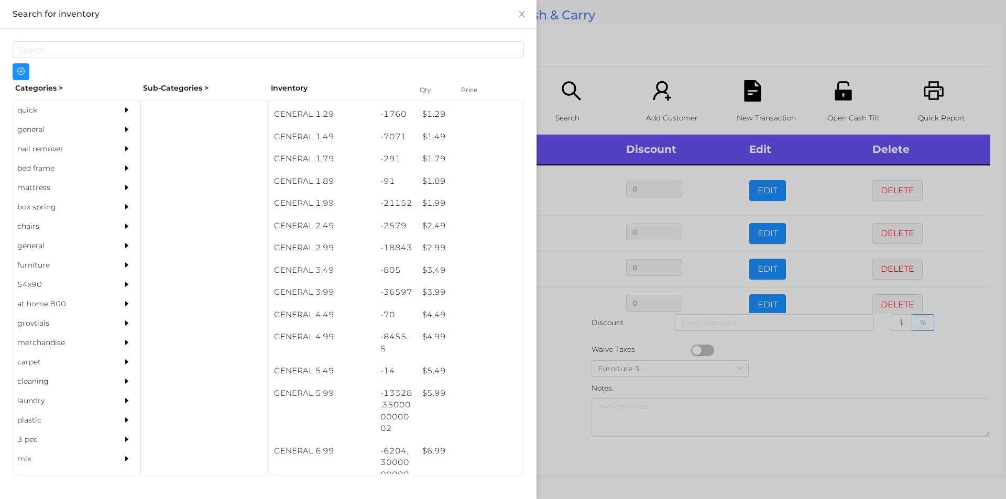
click at [563, 354] on div at bounding box center [503, 249] width 1006 height 499
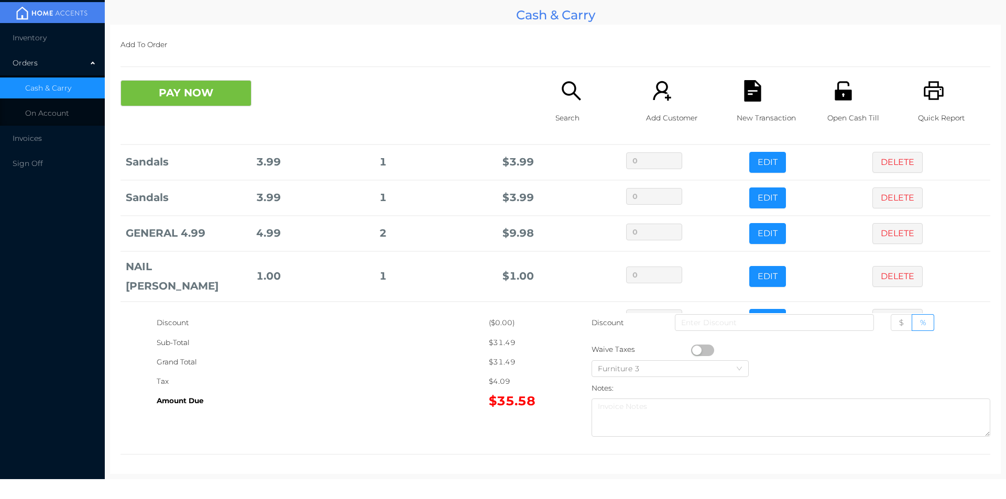
scroll to position [127, 0]
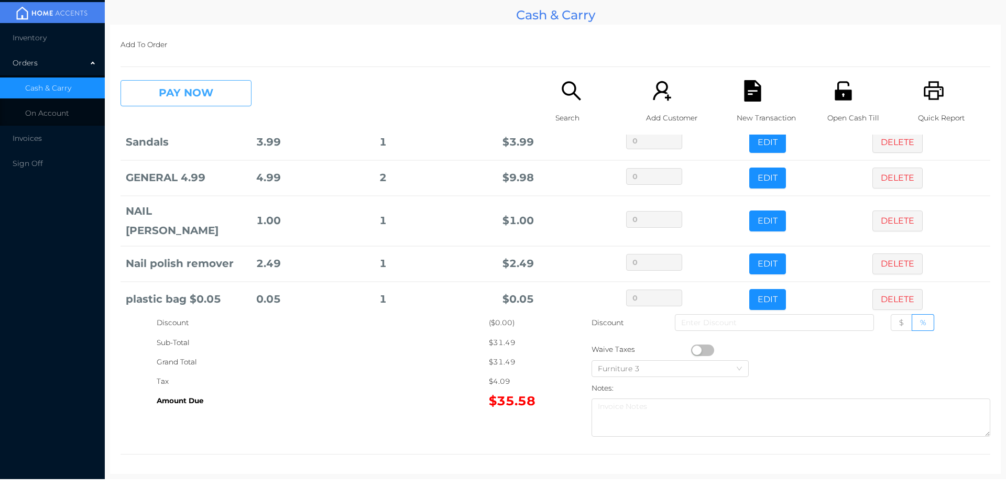
click at [184, 99] on button "PAY NOW" at bounding box center [186, 93] width 131 height 26
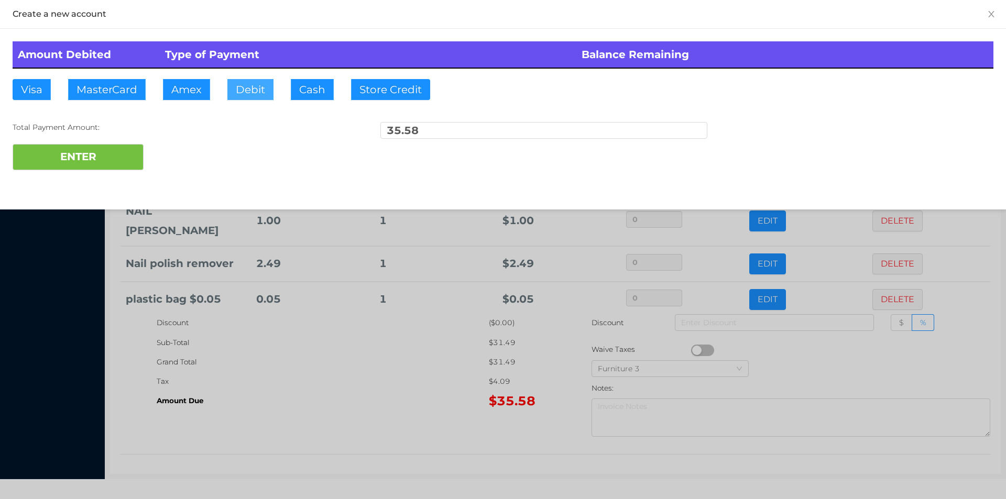
click at [248, 94] on button "Debit" at bounding box center [250, 89] width 46 height 21
click at [79, 164] on button "ENTER" at bounding box center [78, 157] width 131 height 26
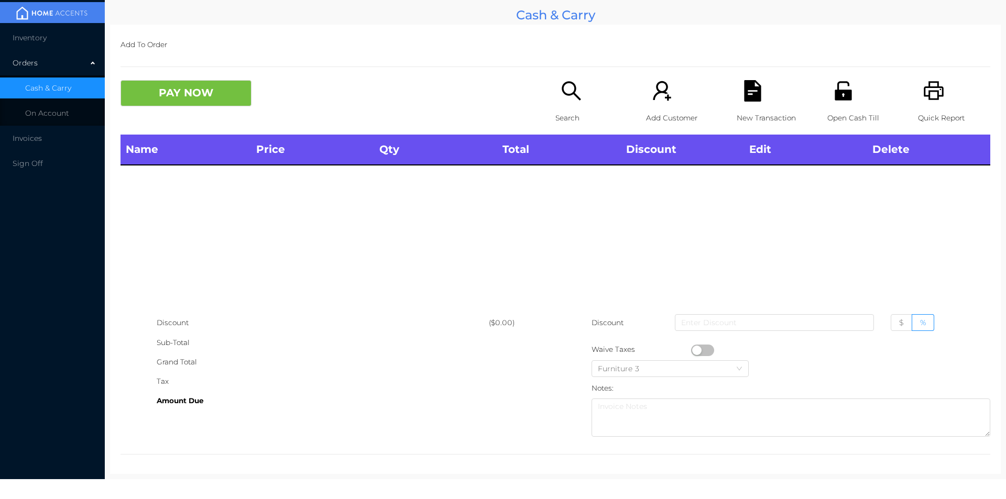
scroll to position [0, 0]
click at [572, 105] on div "Search" at bounding box center [592, 107] width 72 height 55
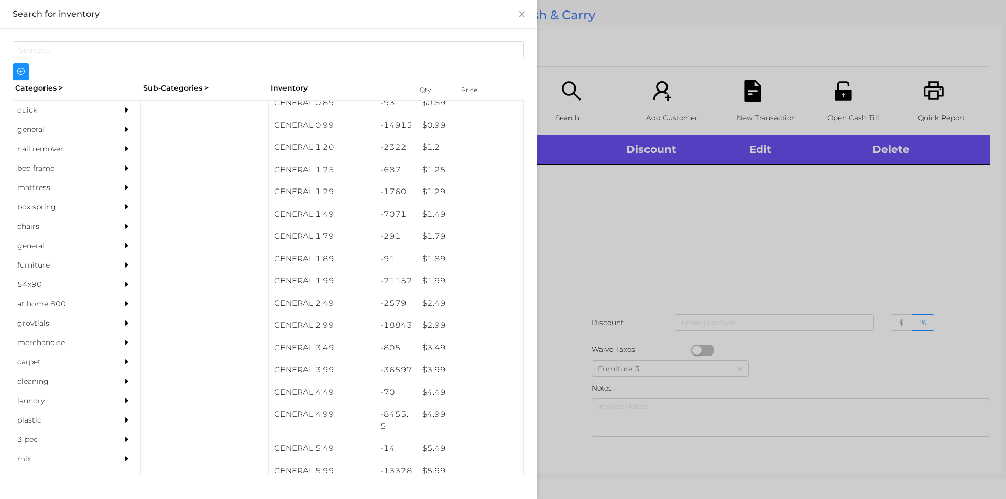
scroll to position [147, 0]
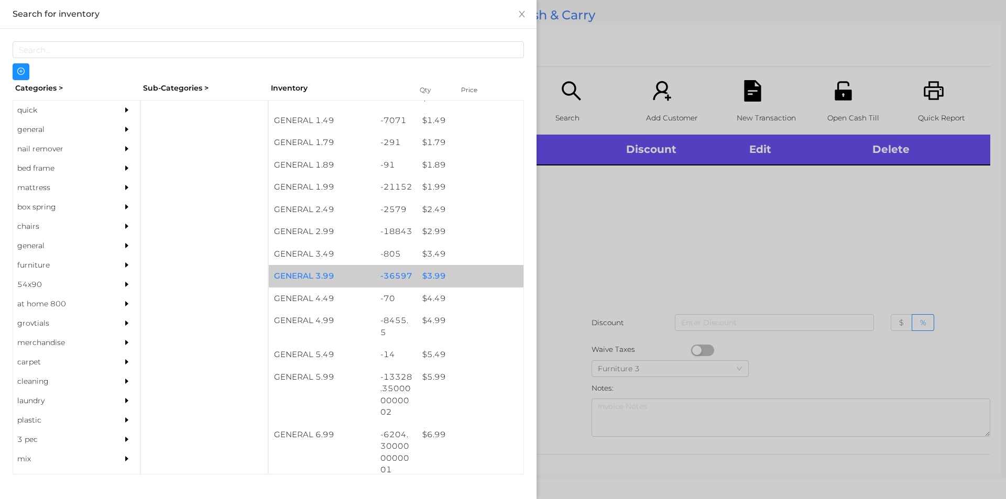
click at [428, 270] on div "$ 3.99" at bounding box center [470, 276] width 106 height 23
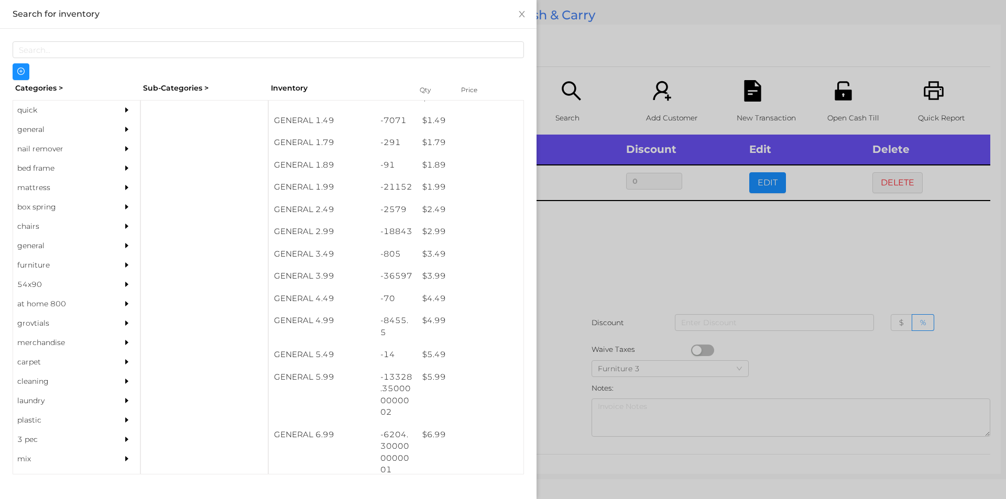
click at [612, 249] on div at bounding box center [503, 249] width 1006 height 499
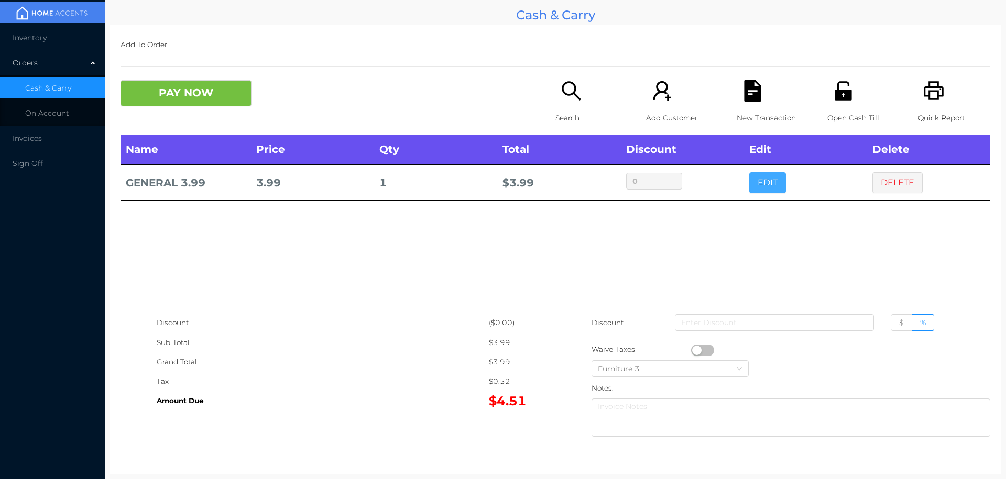
click at [765, 180] on button "EDIT" at bounding box center [767, 182] width 37 height 21
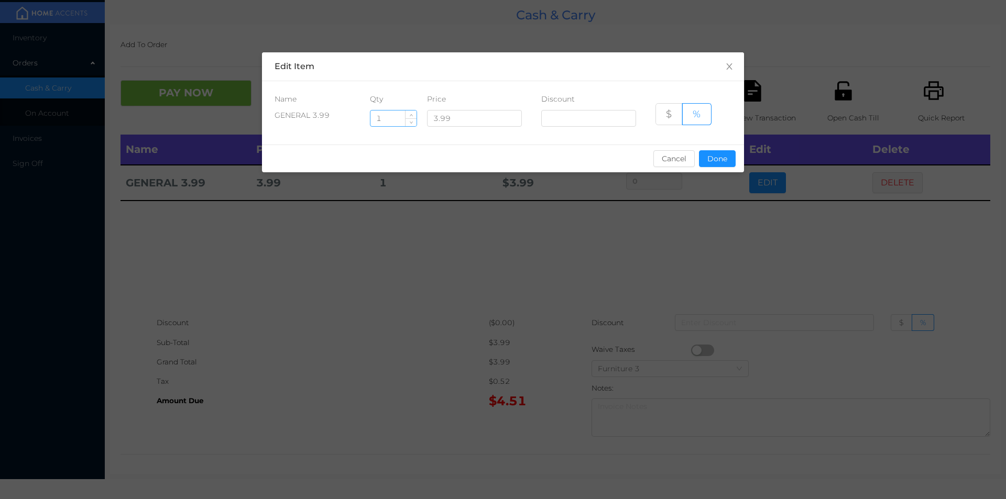
click at [400, 121] on input "1" at bounding box center [394, 119] width 46 height 16
type input "11"
click at [712, 165] on button "Done" at bounding box center [717, 158] width 37 height 17
type input "0%"
click at [702, 221] on div "sentinelStart Edit Item Name Qty Price Discount GENERAL 3.99 11 3.99 $ % Cancel…" at bounding box center [503, 249] width 1006 height 499
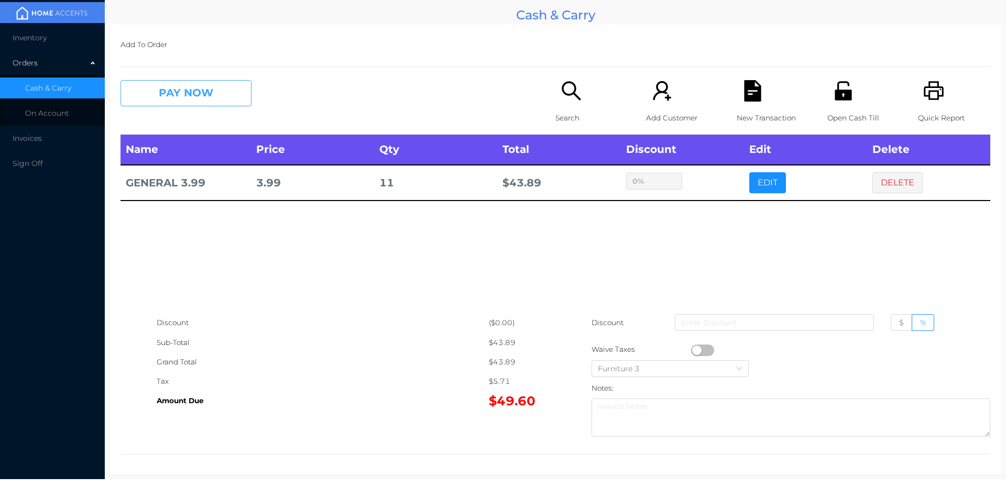
click at [213, 86] on button "PAY NOW" at bounding box center [186, 93] width 131 height 26
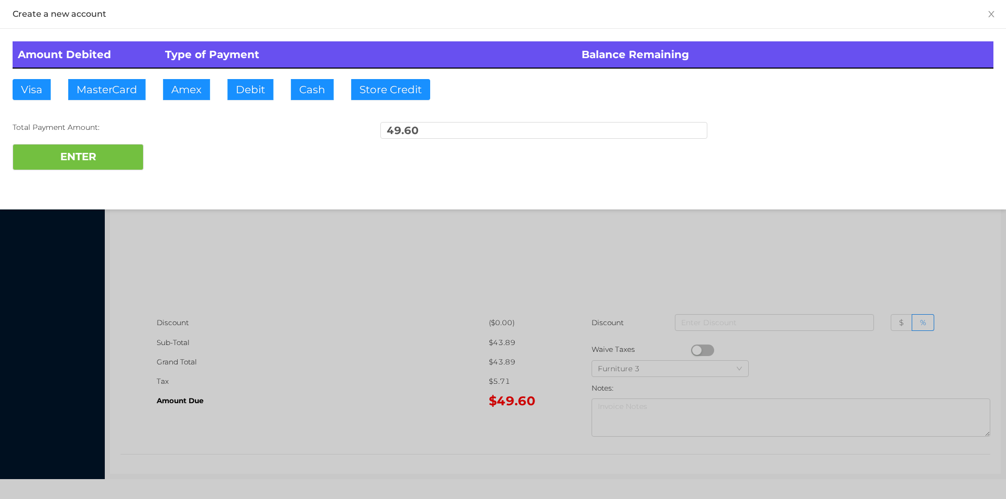
click at [187, 153] on div "ENTER" at bounding box center [503, 157] width 981 height 26
click at [744, 255] on div at bounding box center [503, 249] width 1006 height 499
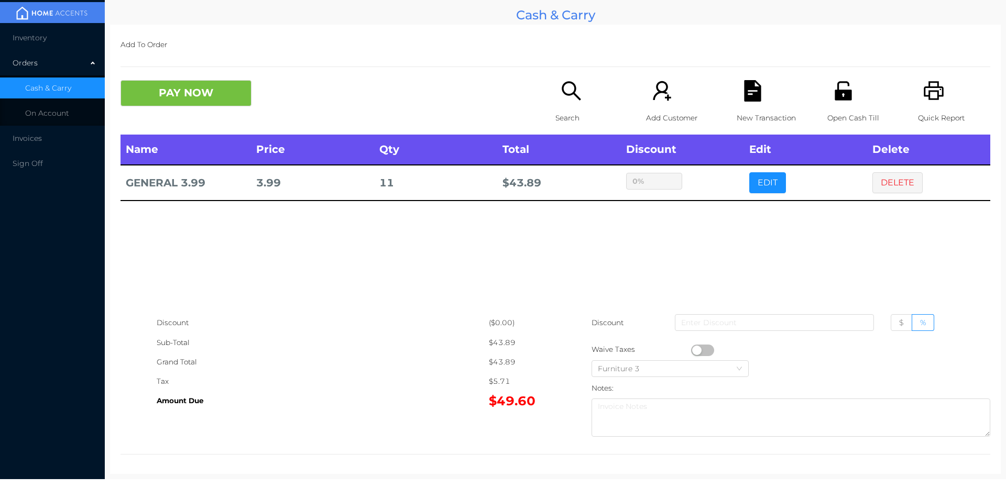
click at [892, 180] on button "DELETE" at bounding box center [898, 182] width 50 height 21
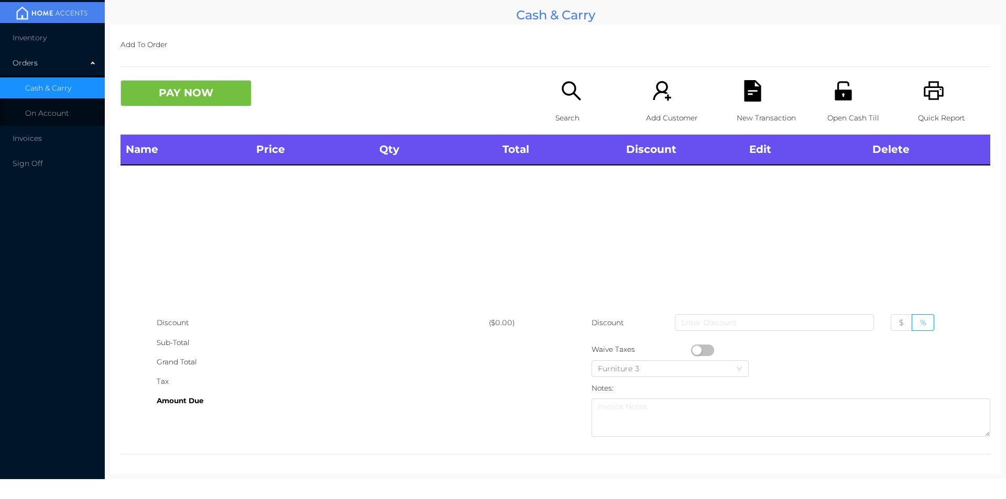
click at [939, 94] on div "Quick Report" at bounding box center [954, 107] width 72 height 55
click at [854, 224] on div "Name Price Qty Total Discount Edit Delete" at bounding box center [556, 224] width 870 height 179
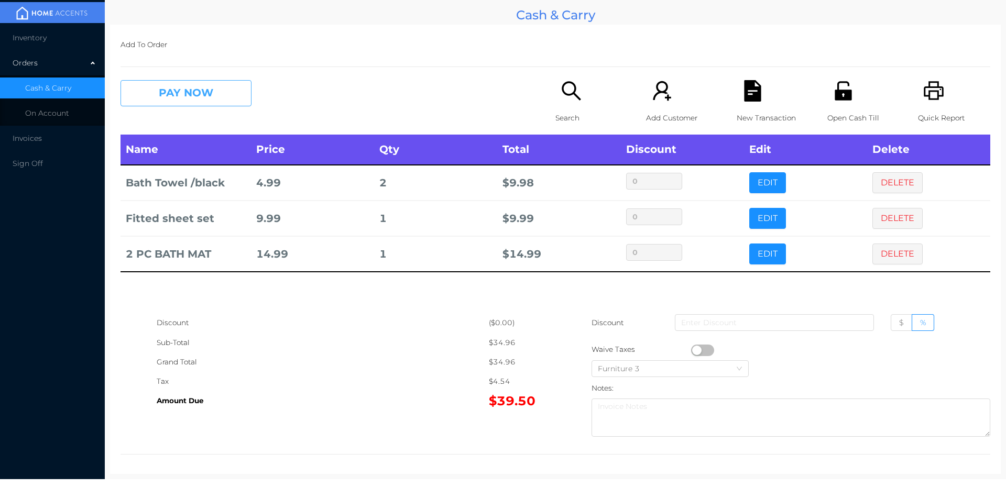
click at [192, 90] on button "PAY NOW" at bounding box center [186, 93] width 131 height 26
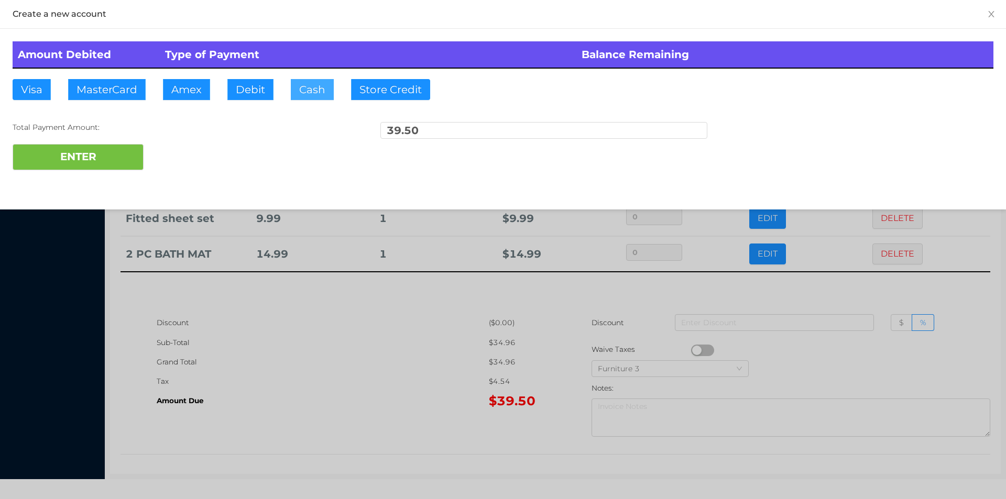
click at [306, 97] on button "Cash" at bounding box center [312, 89] width 43 height 21
click at [100, 148] on button "ENTER" at bounding box center [78, 157] width 131 height 26
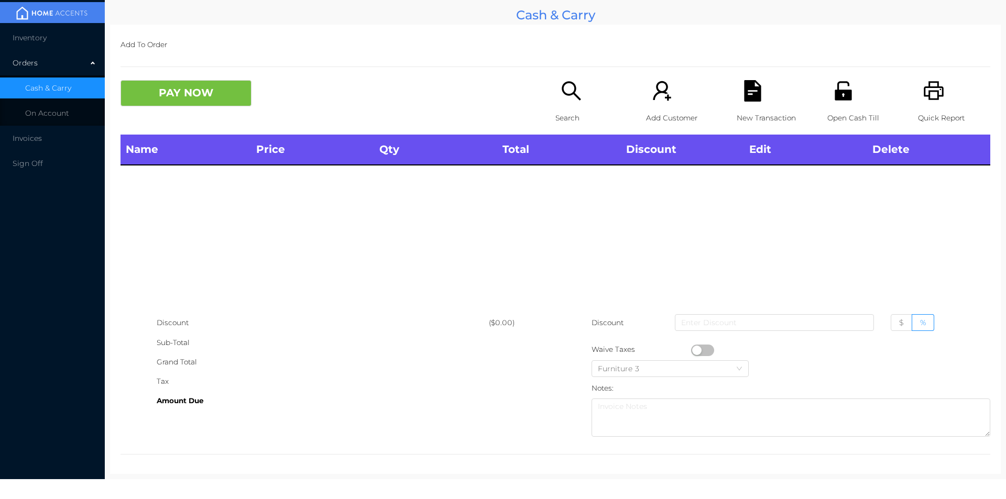
click at [561, 123] on p "Search" at bounding box center [592, 117] width 72 height 19
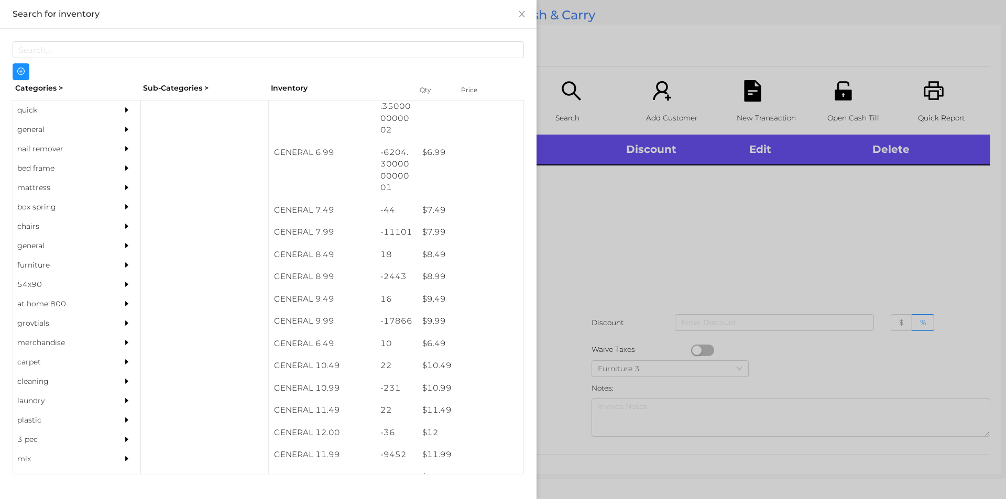
scroll to position [431, 0]
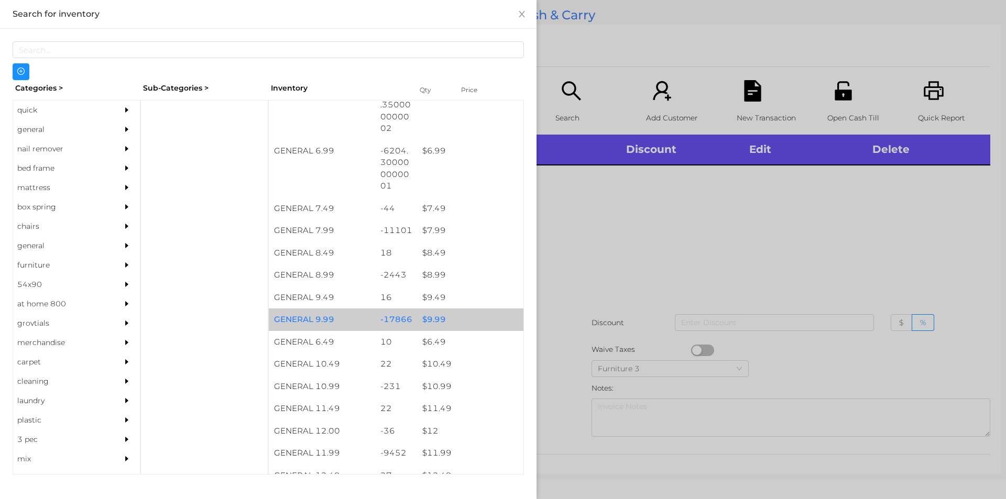
click at [425, 313] on div "$ 9.99" at bounding box center [470, 320] width 106 height 23
click at [441, 317] on div "$ 9.99" at bounding box center [470, 320] width 106 height 23
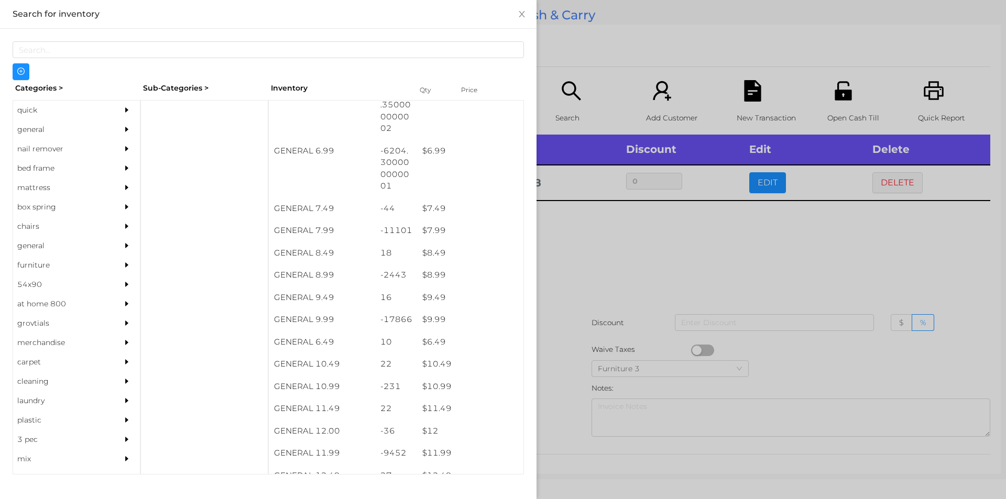
click at [603, 261] on div at bounding box center [503, 249] width 1006 height 499
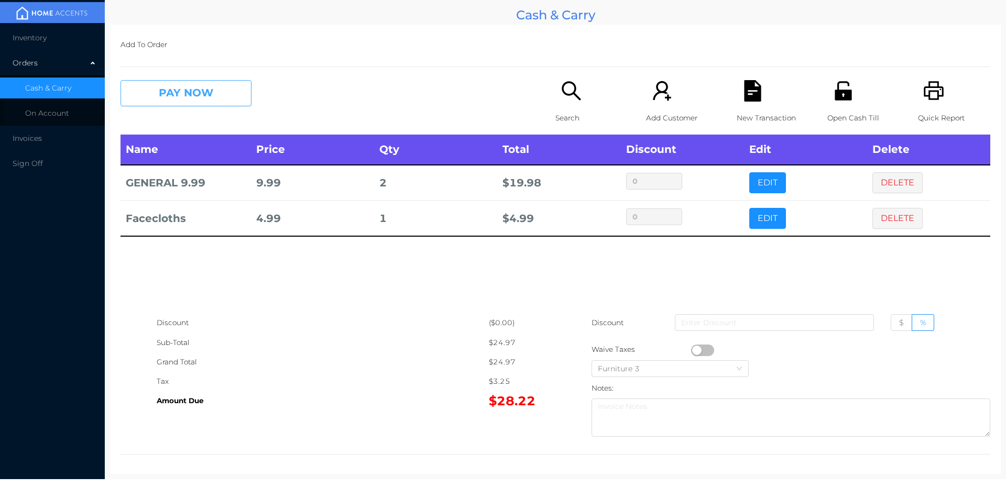
click at [177, 95] on button "PAY NOW" at bounding box center [186, 93] width 131 height 26
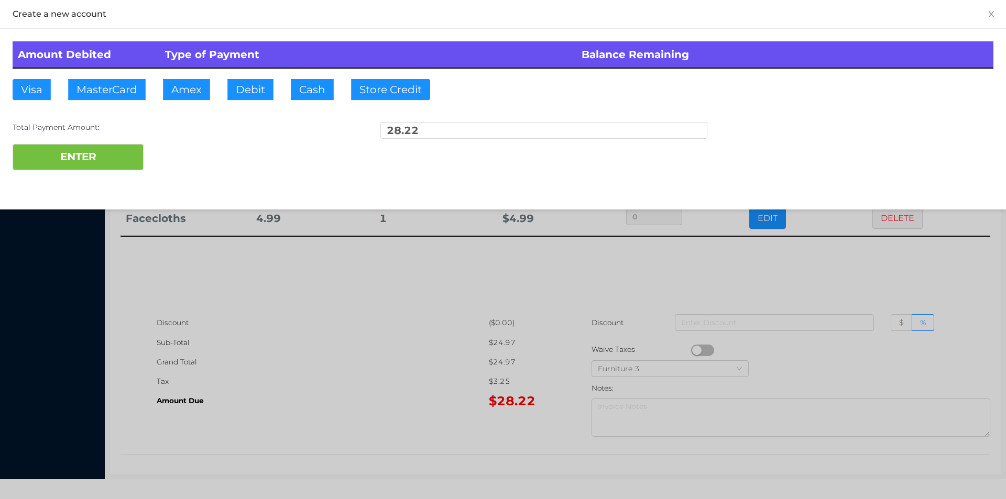
click at [189, 163] on div "ENTER" at bounding box center [503, 157] width 981 height 26
click at [349, 349] on div at bounding box center [503, 249] width 1006 height 499
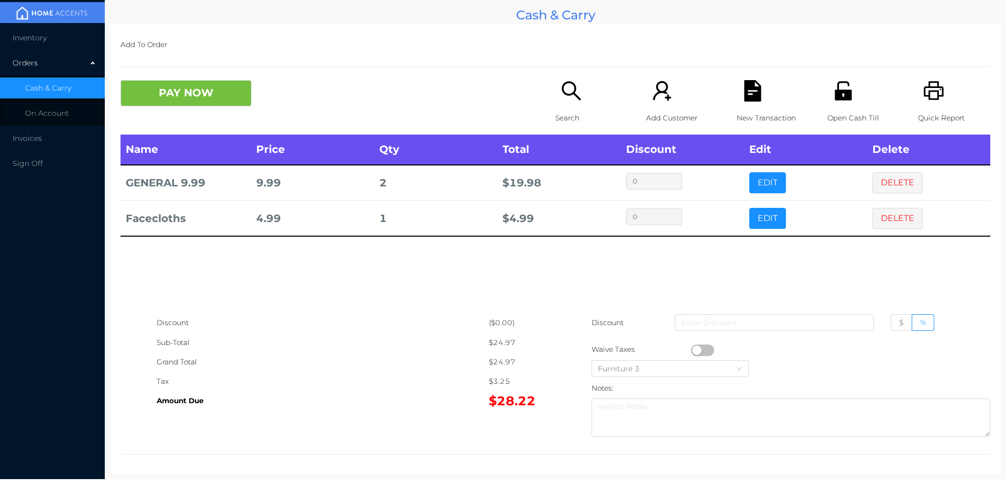
click at [742, 96] on icon "icon: file-text" at bounding box center [752, 90] width 21 height 21
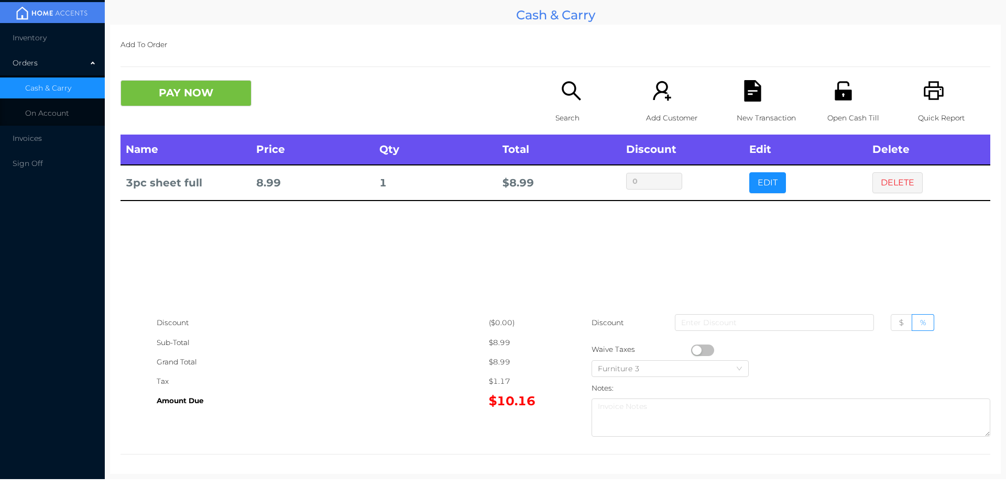
click at [572, 107] on div "Search" at bounding box center [592, 107] width 72 height 55
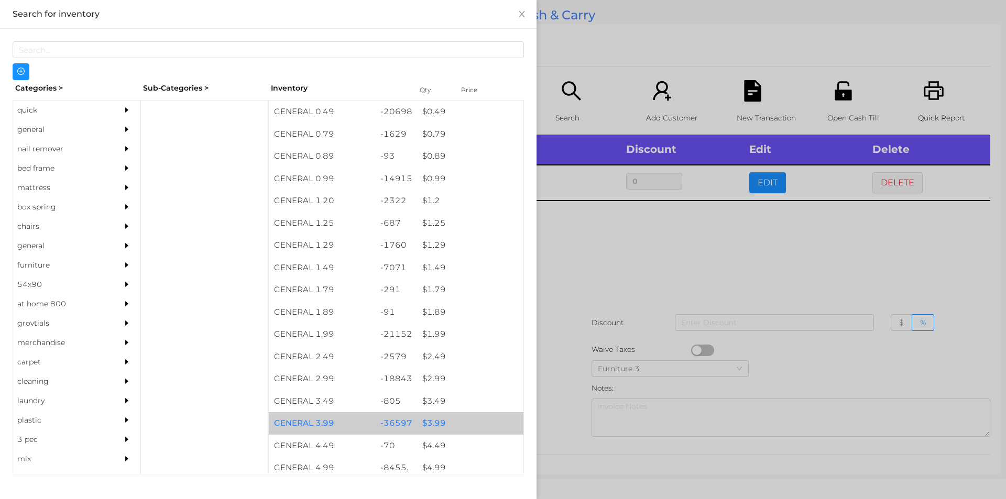
click at [428, 425] on div "$ 3.99" at bounding box center [470, 423] width 106 height 23
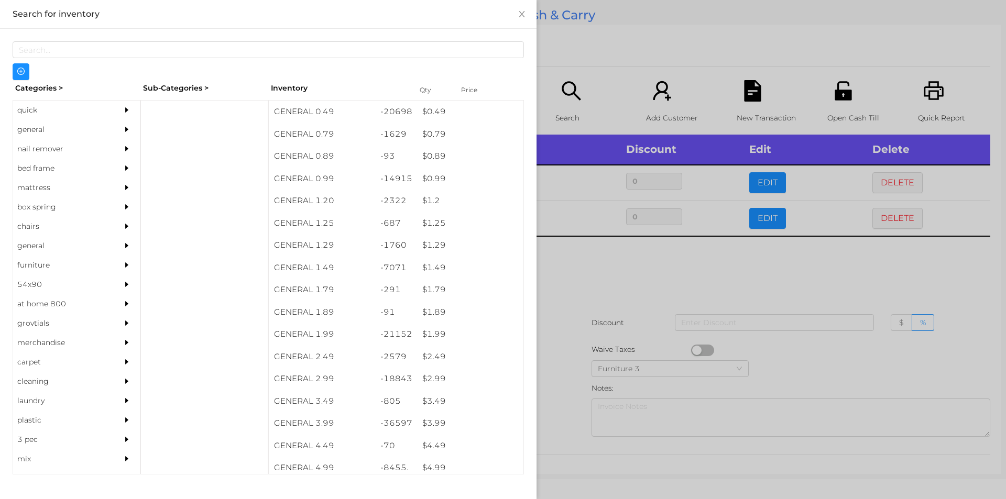
click at [585, 268] on div at bounding box center [503, 249] width 1006 height 499
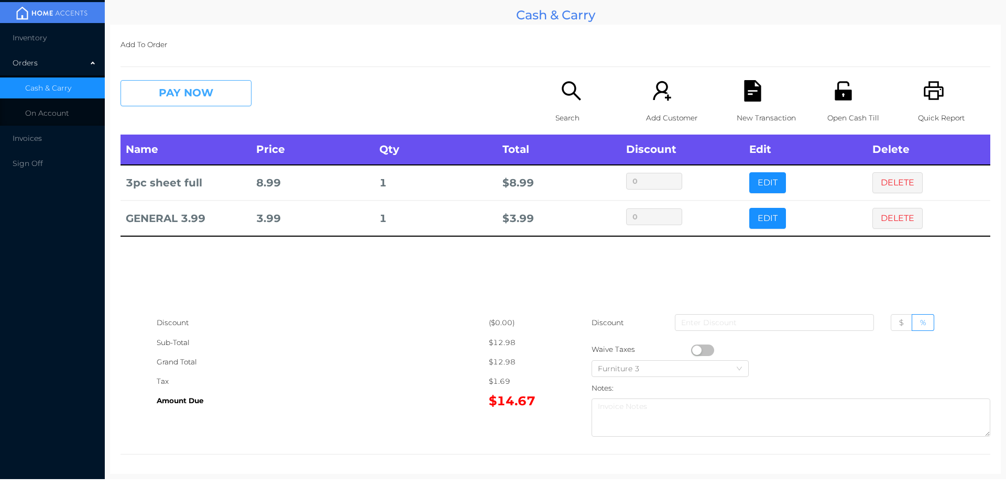
click at [214, 89] on button "PAY NOW" at bounding box center [186, 93] width 131 height 26
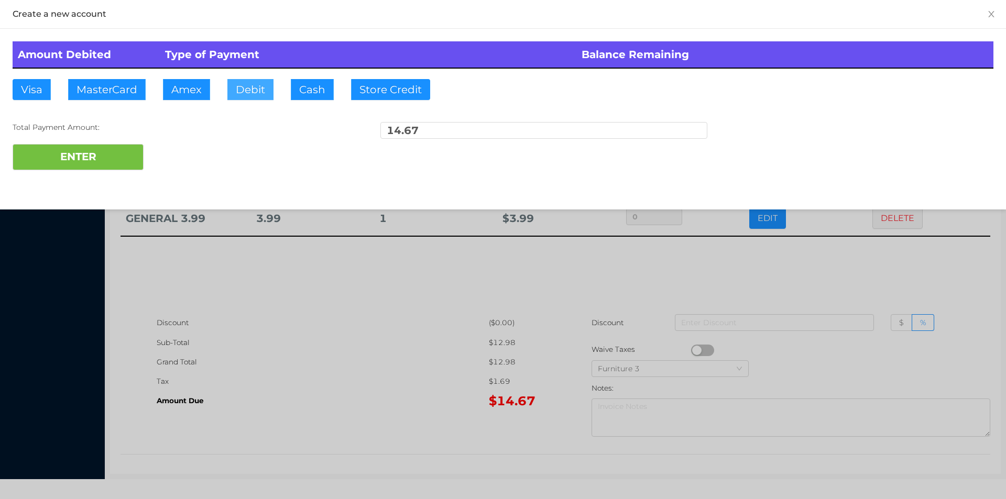
click at [245, 88] on button "Debit" at bounding box center [250, 89] width 46 height 21
click at [110, 157] on button "ENTER" at bounding box center [78, 157] width 131 height 26
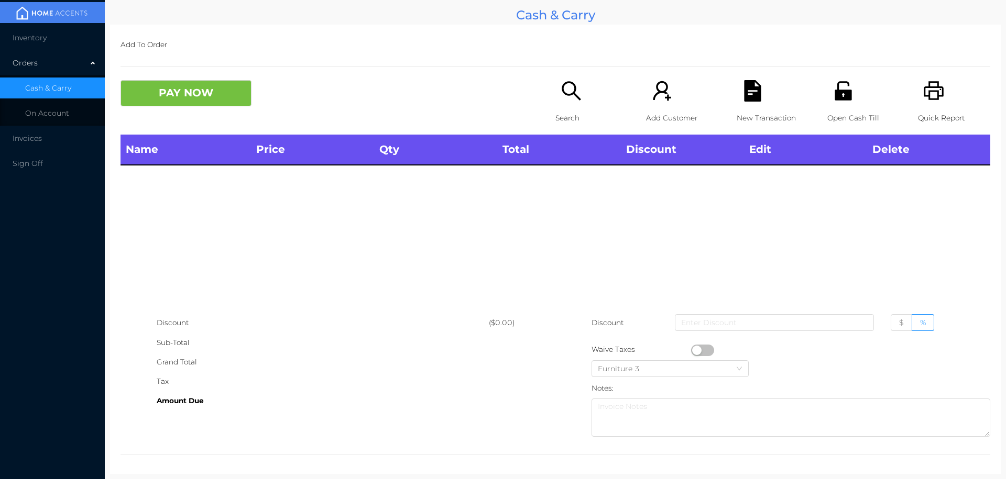
click at [556, 98] on div "Search" at bounding box center [592, 107] width 72 height 55
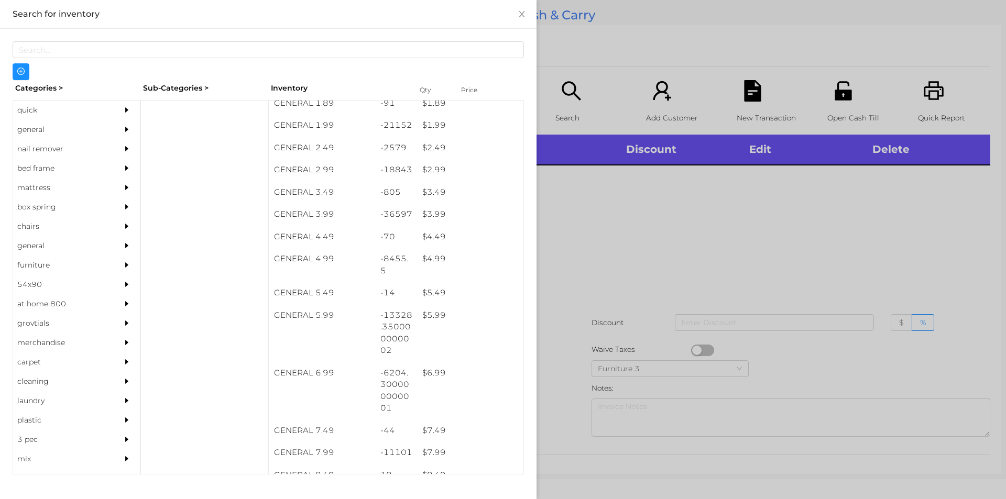
scroll to position [208, 0]
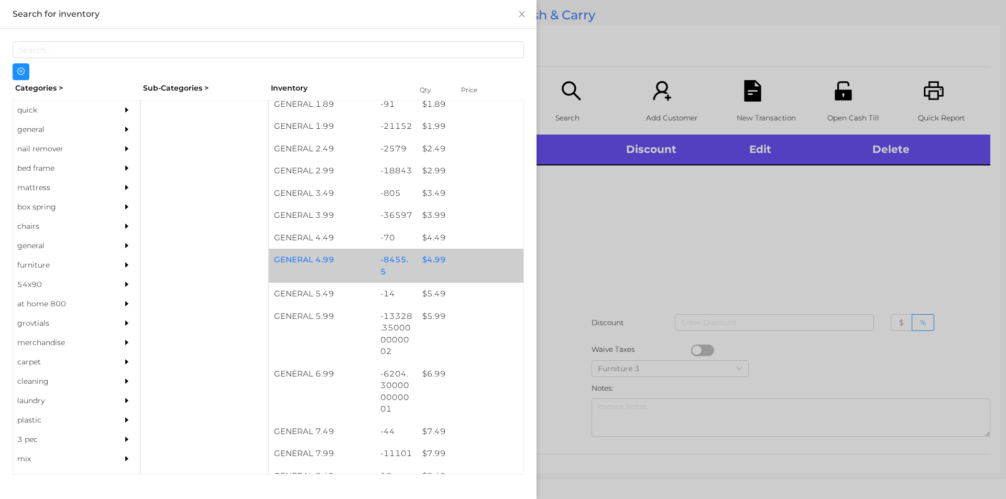
click at [441, 258] on div "$ 4.99" at bounding box center [470, 260] width 106 height 23
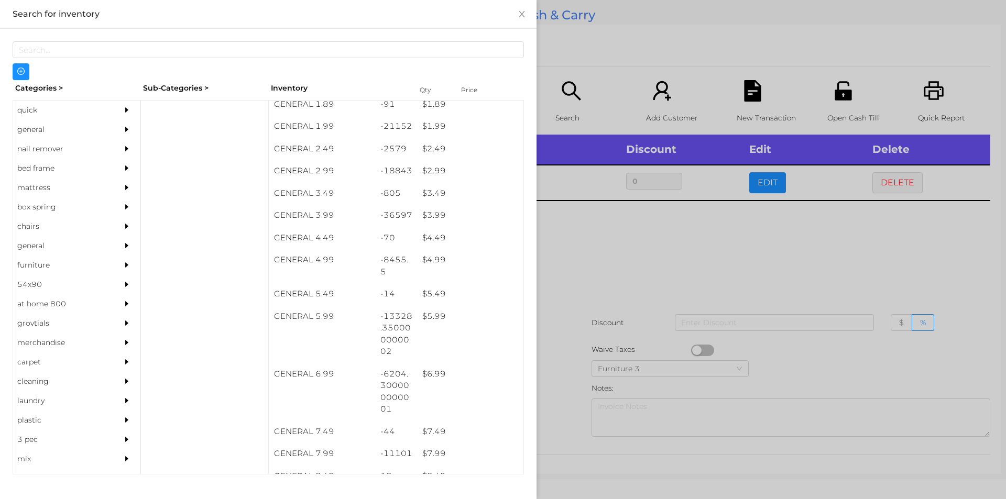
click at [788, 238] on div at bounding box center [503, 249] width 1006 height 499
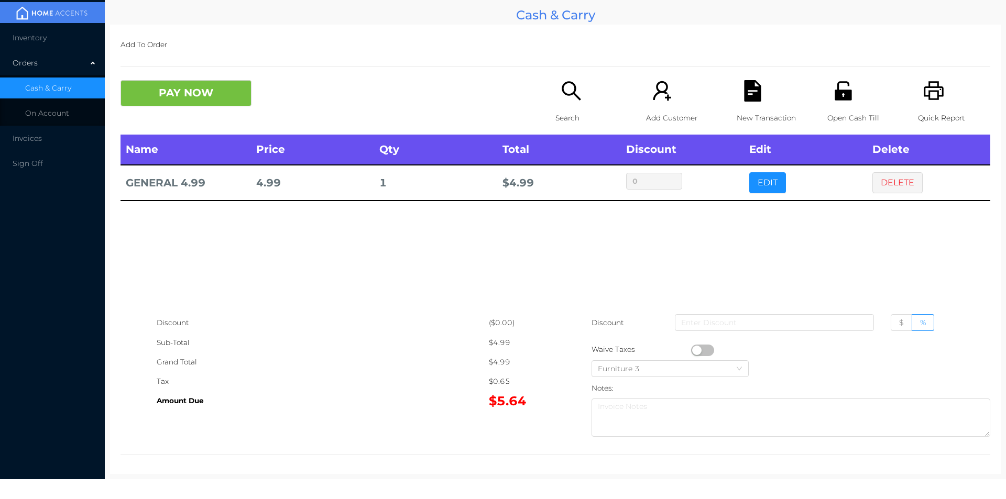
click at [895, 180] on button "DELETE" at bounding box center [898, 182] width 50 height 21
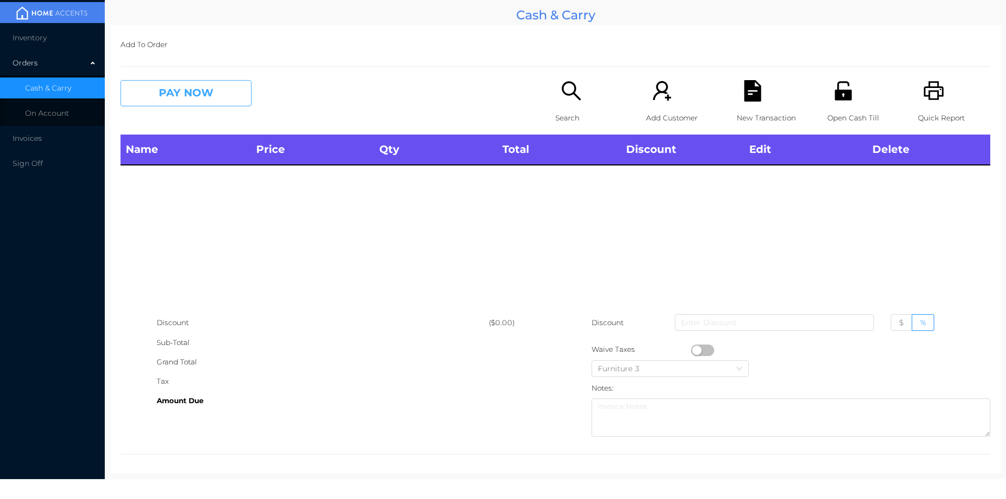
click at [172, 93] on button "PAY NOW" at bounding box center [186, 93] width 131 height 26
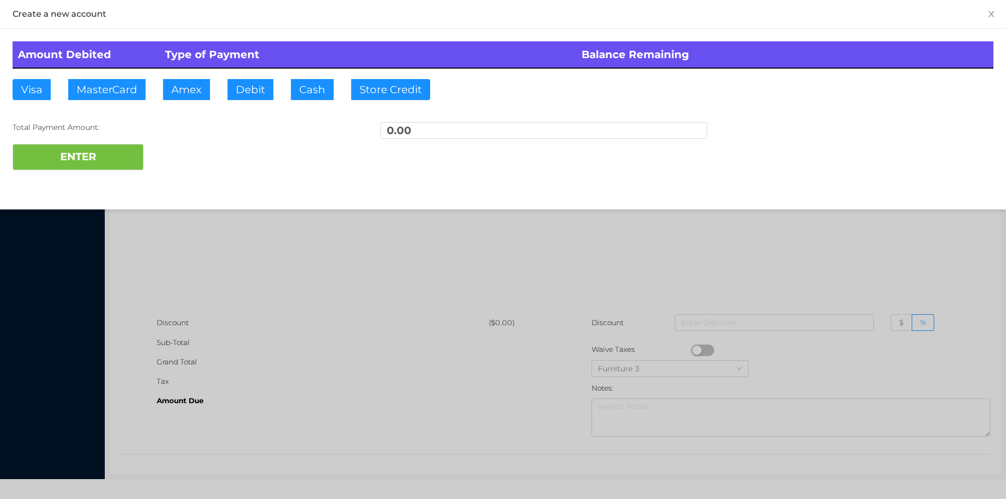
click at [224, 267] on div at bounding box center [503, 249] width 1006 height 499
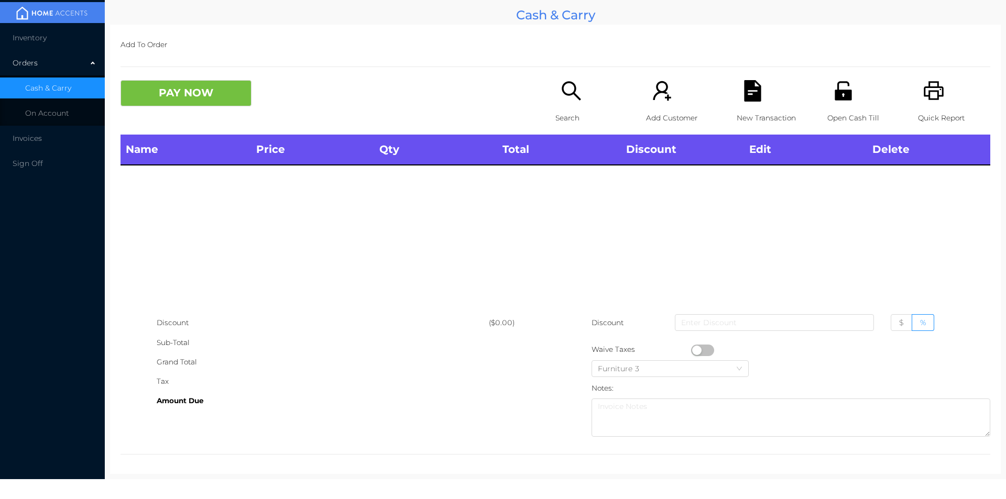
click at [930, 118] on p "Quick Report" at bounding box center [954, 117] width 72 height 19
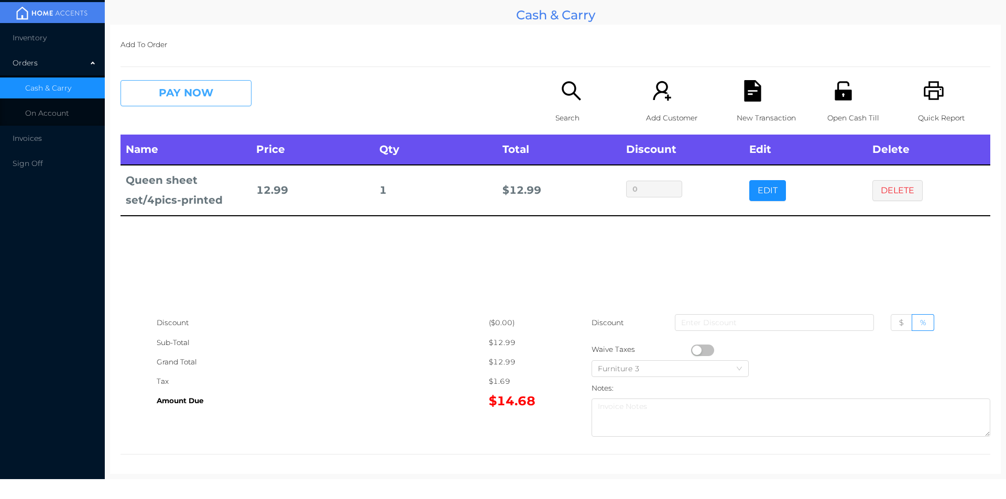
click at [234, 94] on button "PAY NOW" at bounding box center [186, 93] width 131 height 26
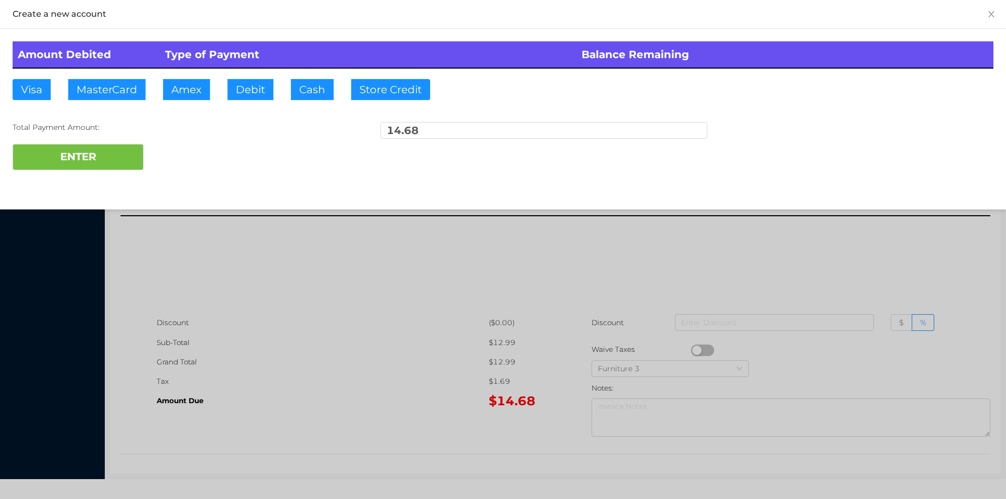
click at [213, 151] on div "ENTER" at bounding box center [503, 157] width 981 height 26
click at [278, 291] on div at bounding box center [503, 249] width 1006 height 499
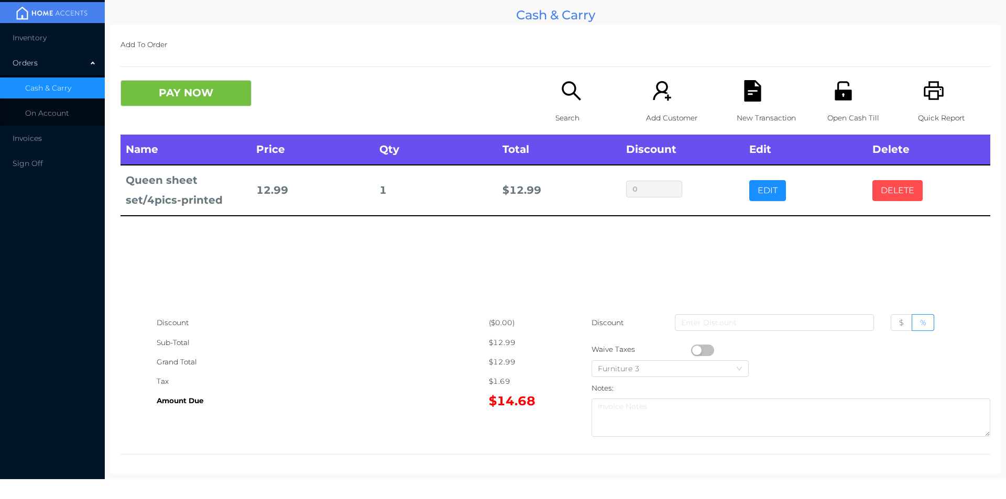
click at [884, 193] on button "DELETE" at bounding box center [898, 190] width 50 height 21
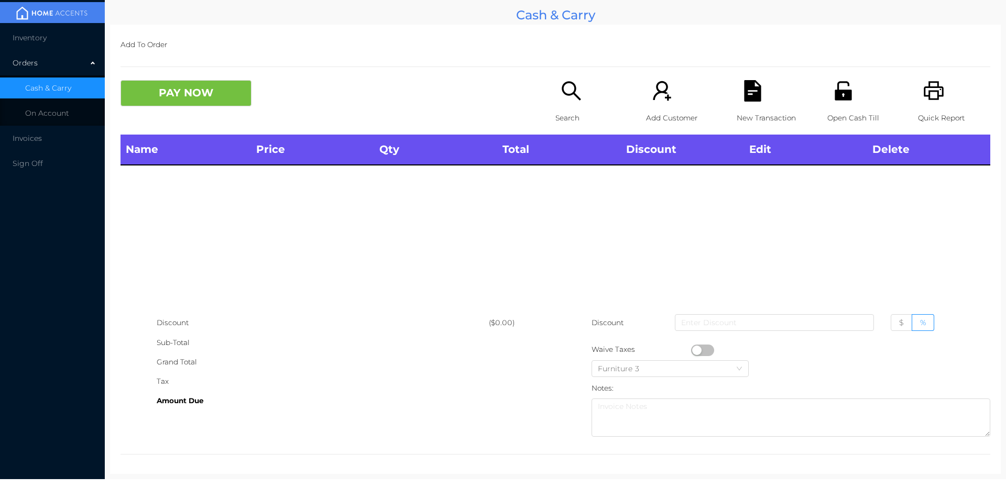
click at [940, 102] on div "Quick Report" at bounding box center [954, 107] width 72 height 55
click at [574, 92] on icon "icon: search" at bounding box center [571, 90] width 21 height 21
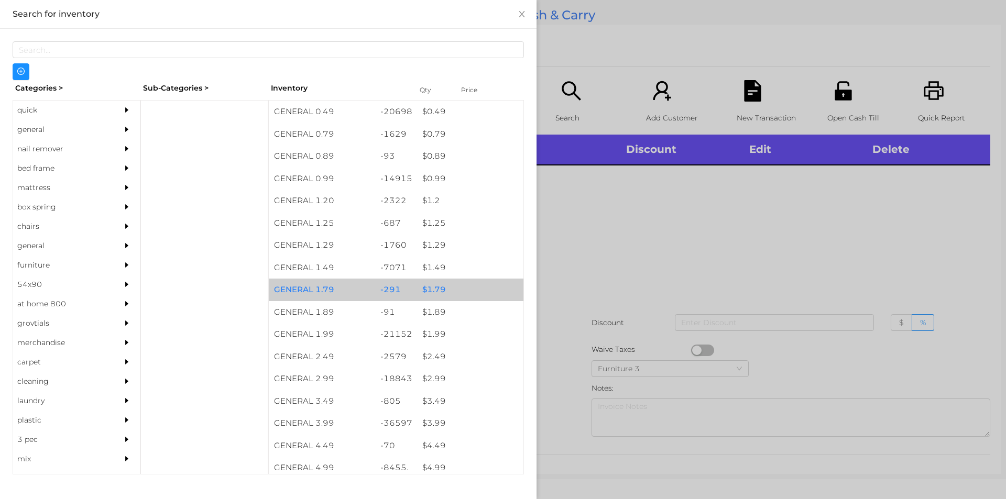
click at [438, 285] on div "$ 1.79" at bounding box center [470, 290] width 106 height 23
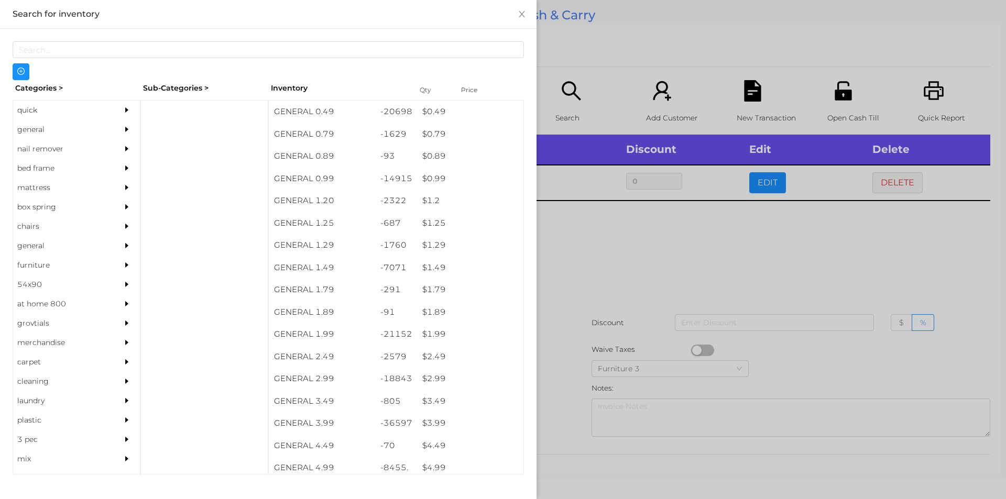
click at [644, 269] on div at bounding box center [503, 249] width 1006 height 499
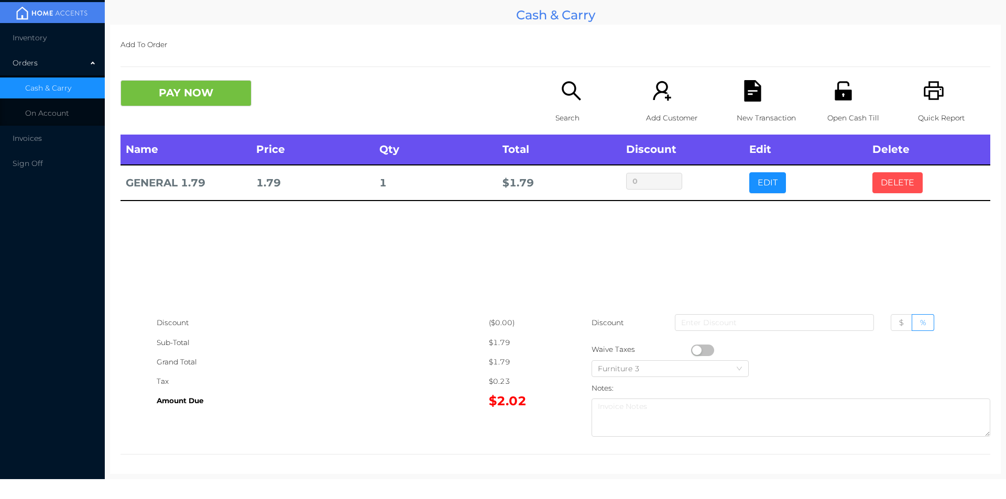
click at [890, 175] on button "DELETE" at bounding box center [898, 182] width 50 height 21
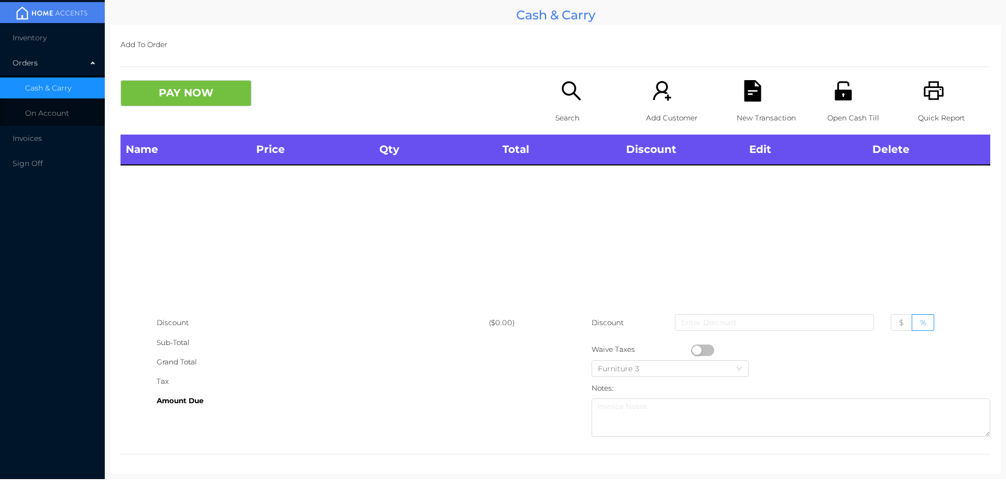
click at [938, 91] on div "Quick Report" at bounding box center [954, 107] width 72 height 55
click at [189, 106] on button "PAY NOW" at bounding box center [186, 93] width 131 height 26
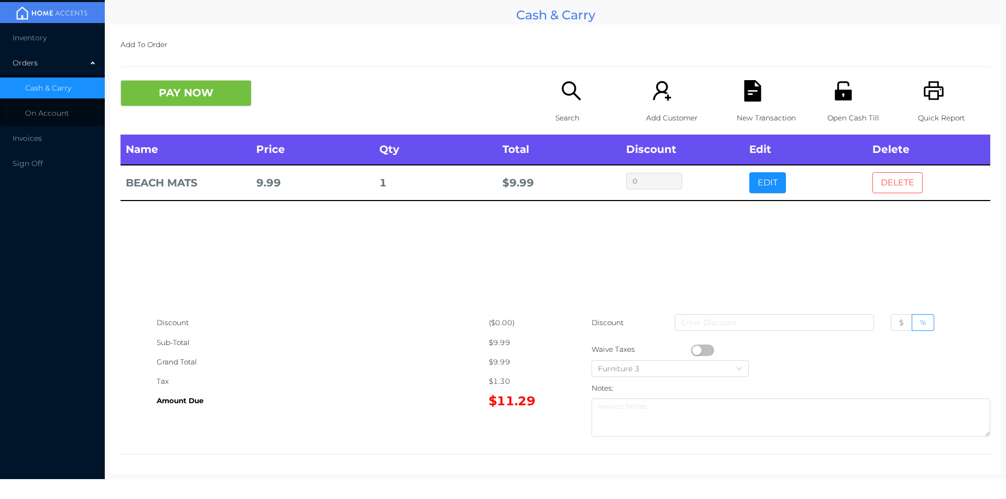
click at [898, 191] on button "DELETE" at bounding box center [898, 182] width 50 height 21
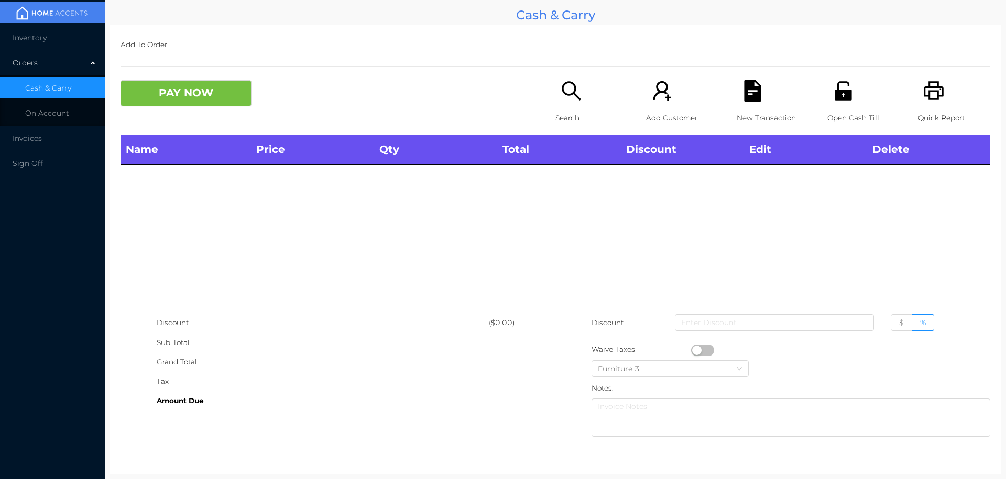
click at [932, 91] on icon "icon: printer" at bounding box center [934, 90] width 20 height 19
click at [185, 104] on button "PAY NOW" at bounding box center [186, 93] width 131 height 26
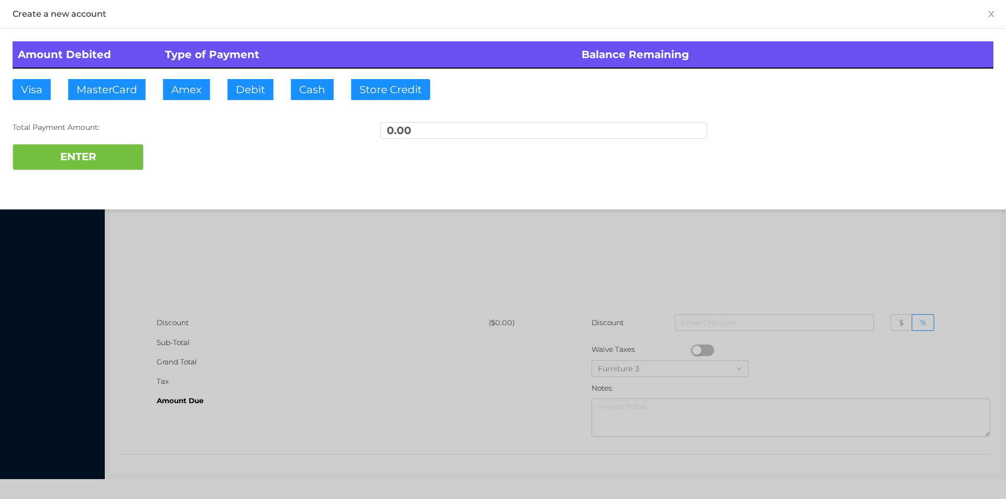
click at [534, 257] on div at bounding box center [503, 249] width 1006 height 499
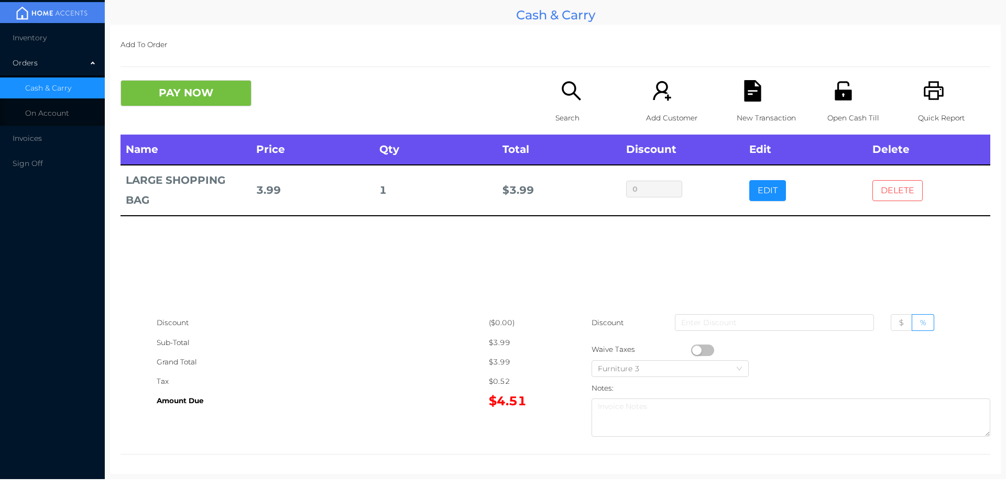
click at [888, 193] on button "DELETE" at bounding box center [898, 190] width 50 height 21
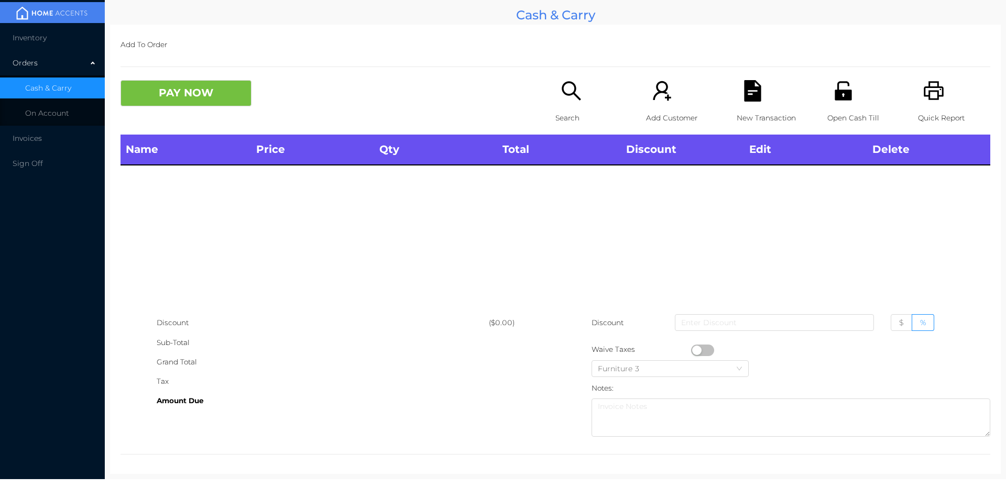
click at [556, 105] on div "Search" at bounding box center [592, 107] width 72 height 55
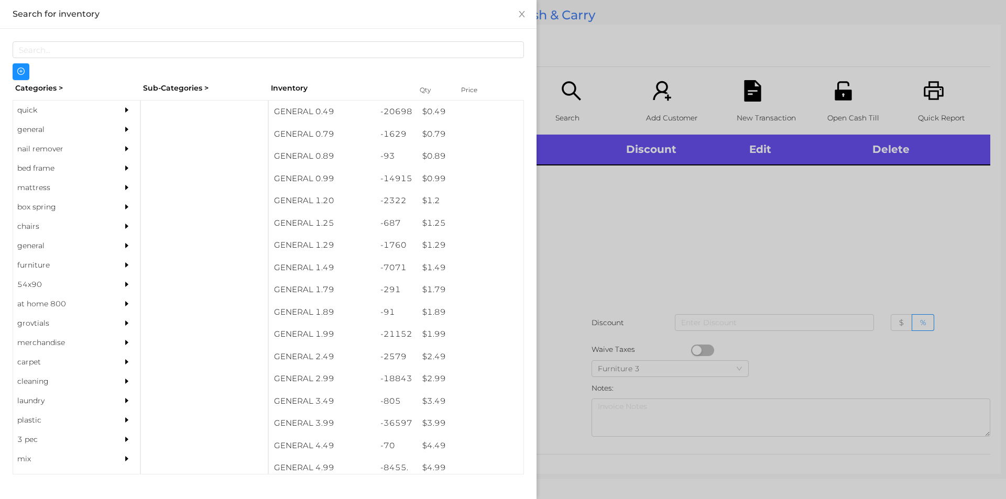
click at [24, 108] on div "quick" at bounding box center [60, 110] width 95 height 19
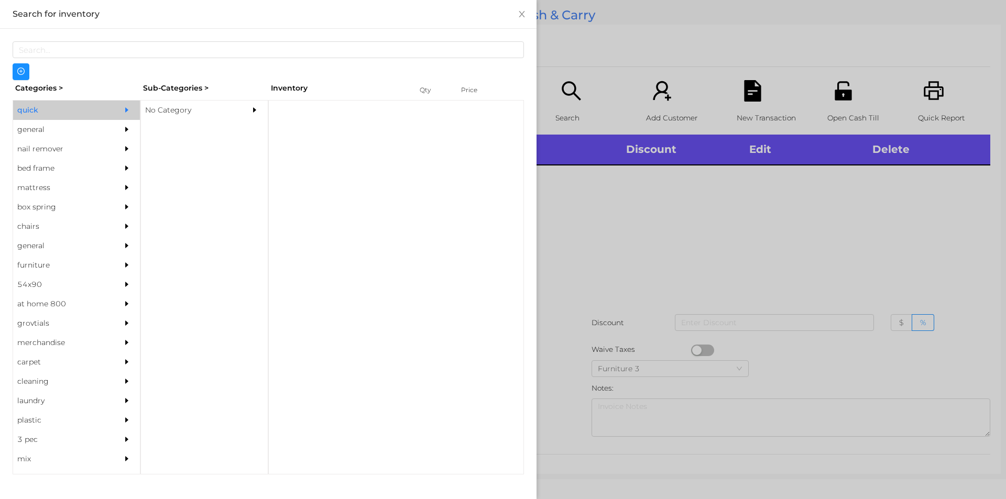
click at [189, 109] on div "No Category" at bounding box center [188, 110] width 95 height 19
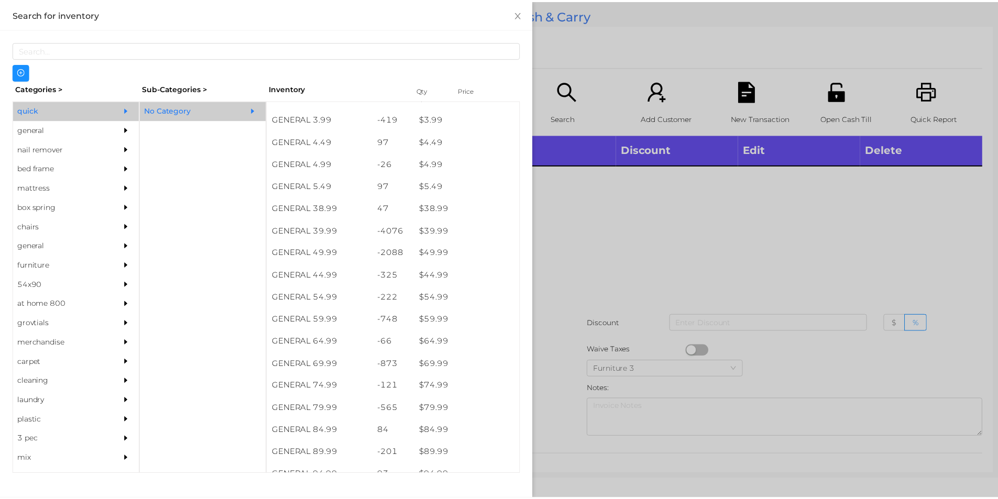
scroll to position [484, 0]
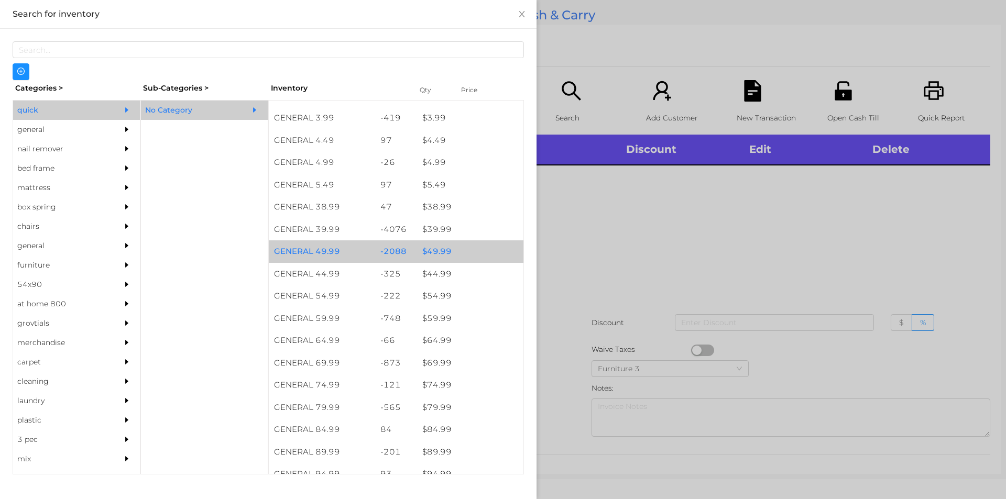
click at [440, 254] on div "$ 49.99" at bounding box center [470, 252] width 106 height 23
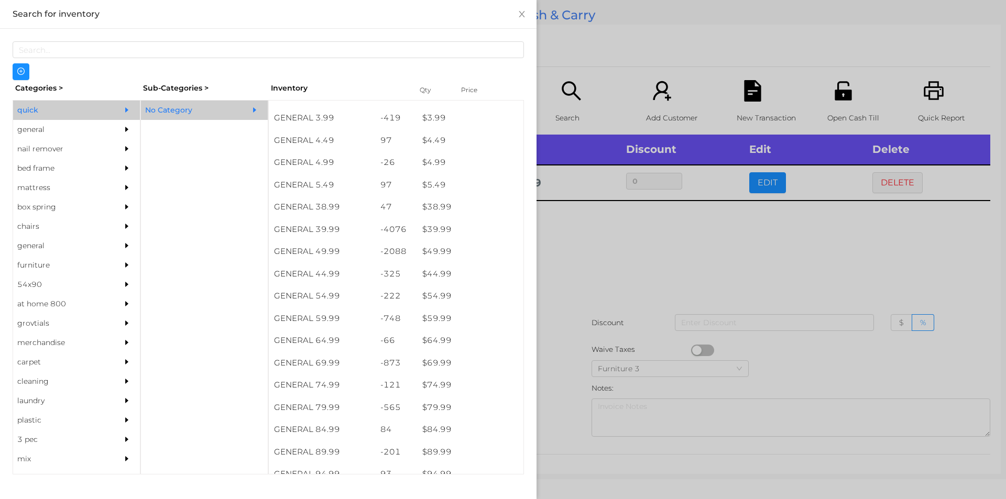
click at [579, 292] on div at bounding box center [503, 249] width 1006 height 499
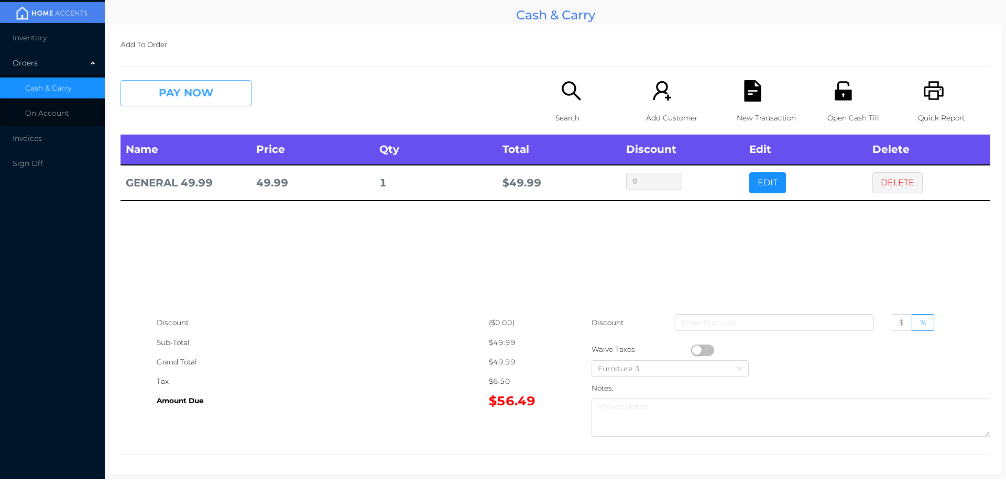
click at [227, 95] on button "PAY NOW" at bounding box center [186, 93] width 131 height 26
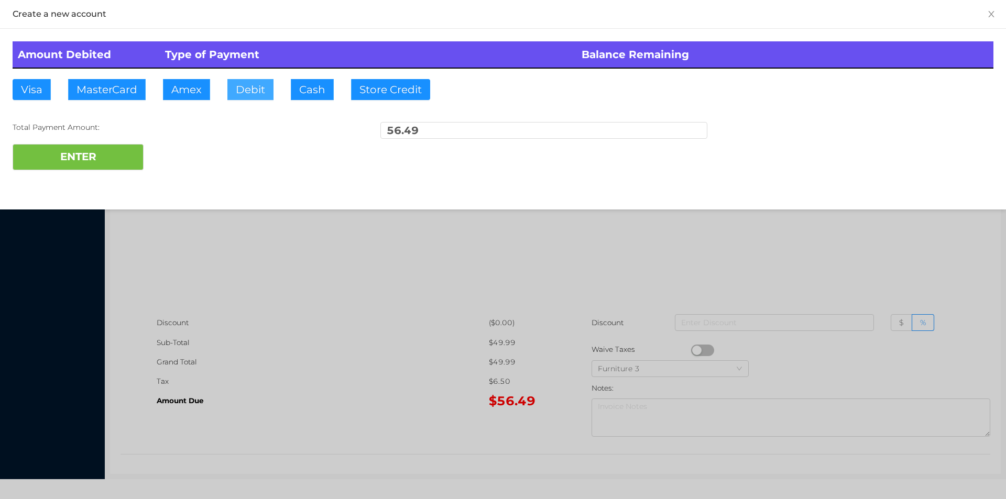
click at [249, 91] on button "Debit" at bounding box center [250, 89] width 46 height 21
click at [110, 157] on button "ENTER" at bounding box center [78, 157] width 131 height 26
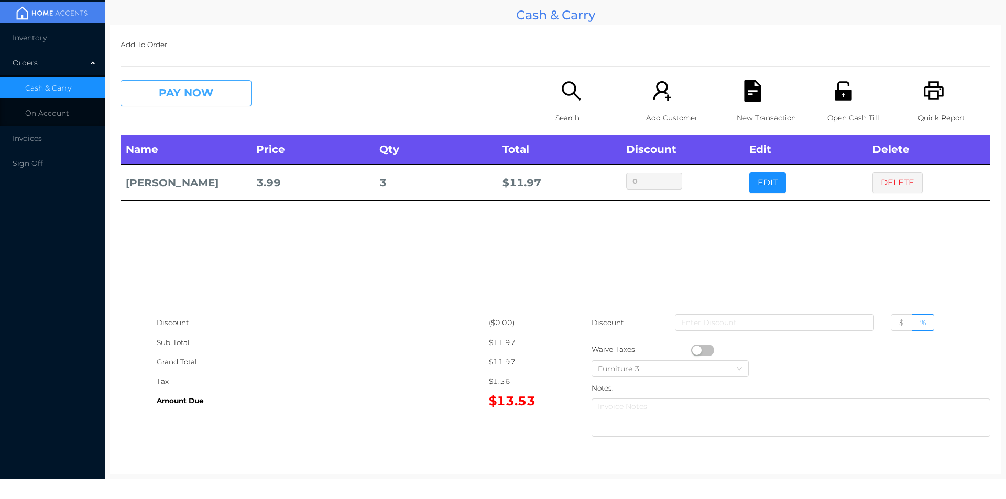
click at [150, 86] on button "PAY NOW" at bounding box center [186, 93] width 131 height 26
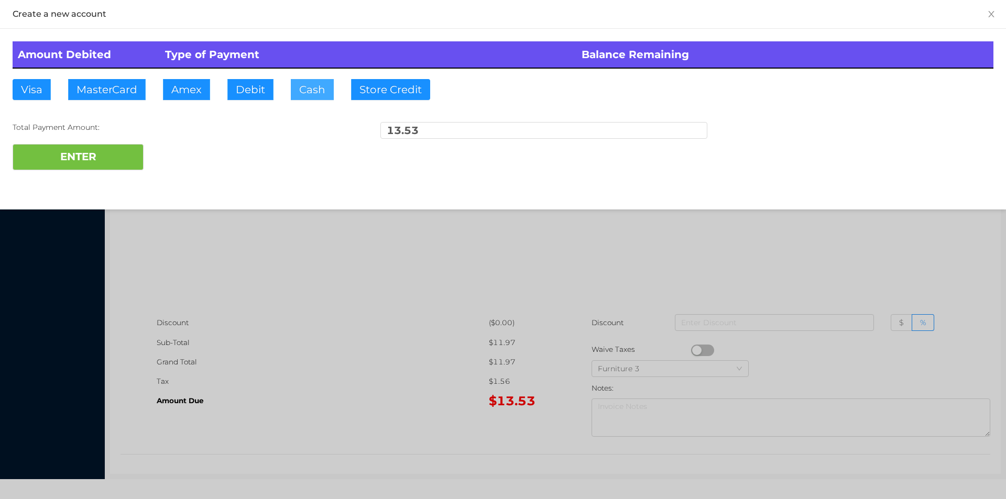
click at [299, 94] on button "Cash" at bounding box center [312, 89] width 43 height 21
type input "20."
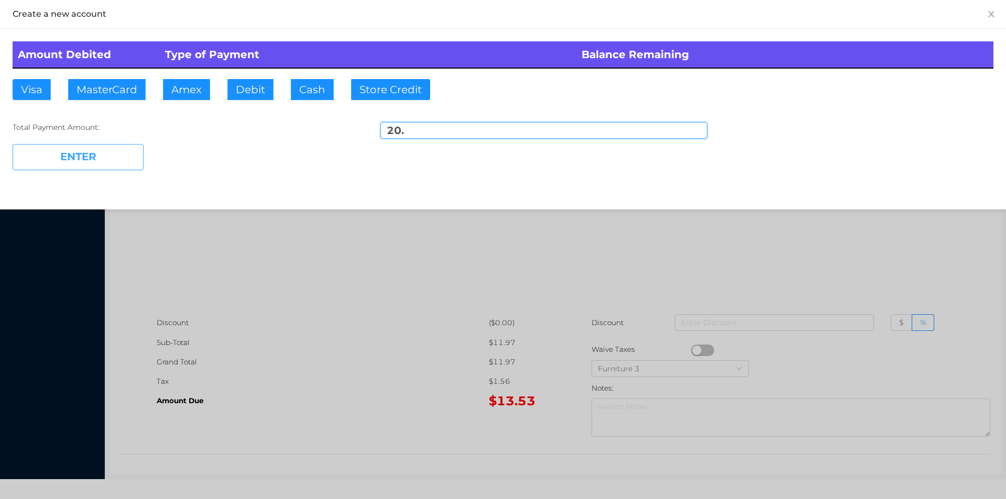
click at [116, 162] on button "ENTER" at bounding box center [78, 157] width 131 height 26
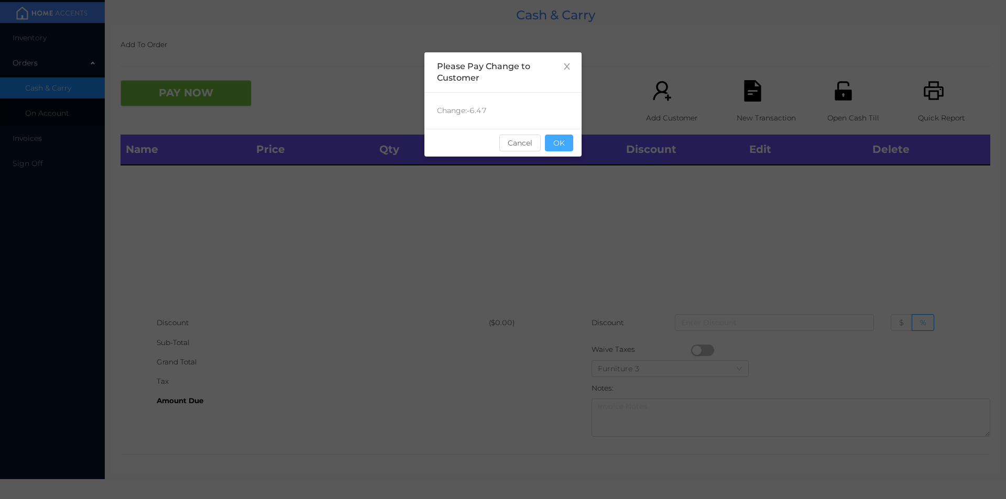
click at [564, 144] on button "OK" at bounding box center [559, 143] width 28 height 17
click at [560, 172] on div "Name Price Qty Total Discount Edit Delete" at bounding box center [556, 224] width 870 height 179
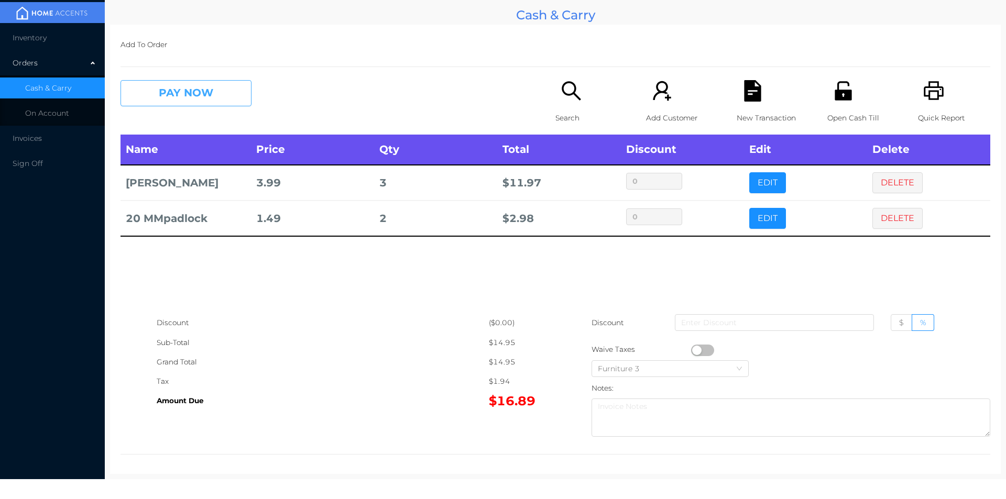
click at [170, 100] on button "PAY NOW" at bounding box center [186, 93] width 131 height 26
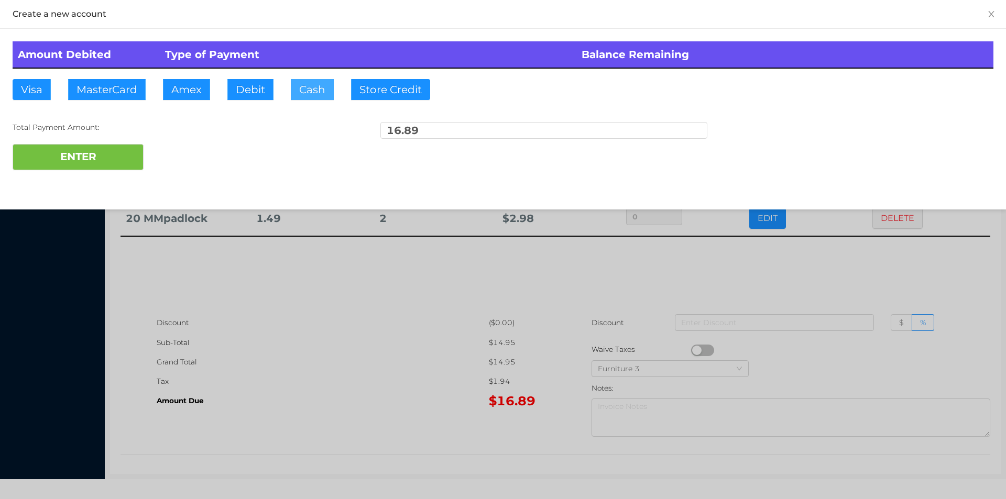
click at [309, 93] on button "Cash" at bounding box center [312, 89] width 43 height 21
type input "20."
click at [110, 160] on button "ENTER" at bounding box center [78, 157] width 131 height 26
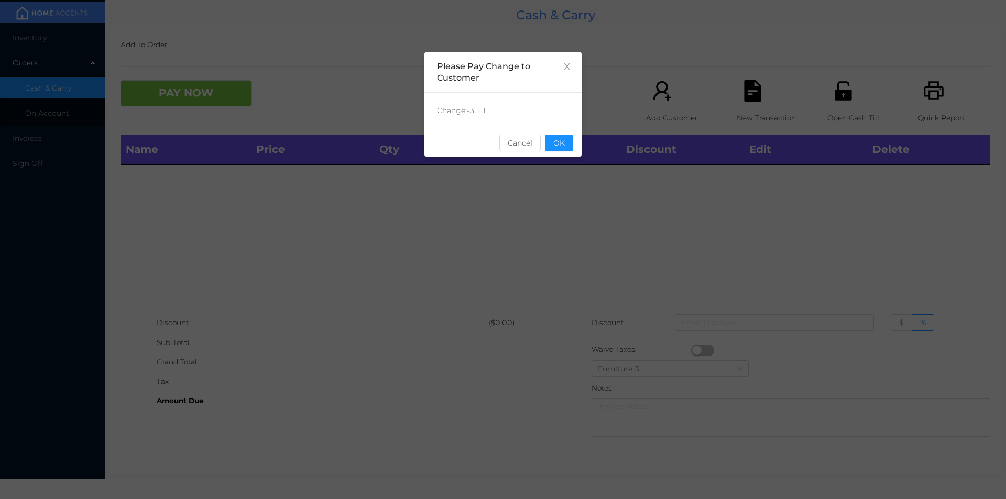
click at [563, 123] on div "Change: -3.11" at bounding box center [503, 111] width 157 height 36
click at [562, 138] on button "OK" at bounding box center [559, 143] width 28 height 17
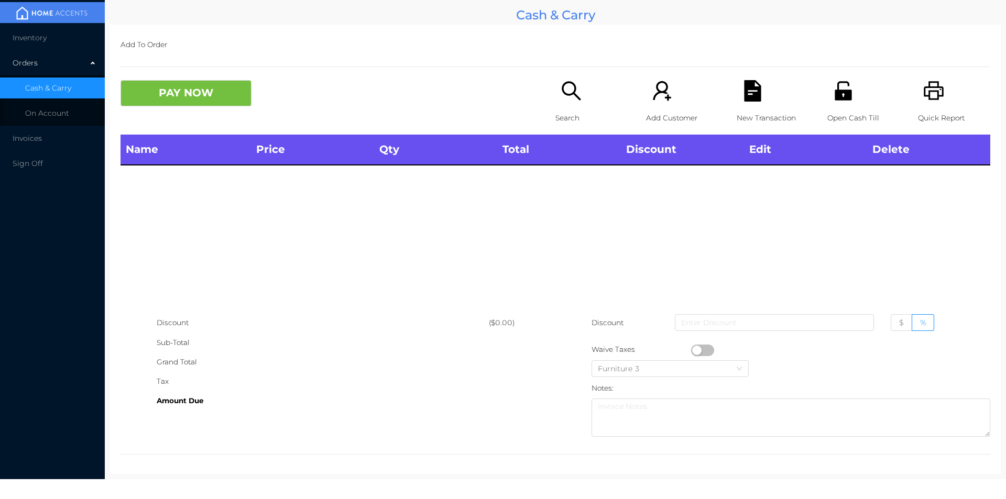
click at [568, 150] on th "Total" at bounding box center [558, 150] width 123 height 30
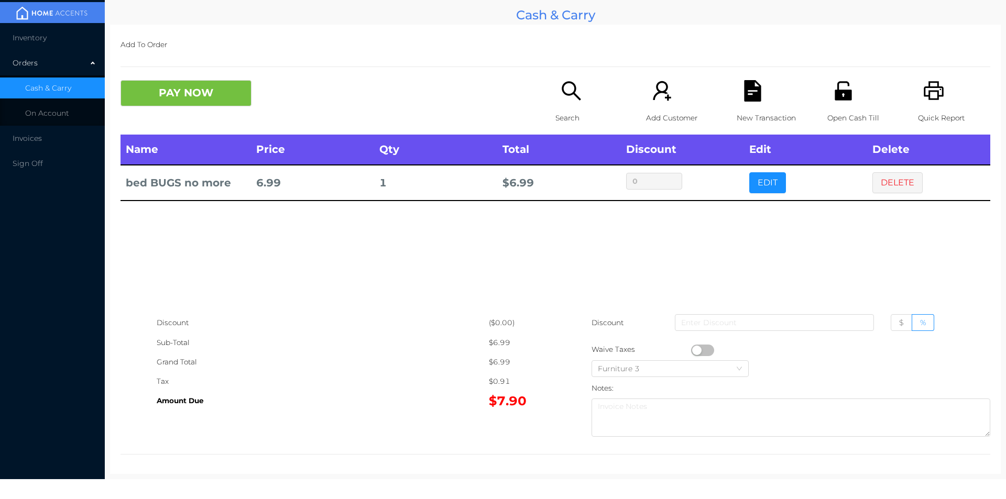
click at [696, 350] on button "button" at bounding box center [702, 351] width 23 height 12
click at [203, 90] on button "PAY NOW" at bounding box center [186, 93] width 131 height 26
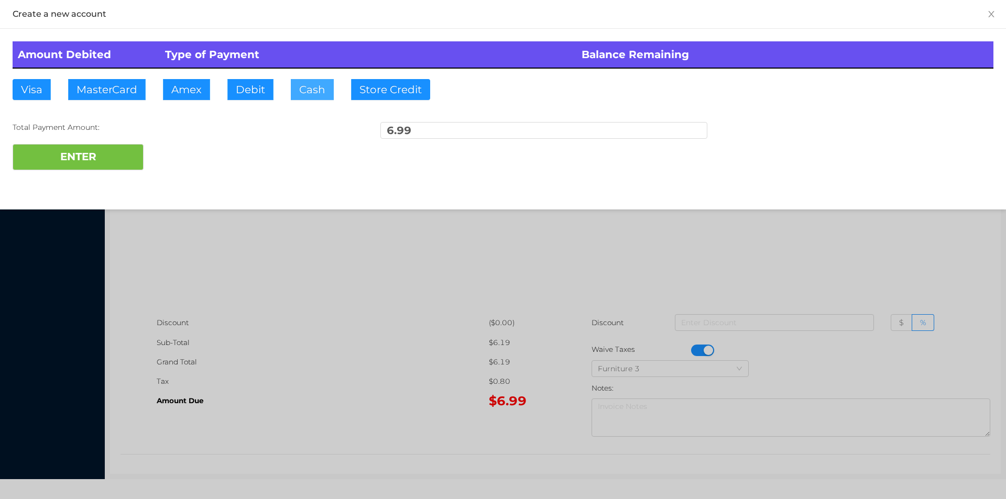
click at [317, 93] on button "Cash" at bounding box center [312, 89] width 43 height 21
type input "10."
click at [107, 163] on button "ENTER" at bounding box center [78, 157] width 131 height 26
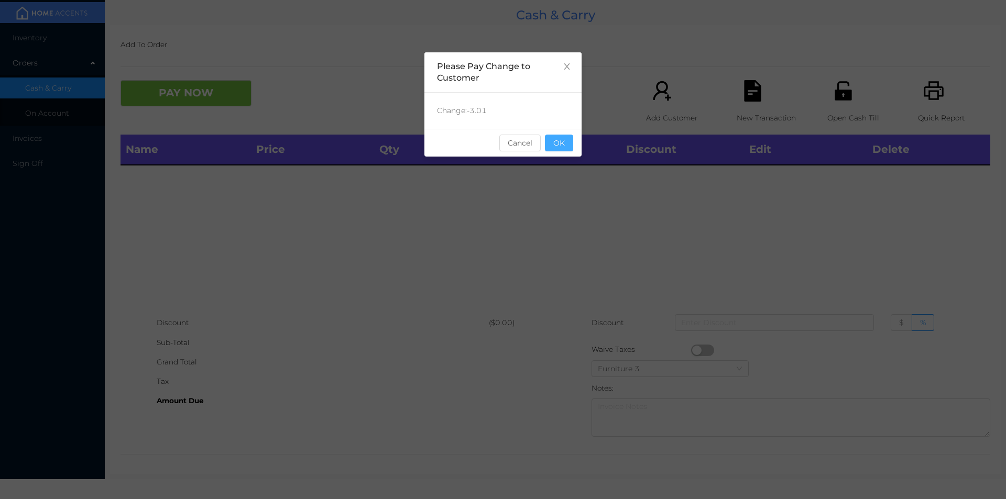
click at [565, 149] on button "OK" at bounding box center [559, 143] width 28 height 17
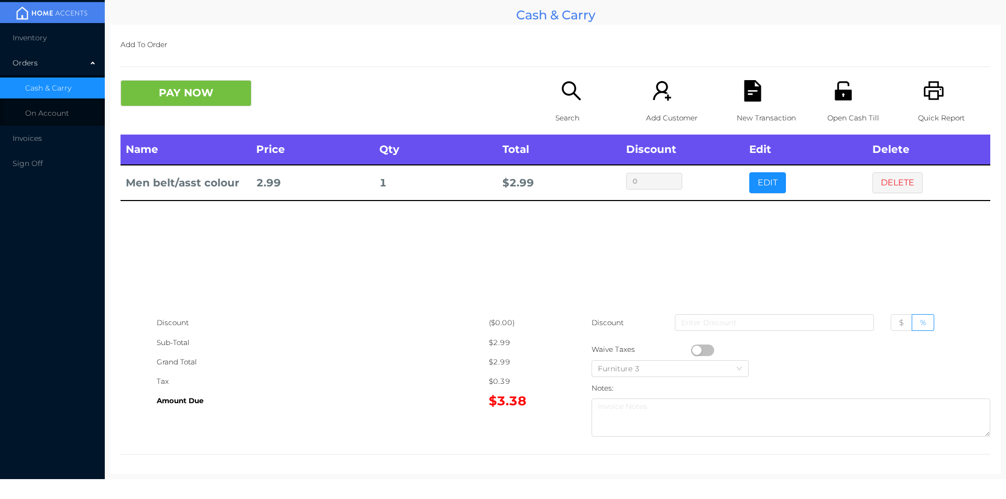
click at [566, 117] on p "Search" at bounding box center [592, 117] width 72 height 19
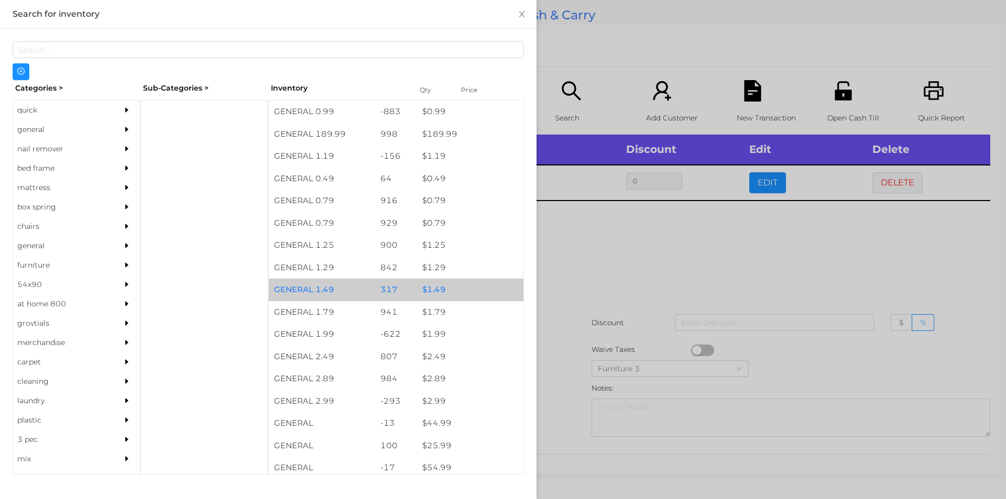
click at [427, 289] on div "$ 1.49" at bounding box center [470, 290] width 106 height 23
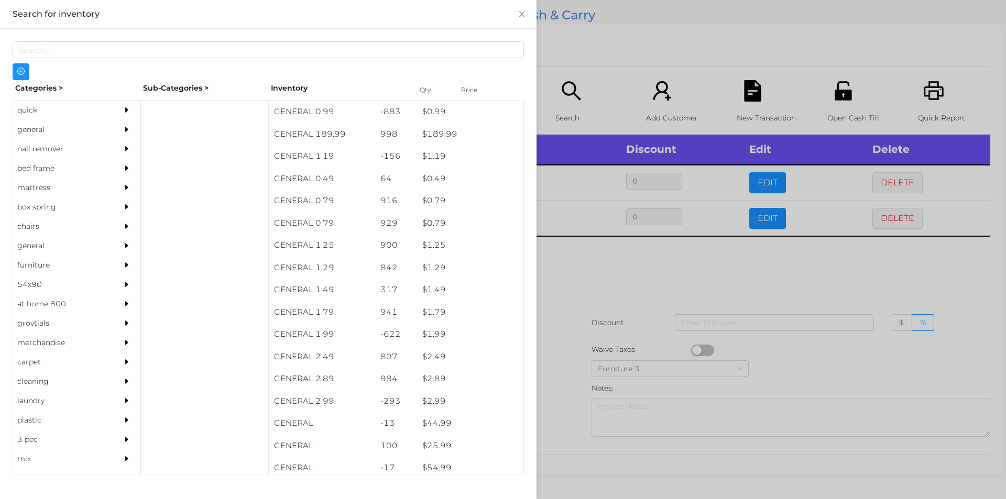
click at [562, 306] on div at bounding box center [503, 249] width 1006 height 499
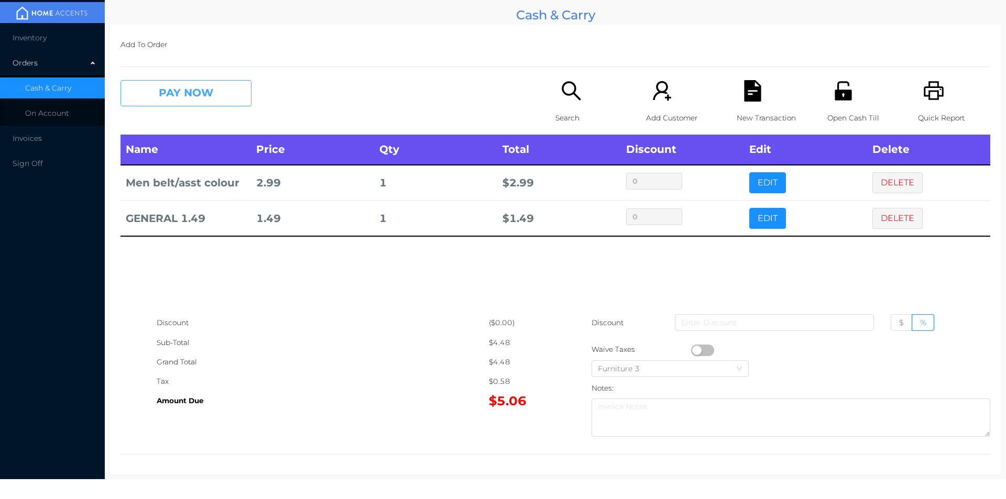
click at [168, 91] on button "PAY NOW" at bounding box center [186, 93] width 131 height 26
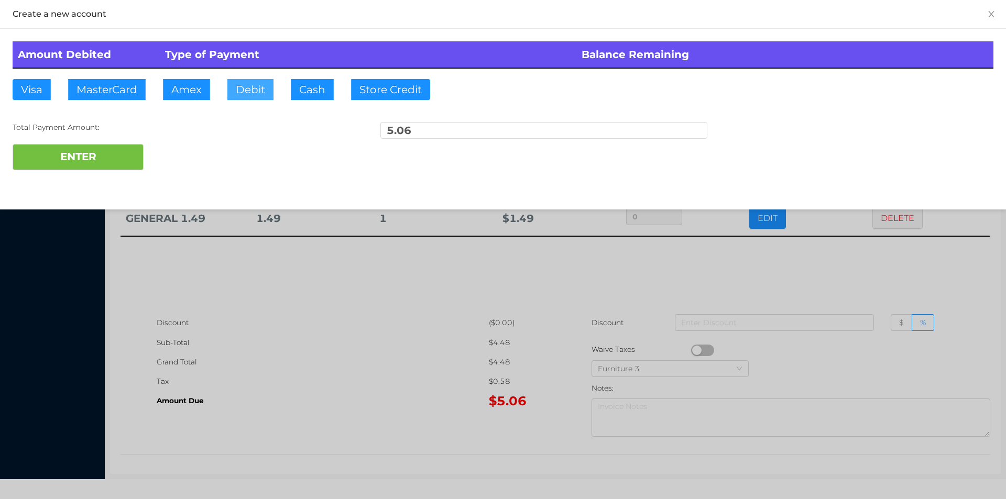
click at [242, 90] on button "Debit" at bounding box center [250, 89] width 46 height 21
click at [114, 161] on button "ENTER" at bounding box center [78, 157] width 131 height 26
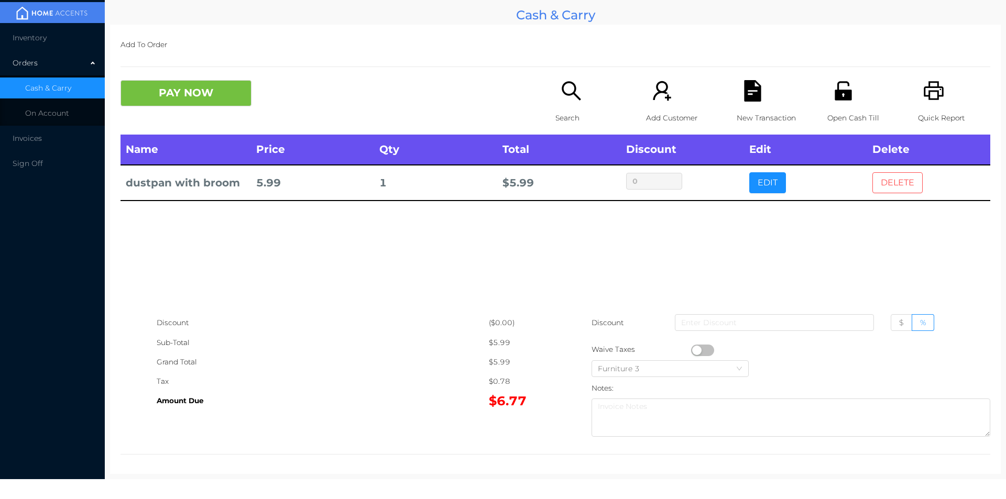
click at [888, 176] on button "DELETE" at bounding box center [898, 182] width 50 height 21
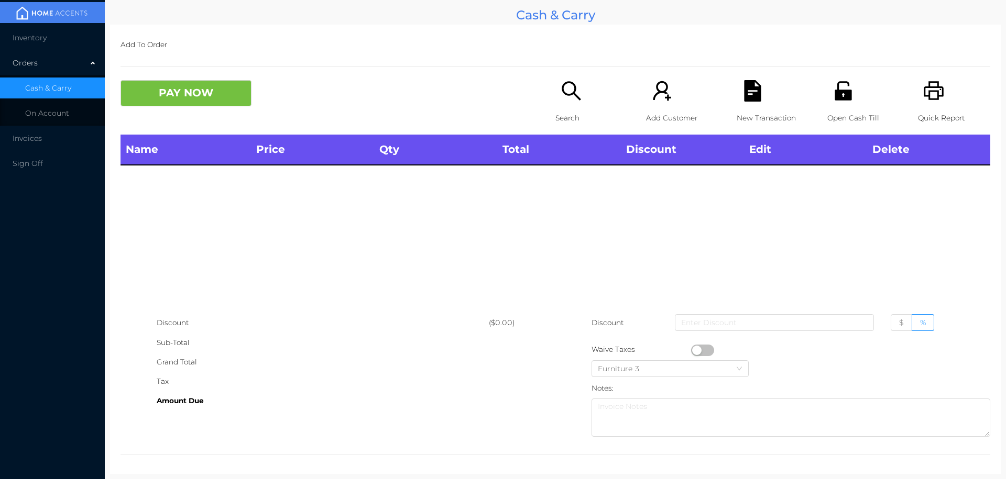
click at [32, 38] on span "Inventory" at bounding box center [30, 37] width 34 height 9
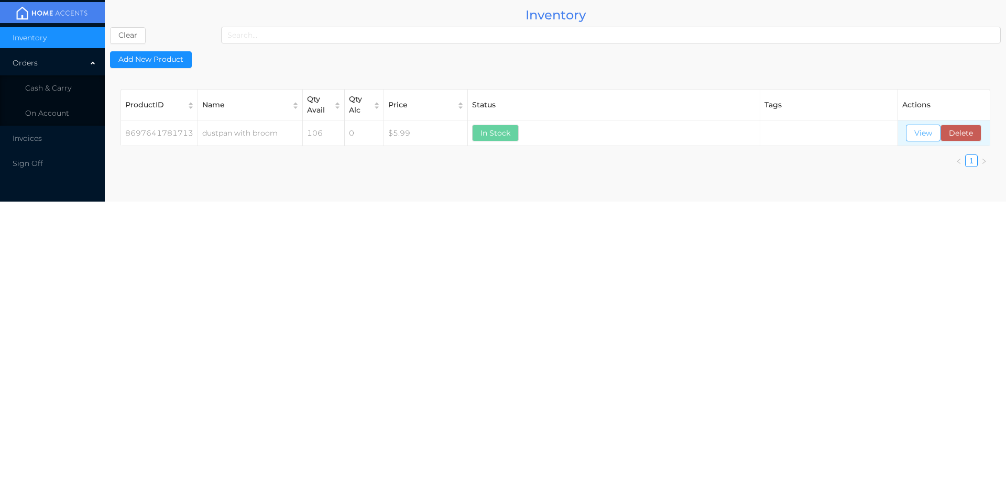
click at [917, 133] on button "View" at bounding box center [923, 133] width 35 height 17
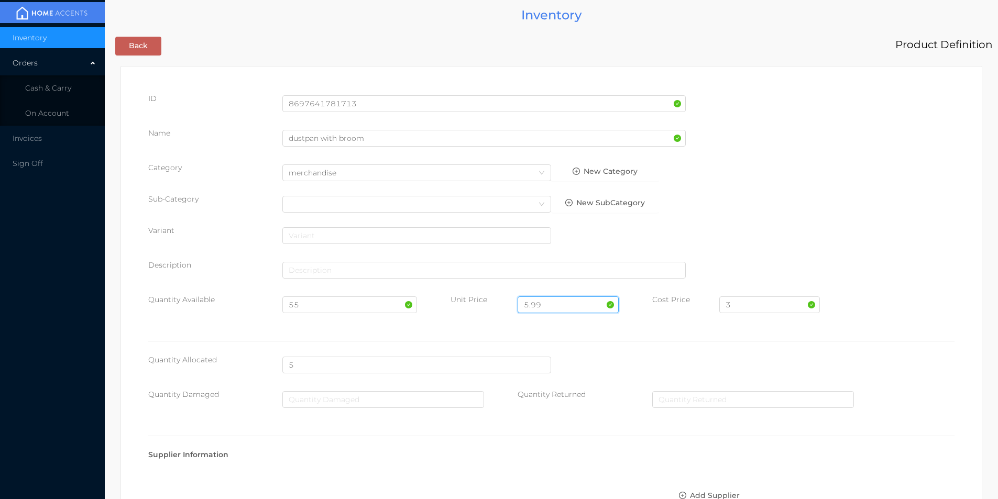
click at [554, 302] on input "5.99" at bounding box center [568, 305] width 101 height 17
type input "5"
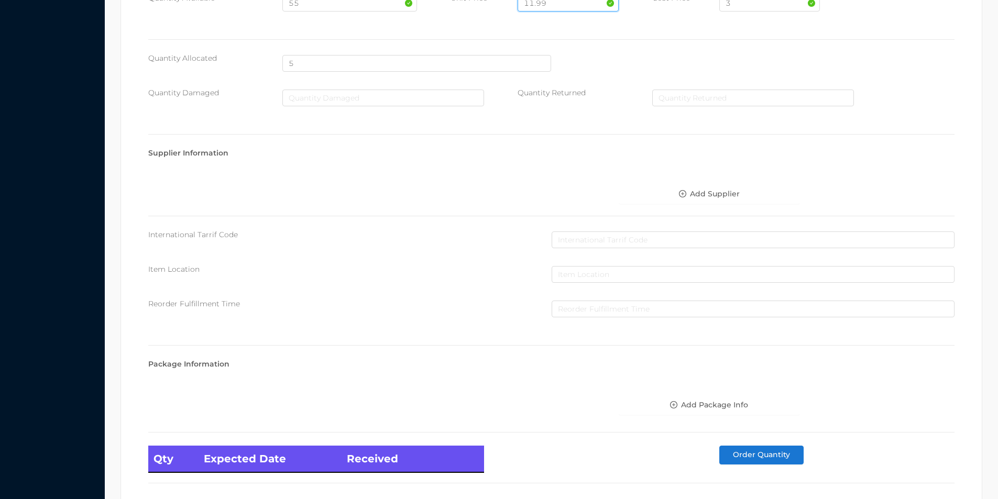
scroll to position [427, 0]
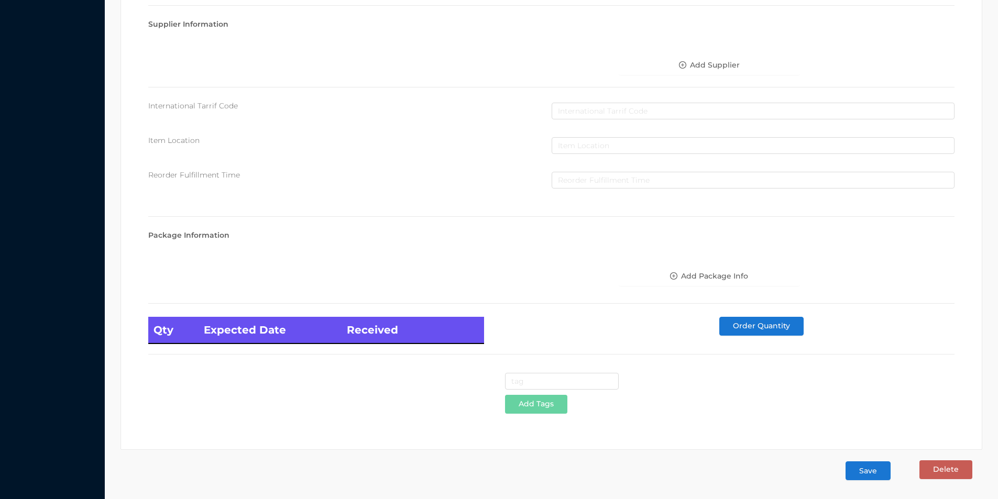
type input "11.99"
click at [868, 471] on button "Save" at bounding box center [868, 471] width 45 height 19
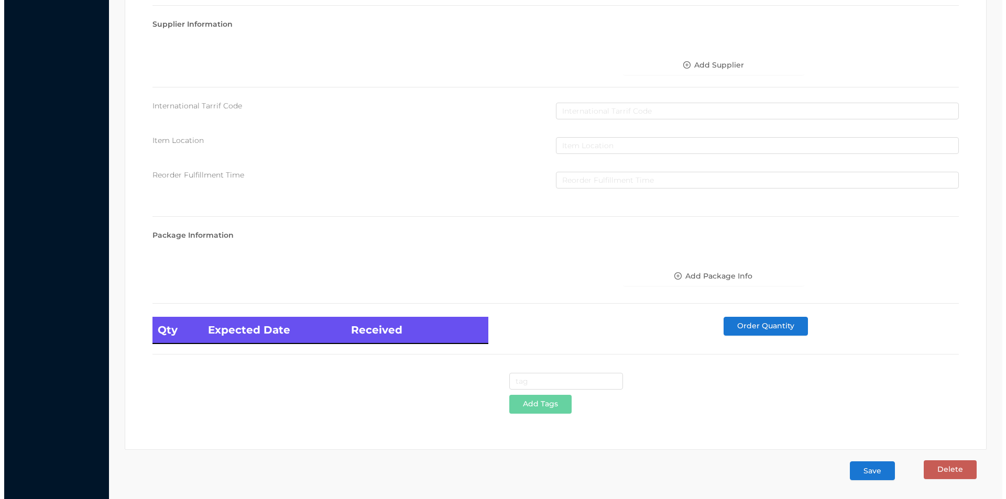
scroll to position [0, 0]
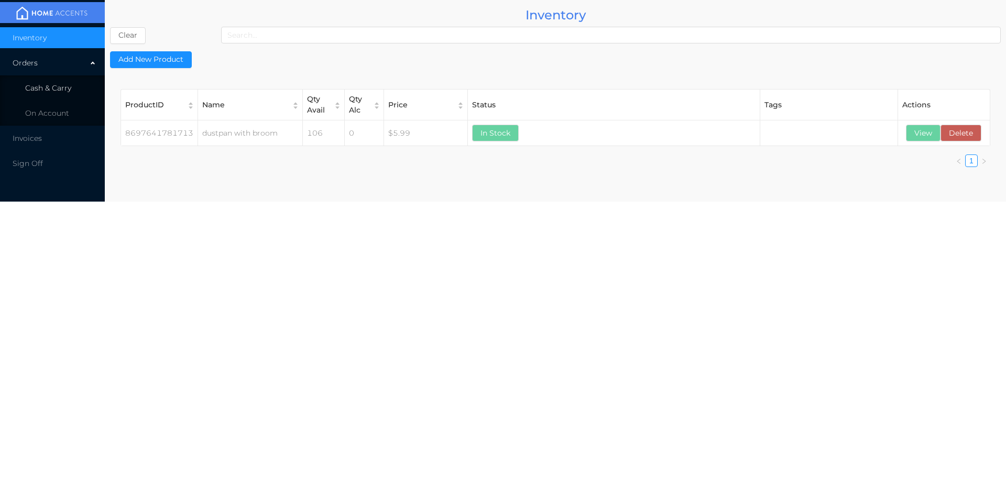
click at [43, 89] on span "Cash & Carry" at bounding box center [48, 87] width 46 height 9
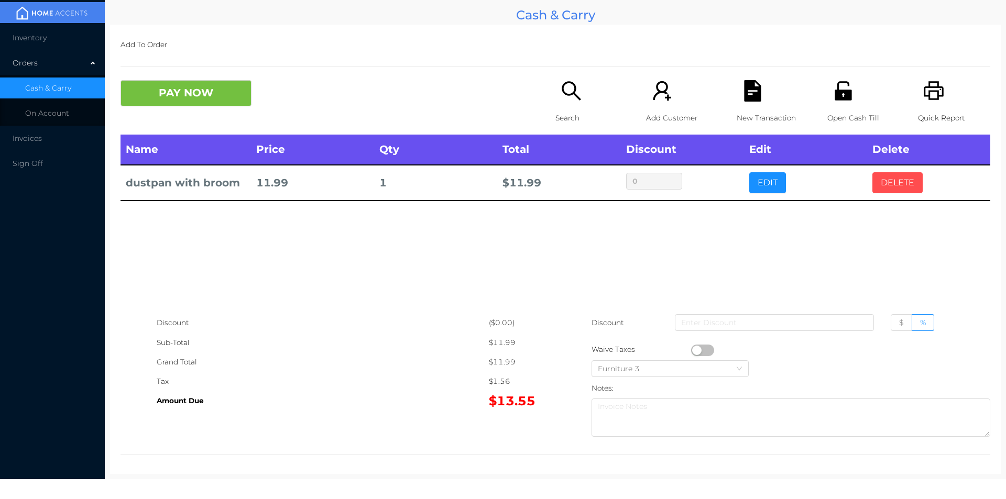
click at [889, 191] on button "DELETE" at bounding box center [898, 182] width 50 height 21
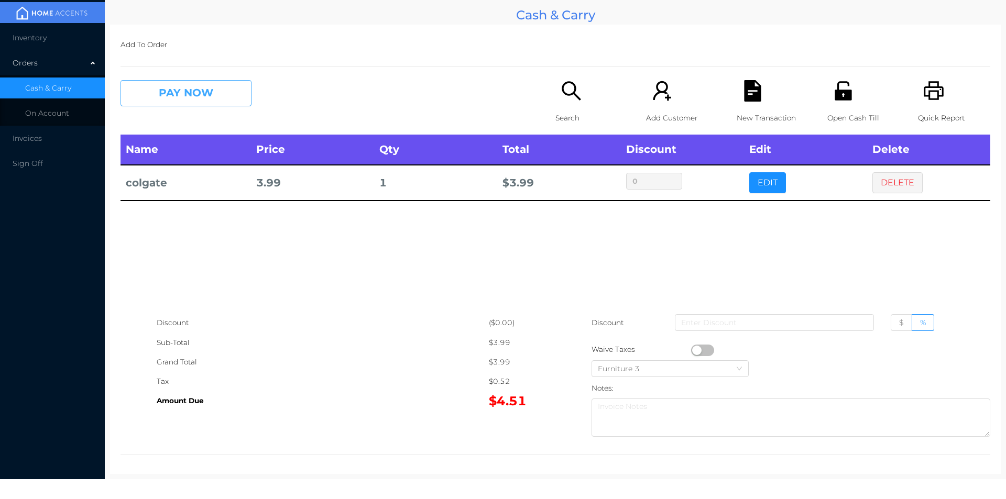
click at [237, 86] on button "PAY NOW" at bounding box center [186, 93] width 131 height 26
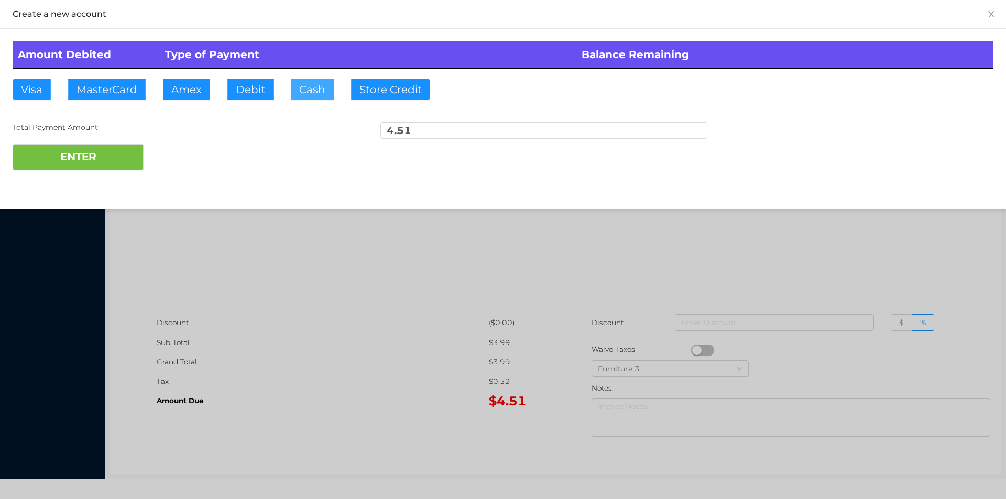
click at [319, 93] on button "Cash" at bounding box center [312, 89] width 43 height 21
click at [123, 159] on button "ENTER" at bounding box center [78, 157] width 131 height 26
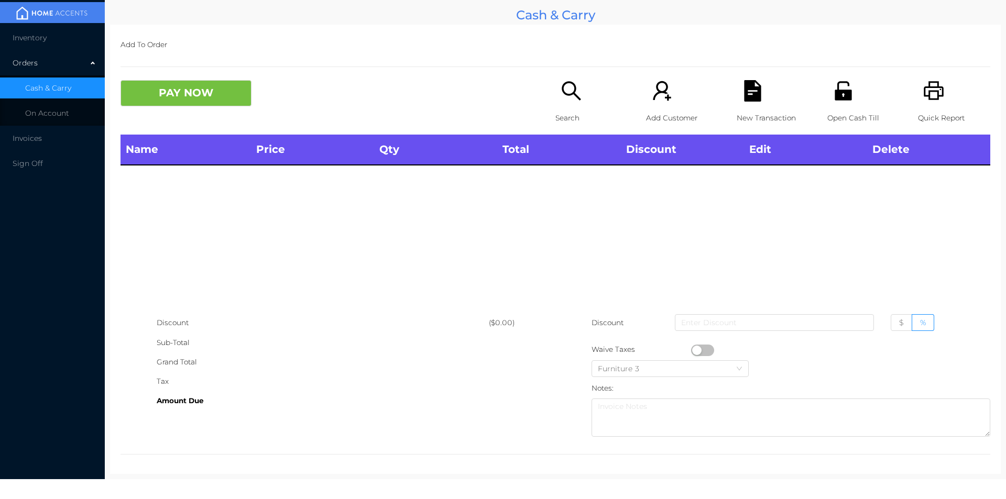
click at [564, 99] on icon "icon: search" at bounding box center [571, 90] width 21 height 21
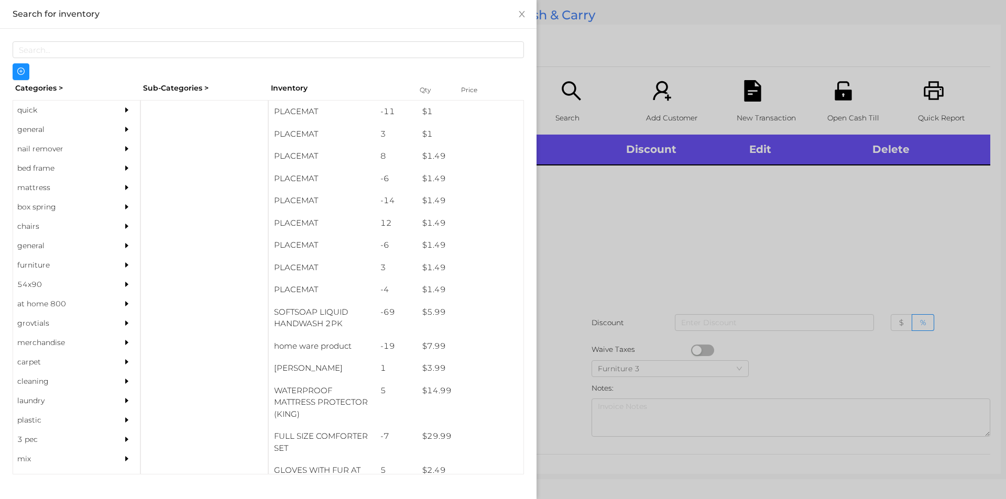
click at [32, 115] on div "quick" at bounding box center [60, 110] width 95 height 19
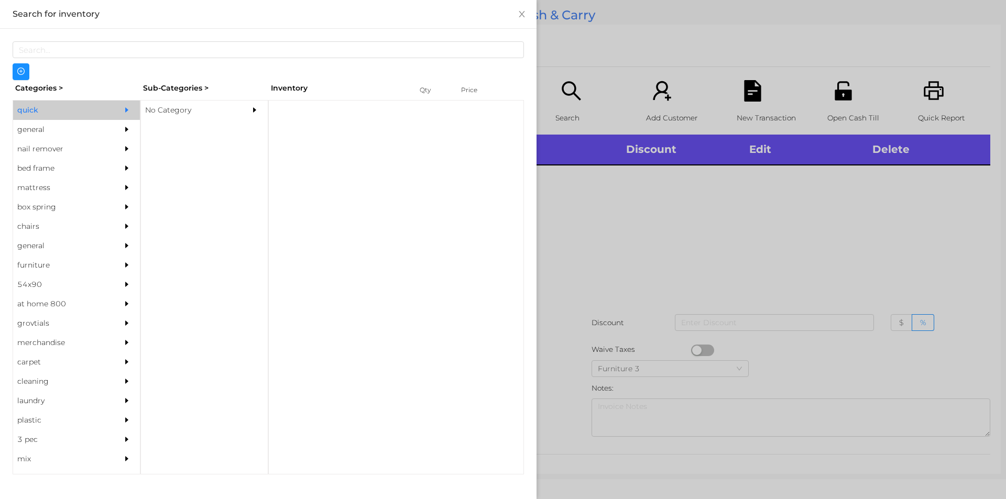
click at [41, 129] on div "general" at bounding box center [60, 129] width 95 height 19
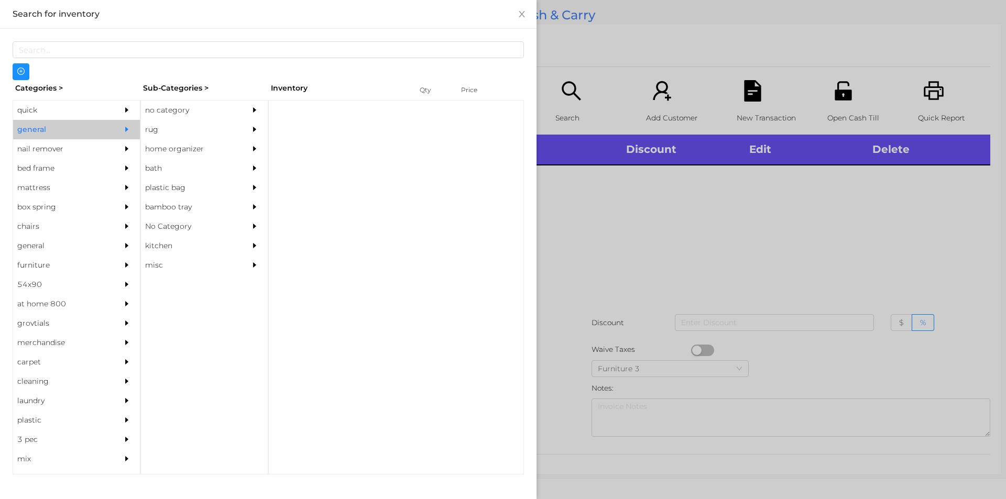
click at [168, 111] on div "no category" at bounding box center [188, 110] width 95 height 19
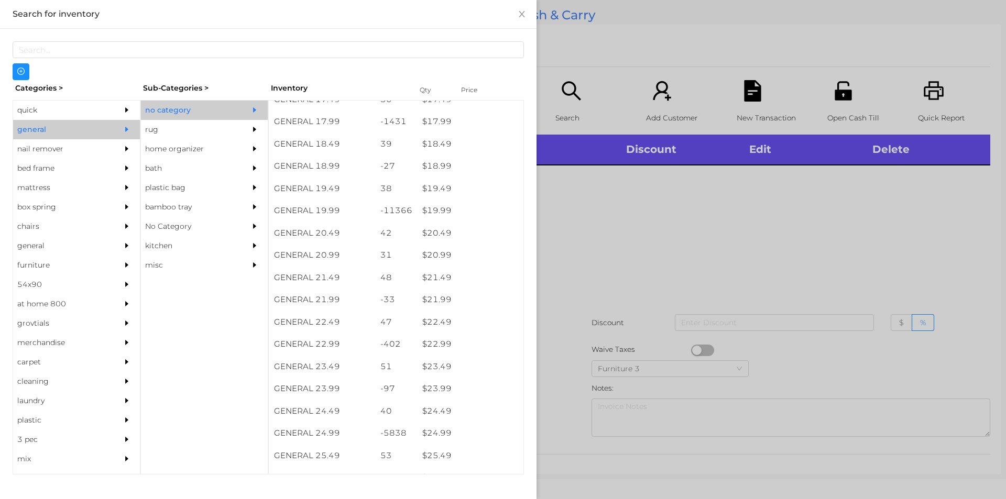
scroll to position [1039, 0]
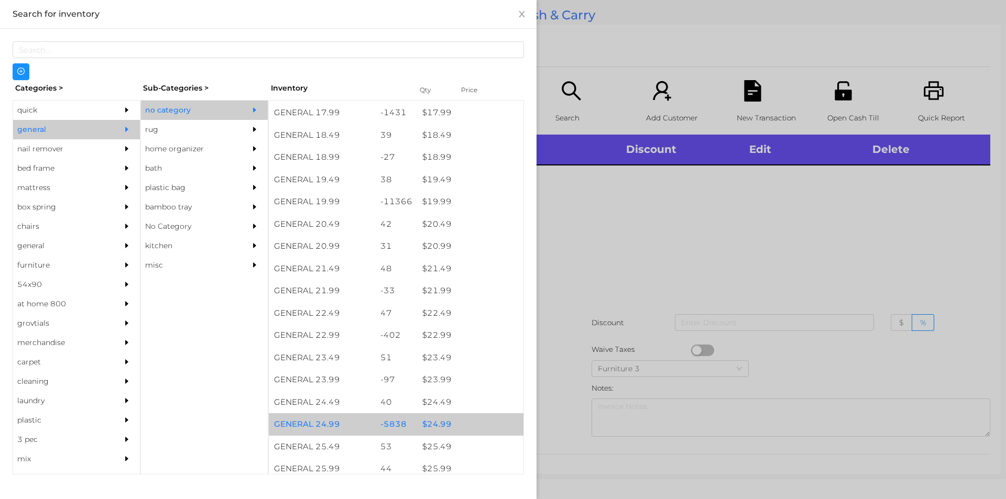
click at [433, 426] on div "$ 24.99" at bounding box center [470, 424] width 106 height 23
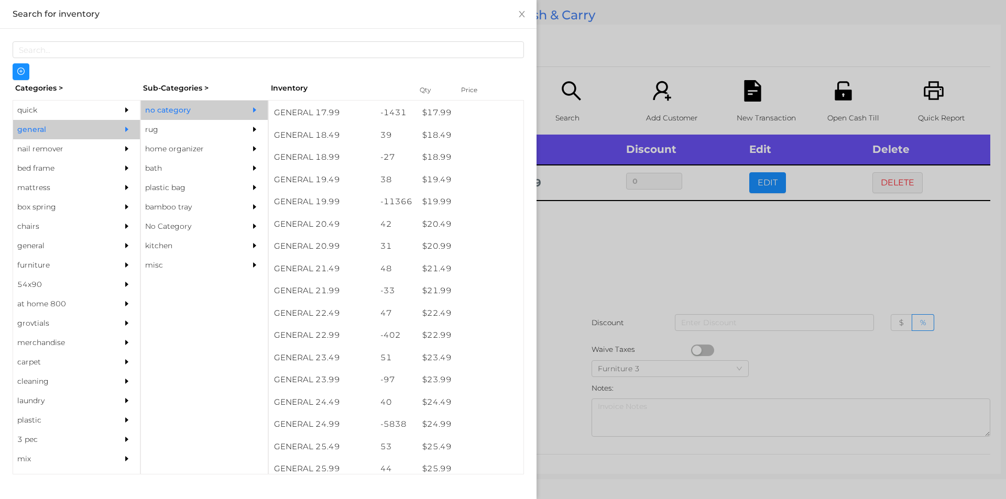
click at [592, 264] on div at bounding box center [503, 249] width 1006 height 499
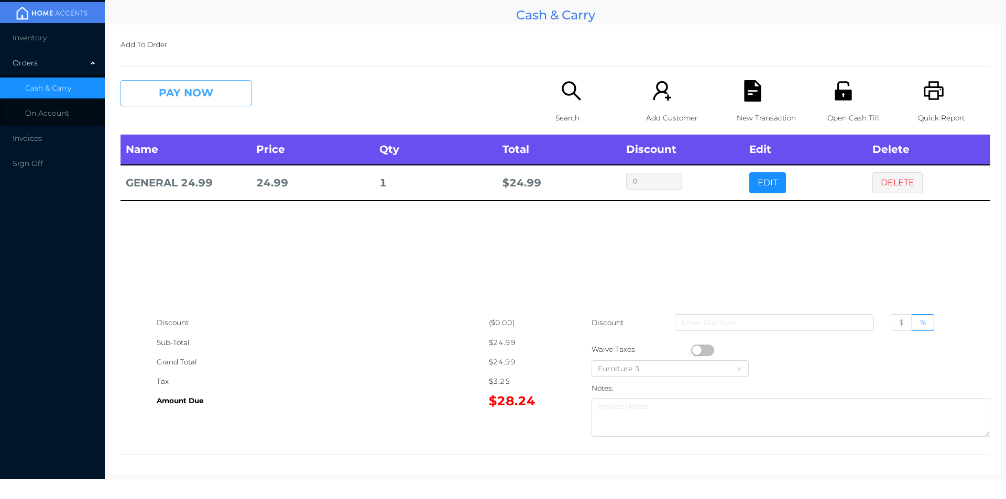
click at [200, 87] on button "PAY NOW" at bounding box center [186, 93] width 131 height 26
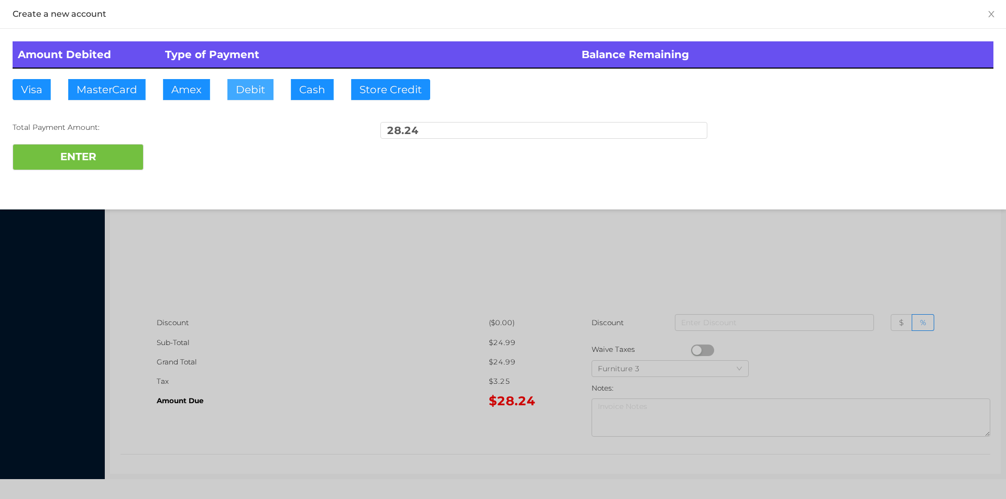
click at [253, 95] on button "Debit" at bounding box center [250, 89] width 46 height 21
click at [121, 151] on button "ENTER" at bounding box center [78, 157] width 131 height 26
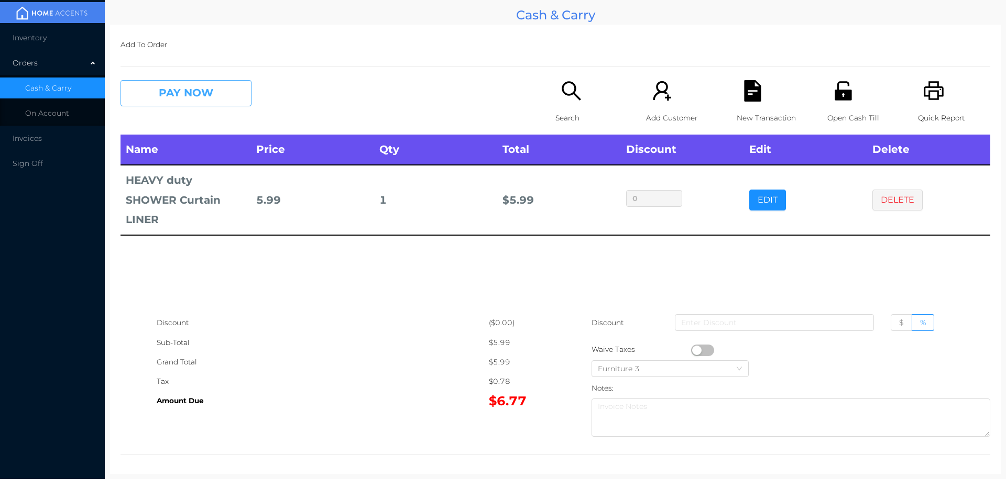
click at [180, 100] on button "PAY NOW" at bounding box center [186, 93] width 131 height 26
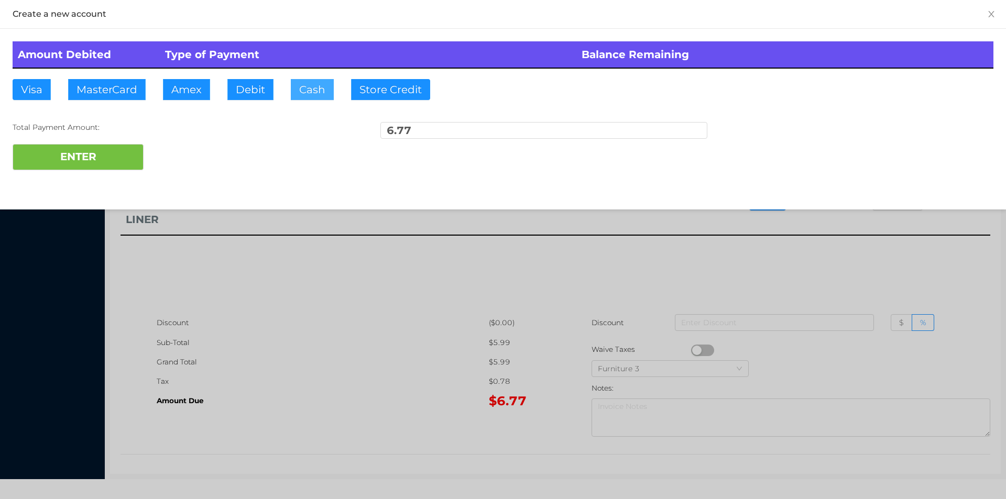
click at [303, 100] on button "Cash" at bounding box center [312, 89] width 43 height 21
click at [89, 156] on button "ENTER" at bounding box center [78, 157] width 131 height 26
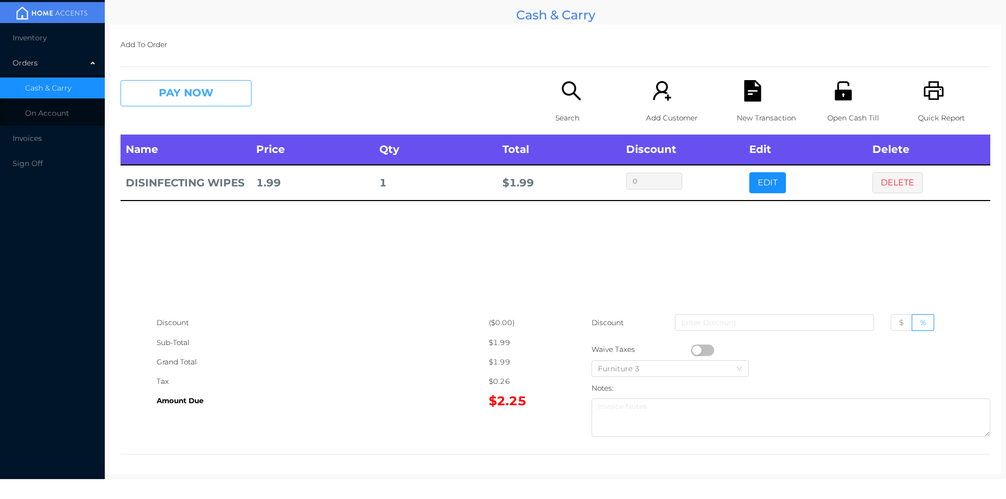
click at [225, 96] on button "PAY NOW" at bounding box center [186, 93] width 131 height 26
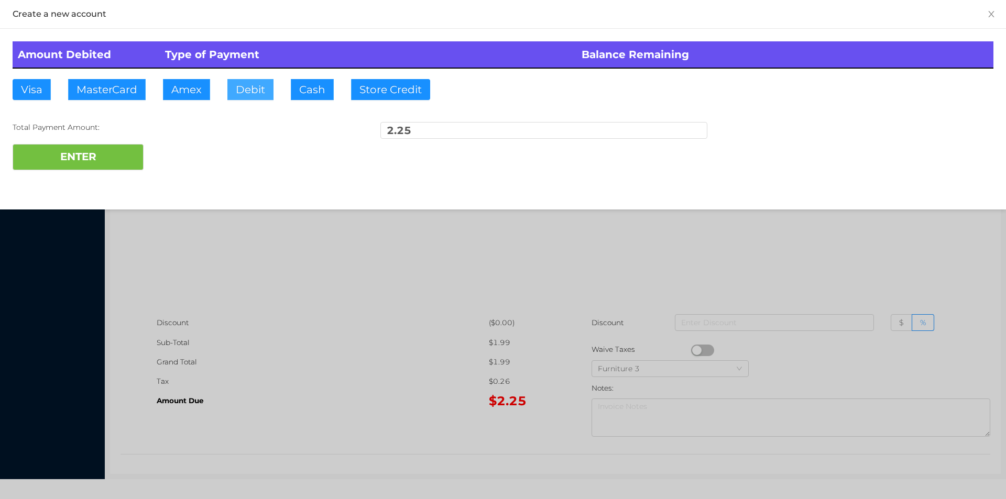
click at [259, 86] on button "Debit" at bounding box center [250, 89] width 46 height 21
click at [107, 161] on button "ENTER" at bounding box center [78, 157] width 131 height 26
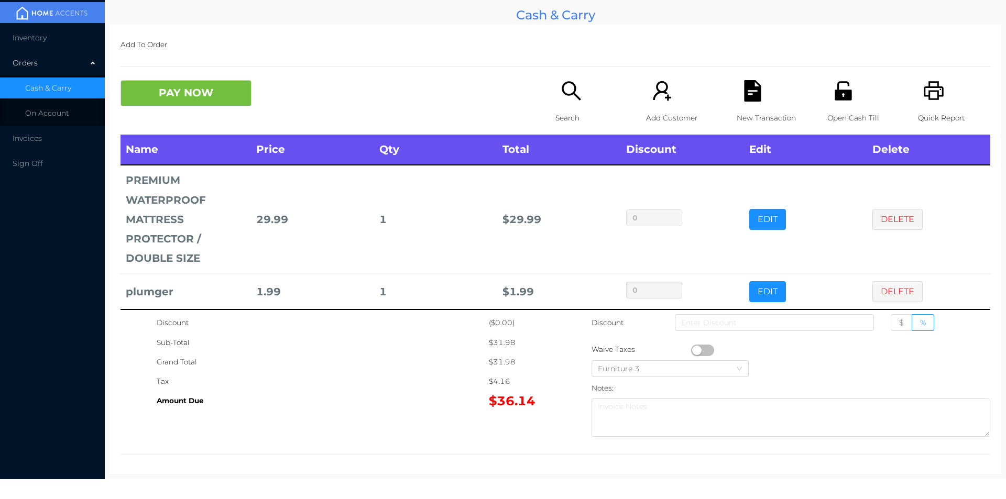
click at [561, 93] on icon "icon: search" at bounding box center [571, 90] width 21 height 21
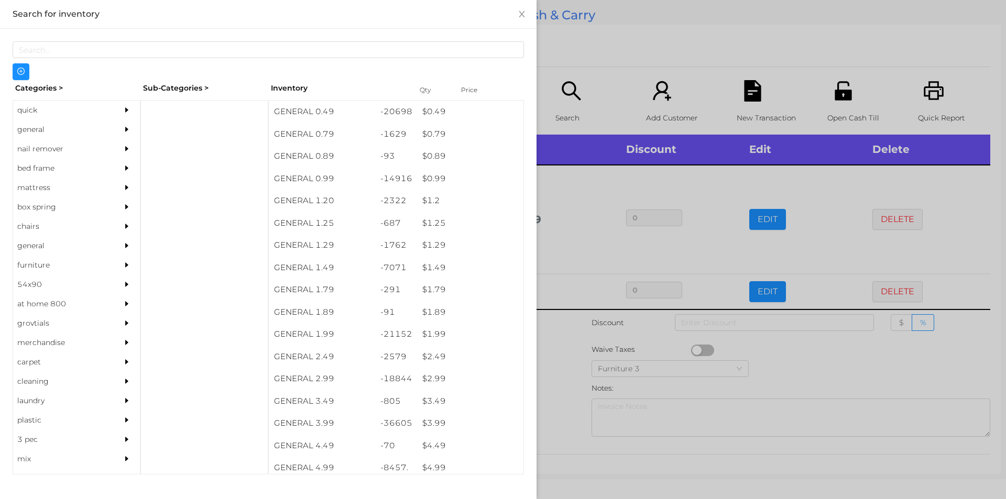
click at [38, 126] on div "general" at bounding box center [60, 129] width 95 height 19
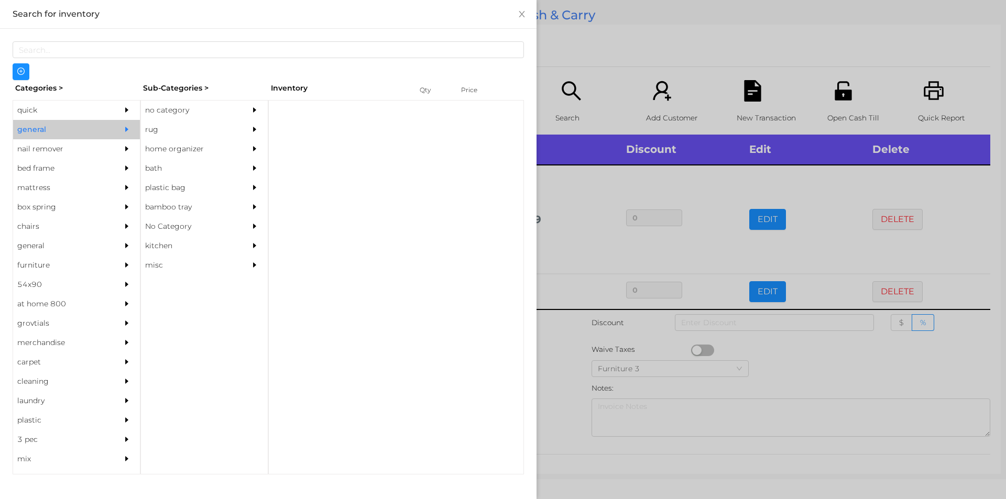
click at [162, 114] on div "no category" at bounding box center [188, 110] width 95 height 19
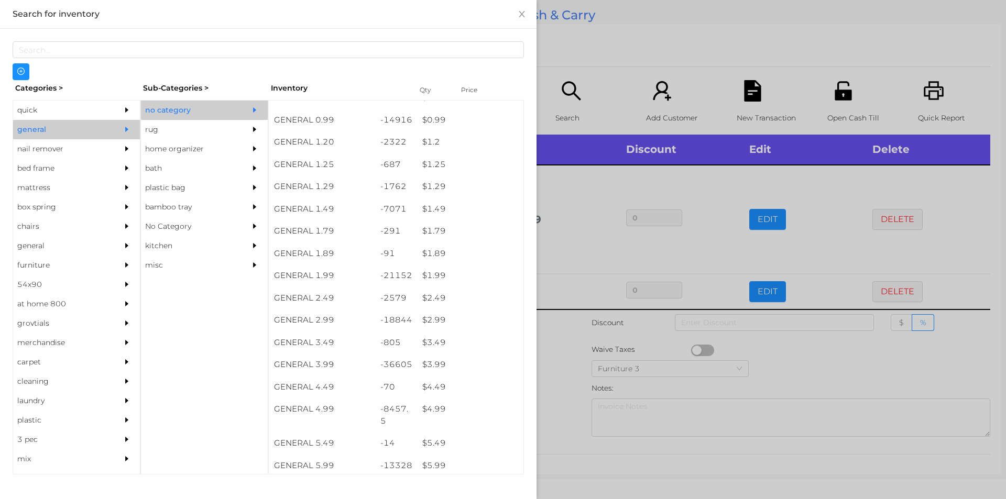
scroll to position [59, 0]
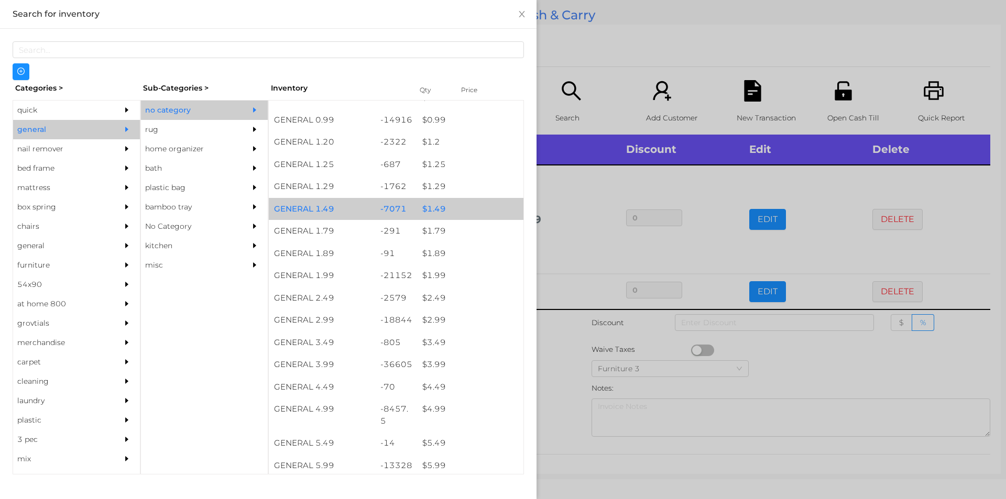
click at [428, 211] on div "$ 1.49" at bounding box center [470, 209] width 106 height 23
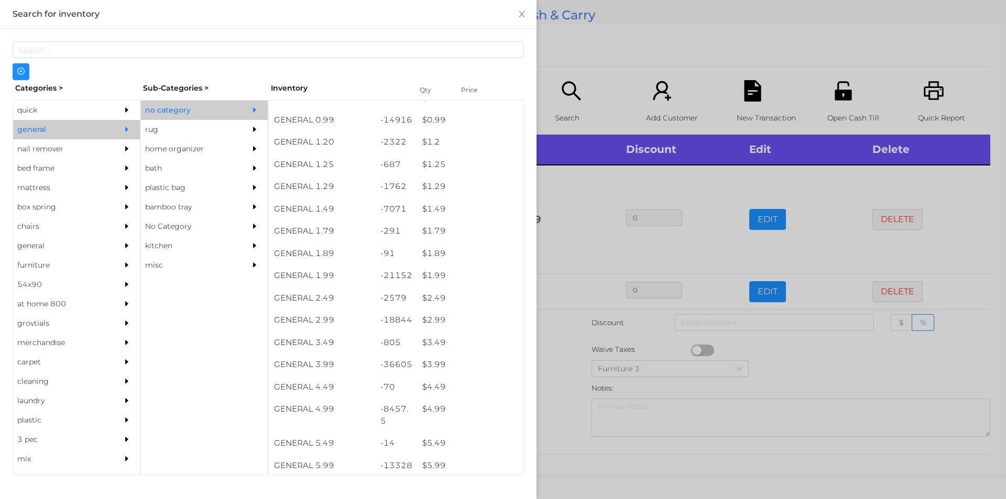
click at [578, 324] on div at bounding box center [503, 249] width 1006 height 499
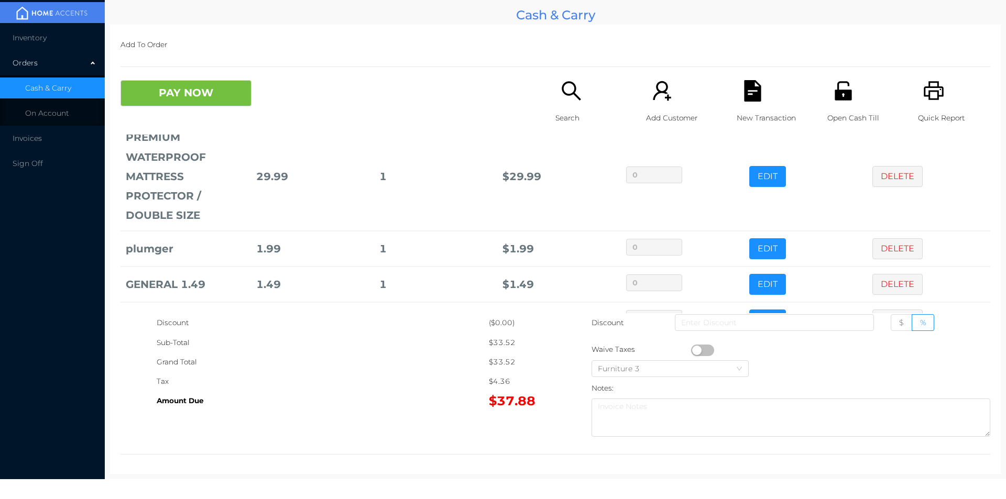
scroll to position [79, 0]
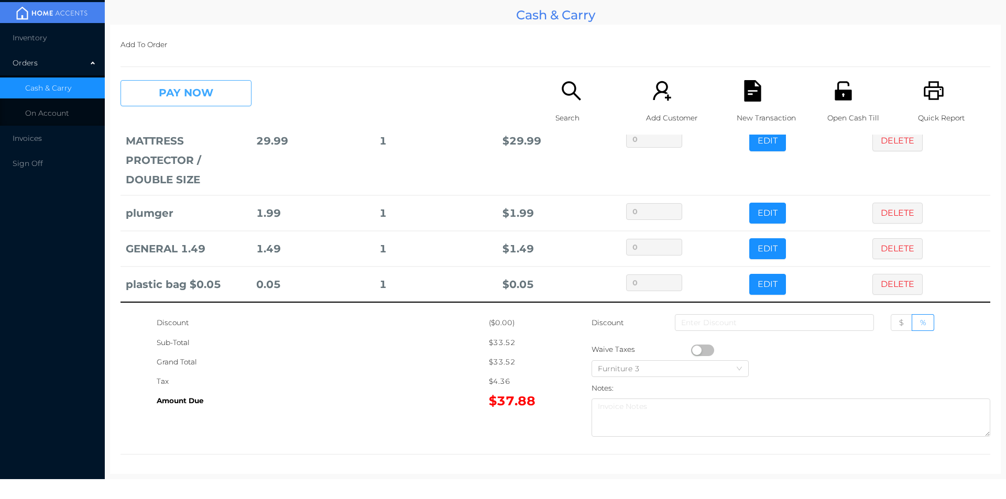
click at [176, 101] on button "PAY NOW" at bounding box center [186, 93] width 131 height 26
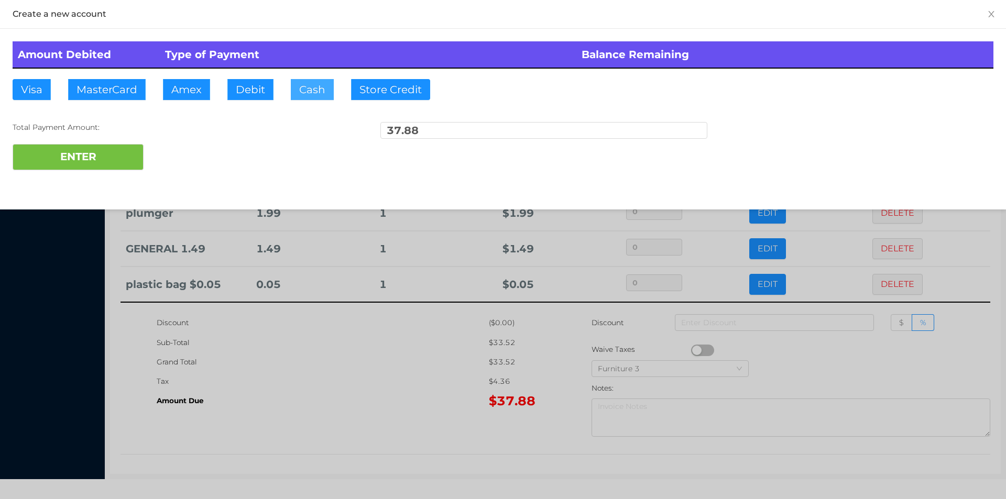
click at [312, 84] on button "Cash" at bounding box center [312, 89] width 43 height 21
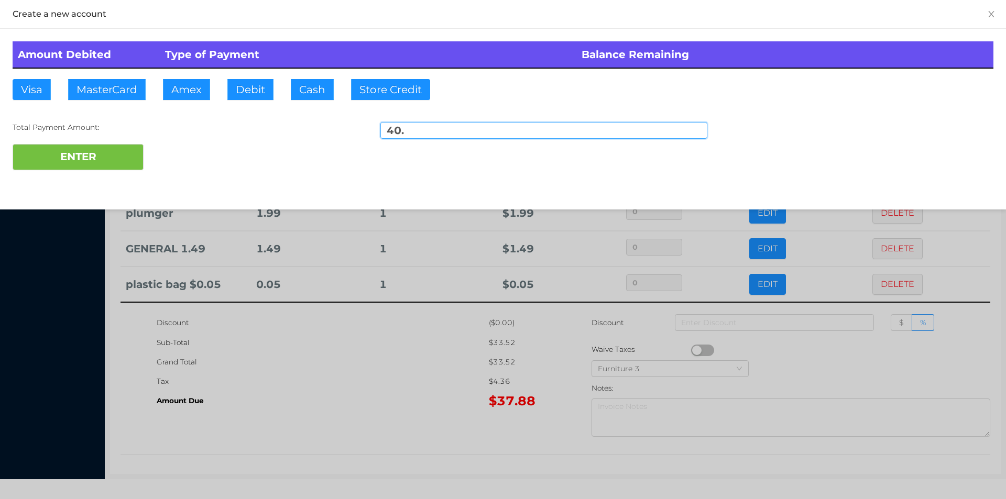
type input "40."
click at [115, 182] on div "Amount Debited Type of Payment Balance Remaining Visa MasterCard Amex Debit Cas…" at bounding box center [503, 106] width 1006 height 154
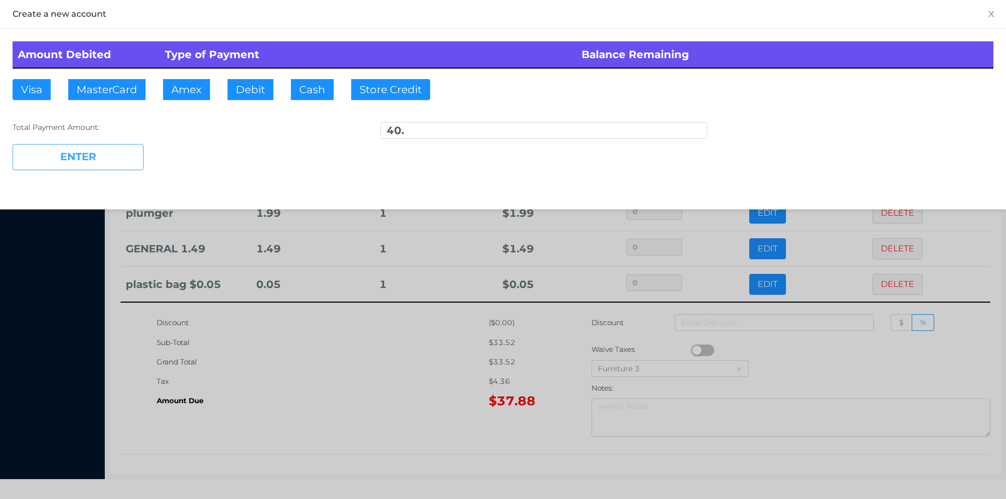
click at [77, 158] on button "ENTER" at bounding box center [78, 157] width 131 height 26
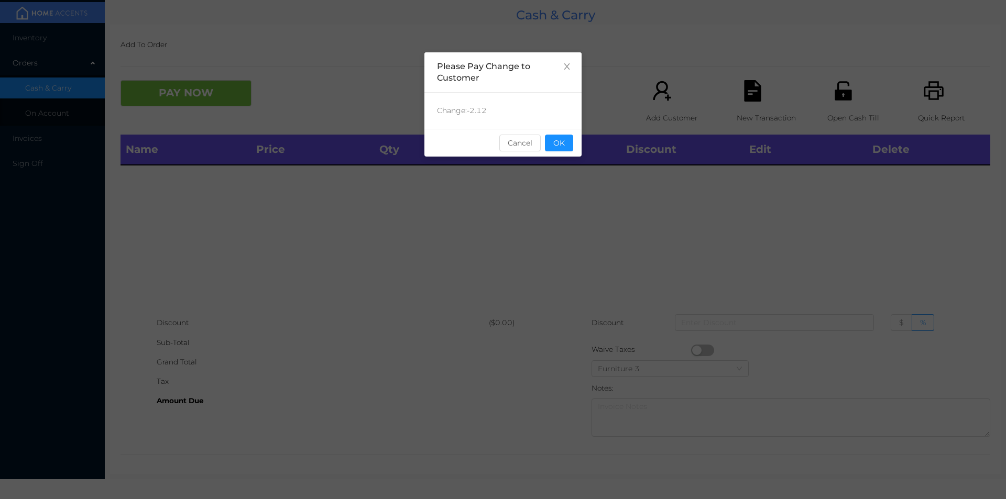
scroll to position [0, 0]
click at [563, 148] on button "OK" at bounding box center [559, 143] width 28 height 17
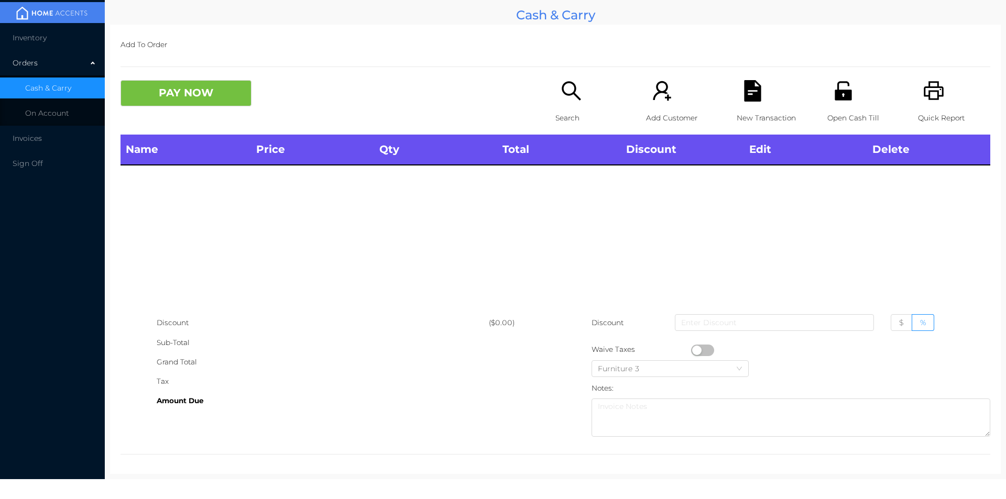
click at [561, 180] on div "Name Price Qty Total Discount Edit Delete" at bounding box center [556, 224] width 870 height 179
click at [931, 96] on icon "icon: printer" at bounding box center [934, 90] width 20 height 19
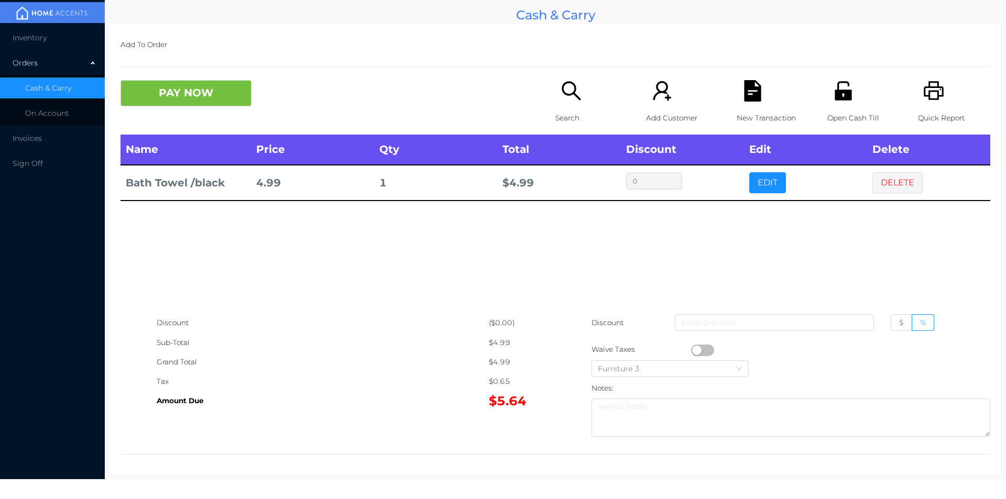
click at [900, 180] on button "DELETE" at bounding box center [898, 182] width 50 height 21
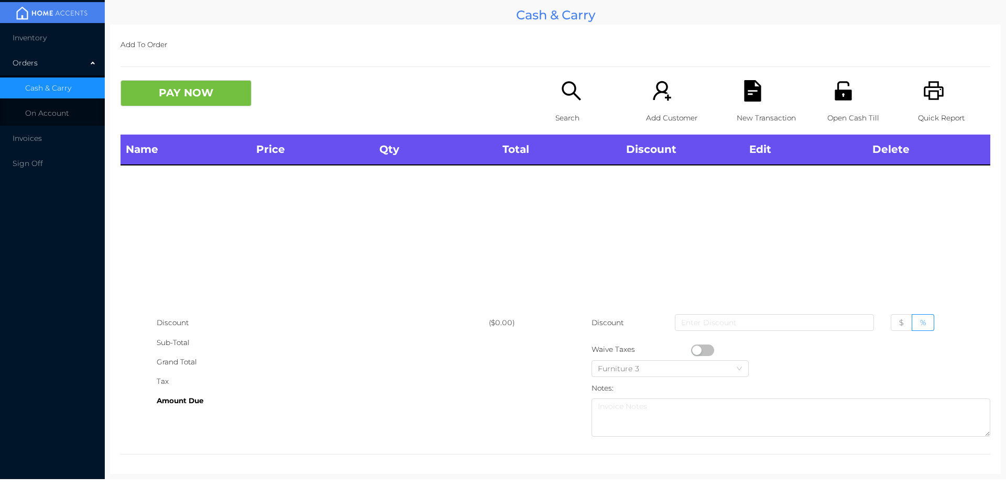
click at [564, 96] on icon "icon: search" at bounding box center [571, 90] width 21 height 21
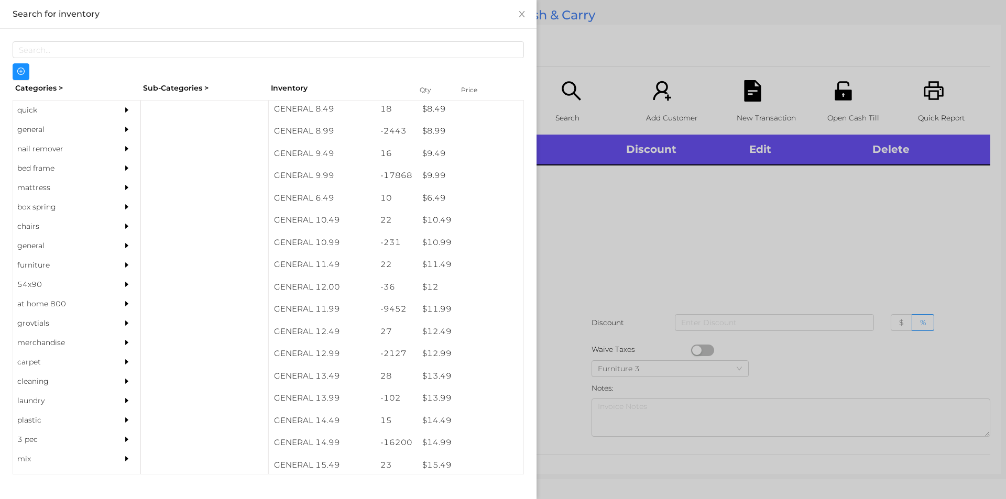
scroll to position [577, 0]
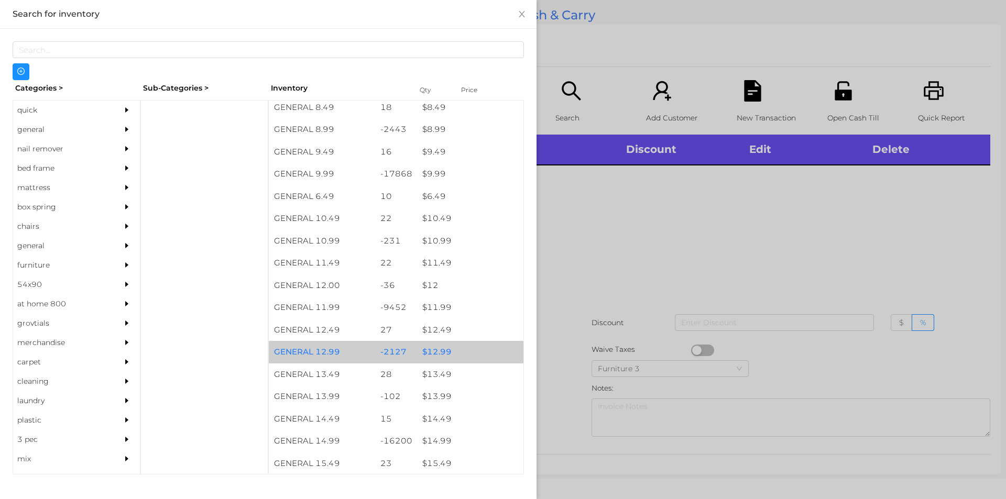
click at [442, 352] on div "$ 12.99" at bounding box center [470, 352] width 106 height 23
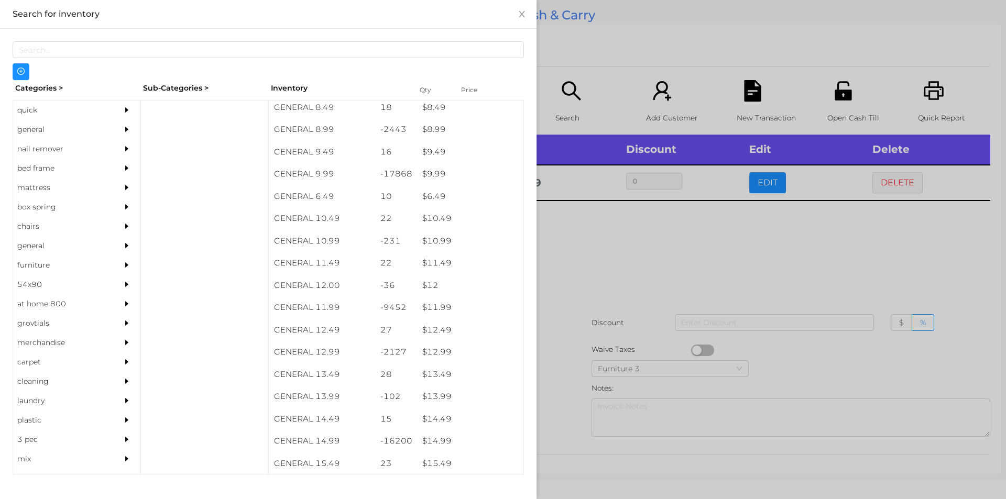
click at [589, 266] on div at bounding box center [503, 249] width 1006 height 499
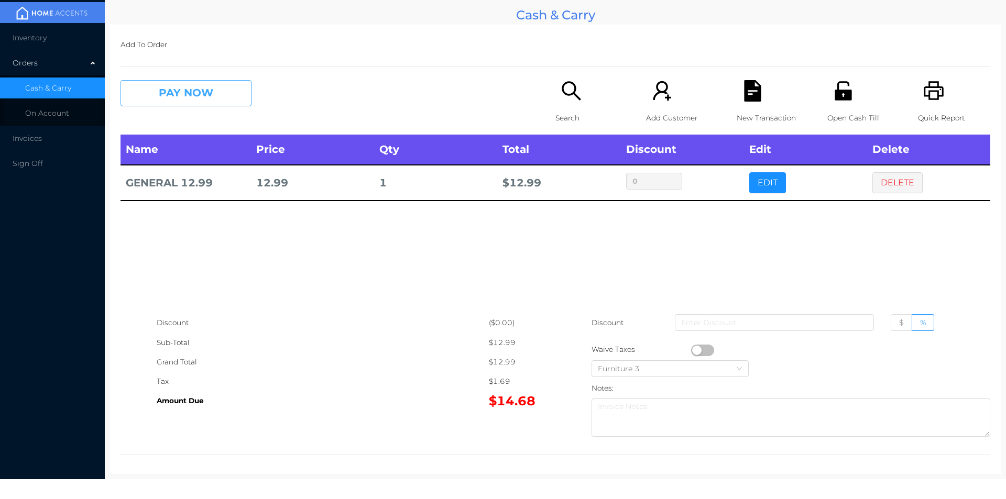
click at [181, 102] on button "PAY NOW" at bounding box center [186, 93] width 131 height 26
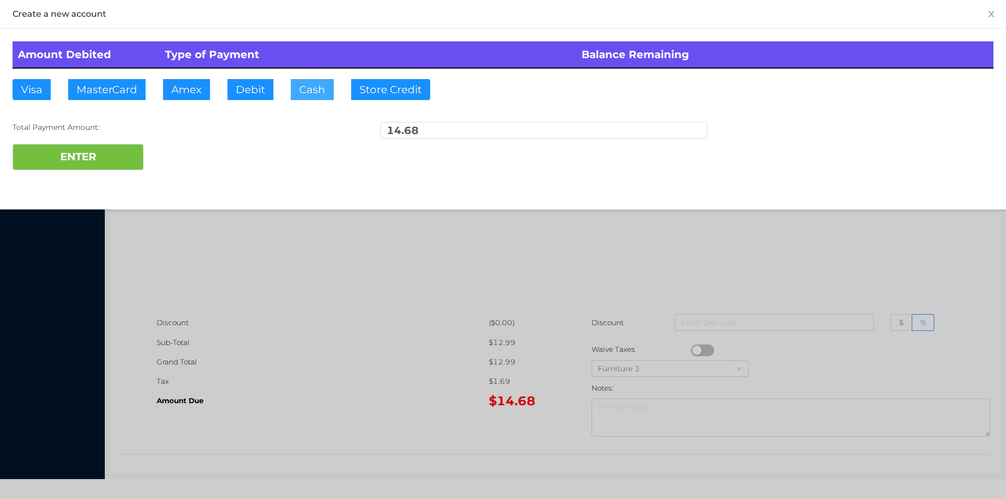
click at [303, 92] on button "Cash" at bounding box center [312, 89] width 43 height 21
type input "20."
click at [112, 155] on button "ENTER" at bounding box center [78, 157] width 131 height 26
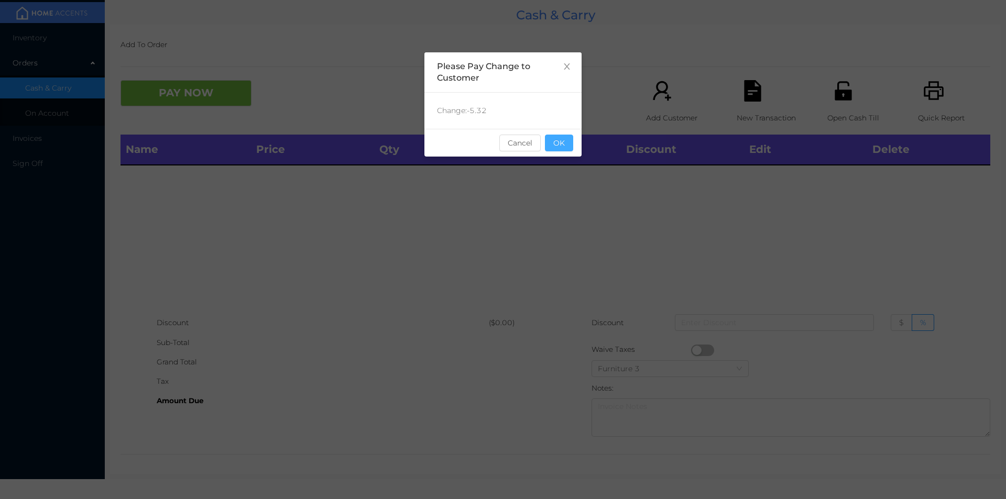
click at [561, 149] on button "OK" at bounding box center [559, 143] width 28 height 17
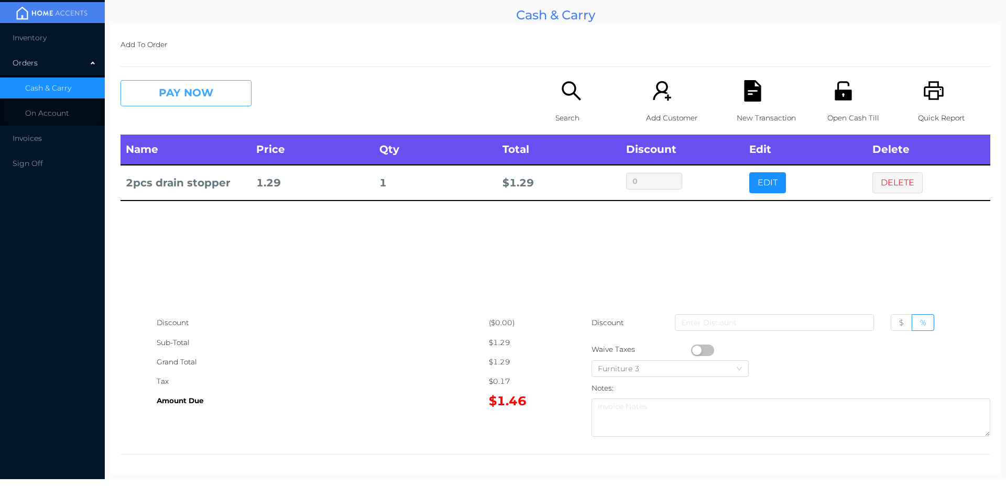
click at [189, 97] on button "PAY NOW" at bounding box center [186, 93] width 131 height 26
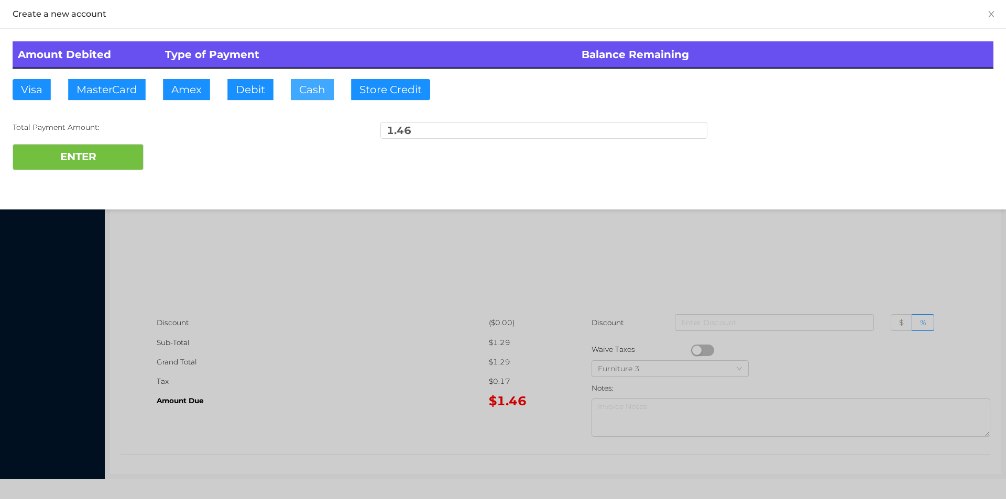
click at [310, 90] on button "Cash" at bounding box center [312, 89] width 43 height 21
type input "5."
click at [85, 170] on button "ENTER" at bounding box center [78, 157] width 131 height 26
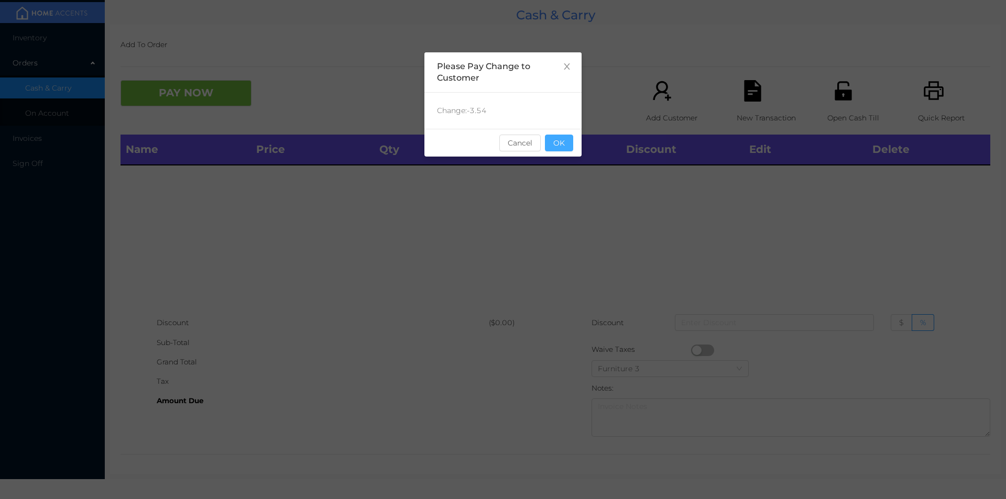
click at [563, 145] on button "OK" at bounding box center [559, 143] width 28 height 17
click at [593, 202] on div "Name Price Qty Total Discount Edit Delete" at bounding box center [556, 224] width 870 height 179
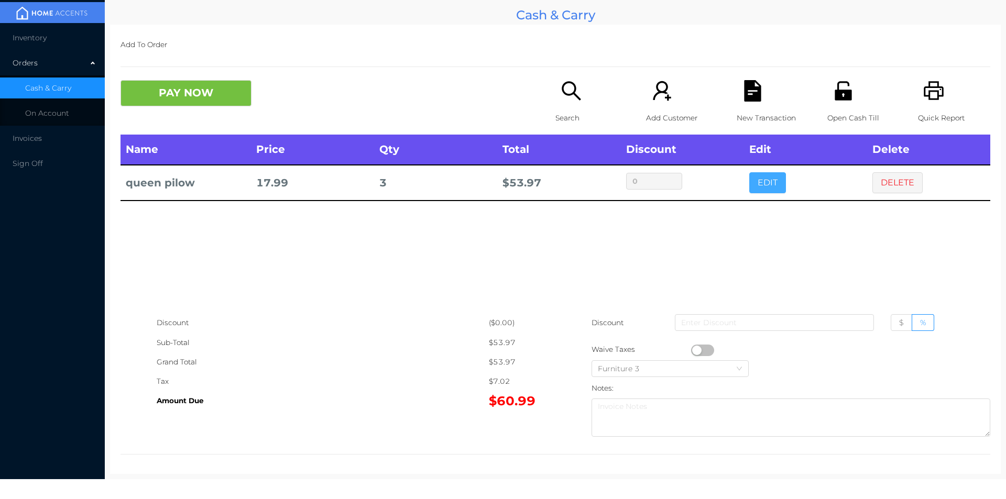
click at [749, 183] on button "EDIT" at bounding box center [767, 182] width 37 height 21
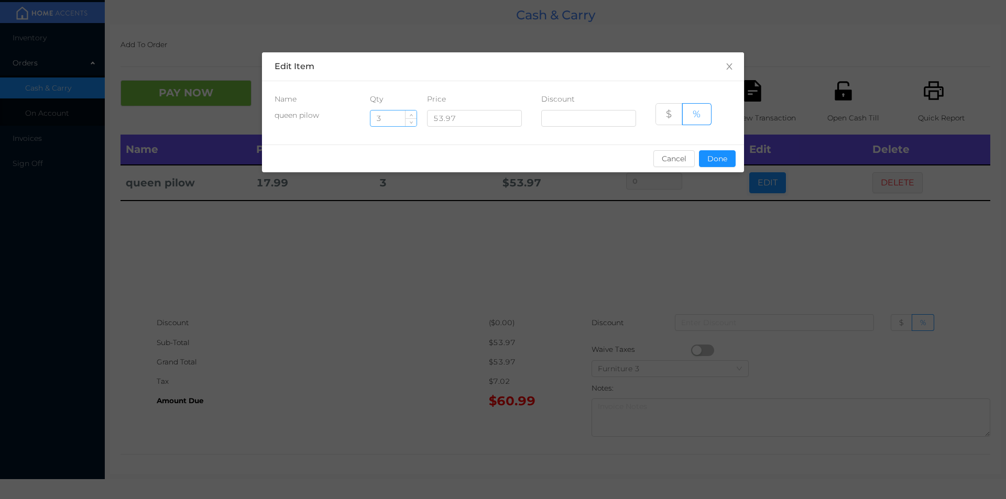
click at [391, 119] on input "3" at bounding box center [394, 119] width 46 height 16
type input "8"
click at [711, 164] on button "Done" at bounding box center [717, 158] width 37 height 17
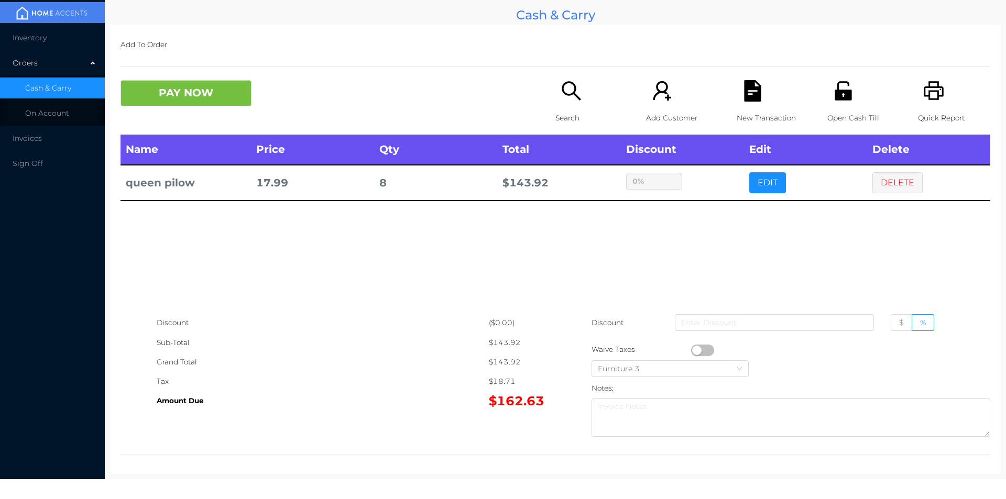
click at [687, 252] on div "Name Price Qty Total Discount Edit Delete queen pilow 17.99 8 $ 143.92 0% EDIT …" at bounding box center [556, 224] width 870 height 179
click at [210, 96] on button "PAY NOW" at bounding box center [186, 93] width 131 height 26
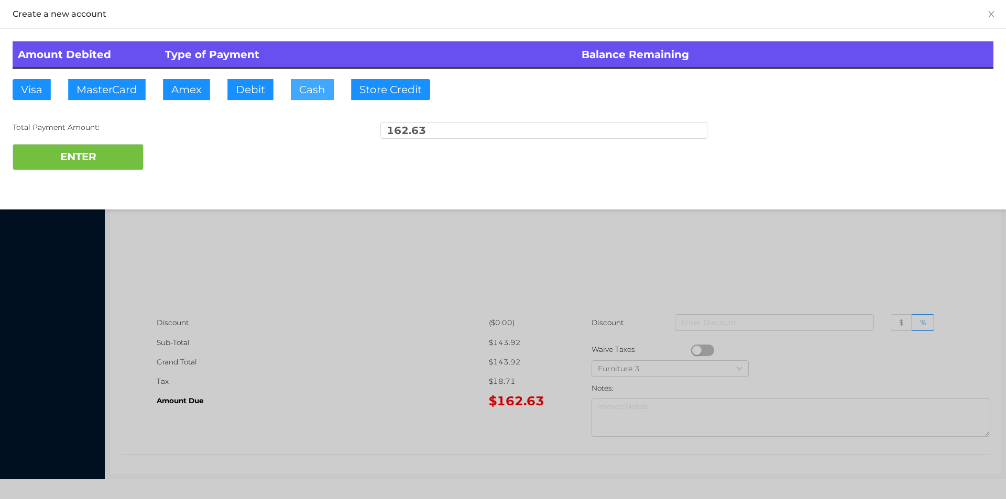
click at [310, 85] on button "Cash" at bounding box center [312, 89] width 43 height 21
click at [128, 146] on button "ENTER" at bounding box center [78, 157] width 131 height 26
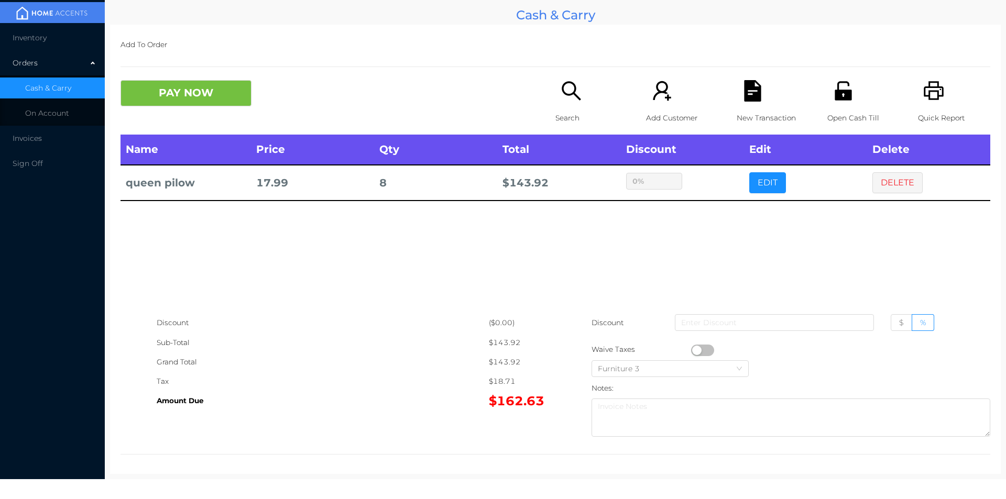
type input "0"
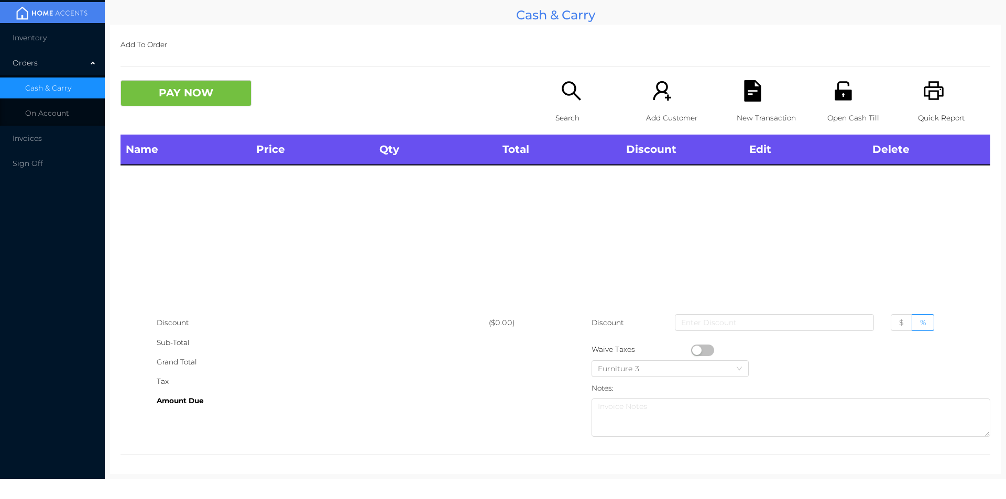
click at [928, 93] on icon "icon: printer" at bounding box center [933, 90] width 21 height 21
click at [568, 91] on icon "icon: search" at bounding box center [571, 90] width 21 height 21
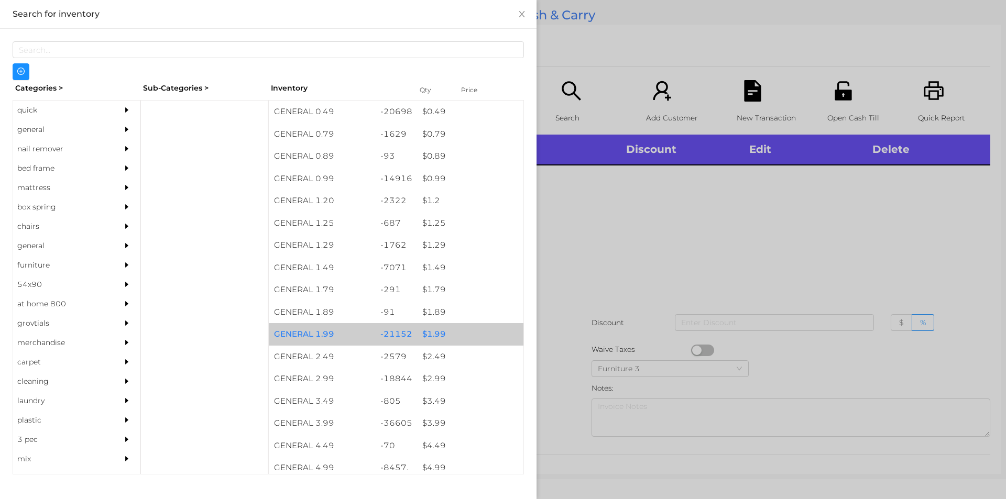
click at [438, 330] on div "$ 1.99" at bounding box center [470, 334] width 106 height 23
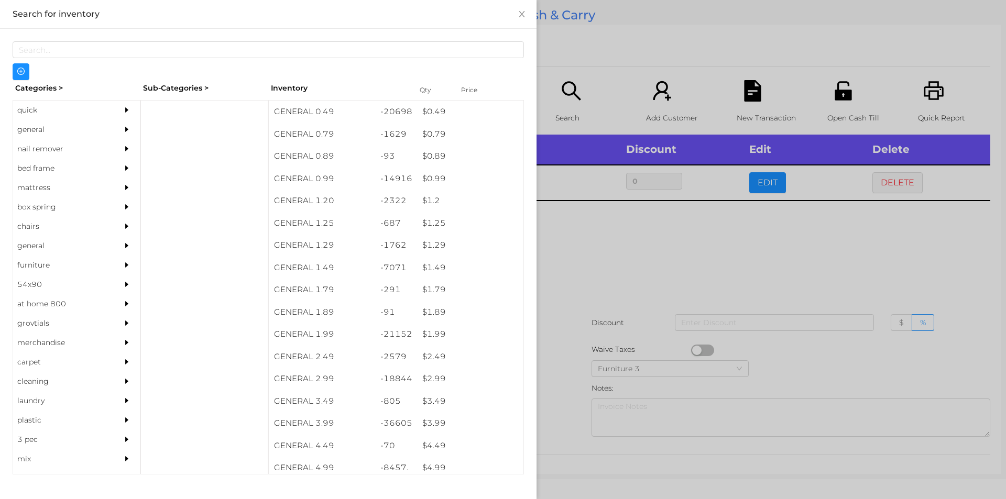
click at [645, 244] on div at bounding box center [503, 249] width 1006 height 499
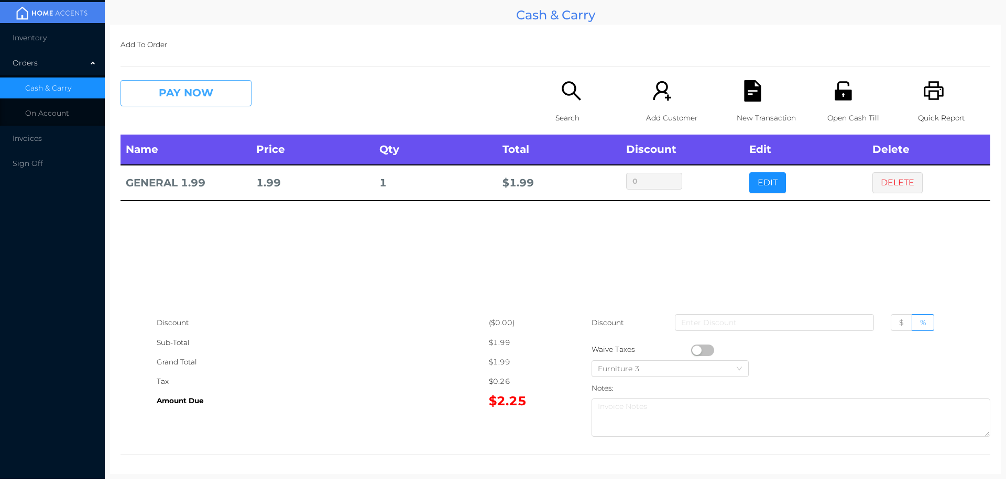
click at [209, 95] on button "PAY NOW" at bounding box center [186, 93] width 131 height 26
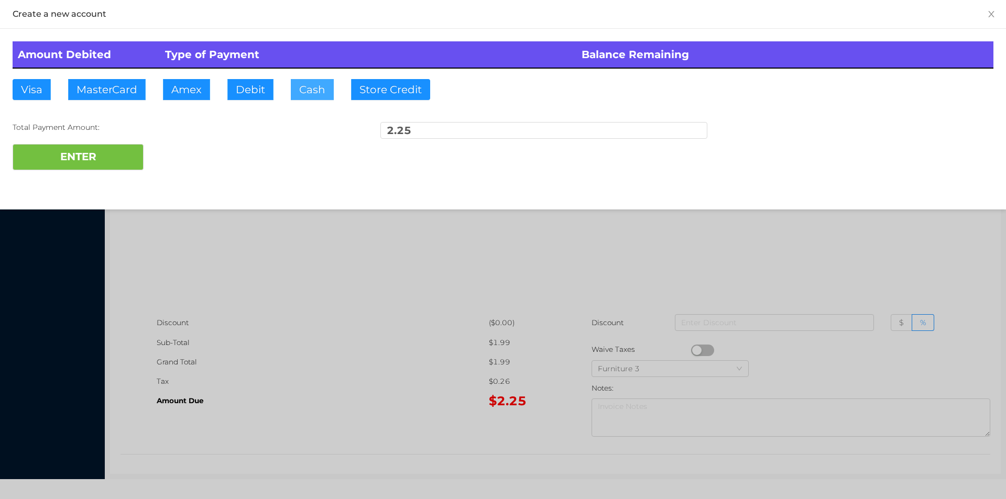
click at [317, 89] on button "Cash" at bounding box center [312, 89] width 43 height 21
click at [122, 149] on button "ENTER" at bounding box center [78, 157] width 131 height 26
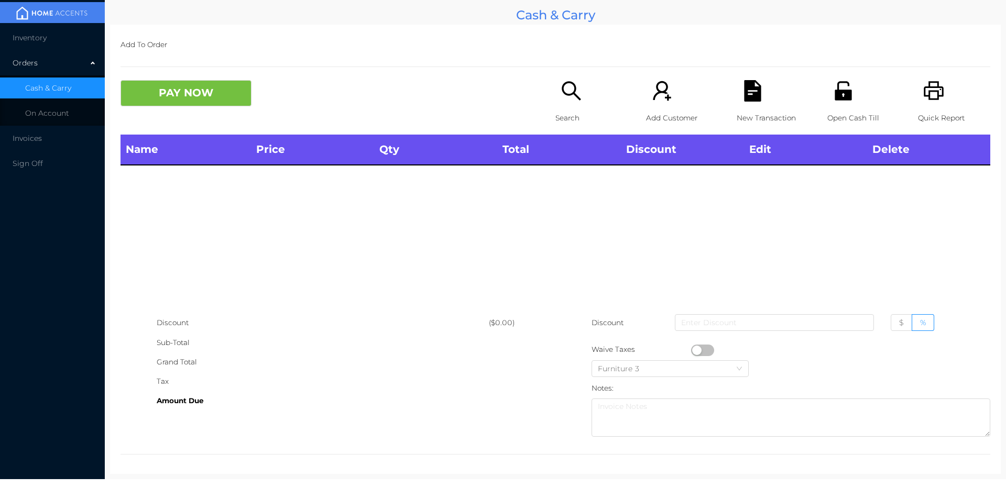
click at [567, 96] on icon "icon: search" at bounding box center [571, 90] width 21 height 21
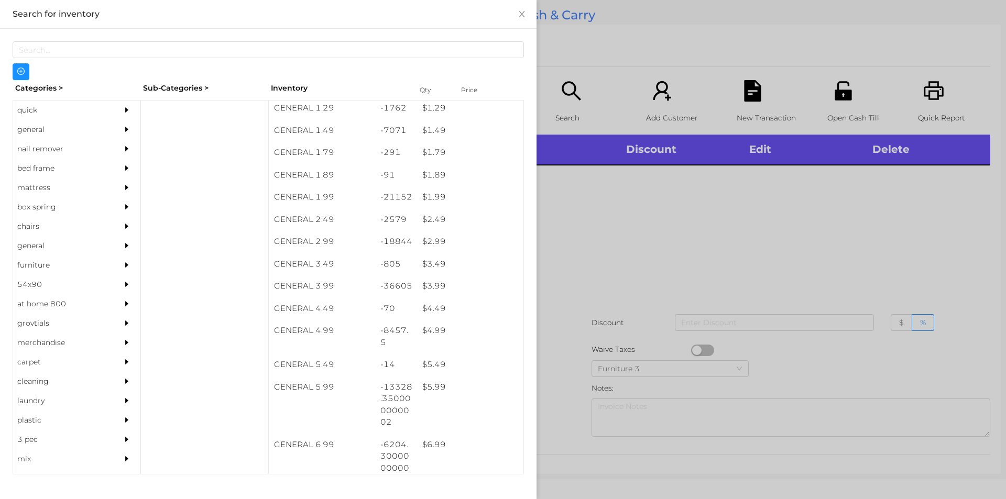
scroll to position [0, 0]
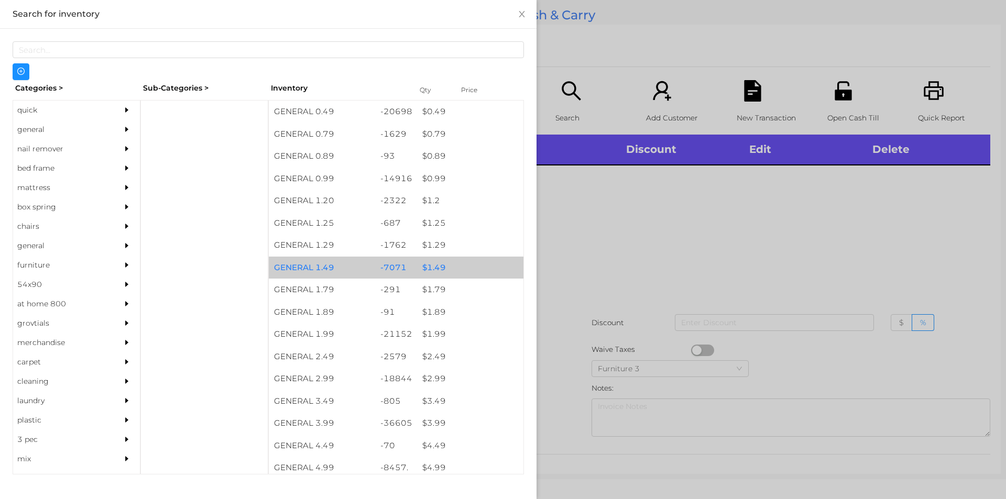
click at [436, 263] on div "$ 1.49" at bounding box center [470, 268] width 106 height 23
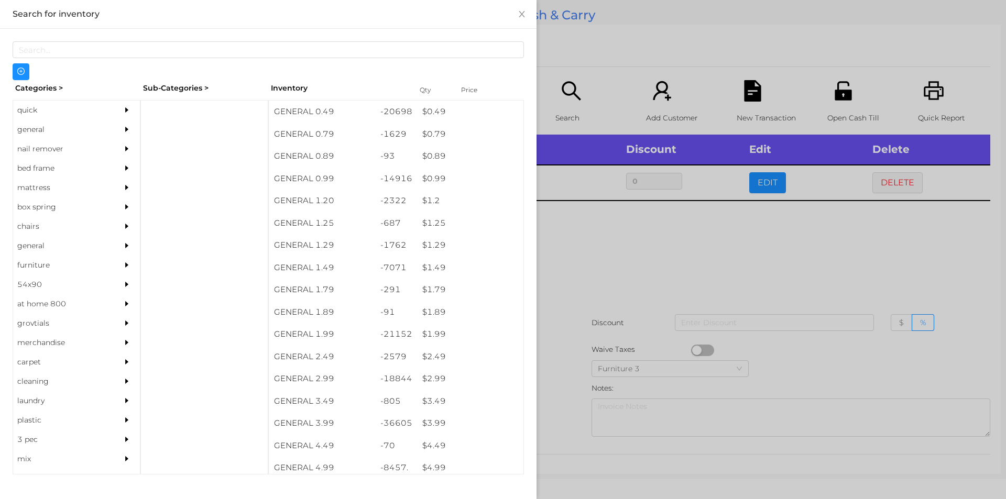
click at [598, 282] on div at bounding box center [503, 249] width 1006 height 499
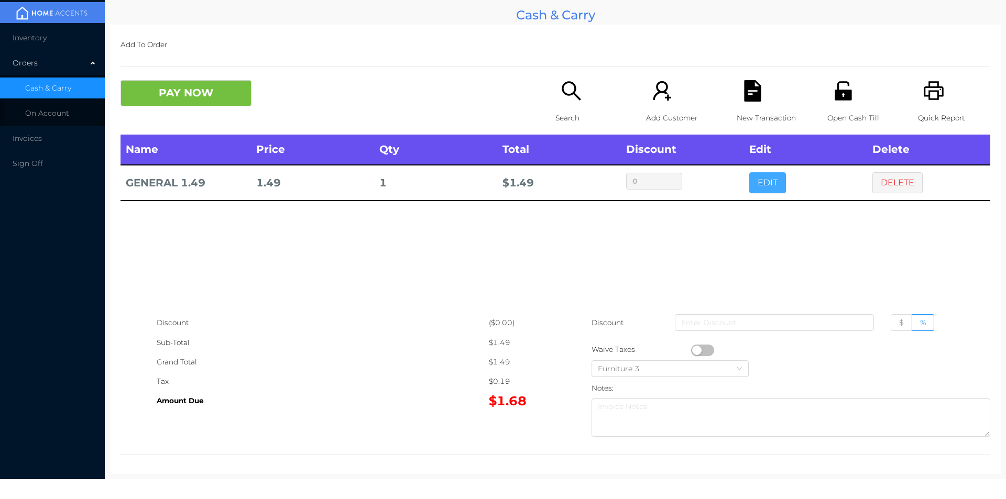
click at [764, 187] on button "EDIT" at bounding box center [767, 182] width 37 height 21
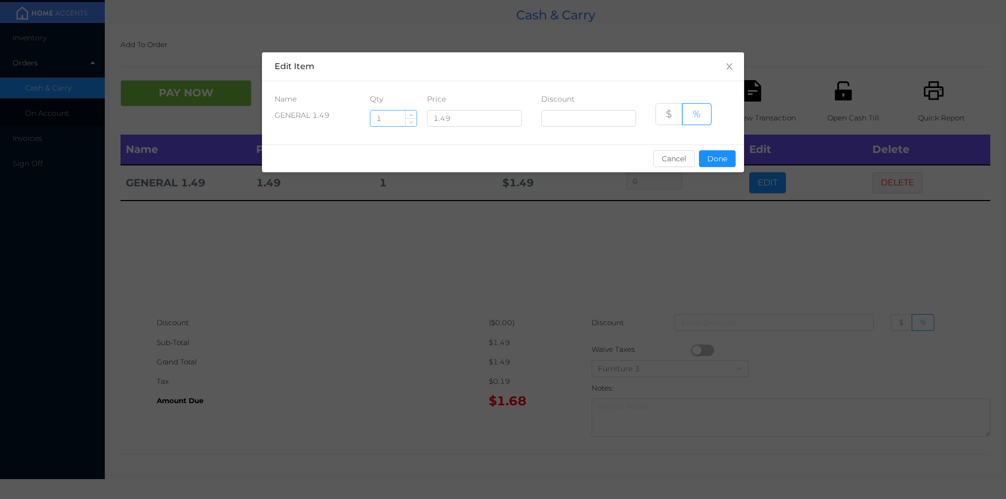
click at [394, 119] on input "1" at bounding box center [394, 119] width 46 height 16
type input "12"
click at [714, 159] on button "Done" at bounding box center [717, 158] width 37 height 17
type input "0%"
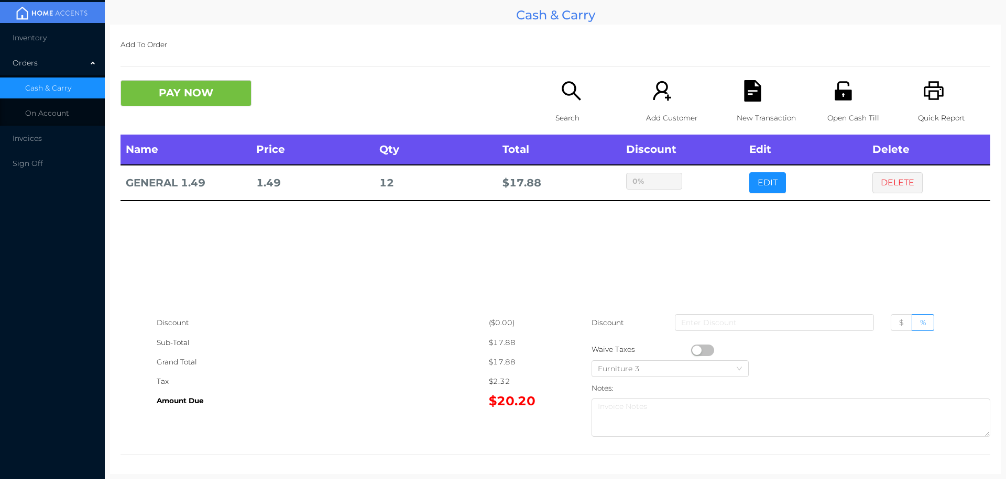
click at [714, 216] on div "sentinelStart Edit Item Name Qty Price Discount GENERAL 1.49 12 1.49 $ % Cancel…" at bounding box center [503, 249] width 1006 height 499
click at [213, 86] on button "PAY NOW" at bounding box center [186, 93] width 131 height 26
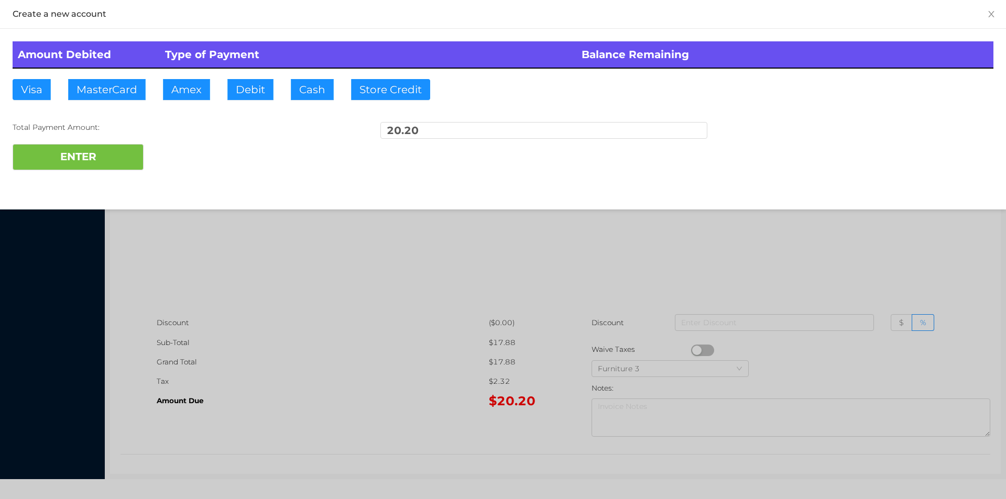
click at [194, 147] on div "ENTER" at bounding box center [503, 157] width 981 height 26
click at [885, 275] on div at bounding box center [503, 249] width 1006 height 499
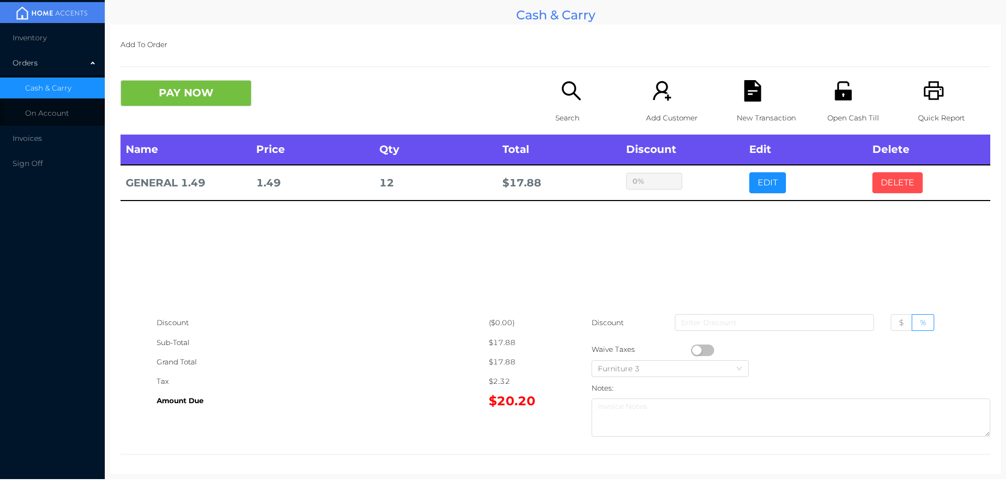
click at [896, 187] on button "DELETE" at bounding box center [898, 182] width 50 height 21
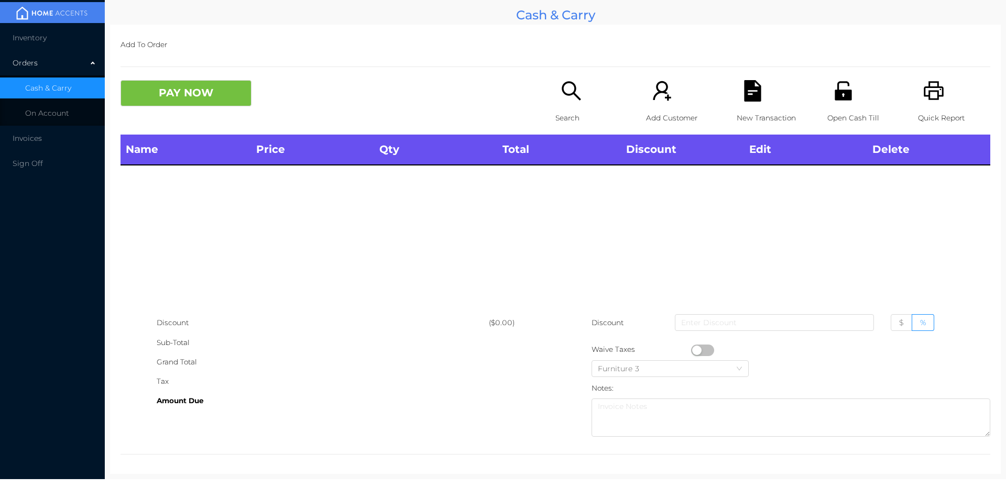
click at [933, 96] on icon "icon: printer" at bounding box center [934, 90] width 20 height 19
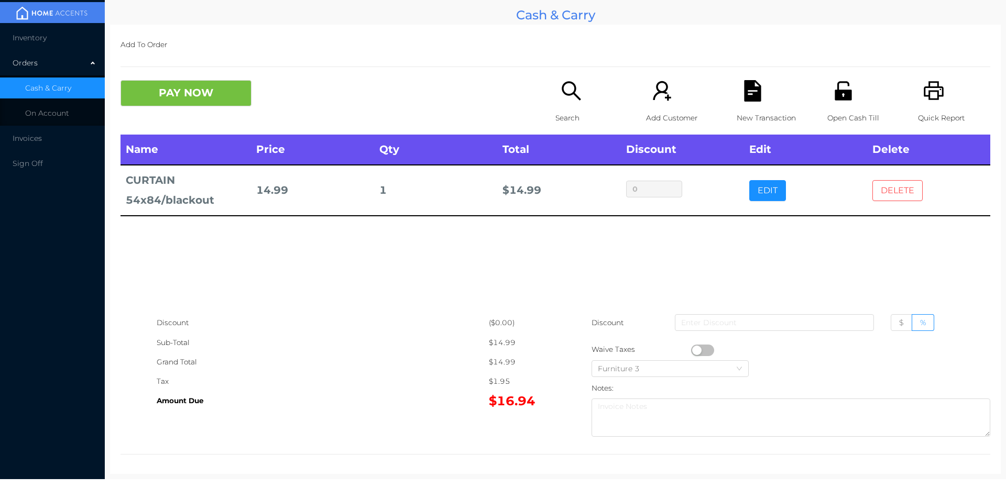
click at [890, 198] on button "DELETE" at bounding box center [898, 190] width 50 height 21
click at [212, 101] on button "PAY NOW" at bounding box center [186, 93] width 131 height 26
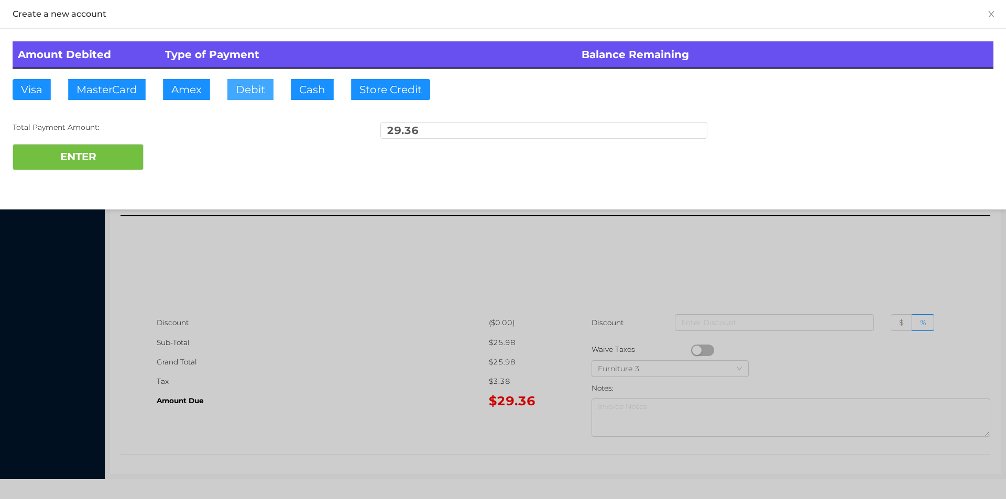
click at [244, 93] on button "Debit" at bounding box center [250, 89] width 46 height 21
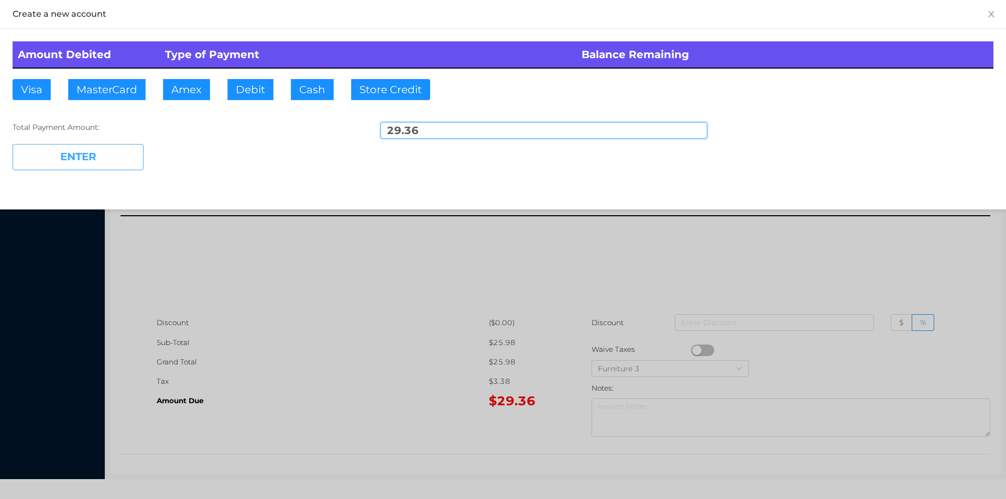
click at [135, 161] on button "ENTER" at bounding box center [78, 157] width 131 height 26
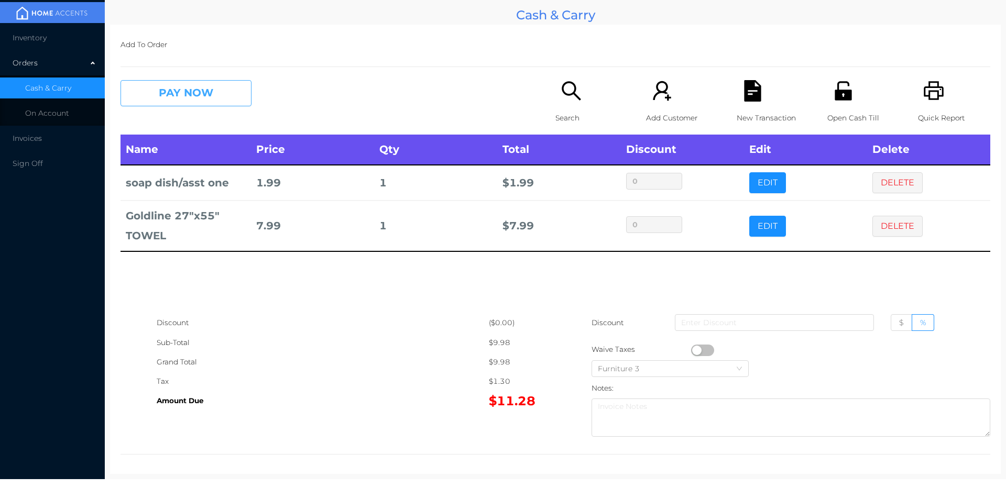
click at [232, 96] on button "PAY NOW" at bounding box center [186, 93] width 131 height 26
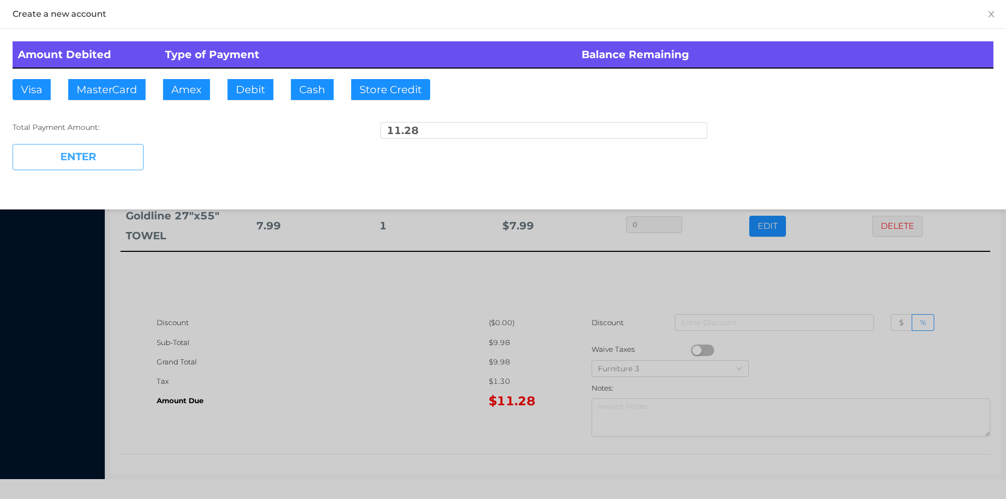
click at [116, 158] on button "ENTER" at bounding box center [78, 157] width 131 height 26
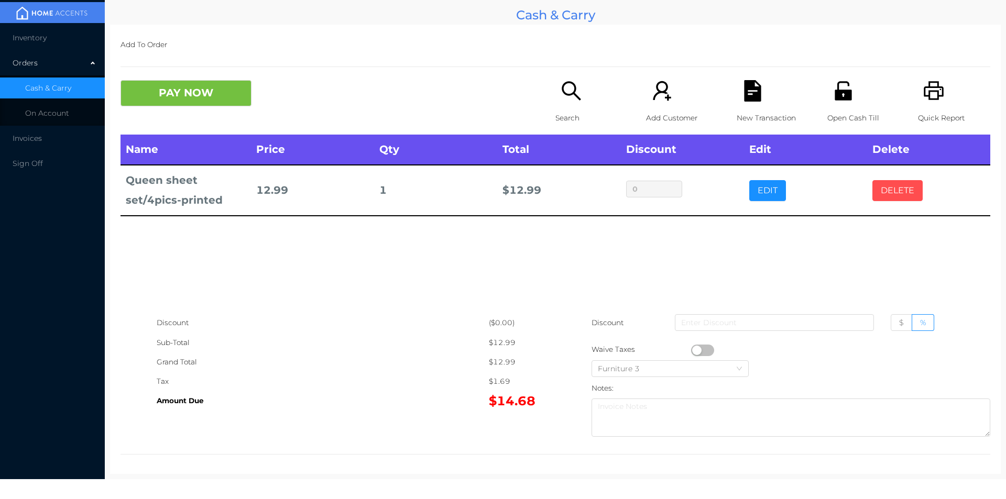
click at [880, 187] on button "DELETE" at bounding box center [898, 190] width 50 height 21
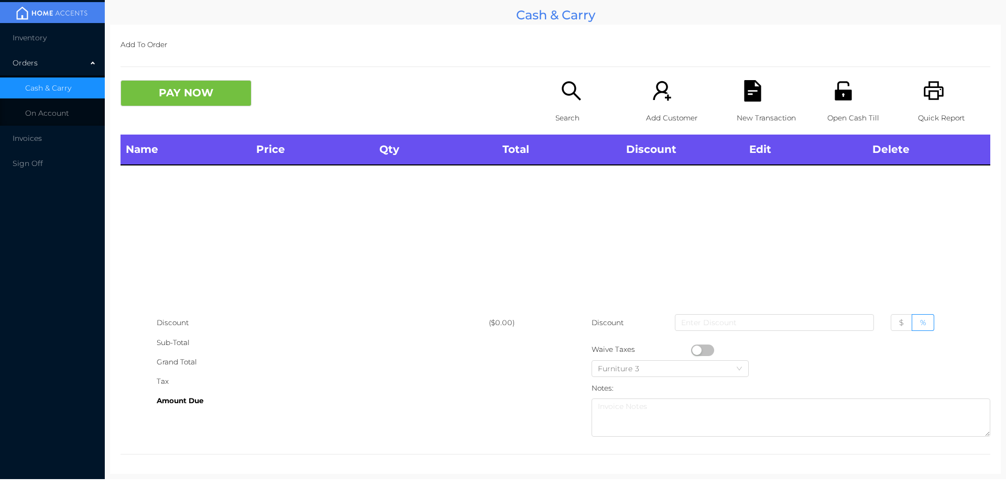
click at [556, 91] on div "Search" at bounding box center [592, 107] width 72 height 55
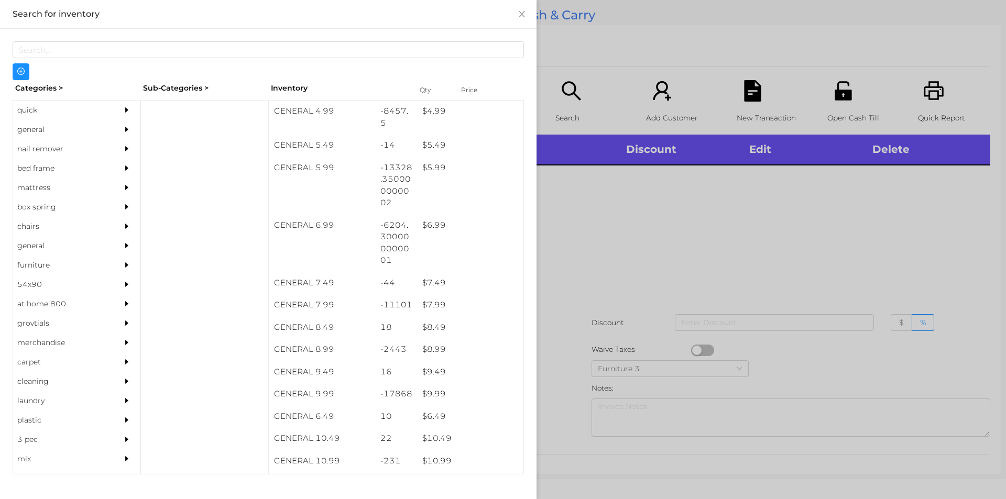
scroll to position [353, 0]
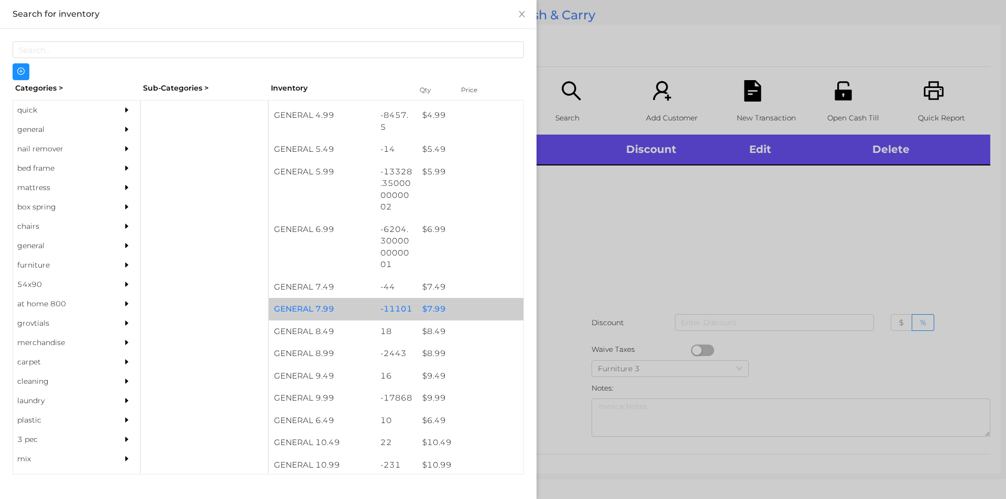
click at [427, 312] on div "$ 7.99" at bounding box center [470, 309] width 106 height 23
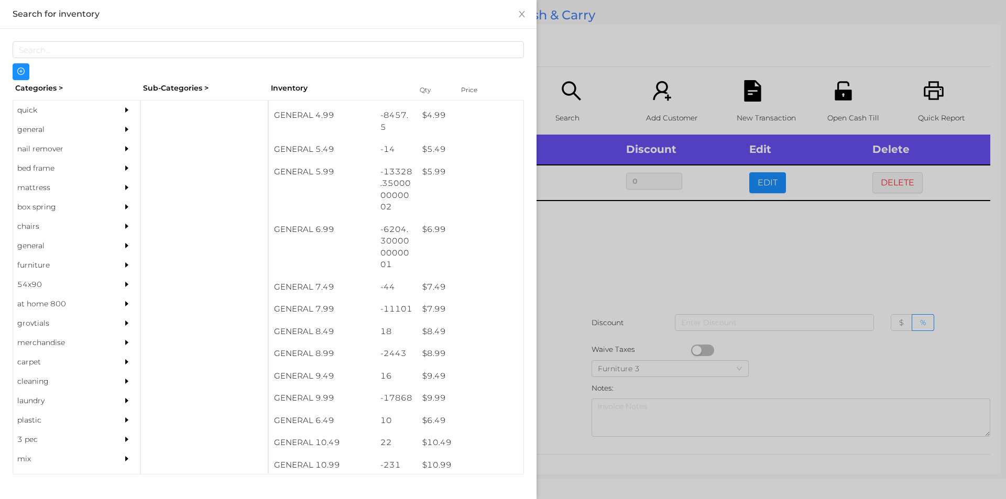
click at [575, 286] on div at bounding box center [503, 249] width 1006 height 499
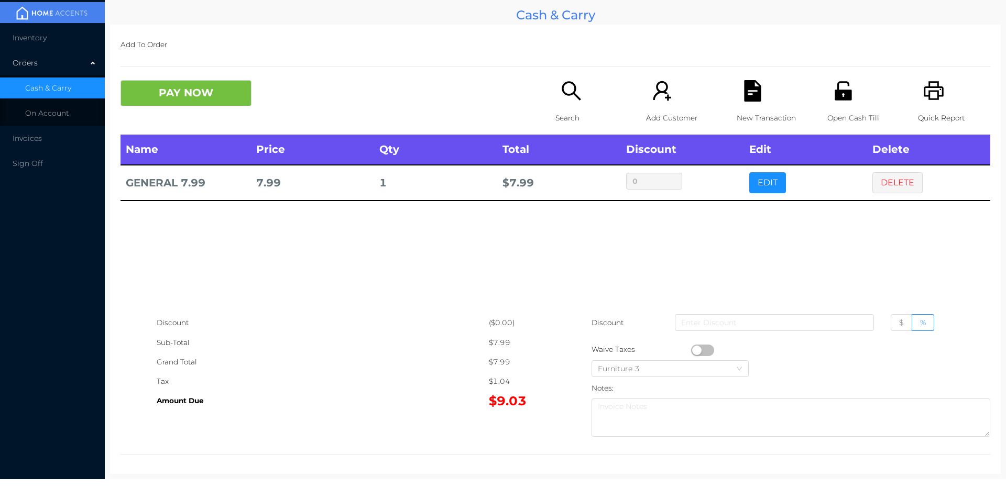
click at [695, 351] on button "button" at bounding box center [702, 351] width 23 height 12
click at [212, 104] on button "PAY NOW" at bounding box center [186, 93] width 131 height 26
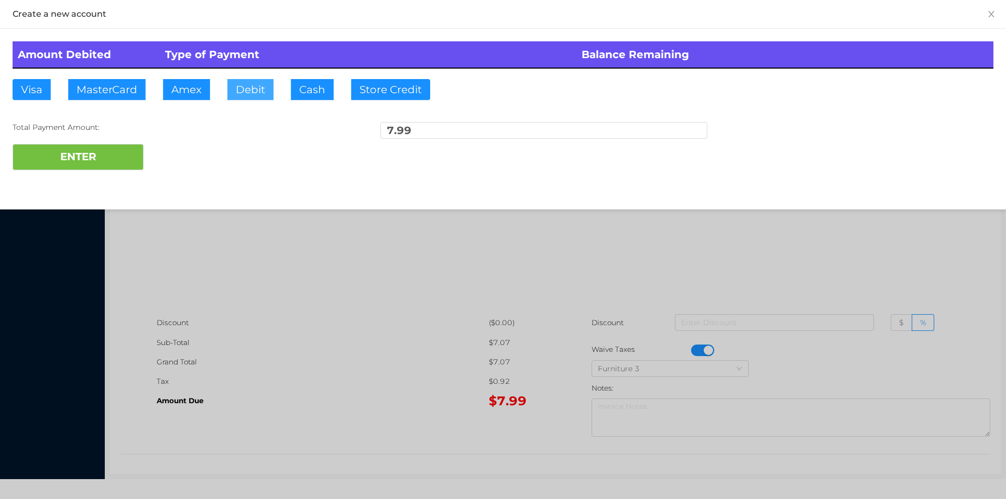
click at [254, 83] on button "Debit" at bounding box center [250, 89] width 46 height 21
click at [119, 150] on button "ENTER" at bounding box center [78, 157] width 131 height 26
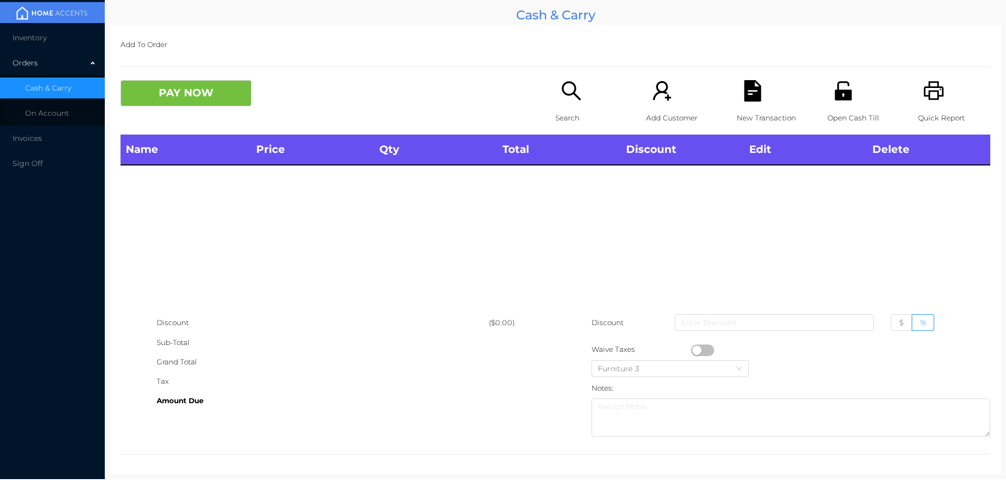
click at [562, 117] on p "Search" at bounding box center [592, 117] width 72 height 19
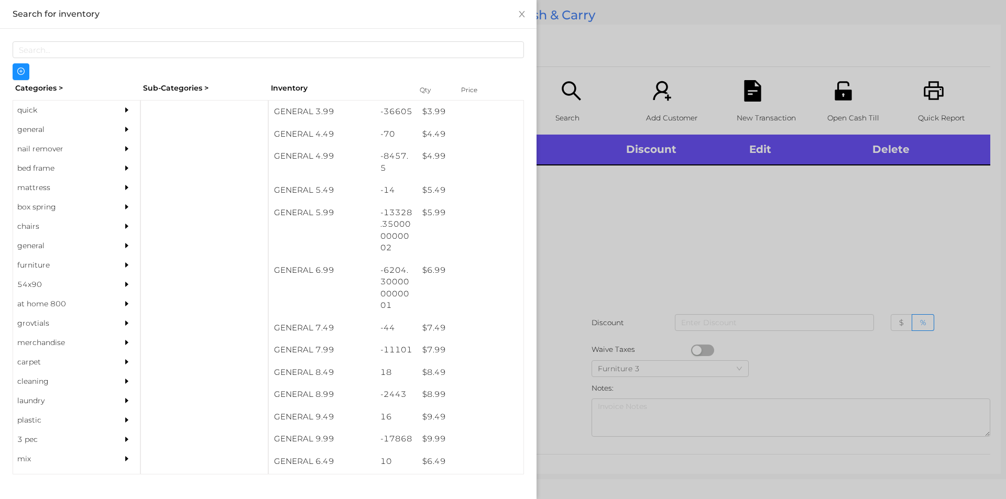
scroll to position [312, 0]
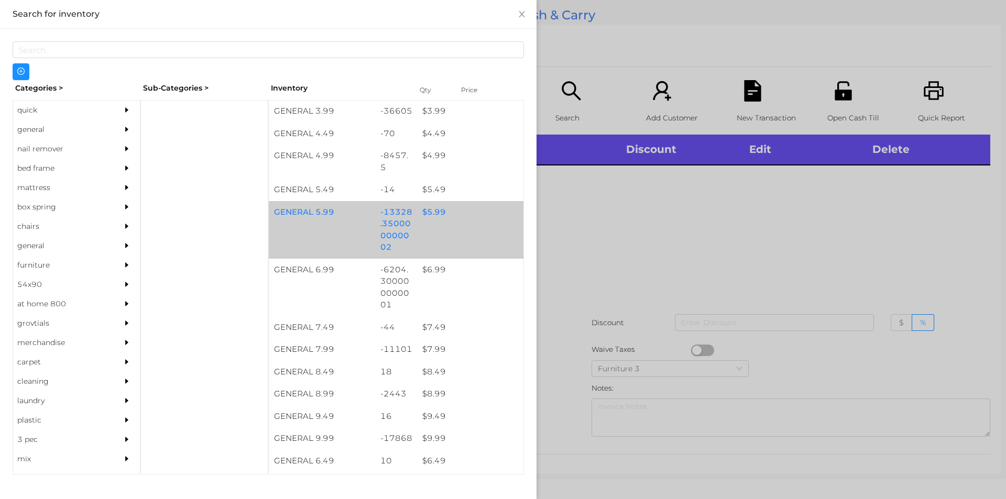
click at [428, 213] on div "$ 5.99" at bounding box center [470, 212] width 106 height 23
click at [431, 211] on div "$ 5.99" at bounding box center [470, 212] width 106 height 23
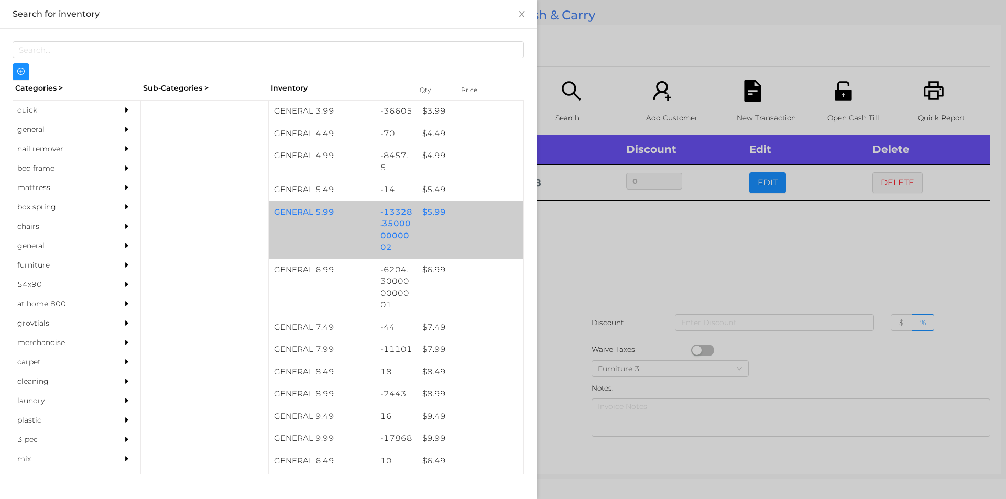
click at [439, 210] on div "$ 5.99" at bounding box center [470, 212] width 106 height 23
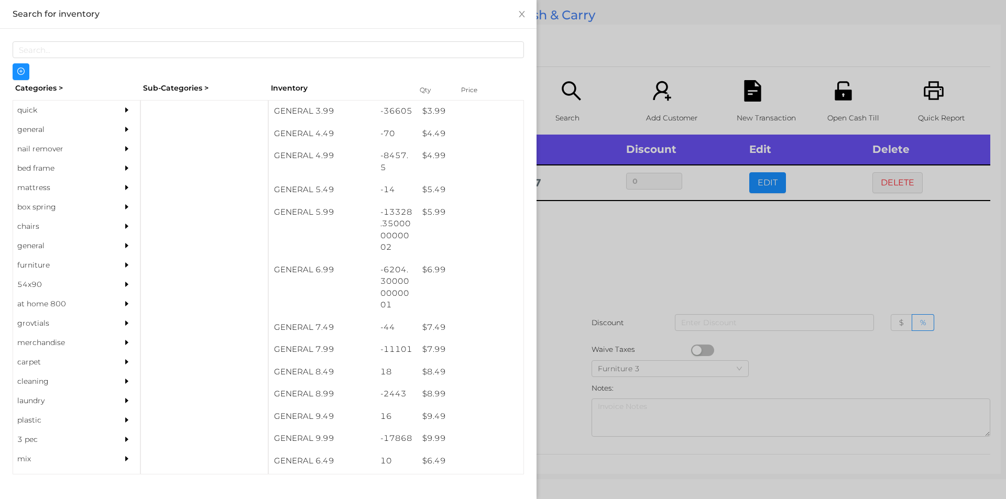
click at [589, 231] on div at bounding box center [503, 249] width 1006 height 499
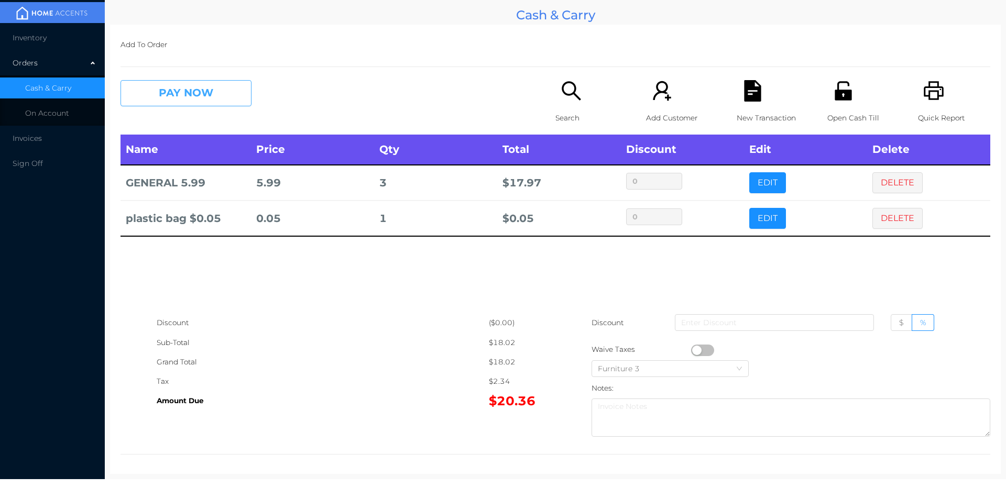
click at [155, 92] on button "PAY NOW" at bounding box center [186, 93] width 131 height 26
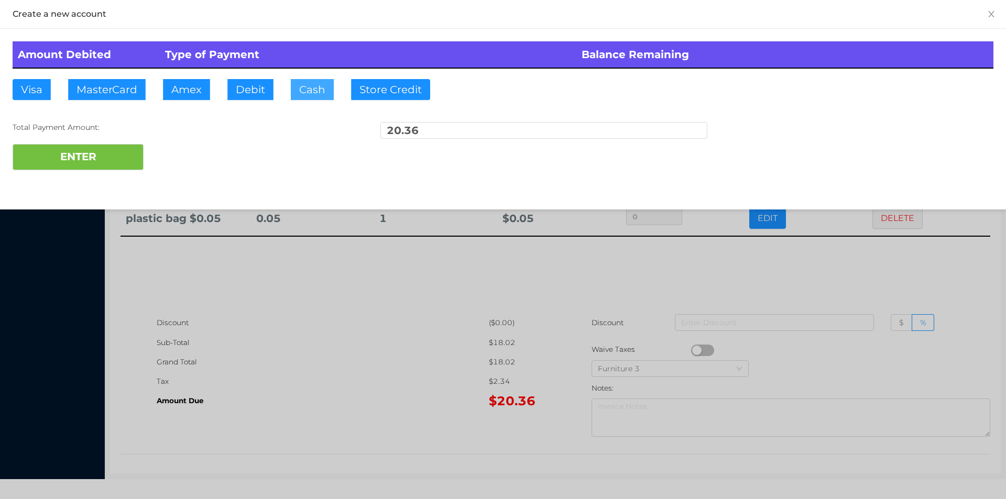
click at [302, 89] on button "Cash" at bounding box center [312, 89] width 43 height 21
click at [77, 165] on button "ENTER" at bounding box center [78, 157] width 131 height 26
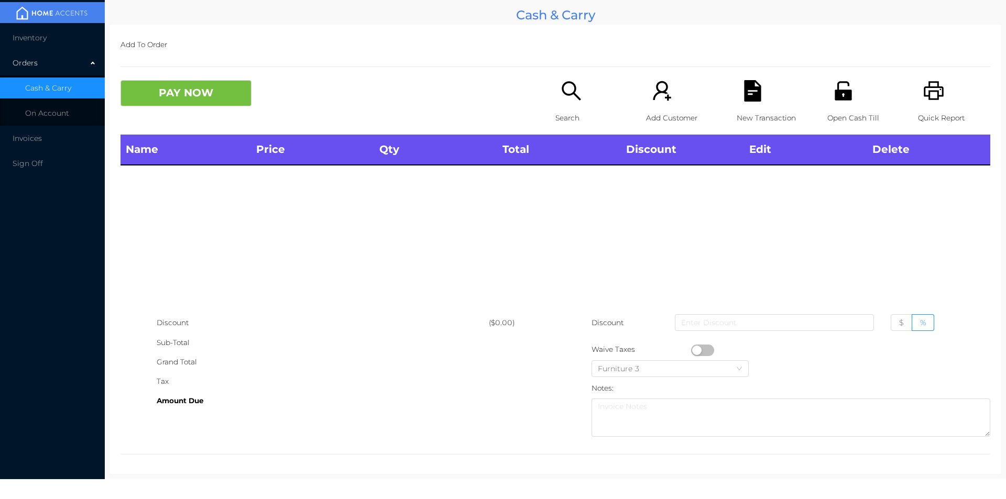
click at [567, 116] on p "Search" at bounding box center [592, 117] width 72 height 19
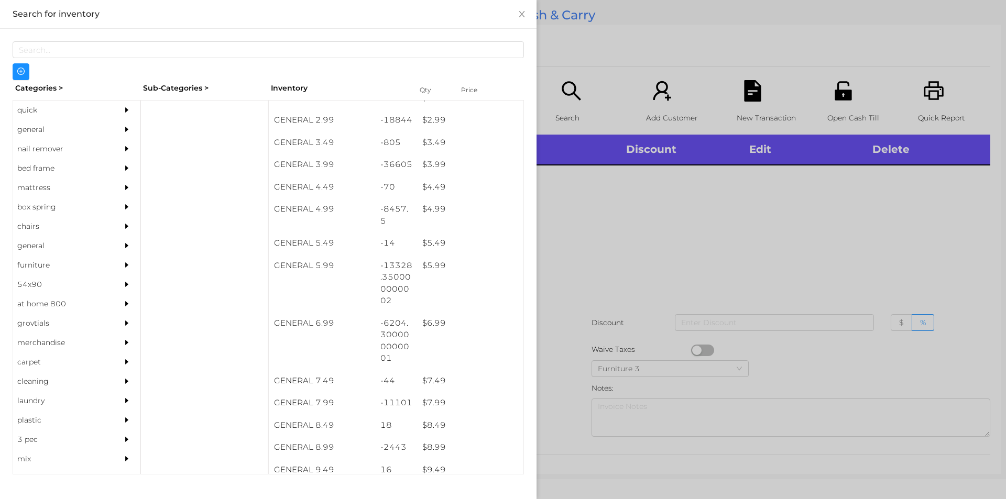
scroll to position [261, 0]
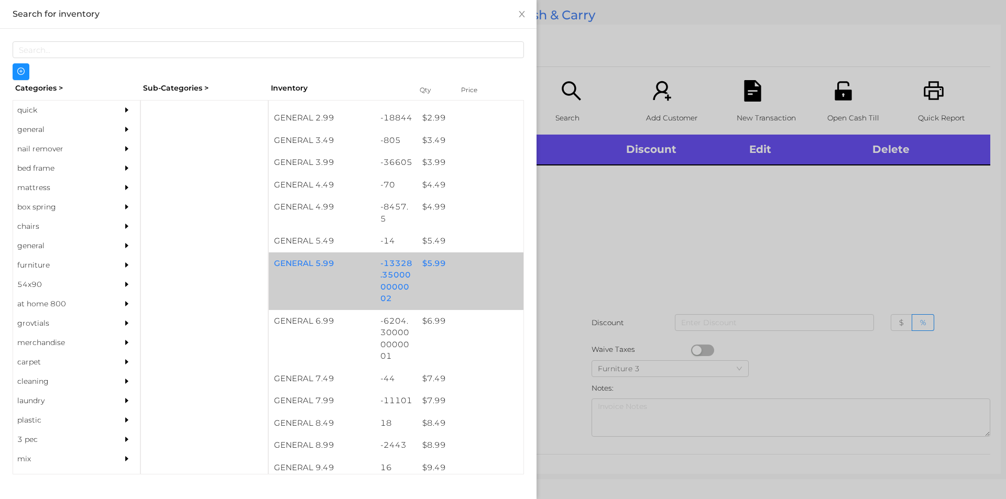
click at [429, 260] on div "$ 5.99" at bounding box center [470, 264] width 106 height 23
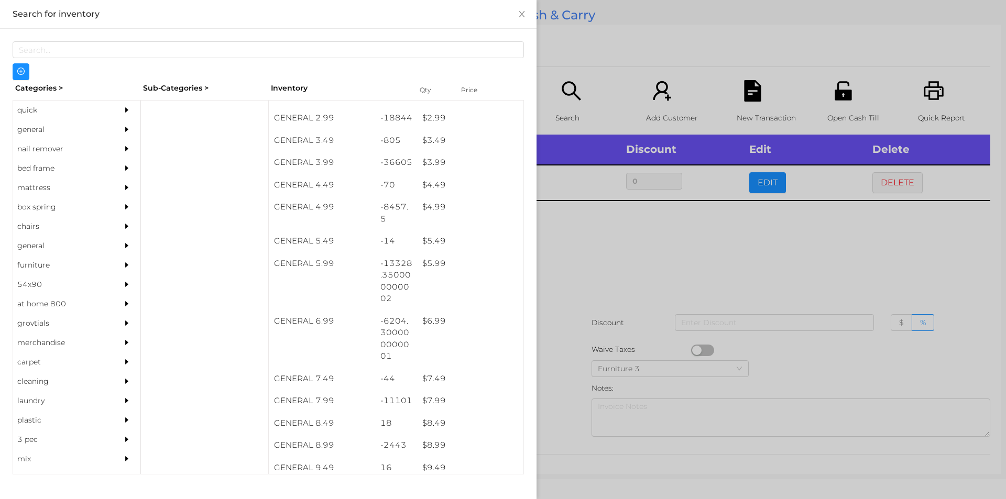
click at [671, 230] on div at bounding box center [503, 249] width 1006 height 499
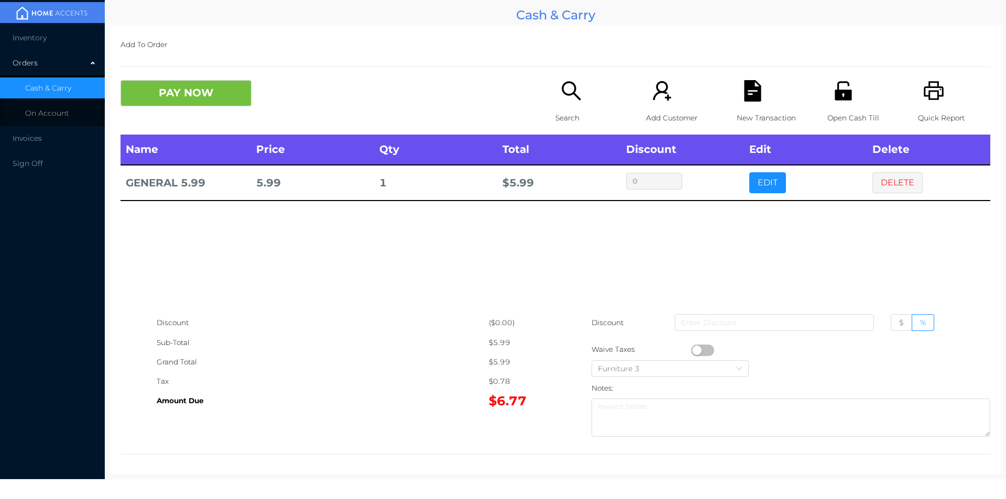
click at [706, 349] on button "button" at bounding box center [702, 351] width 23 height 12
click at [199, 93] on button "PAY NOW" at bounding box center [186, 93] width 131 height 26
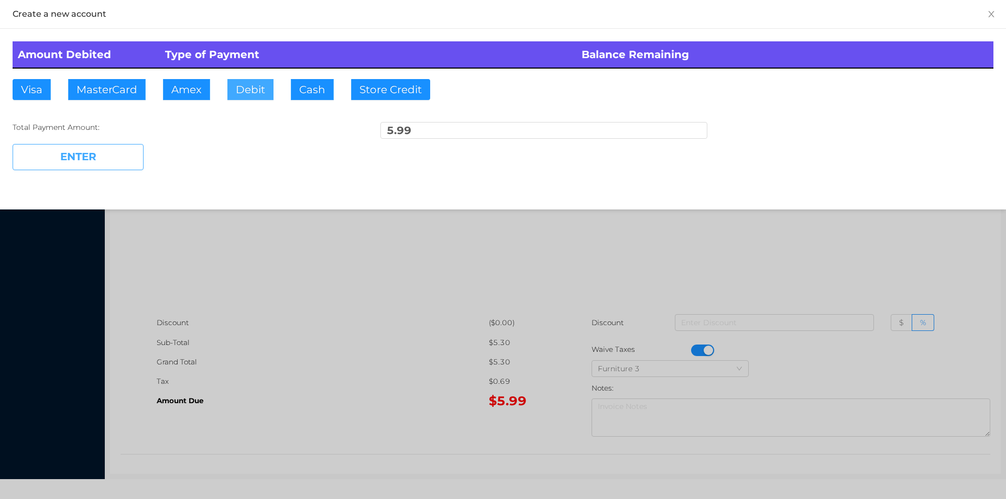
click at [248, 93] on button "Debit" at bounding box center [250, 89] width 46 height 21
click at [110, 159] on button "ENTER" at bounding box center [78, 157] width 131 height 26
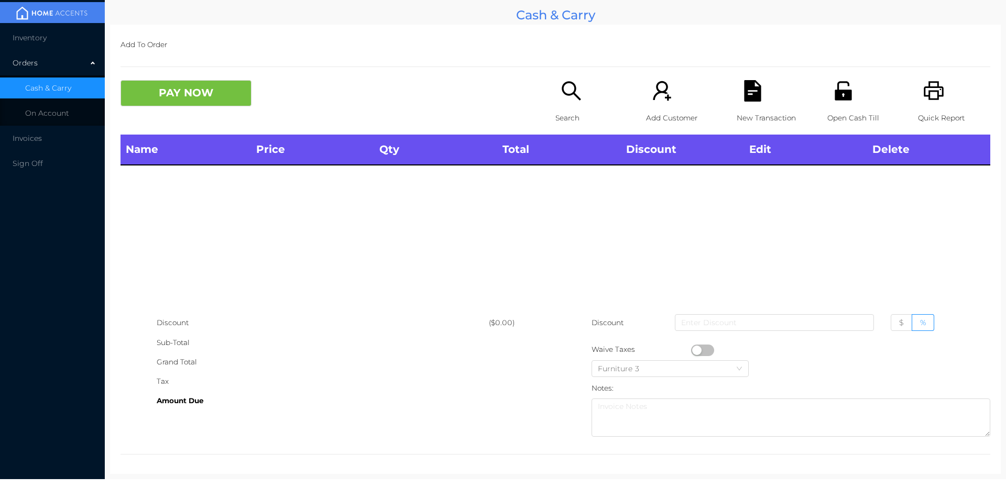
click at [935, 93] on icon "icon: printer" at bounding box center [933, 90] width 21 height 21
click at [939, 97] on div "Quick Report" at bounding box center [954, 107] width 72 height 55
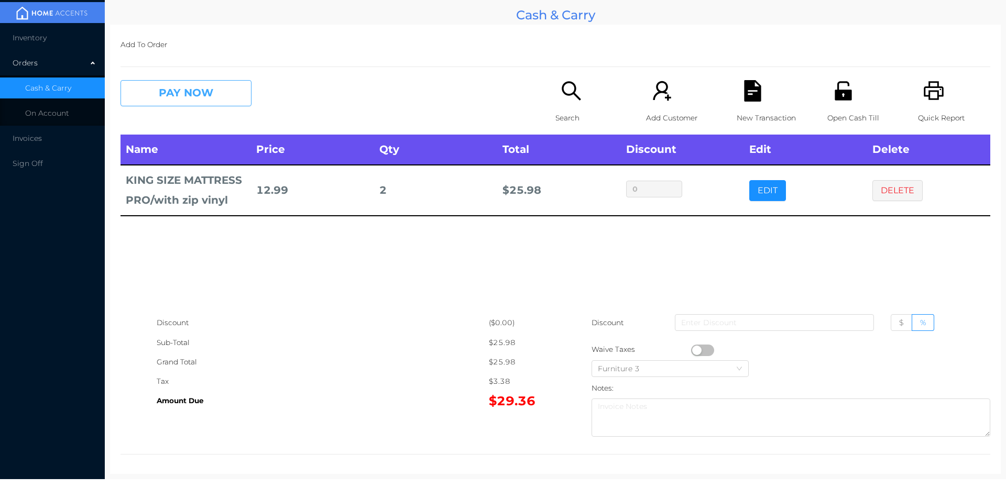
click at [200, 89] on button "PAY NOW" at bounding box center [186, 93] width 131 height 26
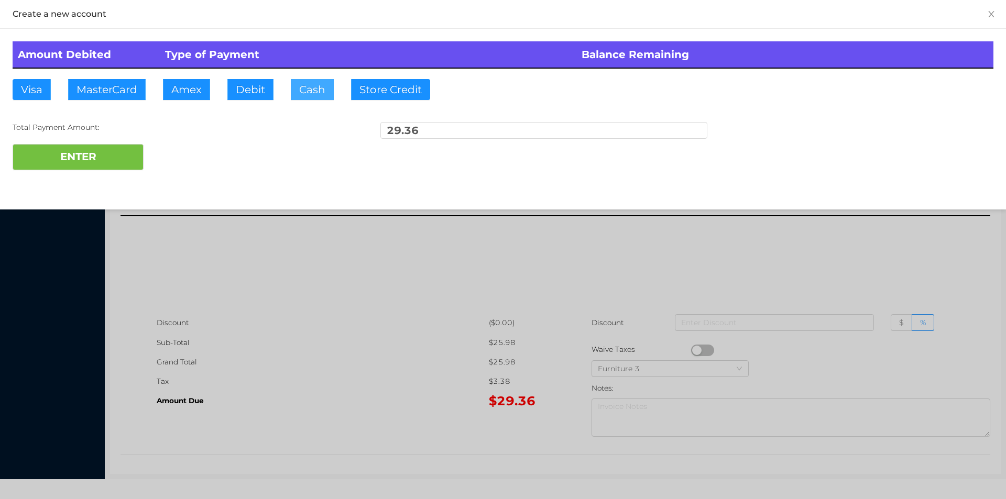
click at [314, 85] on button "Cash" at bounding box center [312, 89] width 43 height 21
click at [113, 162] on button "ENTER" at bounding box center [78, 157] width 131 height 26
